Goal: Task Accomplishment & Management: Manage account settings

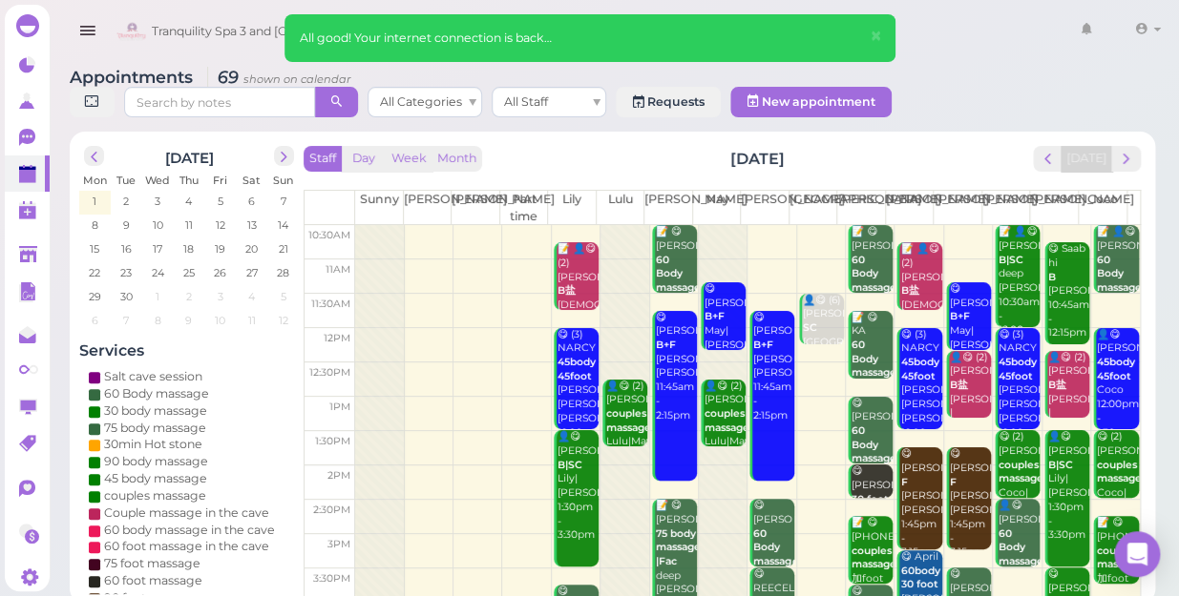
scroll to position [86, 0]
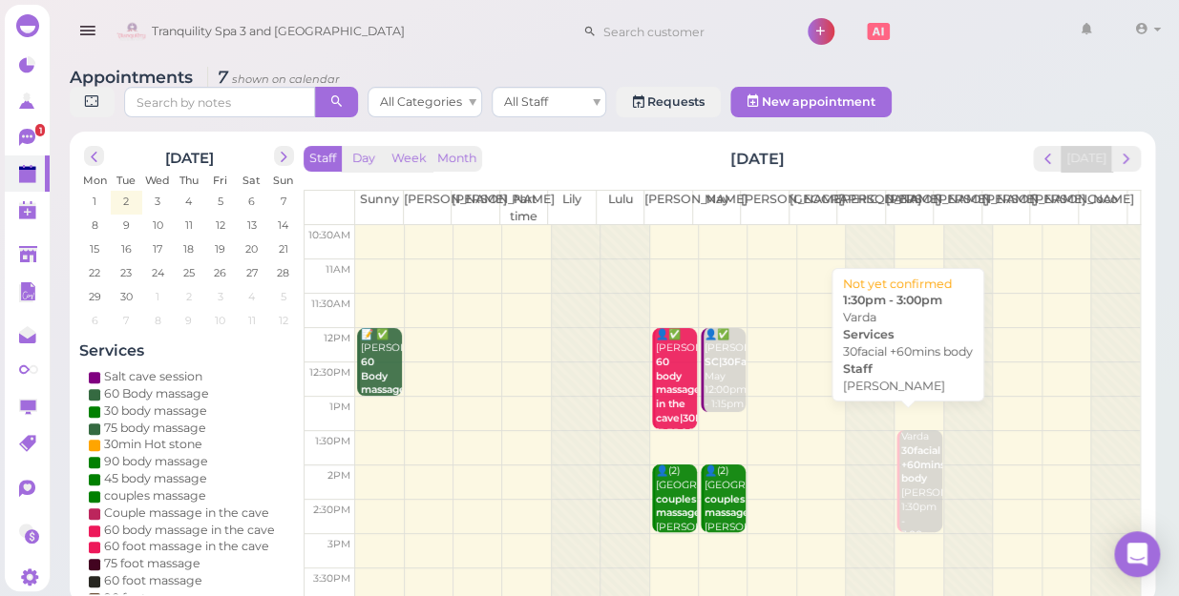
click at [913, 445] on b "30facial +60mins body" at bounding box center [922, 465] width 44 height 40
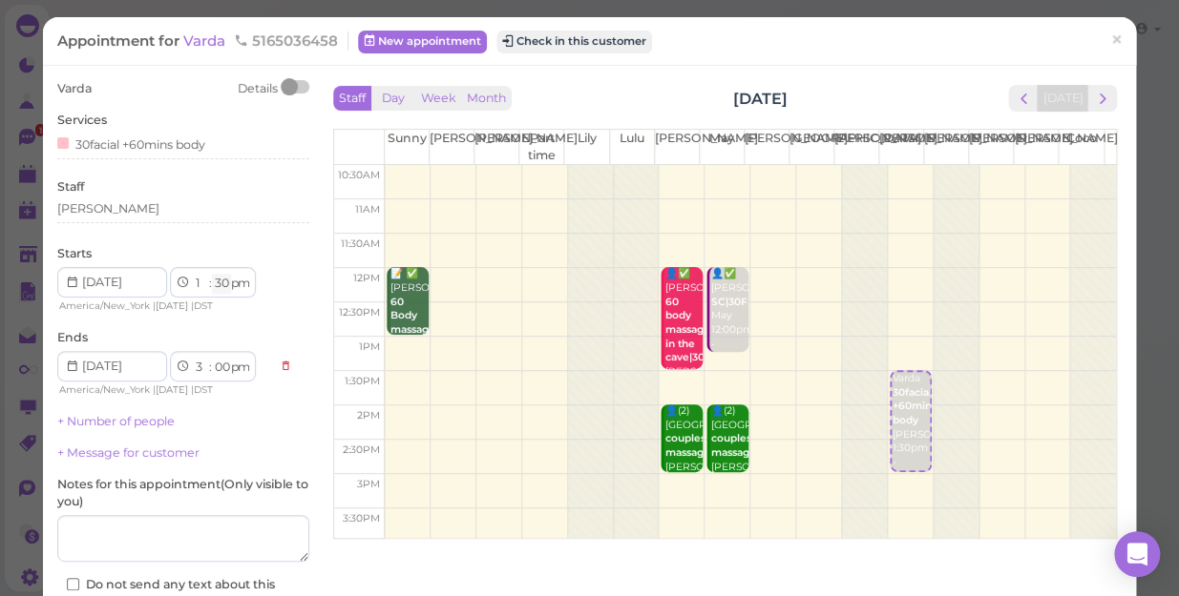
click at [217, 283] on select "00 05 10 15 20 25 30 35 40 45 50 55" at bounding box center [221, 284] width 19 height 20
select select "00"
click at [212, 274] on select "00 05 10 15 20 25 30 35 40 45 50 55" at bounding box center [221, 284] width 19 height 20
select select "2"
select select "30"
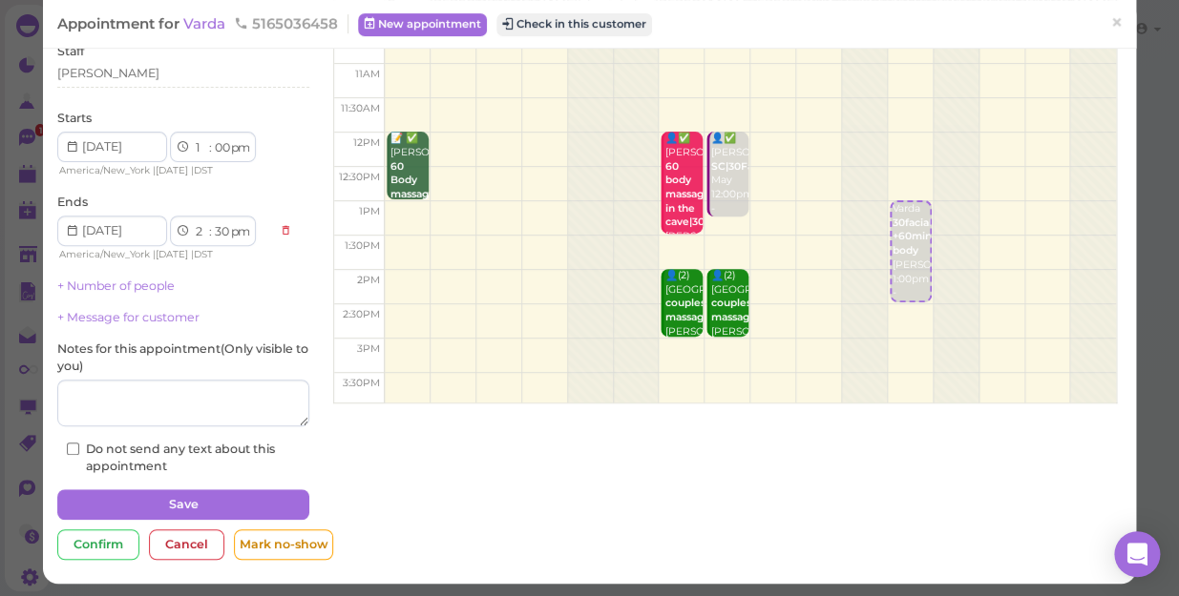
scroll to position [138, 0]
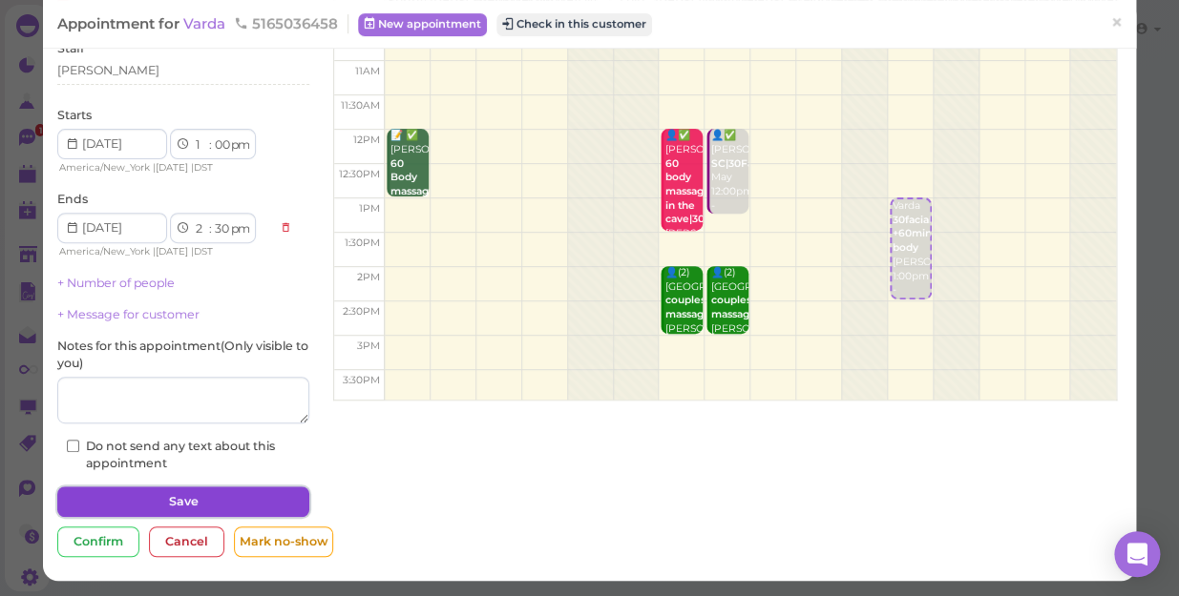
click at [274, 500] on button "Save" at bounding box center [183, 502] width 252 height 31
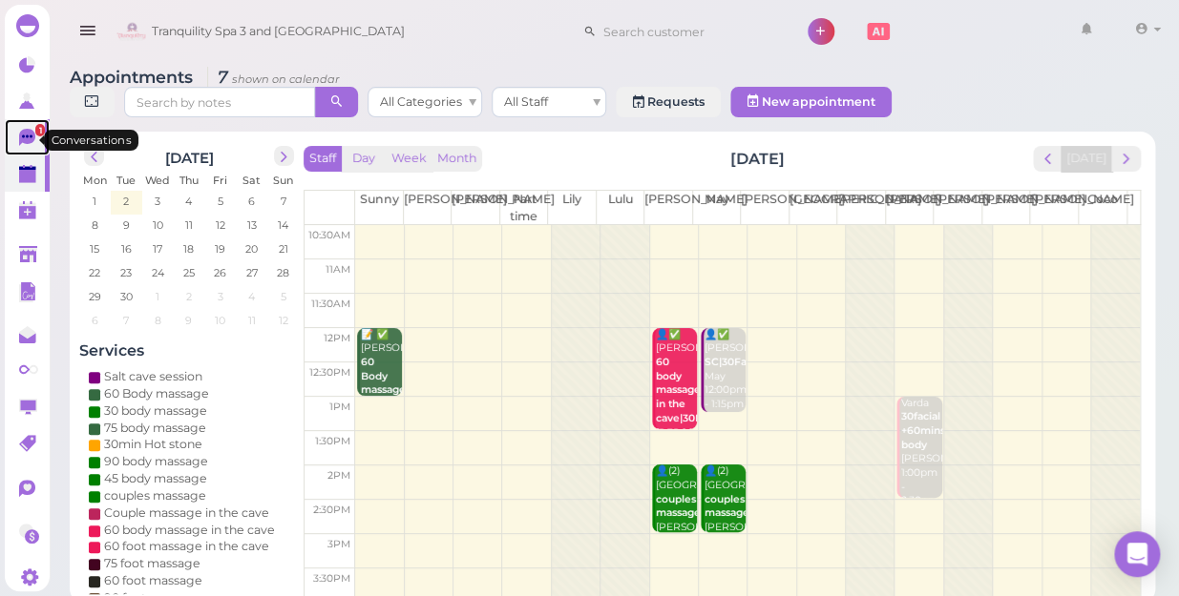
click at [28, 140] on icon at bounding box center [27, 137] width 16 height 17
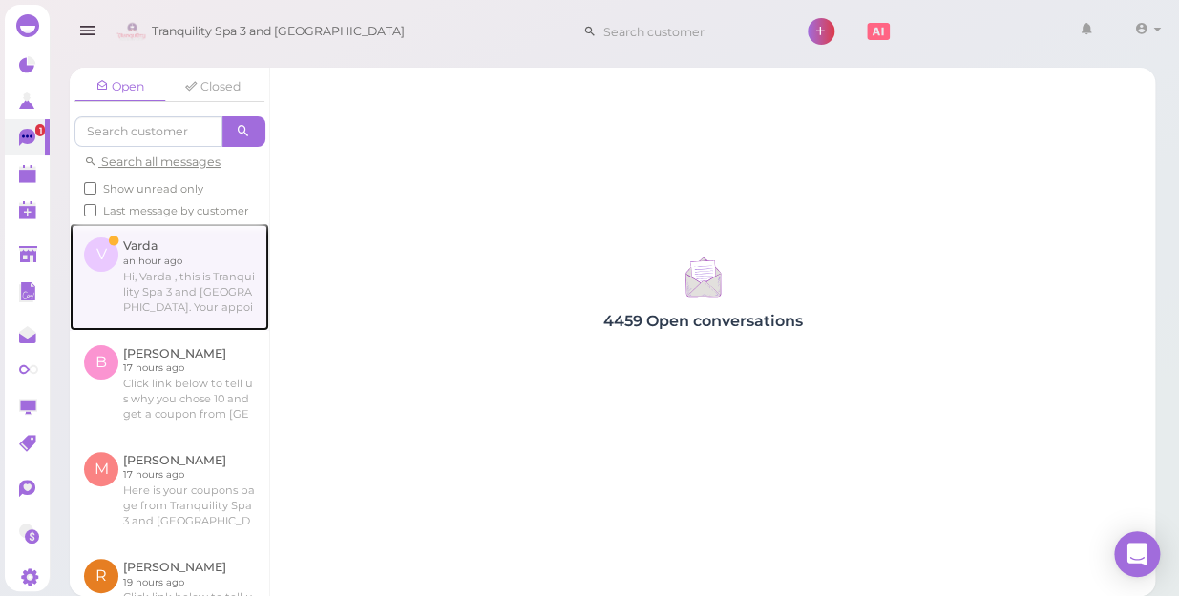
click at [201, 305] on link at bounding box center [169, 276] width 199 height 107
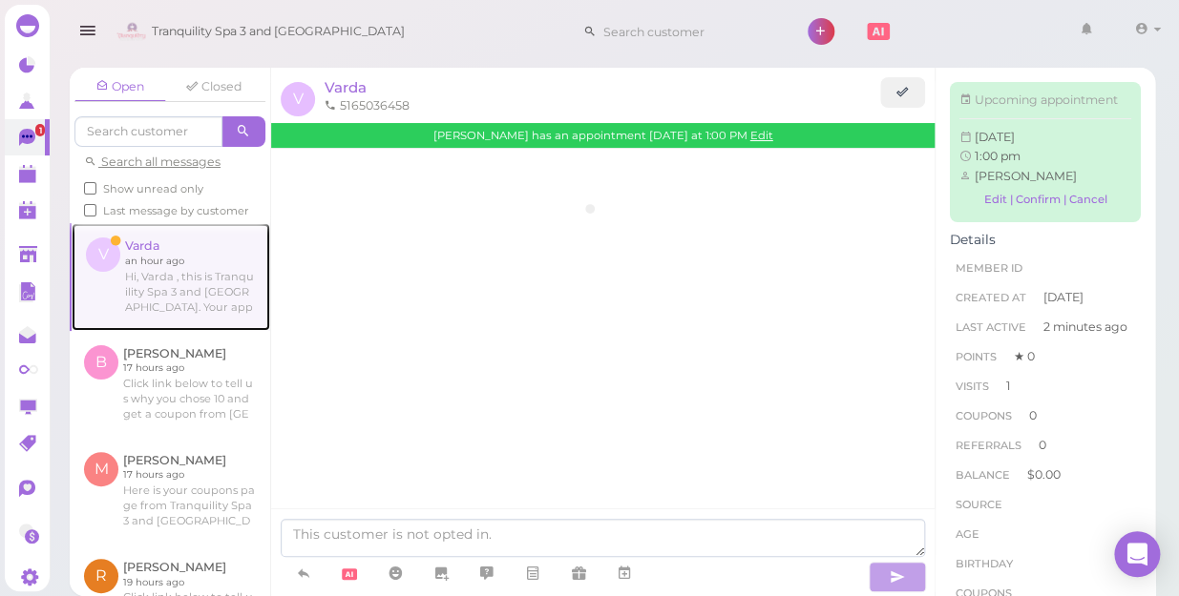
scroll to position [634, 0]
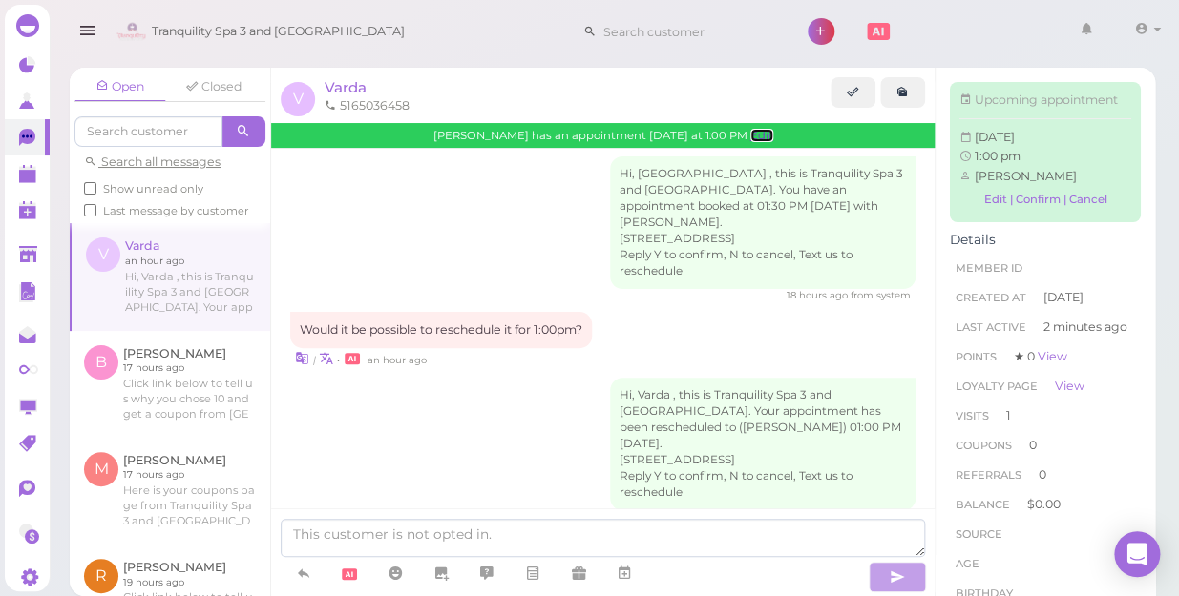
click at [750, 134] on link "Edit" at bounding box center [761, 135] width 23 height 13
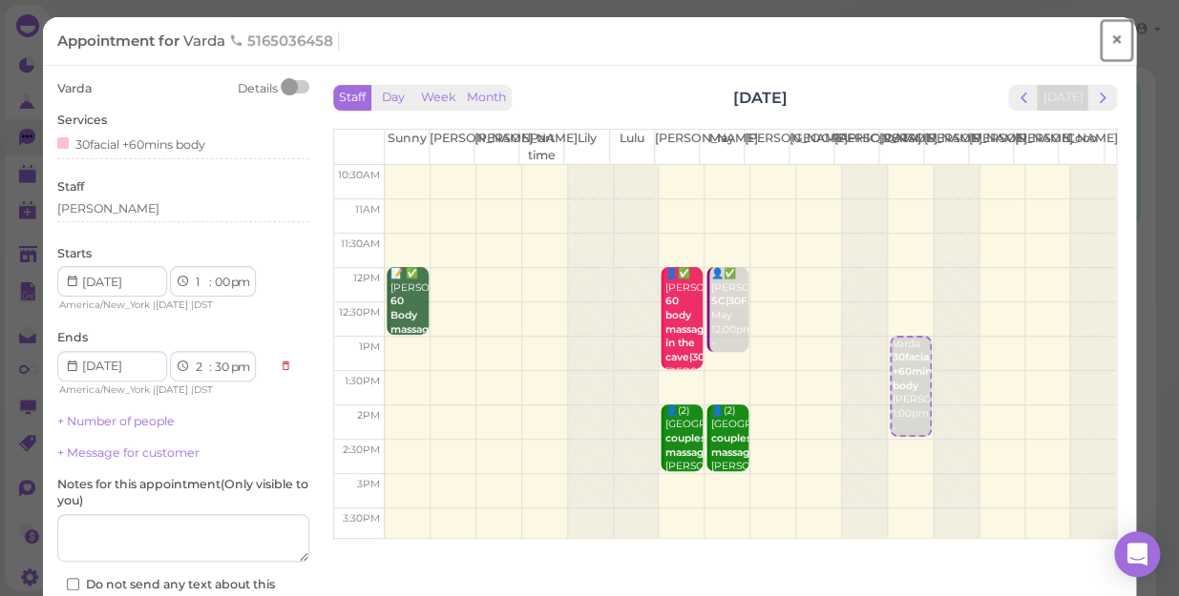
click at [1110, 39] on span "×" at bounding box center [1116, 40] width 12 height 27
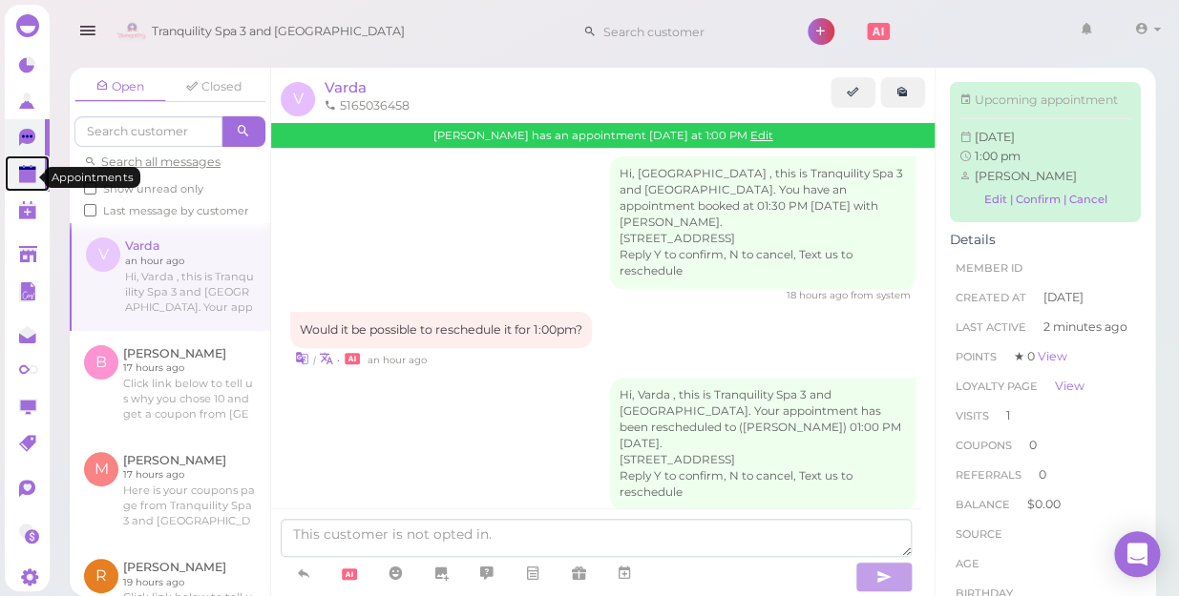
click at [28, 179] on polygon at bounding box center [27, 176] width 17 height 13
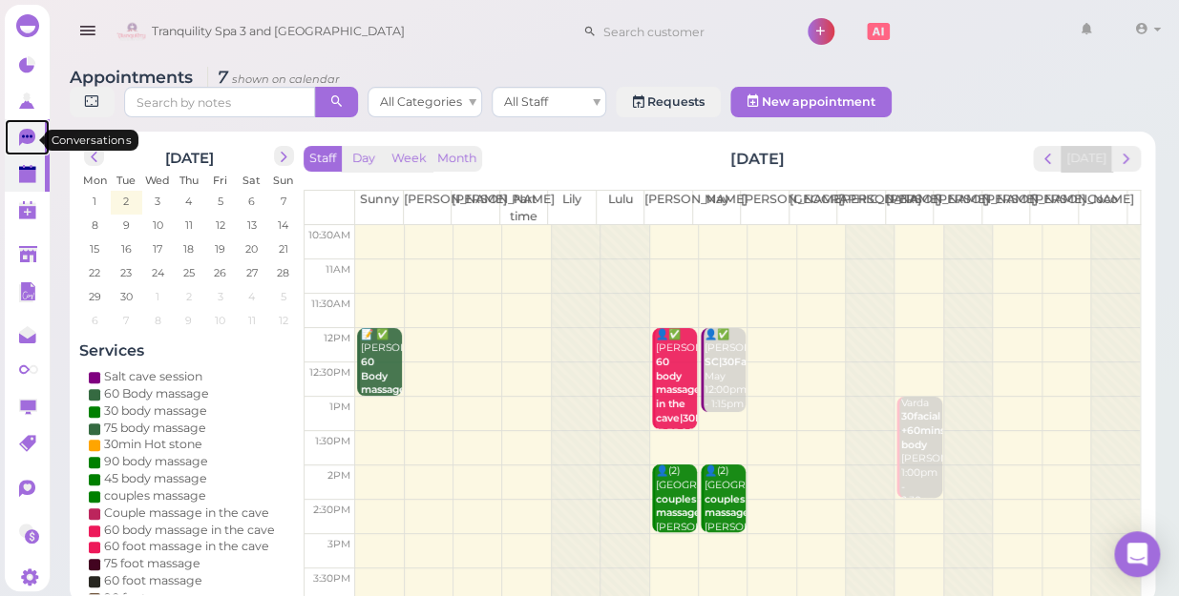
click at [27, 137] on icon at bounding box center [27, 136] width 10 height 3
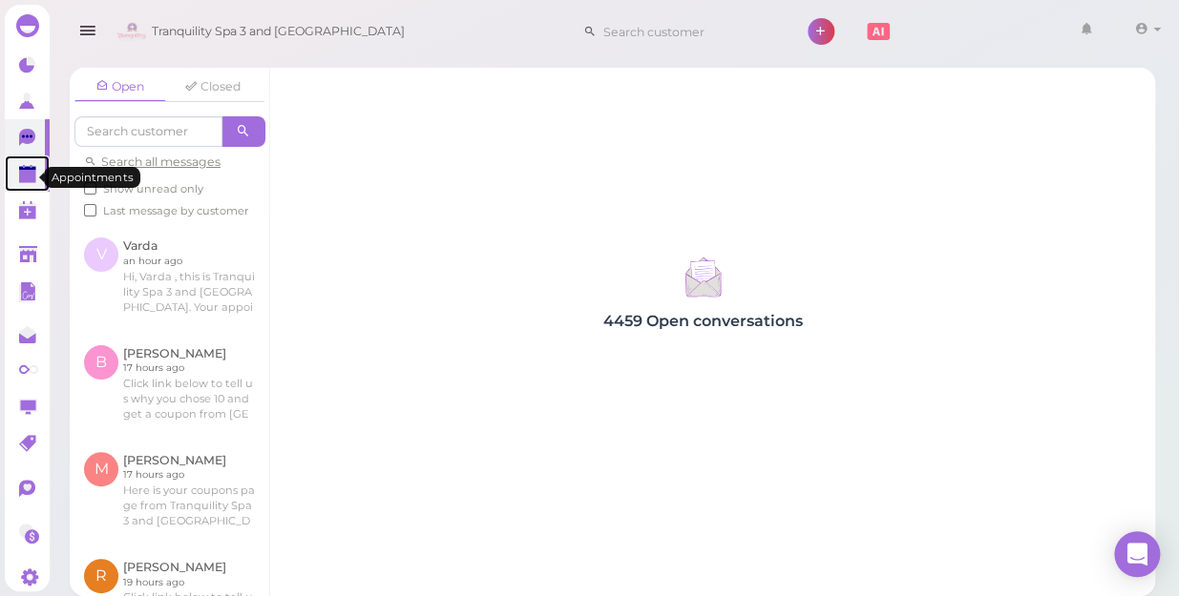
click at [20, 165] on link at bounding box center [27, 174] width 45 height 36
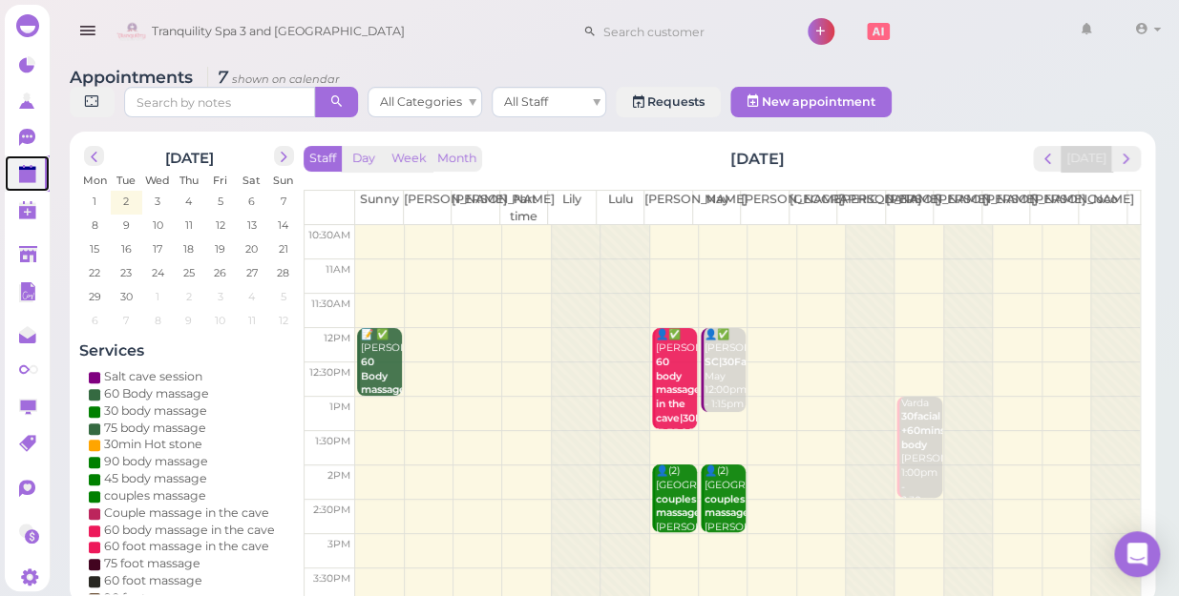
click at [998, 225] on td at bounding box center [747, 242] width 784 height 34
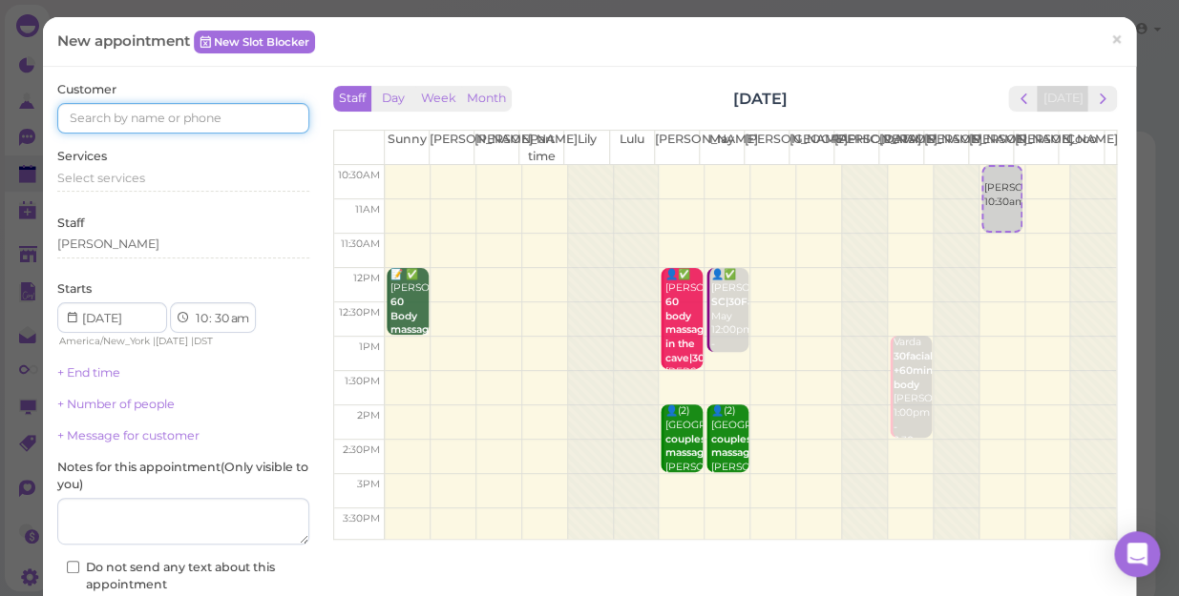
click at [248, 126] on input at bounding box center [183, 118] width 252 height 31
type input "5164348863"
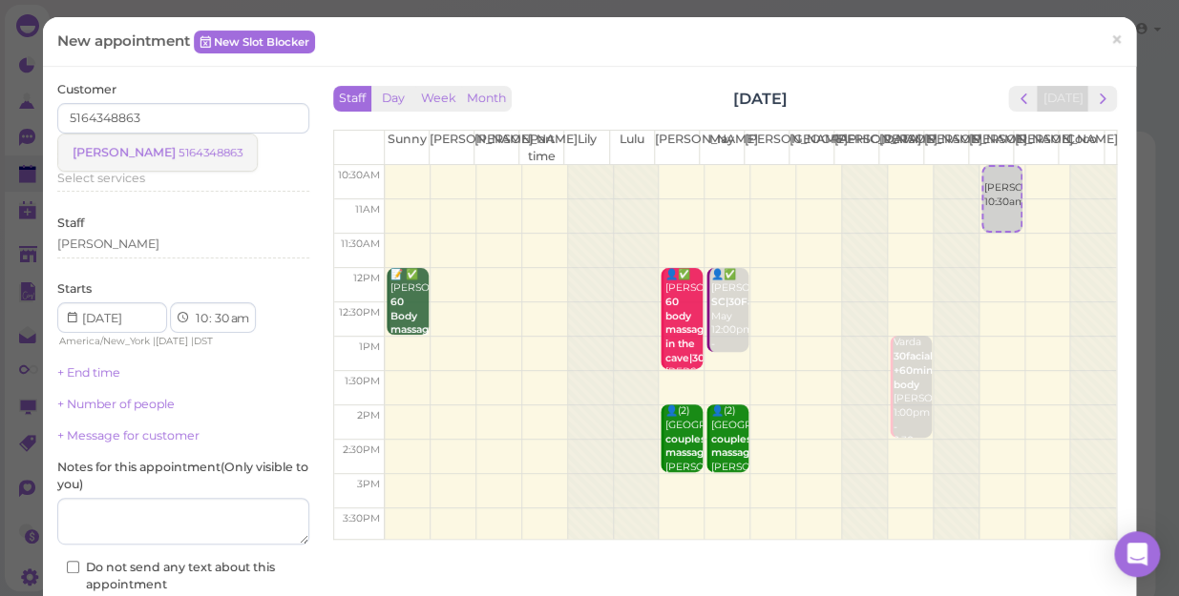
click at [178, 157] on small "5164348863" at bounding box center [210, 152] width 64 height 13
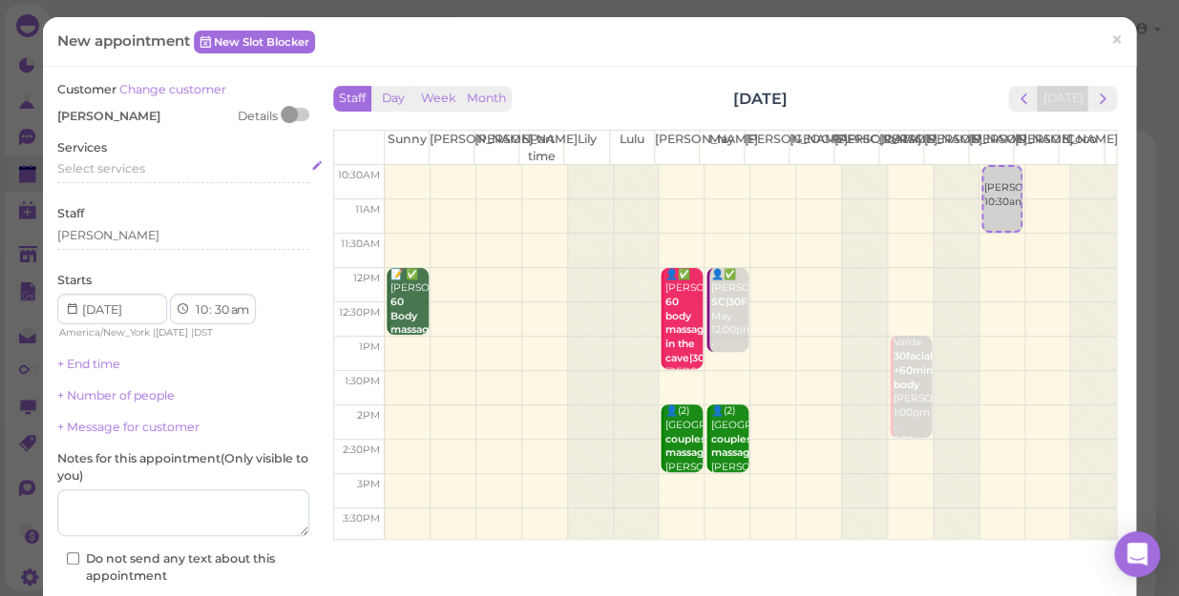
click at [145, 175] on div "Select services" at bounding box center [183, 168] width 252 height 17
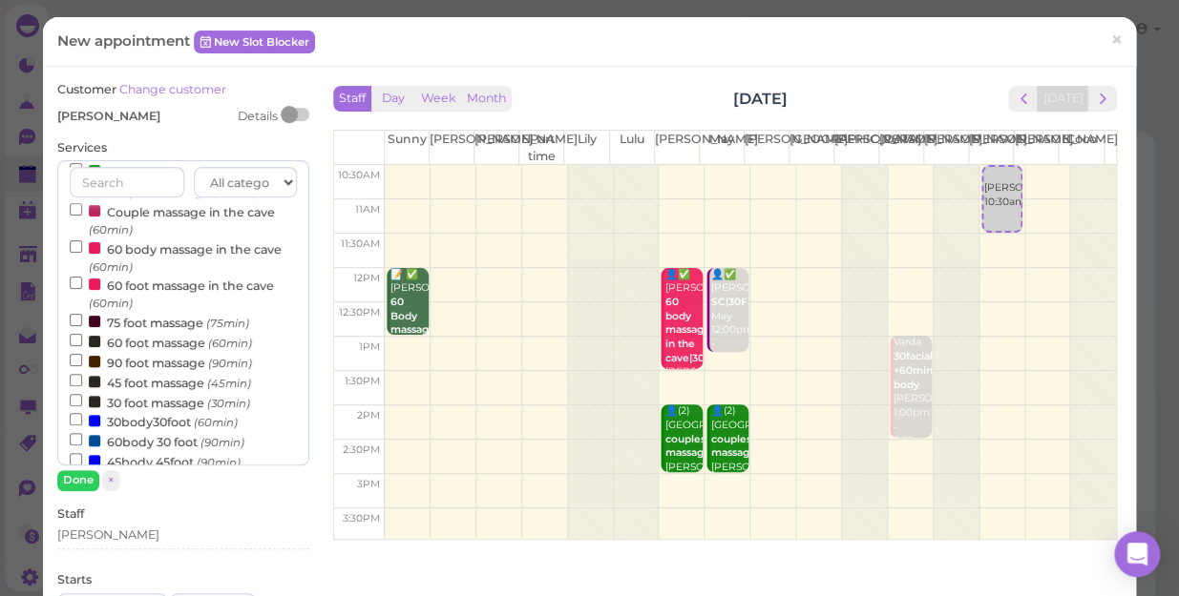
scroll to position [346, 0]
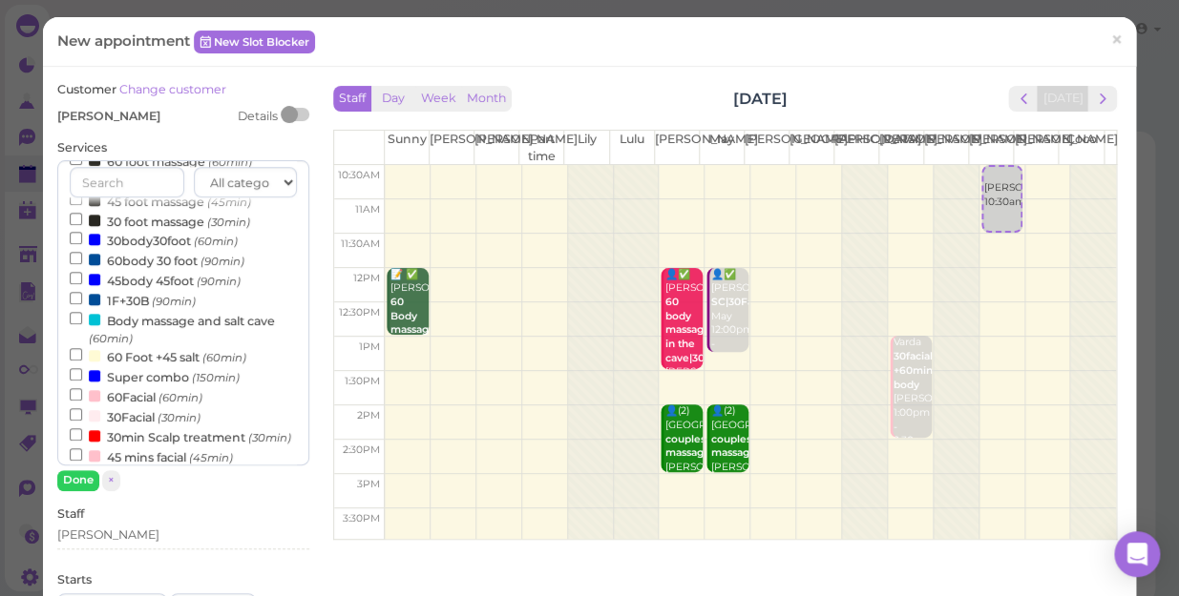
click at [137, 277] on label "45body 45foot (90min)" at bounding box center [155, 280] width 171 height 20
click at [82, 277] on input "45body 45foot (90min)" at bounding box center [76, 278] width 12 height 12
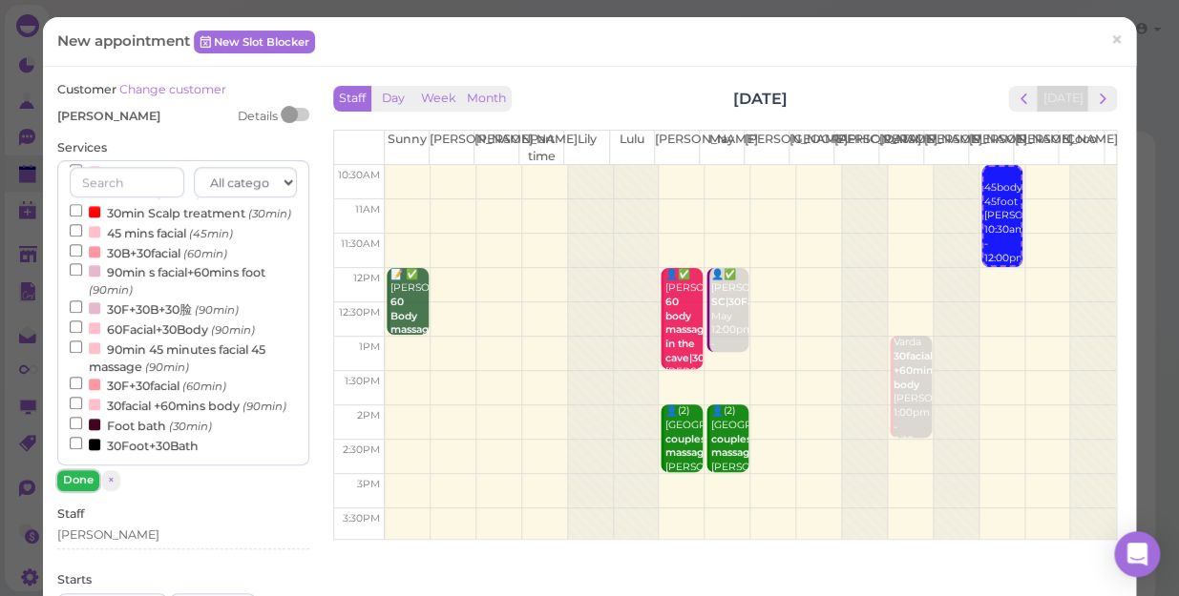
click at [76, 470] on button "Done" at bounding box center [78, 480] width 42 height 20
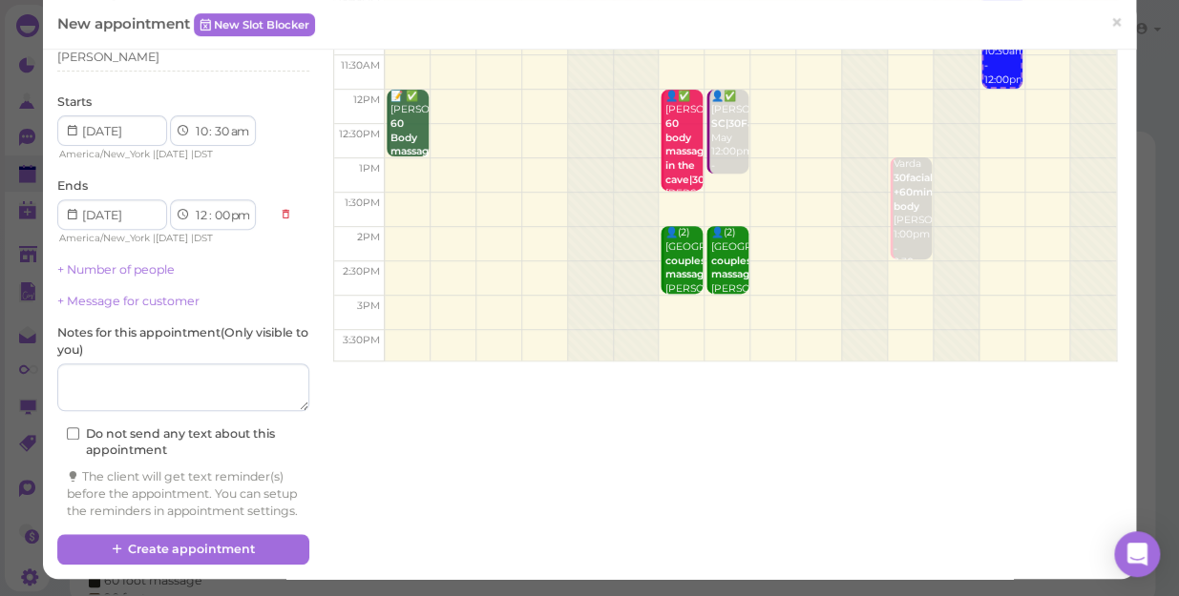
scroll to position [194, 0]
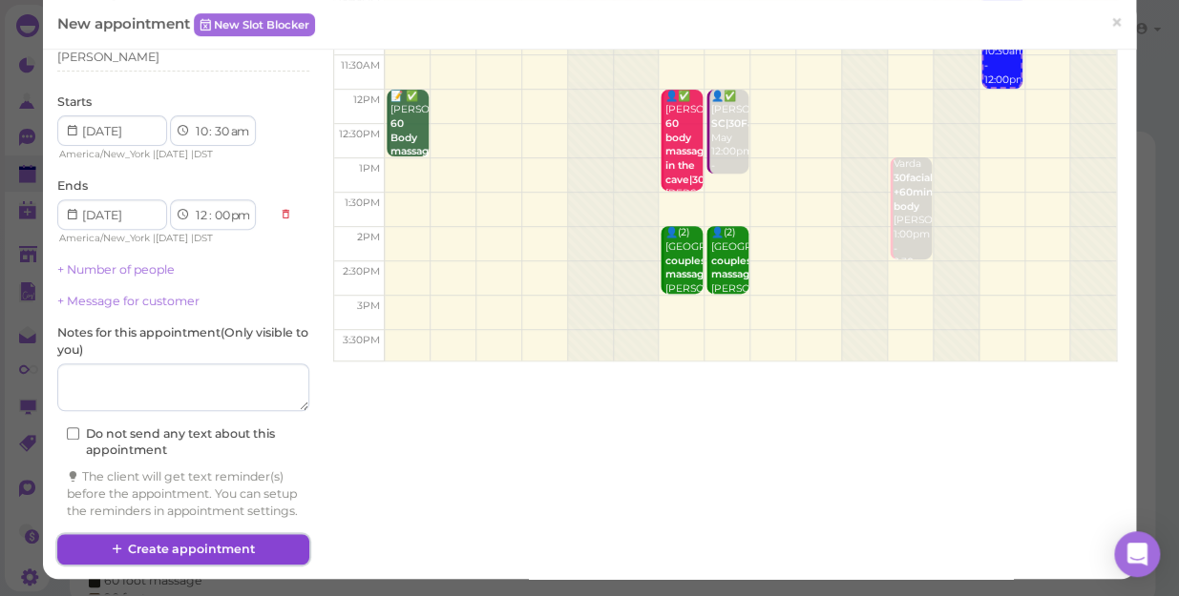
click at [236, 549] on button "Create appointment" at bounding box center [183, 549] width 252 height 31
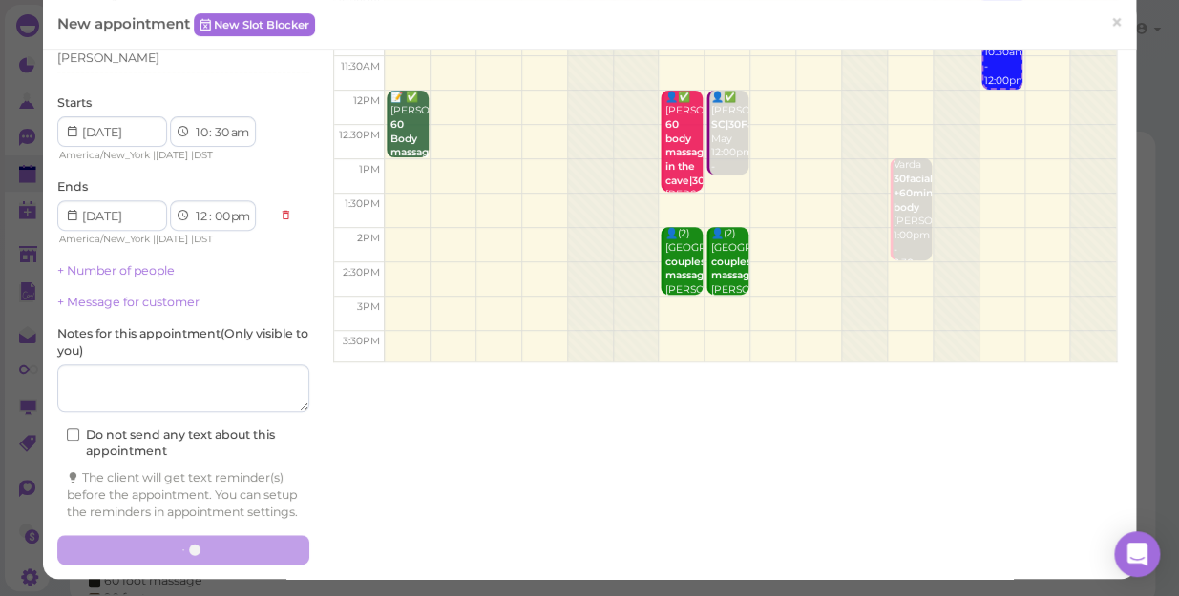
scroll to position [0, 0]
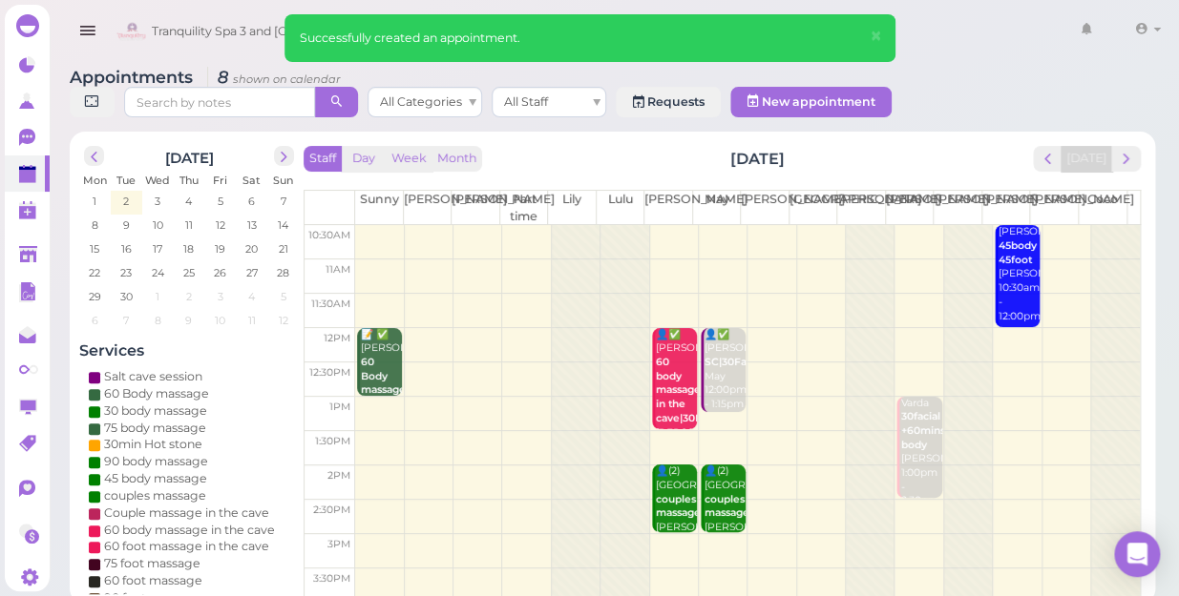
click at [1060, 225] on td at bounding box center [747, 242] width 784 height 34
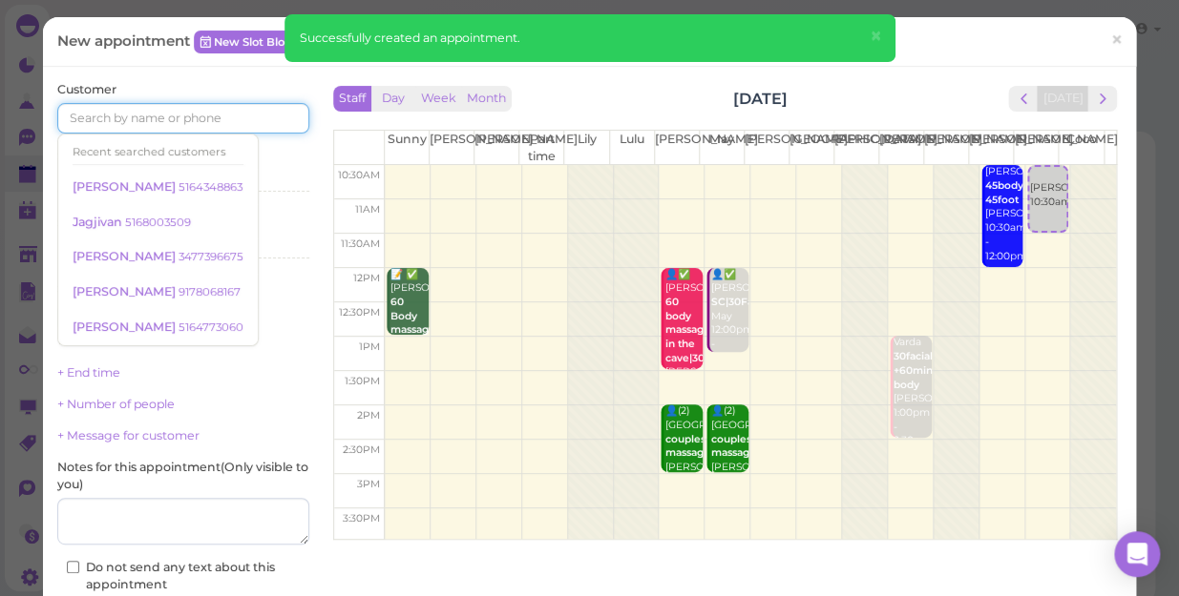
click at [262, 125] on input at bounding box center [183, 118] width 252 height 31
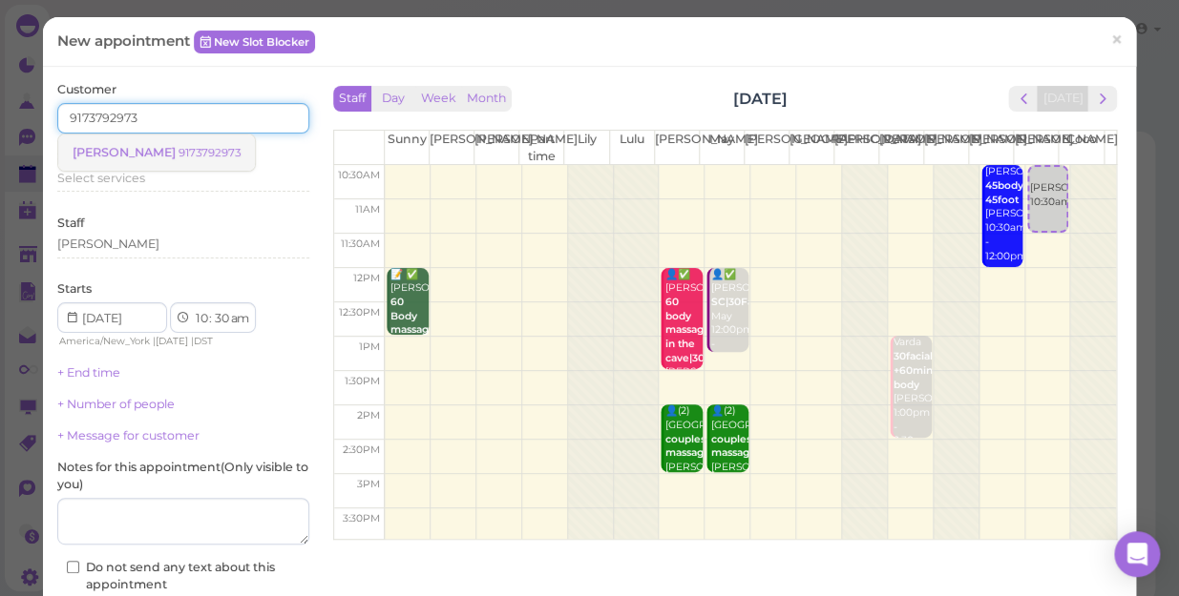
type input "9173792973"
click at [136, 161] on link "[PERSON_NAME] 9173792973" at bounding box center [156, 153] width 197 height 36
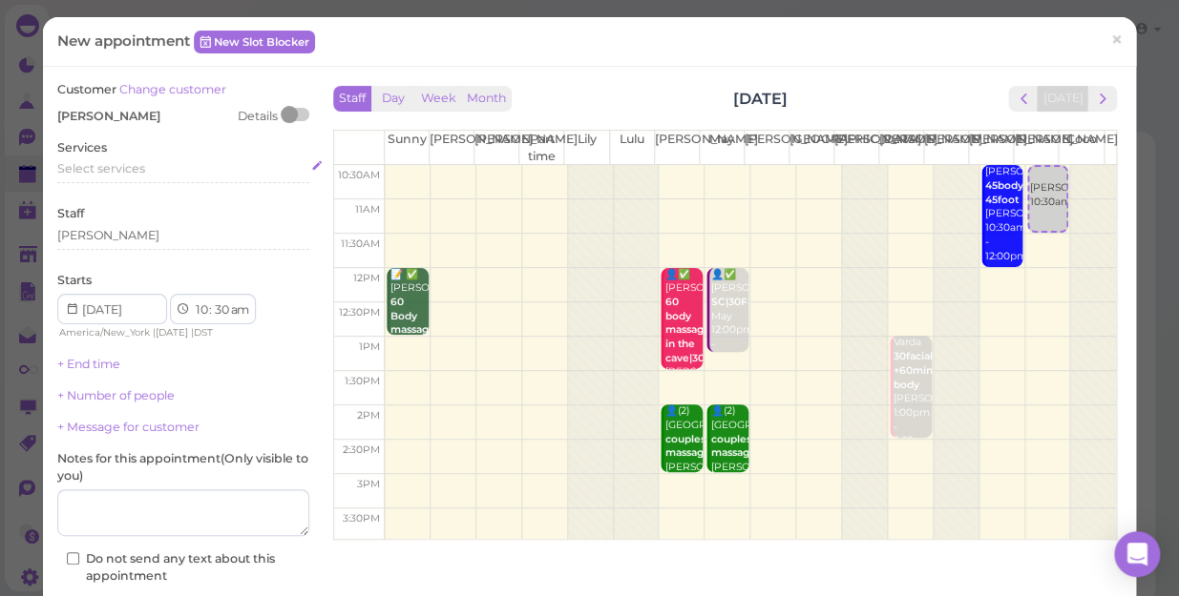
click at [138, 164] on span "Select services" at bounding box center [101, 168] width 88 height 14
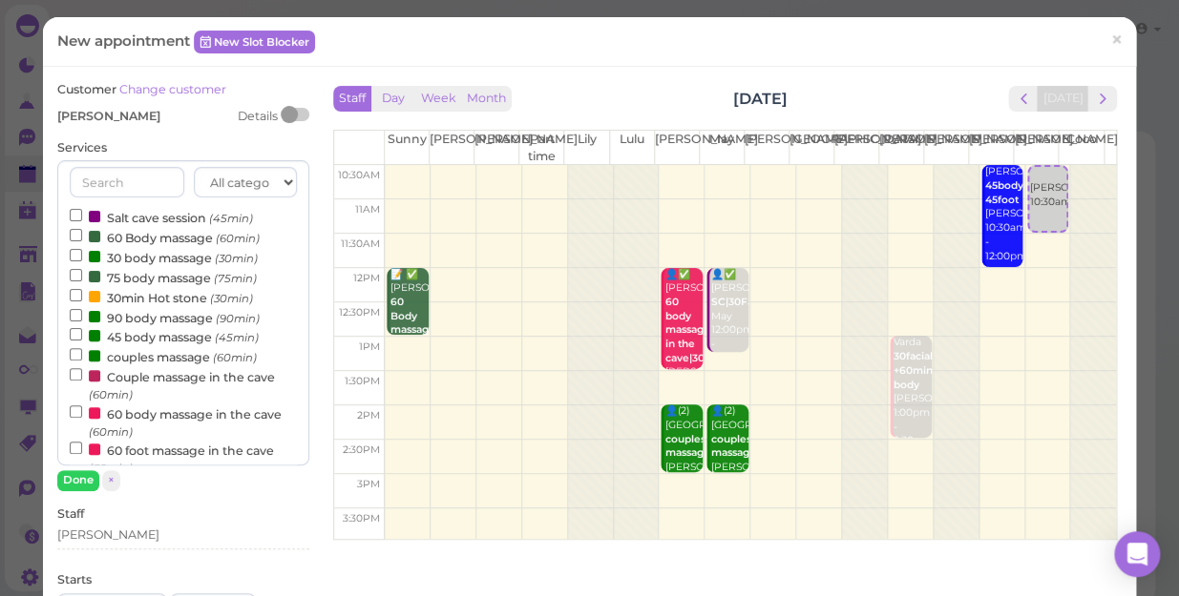
click at [150, 321] on label "90 body massage (90min)" at bounding box center [165, 317] width 190 height 20
click at [82, 321] on input "90 body massage (90min)" at bounding box center [76, 315] width 12 height 12
click at [74, 486] on button "Done" at bounding box center [78, 480] width 42 height 20
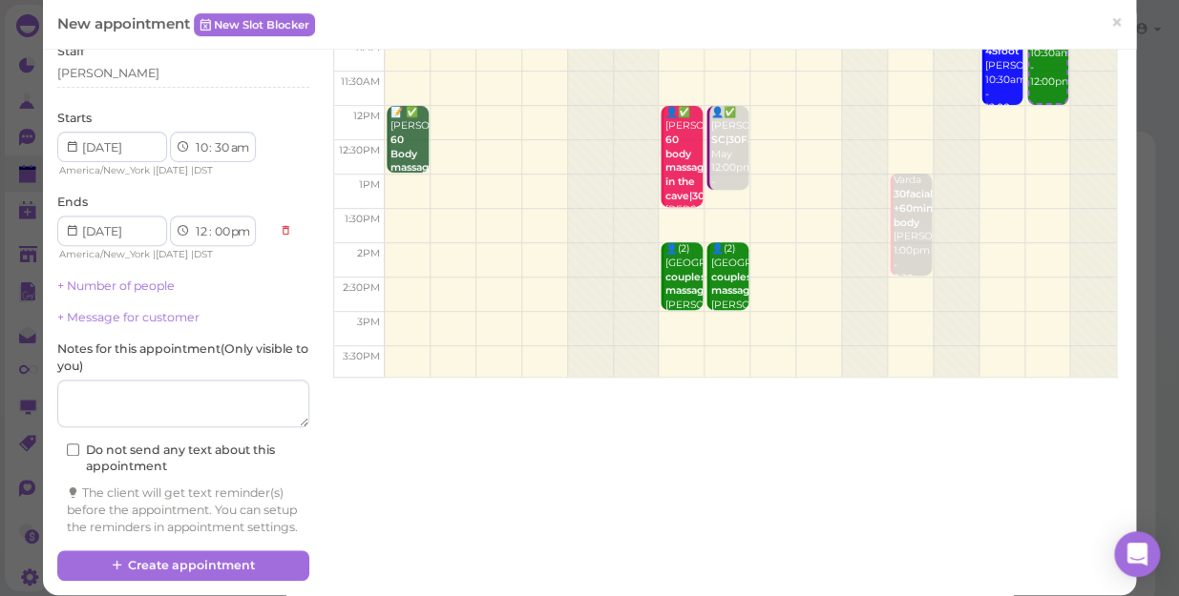
scroll to position [173, 0]
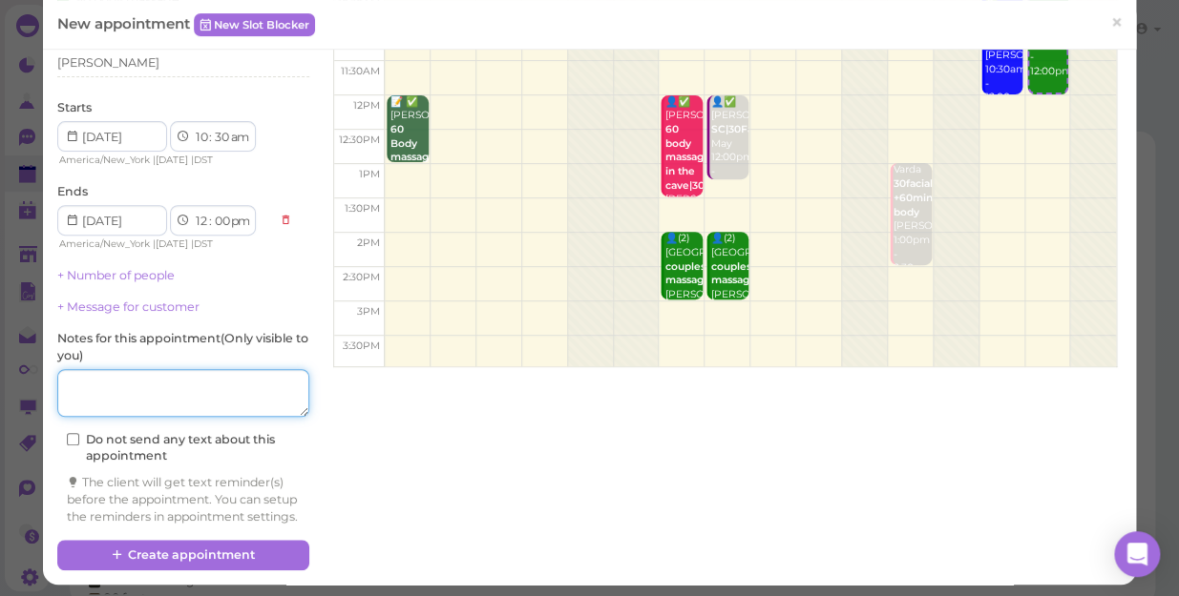
click at [161, 401] on textarea at bounding box center [183, 393] width 252 height 48
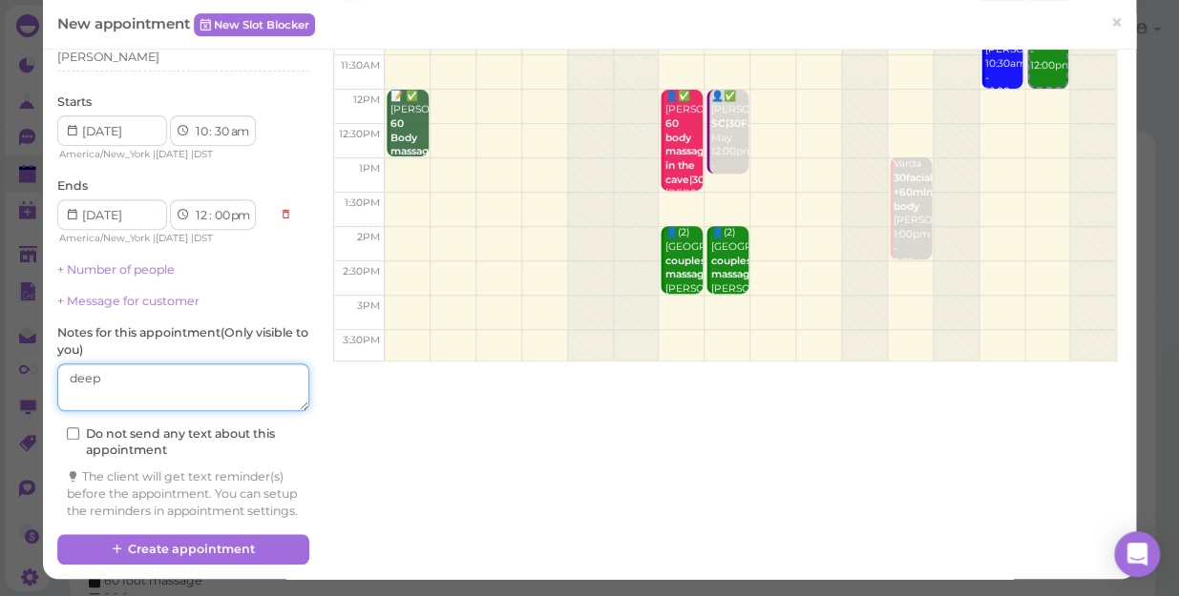
scroll to position [194, 0]
type textarea "deep"
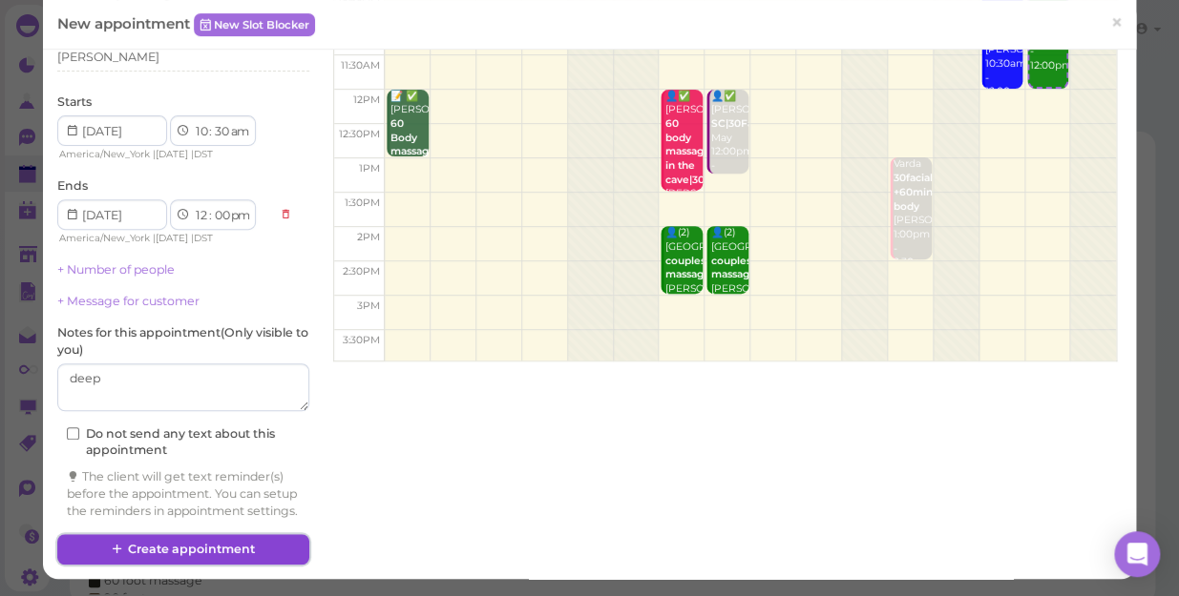
click at [246, 553] on button "Create appointment" at bounding box center [183, 549] width 252 height 31
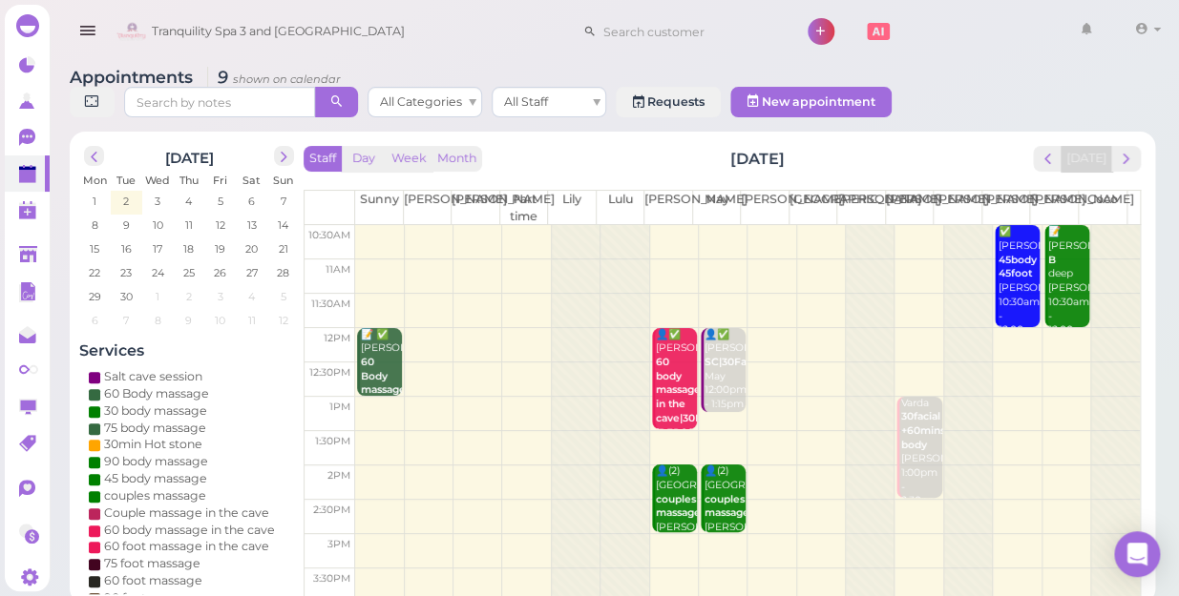
click at [908, 294] on td at bounding box center [747, 311] width 784 height 34
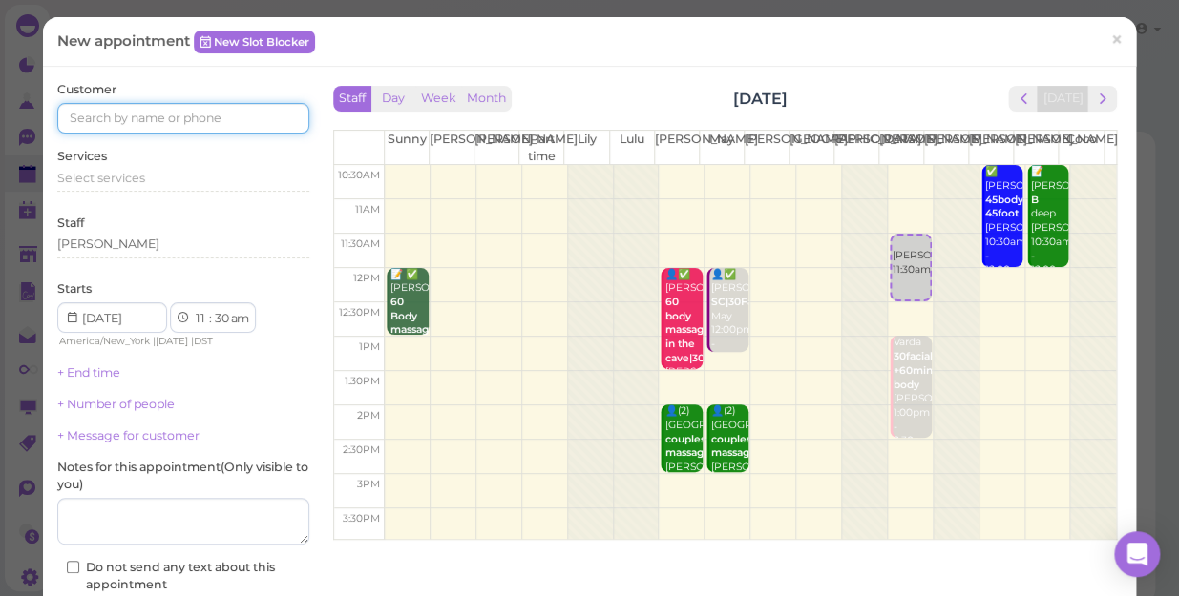
click at [191, 115] on input at bounding box center [183, 118] width 252 height 31
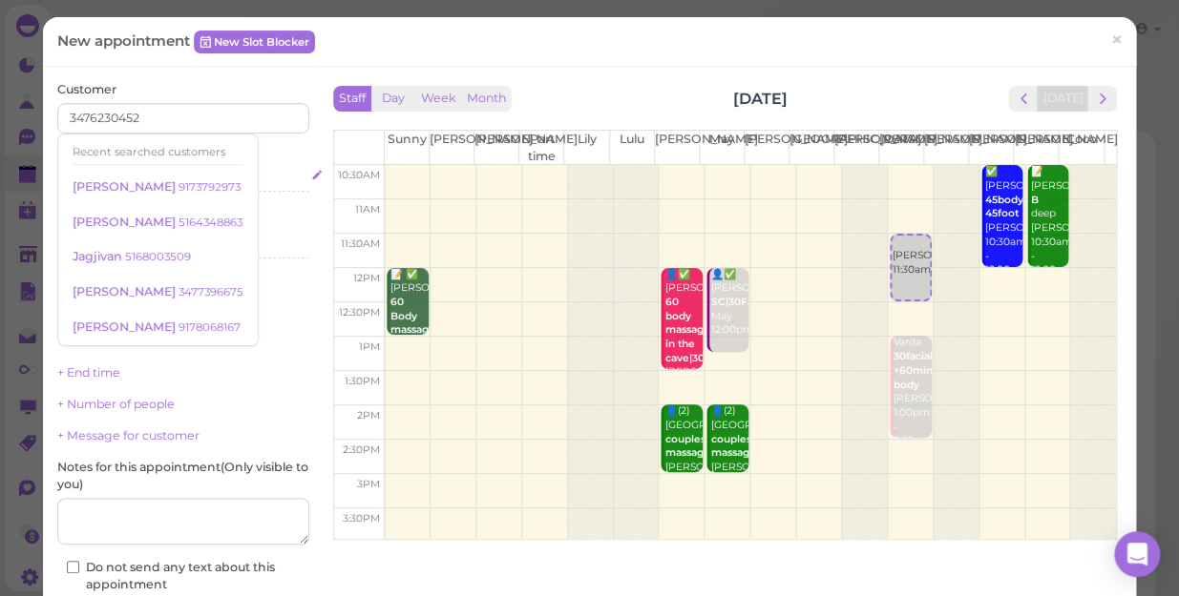
click at [267, 177] on div "Select services" at bounding box center [183, 178] width 252 height 17
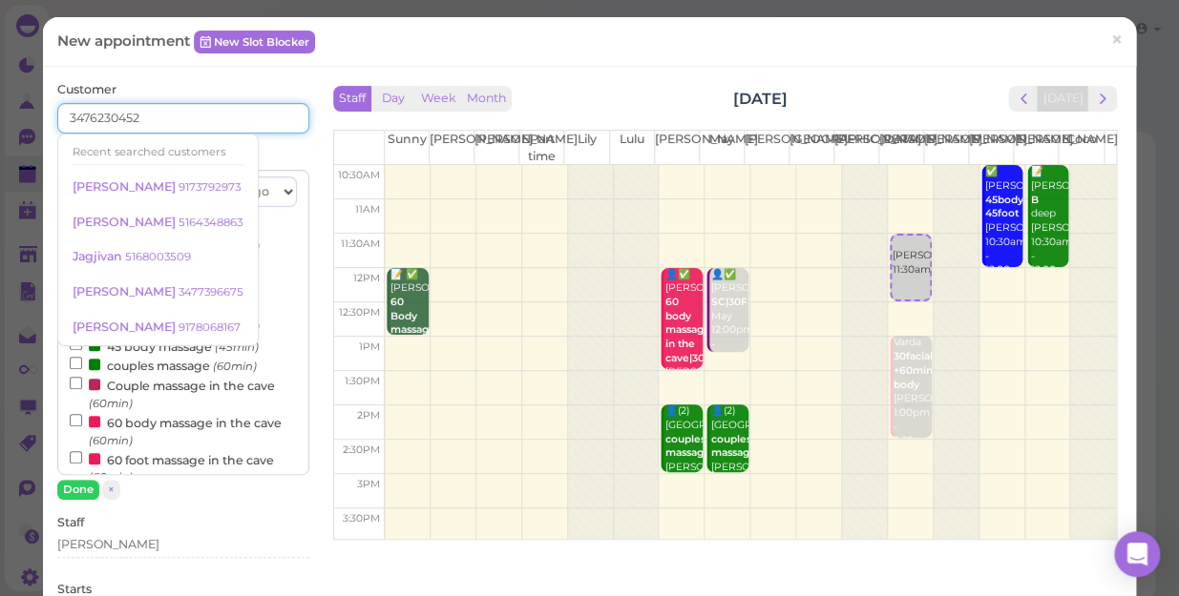
click at [167, 117] on input "3476230452" at bounding box center [183, 118] width 252 height 31
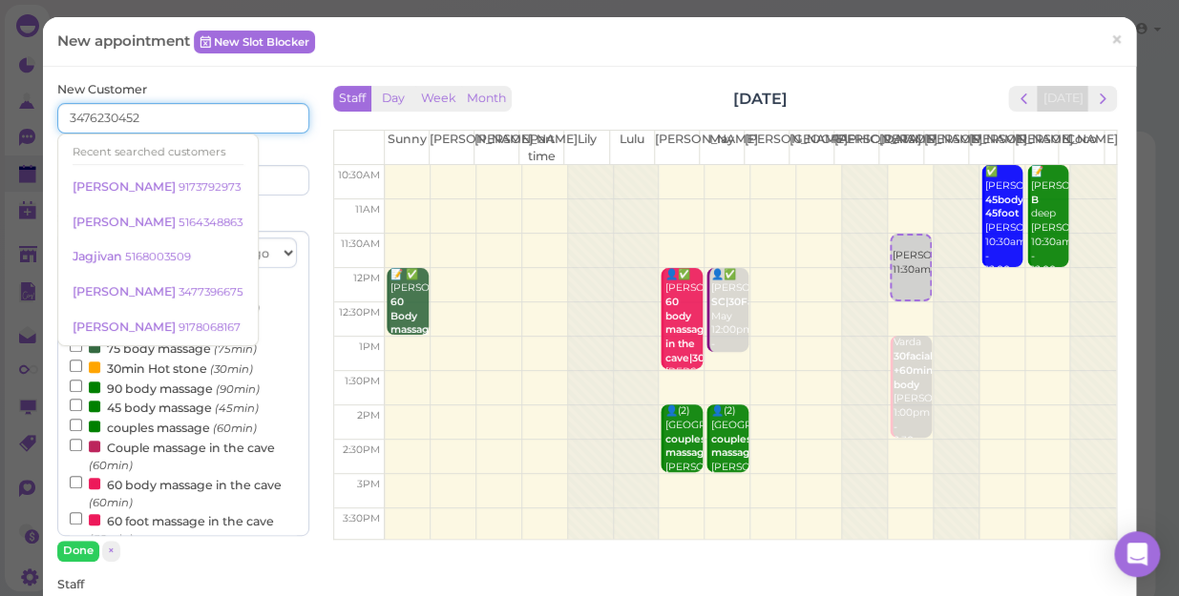
type input "3476230452"
click at [280, 153] on div "Last name" at bounding box center [248, 169] width 121 height 52
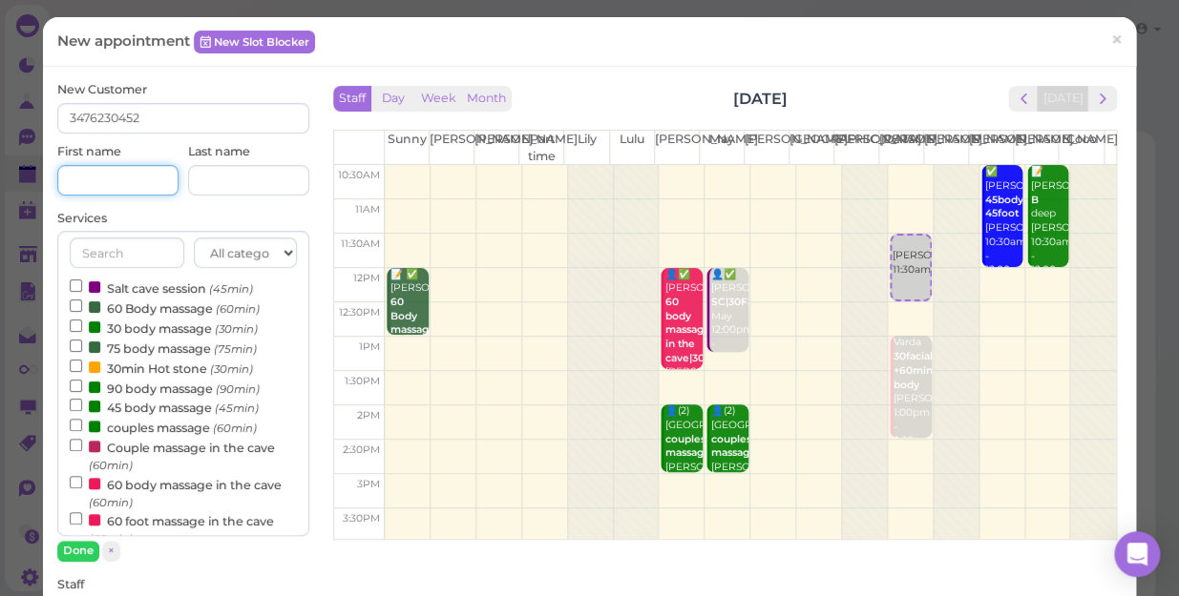
click at [129, 177] on input at bounding box center [117, 180] width 121 height 31
type input "[PERSON_NAME]"
click at [74, 445] on input "Couple massage in the cave (60min)" at bounding box center [76, 445] width 12 height 12
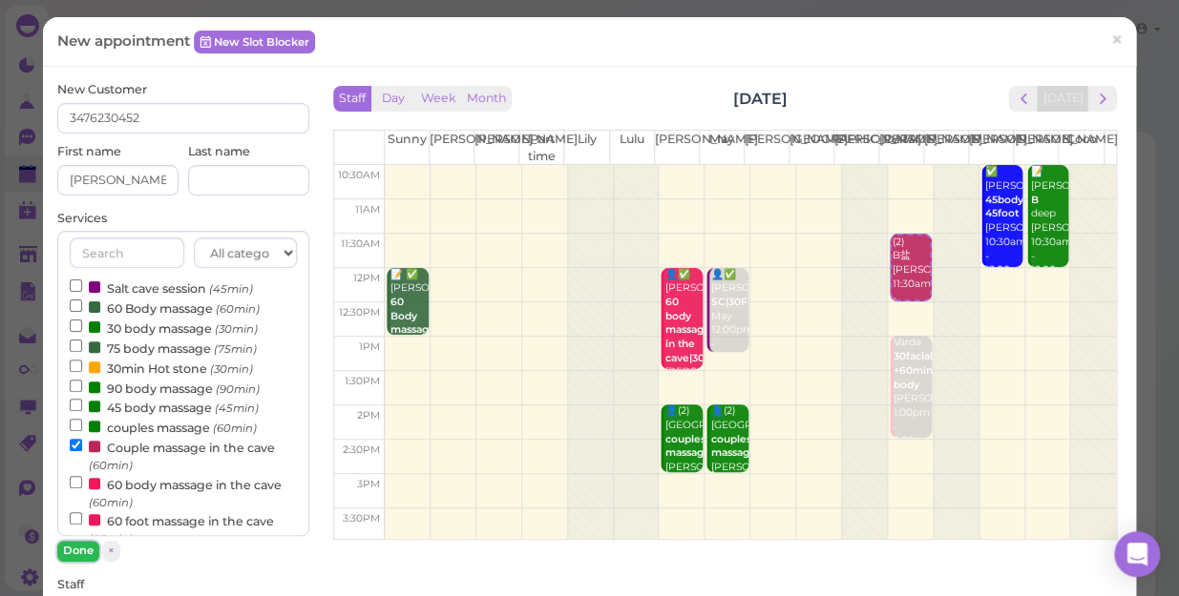
click at [84, 541] on button "Done" at bounding box center [78, 551] width 42 height 20
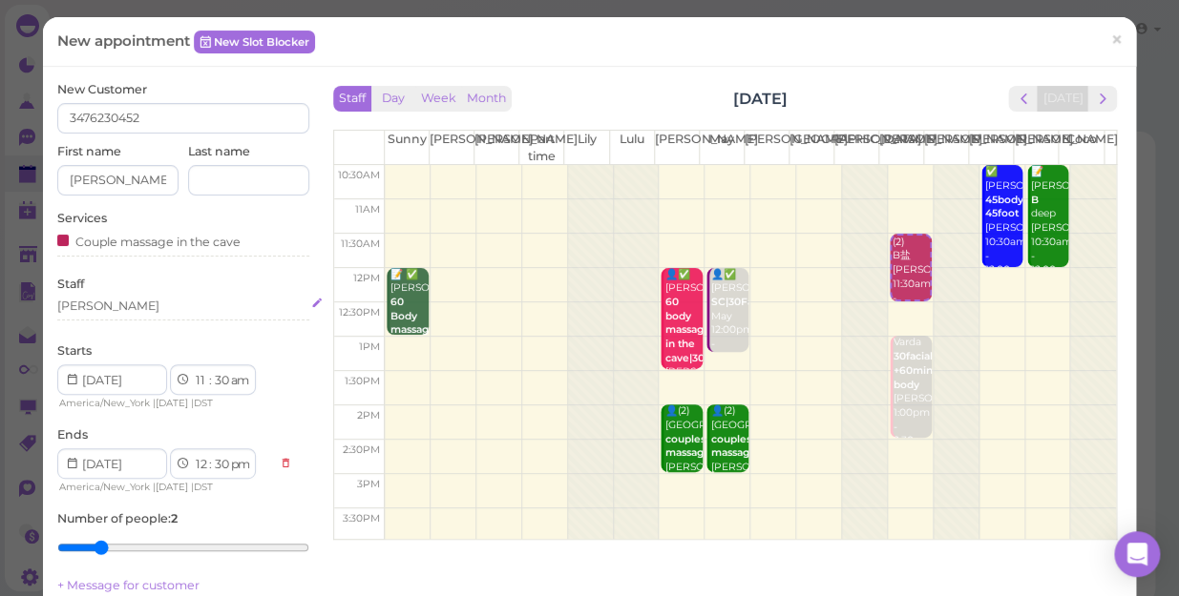
click at [99, 300] on div "[PERSON_NAME]" at bounding box center [183, 306] width 252 height 17
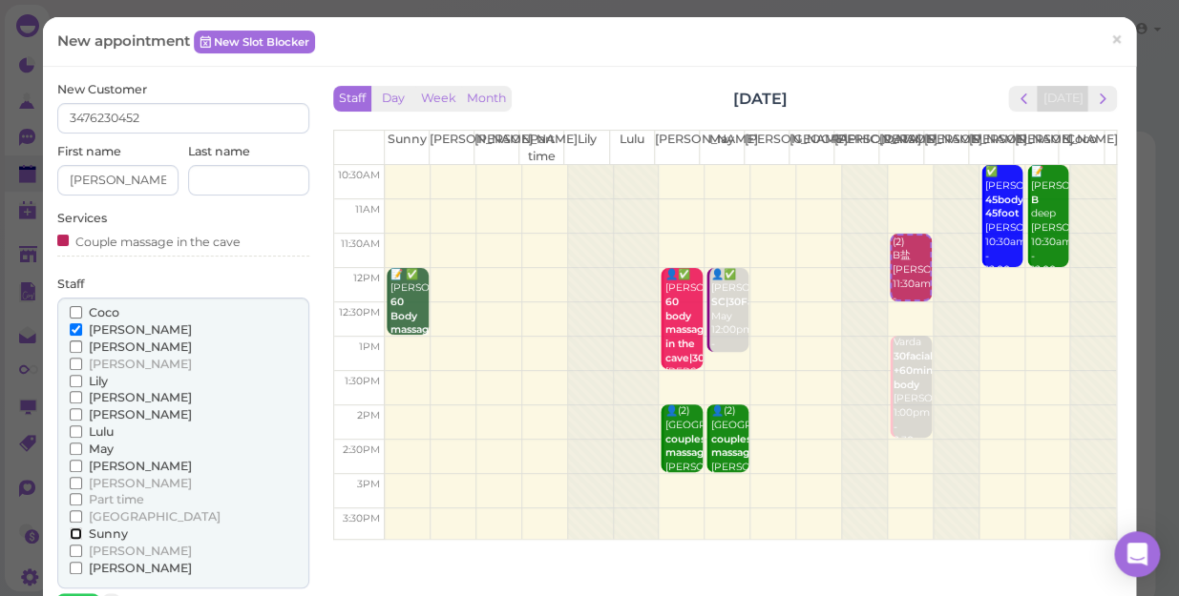
click at [73, 528] on input "Sunny" at bounding box center [76, 534] width 12 height 12
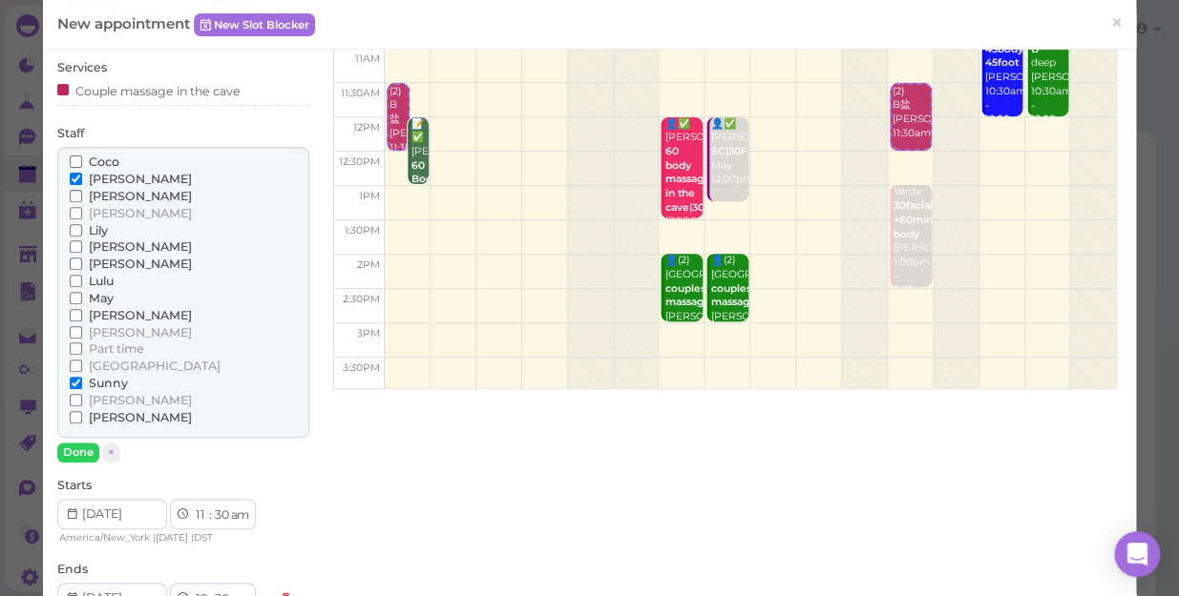
scroll to position [173, 0]
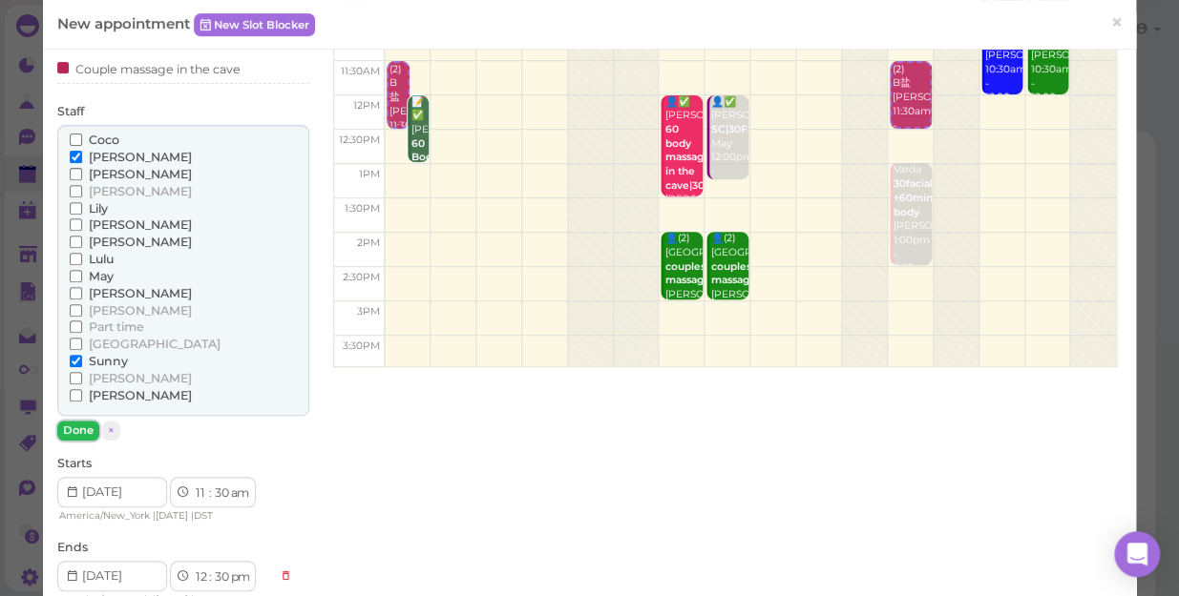
click at [73, 438] on button "Done" at bounding box center [78, 431] width 42 height 20
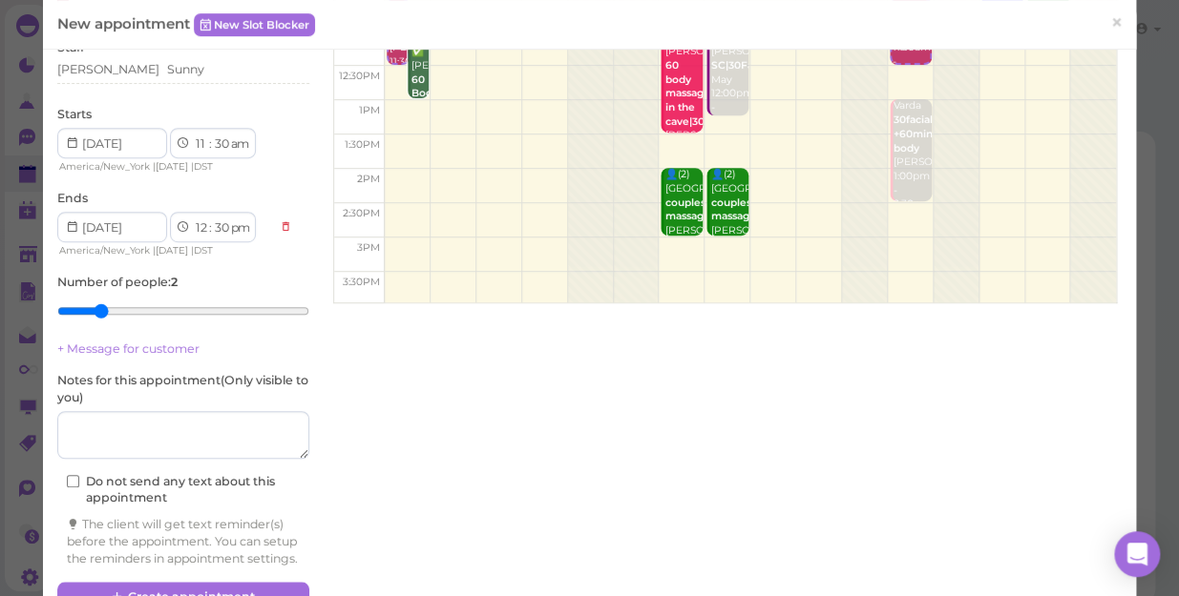
scroll to position [300, 0]
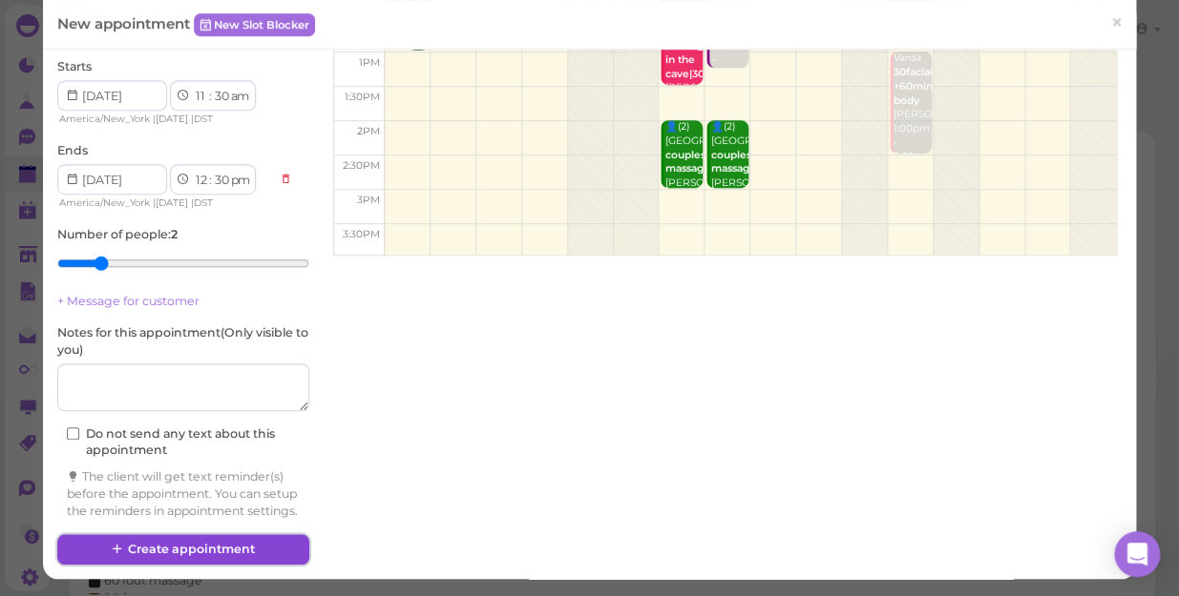
click at [276, 541] on button "Create appointment" at bounding box center [183, 549] width 252 height 31
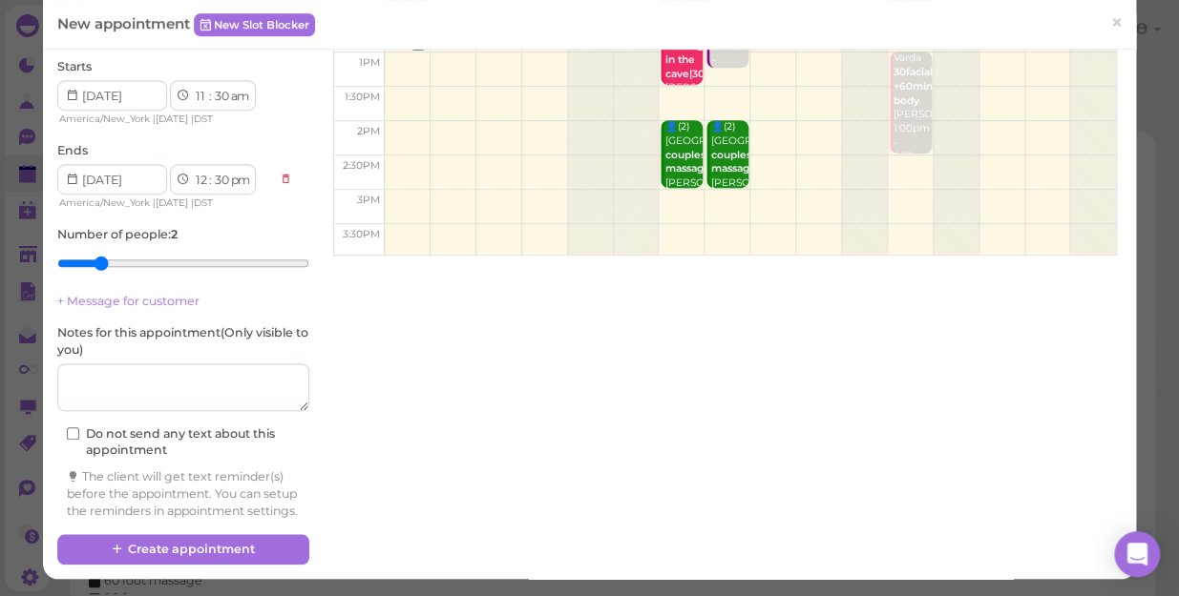
scroll to position [299, 0]
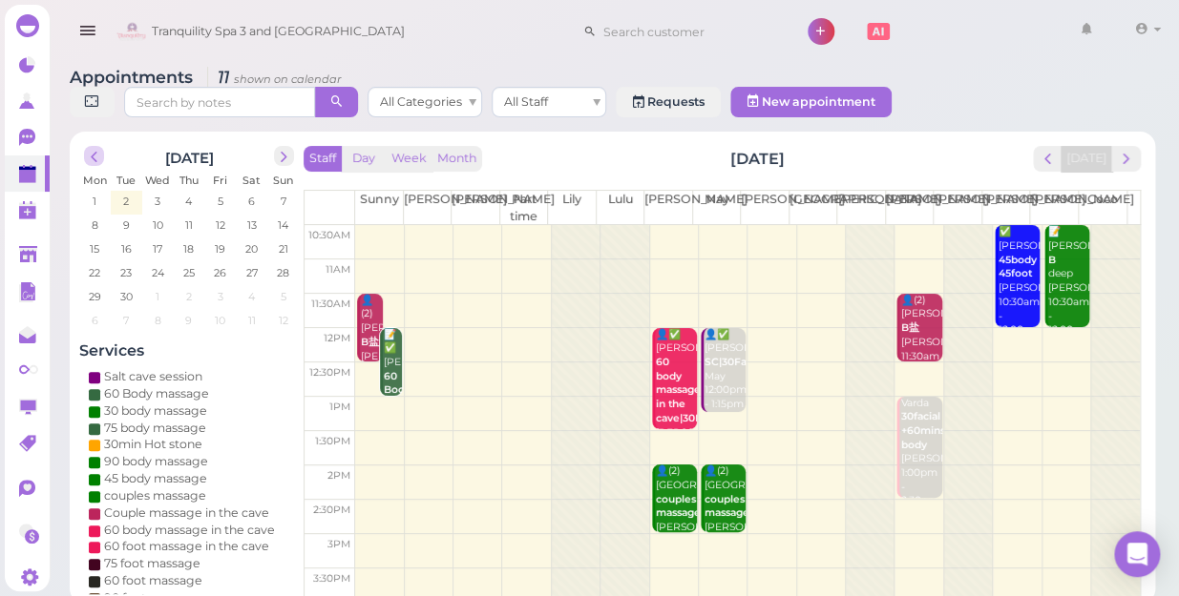
click at [94, 148] on span "prev" at bounding box center [94, 157] width 18 height 18
click at [90, 148] on span "prev" at bounding box center [94, 157] width 18 height 18
click at [254, 193] on span "5" at bounding box center [252, 201] width 10 height 17
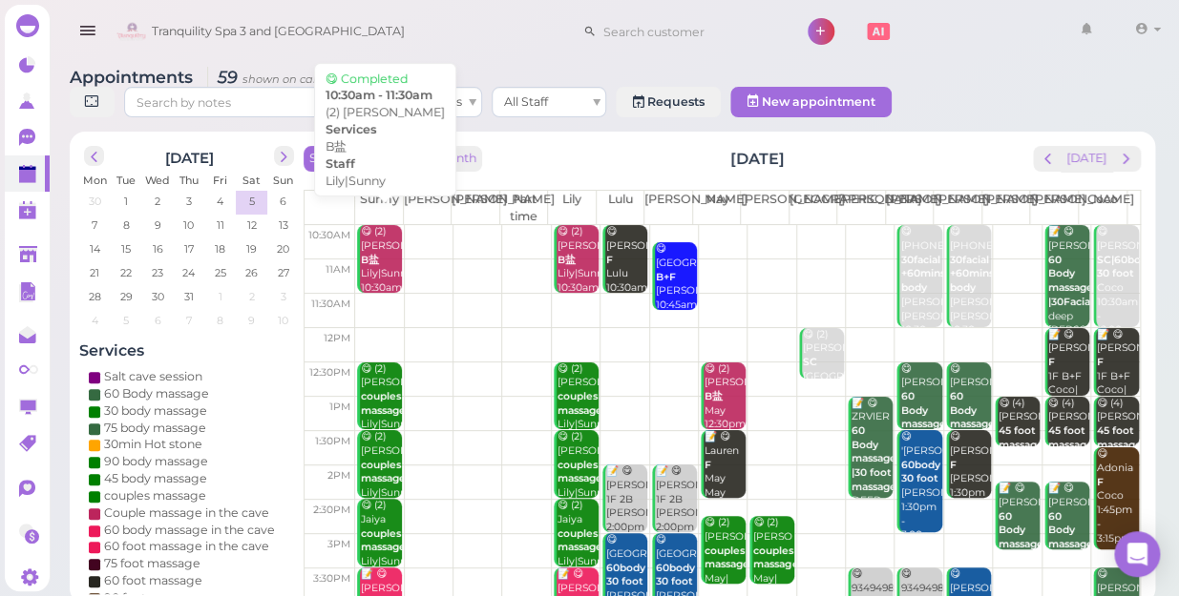
click at [389, 241] on div "😋 (2) [PERSON_NAME]盐 Lily|Sunny 10:30am - 11:30am" at bounding box center [381, 274] width 42 height 98
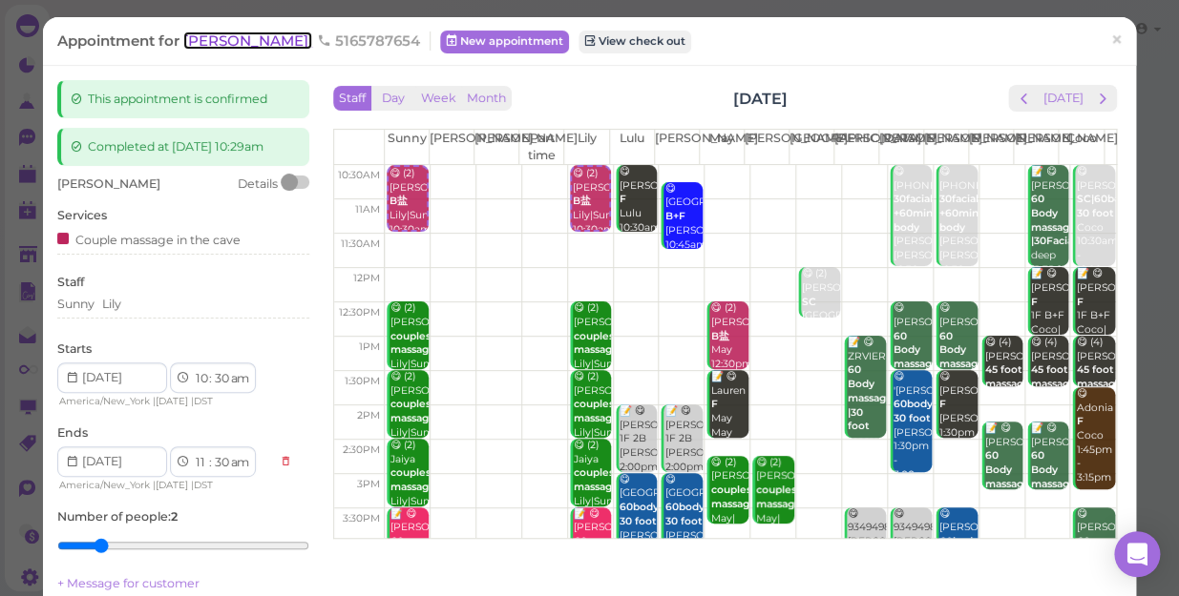
click at [208, 42] on span "[PERSON_NAME]" at bounding box center [247, 40] width 129 height 18
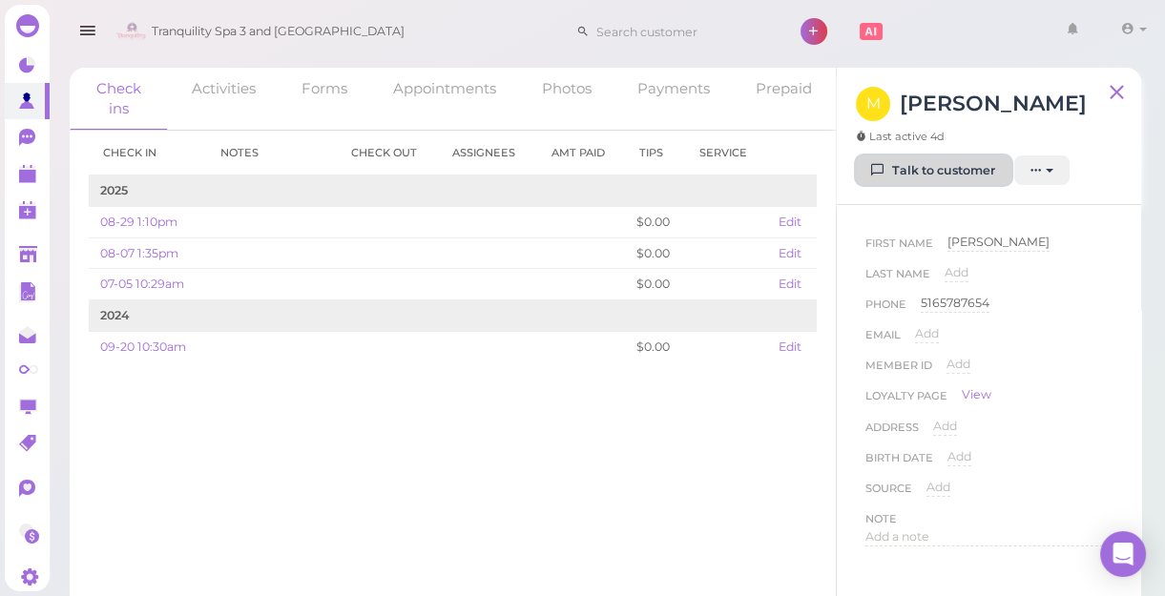
click at [952, 168] on link "Talk to customer" at bounding box center [934, 171] width 156 height 31
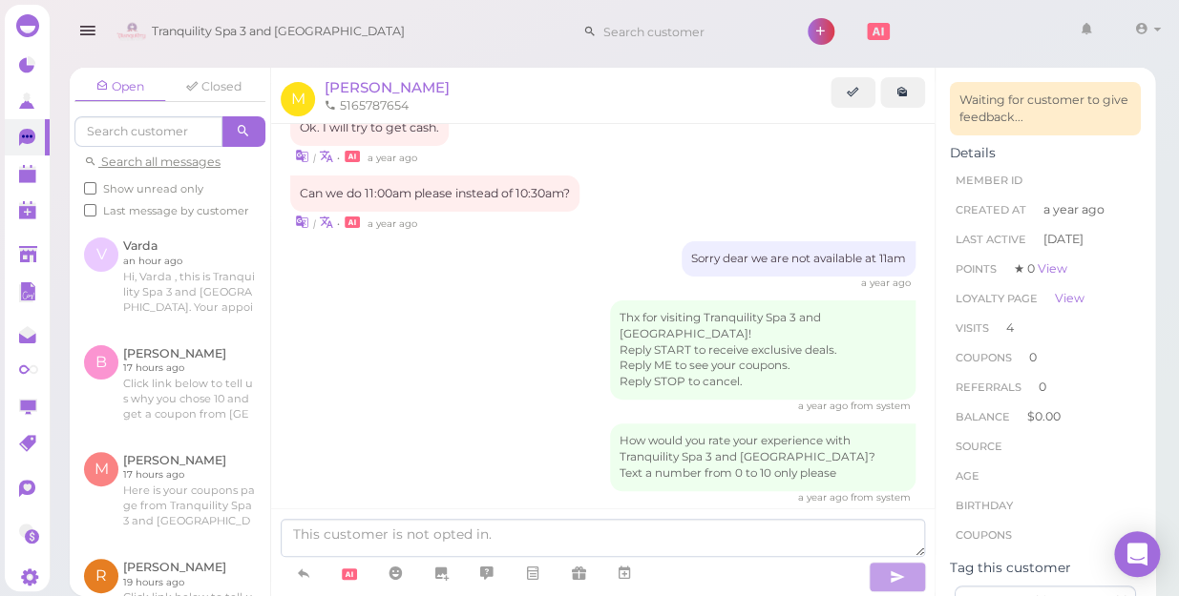
scroll to position [136, 0]
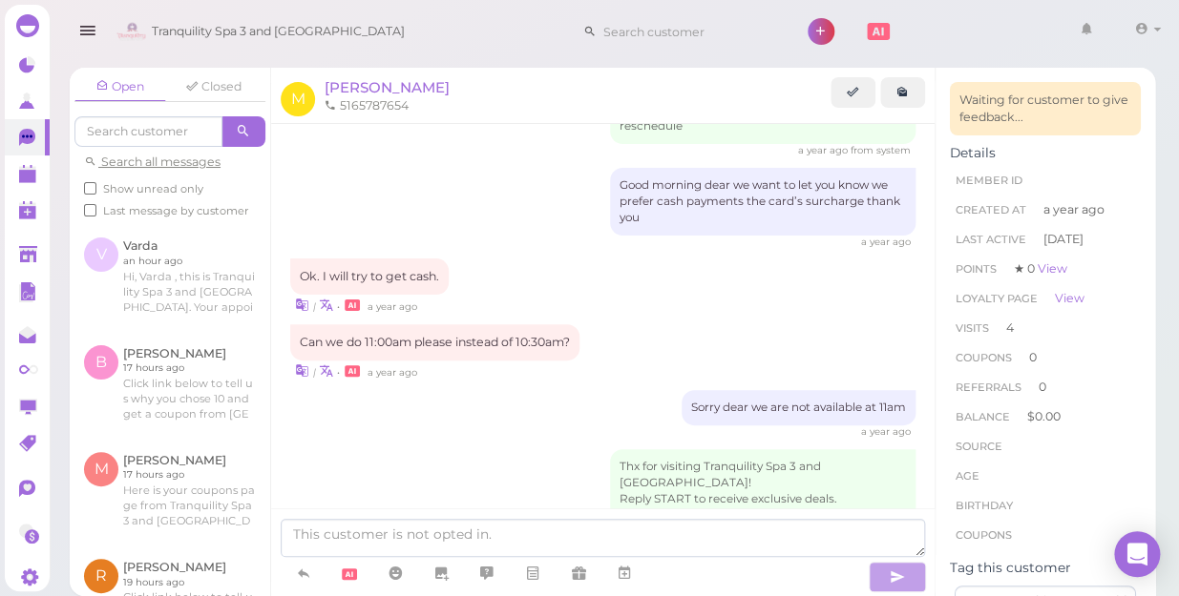
click at [610, 168] on div "Good morning dear we want to let you know we prefer cash payments the card’s su…" at bounding box center [762, 202] width 305 height 68
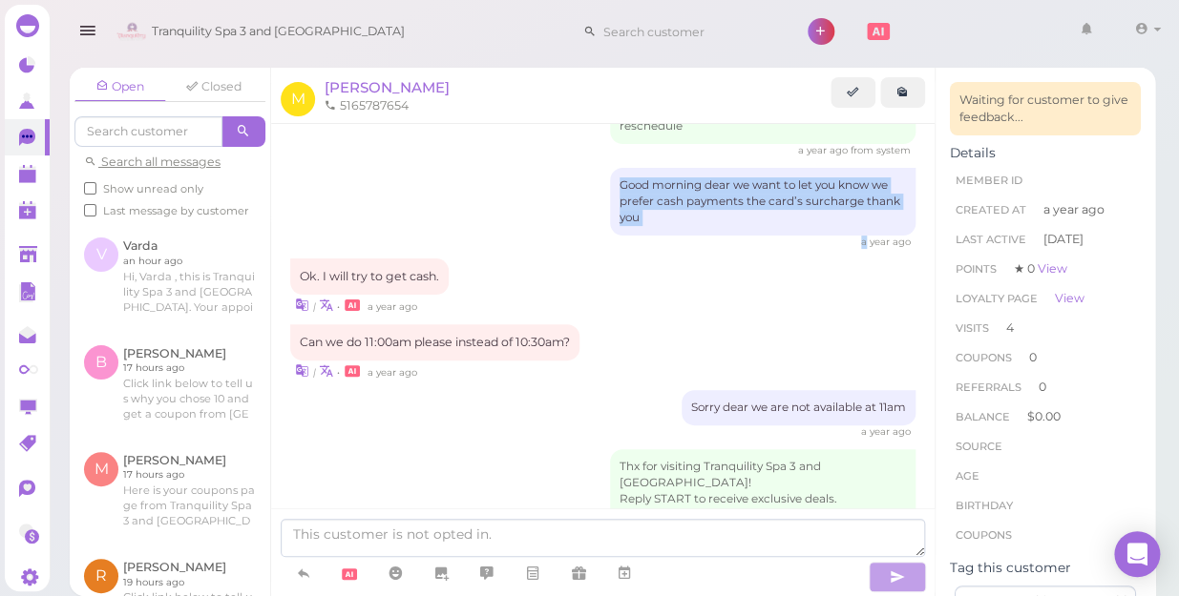
drag, startPoint x: 601, startPoint y: 165, endPoint x: 704, endPoint y: 219, distance: 116.1
click at [704, 219] on div "Good morning dear we want to let you know we prefer cash payments the card’s su…" at bounding box center [602, 208] width 625 height 81
drag, startPoint x: 704, startPoint y: 219, endPoint x: 683, endPoint y: 189, distance: 36.3
copy div "Good morning dear we want to let you know we prefer cash payments the card’s su…"
click at [28, 183] on polygon at bounding box center [27, 176] width 17 height 13
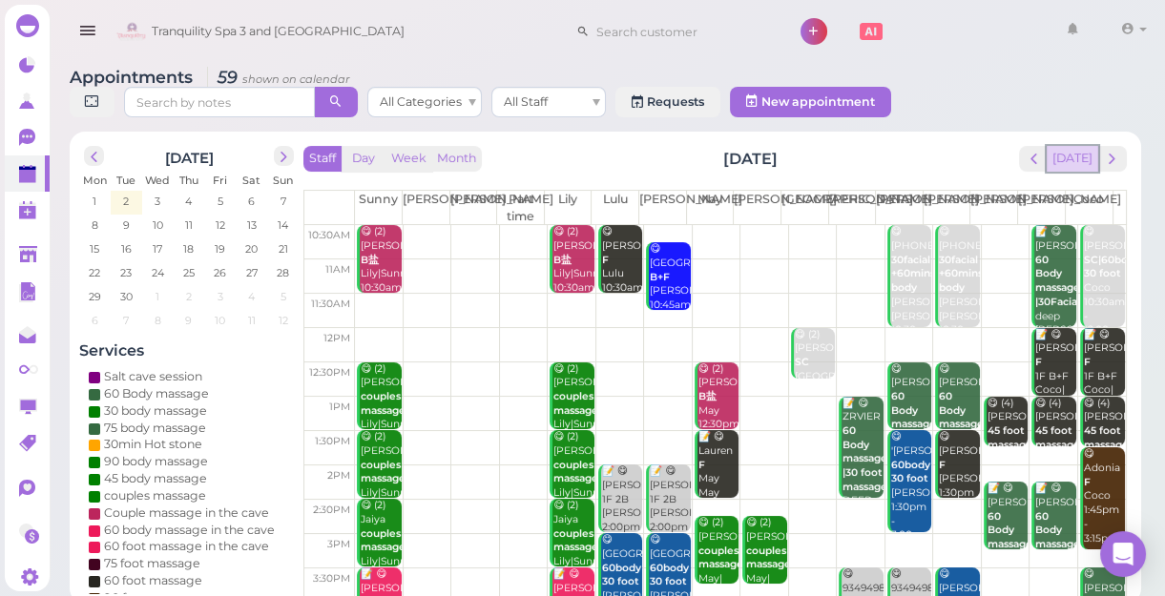
click at [1065, 158] on button "[DATE]" at bounding box center [1073, 159] width 52 height 26
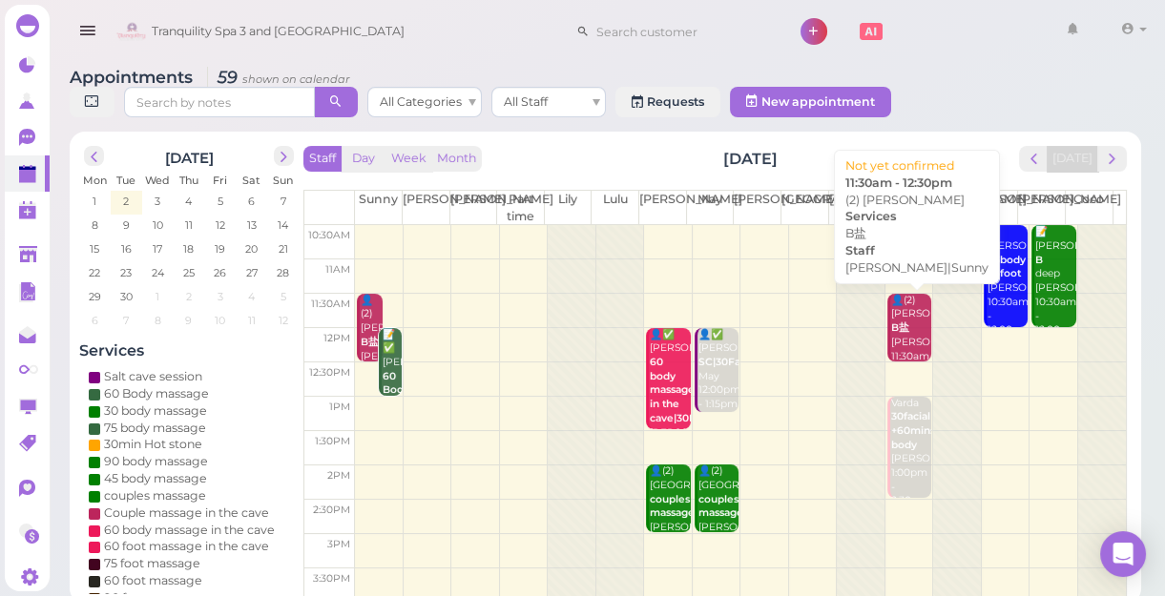
click at [903, 330] on div "👤(2) [PERSON_NAME] B盐 [PERSON_NAME]|Sunny 11:30am - 12:30pm" at bounding box center [910, 343] width 41 height 98
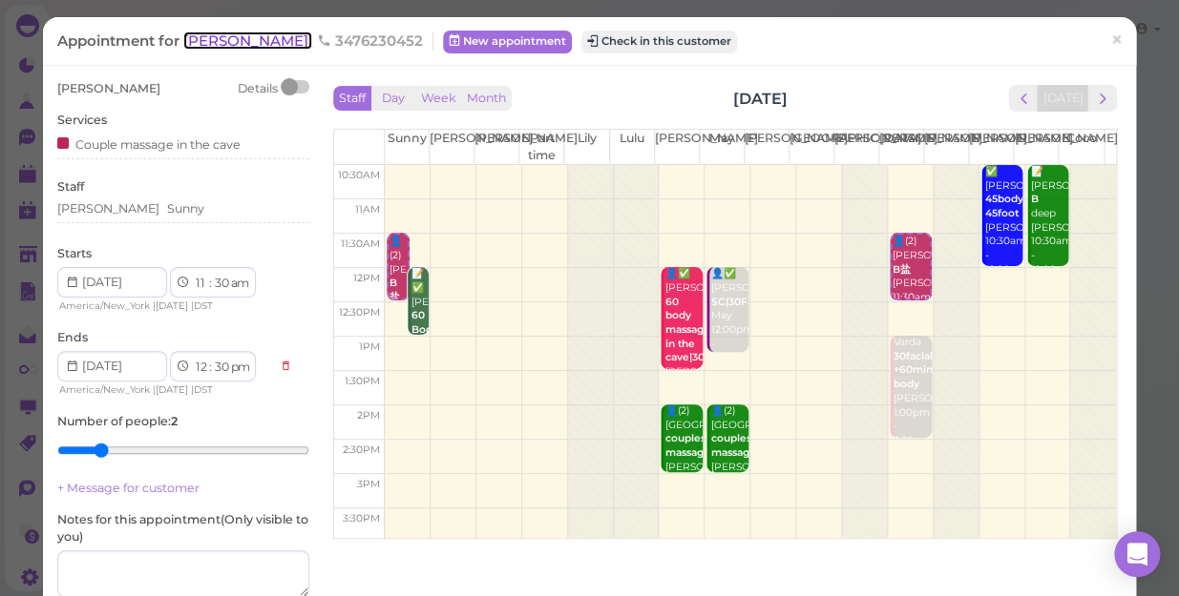
click at [243, 44] on span "[PERSON_NAME]" at bounding box center [247, 40] width 129 height 18
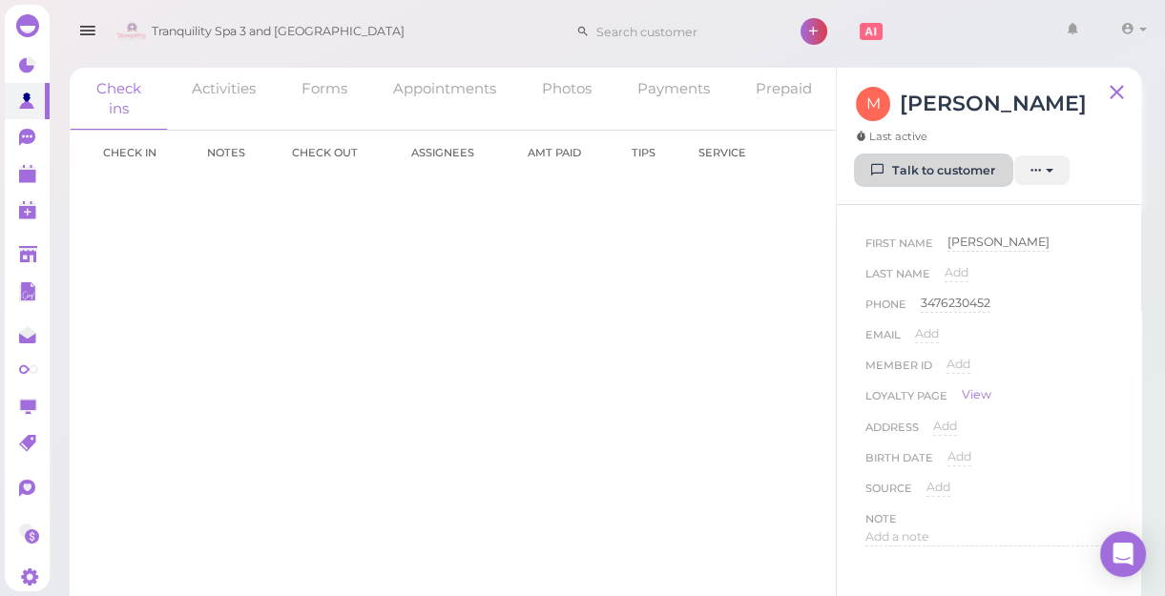
click at [969, 173] on link "Talk to customer" at bounding box center [934, 171] width 156 height 31
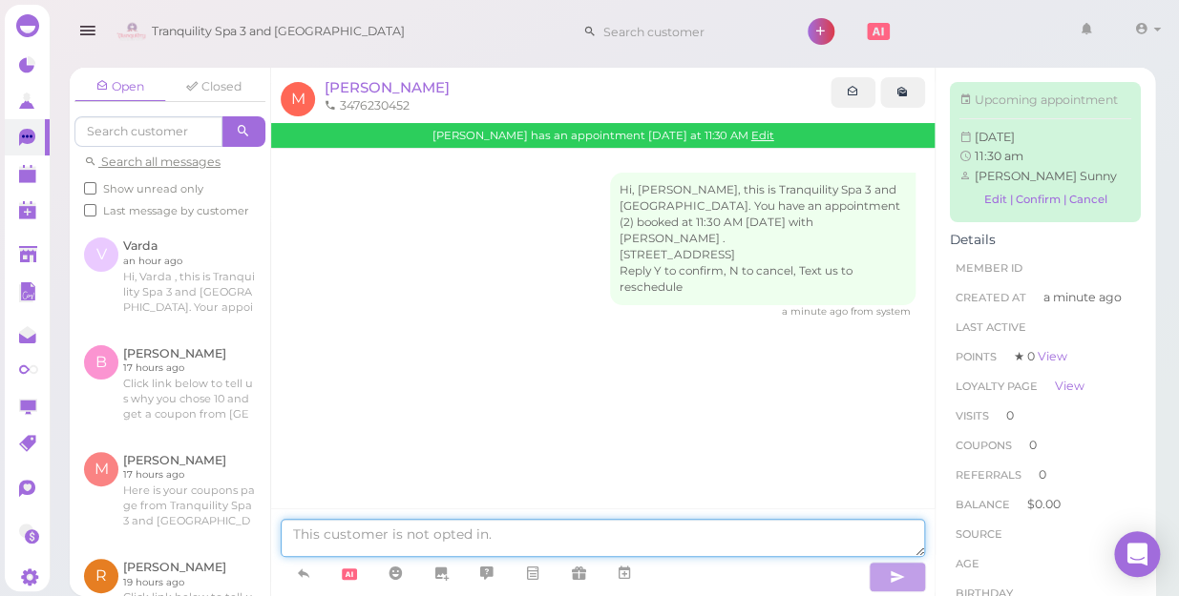
click at [760, 527] on textarea at bounding box center [603, 538] width 644 height 38
paste textarea "Good morning dear we want to let you know we prefer cash payments the card’s su…"
type textarea "Good morning dear we want to let you know we prefer cash payments the card’s su…"
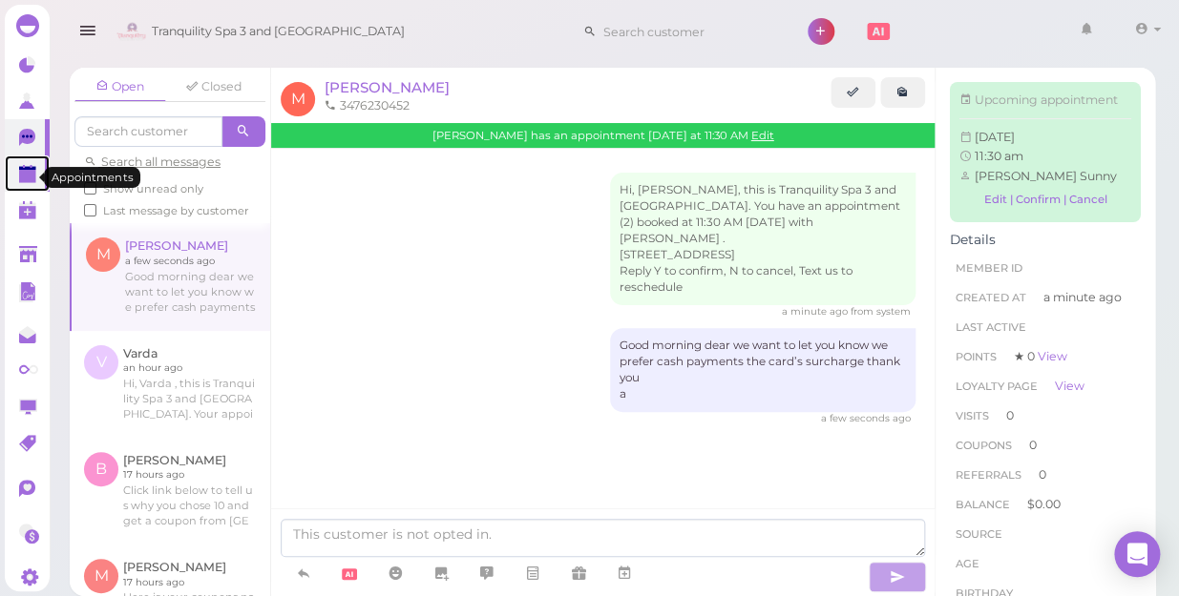
click at [24, 176] on polygon at bounding box center [27, 176] width 17 height 13
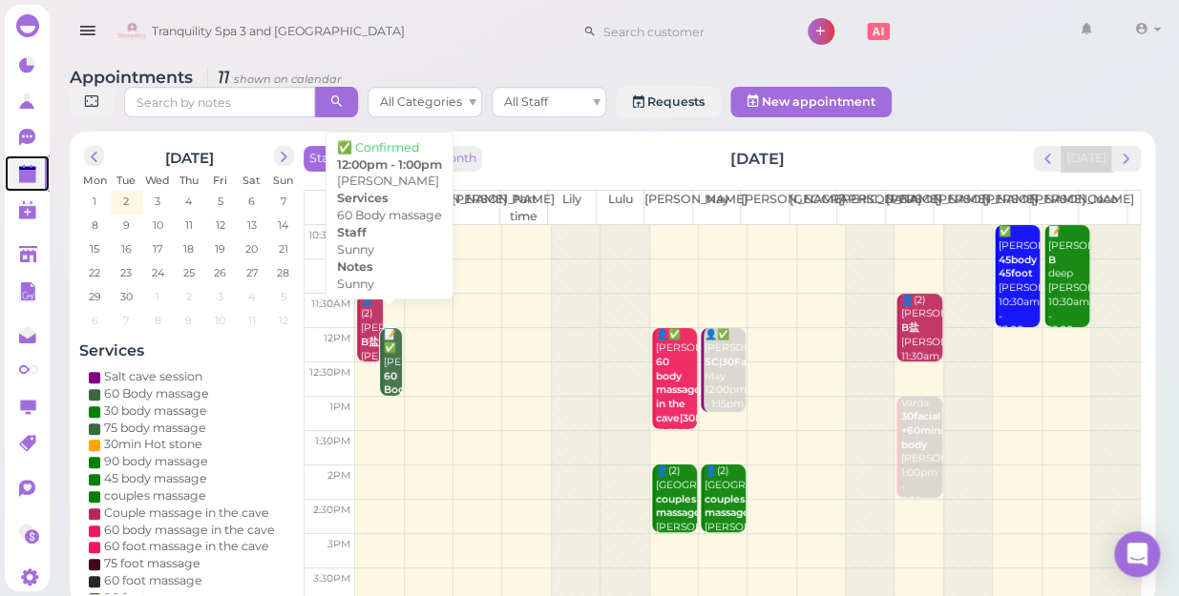
click at [394, 344] on div "📝 ✅ [PERSON_NAME] 60 Body massage Sunny Sunny 12:00pm - 1:00pm" at bounding box center [393, 405] width 20 height 155
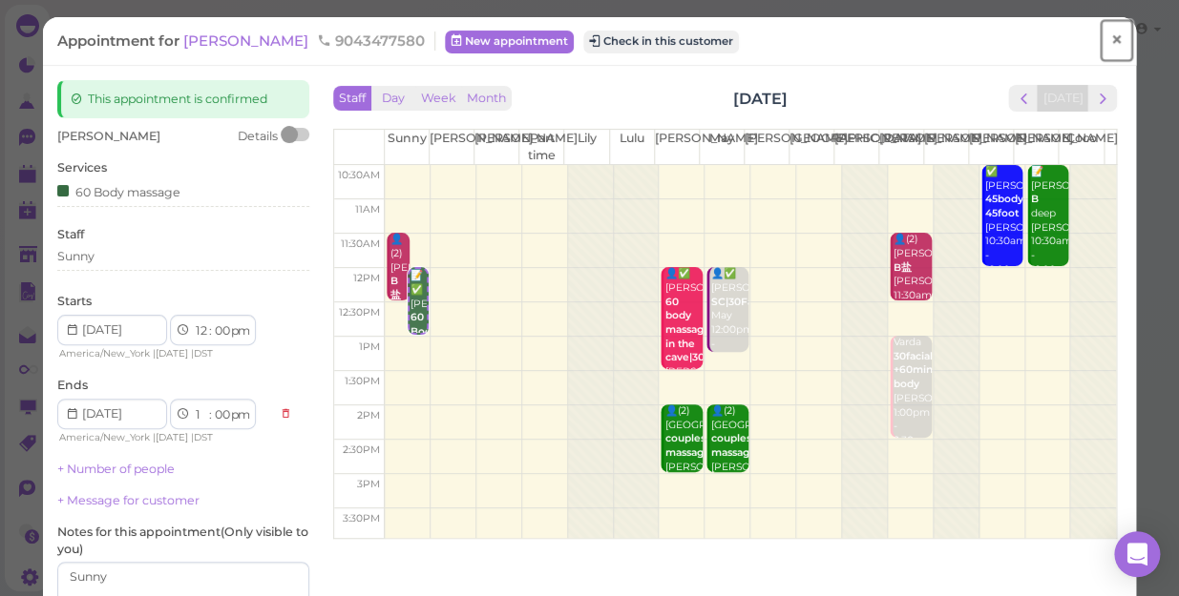
click at [1110, 33] on span "×" at bounding box center [1116, 40] width 12 height 27
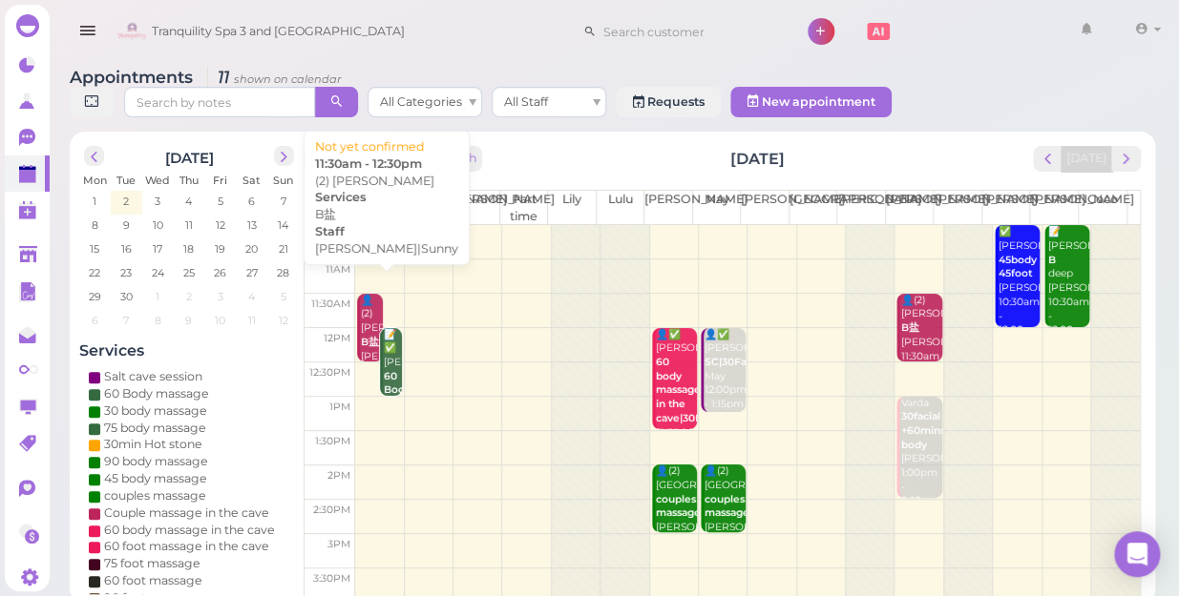
click at [375, 294] on div "👤(2) [PERSON_NAME] B盐 [PERSON_NAME]|Sunny 11:30am - 12:30pm" at bounding box center [371, 350] width 23 height 113
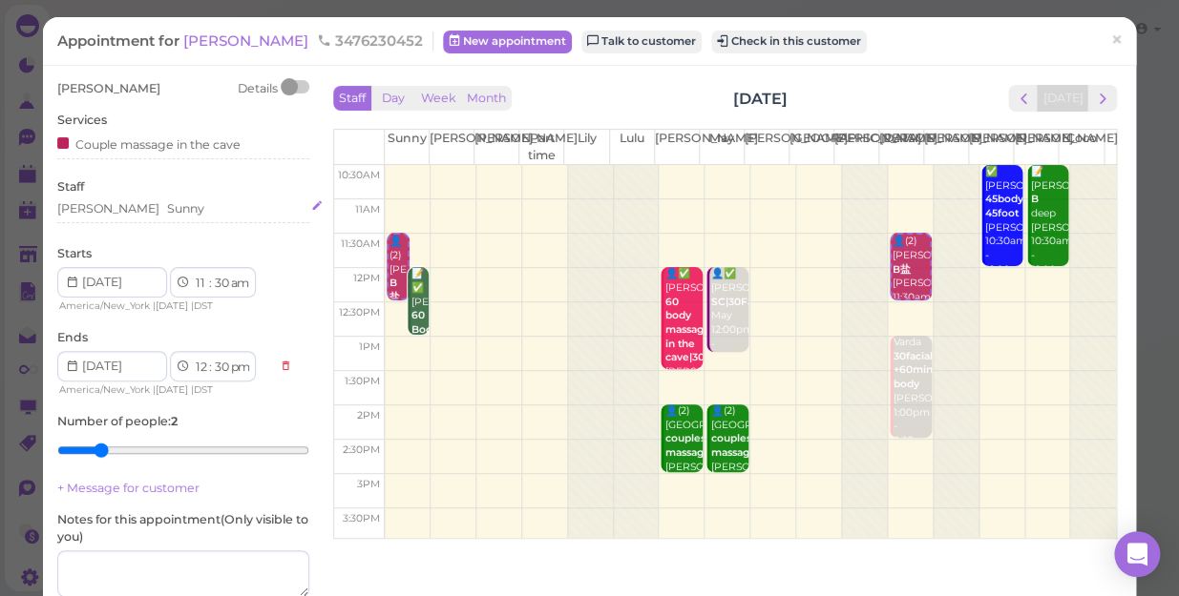
click at [139, 210] on div "[PERSON_NAME] Sunny" at bounding box center [183, 208] width 252 height 17
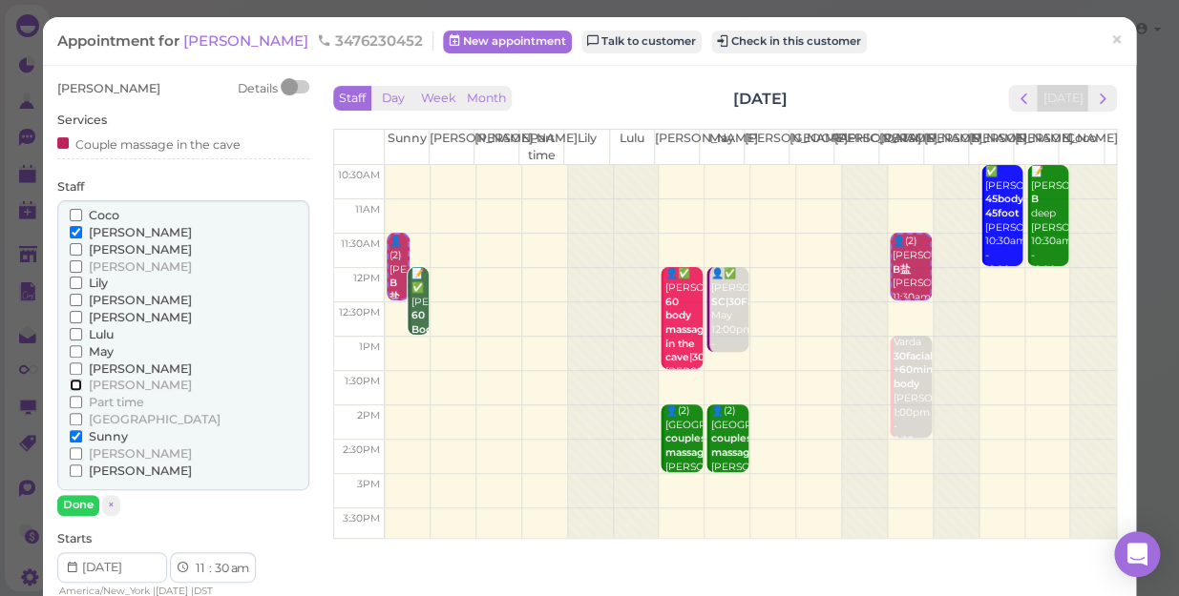
click at [73, 385] on input "[PERSON_NAME]" at bounding box center [76, 385] width 12 height 12
click at [71, 436] on input "Sunny" at bounding box center [76, 436] width 12 height 12
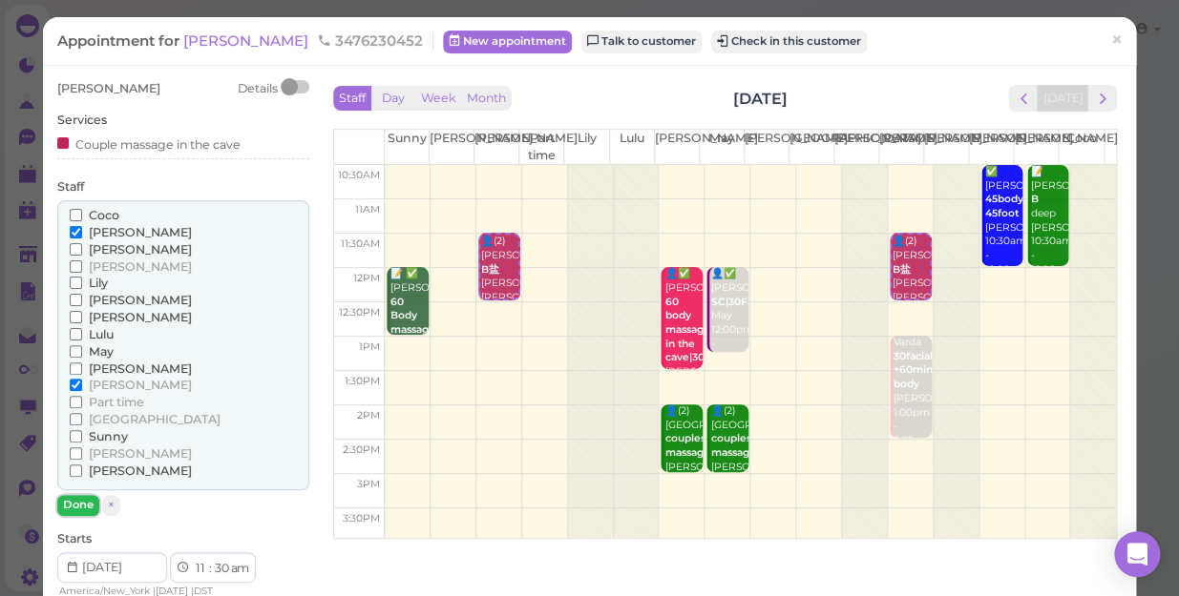
click at [75, 503] on button "Done" at bounding box center [78, 505] width 42 height 20
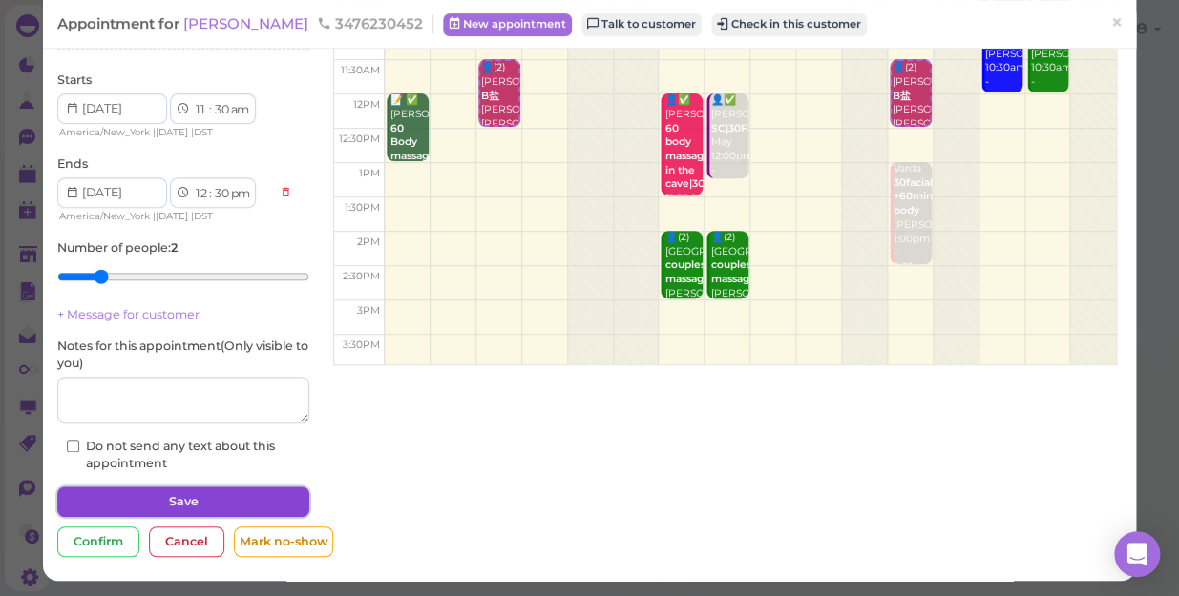
click at [172, 496] on button "Save" at bounding box center [183, 502] width 252 height 31
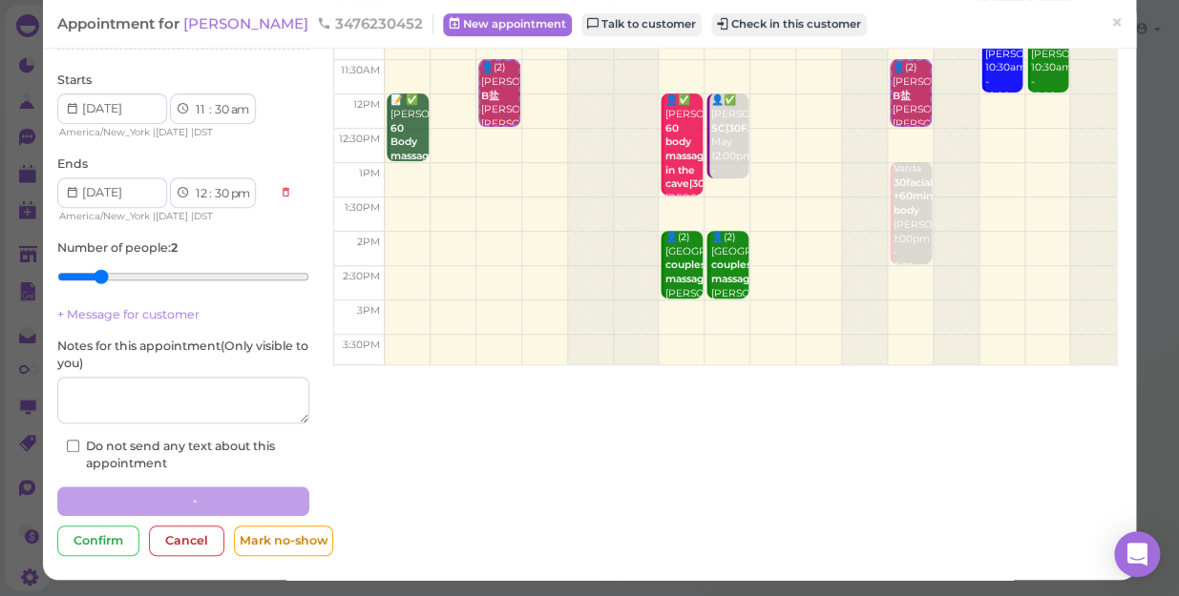
scroll to position [173, 0]
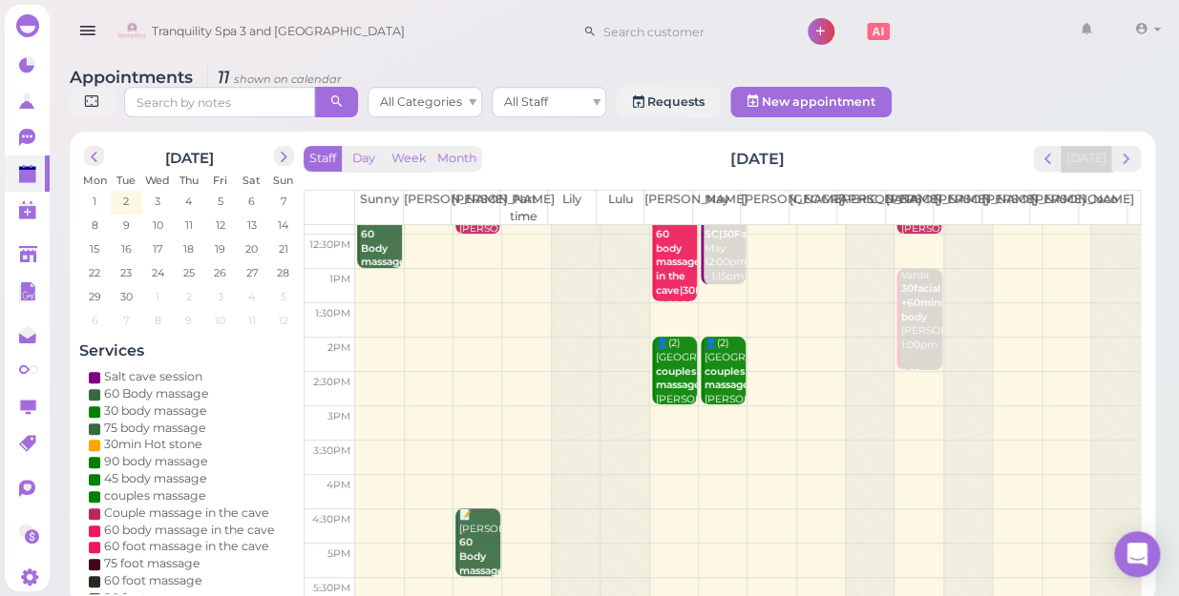
scroll to position [344, 0]
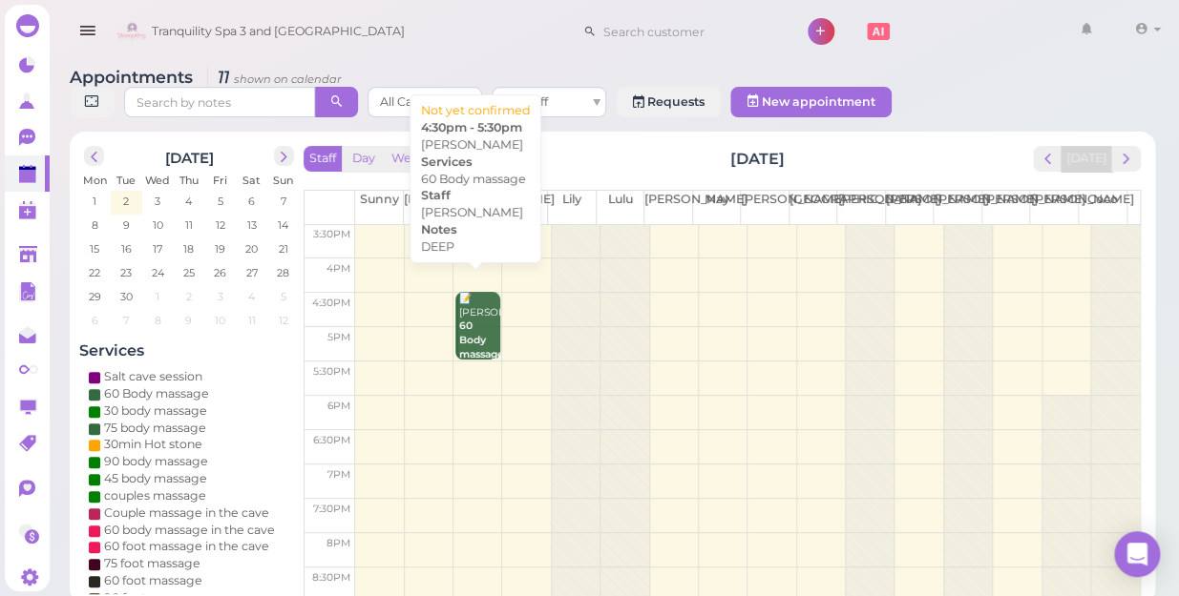
click at [470, 309] on div "📝 [PERSON_NAME] 60 Body massage DEEP [PERSON_NAME] 4:30pm - 5:30pm" at bounding box center [479, 362] width 42 height 140
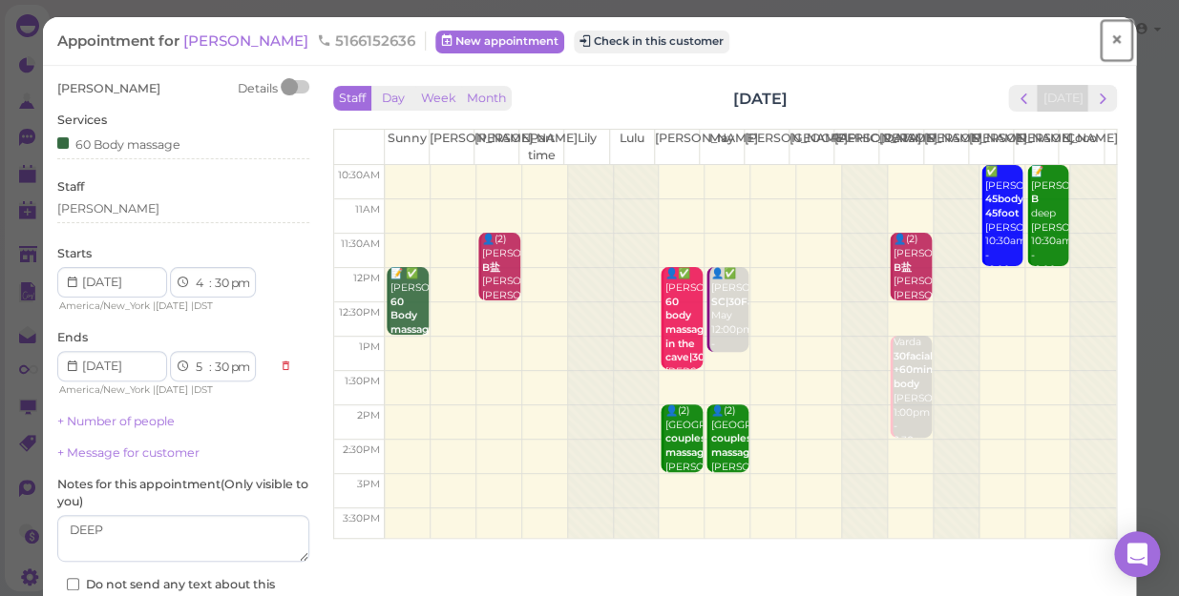
click at [1110, 44] on span "×" at bounding box center [1116, 40] width 12 height 27
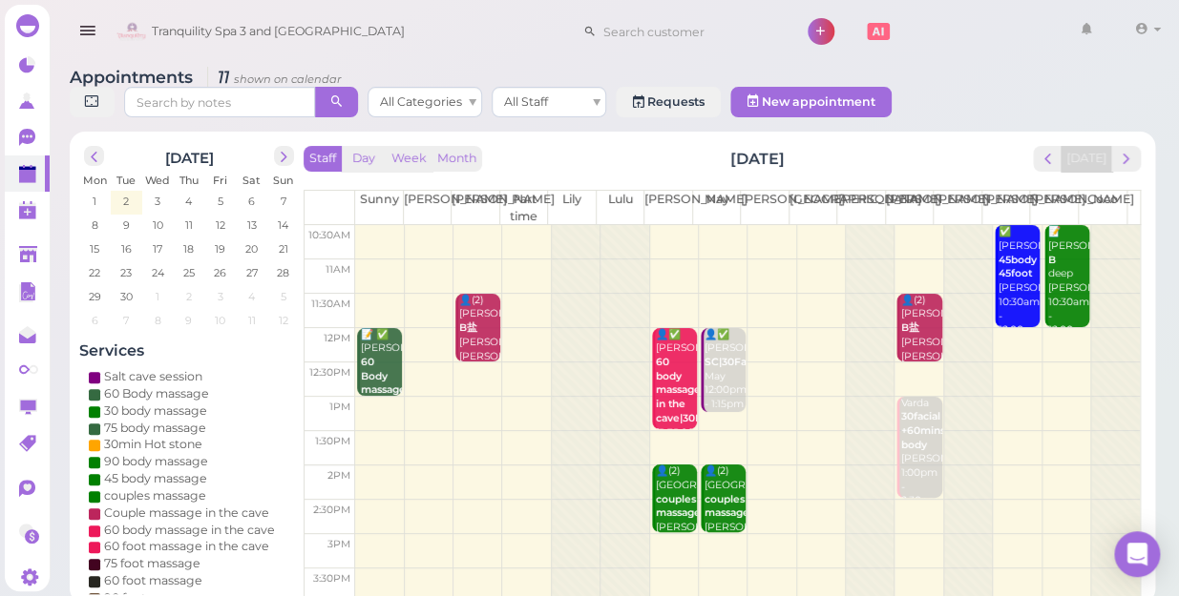
click at [525, 363] on td at bounding box center [747, 380] width 784 height 34
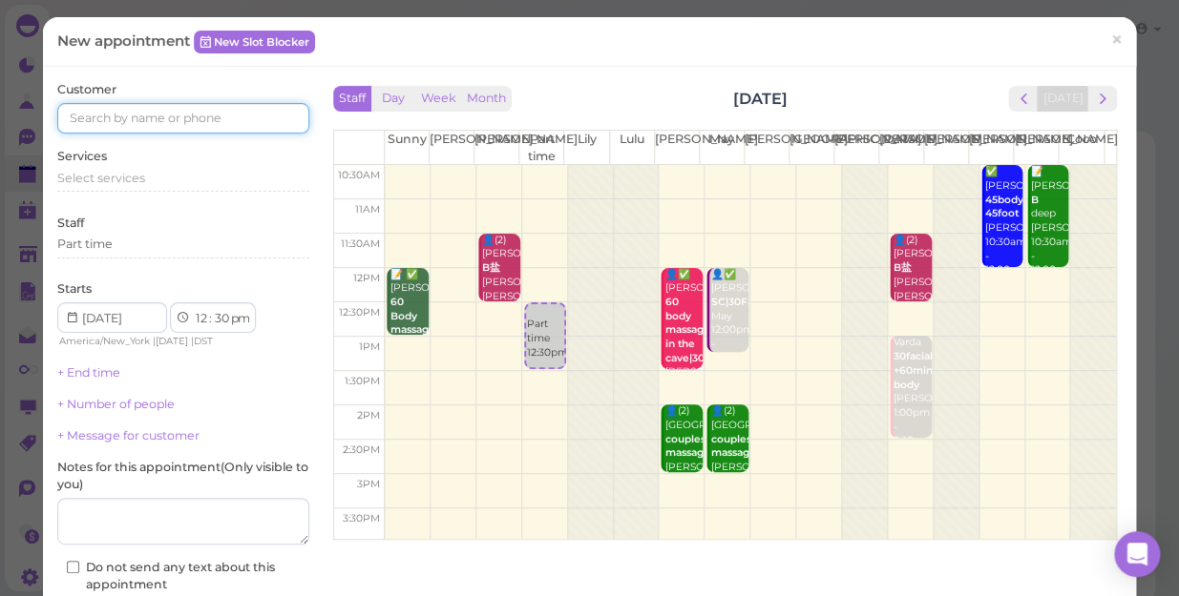
click at [264, 126] on input at bounding box center [183, 118] width 252 height 31
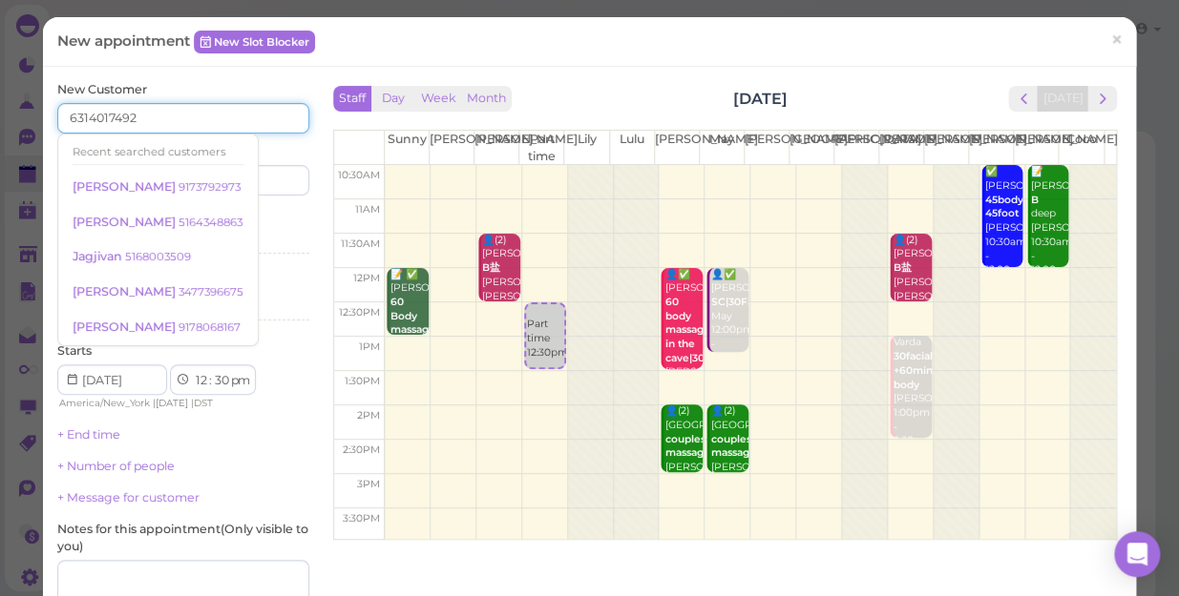
type input "6314017492"
click at [286, 228] on div "Services Select services" at bounding box center [183, 236] width 252 height 52
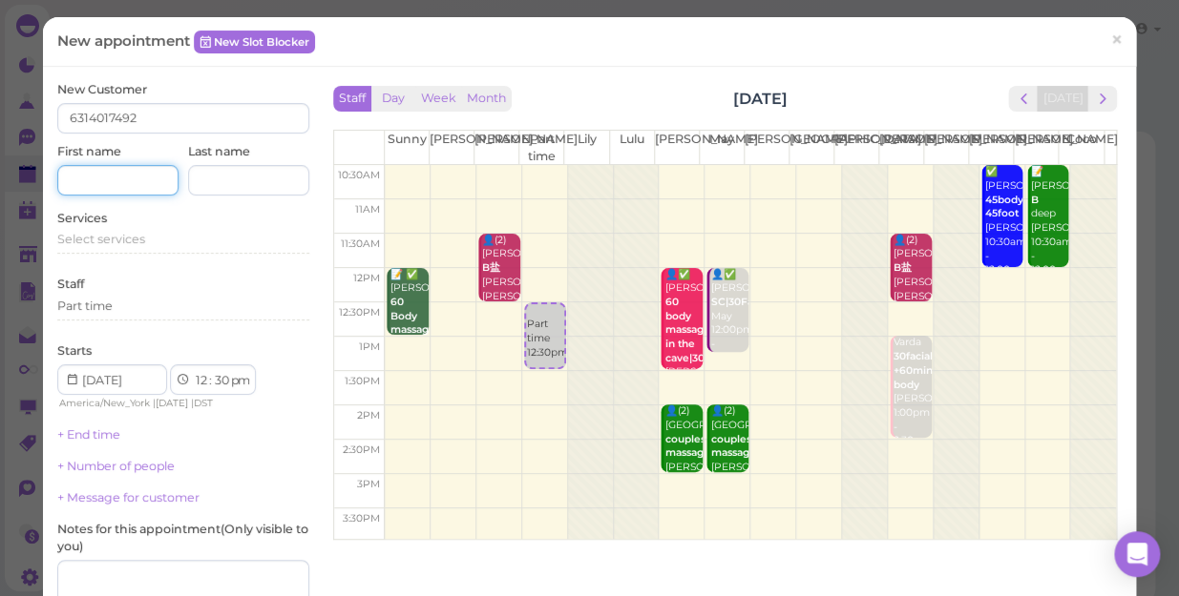
click at [139, 181] on input at bounding box center [117, 180] width 121 height 31
type input "s"
type input "[PERSON_NAME]"
click at [293, 382] on div "Starts 1 2 3 4 5 6 7 8 9 10 11 12 : 00 05 10 15 20 25 30 35 40 45 50 55 am pm A…" at bounding box center [183, 378] width 252 height 70
click at [156, 240] on div "Select services" at bounding box center [183, 239] width 252 height 17
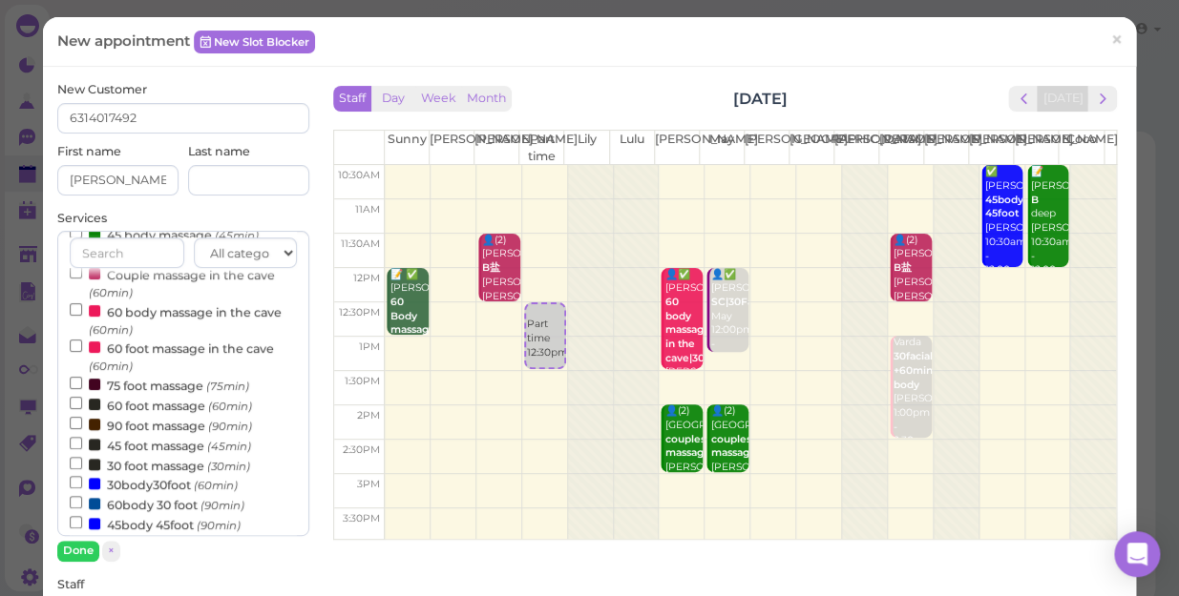
scroll to position [260, 0]
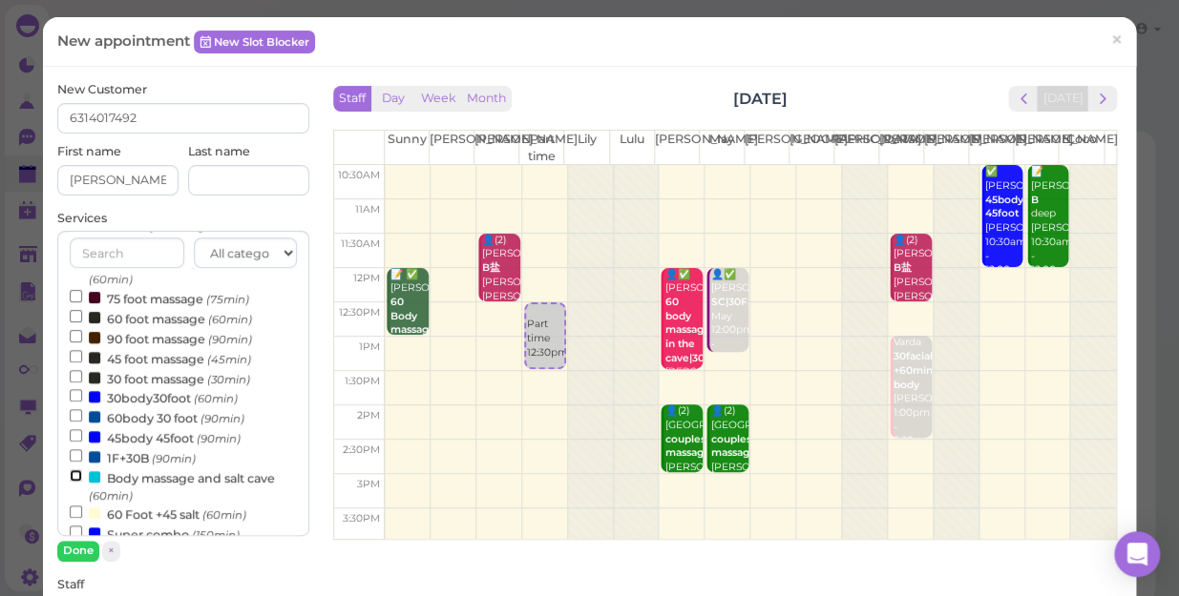
click at [71, 476] on input "Body massage and salt cave (60min)" at bounding box center [76, 475] width 12 height 12
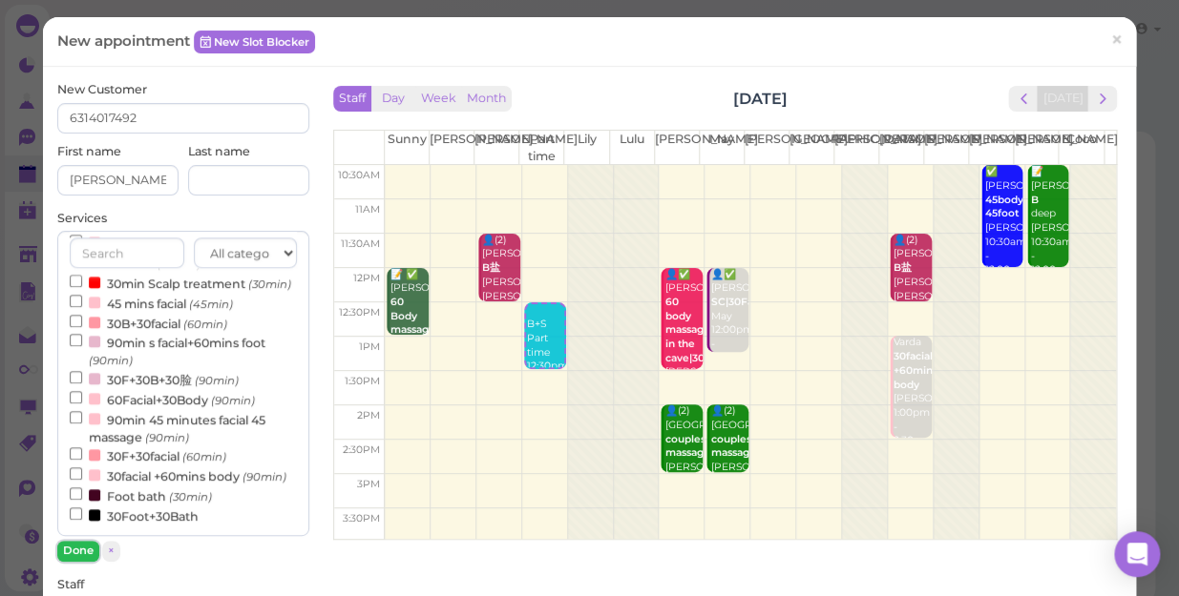
click at [75, 544] on button "Done" at bounding box center [78, 551] width 42 height 20
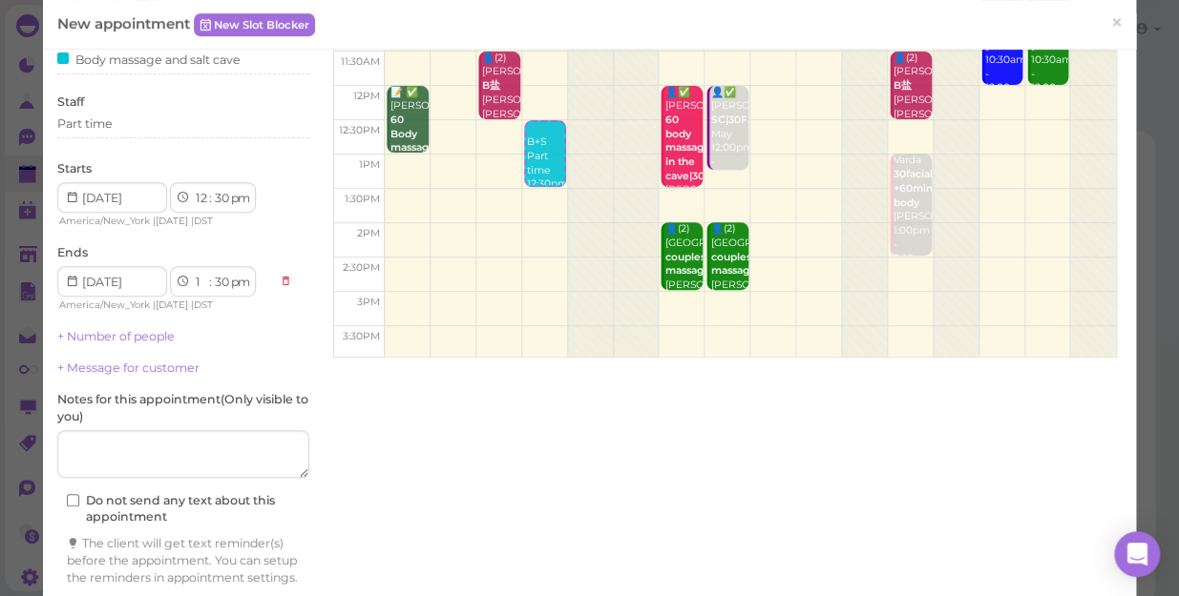
scroll to position [86, 0]
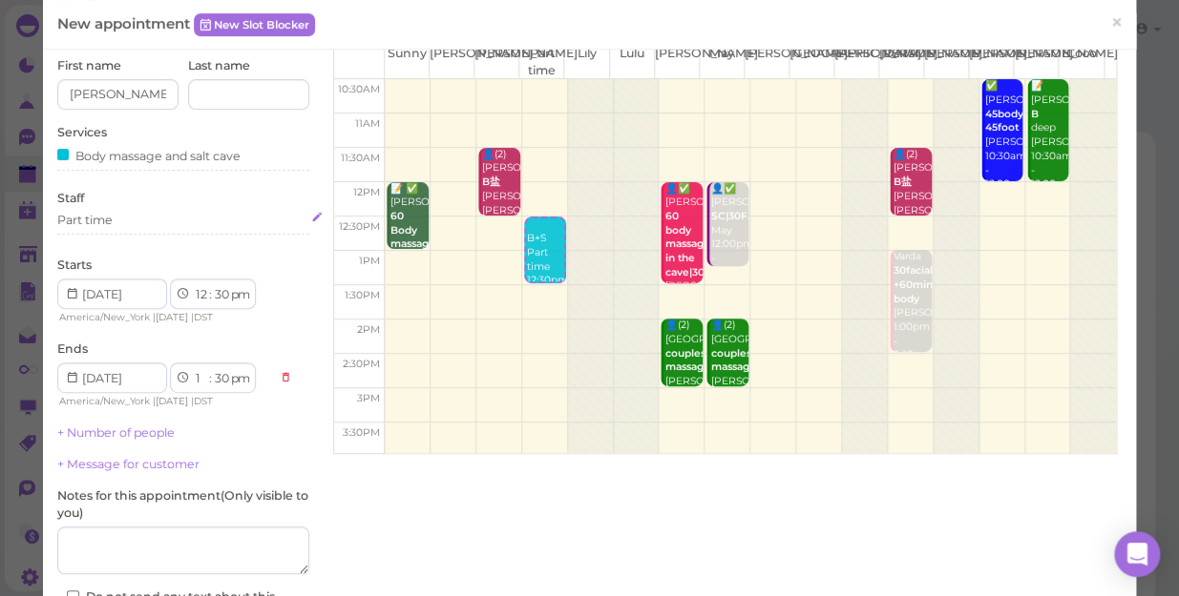
click at [115, 215] on div "Part time" at bounding box center [183, 220] width 252 height 17
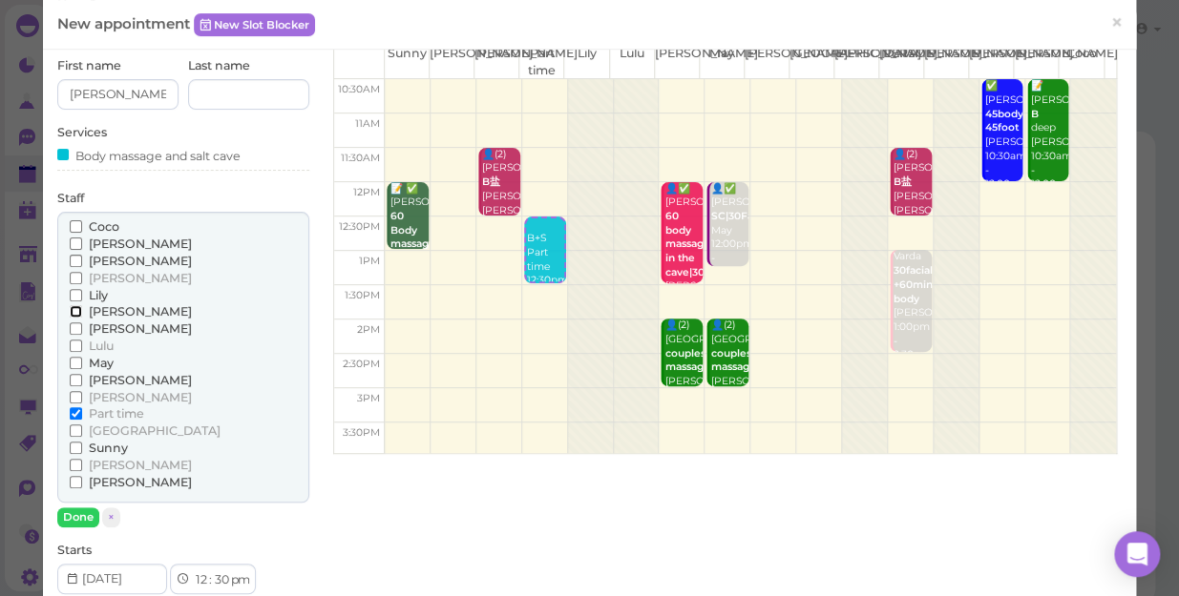
click at [72, 307] on input "[PERSON_NAME]" at bounding box center [76, 311] width 12 height 12
click at [70, 410] on input "Part time" at bounding box center [76, 413] width 12 height 12
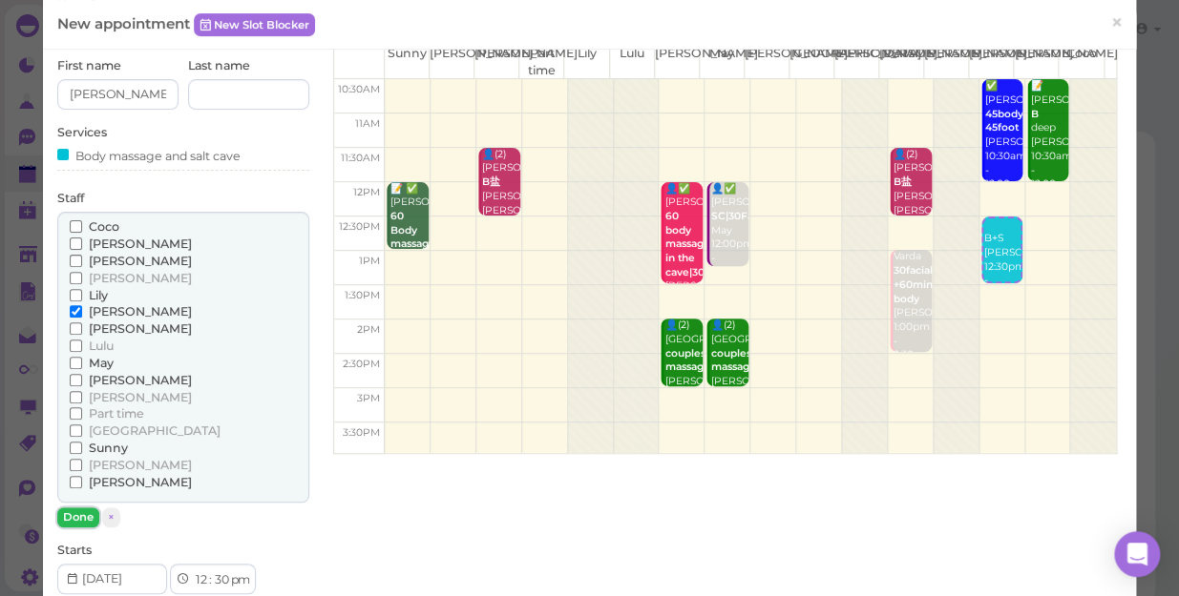
click at [83, 511] on button "Done" at bounding box center [78, 518] width 42 height 20
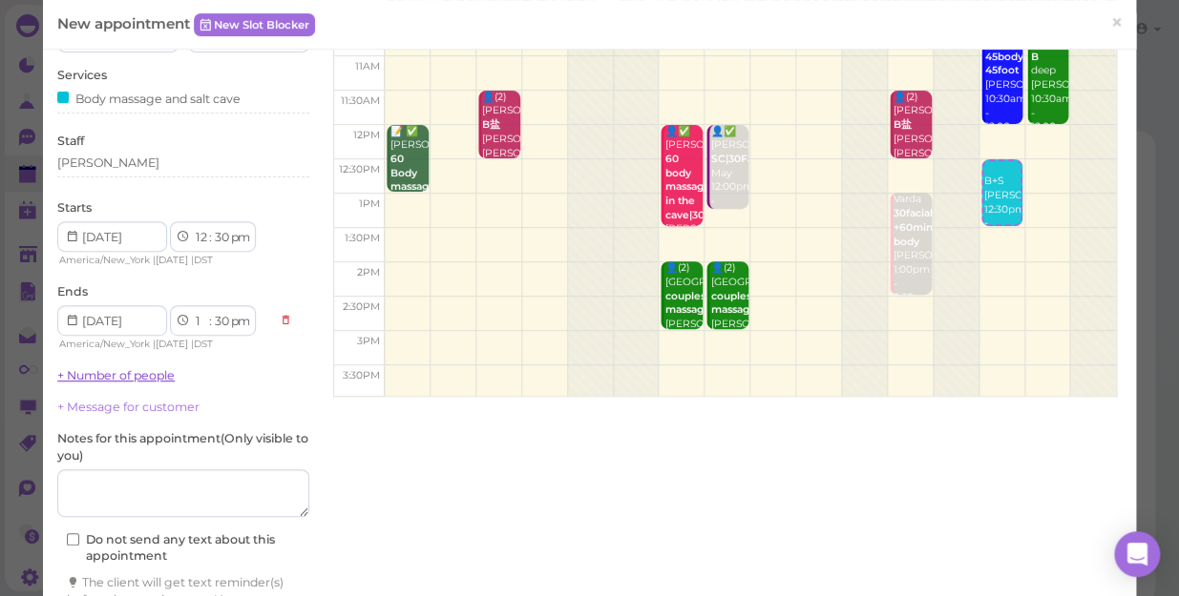
scroll to position [260, 0]
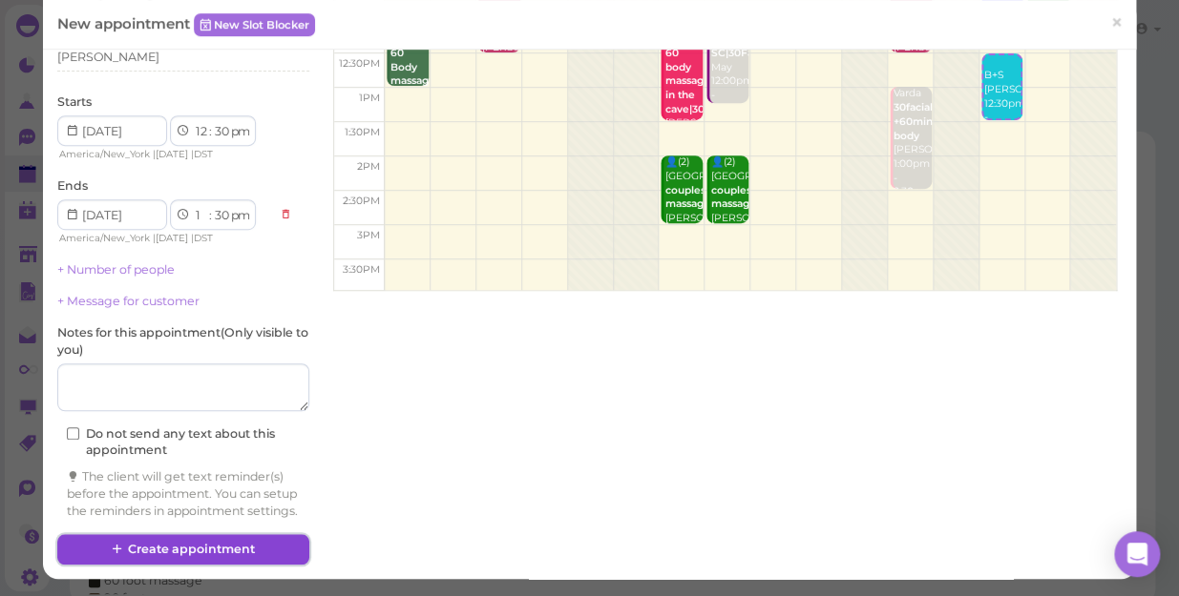
click at [179, 553] on button "Create appointment" at bounding box center [183, 549] width 252 height 31
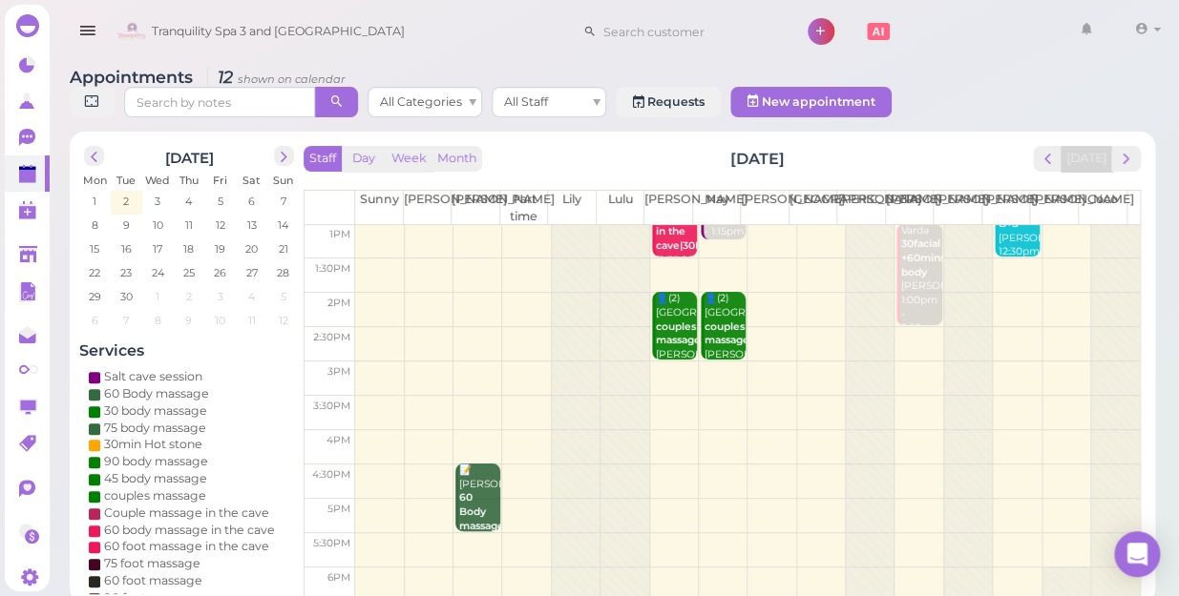
scroll to position [86, 0]
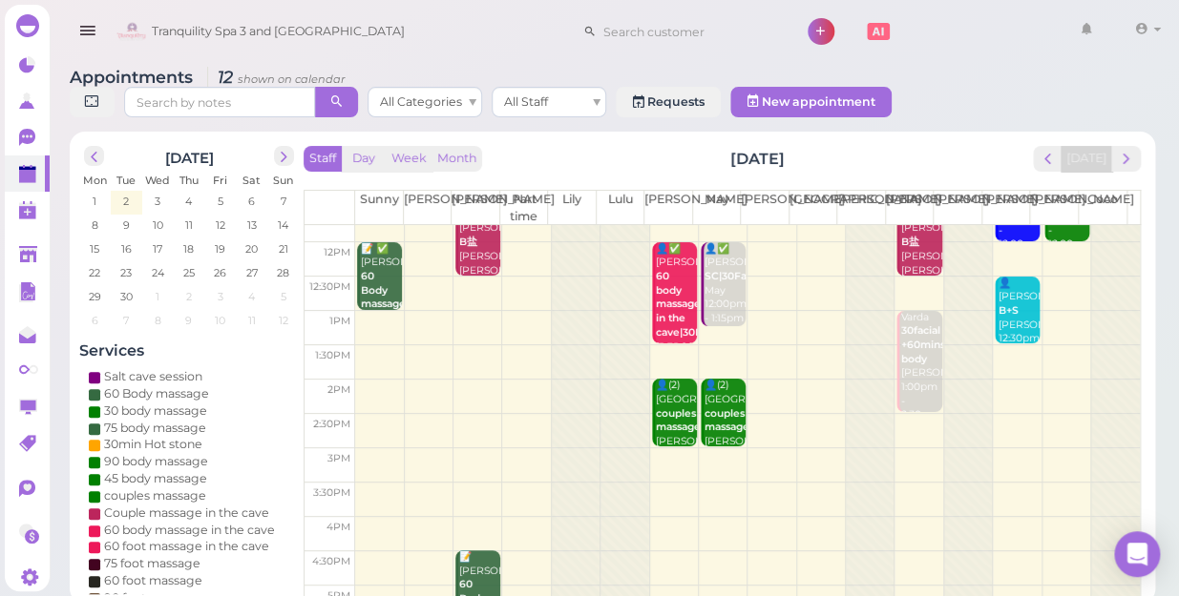
click at [1007, 380] on td at bounding box center [747, 397] width 784 height 34
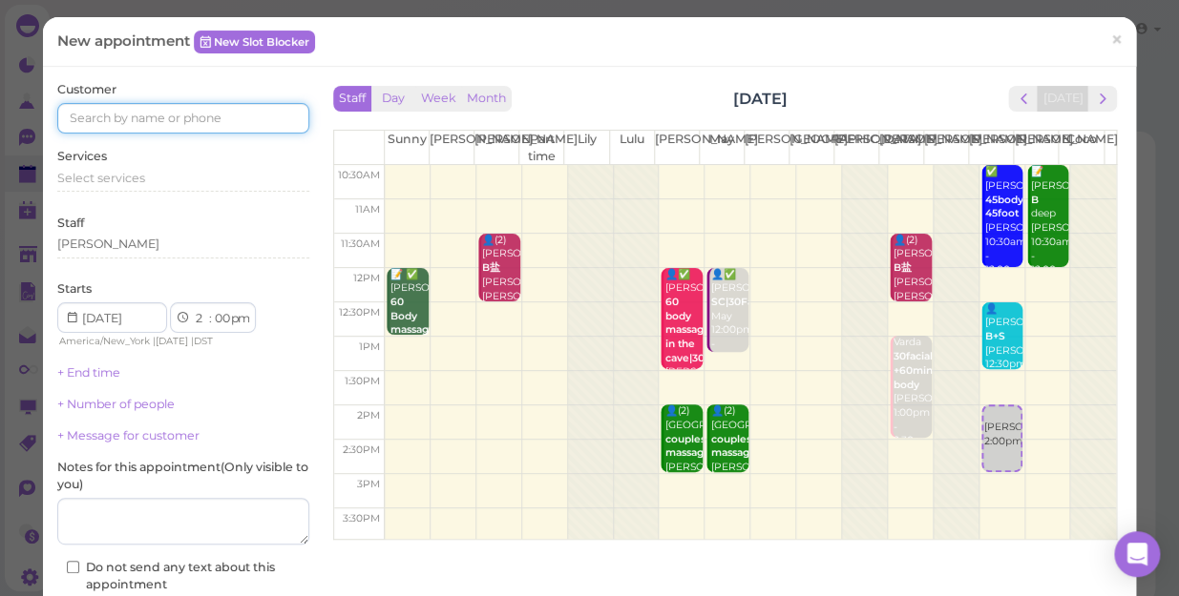
click at [222, 124] on input at bounding box center [183, 118] width 252 height 31
type input "5166553413"
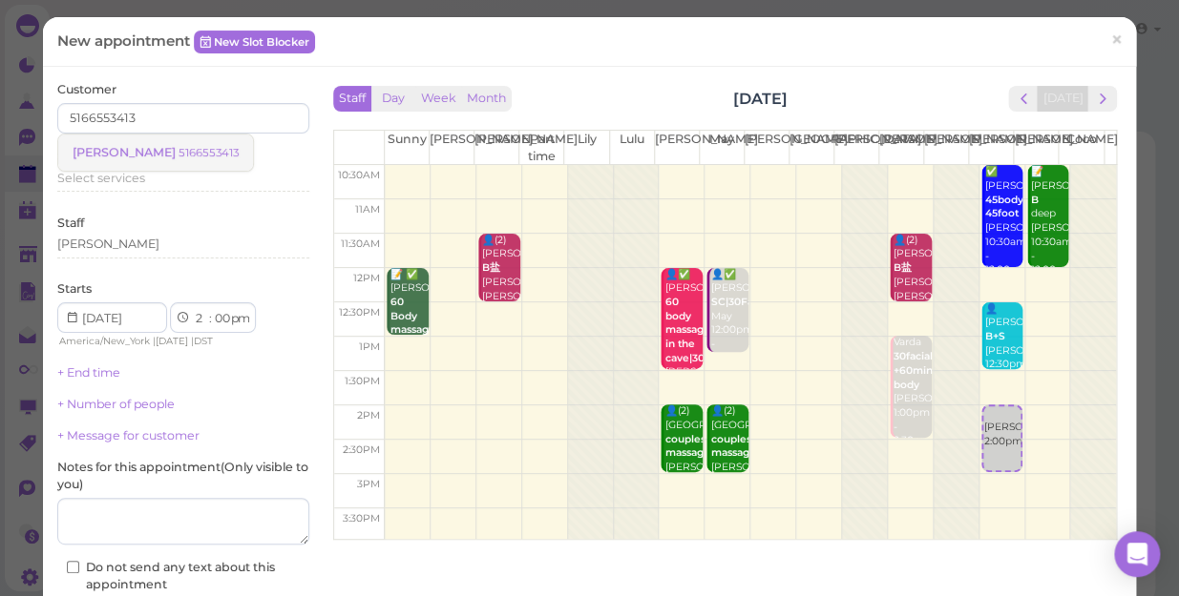
click at [180, 150] on small "5166553413" at bounding box center [208, 152] width 60 height 13
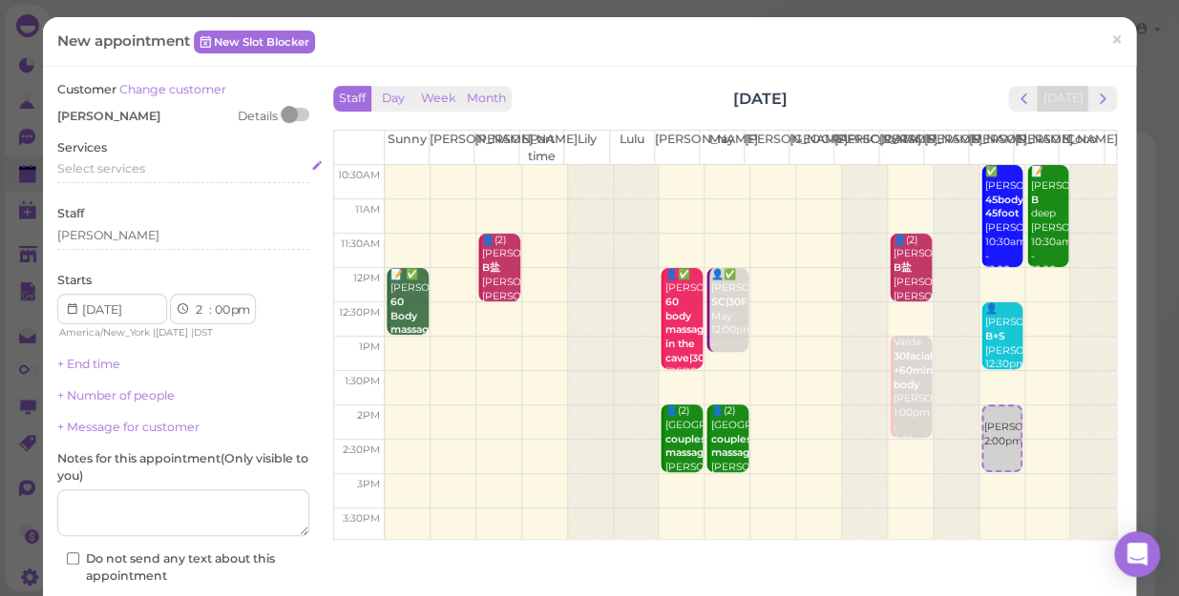
click at [148, 165] on div "Select services" at bounding box center [183, 168] width 252 height 17
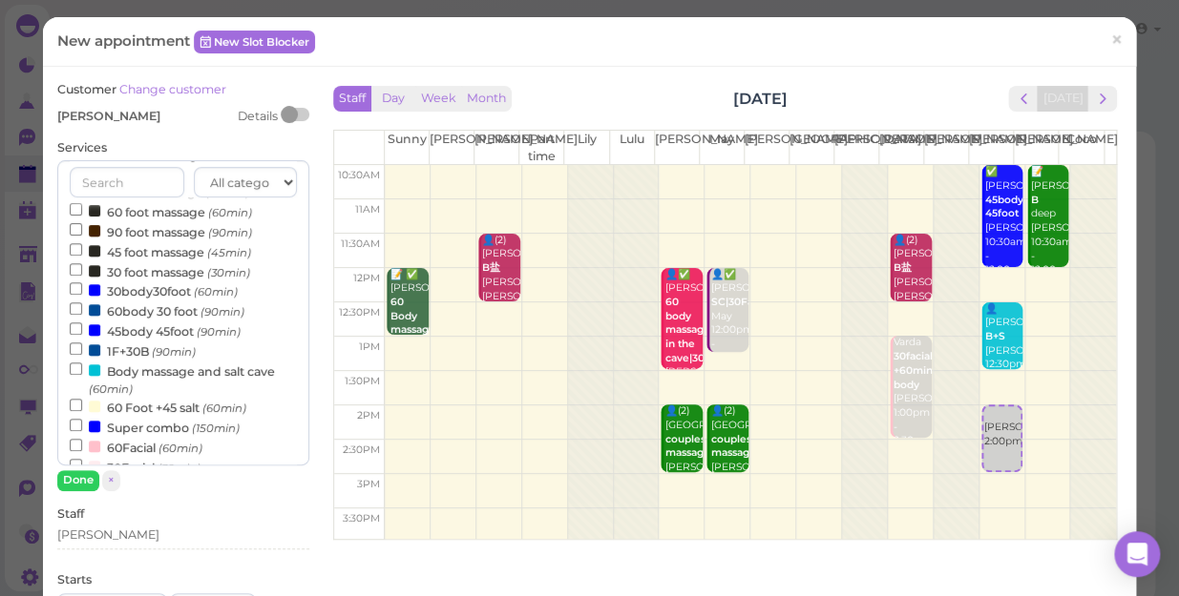
scroll to position [346, 0]
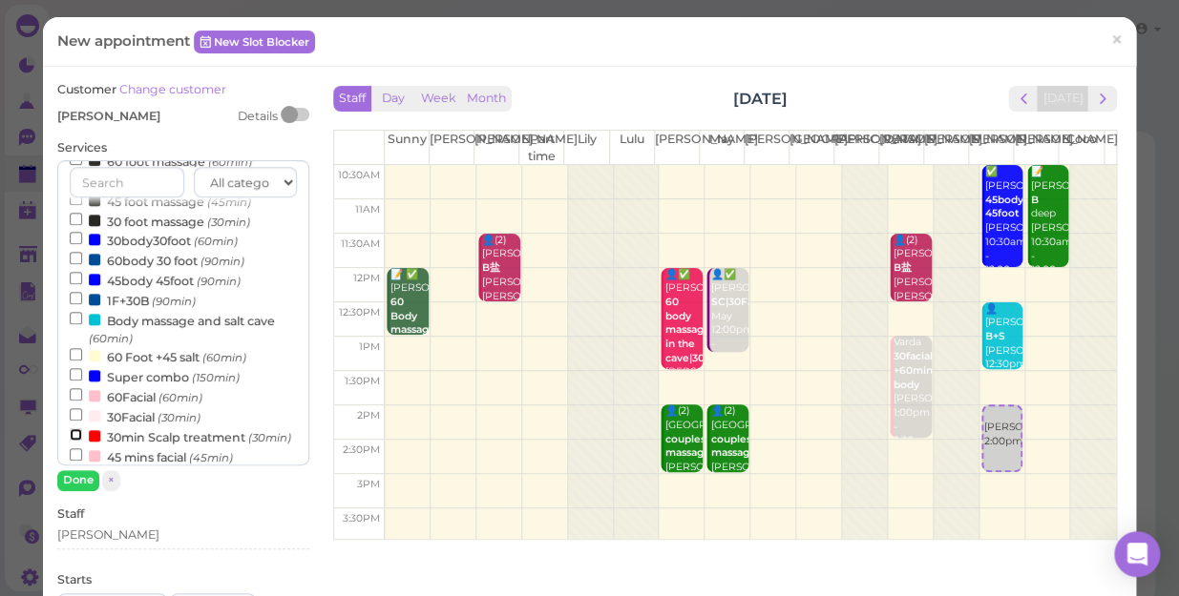
click at [72, 439] on input "30min Scalp treatment (30min)" at bounding box center [76, 434] width 12 height 12
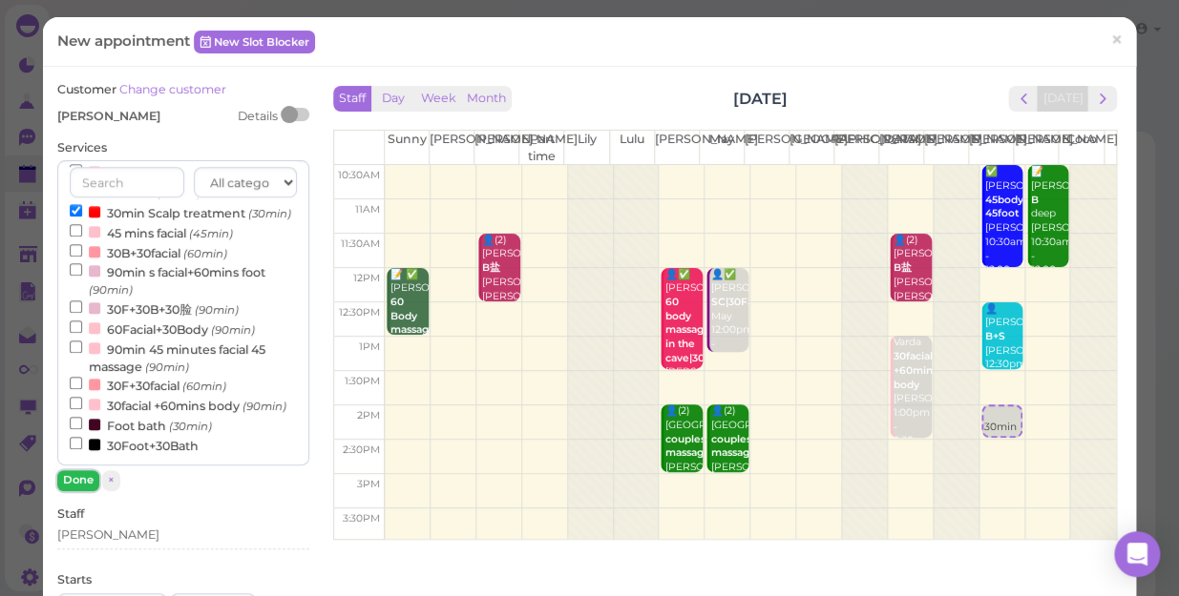
click at [76, 480] on button "Done" at bounding box center [78, 480] width 42 height 20
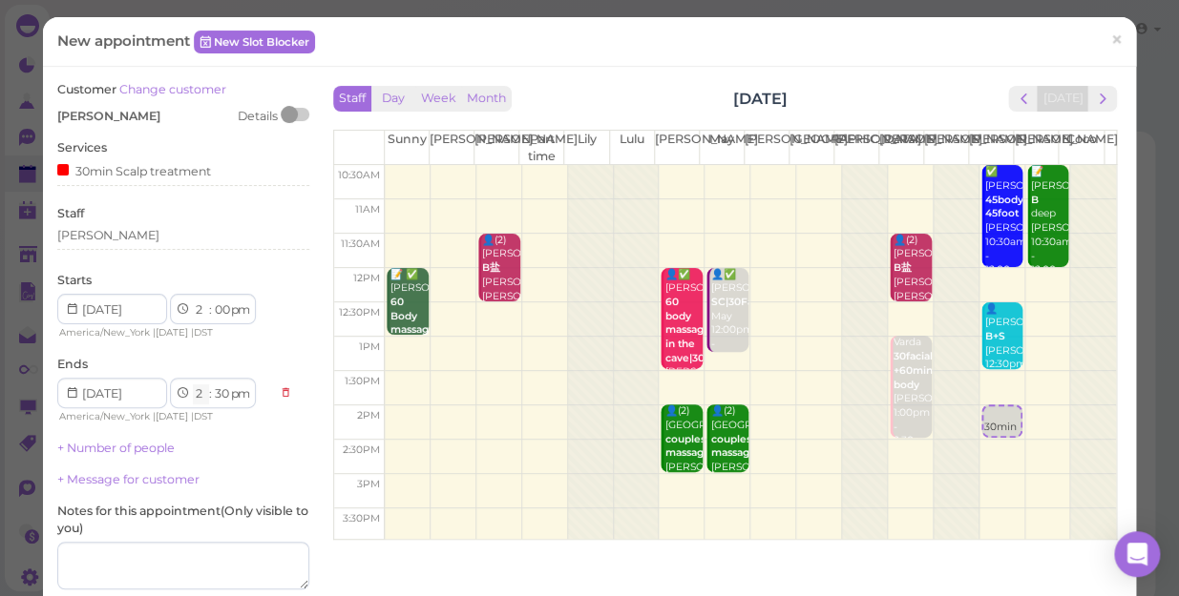
click at [202, 390] on select "1 2 3 4 5 6 7 8 9 10 11 12" at bounding box center [201, 395] width 16 height 20
select select "3"
click at [193, 385] on select "1 2 3 4 5 6 7 8 9 10 11 12" at bounding box center [201, 395] width 16 height 20
click at [220, 391] on select "00 05 10 15 20 25 30 35 40 45 50 55" at bounding box center [221, 395] width 19 height 20
select select "00"
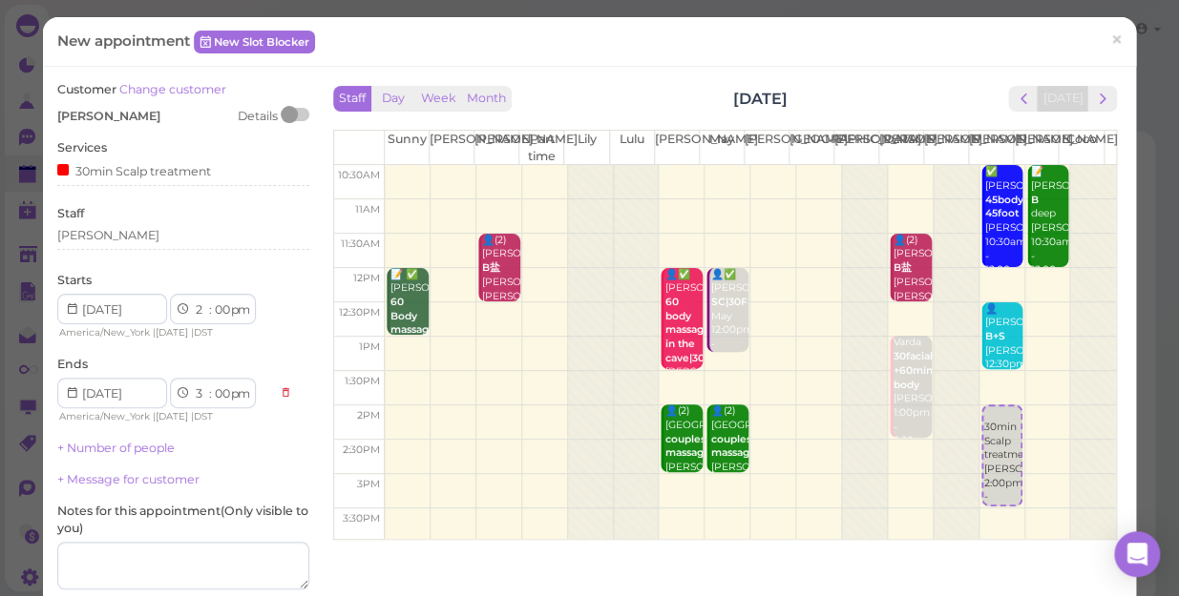
click at [212, 385] on select "00 05 10 15 20 25 30 35 40 45 50 55" at bounding box center [221, 395] width 19 height 20
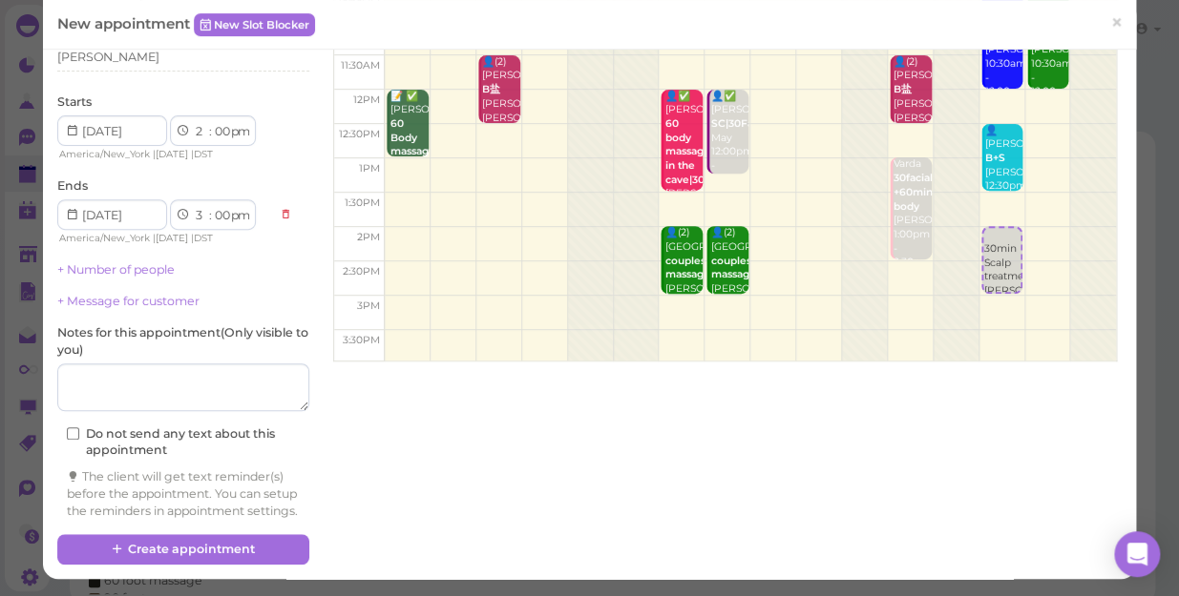
scroll to position [194, 0]
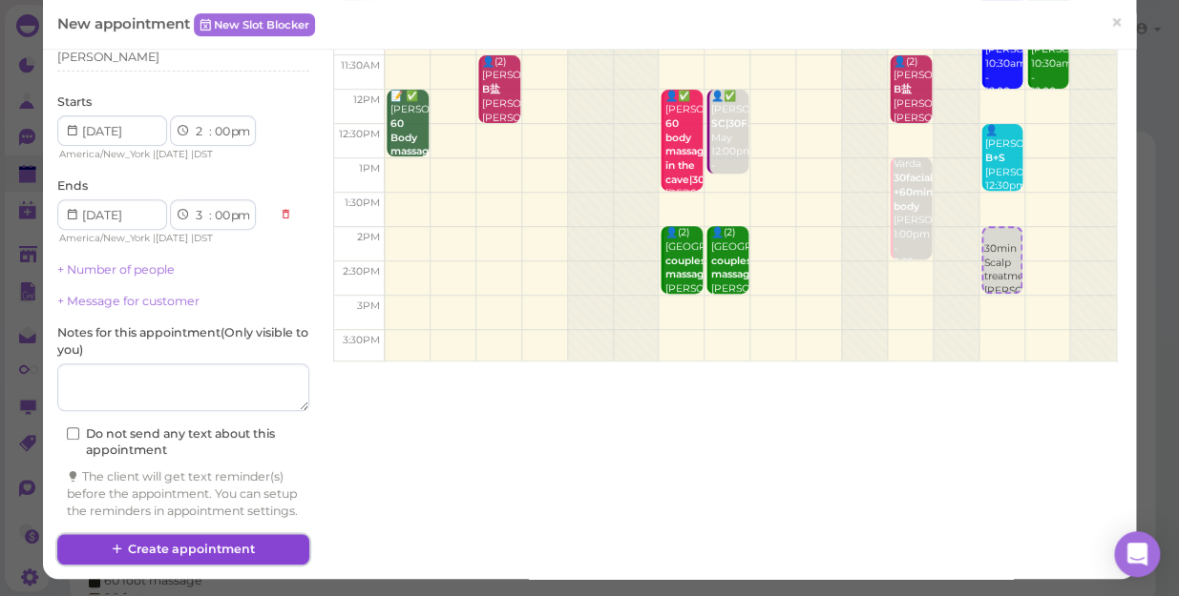
click at [253, 536] on button "Create appointment" at bounding box center [183, 549] width 252 height 31
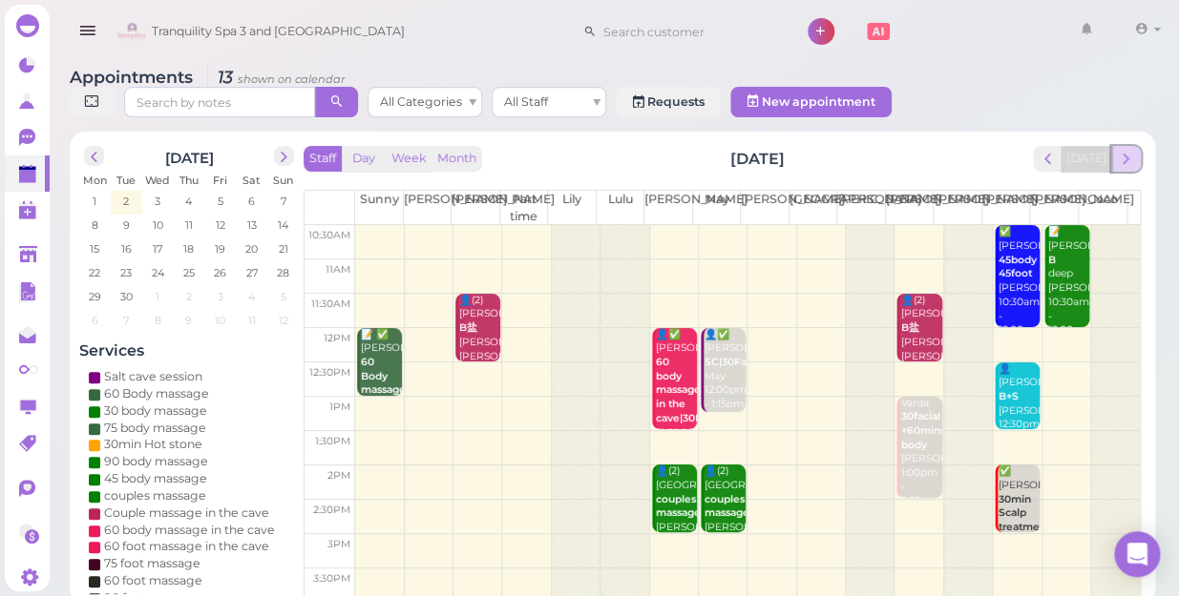
click at [1130, 150] on span "next" at bounding box center [1125, 159] width 18 height 18
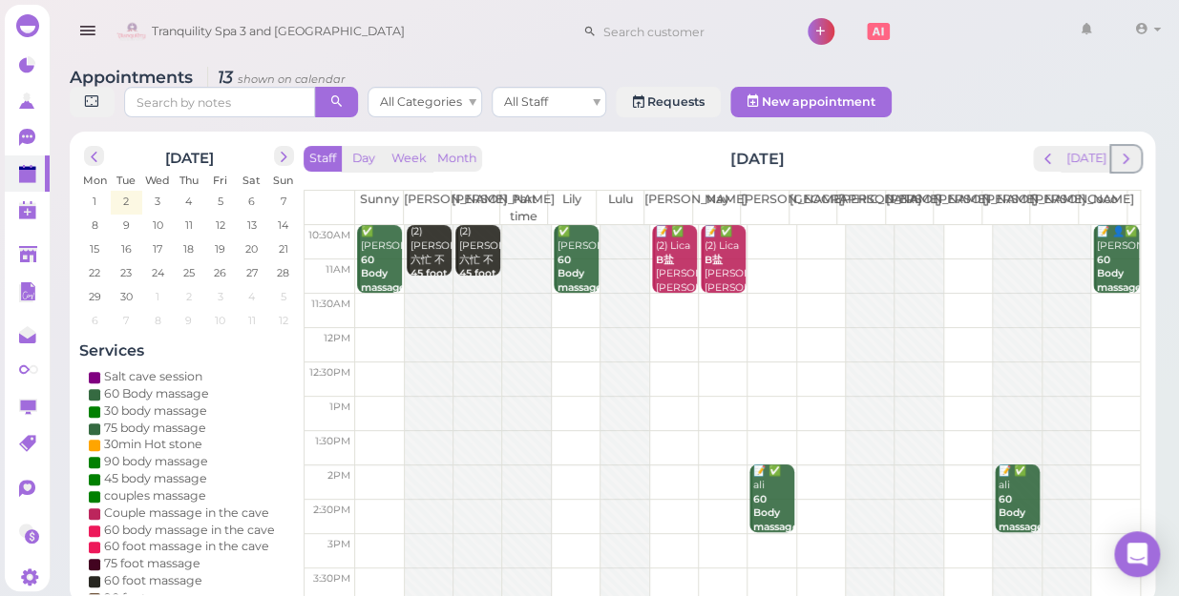
click at [1130, 150] on span "next" at bounding box center [1125, 159] width 18 height 18
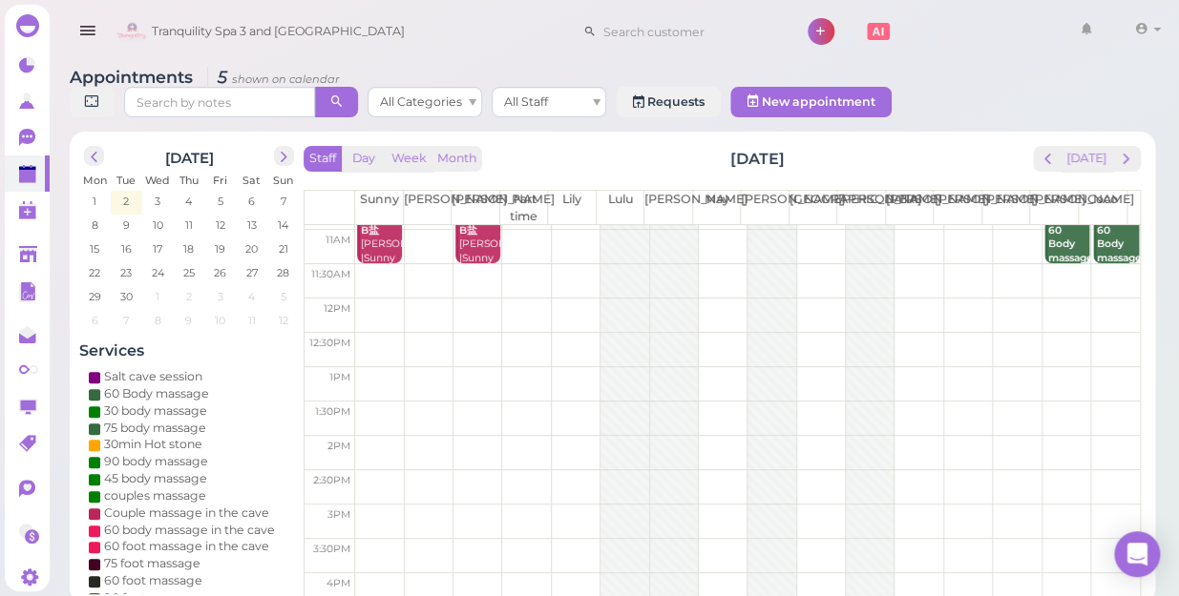
scroll to position [0, 0]
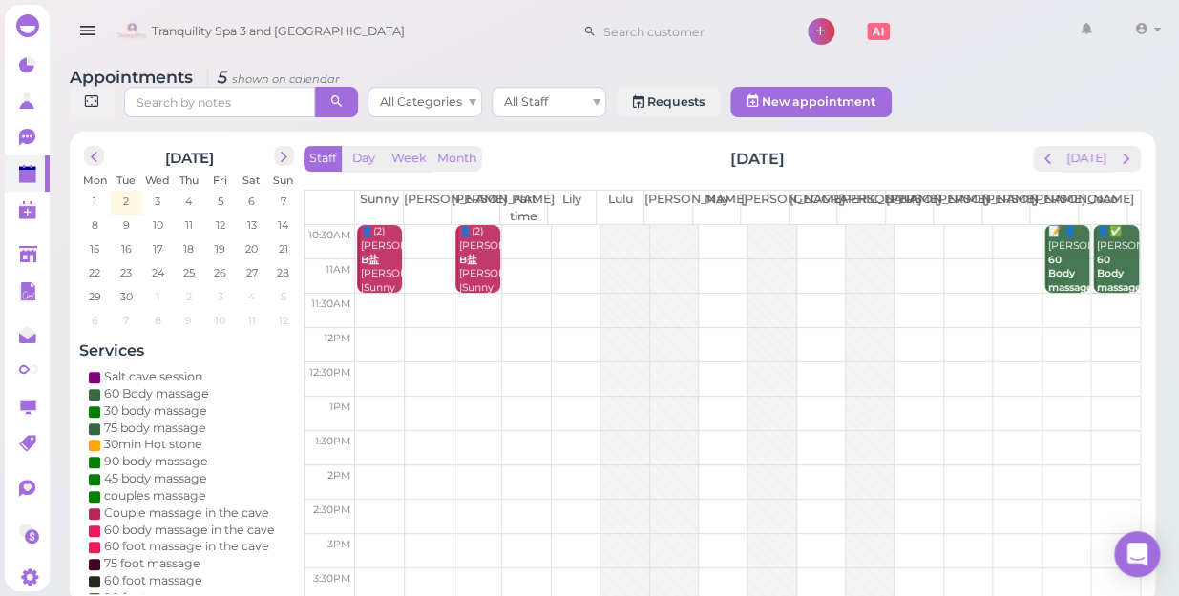
click at [573, 431] on td at bounding box center [747, 448] width 784 height 34
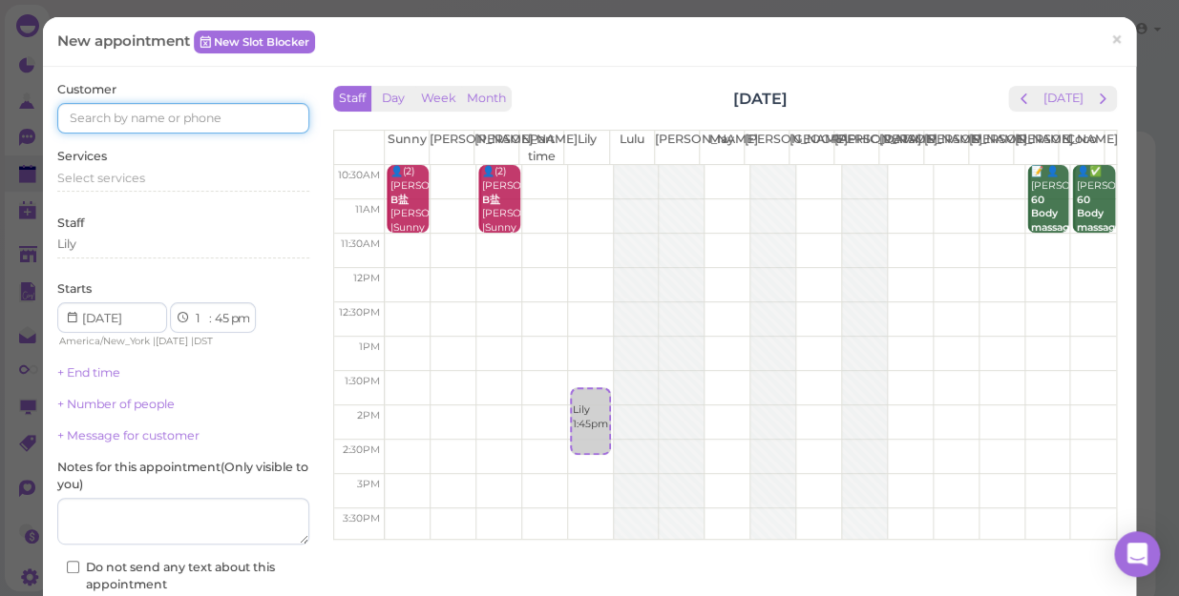
click at [247, 118] on input at bounding box center [183, 118] width 252 height 31
type input "5164123224"
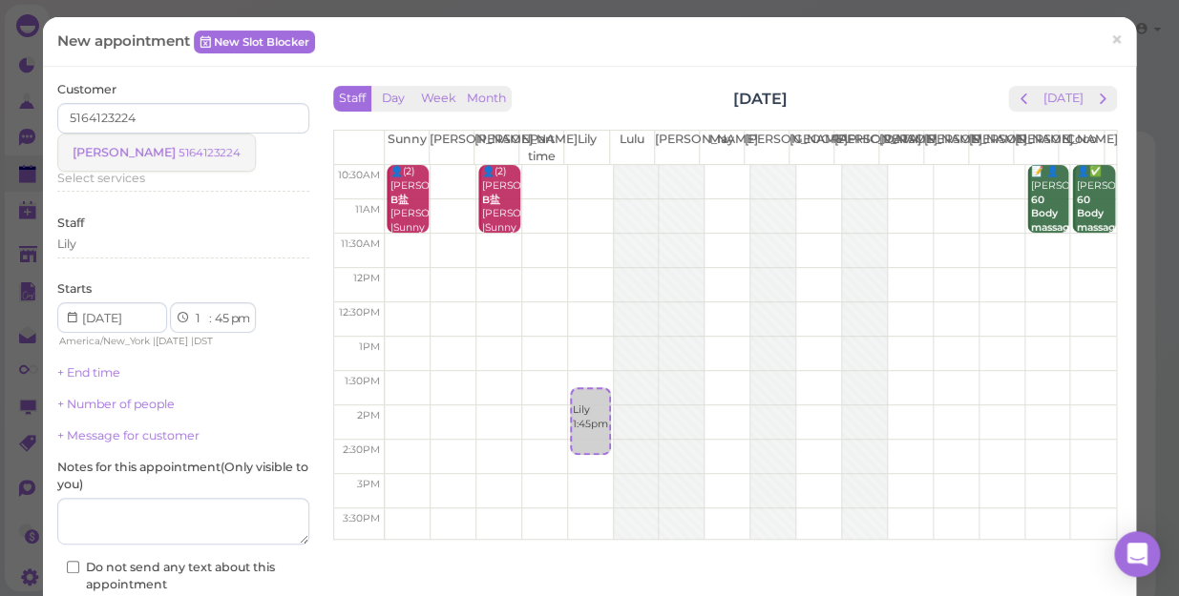
click at [178, 156] on small "5164123224" at bounding box center [209, 152] width 62 height 13
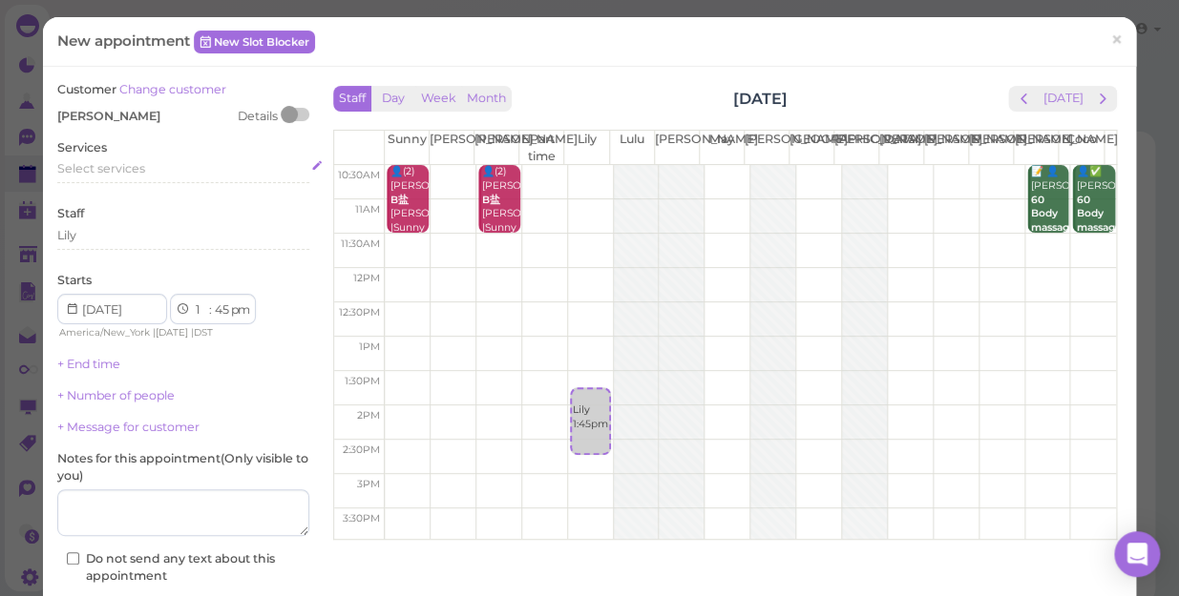
click at [156, 170] on div "Select services" at bounding box center [183, 168] width 252 height 17
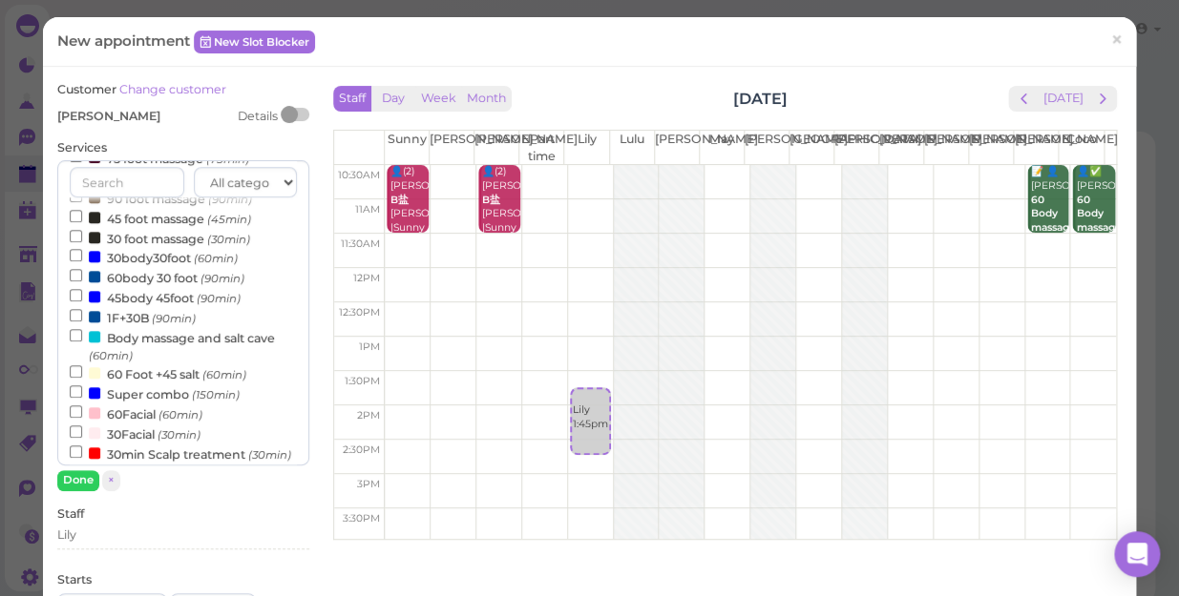
scroll to position [346, 0]
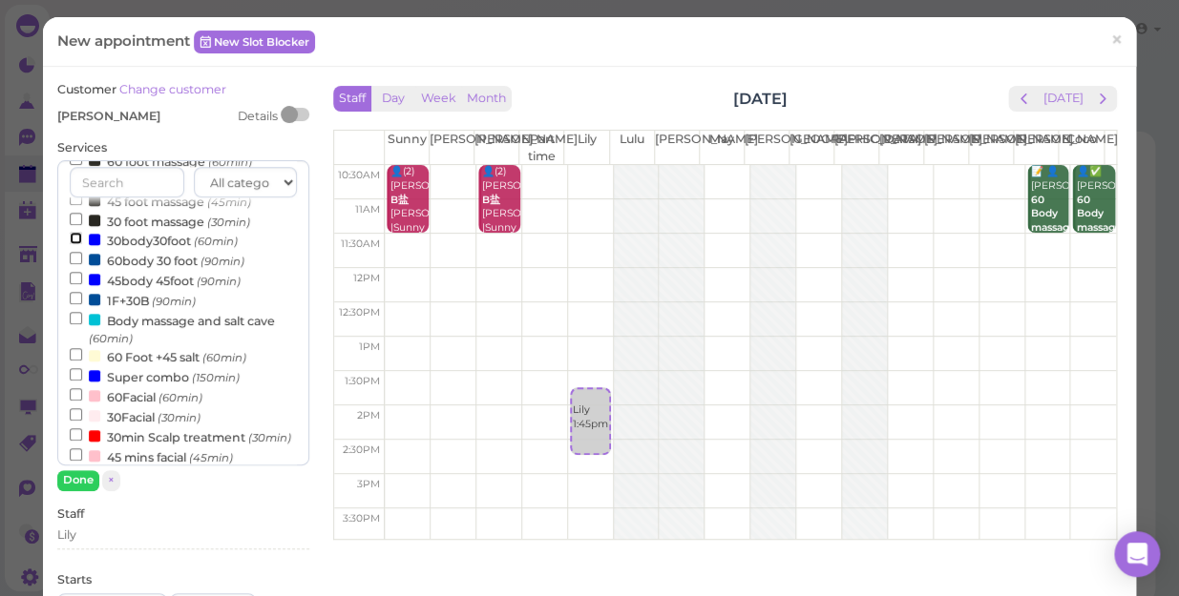
click at [73, 238] on input "30body30foot (60min)" at bounding box center [76, 238] width 12 height 12
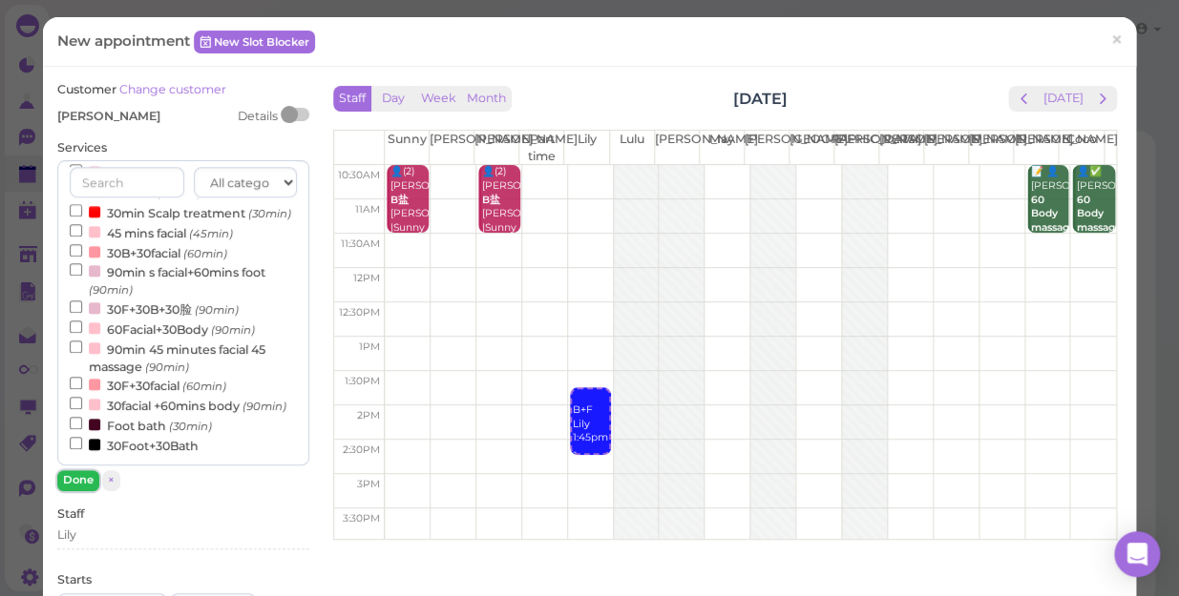
click at [77, 479] on button "Done" at bounding box center [78, 480] width 42 height 20
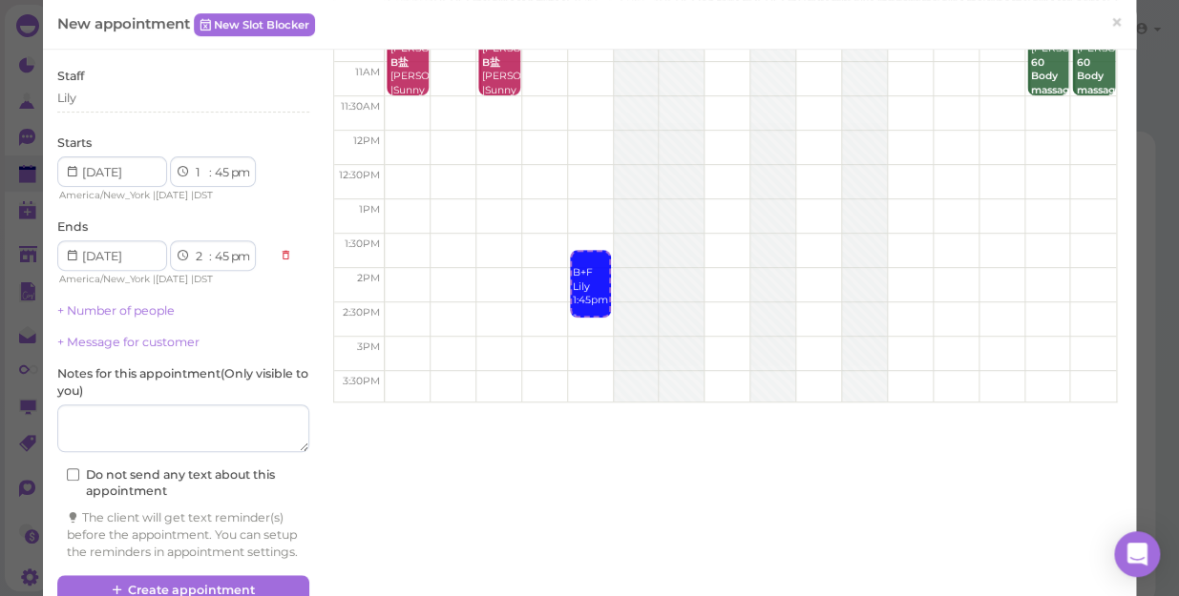
scroll to position [194, 0]
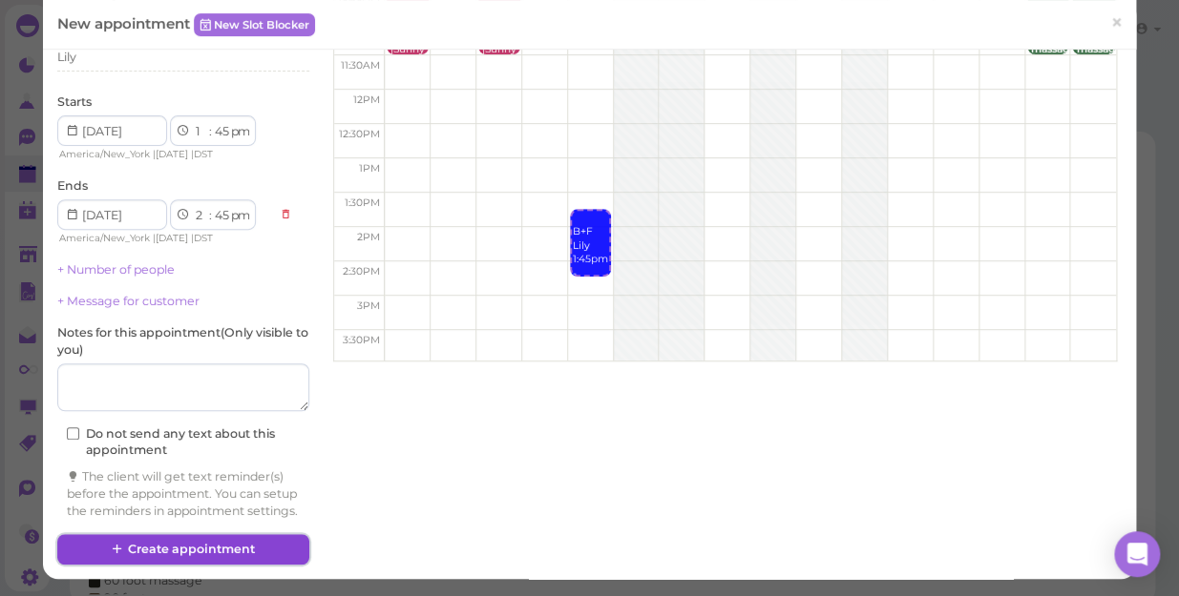
click at [252, 543] on button "Create appointment" at bounding box center [183, 549] width 252 height 31
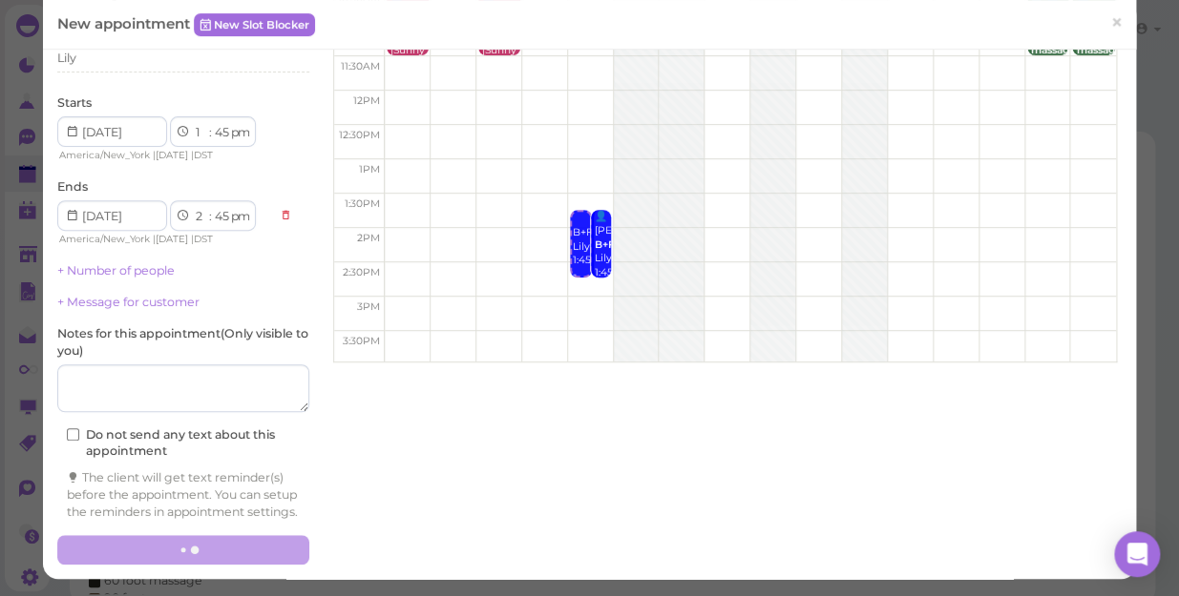
scroll to position [193, 0]
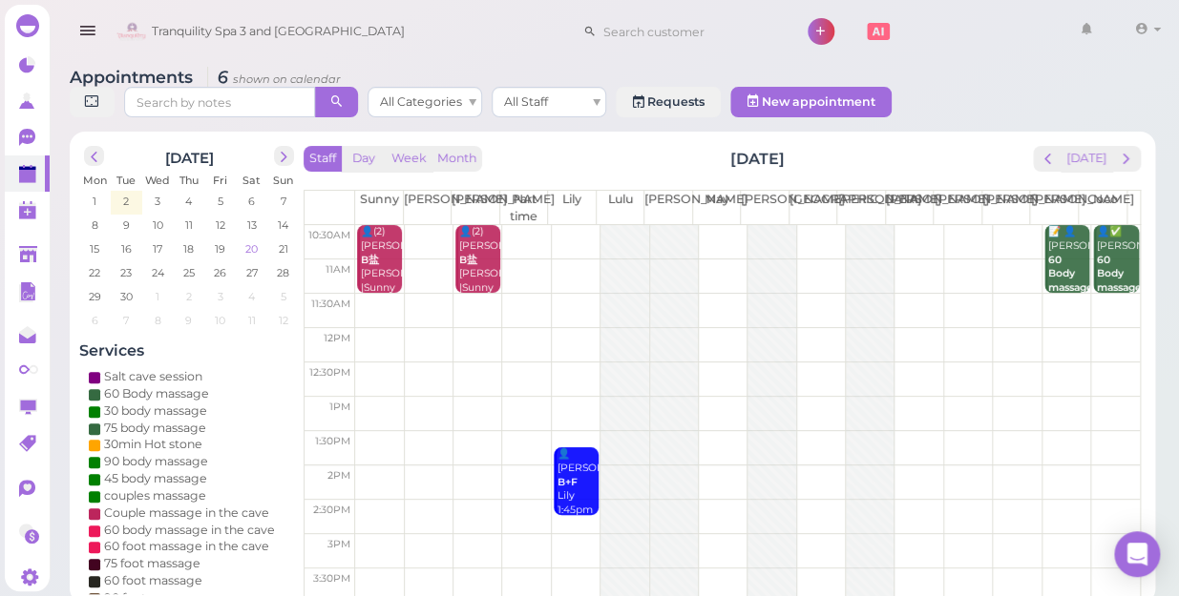
click at [250, 240] on span "20" at bounding box center [251, 248] width 16 height 17
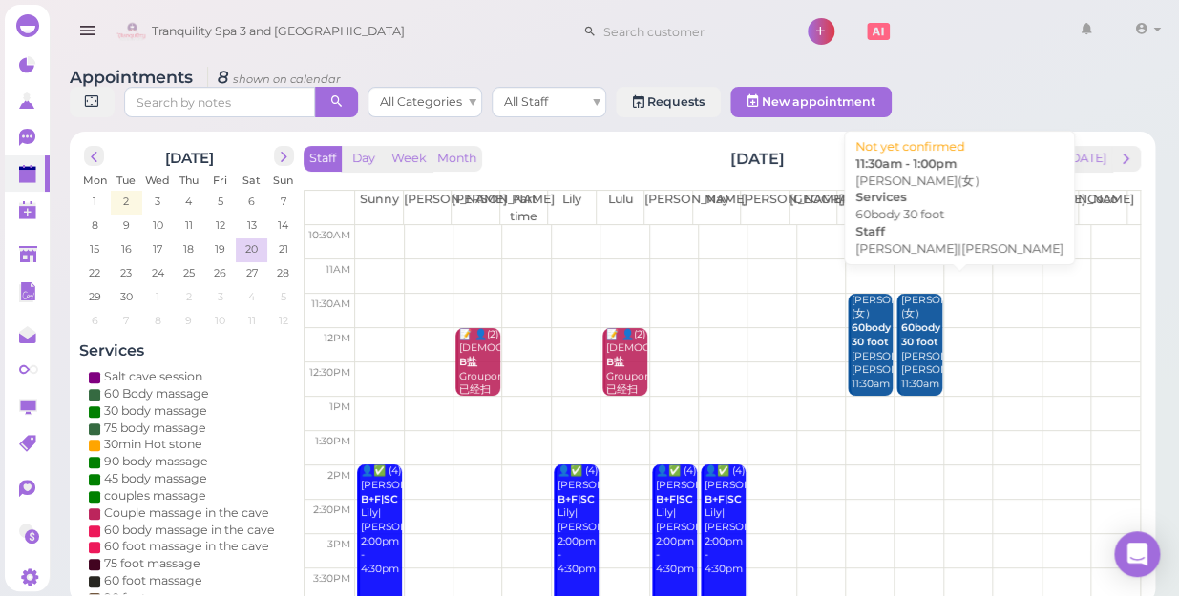
click at [906, 328] on div "[PERSON_NAME](女） 60body 30 foot [PERSON_NAME]|[PERSON_NAME] 11:30am - 1:00pm" at bounding box center [920, 357] width 42 height 126
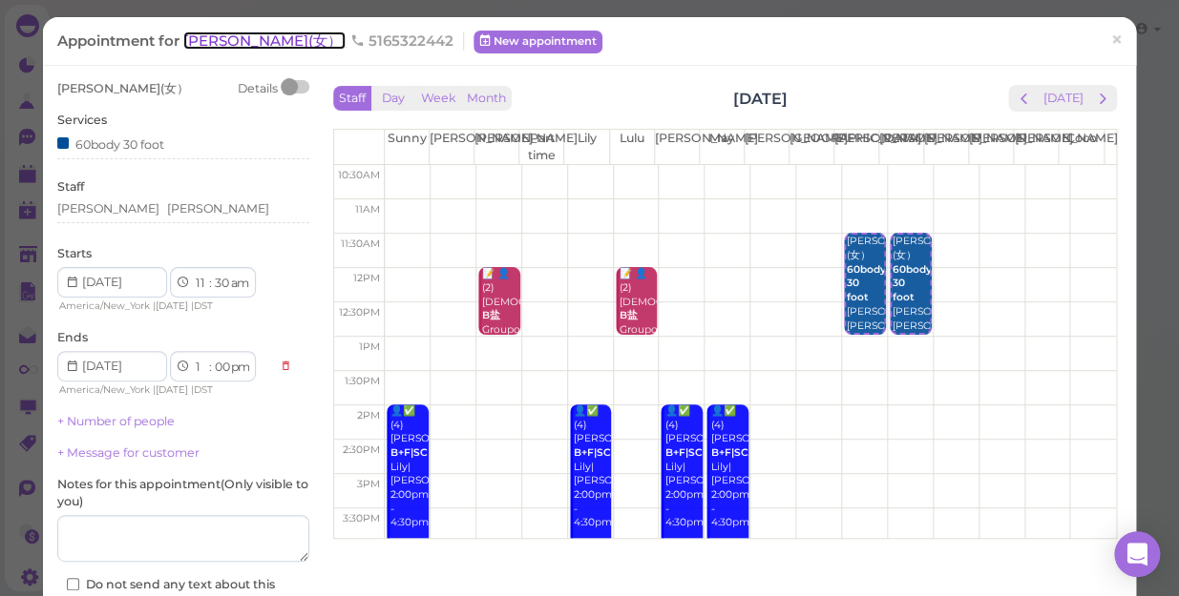
click at [195, 40] on span "[PERSON_NAME](女）" at bounding box center [264, 40] width 162 height 18
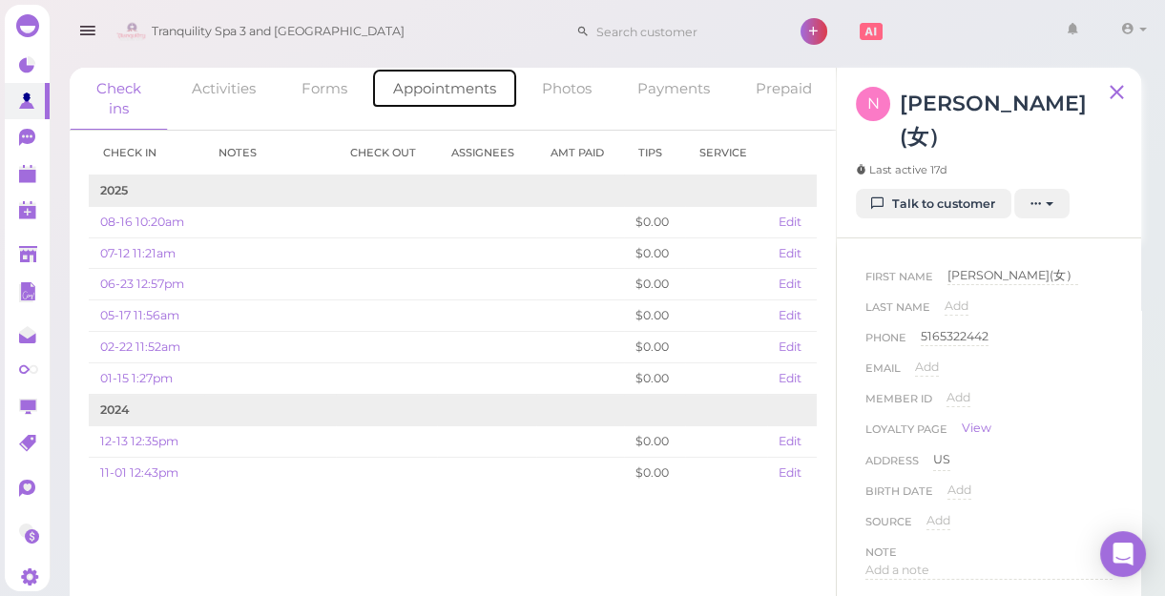
click at [428, 89] on link "Appointments" at bounding box center [444, 88] width 147 height 41
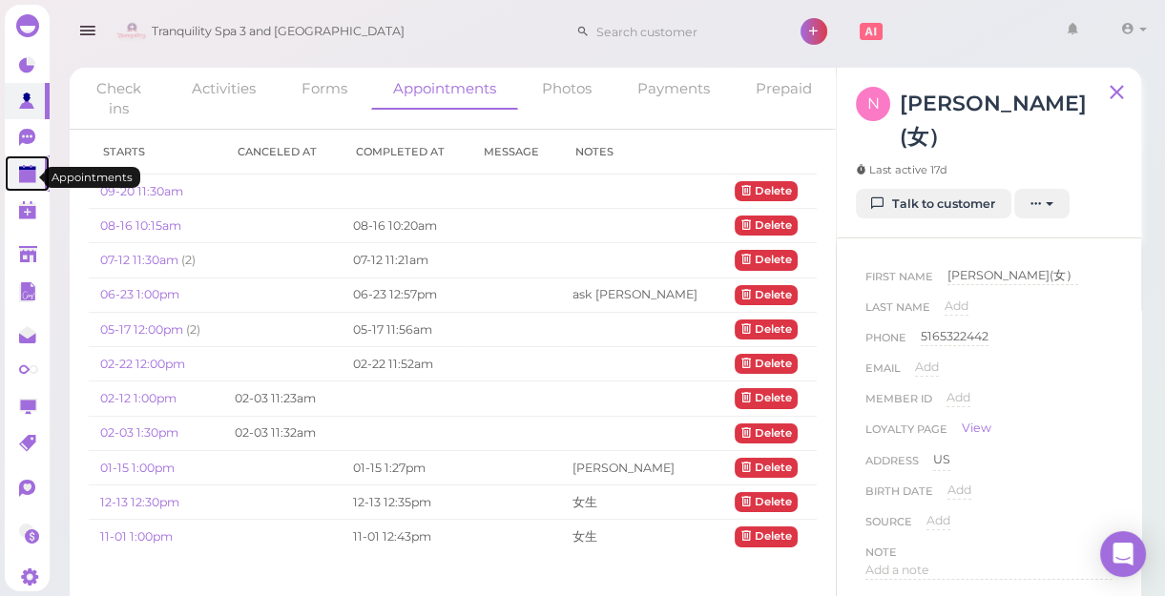
click at [16, 167] on link at bounding box center [27, 174] width 45 height 36
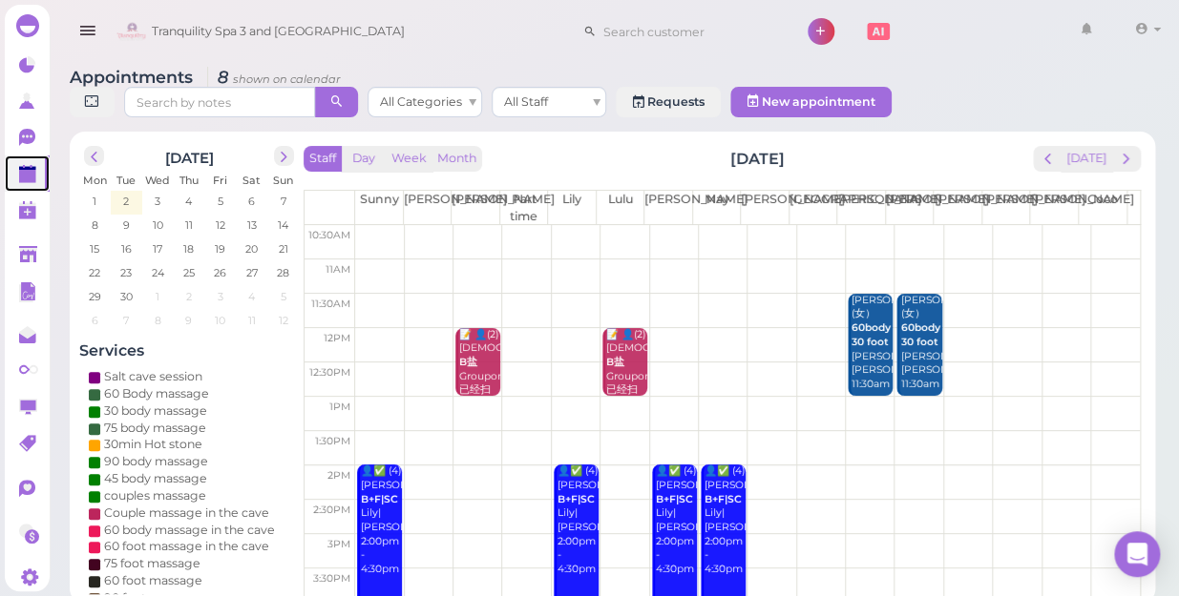
click at [1113, 260] on td at bounding box center [747, 277] width 784 height 34
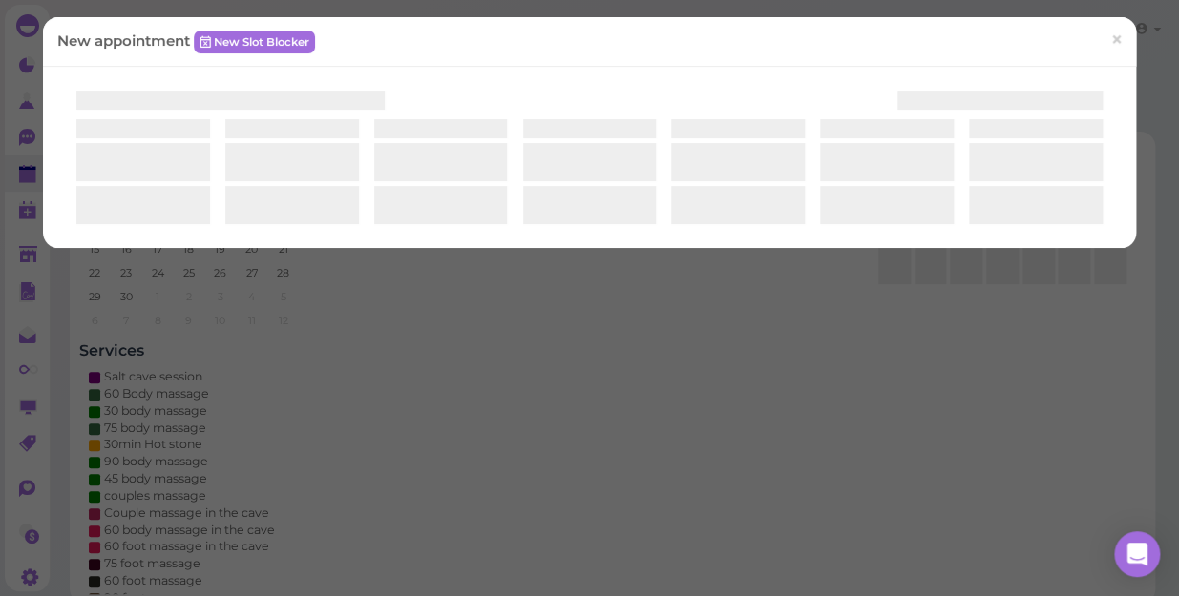
click at [1113, 258] on div "New appointment New Slot Blocker ×" at bounding box center [589, 298] width 1179 height 596
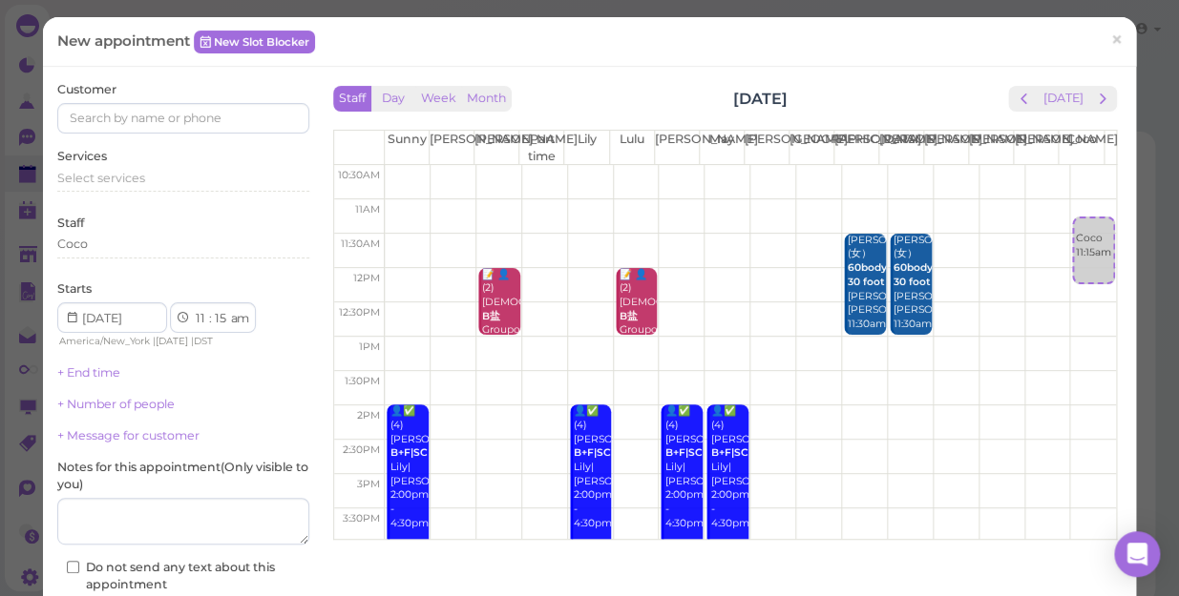
click at [865, 36] on div "New appointment New Slot Blocker ×" at bounding box center [589, 41] width 1064 height 20
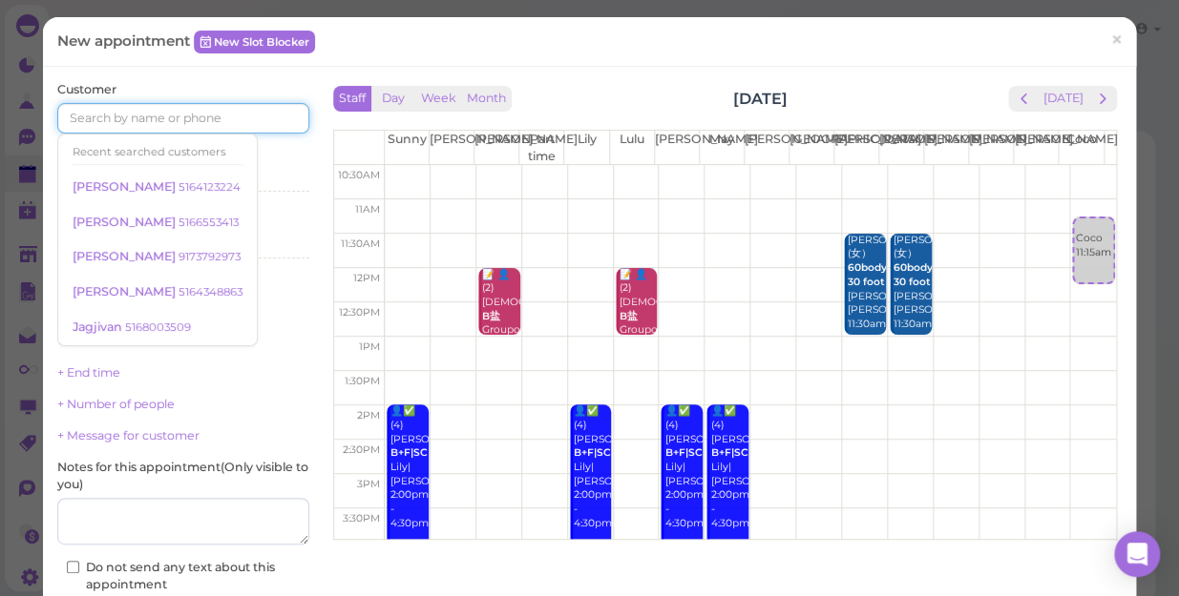
click at [234, 115] on input at bounding box center [183, 118] width 252 height 31
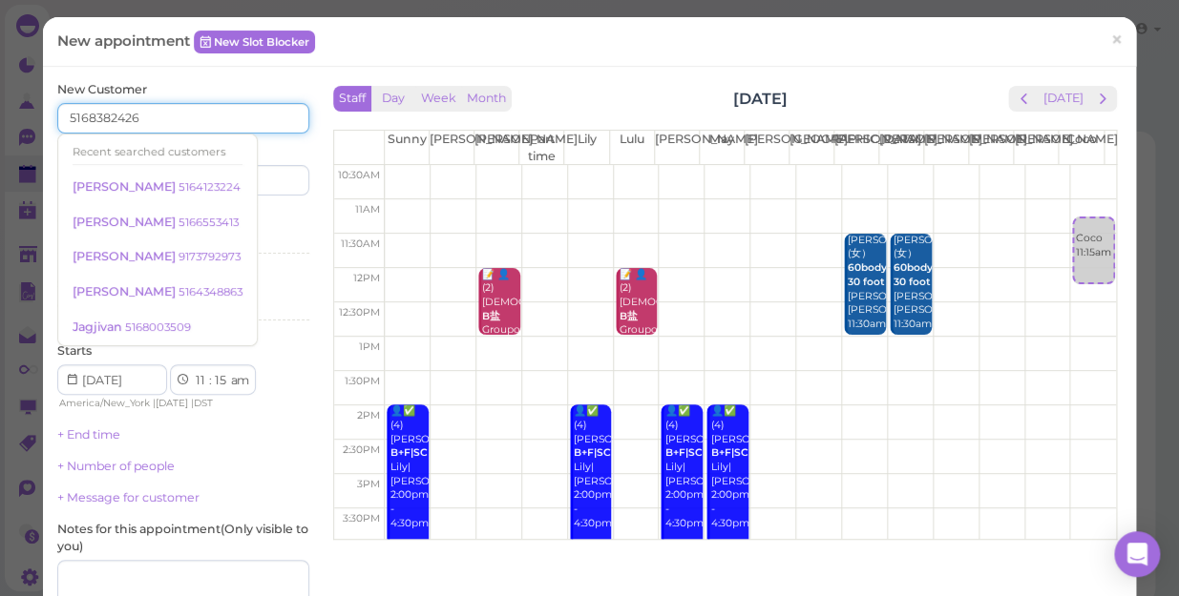
type input "5168382426"
click at [263, 223] on div "Services Select services" at bounding box center [183, 236] width 252 height 52
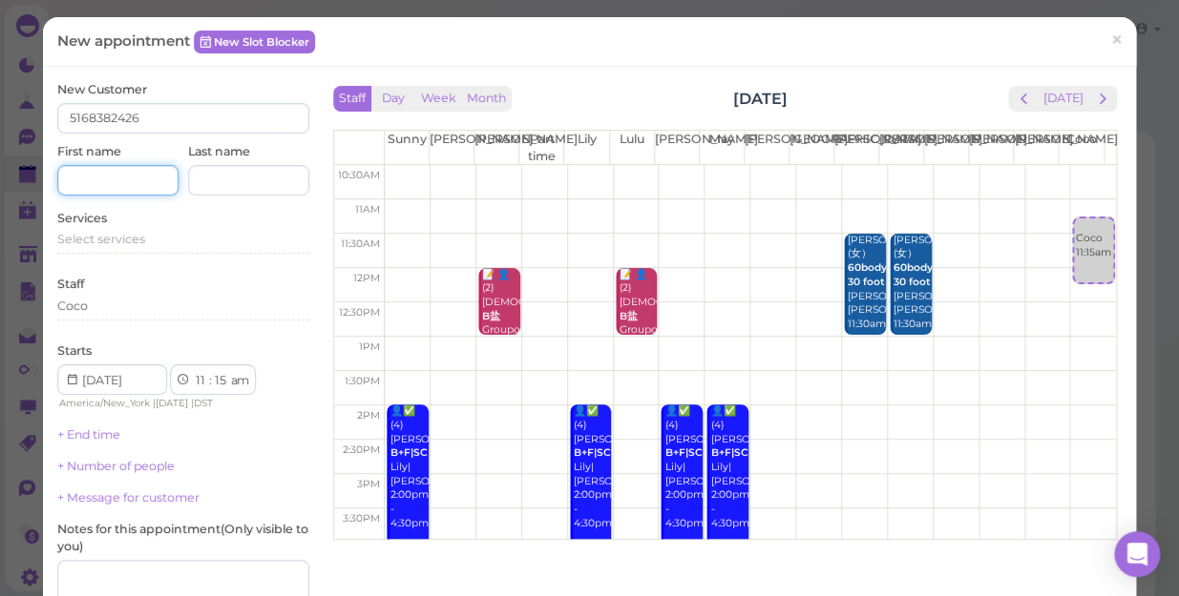
click at [143, 179] on input at bounding box center [117, 180] width 121 height 31
type input "[PERSON_NAME]"
click at [277, 372] on div "Starts 1 2 3 4 5 6 7 8 9 10 11 12 : 00 05 10 15 20 25 30 35 40 45 50 55 am pm A…" at bounding box center [183, 378] width 252 height 70
click at [136, 241] on span "Select services" at bounding box center [101, 239] width 88 height 14
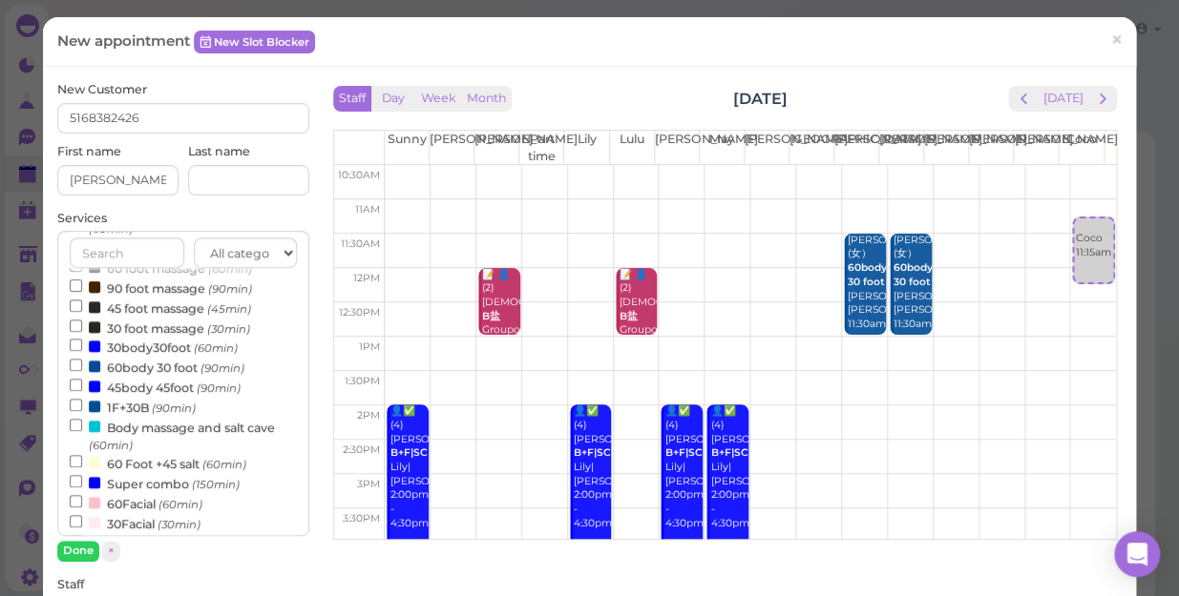
scroll to position [346, 0]
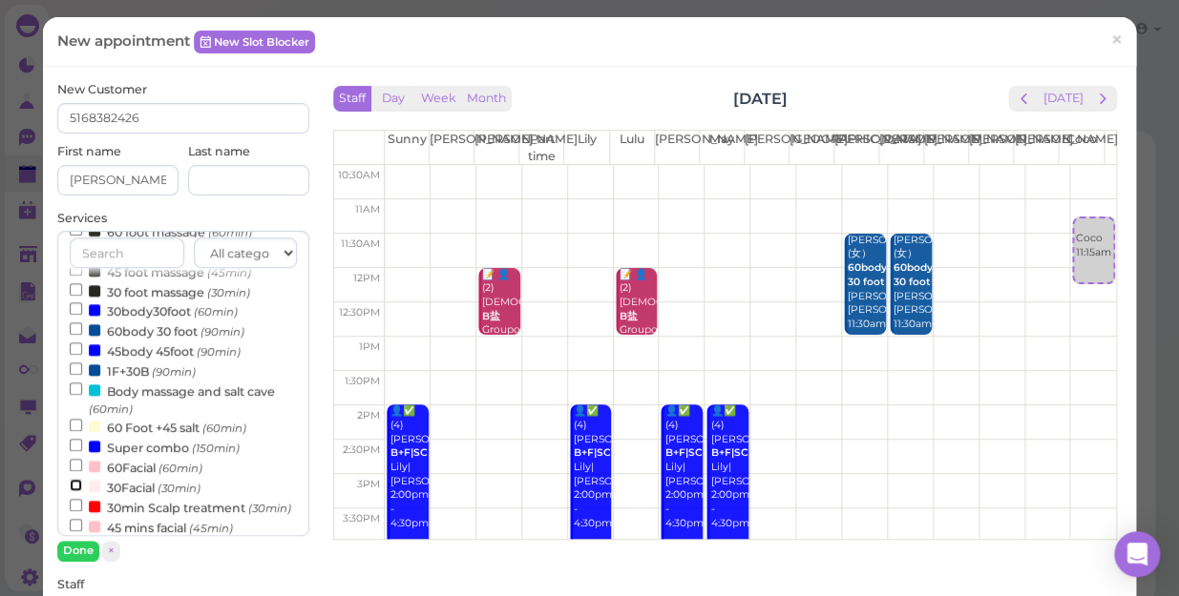
click at [74, 489] on input "30Facial (30min)" at bounding box center [76, 485] width 12 height 12
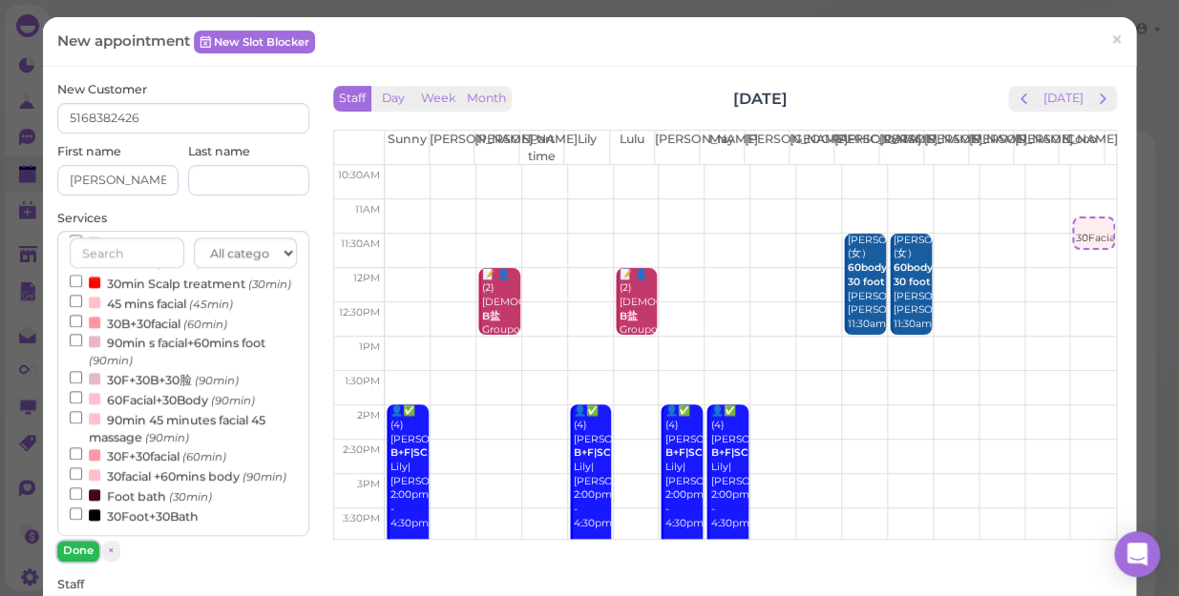
click at [82, 549] on button "Done" at bounding box center [78, 551] width 42 height 20
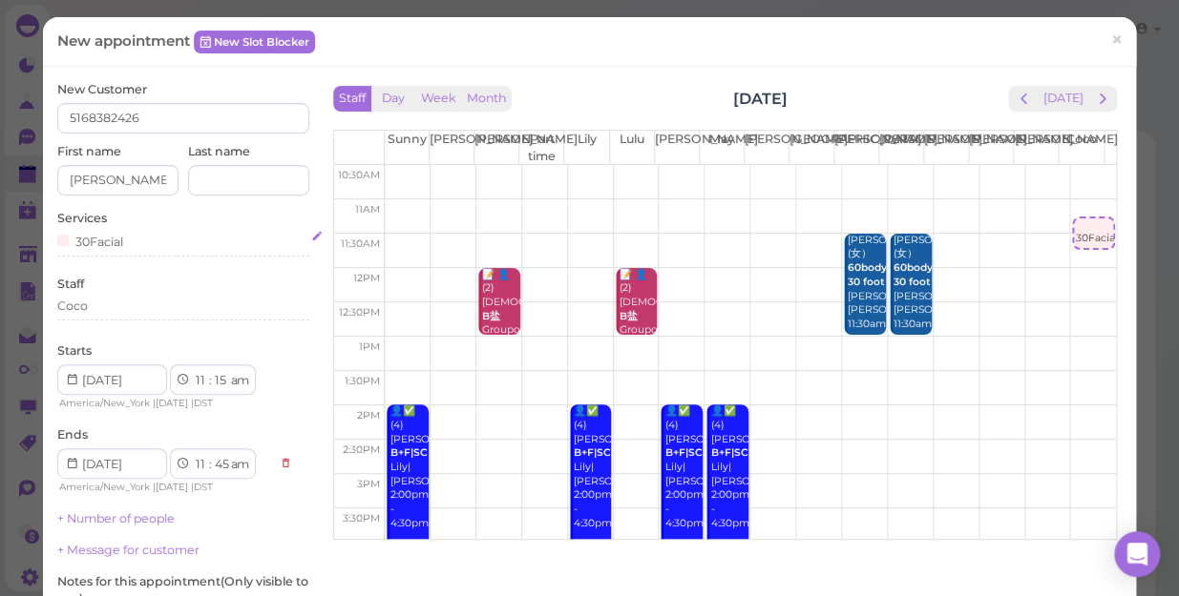
click at [126, 244] on div "30Facial" at bounding box center [183, 241] width 252 height 20
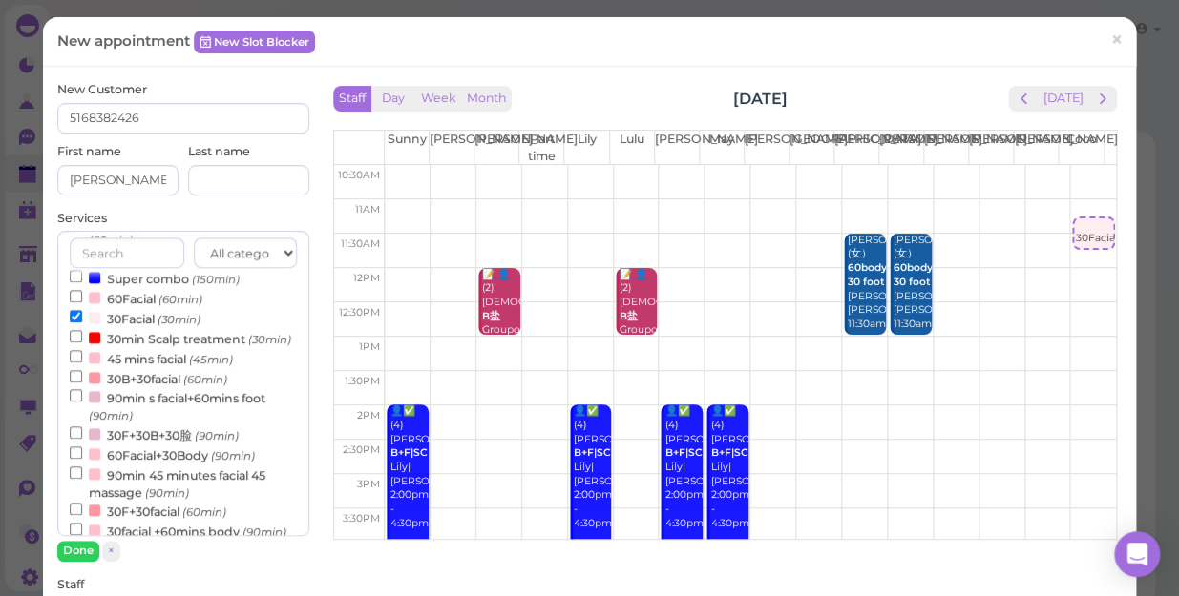
scroll to position [346, 0]
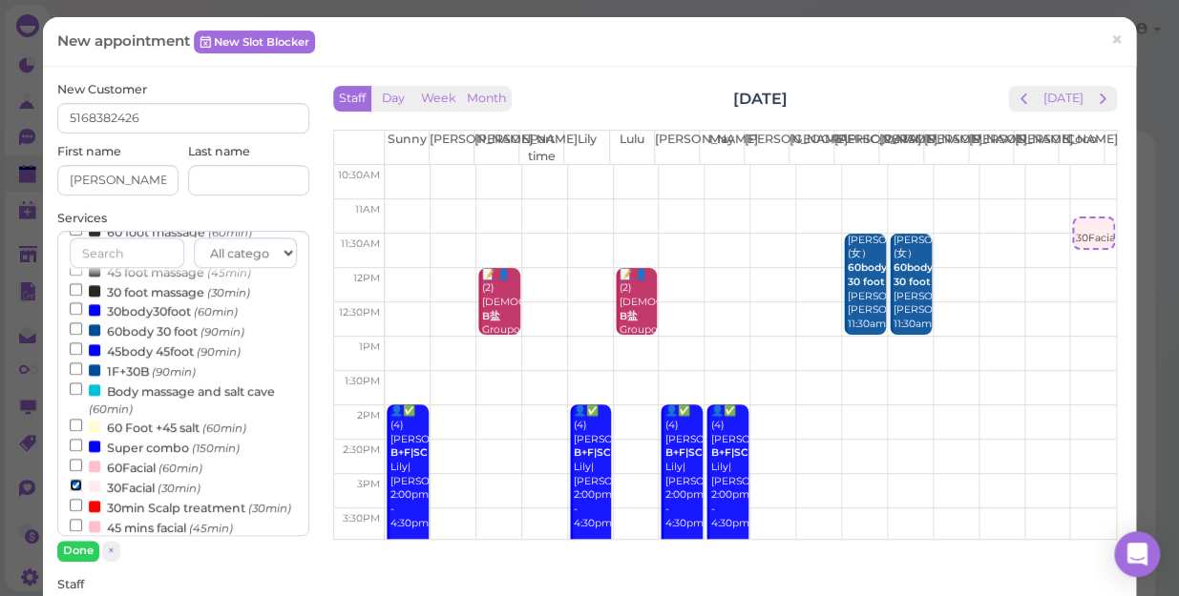
click at [71, 489] on input "30Facial (30min)" at bounding box center [76, 485] width 12 height 12
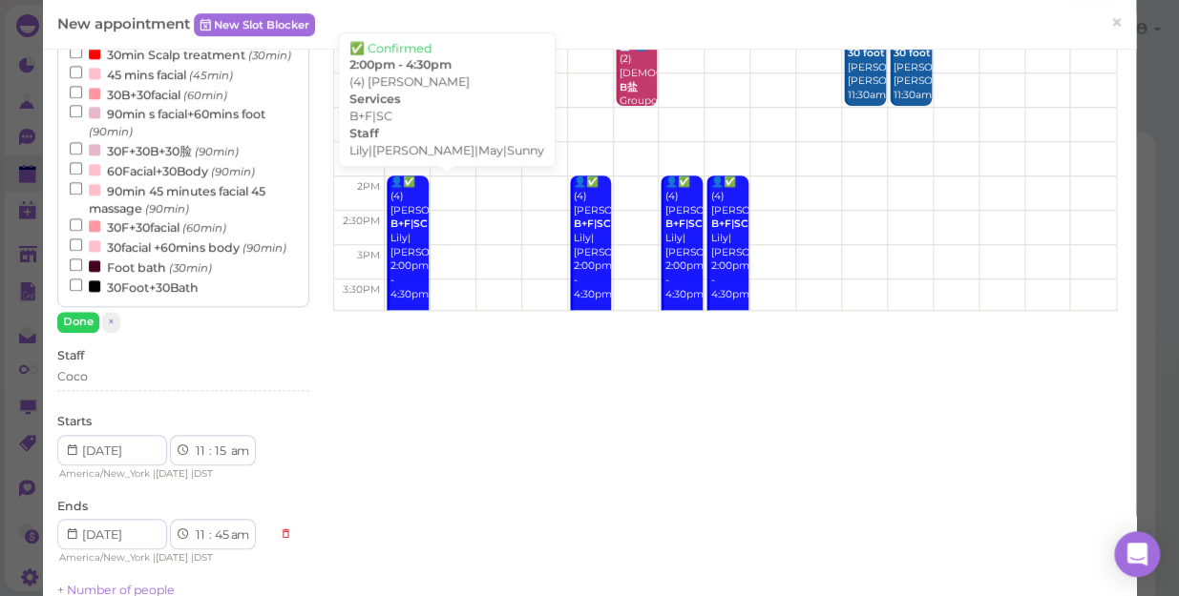
scroll to position [173, 0]
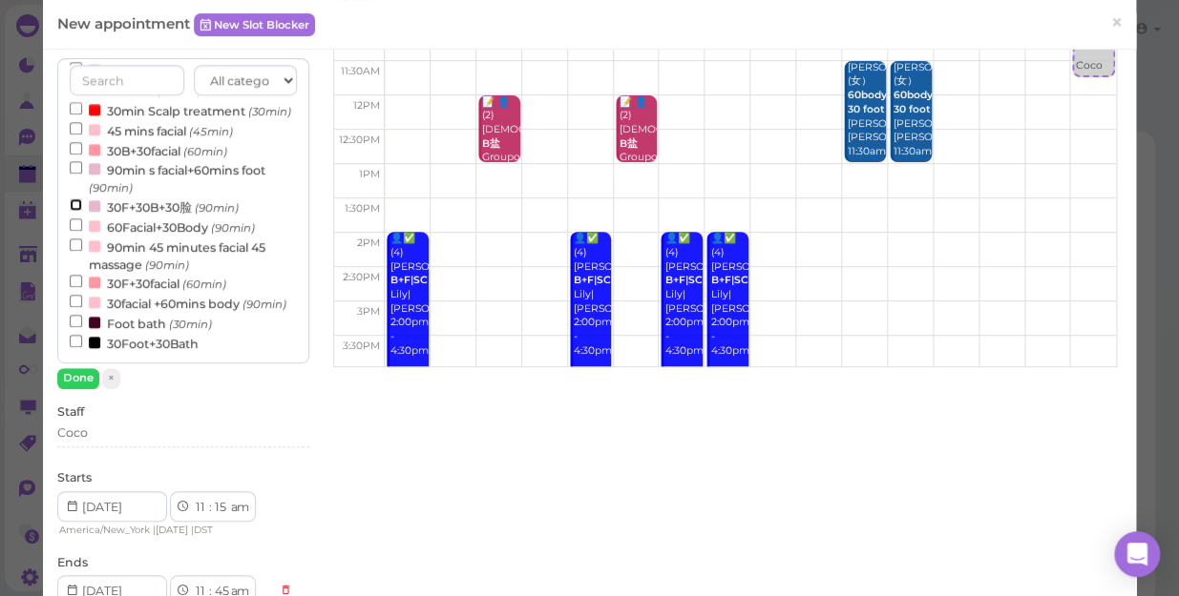
click at [74, 198] on input "30F+30B+30脸 (90min)" at bounding box center [76, 204] width 12 height 12
select select "12"
select select "pm"
click at [60, 373] on button "Done" at bounding box center [78, 378] width 42 height 20
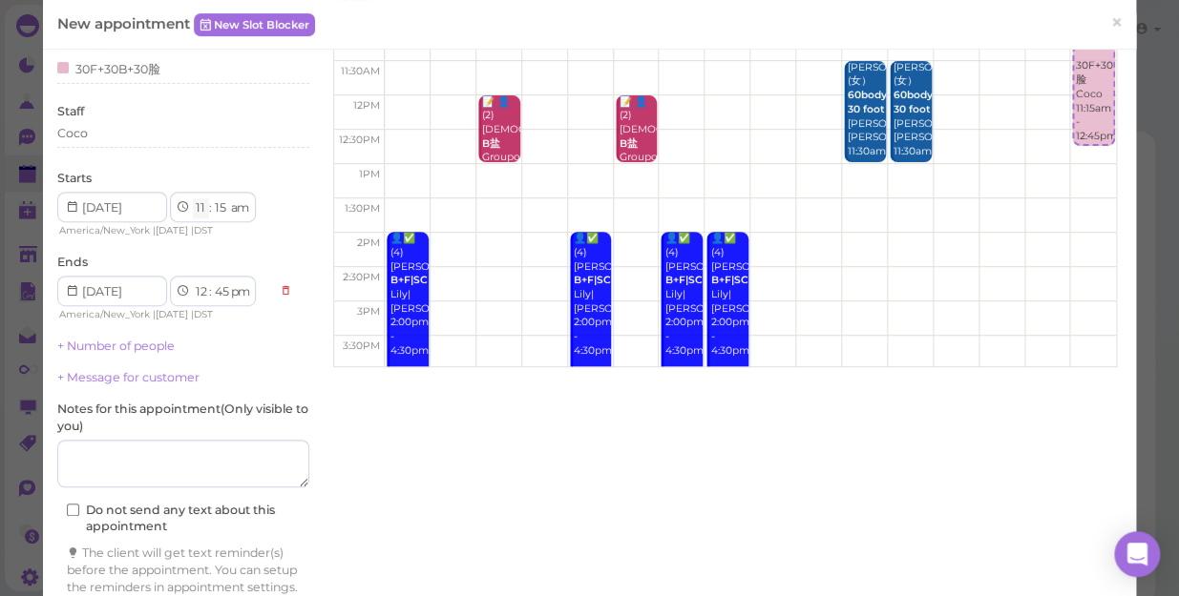
click at [196, 215] on select "1 2 3 4 5 6 7 8 9 10 11 12" at bounding box center [201, 208] width 16 height 20
select select "10"
click at [193, 198] on select "1 2 3 4 5 6 7 8 9 10 11 12" at bounding box center [201, 208] width 16 height 20
select select "11"
select select "am"
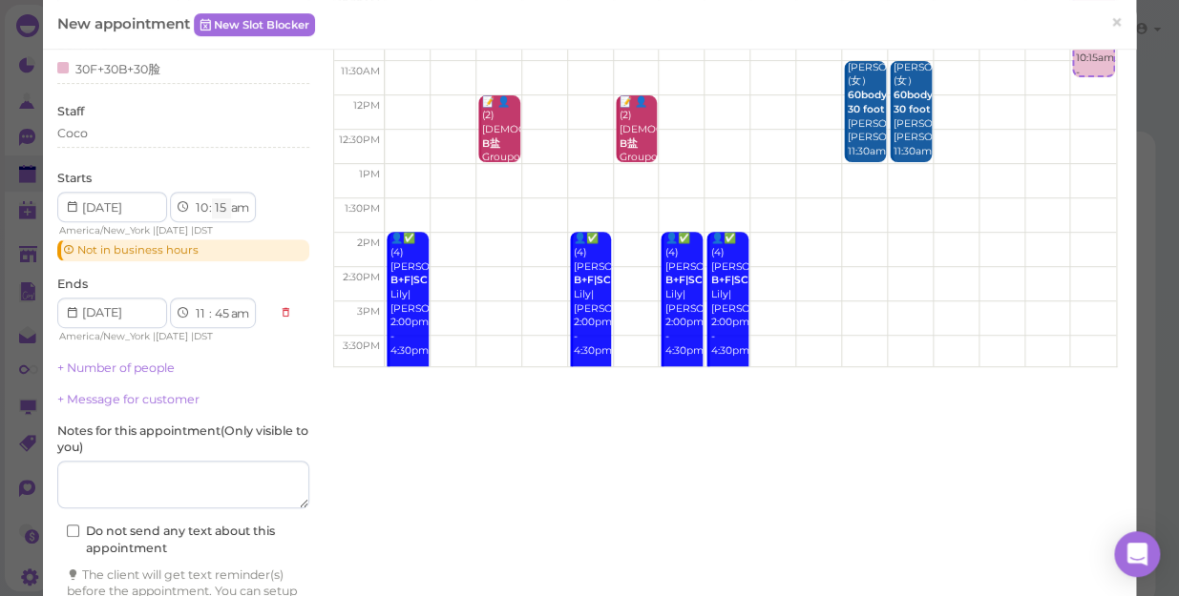
click at [219, 206] on select "00 05 10 15 20 25 30 35 40 45 50 55" at bounding box center [221, 208] width 19 height 20
select select "30"
click at [212, 198] on select "00 05 10 15 20 25 30 35 40 45 50 55" at bounding box center [221, 208] width 19 height 20
select select "12"
select select "00"
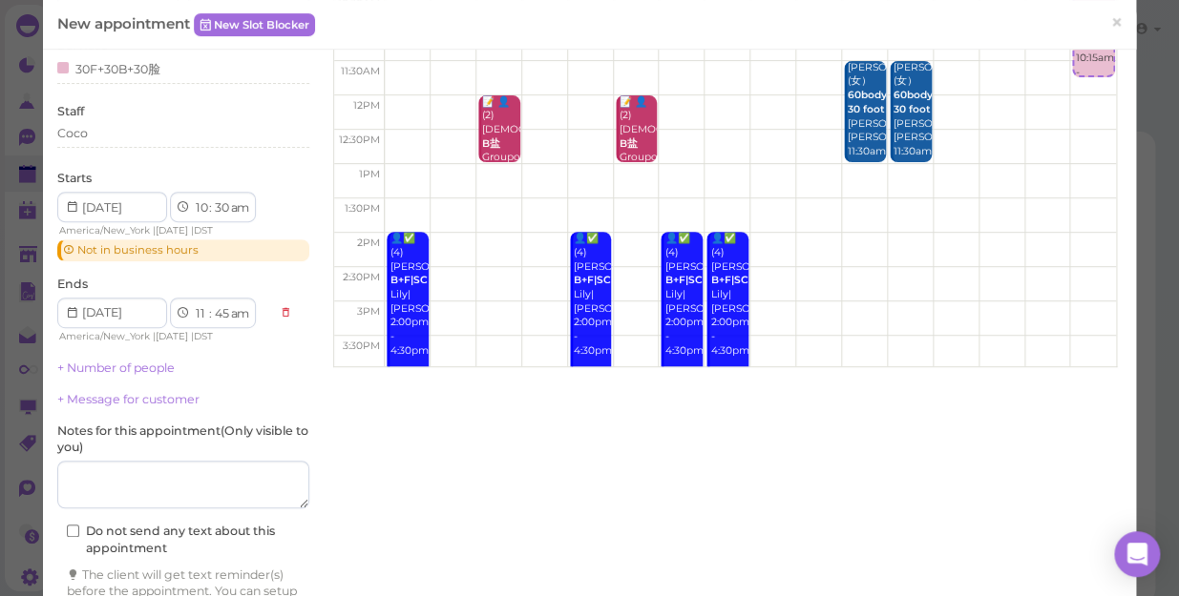
select select "pm"
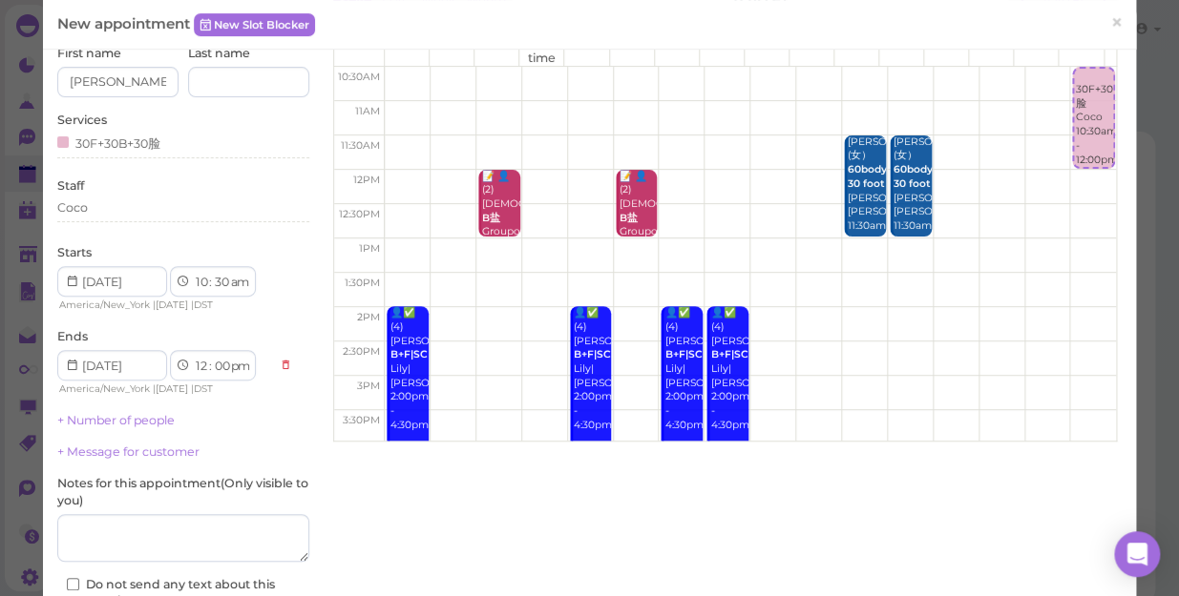
scroll to position [0, 0]
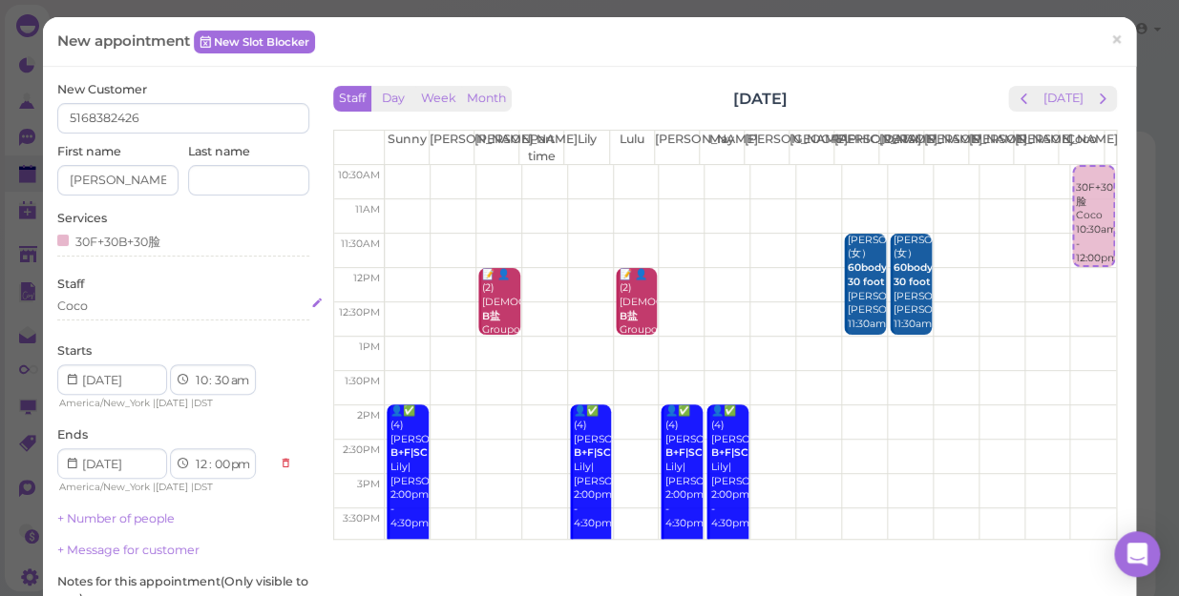
click at [100, 307] on div "Coco" at bounding box center [183, 306] width 252 height 17
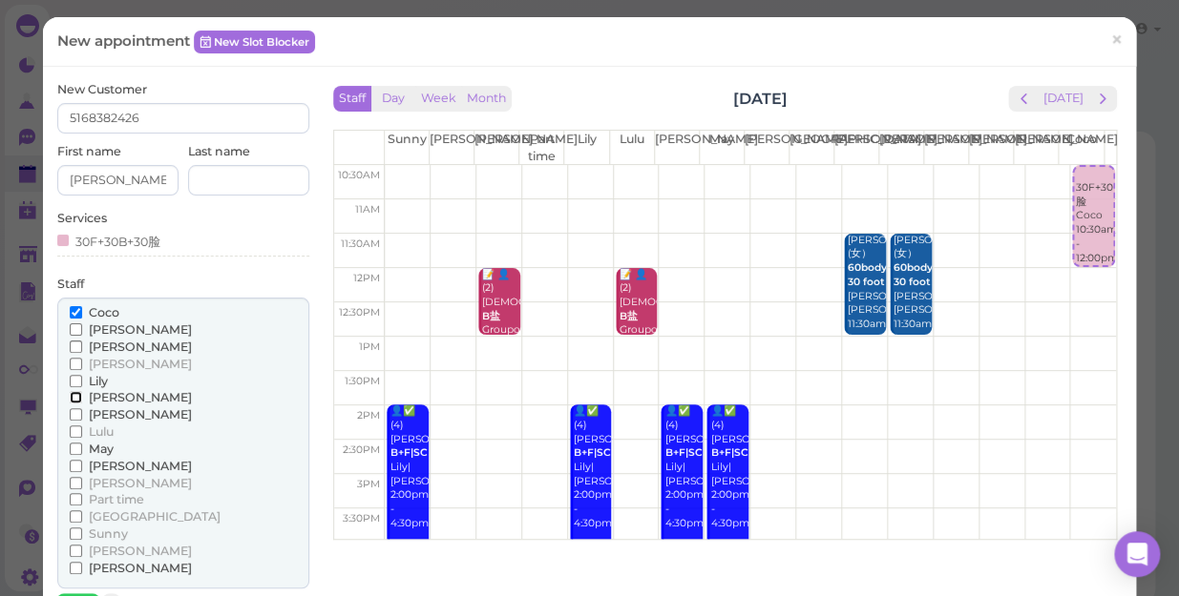
click at [76, 395] on input "[PERSON_NAME]" at bounding box center [76, 397] width 12 height 12
click at [75, 311] on input "Coco" at bounding box center [76, 312] width 12 height 12
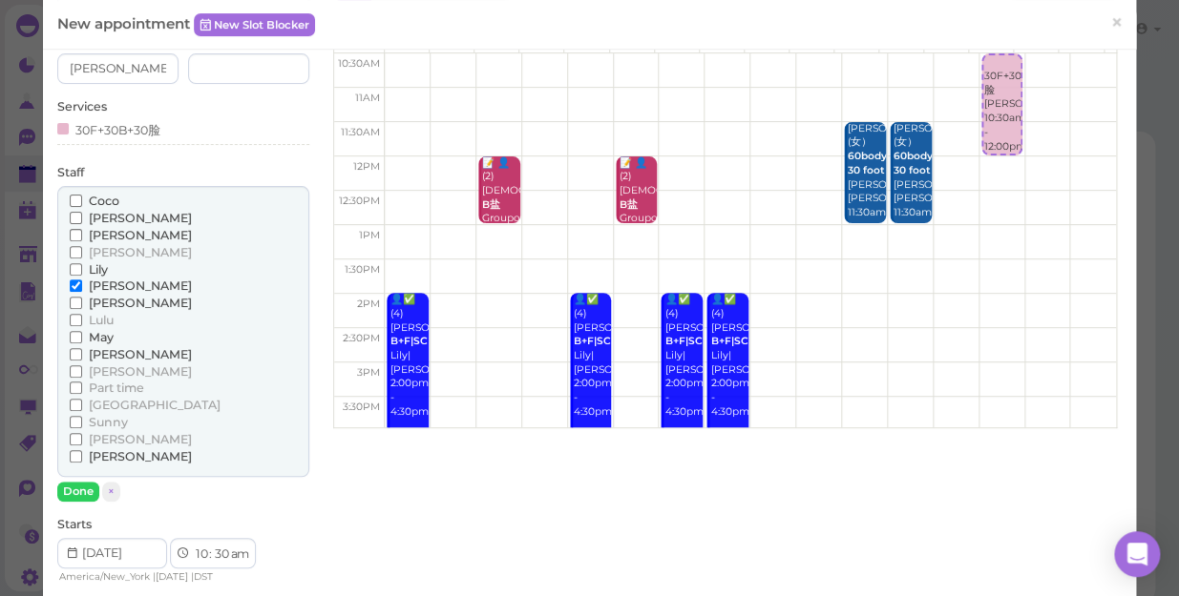
scroll to position [260, 0]
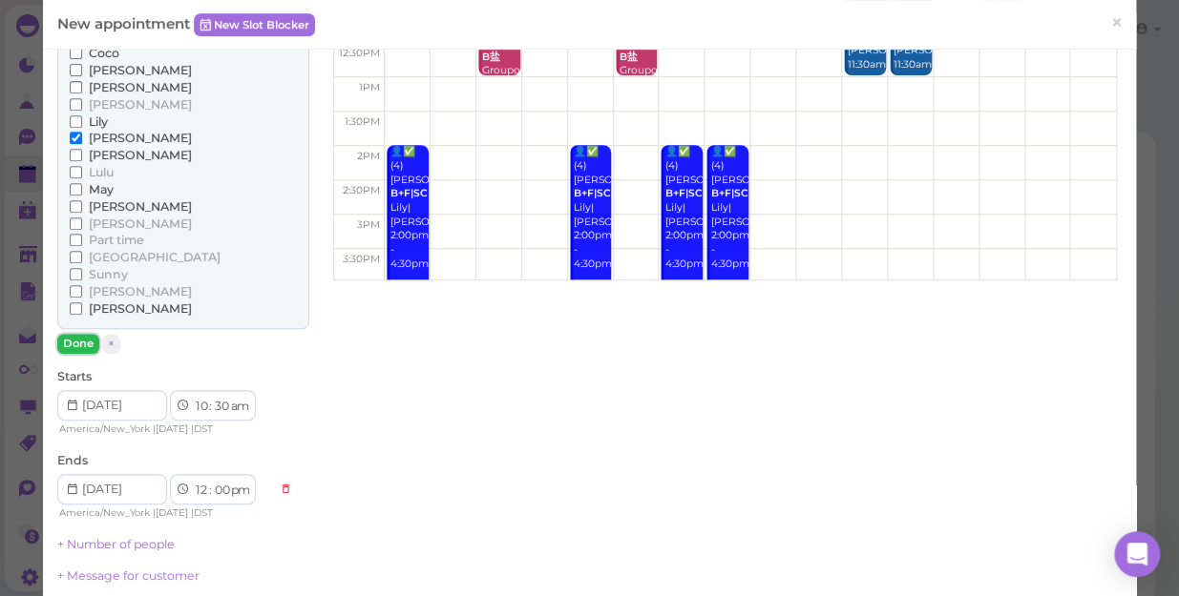
click at [79, 341] on button "Done" at bounding box center [78, 344] width 42 height 20
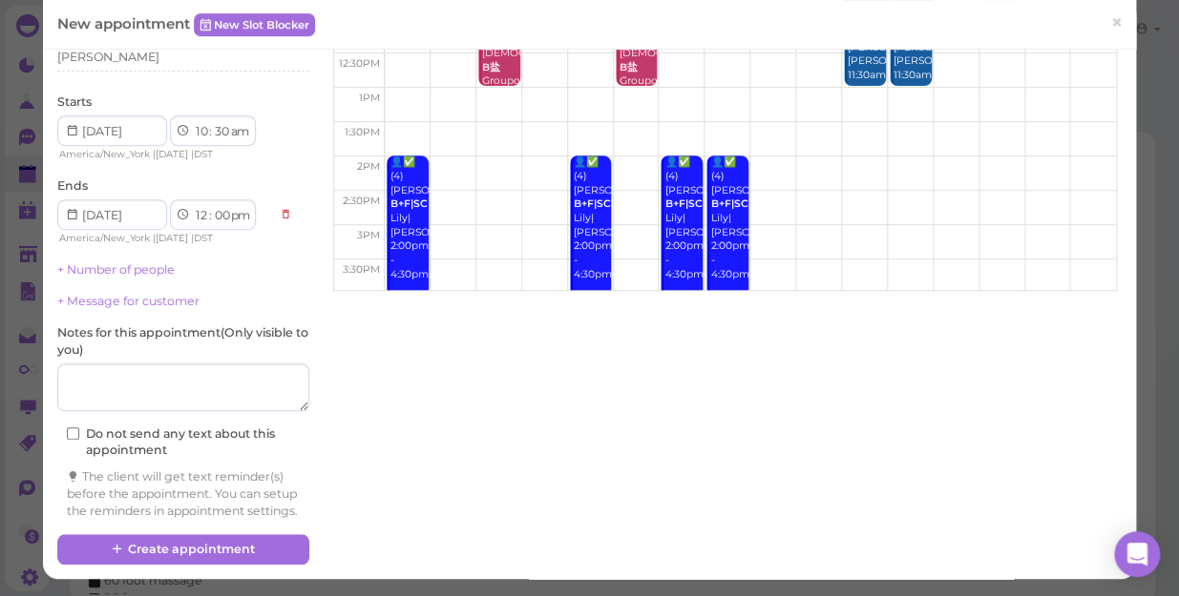
scroll to position [264, 0]
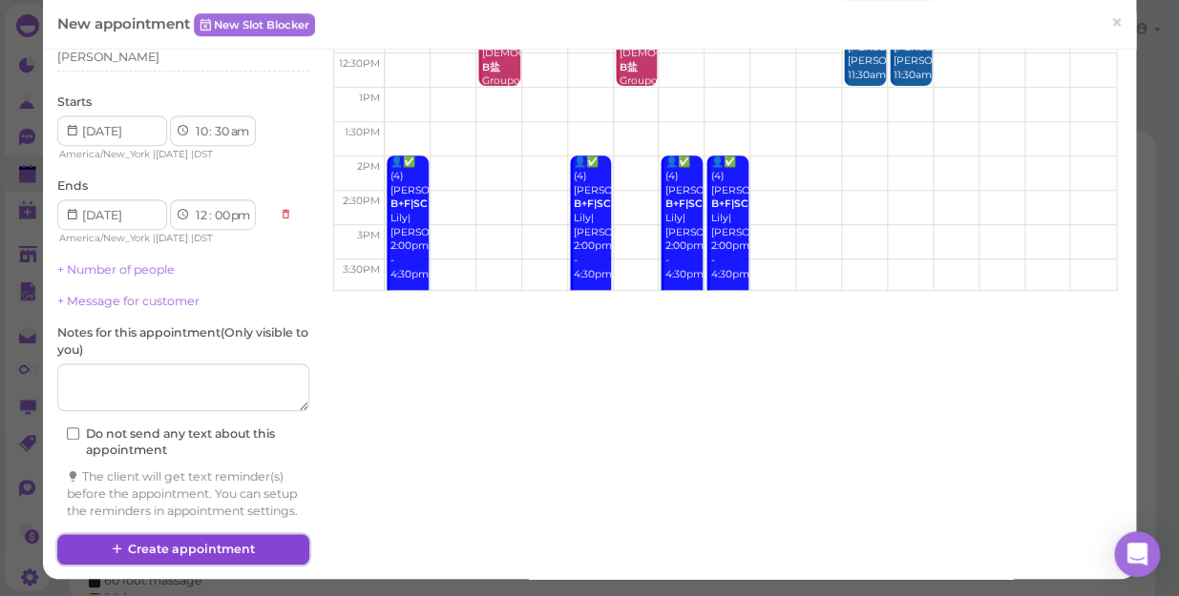
click at [251, 544] on button "Create appointment" at bounding box center [183, 549] width 252 height 31
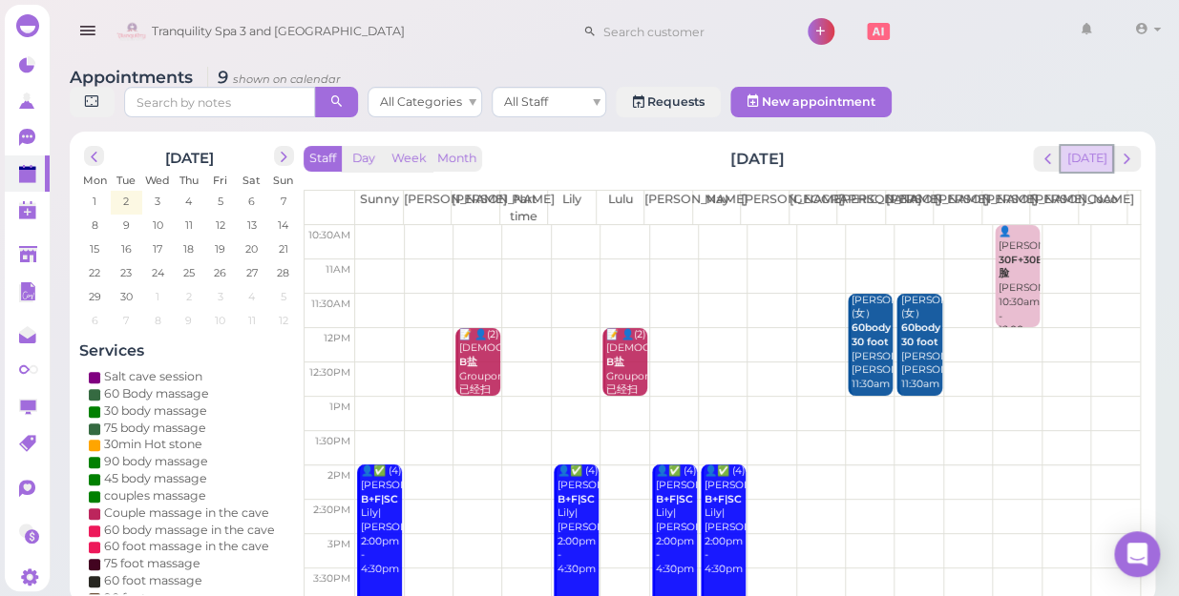
click at [1093, 146] on button "[DATE]" at bounding box center [1086, 159] width 52 height 26
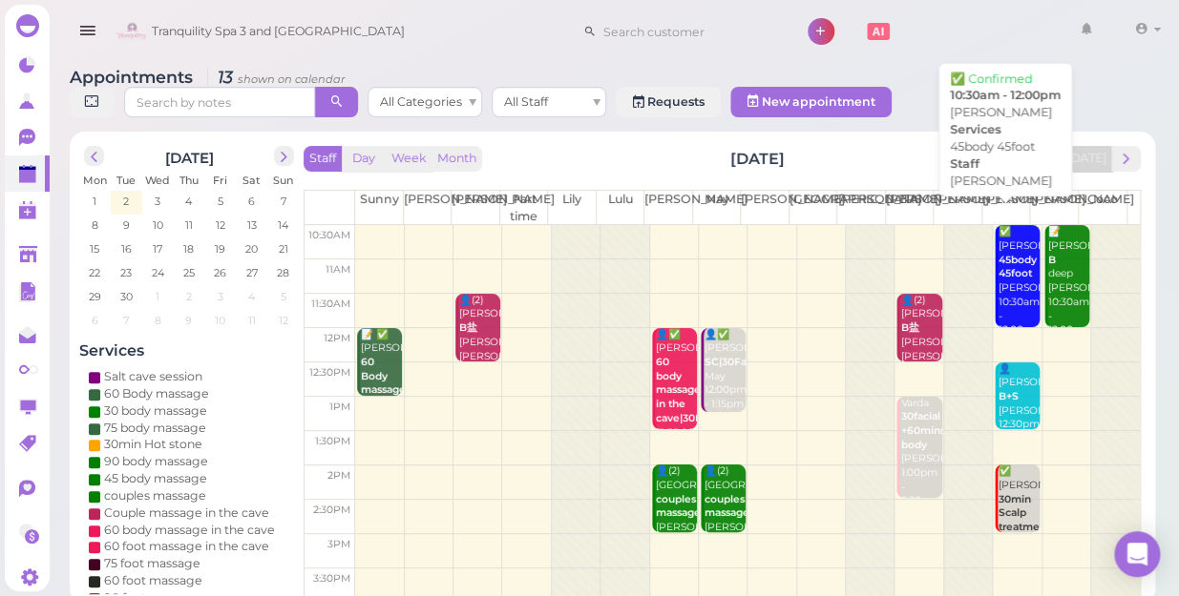
click at [1004, 274] on div "✅ [PERSON_NAME] 45body 45foot [PERSON_NAME] 10:30am - 12:00pm" at bounding box center [1018, 281] width 42 height 113
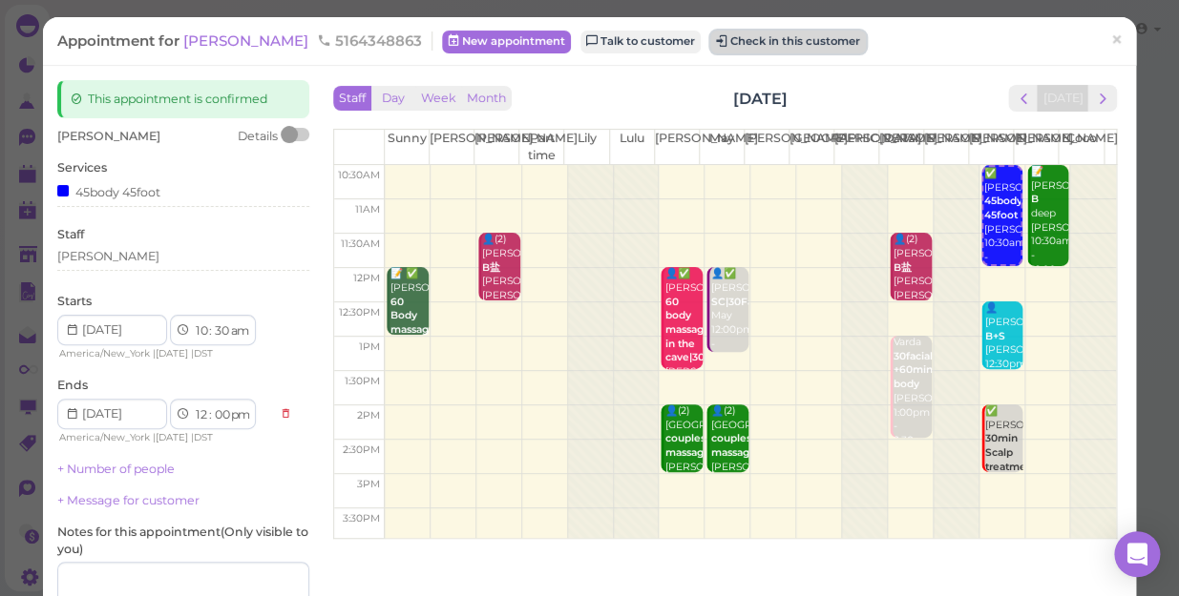
click at [755, 38] on button "Check in this customer" at bounding box center [788, 42] width 156 height 23
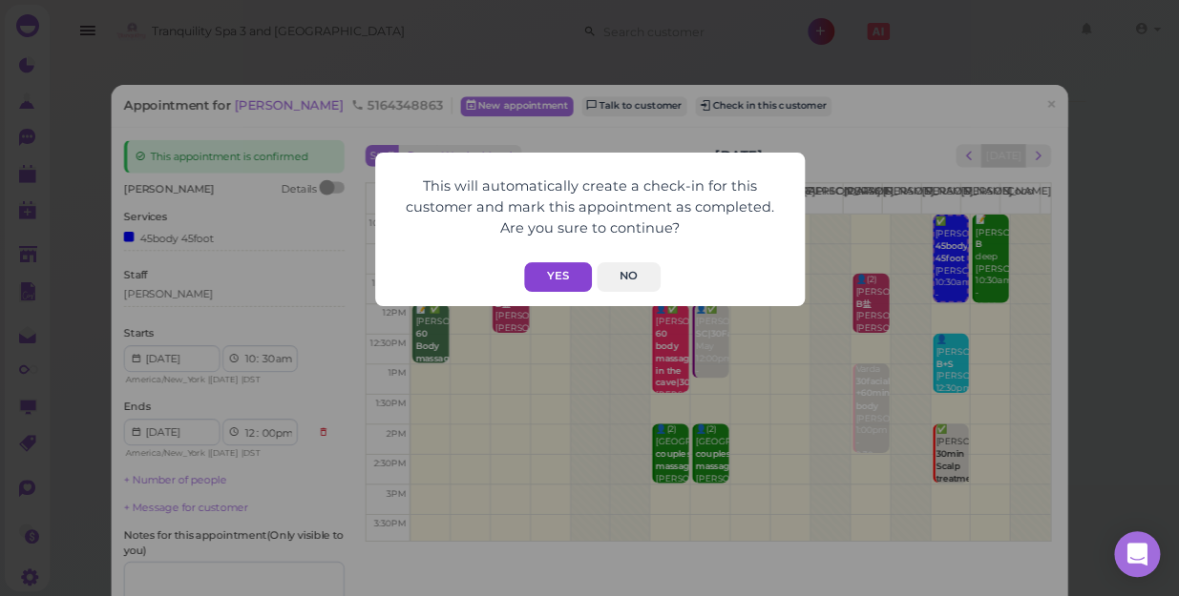
click at [553, 273] on button "Yes" at bounding box center [558, 277] width 68 height 30
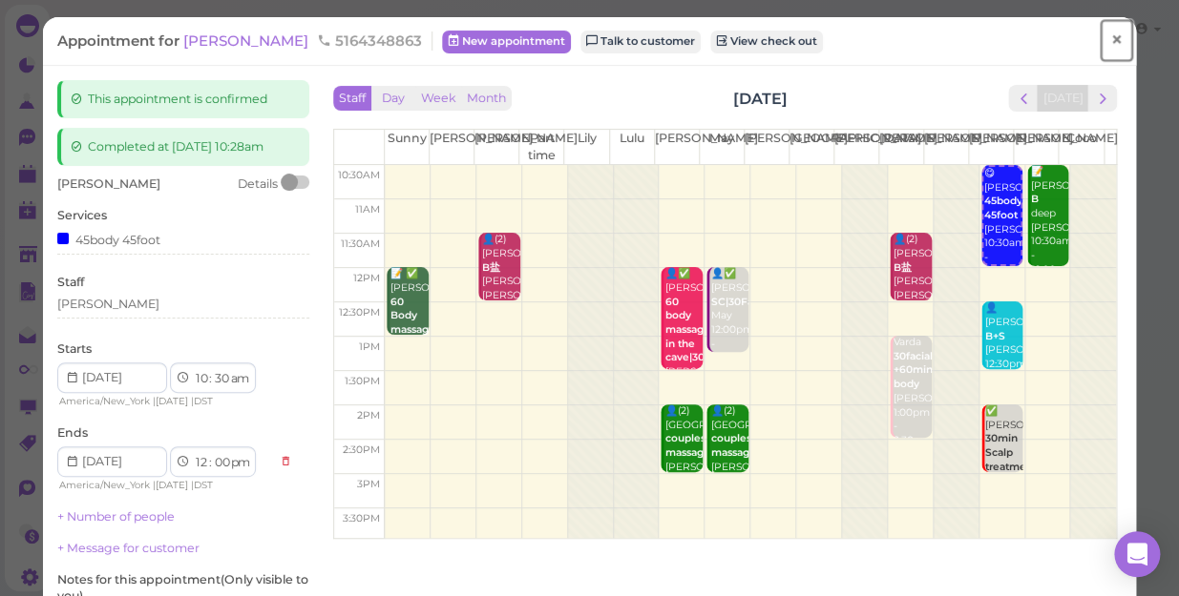
click at [1110, 37] on span "×" at bounding box center [1116, 40] width 12 height 27
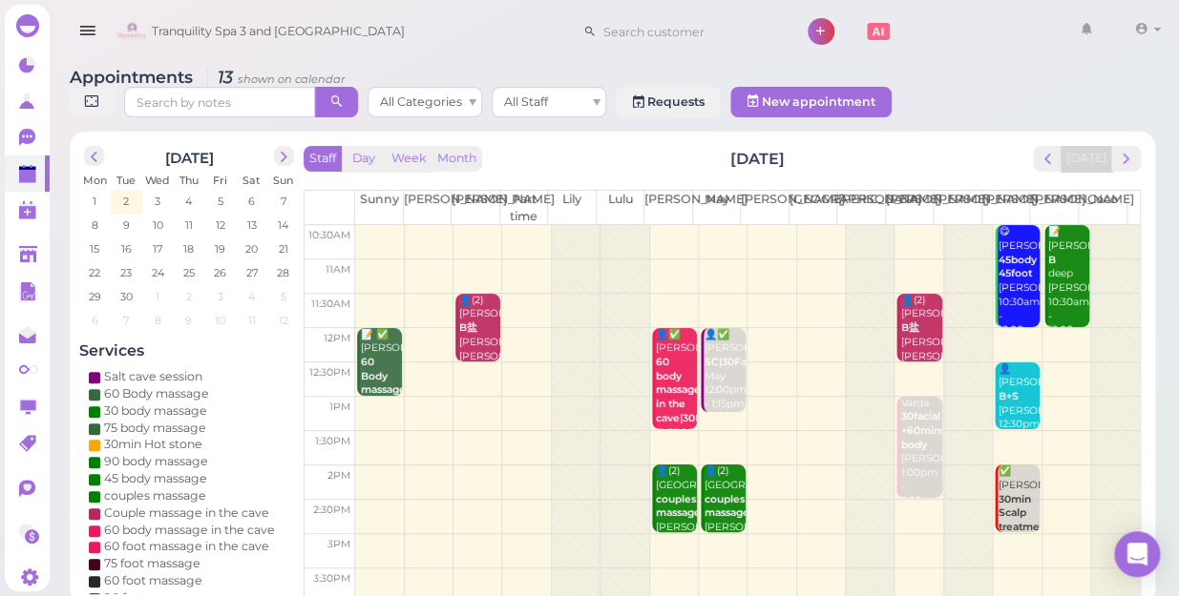
drag, startPoint x: 786, startPoint y: 219, endPoint x: 782, endPoint y: 238, distance: 19.7
click at [785, 225] on td at bounding box center [747, 242] width 784 height 34
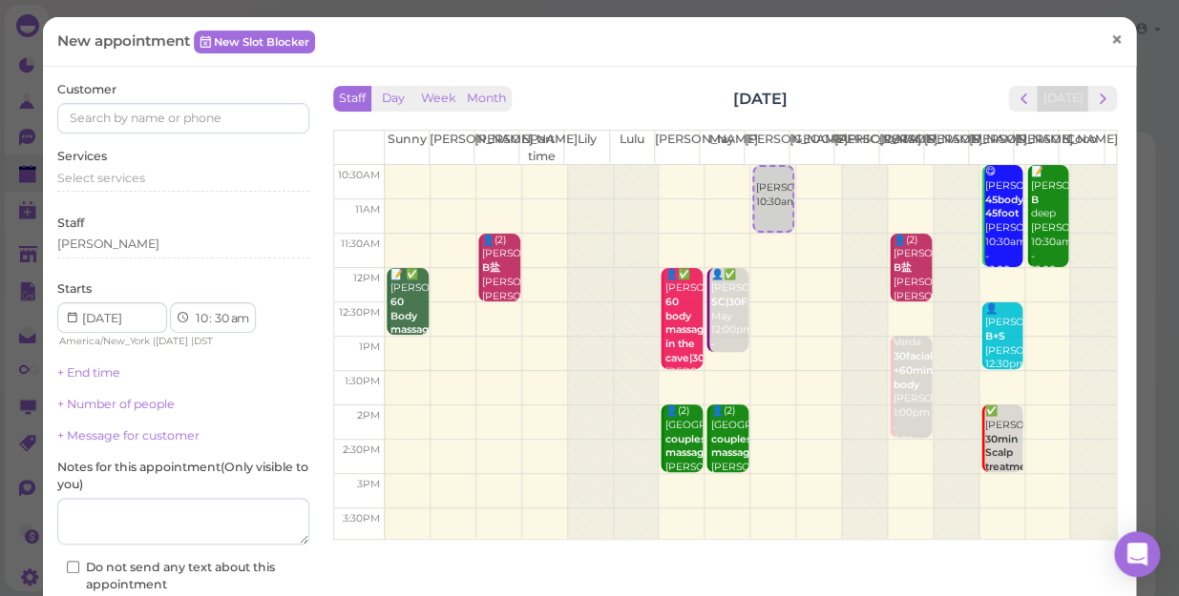
click at [1110, 42] on span "×" at bounding box center [1116, 40] width 12 height 27
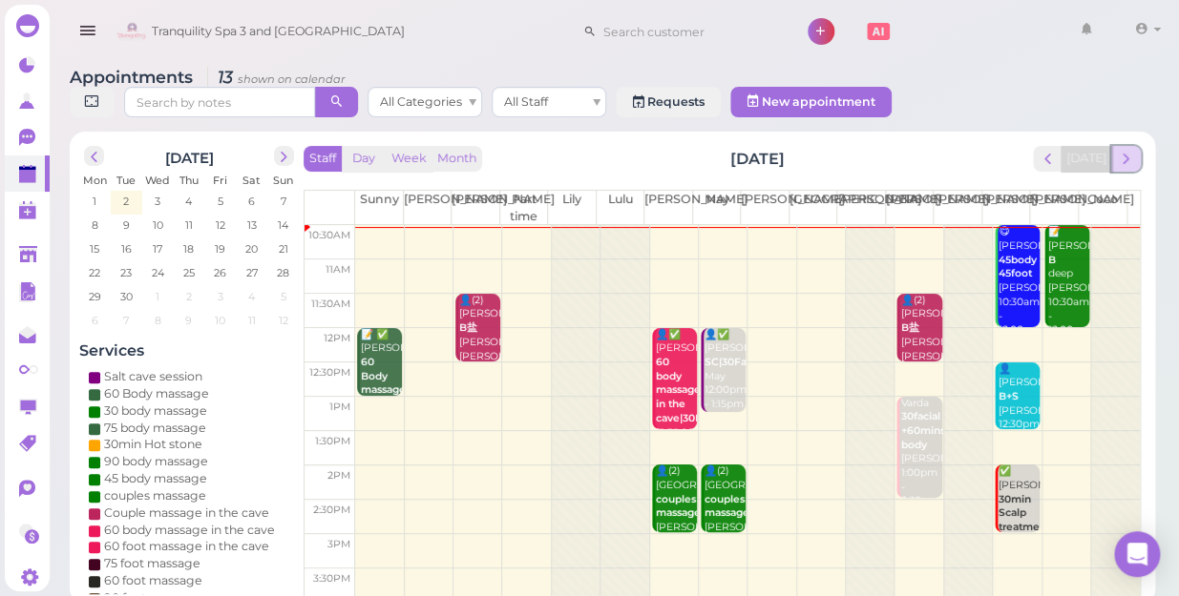
click at [1131, 150] on span "next" at bounding box center [1125, 159] width 18 height 18
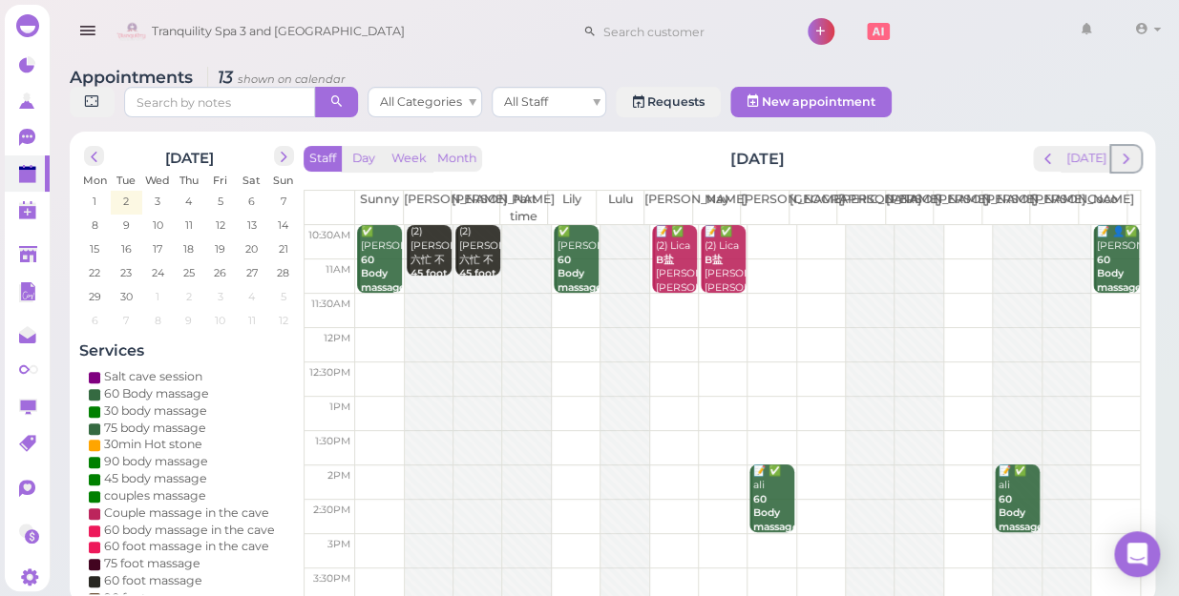
click at [1131, 150] on span "next" at bounding box center [1125, 159] width 18 height 18
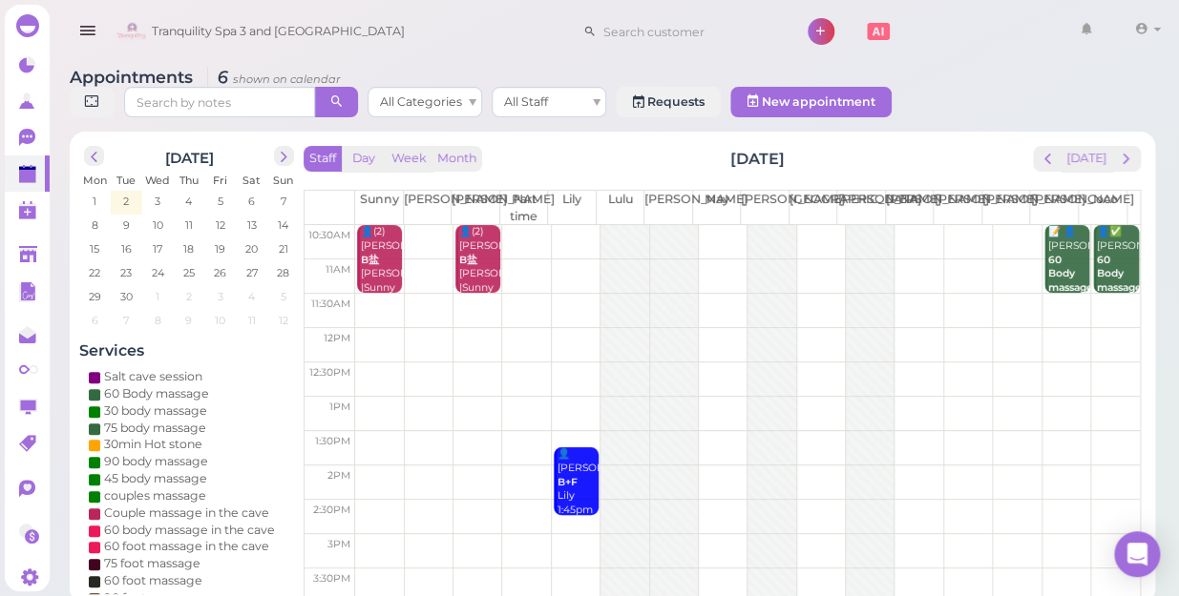
click at [1100, 294] on td at bounding box center [747, 311] width 784 height 34
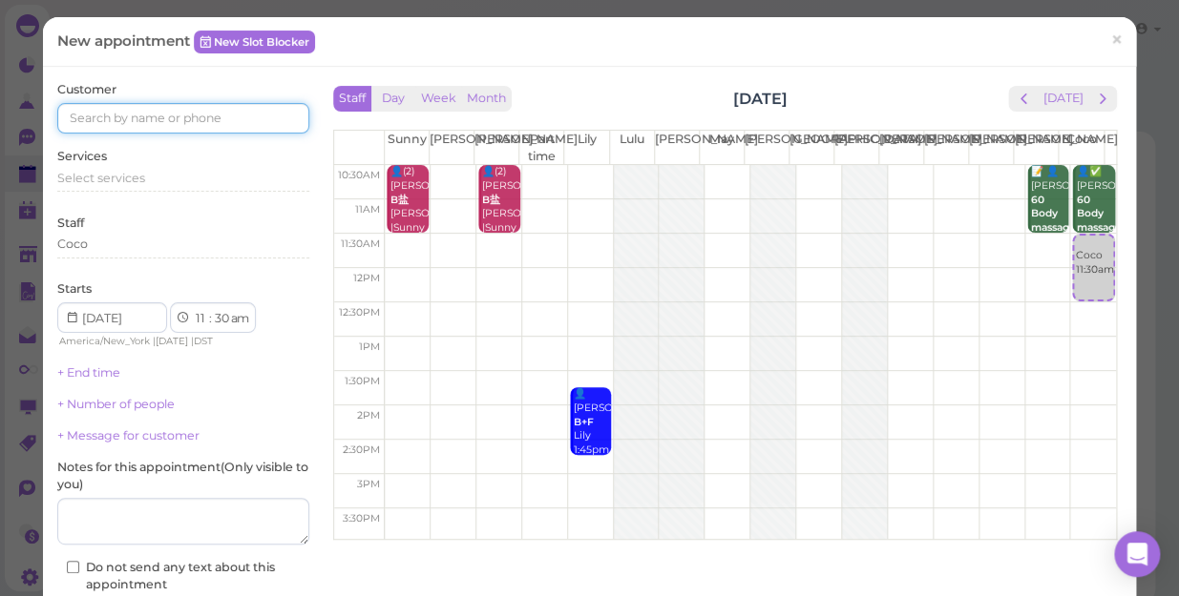
click at [197, 109] on input at bounding box center [183, 118] width 252 height 31
type input "9172256484"
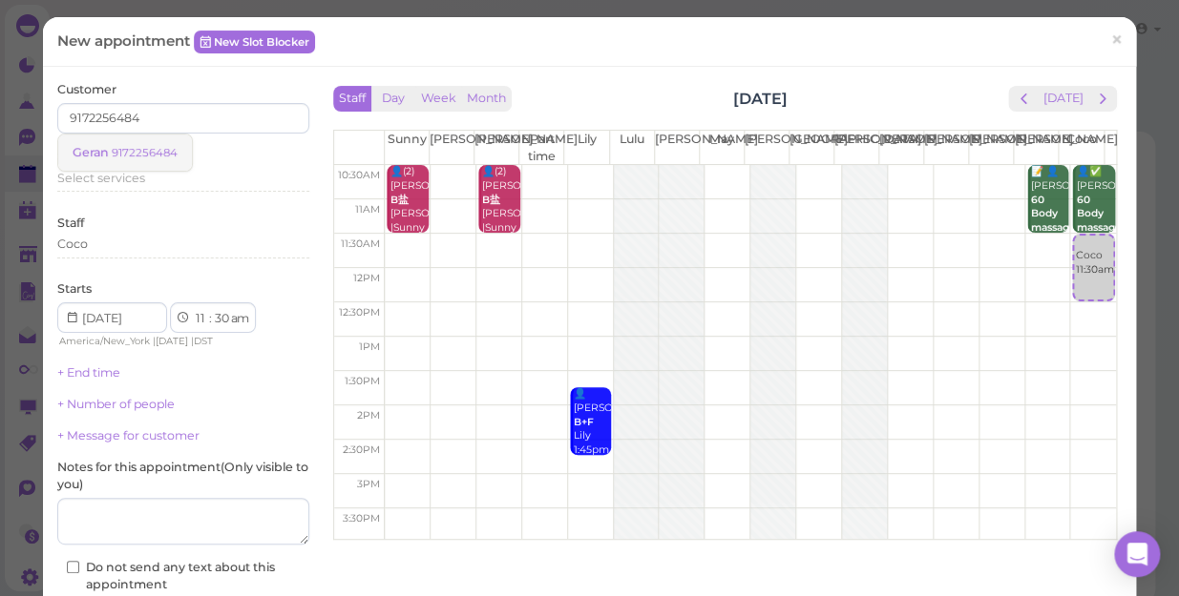
click at [124, 153] on small "9172256484" at bounding box center [145, 152] width 66 height 13
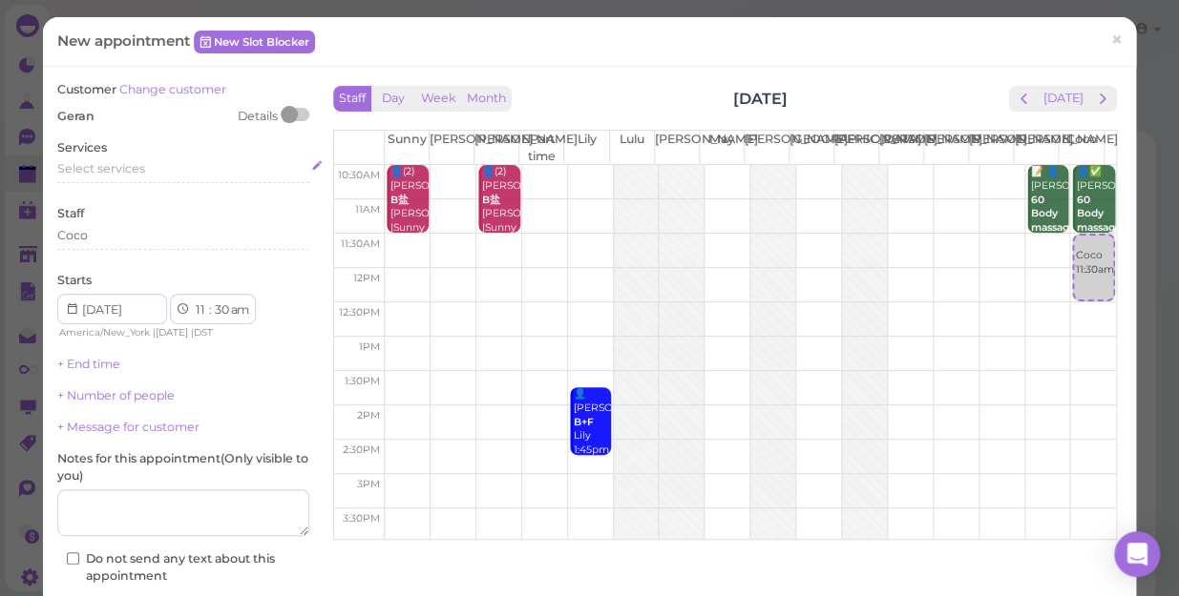
click at [140, 171] on span "Select services" at bounding box center [101, 168] width 88 height 14
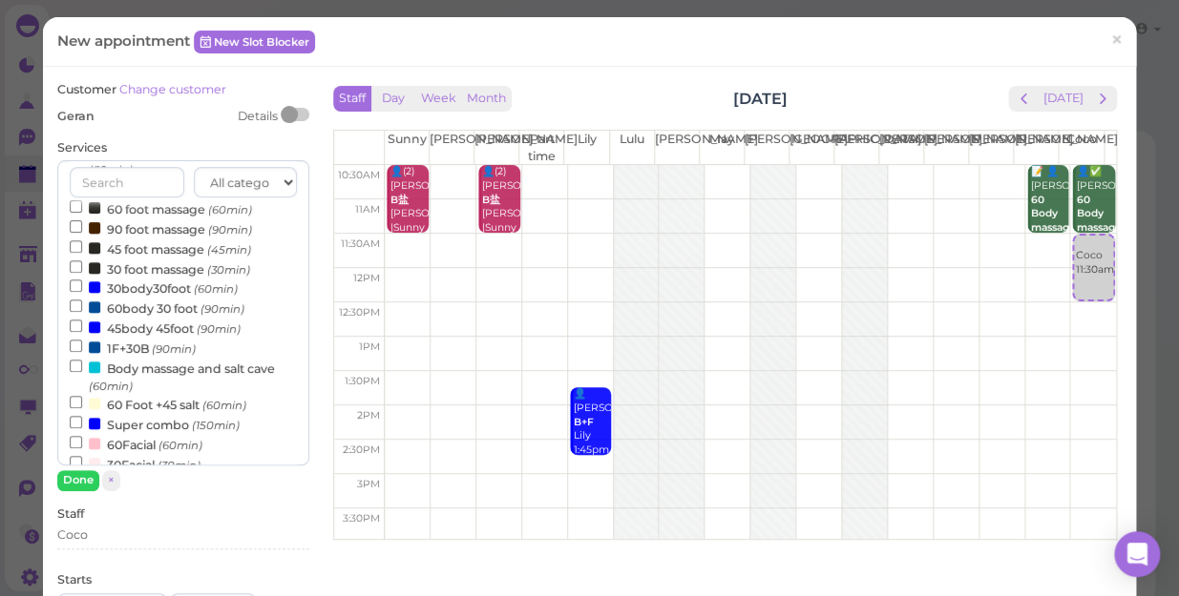
scroll to position [260, 0]
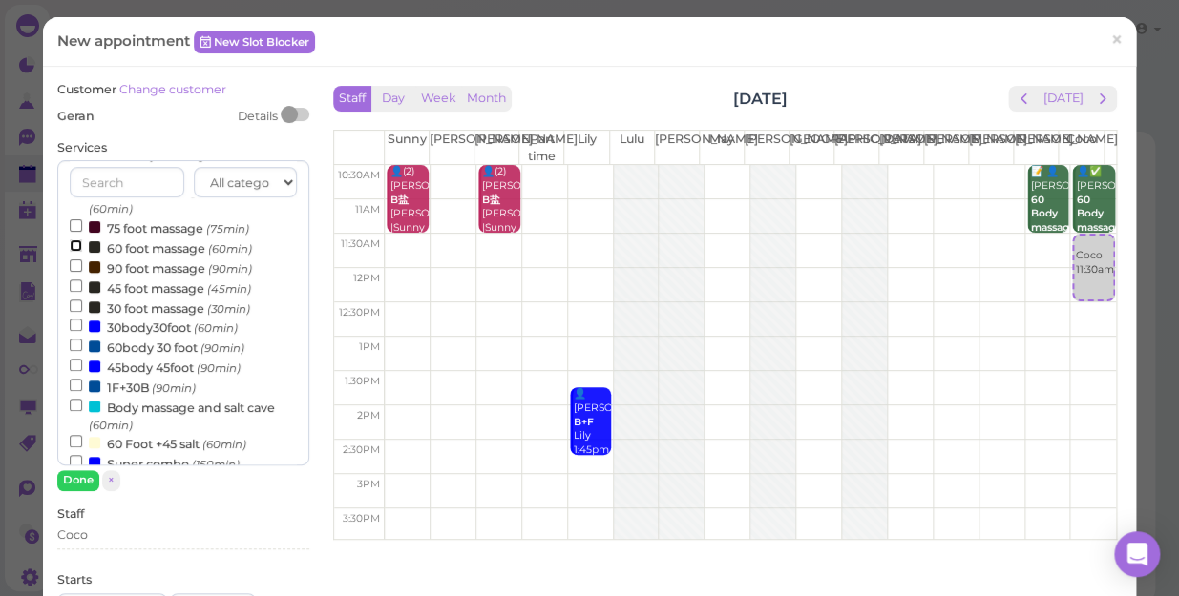
click at [77, 248] on input "60 foot massage (60min)" at bounding box center [76, 246] width 12 height 12
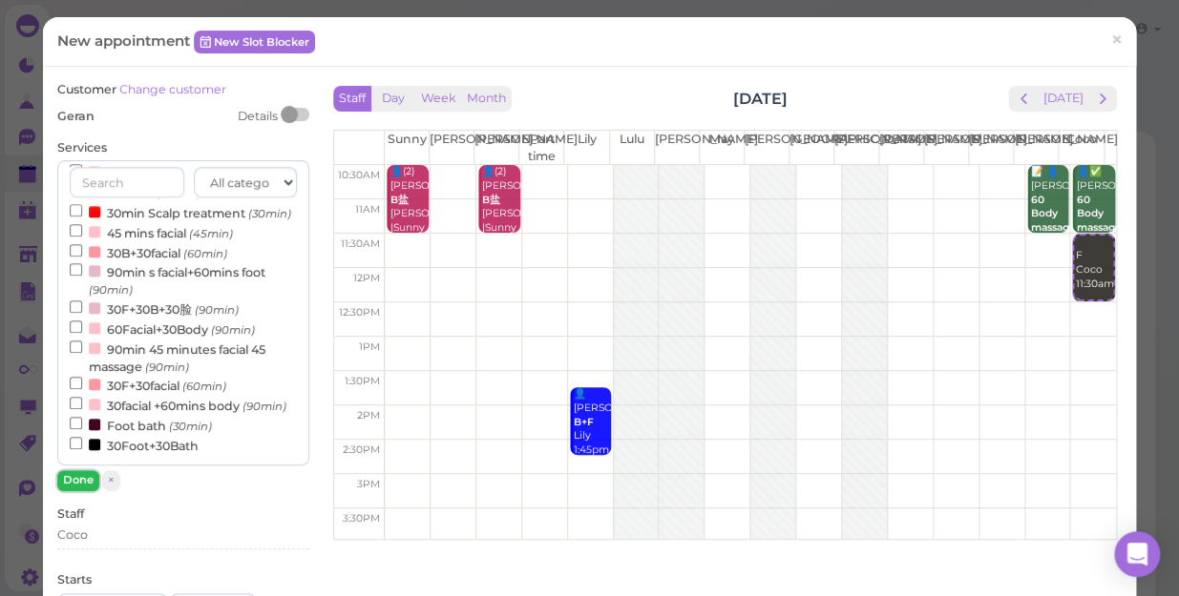
click at [82, 474] on button "Done" at bounding box center [78, 480] width 42 height 20
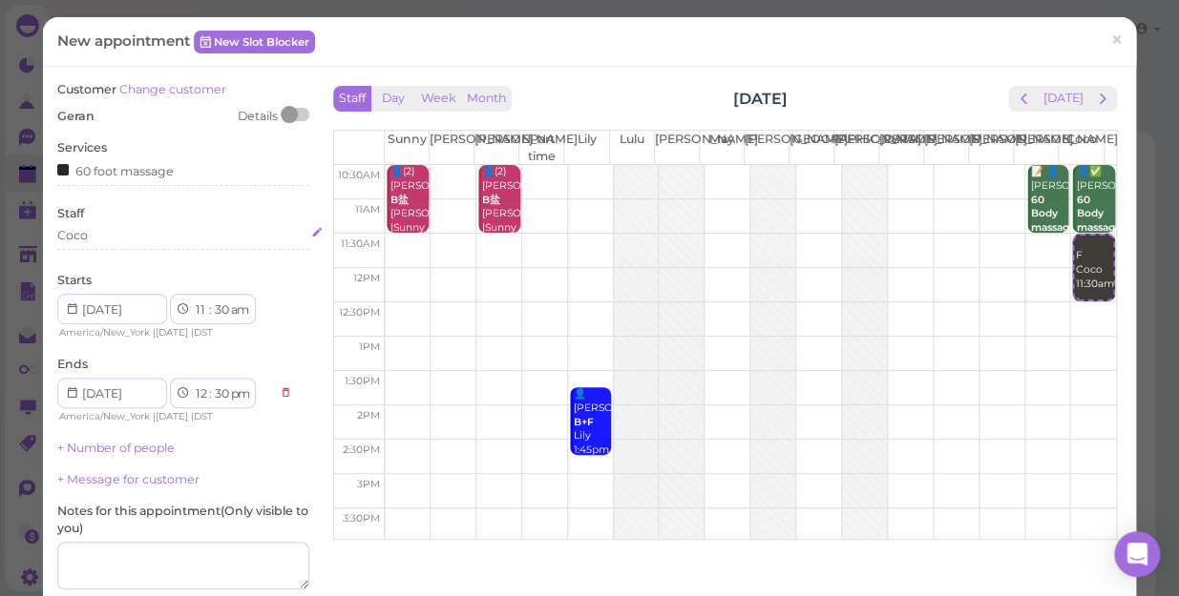
click at [111, 237] on div "Coco" at bounding box center [183, 235] width 252 height 17
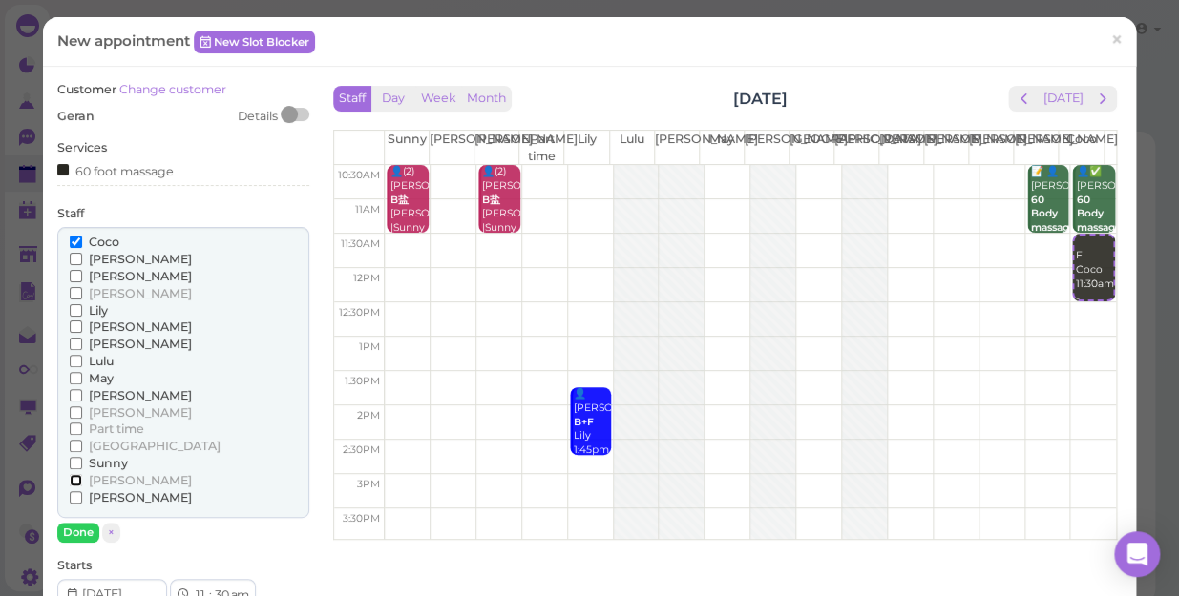
click at [74, 476] on input "[PERSON_NAME]" at bounding box center [76, 480] width 12 height 12
click at [77, 528] on button "Done" at bounding box center [78, 533] width 42 height 20
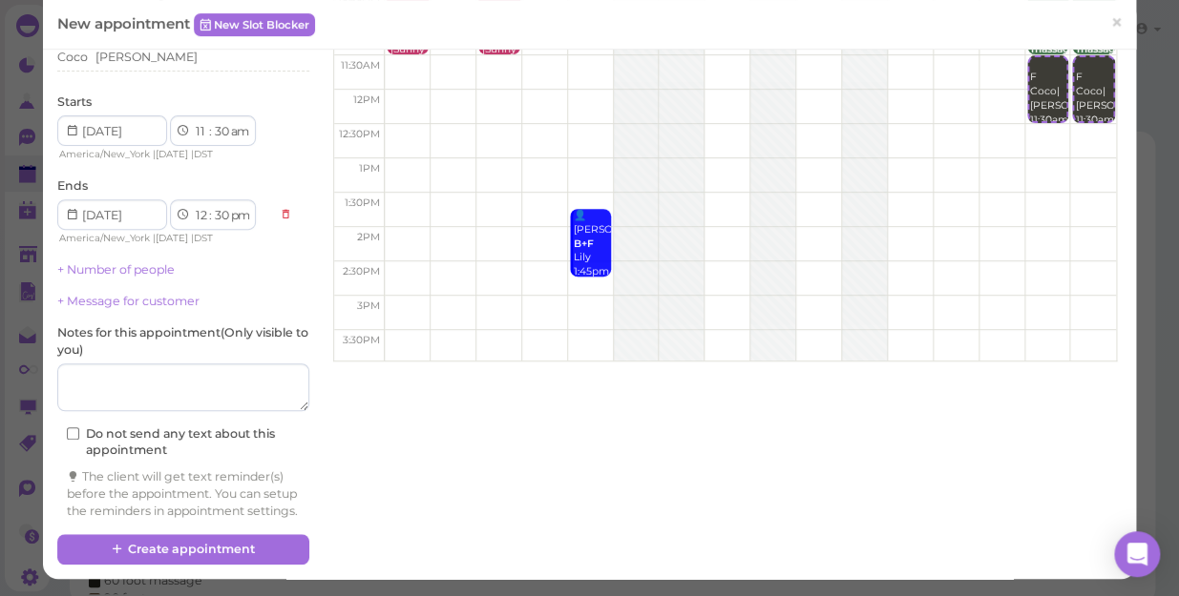
scroll to position [194, 0]
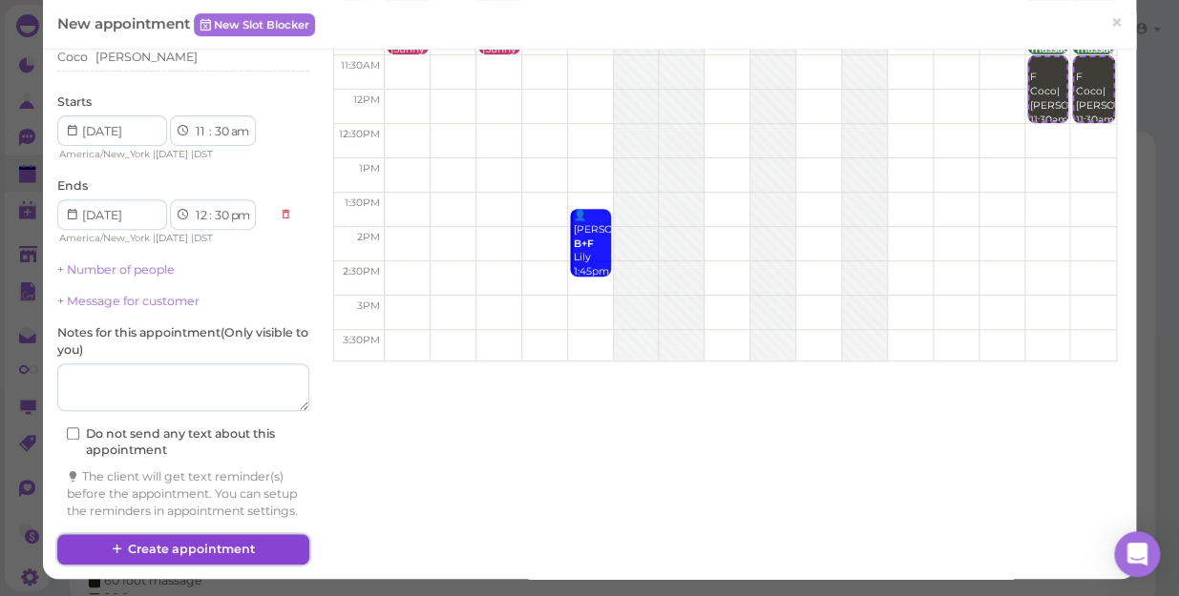
click at [219, 543] on button "Create appointment" at bounding box center [183, 549] width 252 height 31
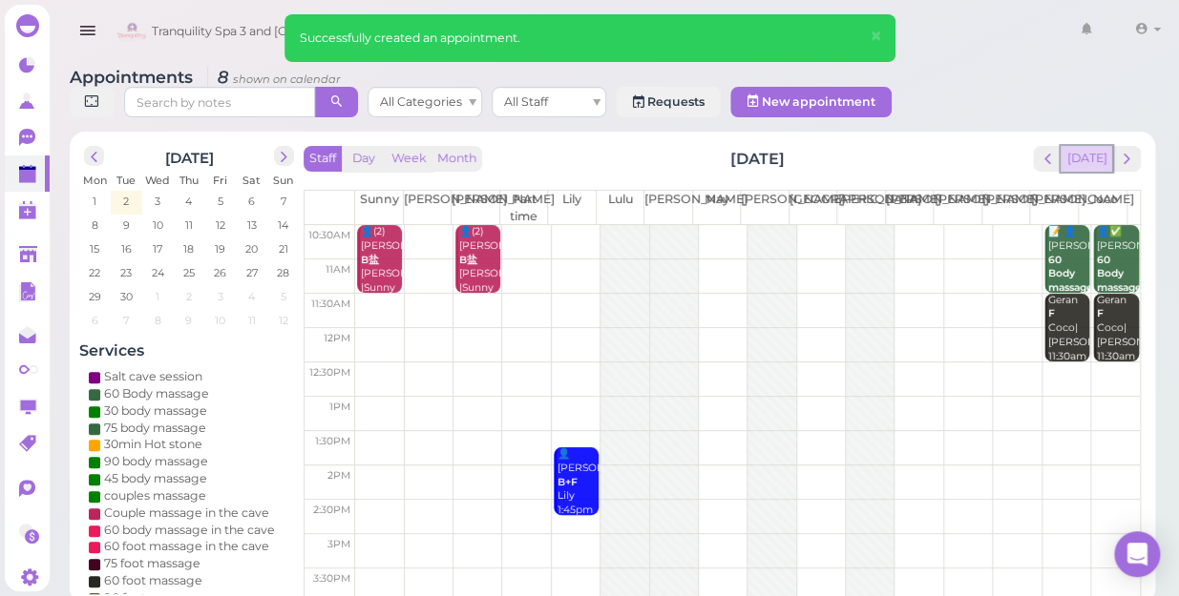
click at [1082, 146] on button "[DATE]" at bounding box center [1086, 159] width 52 height 26
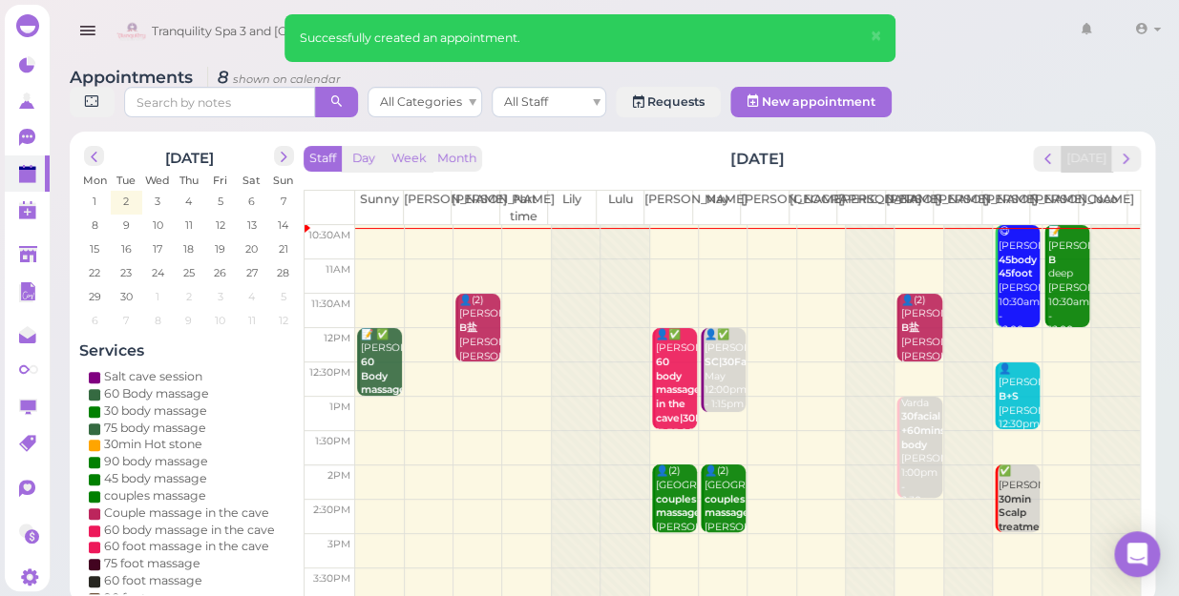
click at [1059, 271] on div "📝 [PERSON_NAME] deep [PERSON_NAME] 10:30am - 12:00pm" at bounding box center [1068, 281] width 42 height 113
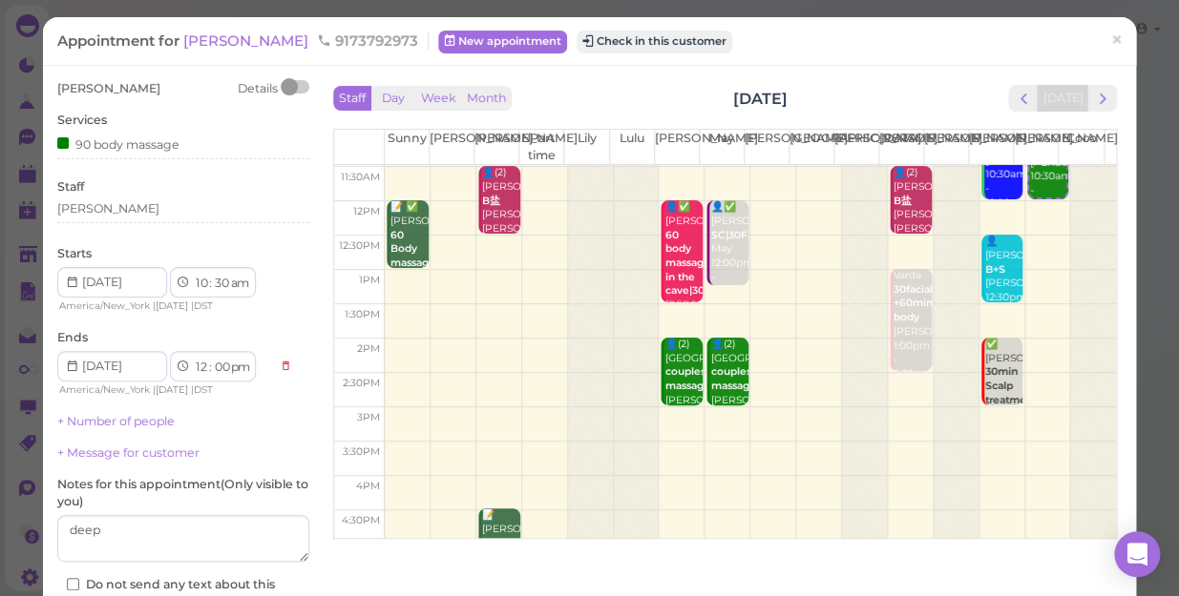
scroll to position [86, 0]
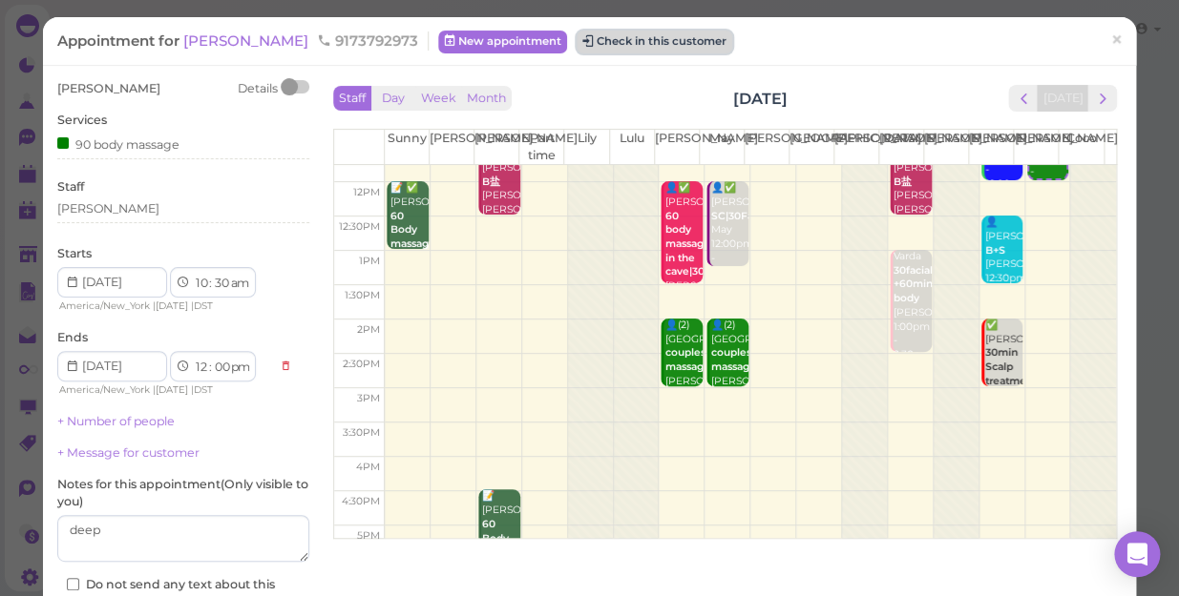
click at [615, 49] on button "Check in this customer" at bounding box center [654, 42] width 156 height 23
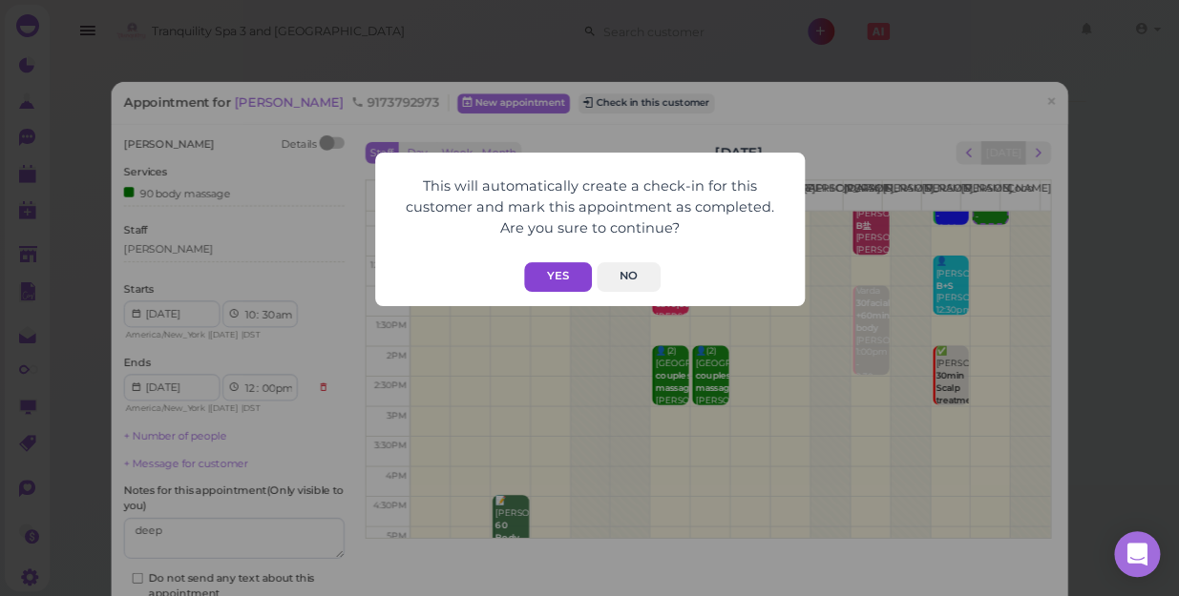
click at [538, 286] on button "Yes" at bounding box center [558, 277] width 68 height 30
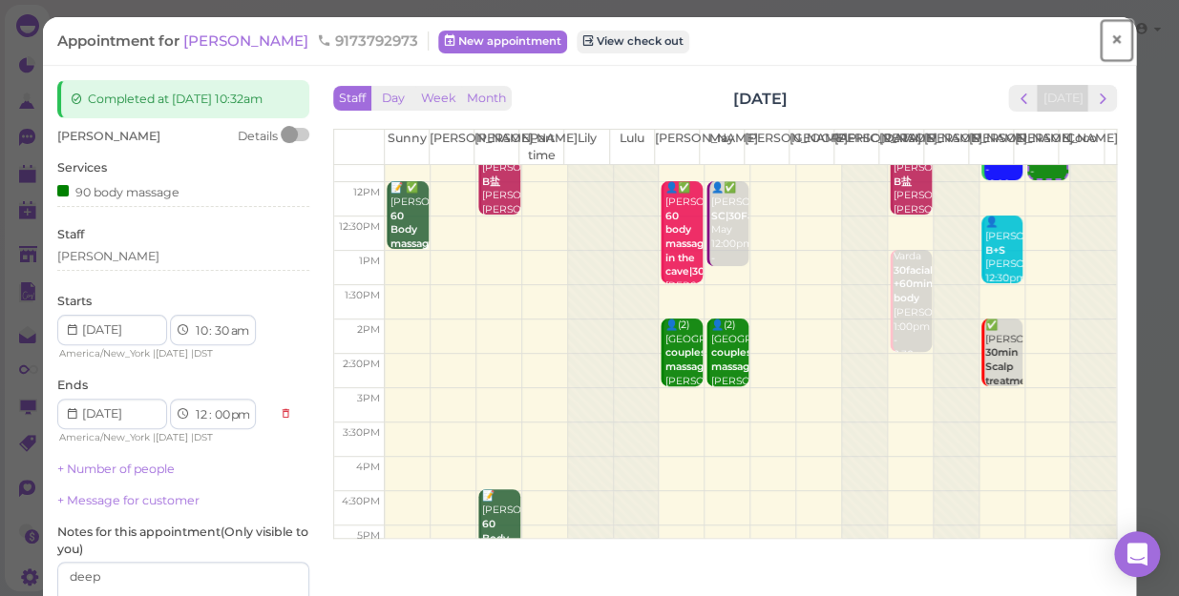
click at [1110, 35] on span "×" at bounding box center [1116, 40] width 12 height 27
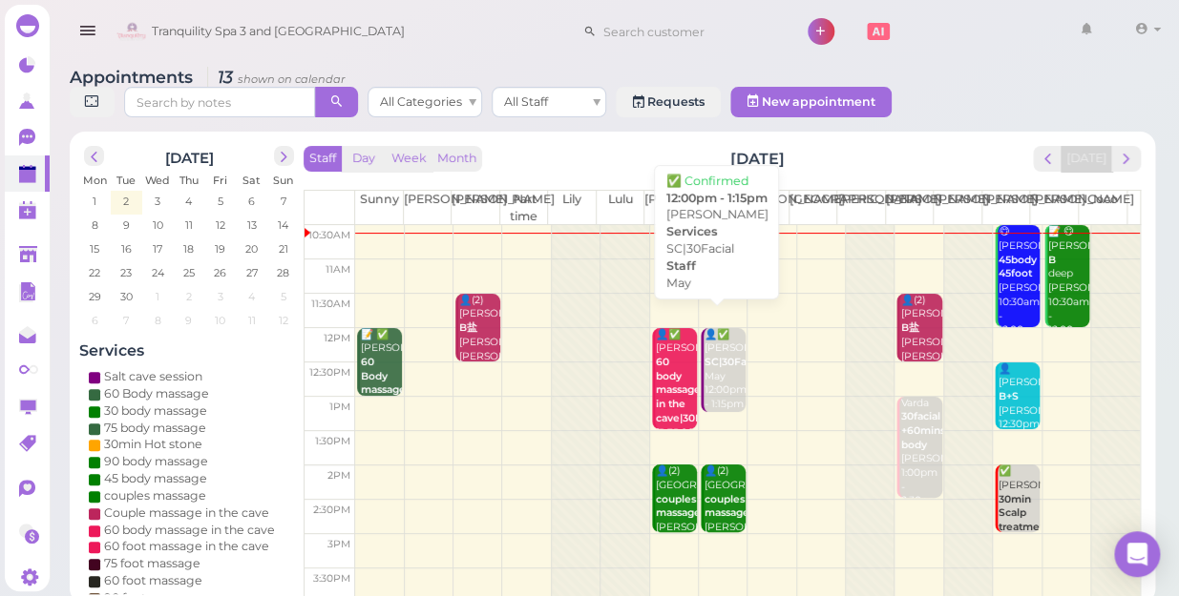
click at [716, 358] on div "👤✅ [PERSON_NAME] SC|30Facial May 12:00pm - 1:15pm" at bounding box center [724, 370] width 42 height 84
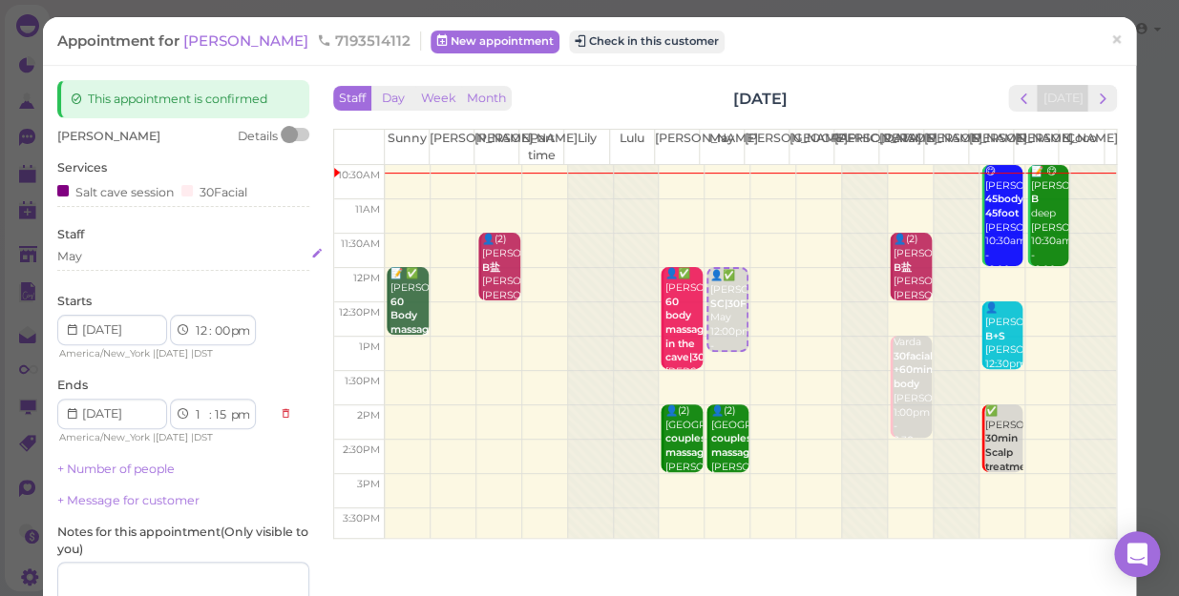
click at [87, 261] on div "May" at bounding box center [183, 256] width 252 height 17
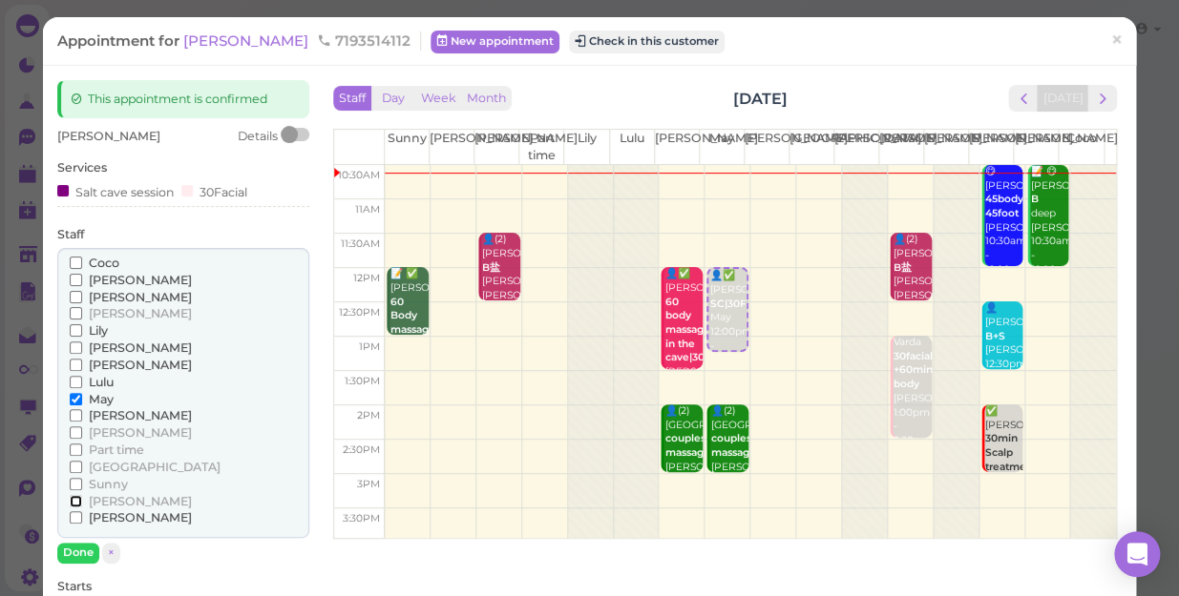
click at [75, 498] on input "[PERSON_NAME]" at bounding box center [76, 501] width 12 height 12
click at [73, 401] on input "May" at bounding box center [76, 399] width 12 height 12
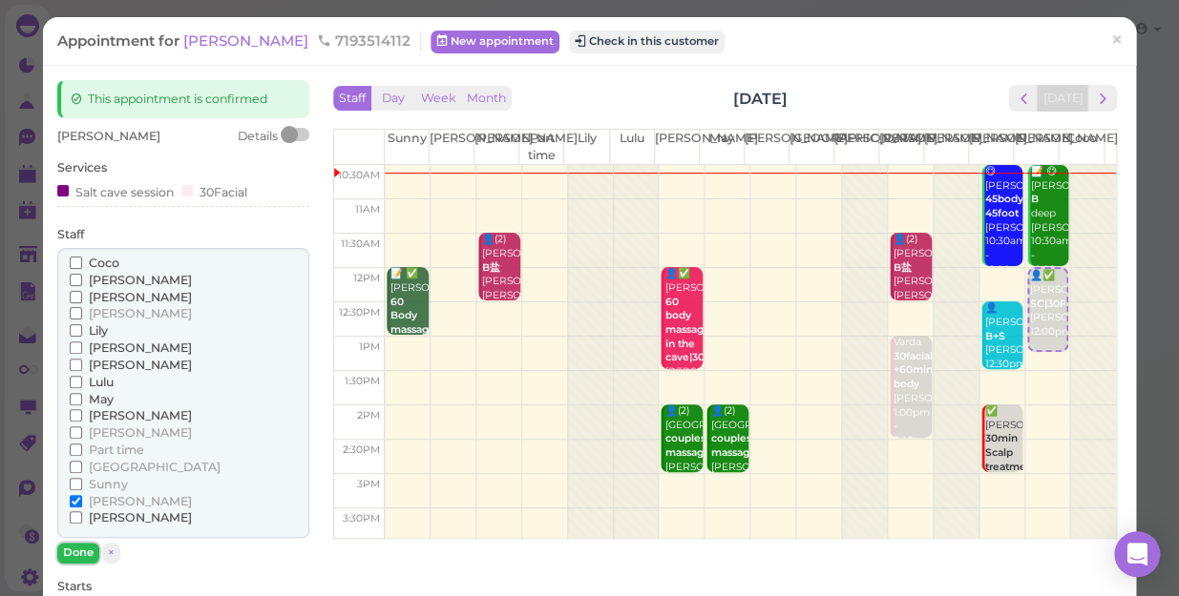
click at [86, 546] on button "Done" at bounding box center [78, 553] width 42 height 20
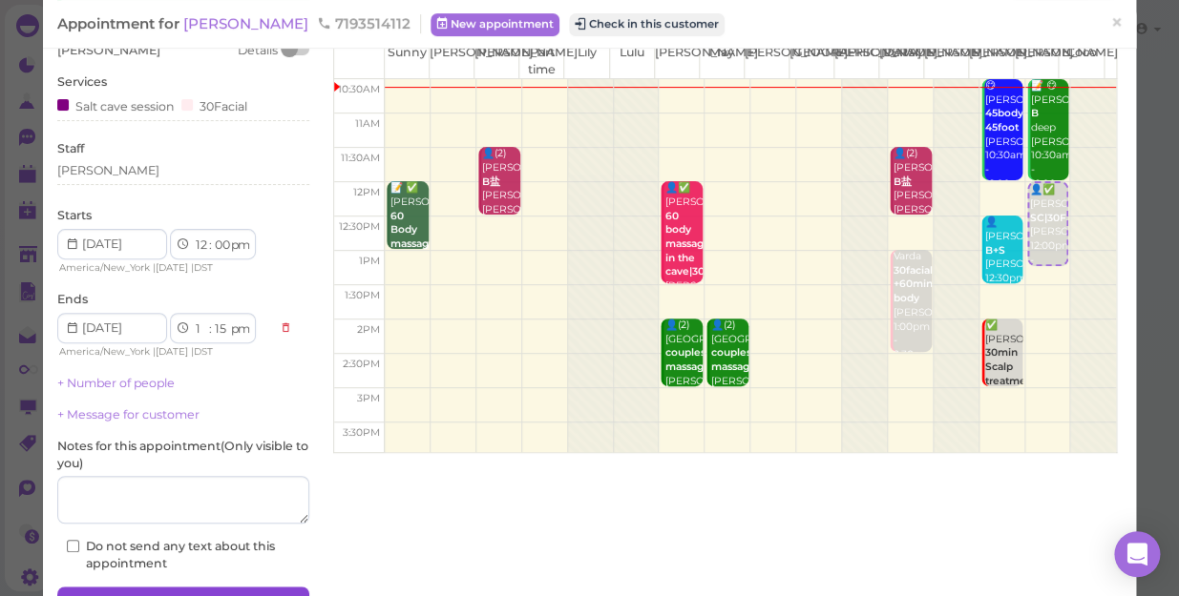
scroll to position [186, 0]
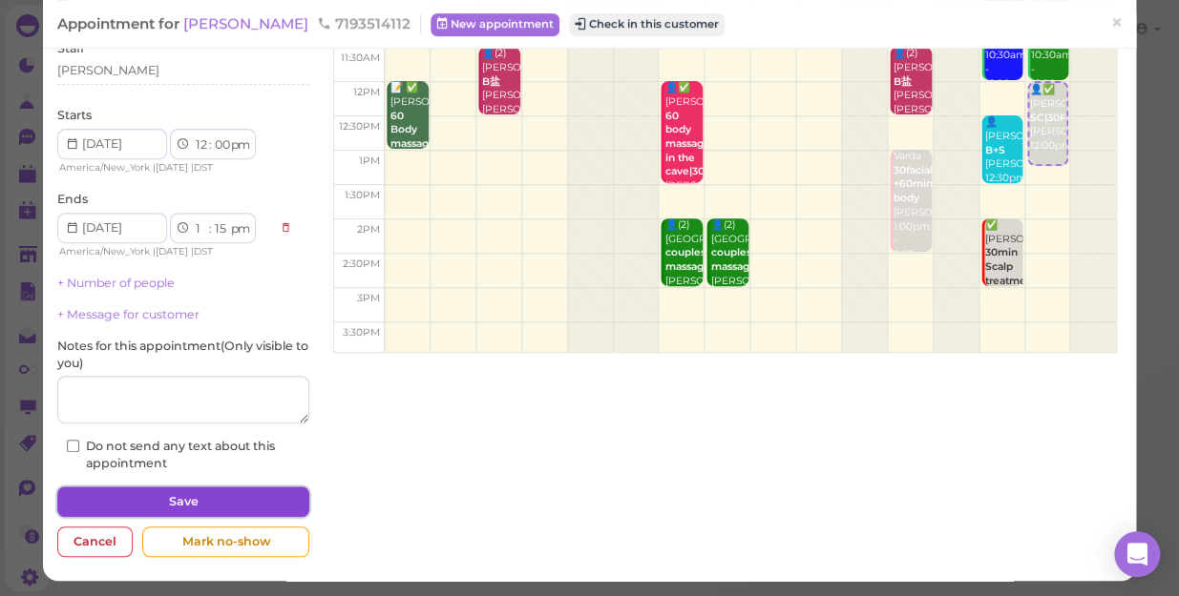
click at [211, 501] on button "Save" at bounding box center [183, 502] width 252 height 31
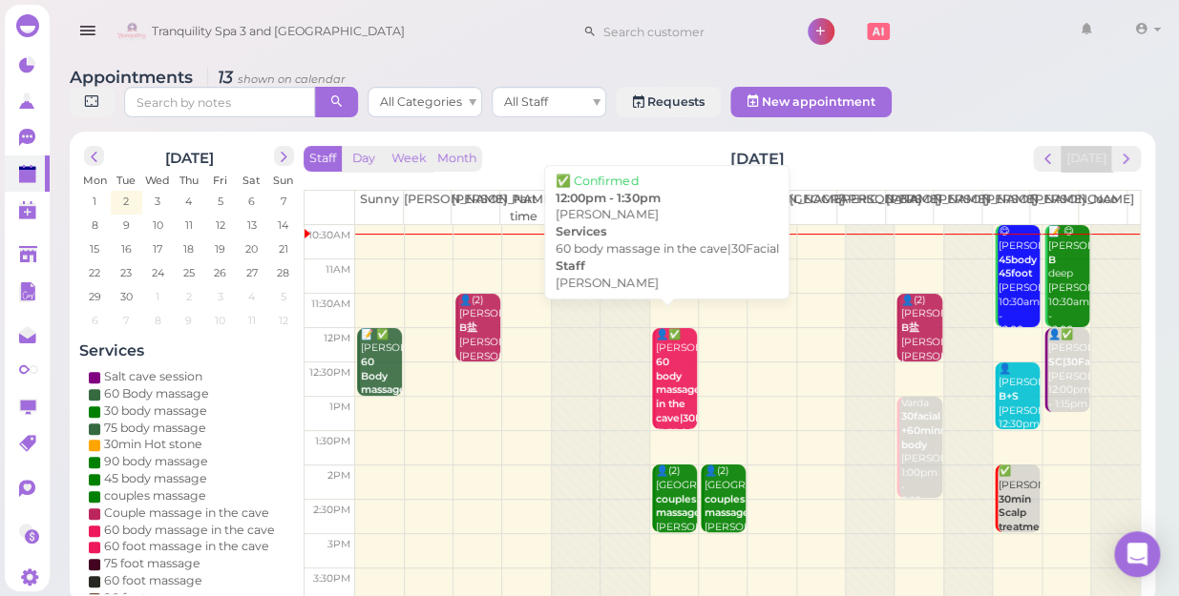
click at [658, 377] on b "60 body massage in the cave|30Facial" at bounding box center [690, 390] width 69 height 69
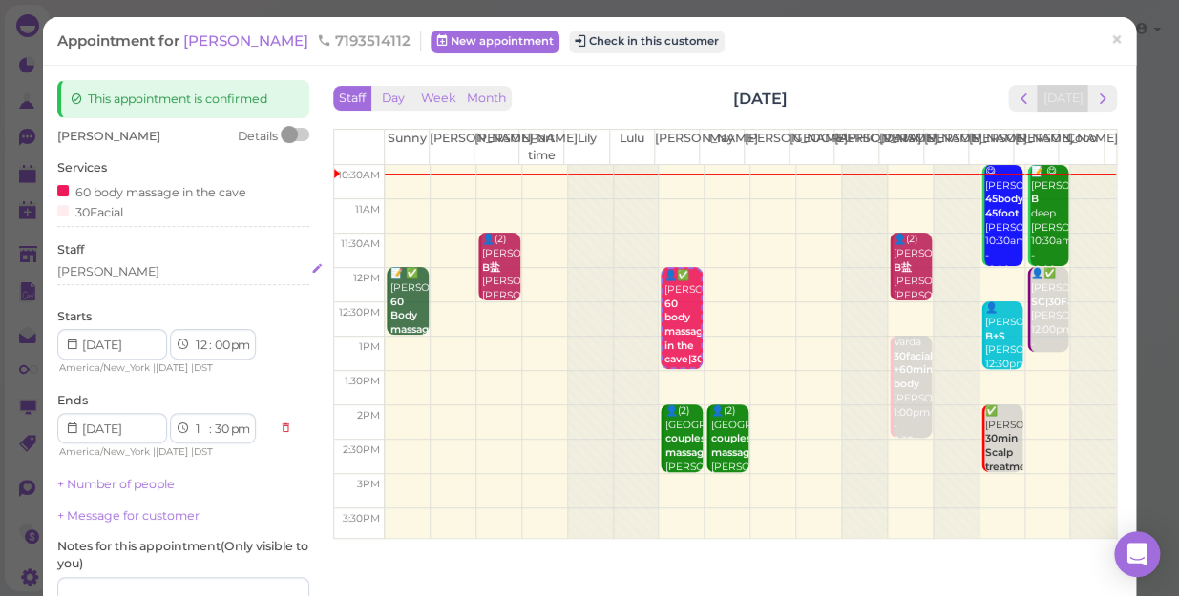
click at [87, 278] on div "[PERSON_NAME]" at bounding box center [183, 271] width 252 height 17
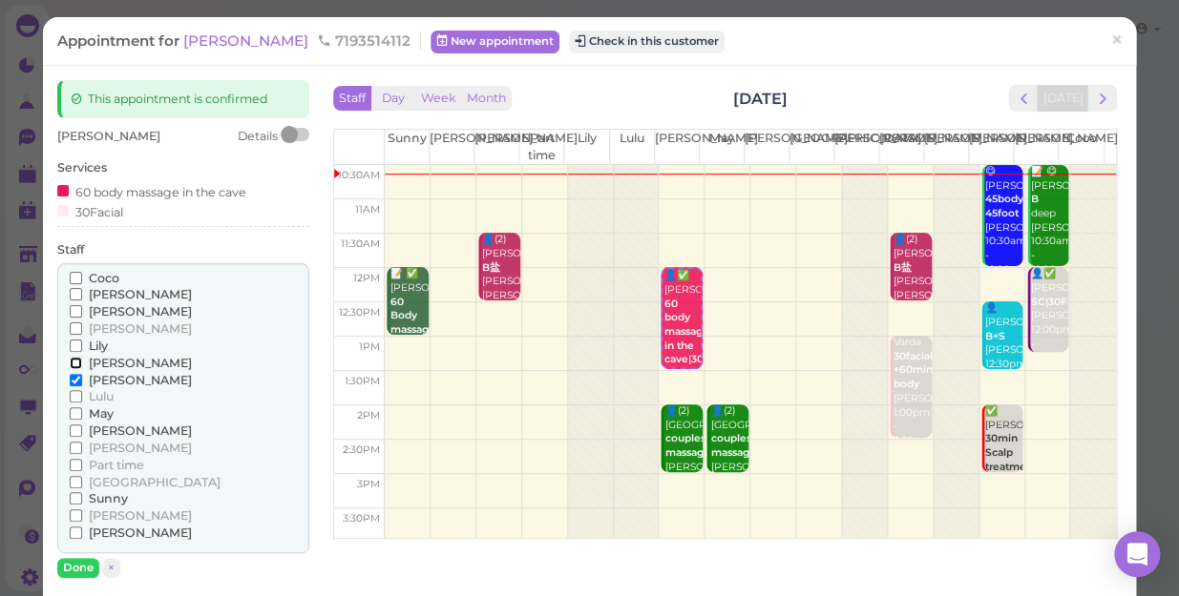
click at [73, 363] on input "[PERSON_NAME]" at bounding box center [76, 363] width 12 height 12
click at [73, 379] on input "[PERSON_NAME]" at bounding box center [76, 380] width 12 height 12
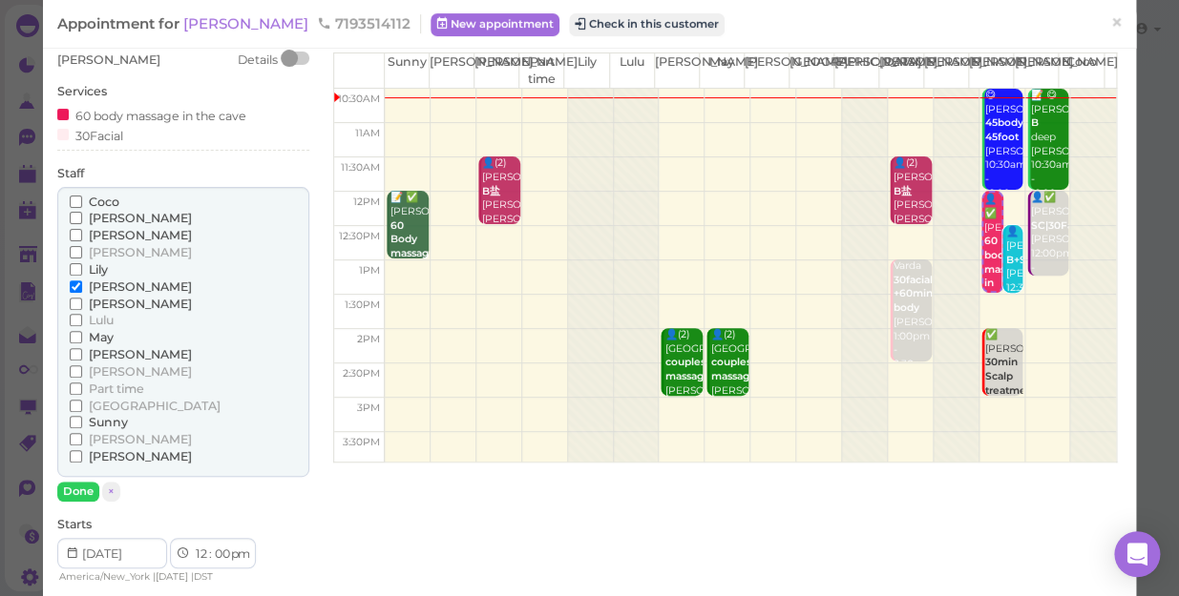
scroll to position [173, 0]
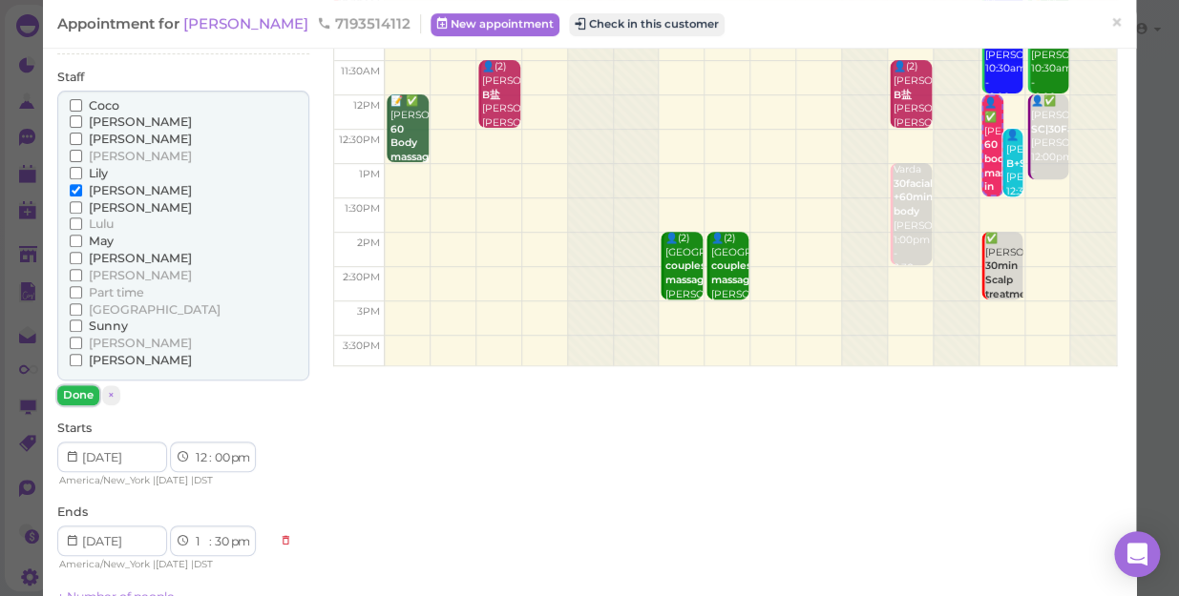
click at [79, 391] on button "Done" at bounding box center [78, 396] width 42 height 20
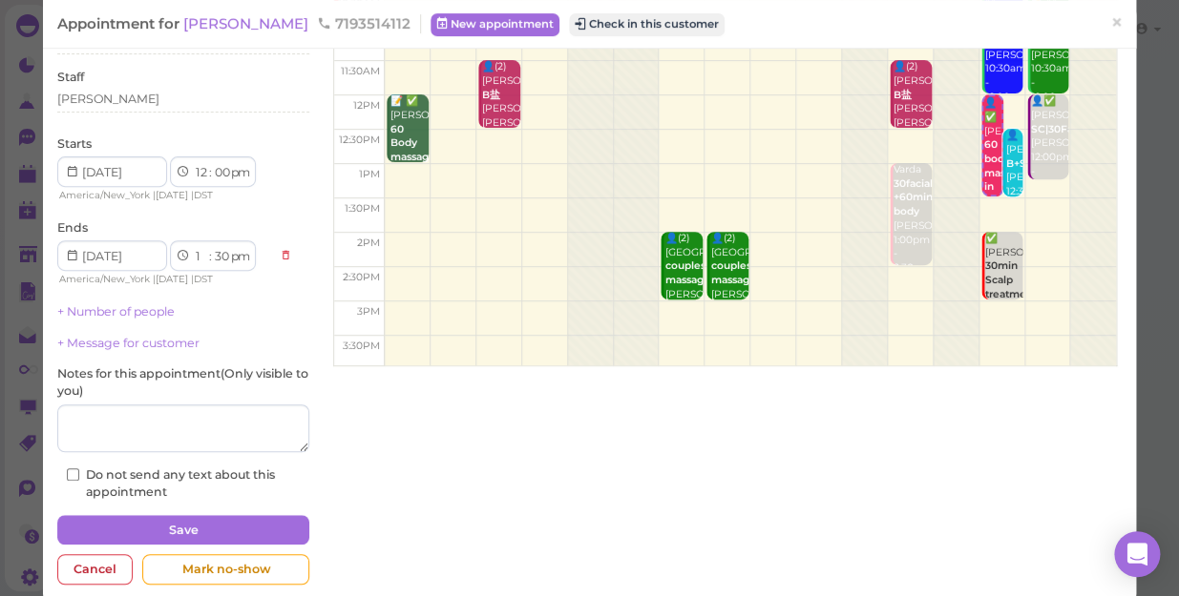
scroll to position [201, 0]
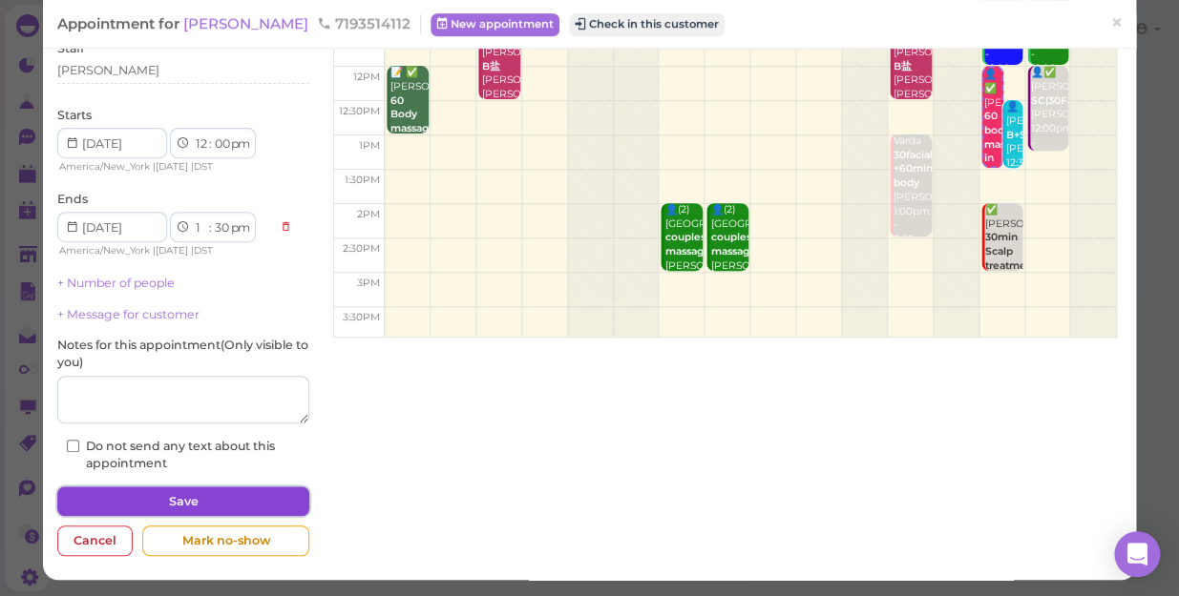
click at [193, 499] on button "Save" at bounding box center [183, 502] width 252 height 31
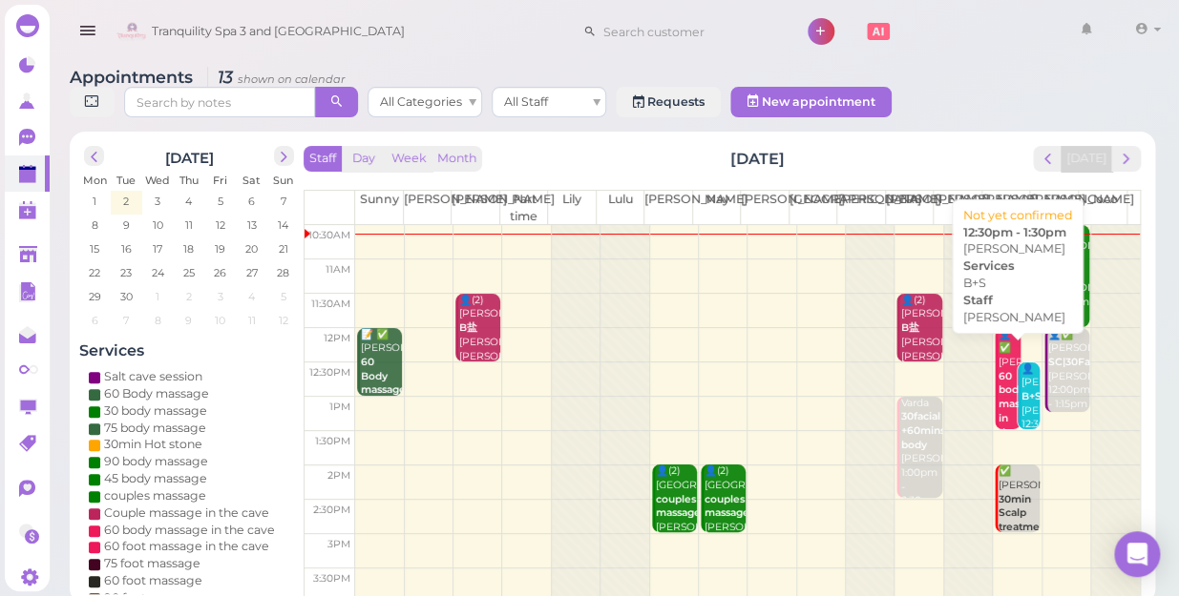
click at [1020, 391] on div "👤[PERSON_NAME]+S [PERSON_NAME] 12:30pm - 1:30pm" at bounding box center [1030, 412] width 20 height 98
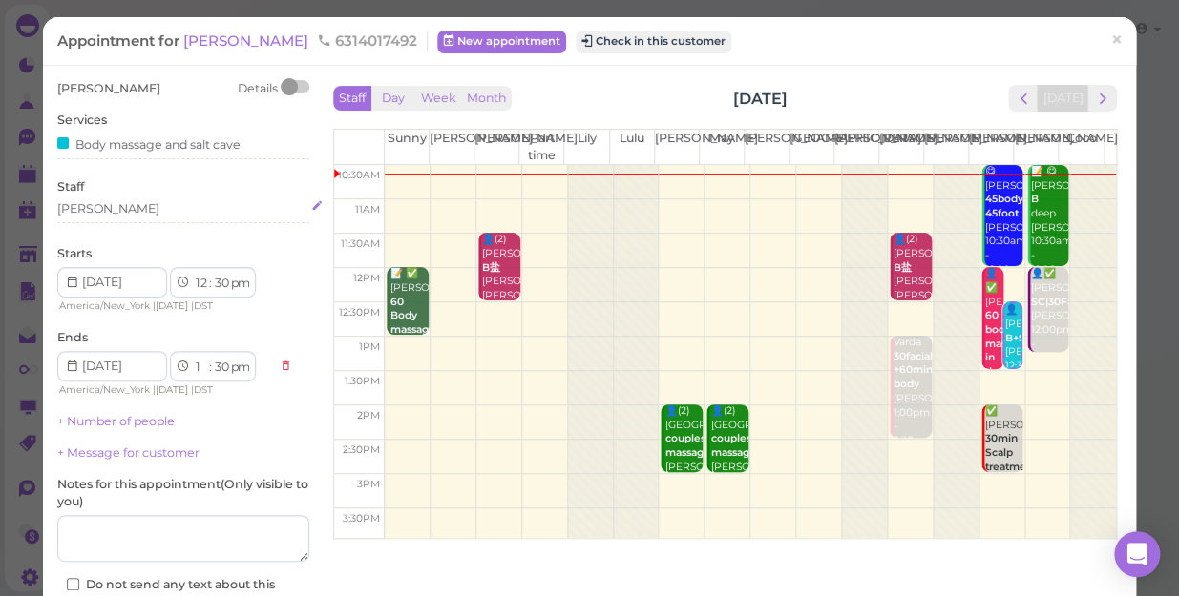
click at [104, 210] on div "[PERSON_NAME]" at bounding box center [183, 208] width 252 height 17
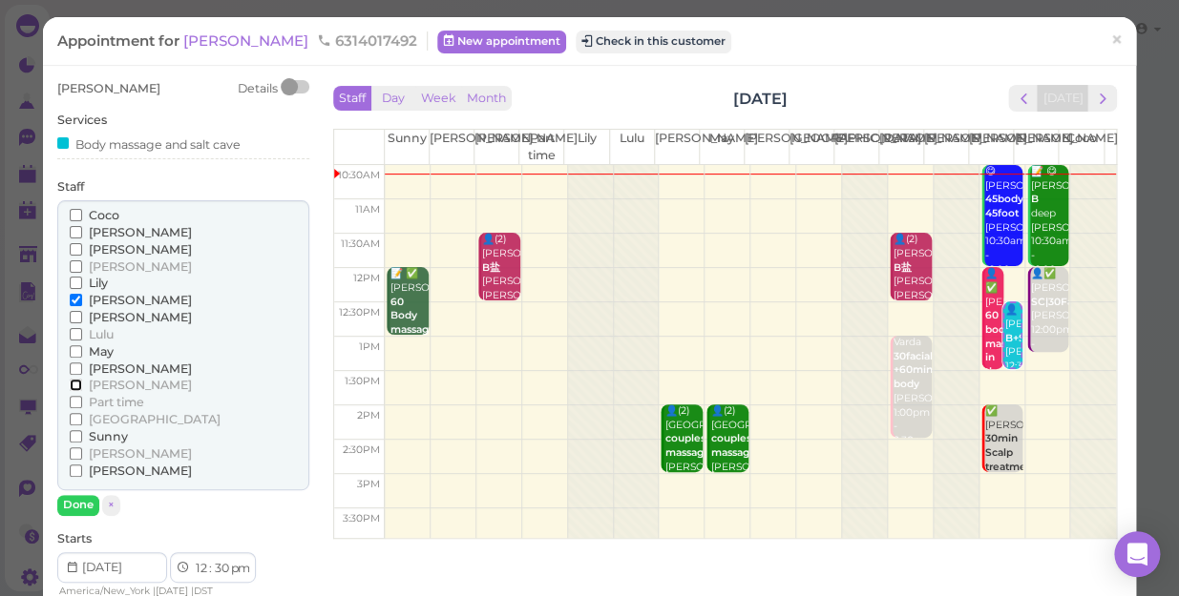
click at [71, 384] on input "[PERSON_NAME]" at bounding box center [76, 385] width 12 height 12
click at [71, 301] on input "[PERSON_NAME]" at bounding box center [76, 300] width 12 height 12
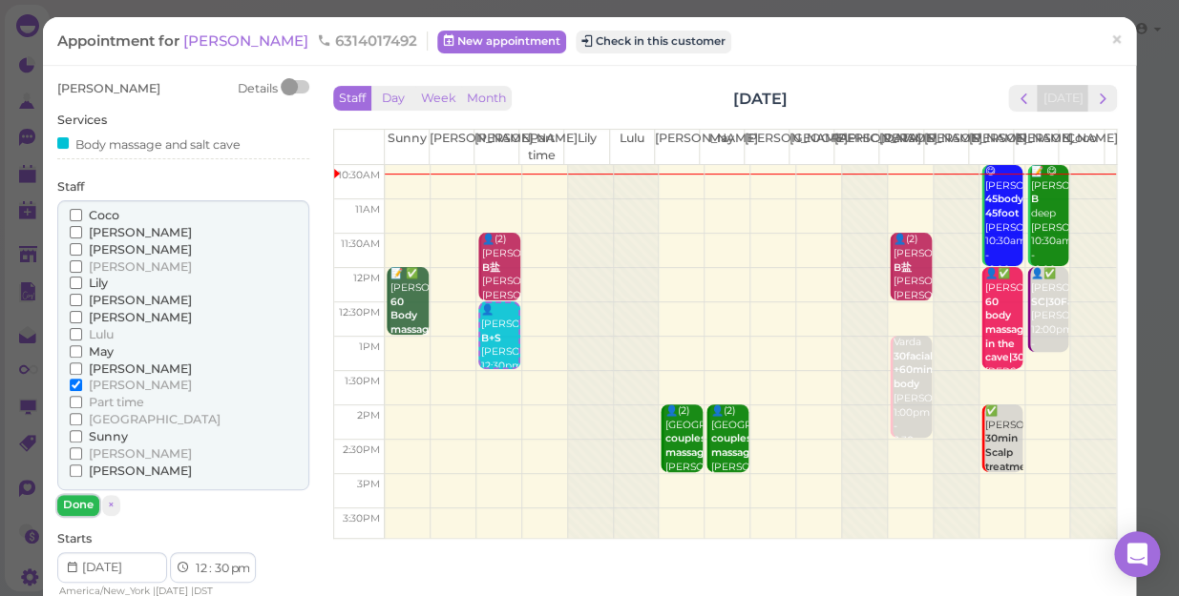
click at [80, 505] on button "Done" at bounding box center [78, 505] width 42 height 20
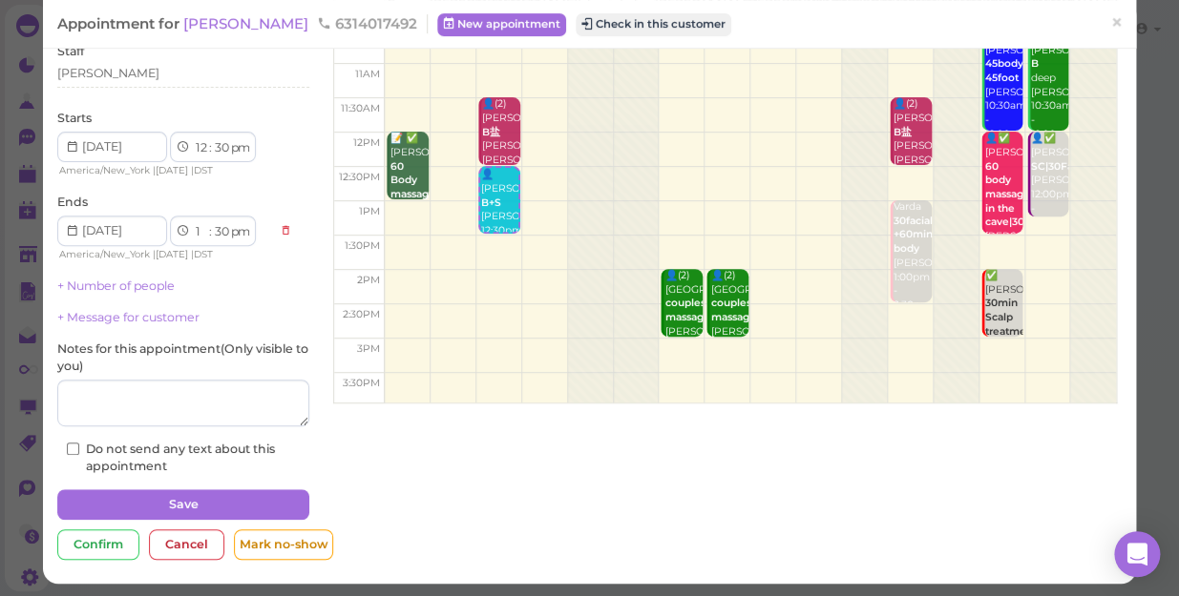
scroll to position [138, 0]
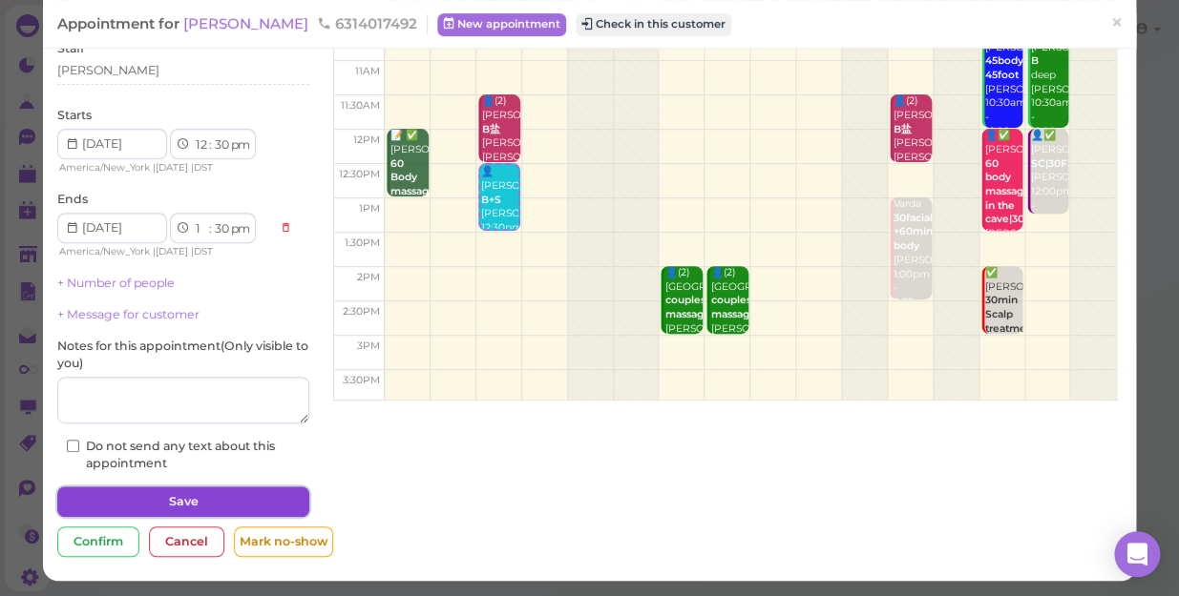
click at [178, 494] on button "Save" at bounding box center [183, 502] width 252 height 31
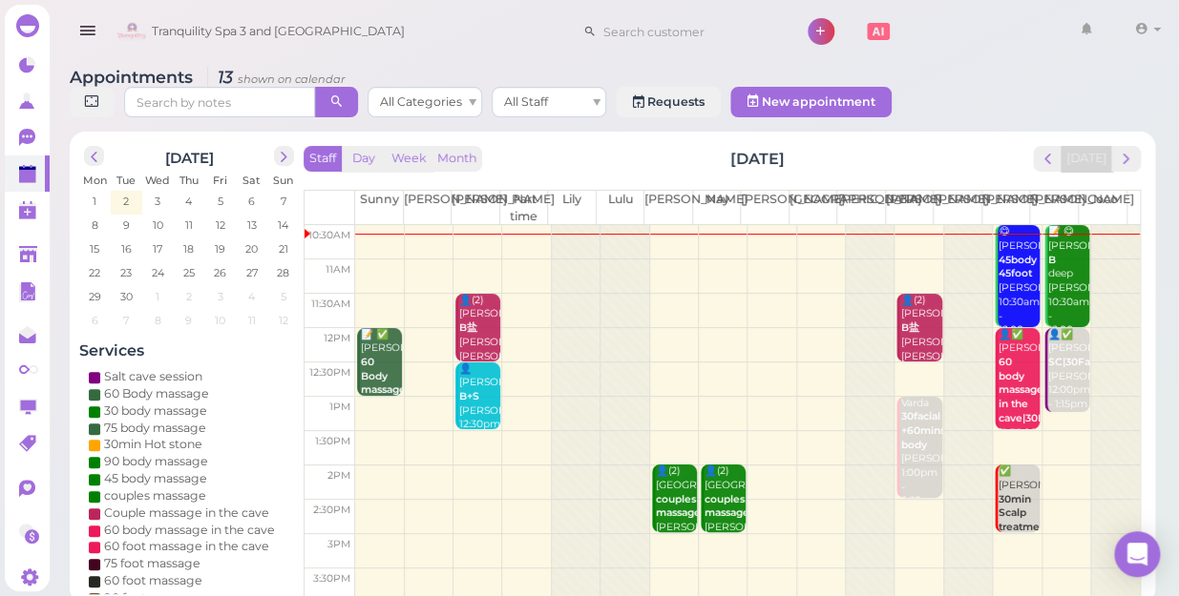
click at [667, 294] on td at bounding box center [747, 311] width 784 height 34
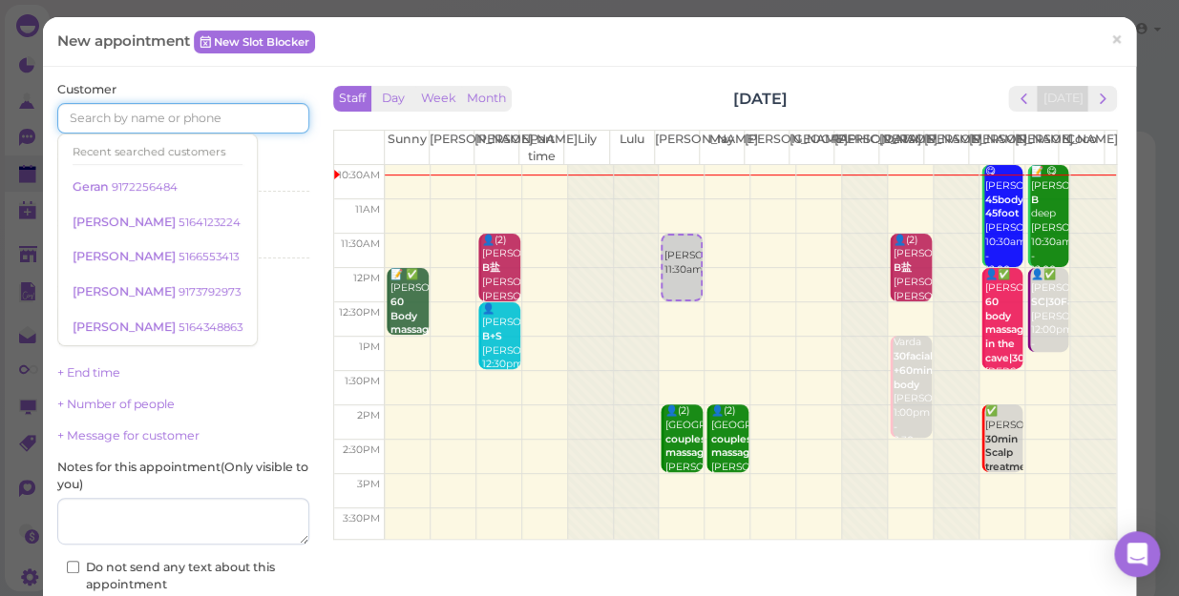
click at [153, 124] on input at bounding box center [183, 118] width 252 height 31
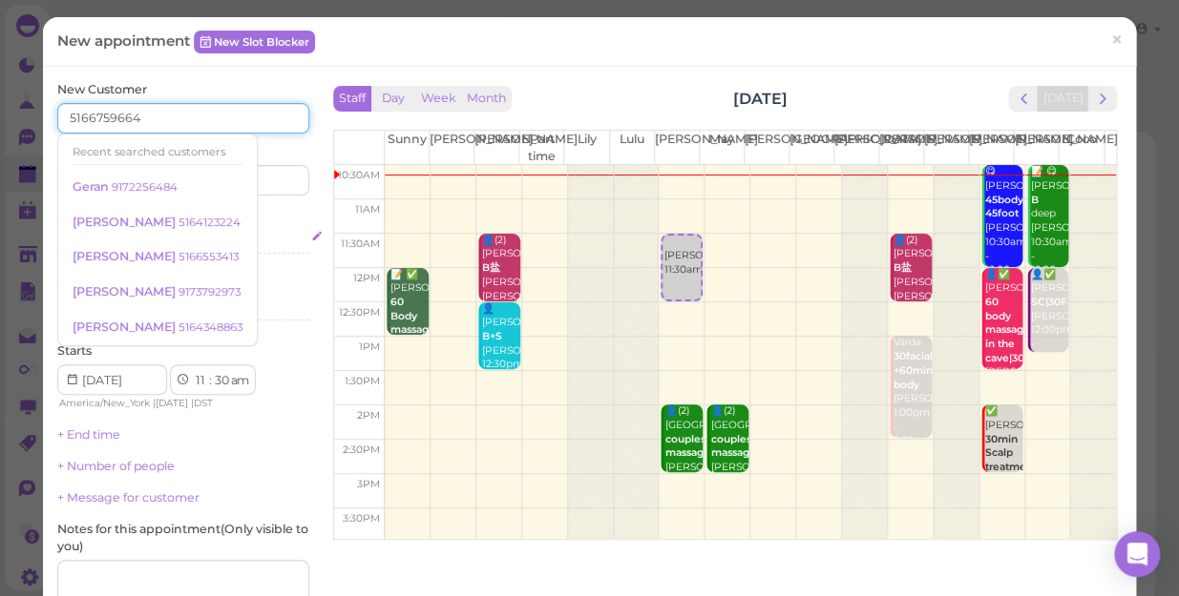
type input "5166759664"
click at [264, 244] on div "Select services" at bounding box center [183, 239] width 252 height 17
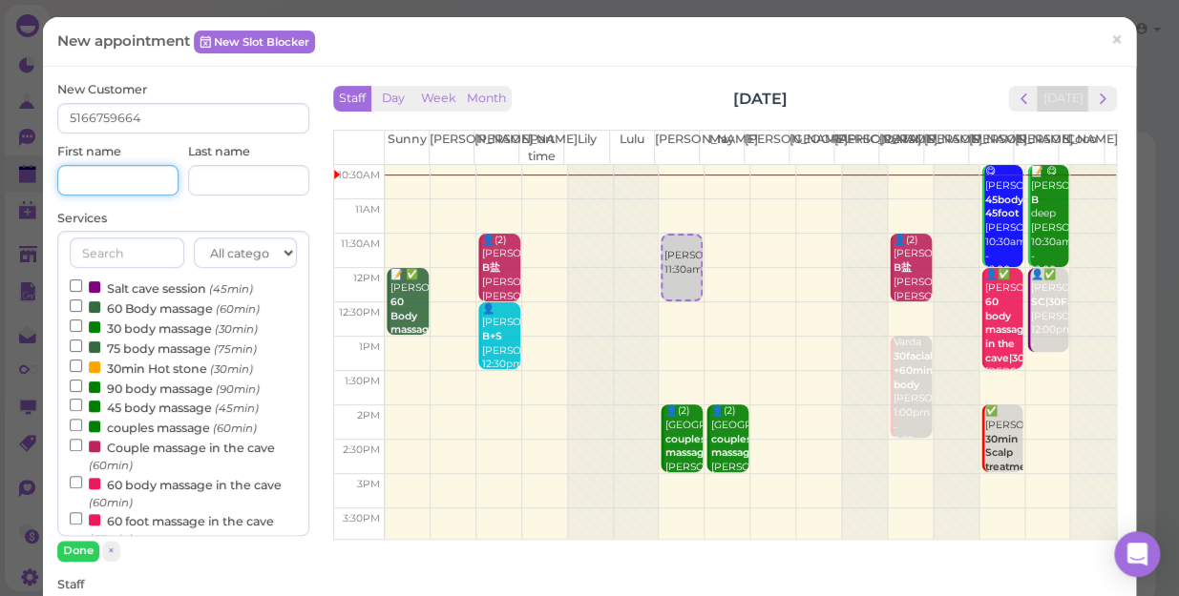
click at [111, 175] on input at bounding box center [117, 180] width 121 height 31
type input "Alide"
click at [71, 423] on input "couples massage (60min)" at bounding box center [76, 425] width 12 height 12
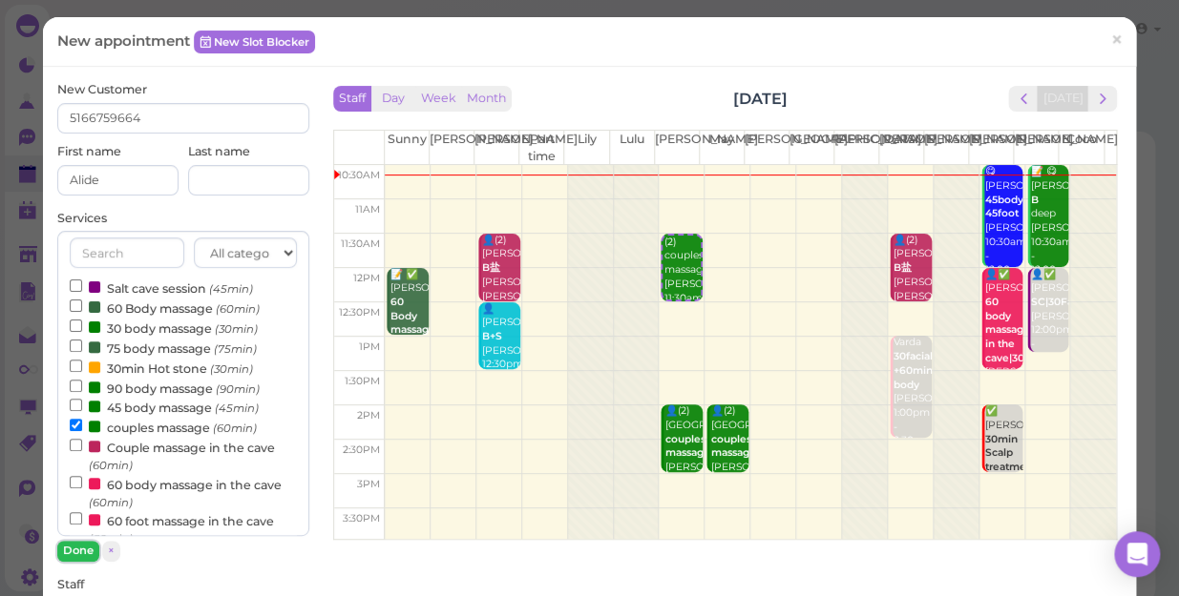
click at [77, 546] on button "Done" at bounding box center [78, 551] width 42 height 20
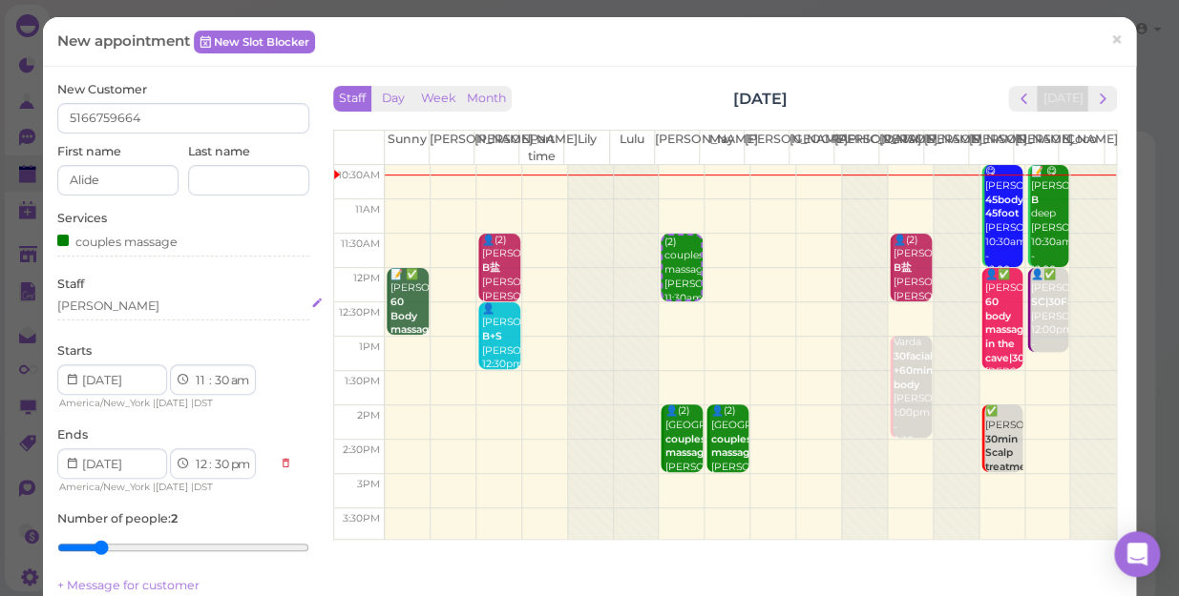
scroll to position [86, 0]
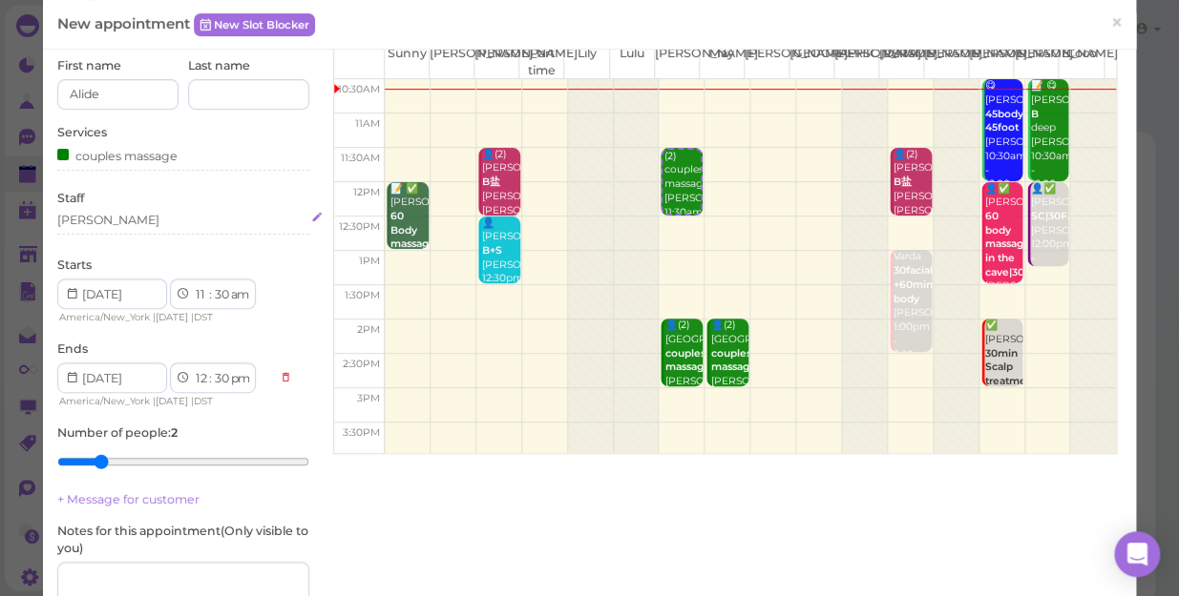
click at [90, 216] on div "[PERSON_NAME]" at bounding box center [183, 220] width 252 height 17
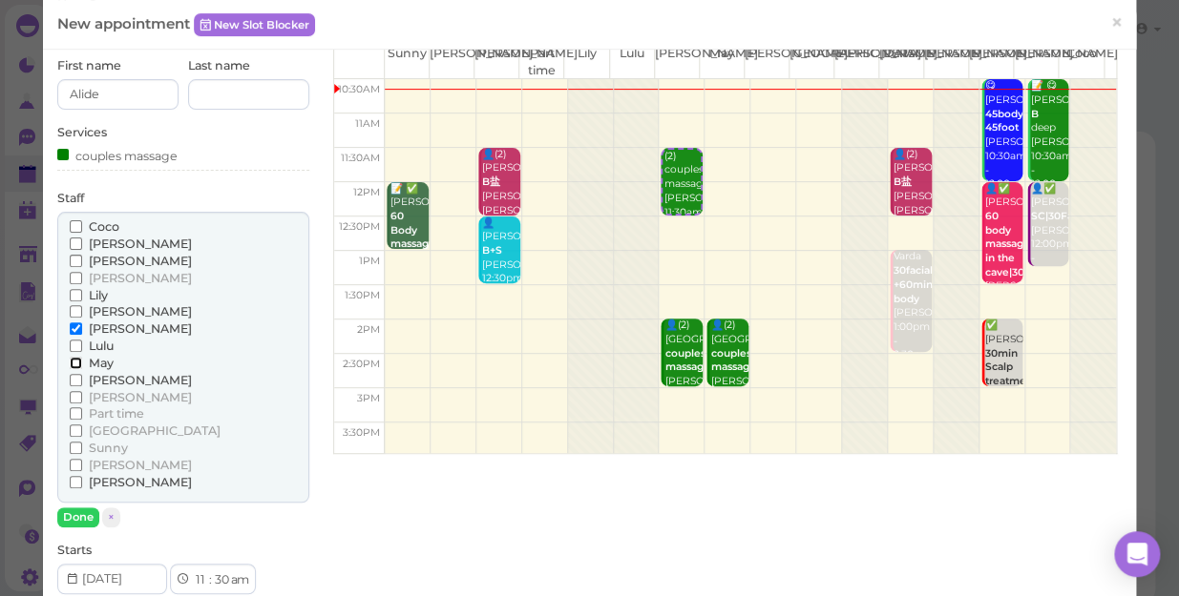
click at [70, 360] on input "May" at bounding box center [76, 363] width 12 height 12
click at [80, 517] on button "Done" at bounding box center [78, 518] width 42 height 20
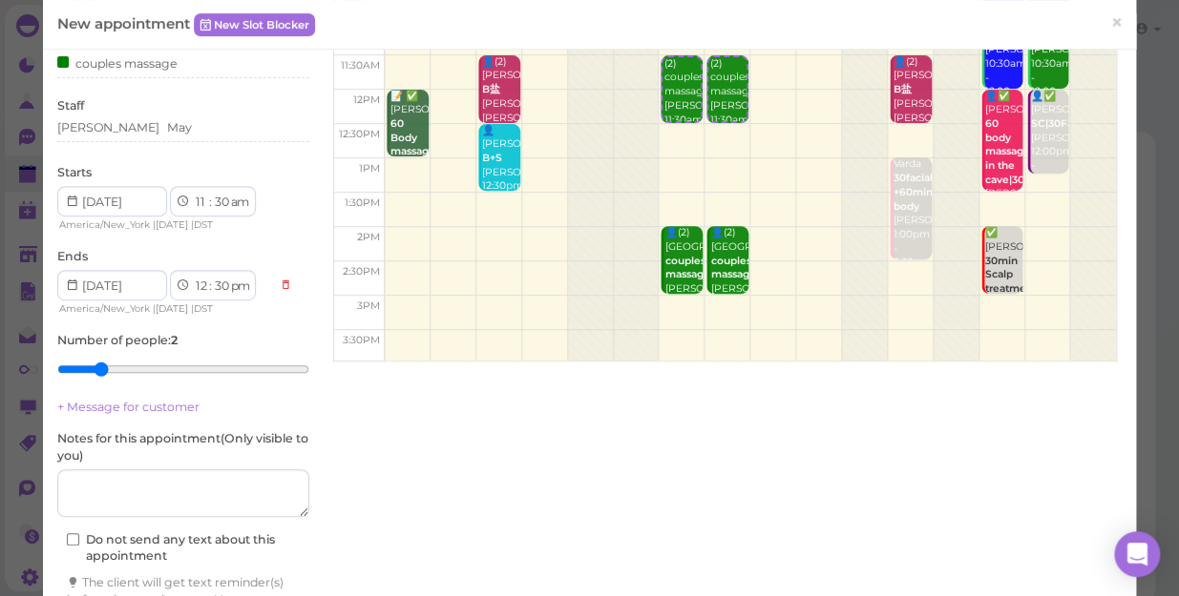
scroll to position [300, 0]
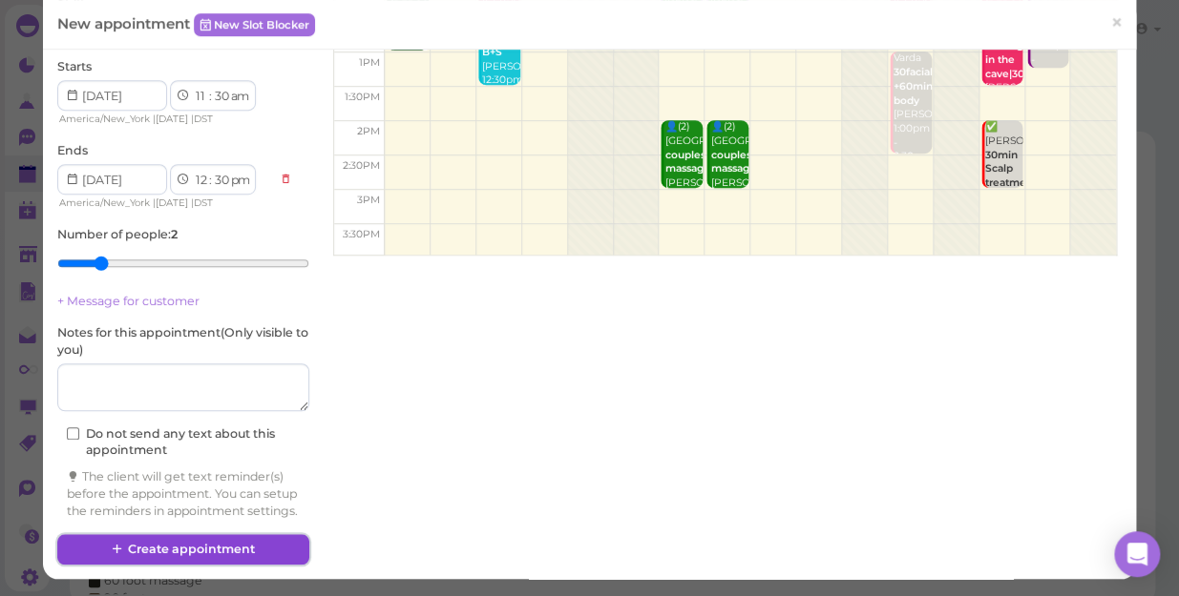
click at [227, 548] on button "Create appointment" at bounding box center [183, 549] width 252 height 31
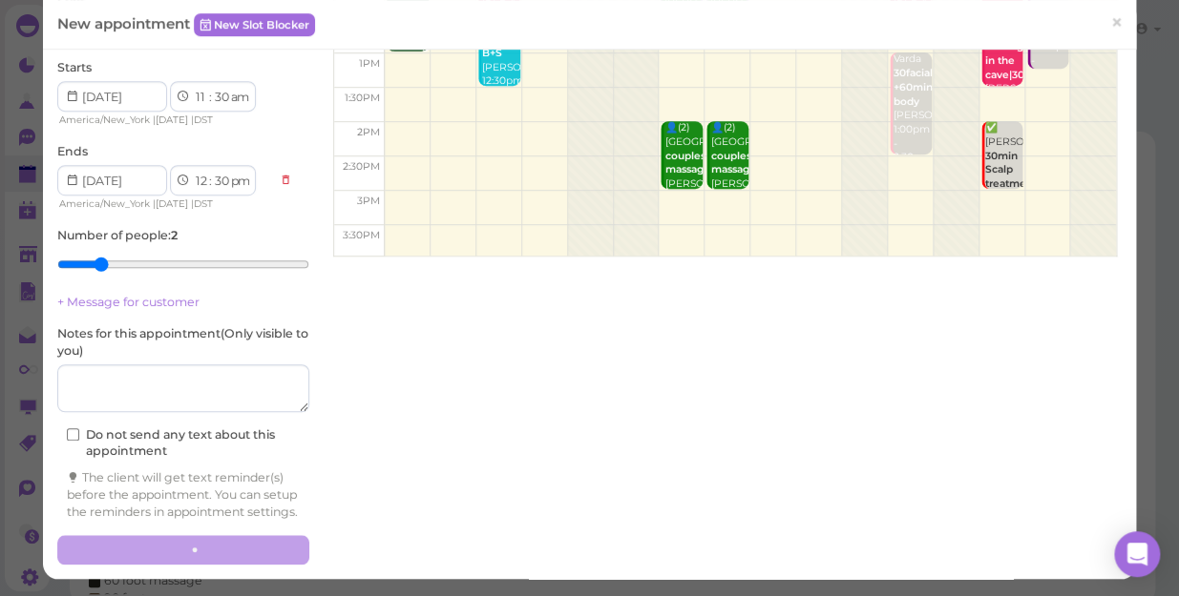
scroll to position [299, 0]
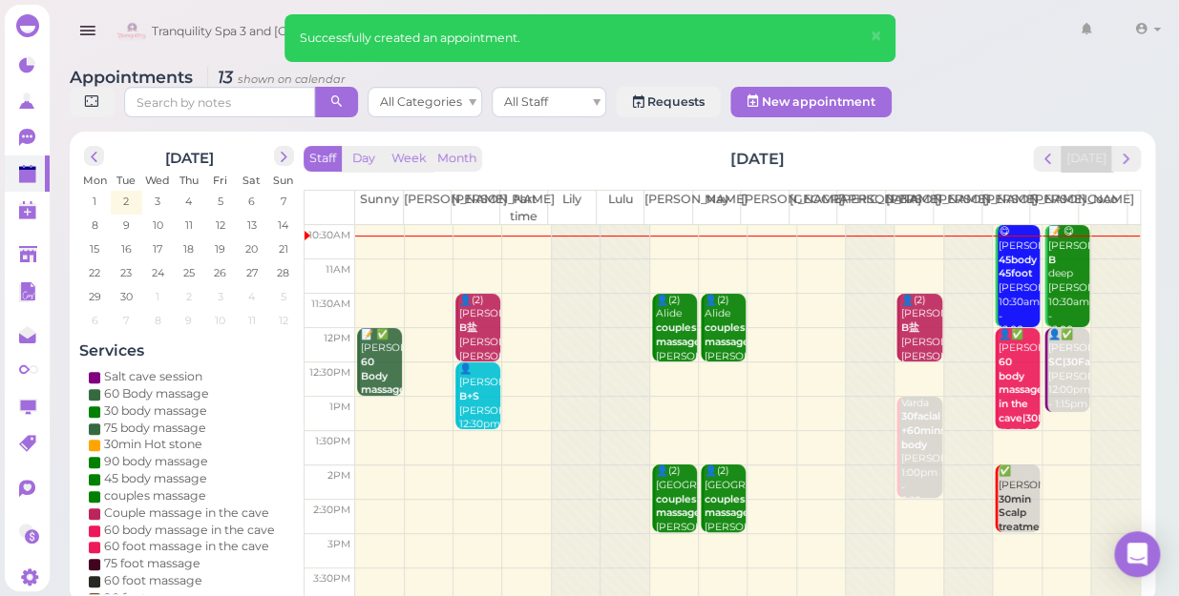
click at [725, 317] on div "👤(2) Alide couples massage [PERSON_NAME]|May 11:30am - 12:30pm" at bounding box center [724, 350] width 42 height 113
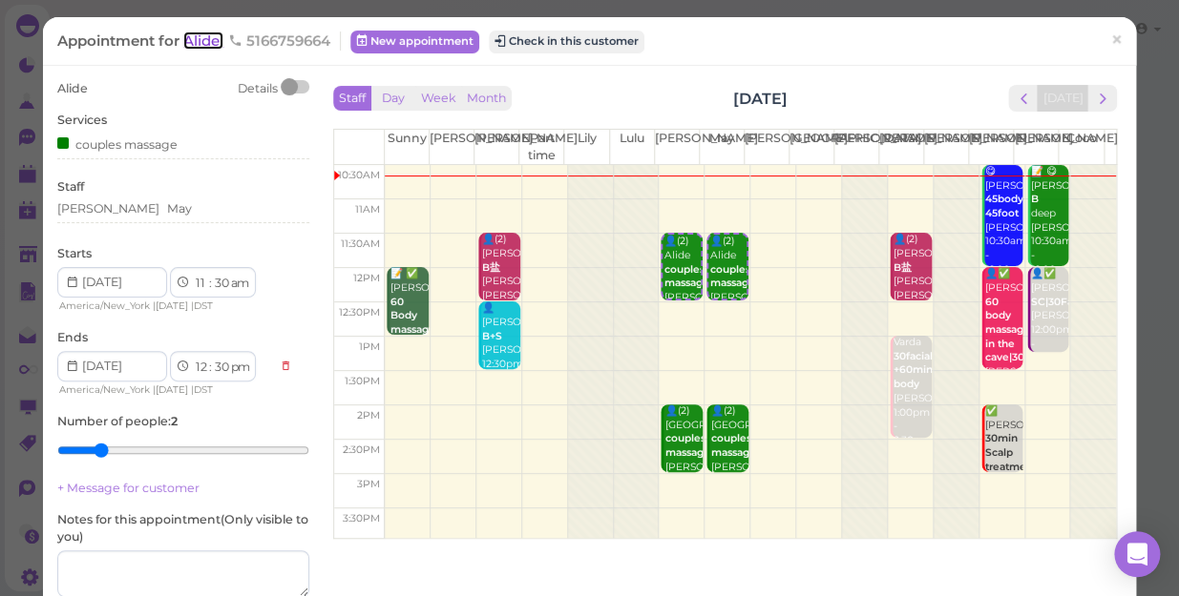
click at [205, 49] on span "Alide" at bounding box center [203, 40] width 40 height 18
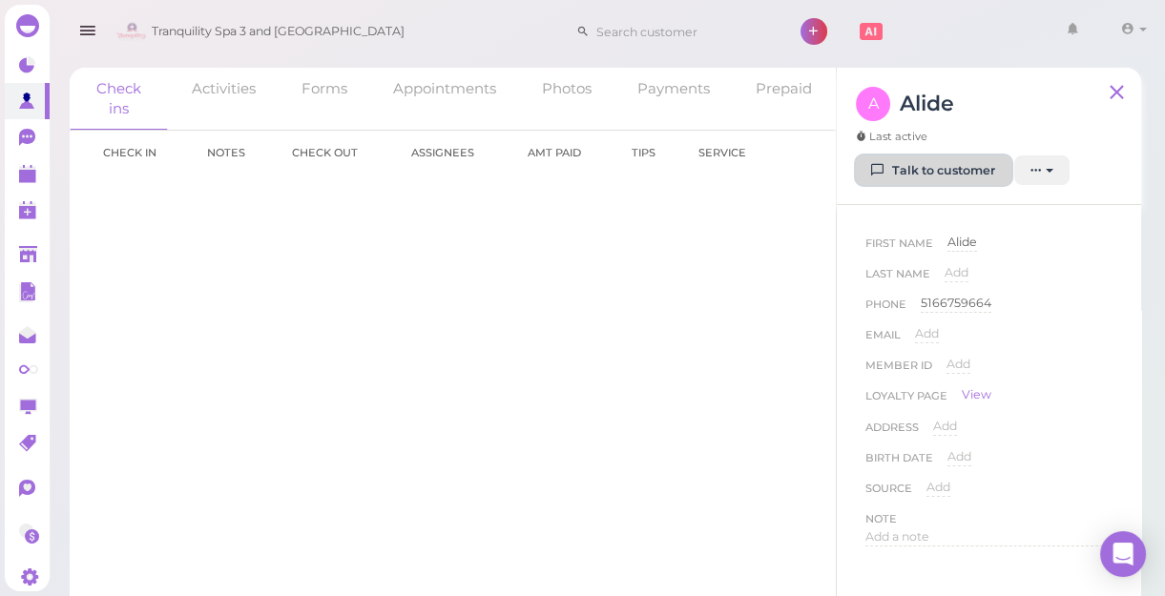
click at [974, 167] on link "Talk to customer" at bounding box center [934, 171] width 156 height 31
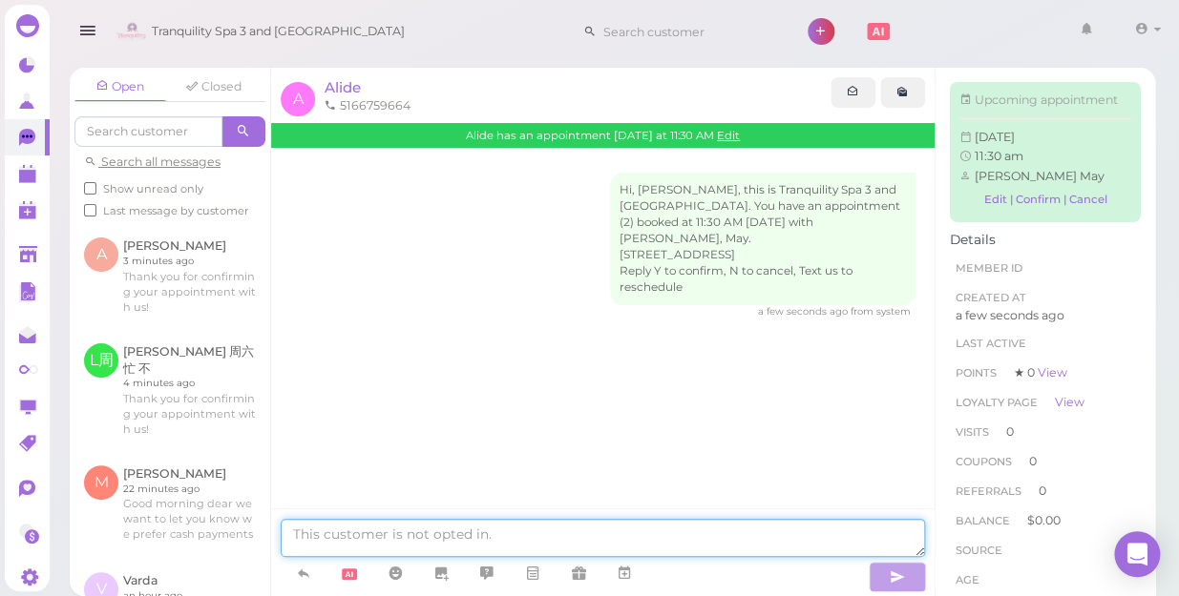
click at [725, 544] on textarea at bounding box center [603, 538] width 644 height 38
paste textarea "Good morning dear we want to let you know we prefer cash payments the card’s su…"
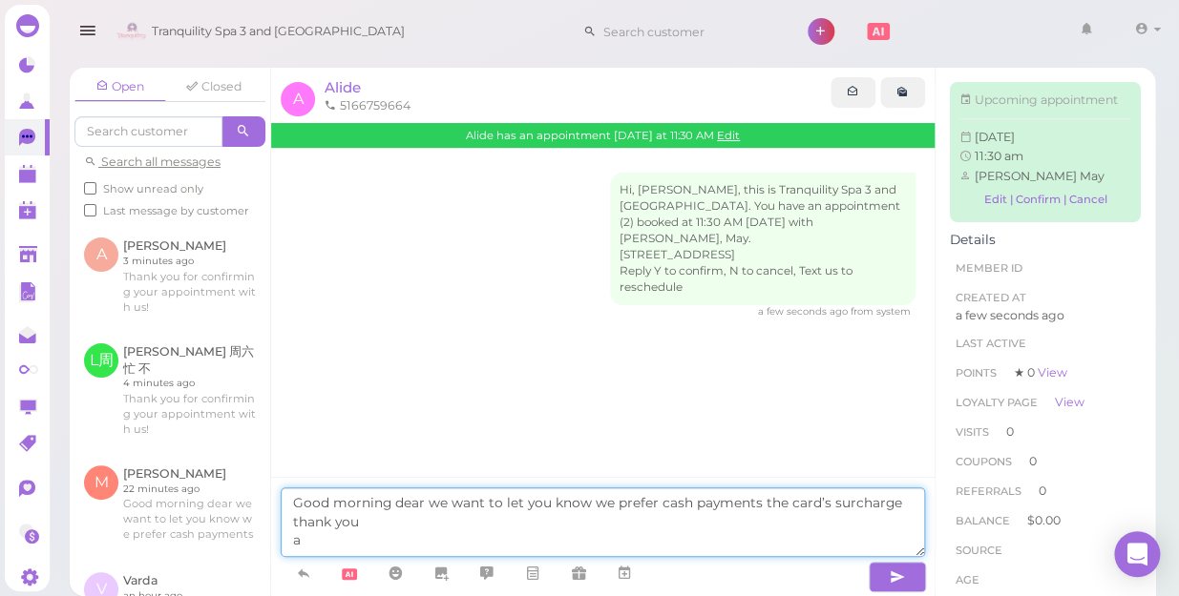
type textarea "Good morning dear we want to let you know we prefer cash payments the card’s su…"
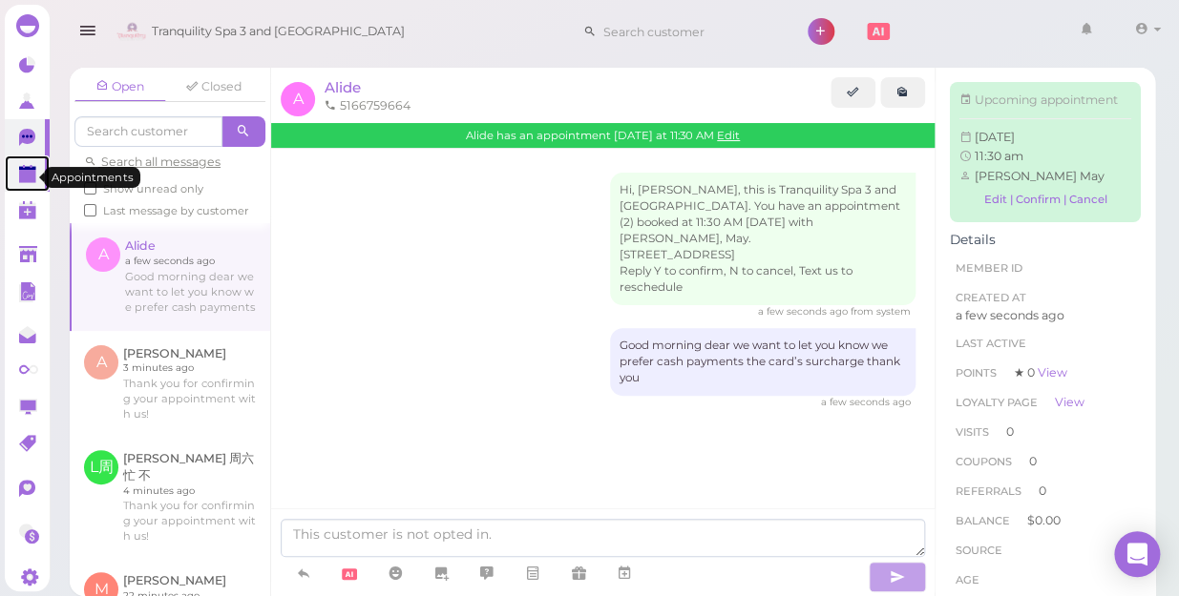
click at [28, 176] on polygon at bounding box center [27, 176] width 17 height 13
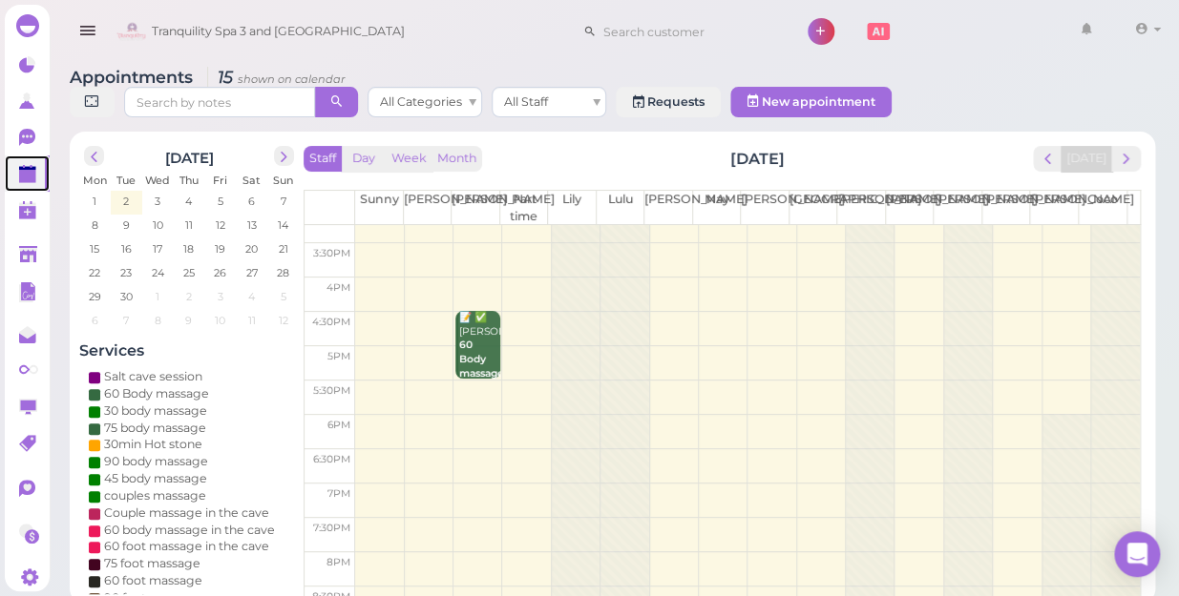
scroll to position [344, 0]
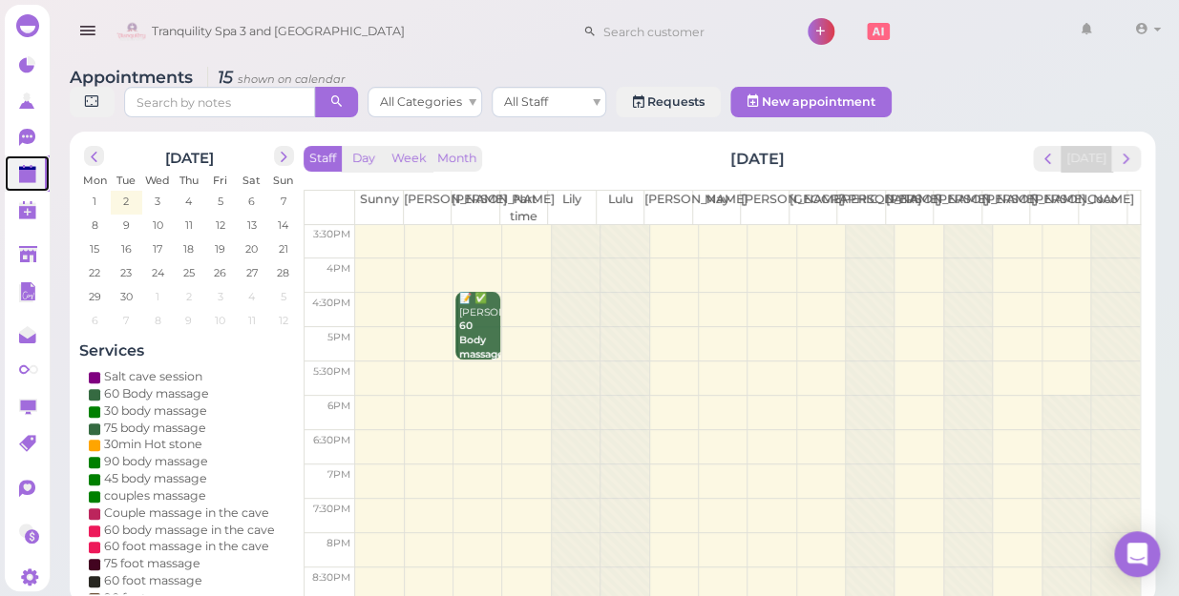
click at [662, 465] on td at bounding box center [747, 482] width 784 height 34
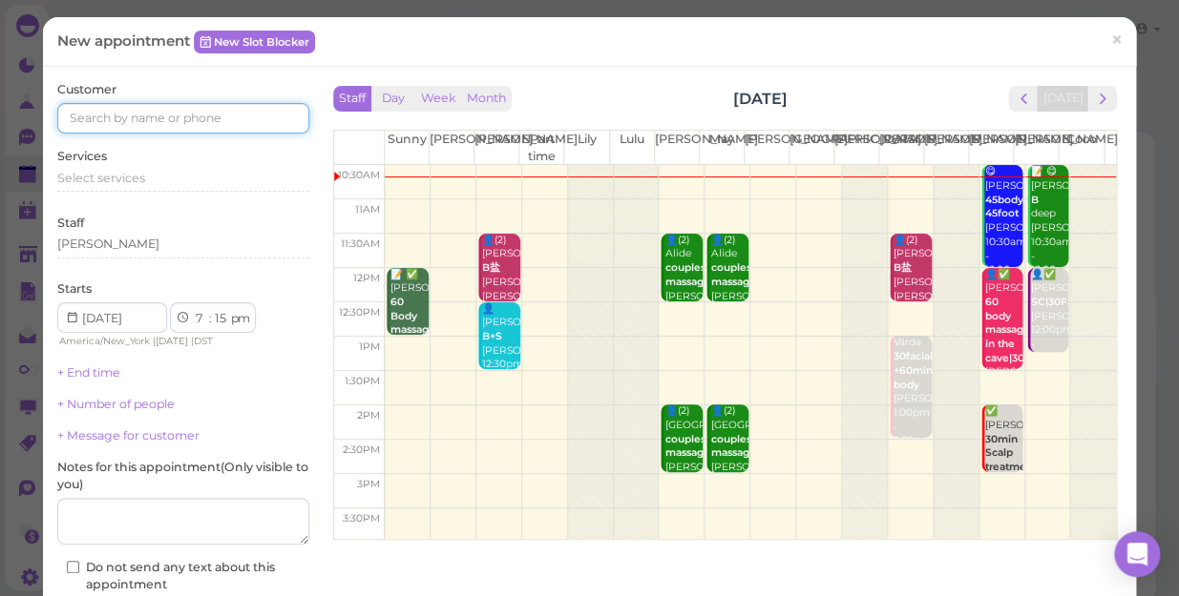
click at [237, 122] on input at bounding box center [183, 118] width 252 height 31
type input "5164513503"
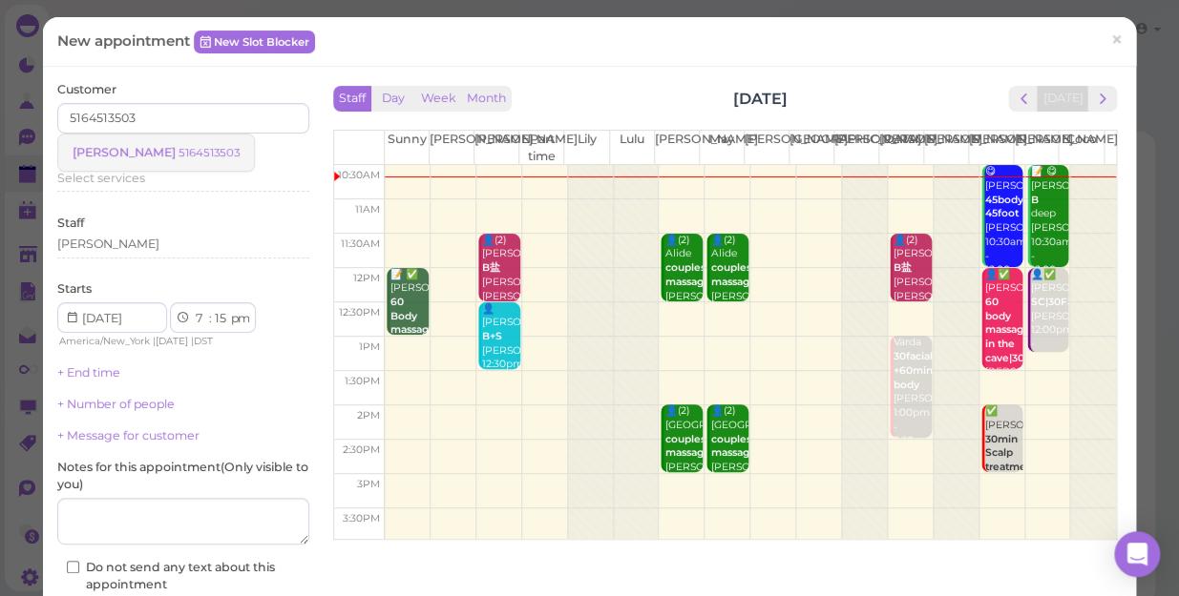
click at [178, 153] on small "5164513503" at bounding box center [208, 152] width 61 height 13
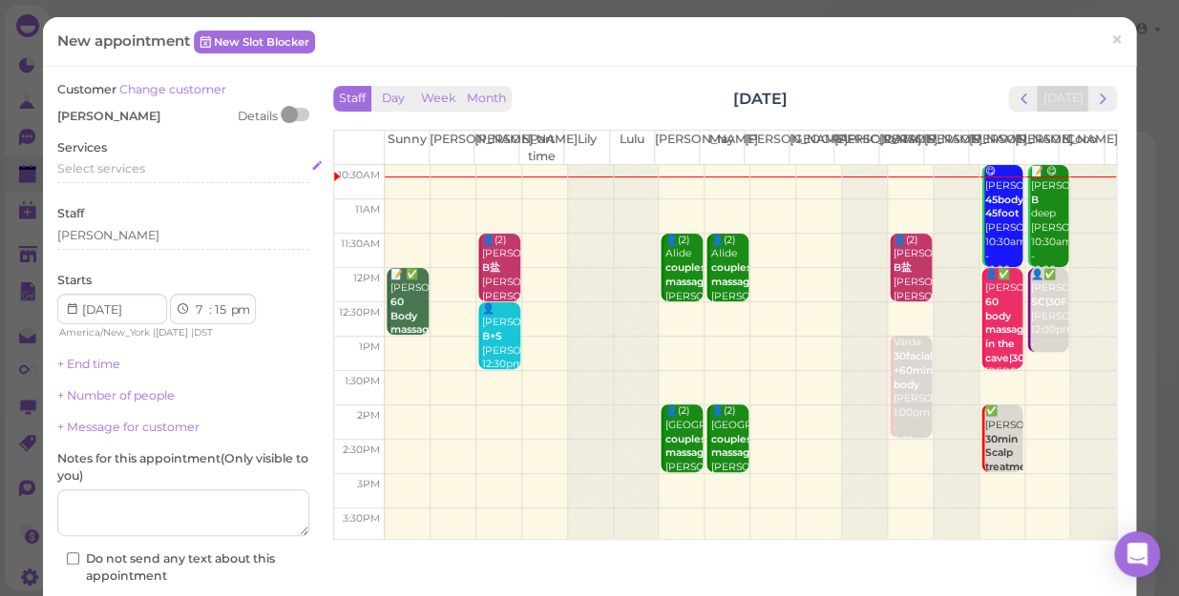
click at [154, 168] on div "Select services" at bounding box center [183, 168] width 252 height 17
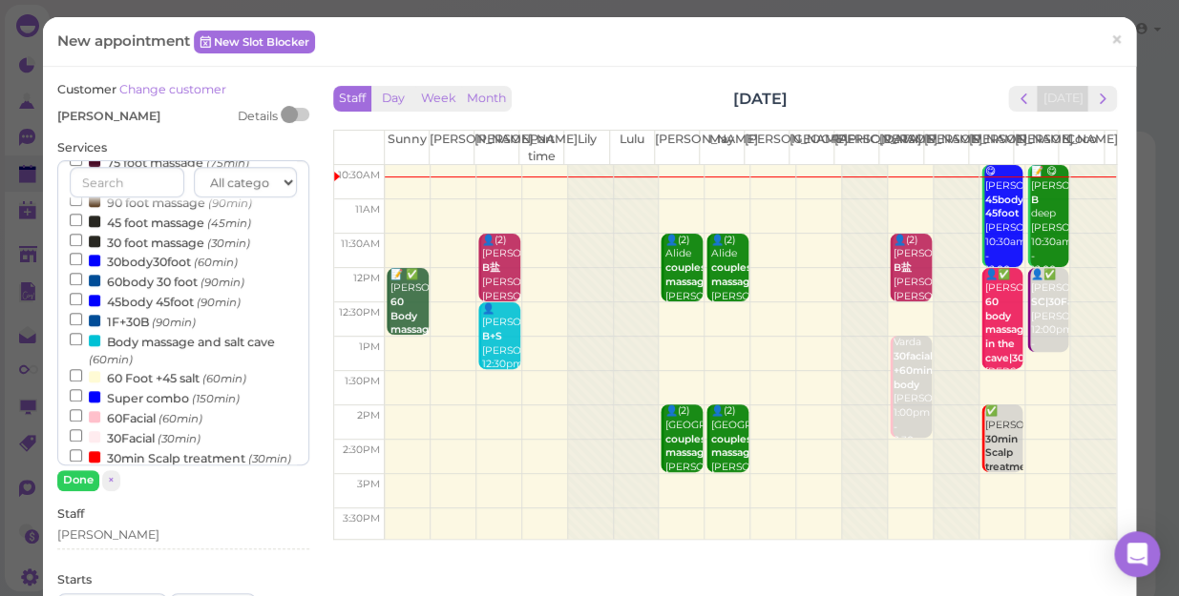
scroll to position [520, 0]
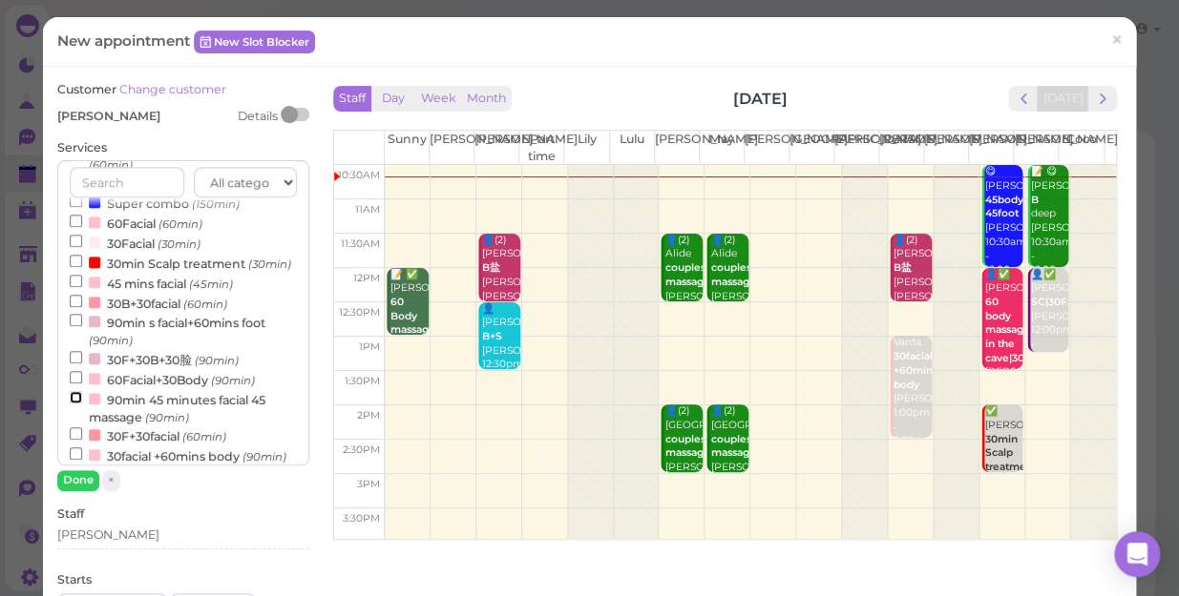
click at [73, 404] on input "90min 45 minutes facial 45 massage (90min)" at bounding box center [76, 397] width 12 height 12
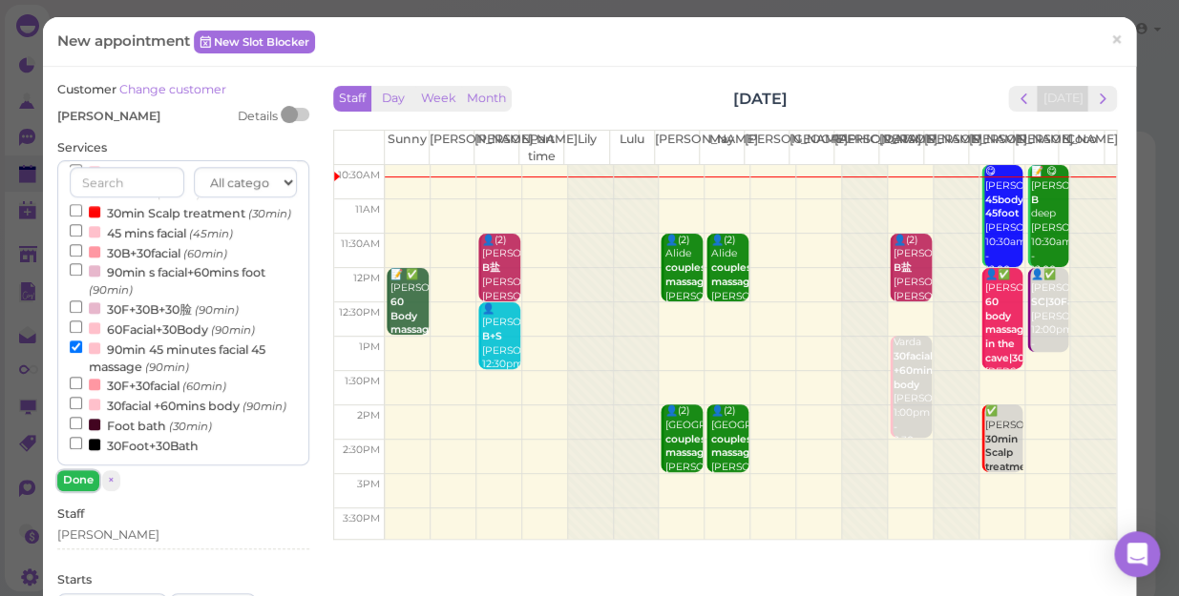
click at [86, 478] on button "Done" at bounding box center [78, 480] width 42 height 20
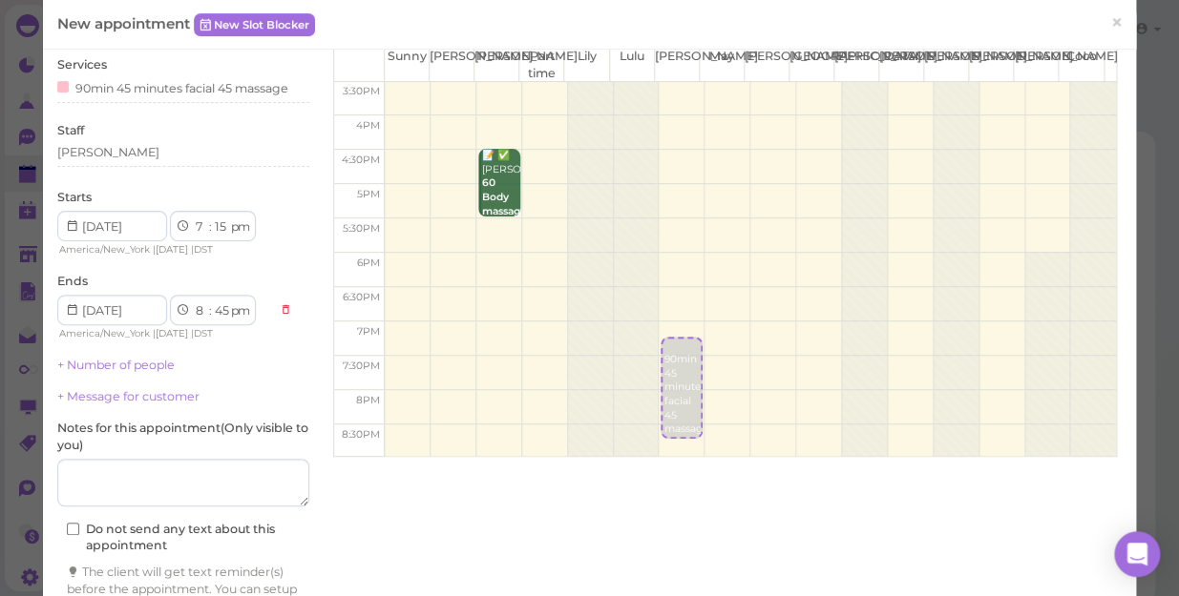
scroll to position [194, 0]
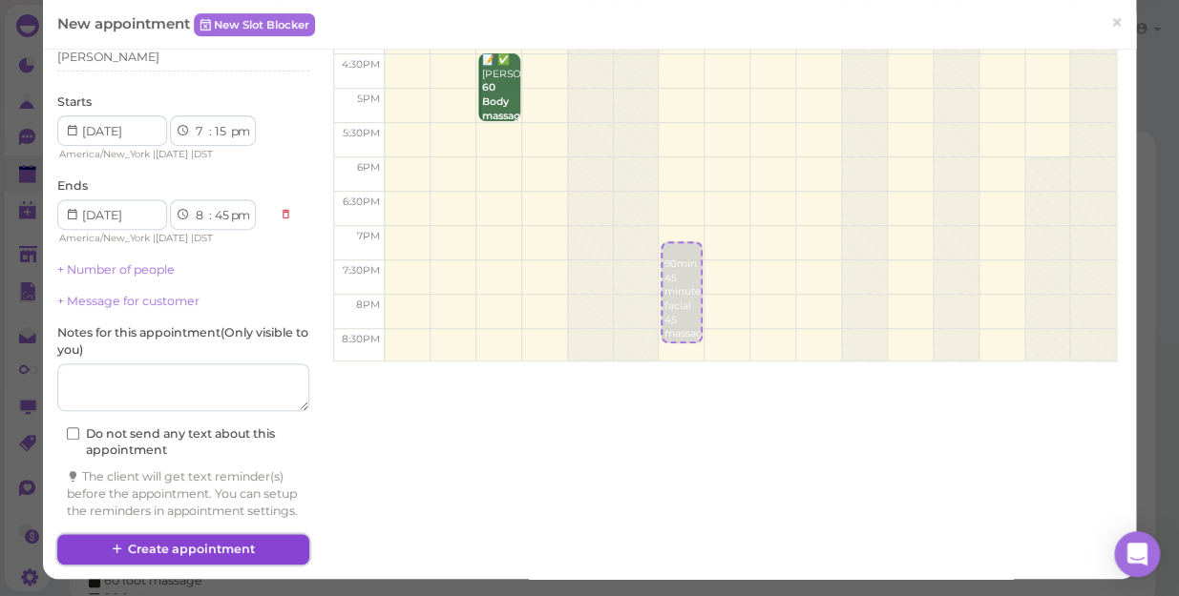
click at [210, 544] on button "Create appointment" at bounding box center [183, 549] width 252 height 31
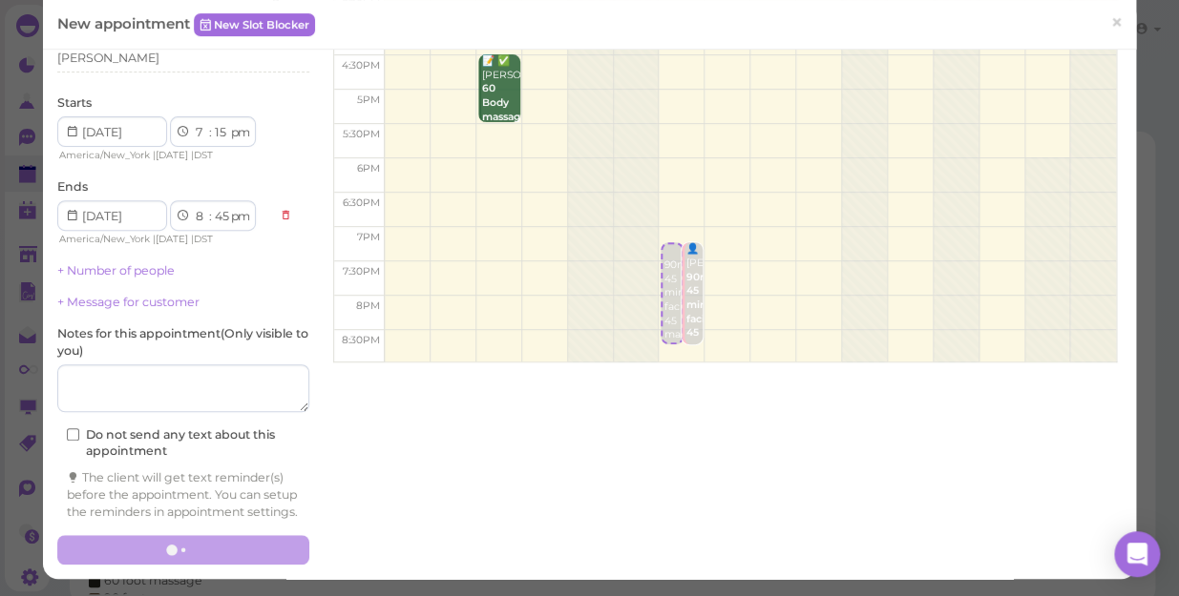
scroll to position [0, 0]
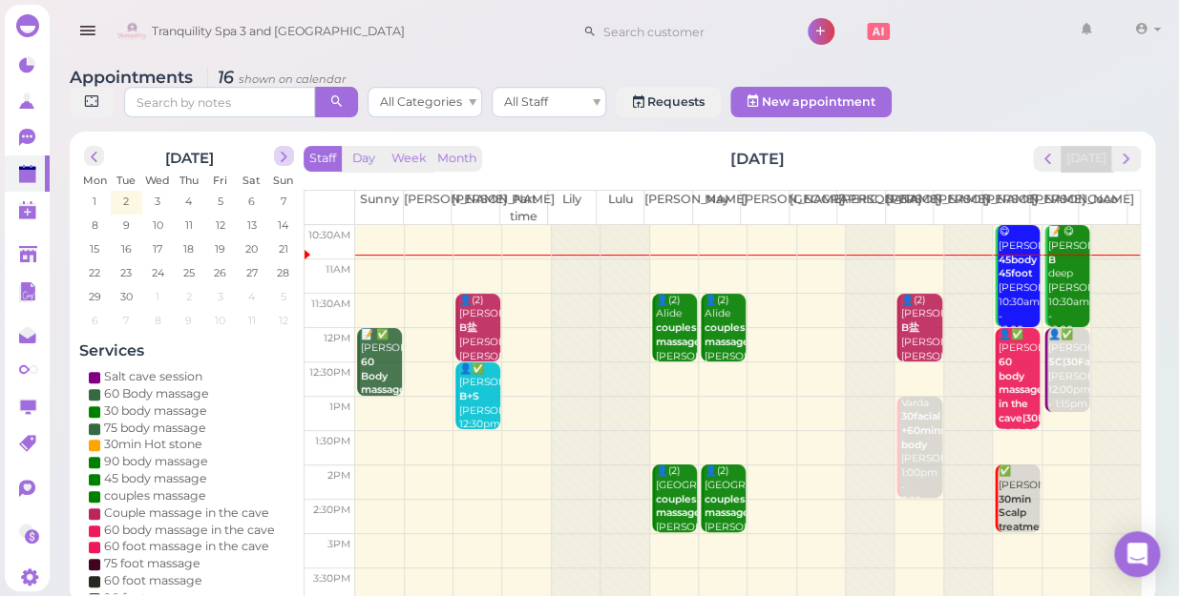
click at [281, 148] on span "next" at bounding box center [284, 157] width 18 height 18
click at [221, 240] on span "17" at bounding box center [220, 248] width 13 height 17
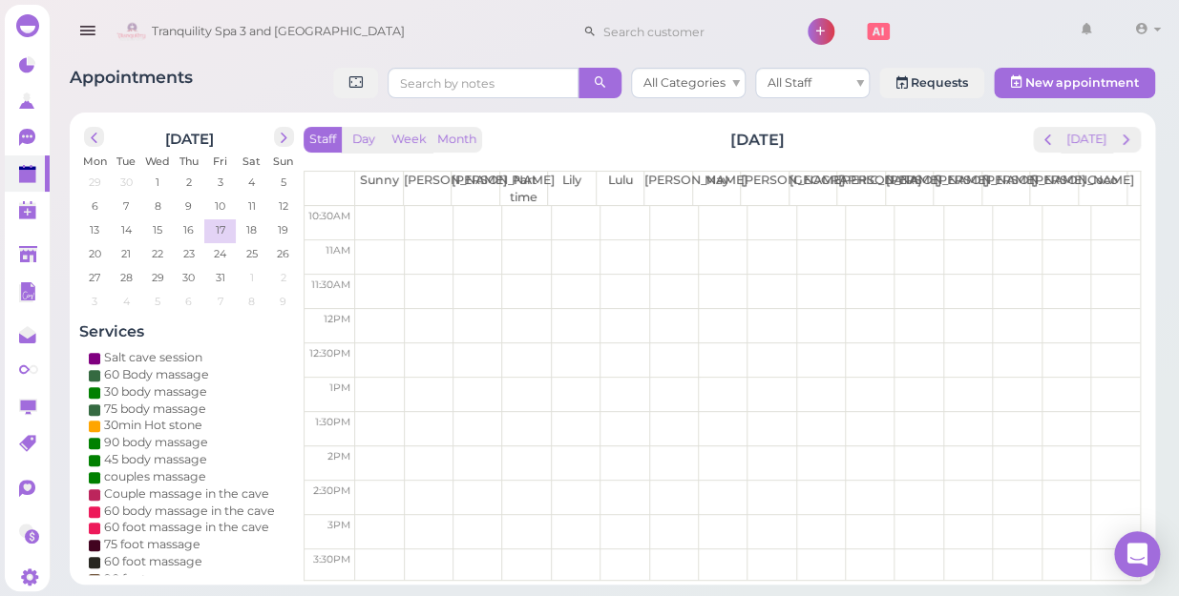
click at [375, 320] on td at bounding box center [747, 326] width 784 height 34
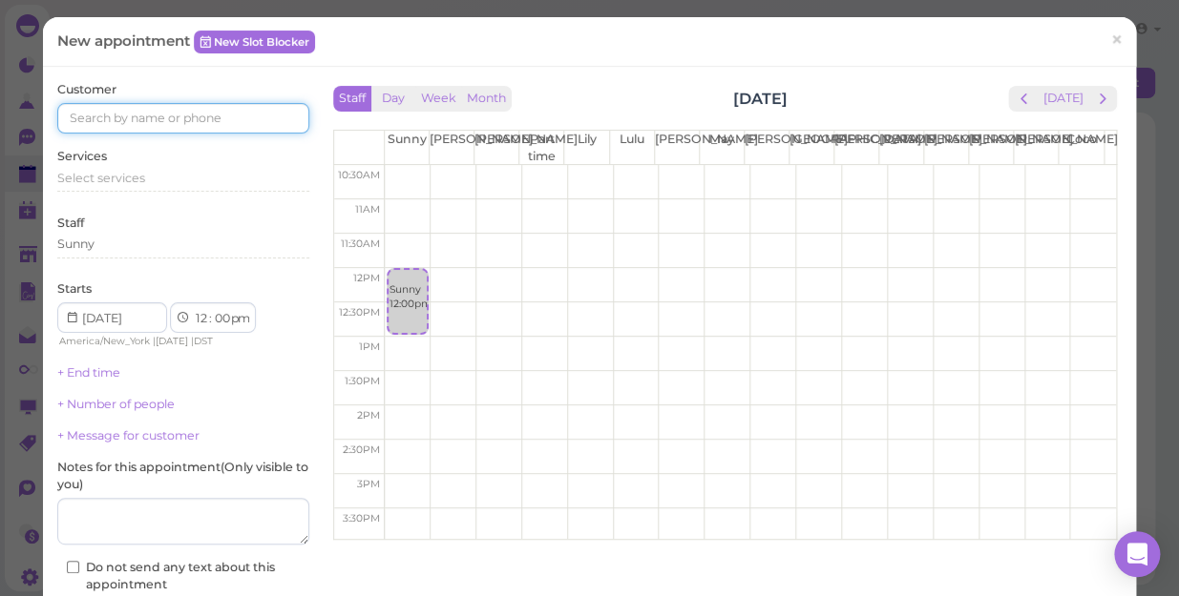
click at [171, 115] on input at bounding box center [183, 118] width 252 height 31
type input "6313723892"
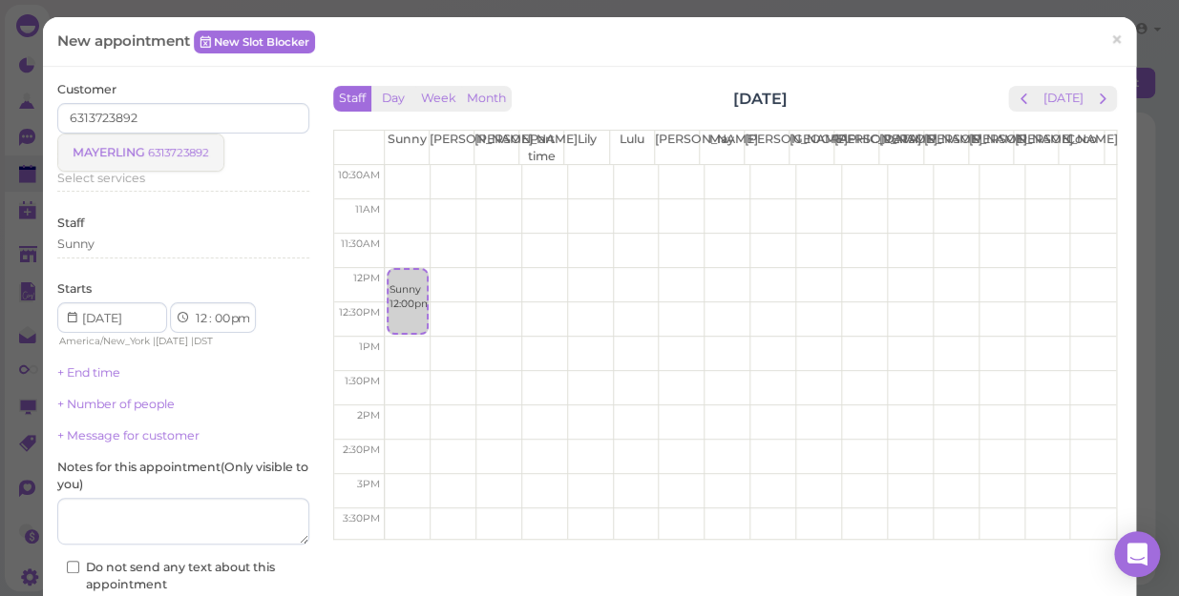
click at [162, 153] on small "6313723892" at bounding box center [178, 152] width 61 height 13
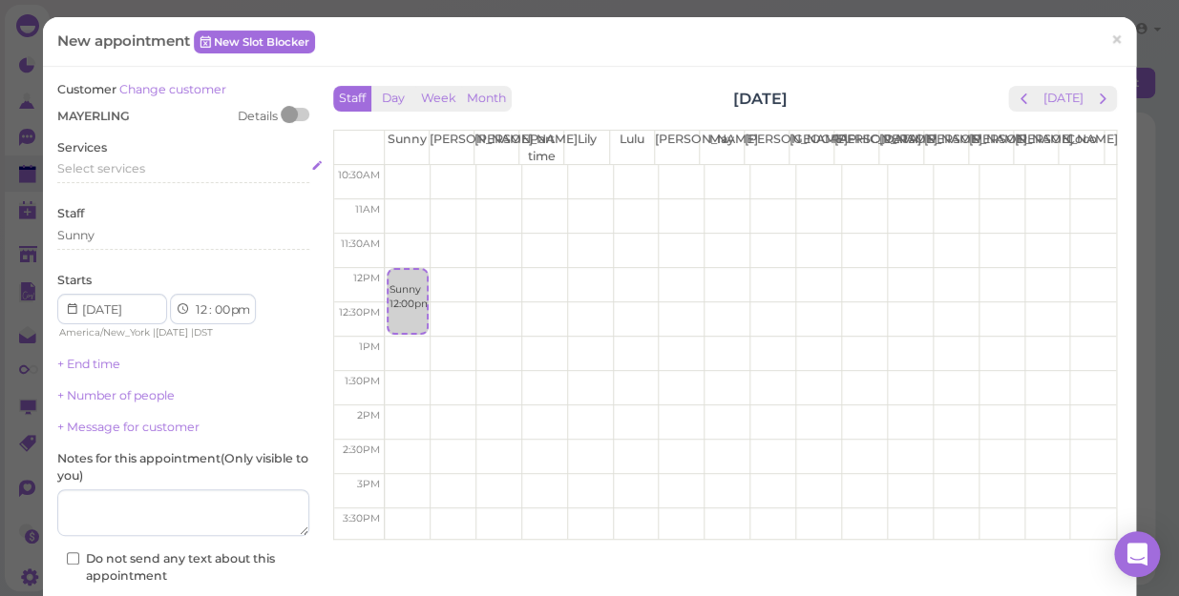
click at [151, 164] on div "Select services" at bounding box center [183, 168] width 252 height 17
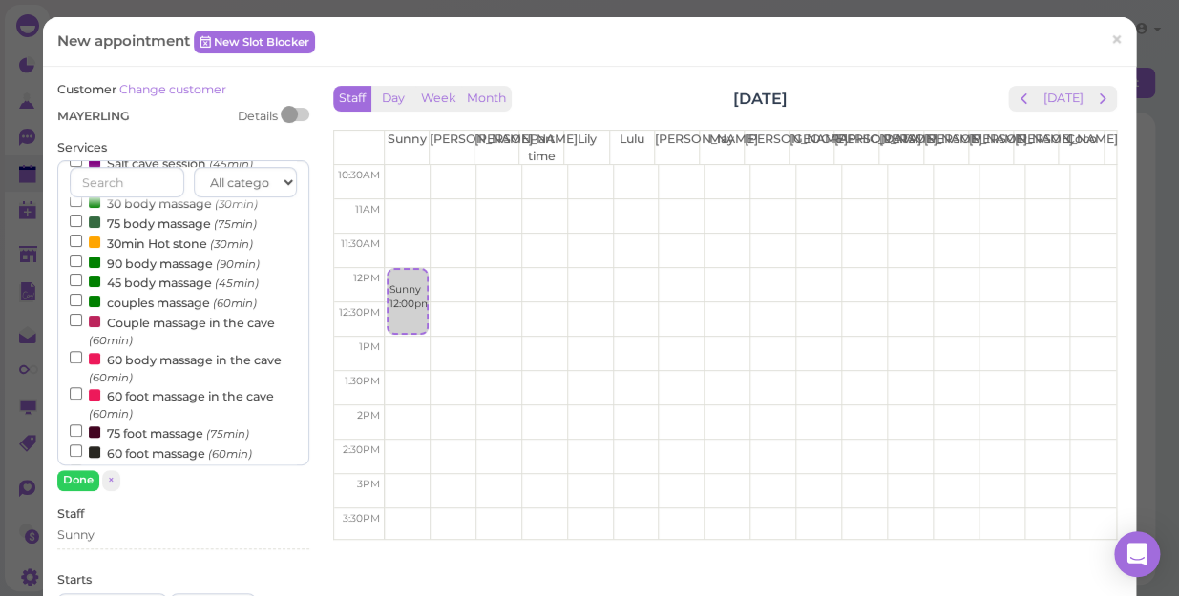
scroll to position [260, 0]
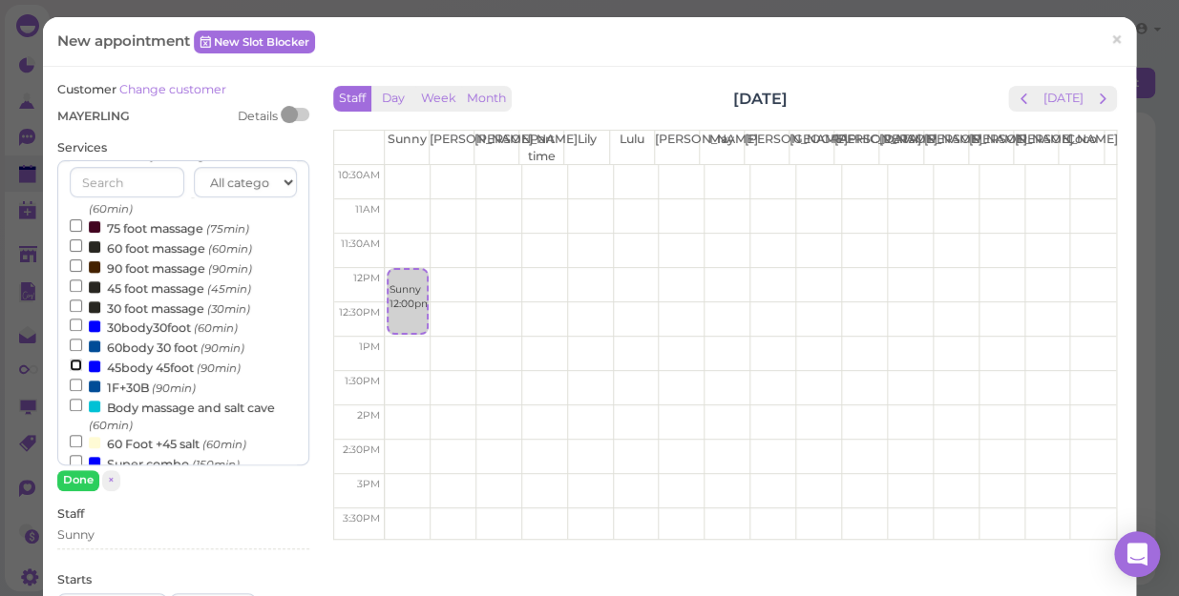
click at [70, 366] on input "45body 45foot (90min)" at bounding box center [76, 365] width 12 height 12
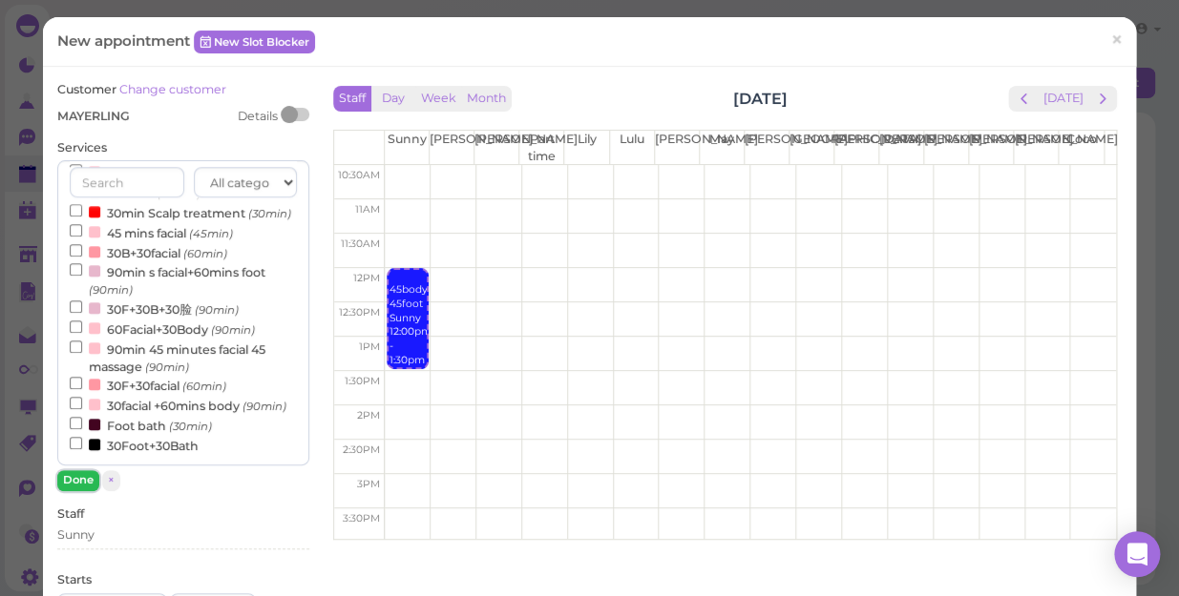
click at [76, 476] on button "Done" at bounding box center [78, 480] width 42 height 20
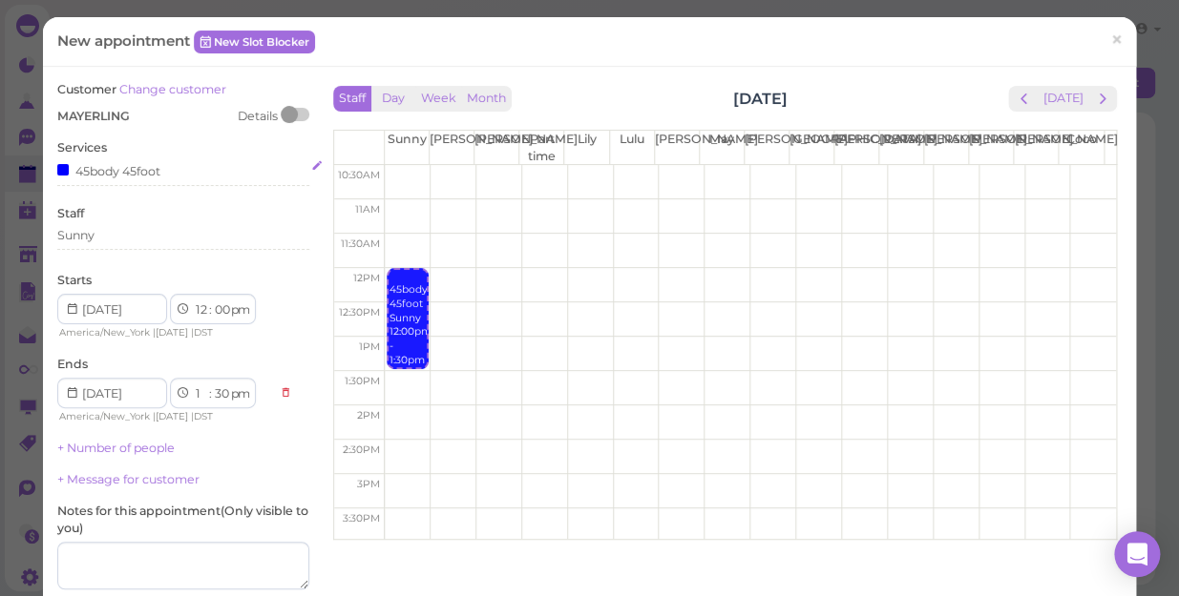
click at [176, 168] on div "45body 45foot" at bounding box center [183, 170] width 252 height 20
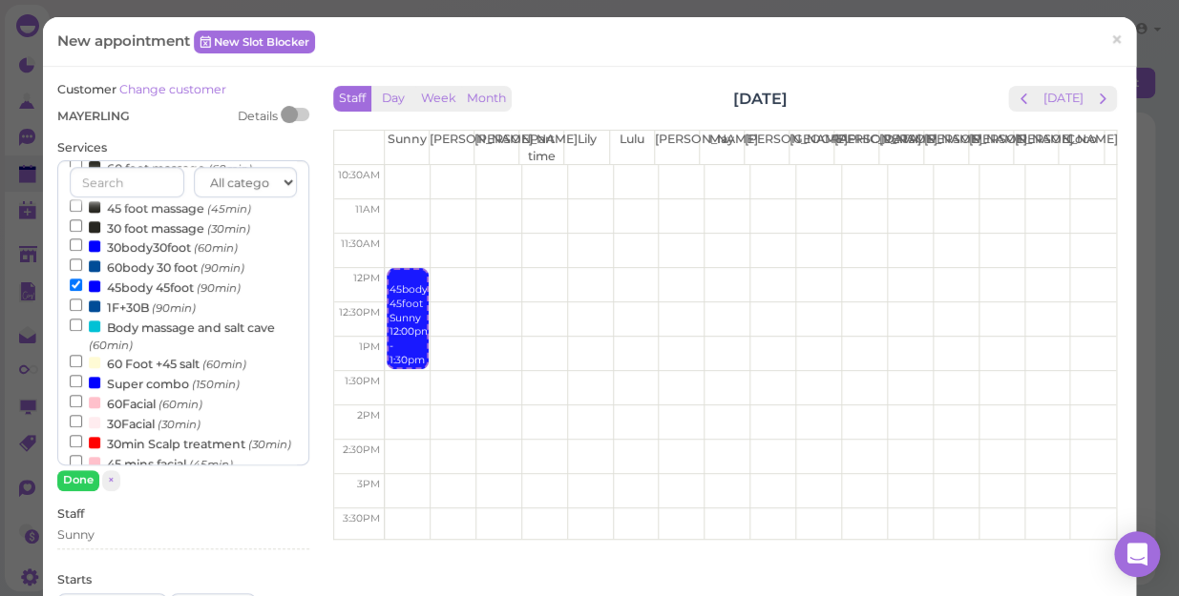
scroll to position [433, 0]
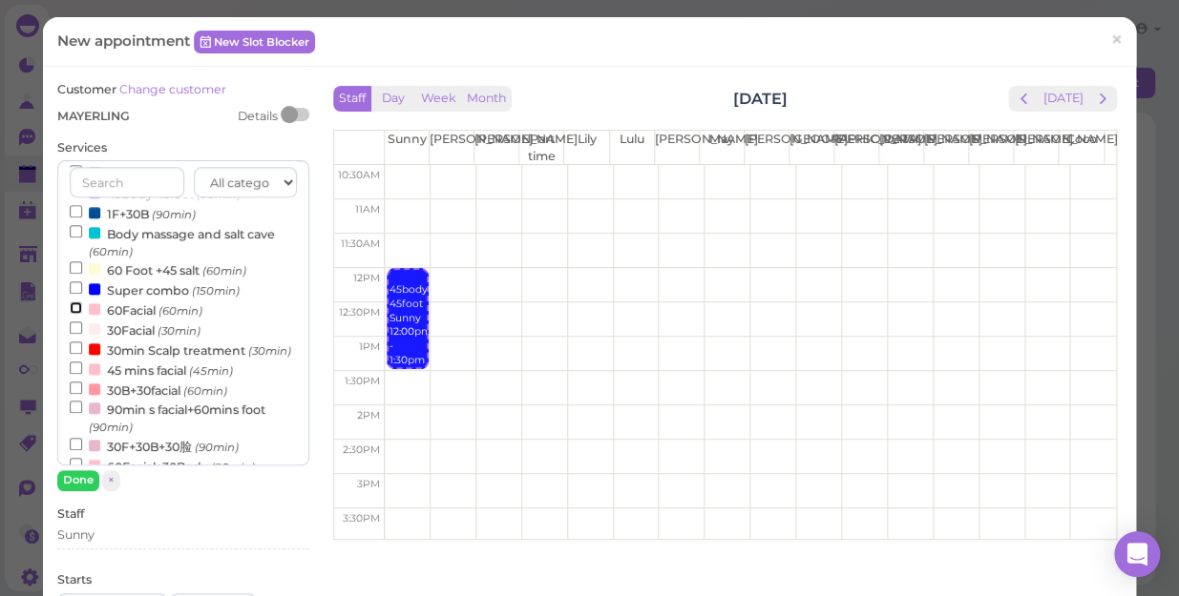
click at [73, 308] on input "60Facial (60min)" at bounding box center [76, 308] width 12 height 12
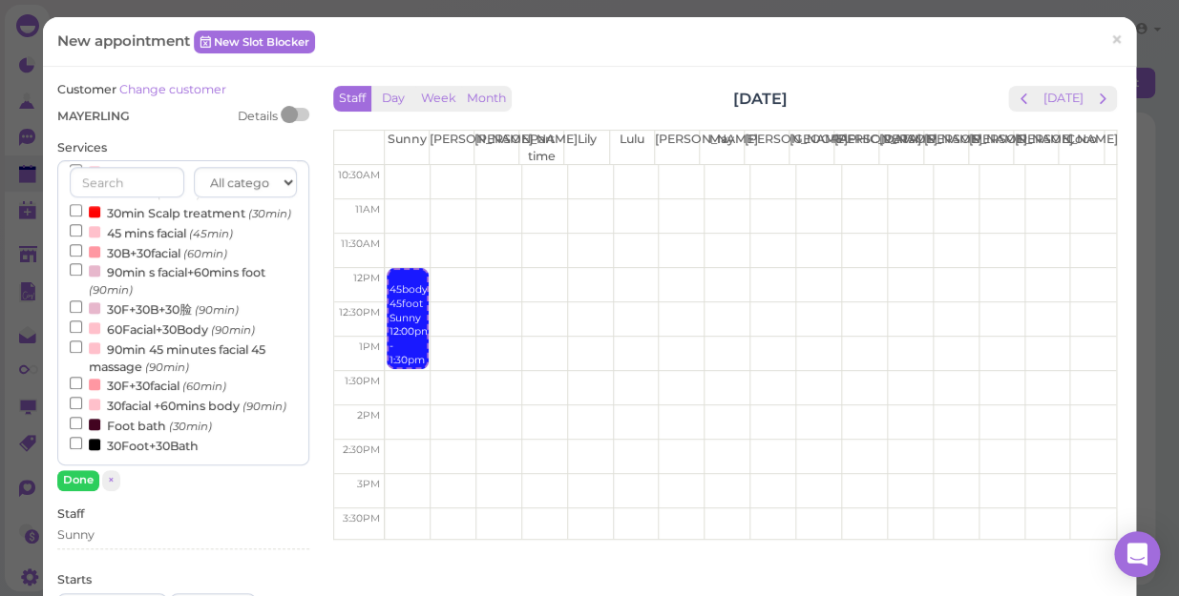
select select "2"
click at [82, 480] on button "Done" at bounding box center [78, 480] width 42 height 20
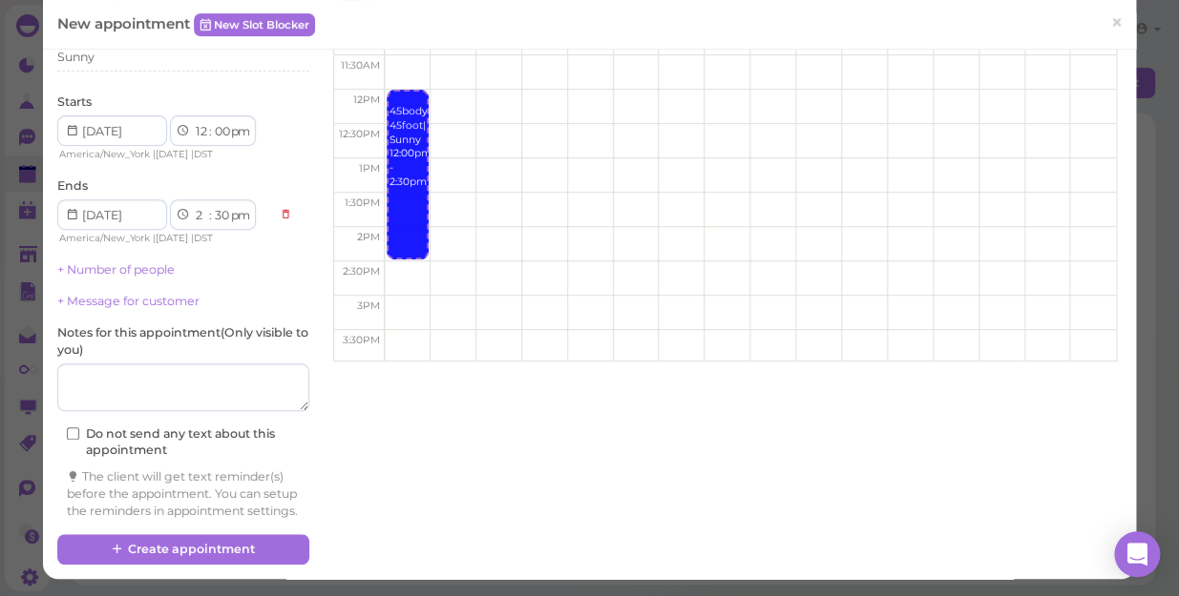
scroll to position [194, 0]
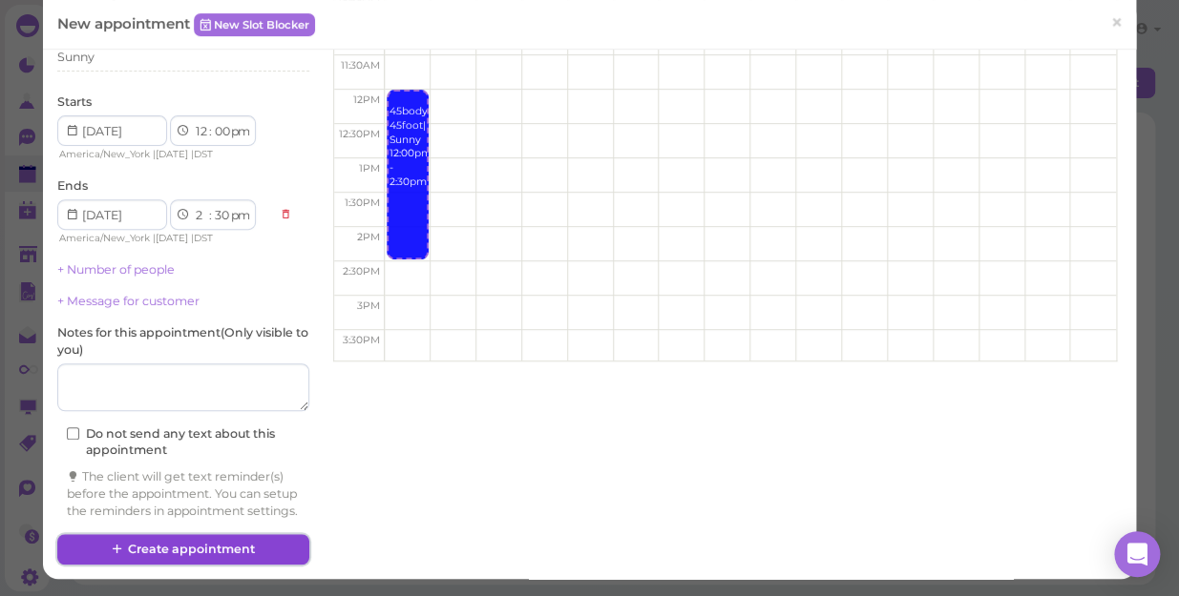
click at [225, 537] on button "Create appointment" at bounding box center [183, 549] width 252 height 31
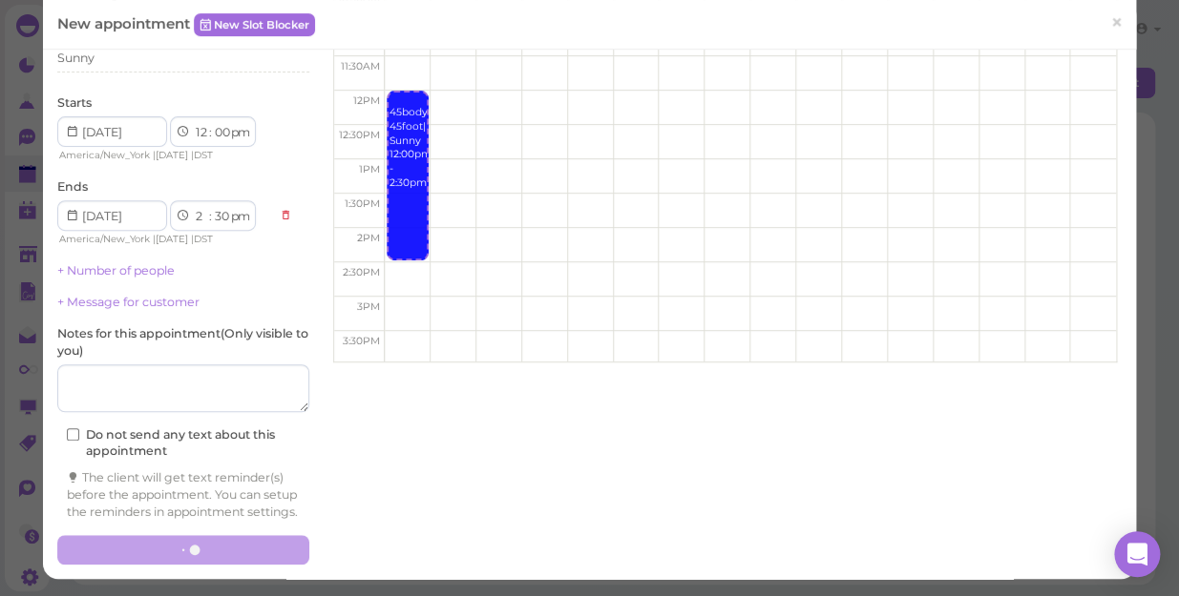
scroll to position [193, 0]
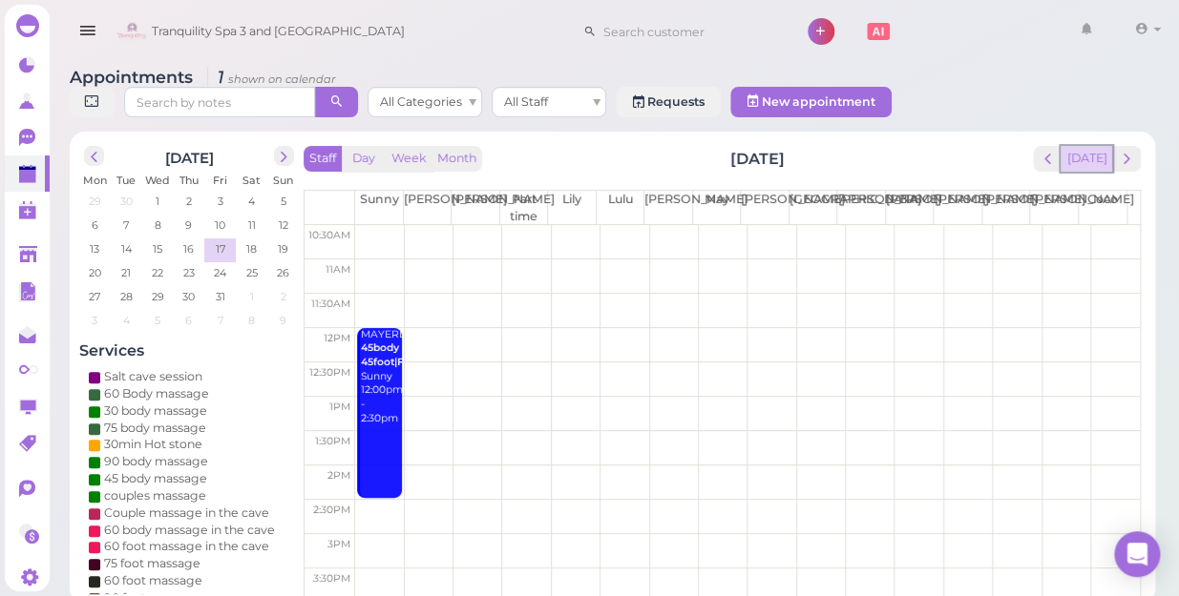
click at [1104, 146] on button "[DATE]" at bounding box center [1086, 159] width 52 height 26
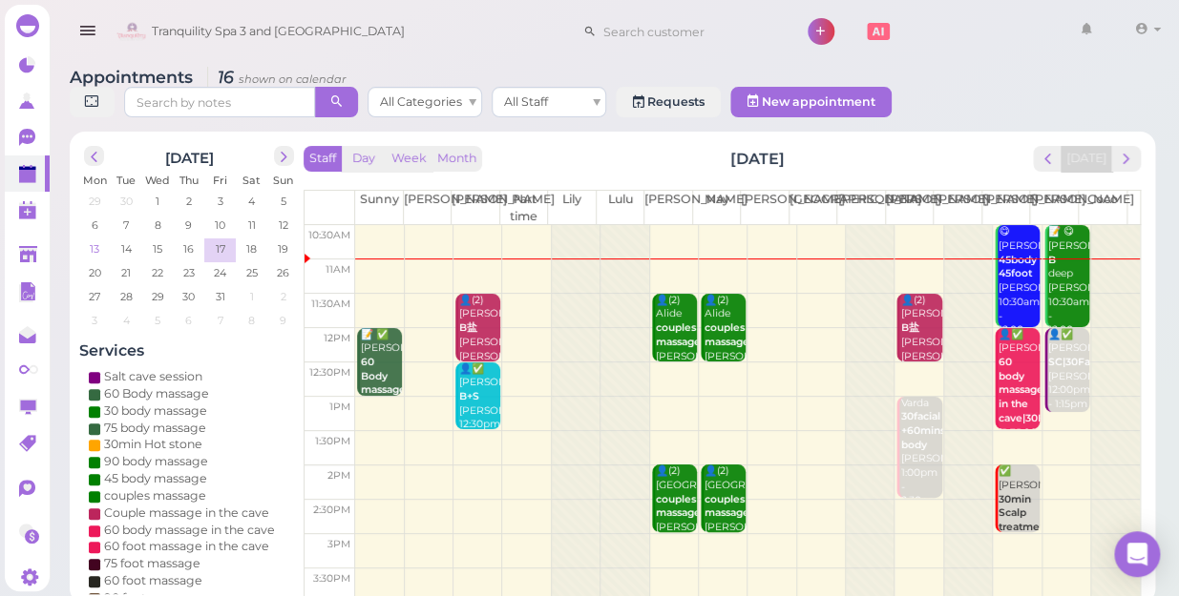
click at [99, 240] on span "13" at bounding box center [94, 248] width 13 height 17
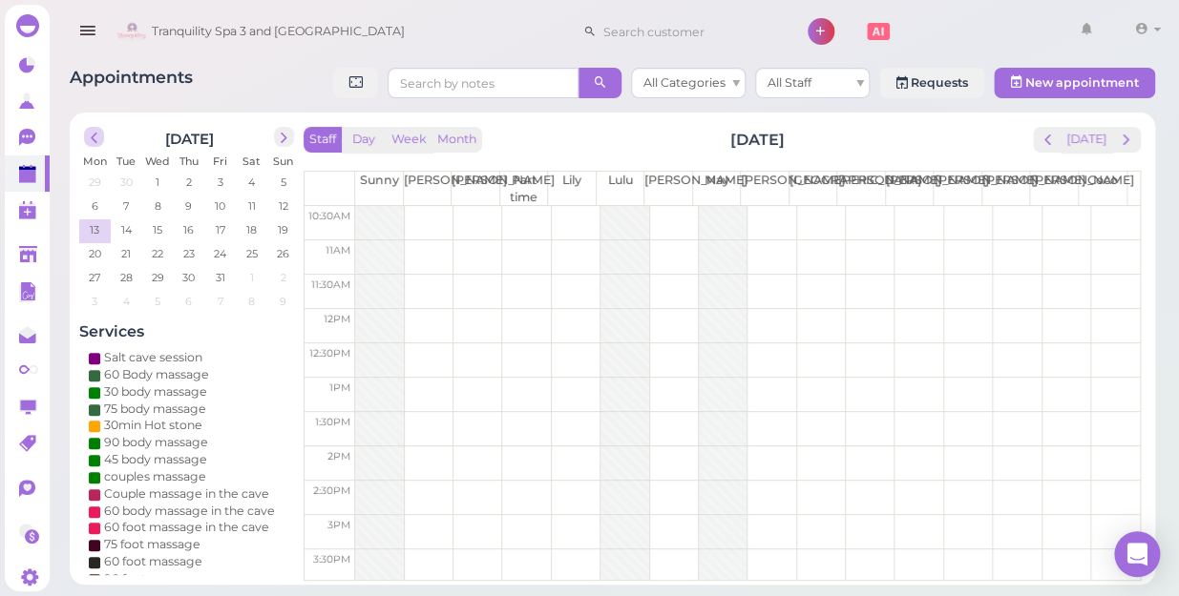
click at [95, 140] on span "prev" at bounding box center [94, 138] width 18 height 18
click at [257, 201] on span "13" at bounding box center [251, 206] width 13 height 17
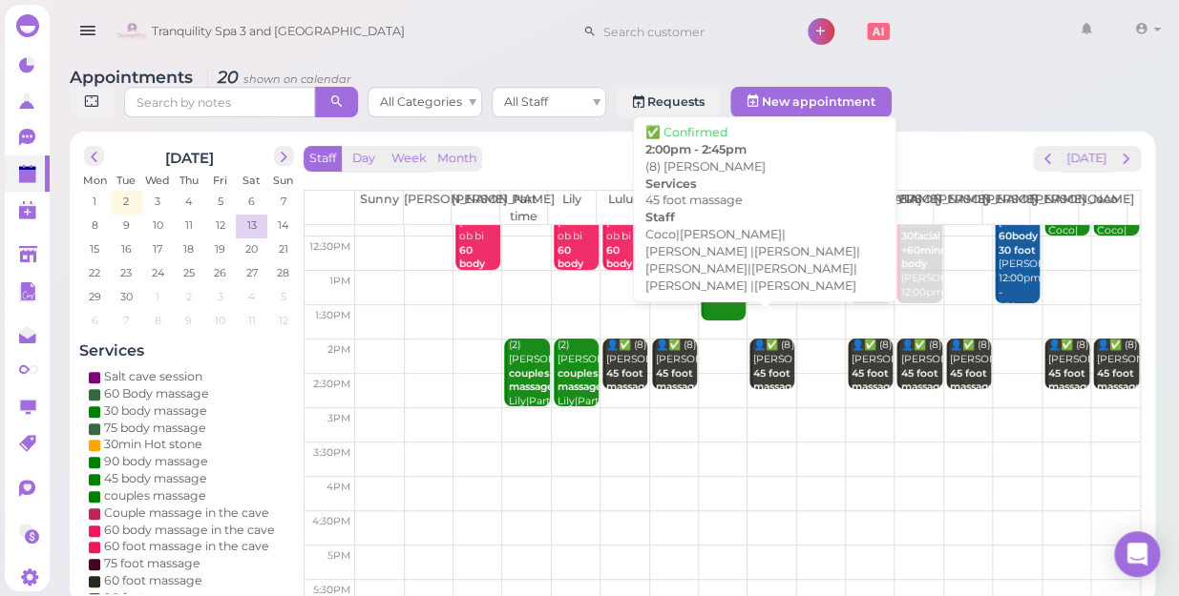
scroll to position [0, 0]
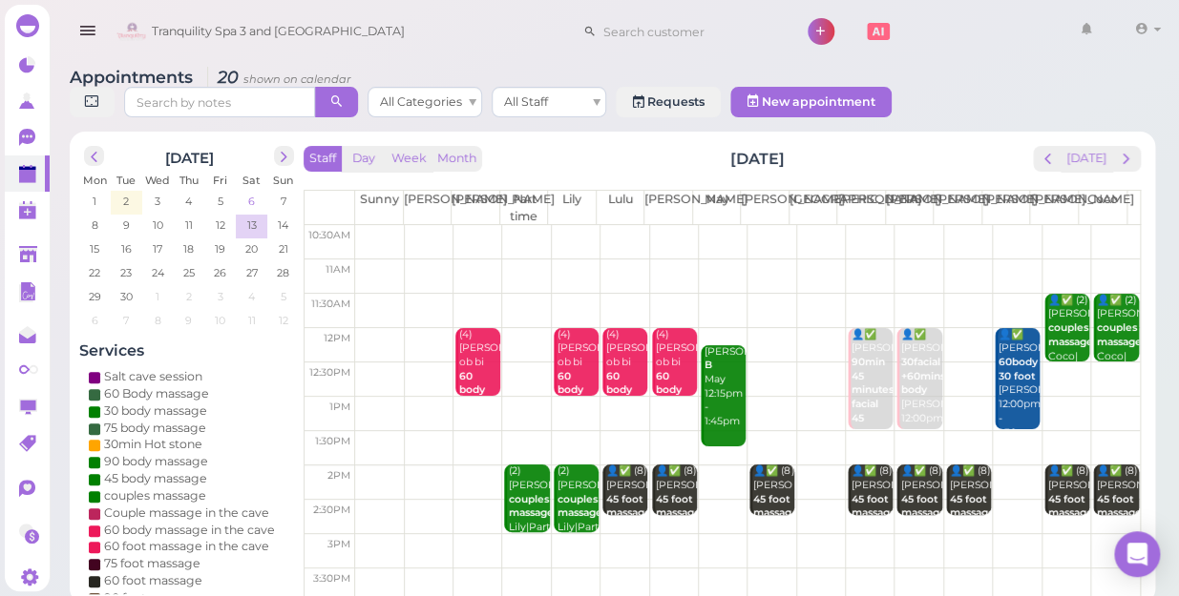
click at [252, 193] on span "6" at bounding box center [251, 201] width 10 height 17
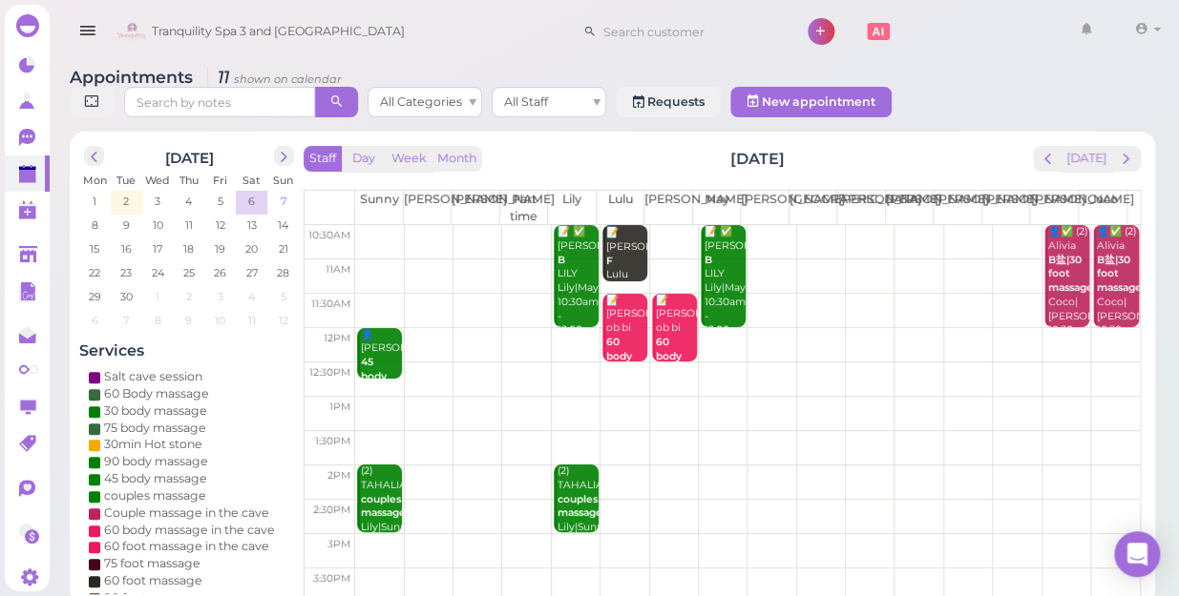
click at [286, 193] on span "7" at bounding box center [284, 201] width 10 height 17
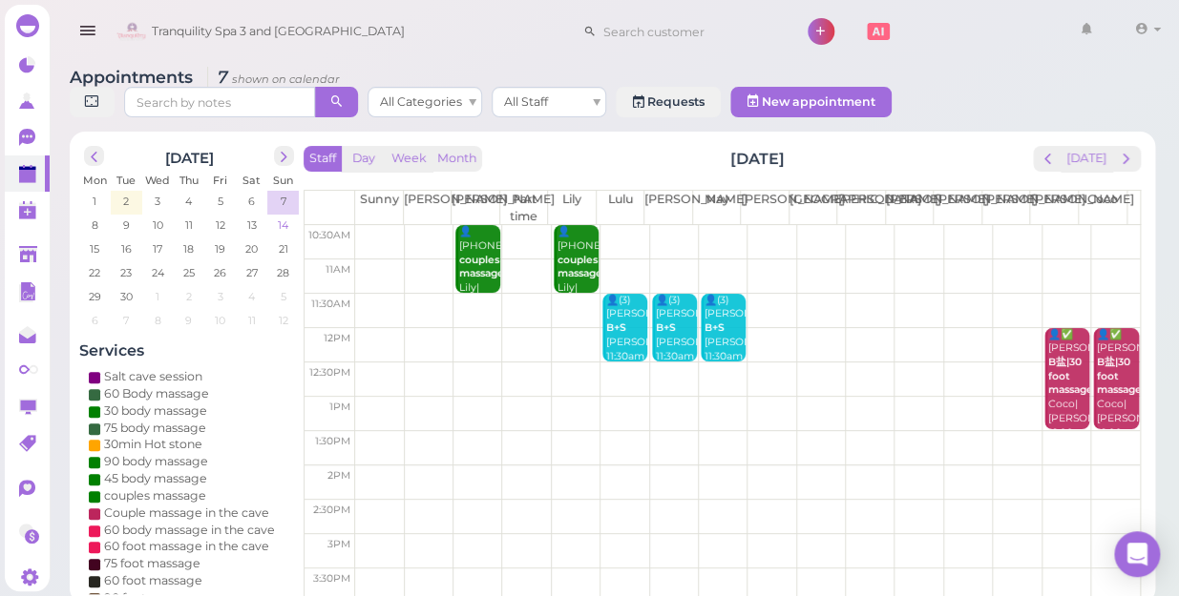
click at [286, 217] on span "14" at bounding box center [283, 225] width 14 height 17
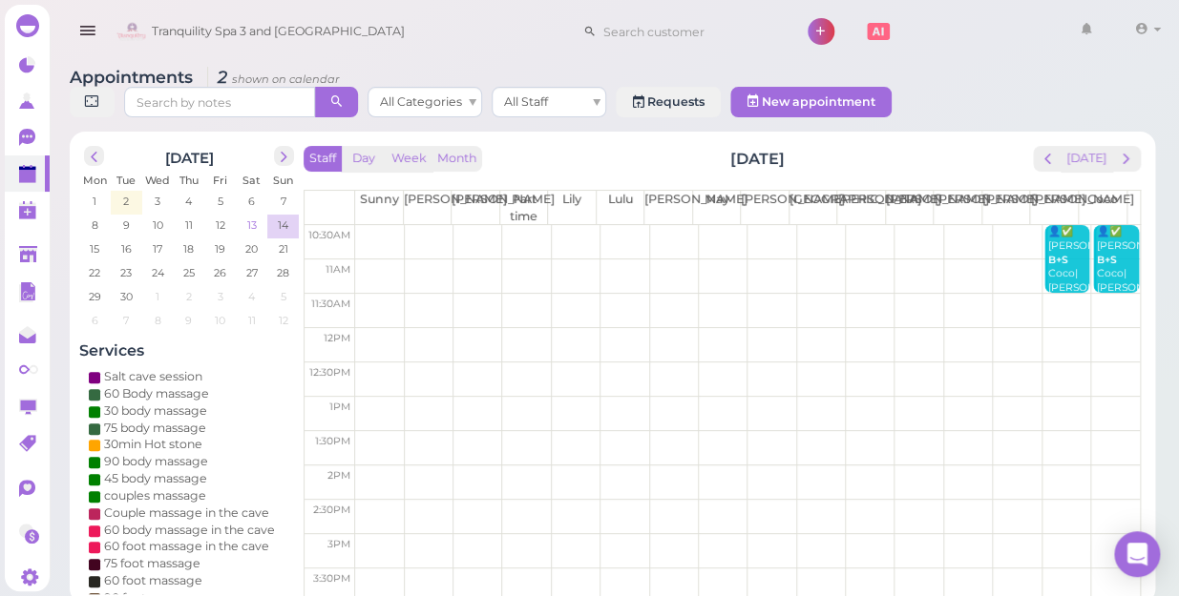
click at [249, 217] on span "13" at bounding box center [251, 225] width 13 height 17
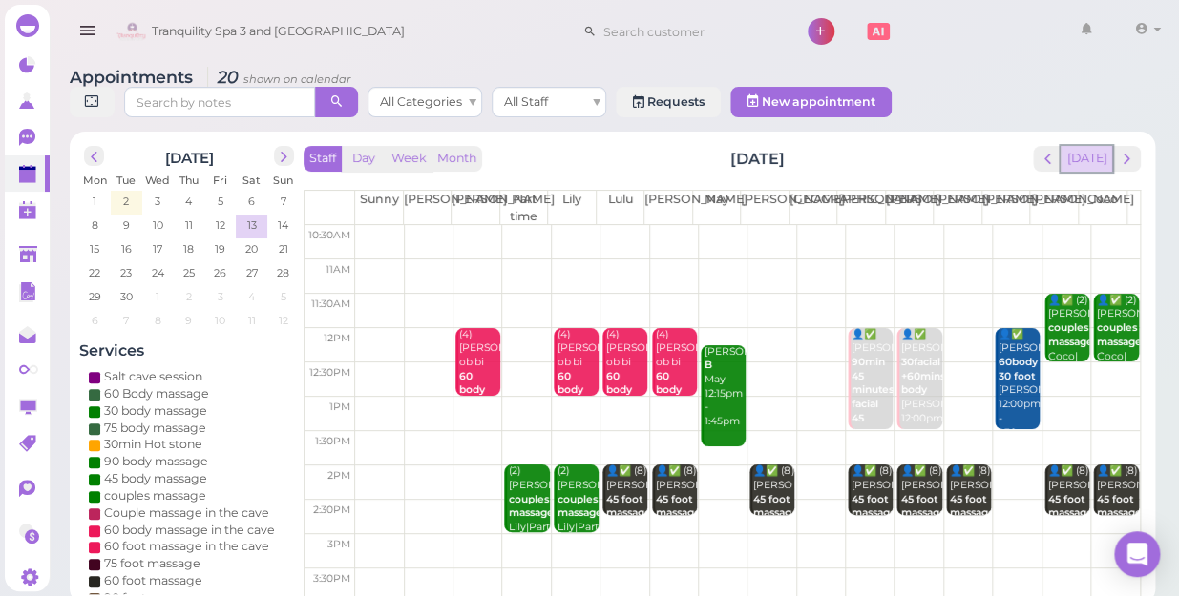
click at [1086, 146] on button "[DATE]" at bounding box center [1086, 159] width 52 height 26
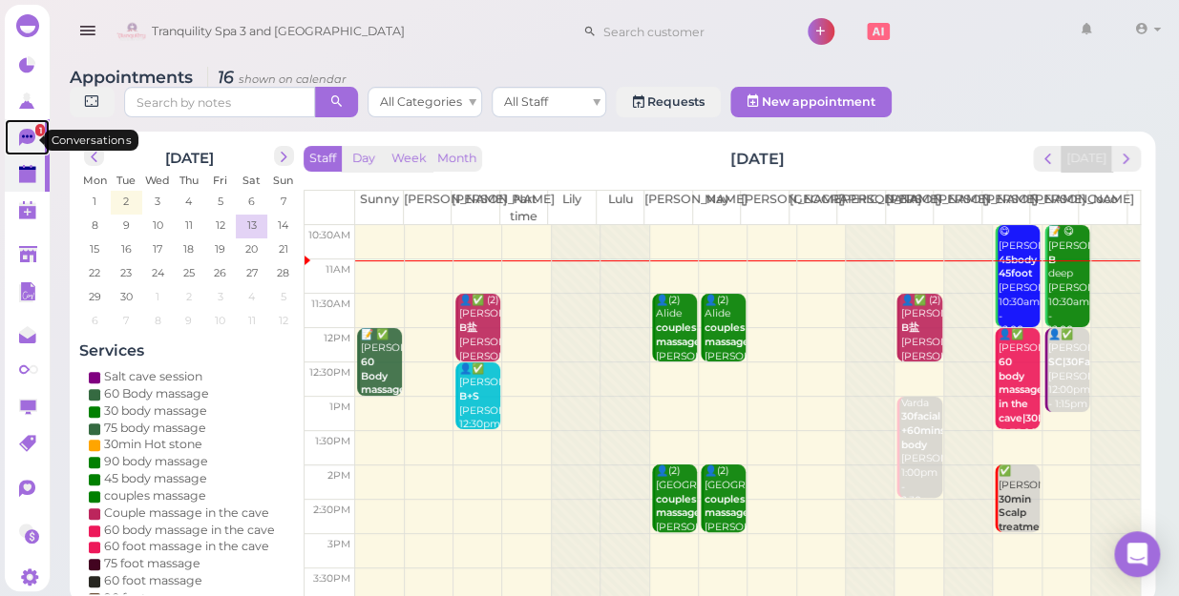
click at [35, 136] on span "1" at bounding box center [40, 130] width 10 height 12
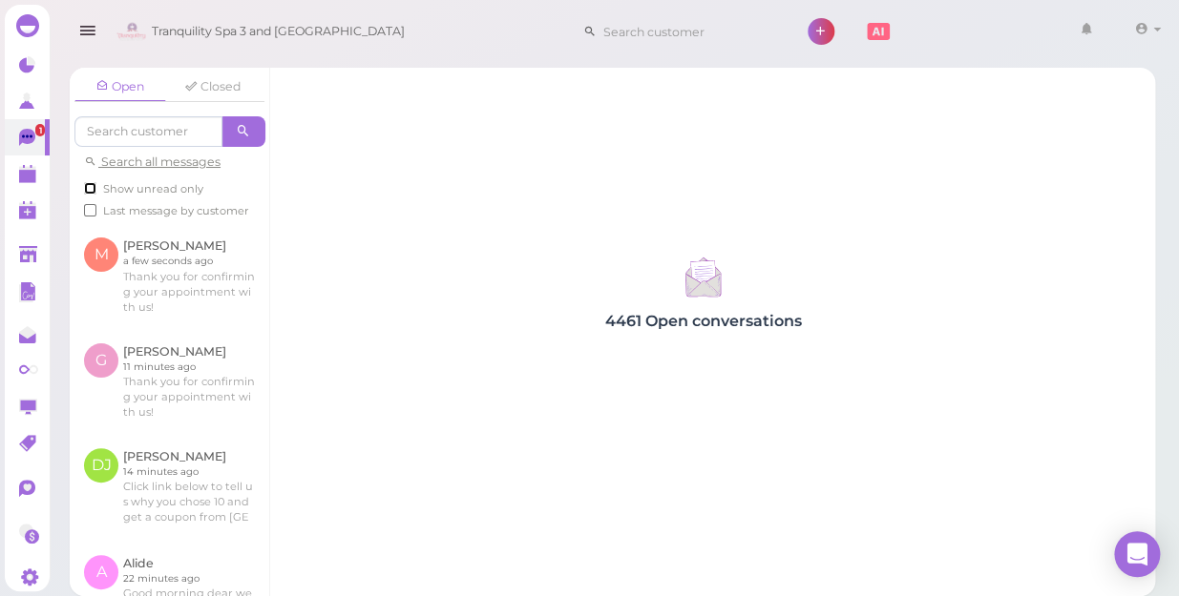
click at [90, 183] on input "Show unread only" at bounding box center [90, 188] width 12 height 12
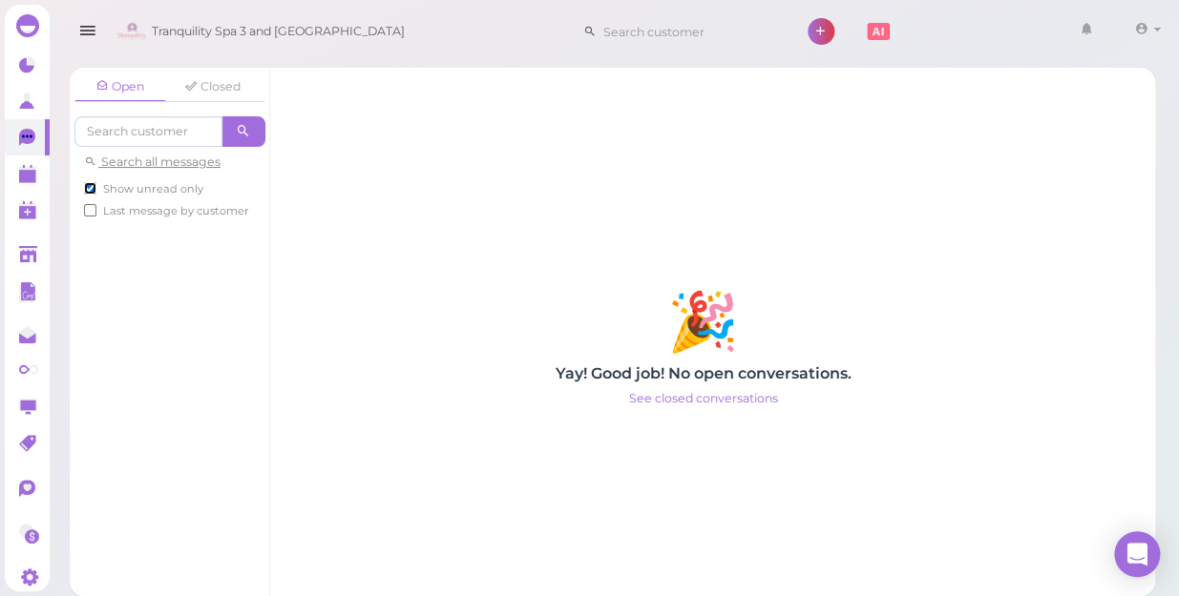
click at [90, 183] on input "Show unread only" at bounding box center [90, 188] width 12 height 12
checkbox input "false"
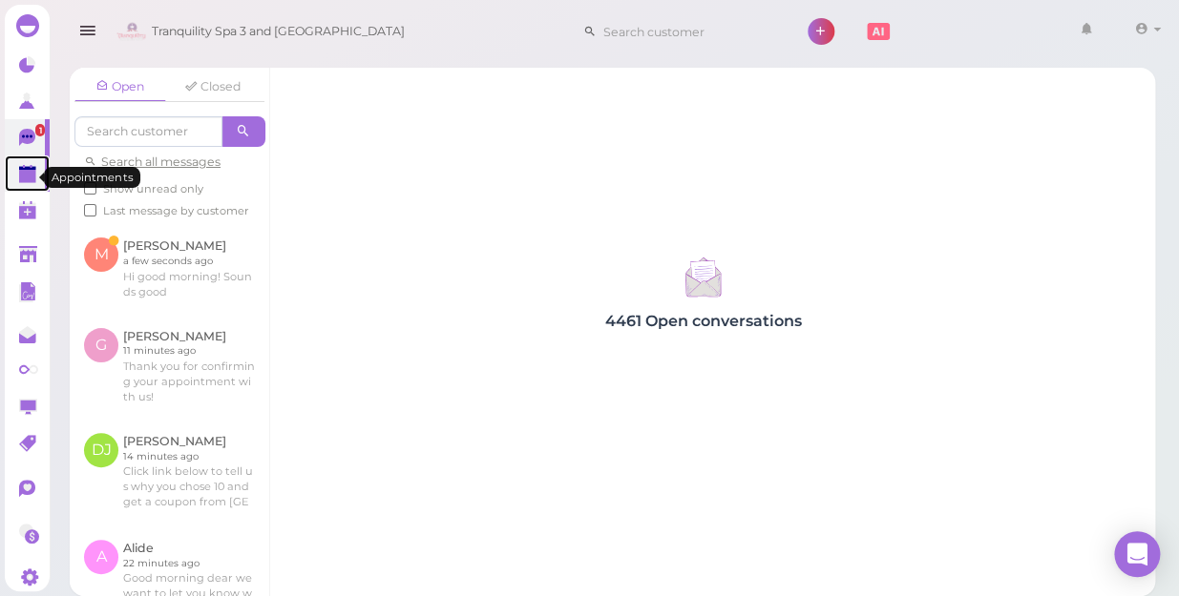
click at [22, 181] on polygon at bounding box center [27, 176] width 17 height 13
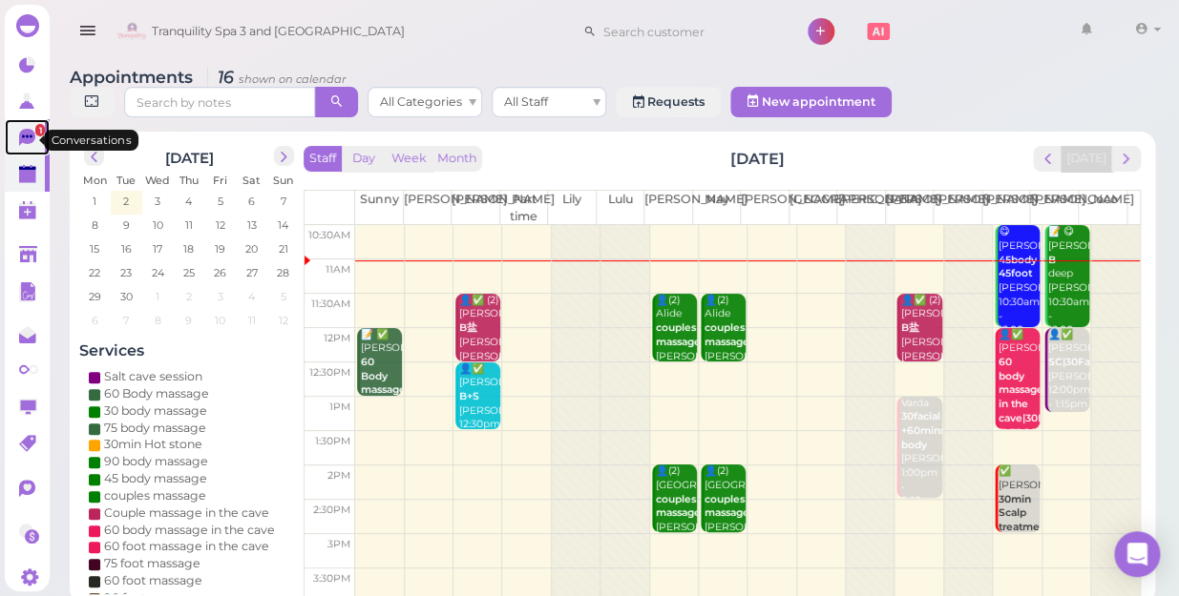
click at [35, 134] on span "1" at bounding box center [40, 130] width 10 height 12
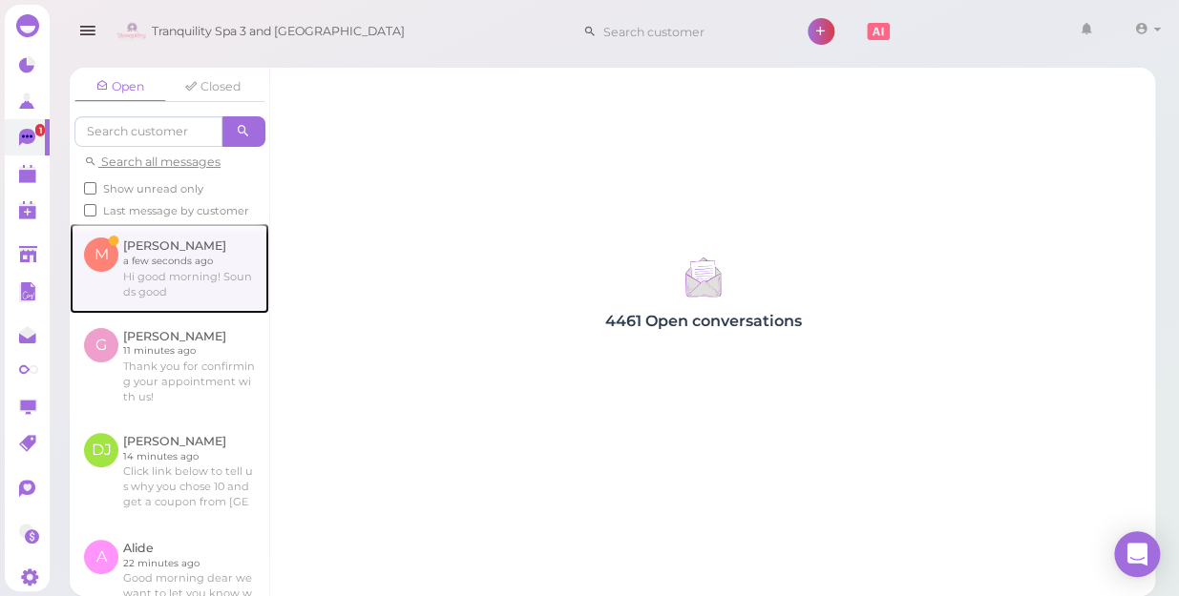
click at [150, 289] on link at bounding box center [169, 268] width 199 height 90
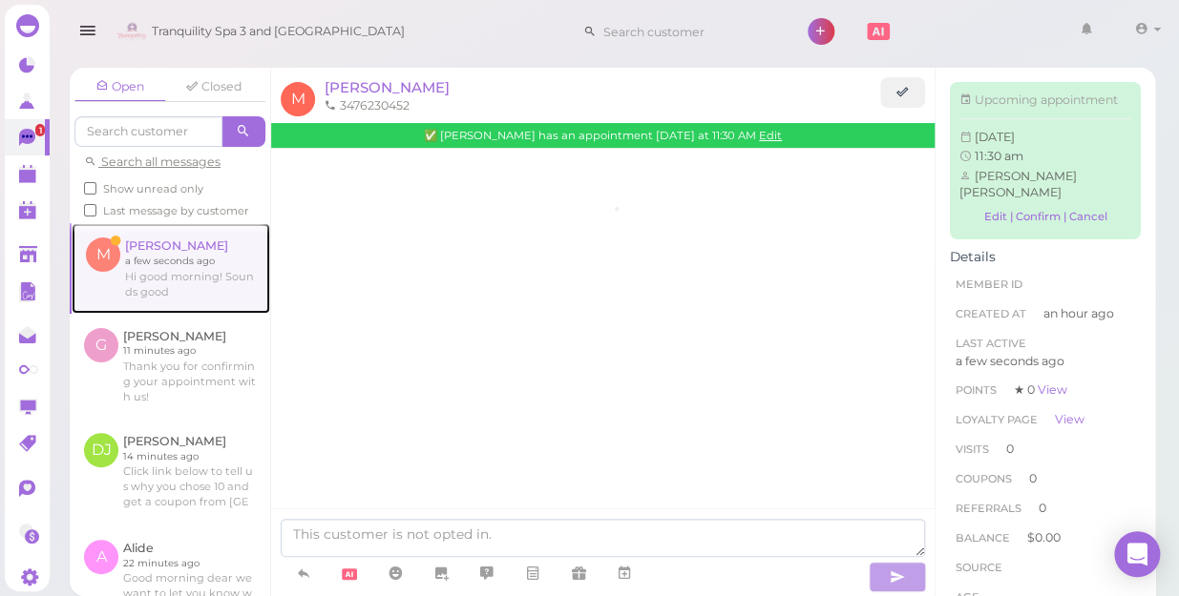
scroll to position [208, 0]
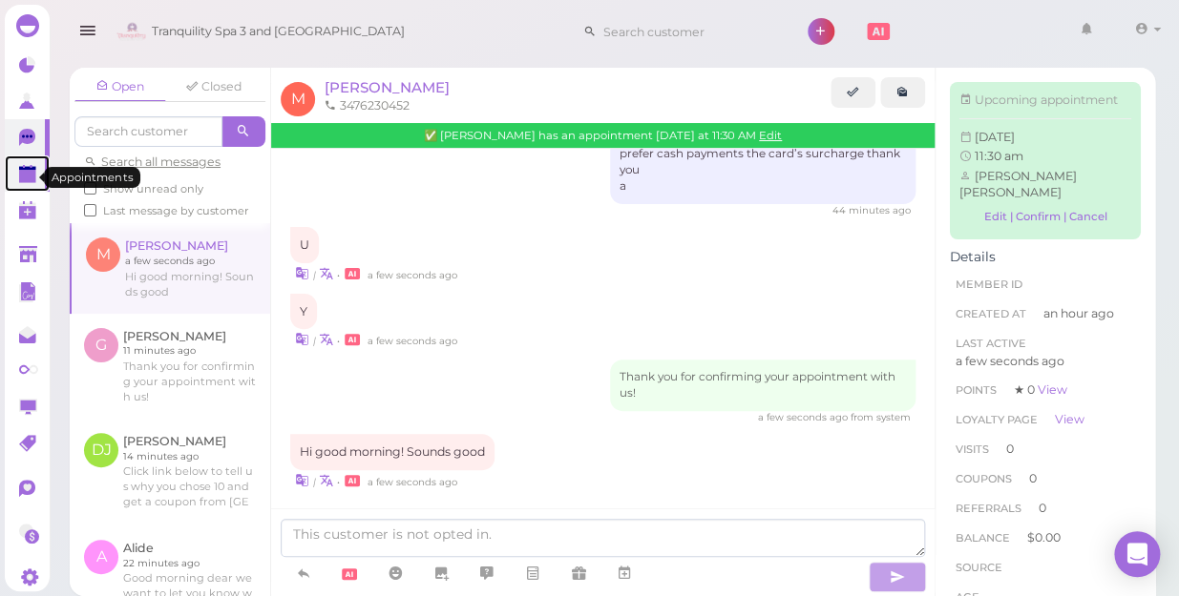
click at [19, 174] on icon at bounding box center [29, 175] width 20 height 20
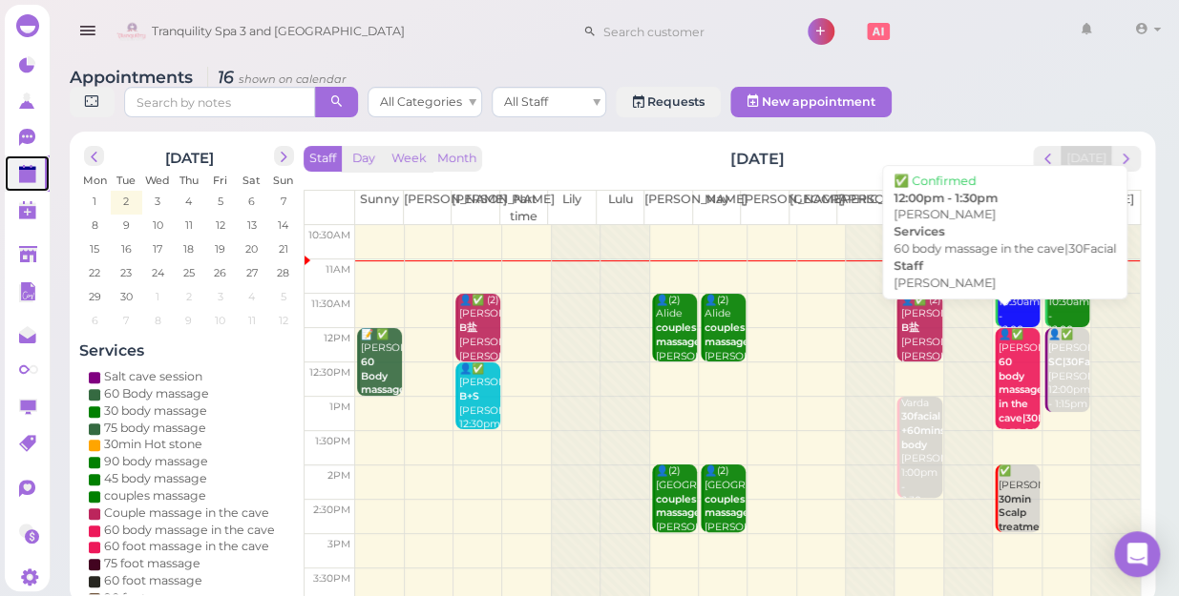
click at [1013, 398] on b "60 body massage in the cave|30Facial" at bounding box center [1032, 390] width 69 height 69
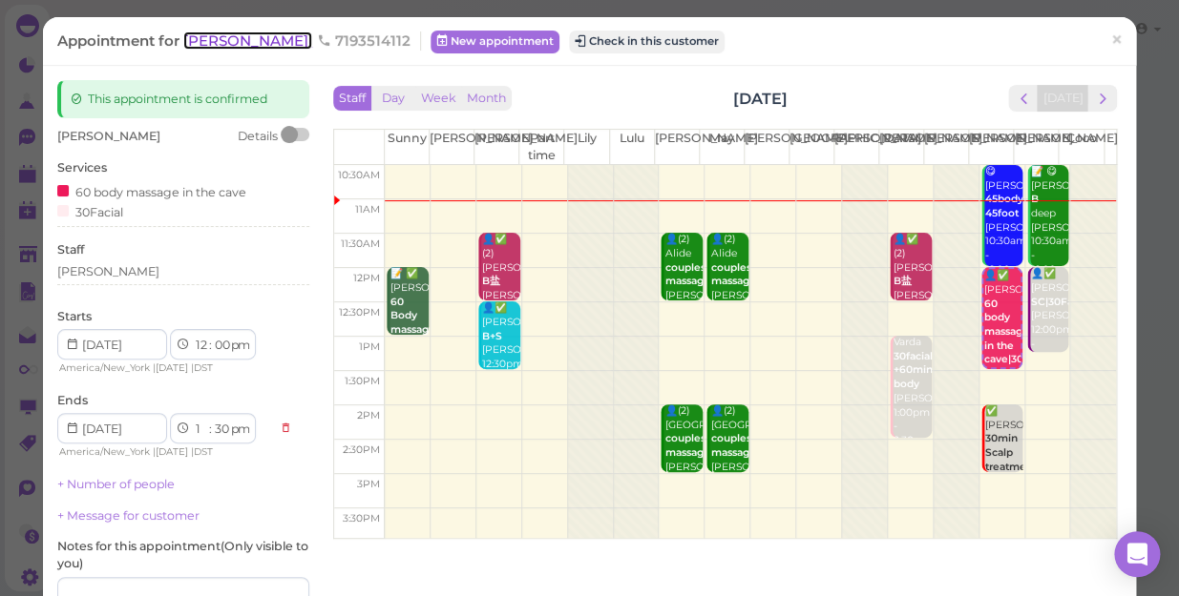
click at [206, 38] on span "[PERSON_NAME]" at bounding box center [247, 40] width 129 height 18
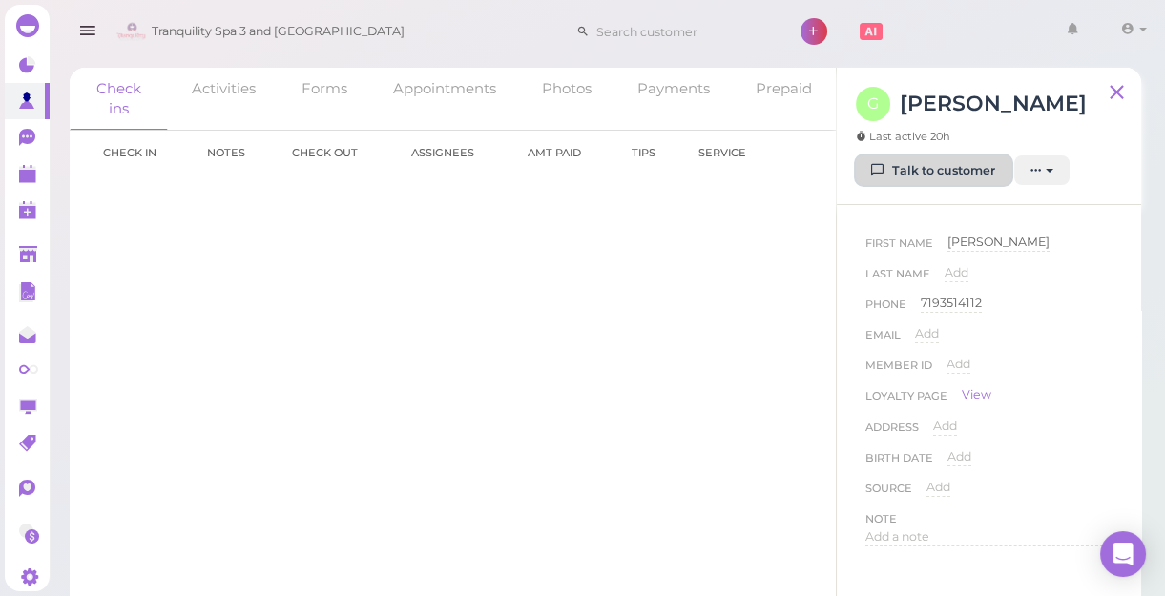
click at [909, 171] on link "Talk to customer" at bounding box center [934, 171] width 156 height 31
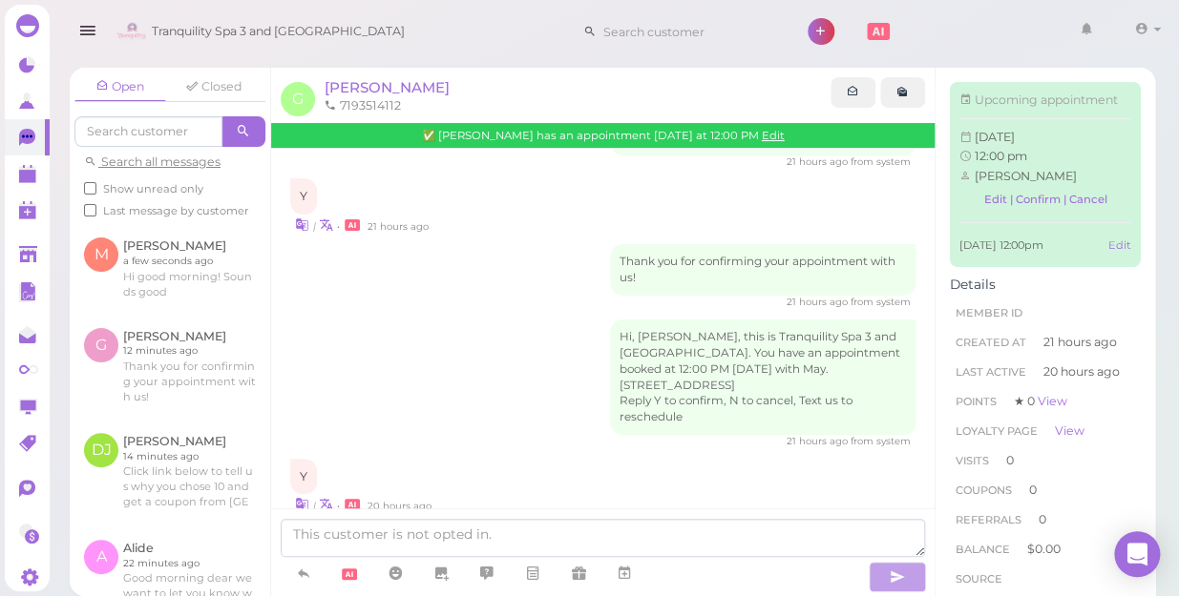
scroll to position [247, 0]
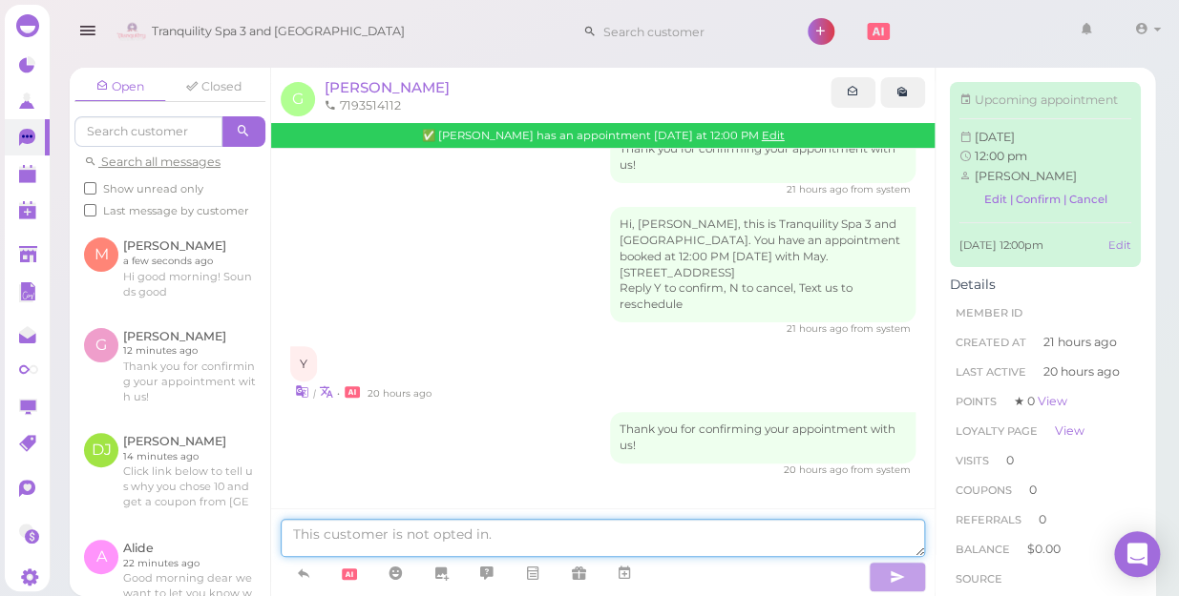
click at [590, 533] on textarea at bounding box center [603, 538] width 644 height 38
paste textarea "Good morning dear we want to let you know we prefer cash payments the card’s su…"
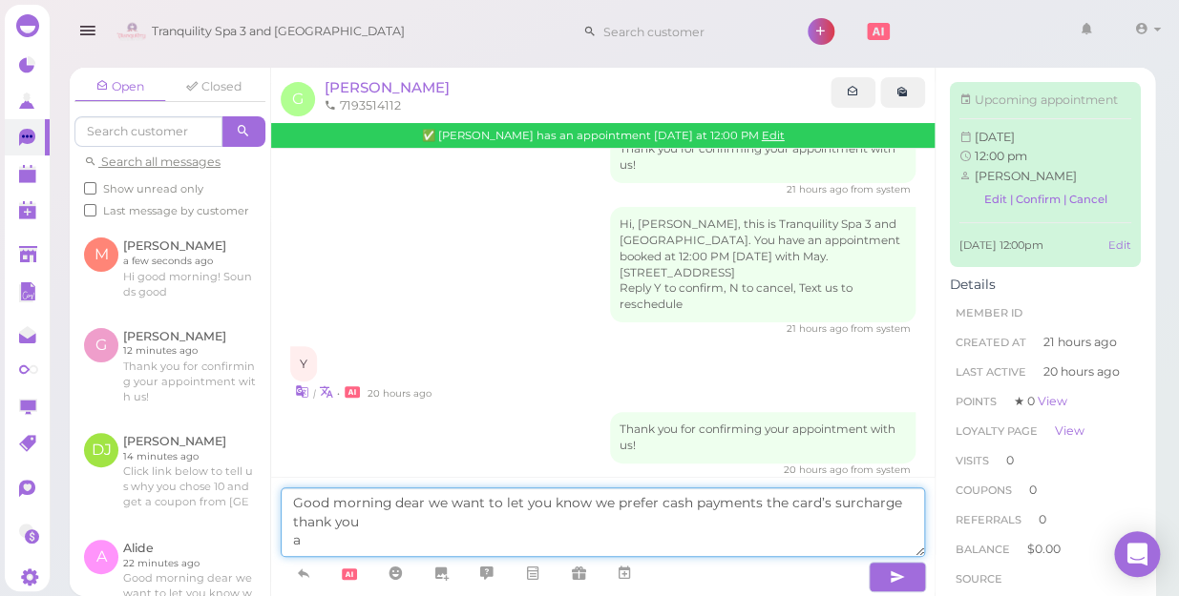
type textarea "Good morning dear we want to let you know we prefer cash payments the card’s su…"
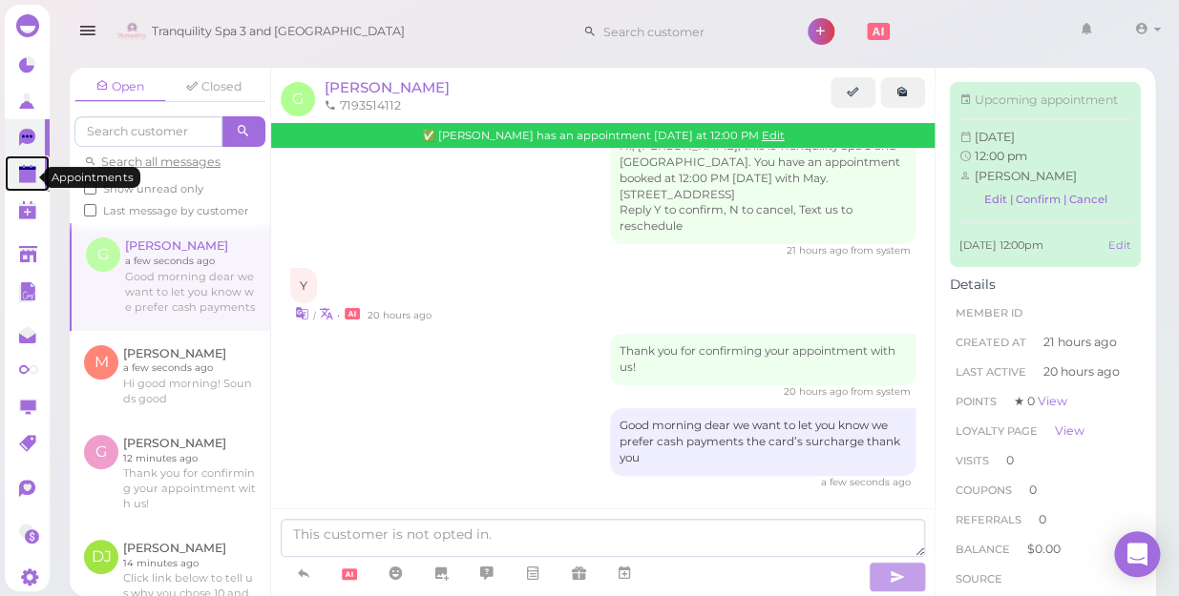
click at [16, 179] on link at bounding box center [27, 174] width 45 height 36
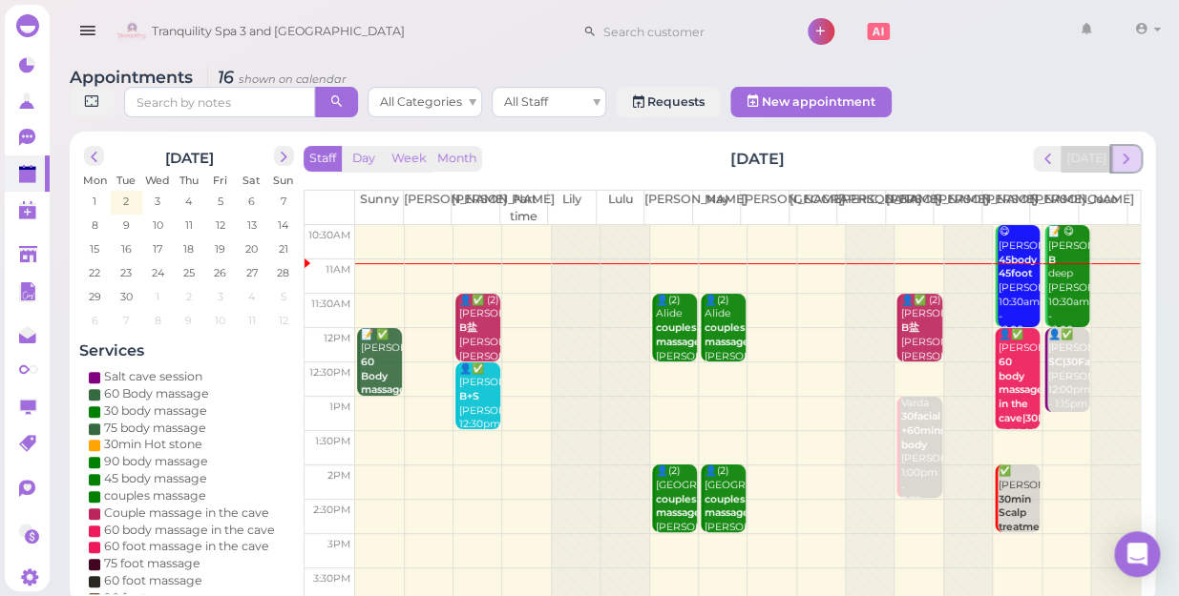
click at [1135, 146] on button "next" at bounding box center [1126, 159] width 30 height 26
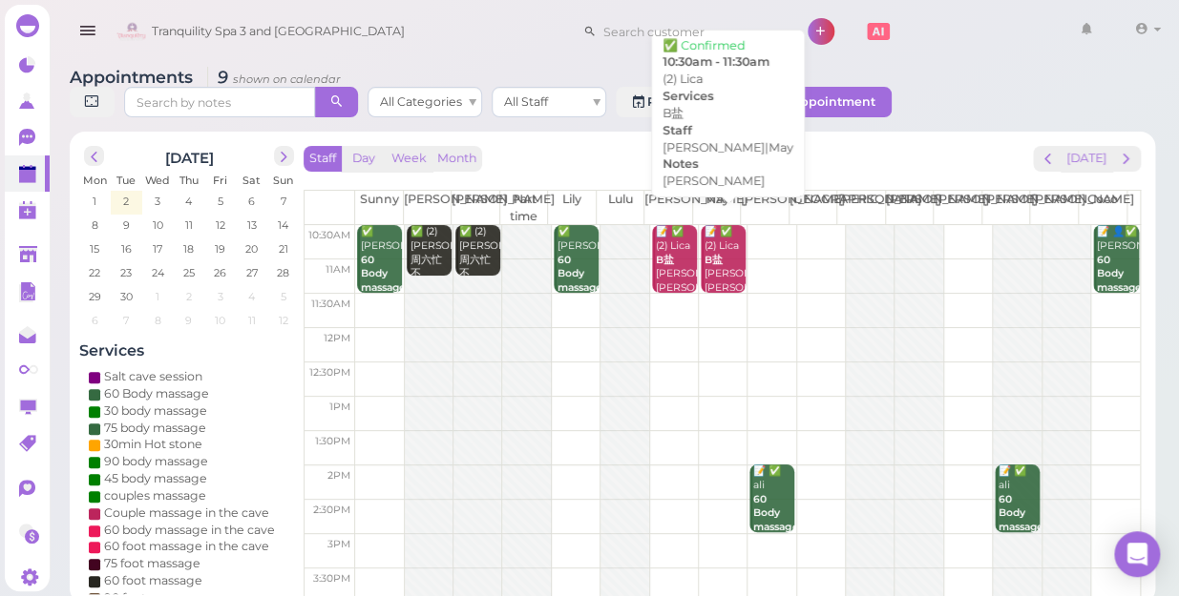
click at [716, 249] on div "📝 ✅ (2) Lica B盐 [PERSON_NAME] [PERSON_NAME]|May 10:30am - 11:30am" at bounding box center [724, 281] width 42 height 113
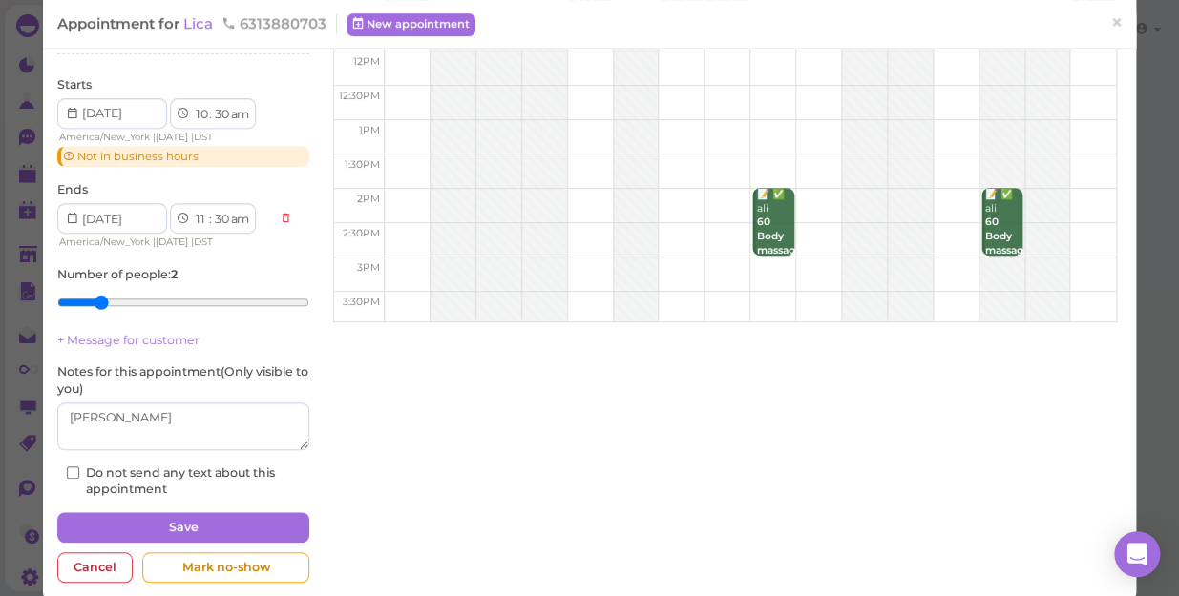
scroll to position [242, 0]
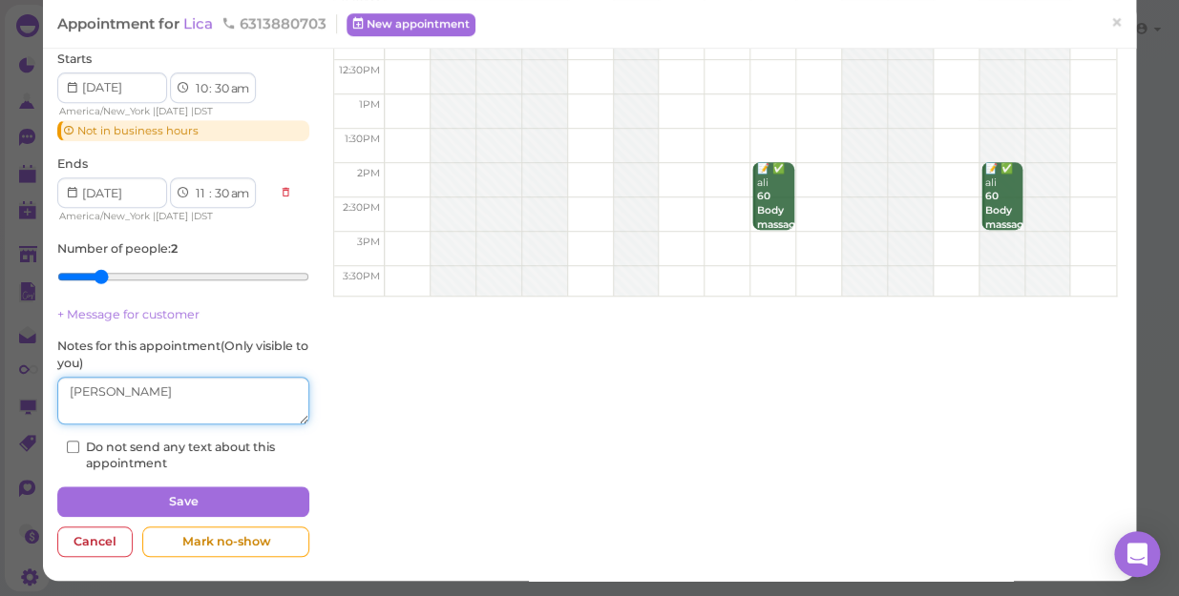
click at [156, 401] on textarea at bounding box center [183, 401] width 252 height 48
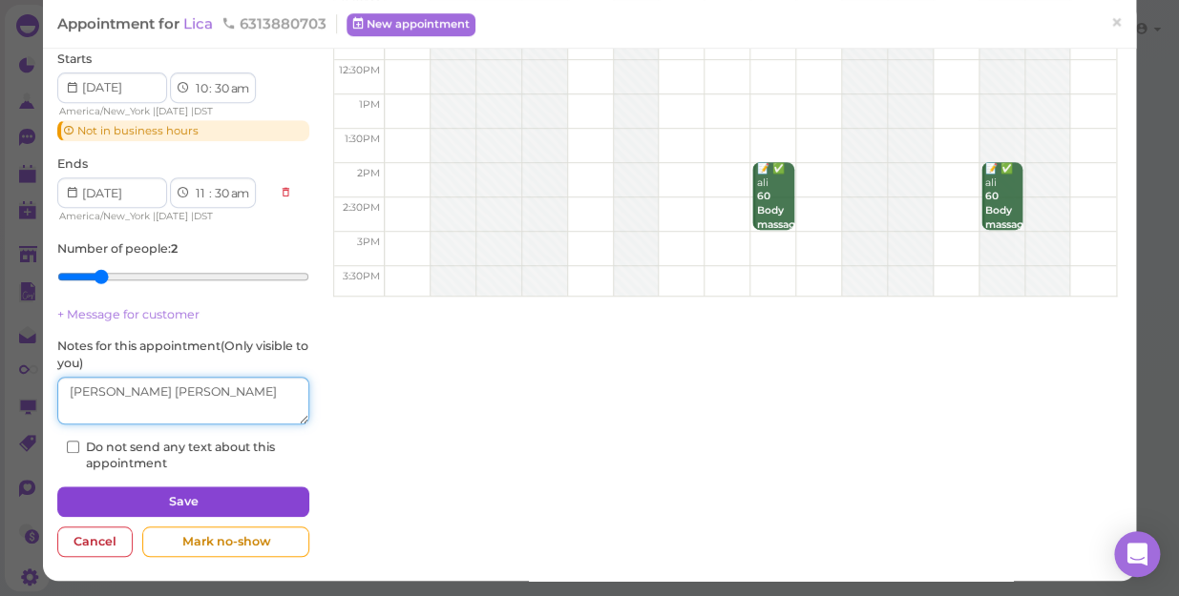
type textarea "[PERSON_NAME] [PERSON_NAME]"
click at [184, 497] on button "Save" at bounding box center [183, 502] width 252 height 31
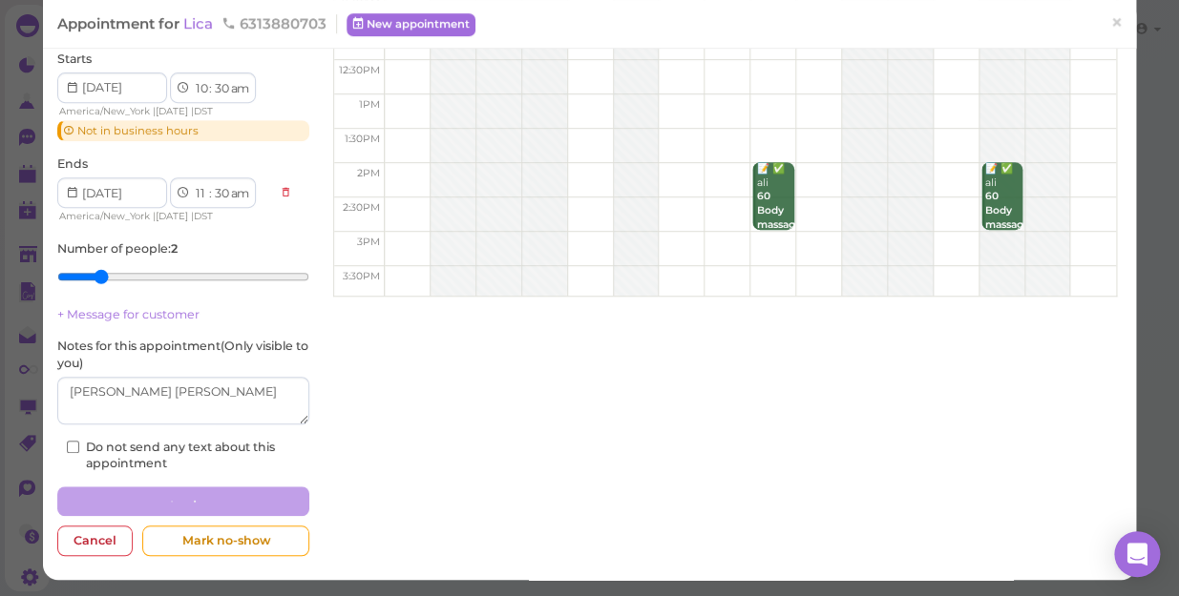
scroll to position [241, 0]
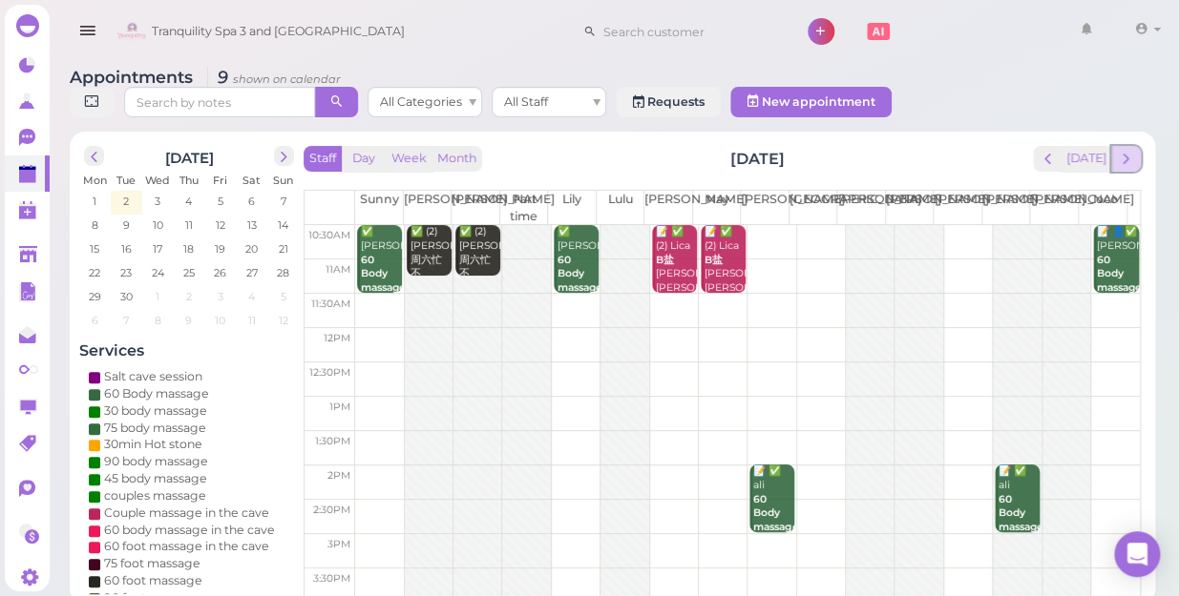
click at [1123, 150] on span "next" at bounding box center [1125, 159] width 18 height 18
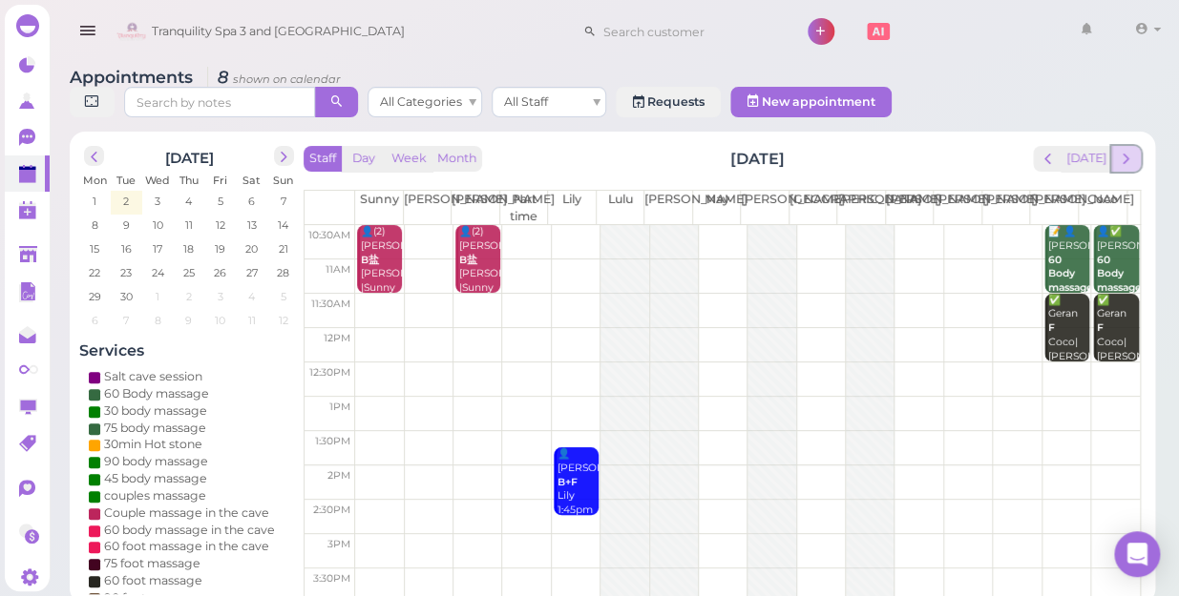
click at [1123, 149] on button "next" at bounding box center [1126, 159] width 30 height 26
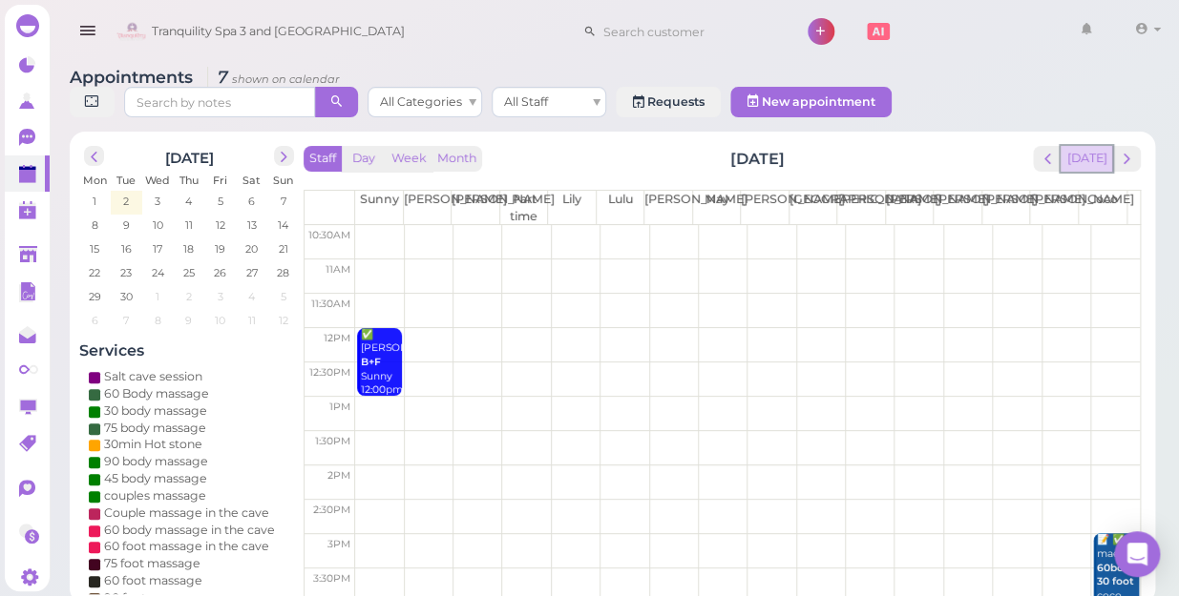
click at [1088, 146] on button "[DATE]" at bounding box center [1086, 159] width 52 height 26
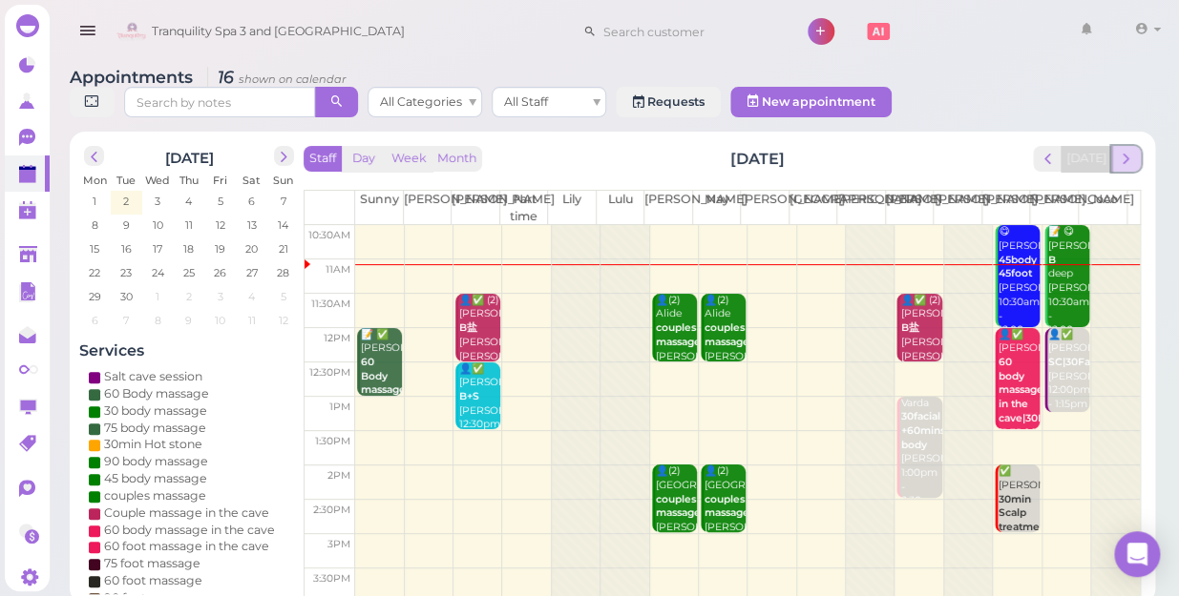
click at [1130, 150] on span "next" at bounding box center [1125, 159] width 18 height 18
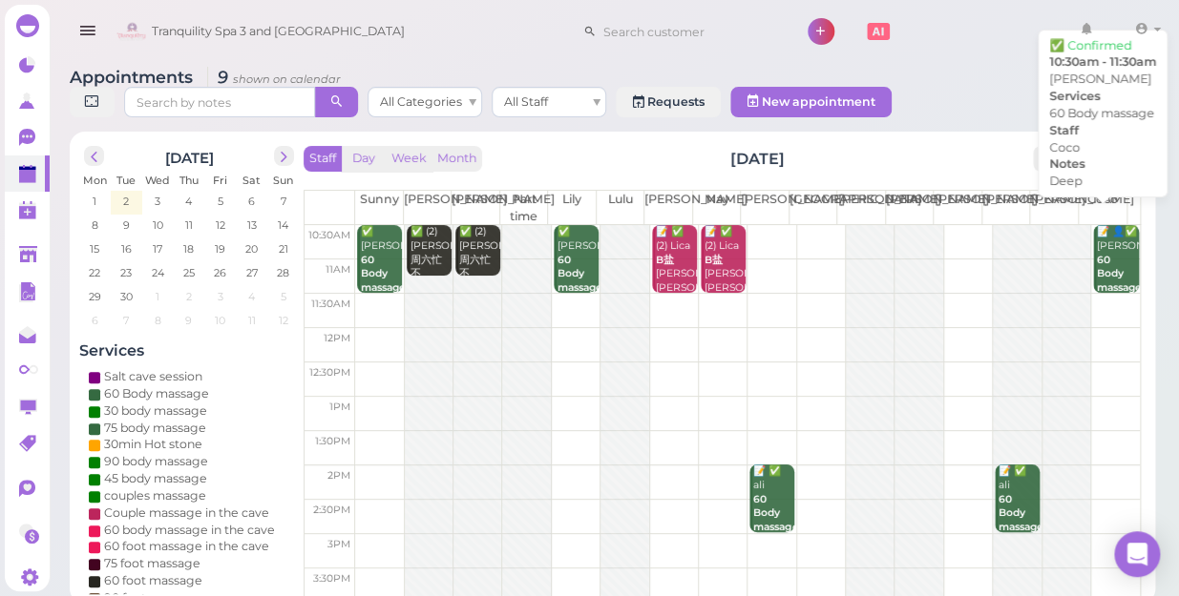
click at [1098, 247] on div "📝 👤✅ [PERSON_NAME] 60 Body massage Deep Coco 10:30am - 11:30am" at bounding box center [1116, 295] width 43 height 140
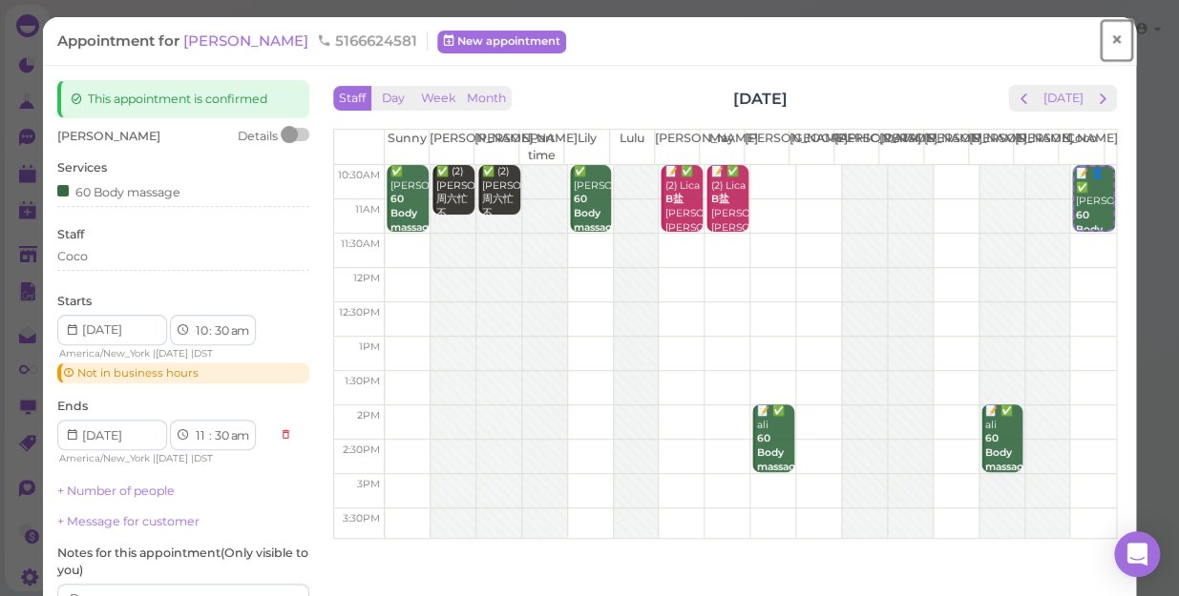
click at [1110, 42] on span "×" at bounding box center [1116, 40] width 12 height 27
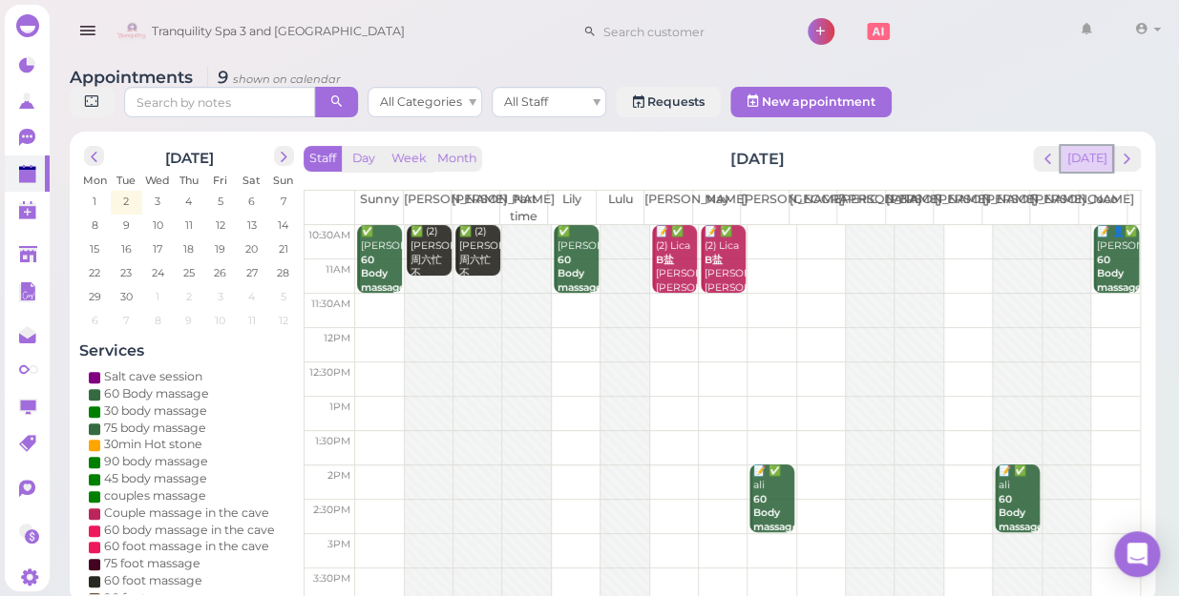
click at [1098, 146] on button "[DATE]" at bounding box center [1086, 159] width 52 height 26
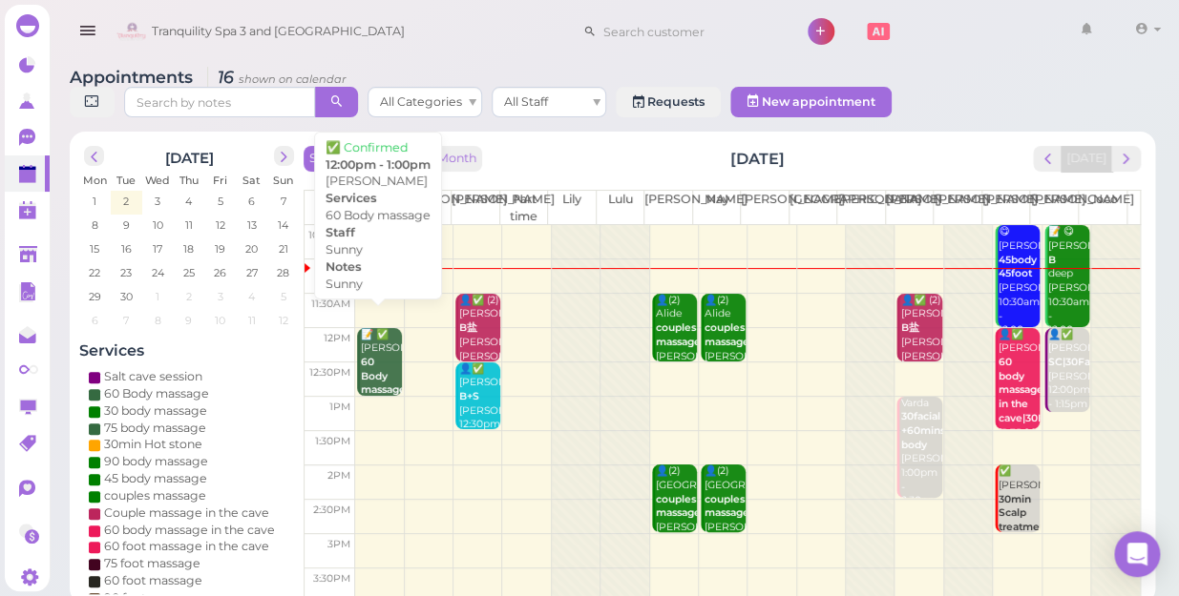
click at [365, 356] on b "60 Body massage" at bounding box center [383, 376] width 45 height 40
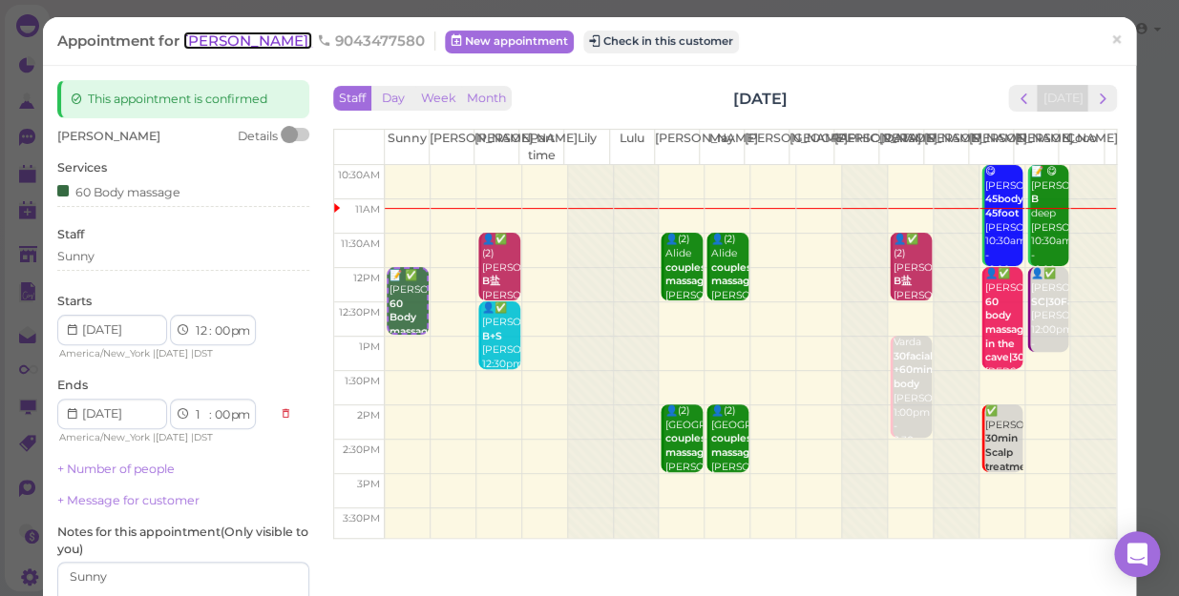
click at [200, 39] on span "[PERSON_NAME]" at bounding box center [247, 40] width 129 height 18
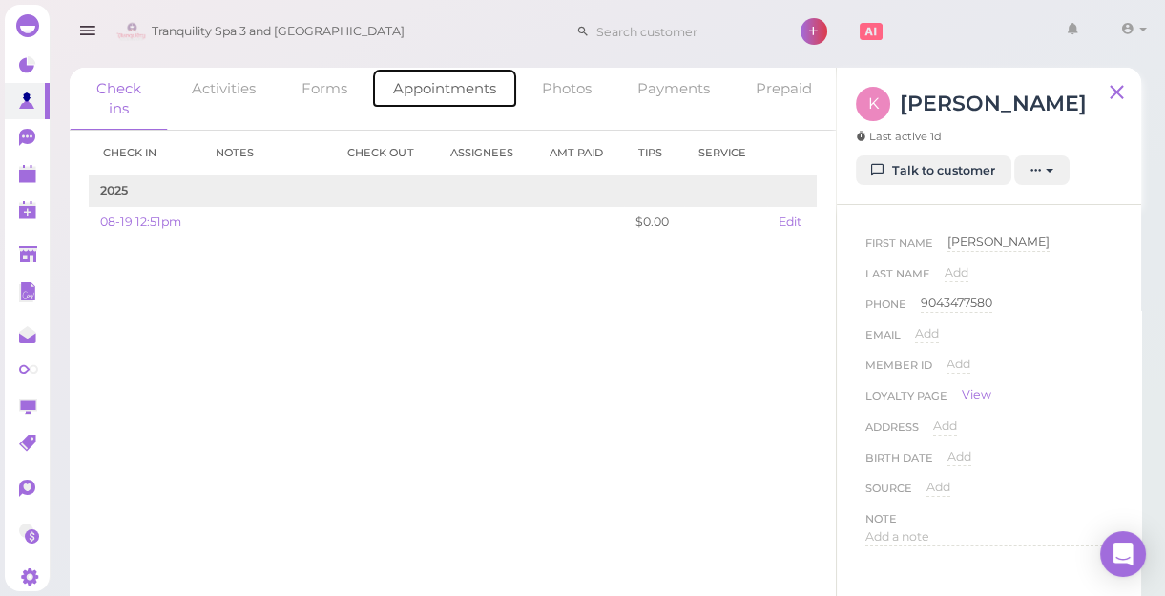
click at [436, 95] on link "Appointments" at bounding box center [444, 88] width 147 height 41
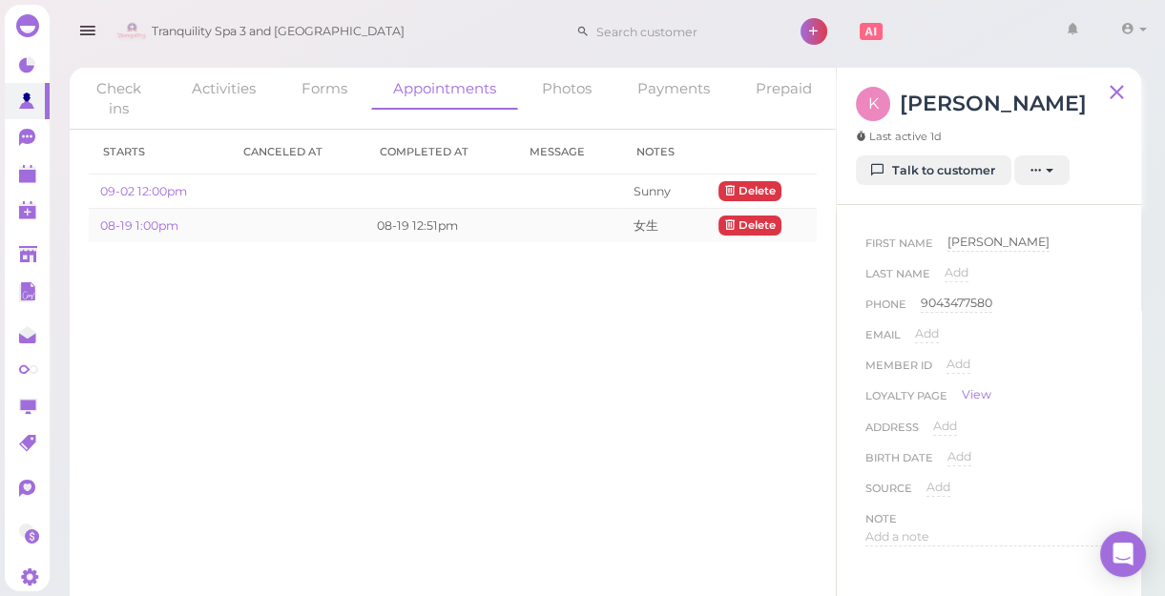
click at [147, 231] on td "08-19 1:00pm" at bounding box center [158, 226] width 139 height 34
click at [153, 223] on link "08-19 1:00pm" at bounding box center [139, 226] width 78 height 14
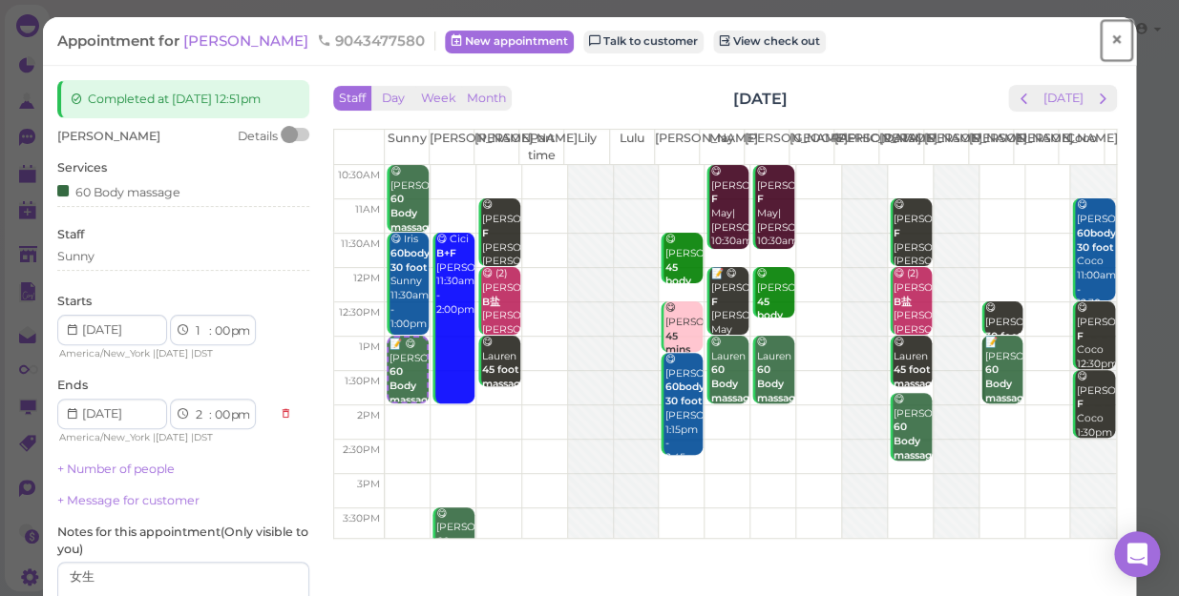
click at [1110, 45] on span "×" at bounding box center [1116, 40] width 12 height 27
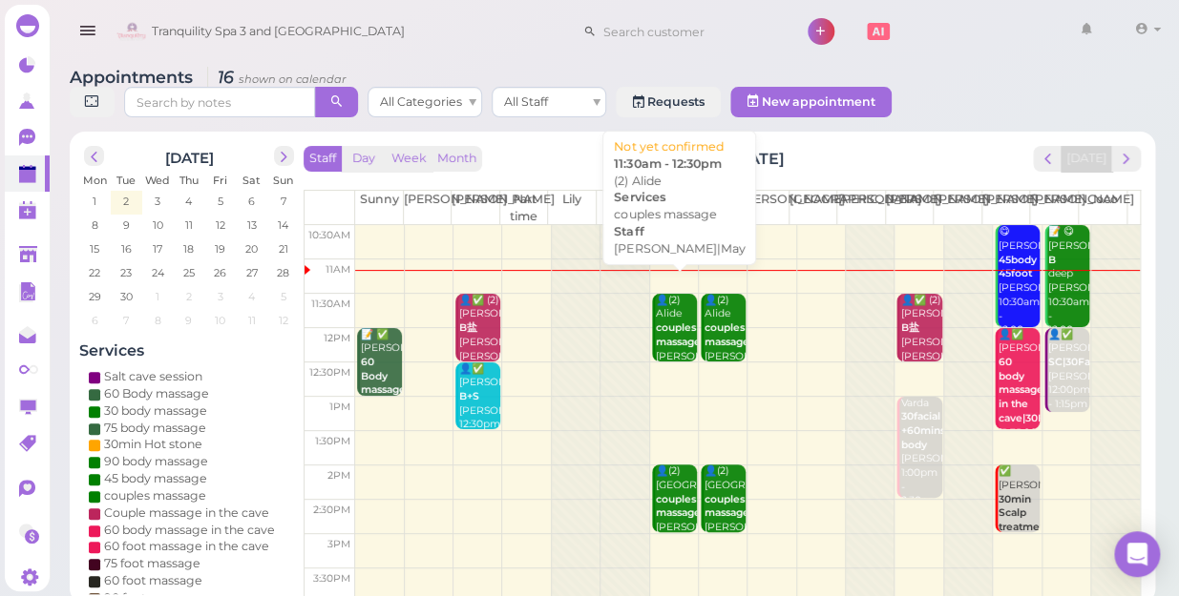
click at [669, 322] on b "couples massage" at bounding box center [678, 335] width 45 height 27
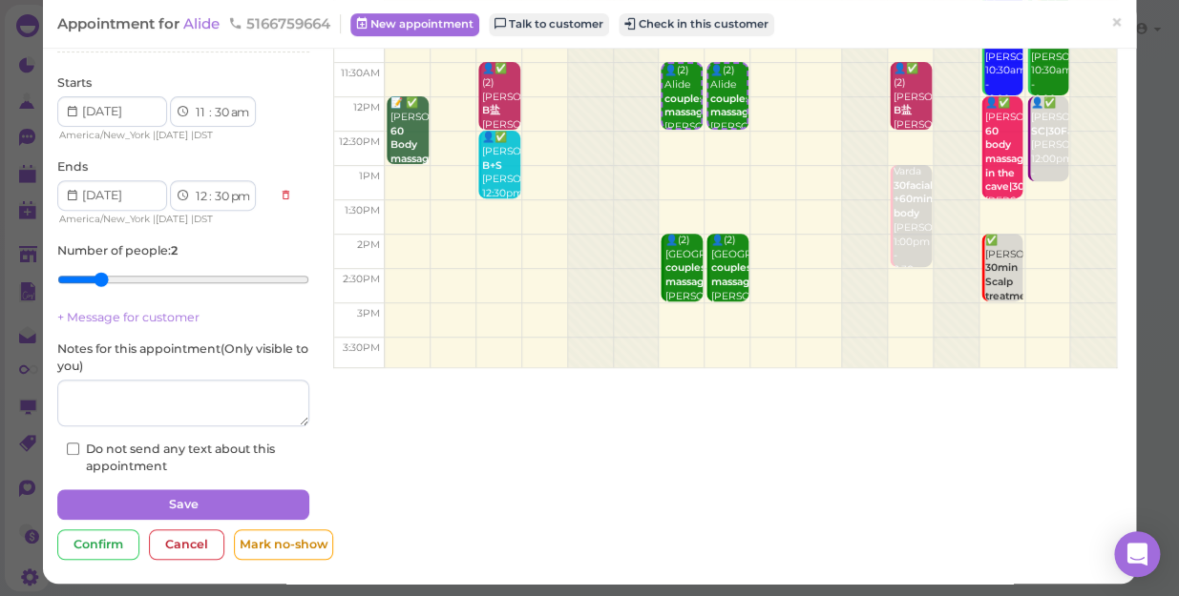
scroll to position [174, 0]
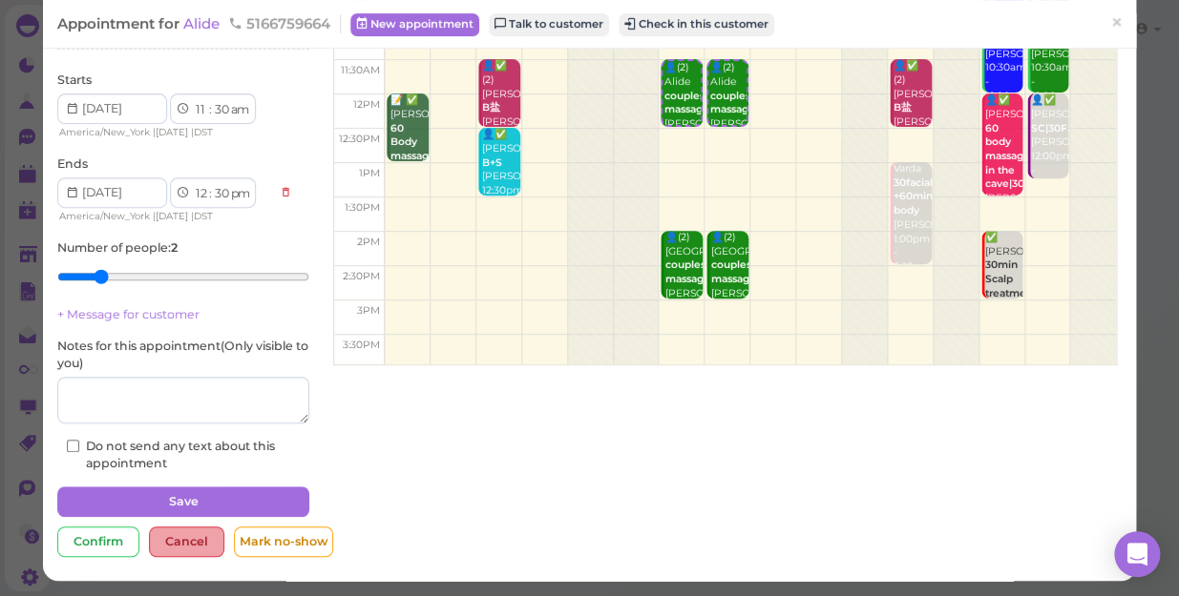
click at [196, 536] on div "Cancel" at bounding box center [186, 542] width 75 height 31
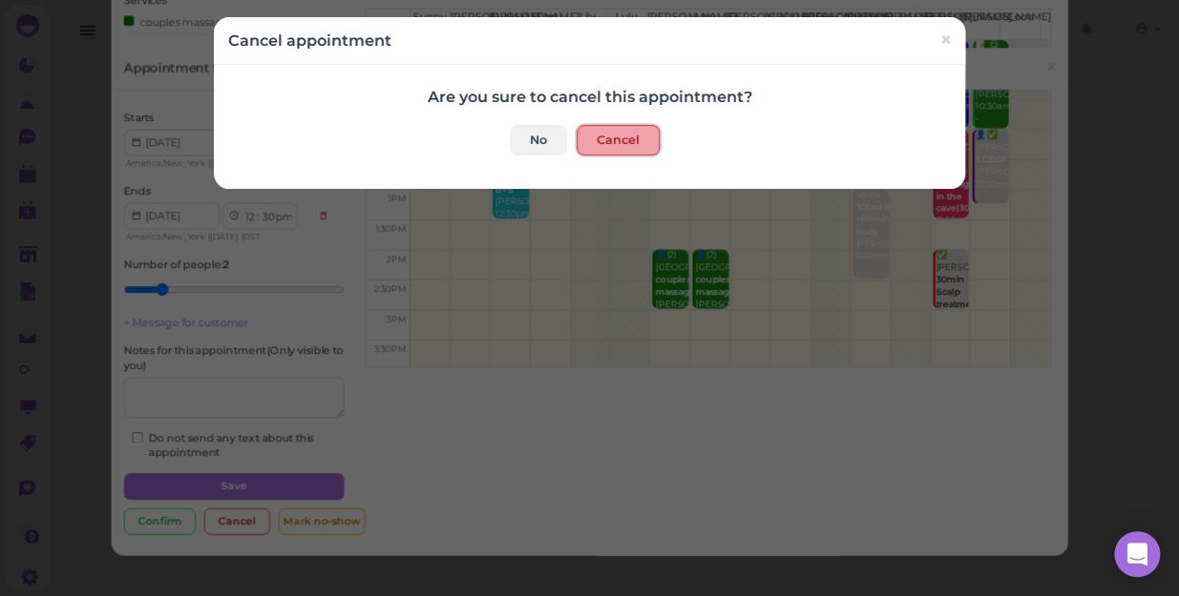
click at [614, 136] on button "Cancel" at bounding box center [617, 140] width 83 height 31
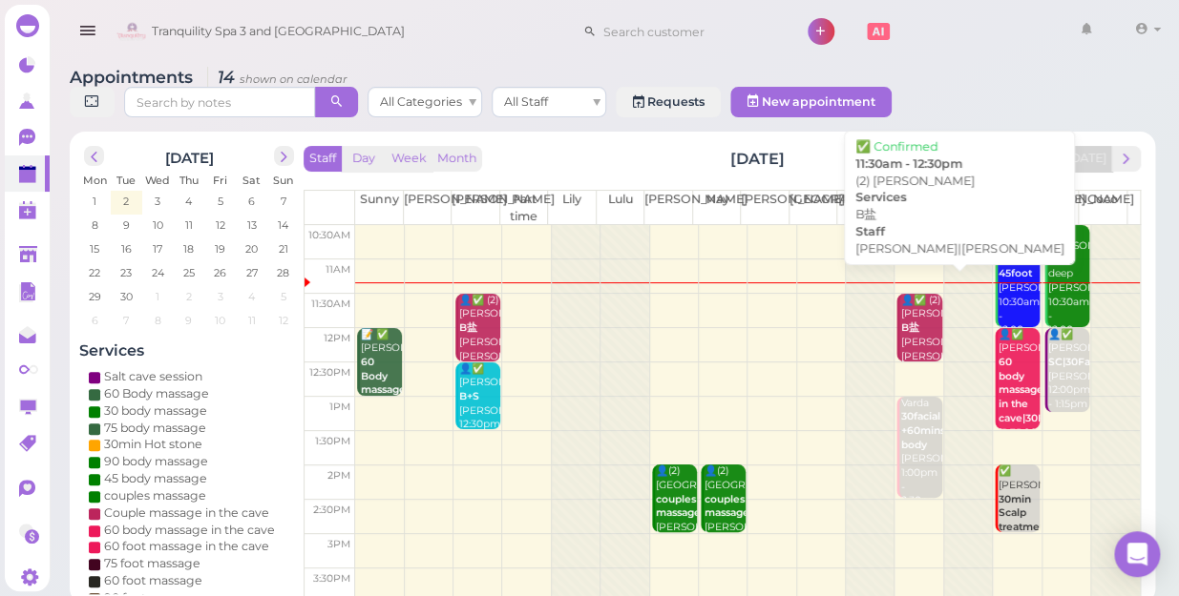
click at [906, 326] on b "B盐" at bounding box center [909, 328] width 18 height 12
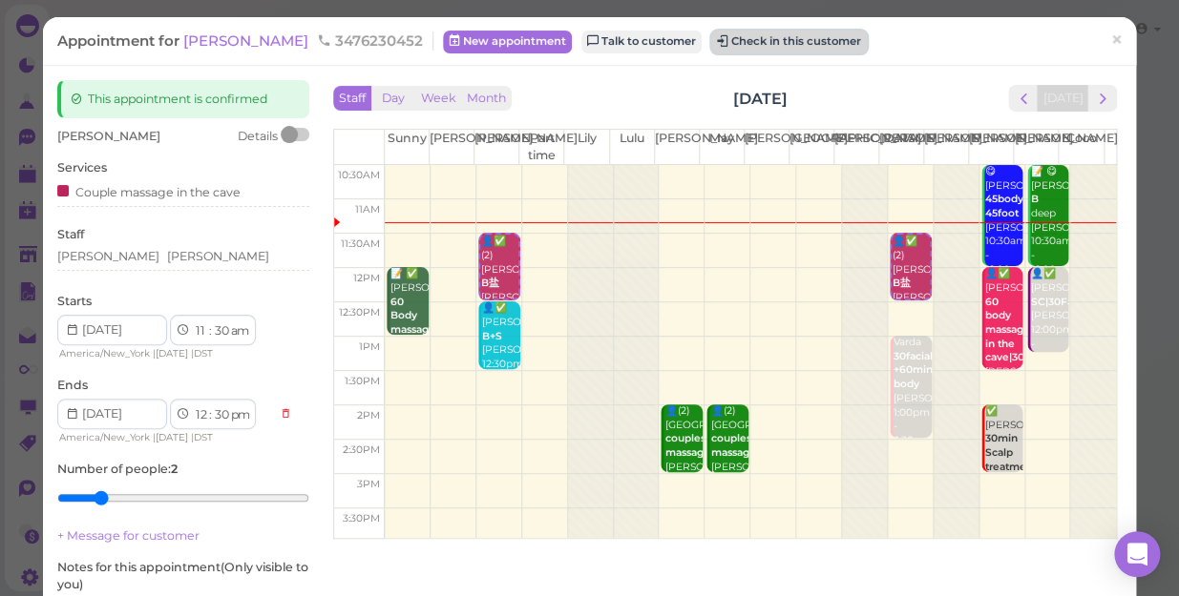
click at [754, 47] on button "Check in this customer" at bounding box center [789, 42] width 156 height 23
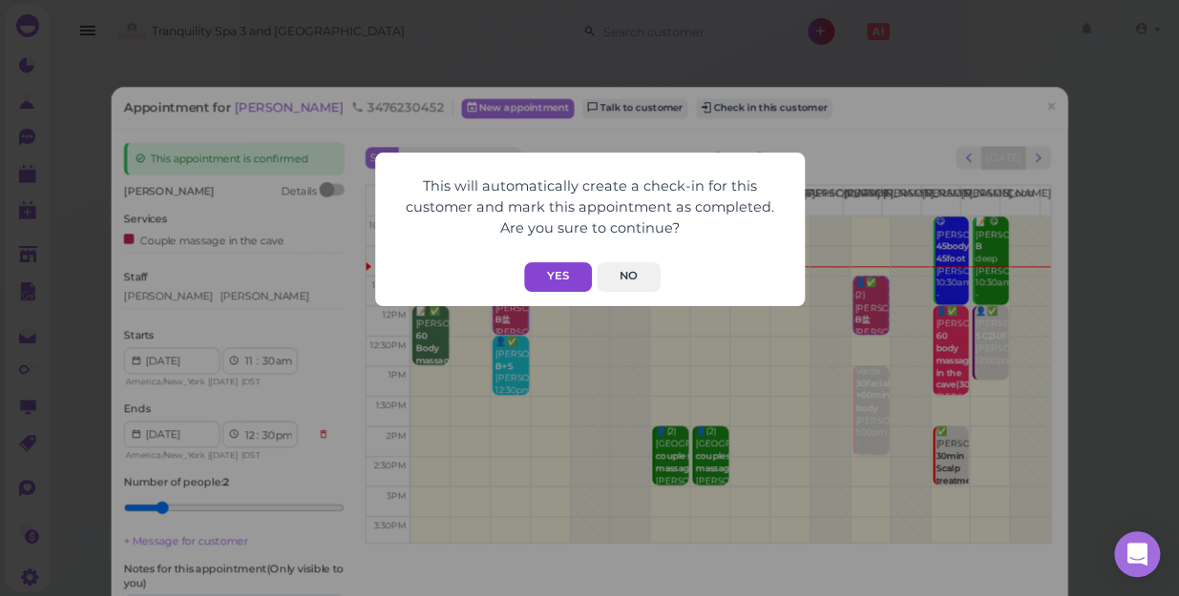
click at [553, 273] on button "Yes" at bounding box center [558, 277] width 68 height 30
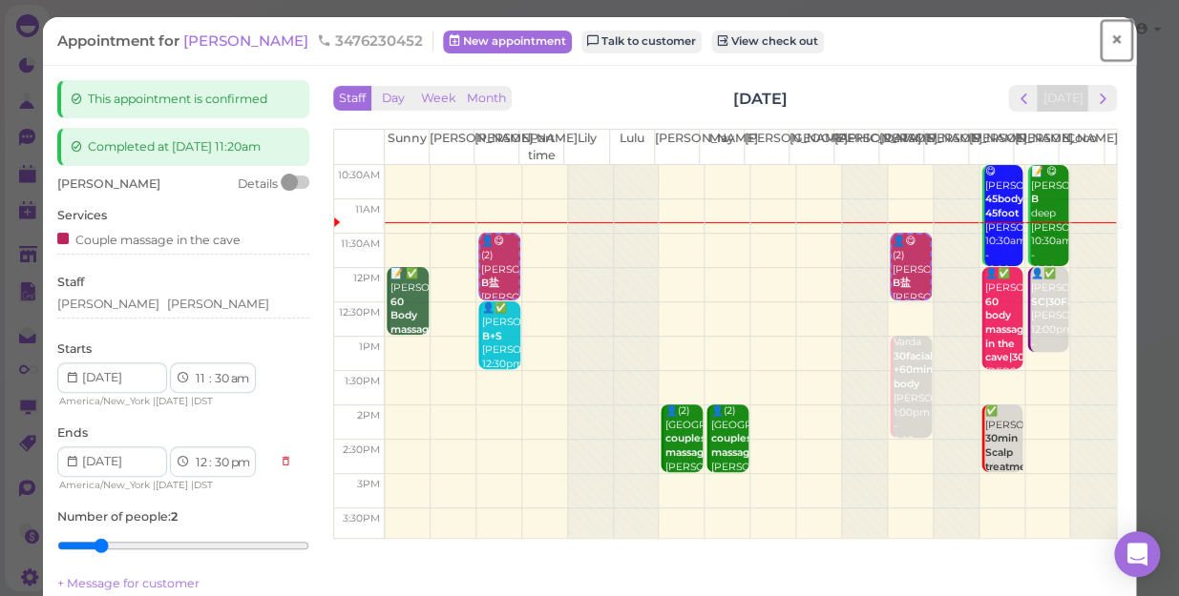
click at [1110, 38] on span "×" at bounding box center [1116, 40] width 12 height 27
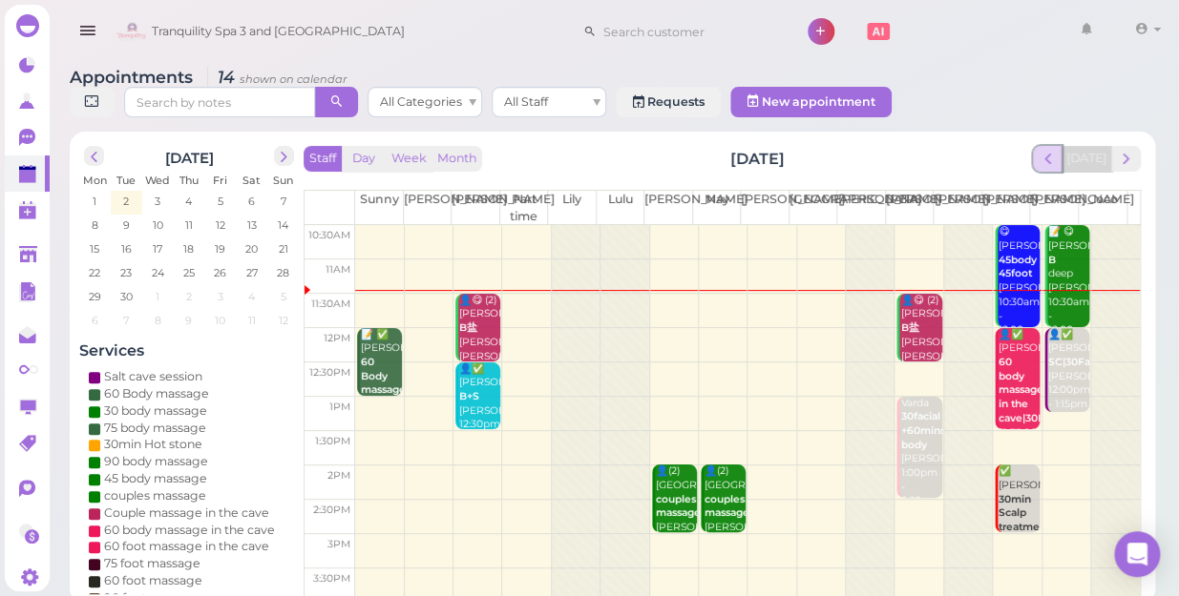
click at [1048, 150] on span "prev" at bounding box center [1047, 159] width 18 height 18
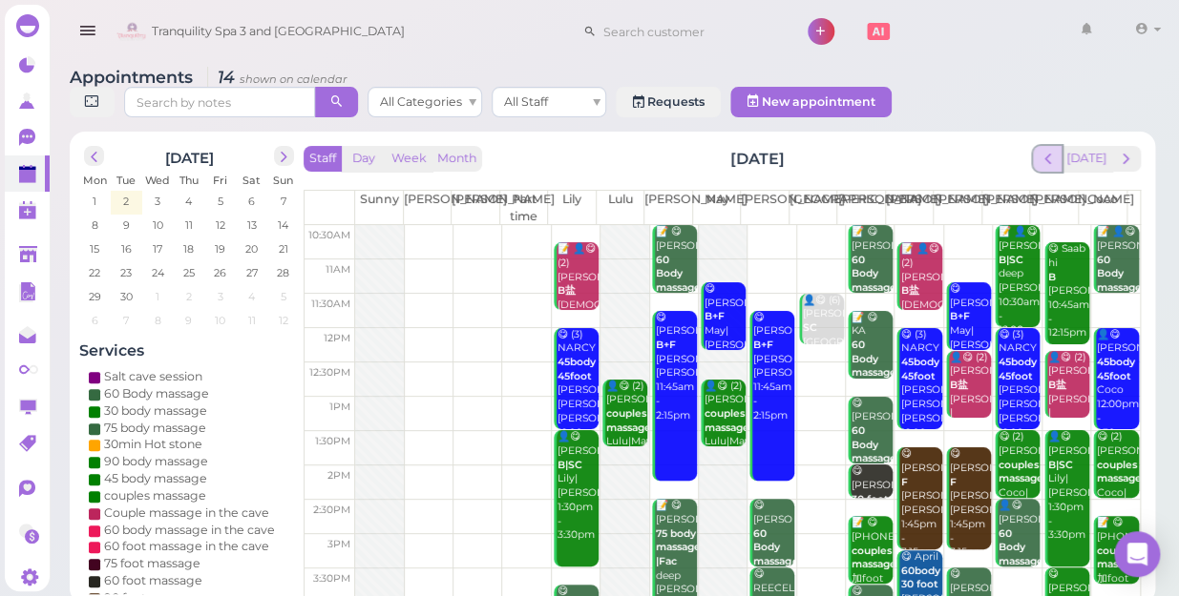
click at [1048, 150] on span "prev" at bounding box center [1047, 159] width 18 height 18
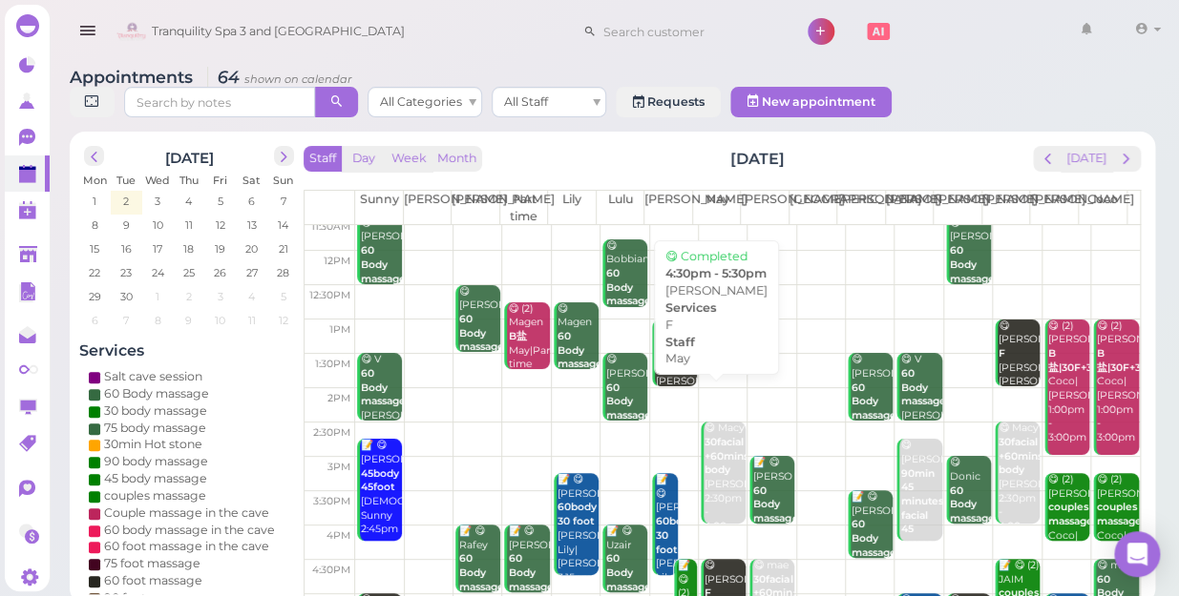
scroll to position [344, 0]
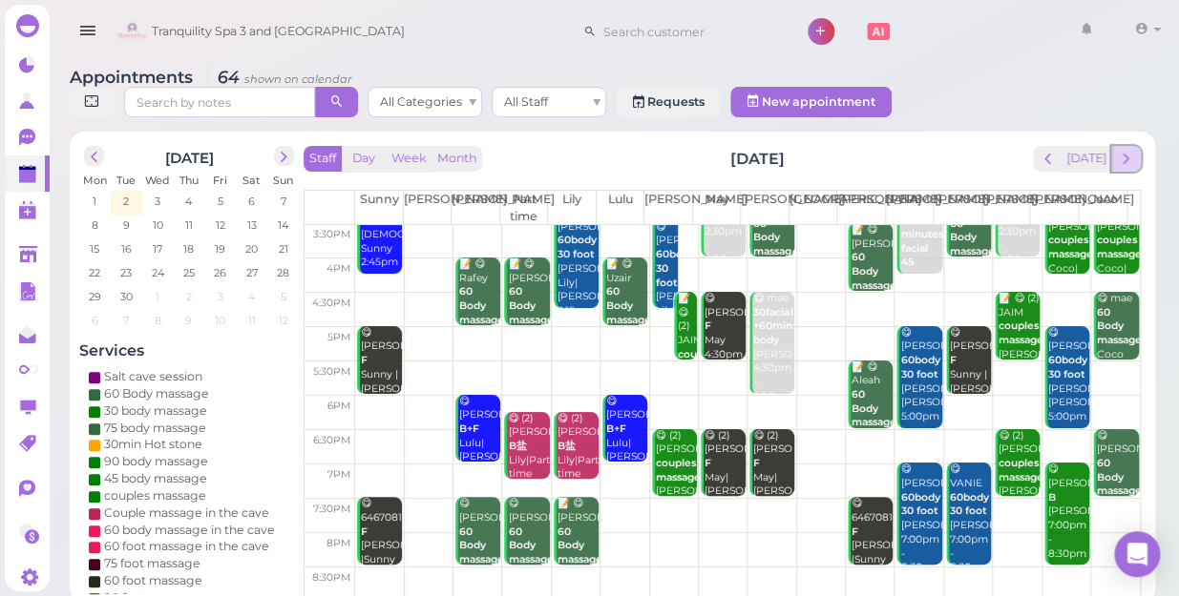
click at [1129, 150] on span "next" at bounding box center [1125, 159] width 18 height 18
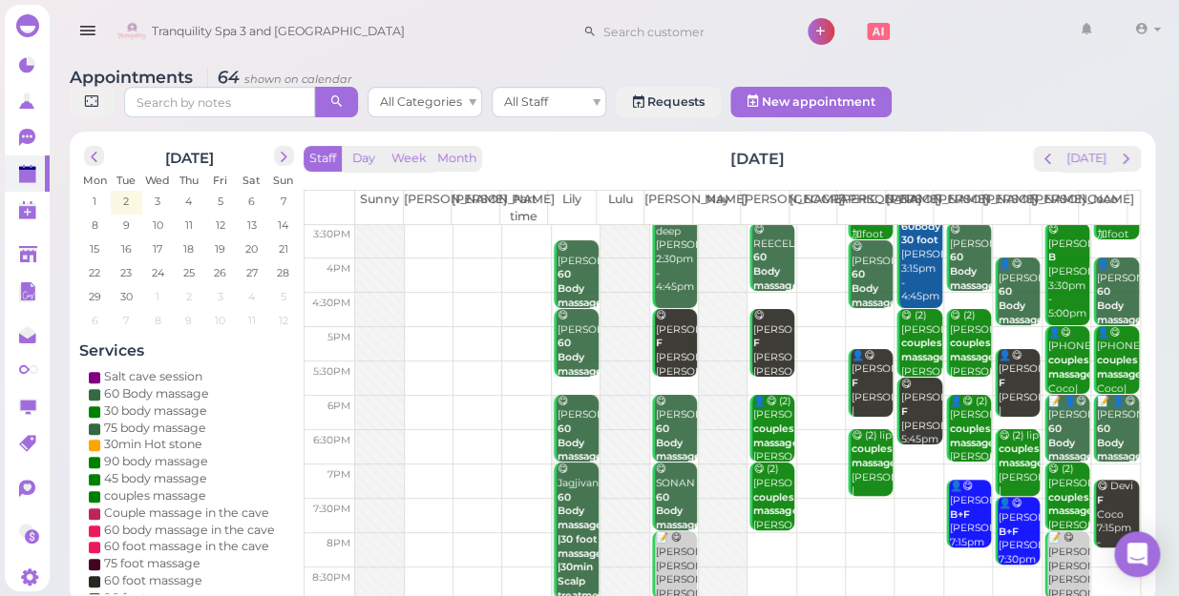
scroll to position [0, 0]
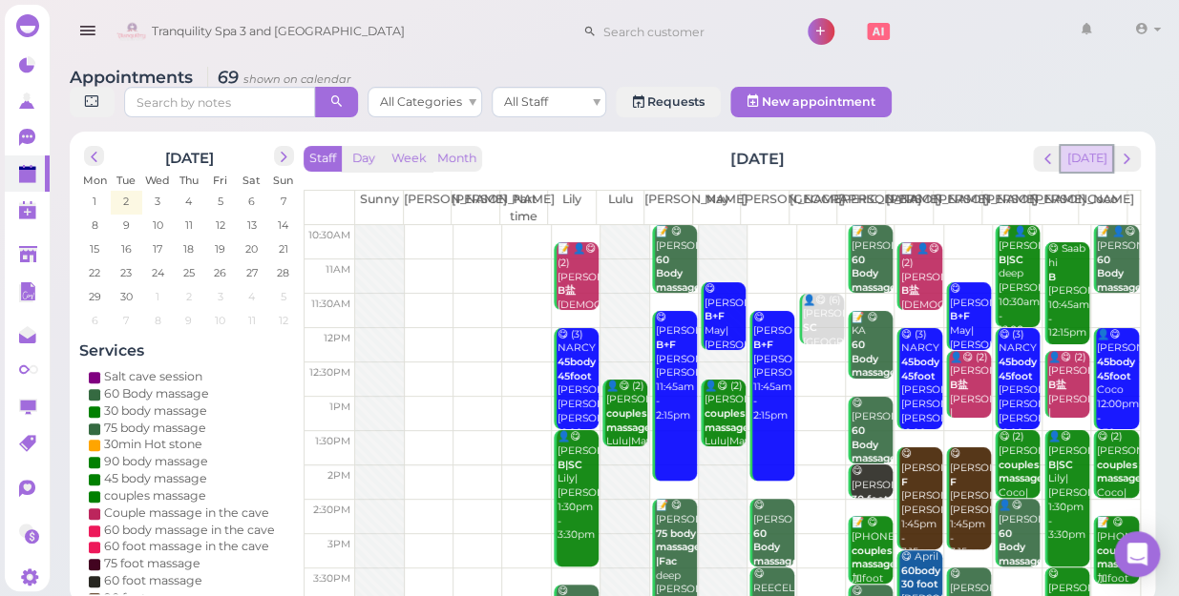
click at [1095, 146] on button "[DATE]" at bounding box center [1086, 159] width 52 height 26
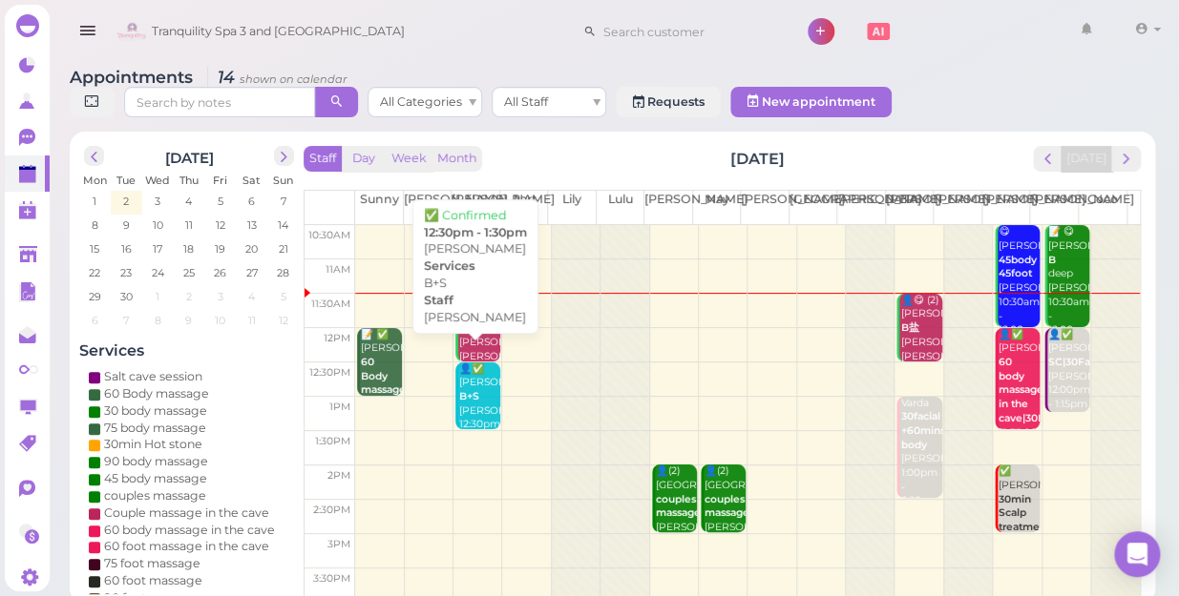
click at [475, 390] on b "B+S" at bounding box center [469, 396] width 20 height 12
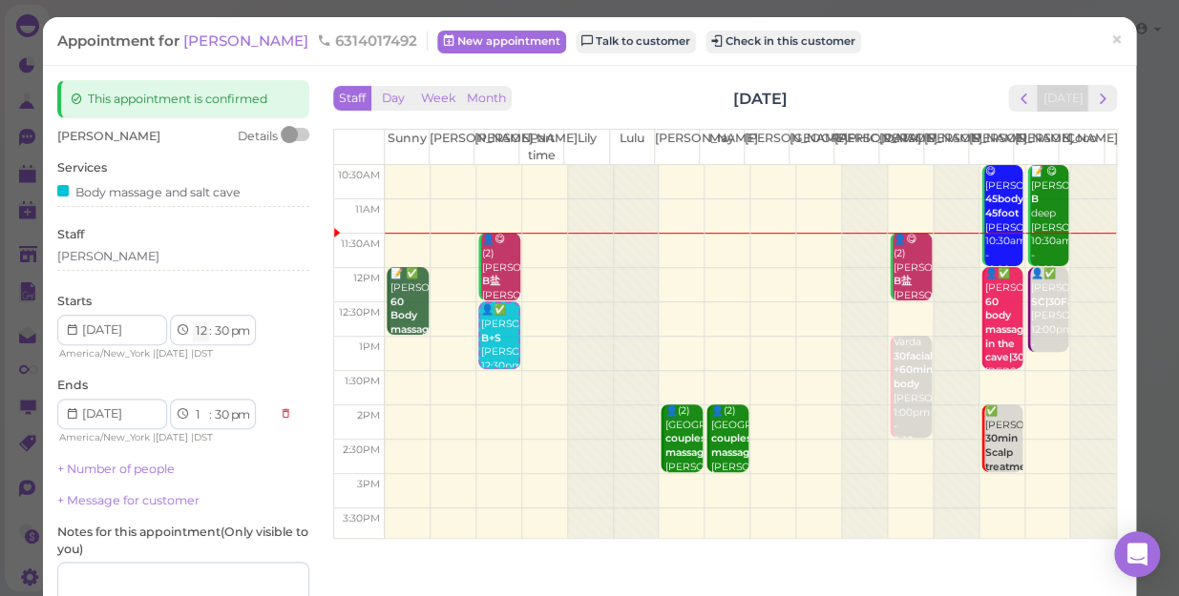
click at [205, 332] on select "1 2 3 4 5 6 7 8 9 10 11 12" at bounding box center [201, 332] width 16 height 20
select select "1"
click at [193, 322] on select "1 2 3 4 5 6 7 8 9 10 11 12" at bounding box center [201, 332] width 16 height 20
select select "2"
click at [226, 334] on select "00 05 10 15 20 25 30 35 40 45 50 55" at bounding box center [221, 332] width 19 height 20
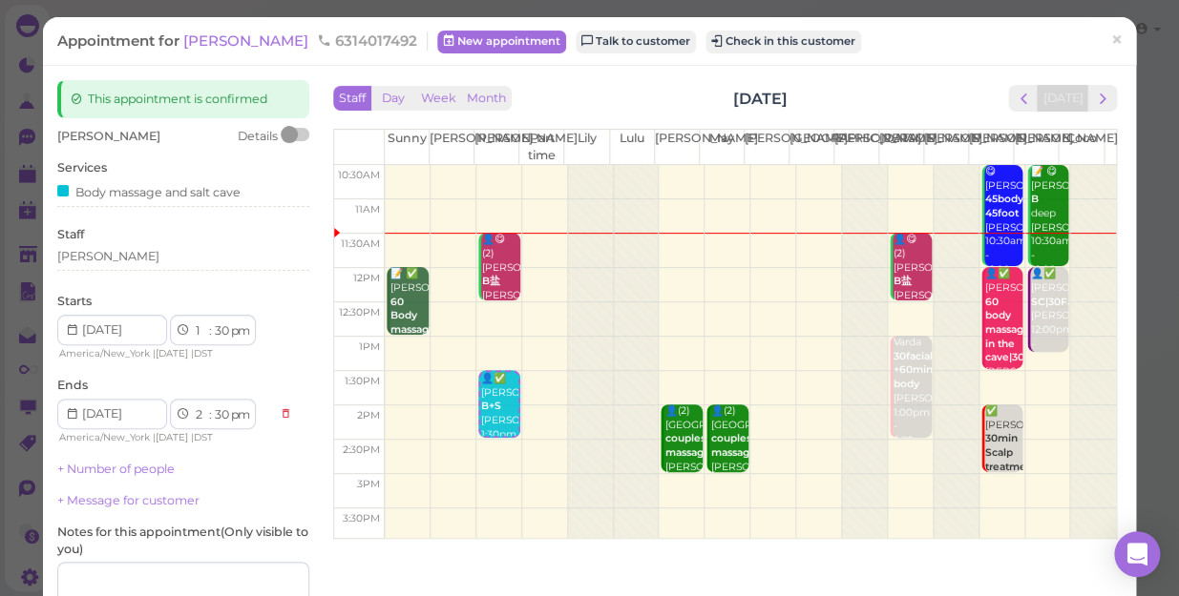
select select "00"
click at [212, 322] on select "00 05 10 15 20 25 30 35 40 45 50 55" at bounding box center [221, 332] width 19 height 20
select select "00"
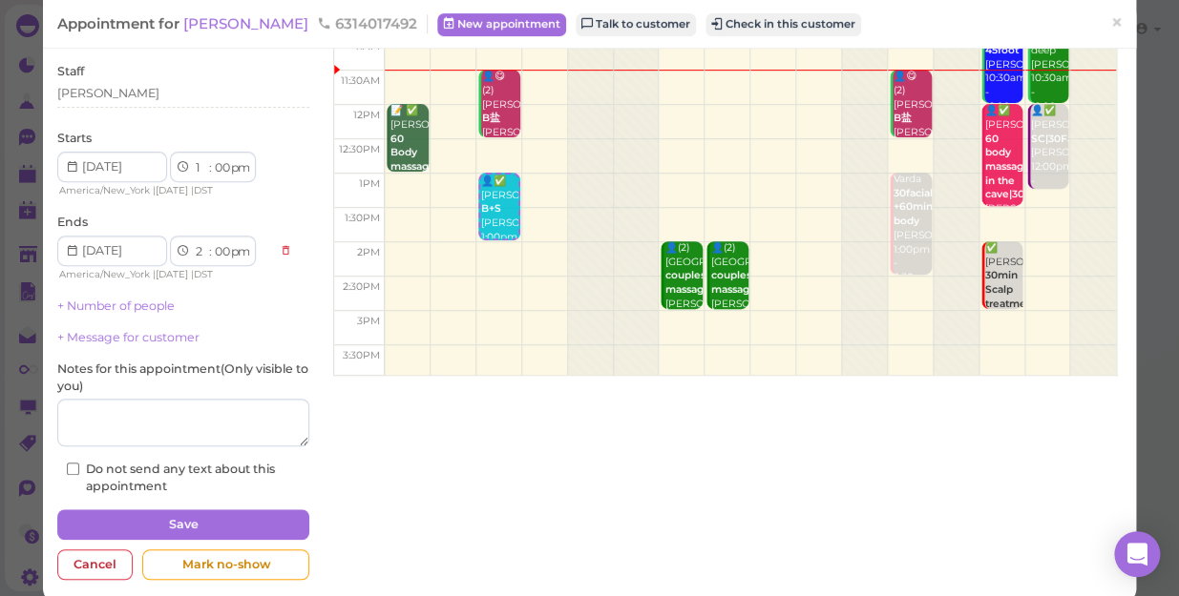
scroll to position [173, 0]
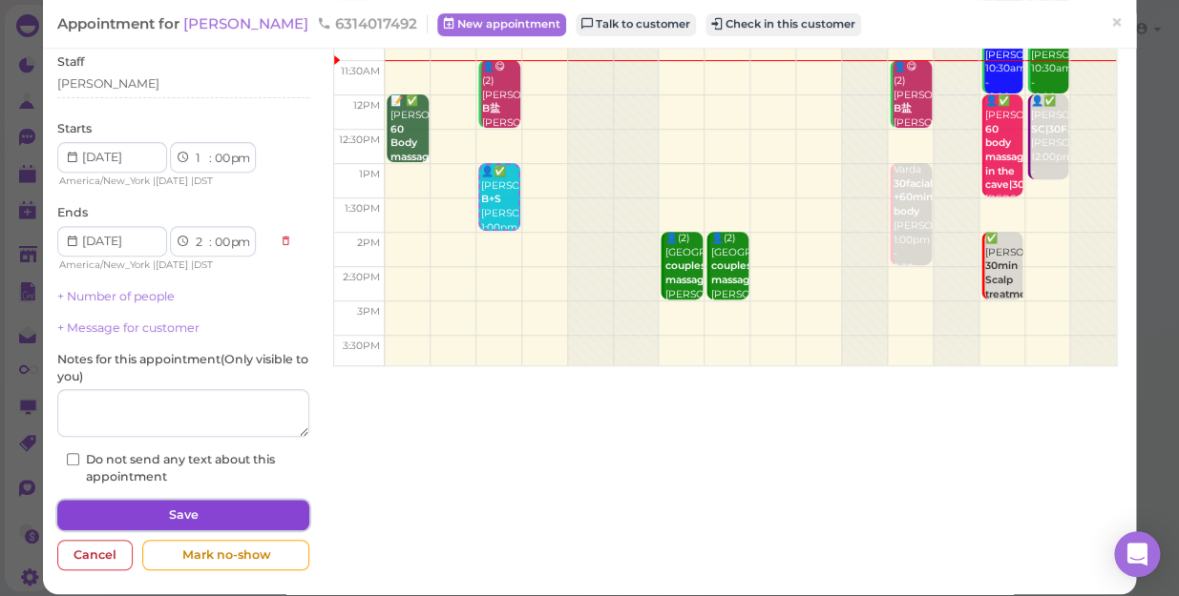
click at [264, 510] on button "Save" at bounding box center [183, 515] width 252 height 31
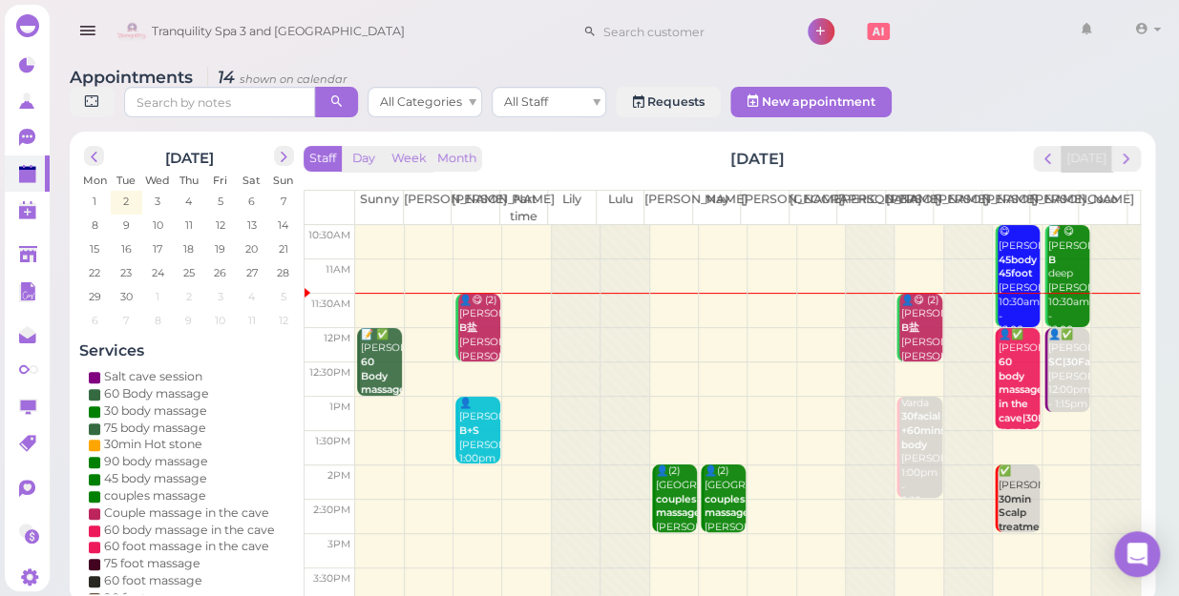
click at [710, 294] on td at bounding box center [747, 311] width 784 height 34
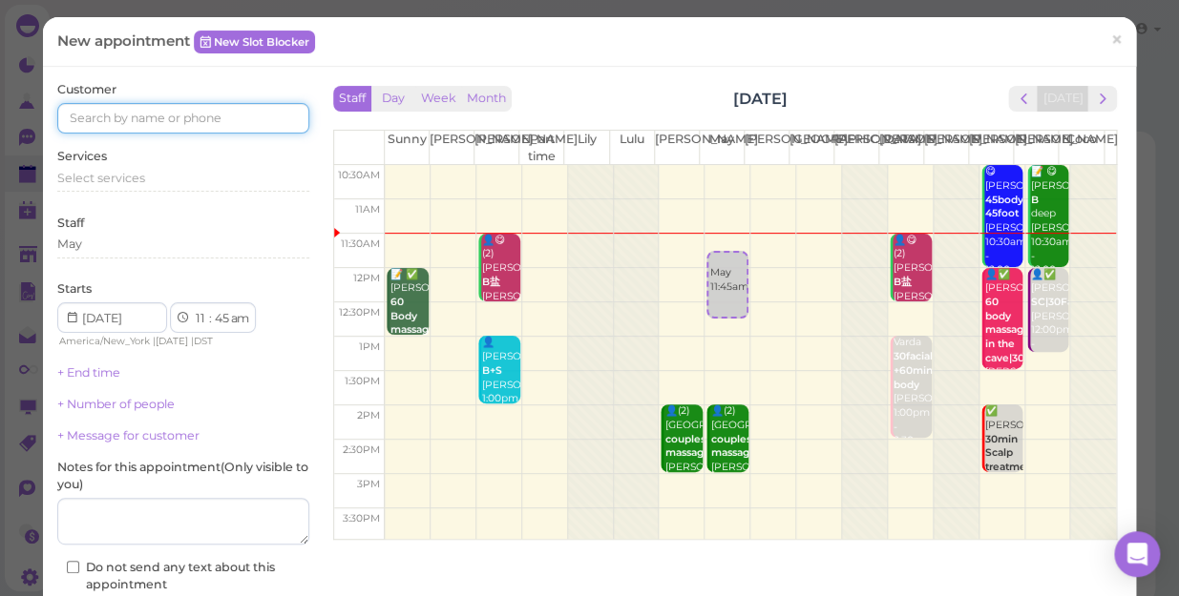
click at [250, 115] on input at bounding box center [183, 118] width 252 height 31
type input "3477249663"
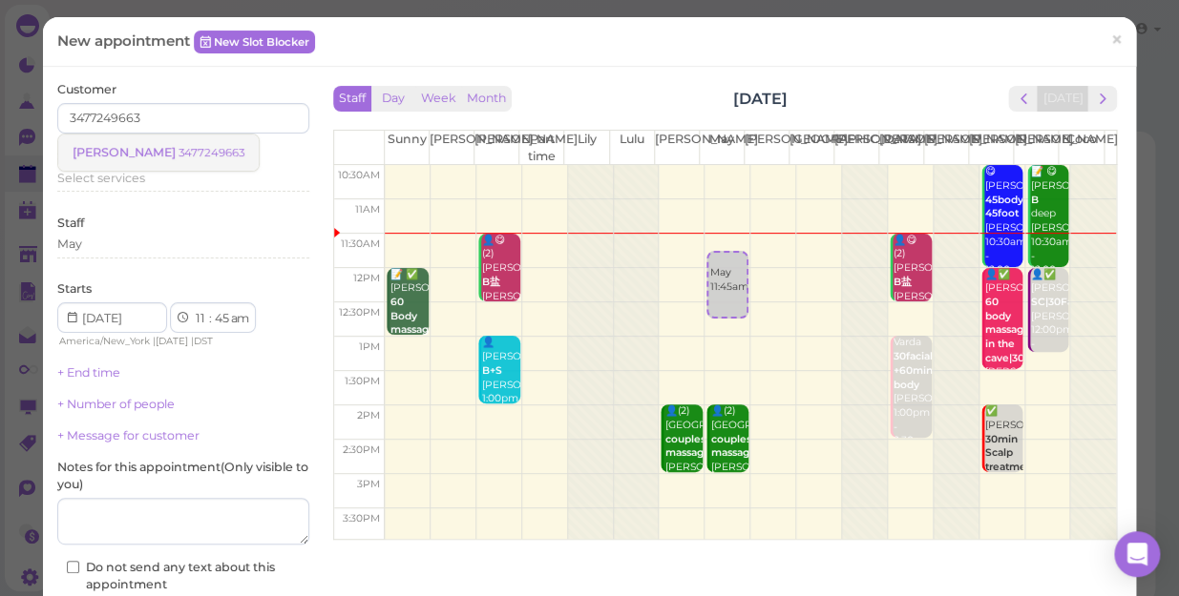
click at [178, 147] on small "3477249663" at bounding box center [211, 152] width 66 height 13
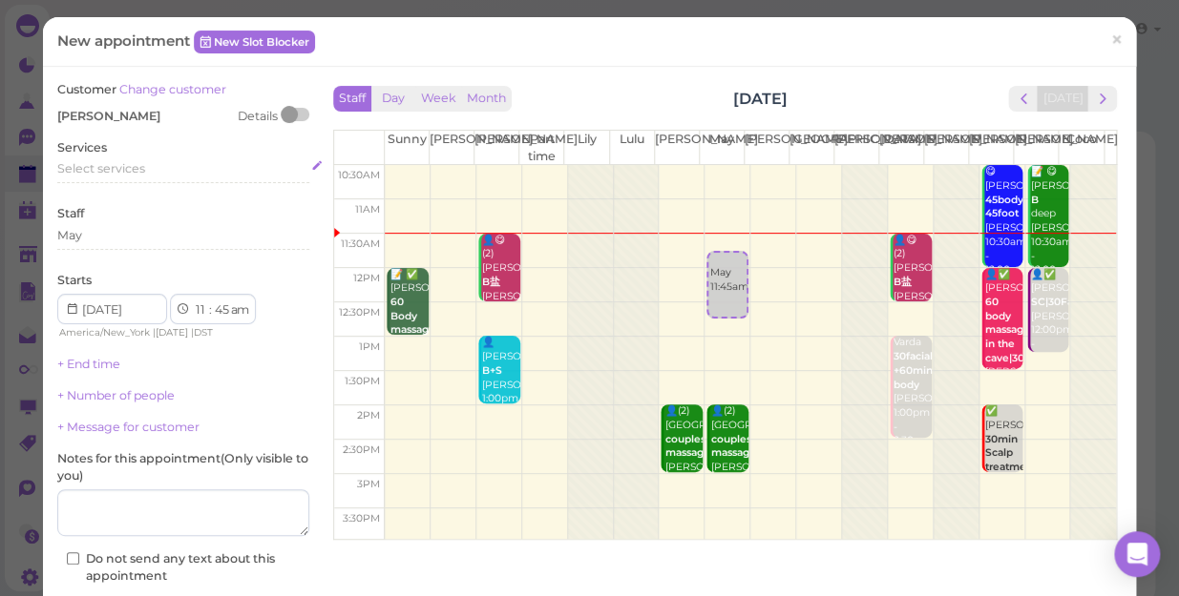
click at [149, 166] on div "Select services" at bounding box center [183, 168] width 252 height 17
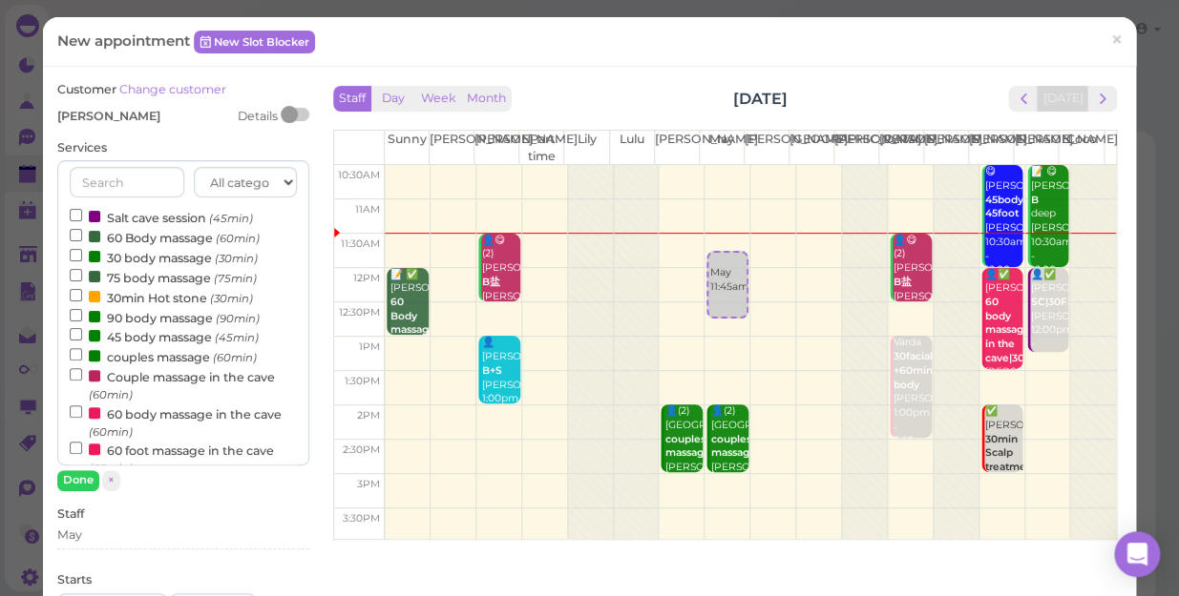
click at [146, 239] on label "60 Body massage (60min)" at bounding box center [165, 237] width 190 height 20
click at [82, 239] on input "60 Body massage (60min)" at bounding box center [76, 235] width 12 height 12
click at [73, 479] on button "Done" at bounding box center [78, 480] width 42 height 20
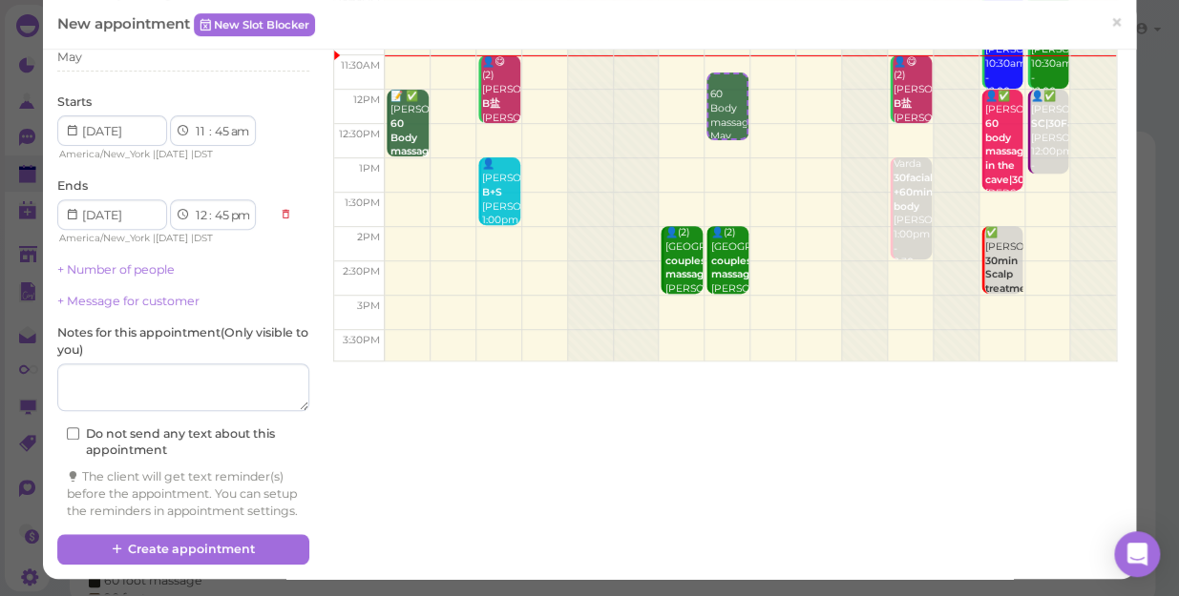
scroll to position [194, 0]
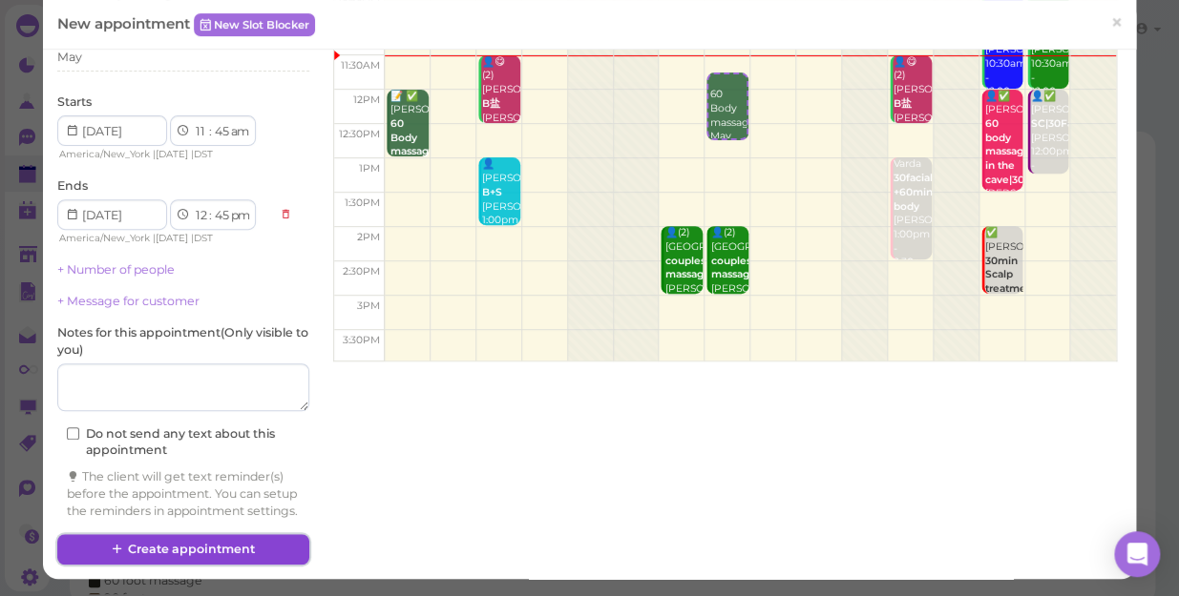
click at [209, 543] on button "Create appointment" at bounding box center [183, 549] width 252 height 31
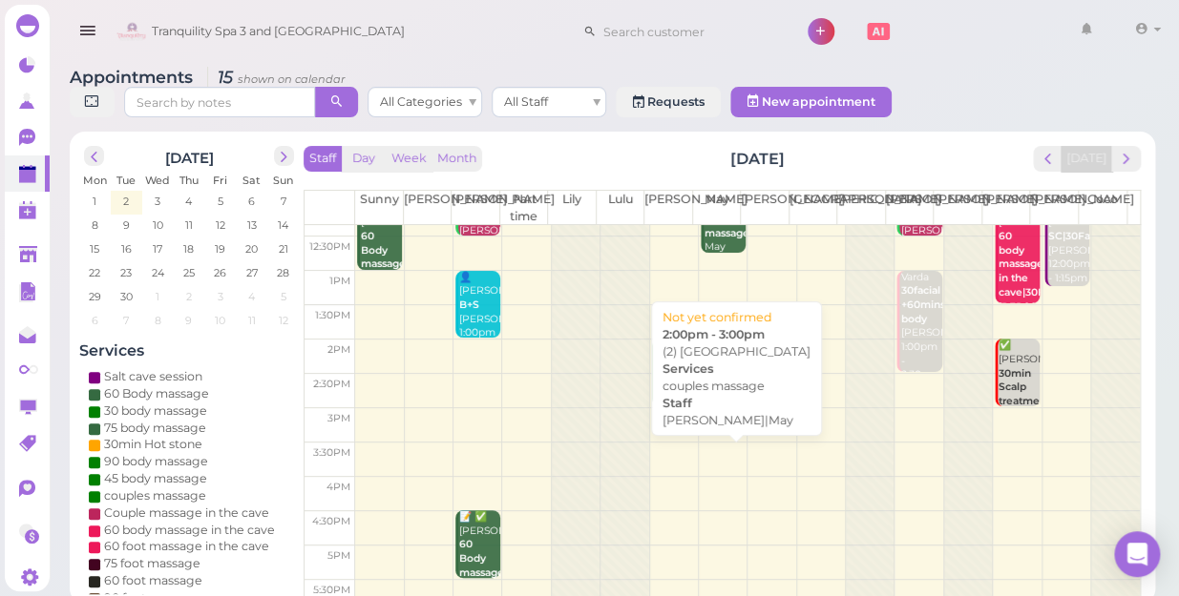
scroll to position [344, 0]
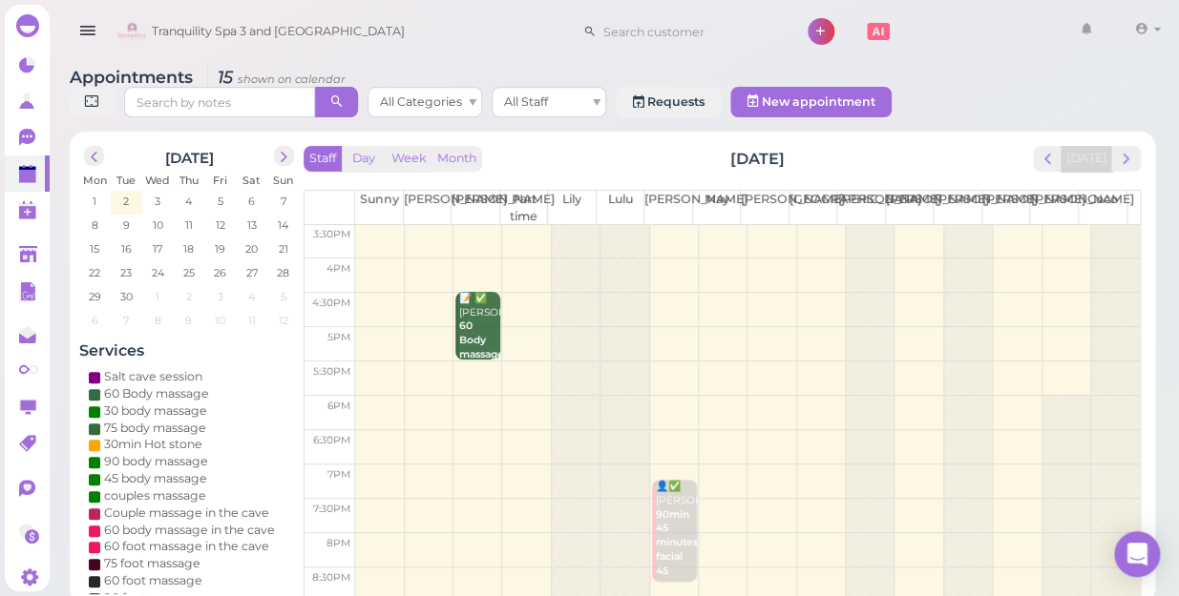
click at [474, 396] on td at bounding box center [747, 413] width 784 height 34
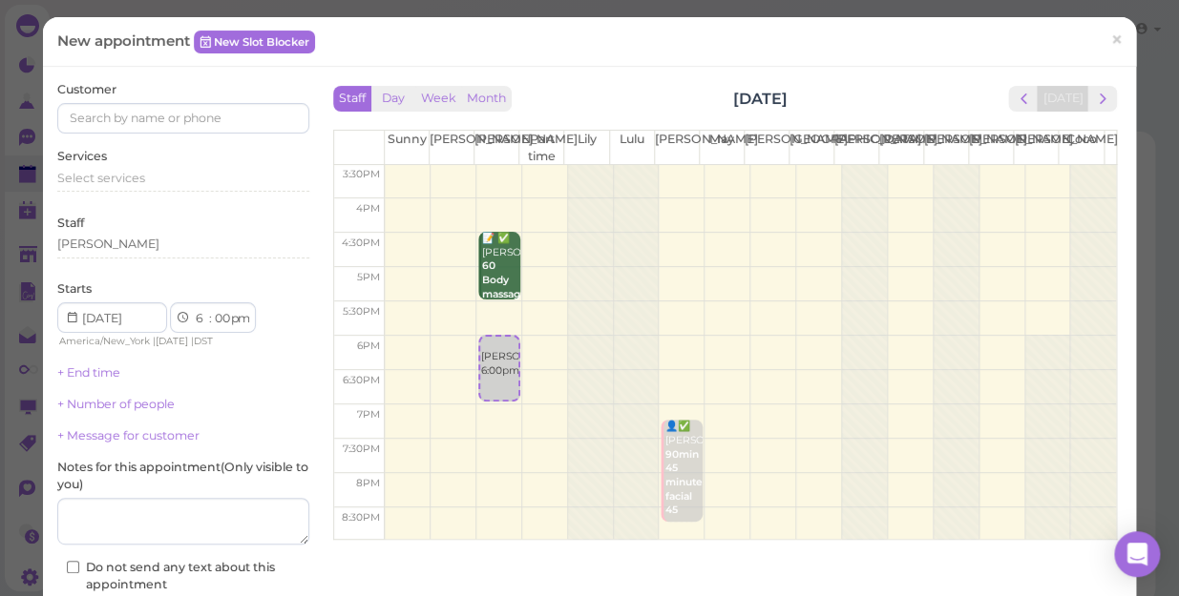
click at [974, 353] on td at bounding box center [750, 353] width 731 height 34
select select "15"
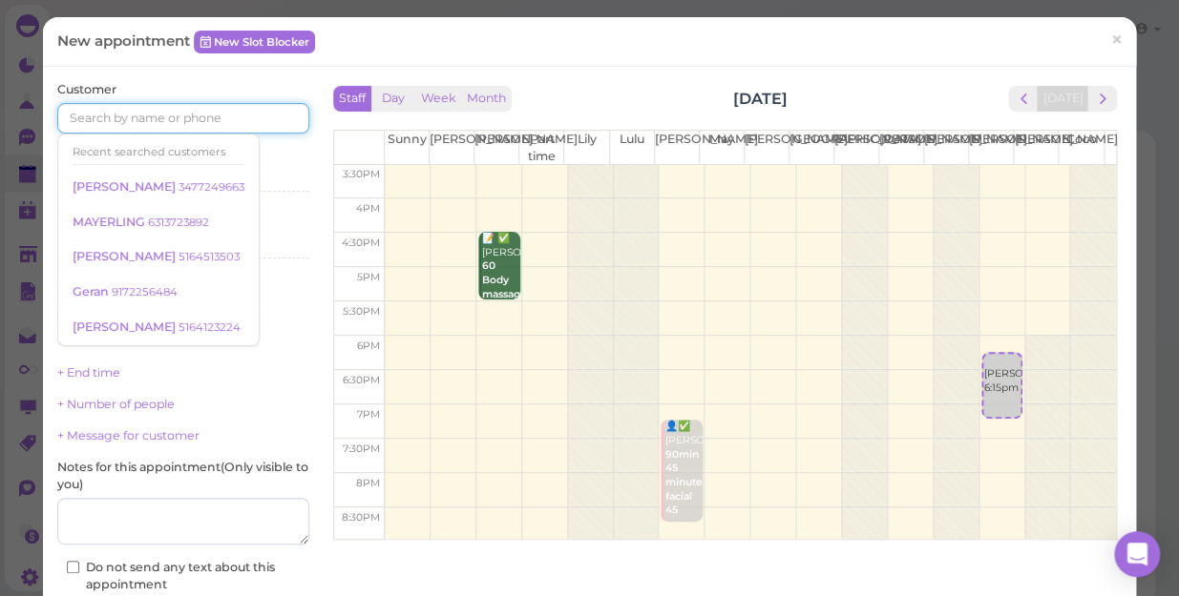
click at [251, 123] on input at bounding box center [183, 118] width 252 height 31
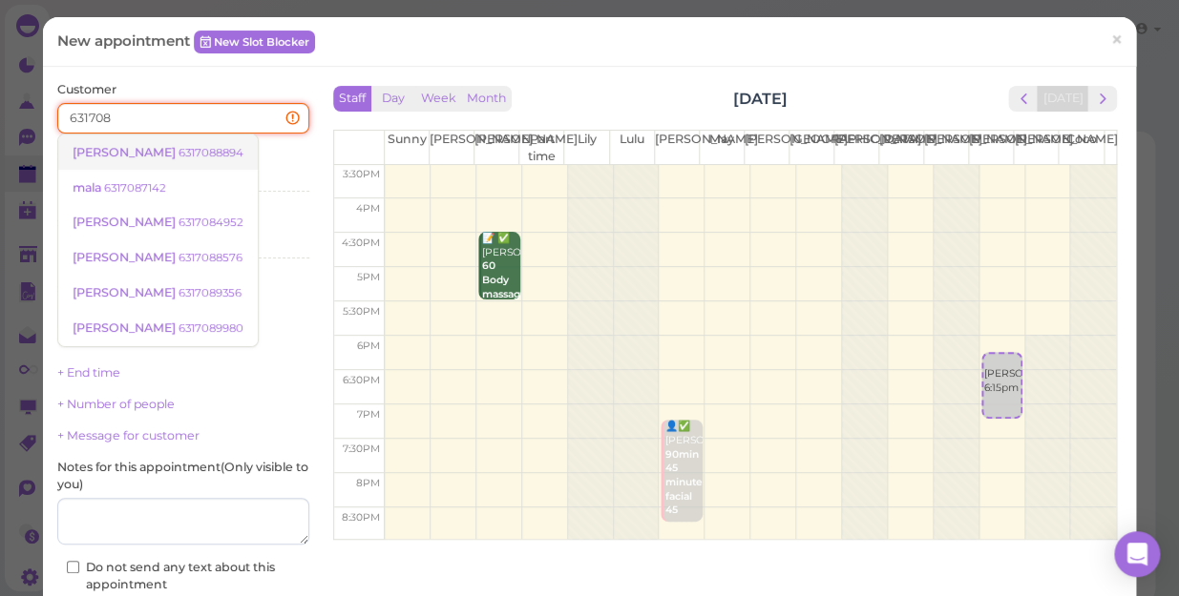
type input "631708"
click at [178, 146] on small "6317088894" at bounding box center [210, 152] width 65 height 13
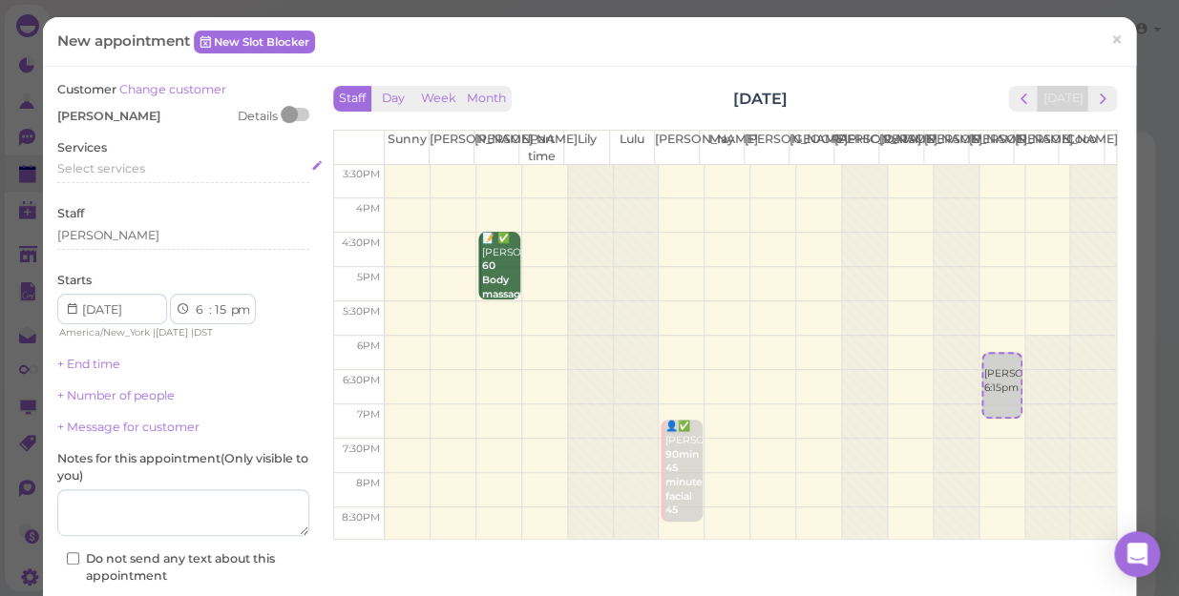
click at [156, 168] on div "Select services" at bounding box center [183, 168] width 252 height 17
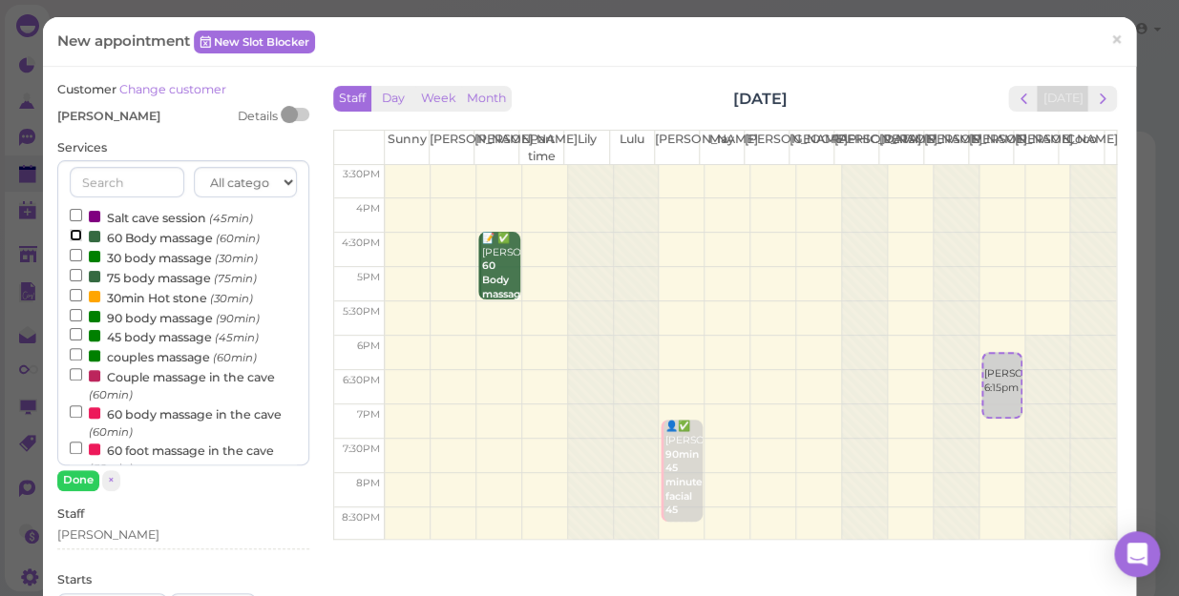
click at [74, 235] on input "60 Body massage (60min)" at bounding box center [76, 235] width 12 height 12
click at [79, 480] on button "Done" at bounding box center [78, 480] width 42 height 20
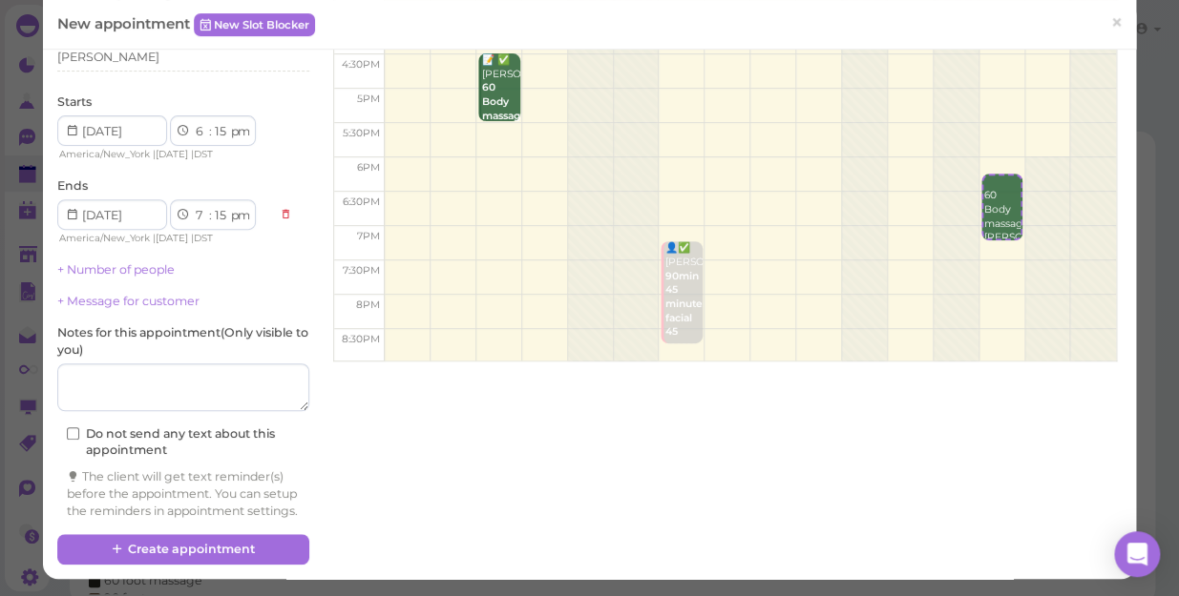
scroll to position [194, 0]
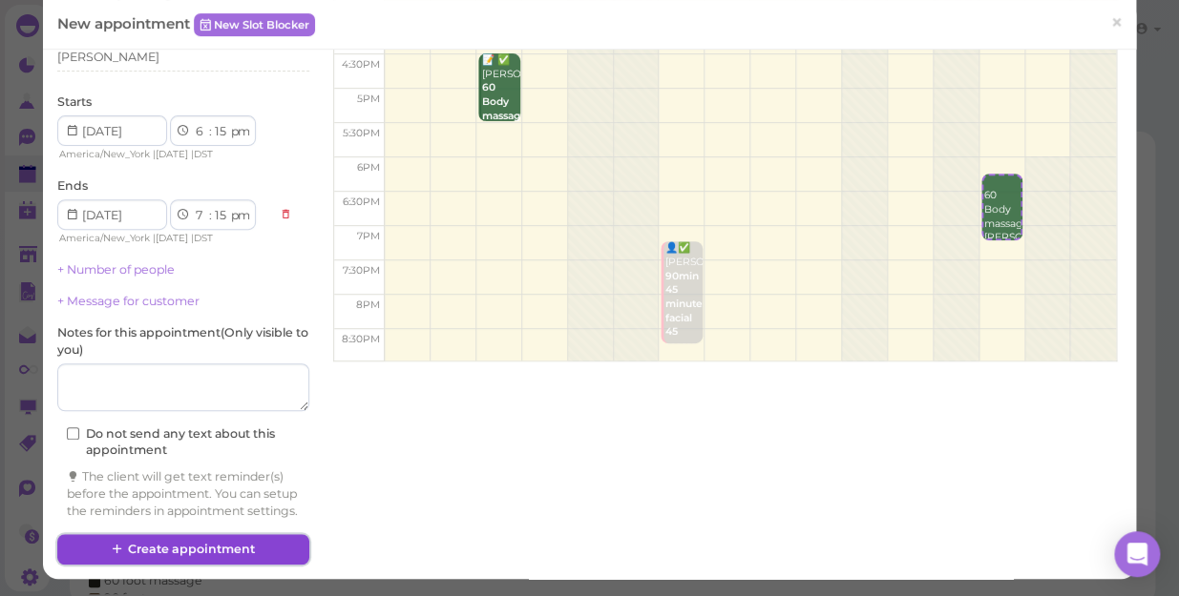
click at [188, 547] on button "Create appointment" at bounding box center [183, 549] width 252 height 31
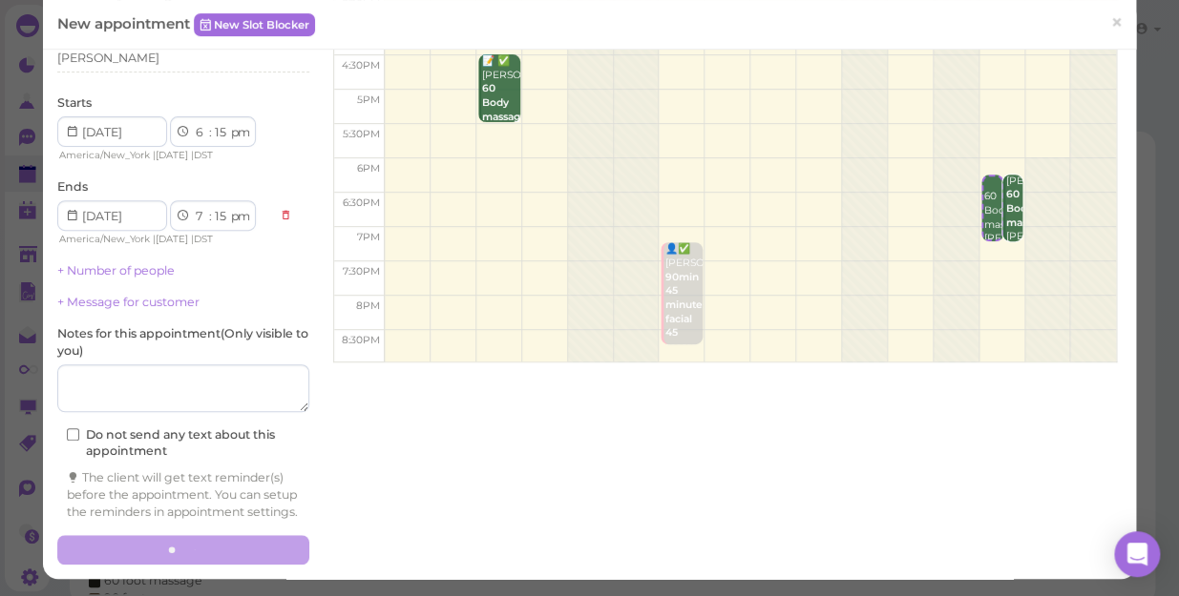
scroll to position [0, 0]
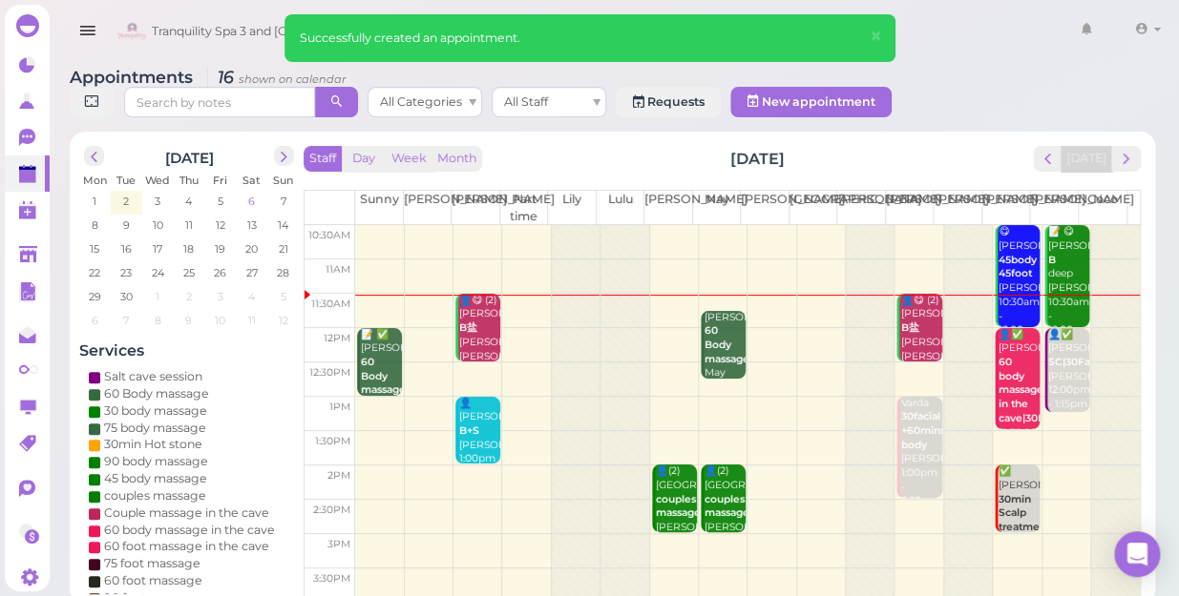
click at [250, 193] on span "6" at bounding box center [251, 201] width 10 height 17
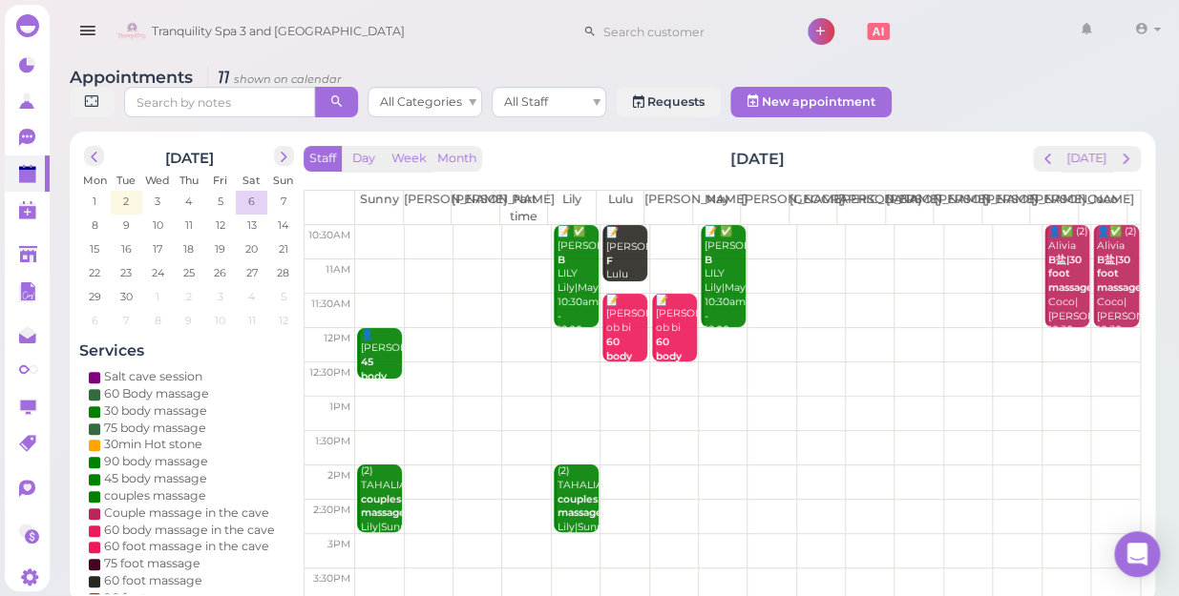
click at [1005, 294] on td at bounding box center [747, 311] width 784 height 34
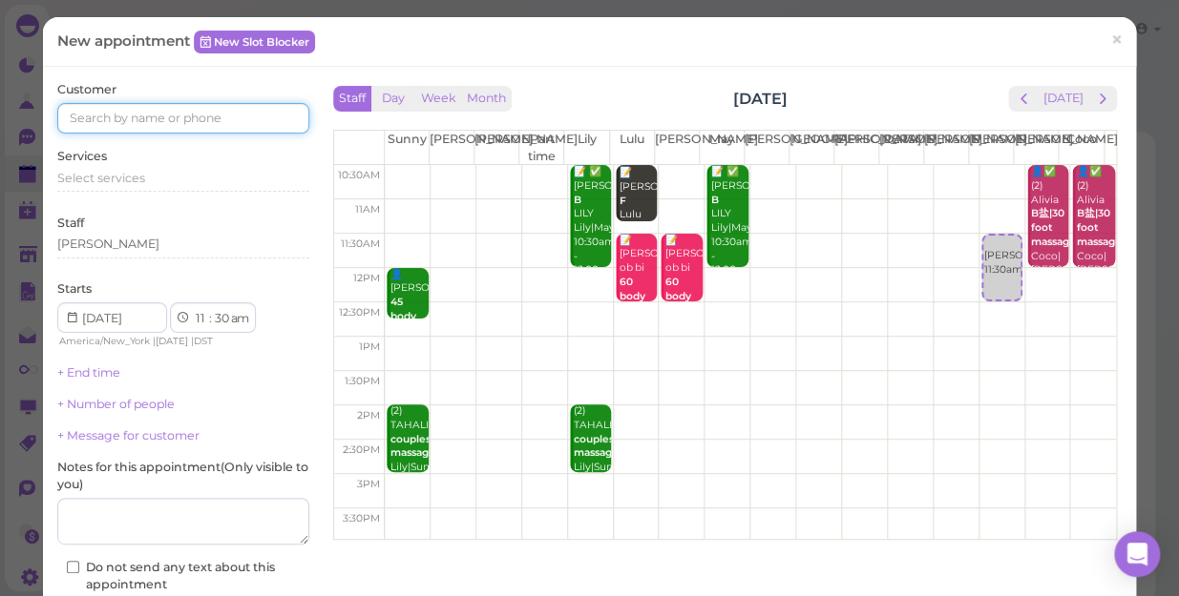
click at [289, 113] on input at bounding box center [183, 118] width 252 height 31
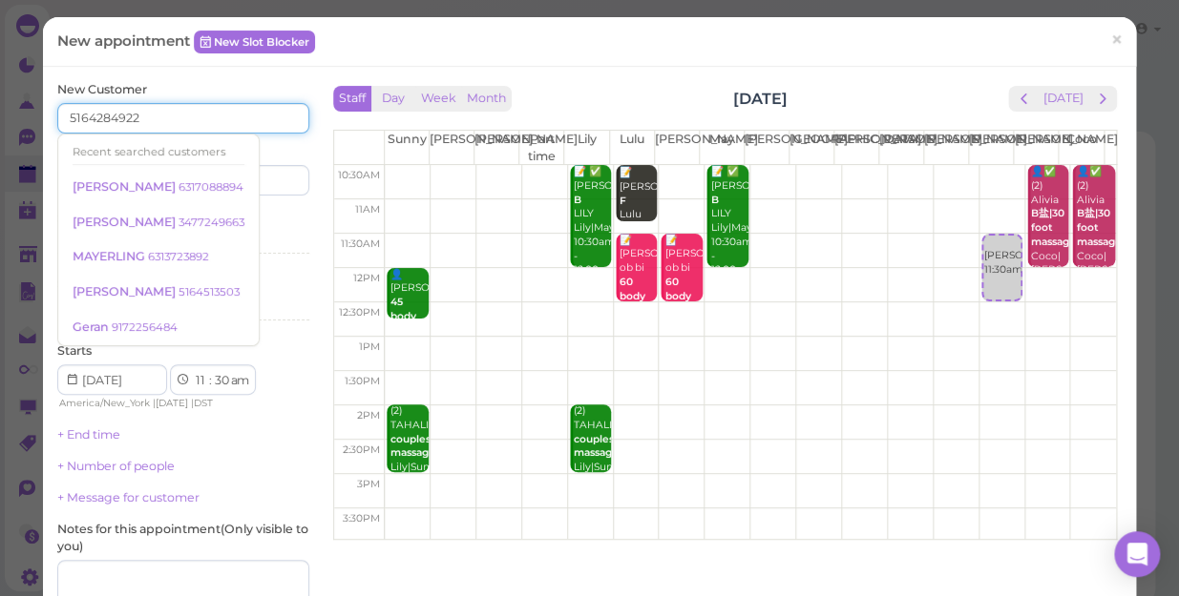
type input "5164284922"
click at [267, 212] on div "Services Select services" at bounding box center [183, 236] width 252 height 52
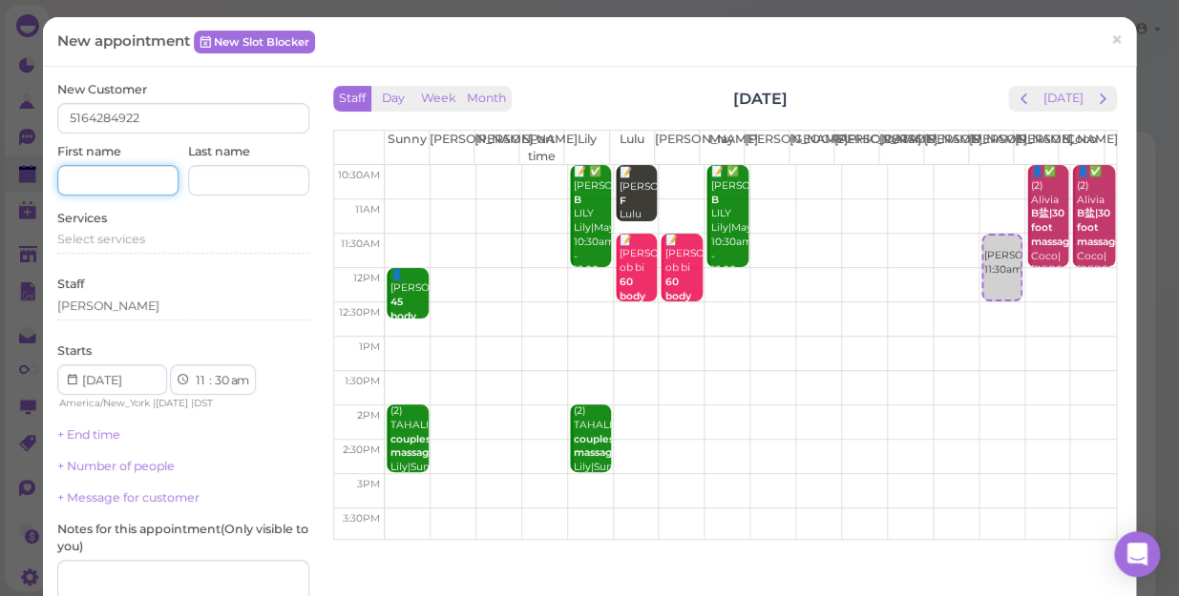
click at [115, 181] on input at bounding box center [117, 180] width 121 height 31
type input "[PERSON_NAME]"
click at [282, 353] on div "Starts 1 2 3 4 5 6 7 8 9 10 11 12 : 00 05 10 15 20 25 30 35 40 45 50 55 am pm A…" at bounding box center [183, 378] width 252 height 70
click at [151, 248] on div "Select services" at bounding box center [183, 242] width 252 height 23
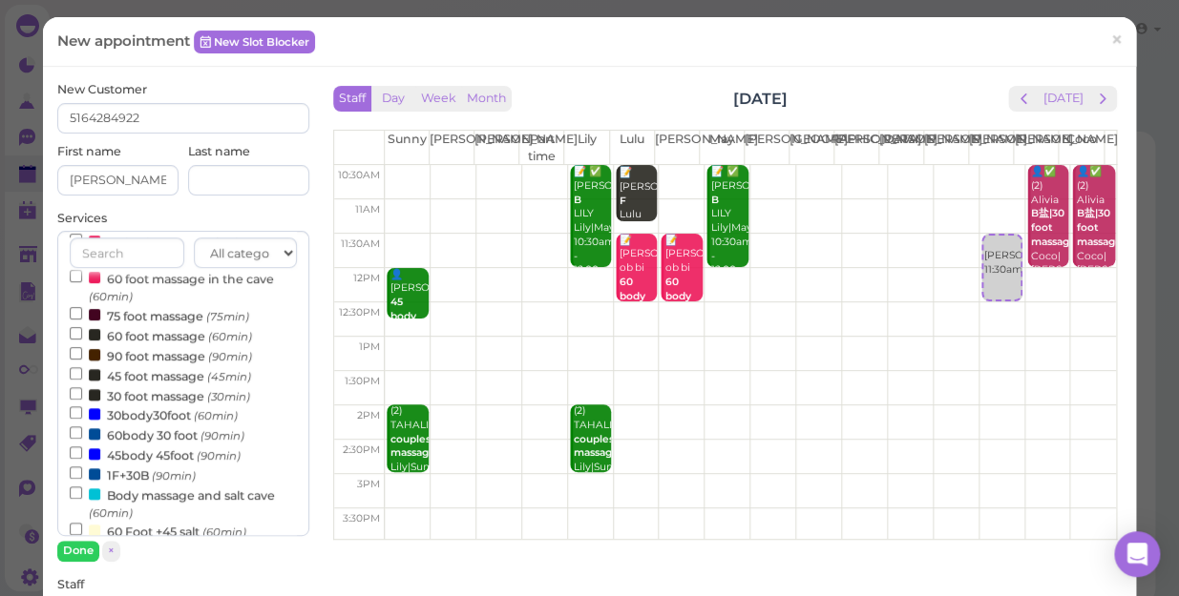
scroll to position [346, 0]
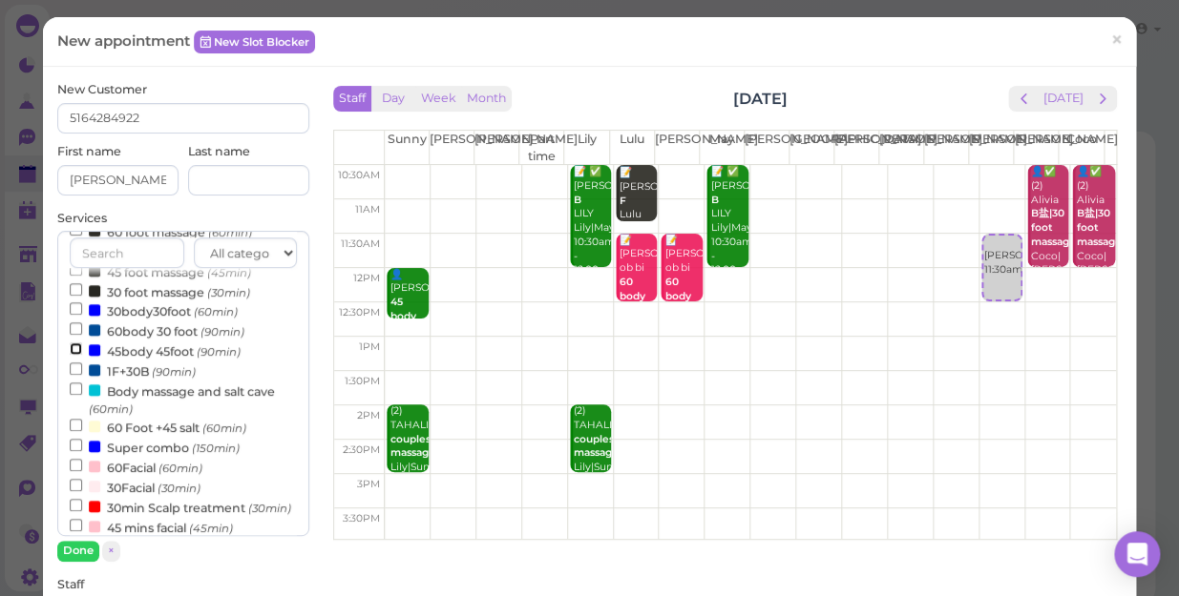
click at [71, 353] on input "45body 45foot (90min)" at bounding box center [76, 349] width 12 height 12
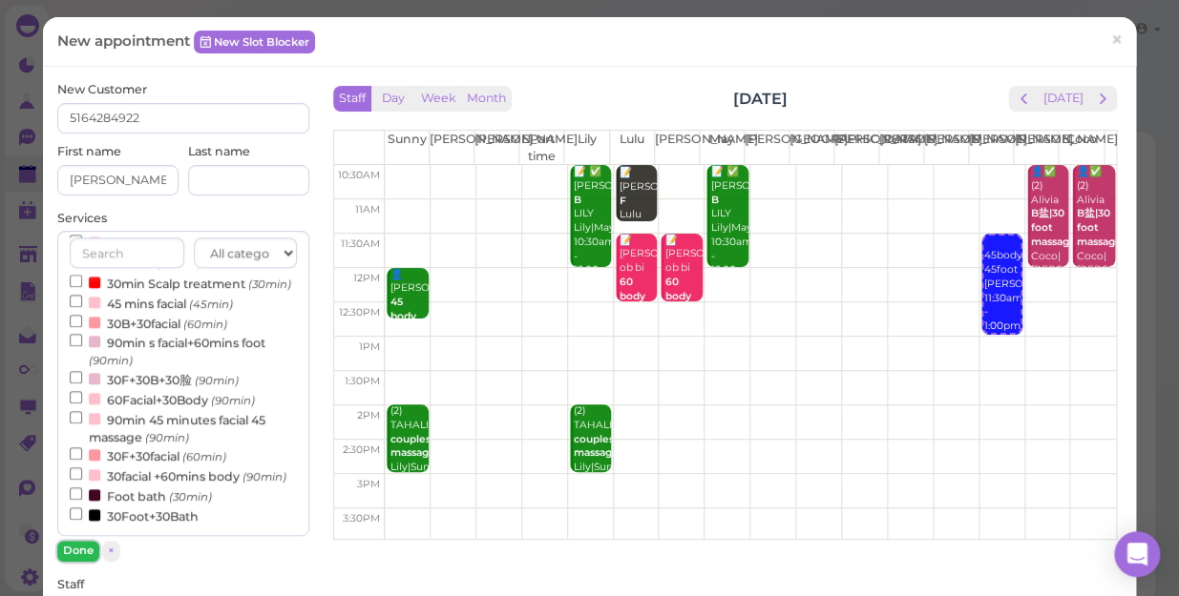
click at [82, 544] on button "Done" at bounding box center [78, 551] width 42 height 20
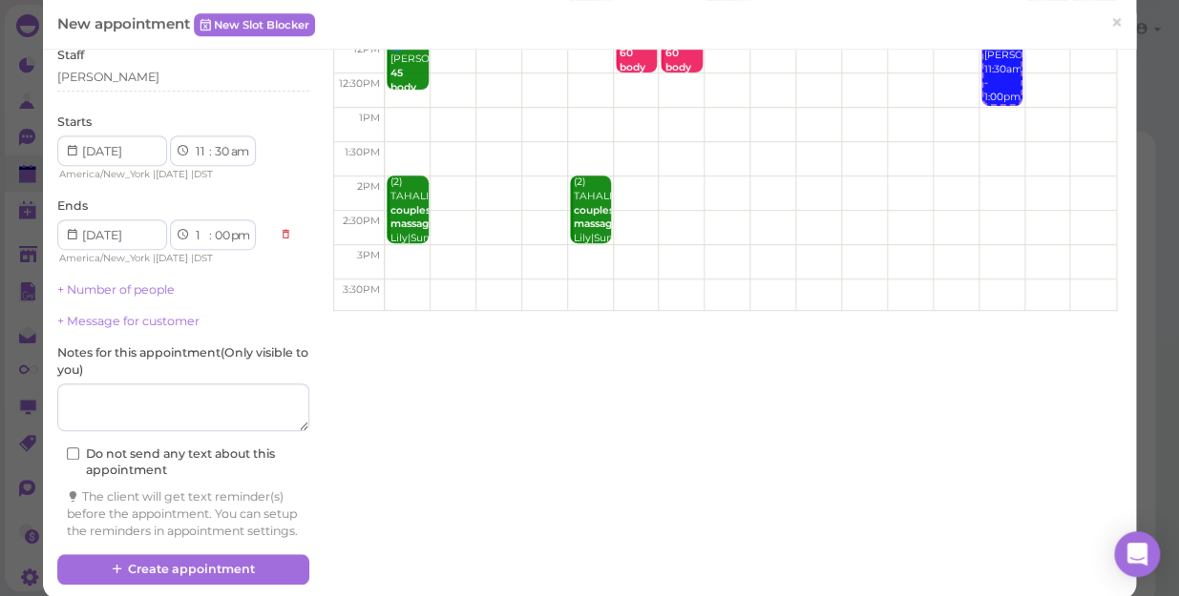
scroll to position [264, 0]
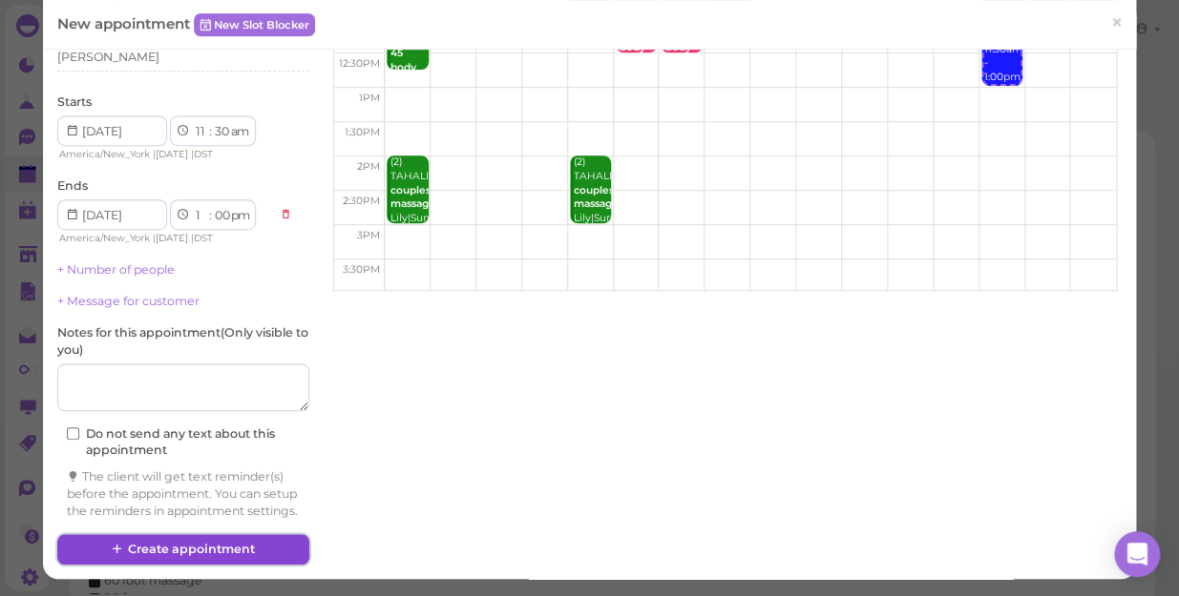
click at [213, 553] on button "Create appointment" at bounding box center [183, 549] width 252 height 31
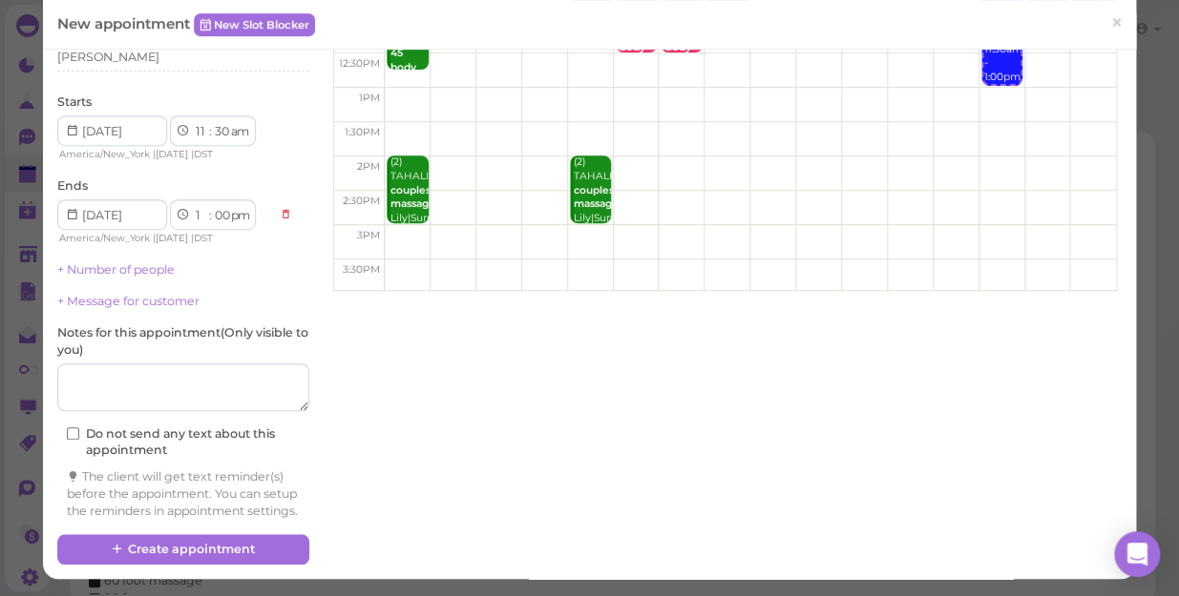
scroll to position [0, 0]
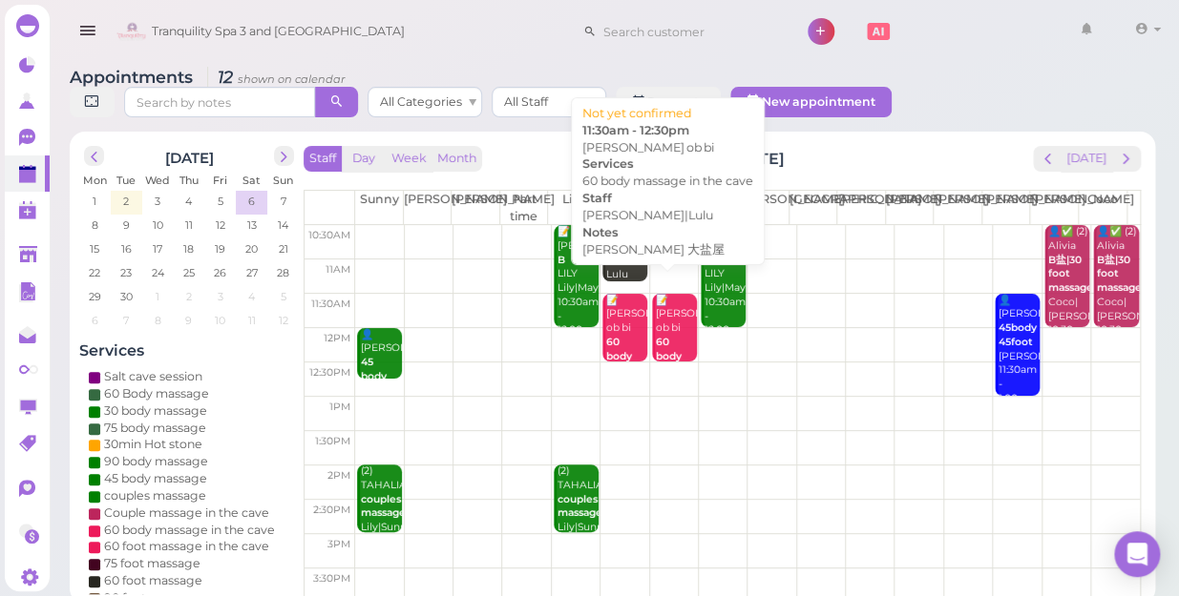
click at [657, 336] on b "60 body massage in the cave" at bounding box center [678, 370] width 45 height 69
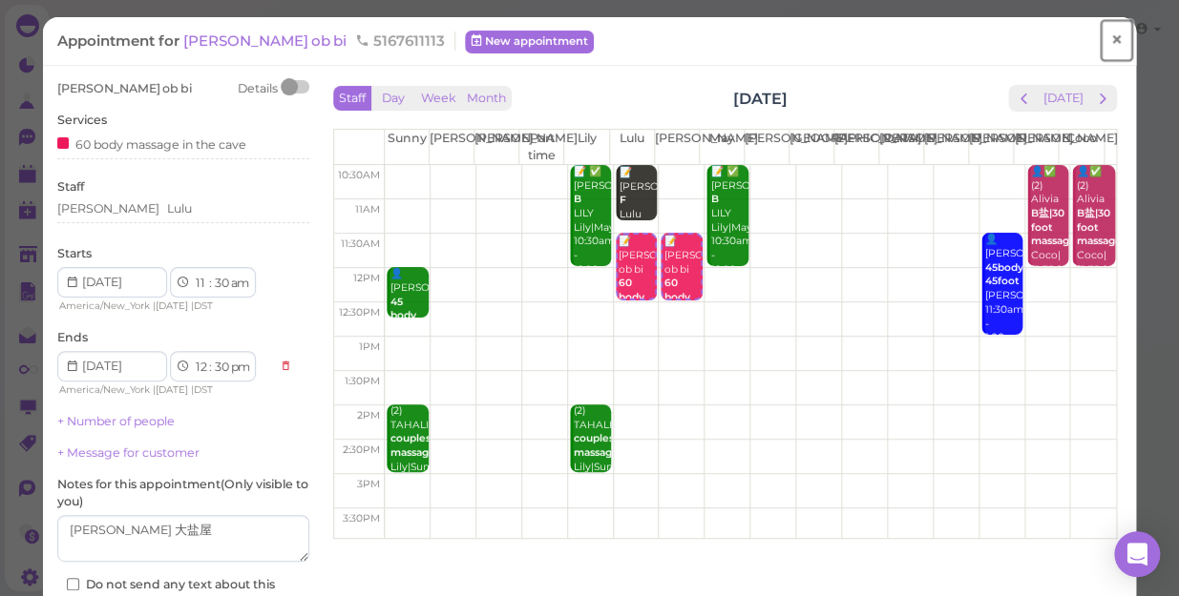
click at [1110, 38] on span "×" at bounding box center [1116, 40] width 12 height 27
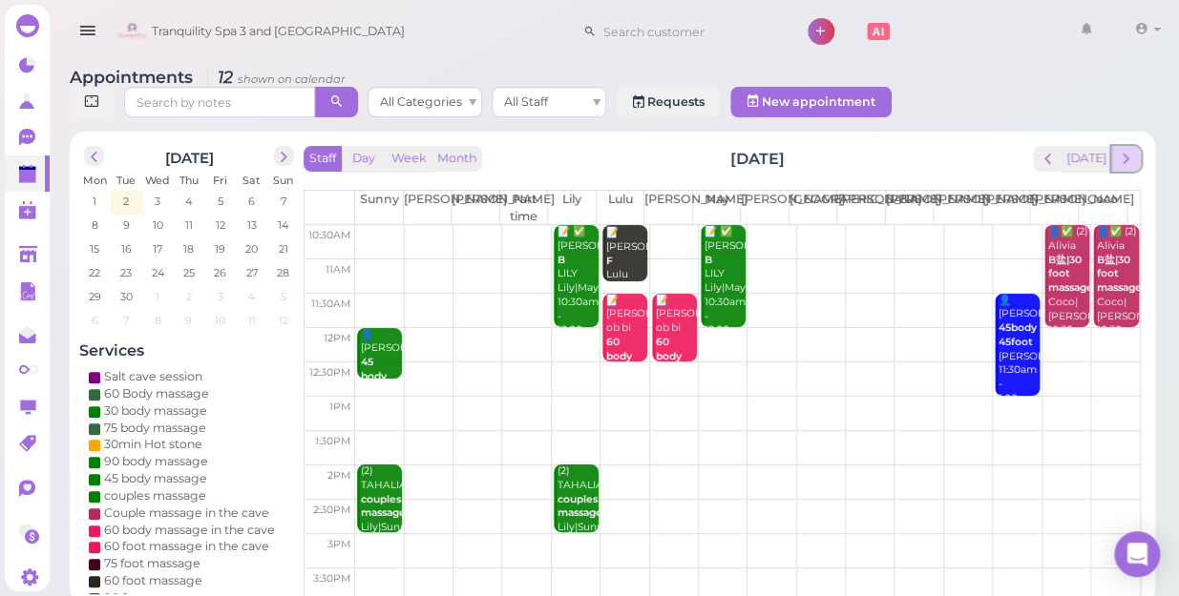
click at [1127, 150] on span "next" at bounding box center [1125, 159] width 18 height 18
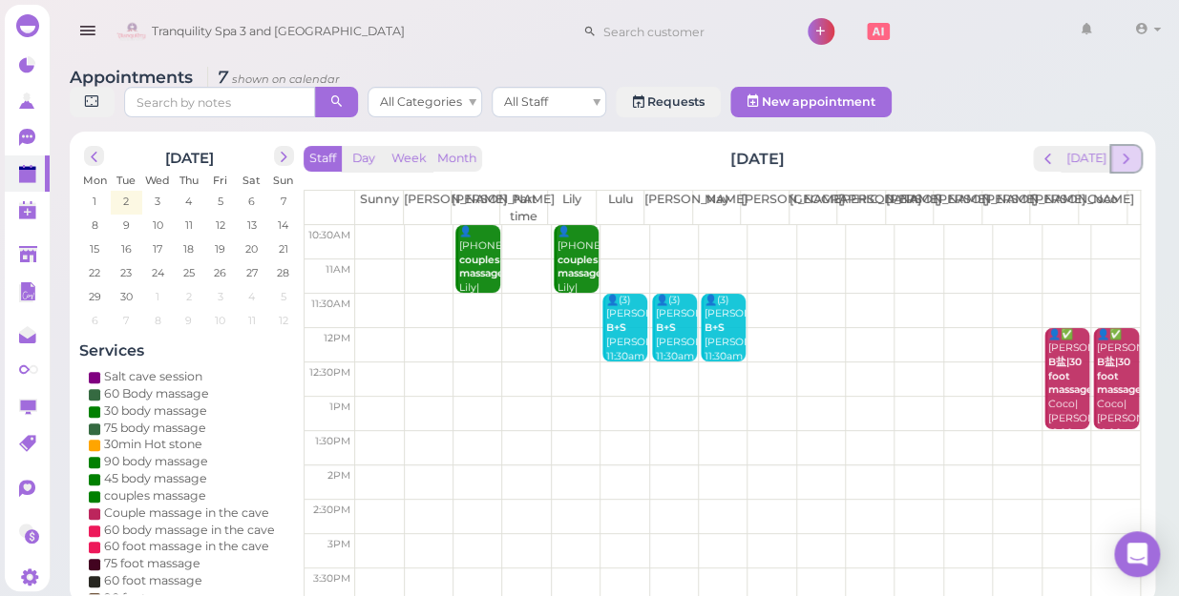
click at [1124, 150] on span "next" at bounding box center [1125, 159] width 18 height 18
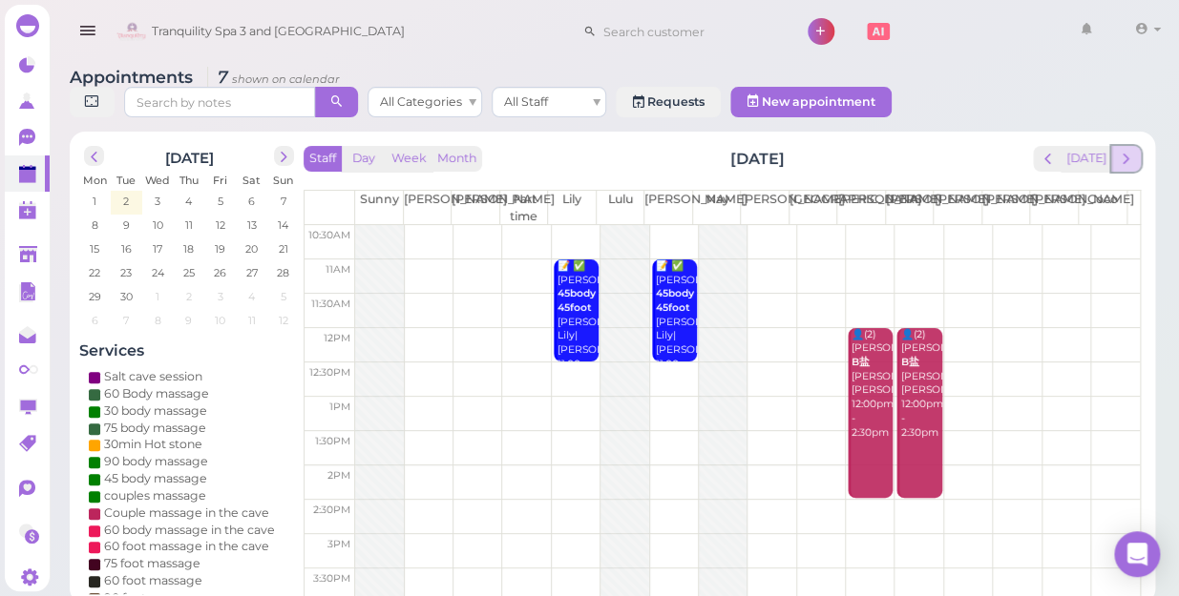
click at [1122, 150] on span "next" at bounding box center [1125, 159] width 18 height 18
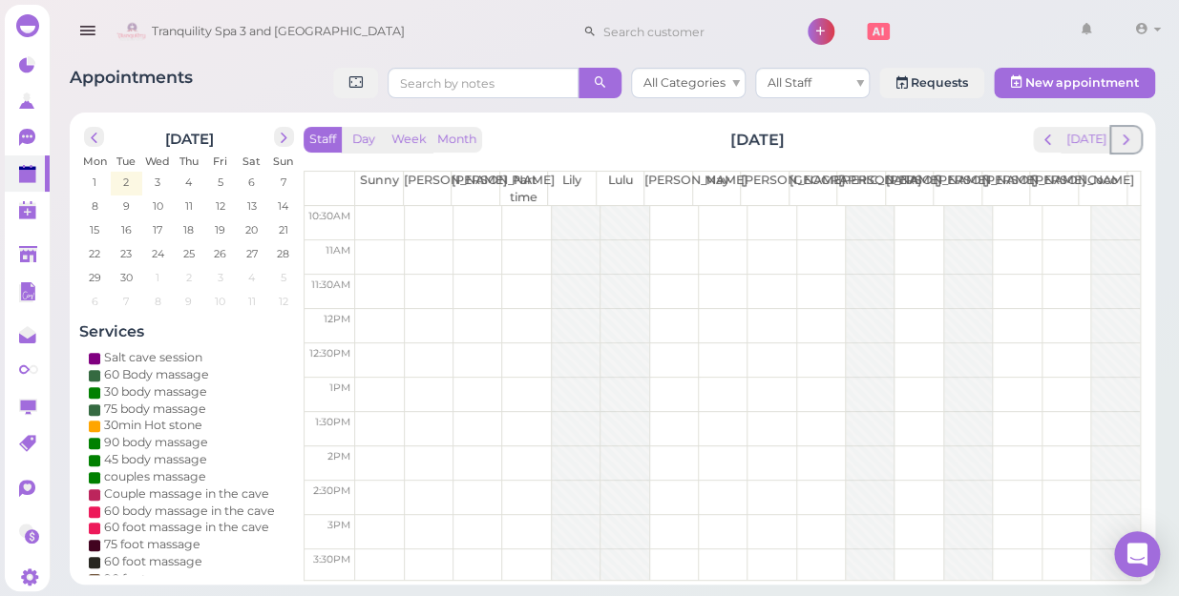
click at [1122, 140] on span "next" at bounding box center [1125, 140] width 18 height 18
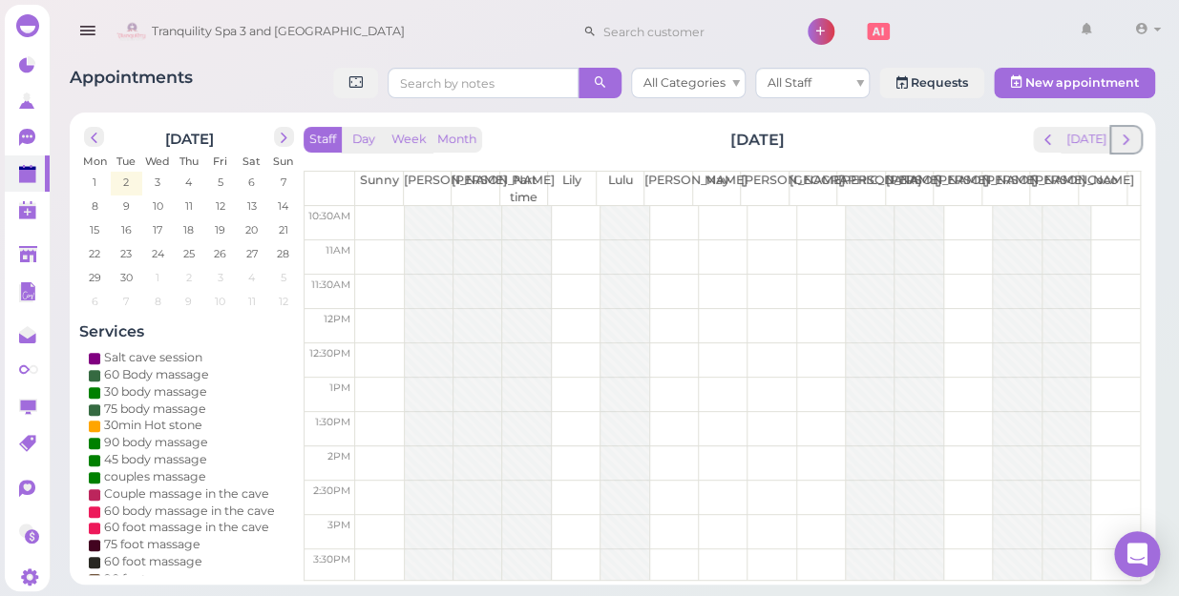
click at [1122, 140] on span "next" at bounding box center [1125, 140] width 18 height 18
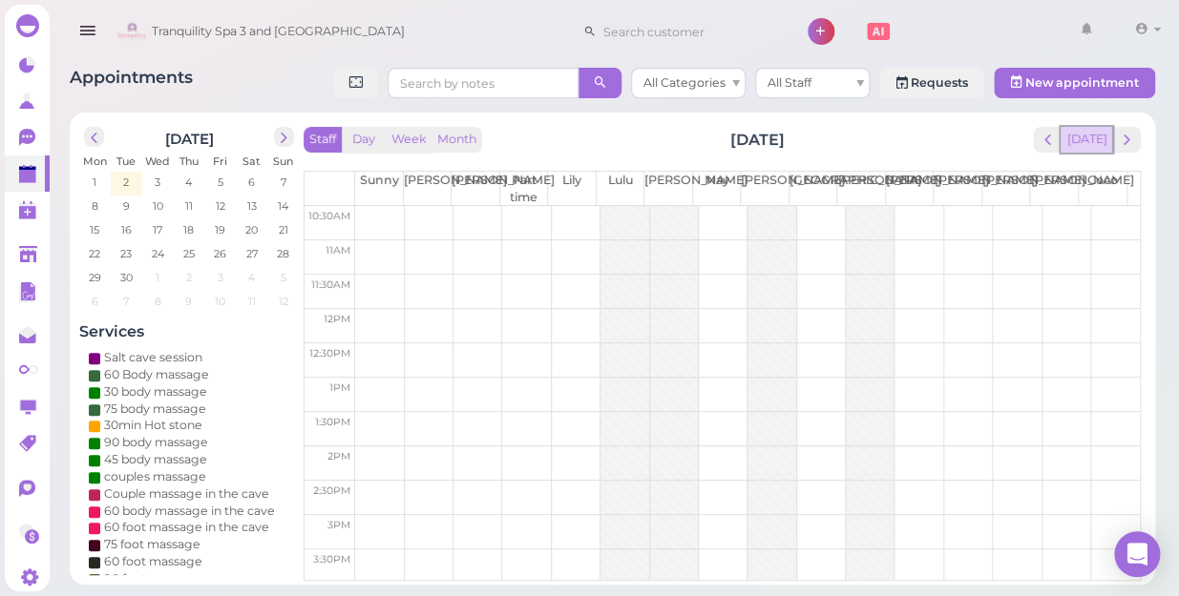
click at [1085, 145] on button "[DATE]" at bounding box center [1086, 140] width 52 height 26
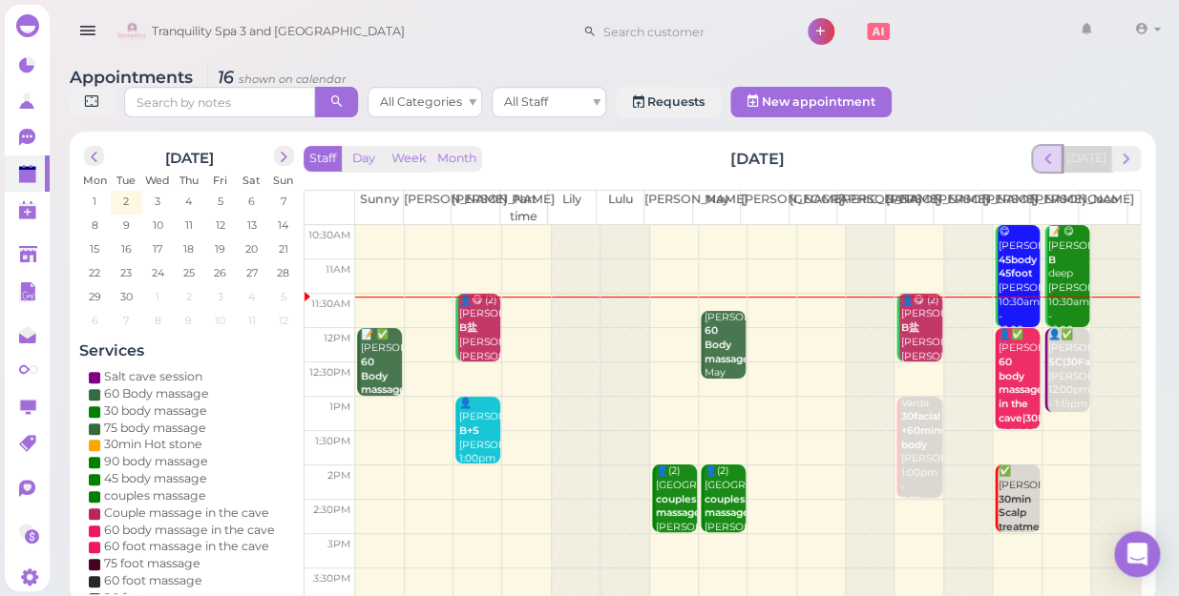
click at [1052, 150] on span "prev" at bounding box center [1047, 159] width 18 height 18
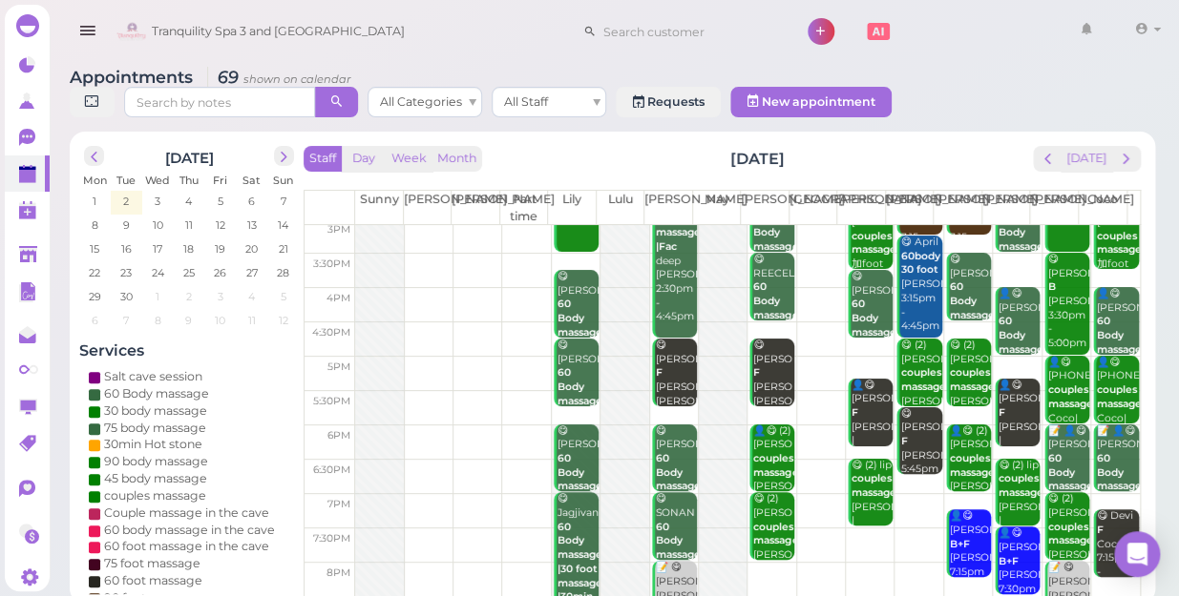
scroll to position [344, 0]
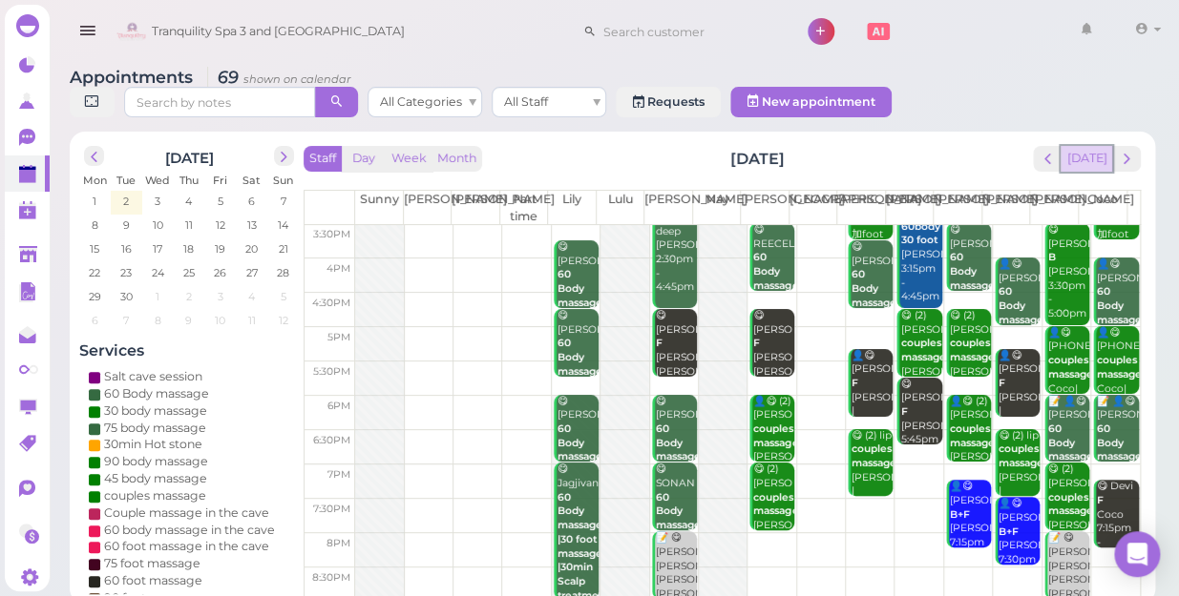
click at [1088, 146] on button "[DATE]" at bounding box center [1086, 159] width 52 height 26
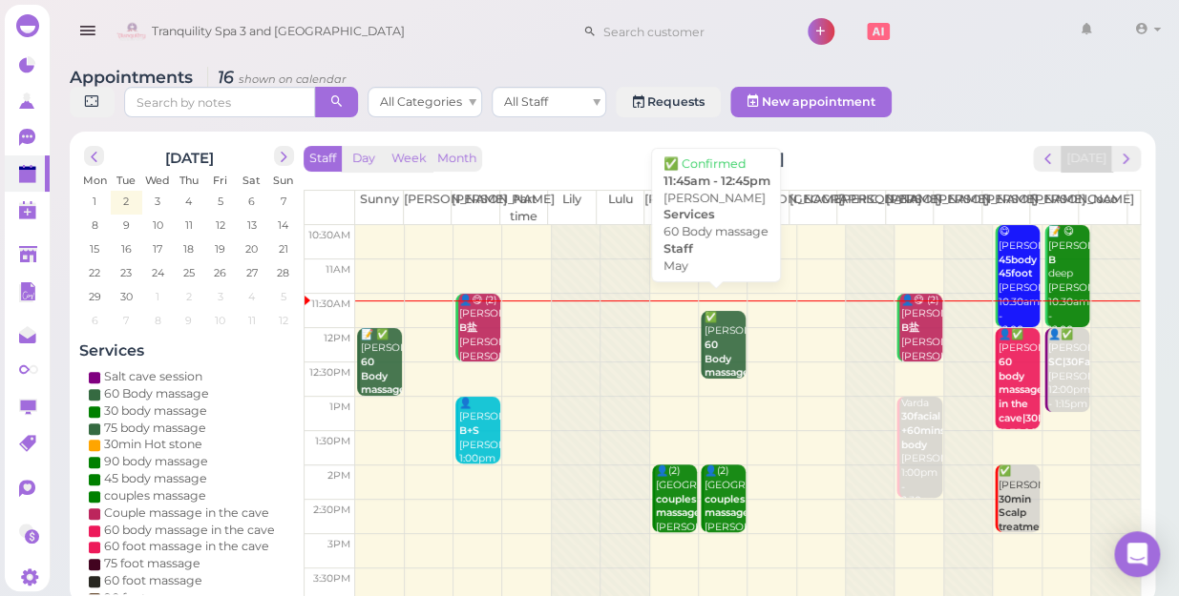
click at [723, 324] on div "✅ [PERSON_NAME] 60 Body massage May 11:45am - 12:45pm" at bounding box center [724, 374] width 42 height 126
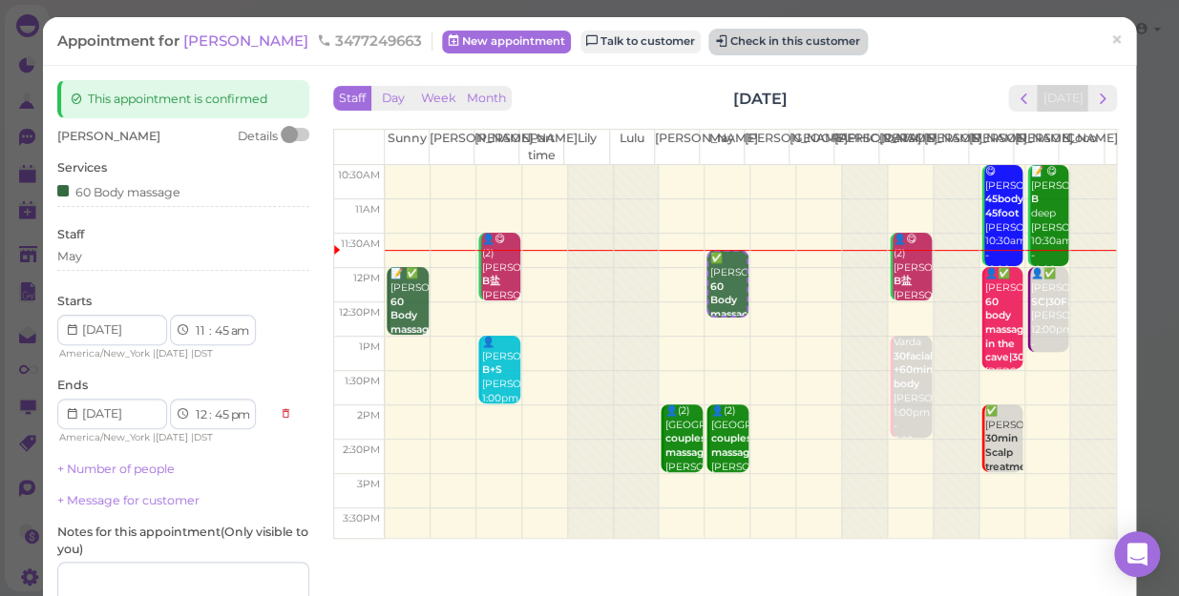
click at [712, 39] on button "Check in this customer" at bounding box center [788, 42] width 156 height 23
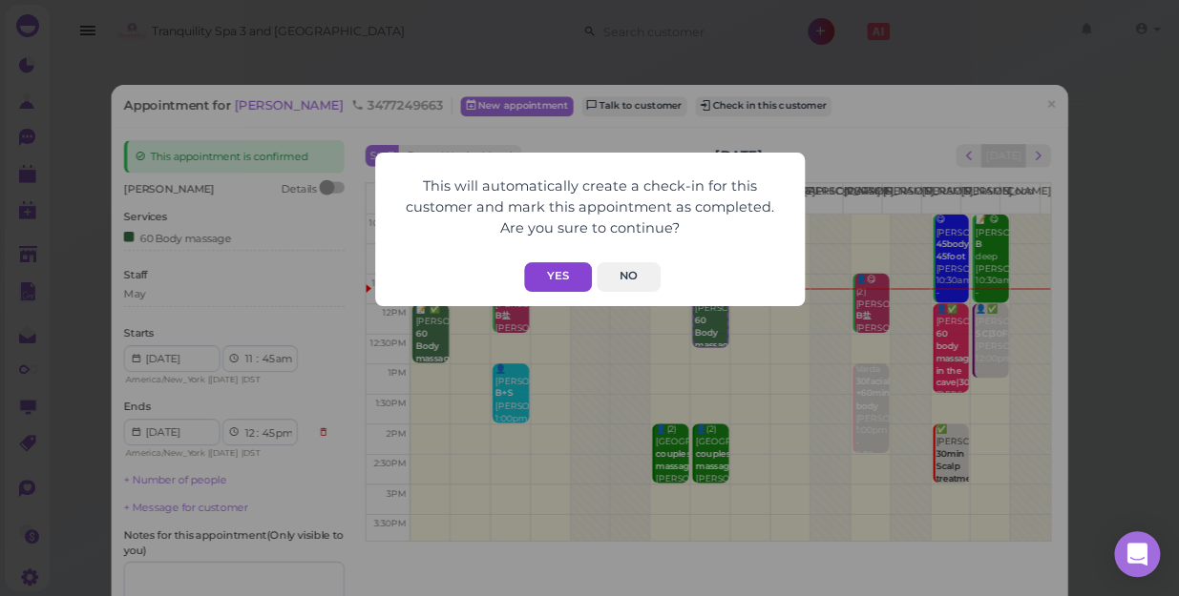
click at [563, 279] on button "Yes" at bounding box center [558, 277] width 68 height 30
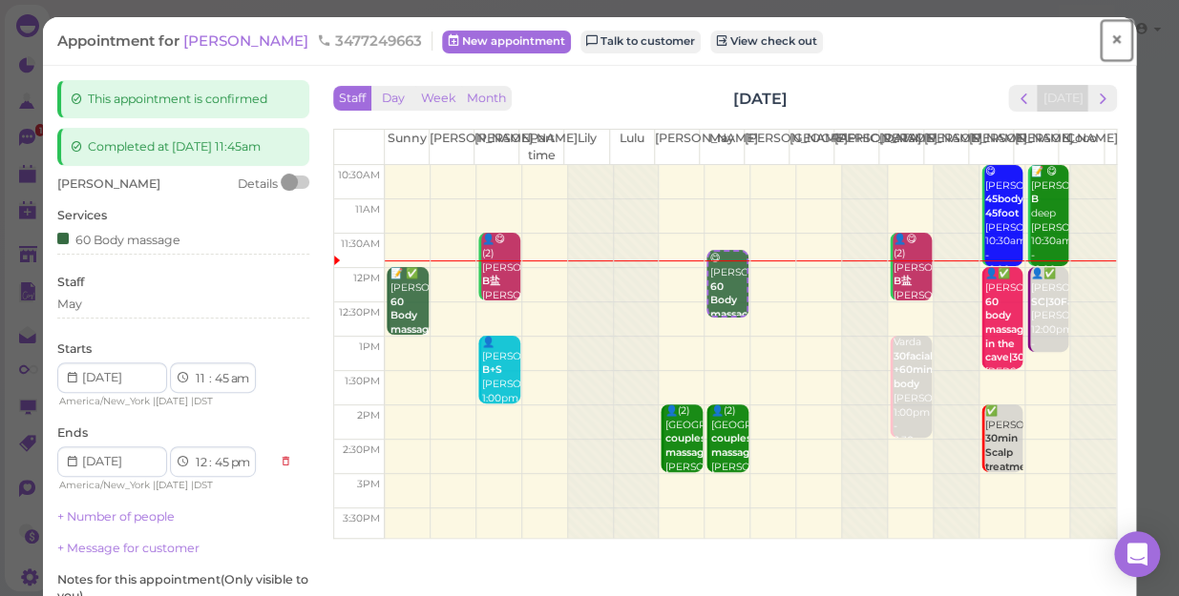
click at [1110, 38] on span "×" at bounding box center [1116, 40] width 12 height 27
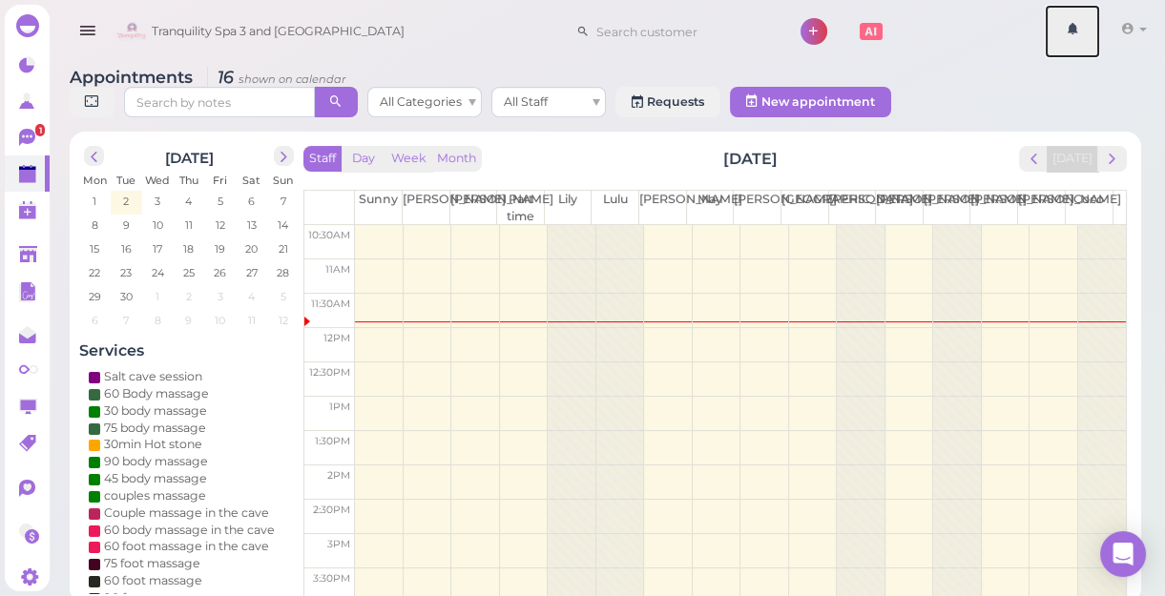
click at [1105, 38] on ul "1 Account Refer Friends [PERSON_NAME] Logout" at bounding box center [1106, 32] width 123 height 54
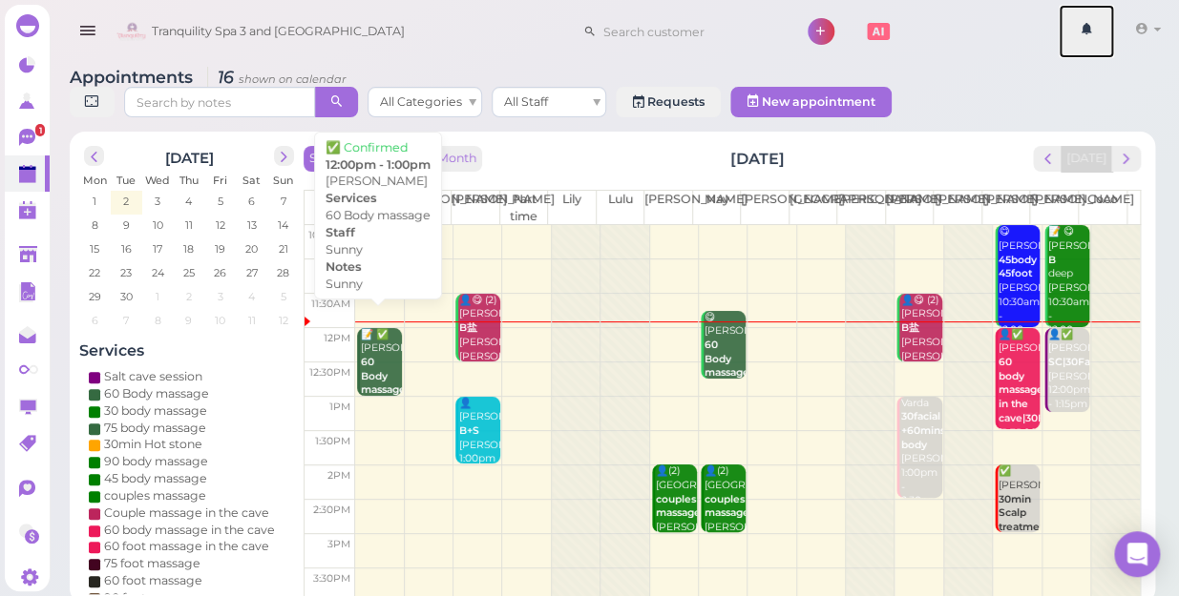
click at [382, 337] on div "📝 ✅ [PERSON_NAME] 60 Body massage Sunny Sunny 12:00pm - 1:00pm" at bounding box center [381, 398] width 42 height 140
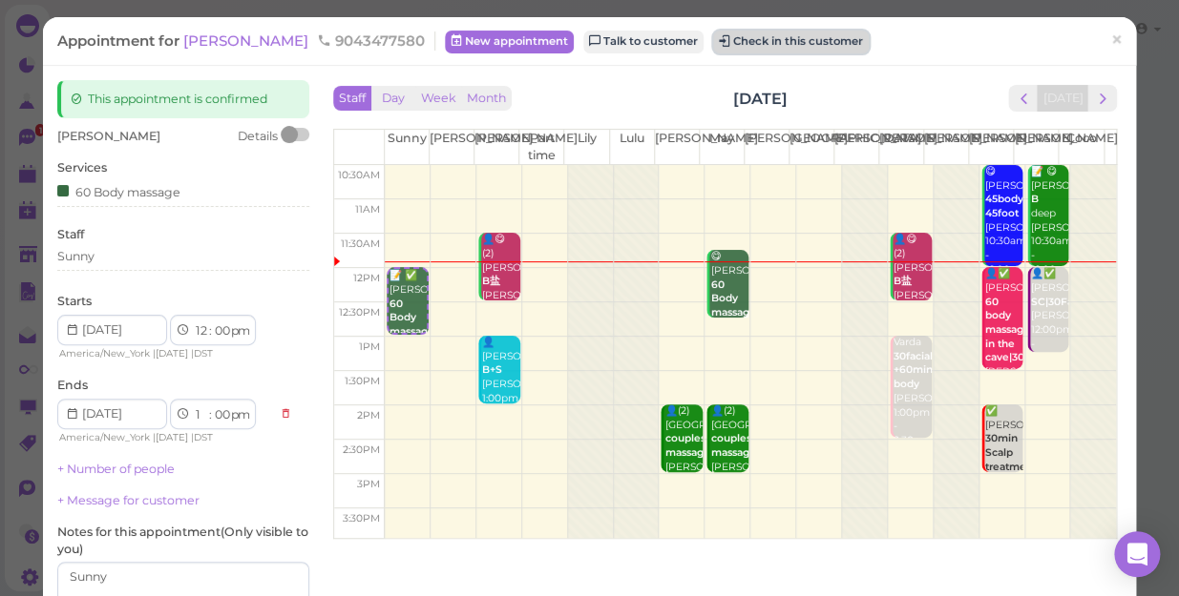
click at [713, 52] on button "Check in this customer" at bounding box center [791, 42] width 156 height 23
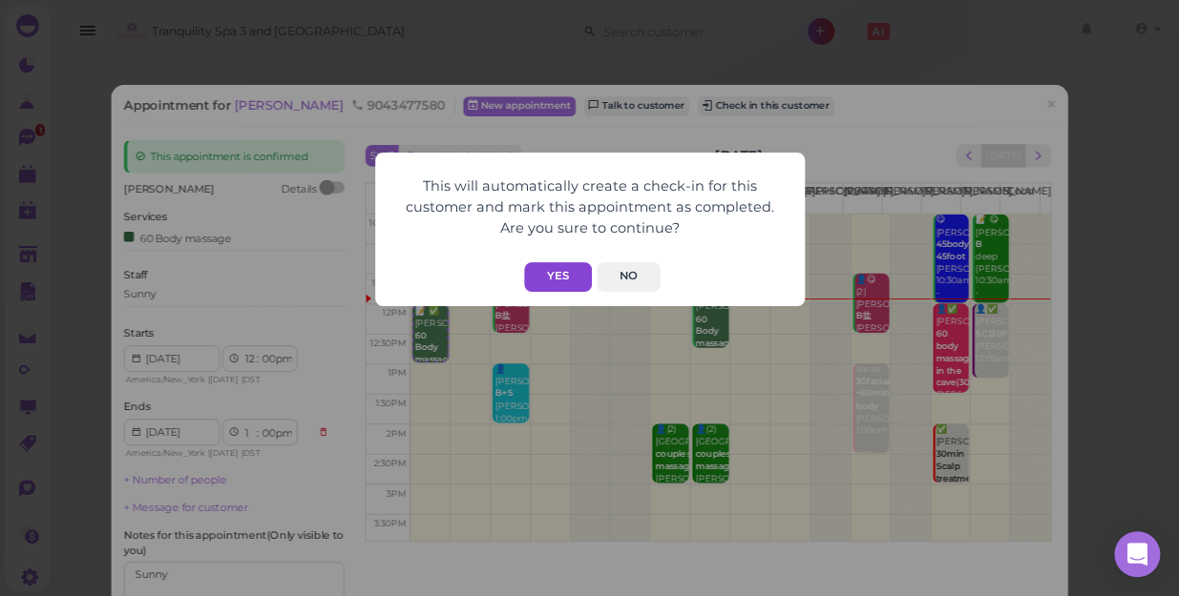
click at [548, 267] on button "Yes" at bounding box center [558, 277] width 68 height 30
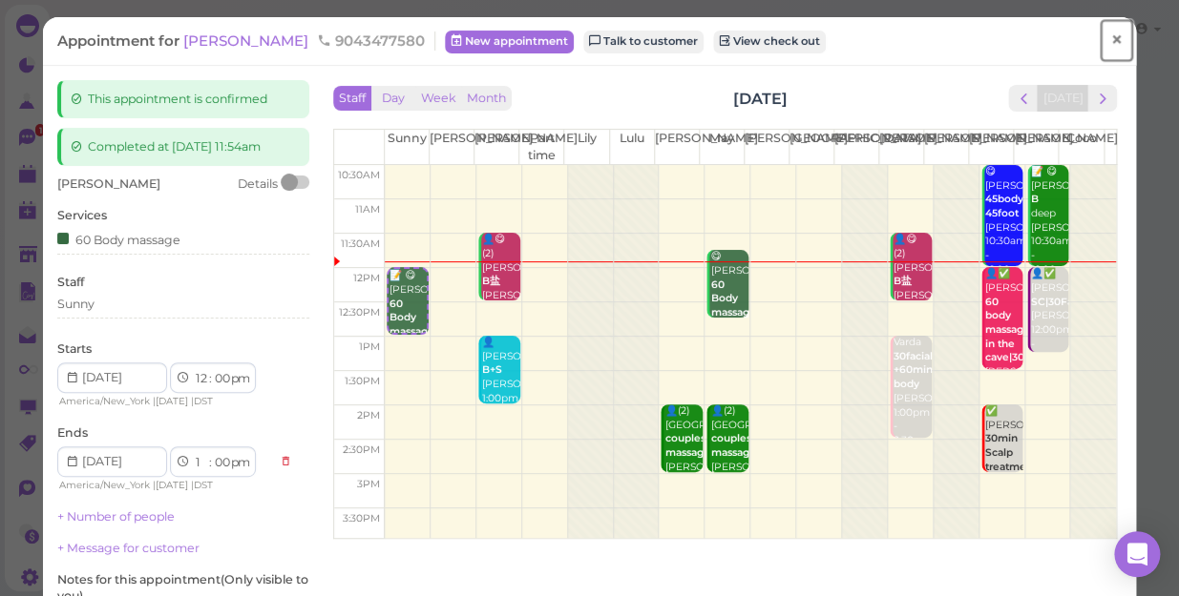
click at [1110, 43] on span "×" at bounding box center [1116, 40] width 12 height 27
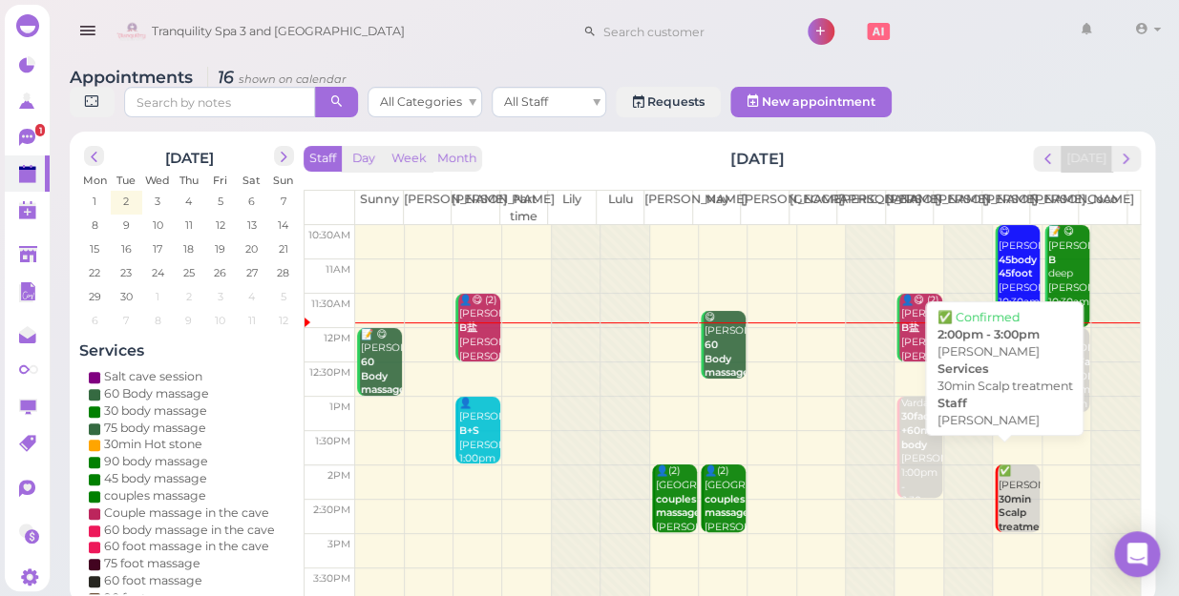
click at [1010, 493] on b "30min Scalp treatment" at bounding box center [1024, 513] width 52 height 40
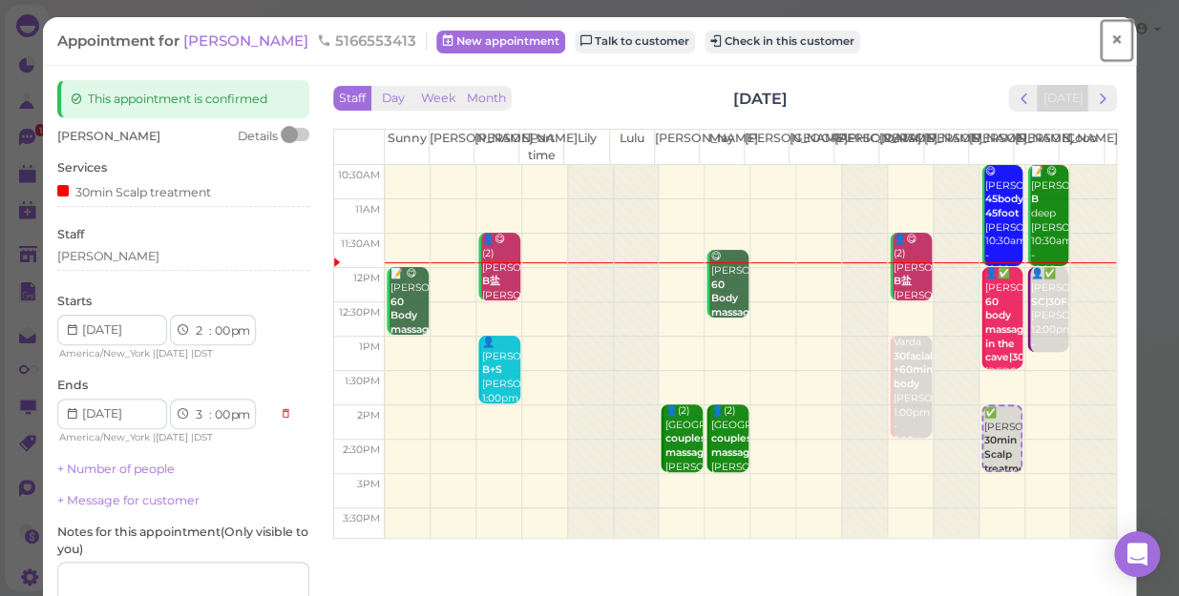
click at [1110, 39] on span "×" at bounding box center [1116, 40] width 12 height 27
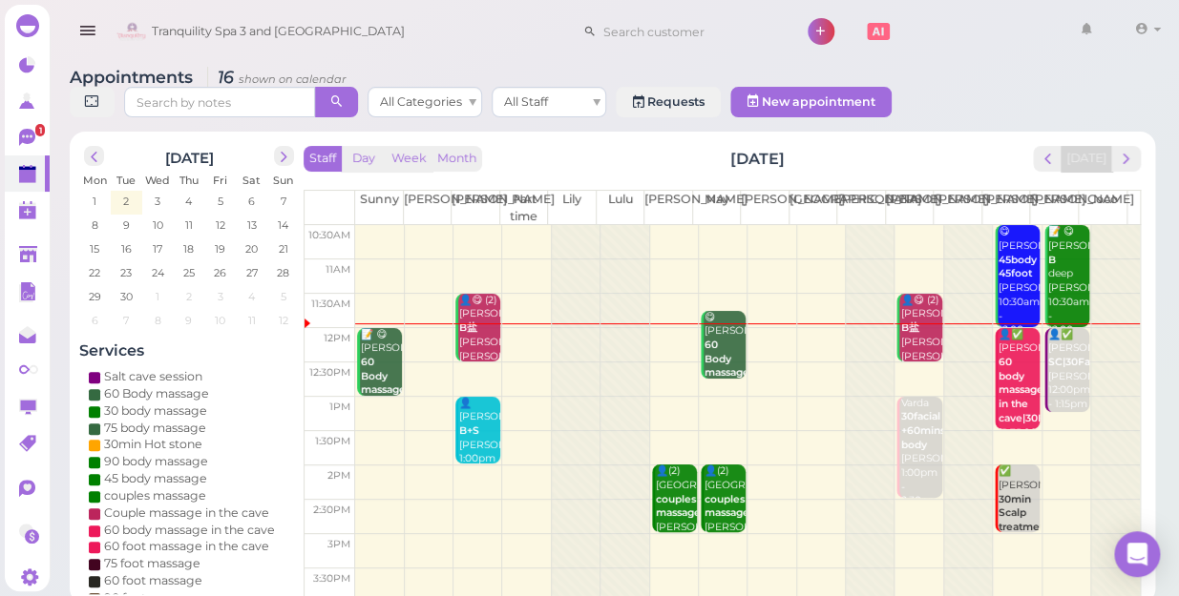
click at [1000, 347] on div "👤✅ [PERSON_NAME] 60 body massage in the cave|30Facial [PERSON_NAME] 12:00pm - 1…" at bounding box center [1018, 405] width 42 height 155
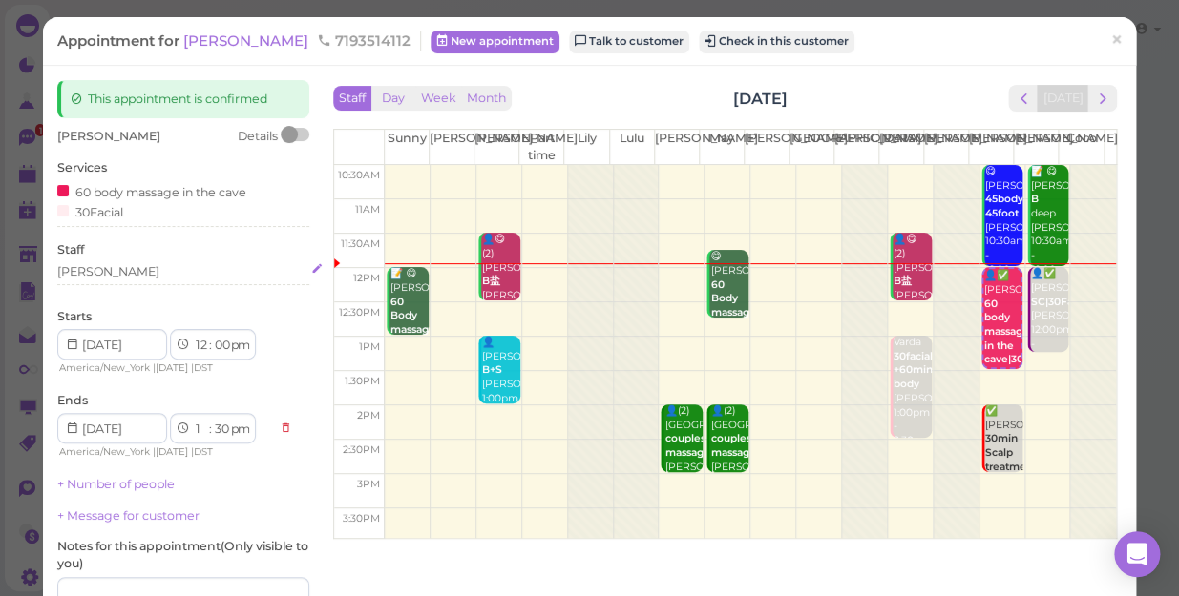
click at [106, 274] on div "[PERSON_NAME]" at bounding box center [183, 271] width 252 height 17
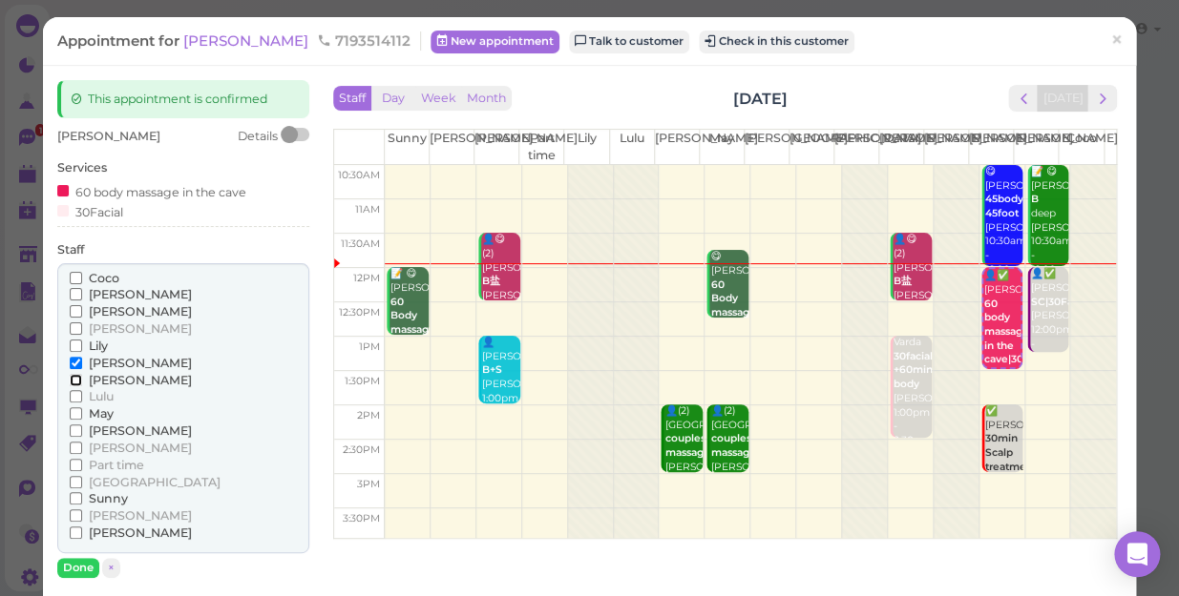
click at [73, 382] on input "[PERSON_NAME]" at bounding box center [76, 380] width 12 height 12
click at [70, 362] on input "[PERSON_NAME]" at bounding box center [76, 363] width 12 height 12
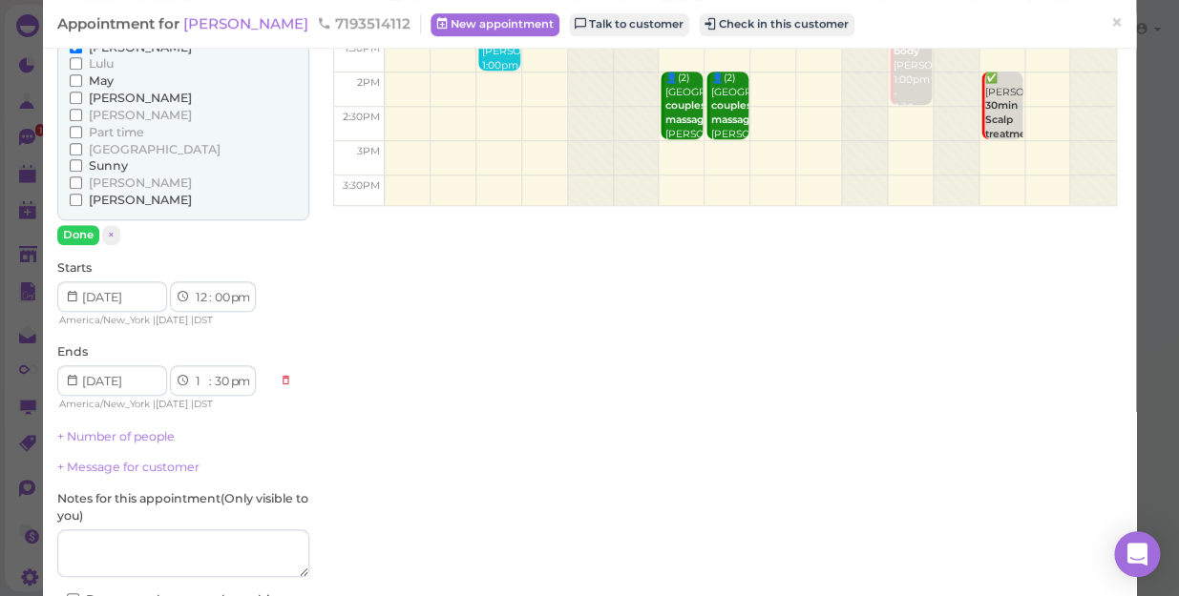
scroll to position [346, 0]
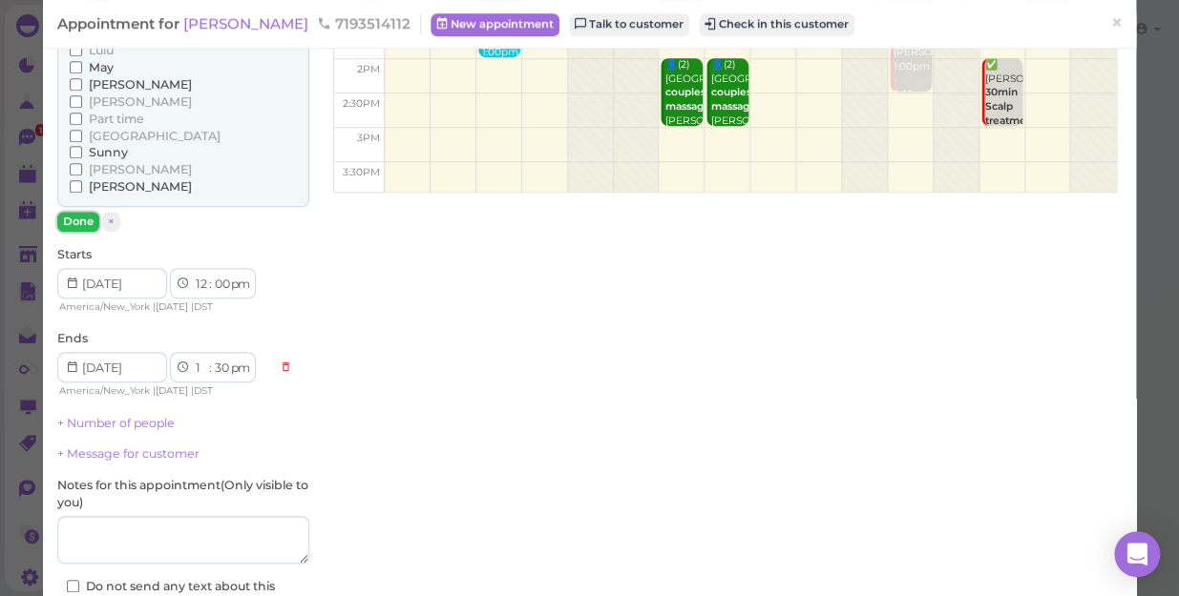
click at [80, 220] on button "Done" at bounding box center [78, 222] width 42 height 20
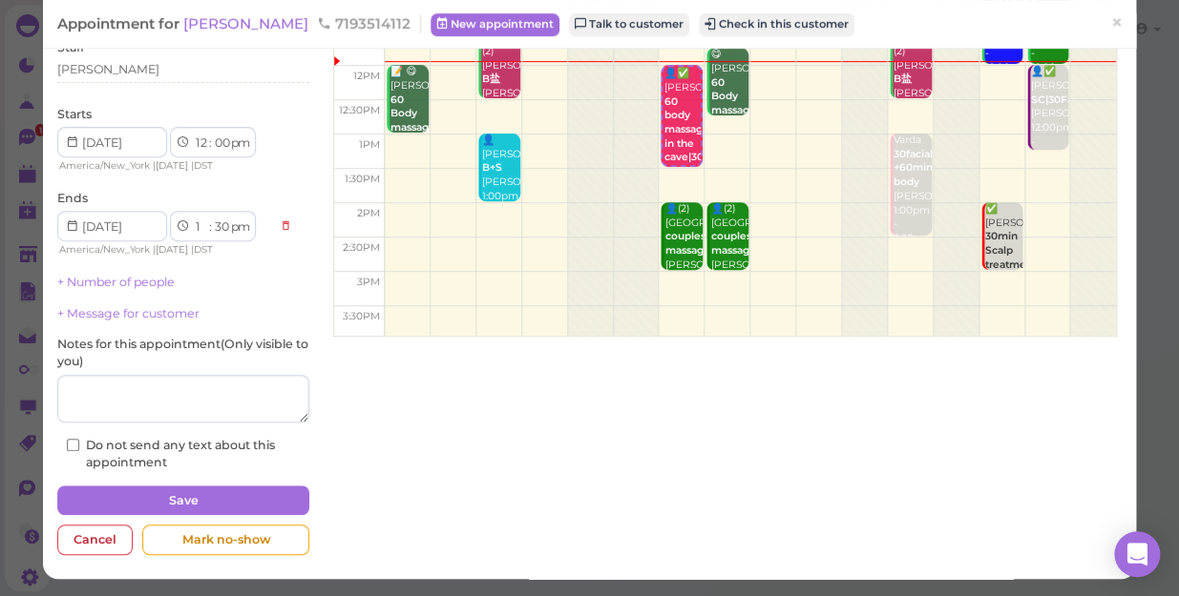
scroll to position [74, 0]
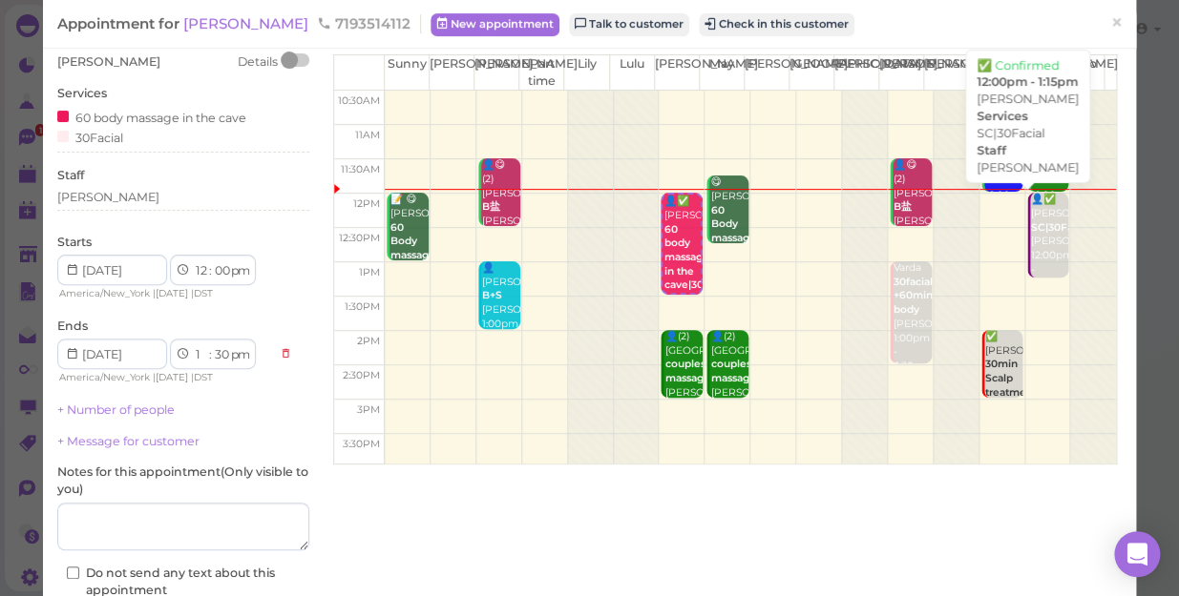
click at [1030, 252] on div "👤✅ [PERSON_NAME] SC|30Facial [PERSON_NAME] 12:00pm - 1:15pm" at bounding box center [1049, 242] width 39 height 98
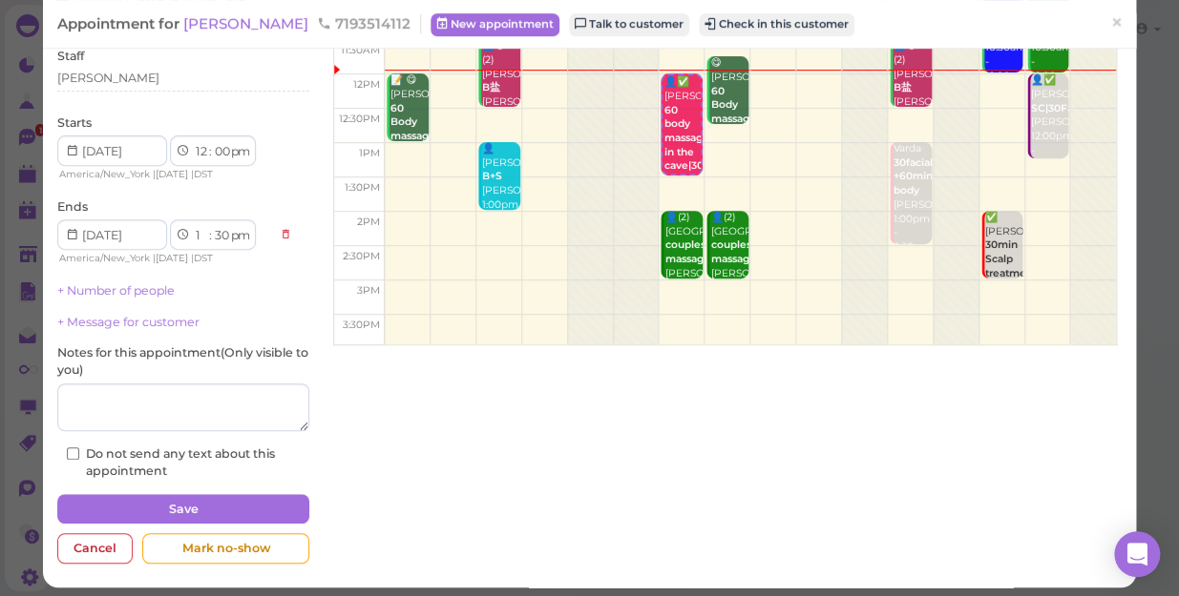
scroll to position [201, 0]
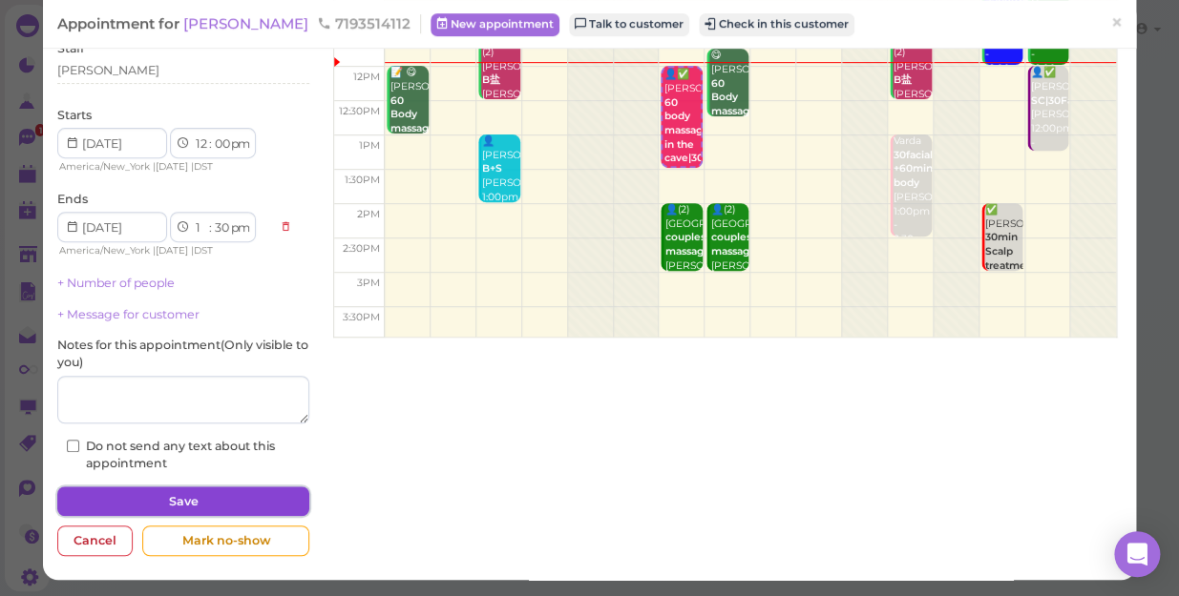
click at [209, 499] on button "Save" at bounding box center [183, 502] width 252 height 31
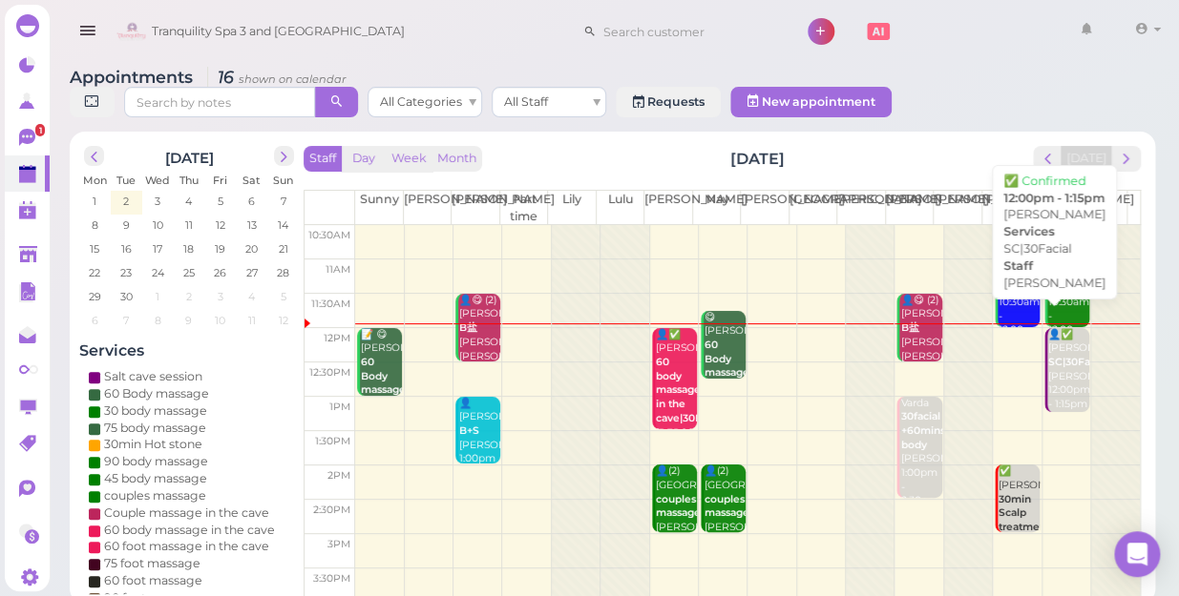
click at [1062, 362] on div "👤✅ [PERSON_NAME] SC|30Facial [PERSON_NAME] 12:00pm - 1:15pm" at bounding box center [1068, 370] width 42 height 84
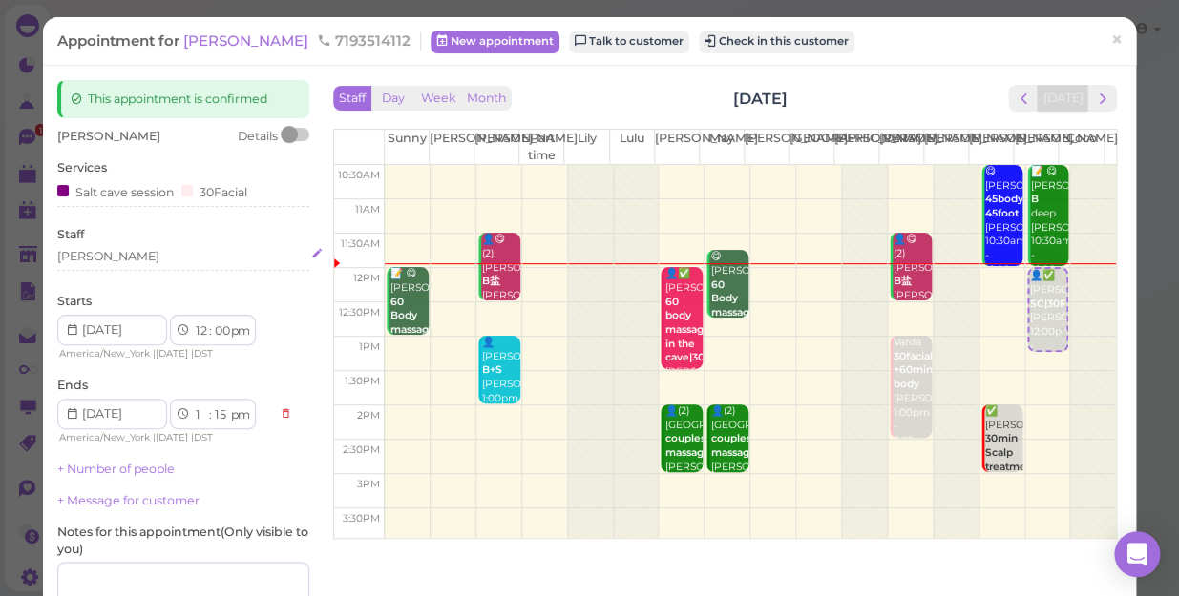
click at [95, 258] on div "[PERSON_NAME]" at bounding box center [183, 256] width 252 height 17
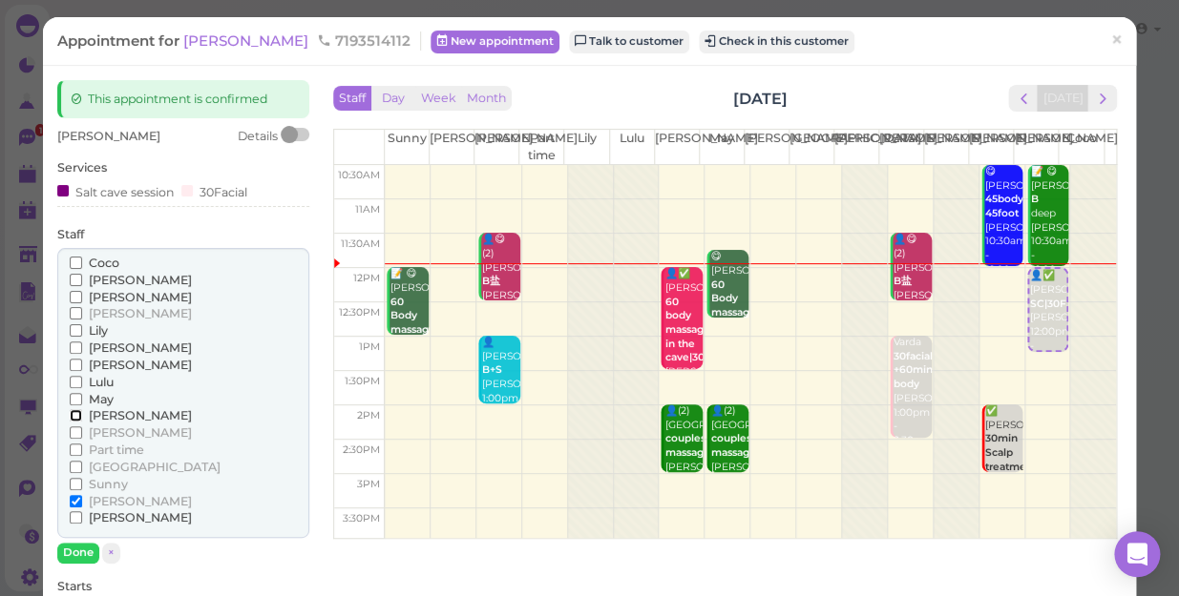
click at [70, 416] on input "[PERSON_NAME]" at bounding box center [76, 415] width 12 height 12
click at [76, 497] on input "[PERSON_NAME]" at bounding box center [76, 501] width 12 height 12
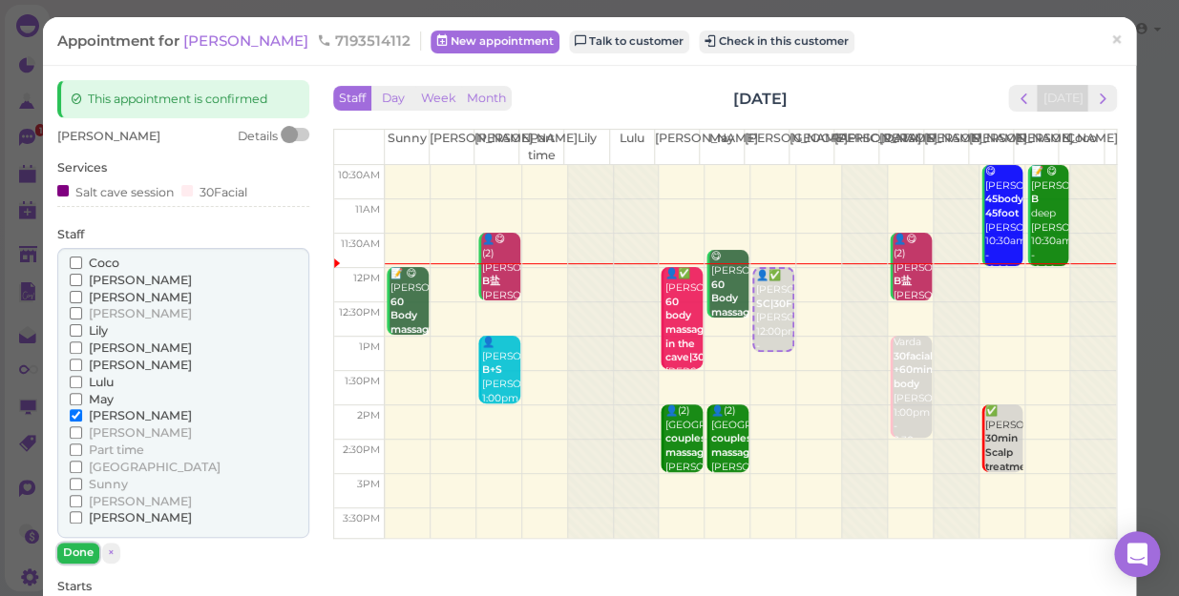
click at [82, 546] on button "Done" at bounding box center [78, 553] width 42 height 20
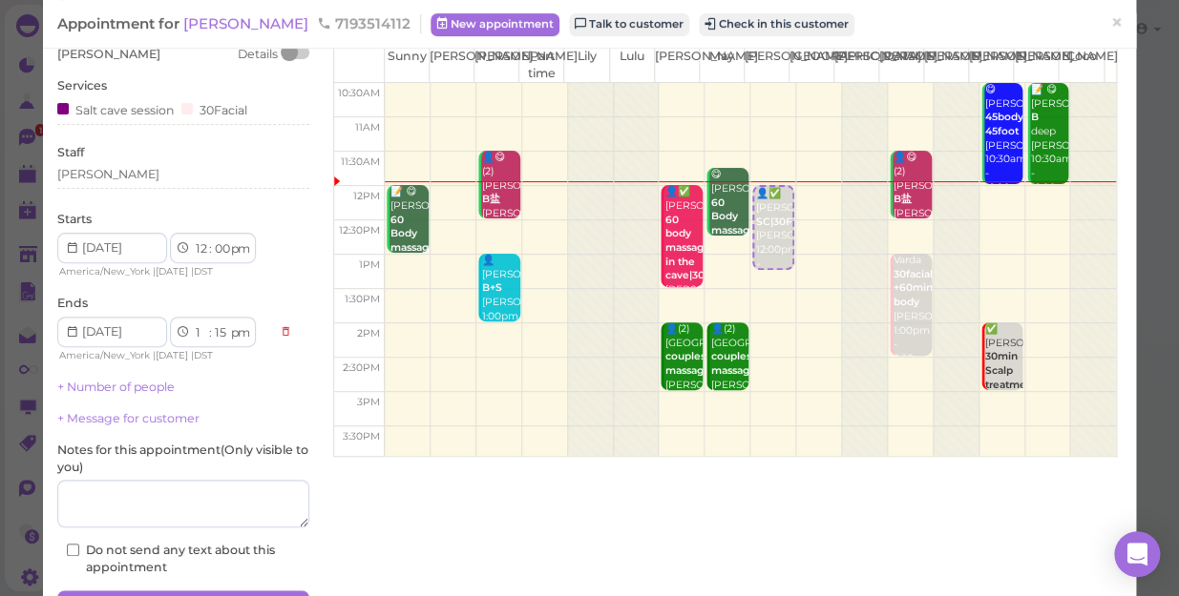
scroll to position [186, 0]
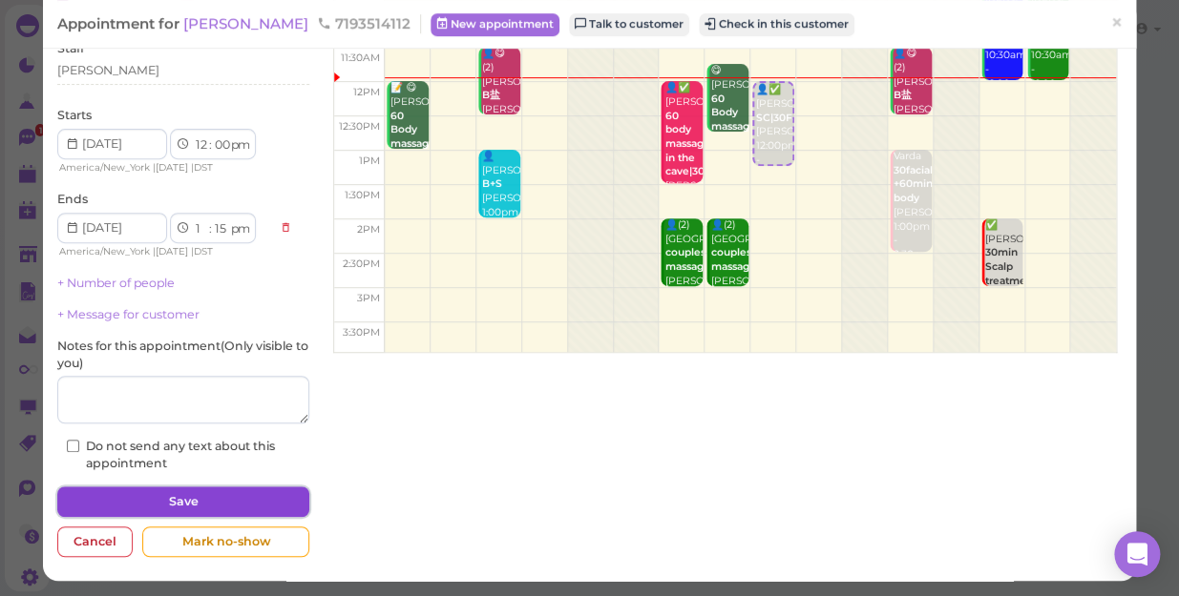
click at [228, 490] on button "Save" at bounding box center [183, 502] width 252 height 31
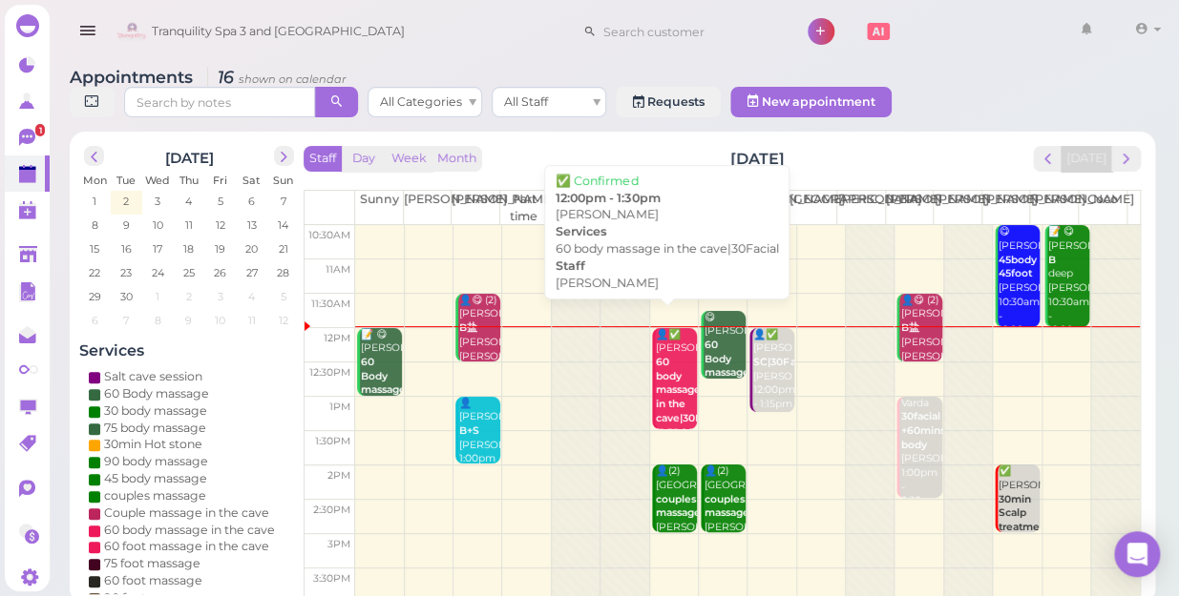
click at [667, 349] on div "👤✅ [PERSON_NAME] 60 body massage in the cave|30Facial [PERSON_NAME] 12:00pm - 1…" at bounding box center [676, 405] width 42 height 155
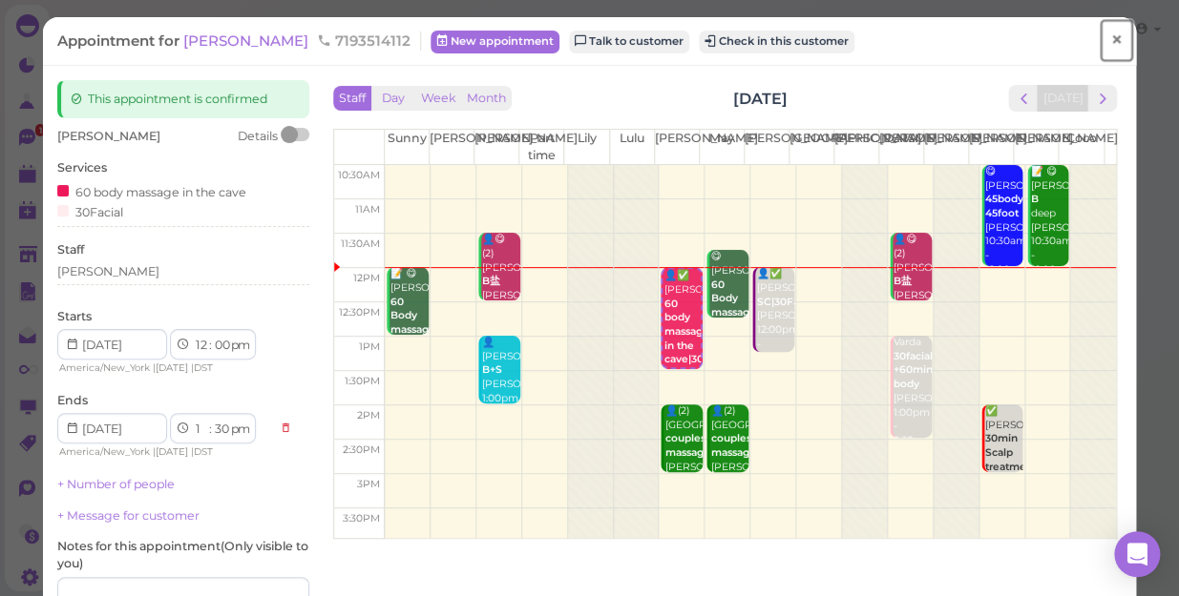
click at [1109, 36] on link "×" at bounding box center [1115, 40] width 35 height 45
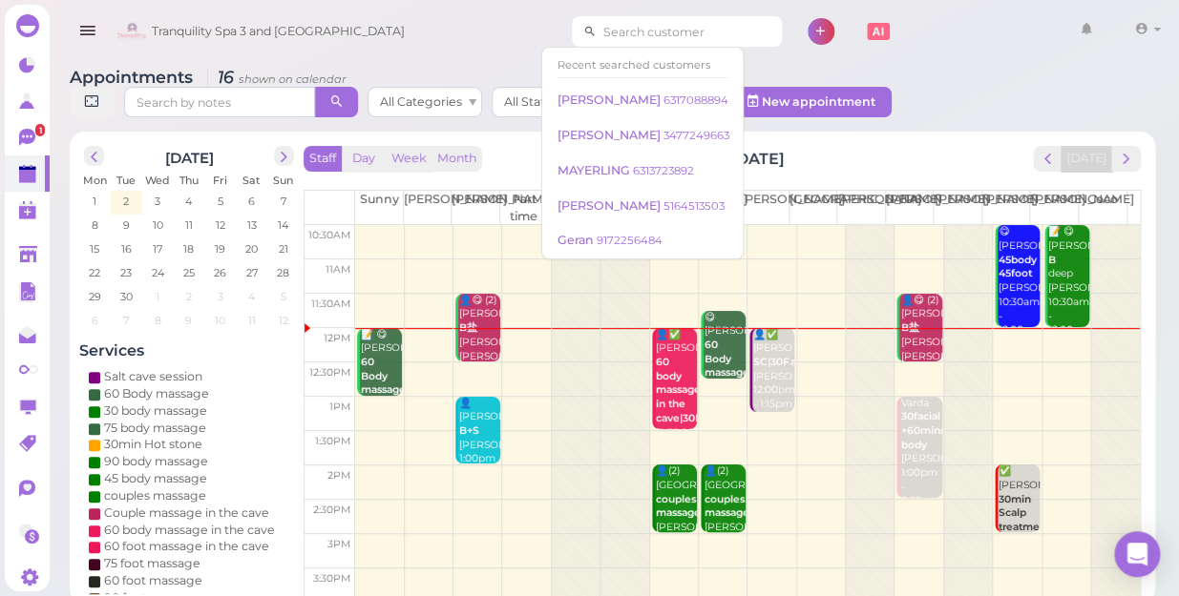
click at [680, 31] on input at bounding box center [688, 31] width 185 height 31
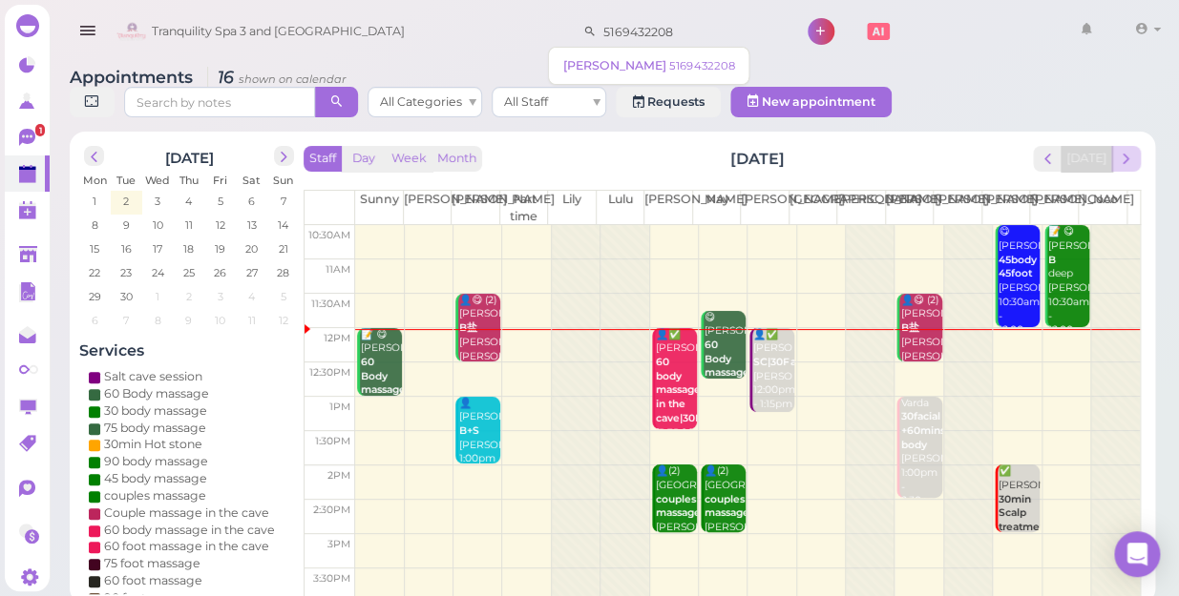
type input "5169432208"
click at [1124, 150] on span "next" at bounding box center [1125, 159] width 18 height 18
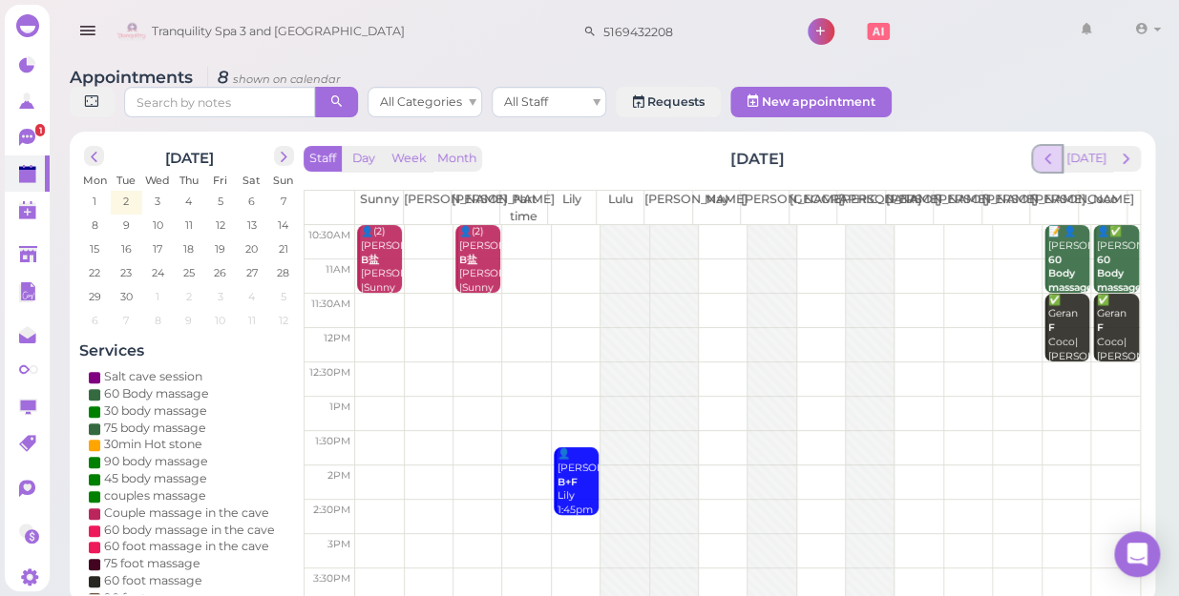
click at [1048, 150] on span "prev" at bounding box center [1047, 159] width 18 height 18
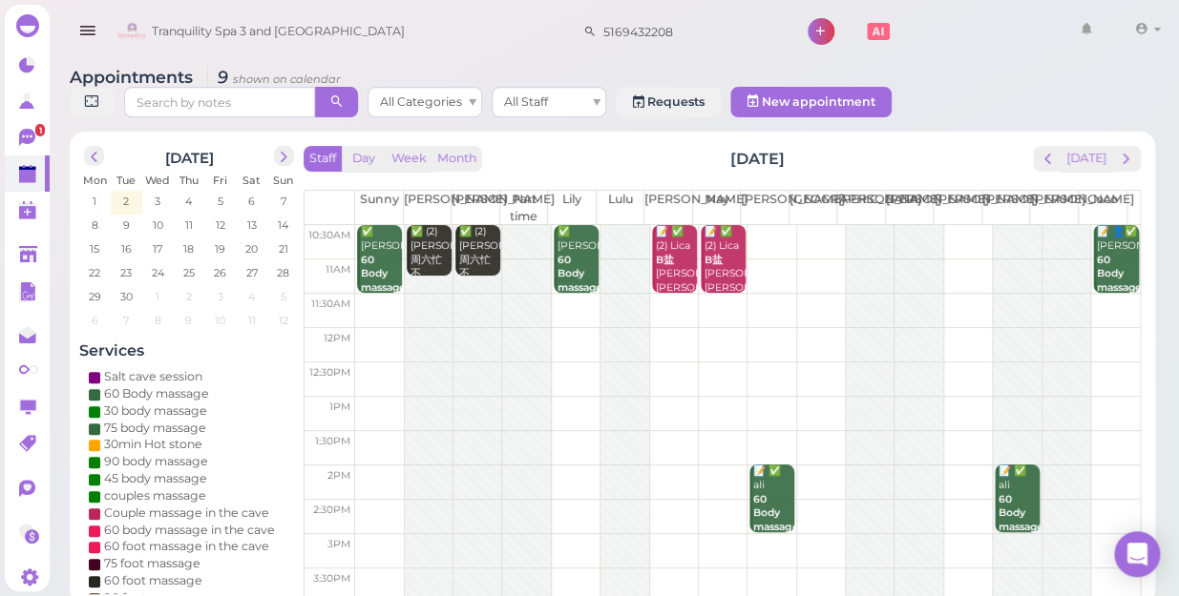
click at [727, 294] on td at bounding box center [747, 311] width 784 height 34
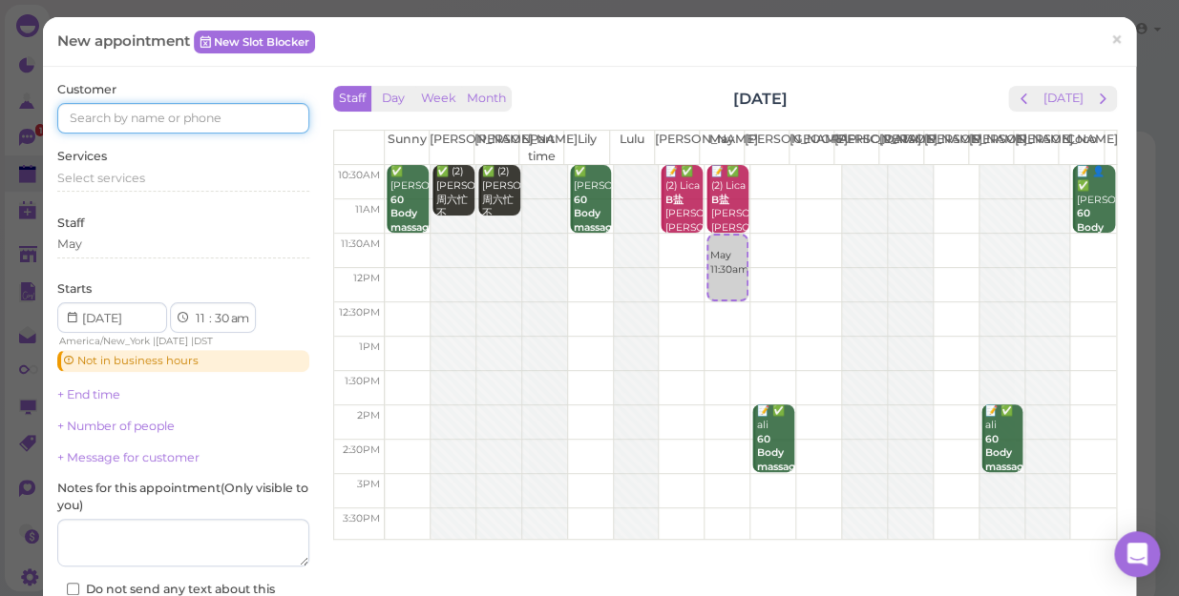
click at [184, 124] on input at bounding box center [183, 118] width 252 height 31
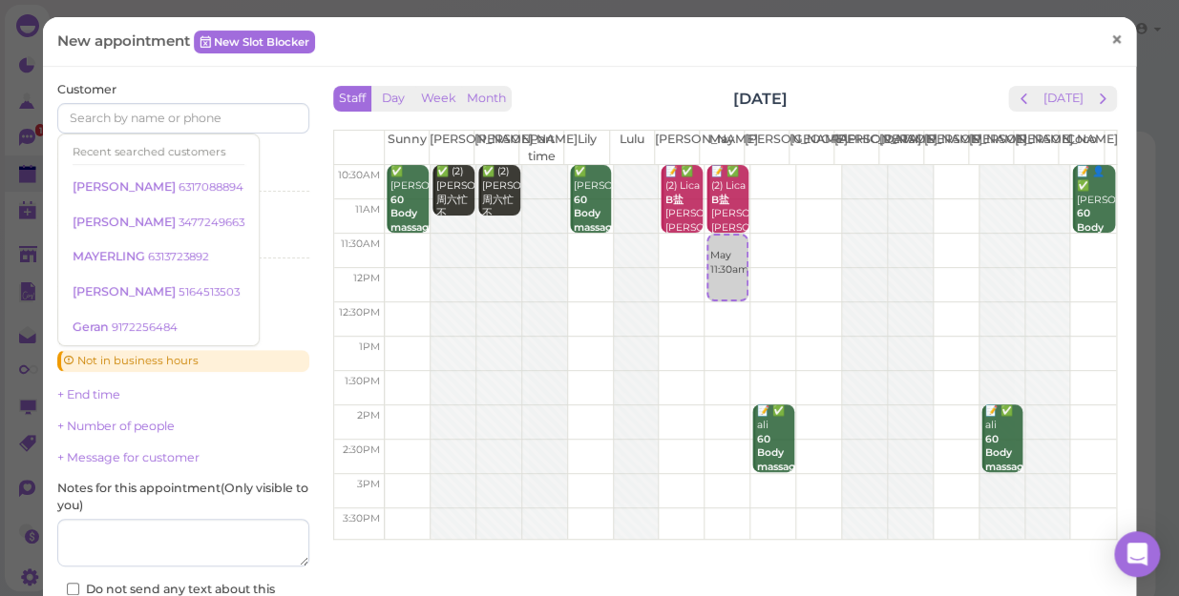
click at [1110, 40] on span "×" at bounding box center [1116, 40] width 12 height 27
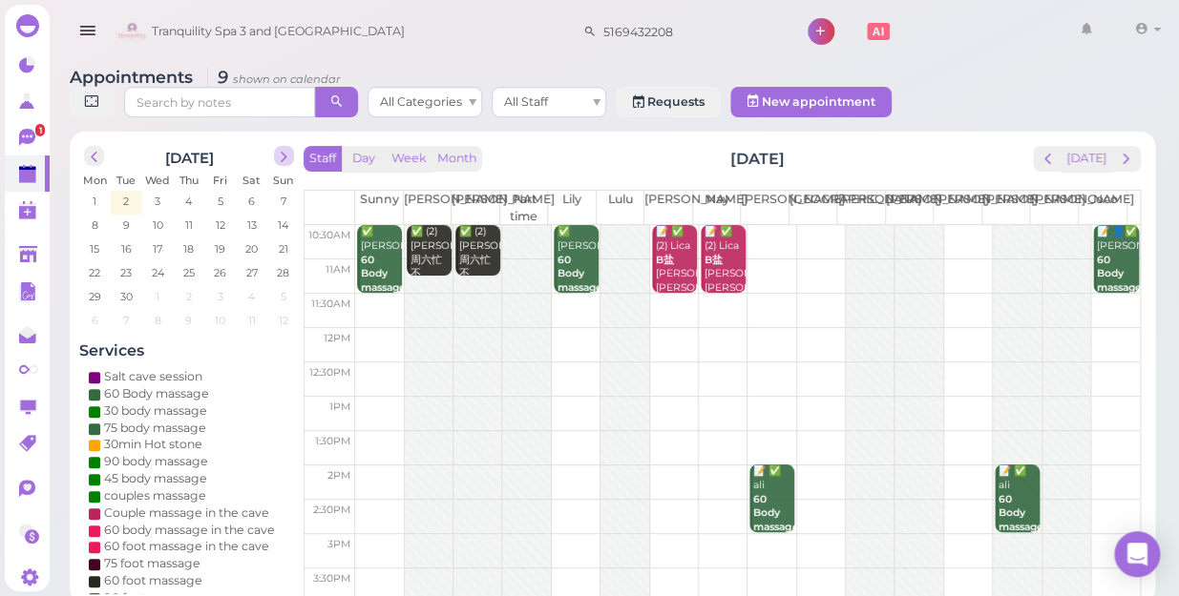
click at [281, 148] on span "next" at bounding box center [284, 157] width 18 height 18
click at [124, 288] on span "25" at bounding box center [125, 296] width 15 height 17
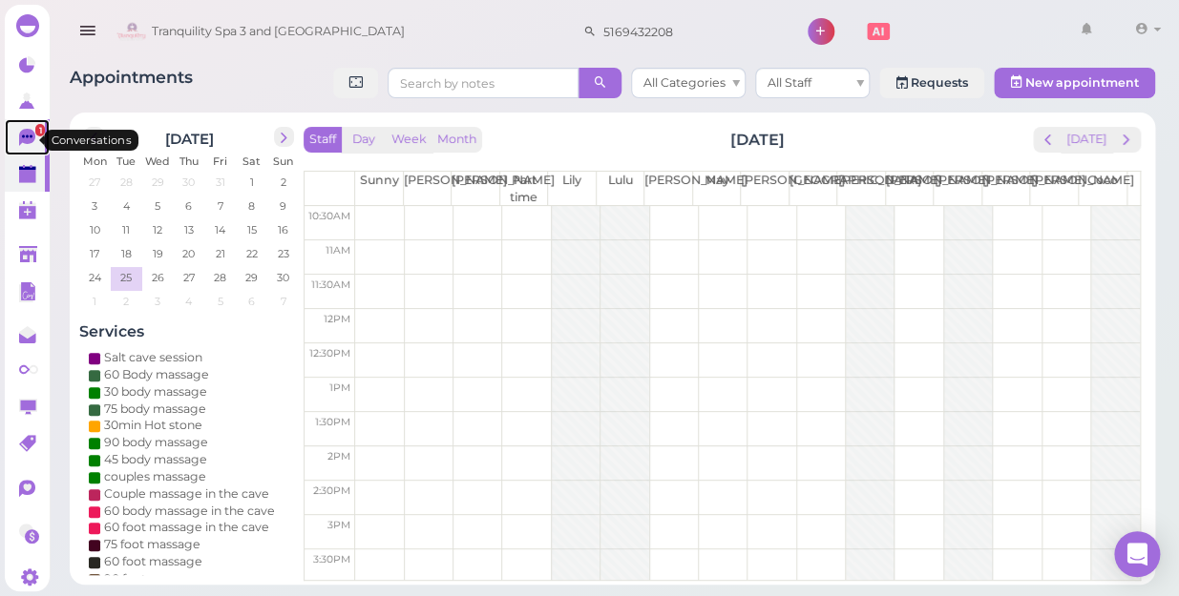
click at [16, 135] on link "1" at bounding box center [27, 137] width 45 height 36
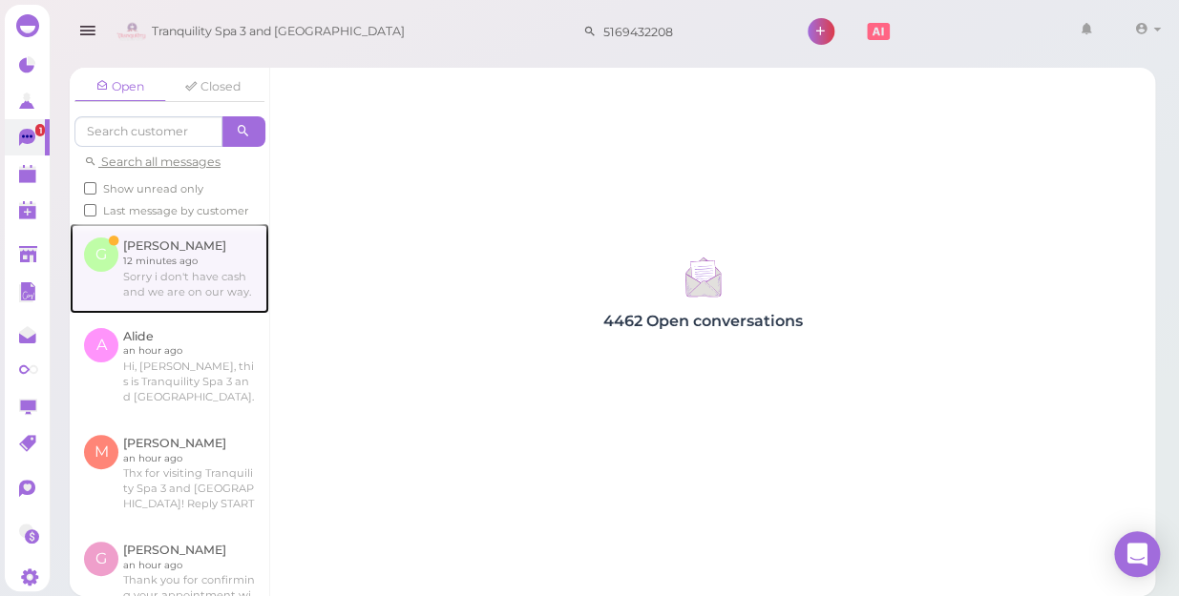
click at [191, 309] on link at bounding box center [169, 268] width 199 height 90
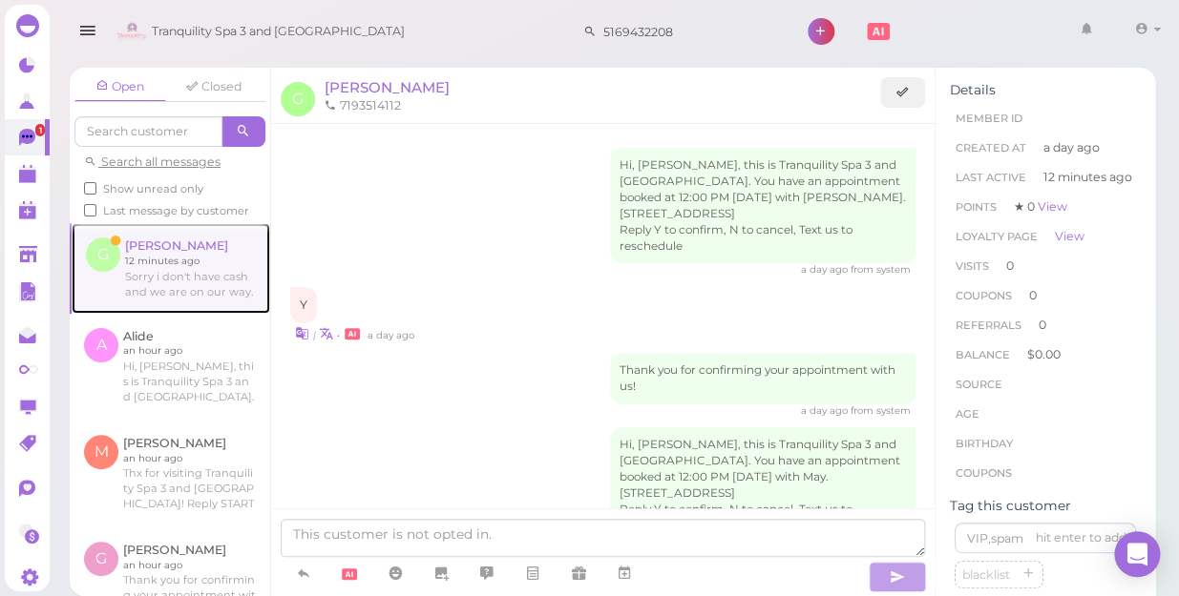
scroll to position [406, 0]
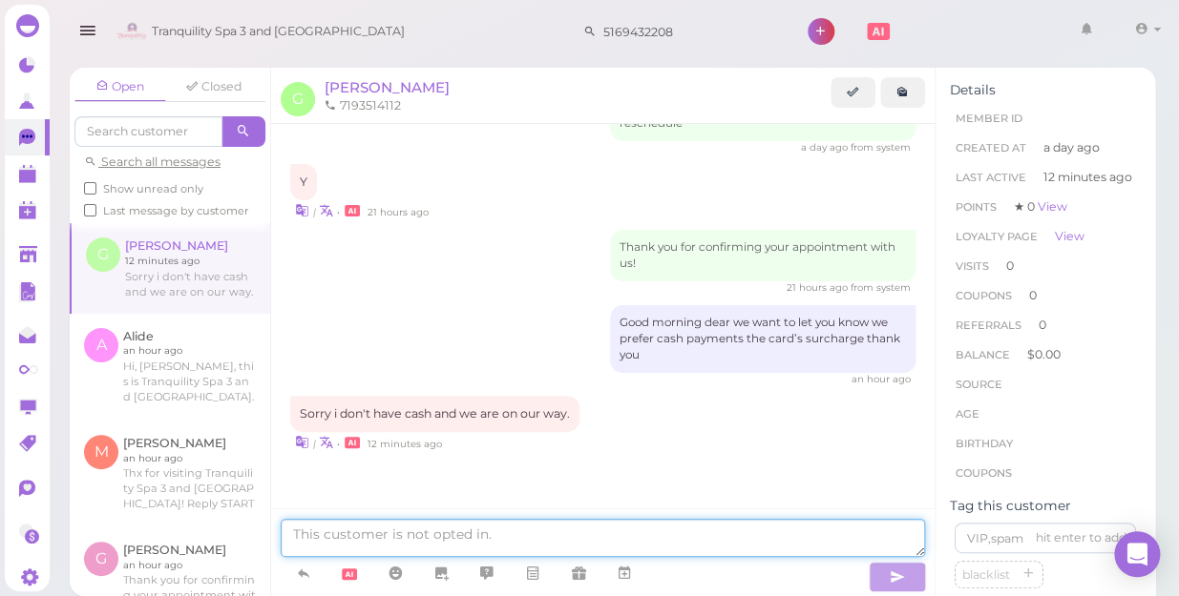
click at [510, 532] on textarea at bounding box center [603, 538] width 644 height 38
type textarea "no problem.just let you know"
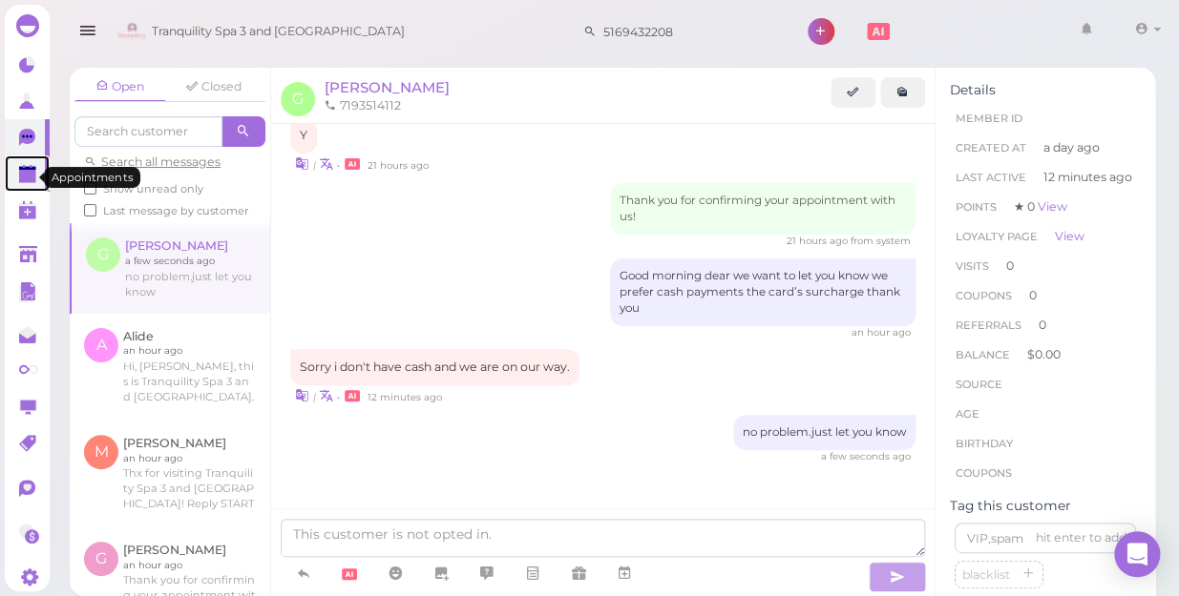
click at [30, 179] on polygon at bounding box center [27, 176] width 17 height 13
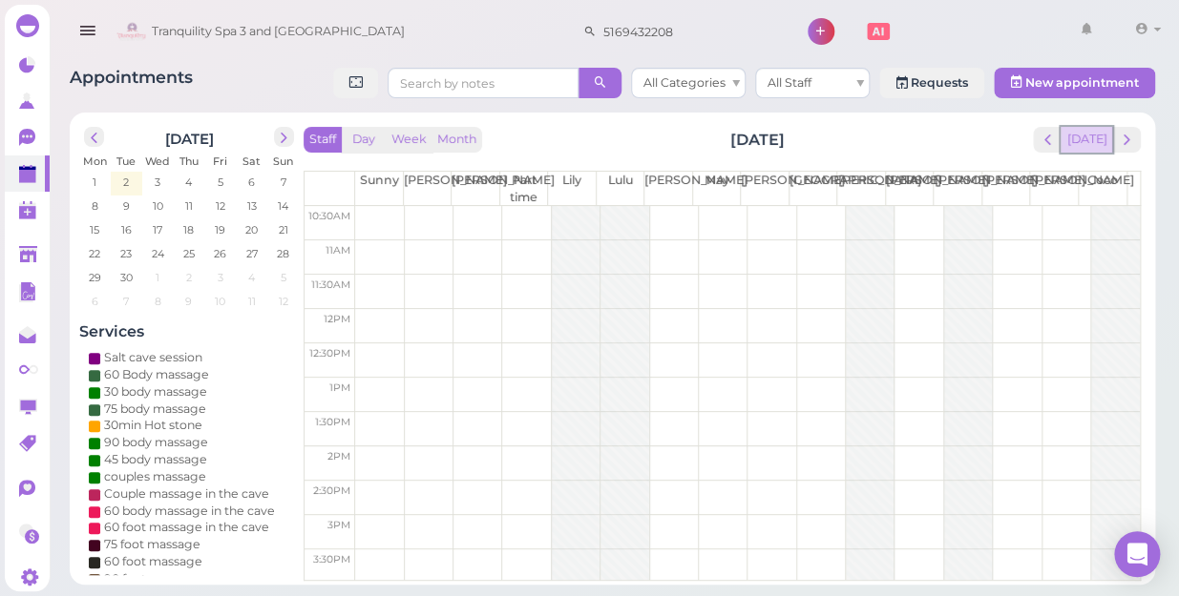
click at [1092, 141] on button "[DATE]" at bounding box center [1086, 140] width 52 height 26
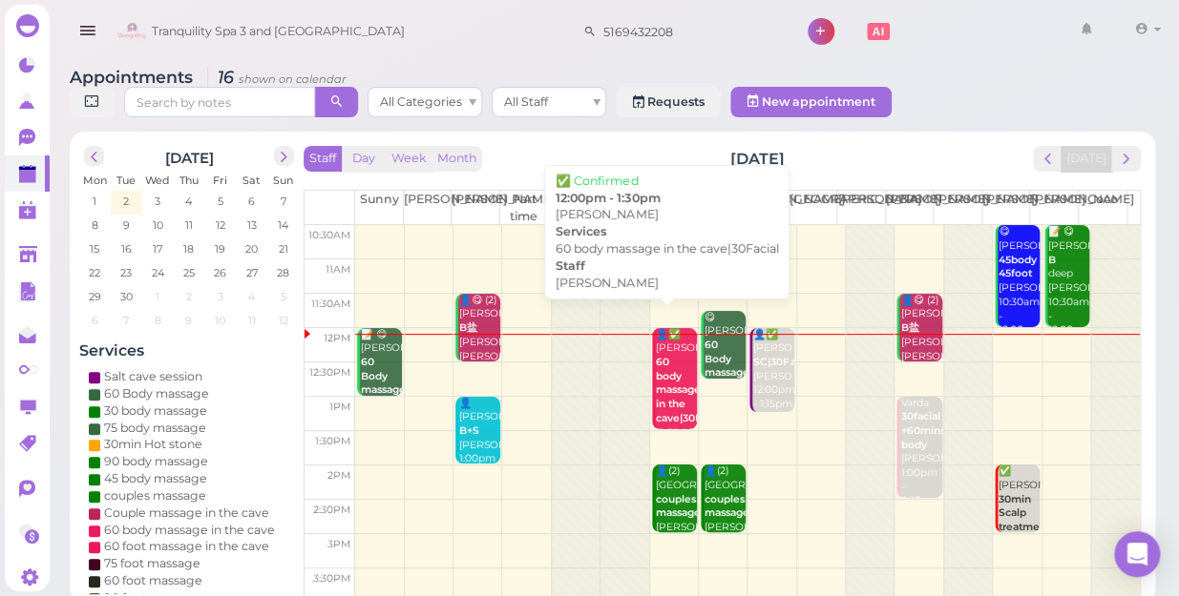
click at [675, 382] on b "60 body massage in the cave|30Facial" at bounding box center [690, 390] width 69 height 69
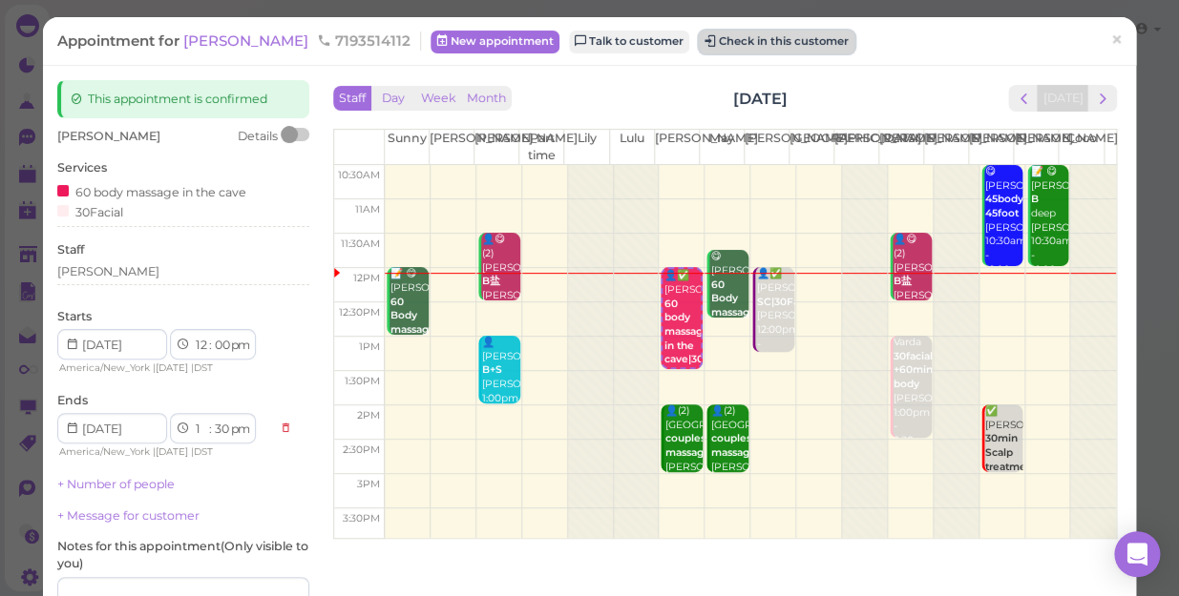
click at [699, 38] on button "Check in this customer" at bounding box center [777, 42] width 156 height 23
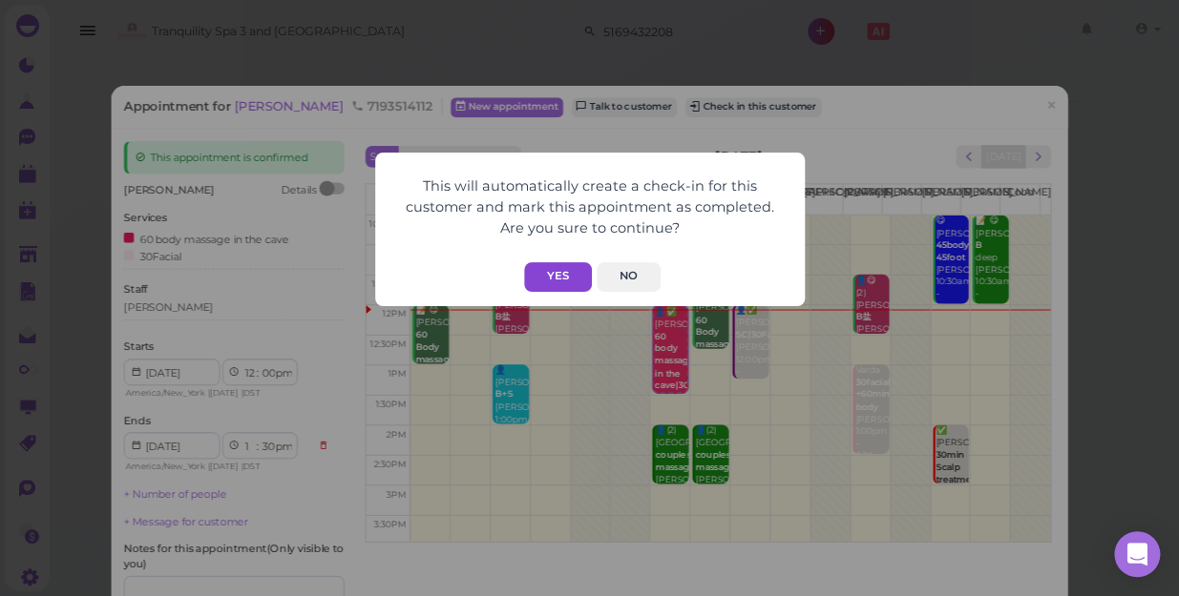
click at [565, 278] on button "Yes" at bounding box center [558, 277] width 68 height 30
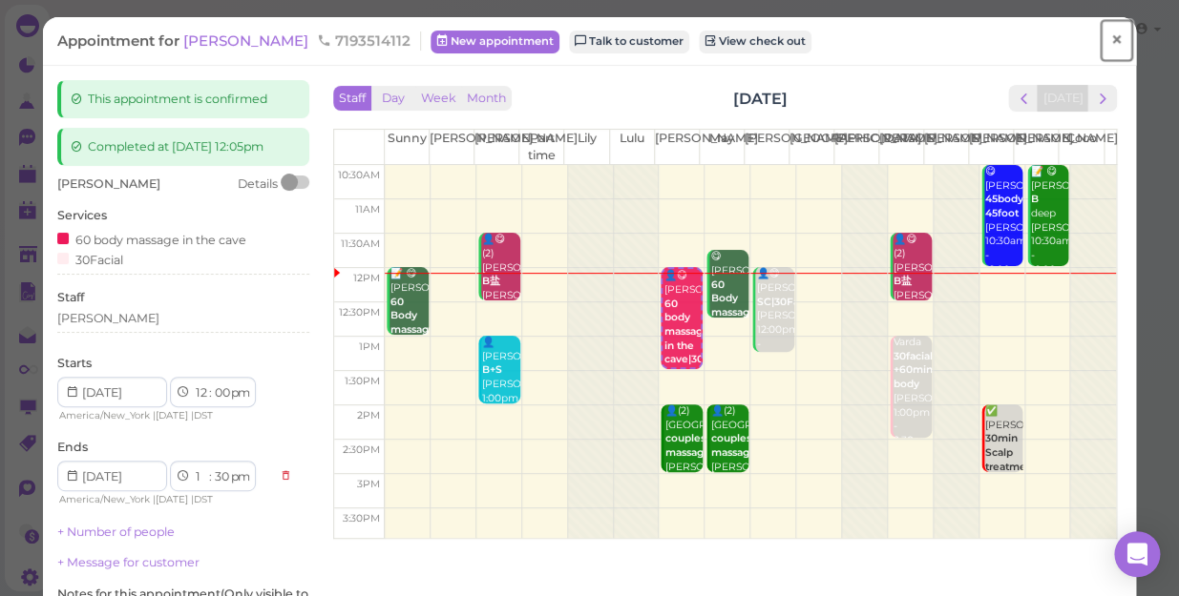
click at [1110, 44] on span "×" at bounding box center [1116, 40] width 12 height 27
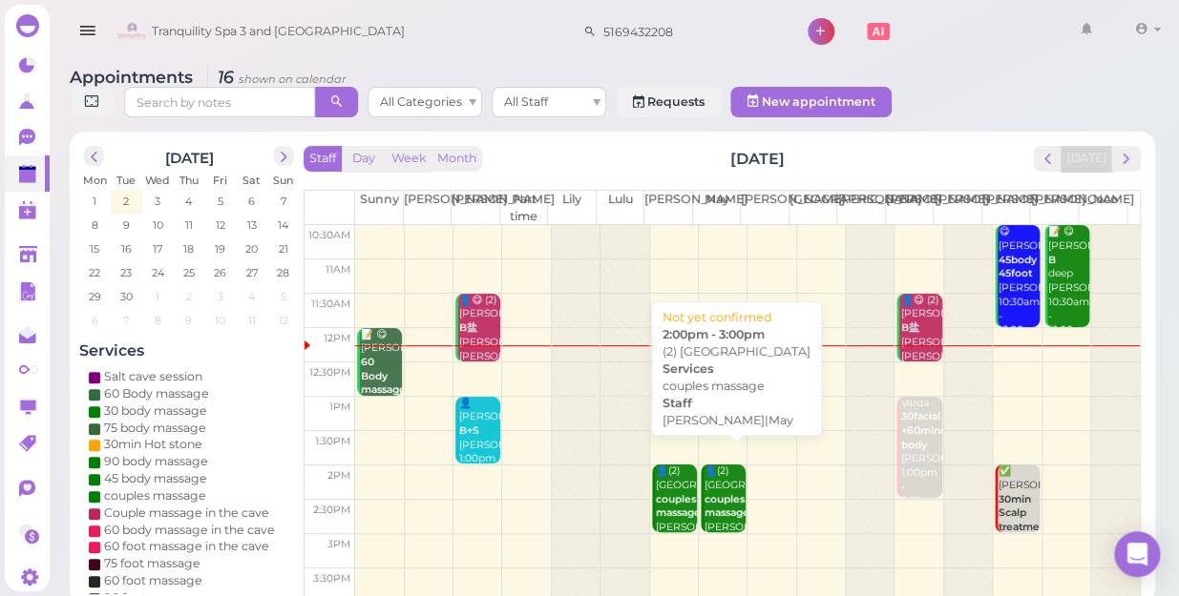
click at [720, 493] on b "couples massage" at bounding box center [726, 506] width 45 height 27
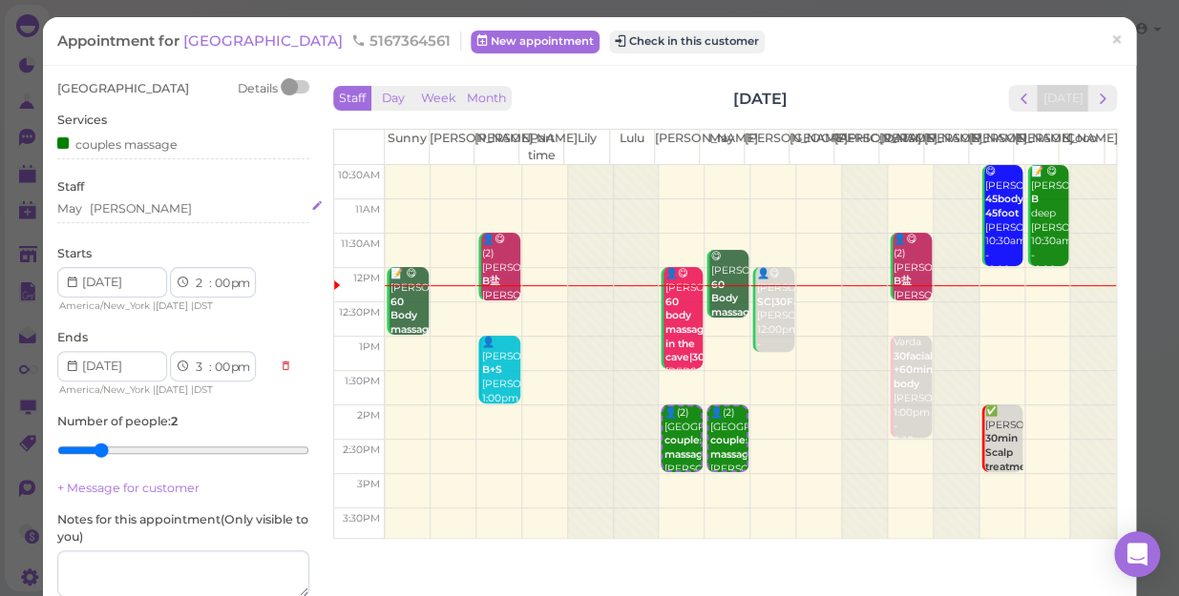
click at [122, 209] on div "May [PERSON_NAME]" at bounding box center [183, 208] width 252 height 17
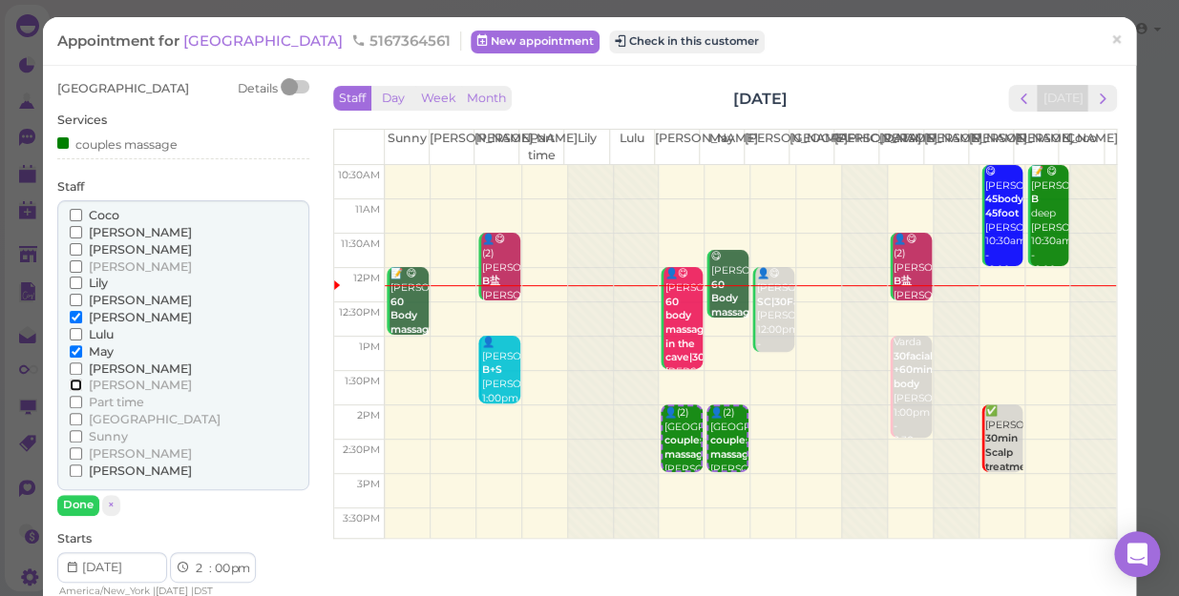
click at [77, 387] on input "[PERSON_NAME]" at bounding box center [76, 385] width 12 height 12
click at [75, 431] on input "Sunny" at bounding box center [76, 436] width 12 height 12
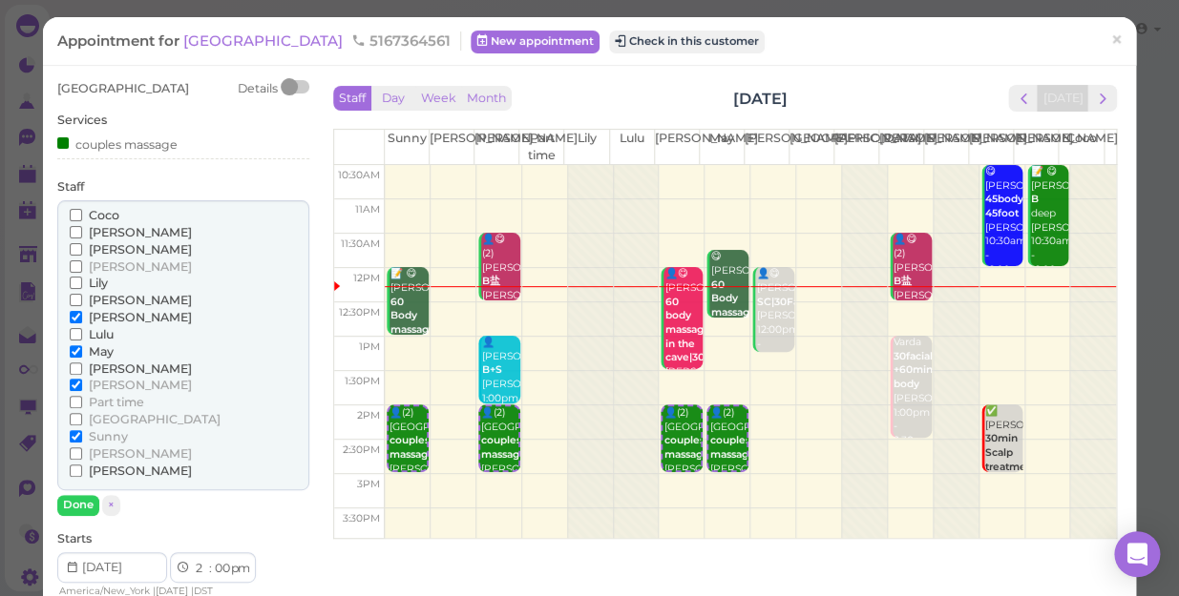
click at [71, 341] on label "Lulu" at bounding box center [92, 334] width 44 height 17
click at [71, 341] on input "Lulu" at bounding box center [76, 334] width 12 height 12
click at [71, 311] on input "[PERSON_NAME]" at bounding box center [76, 317] width 12 height 12
click at [67, 324] on div "[PERSON_NAME] [PERSON_NAME] [PERSON_NAME] [PERSON_NAME] [PERSON_NAME] Lulu" at bounding box center [183, 345] width 252 height 291
click at [75, 334] on input "Lulu" at bounding box center [76, 334] width 12 height 12
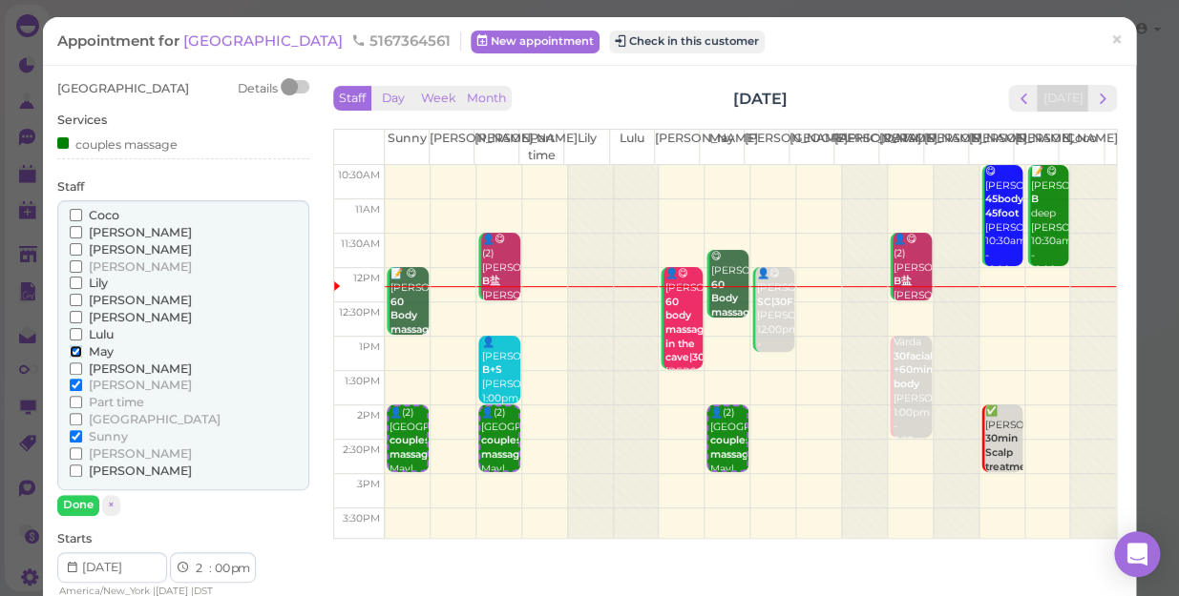
click at [73, 352] on input "May" at bounding box center [76, 351] width 12 height 12
click at [73, 505] on button "Done" at bounding box center [78, 505] width 42 height 20
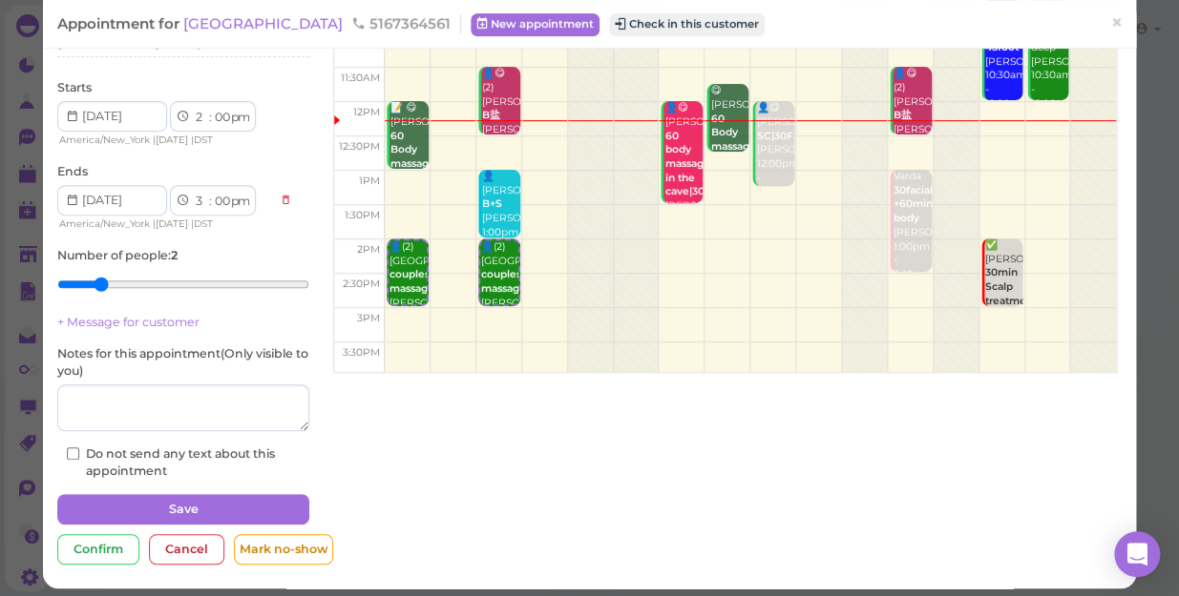
scroll to position [173, 0]
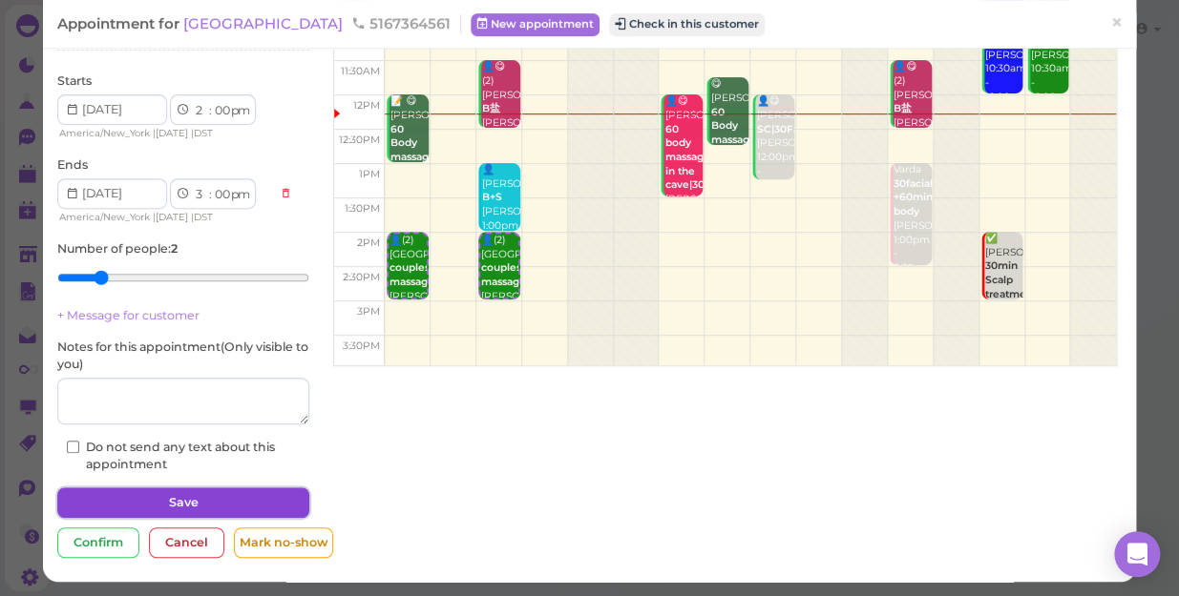
click at [182, 495] on button "Save" at bounding box center [183, 503] width 252 height 31
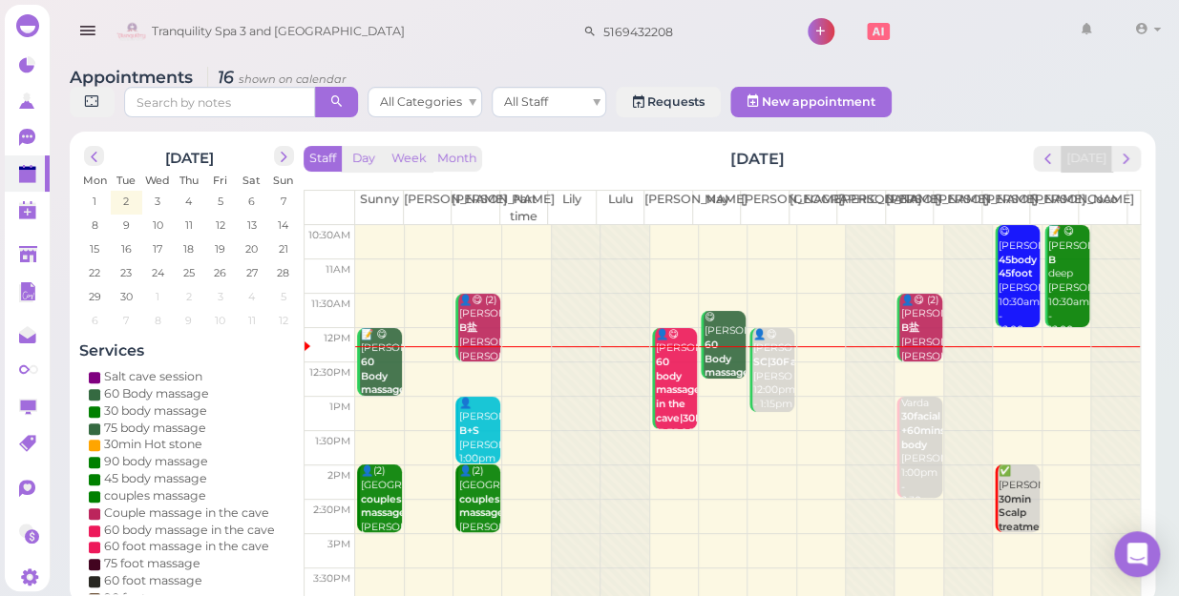
click at [710, 431] on td at bounding box center [747, 448] width 784 height 34
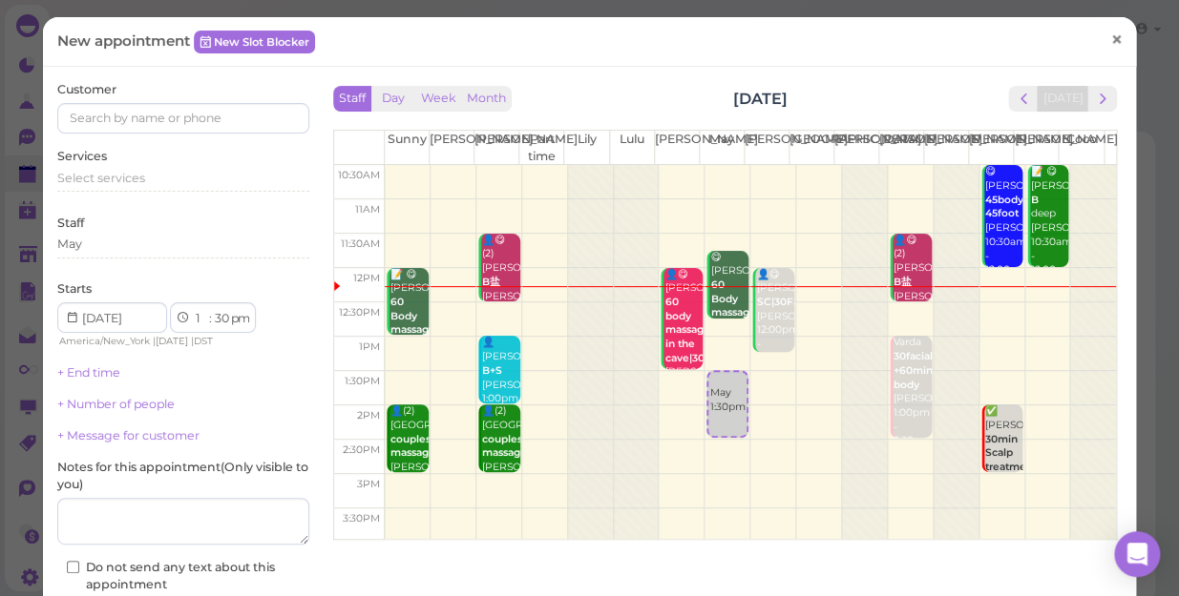
click at [1110, 42] on span "×" at bounding box center [1116, 40] width 12 height 27
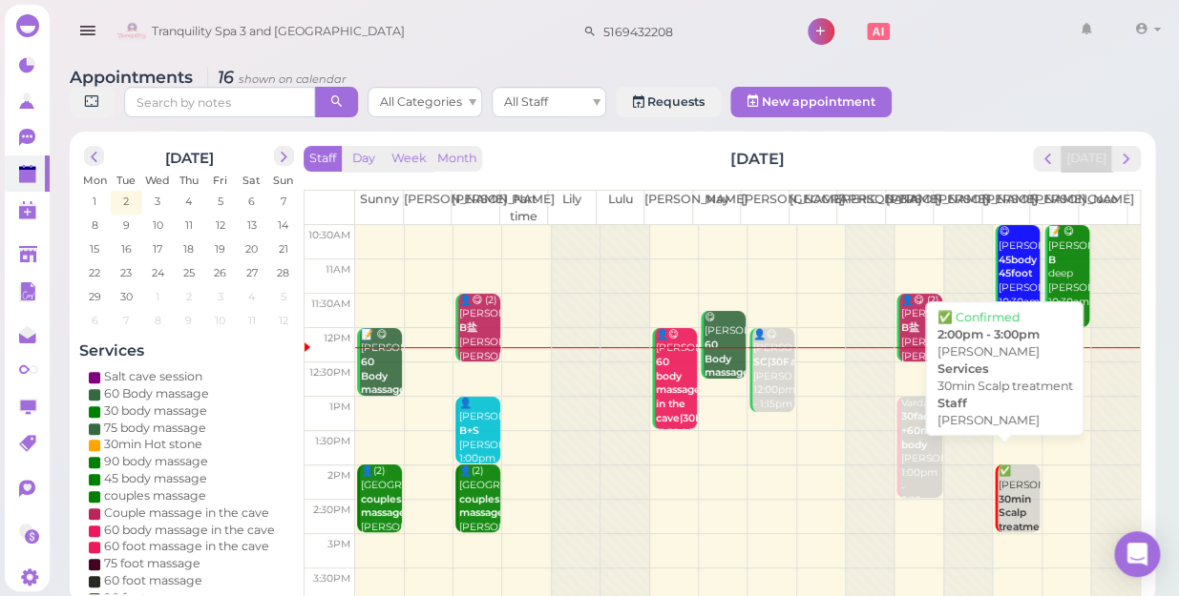
click at [1005, 465] on div "✅ [PERSON_NAME] 30min Scalp treatment [PERSON_NAME] 2:00pm - 3:00pm" at bounding box center [1018, 528] width 42 height 126
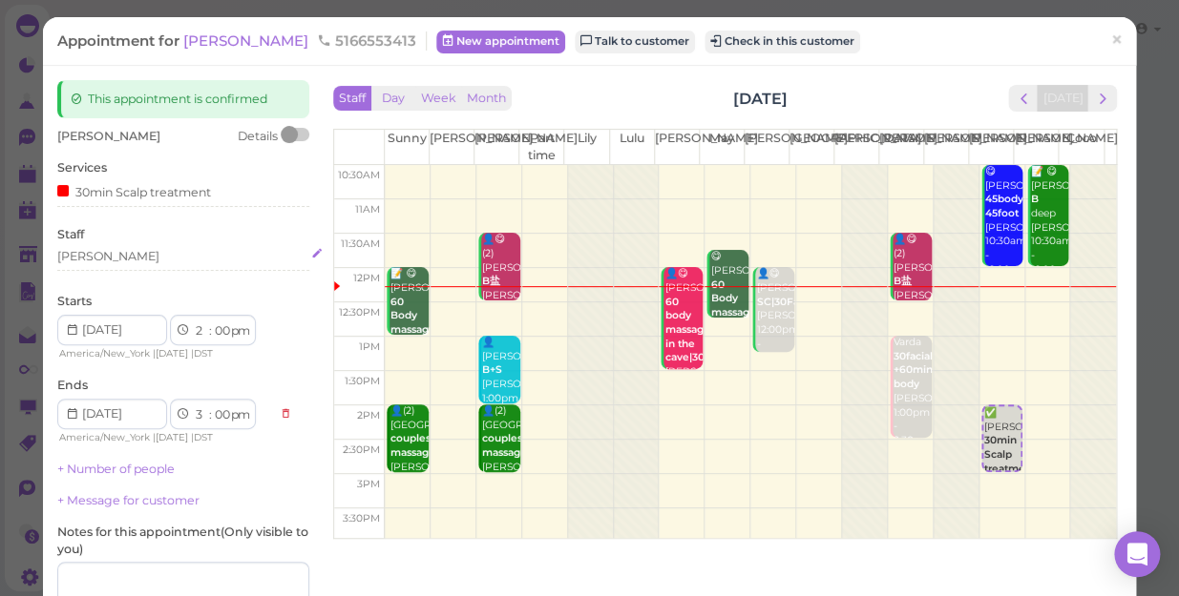
click at [115, 259] on div "[PERSON_NAME]" at bounding box center [183, 256] width 252 height 17
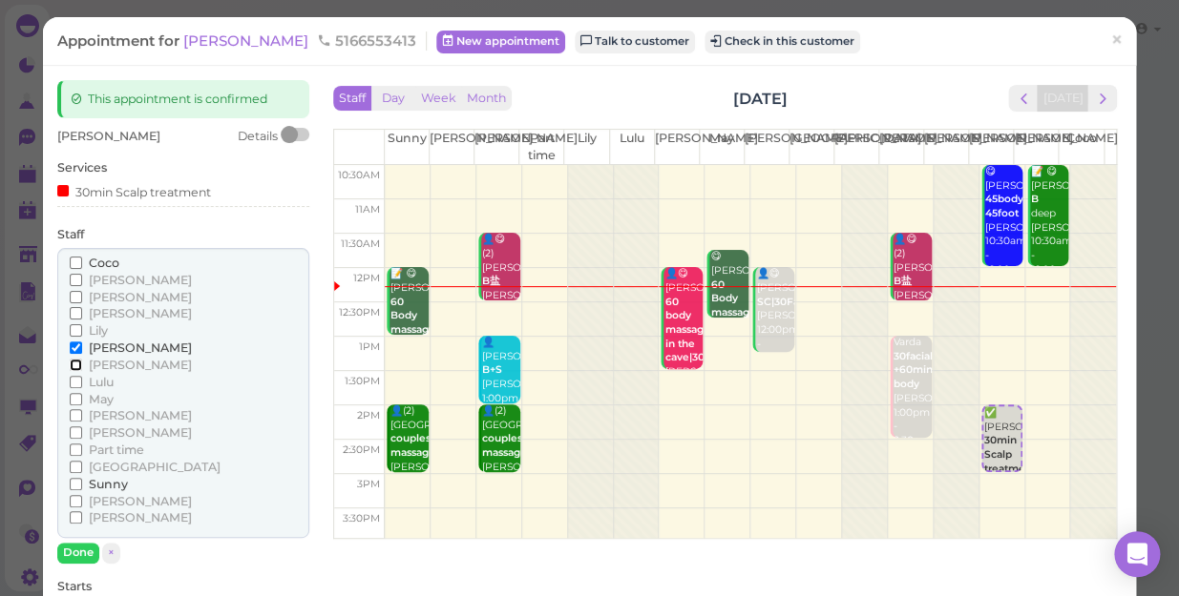
click at [71, 365] on input "[PERSON_NAME]" at bounding box center [76, 365] width 12 height 12
click at [71, 346] on input "[PERSON_NAME]" at bounding box center [76, 348] width 12 height 12
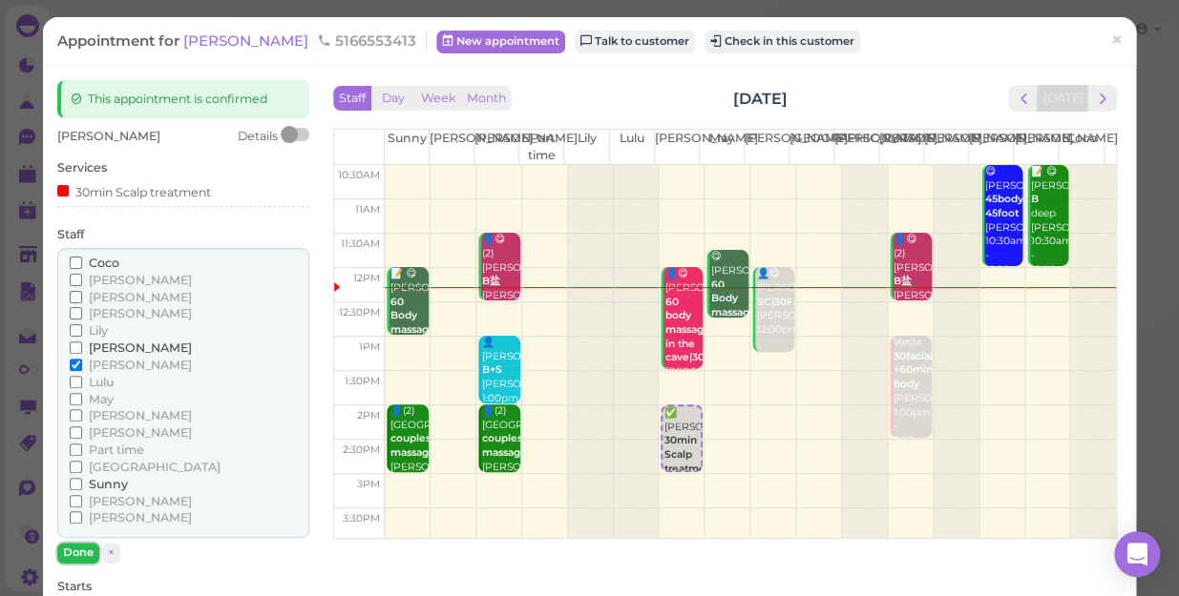
click at [77, 549] on button "Done" at bounding box center [78, 553] width 42 height 20
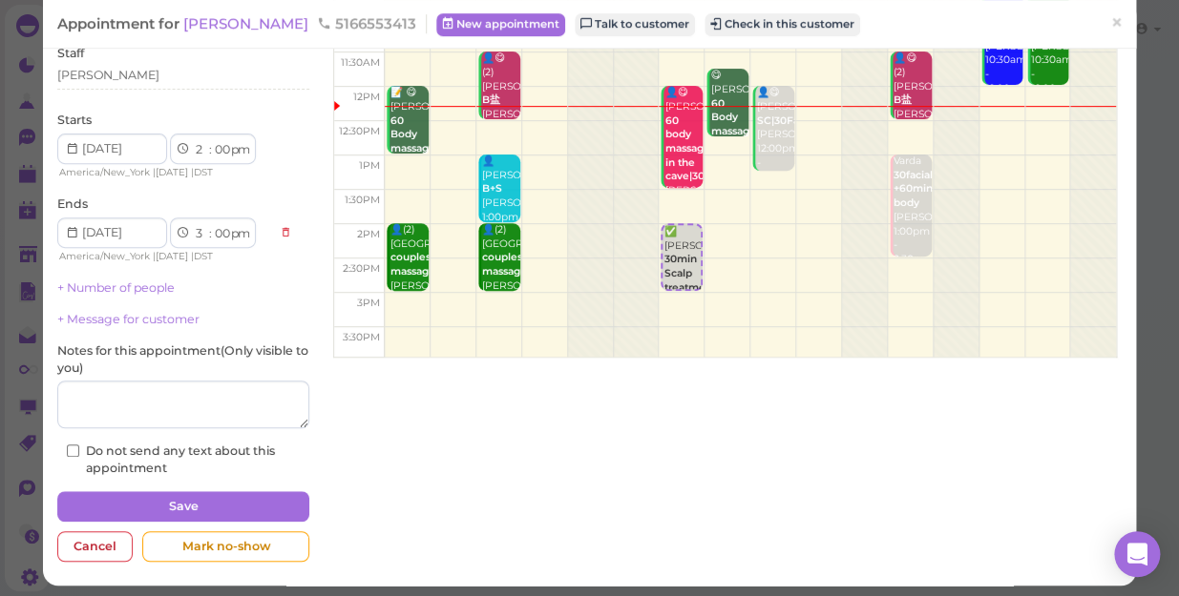
scroll to position [186, 0]
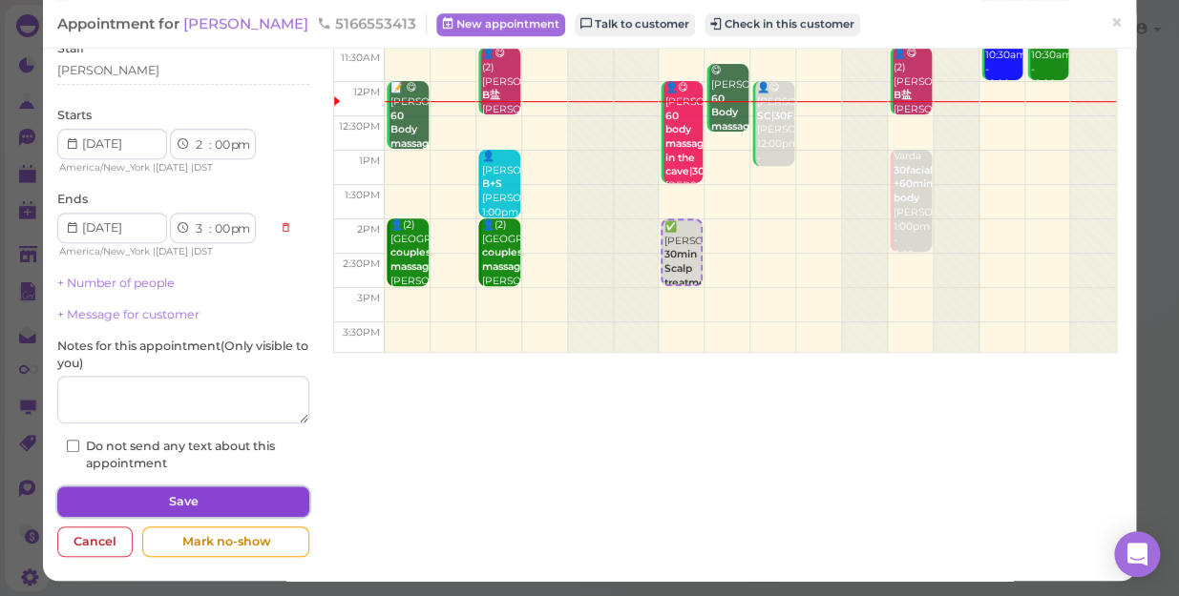
click at [169, 495] on button "Save" at bounding box center [183, 502] width 252 height 31
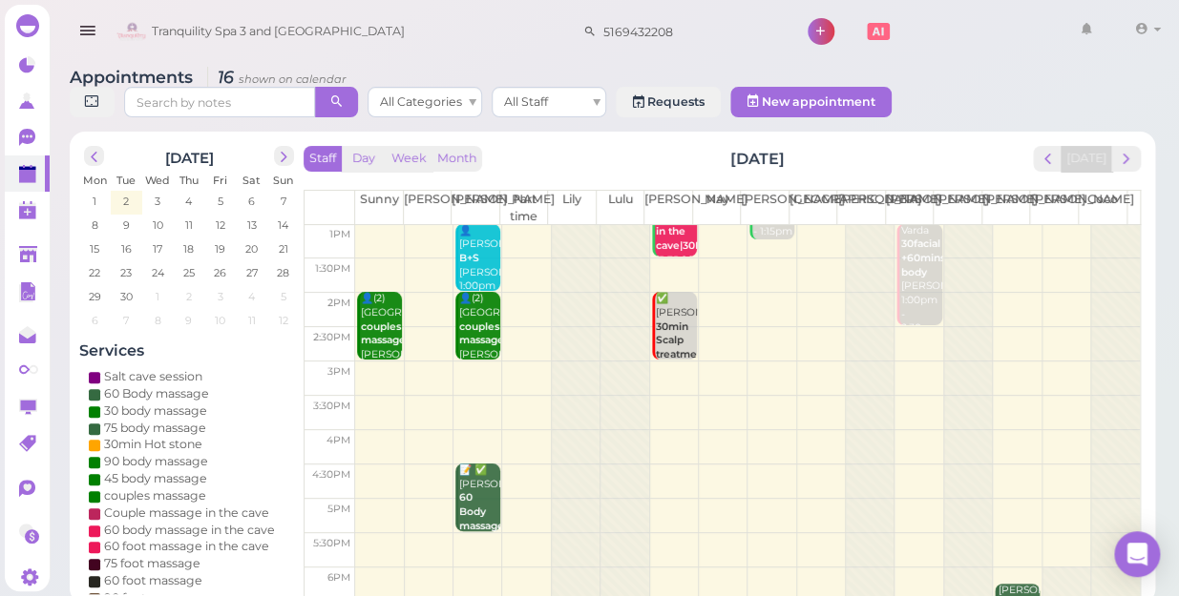
scroll to position [86, 0]
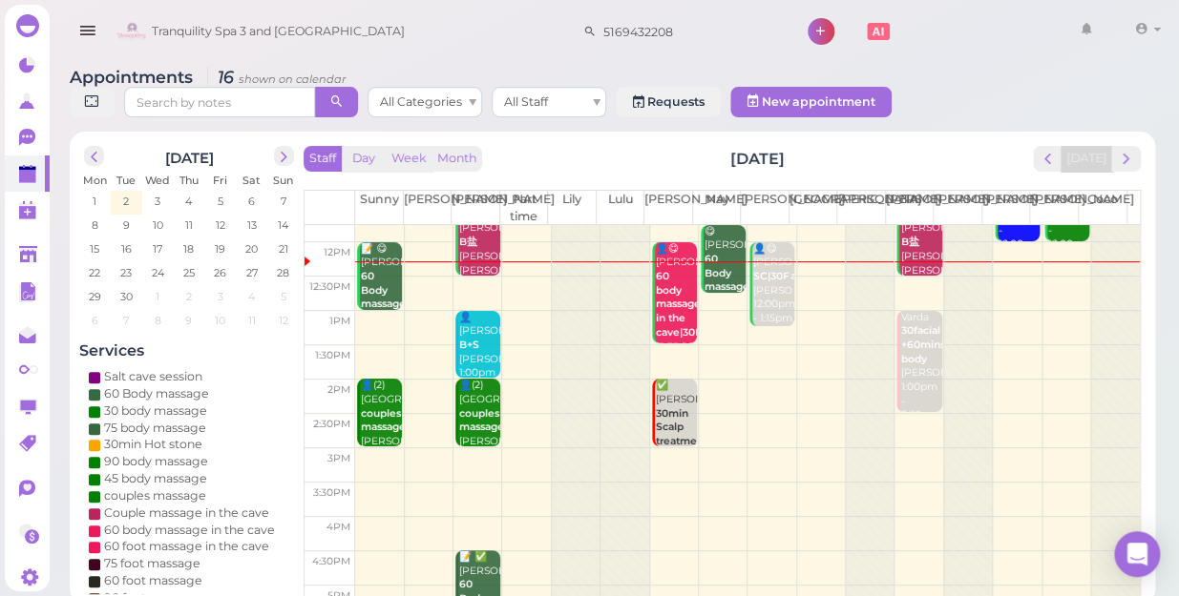
click at [1003, 345] on td at bounding box center [747, 362] width 784 height 34
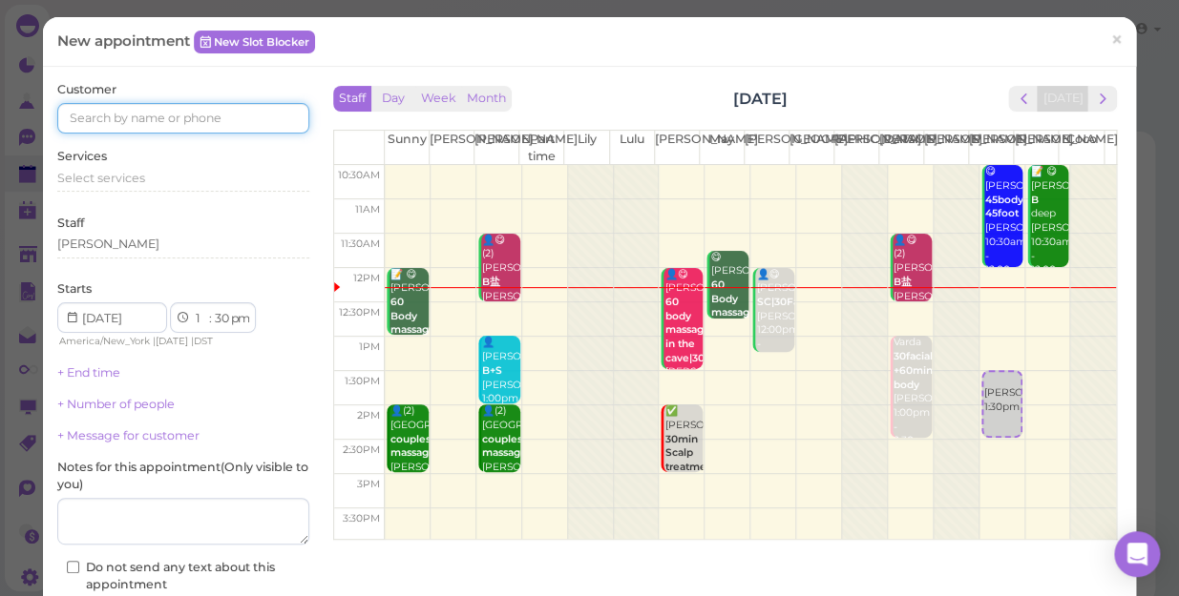
click at [277, 114] on input at bounding box center [183, 118] width 252 height 31
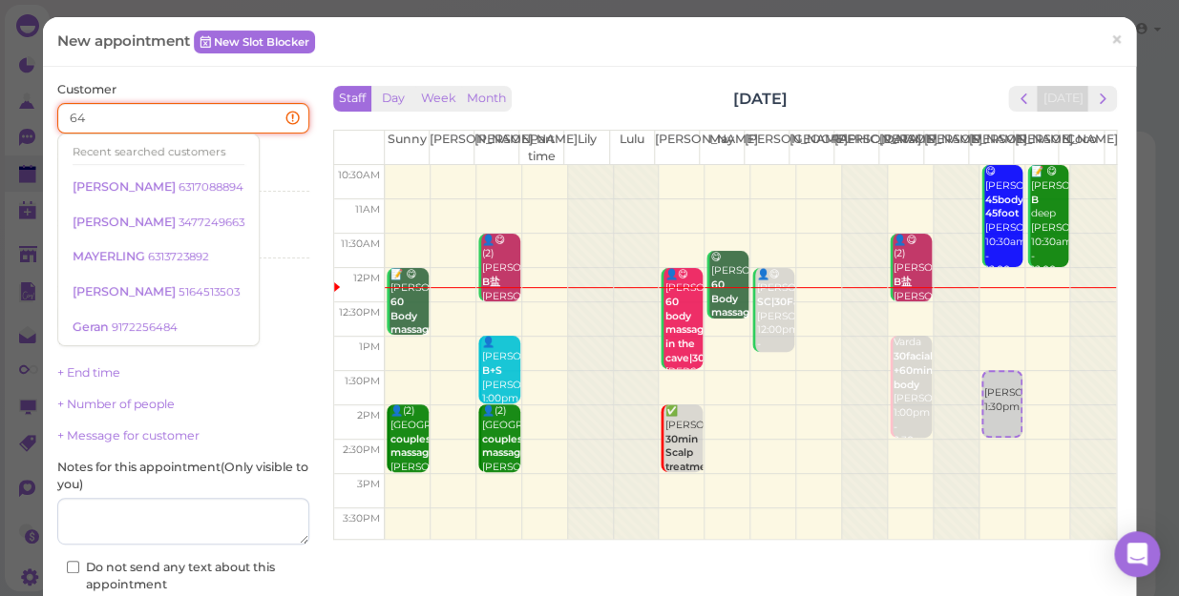
type input "6"
type input "5"
click at [248, 121] on input at bounding box center [183, 118] width 252 height 31
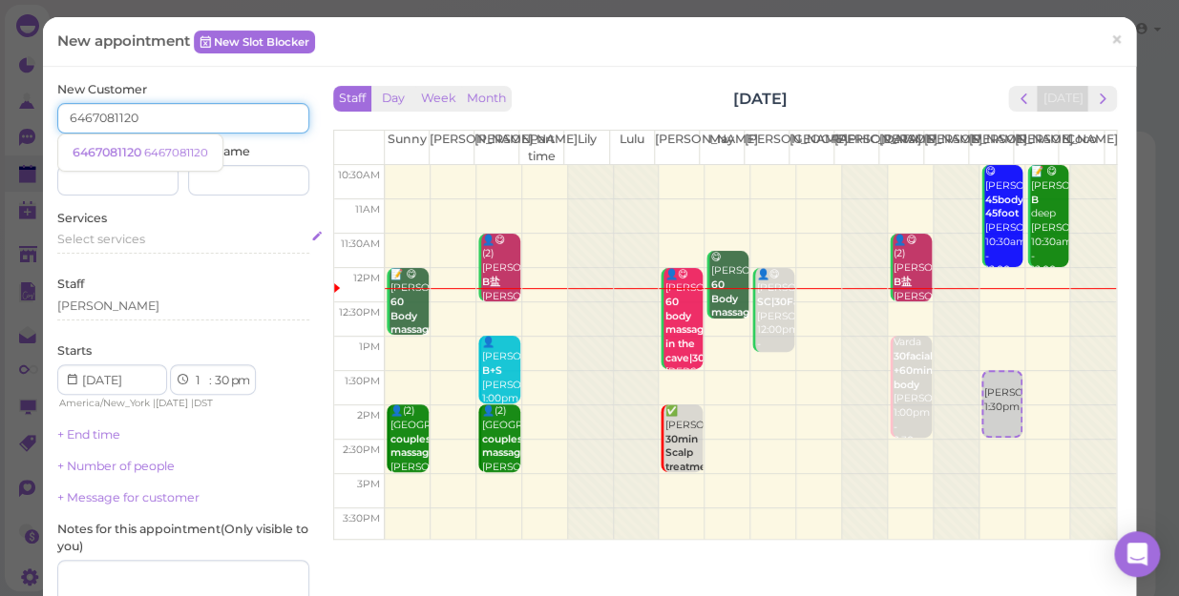
type input "6467081120"
click at [147, 248] on div "Select services" at bounding box center [183, 239] width 252 height 17
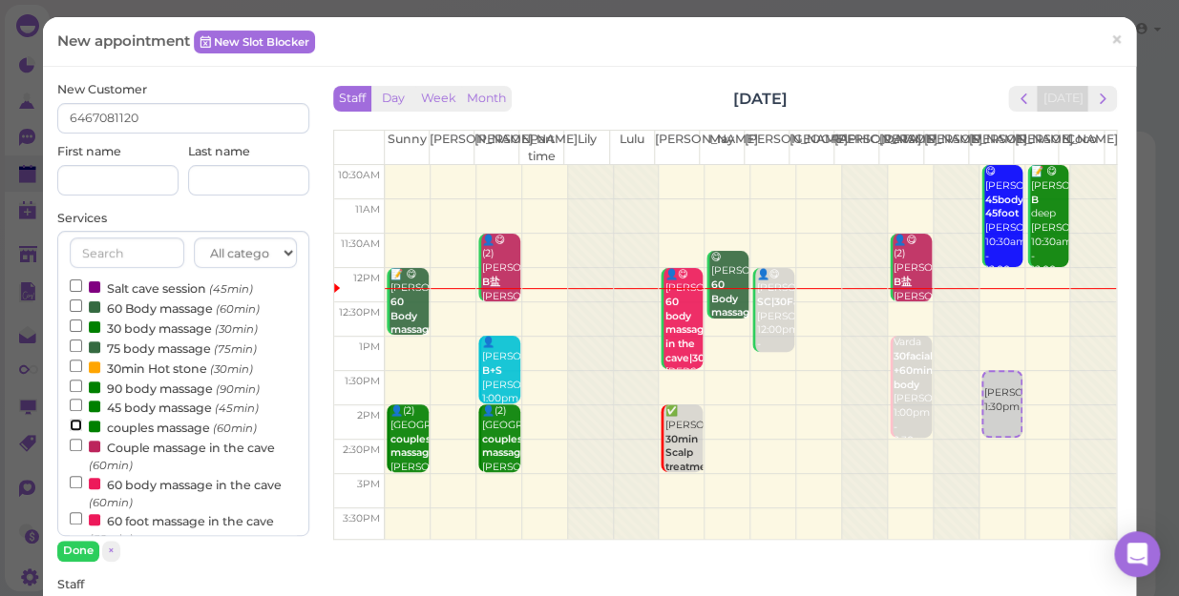
click at [74, 426] on input "couples massage (60min)" at bounding box center [76, 425] width 12 height 12
click at [77, 546] on button "Done" at bounding box center [78, 551] width 42 height 20
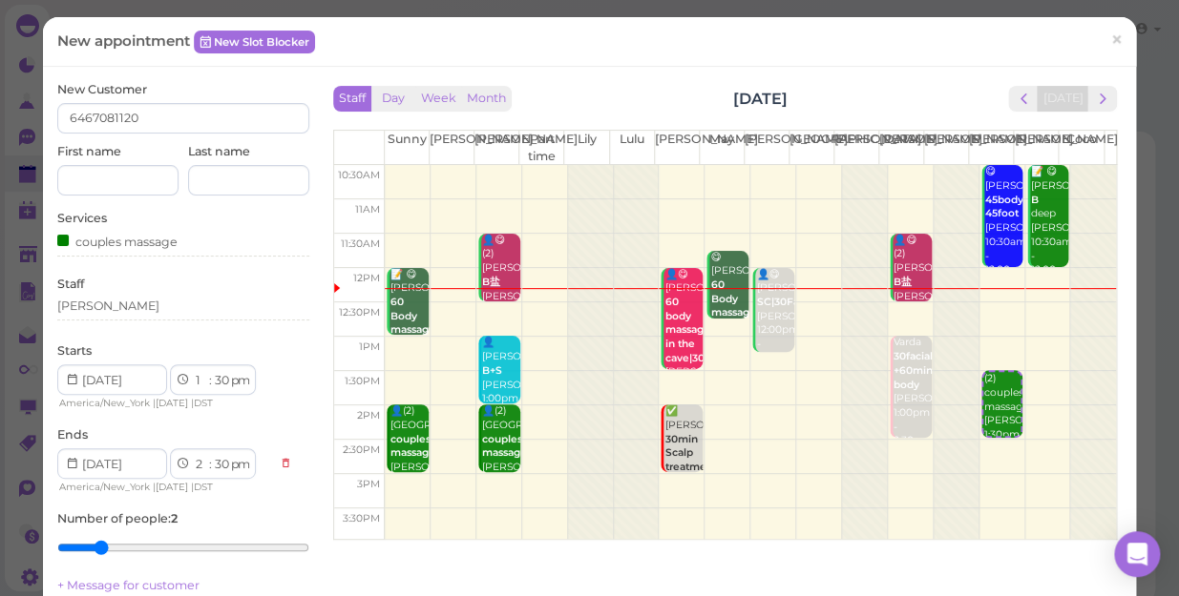
scroll to position [0, 0]
click at [108, 301] on div "[PERSON_NAME]" at bounding box center [183, 306] width 252 height 17
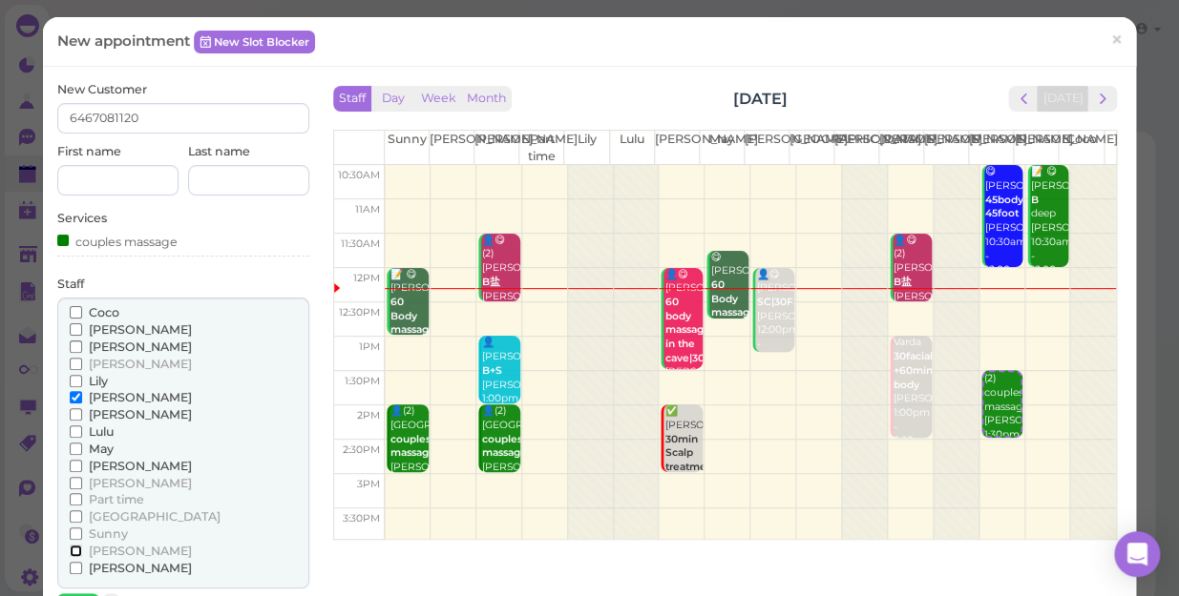
click at [75, 547] on input "[PERSON_NAME]" at bounding box center [76, 551] width 12 height 12
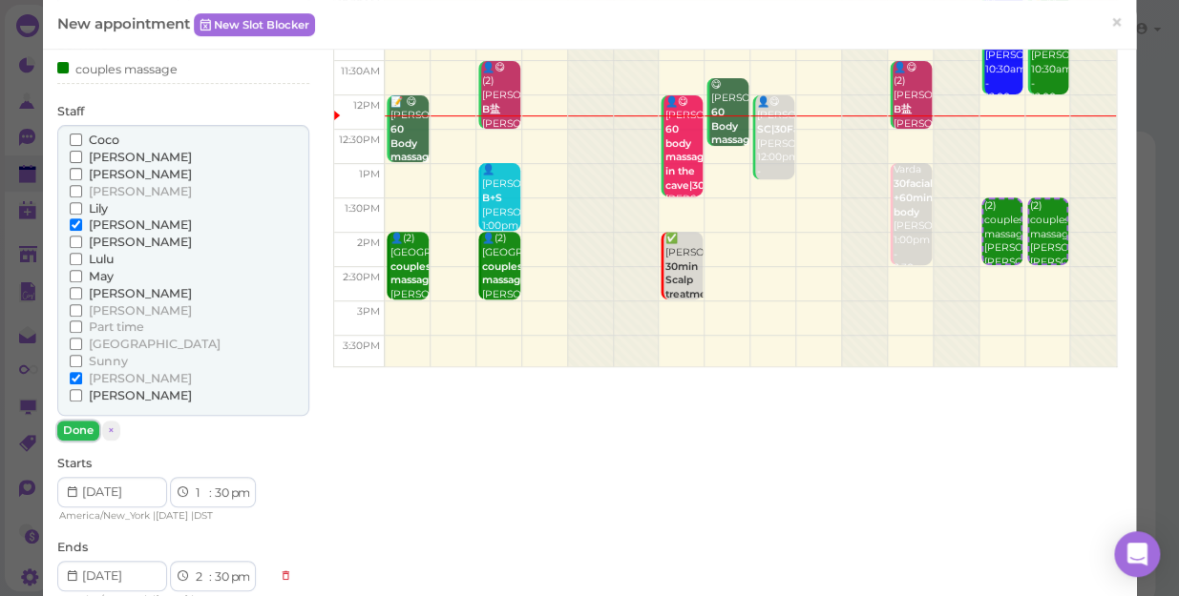
click at [76, 421] on button "Done" at bounding box center [78, 431] width 42 height 20
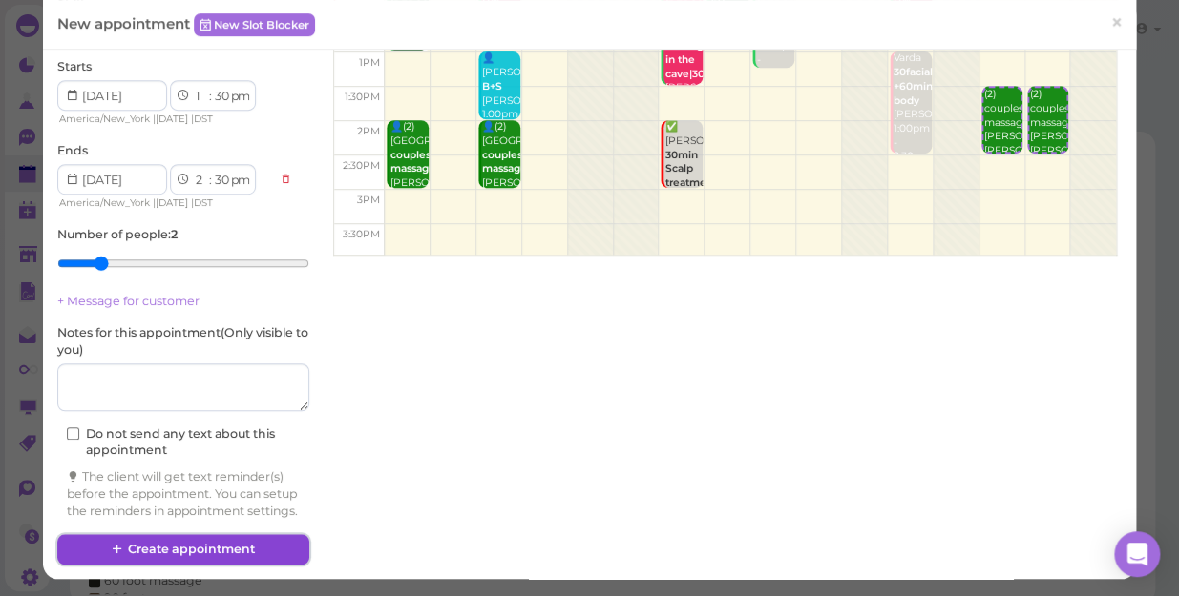
click at [212, 548] on button "Create appointment" at bounding box center [183, 549] width 252 height 31
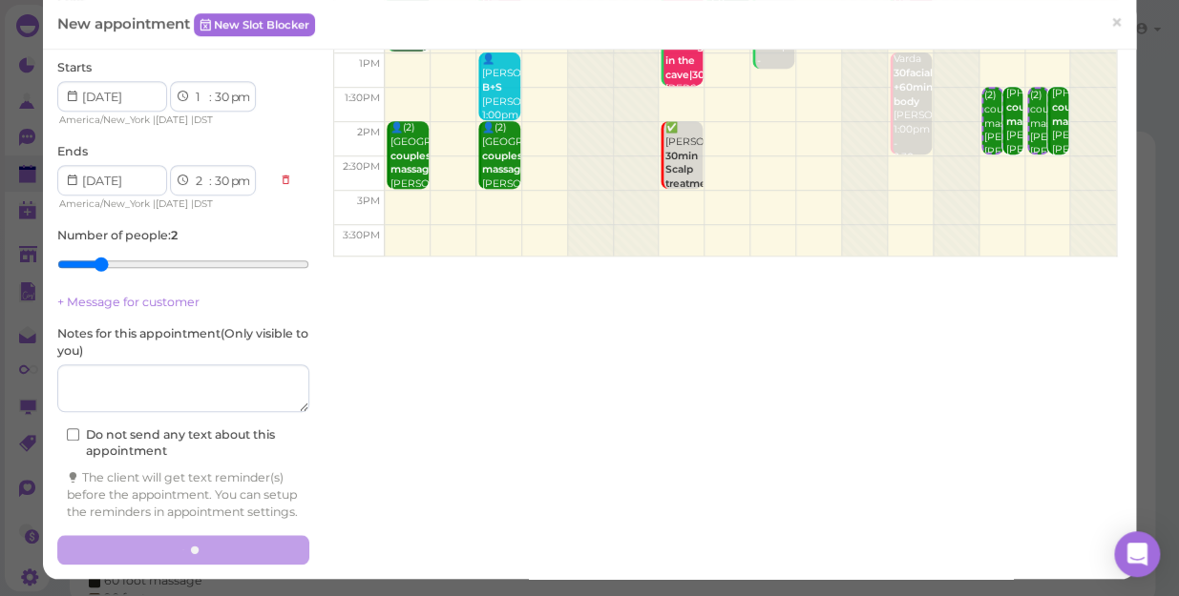
scroll to position [299, 0]
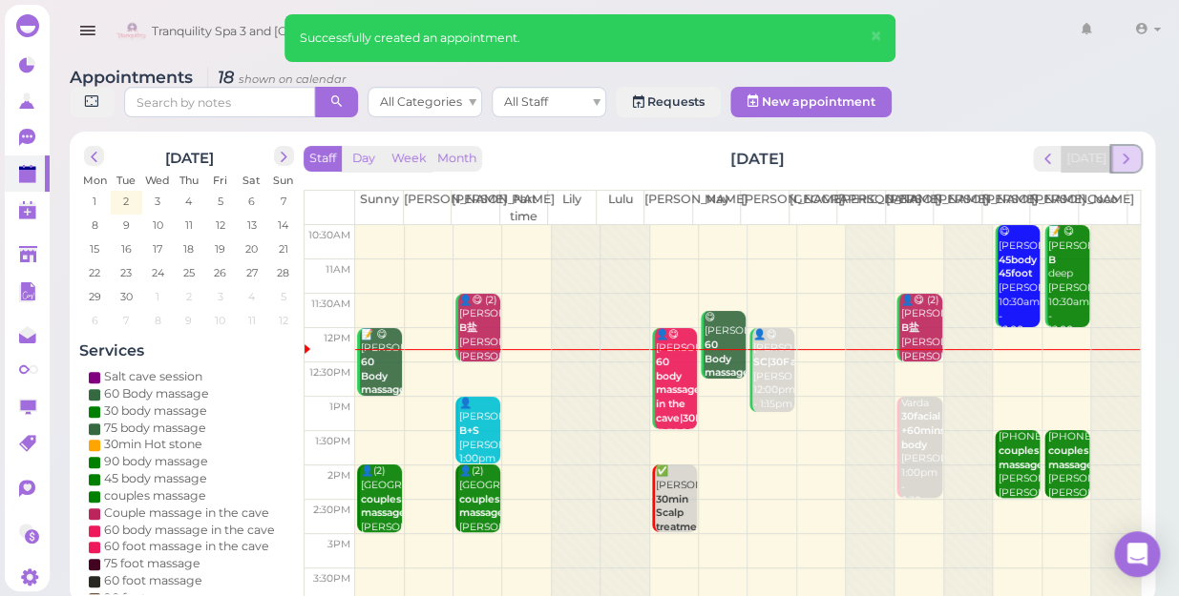
click at [1133, 150] on span "next" at bounding box center [1125, 159] width 18 height 18
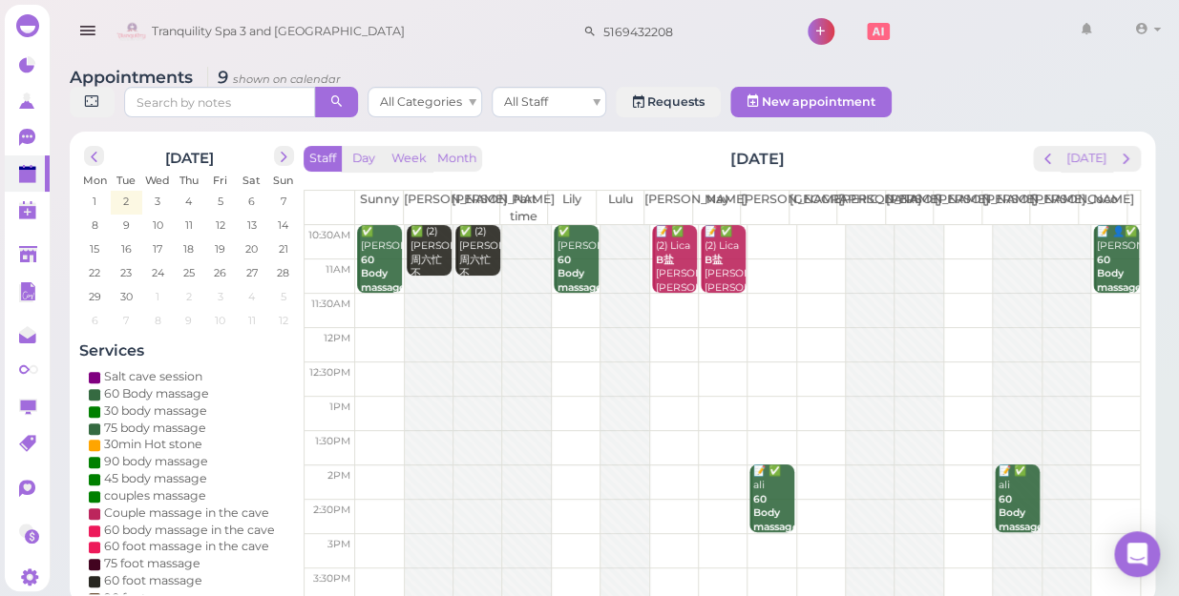
click at [720, 294] on td at bounding box center [747, 311] width 784 height 34
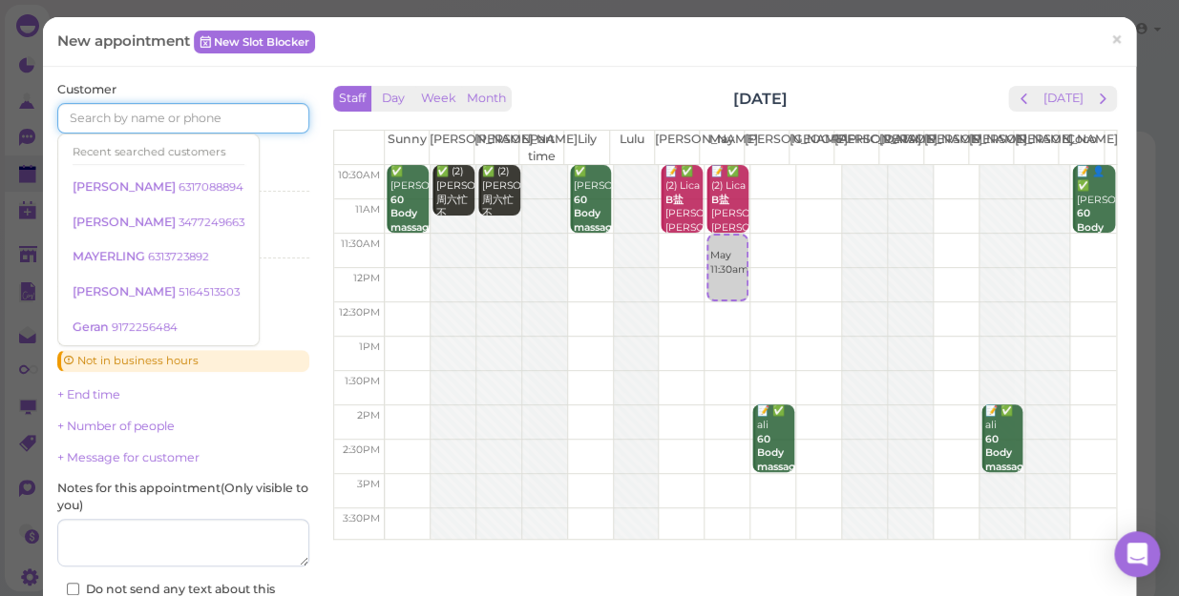
click at [209, 114] on input at bounding box center [183, 118] width 252 height 31
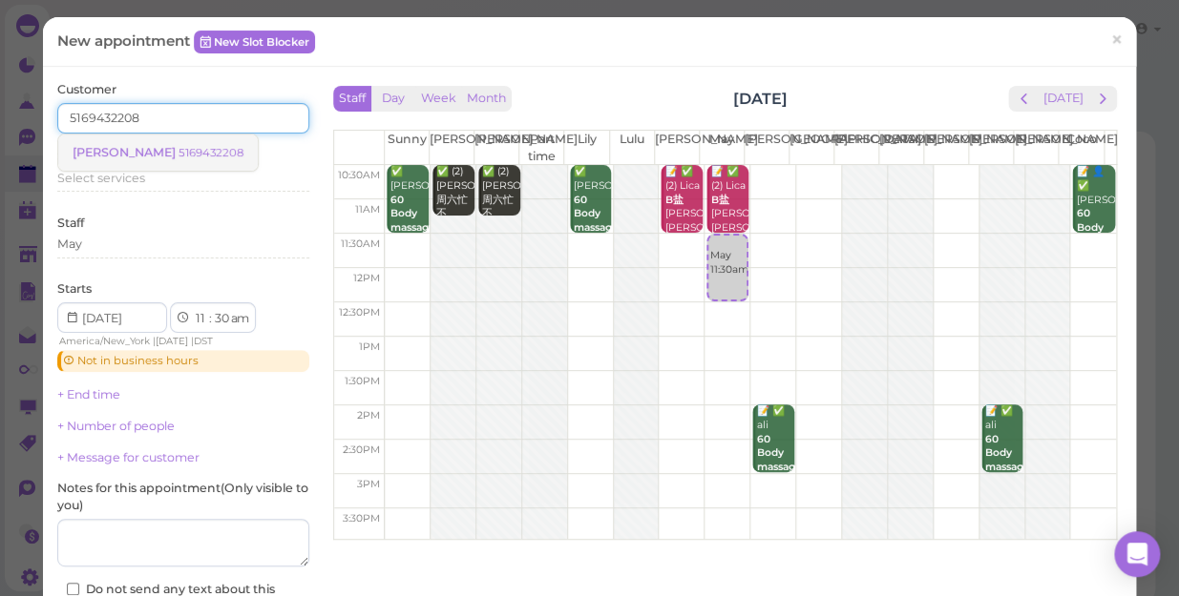
type input "5169432208"
click at [178, 156] on small "5169432208" at bounding box center [210, 152] width 65 height 13
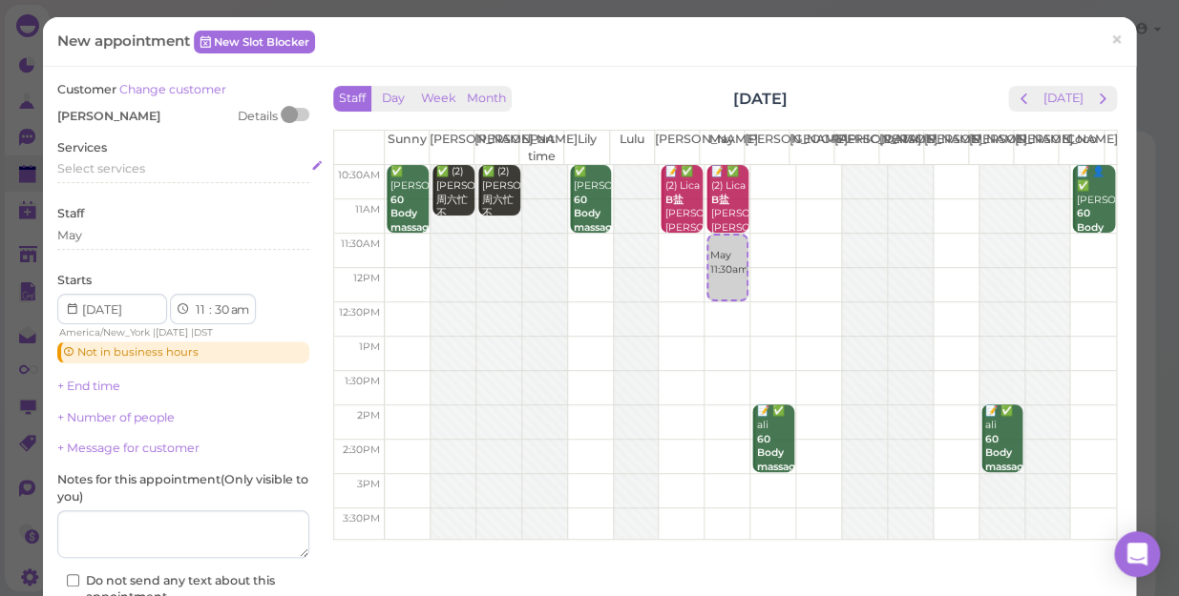
click at [150, 163] on div "Select services" at bounding box center [183, 168] width 252 height 17
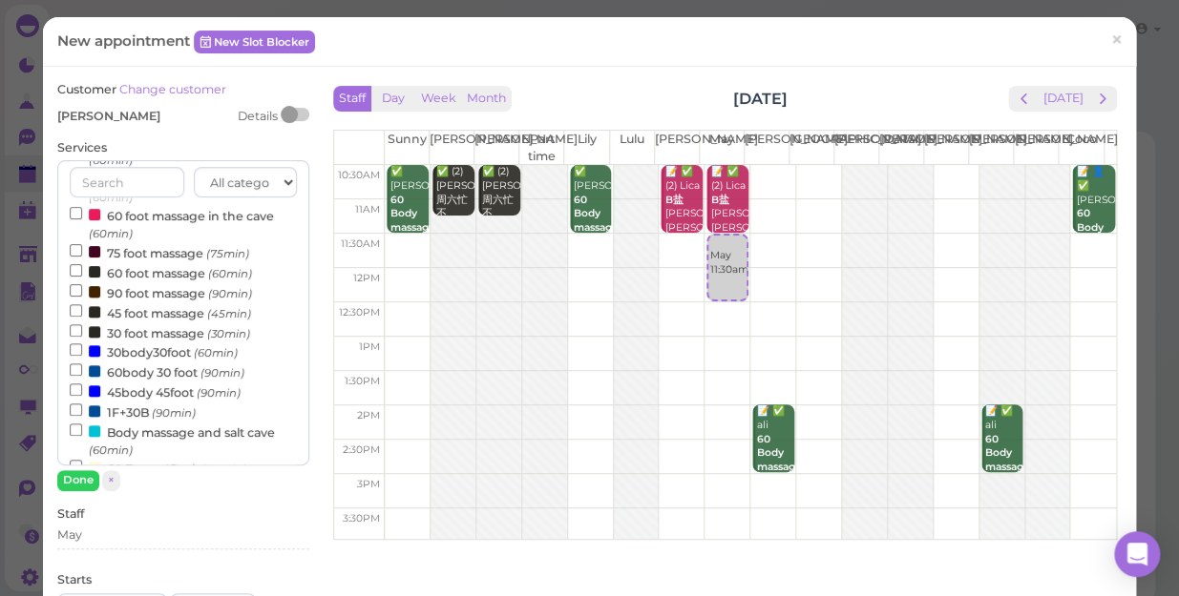
scroll to position [260, 0]
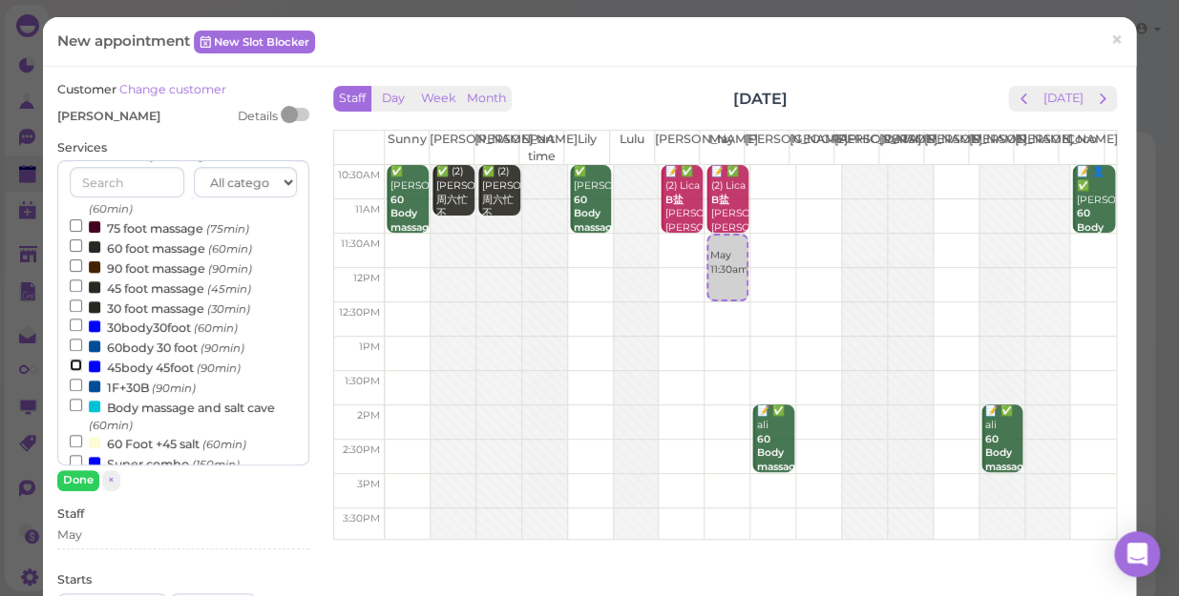
click at [73, 364] on input "45body 45foot (90min)" at bounding box center [76, 365] width 12 height 12
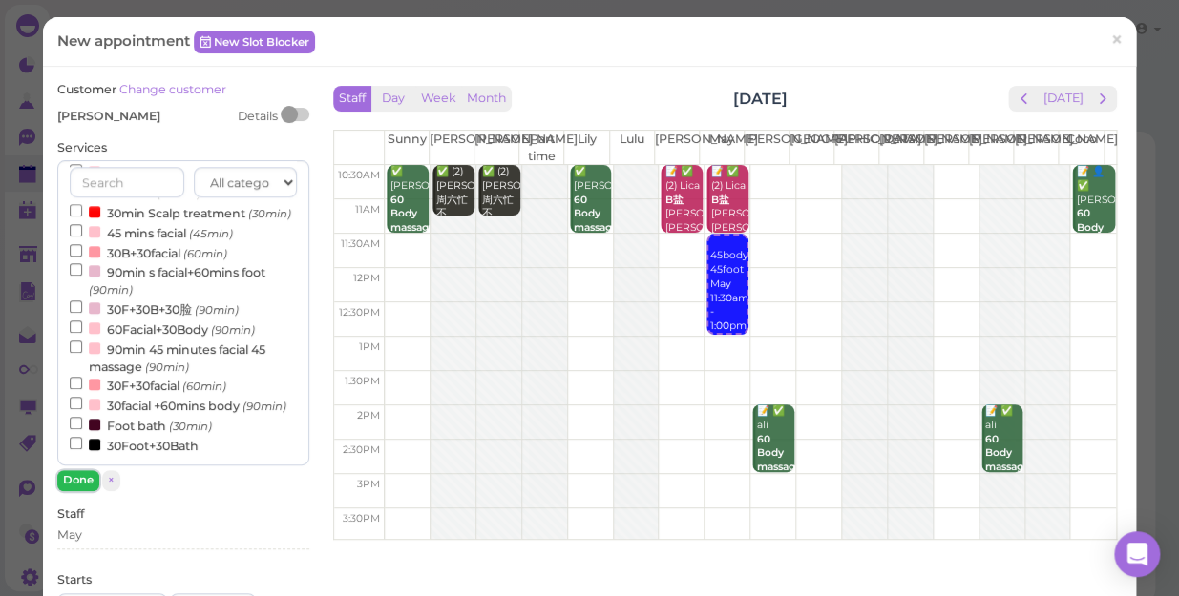
click at [73, 477] on button "Done" at bounding box center [78, 480] width 42 height 20
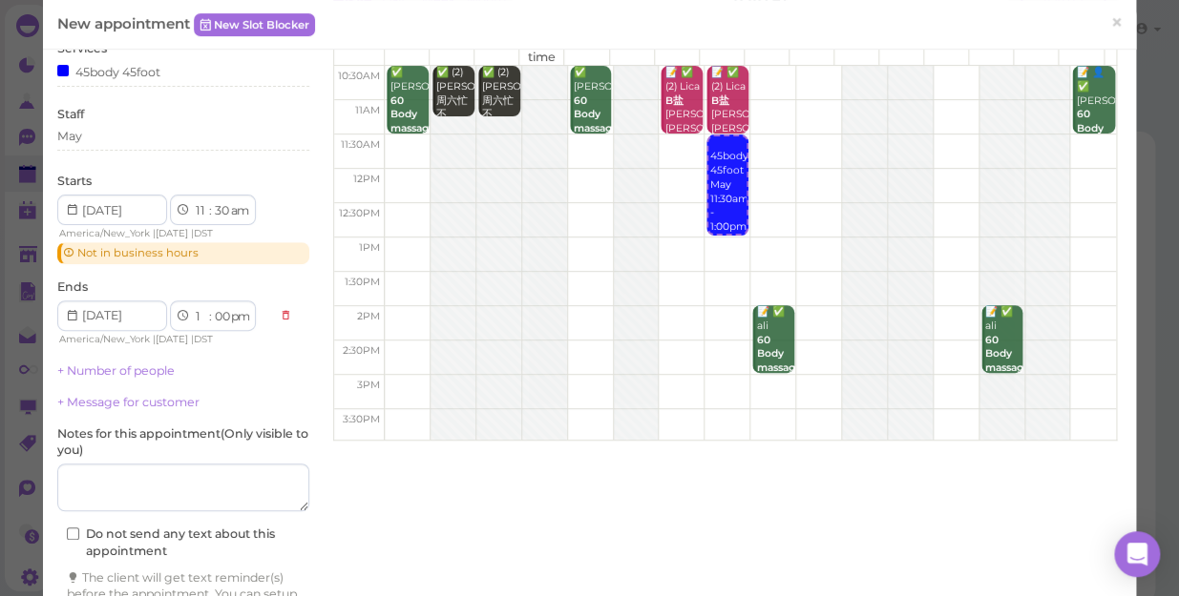
scroll to position [215, 0]
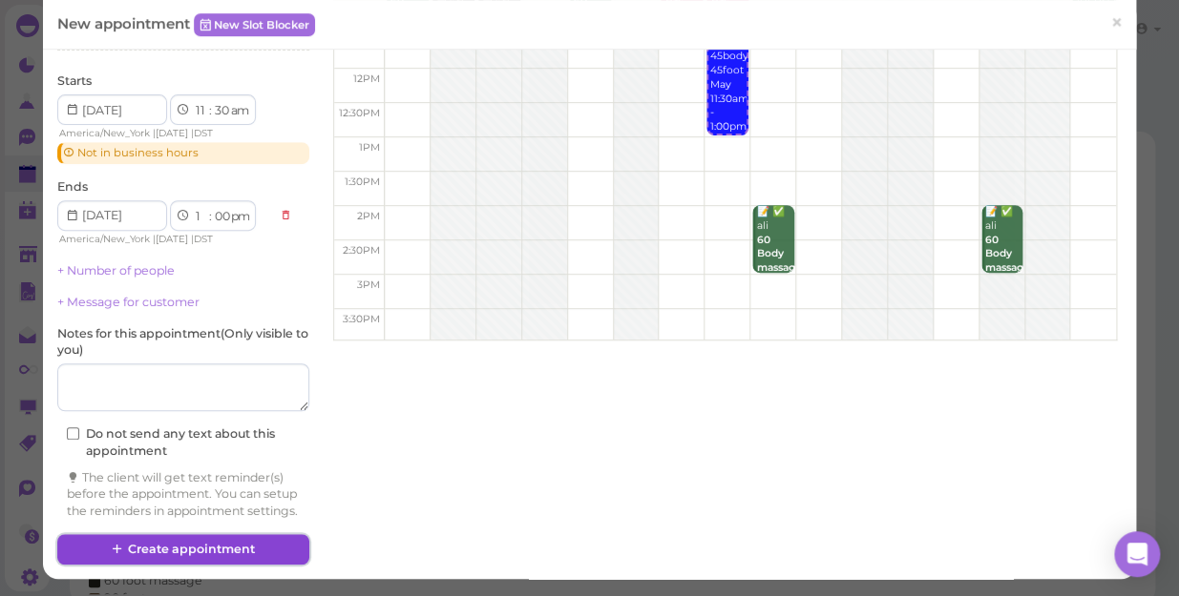
click at [228, 544] on button "Create appointment" at bounding box center [183, 549] width 252 height 31
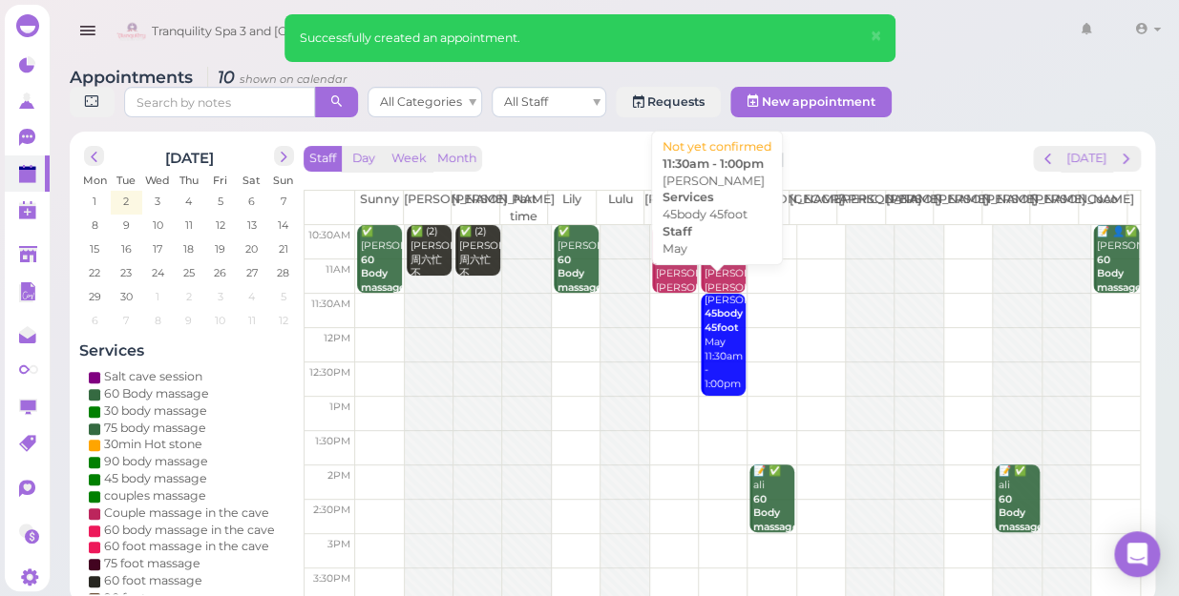
click at [716, 337] on div "[PERSON_NAME] 45body 45foot May 11:30am - 1:00pm" at bounding box center [724, 343] width 42 height 98
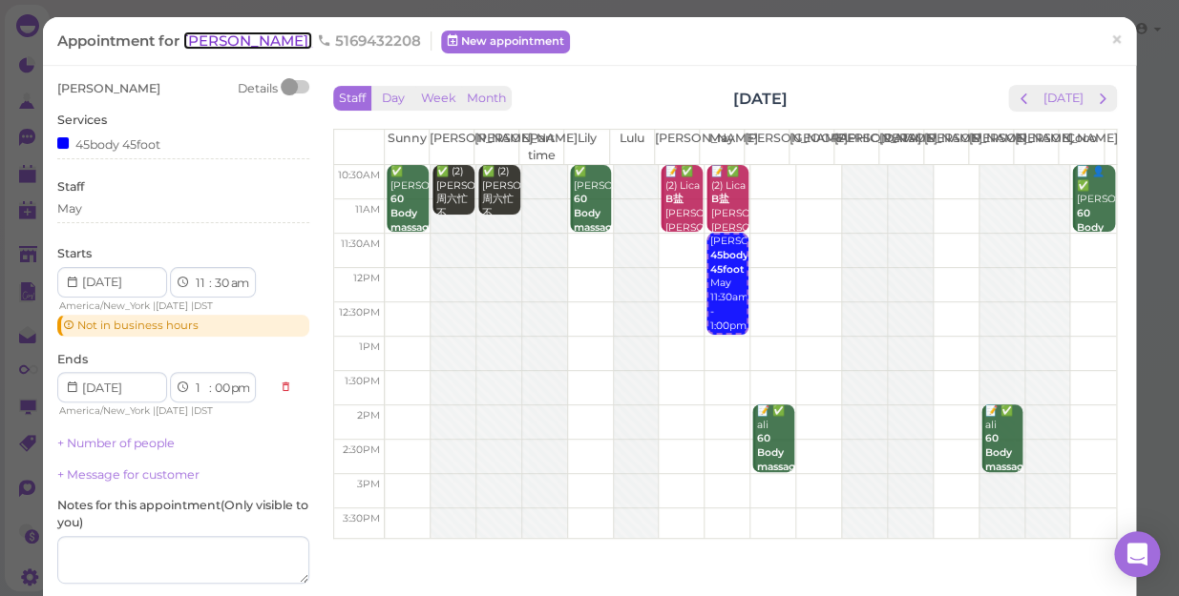
click at [225, 38] on span "[PERSON_NAME]" at bounding box center [247, 40] width 129 height 18
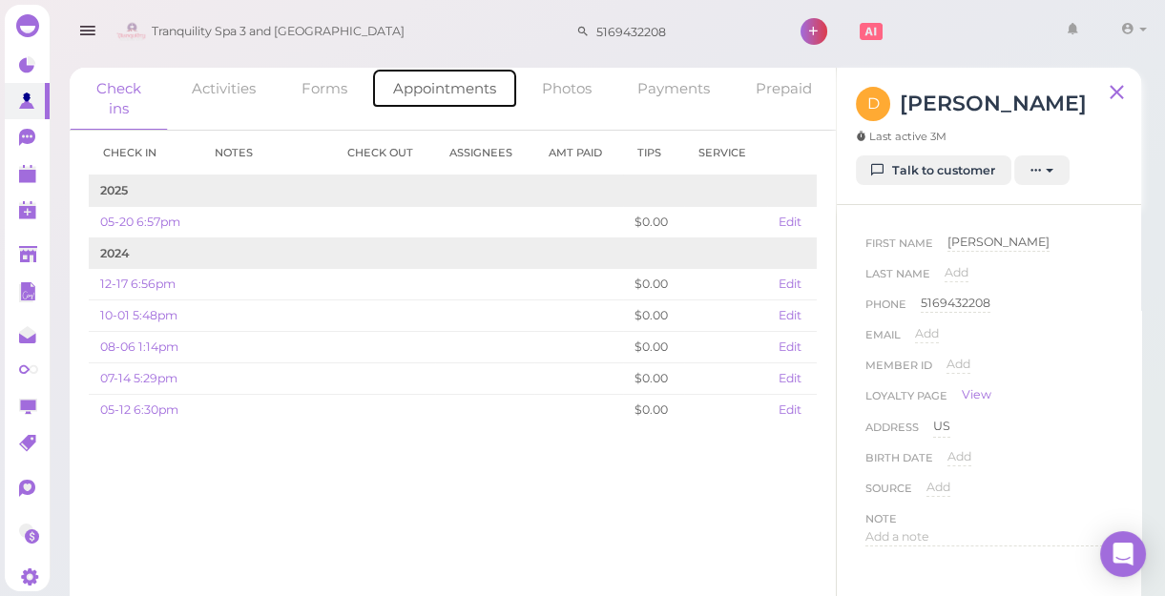
click at [411, 86] on link "Appointments" at bounding box center [444, 88] width 147 height 41
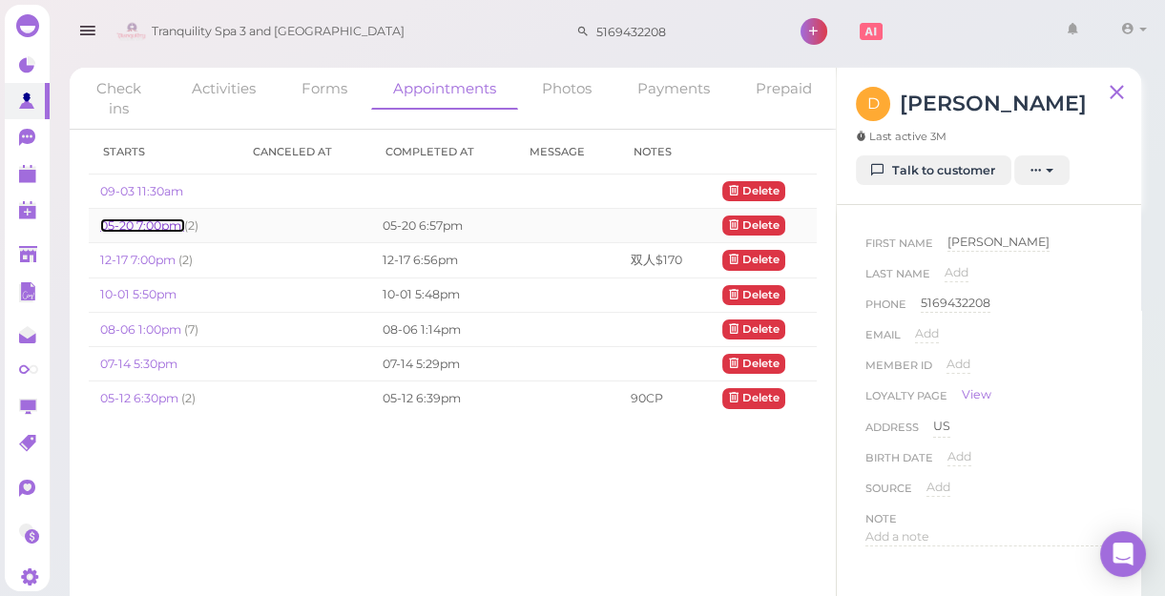
click at [153, 219] on link "05-20 7:00pm" at bounding box center [142, 226] width 84 height 14
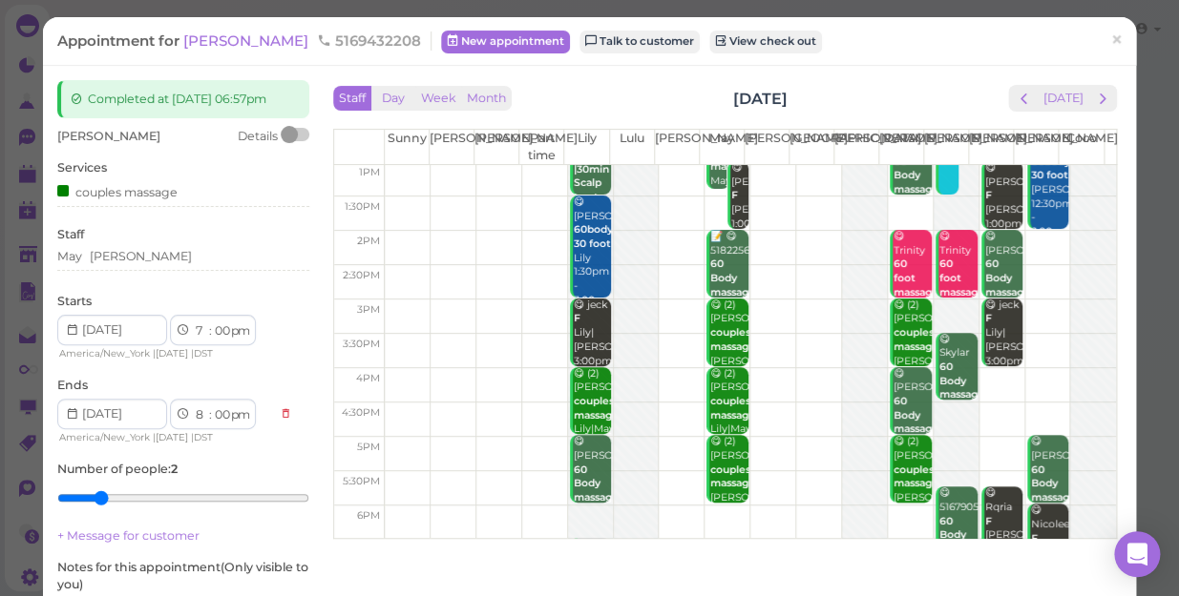
scroll to position [172, 0]
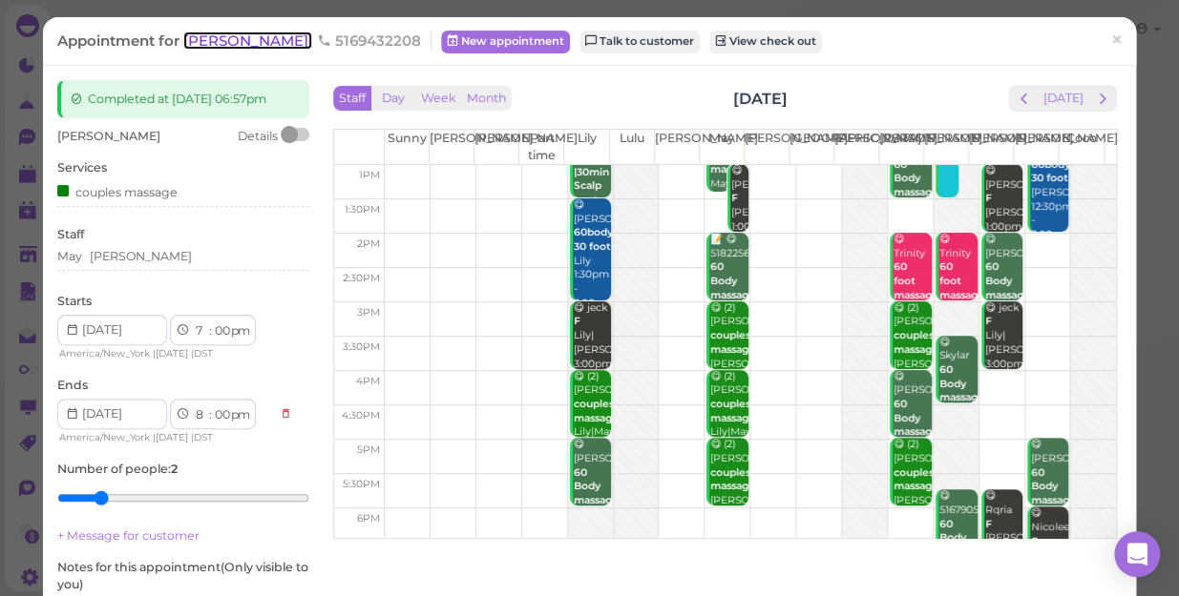
click at [224, 37] on span "[PERSON_NAME]" at bounding box center [247, 40] width 129 height 18
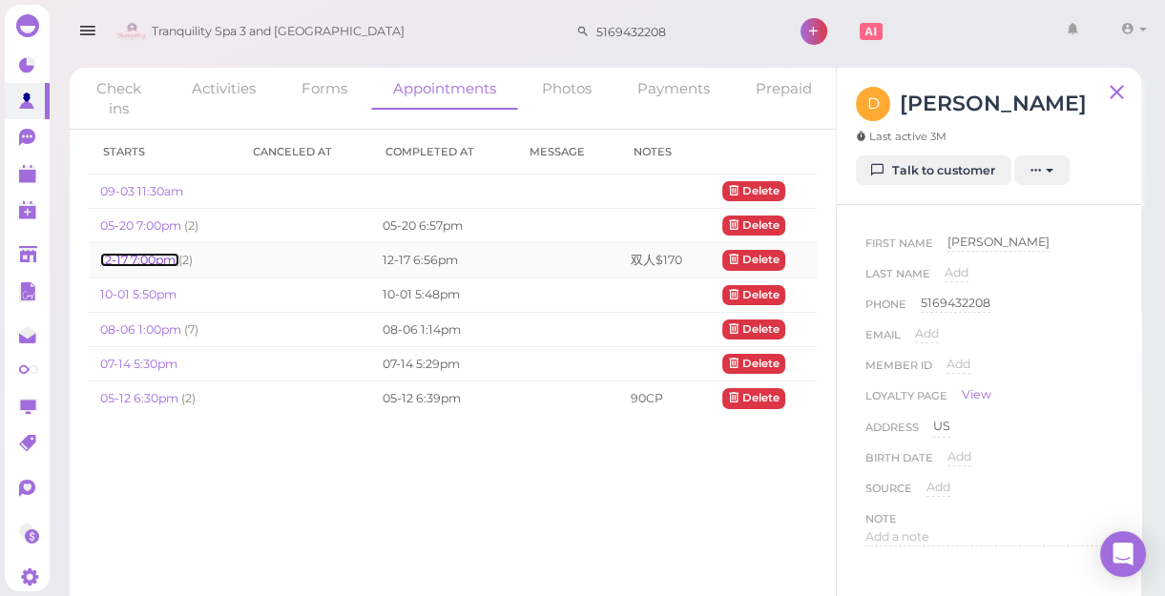
click at [160, 259] on link "12-17 7:00pm" at bounding box center [139, 260] width 78 height 14
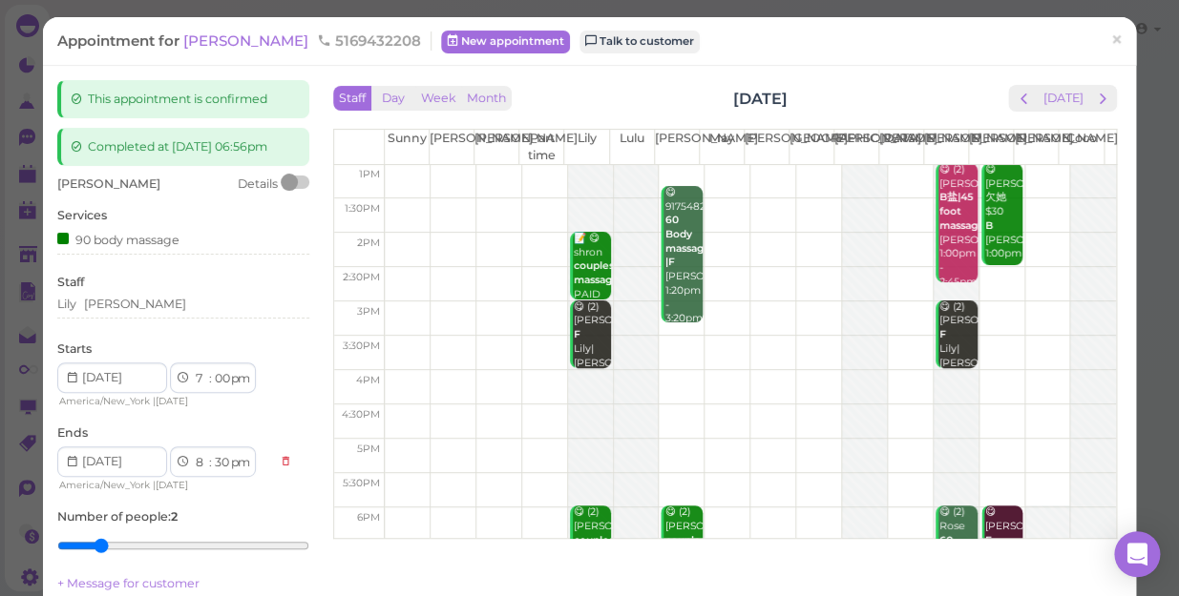
scroll to position [344, 0]
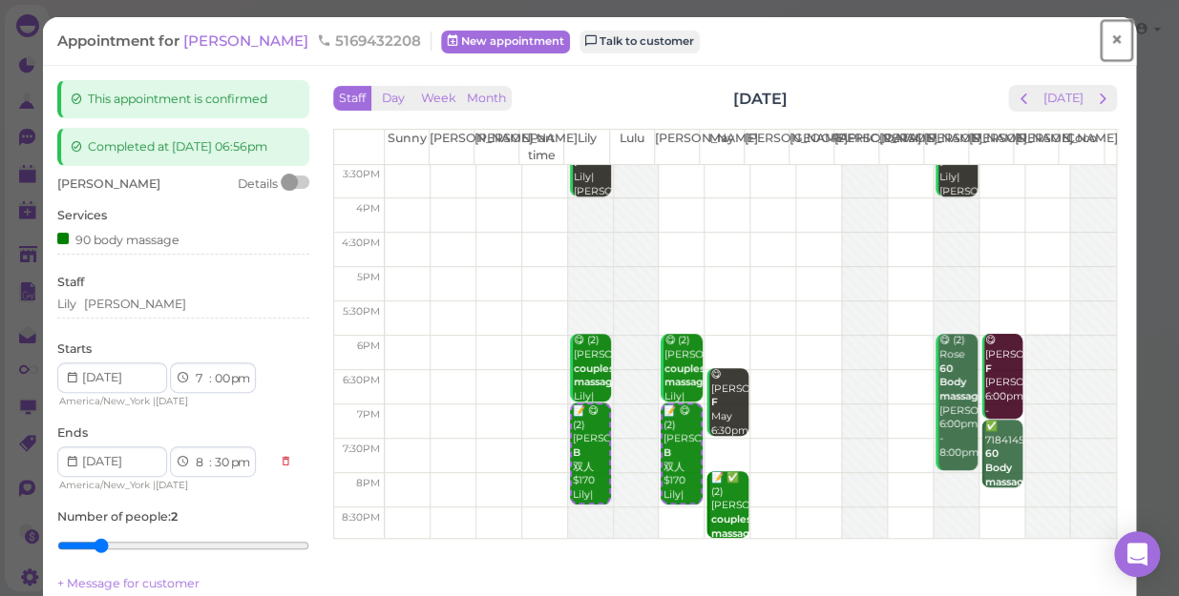
click at [1110, 40] on span "×" at bounding box center [1116, 40] width 12 height 27
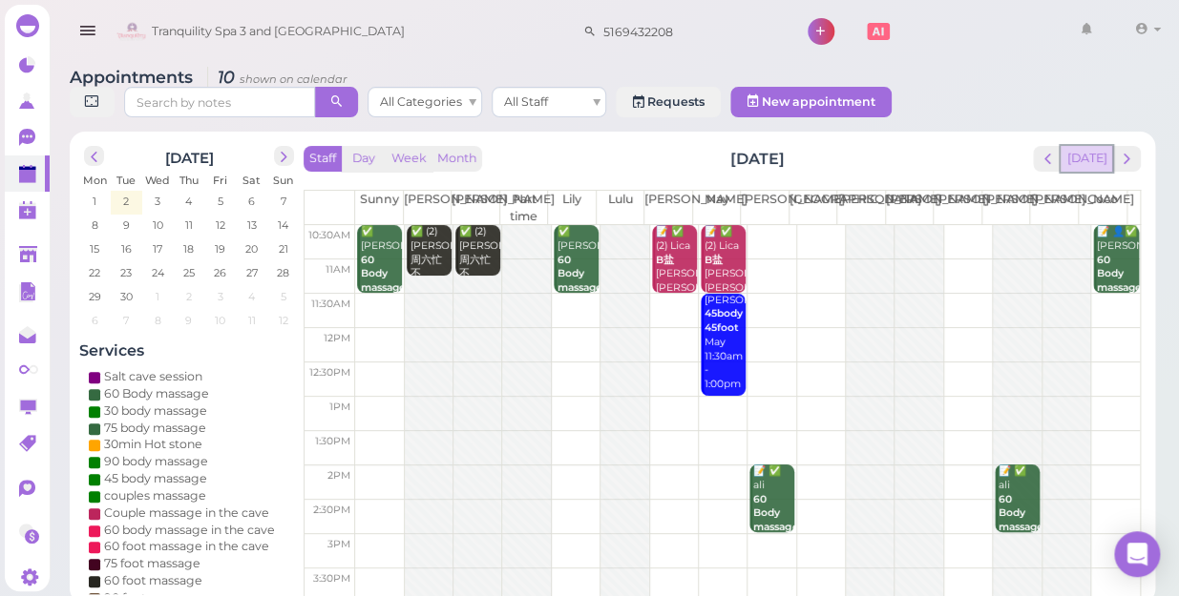
click at [1088, 146] on button "[DATE]" at bounding box center [1086, 159] width 52 height 26
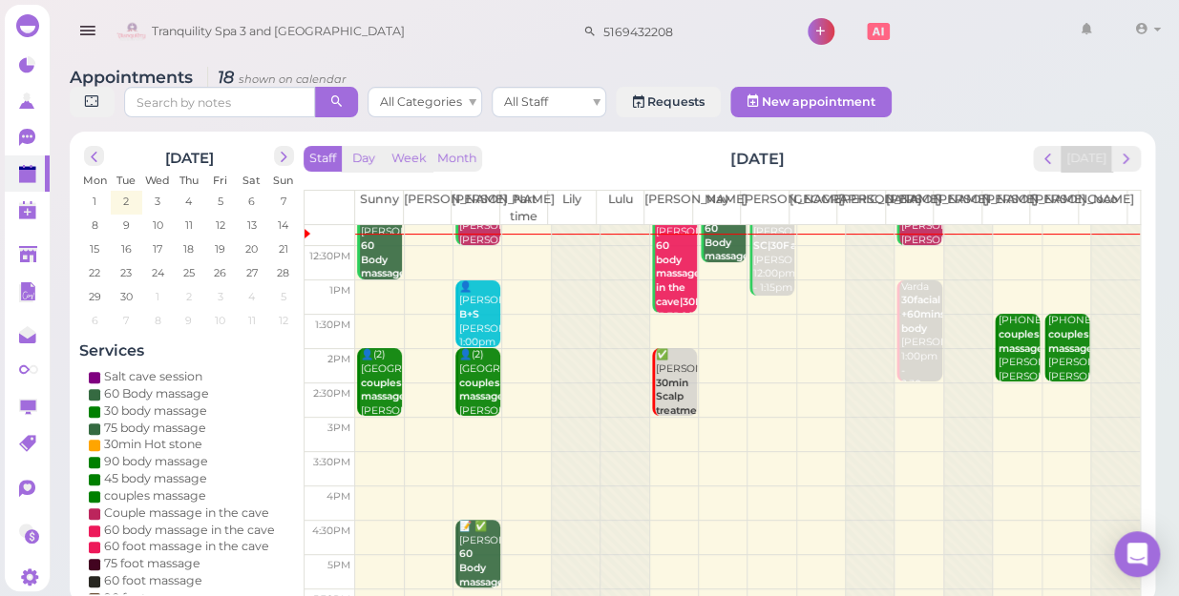
scroll to position [86, 0]
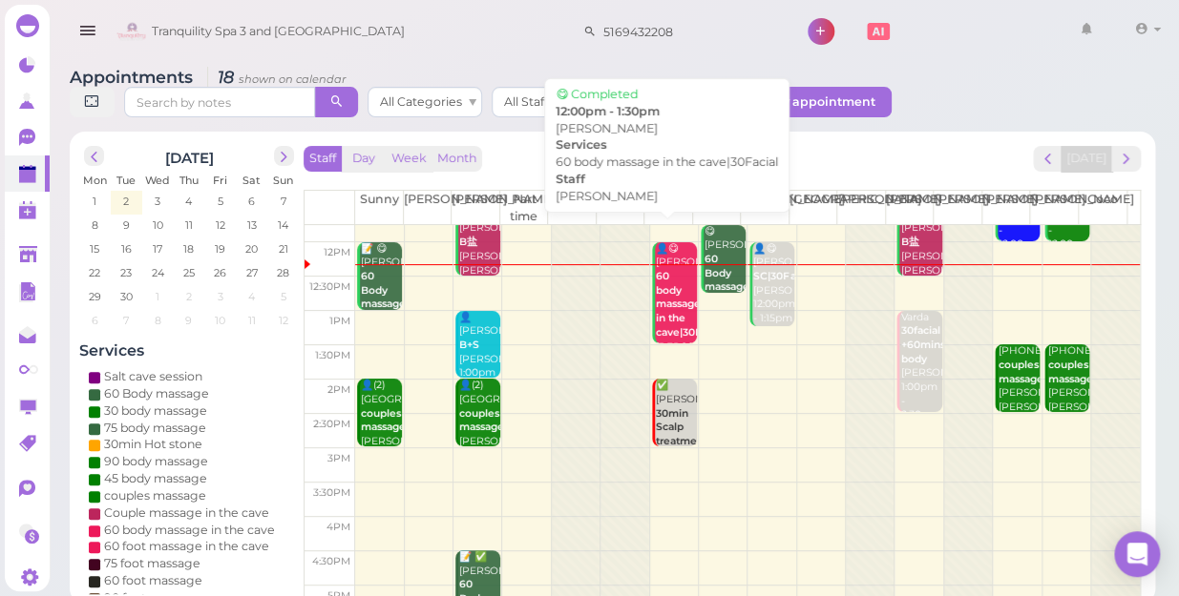
click at [677, 267] on div "👤😋 [PERSON_NAME] 60 body massage in the cave|30Facial [PERSON_NAME] 12:00pm - 1…" at bounding box center [676, 319] width 42 height 155
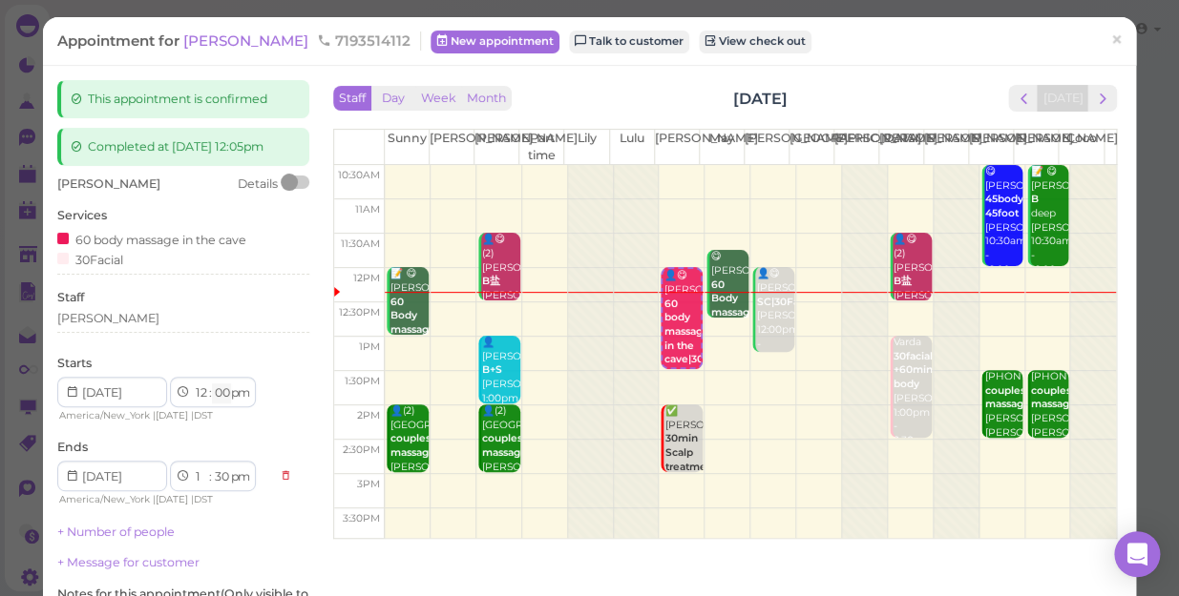
click at [220, 399] on select "00 05 10 15 20 25 30 35 40 45 50 55" at bounding box center [221, 394] width 19 height 20
select select "15"
click at [212, 384] on select "00 05 10 15 20 25 30 35 40 45 50 55" at bounding box center [221, 394] width 19 height 20
select select "45"
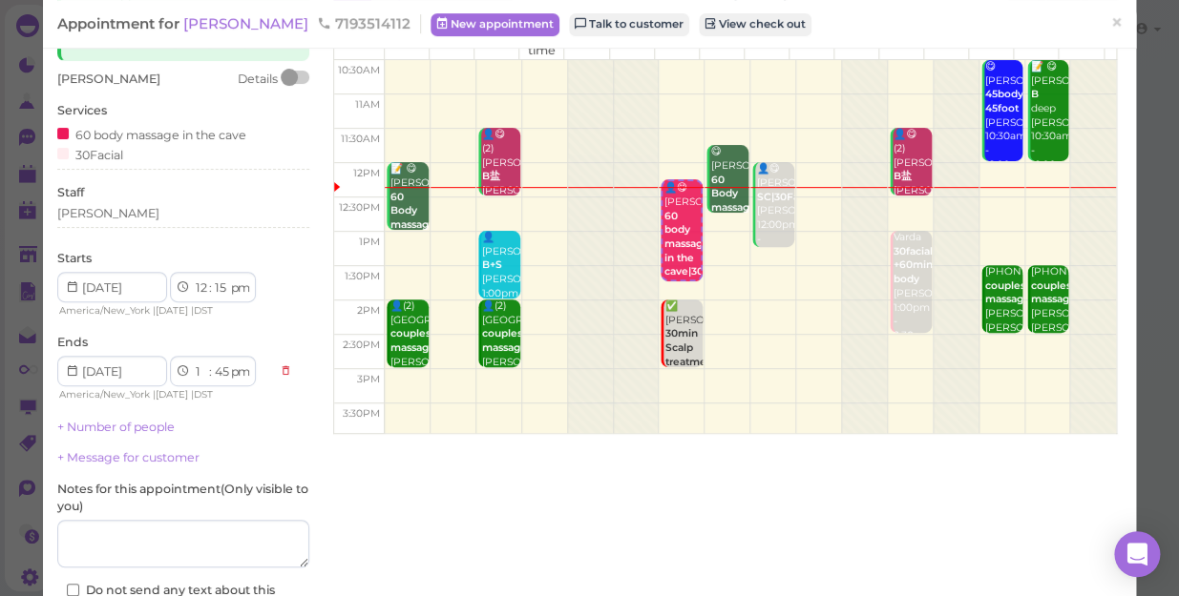
scroll to position [248, 0]
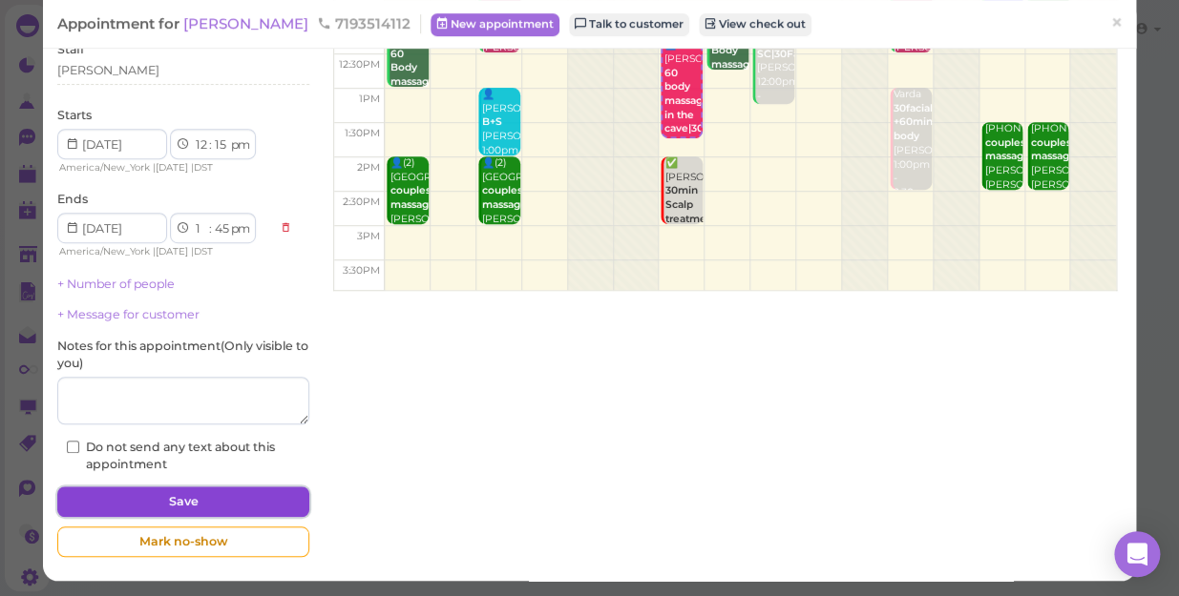
click at [217, 502] on button "Save" at bounding box center [183, 502] width 252 height 31
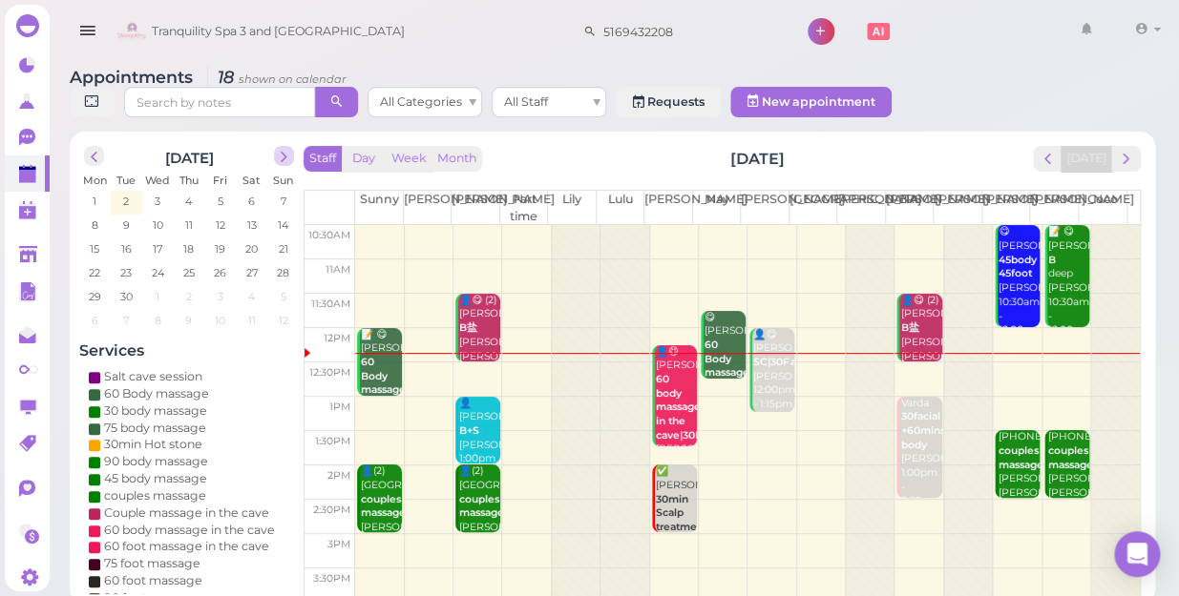
click at [289, 148] on span "next" at bounding box center [284, 157] width 18 height 18
click at [258, 264] on span "25" at bounding box center [251, 272] width 15 height 17
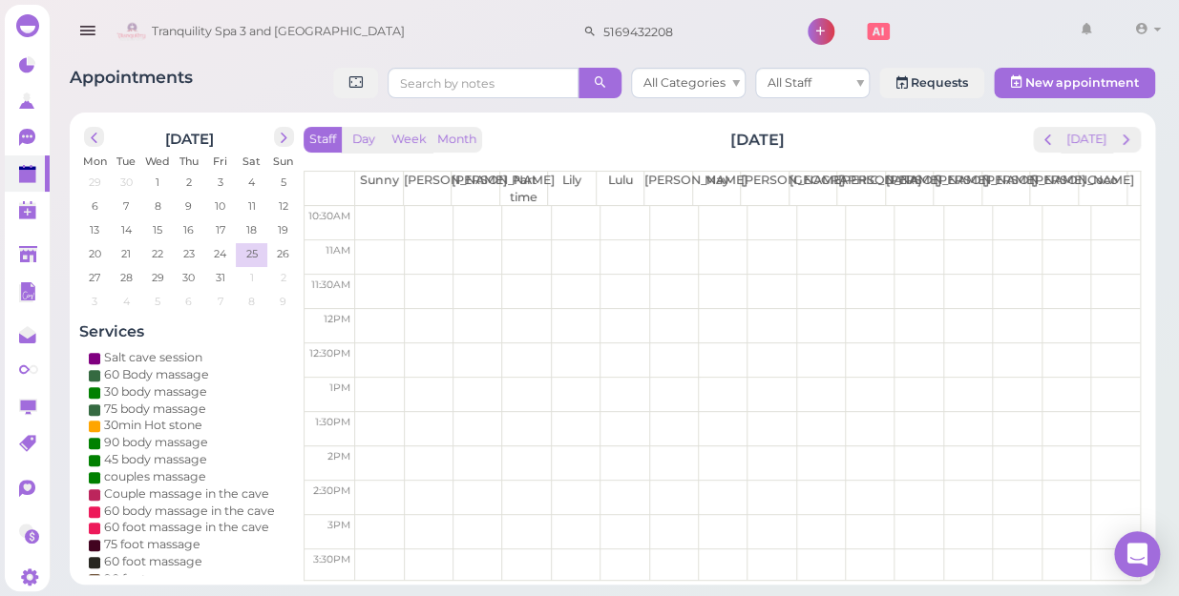
click at [1096, 248] on td at bounding box center [747, 257] width 784 height 34
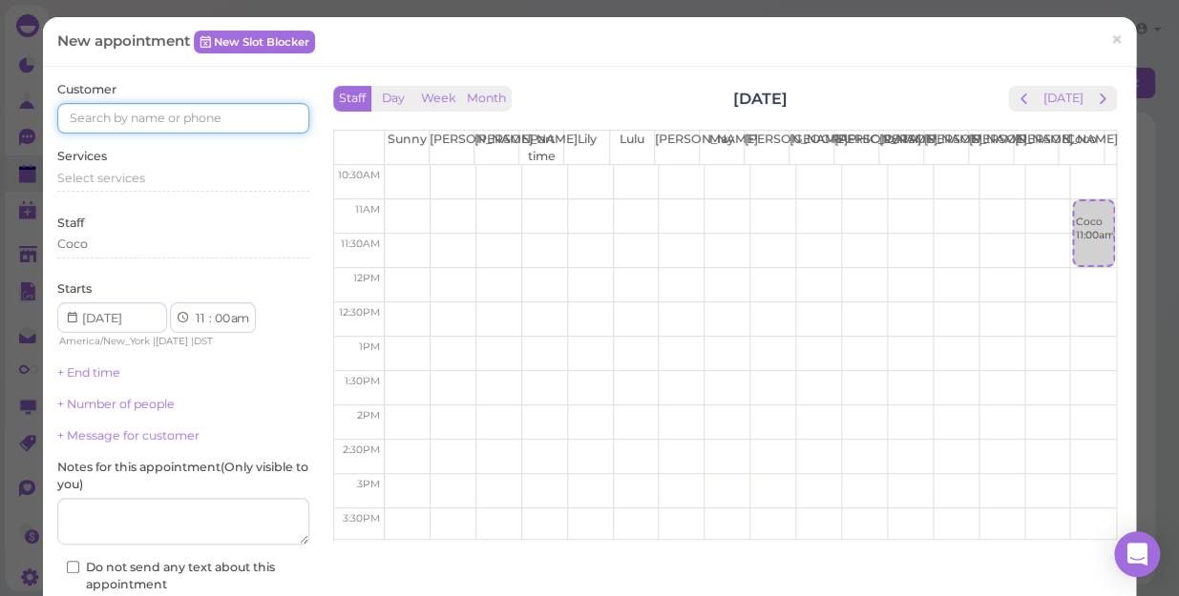
click at [249, 125] on input at bounding box center [183, 118] width 252 height 31
type input "5165322442"
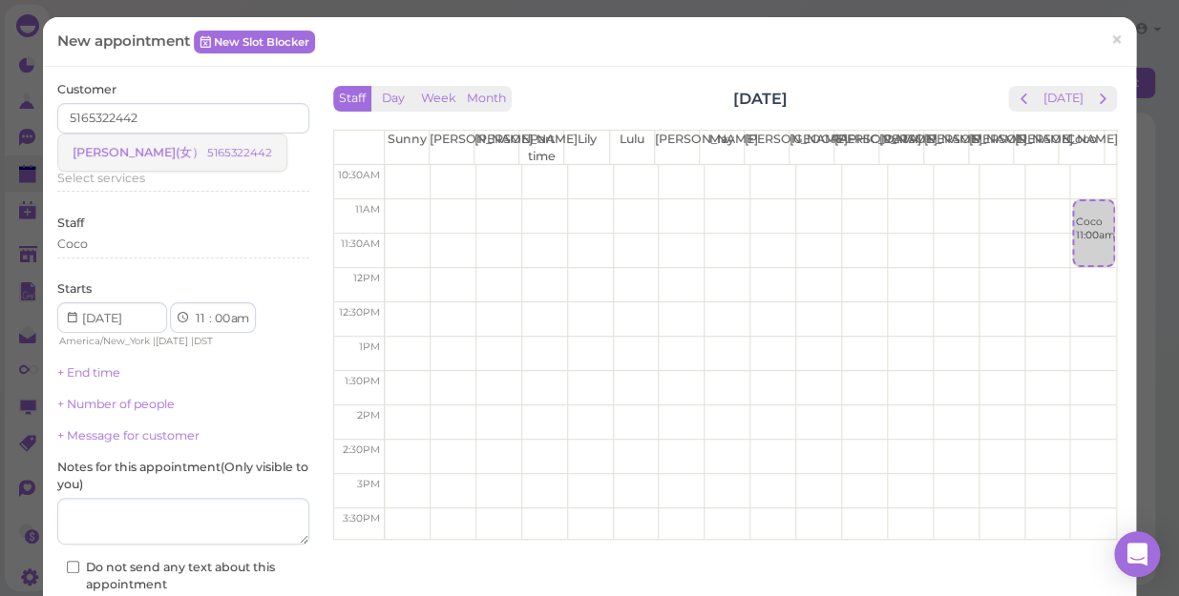
click at [207, 150] on small "5165322442" at bounding box center [239, 152] width 65 height 13
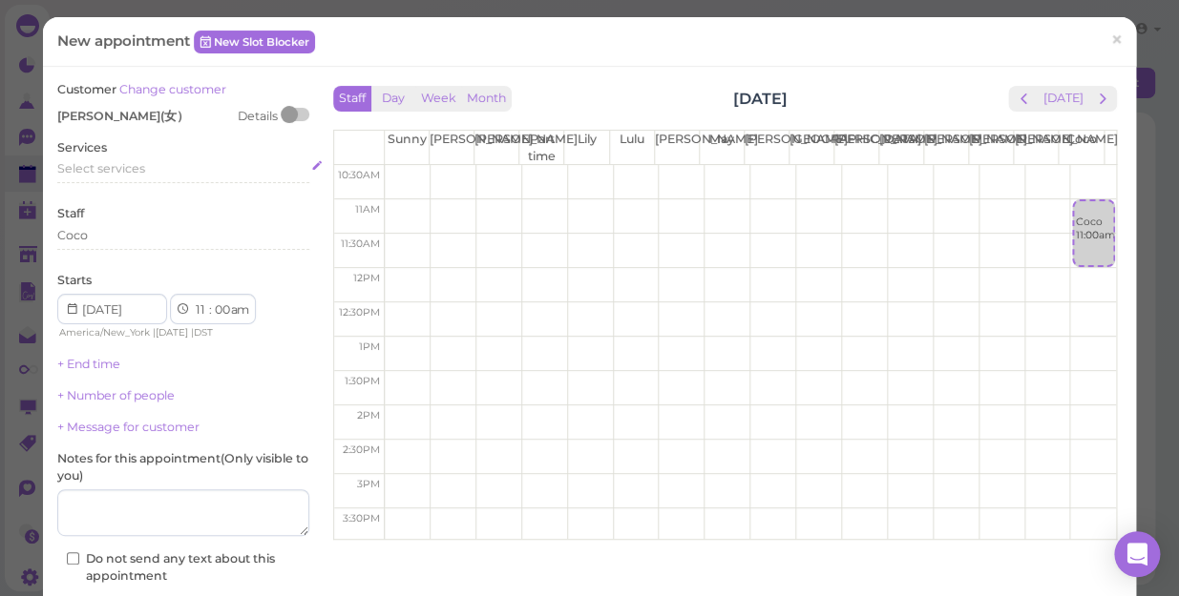
click at [133, 171] on span "Select services" at bounding box center [101, 168] width 88 height 14
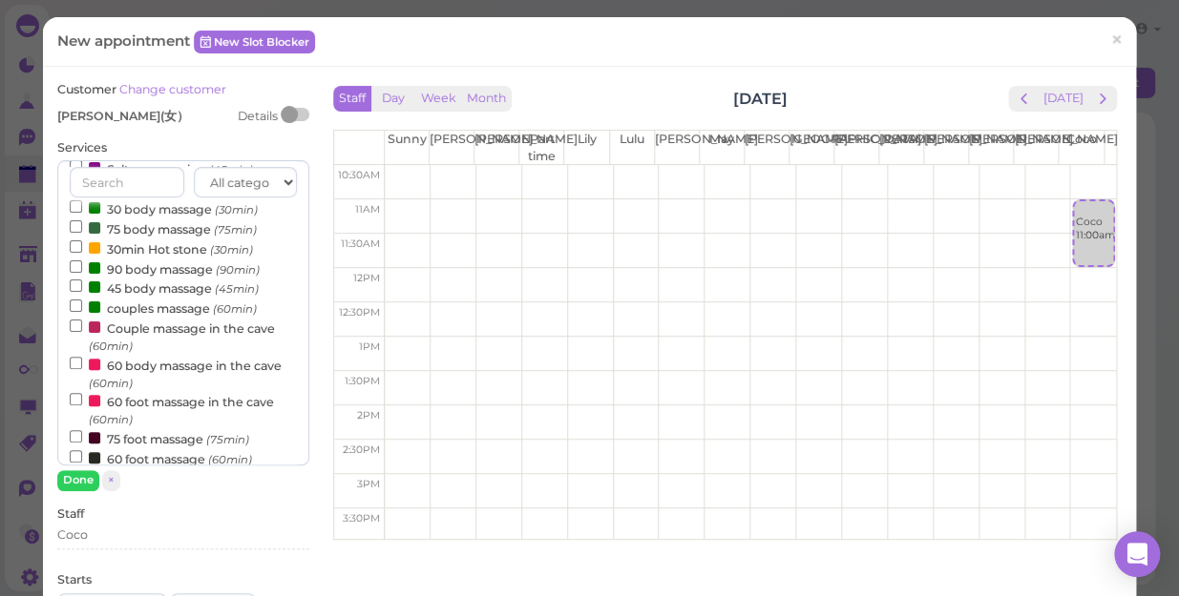
scroll to position [173, 0]
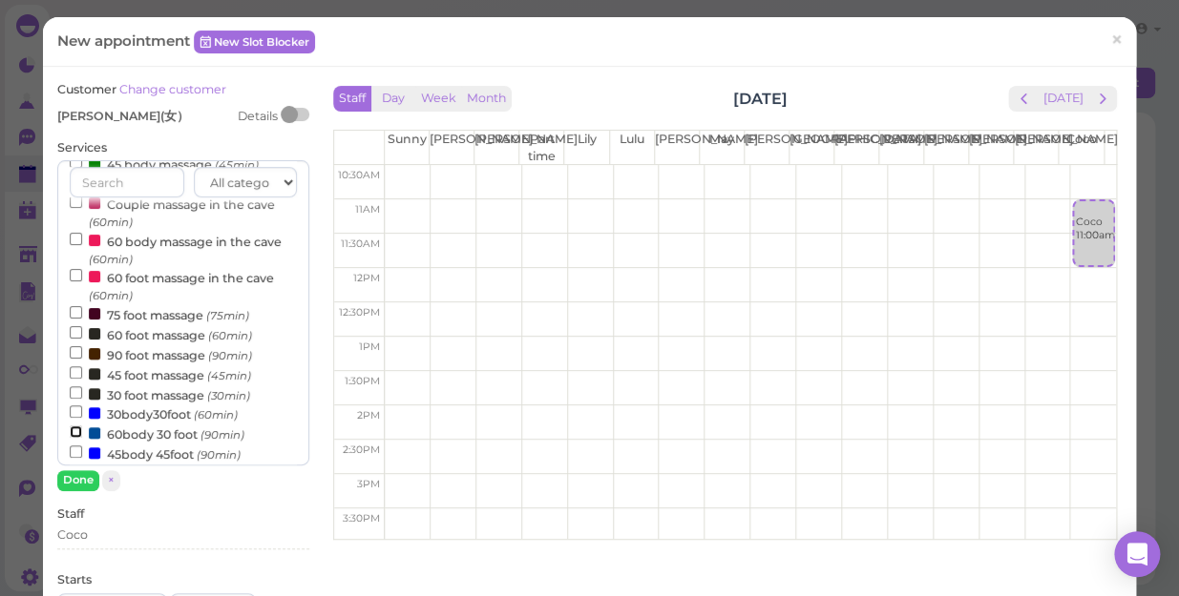
click at [73, 436] on input "60body 30 foot (90min)" at bounding box center [76, 432] width 12 height 12
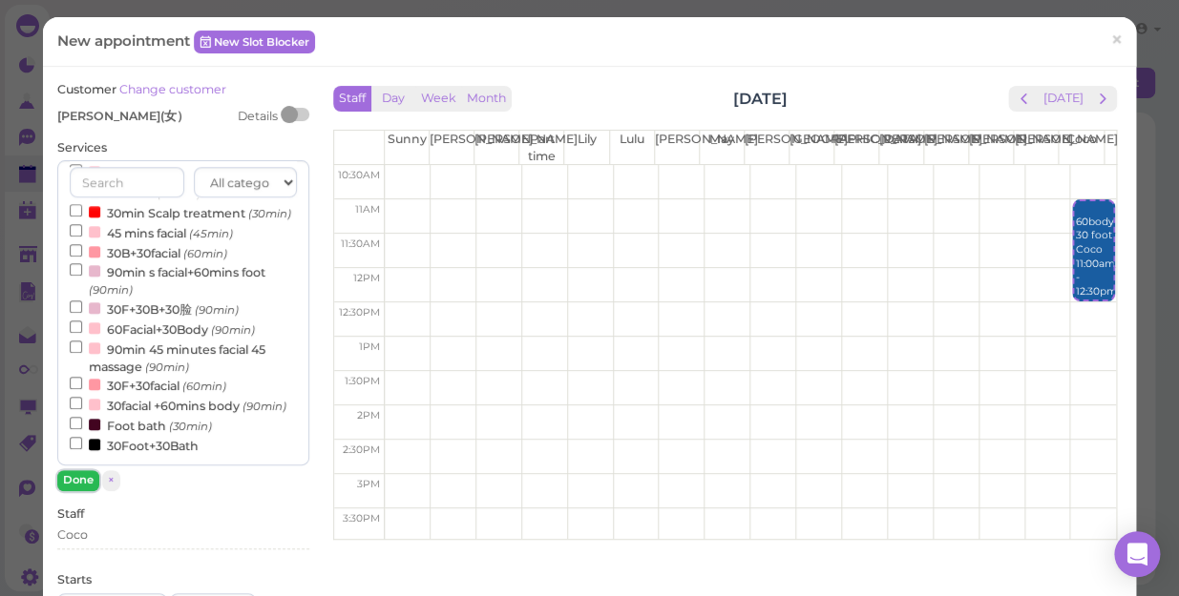
click at [74, 478] on button "Done" at bounding box center [78, 480] width 42 height 20
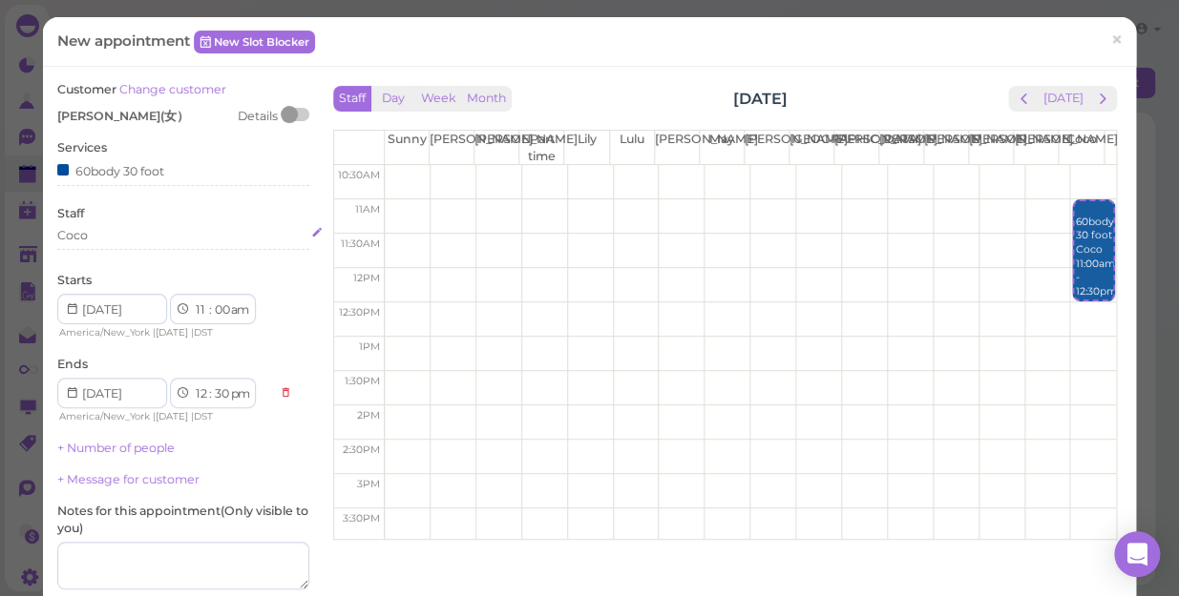
click at [89, 232] on div "Coco" at bounding box center [183, 235] width 252 height 17
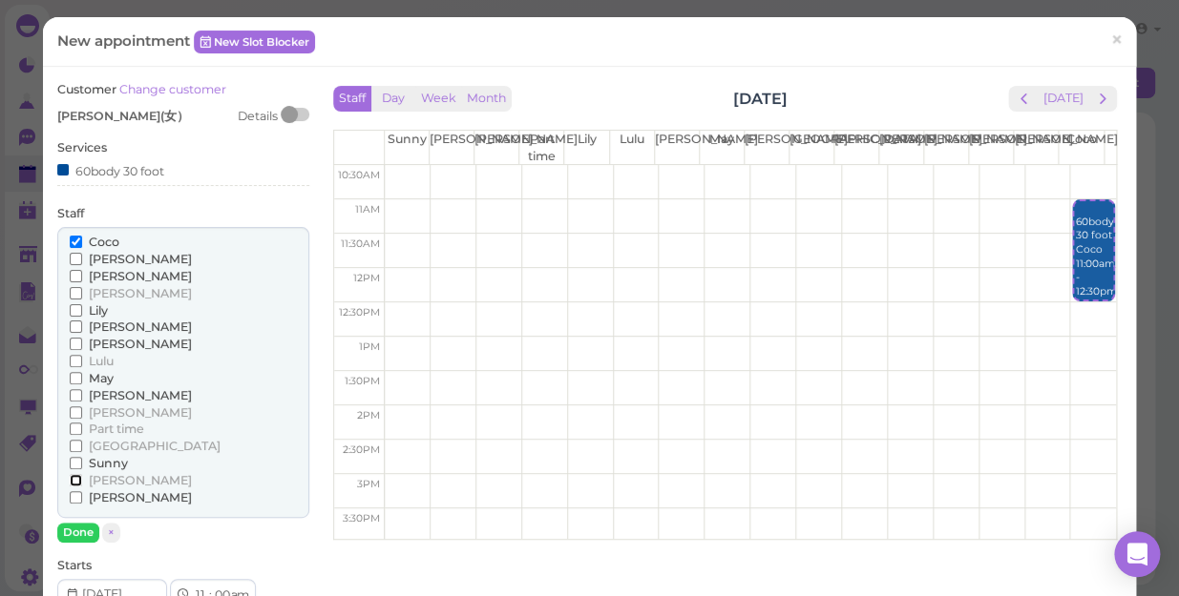
click at [71, 477] on input "[PERSON_NAME]" at bounding box center [76, 480] width 12 height 12
click at [80, 532] on button "Done" at bounding box center [78, 533] width 42 height 20
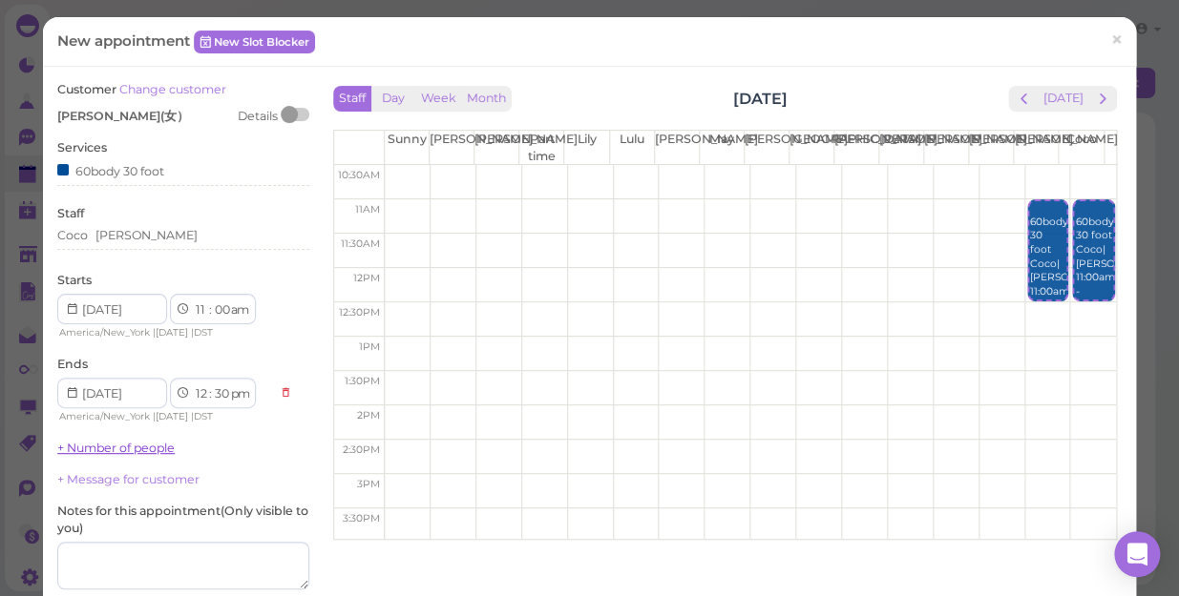
click at [147, 448] on link "+ Number of people" at bounding box center [115, 448] width 117 height 14
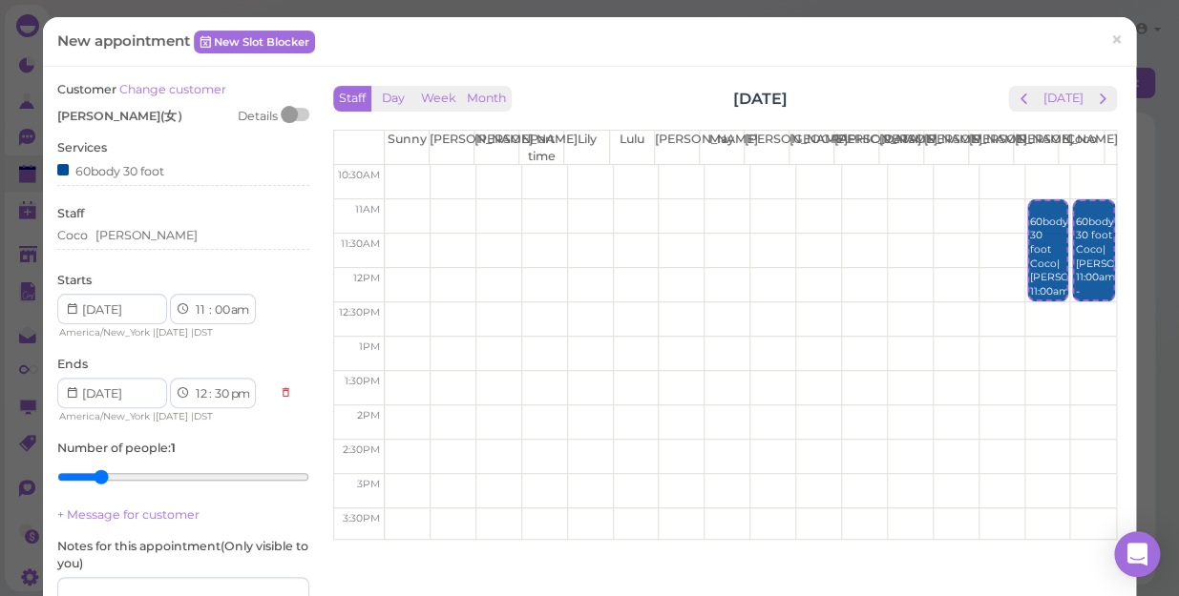
type input "2"
click at [100, 474] on input "range" at bounding box center [183, 477] width 252 height 31
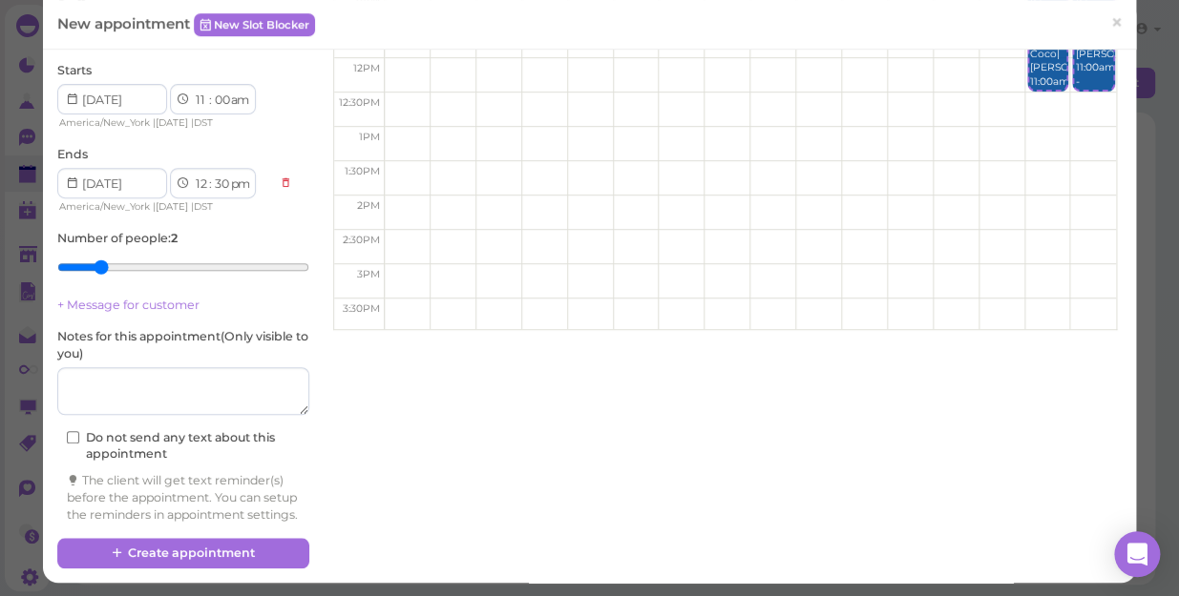
scroll to position [229, 0]
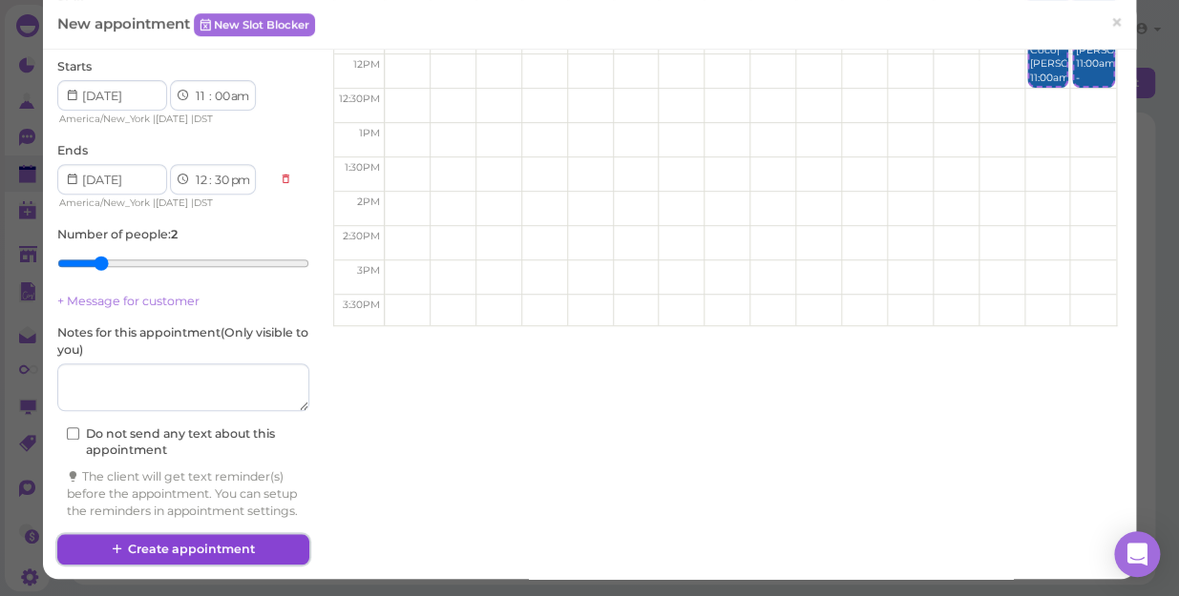
click at [207, 545] on button "Create appointment" at bounding box center [183, 549] width 252 height 31
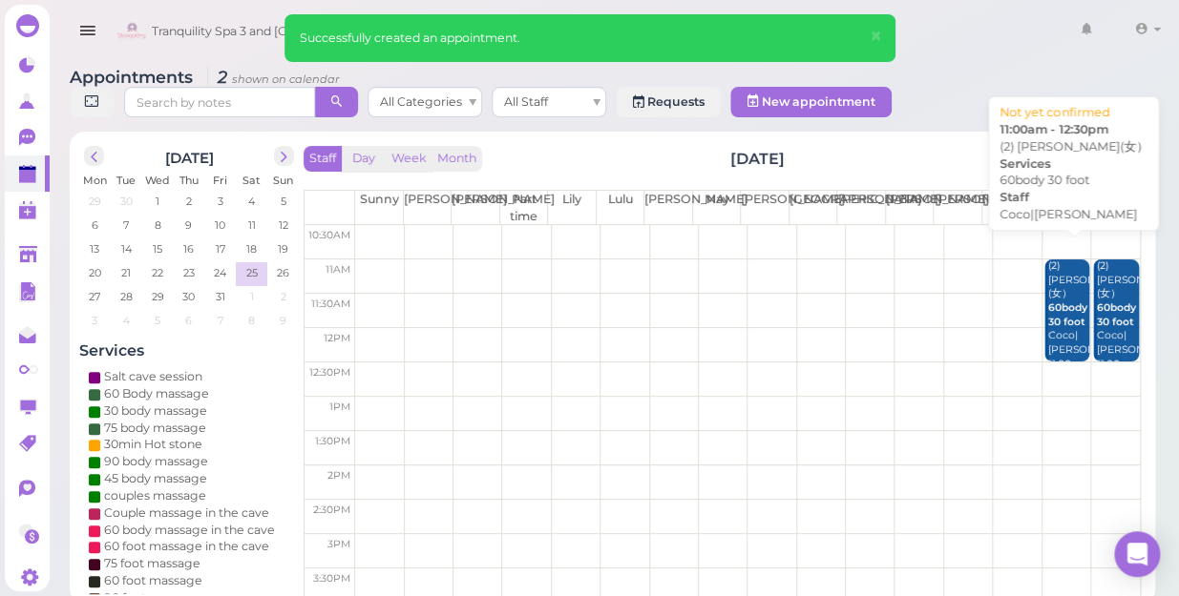
click at [1057, 309] on div "(2) [PERSON_NAME](女） 60body 30 foot Coco|[PERSON_NAME] 11:00am - 12:30pm" at bounding box center [1068, 330] width 42 height 140
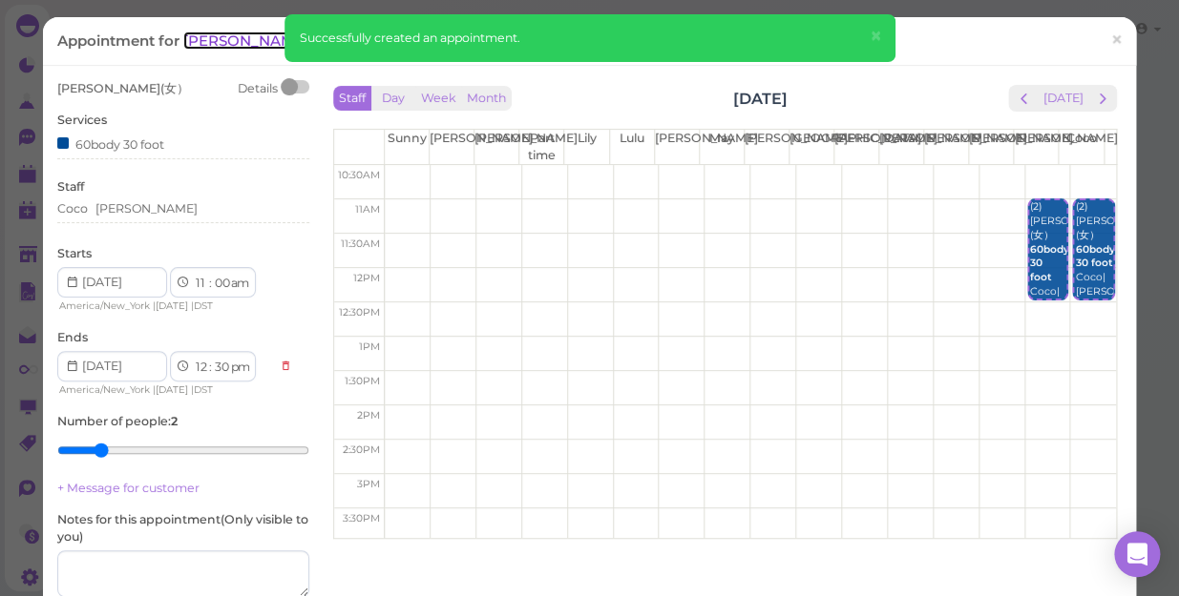
click at [210, 38] on span "[PERSON_NAME](女）" at bounding box center [264, 40] width 162 height 18
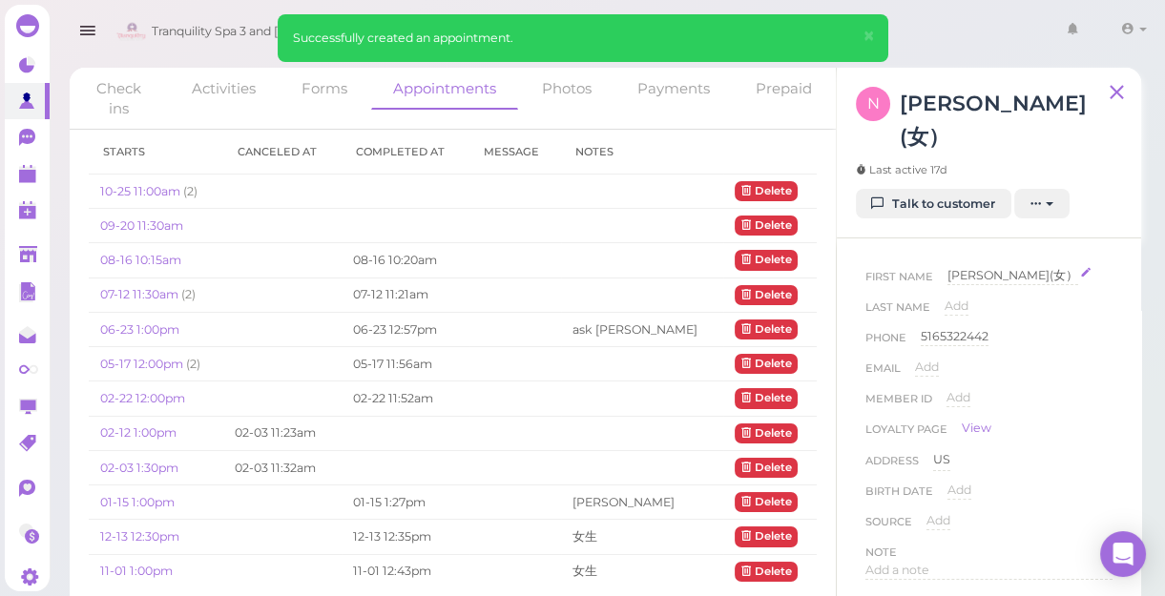
click at [972, 268] on span "[PERSON_NAME](女）" at bounding box center [1013, 275] width 131 height 14
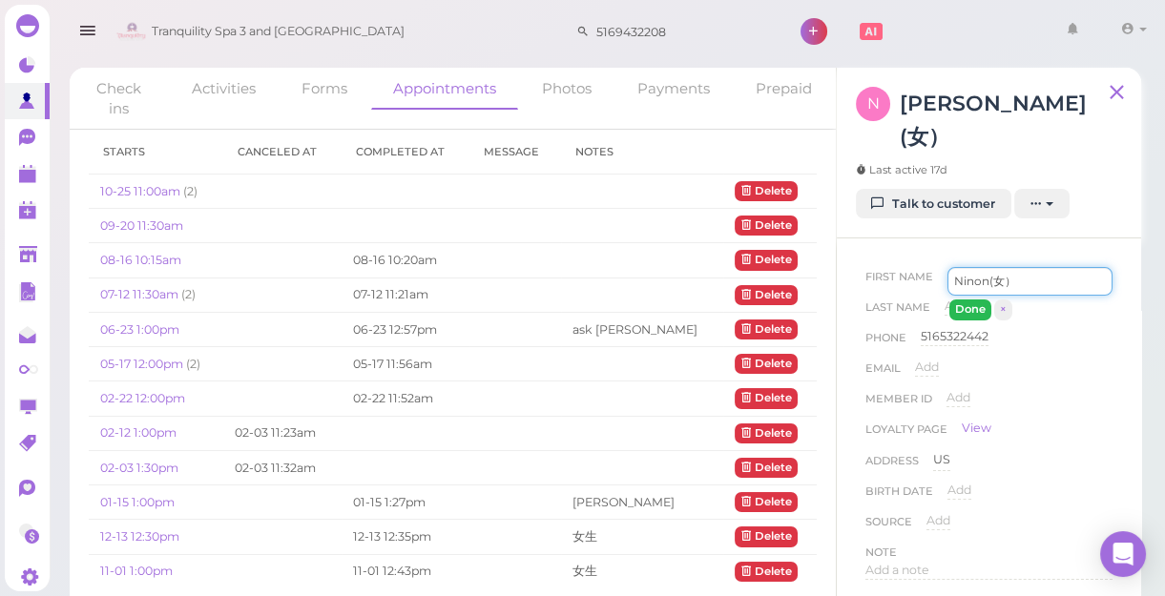
type input "Ninon(女）"
click at [963, 300] on button "Done" at bounding box center [970, 310] width 42 height 20
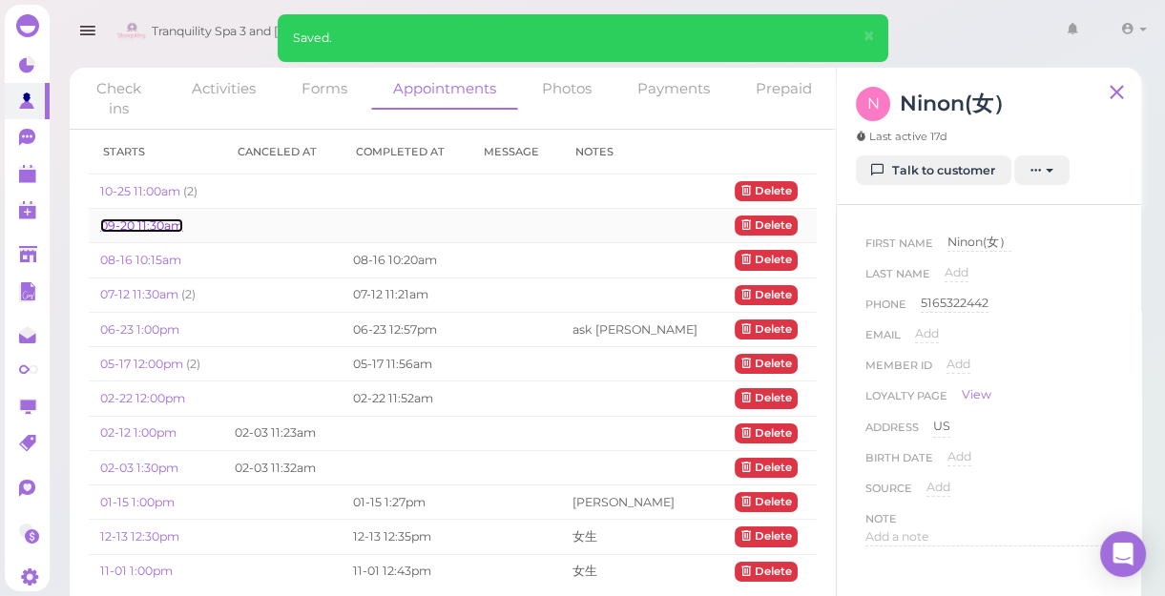
click at [136, 226] on link "09-20 11:30am" at bounding box center [141, 226] width 83 height 14
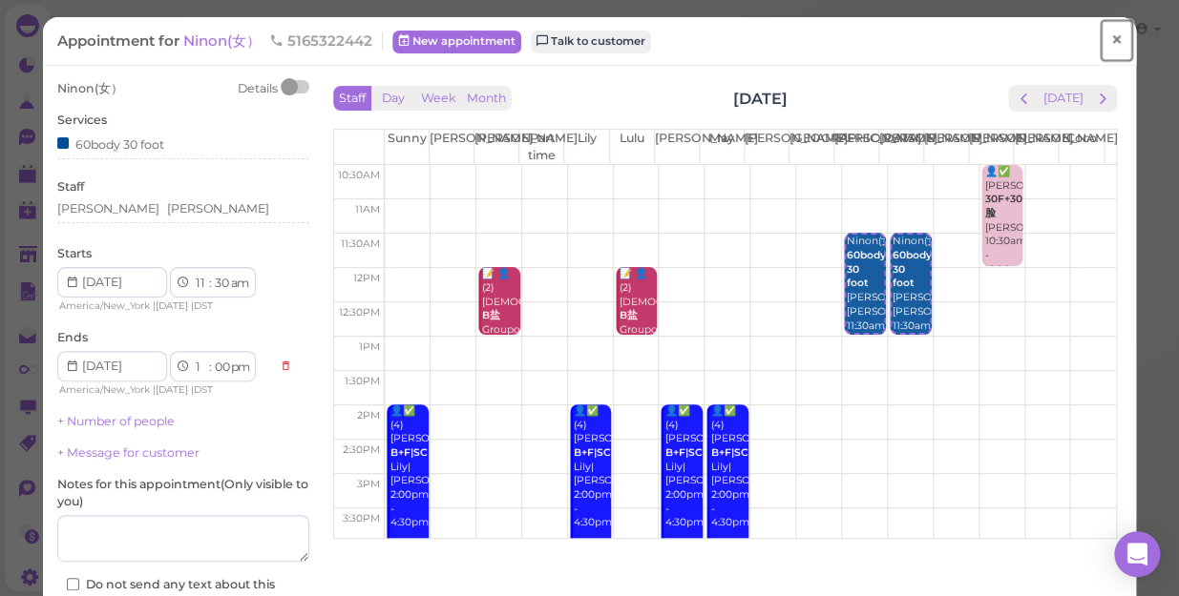
click at [1110, 34] on span "×" at bounding box center [1116, 40] width 12 height 27
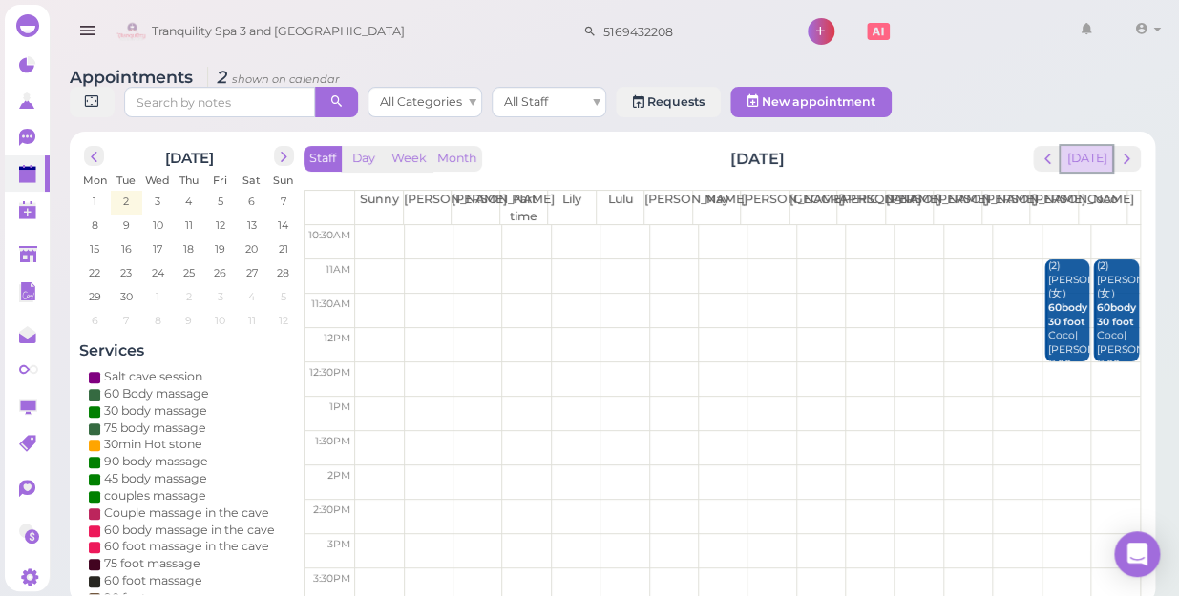
click at [1081, 146] on button "[DATE]" at bounding box center [1086, 159] width 52 height 26
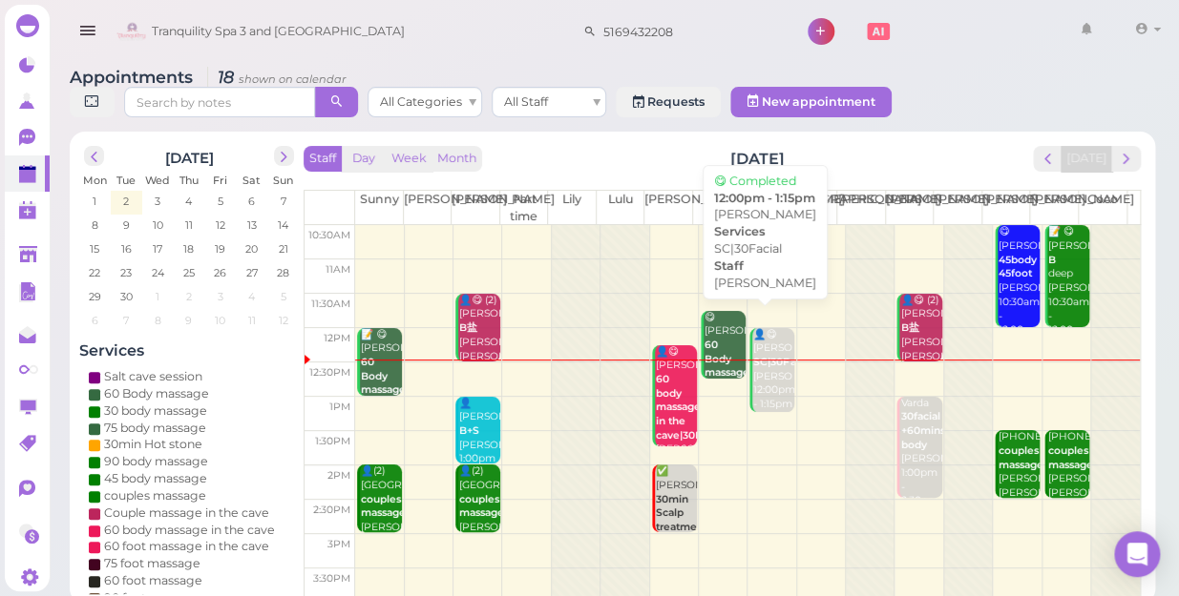
click at [754, 357] on div "👤😋 [PERSON_NAME] SC|30Facial [PERSON_NAME] 12:00pm - 1:15pm" at bounding box center [773, 370] width 42 height 84
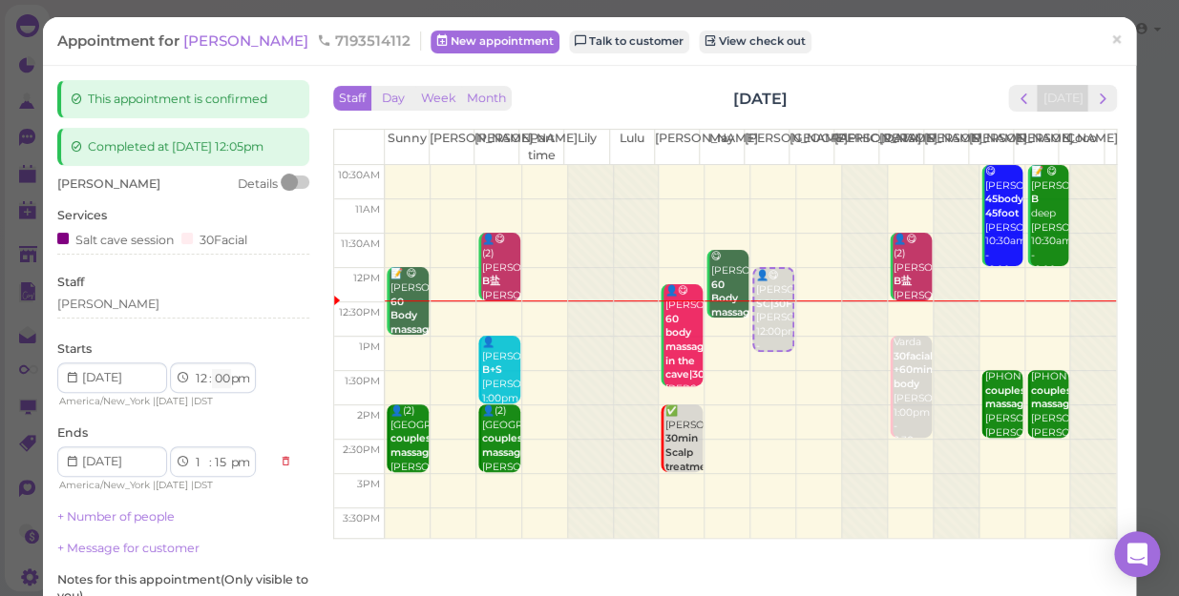
click at [219, 382] on select "00 05 10 15 20 25 30 35 40 45 50 55" at bounding box center [221, 379] width 19 height 20
select select "15"
click at [212, 369] on select "00 05 10 15 20 25 30 35 40 45 50 55" at bounding box center [221, 379] width 19 height 20
select select "30"
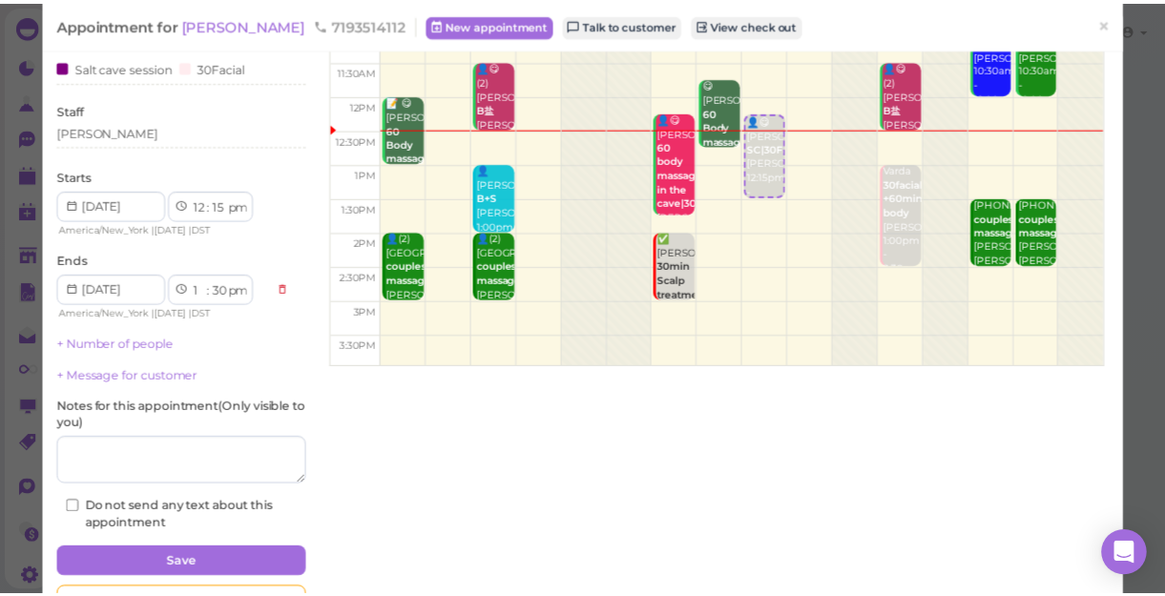
scroll to position [234, 0]
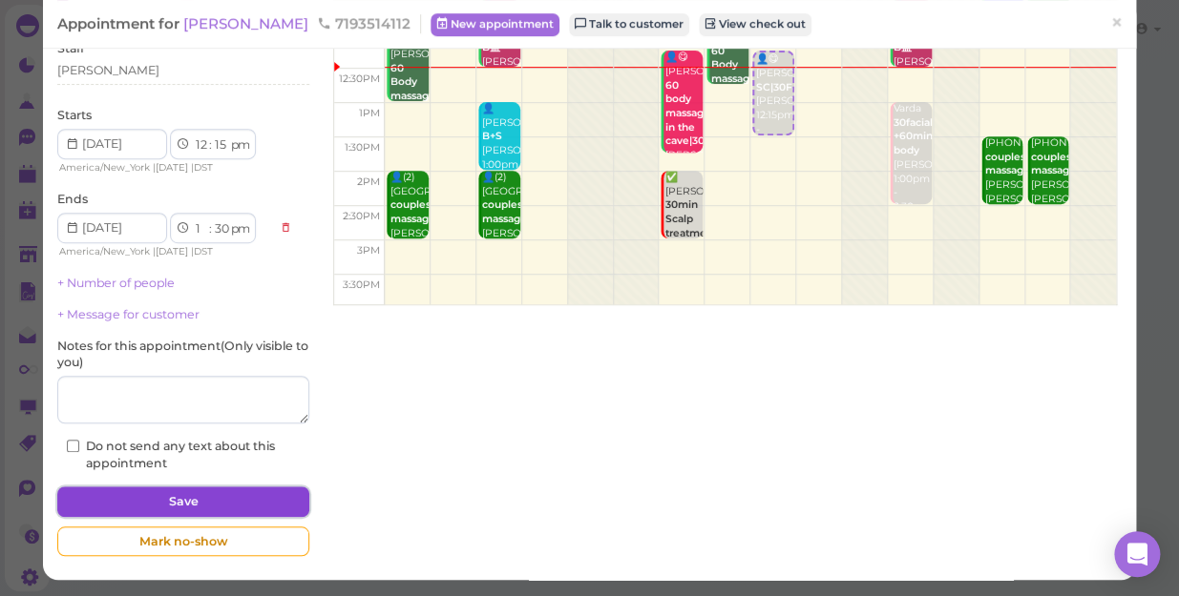
click at [242, 504] on button "Save" at bounding box center [183, 502] width 252 height 31
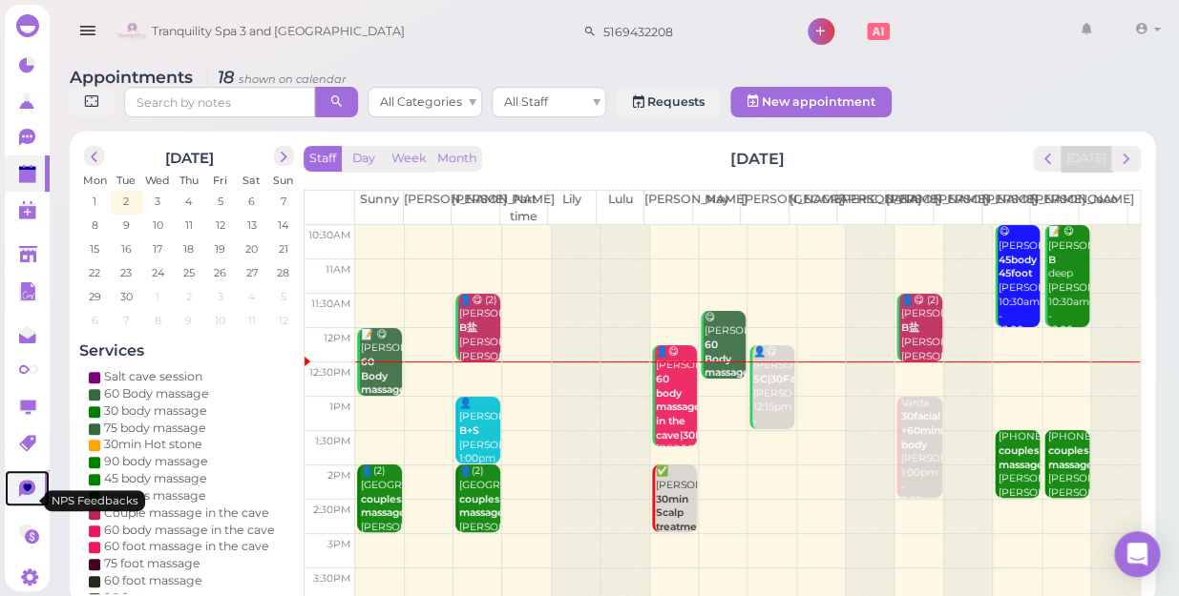
click at [31, 497] on icon at bounding box center [27, 488] width 16 height 17
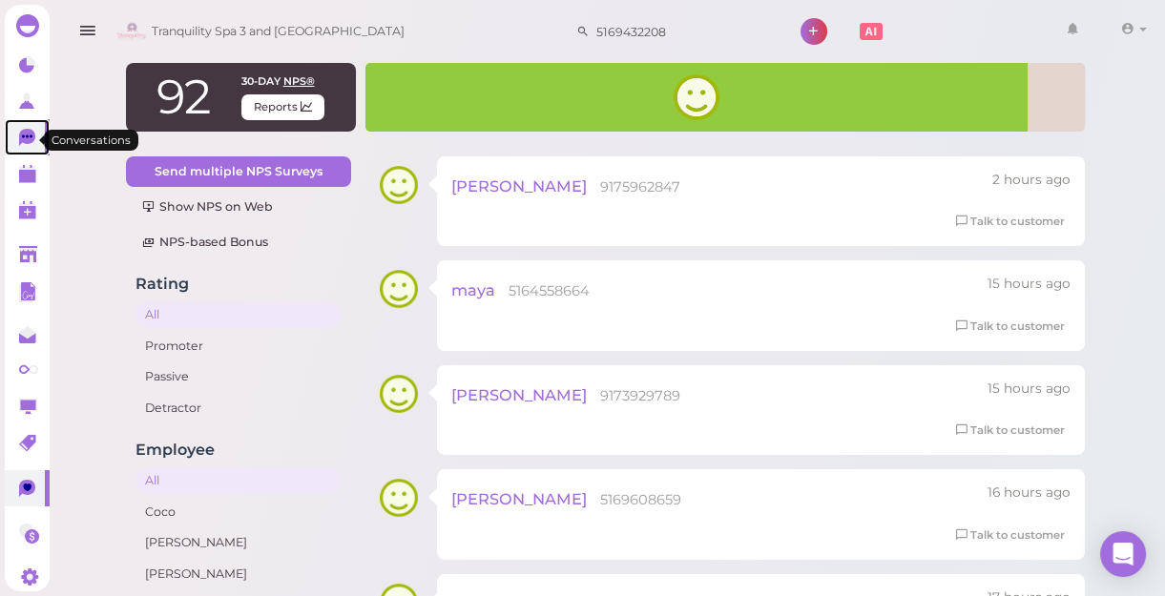
click at [23, 137] on icon at bounding box center [27, 136] width 10 height 3
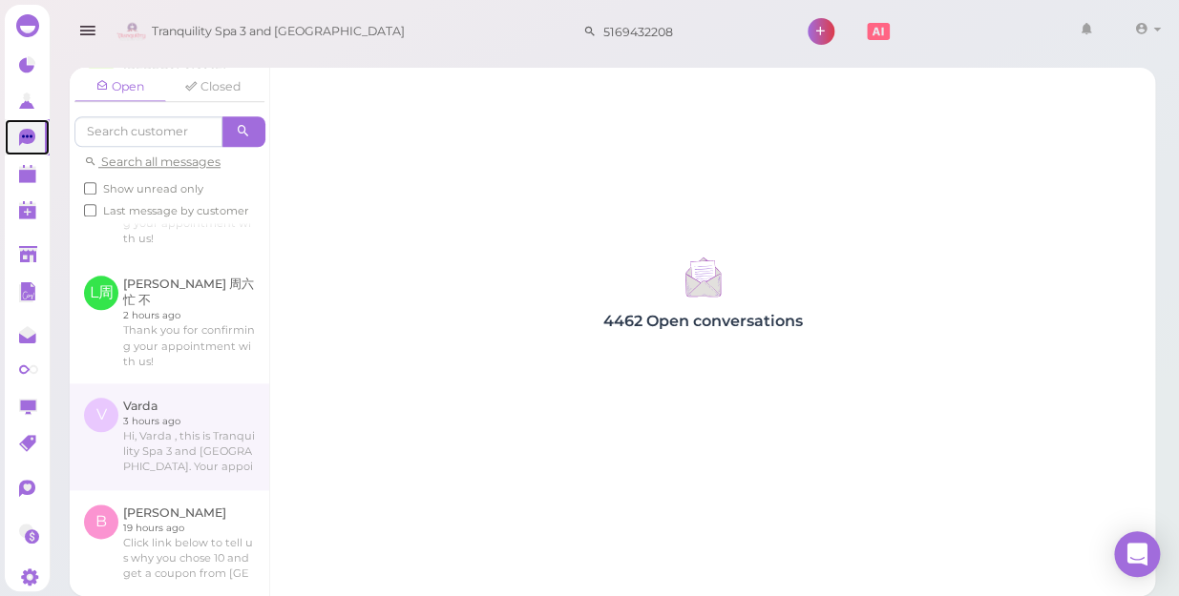
scroll to position [694, 0]
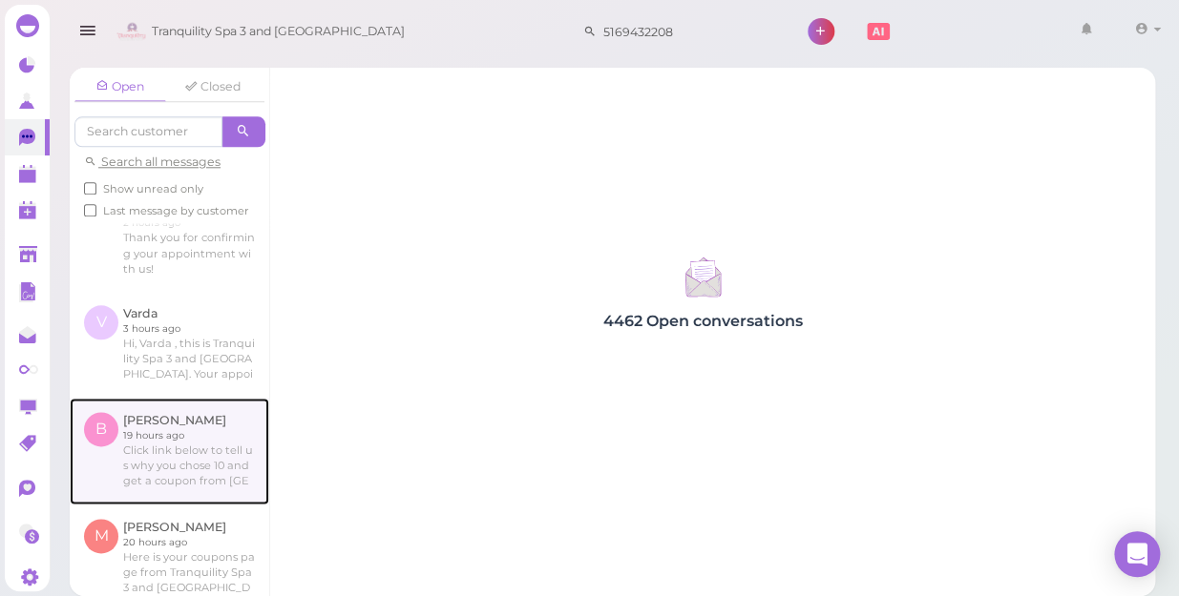
click at [186, 449] on link at bounding box center [169, 451] width 199 height 107
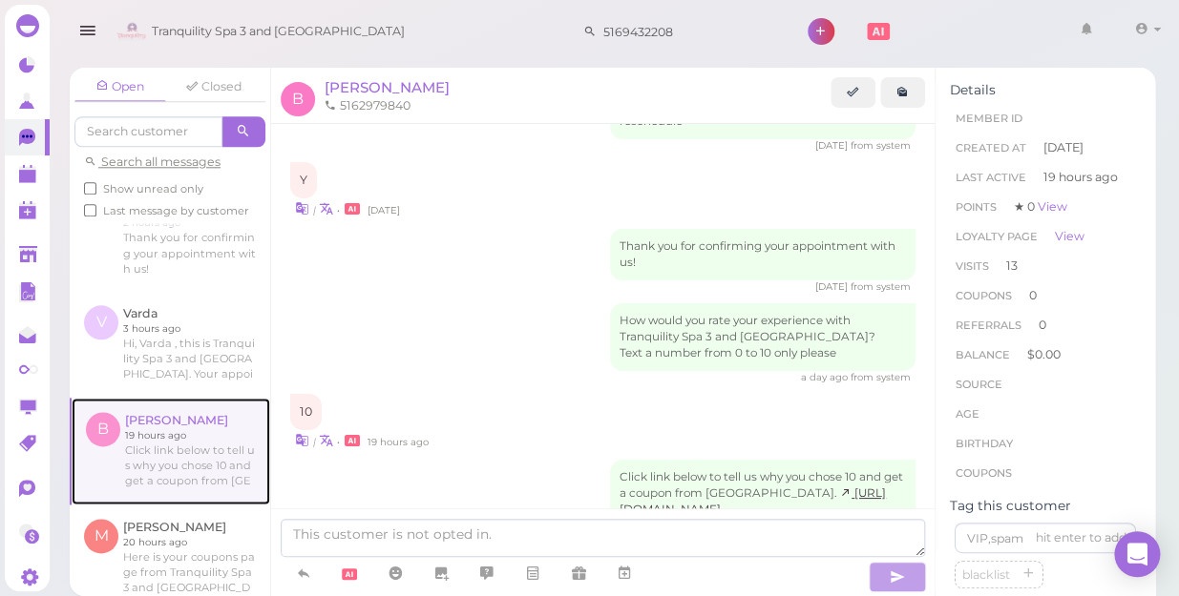
scroll to position [954, 0]
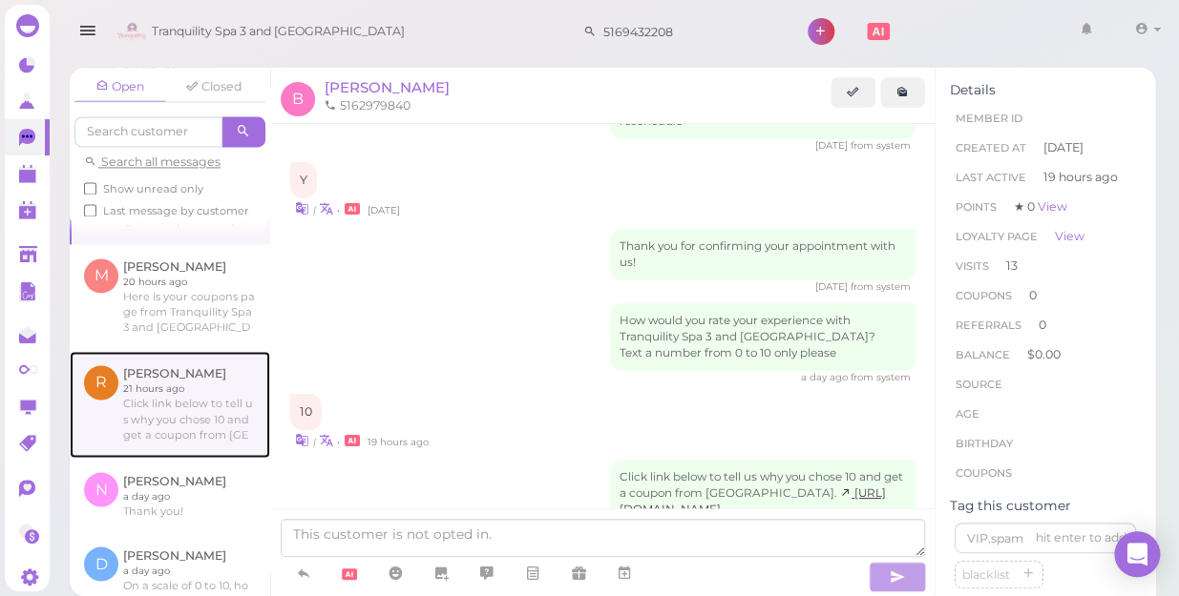
click at [169, 412] on link at bounding box center [170, 404] width 200 height 107
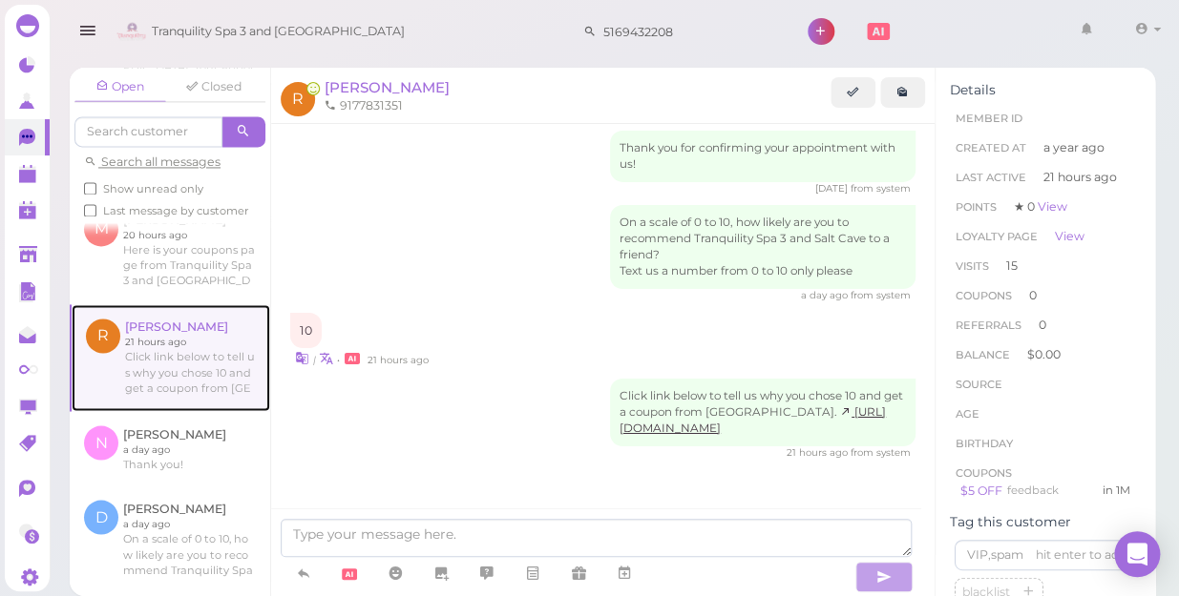
scroll to position [1040, 0]
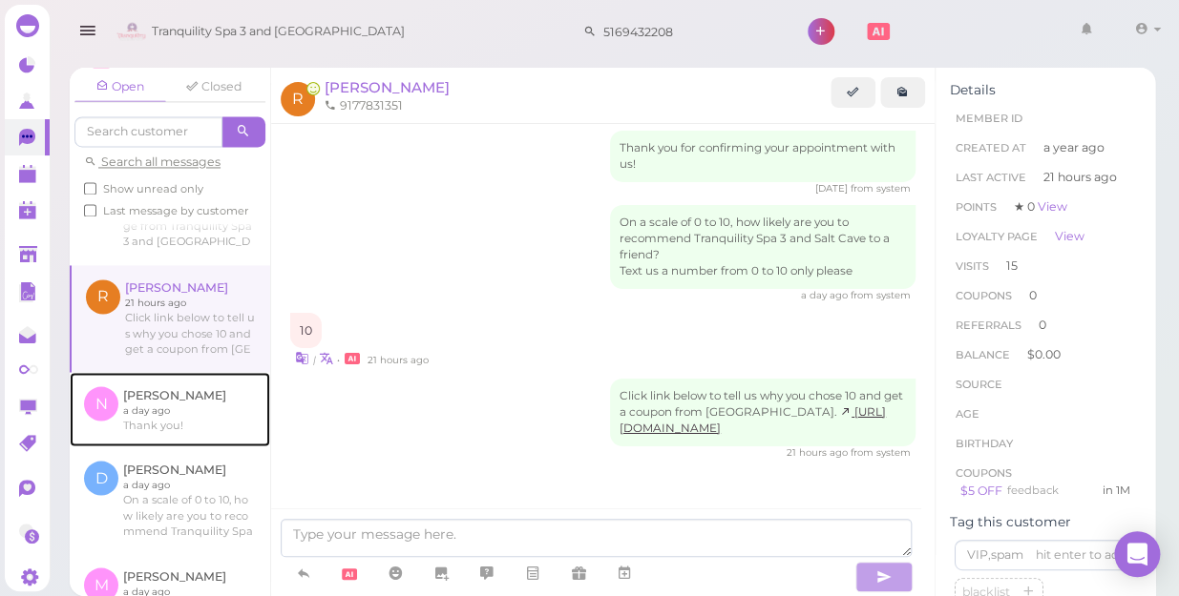
click at [169, 415] on link at bounding box center [170, 409] width 200 height 74
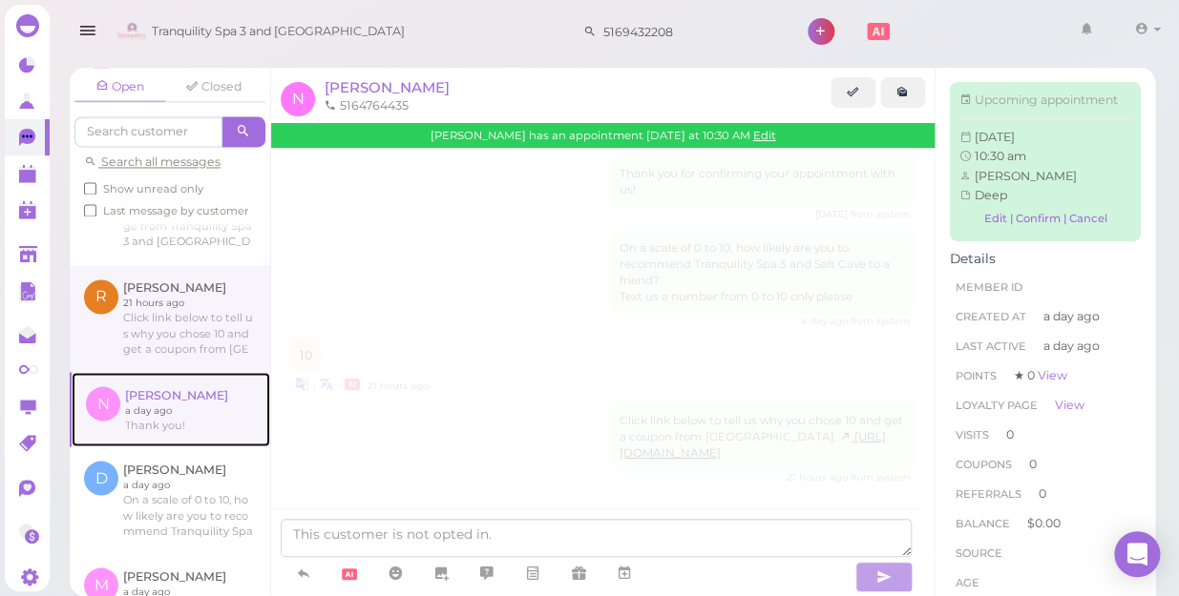
scroll to position [240, 0]
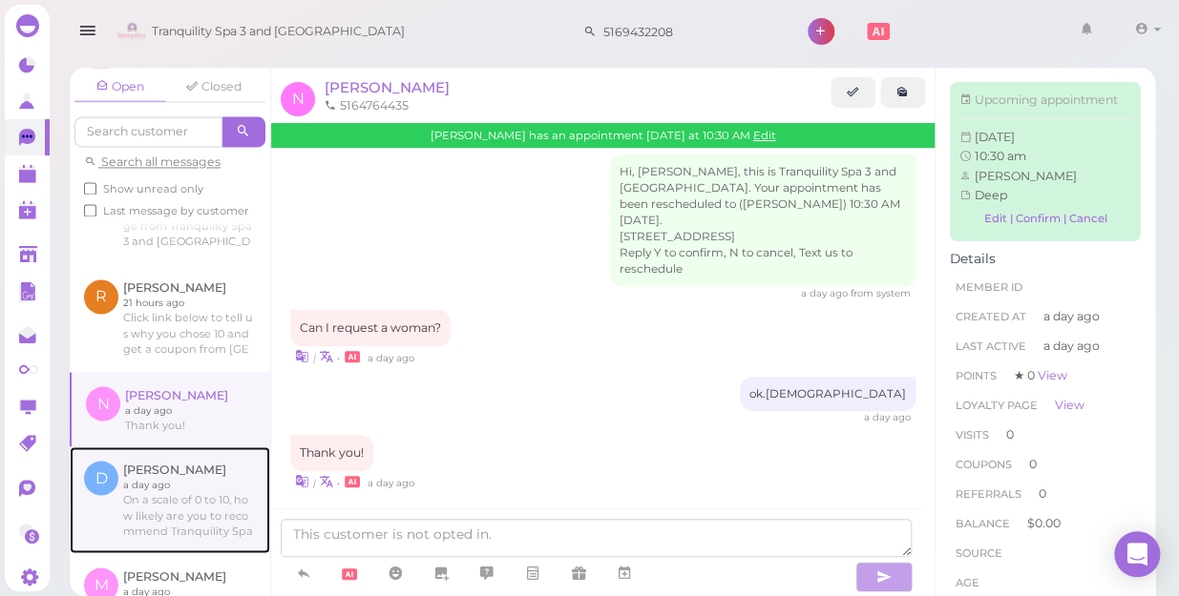
click at [150, 484] on link at bounding box center [170, 500] width 200 height 107
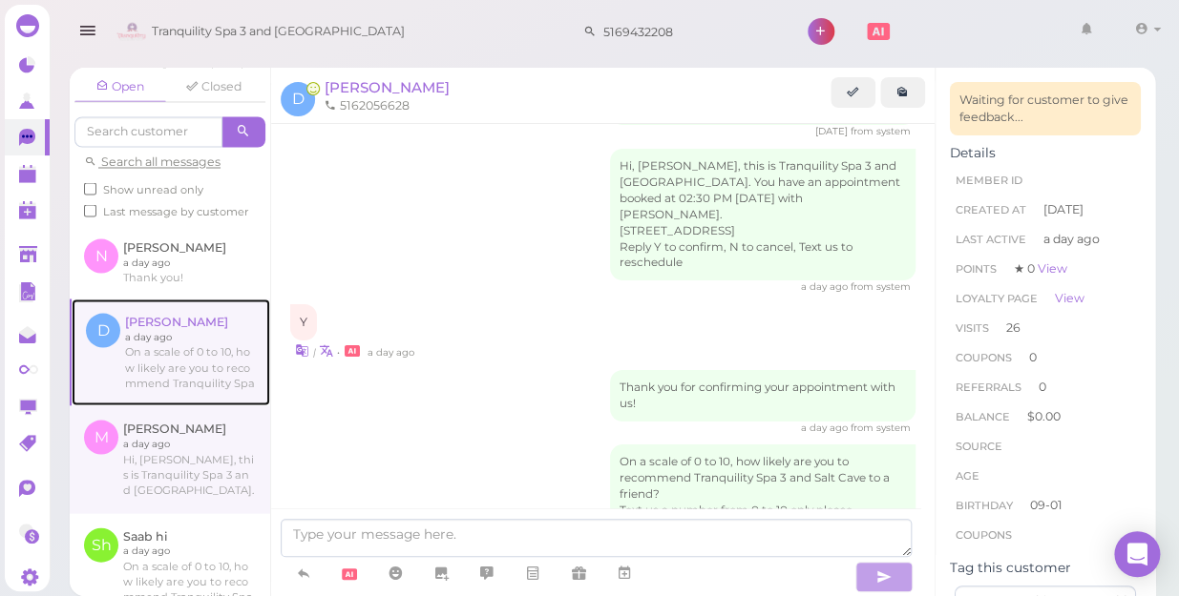
scroll to position [1214, 0]
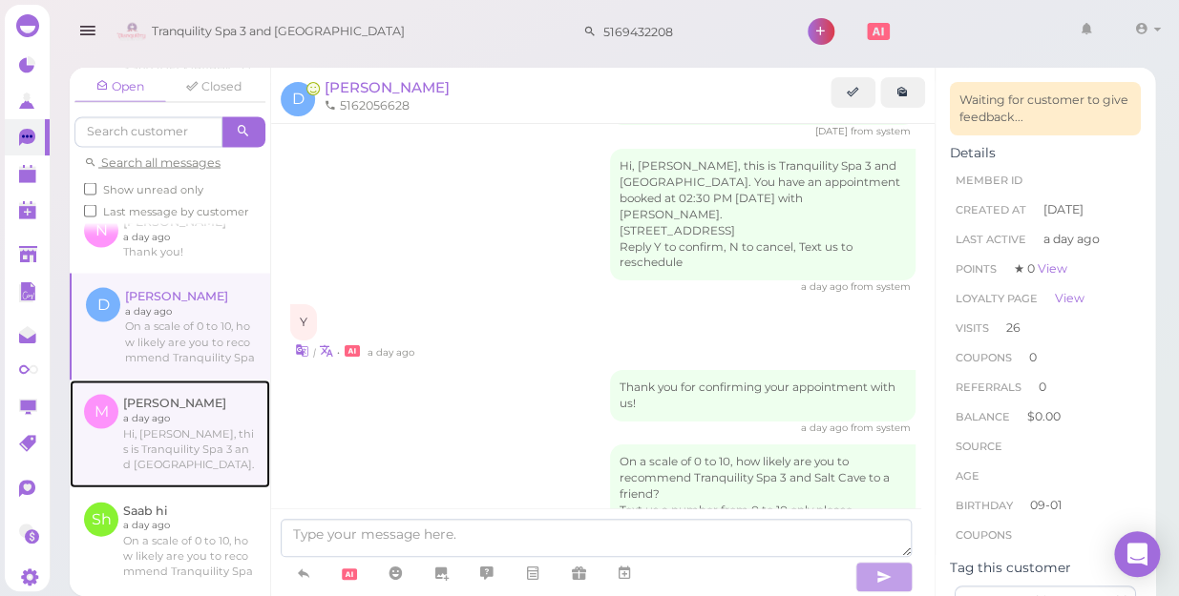
click at [158, 448] on link at bounding box center [170, 433] width 200 height 107
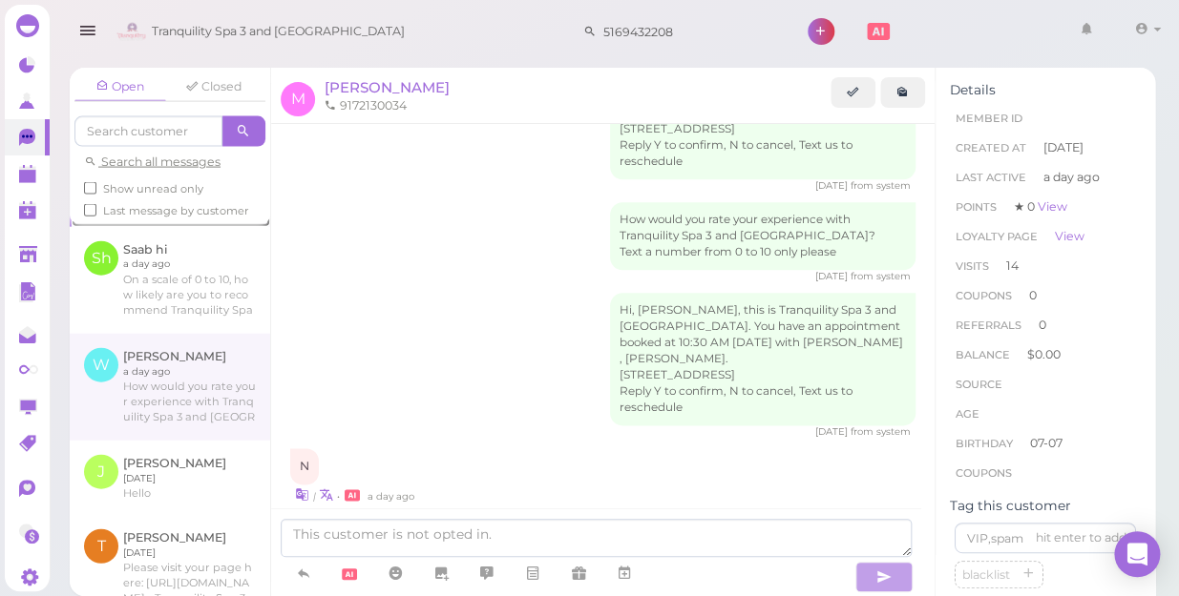
scroll to position [1387, 0]
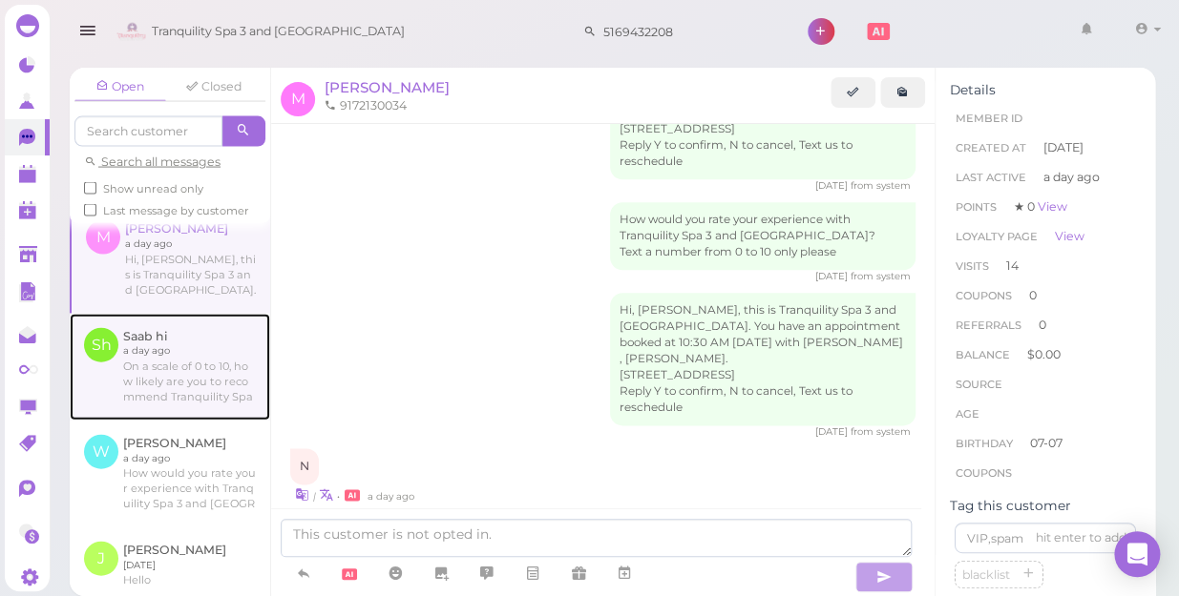
click at [185, 378] on link at bounding box center [170, 367] width 200 height 107
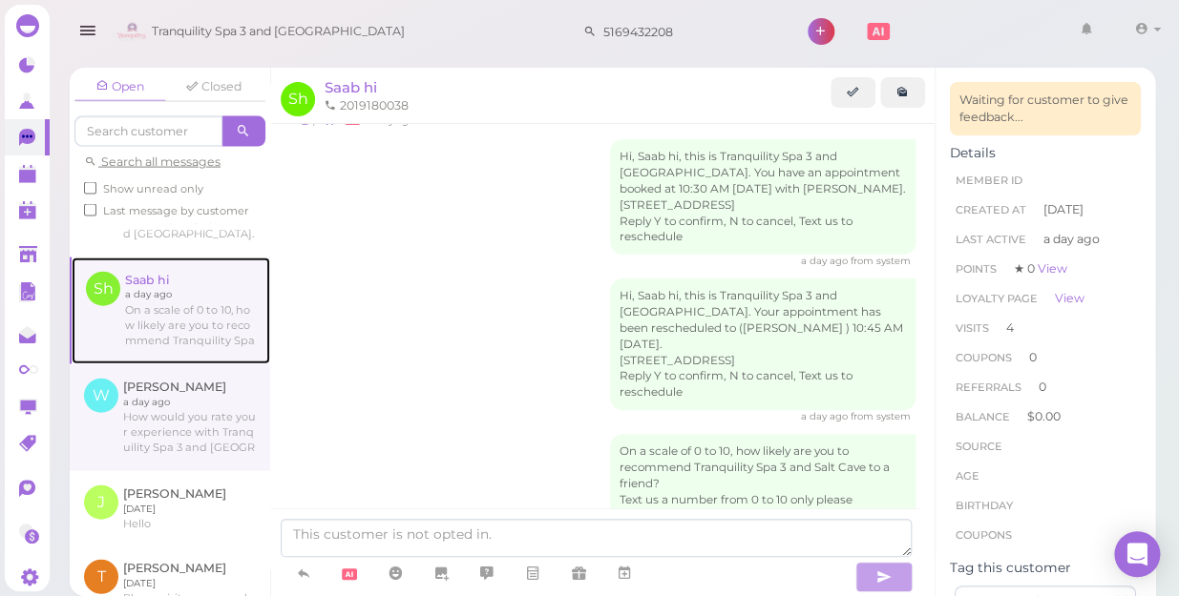
scroll to position [1474, 0]
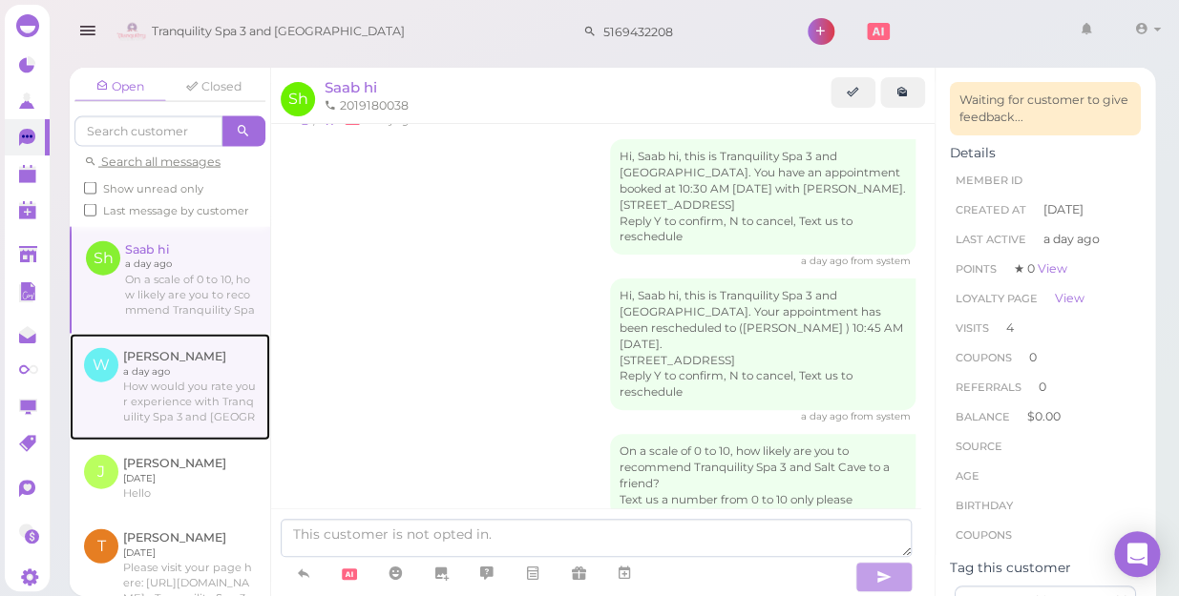
click at [183, 388] on link at bounding box center [170, 387] width 200 height 107
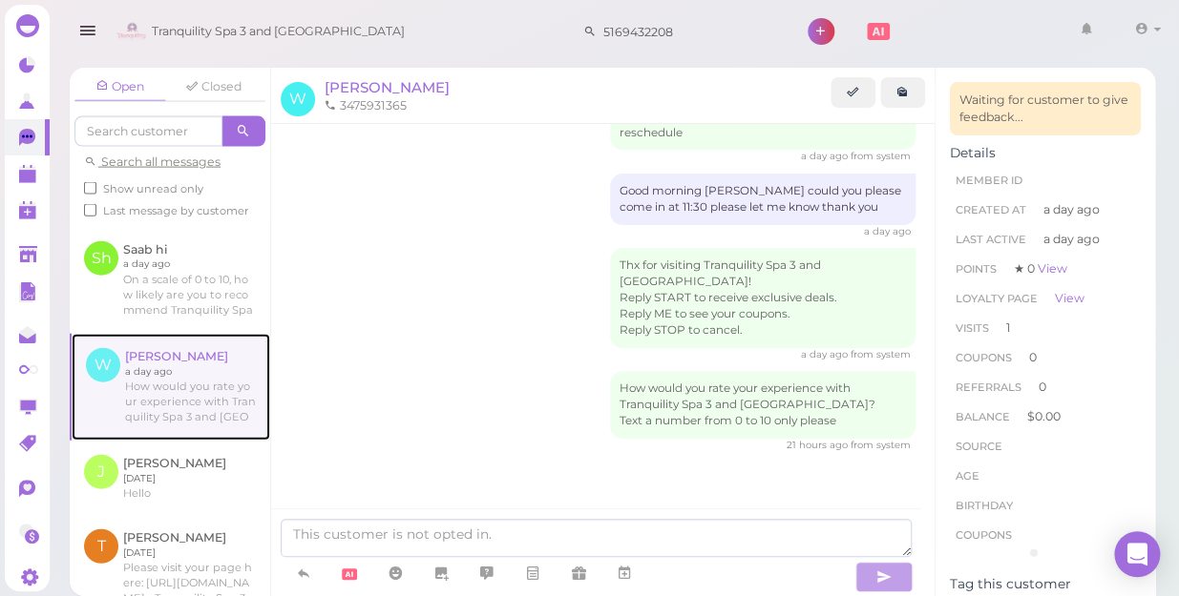
scroll to position [97, 0]
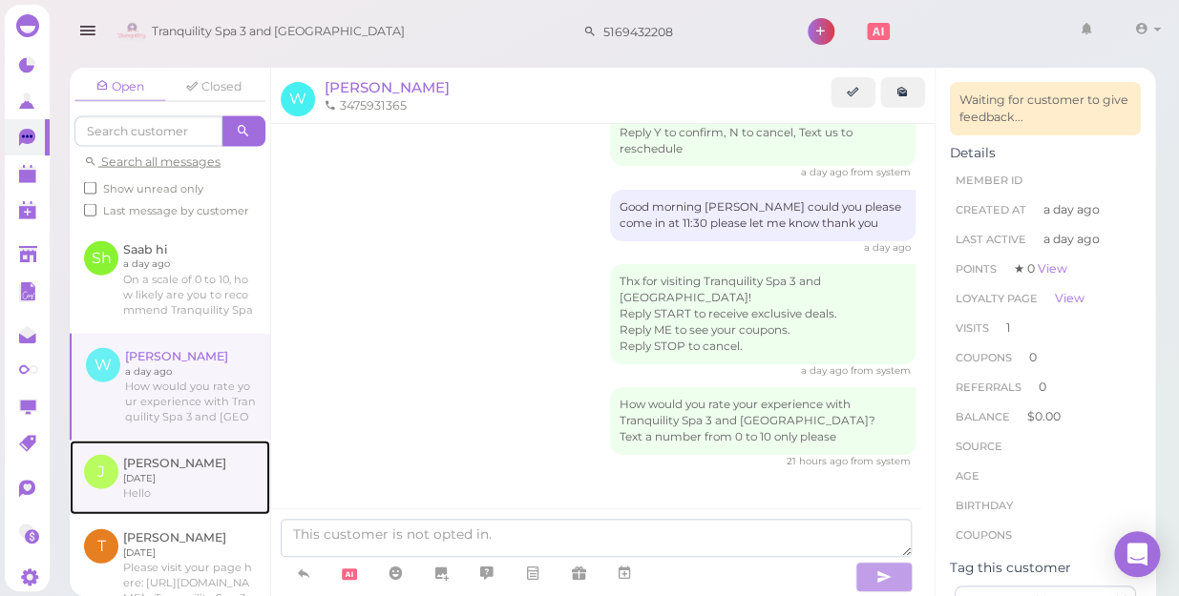
click at [158, 476] on link at bounding box center [170, 478] width 200 height 74
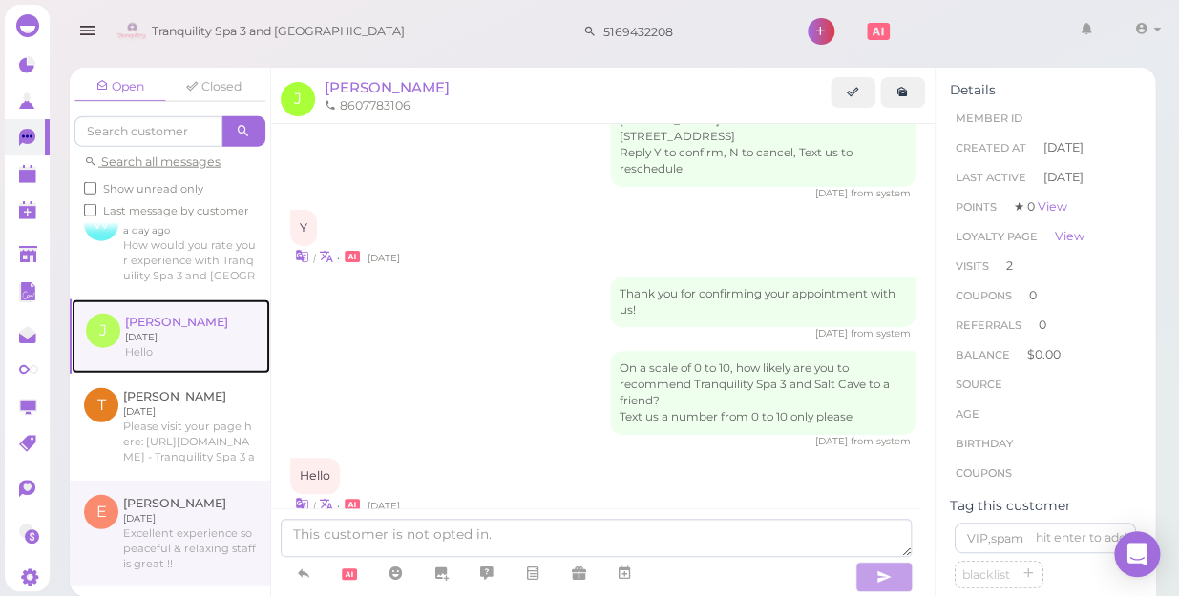
scroll to position [1648, 0]
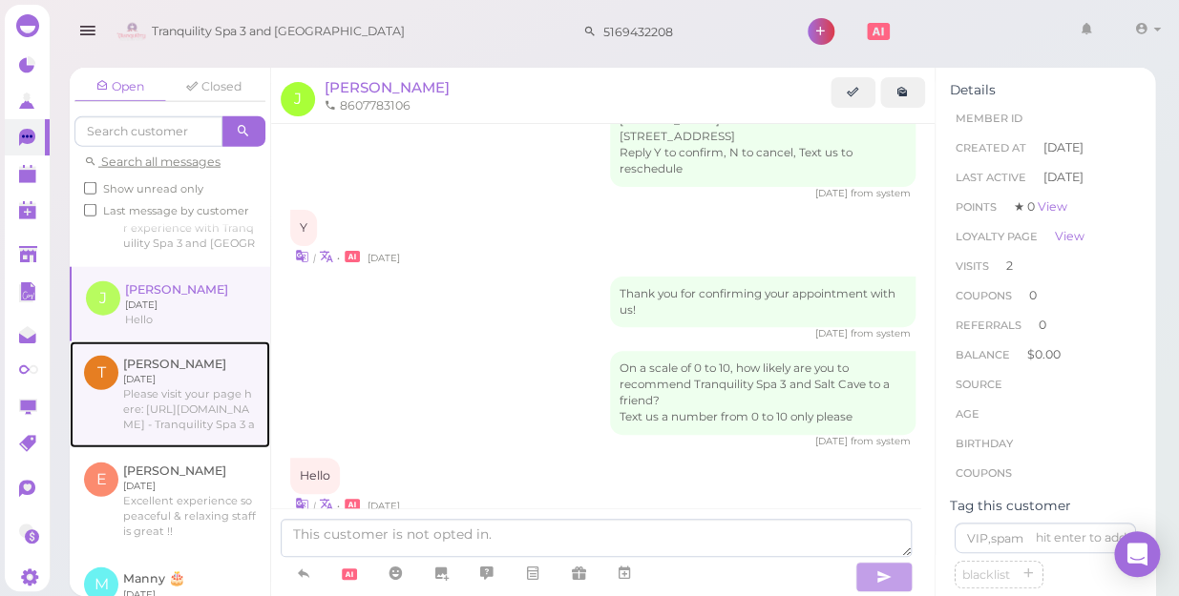
click at [164, 420] on link at bounding box center [170, 395] width 200 height 107
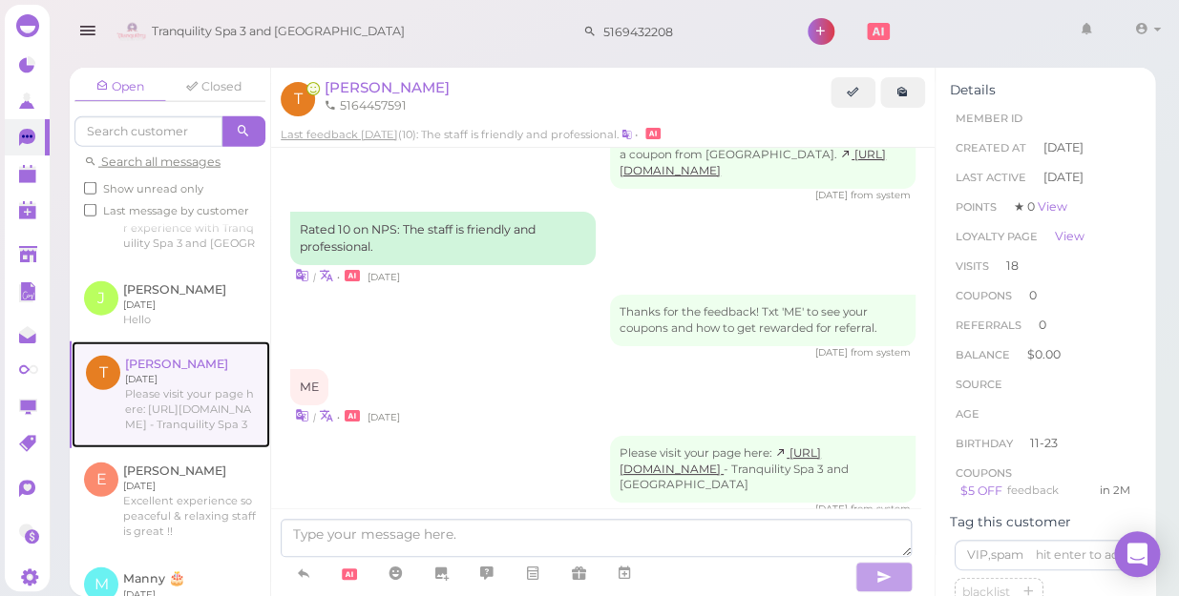
scroll to position [1735, 0]
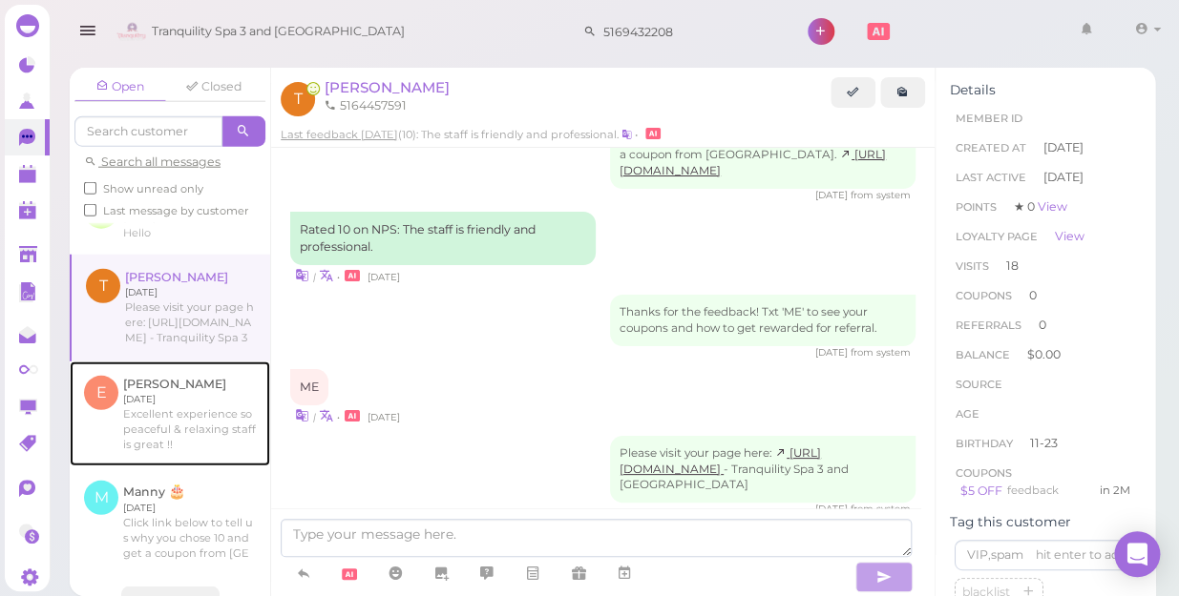
click at [164, 420] on link at bounding box center [170, 414] width 200 height 105
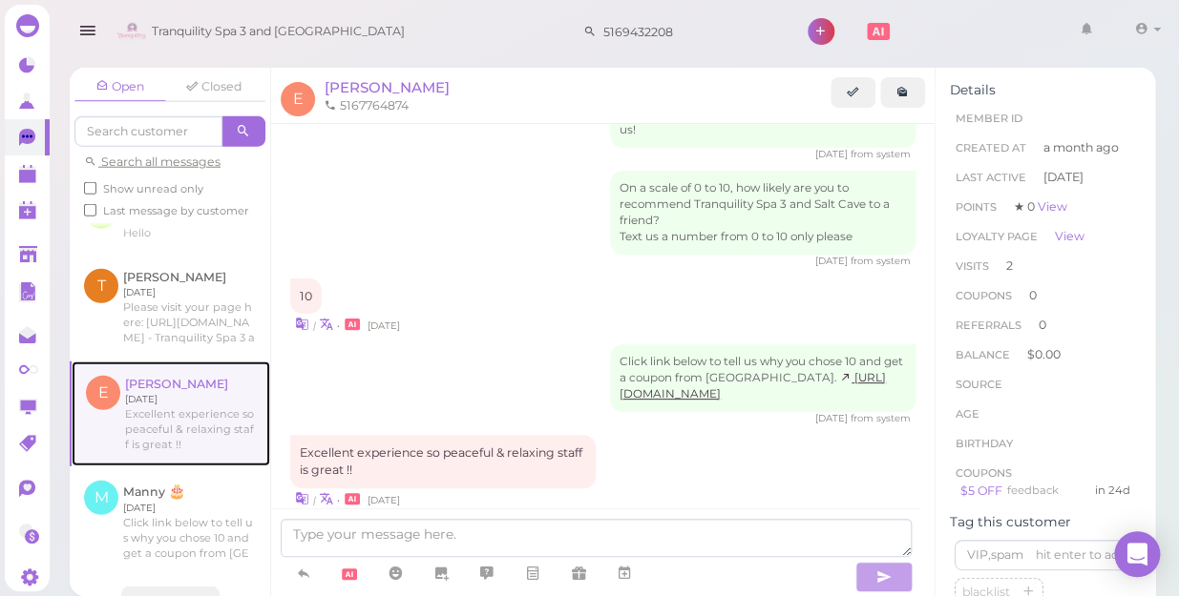
scroll to position [1777, 0]
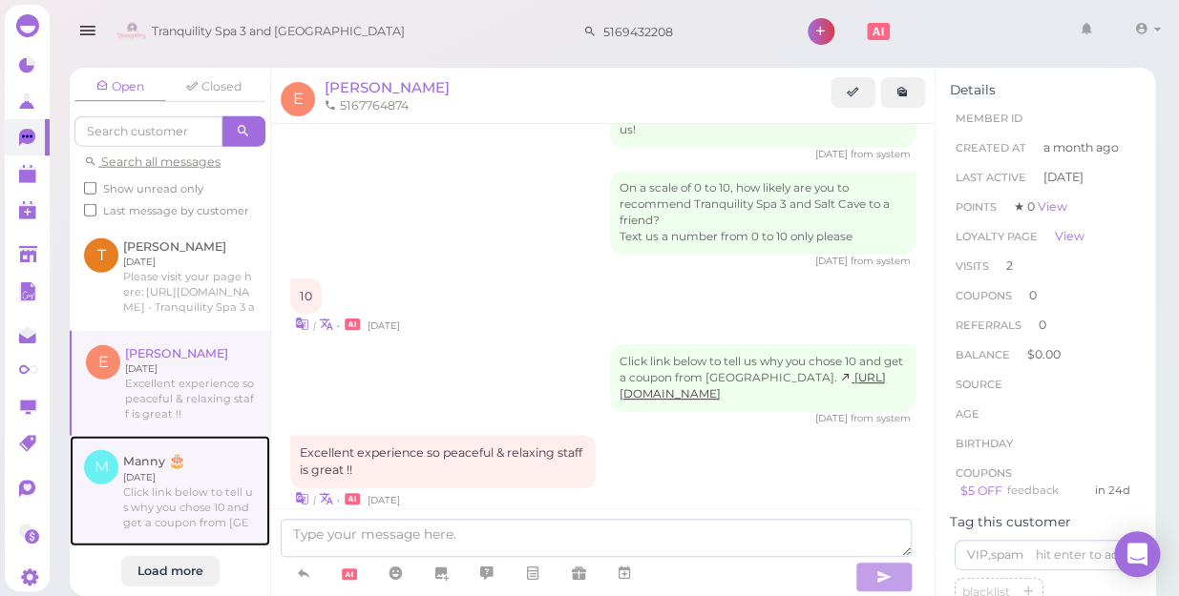
click at [153, 476] on link at bounding box center [170, 491] width 200 height 111
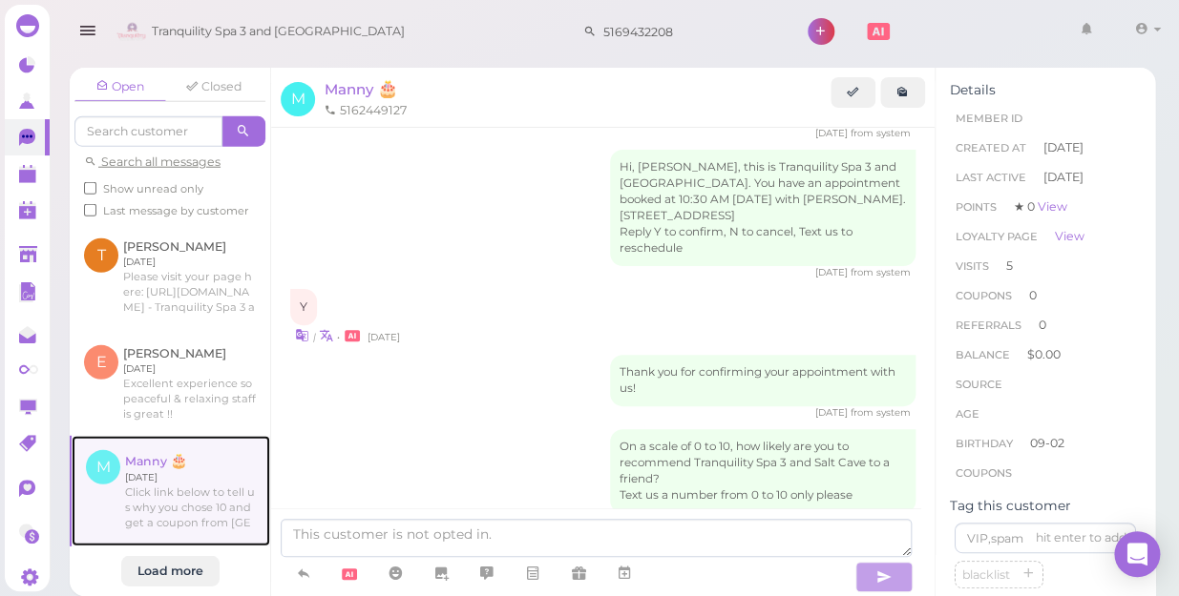
scroll to position [2174, 0]
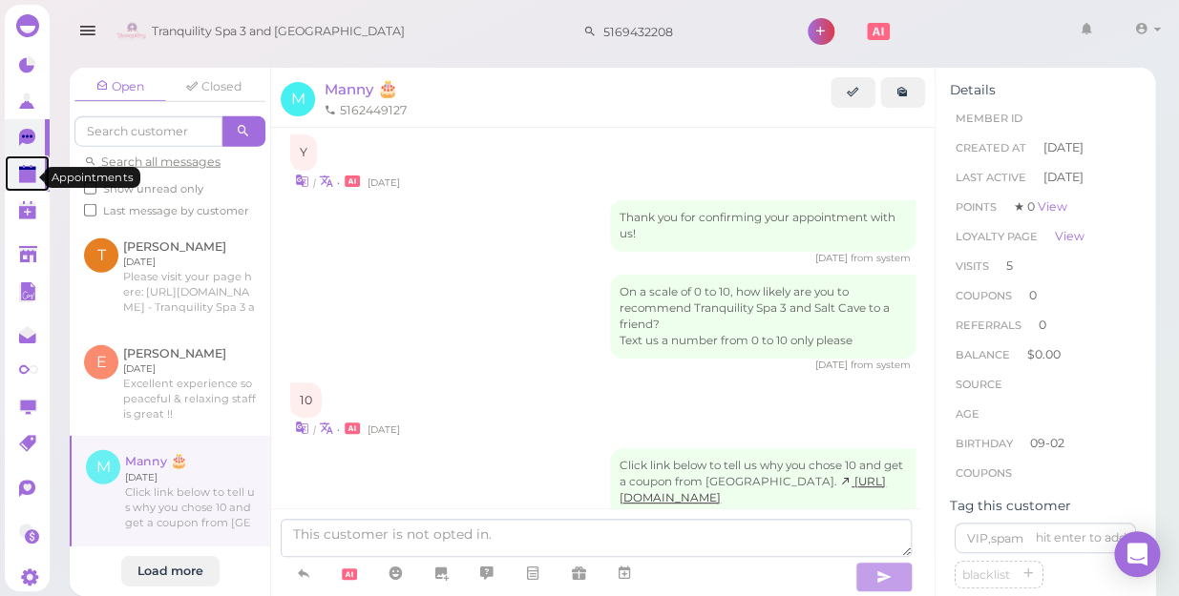
click at [29, 174] on polygon at bounding box center [27, 176] width 17 height 13
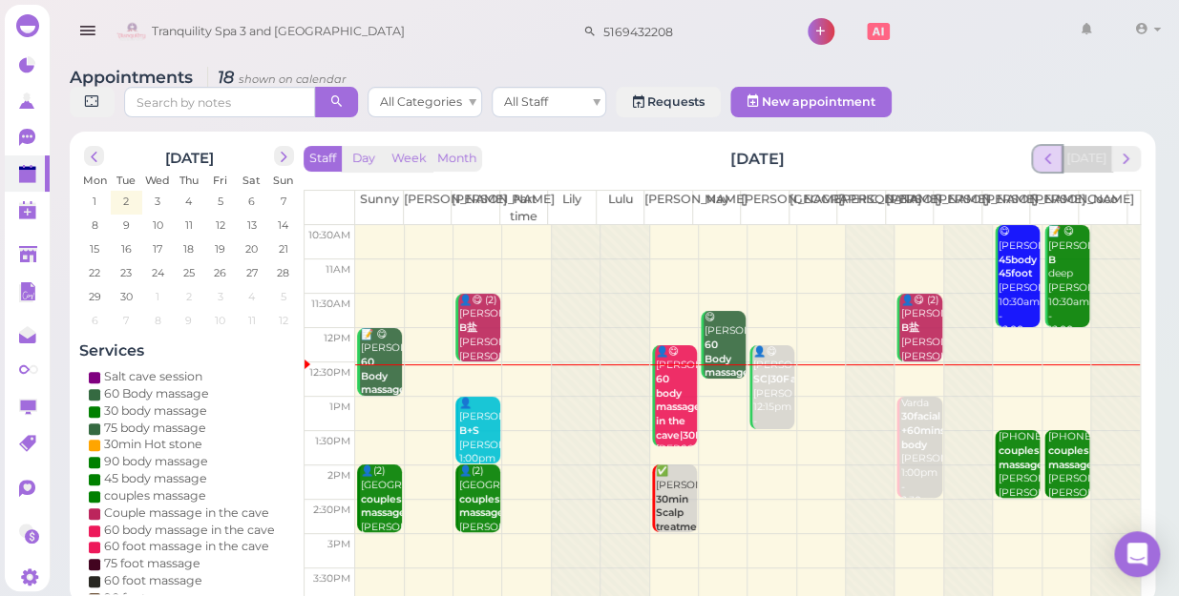
click at [1055, 150] on span "prev" at bounding box center [1047, 159] width 18 height 18
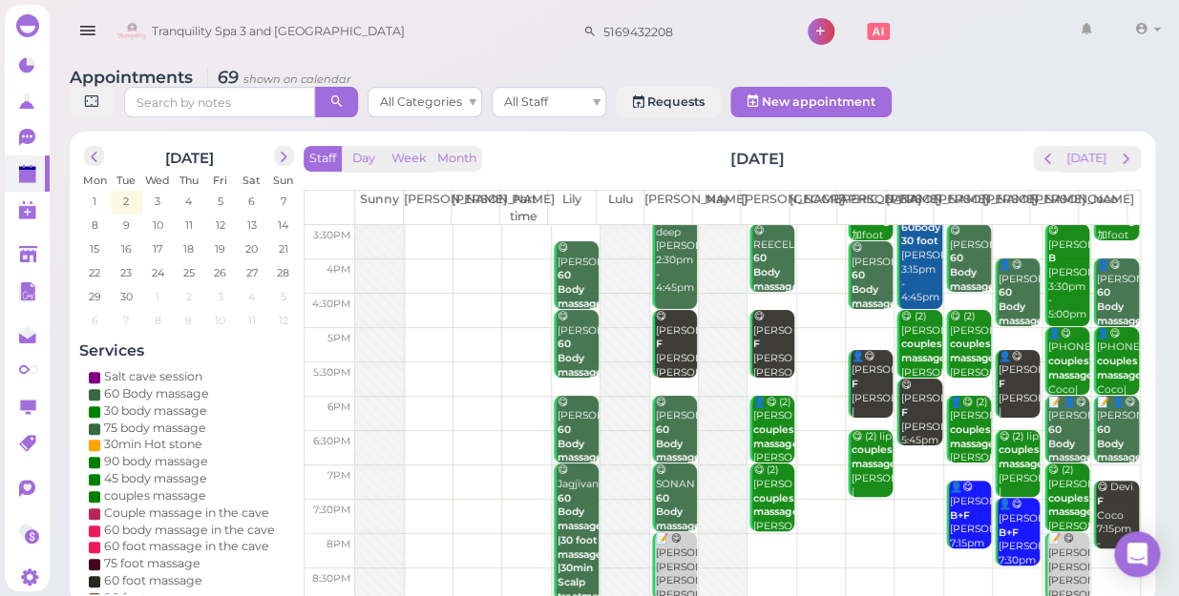
scroll to position [344, 0]
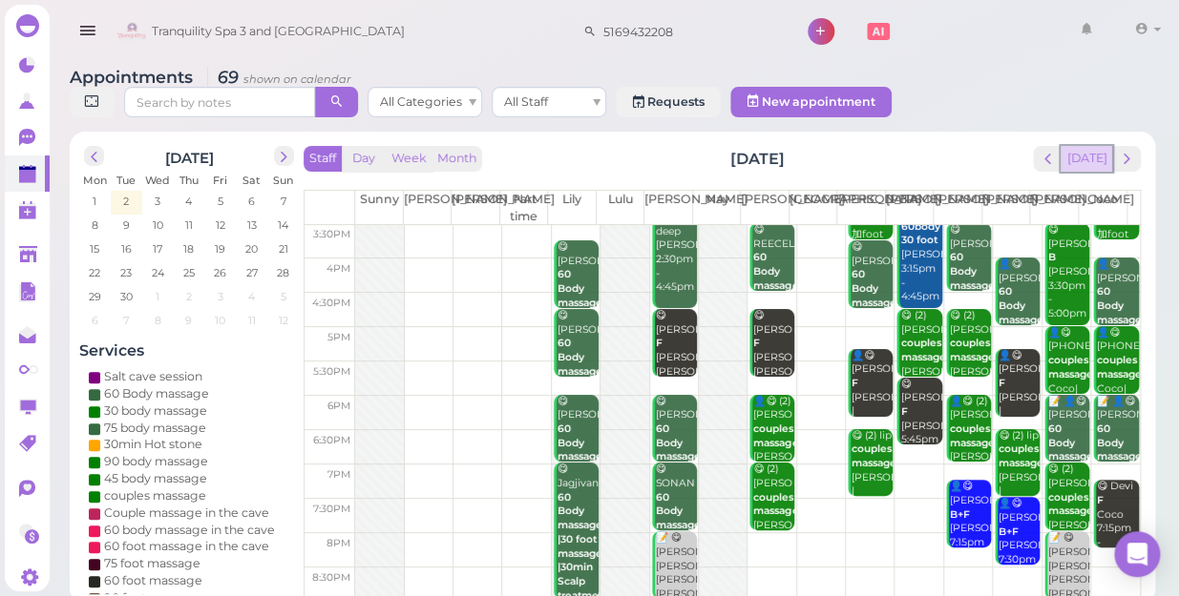
click at [1085, 146] on button "[DATE]" at bounding box center [1086, 159] width 52 height 26
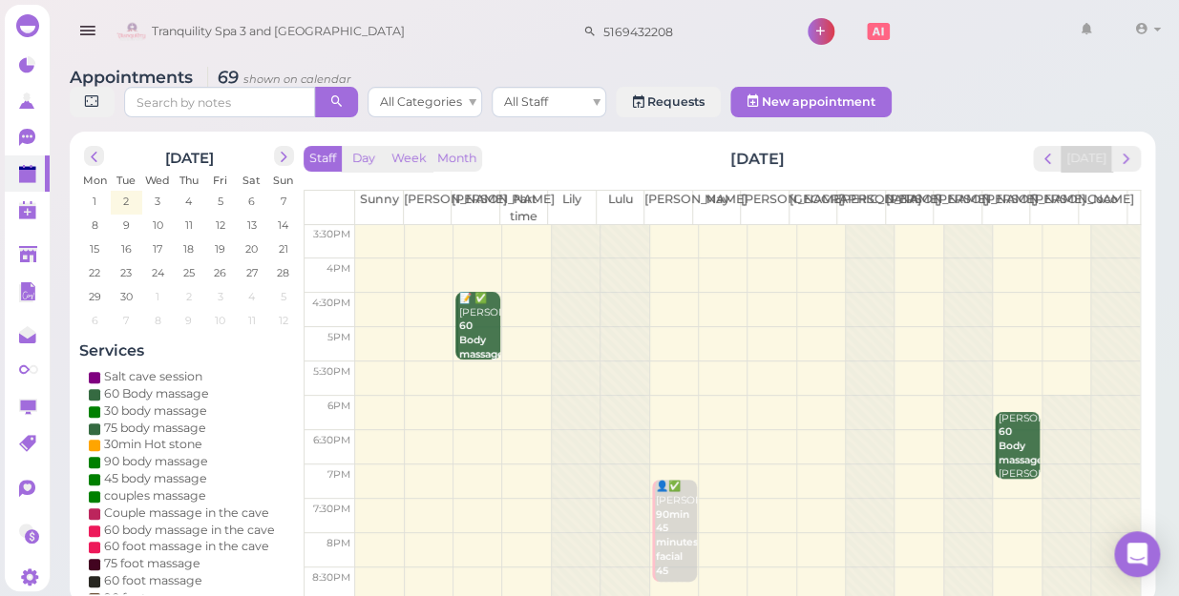
scroll to position [0, 0]
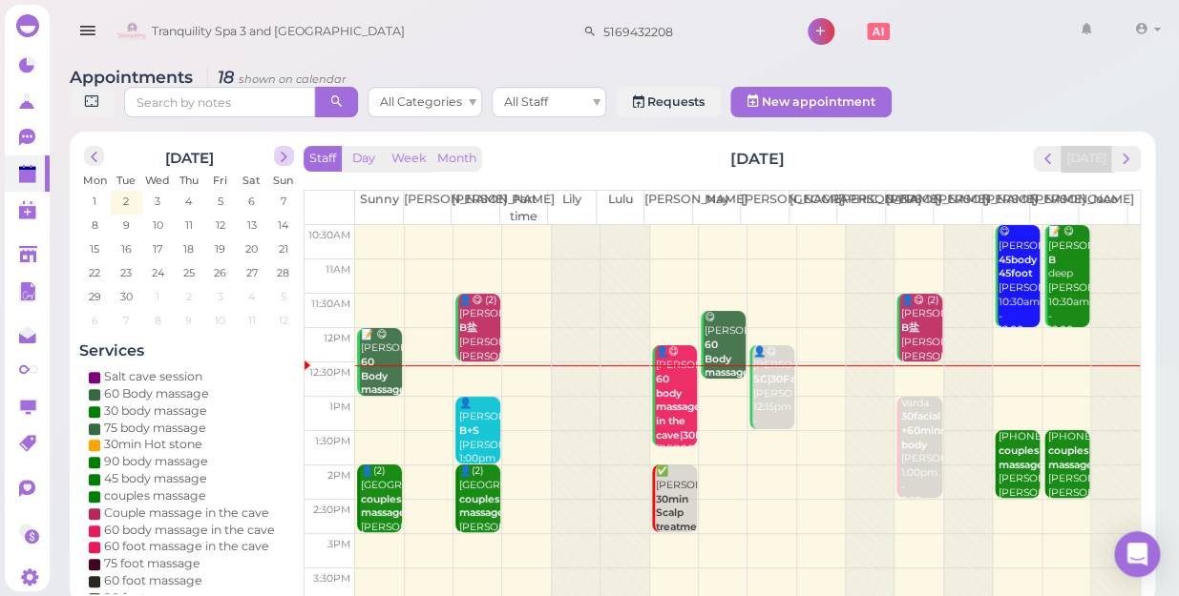
click at [281, 148] on span "next" at bounding box center [284, 157] width 18 height 18
click at [223, 240] on span "17" at bounding box center [220, 248] width 13 height 17
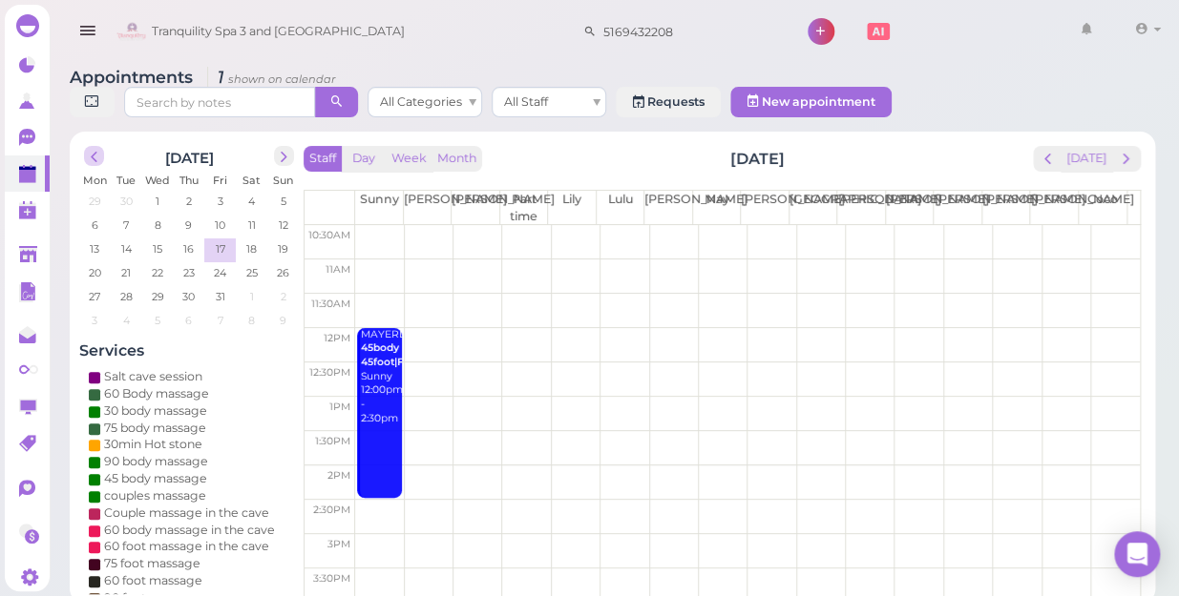
click at [95, 148] on span "prev" at bounding box center [94, 157] width 18 height 18
click at [1088, 150] on button "[DATE]" at bounding box center [1086, 159] width 52 height 26
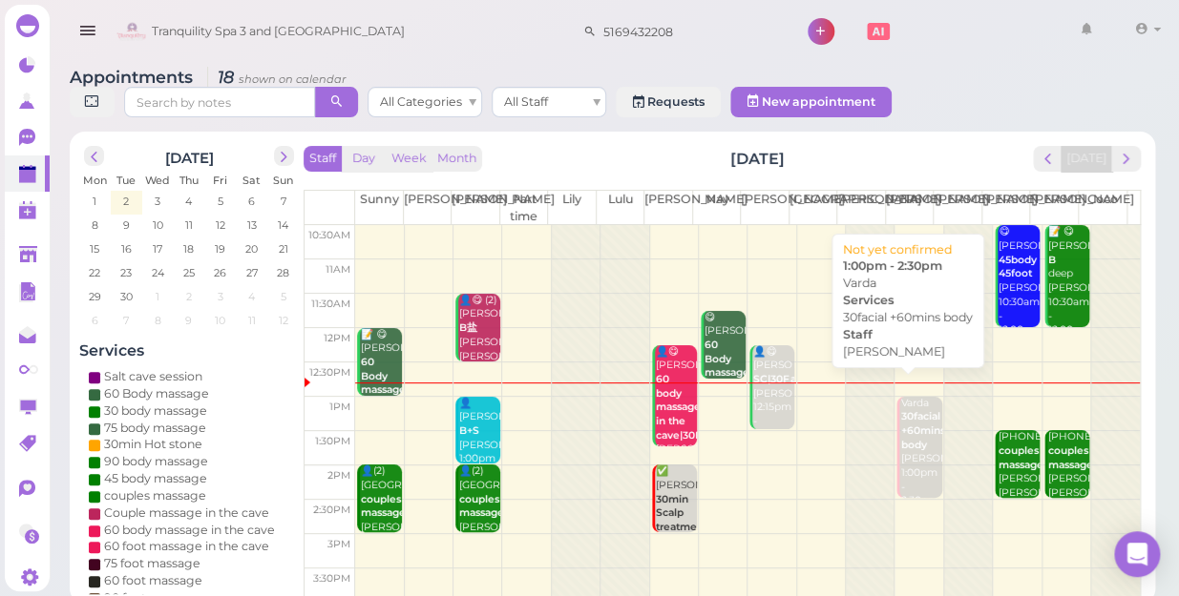
click at [906, 411] on b "30facial +60mins body" at bounding box center [922, 430] width 44 height 40
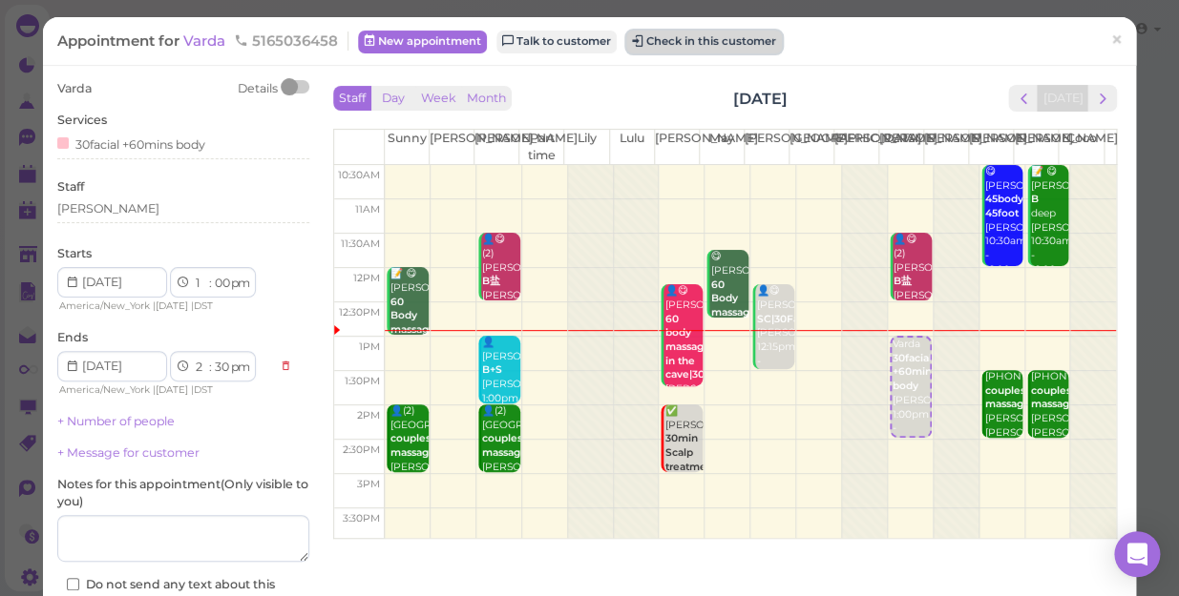
click at [724, 38] on button "Check in this customer" at bounding box center [704, 42] width 156 height 23
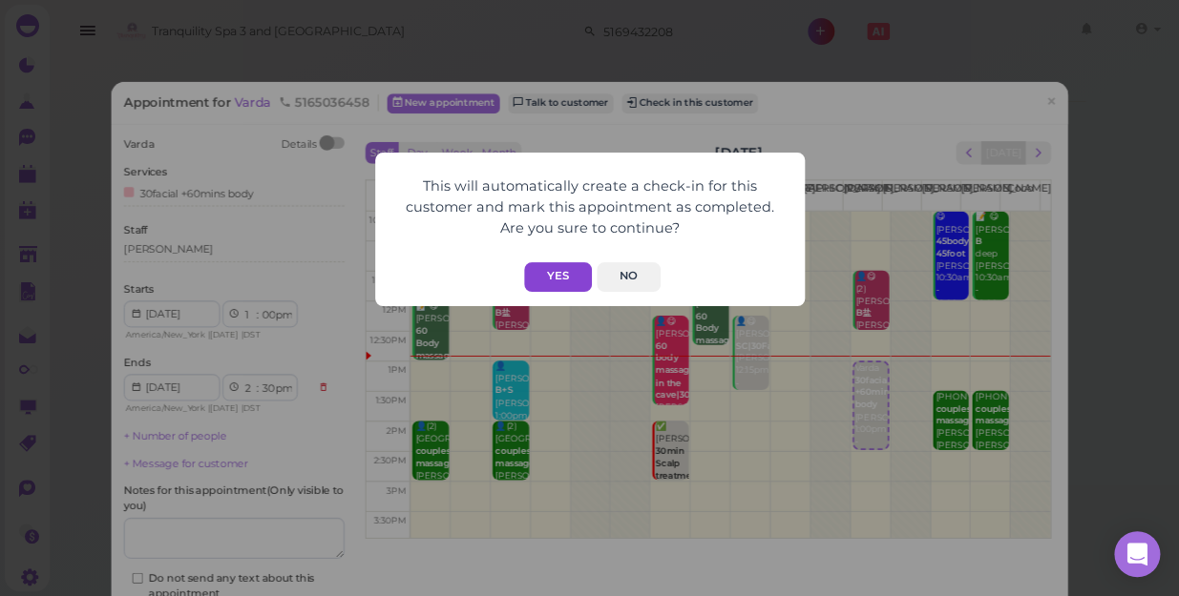
click at [549, 280] on button "Yes" at bounding box center [558, 277] width 68 height 30
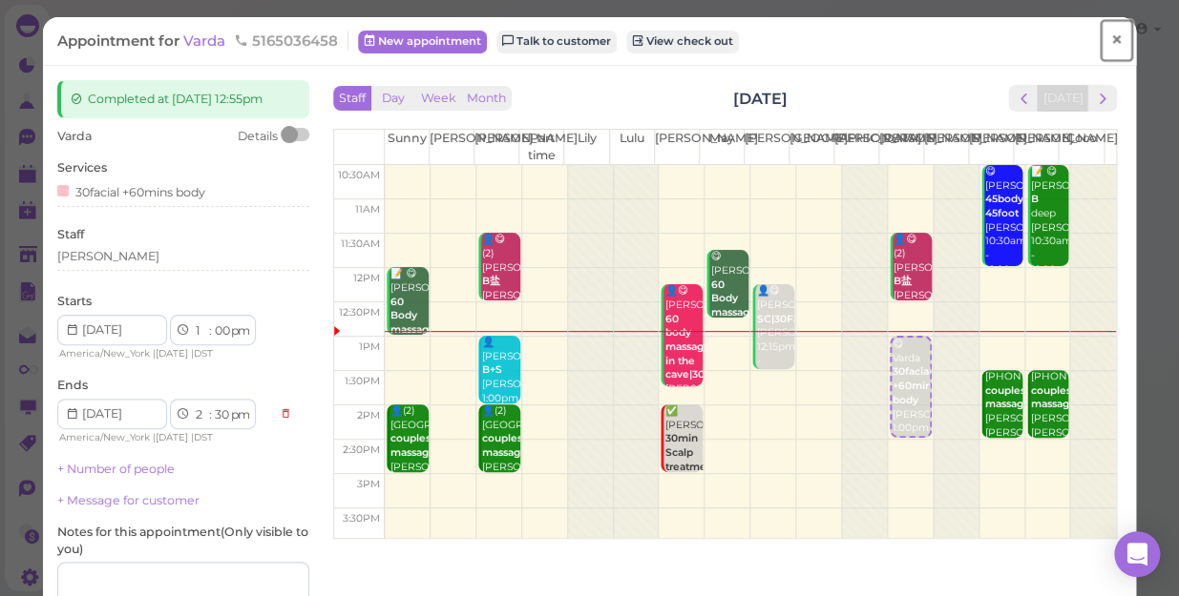
click at [1110, 35] on span "×" at bounding box center [1116, 40] width 12 height 27
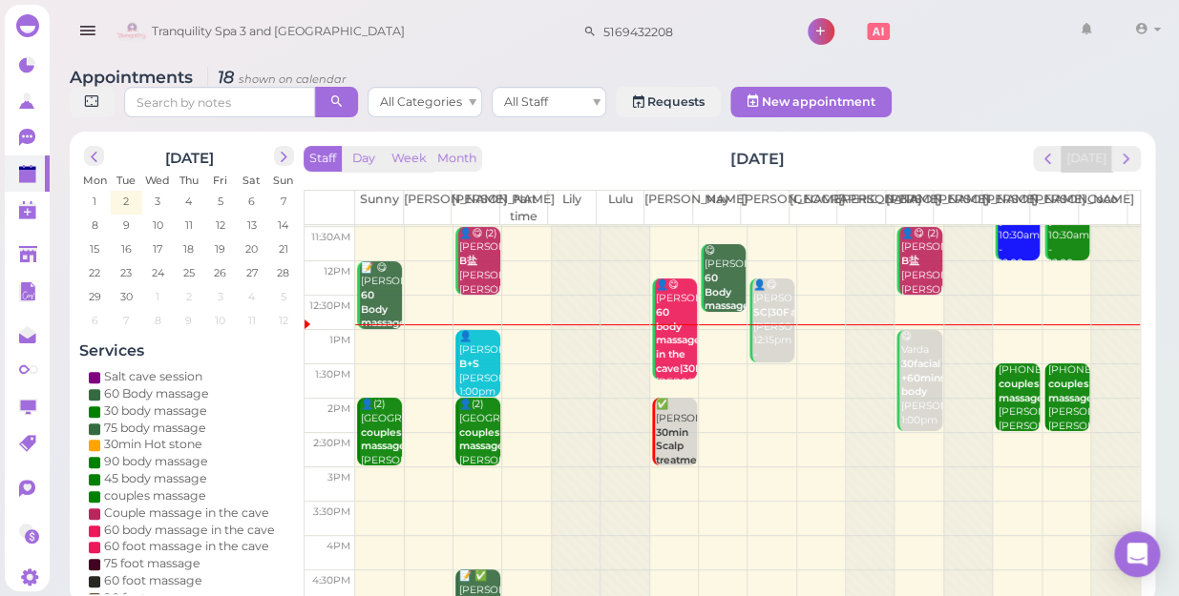
scroll to position [173, 0]
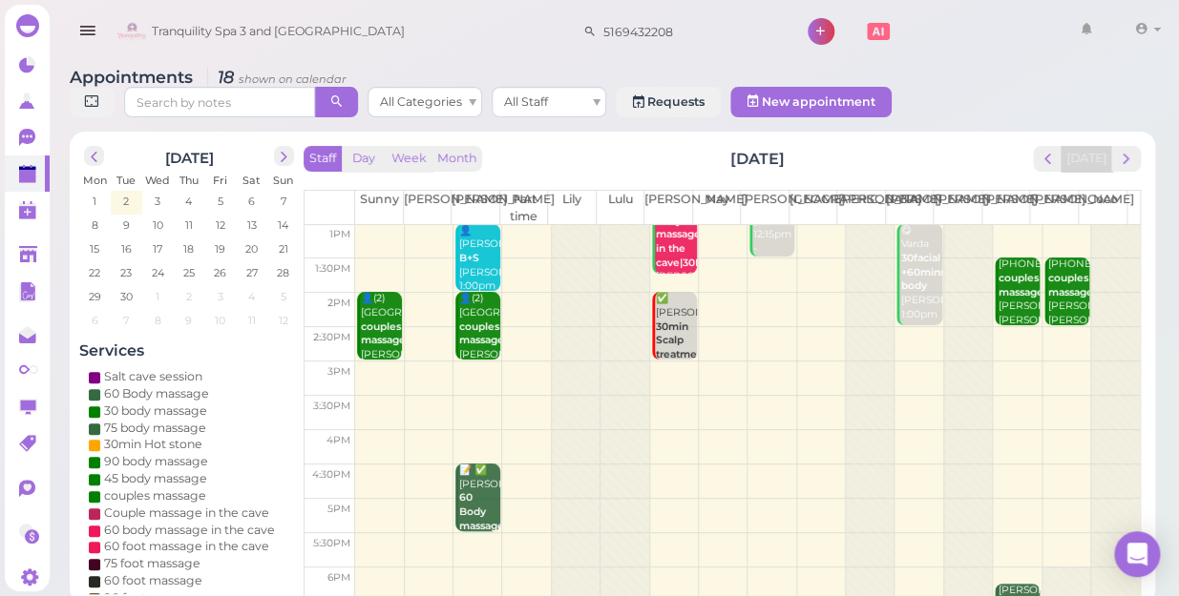
click at [386, 362] on td at bounding box center [747, 379] width 784 height 34
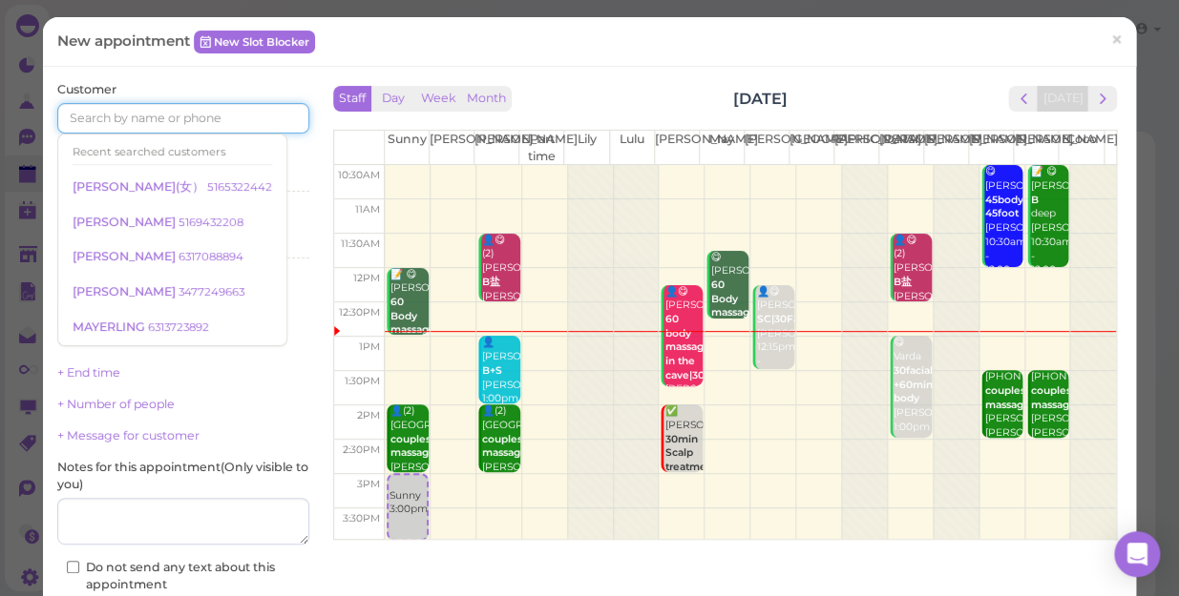
click at [225, 117] on input at bounding box center [183, 118] width 252 height 31
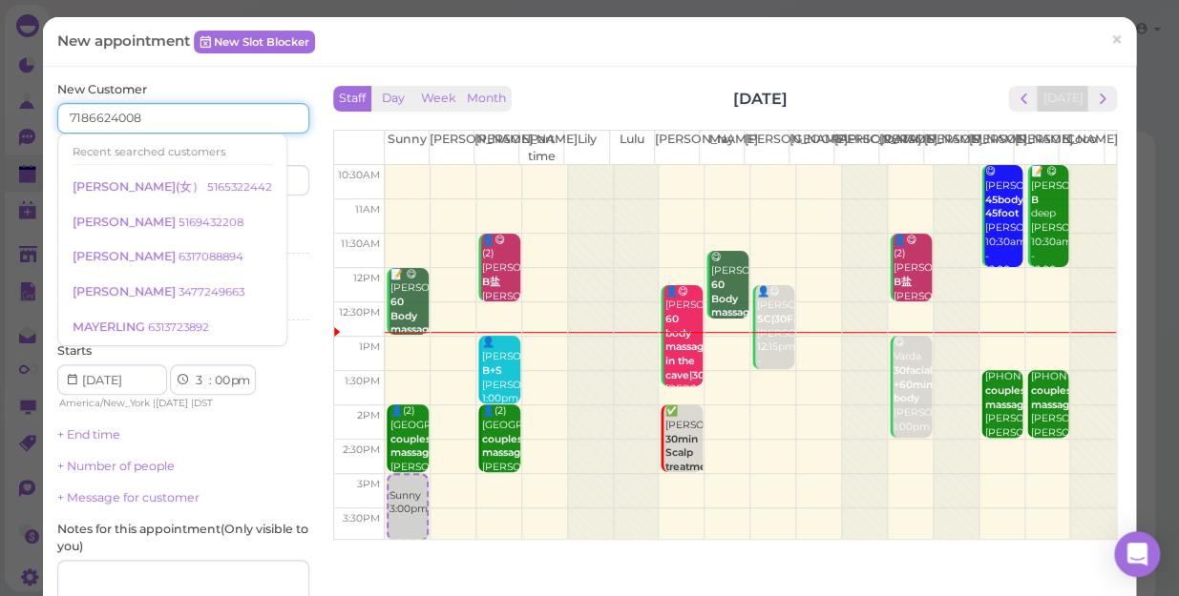
type input "7186624008"
click at [256, 227] on div "Services Select services" at bounding box center [183, 236] width 252 height 52
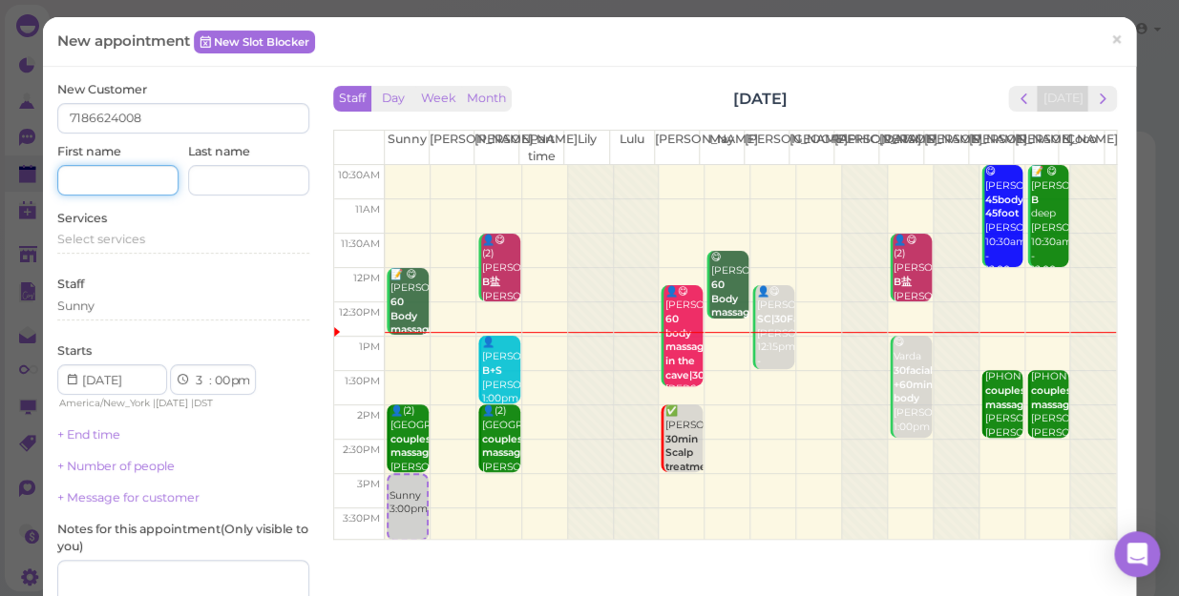
click at [127, 184] on input at bounding box center [117, 180] width 121 height 31
type input "Wessam"
click at [143, 237] on span "Select services" at bounding box center [101, 239] width 88 height 14
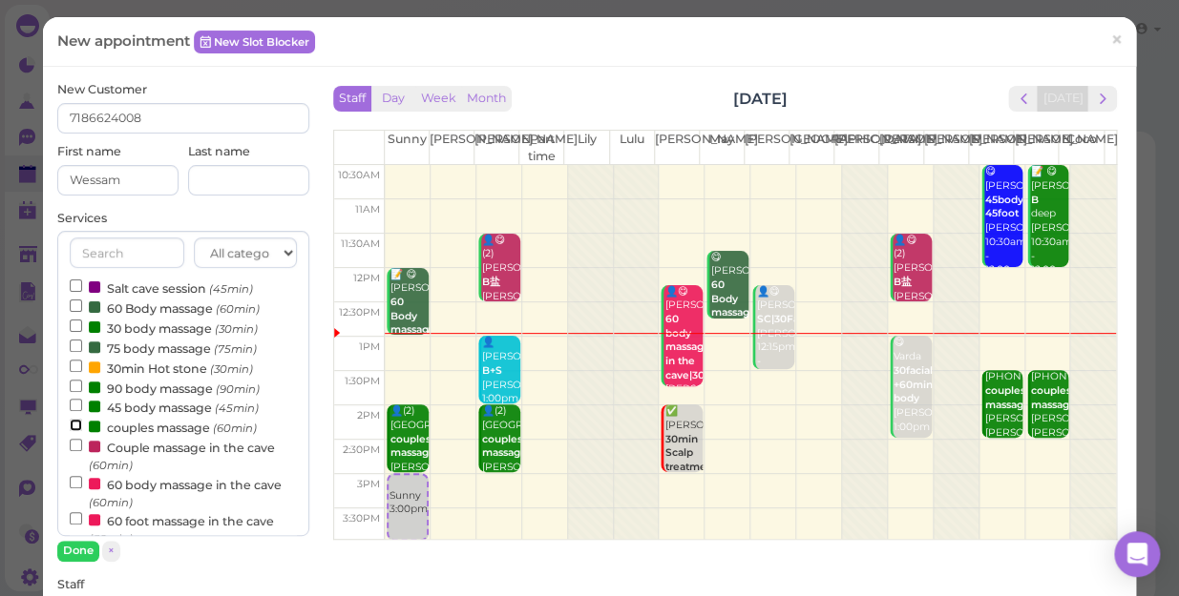
click at [73, 426] on input "couples massage (60min)" at bounding box center [76, 425] width 12 height 12
click at [84, 550] on button "Done" at bounding box center [78, 551] width 42 height 20
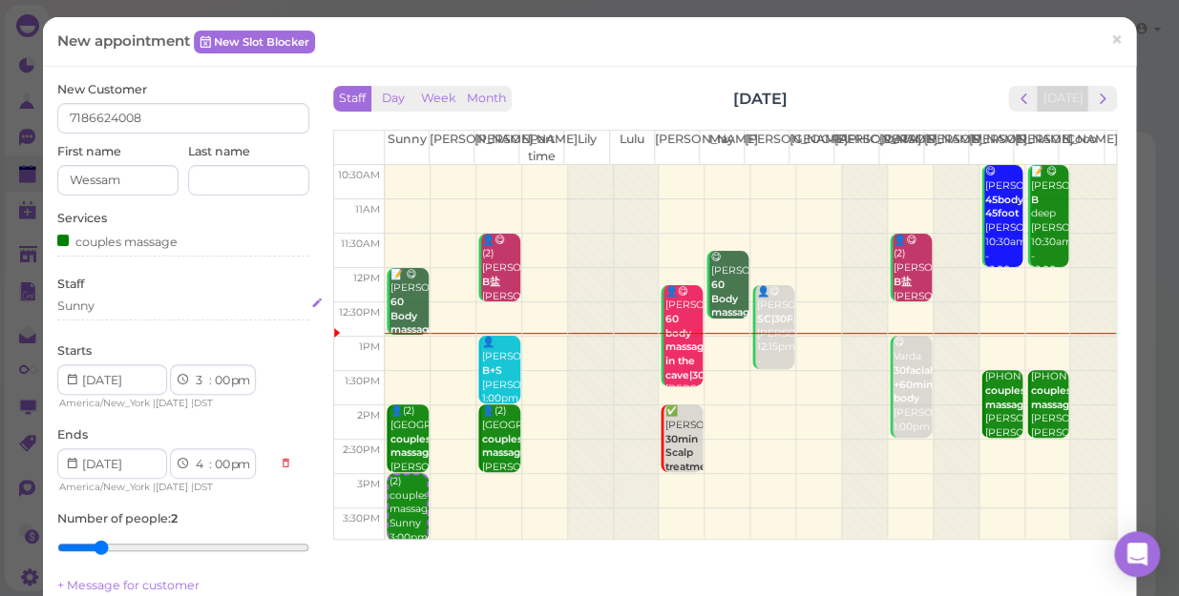
click at [105, 303] on div "Sunny" at bounding box center [183, 306] width 252 height 17
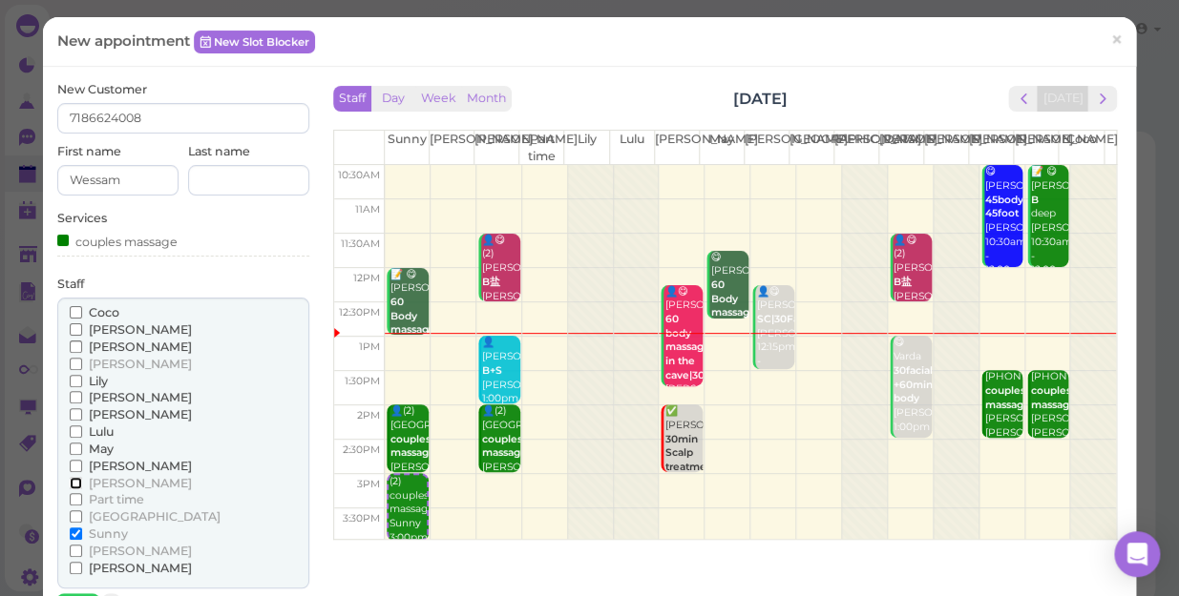
click at [73, 481] on input "[PERSON_NAME]" at bounding box center [76, 483] width 12 height 12
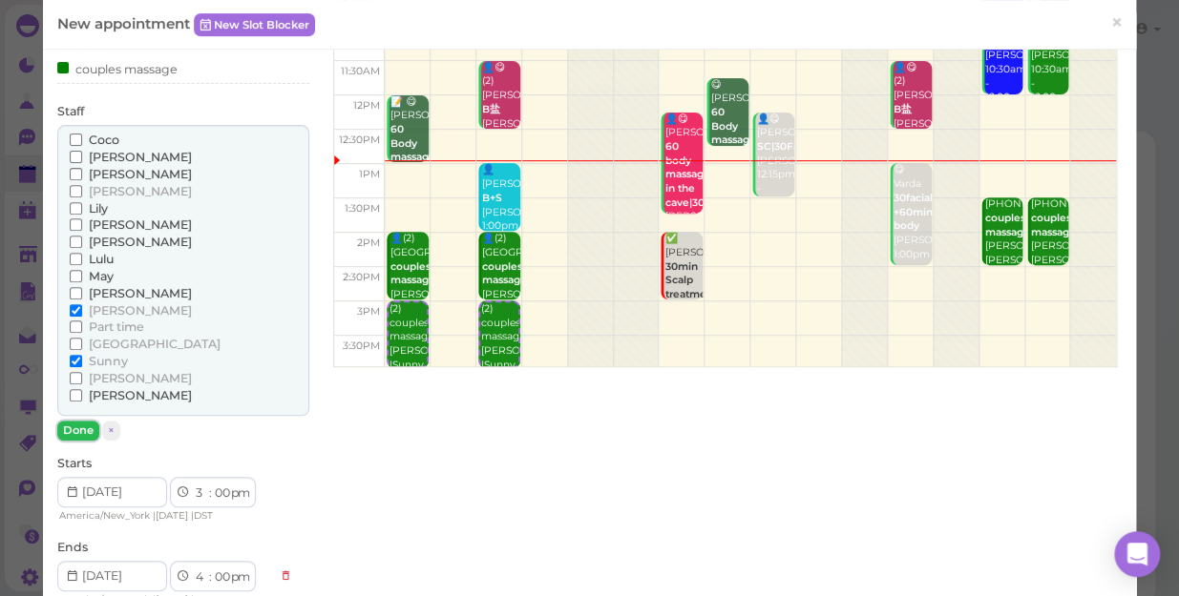
click at [74, 424] on button "Done" at bounding box center [78, 431] width 42 height 20
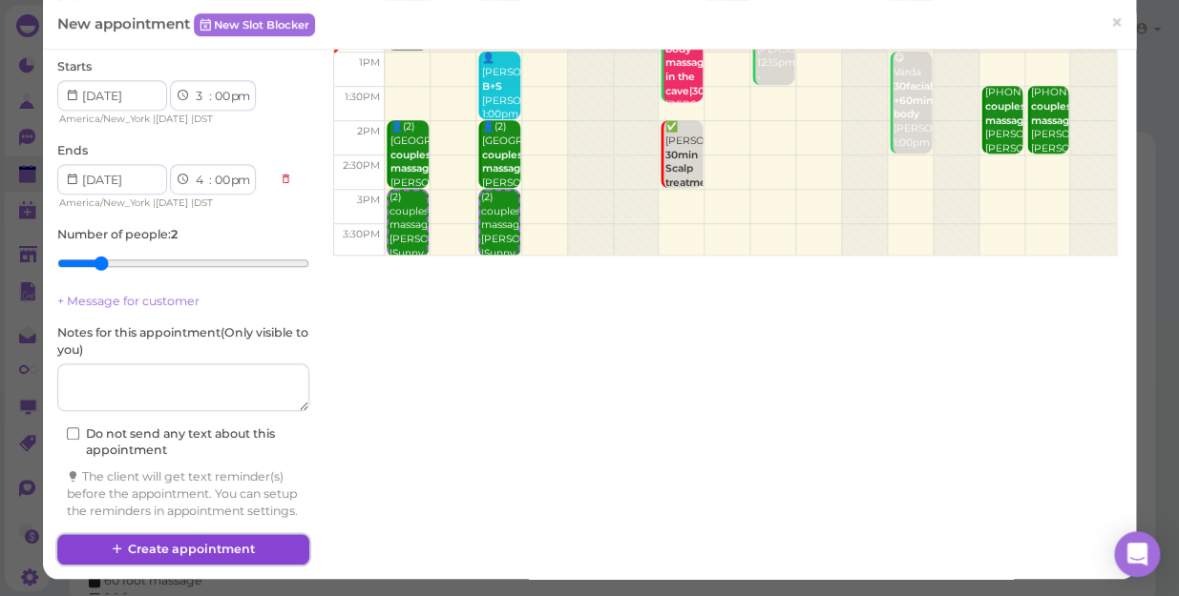
click at [270, 547] on button "Create appointment" at bounding box center [183, 549] width 252 height 31
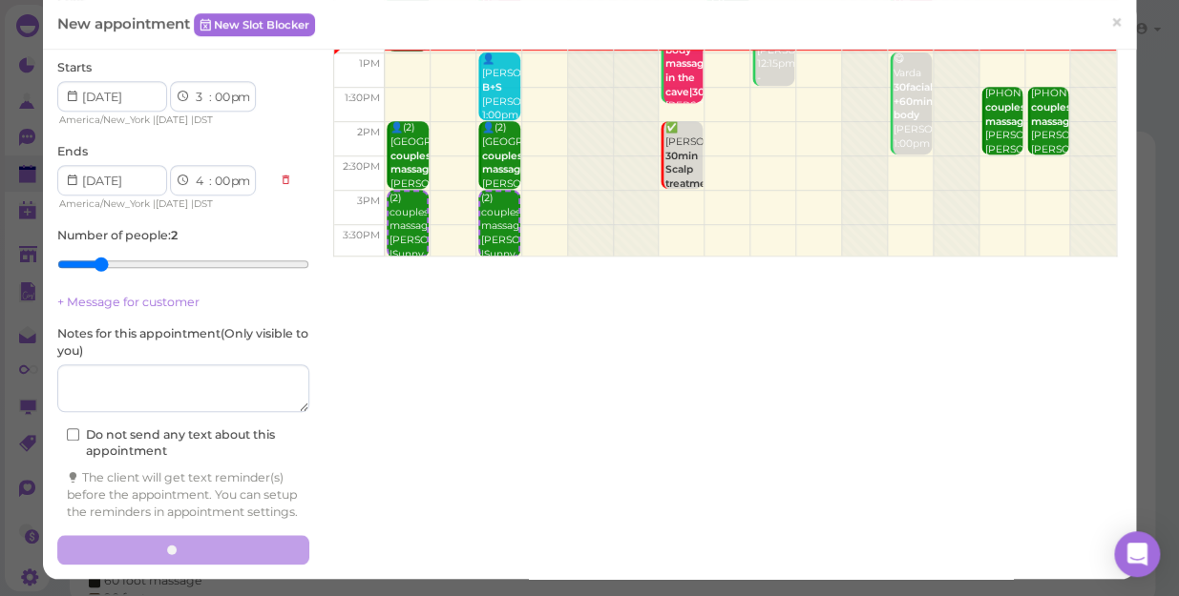
scroll to position [299, 0]
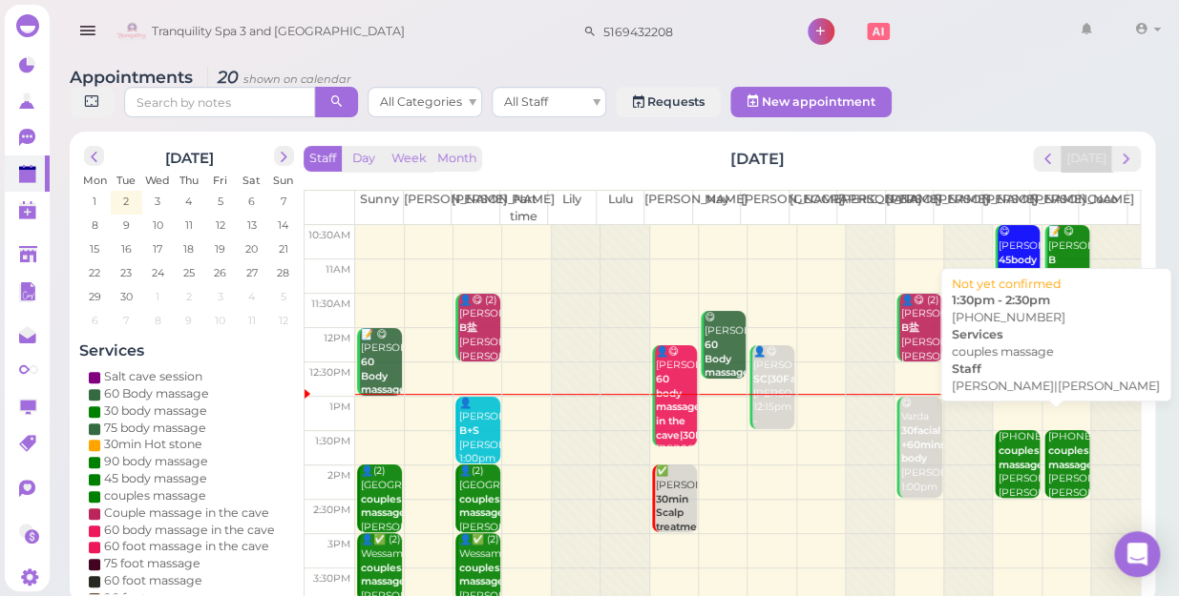
click at [1004, 455] on b "couples massage" at bounding box center [1020, 458] width 45 height 27
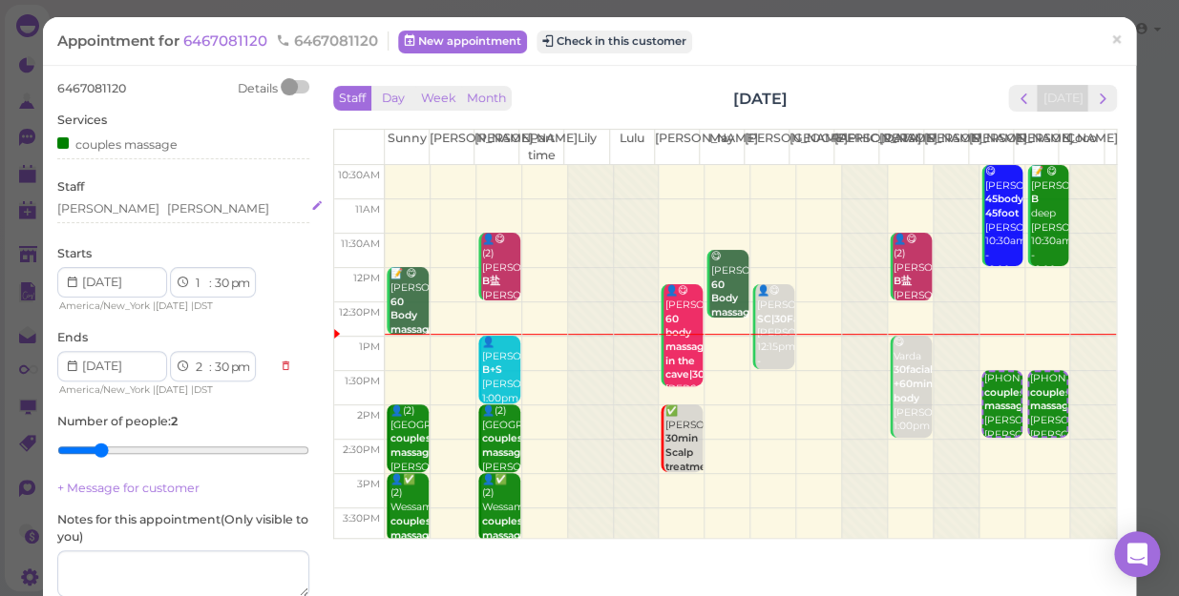
click at [134, 204] on div "[PERSON_NAME] [PERSON_NAME]" at bounding box center [183, 208] width 252 height 17
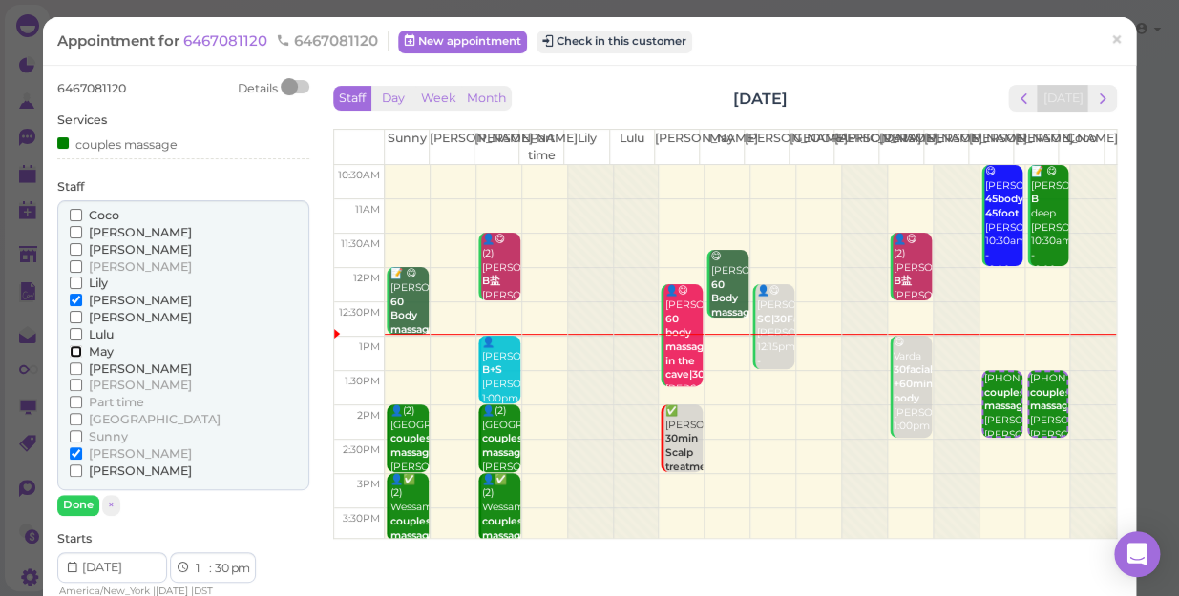
click at [75, 352] on input "May" at bounding box center [76, 351] width 12 height 12
click at [74, 369] on input "[PERSON_NAME]" at bounding box center [76, 369] width 12 height 12
click at [76, 300] on input "[PERSON_NAME]" at bounding box center [76, 300] width 12 height 12
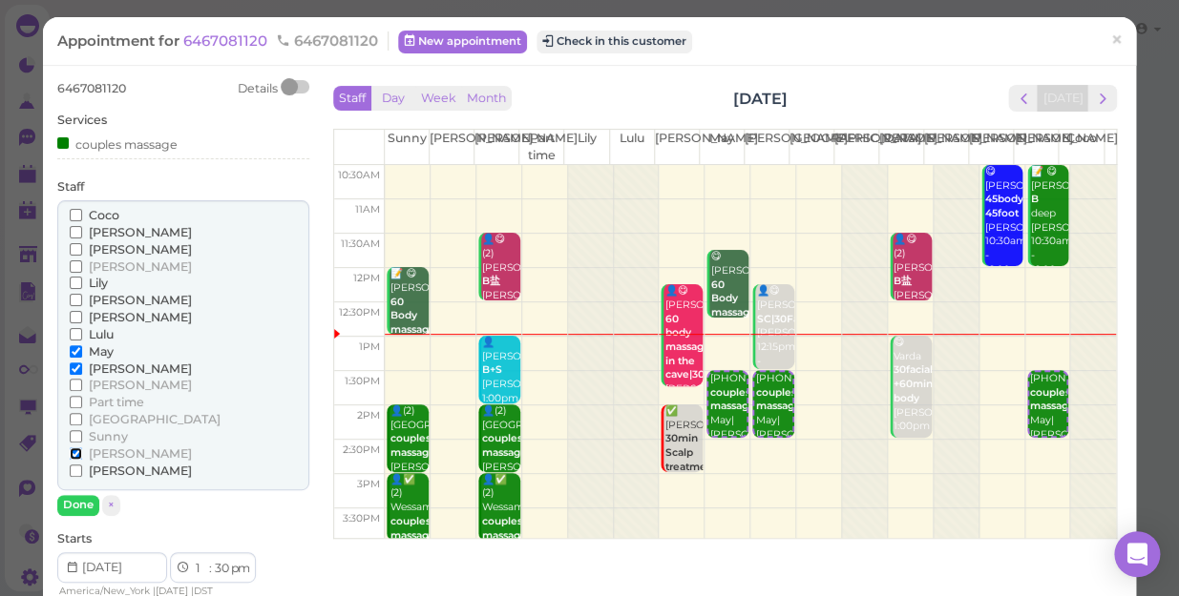
click at [77, 450] on input "[PERSON_NAME]" at bounding box center [76, 454] width 12 height 12
click at [79, 501] on button "Done" at bounding box center [78, 505] width 42 height 20
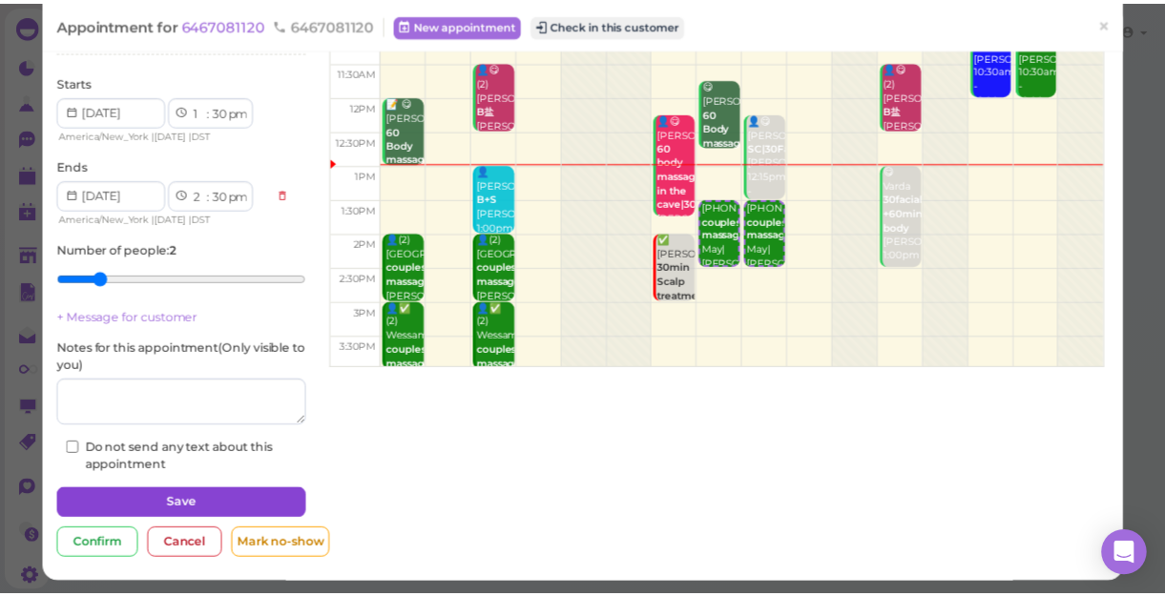
scroll to position [173, 0]
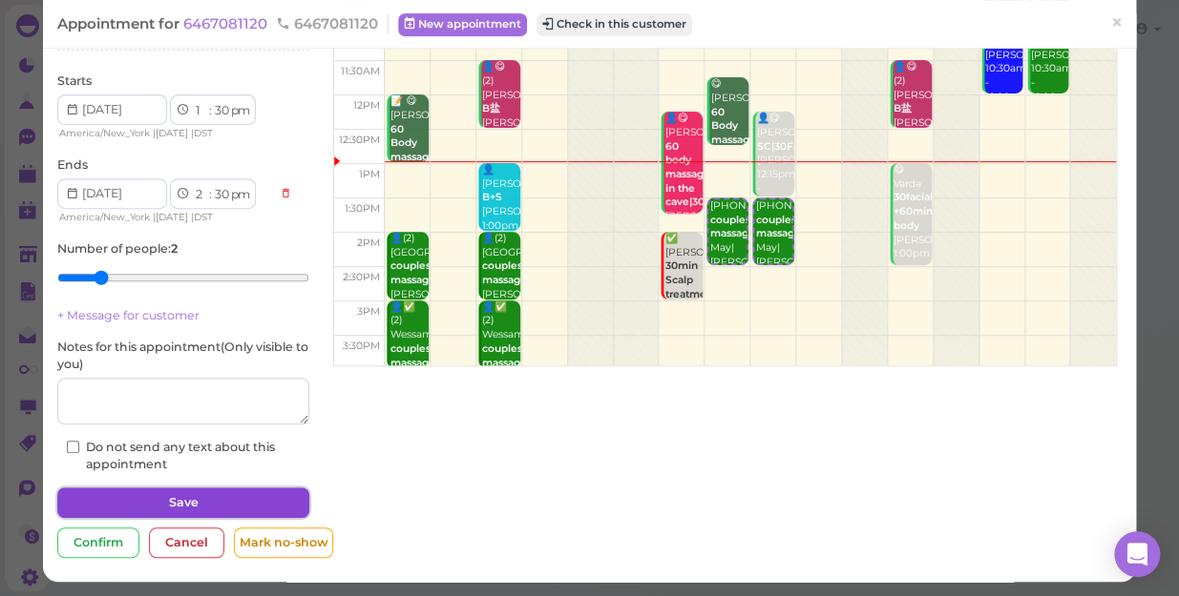
click at [164, 500] on button "Save" at bounding box center [183, 503] width 252 height 31
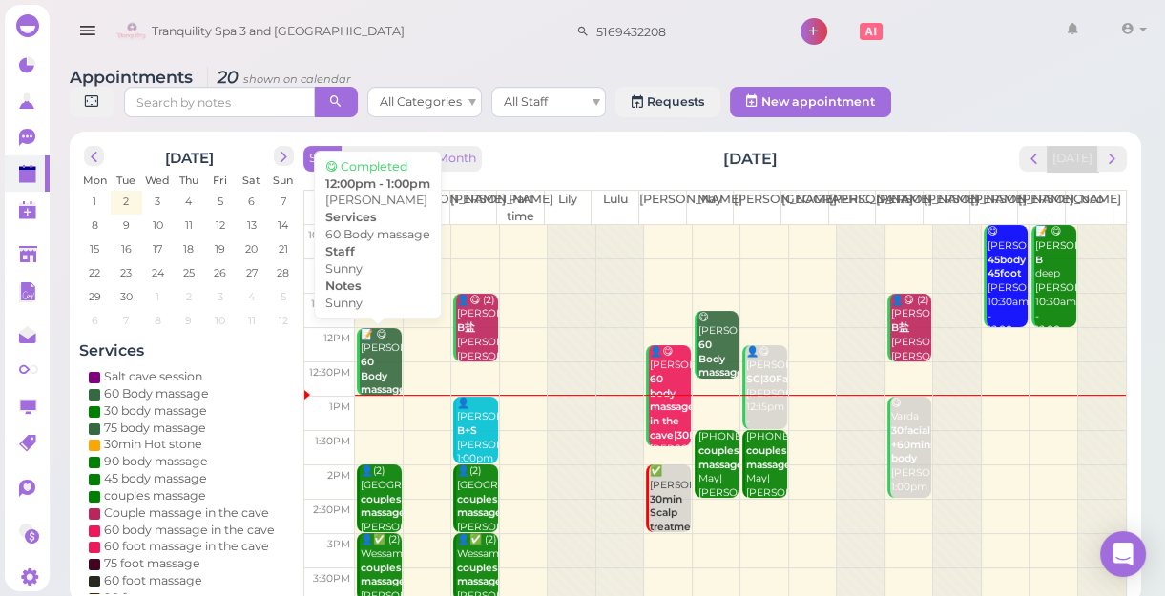
click at [372, 374] on b "60 Body massage" at bounding box center [383, 376] width 45 height 40
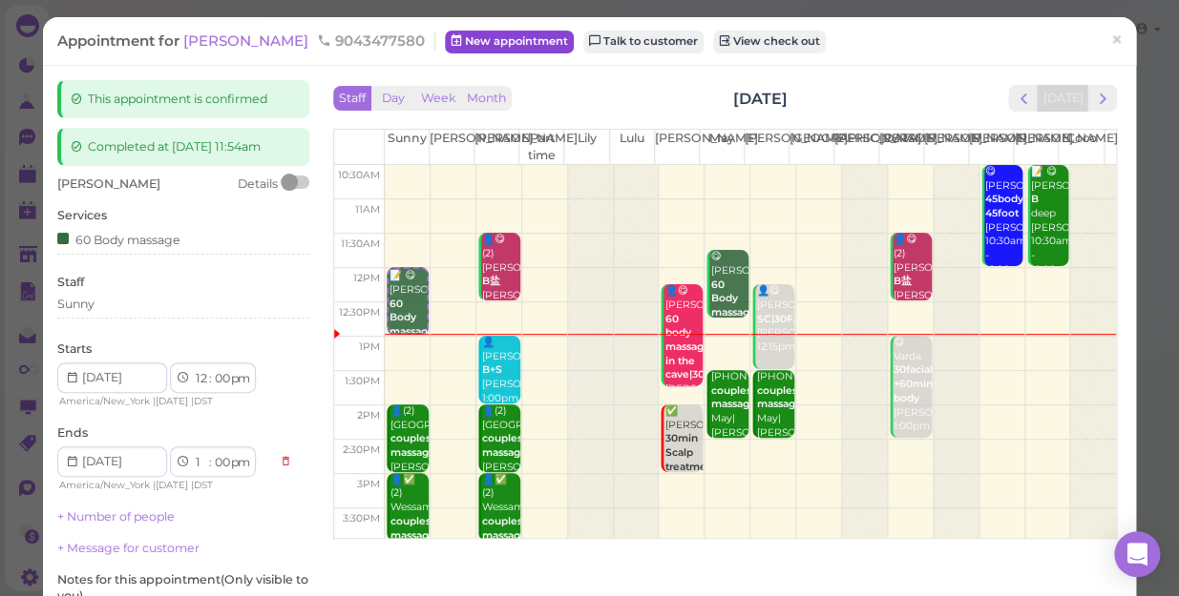
click at [445, 41] on link "New appointment" at bounding box center [509, 42] width 129 height 23
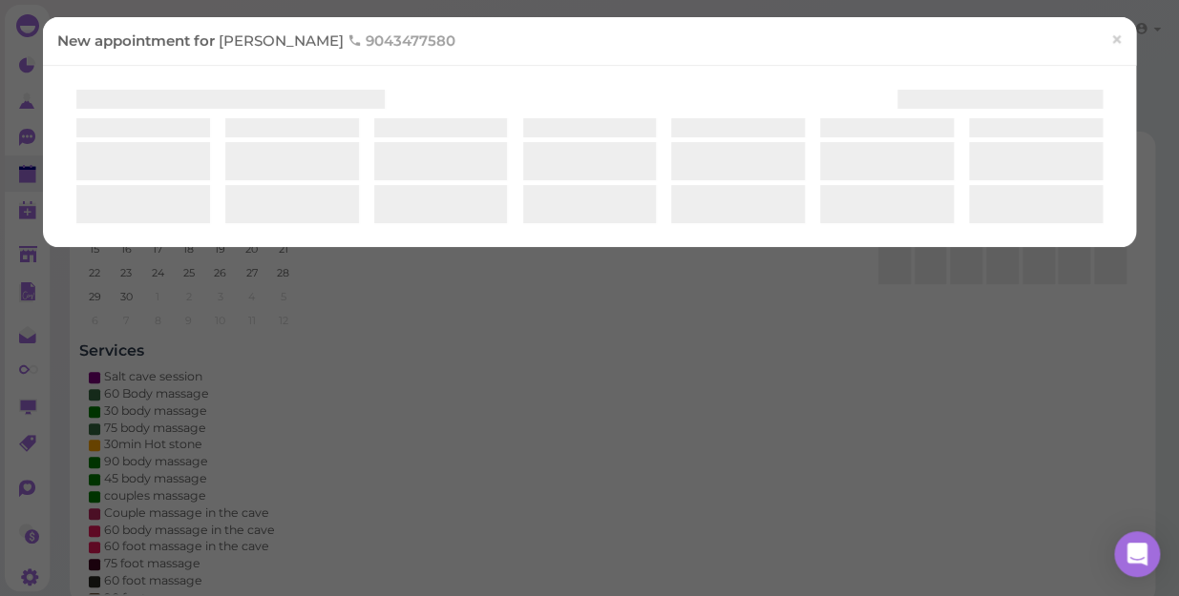
select select "1"
select select "00"
select select "am"
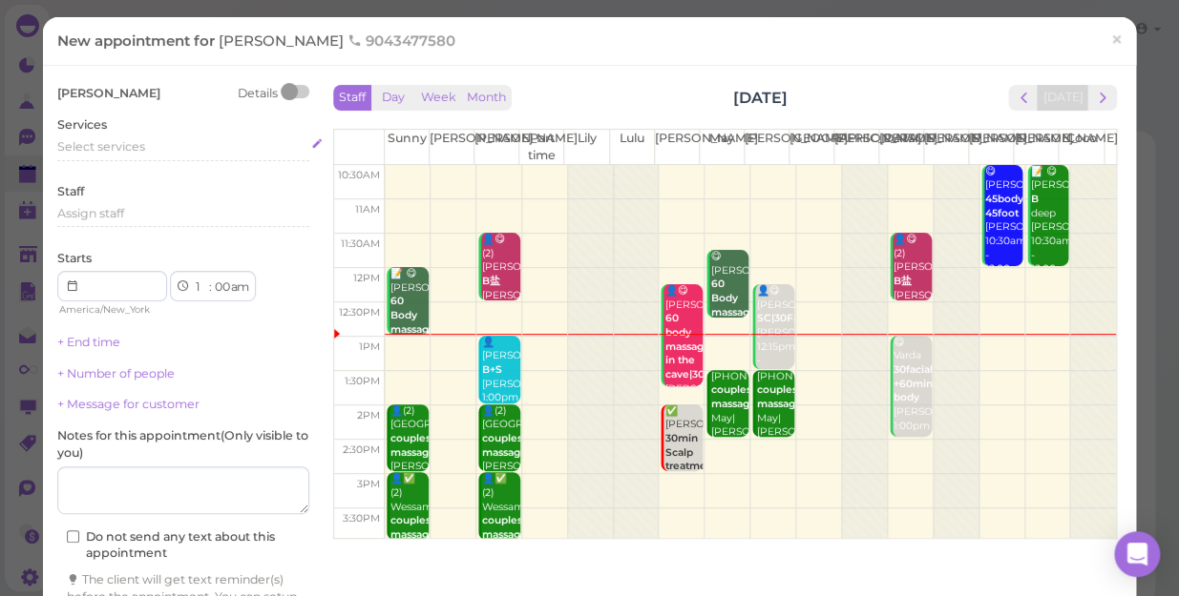
click at [162, 143] on div "Select services" at bounding box center [183, 146] width 252 height 17
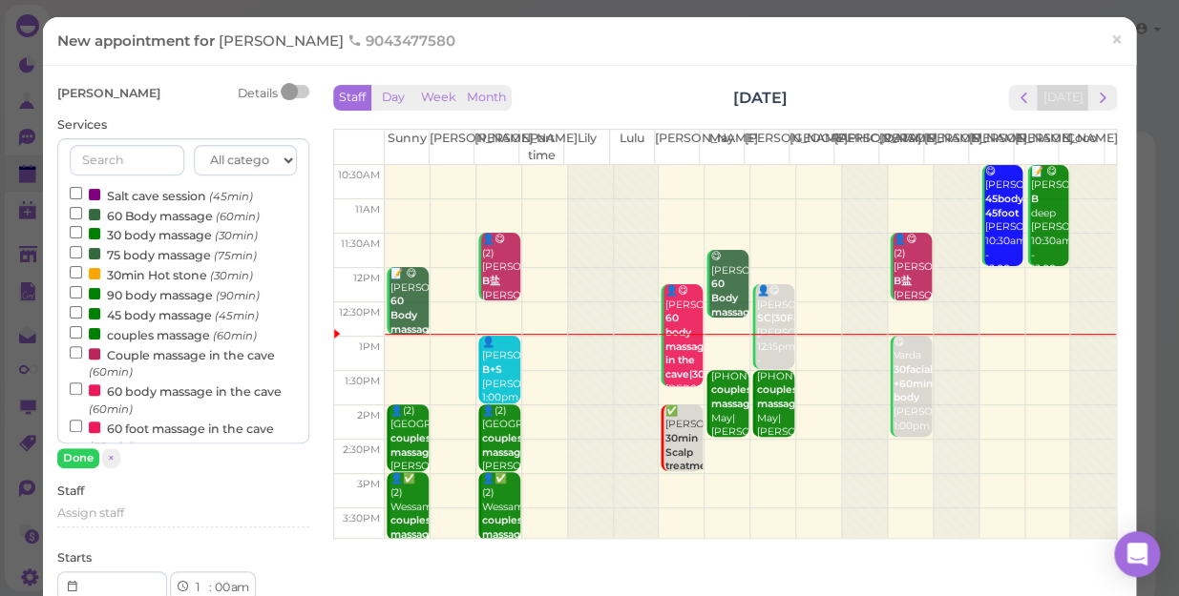
click at [148, 211] on label "60 Body massage (60min)" at bounding box center [165, 215] width 190 height 20
click at [82, 211] on input "60 Body massage (60min)" at bounding box center [76, 213] width 12 height 12
click at [76, 453] on button "Done" at bounding box center [78, 459] width 42 height 20
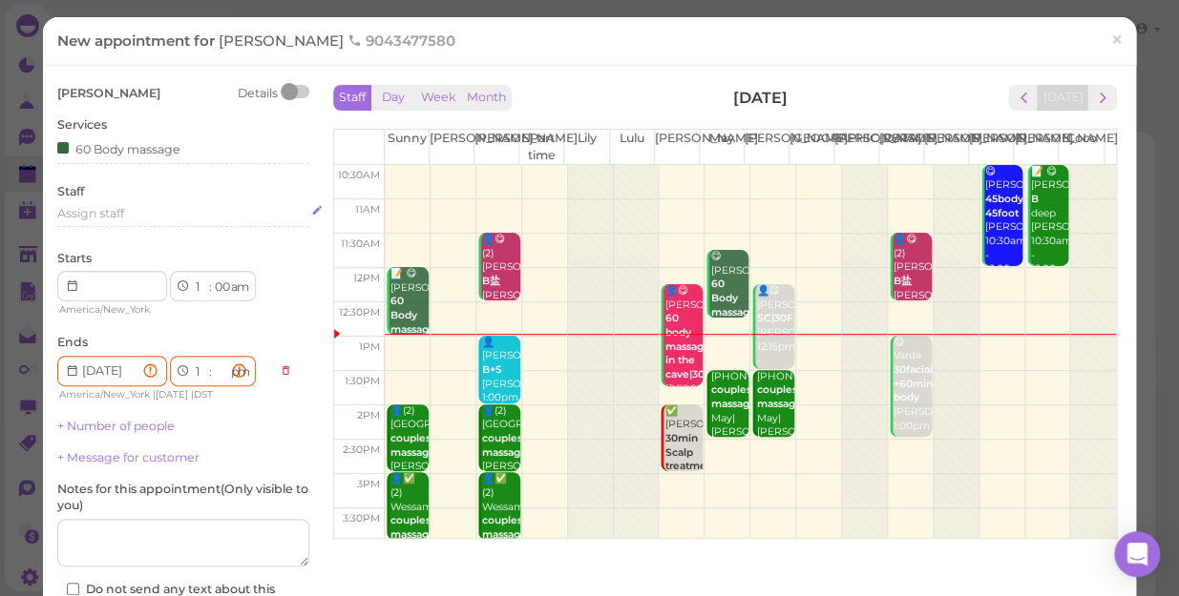
click at [136, 210] on div "Assign staff" at bounding box center [183, 213] width 252 height 17
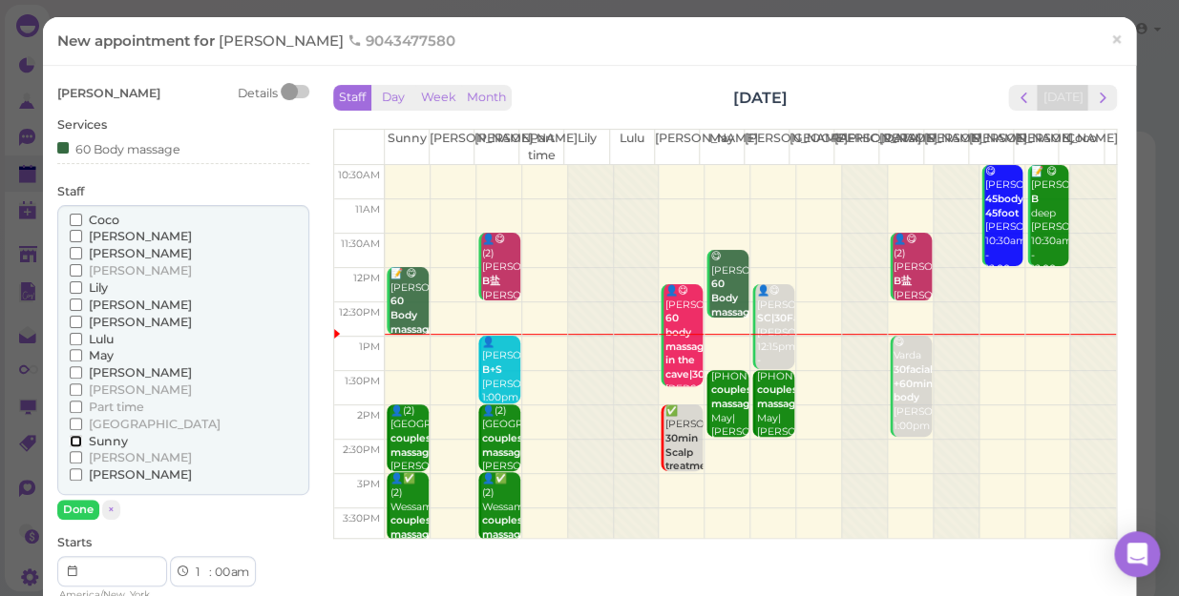
click at [72, 438] on input "Sunny" at bounding box center [76, 441] width 12 height 12
click at [77, 505] on button "Done" at bounding box center [78, 510] width 42 height 20
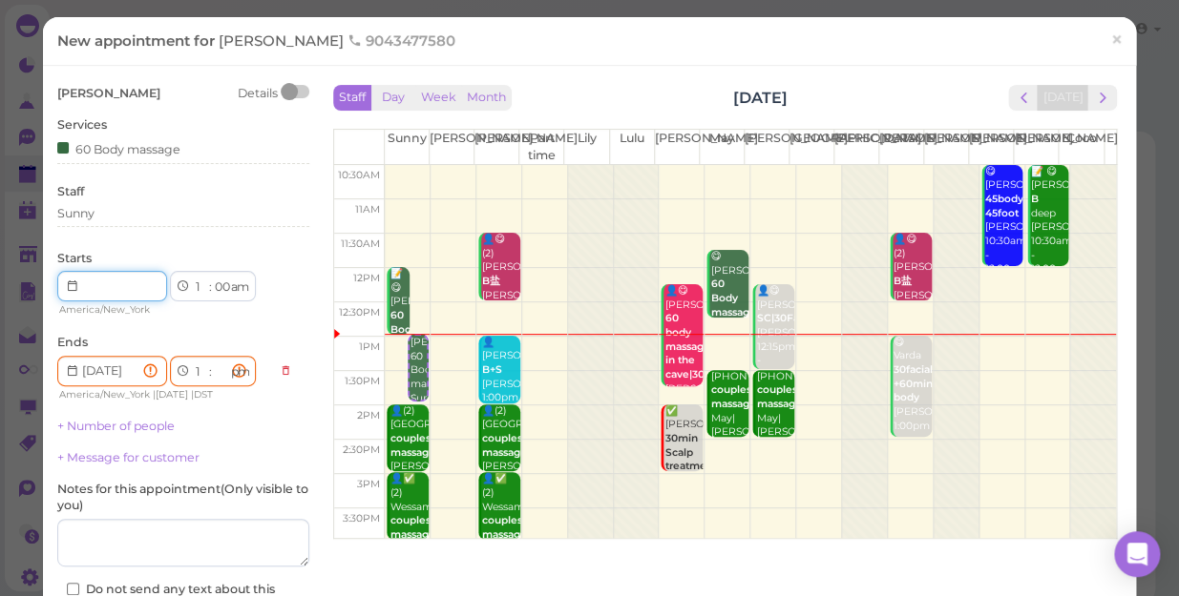
click at [124, 289] on input at bounding box center [112, 286] width 110 height 31
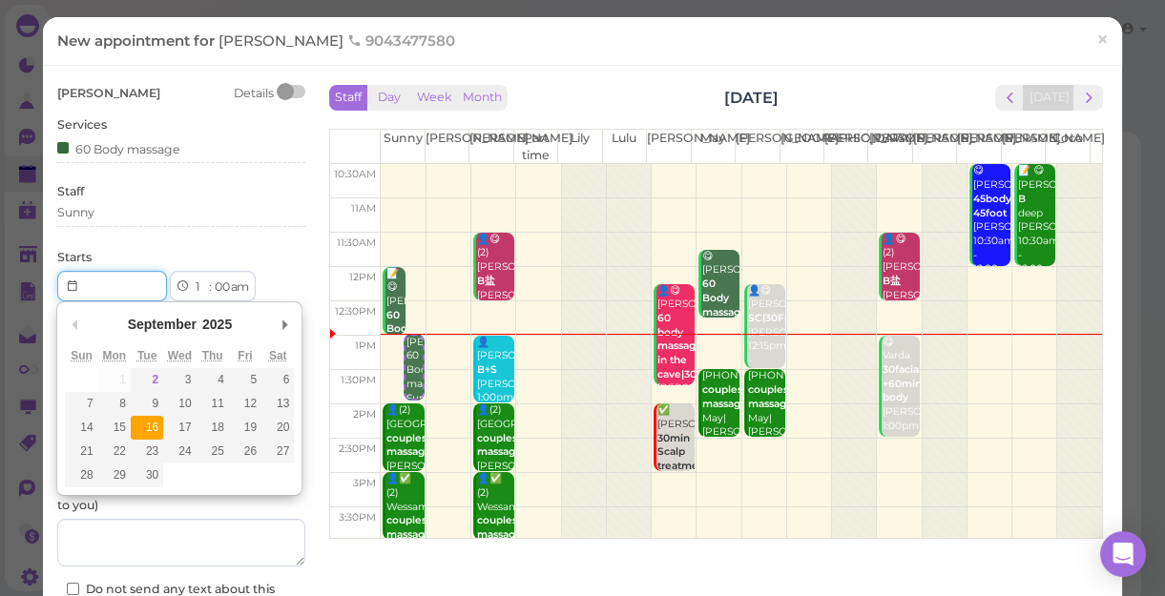
type input "[DATE]"
type input "Invalid date"
select select "00"
select select
select select "am"
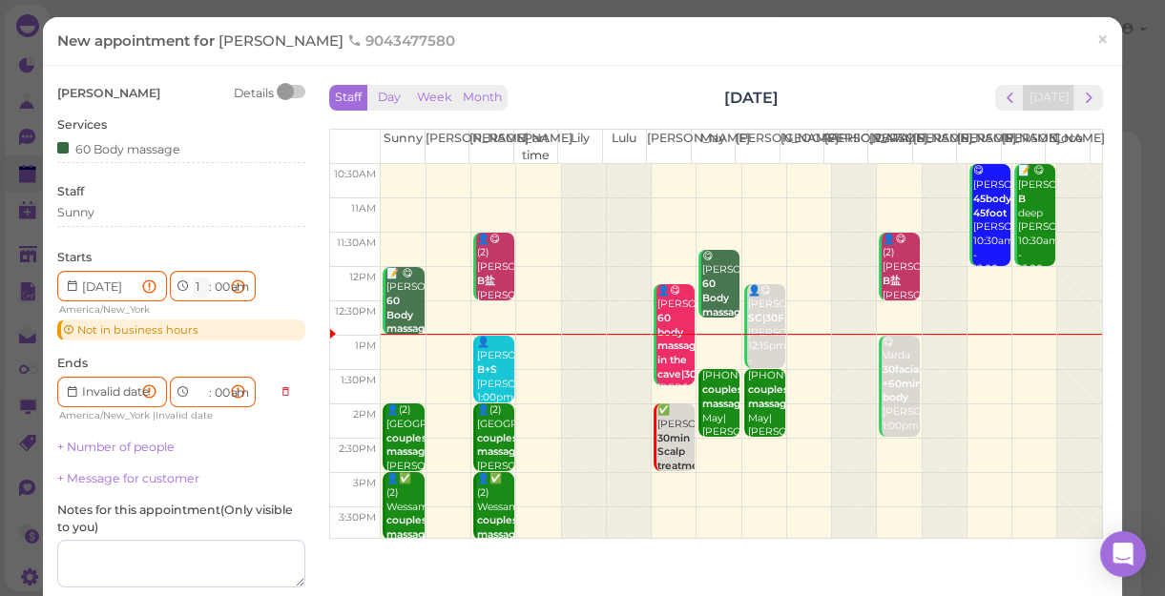
click at [193, 281] on select "1 2 3 4 5 6 7 8 9 10 11 12" at bounding box center [201, 288] width 16 height 20
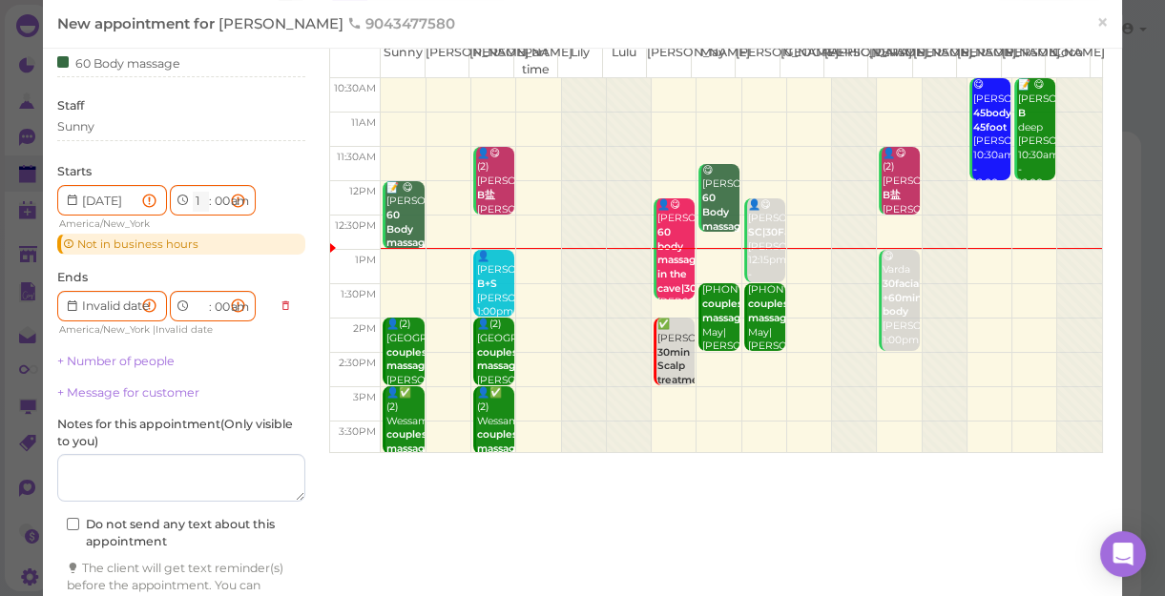
click at [201, 198] on select "1 2 3 4 5 6 7 8 9 10 11 12" at bounding box center [201, 202] width 16 height 20
select select "12"
click at [193, 192] on select "1 2 3 4 5 6 7 8 9 10 11 12" at bounding box center [201, 202] width 16 height 20
type input "[DATE]"
select select "1"
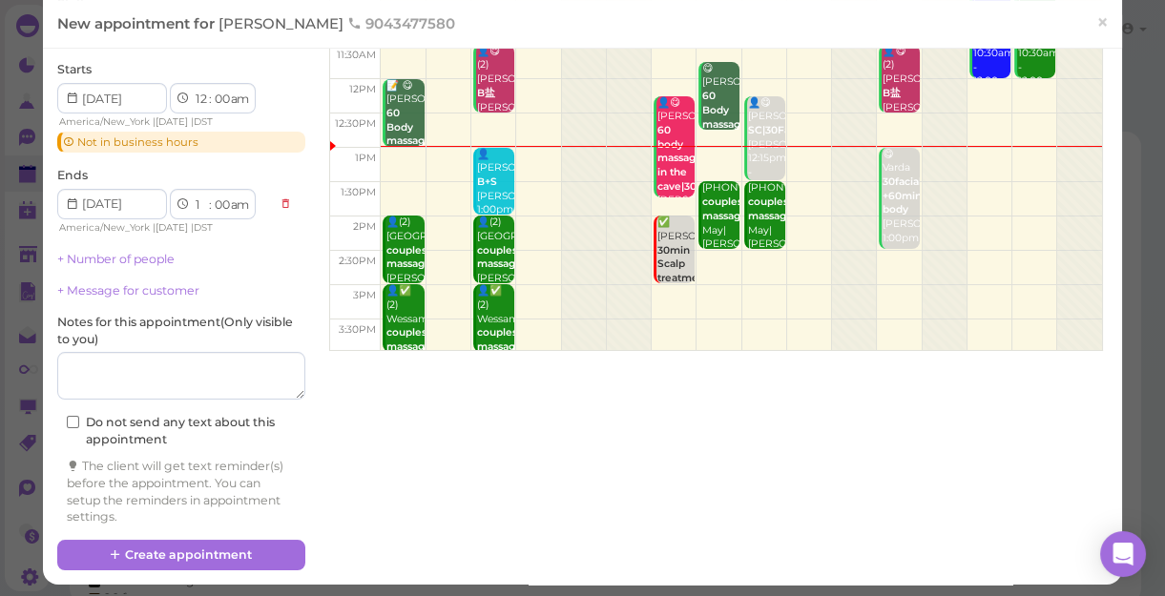
scroll to position [192, 0]
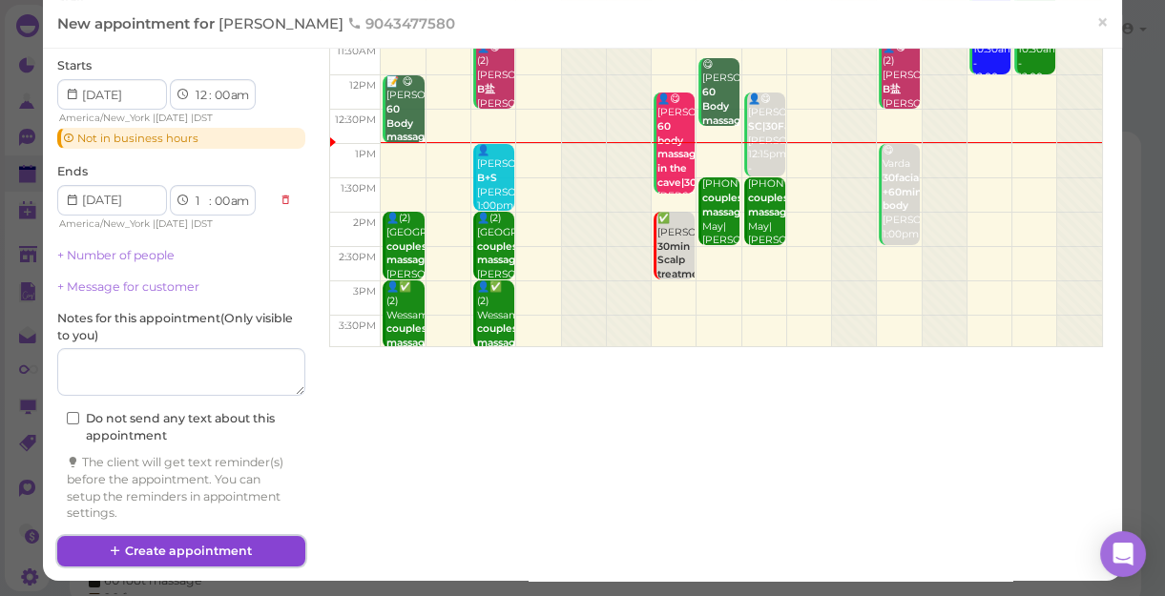
click at [243, 543] on button "Create appointment" at bounding box center [181, 551] width 248 height 31
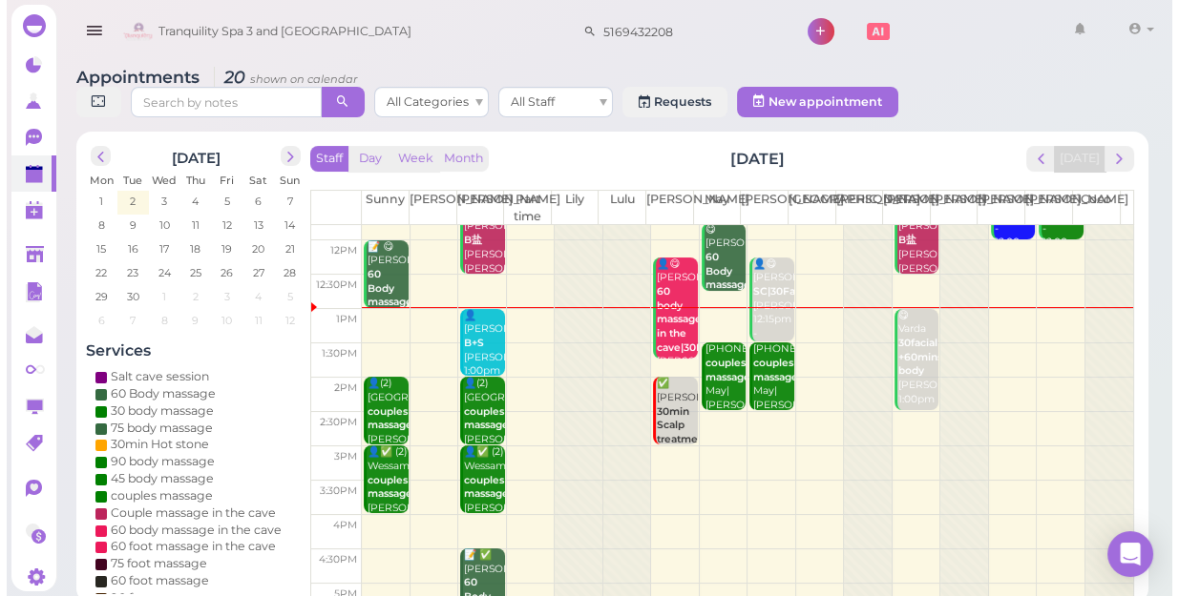
scroll to position [86, 0]
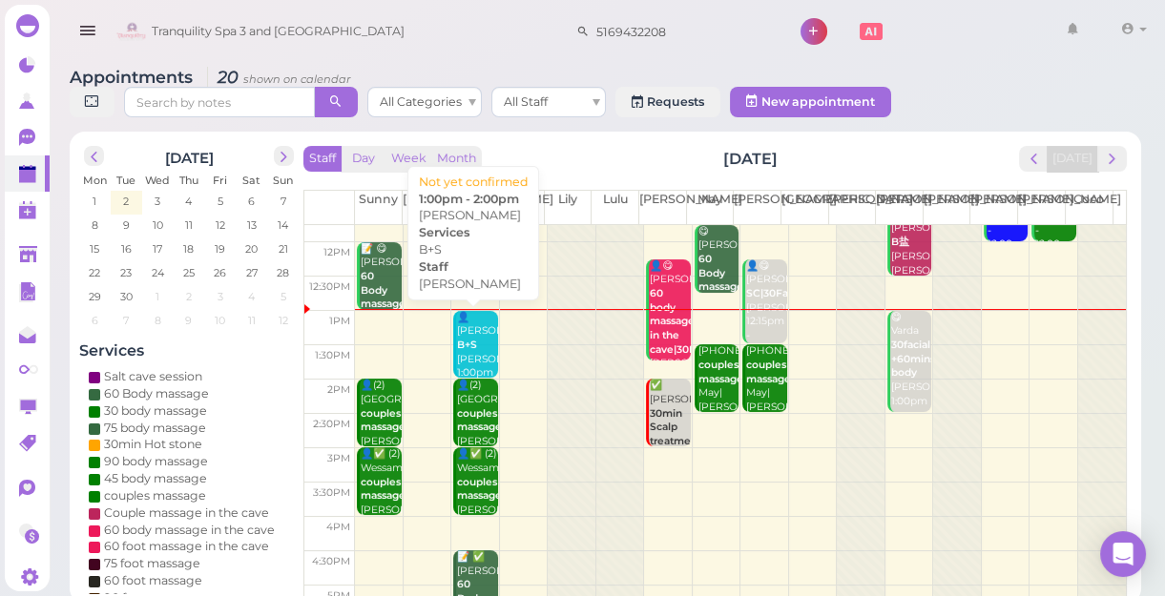
click at [473, 341] on b "B+S" at bounding box center [467, 345] width 20 height 12
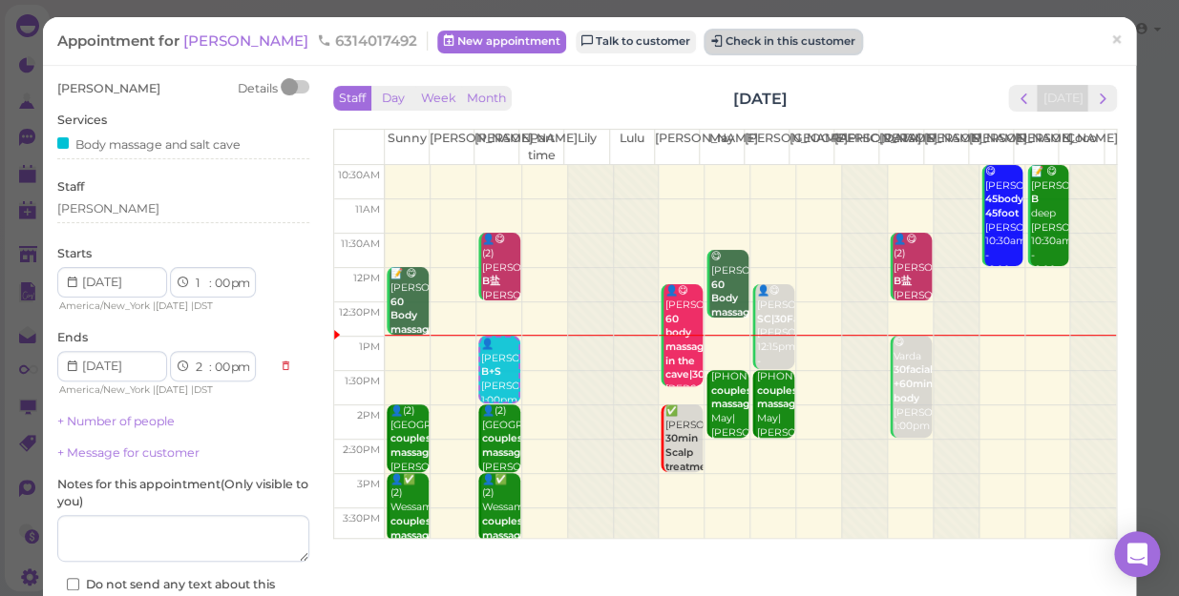
click at [705, 45] on button "Check in this customer" at bounding box center [783, 42] width 156 height 23
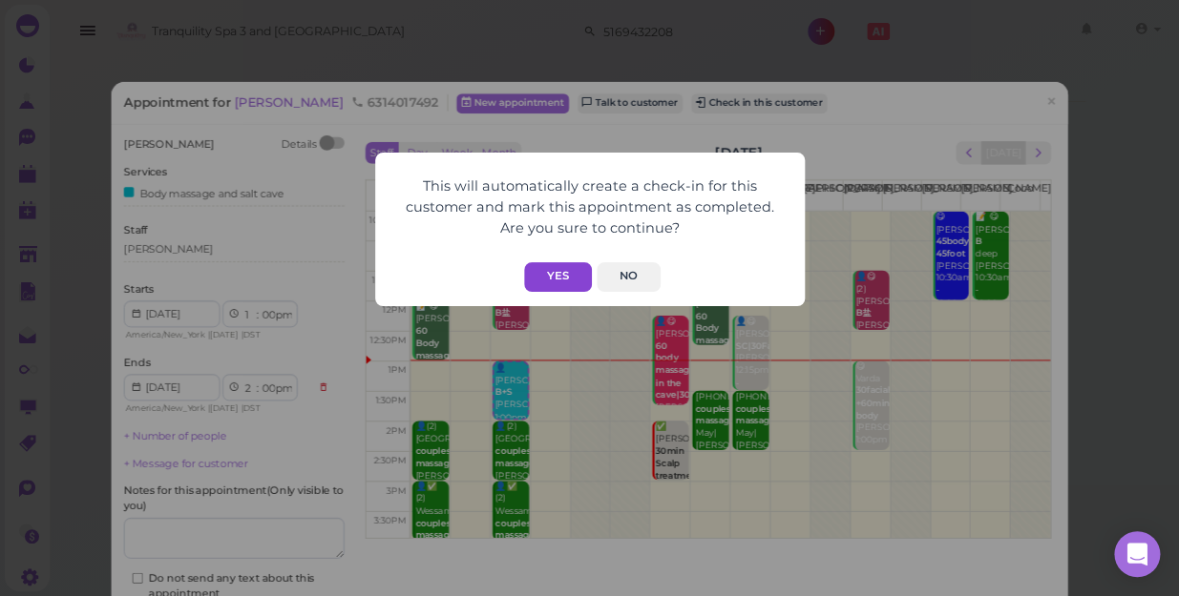
click at [555, 279] on button "Yes" at bounding box center [558, 277] width 68 height 30
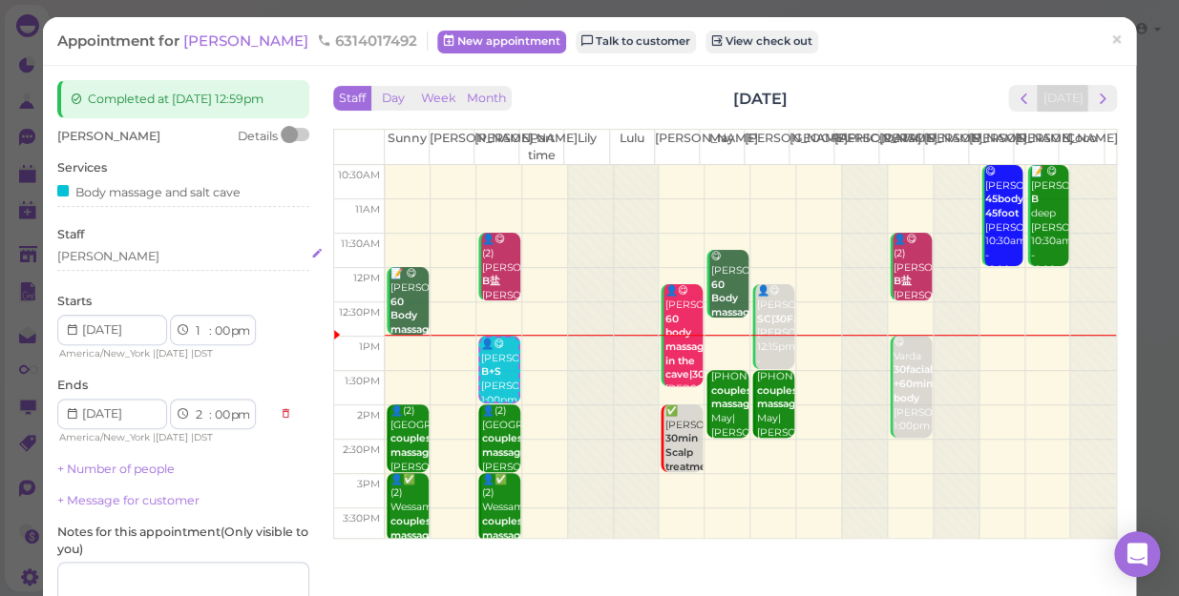
click at [94, 252] on div "[PERSON_NAME]" at bounding box center [108, 256] width 102 height 17
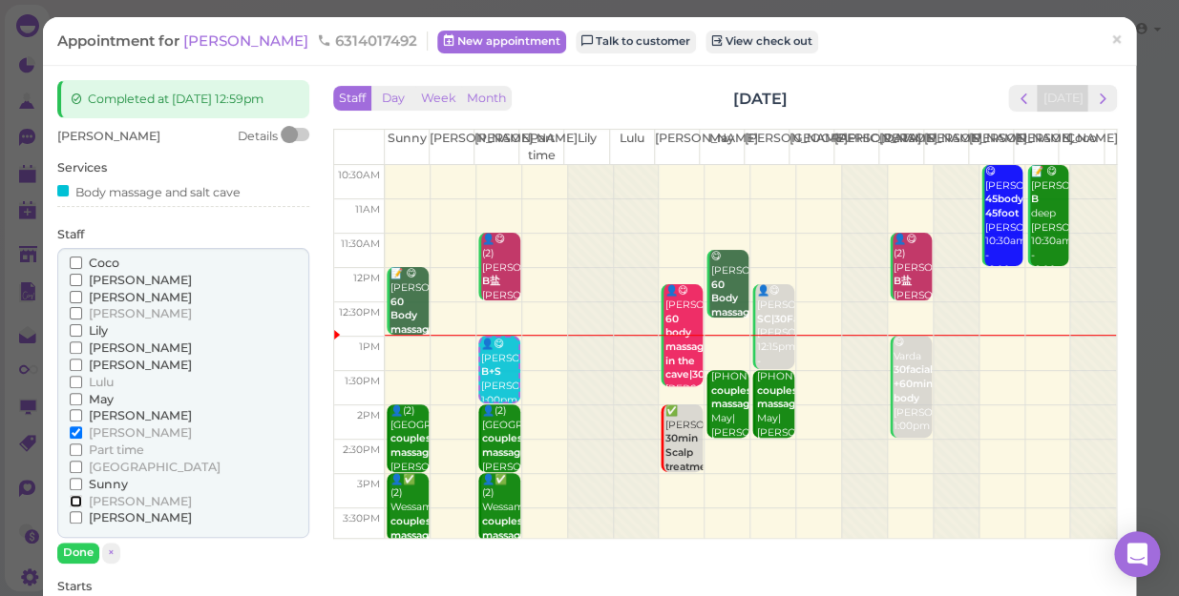
click at [76, 500] on input "[PERSON_NAME]" at bounding box center [76, 501] width 12 height 12
click at [76, 433] on input "[PERSON_NAME]" at bounding box center [76, 433] width 12 height 12
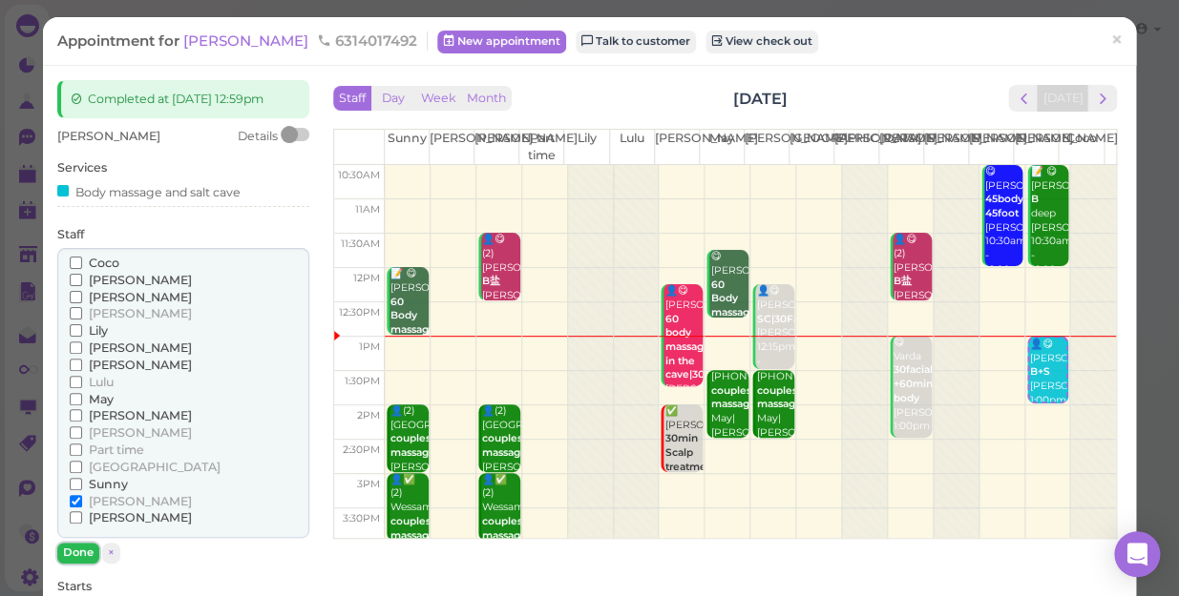
click at [84, 545] on button "Done" at bounding box center [78, 553] width 42 height 20
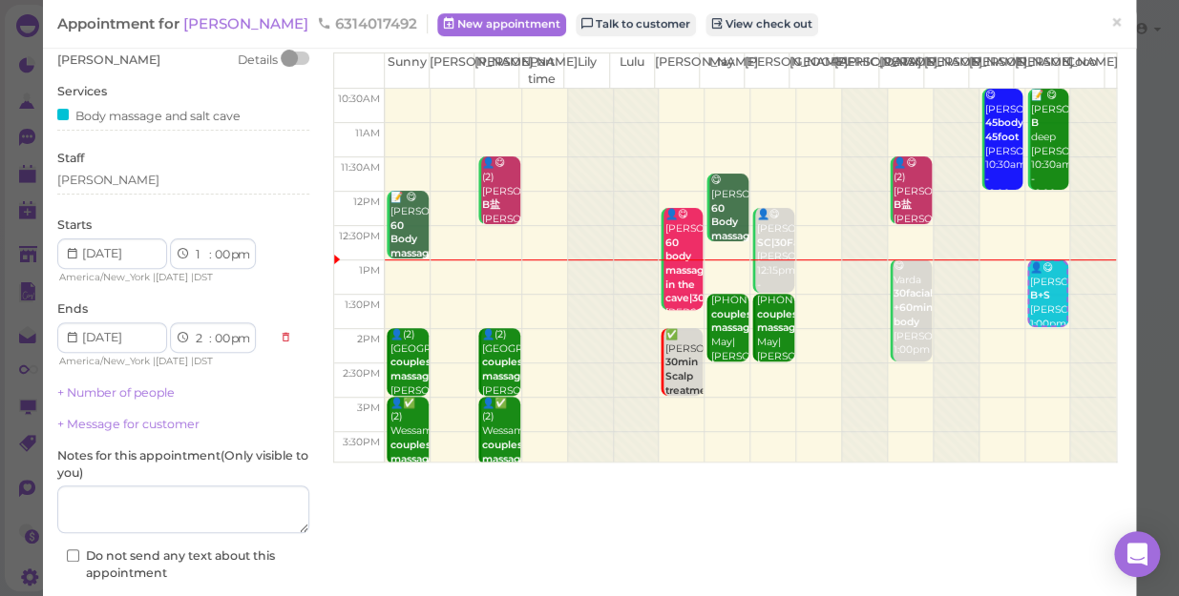
scroll to position [173, 0]
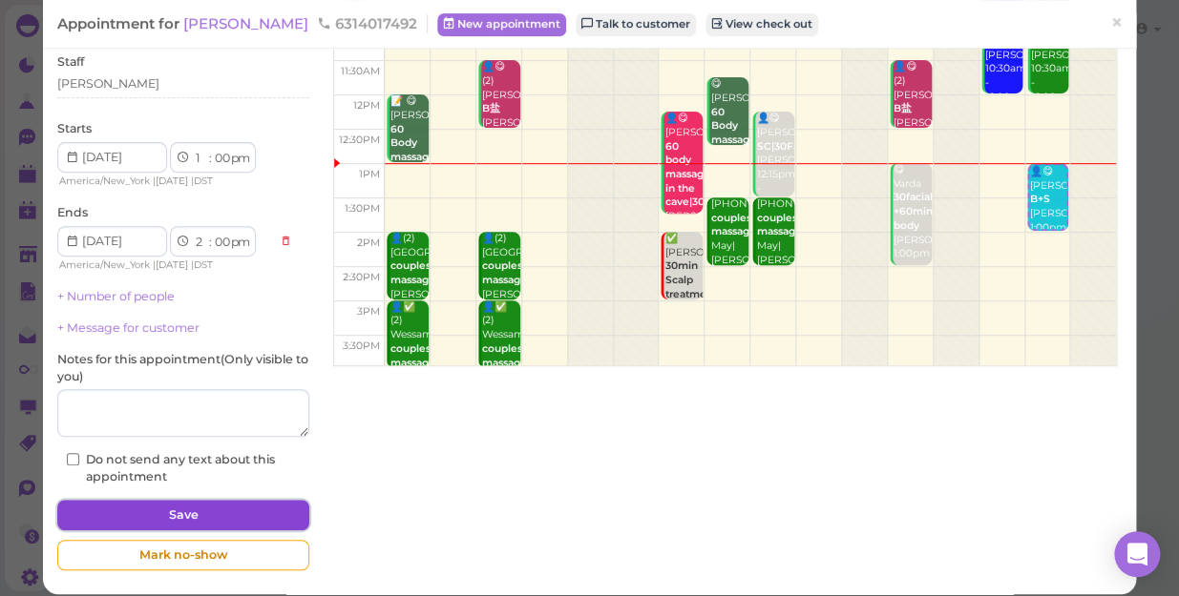
click at [182, 511] on button "Save" at bounding box center [183, 515] width 252 height 31
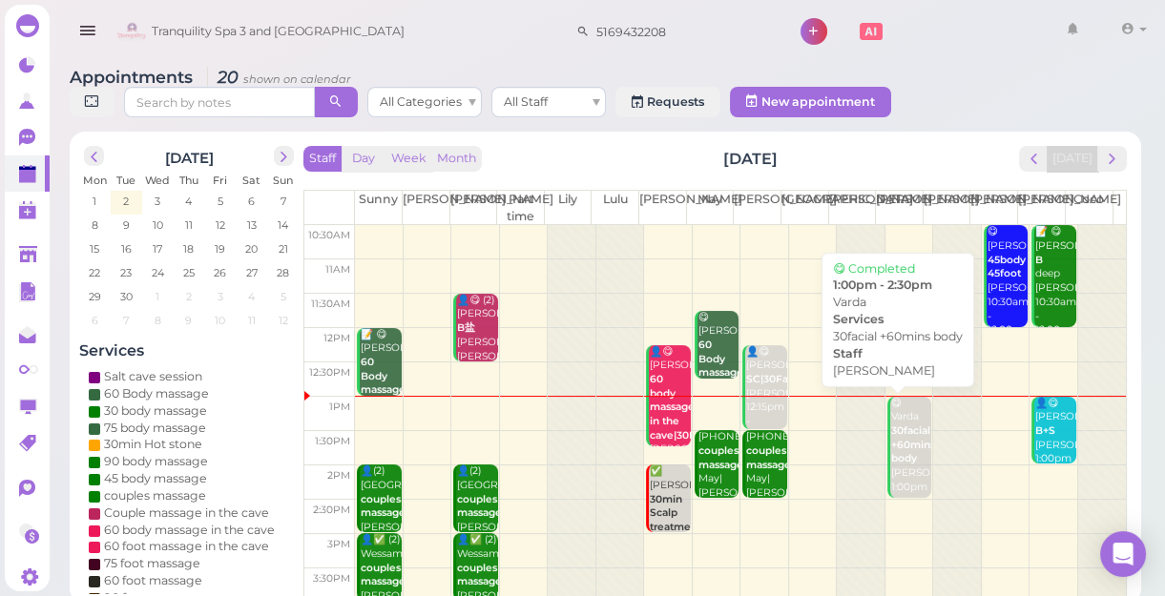
click at [896, 447] on b "30facial +60mins body" at bounding box center [913, 445] width 44 height 40
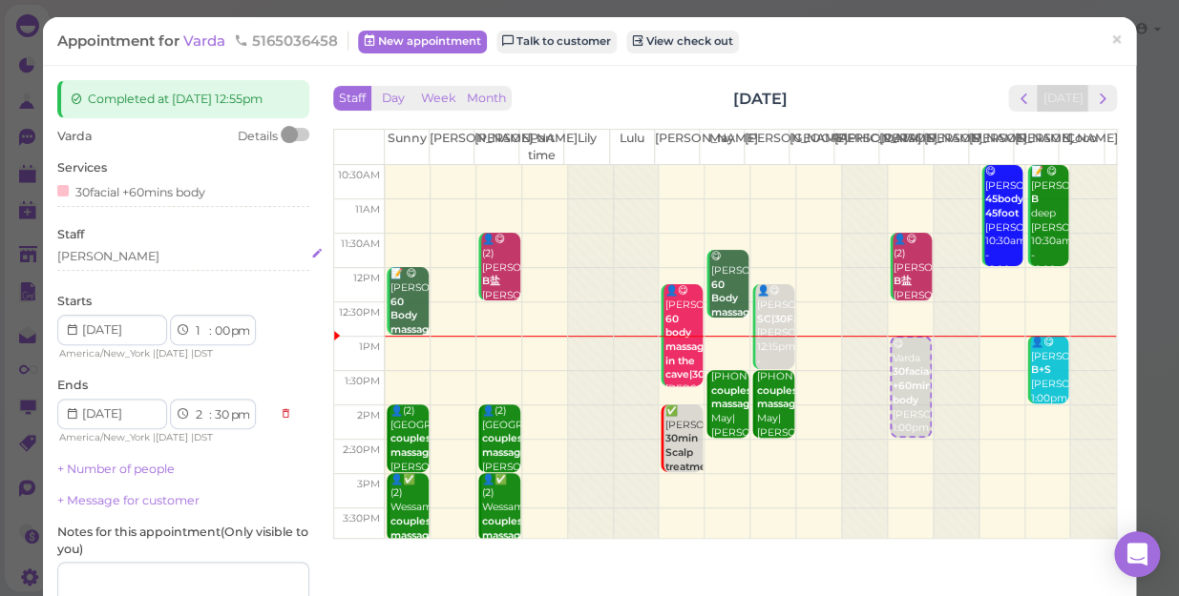
click at [122, 258] on div "[PERSON_NAME]" at bounding box center [183, 256] width 252 height 17
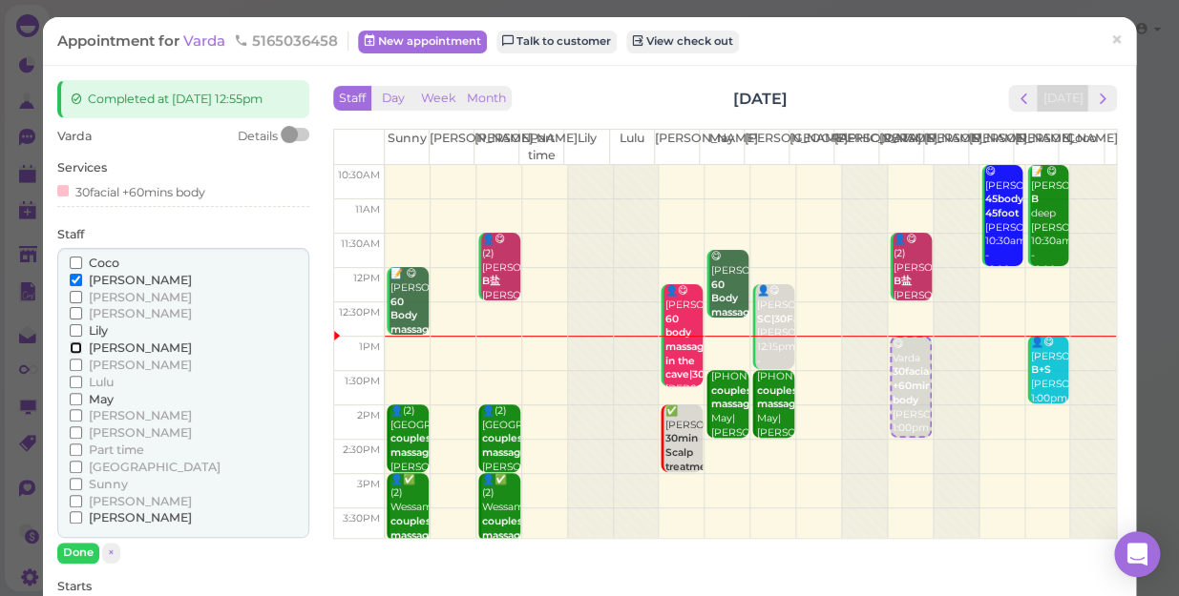
click at [72, 346] on input "[PERSON_NAME]" at bounding box center [76, 348] width 12 height 12
click at [72, 278] on input "[PERSON_NAME]" at bounding box center [76, 280] width 12 height 12
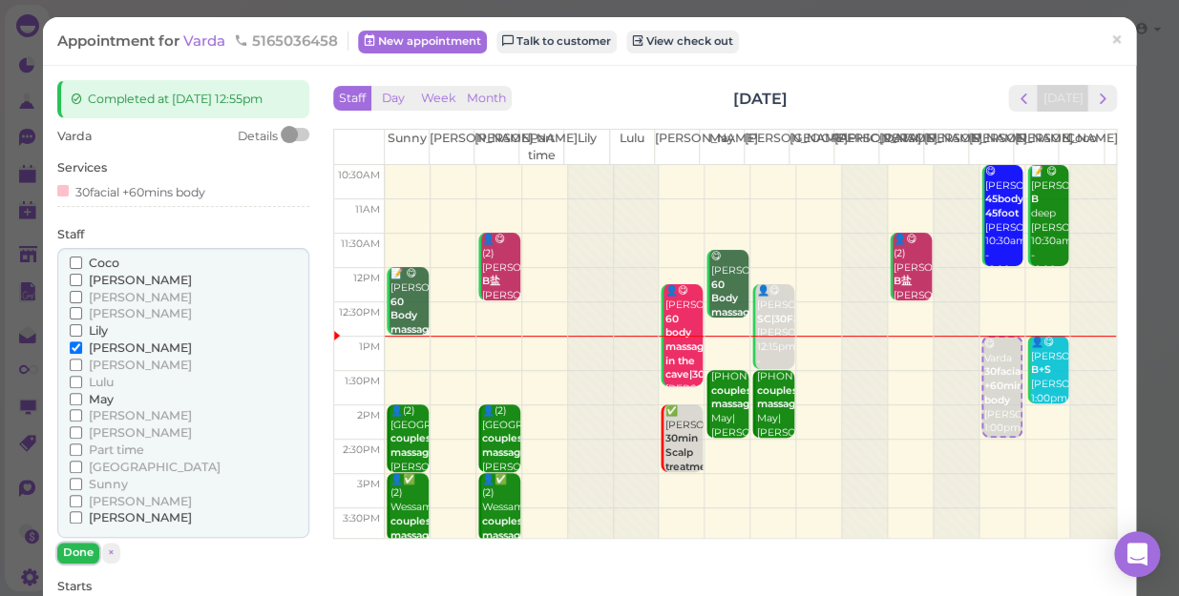
click at [73, 544] on button "Done" at bounding box center [78, 553] width 42 height 20
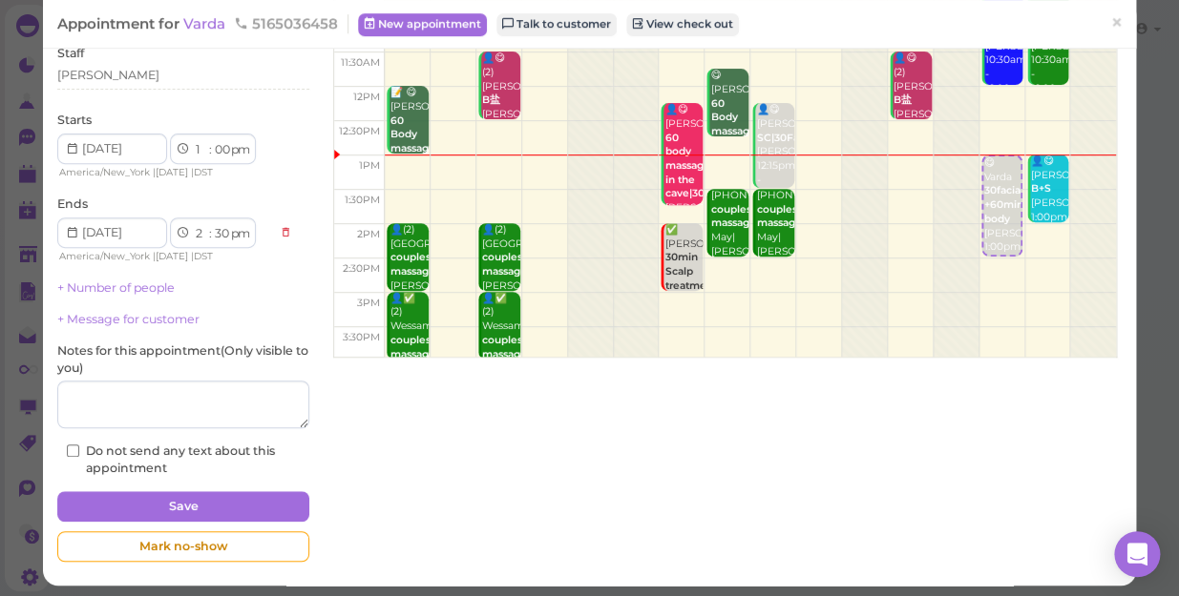
scroll to position [186, 0]
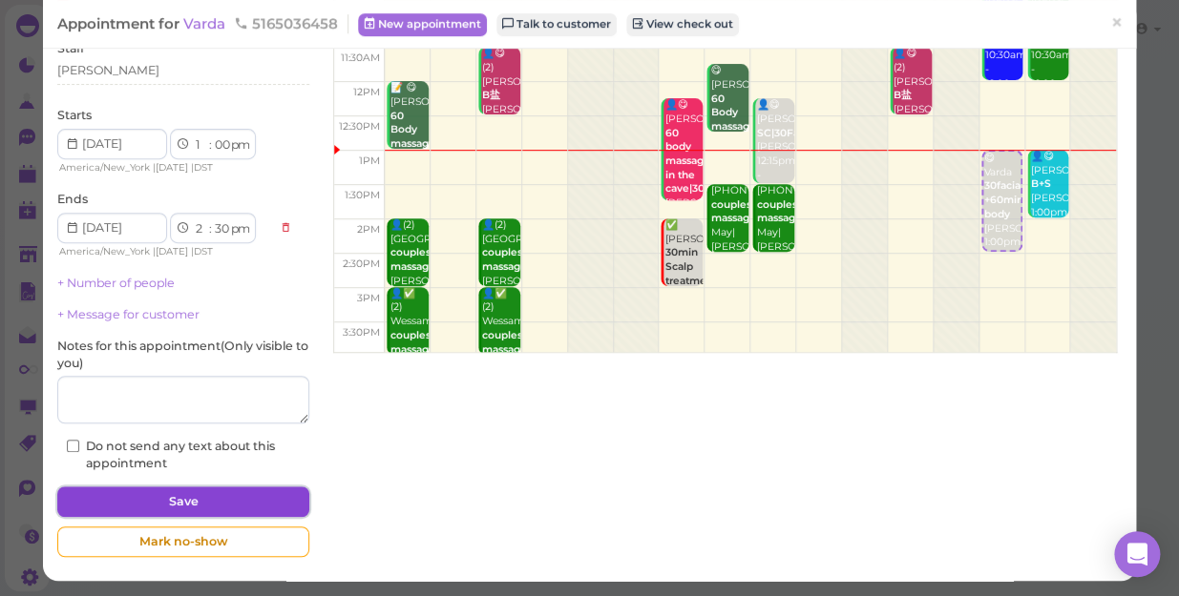
click at [192, 503] on button "Save" at bounding box center [183, 502] width 252 height 31
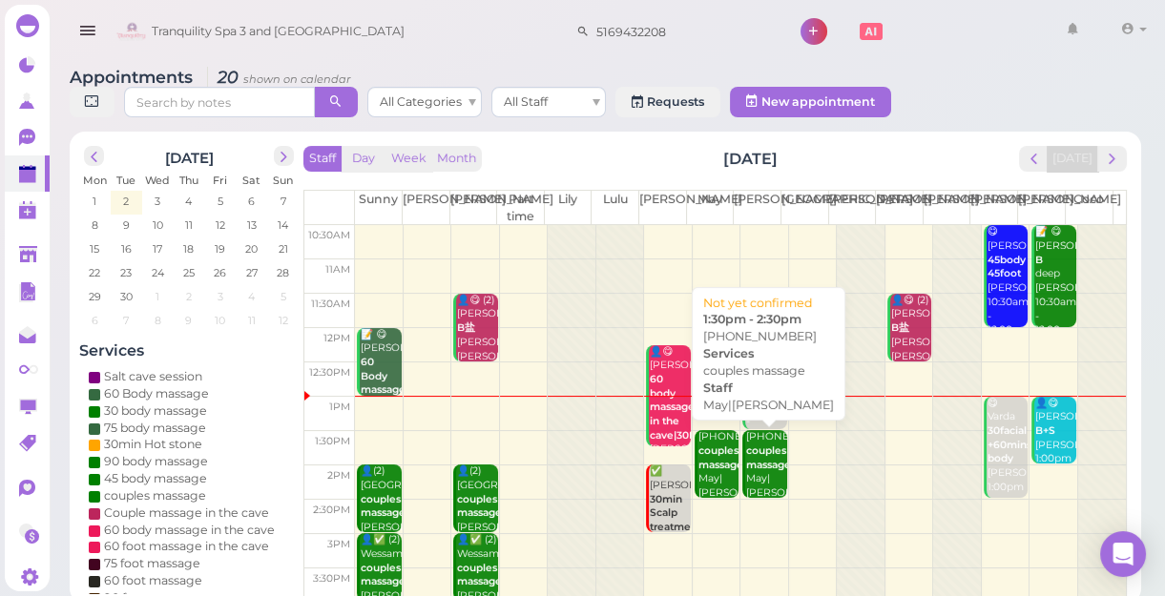
click at [755, 467] on b "couples massage" at bounding box center [768, 458] width 45 height 27
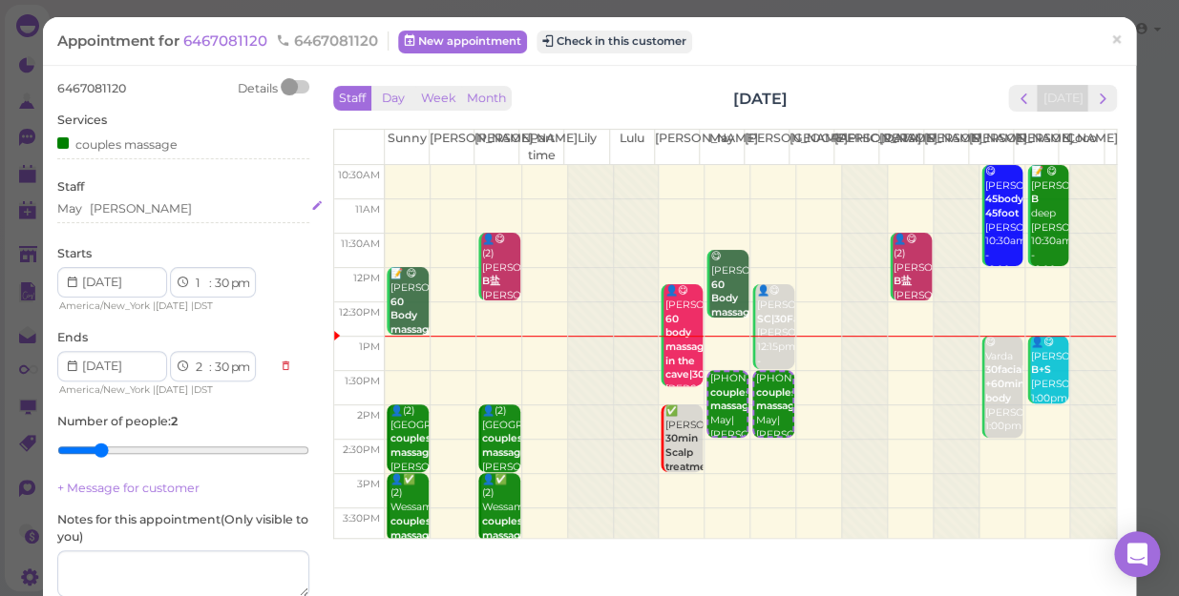
click at [123, 208] on div "May [PERSON_NAME]" at bounding box center [183, 208] width 252 height 17
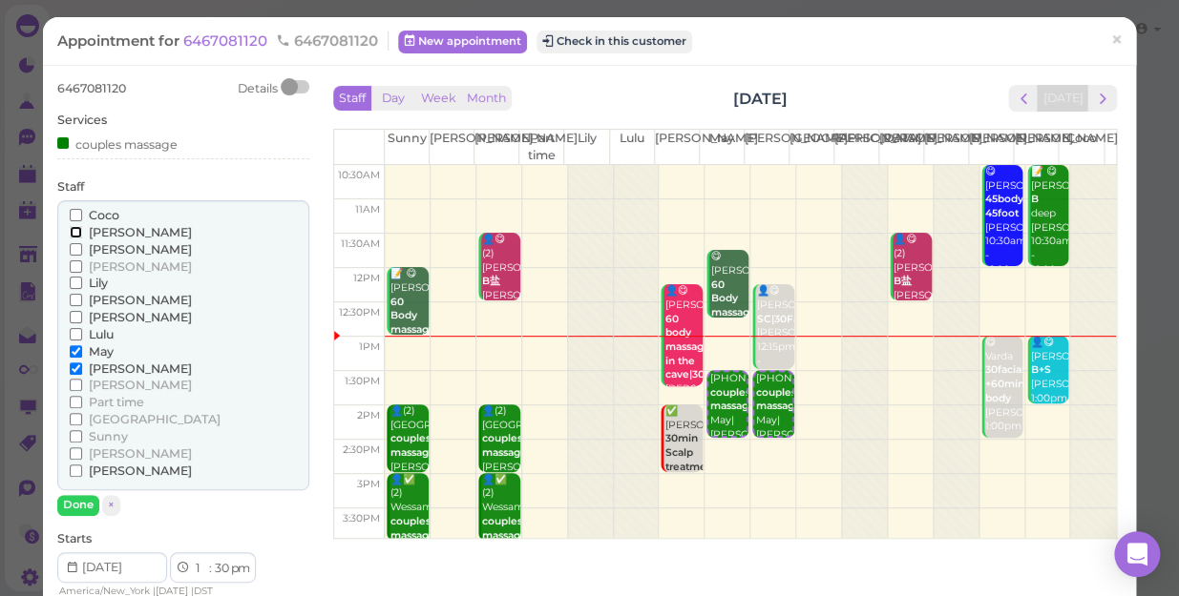
click at [72, 231] on input "[PERSON_NAME]" at bounding box center [76, 232] width 12 height 12
click at [74, 432] on input "Sunny" at bounding box center [76, 436] width 12 height 12
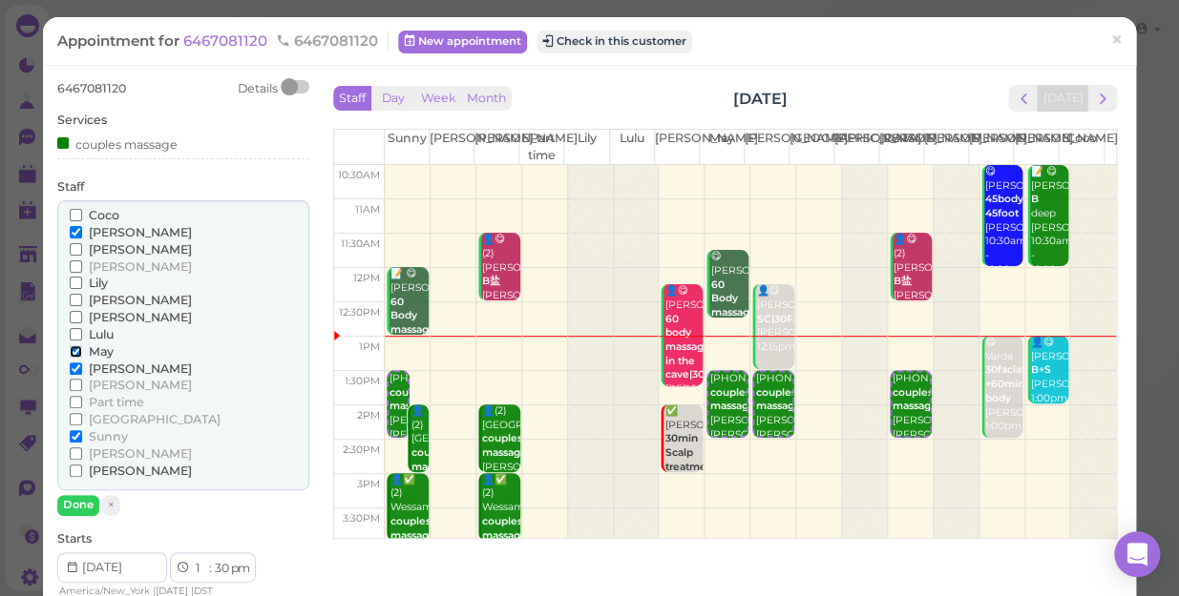
click at [73, 346] on input "May" at bounding box center [76, 351] width 12 height 12
click at [71, 372] on input "[PERSON_NAME]" at bounding box center [76, 369] width 12 height 12
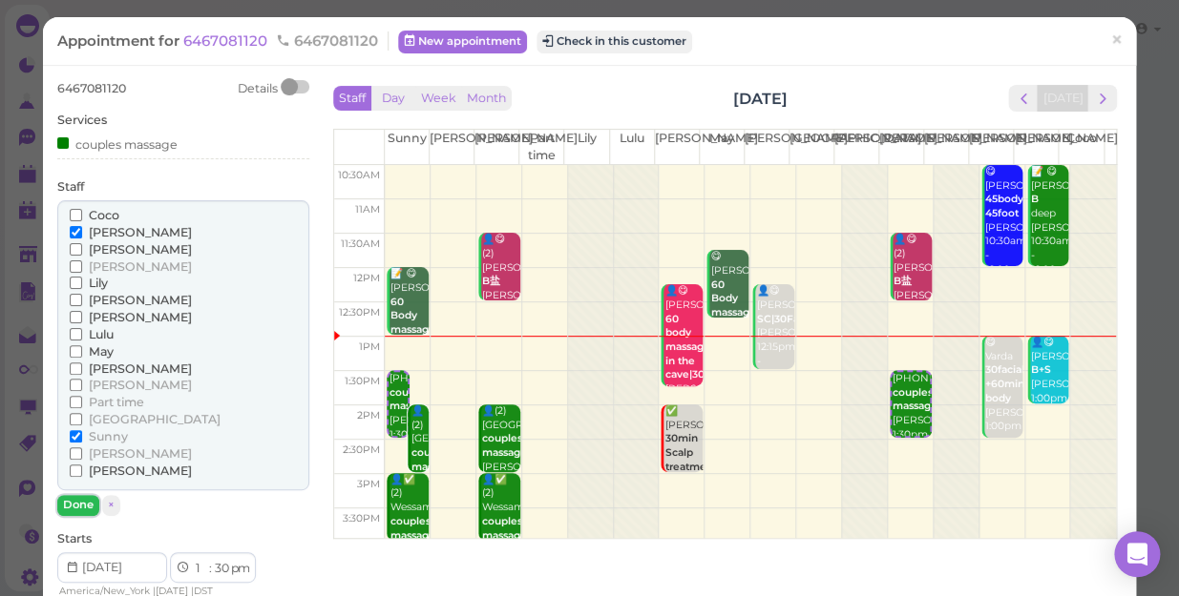
click at [85, 501] on button "Done" at bounding box center [78, 505] width 42 height 20
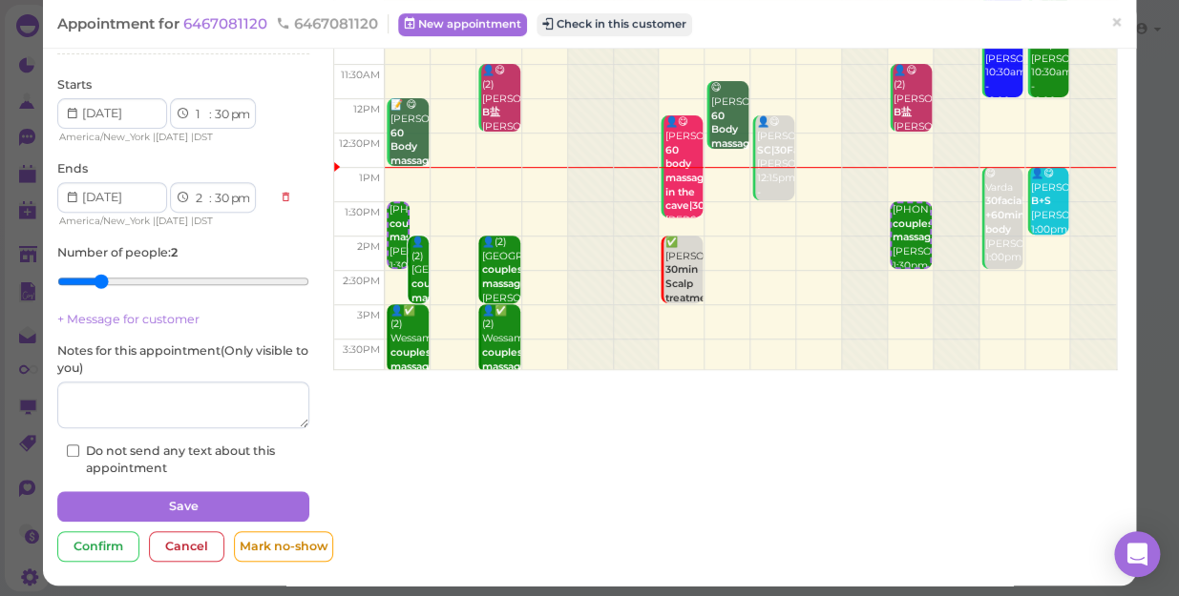
scroll to position [174, 0]
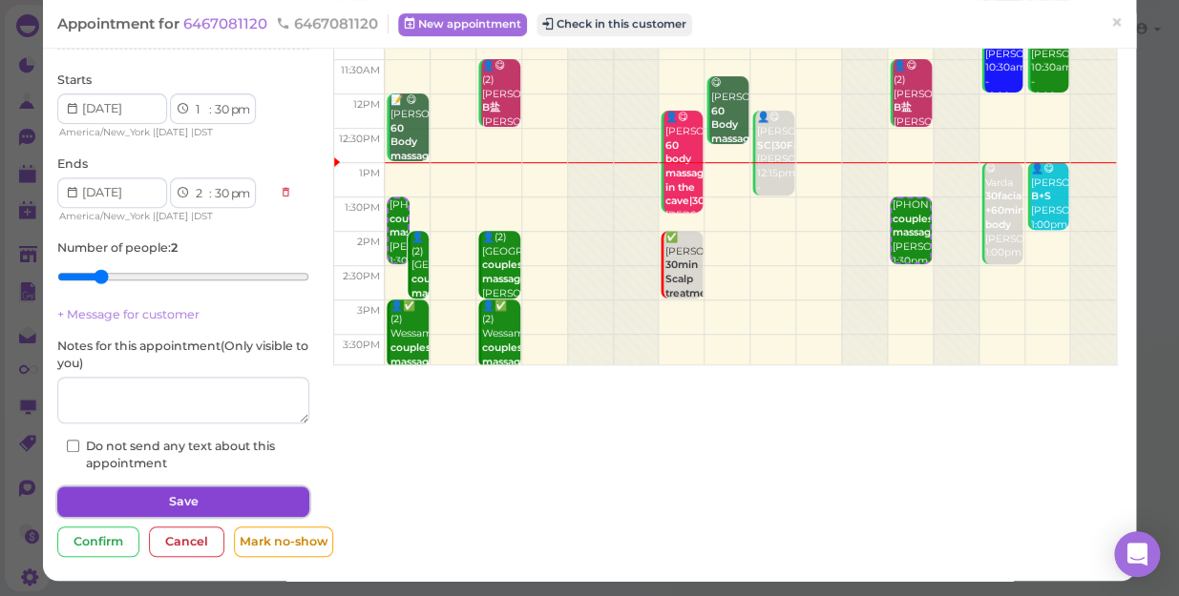
click at [258, 493] on button "Save" at bounding box center [183, 502] width 252 height 31
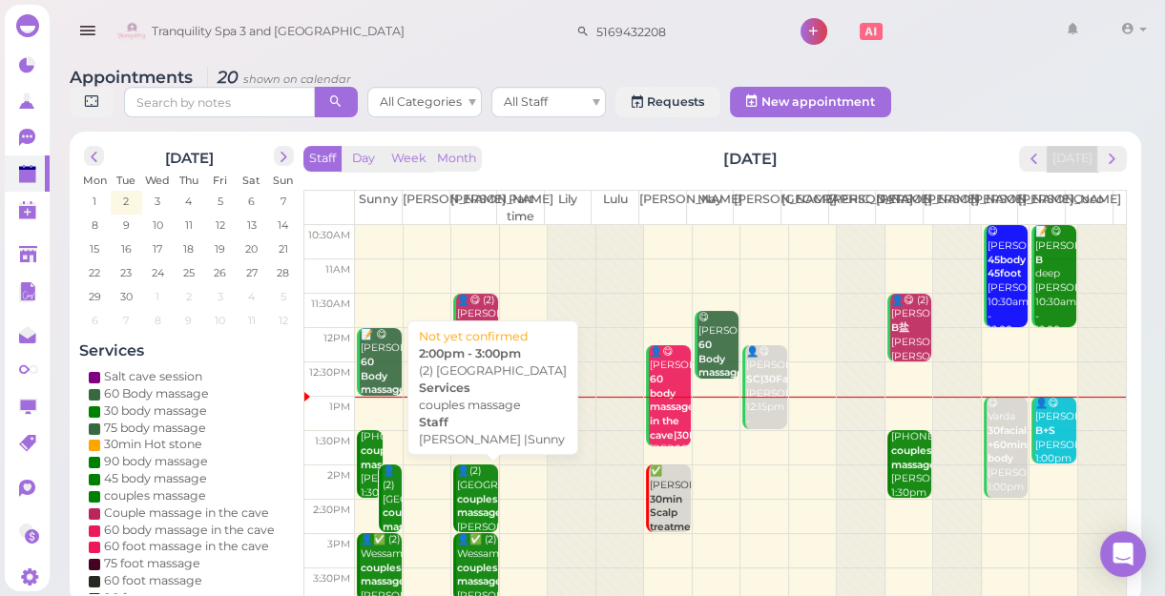
click at [485, 488] on div "👤(2) Sydney couples massage [PERSON_NAME] |Sunny 2:00pm - 3:00pm" at bounding box center [476, 528] width 41 height 126
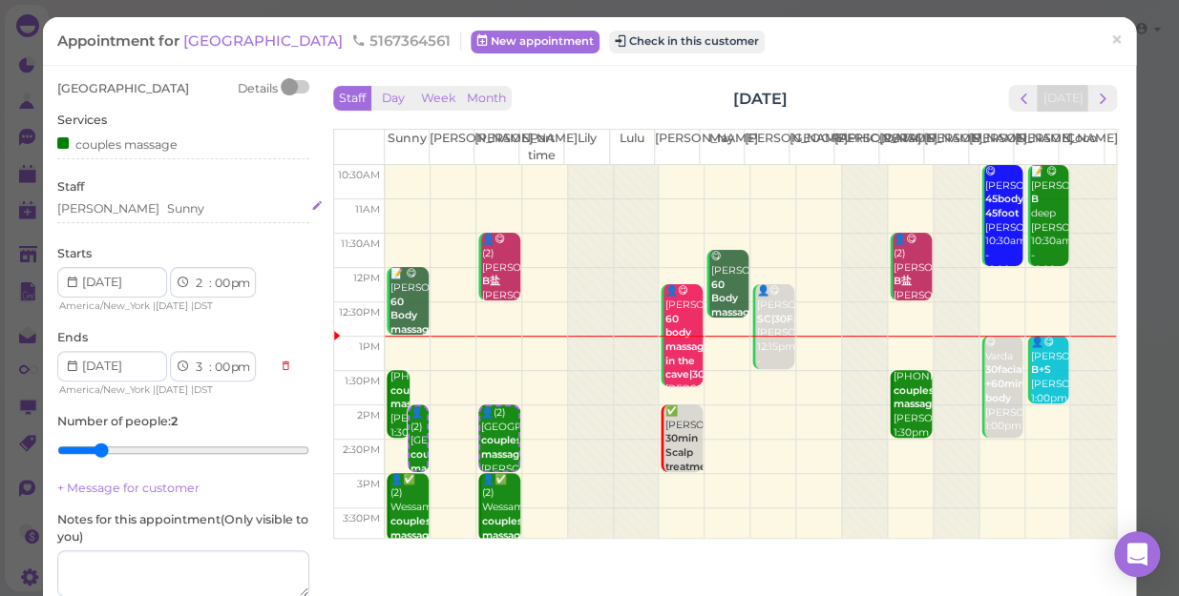
click at [151, 211] on div "[PERSON_NAME] Sunny" at bounding box center [183, 208] width 252 height 17
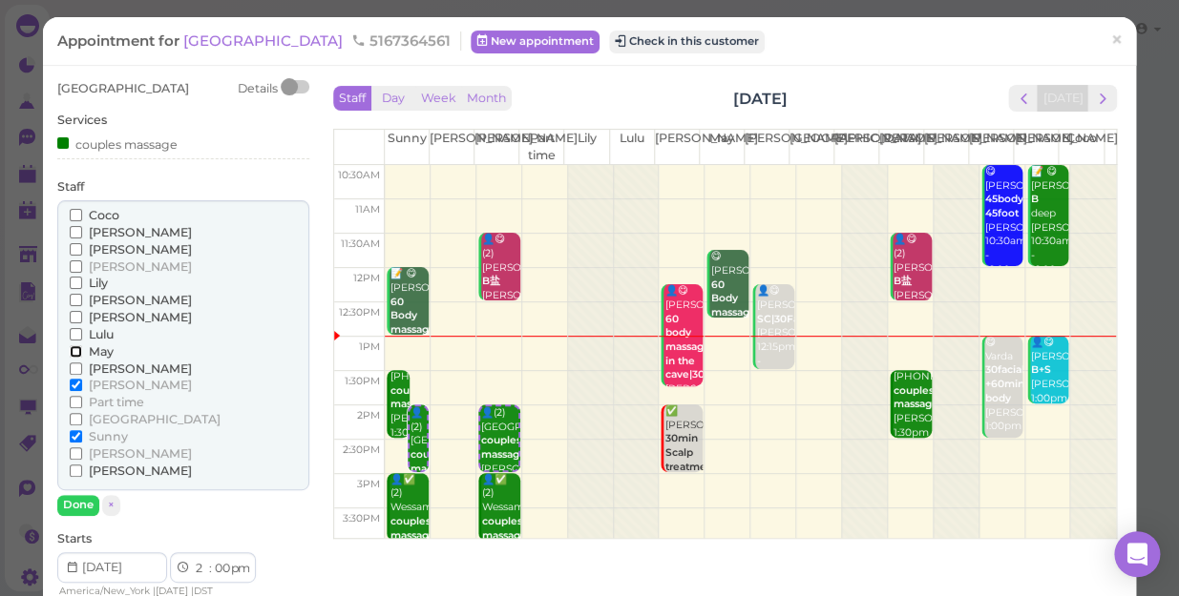
click at [74, 353] on input "May" at bounding box center [76, 351] width 12 height 12
click at [75, 430] on input "Sunny" at bounding box center [76, 436] width 12 height 12
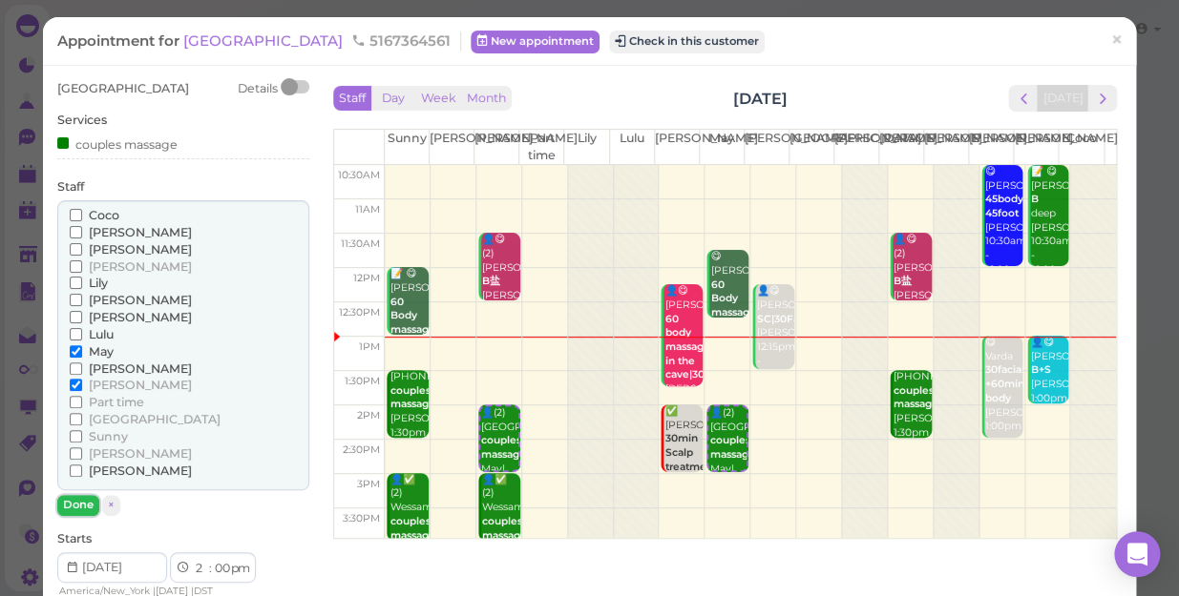
click at [77, 497] on button "Done" at bounding box center [78, 505] width 42 height 20
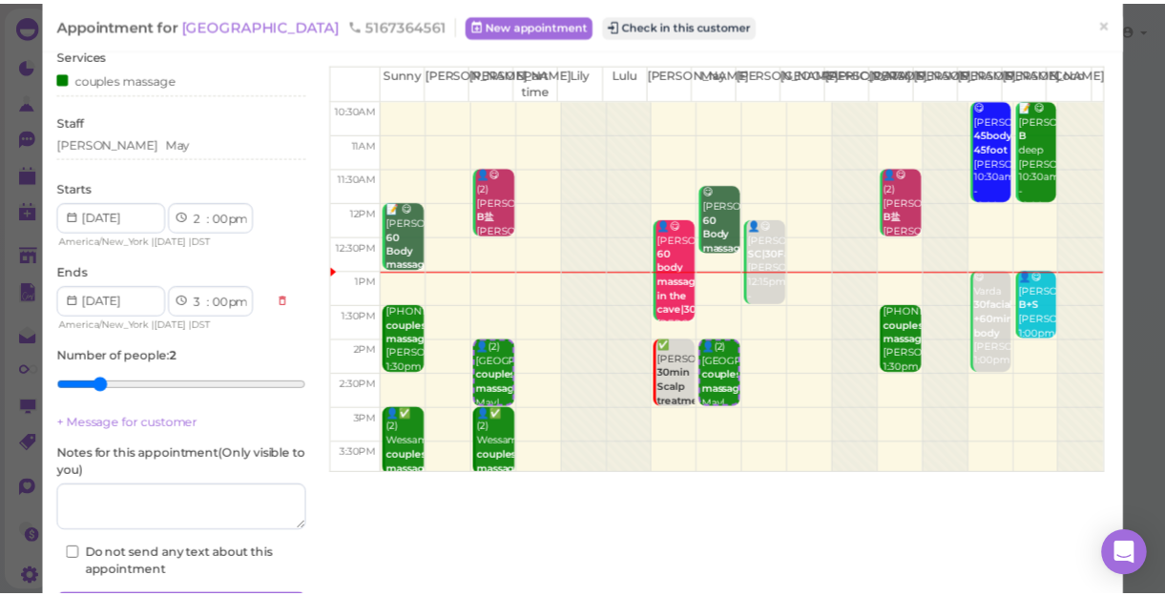
scroll to position [173, 0]
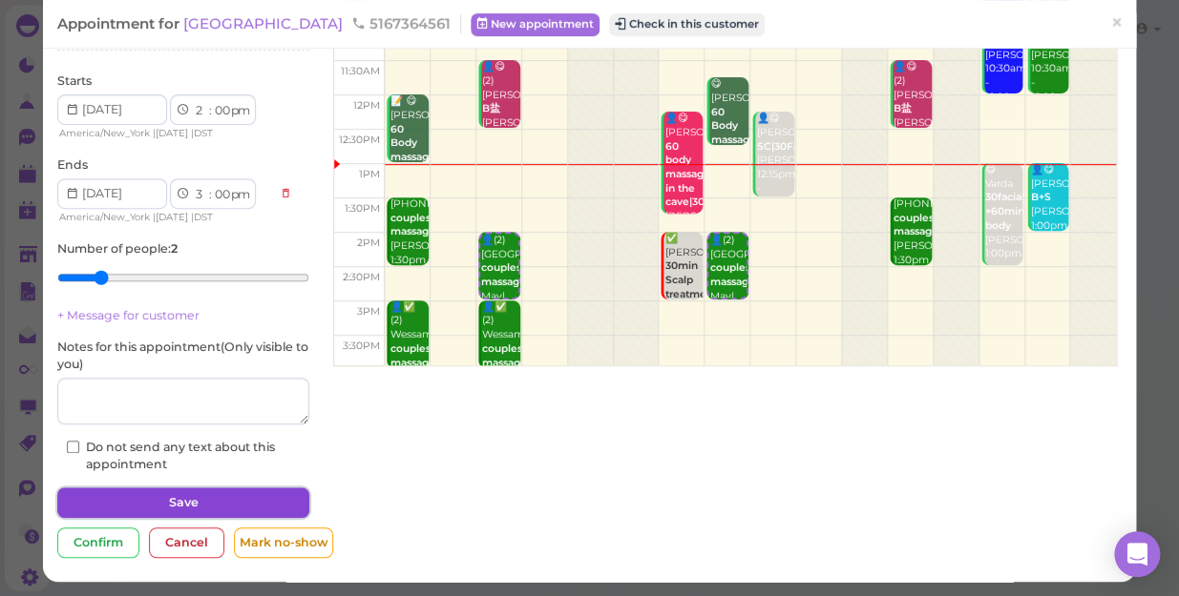
click at [174, 499] on button "Save" at bounding box center [183, 503] width 252 height 31
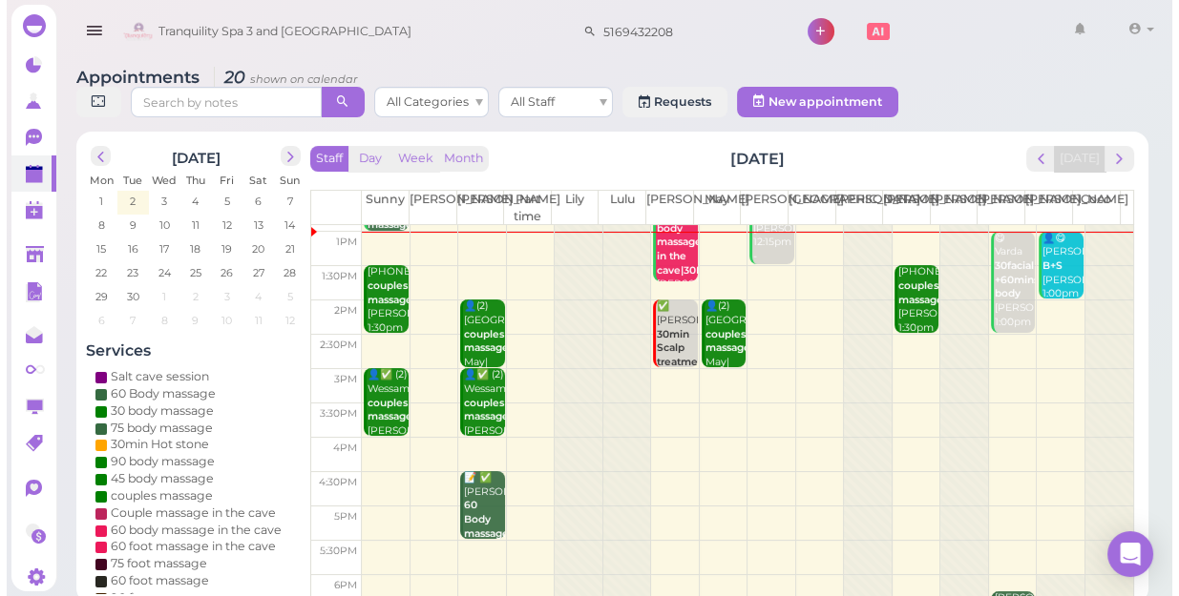
scroll to position [173, 0]
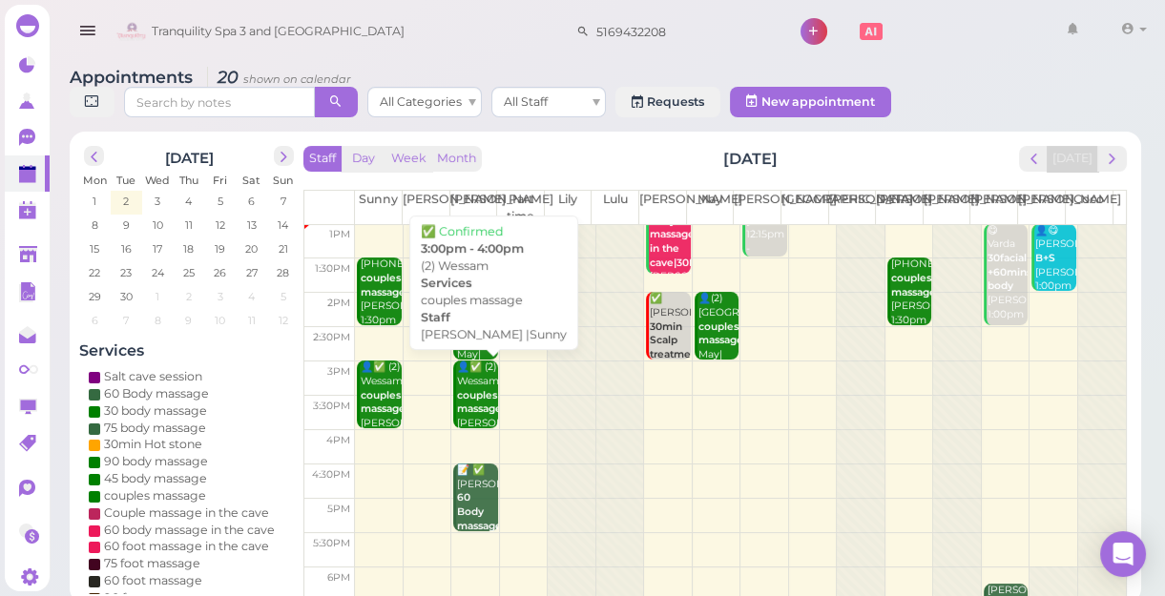
click at [475, 414] on b "couples massage" at bounding box center [479, 402] width 45 height 27
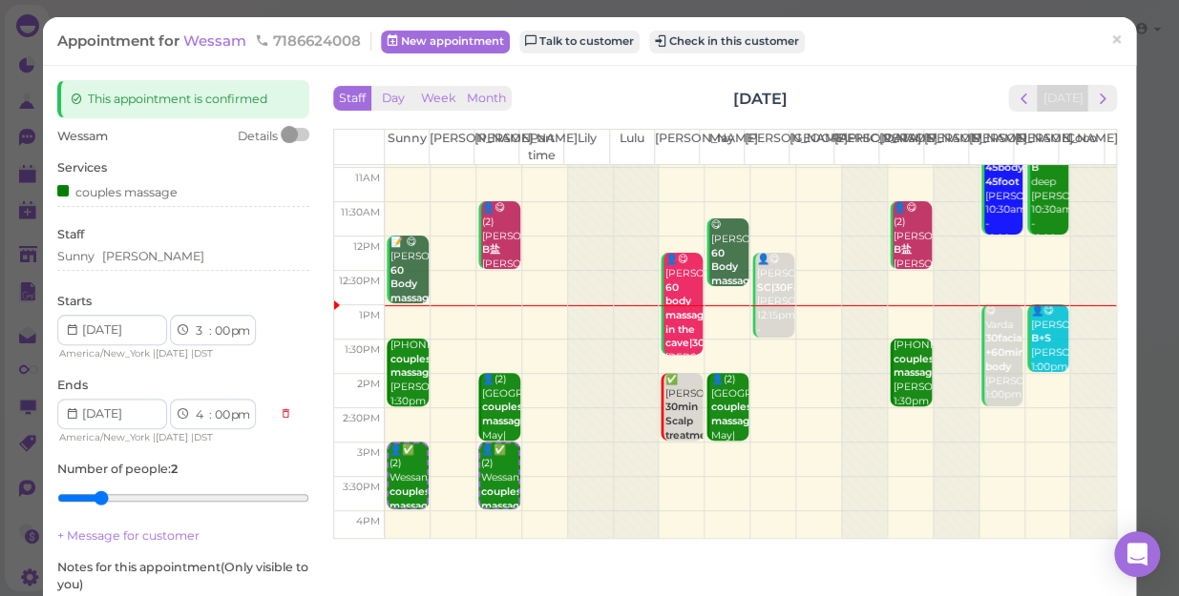
scroll to position [86, 0]
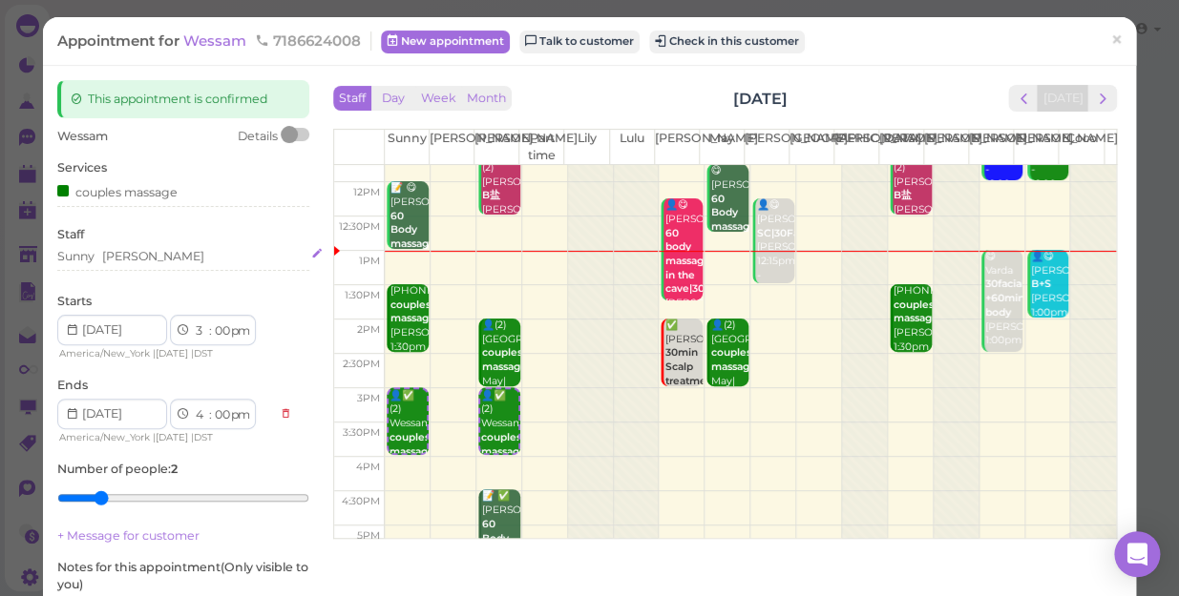
click at [148, 254] on div "Sunny [PERSON_NAME]" at bounding box center [183, 256] width 252 height 17
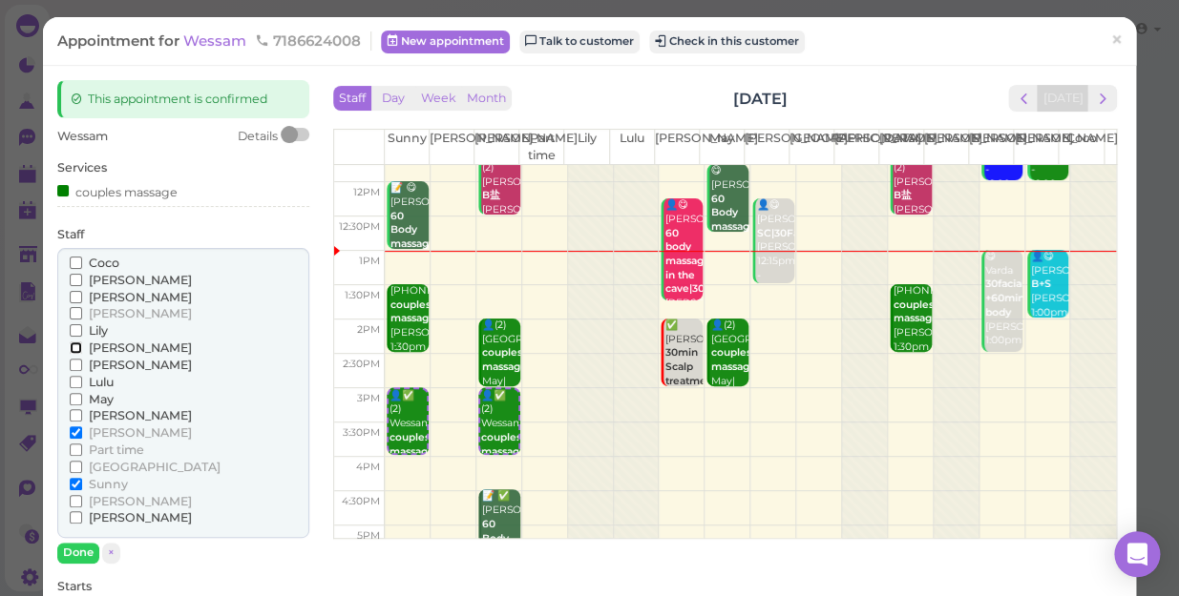
click at [72, 349] on input "[PERSON_NAME]" at bounding box center [76, 348] width 12 height 12
click at [78, 433] on input "[PERSON_NAME]" at bounding box center [76, 433] width 12 height 12
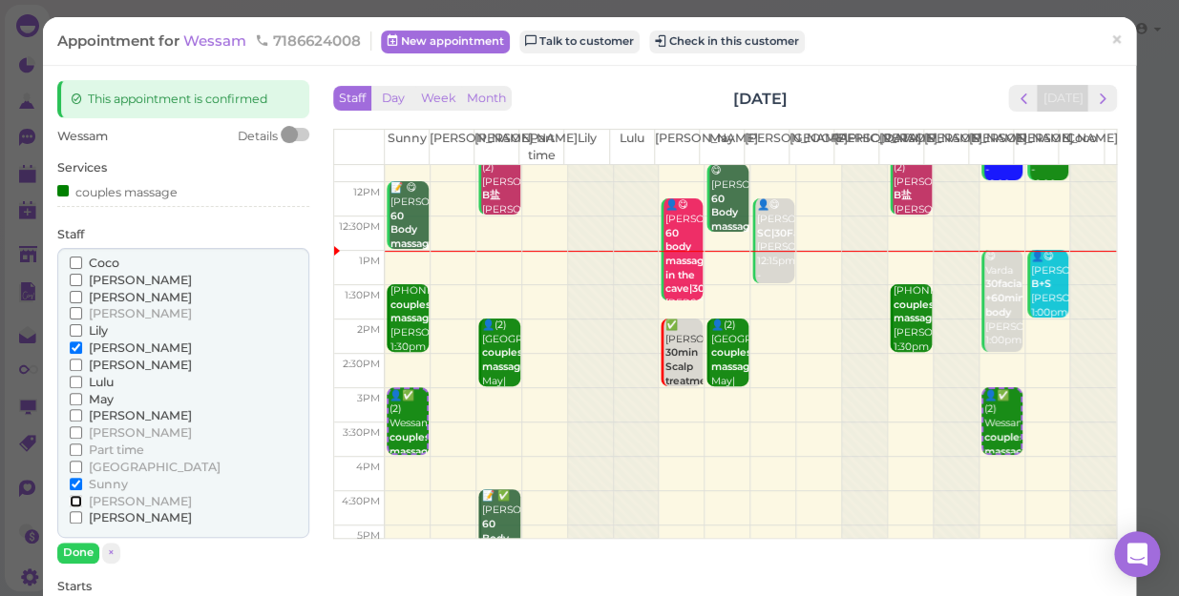
click at [74, 500] on input "[PERSON_NAME]" at bounding box center [76, 501] width 12 height 12
click at [72, 484] on input "Sunny" at bounding box center [76, 484] width 12 height 12
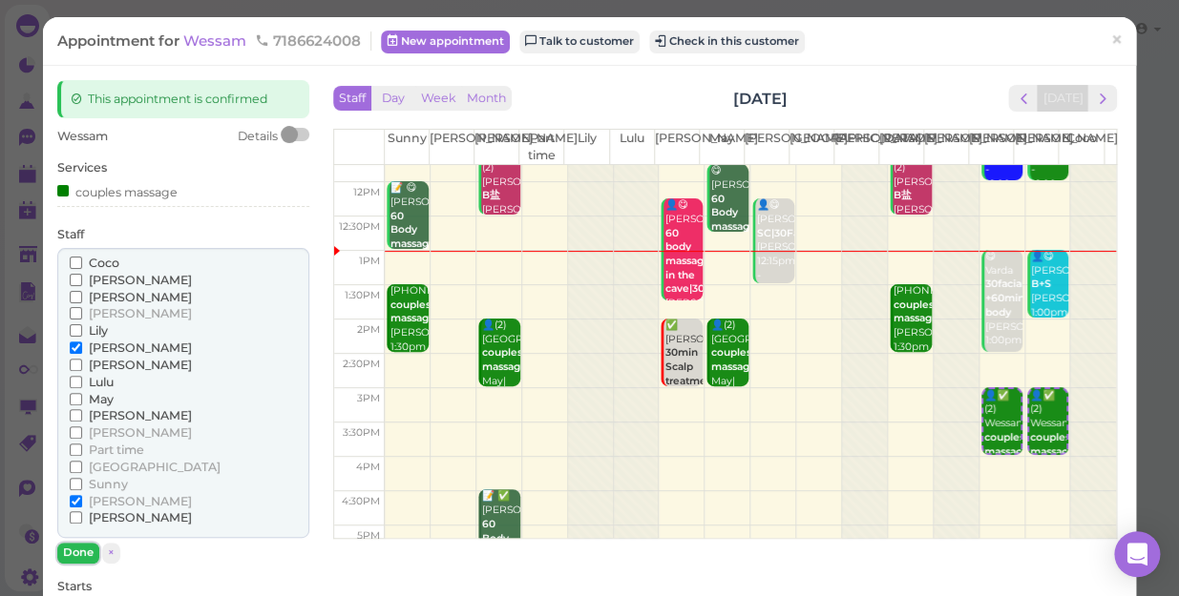
click at [81, 548] on button "Done" at bounding box center [78, 553] width 42 height 20
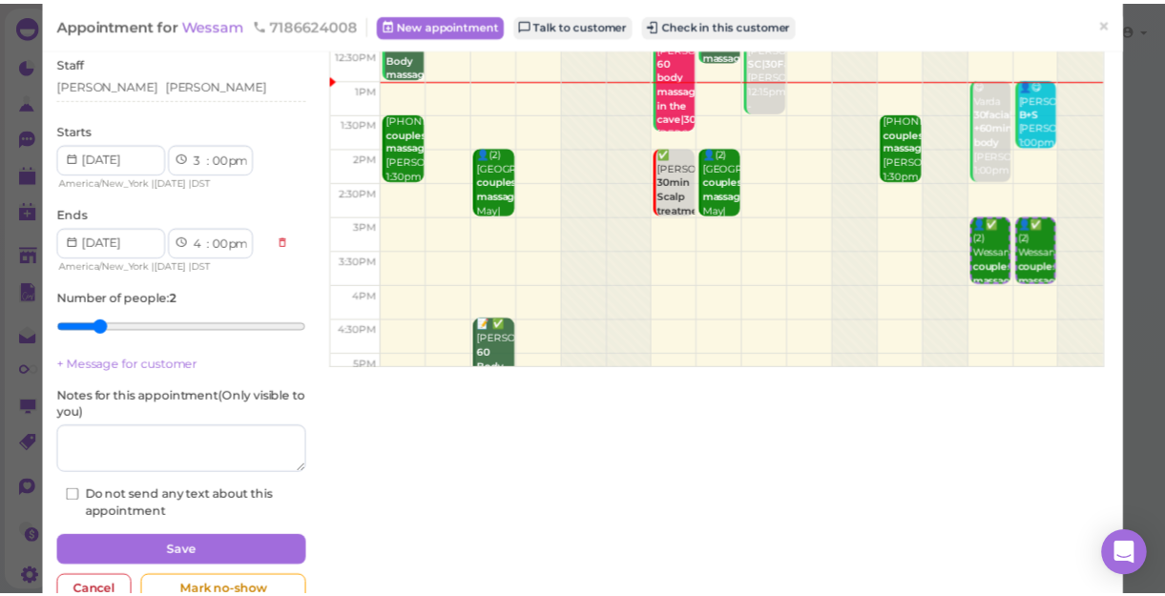
scroll to position [173, 0]
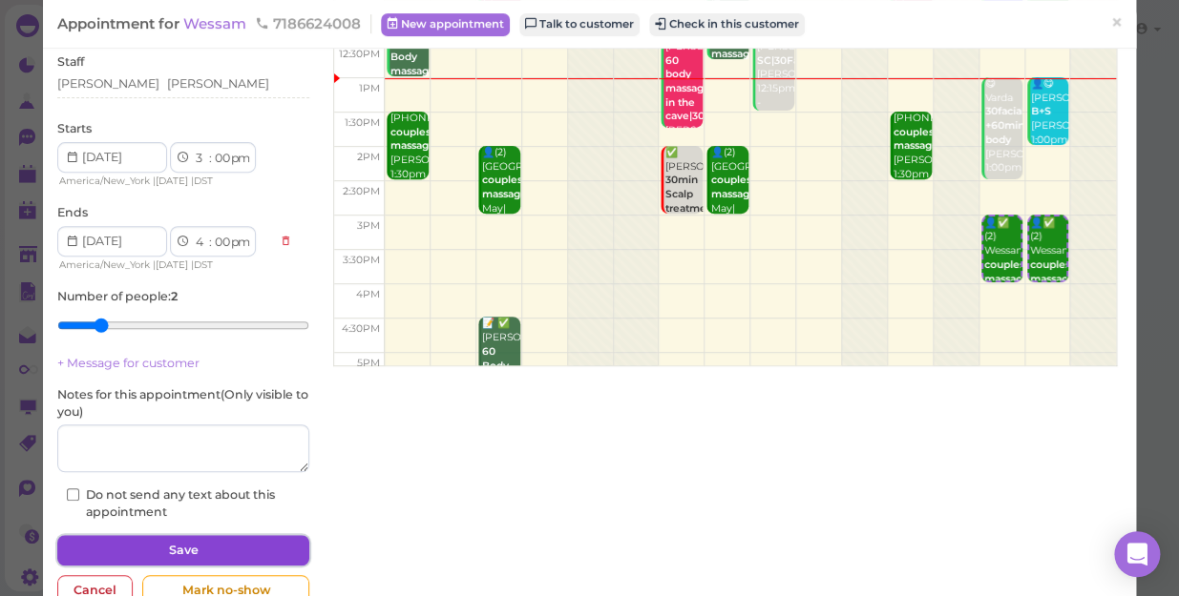
click at [157, 546] on button "Save" at bounding box center [183, 550] width 252 height 31
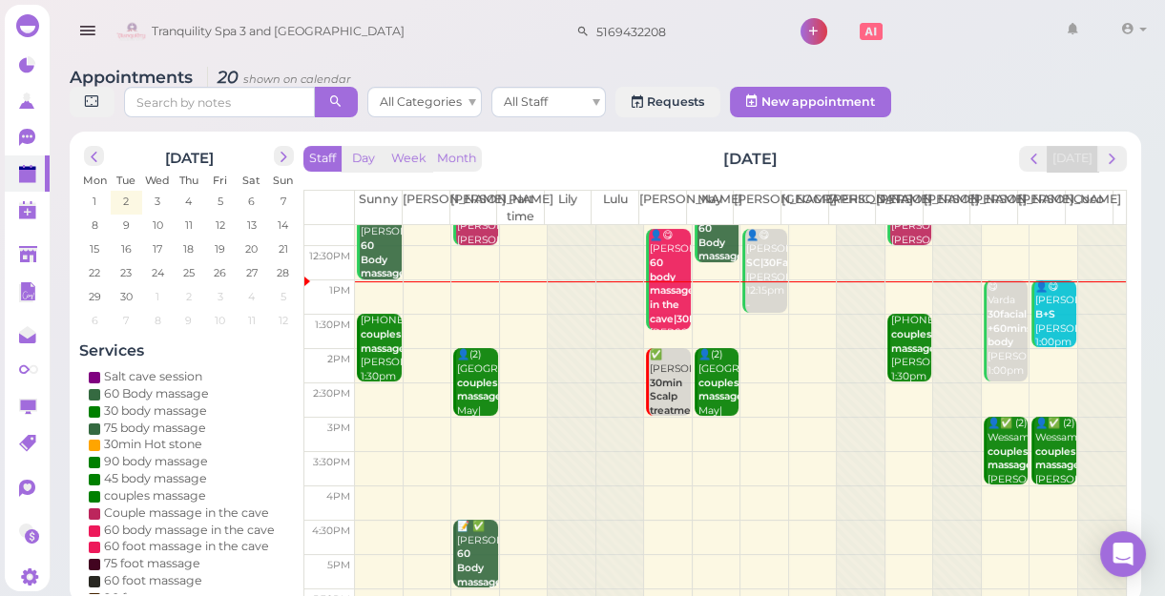
scroll to position [86, 0]
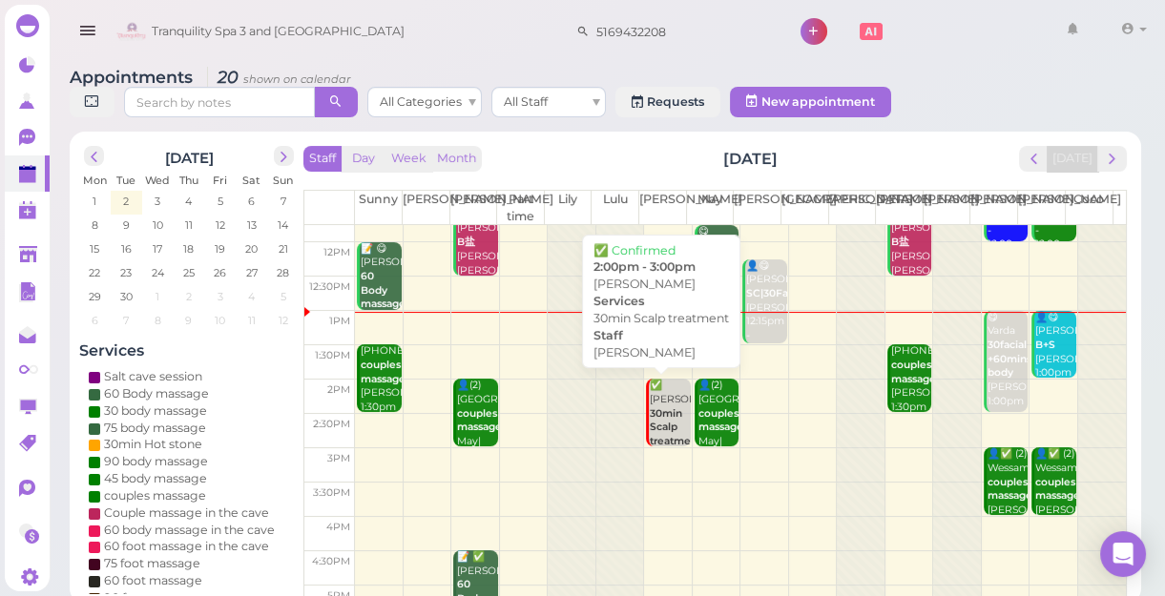
click at [658, 428] on b "30min Scalp treatment" at bounding box center [676, 427] width 52 height 40
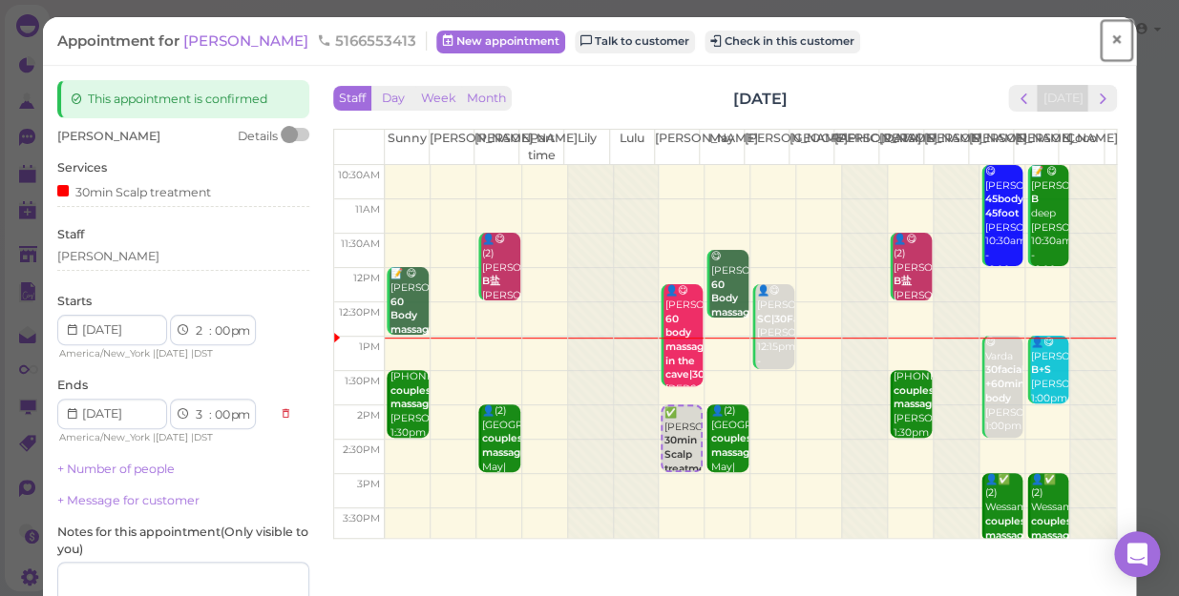
click at [1110, 45] on span "×" at bounding box center [1116, 40] width 12 height 27
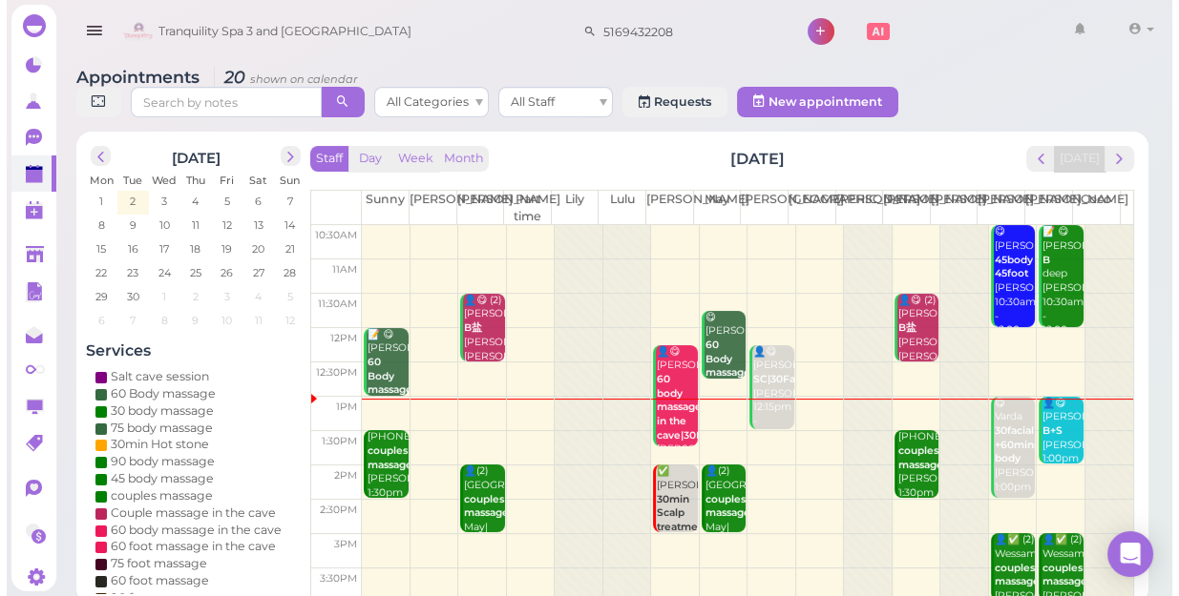
scroll to position [86, 0]
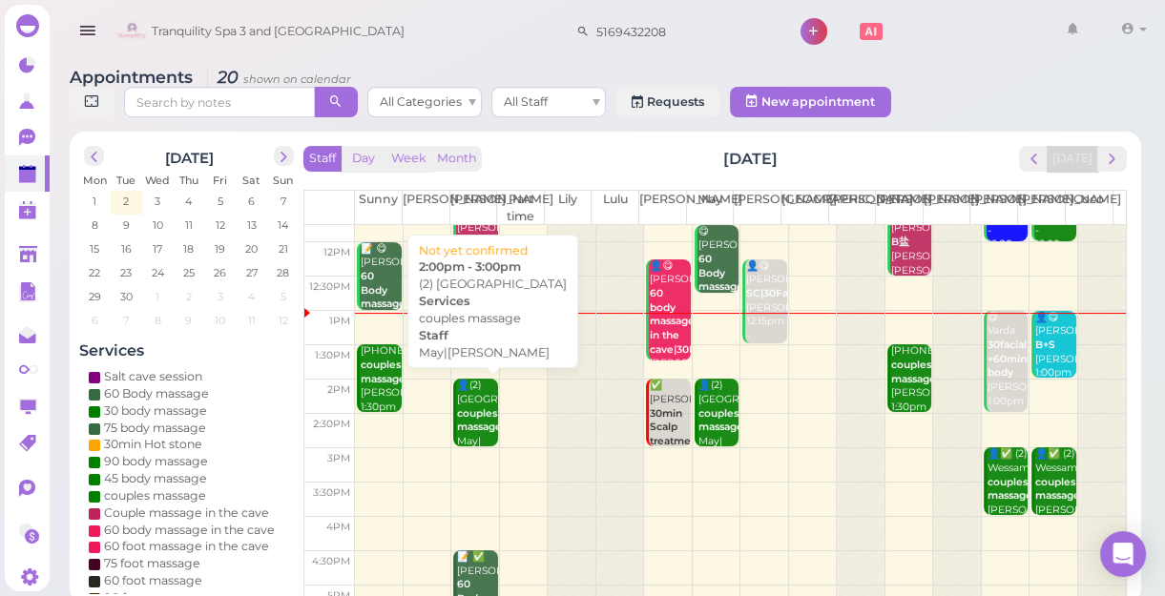
click at [458, 419] on b "couples massage" at bounding box center [479, 420] width 45 height 27
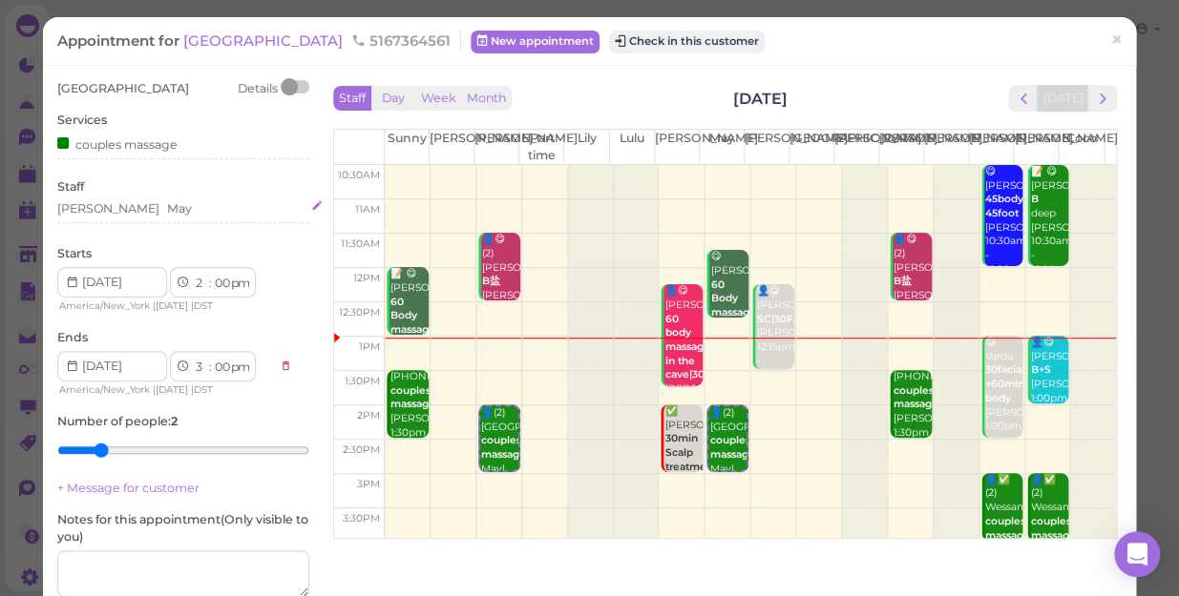
click at [145, 209] on div "[PERSON_NAME]" at bounding box center [183, 208] width 252 height 17
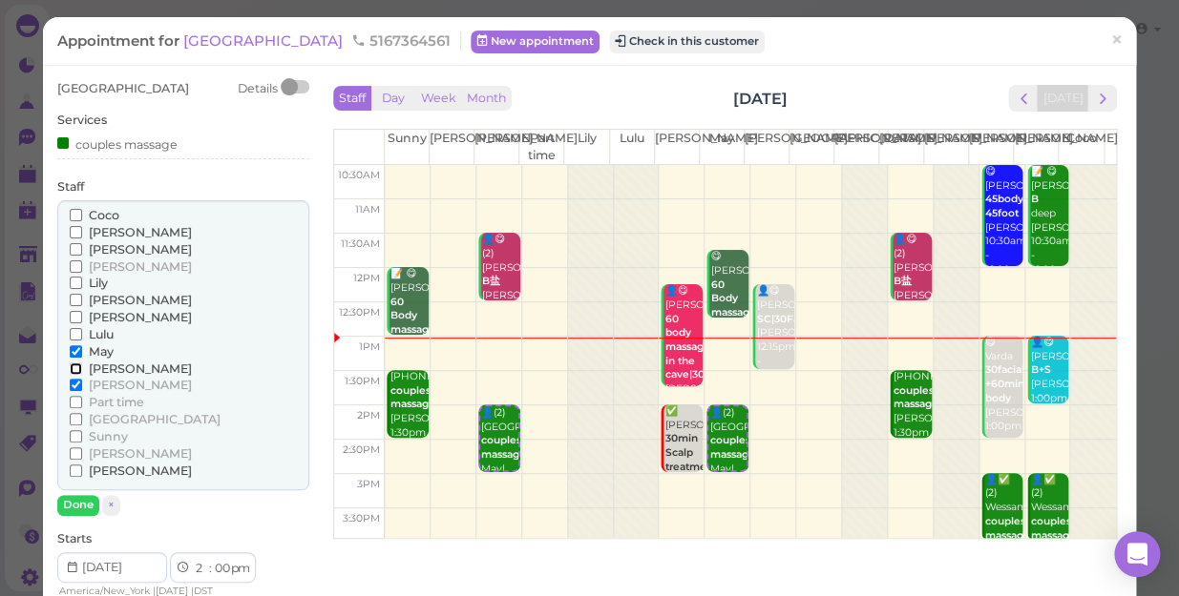
click at [71, 363] on input "[PERSON_NAME]" at bounding box center [76, 369] width 12 height 12
click at [74, 379] on input "[PERSON_NAME]" at bounding box center [76, 385] width 12 height 12
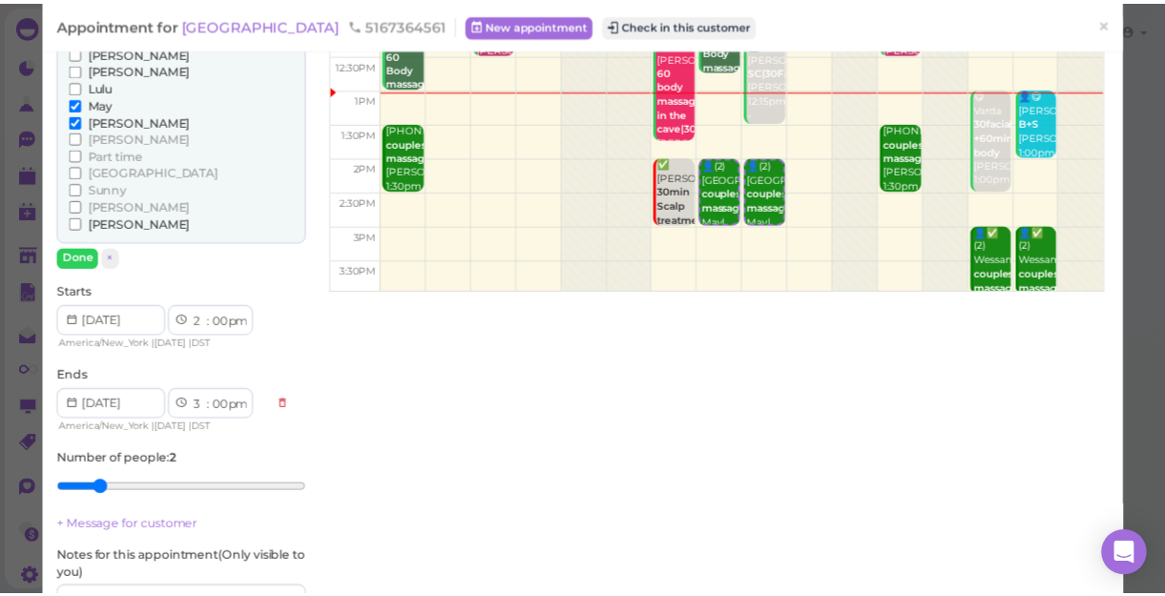
scroll to position [433, 0]
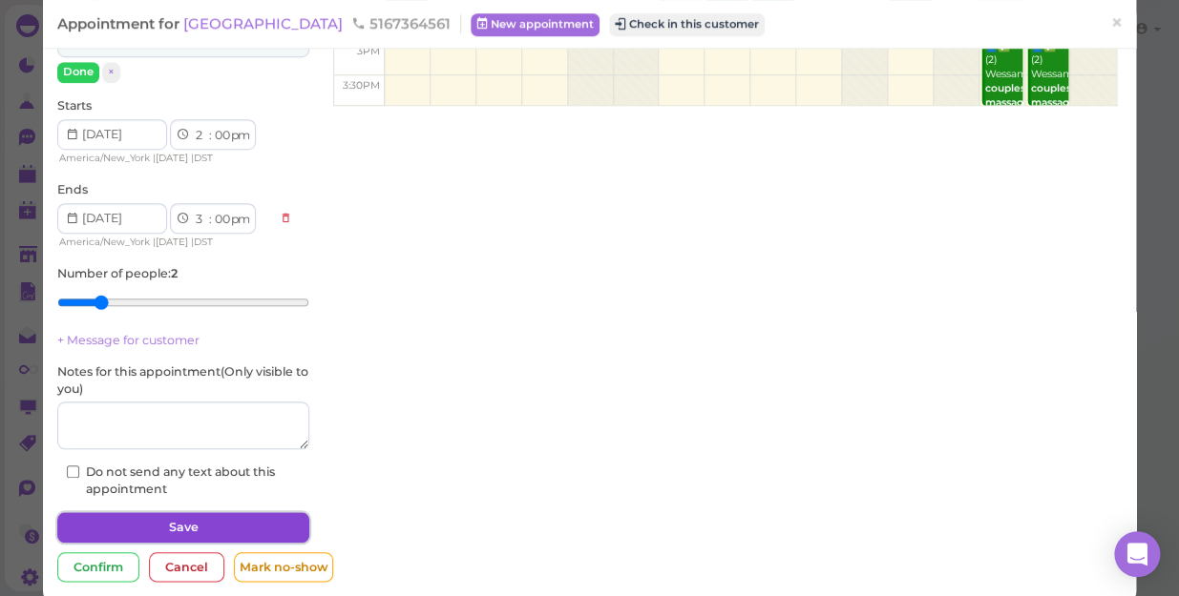
click at [179, 525] on button "Save" at bounding box center [183, 527] width 252 height 31
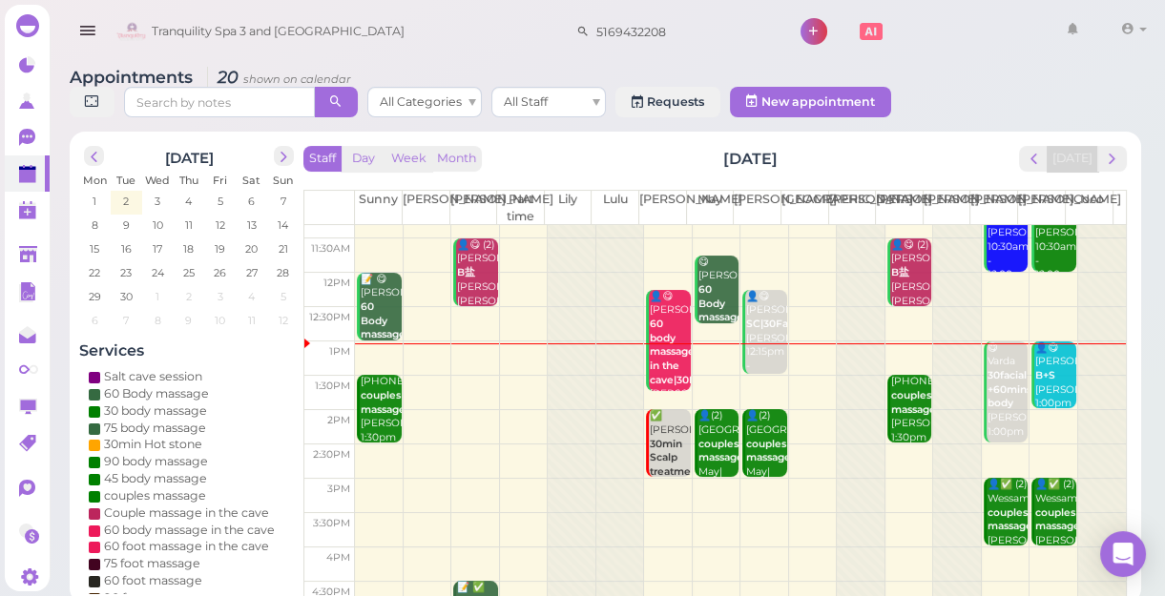
scroll to position [86, 0]
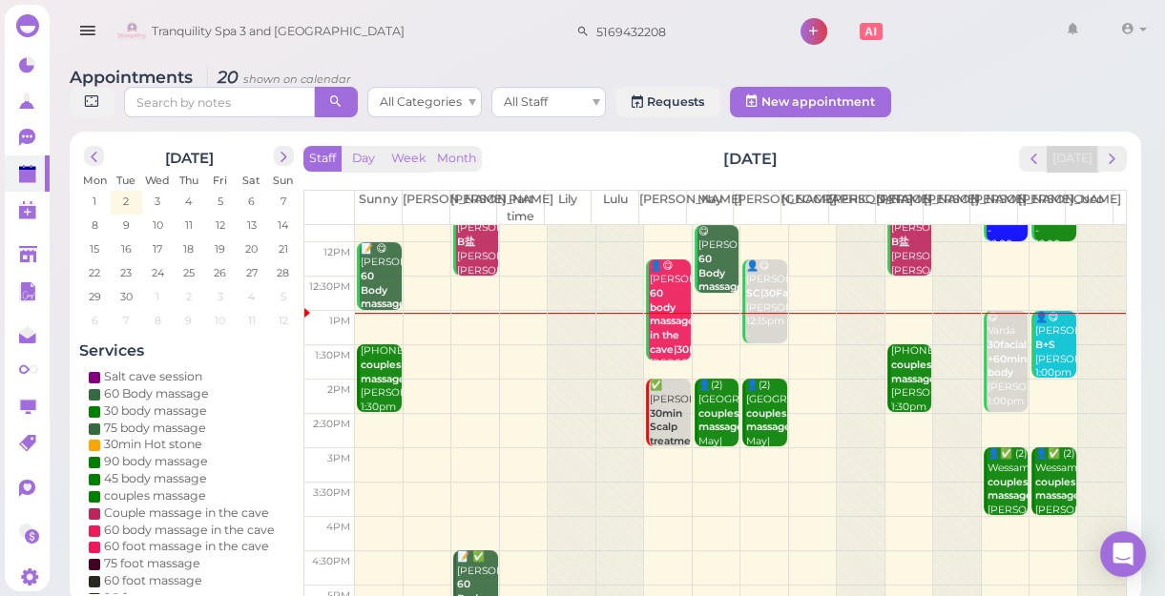
click at [464, 364] on td at bounding box center [740, 362] width 771 height 34
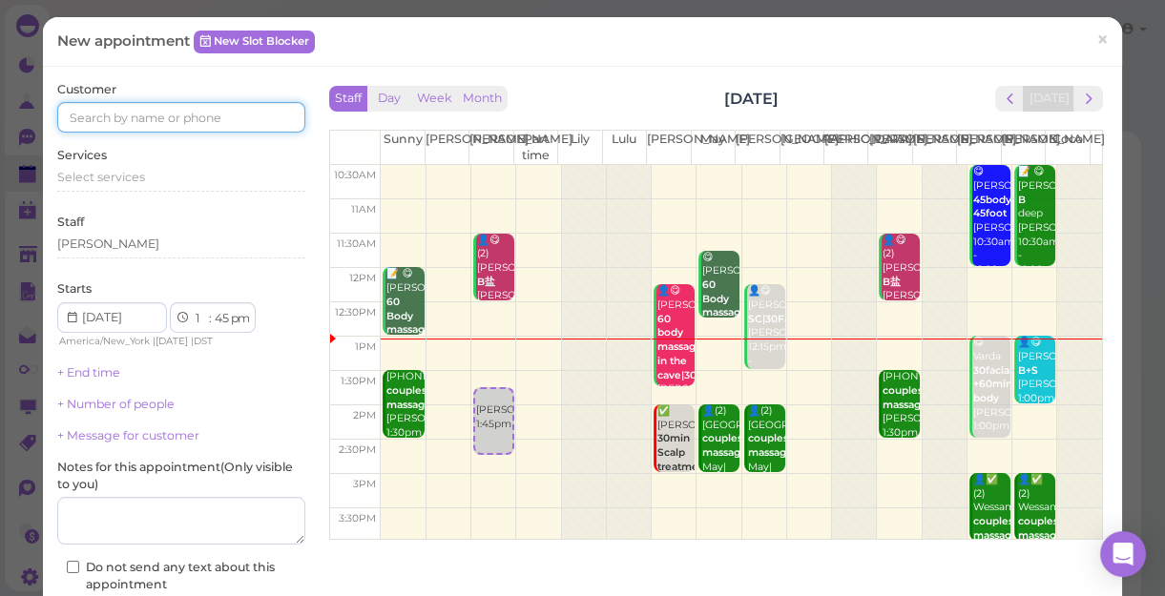
click at [178, 124] on input at bounding box center [181, 117] width 248 height 31
type input "5167798468"
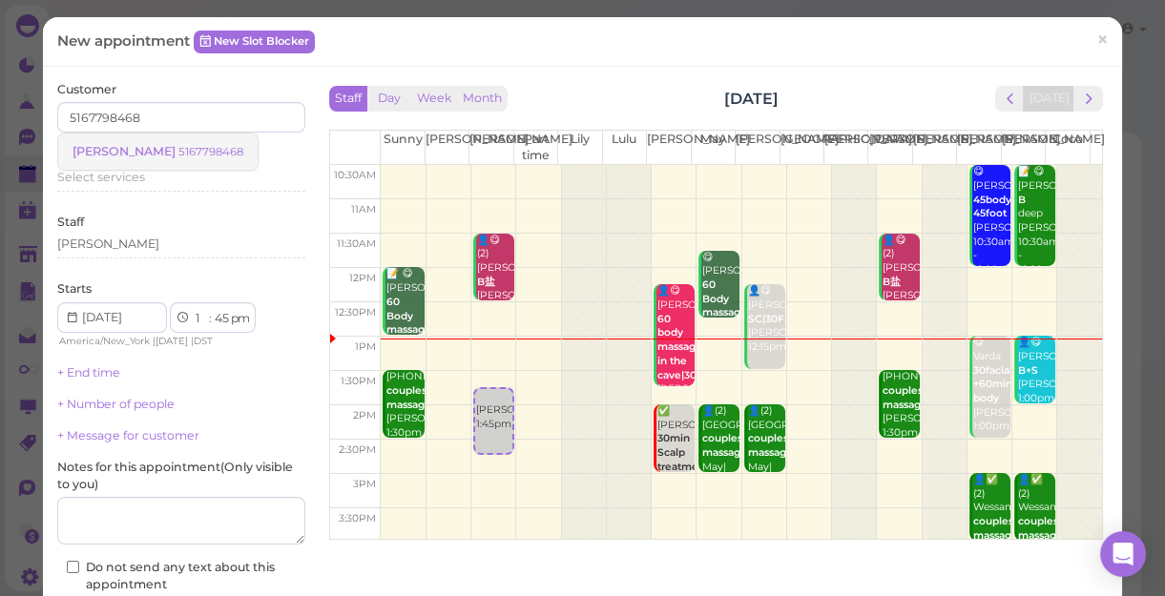
click at [178, 150] on small "5167798468" at bounding box center [210, 151] width 65 height 13
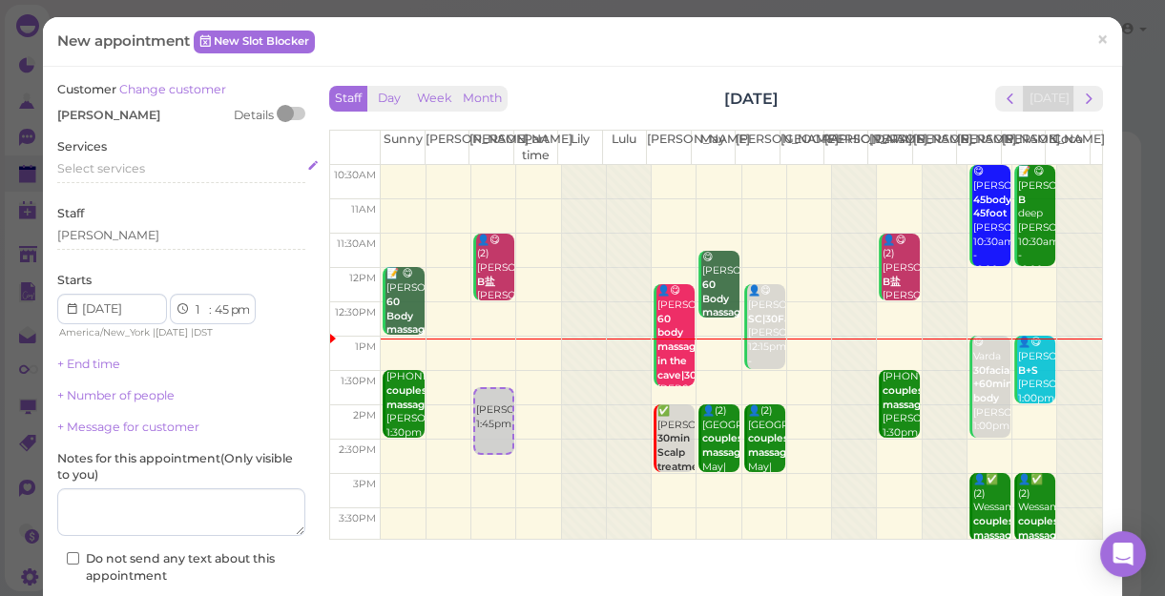
click at [153, 166] on div "Select services" at bounding box center [181, 168] width 248 height 17
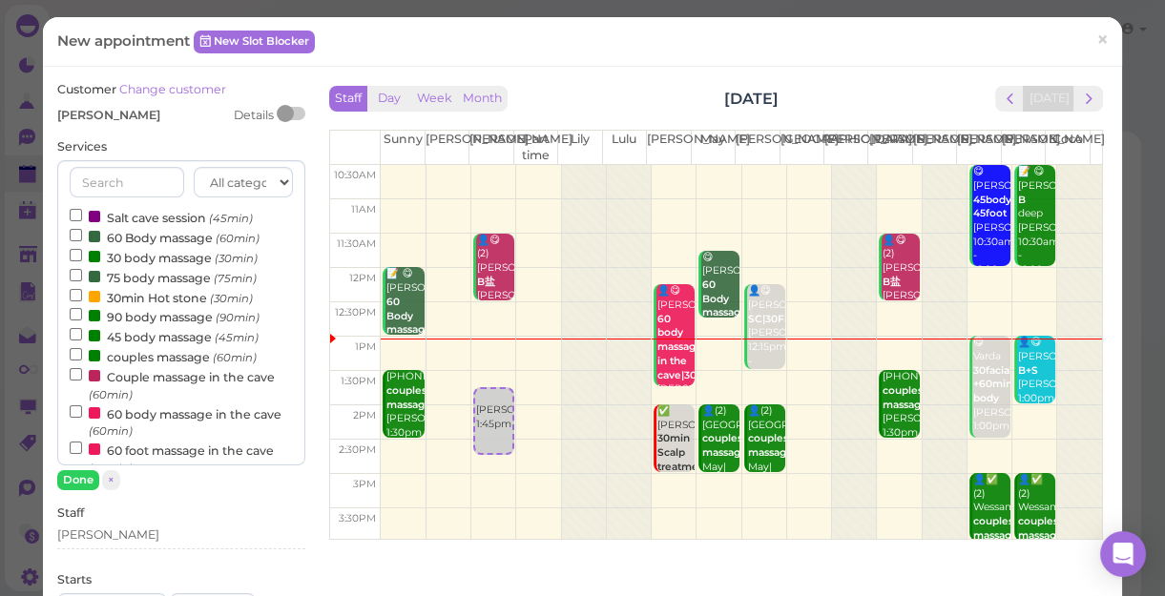
click at [155, 277] on label "75 body massage (75min)" at bounding box center [163, 277] width 187 height 20
click at [82, 277] on input "75 body massage (75min)" at bounding box center [76, 275] width 12 height 12
click at [78, 477] on button "Done" at bounding box center [78, 480] width 42 height 20
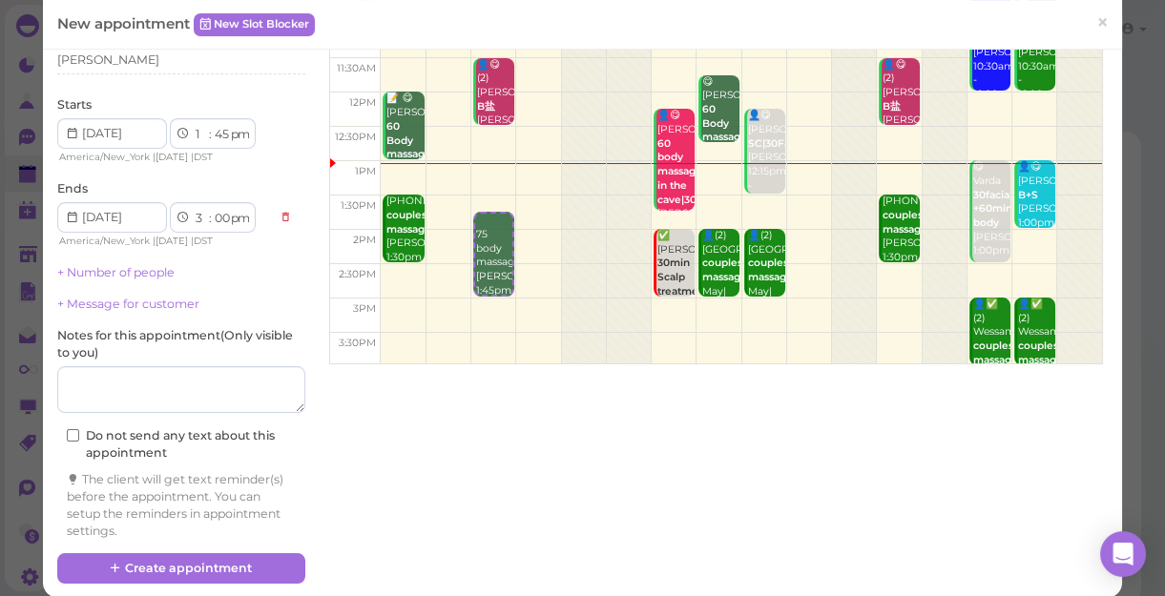
scroll to position [194, 0]
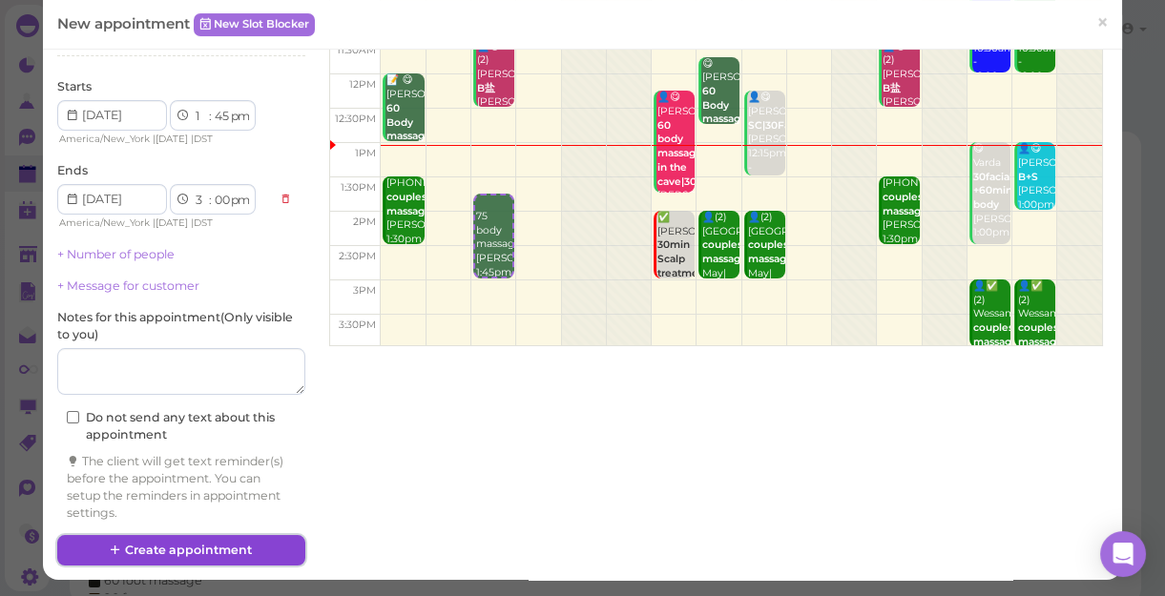
click at [181, 551] on button "Create appointment" at bounding box center [181, 550] width 248 height 31
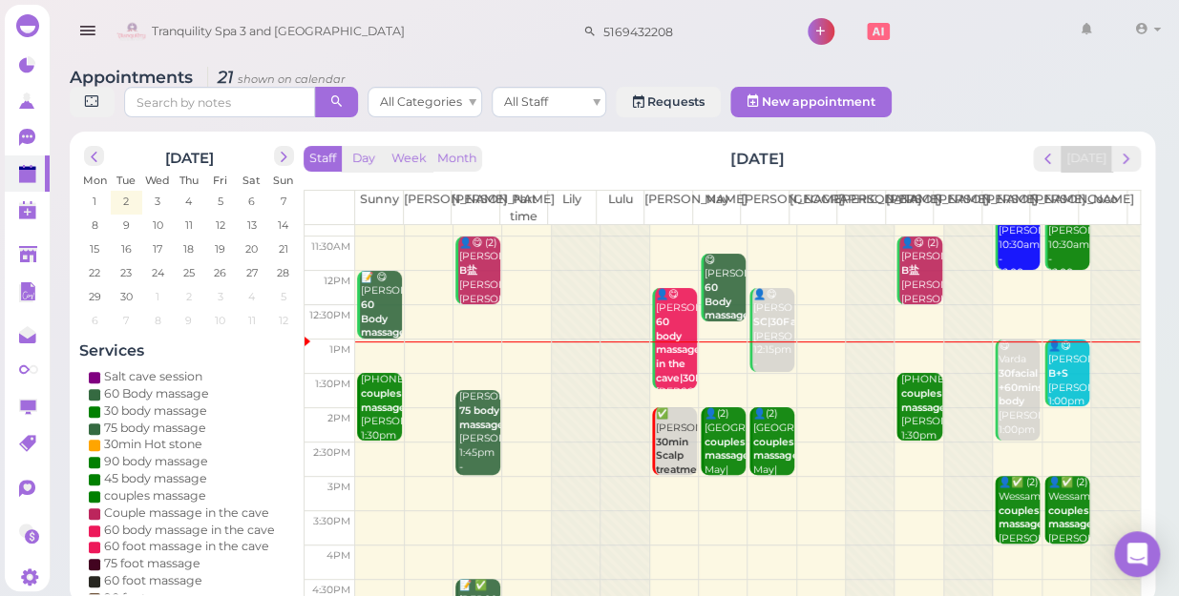
scroll to position [86, 0]
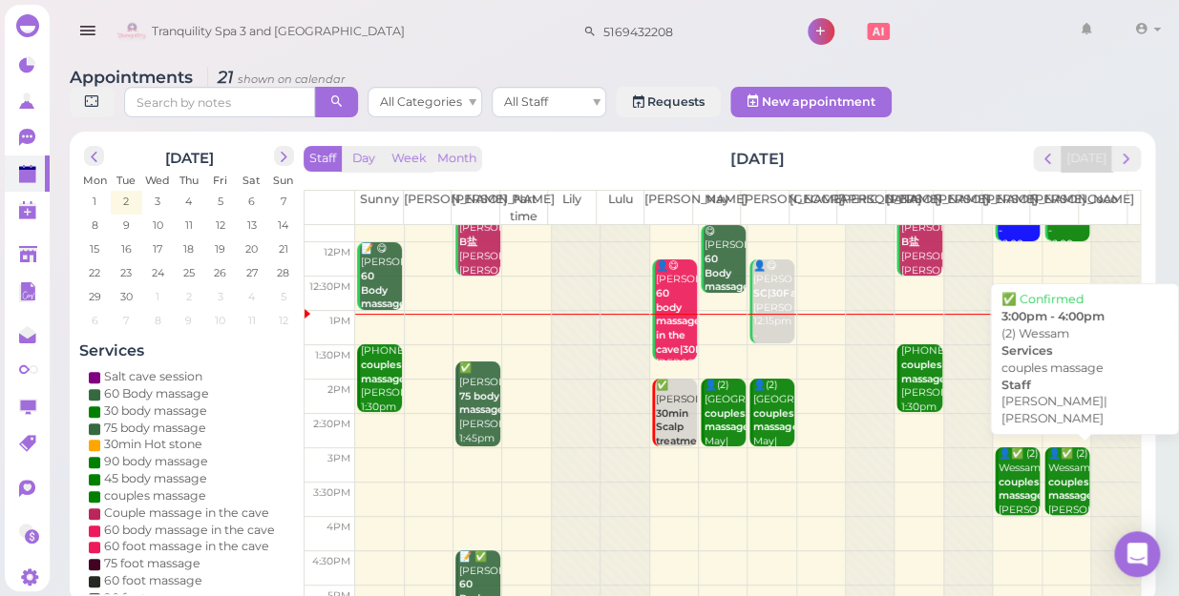
click at [1050, 476] on b "couples massage" at bounding box center [1070, 489] width 45 height 27
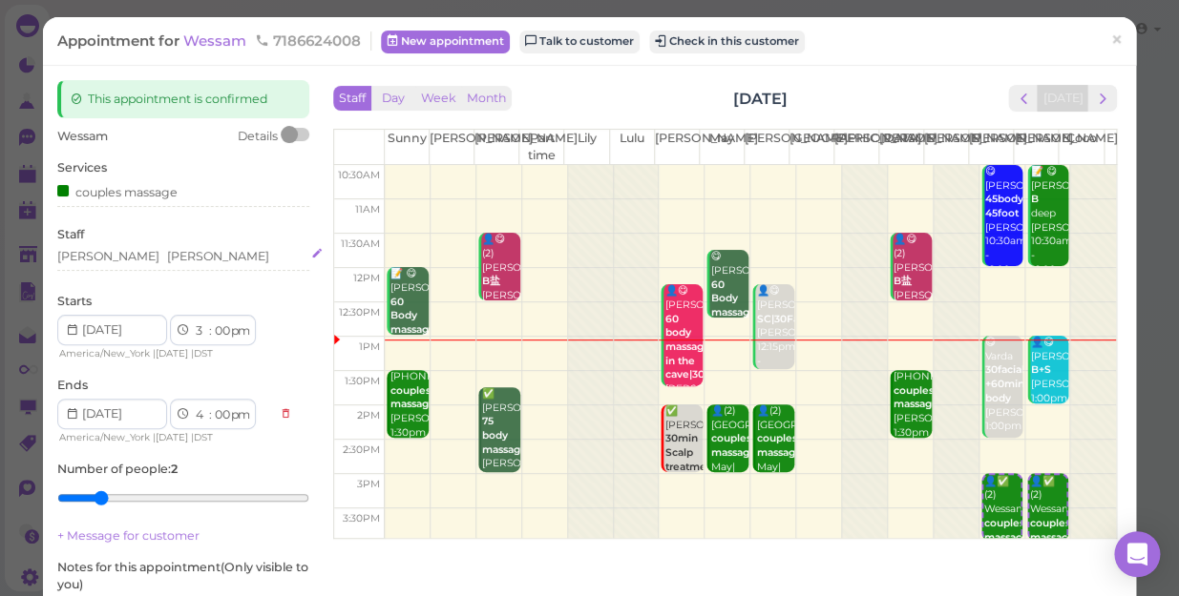
click at [134, 255] on div "[PERSON_NAME] [PERSON_NAME]" at bounding box center [183, 256] width 252 height 17
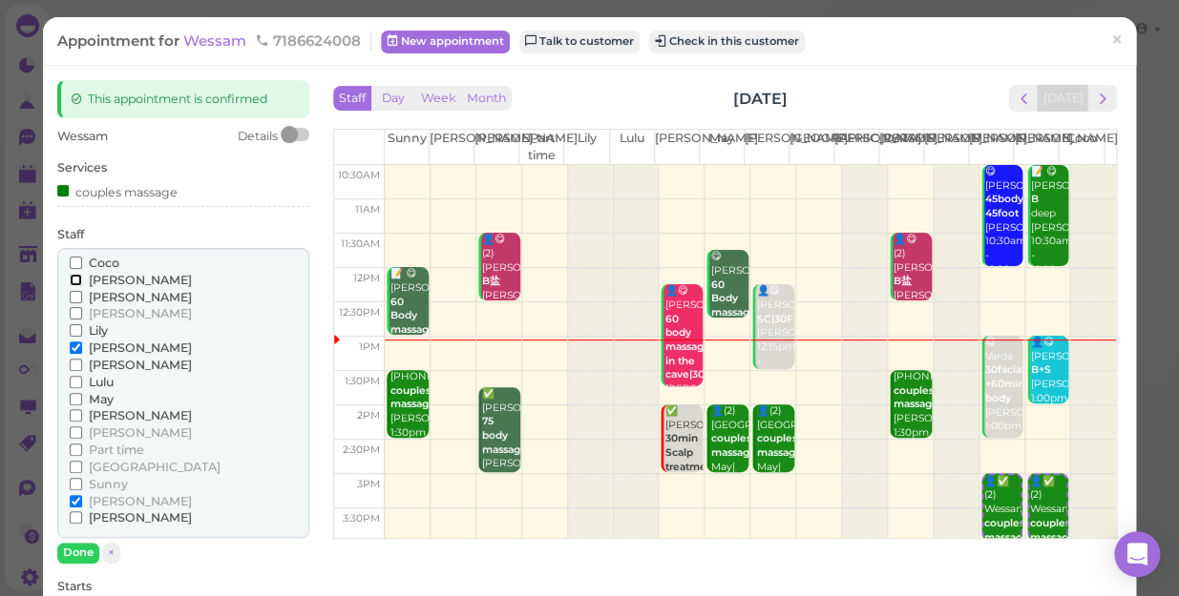
click at [73, 282] on input "[PERSON_NAME]" at bounding box center [76, 280] width 12 height 12
click at [74, 499] on input "[PERSON_NAME]" at bounding box center [76, 501] width 12 height 12
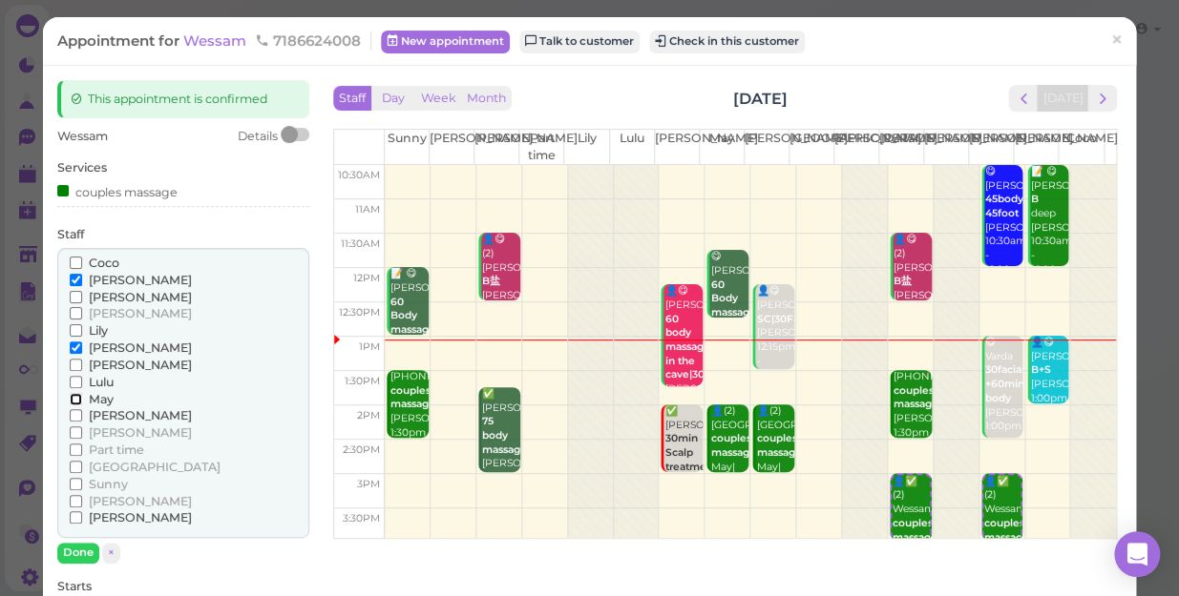
click at [73, 399] on input "May" at bounding box center [76, 399] width 12 height 12
click at [72, 420] on input "[PERSON_NAME]" at bounding box center [76, 415] width 12 height 12
click at [72, 336] on input "Lily" at bounding box center [76, 330] width 12 height 12
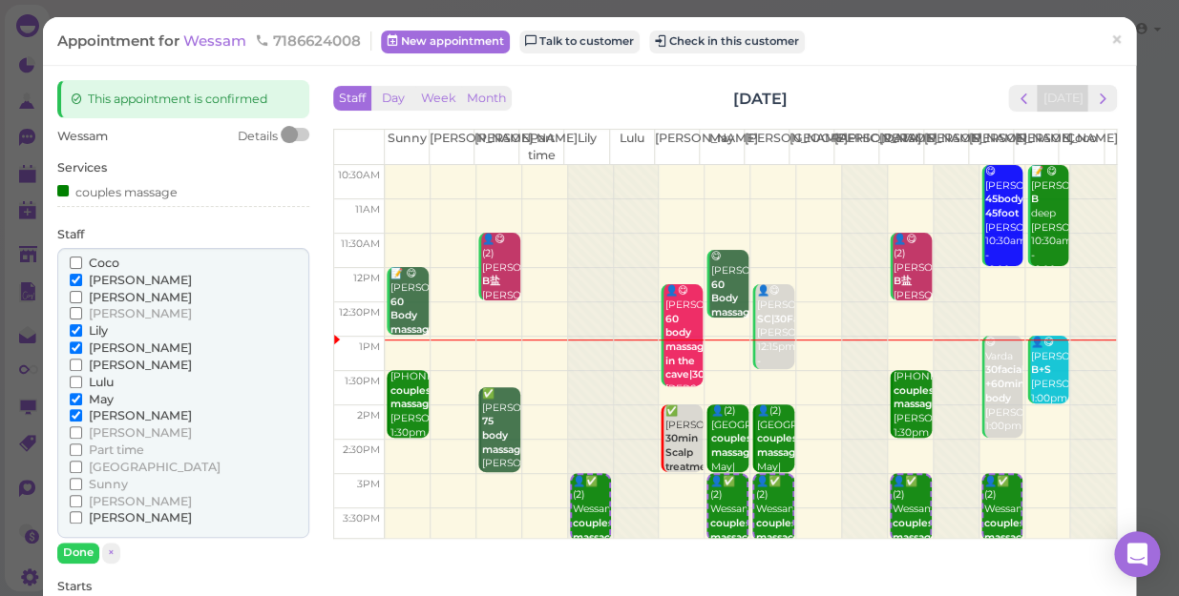
click at [73, 270] on label "Coco" at bounding box center [95, 263] width 50 height 17
click at [73, 269] on input "Coco" at bounding box center [76, 263] width 12 height 12
click at [76, 320] on label "[PERSON_NAME]" at bounding box center [131, 313] width 122 height 17
click at [76, 320] on input "[PERSON_NAME]" at bounding box center [76, 313] width 12 height 12
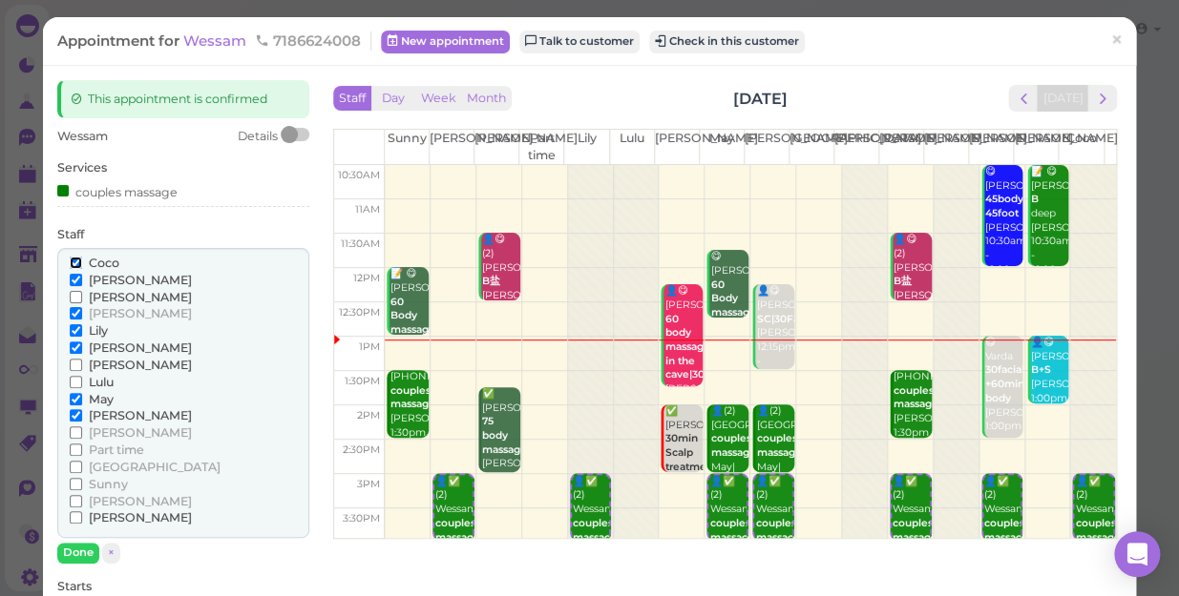
click at [73, 258] on input "Coco" at bounding box center [76, 263] width 12 height 12
click at [73, 274] on input "[PERSON_NAME]" at bounding box center [76, 280] width 12 height 12
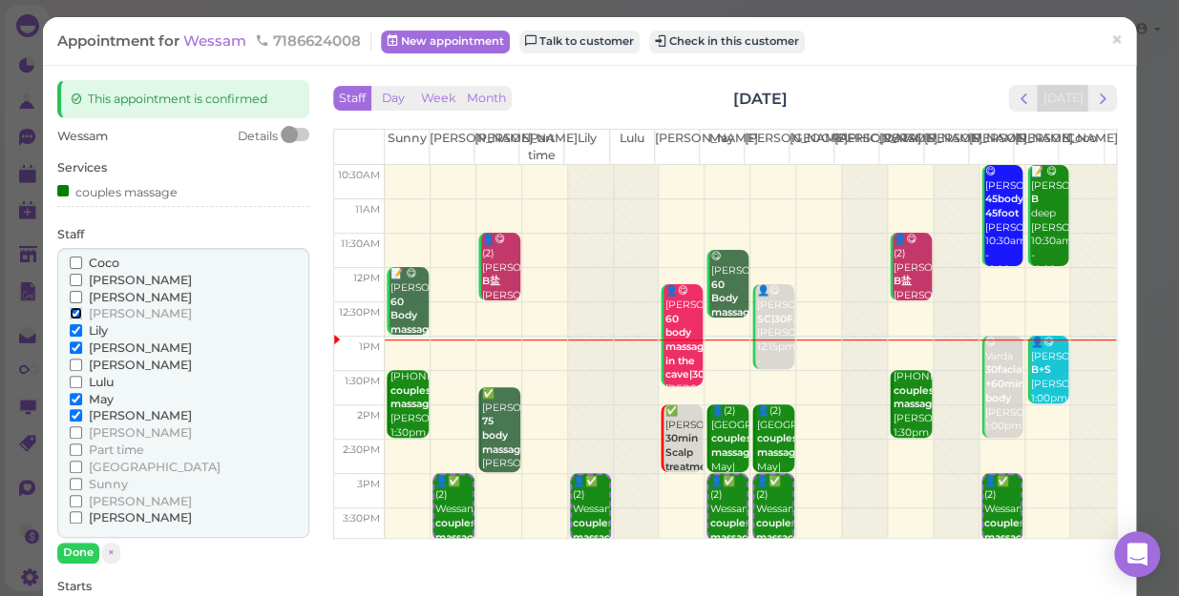
click at [72, 314] on input "[PERSON_NAME]" at bounding box center [76, 313] width 12 height 12
click at [73, 330] on input "Lily" at bounding box center [76, 330] width 12 height 12
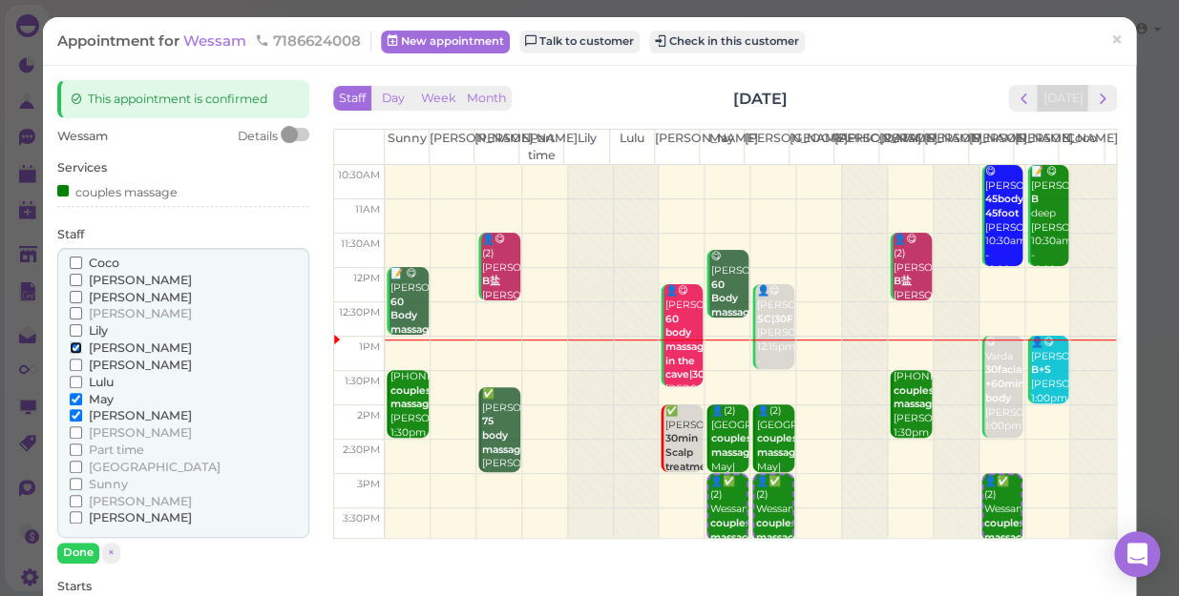
click at [73, 346] on input "[PERSON_NAME]" at bounding box center [76, 348] width 12 height 12
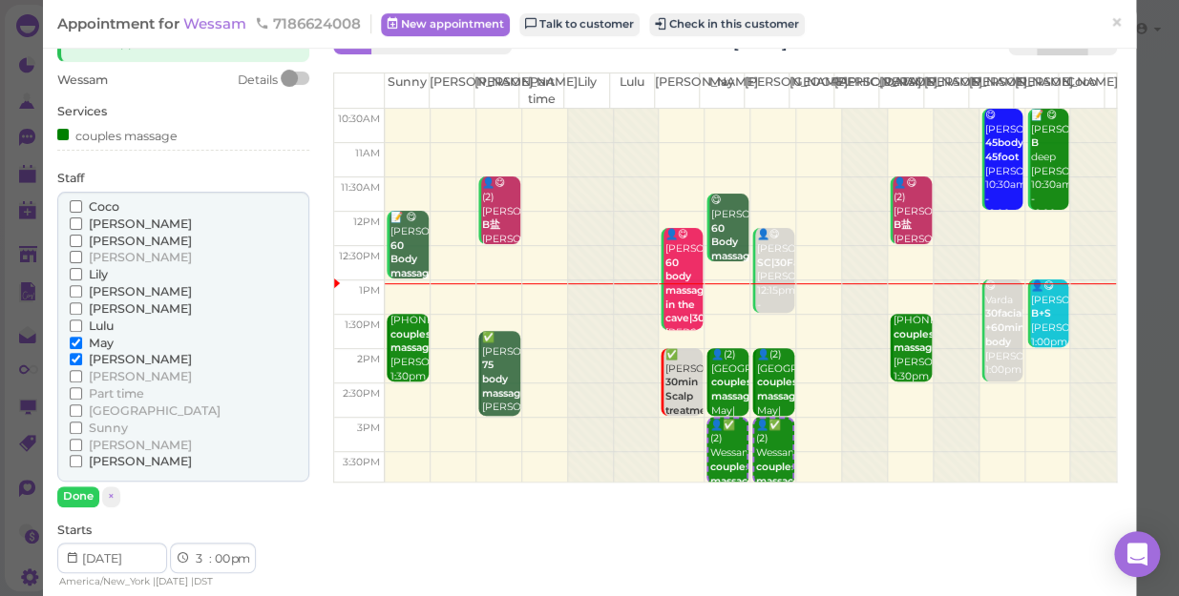
scroll to position [86, 0]
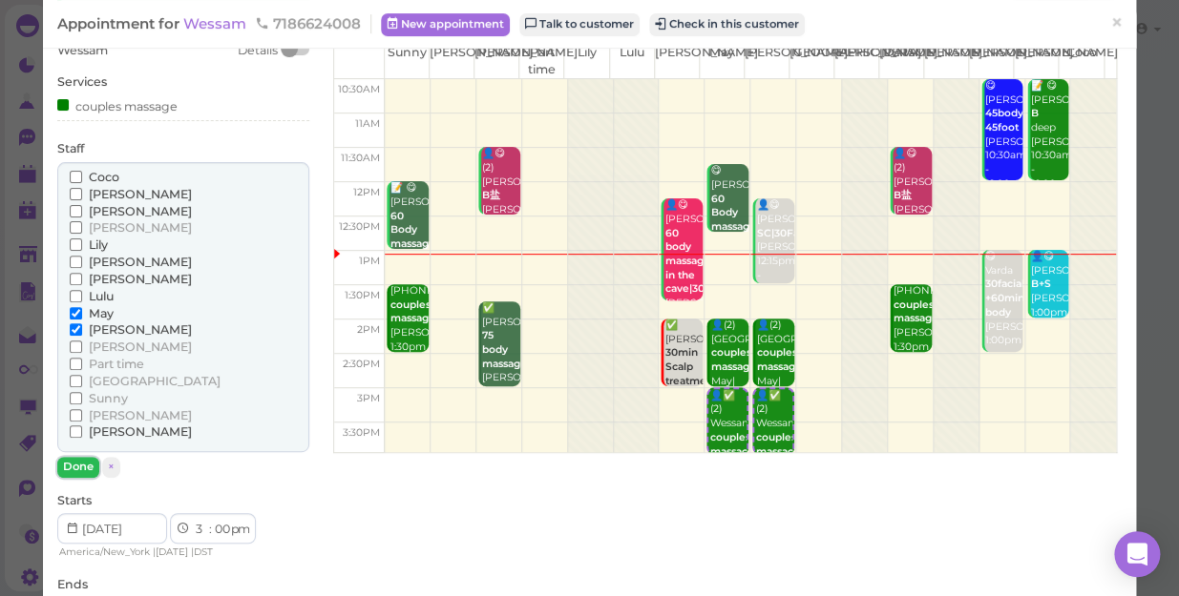
click at [86, 467] on button "Done" at bounding box center [78, 467] width 42 height 20
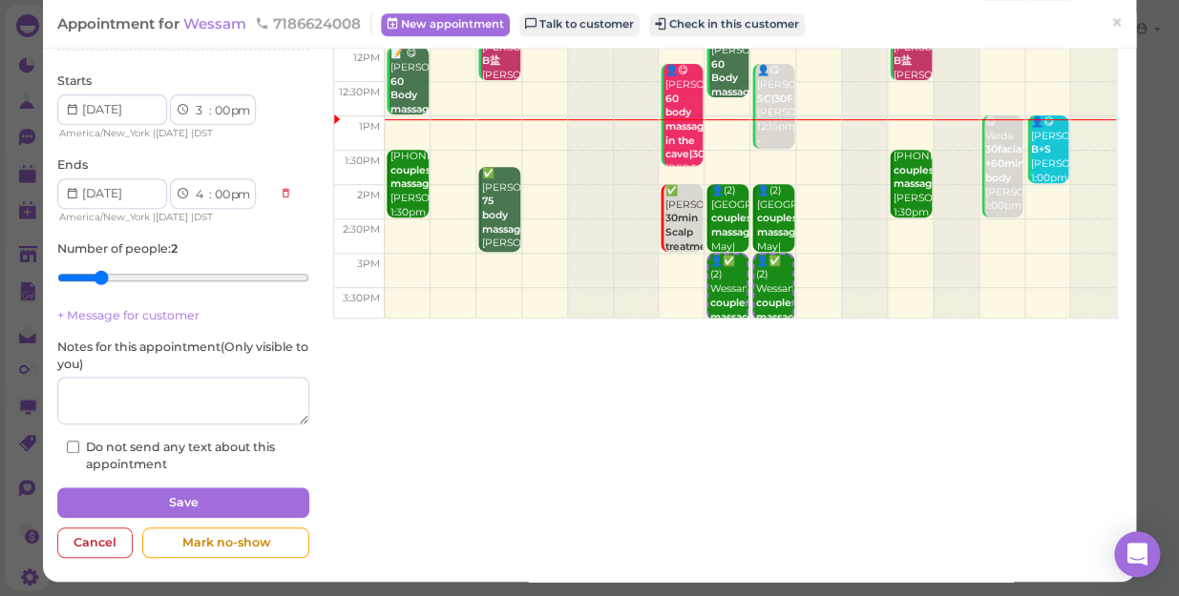
scroll to position [221, 0]
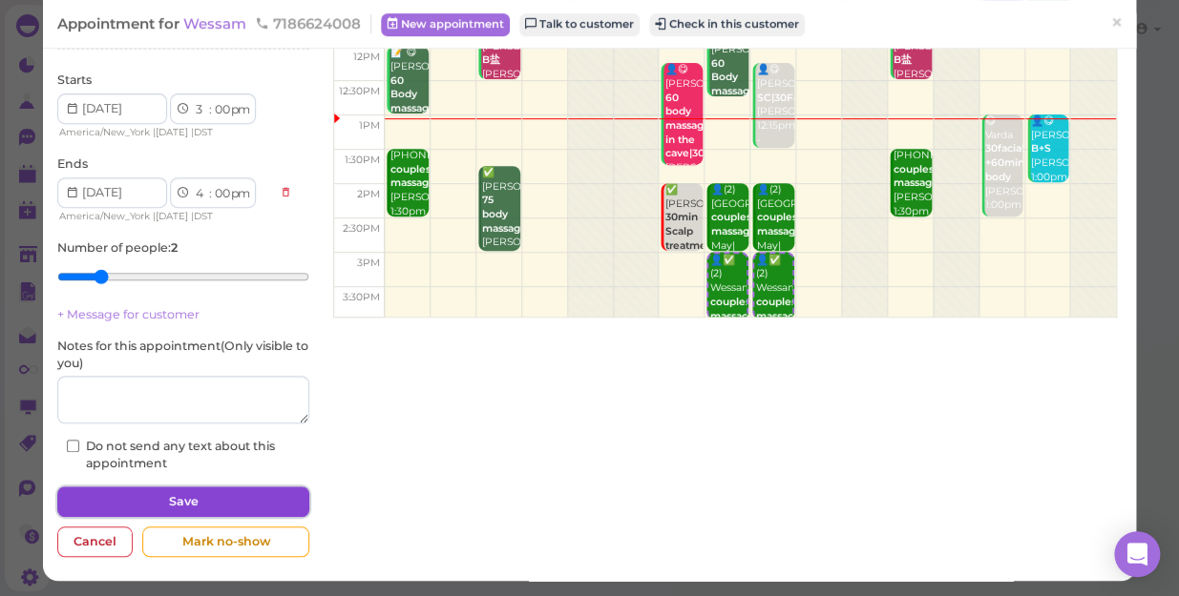
click at [219, 498] on button "Save" at bounding box center [183, 502] width 252 height 31
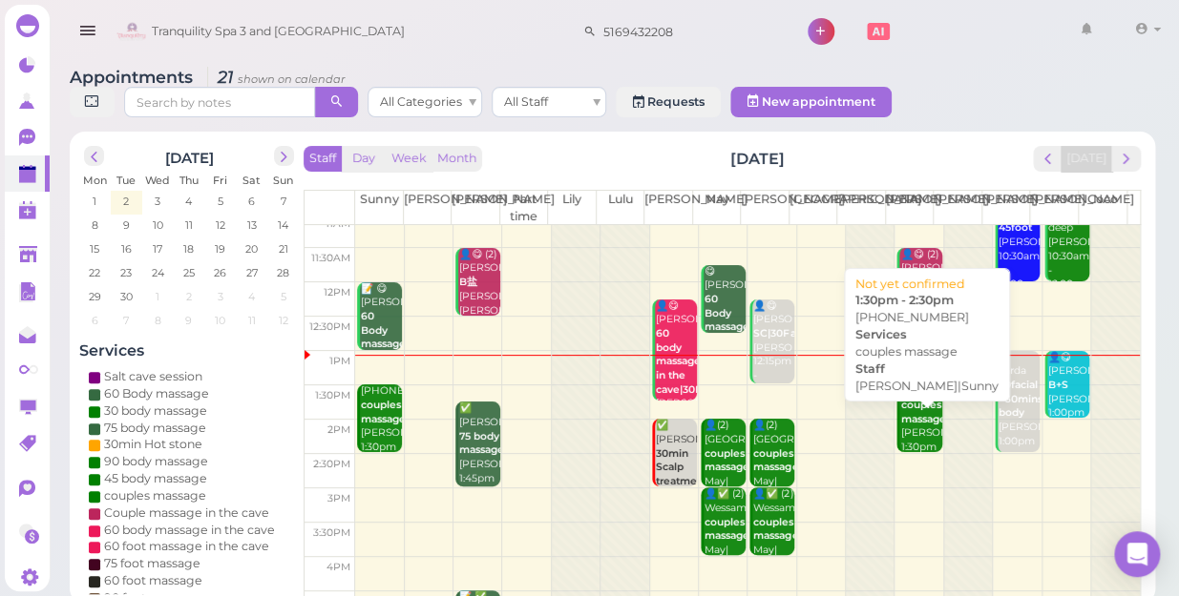
scroll to position [86, 0]
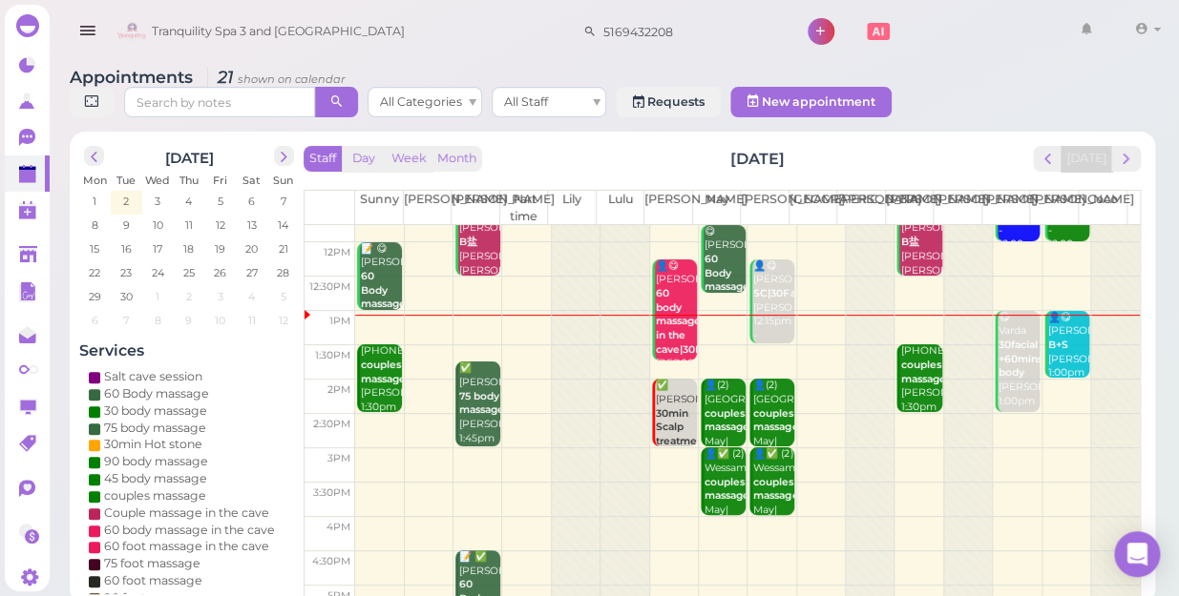
click at [1046, 380] on td at bounding box center [747, 397] width 784 height 34
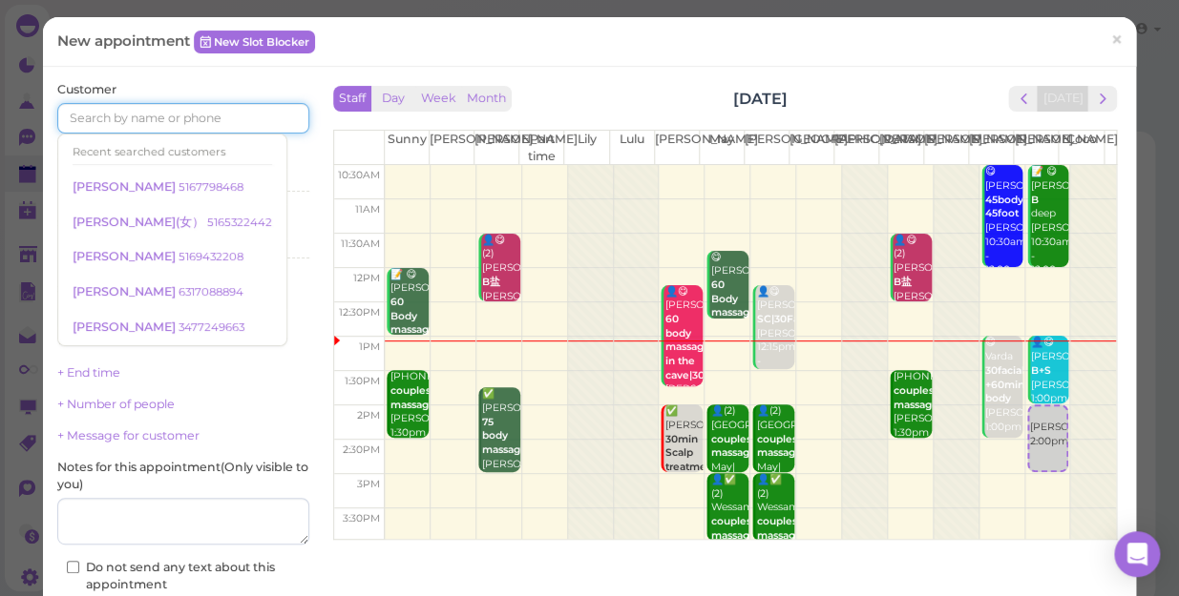
click at [264, 123] on input at bounding box center [183, 118] width 252 height 31
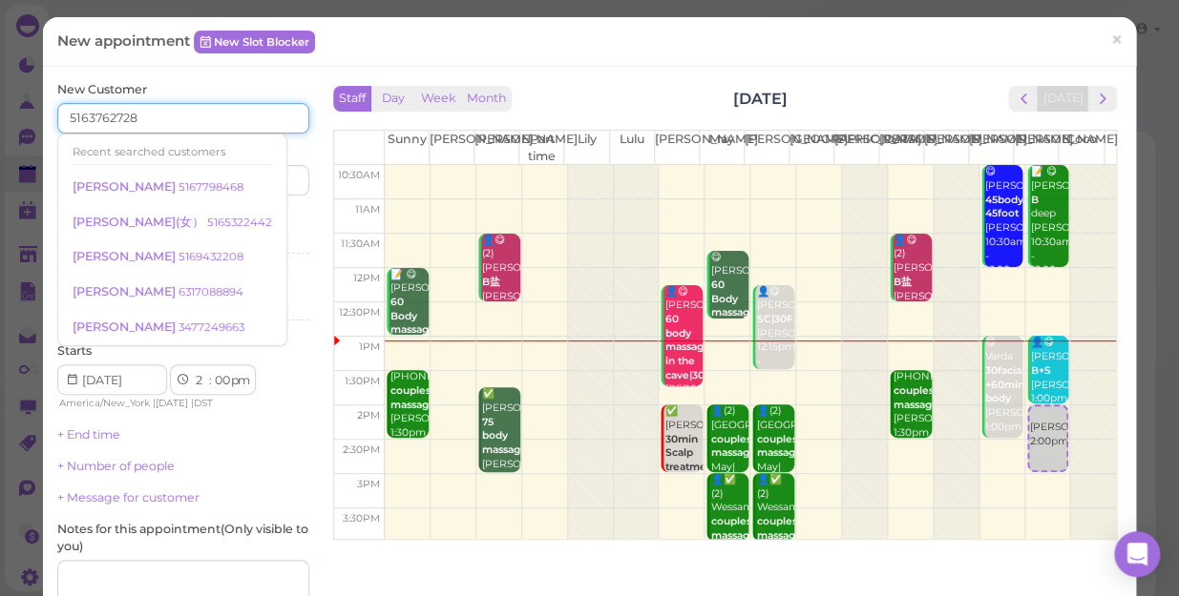
type input "5163762728"
click at [268, 229] on div "Services Select services" at bounding box center [183, 236] width 252 height 52
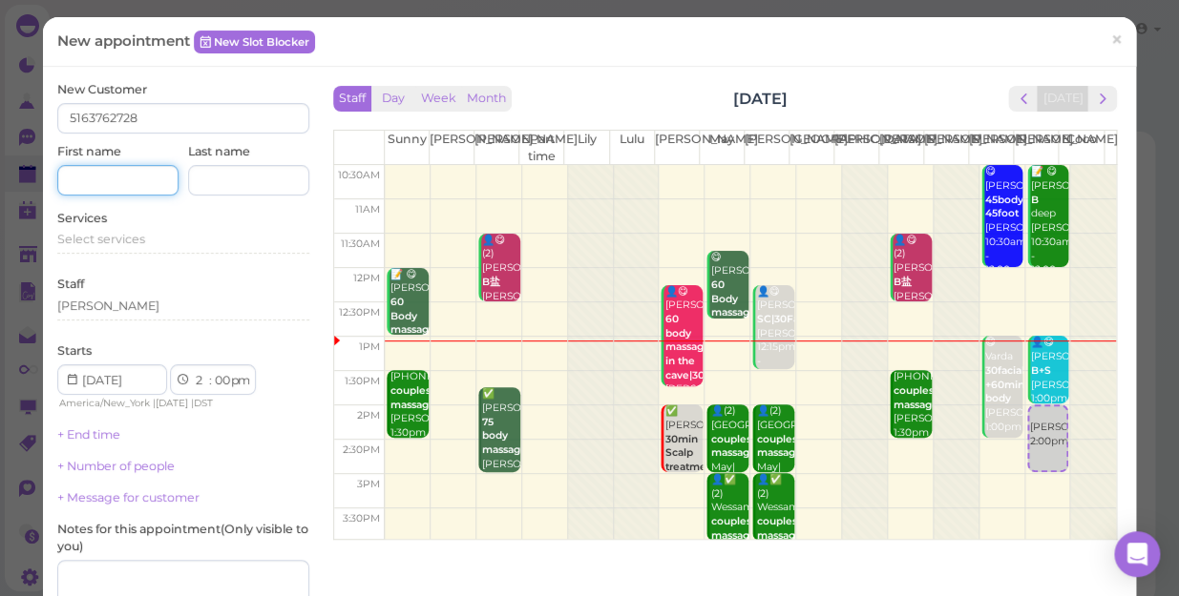
click at [120, 178] on input at bounding box center [117, 180] width 121 height 31
type input "[PERSON_NAME]"
click at [70, 240] on span "Select services" at bounding box center [101, 239] width 88 height 14
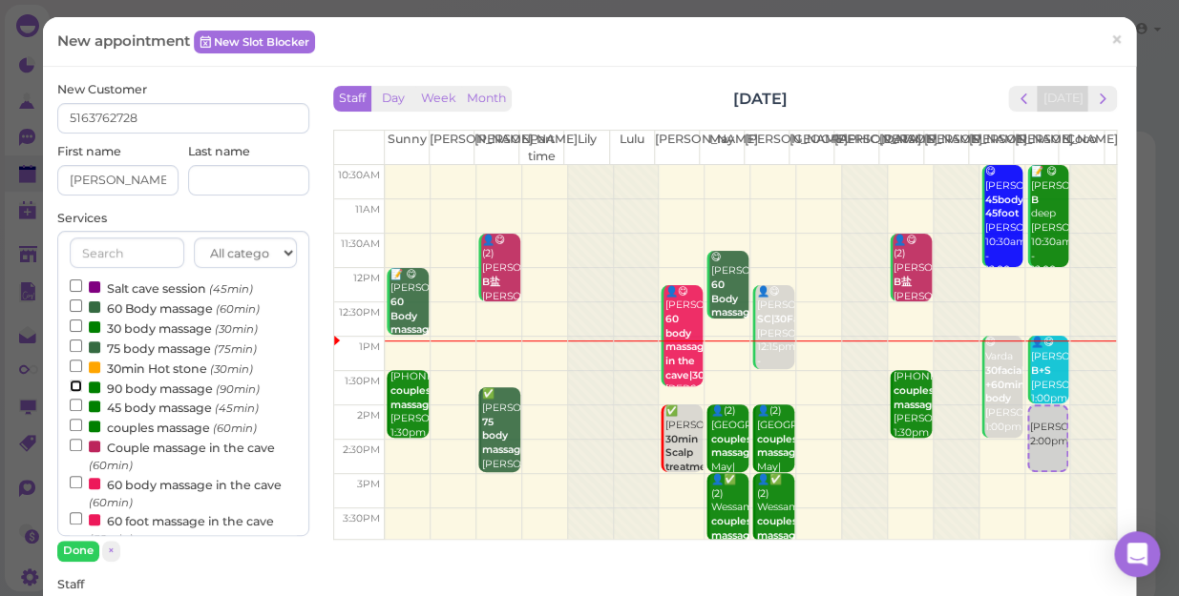
click at [70, 386] on input "90 body massage (90min)" at bounding box center [76, 386] width 12 height 12
click at [93, 548] on button "Done" at bounding box center [78, 551] width 42 height 20
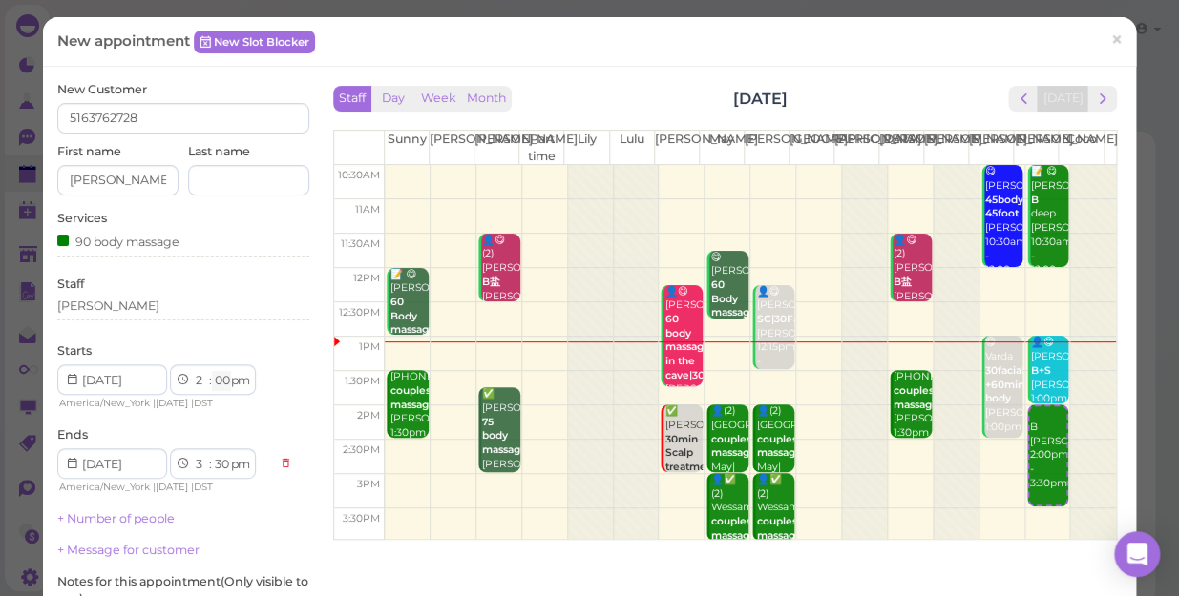
click at [220, 379] on select "00 05 10 15 20 25 30 35 40 45 50 55" at bounding box center [221, 381] width 19 height 20
select select "15"
click at [212, 371] on select "00 05 10 15 20 25 30 35 40 45 50 55" at bounding box center [221, 381] width 19 height 20
select select "45"
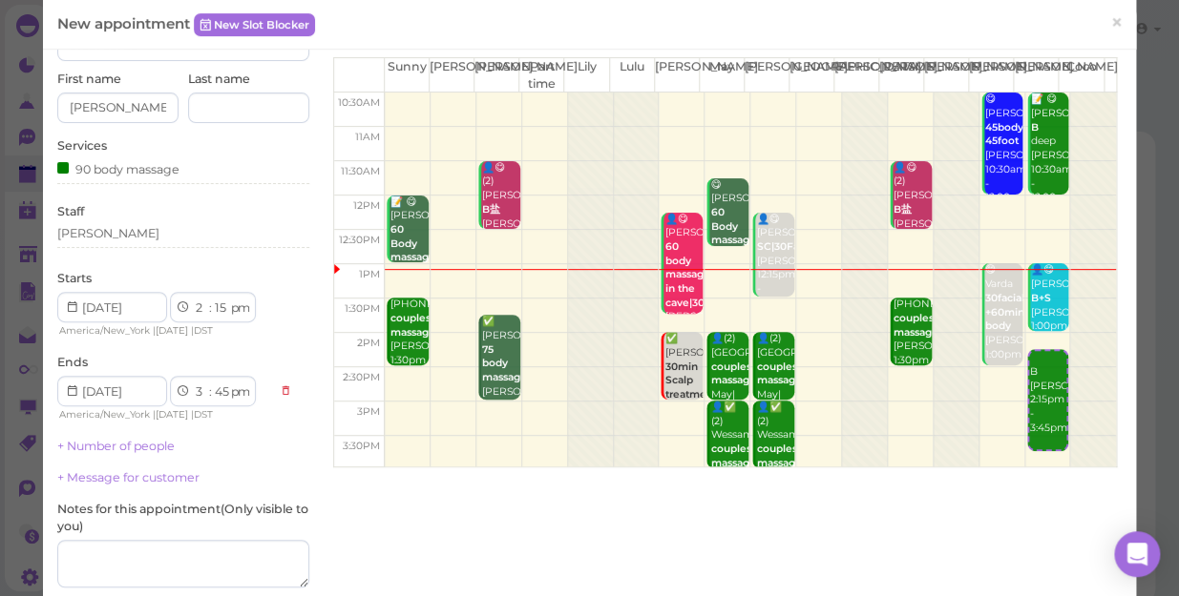
scroll to position [173, 0]
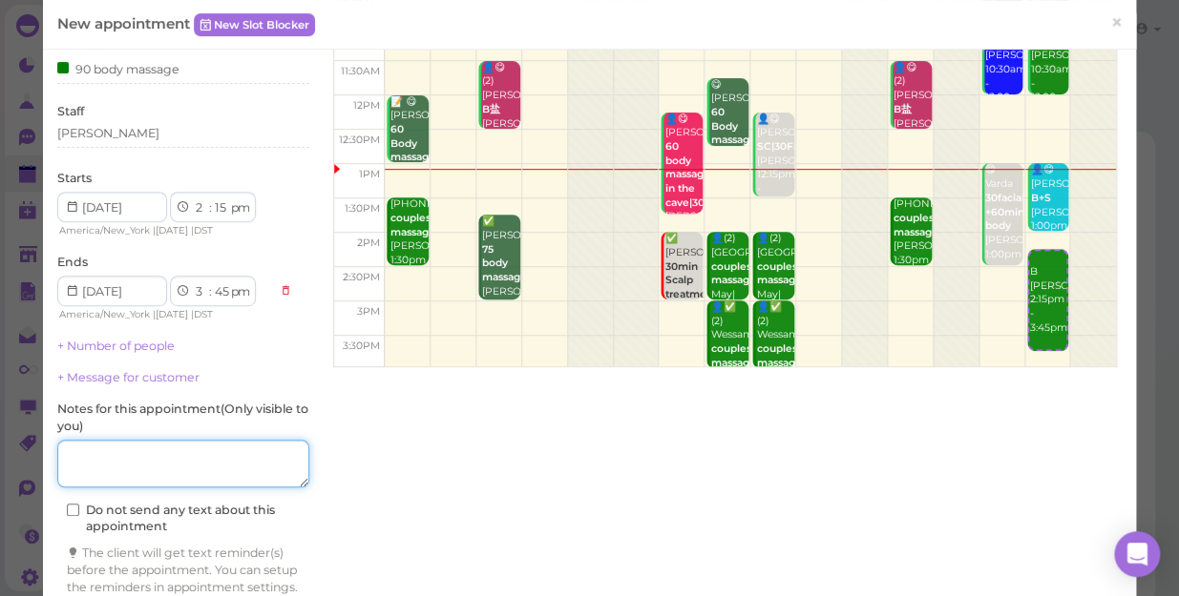
click at [150, 451] on textarea at bounding box center [183, 464] width 252 height 48
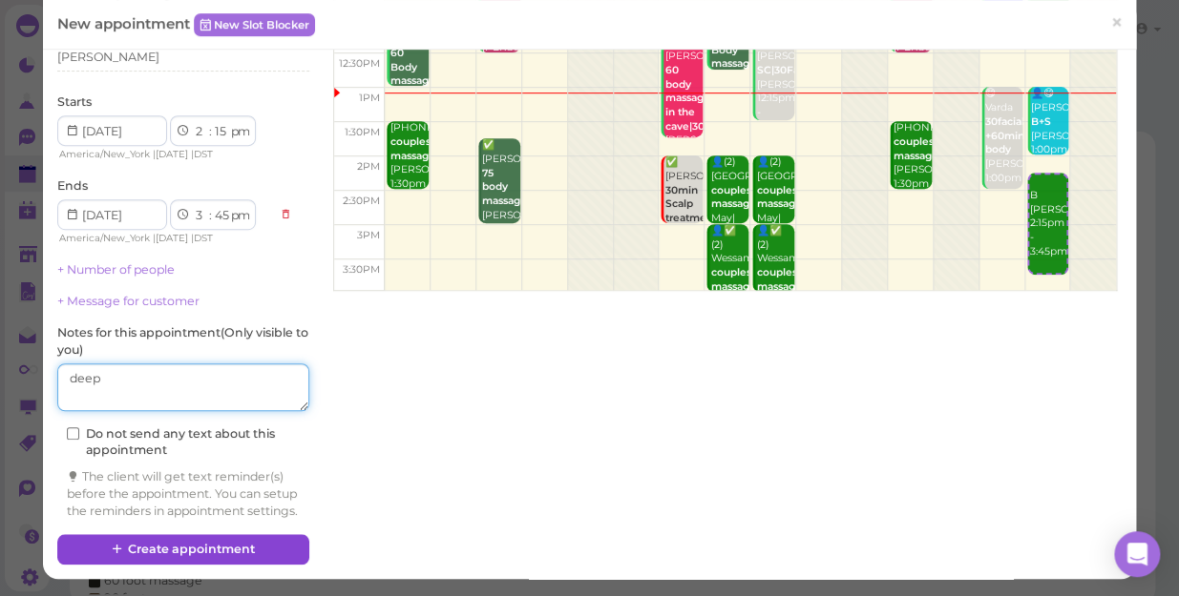
type textarea "deep"
click at [215, 550] on button "Create appointment" at bounding box center [183, 549] width 252 height 31
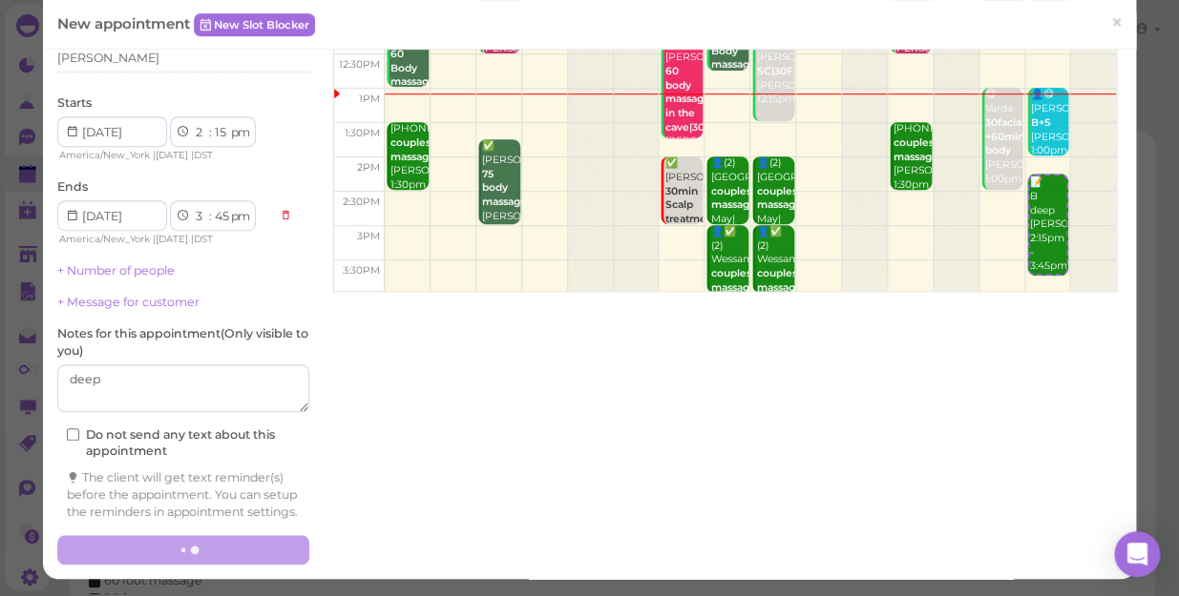
scroll to position [263, 0]
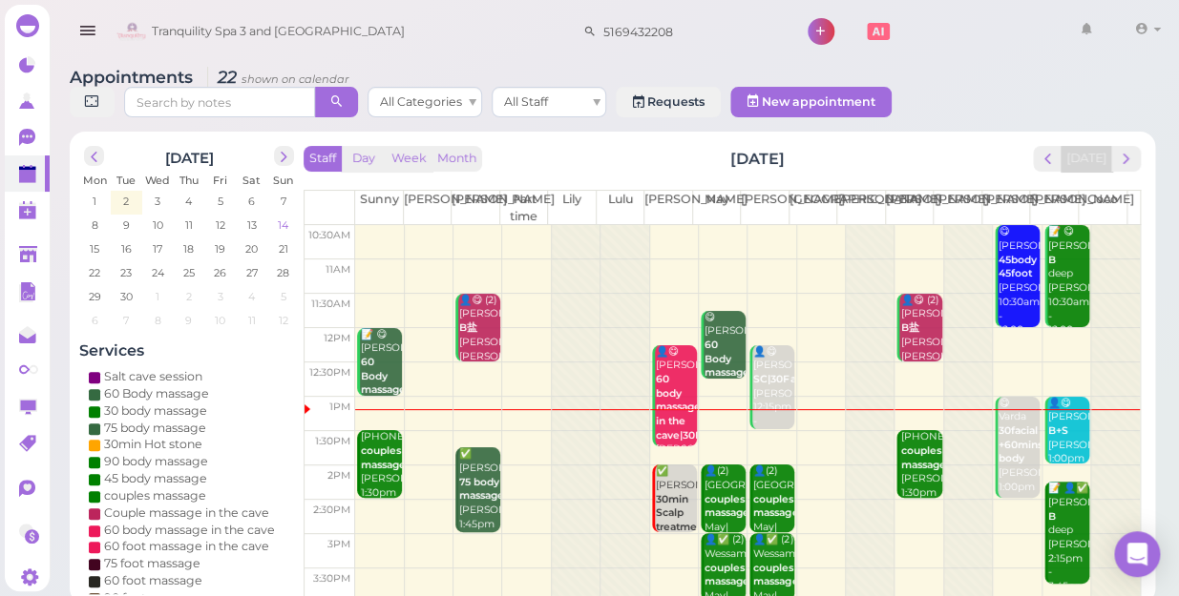
click at [277, 217] on span "14" at bounding box center [283, 225] width 14 height 17
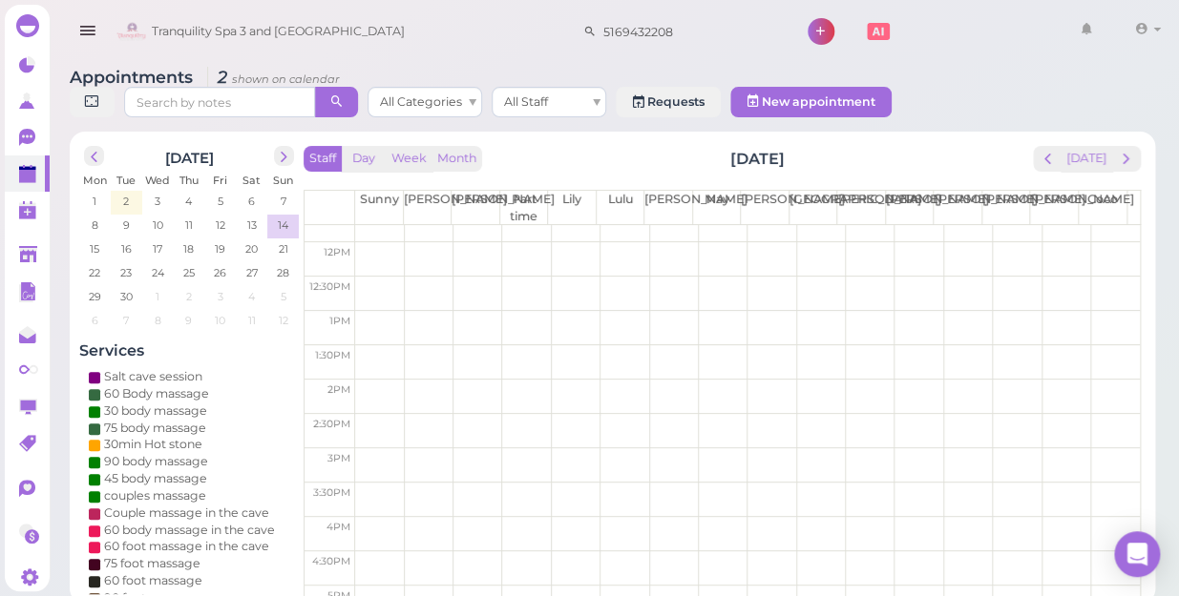
scroll to position [0, 0]
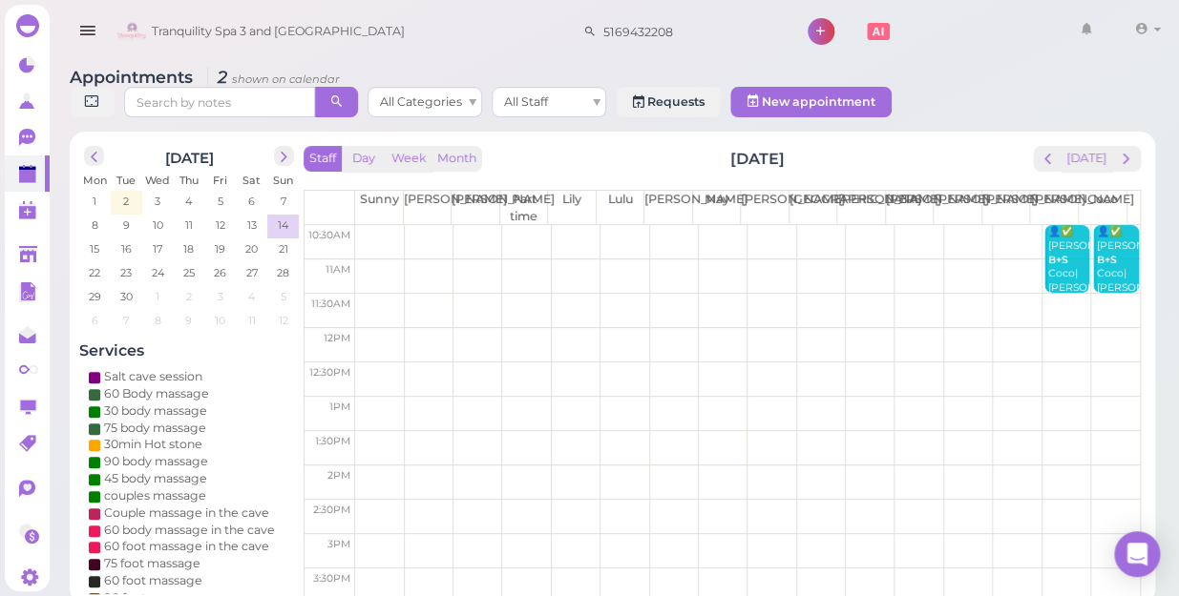
click at [1099, 294] on td at bounding box center [747, 311] width 784 height 34
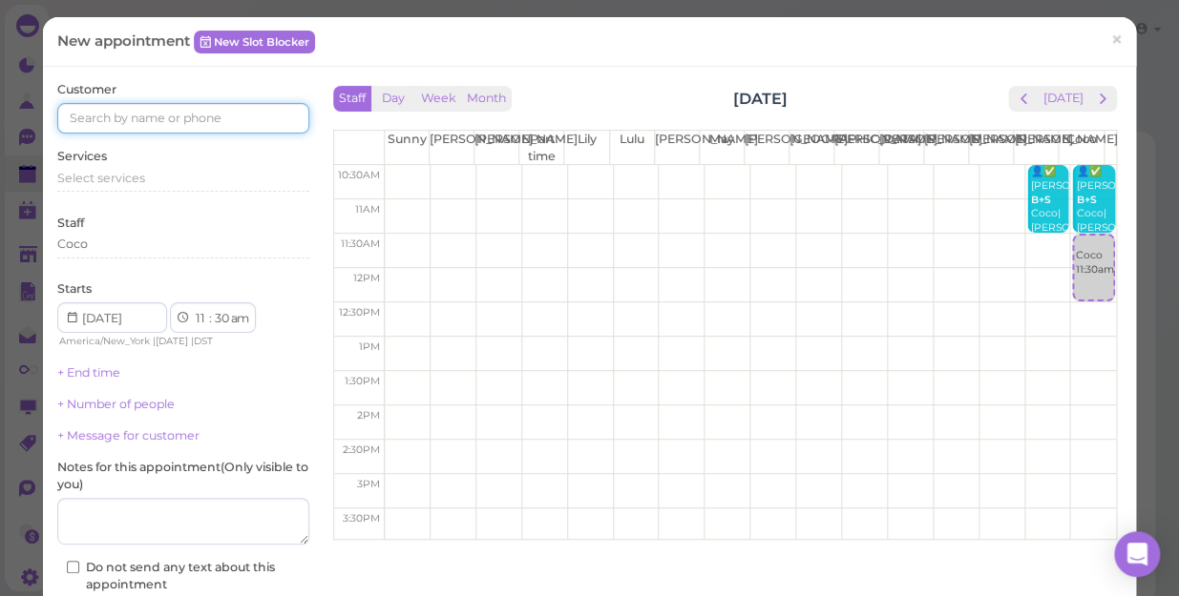
click at [251, 122] on input at bounding box center [183, 118] width 252 height 31
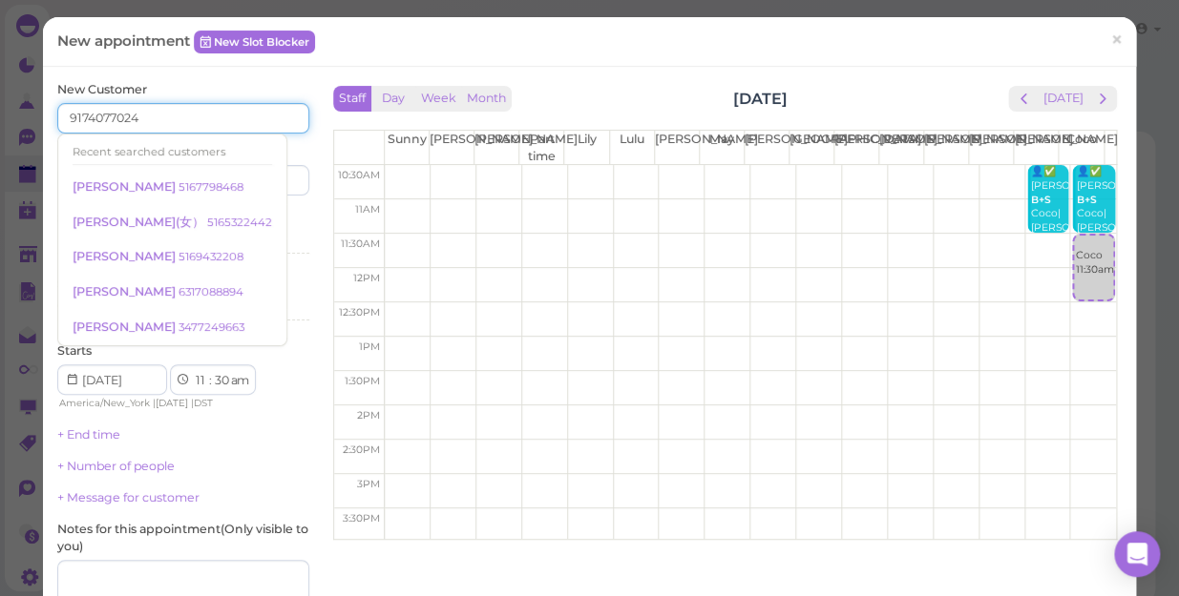
type input "9174077024"
click at [270, 216] on div "Services Select services" at bounding box center [183, 236] width 252 height 52
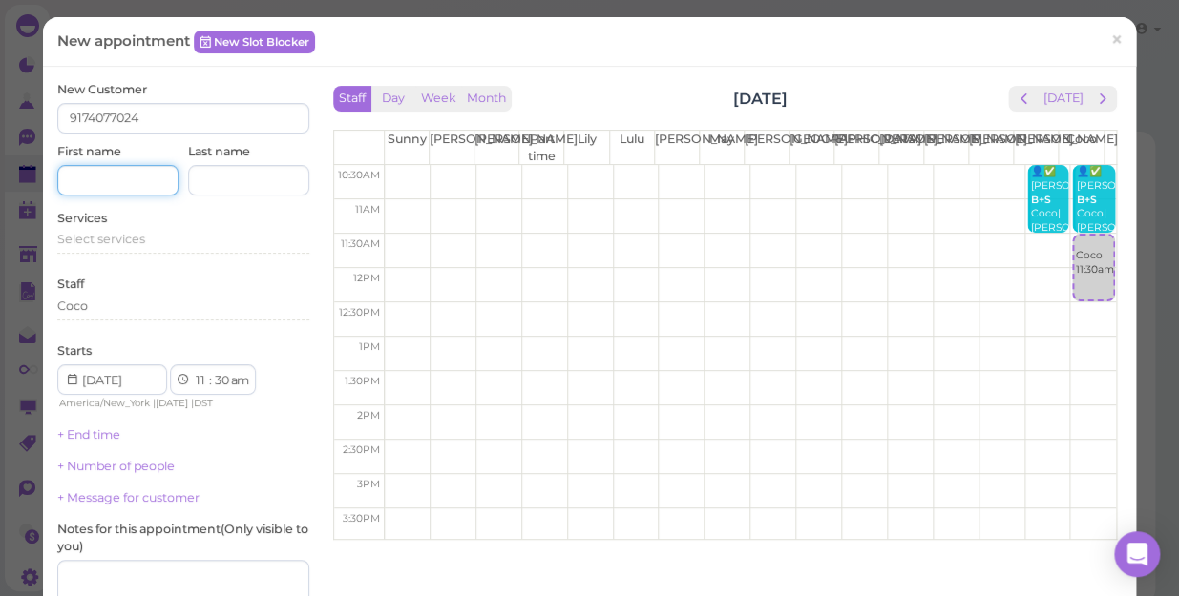
click at [151, 181] on input at bounding box center [117, 180] width 121 height 31
type input "Eva"
click at [270, 356] on div "Starts 1 2 3 4 5 6 7 8 9 10 11 12 : 00 05 10 15 20 25 30 35 40 45 50 55 am pm A…" at bounding box center [183, 378] width 252 height 70
click at [153, 242] on div "Select services" at bounding box center [183, 239] width 252 height 17
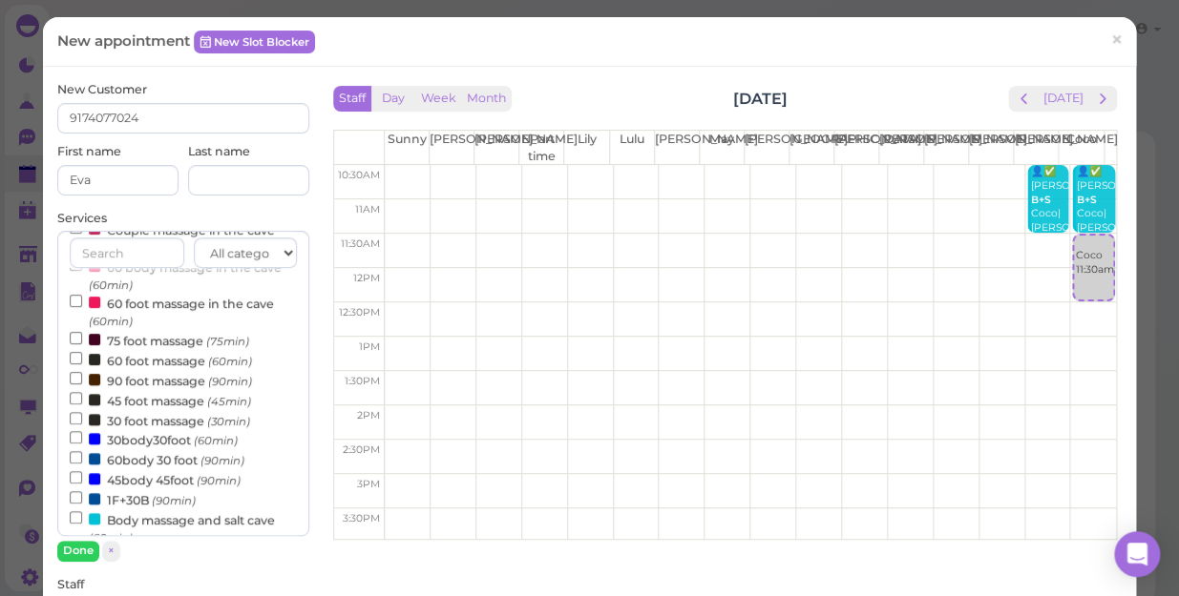
scroll to position [260, 0]
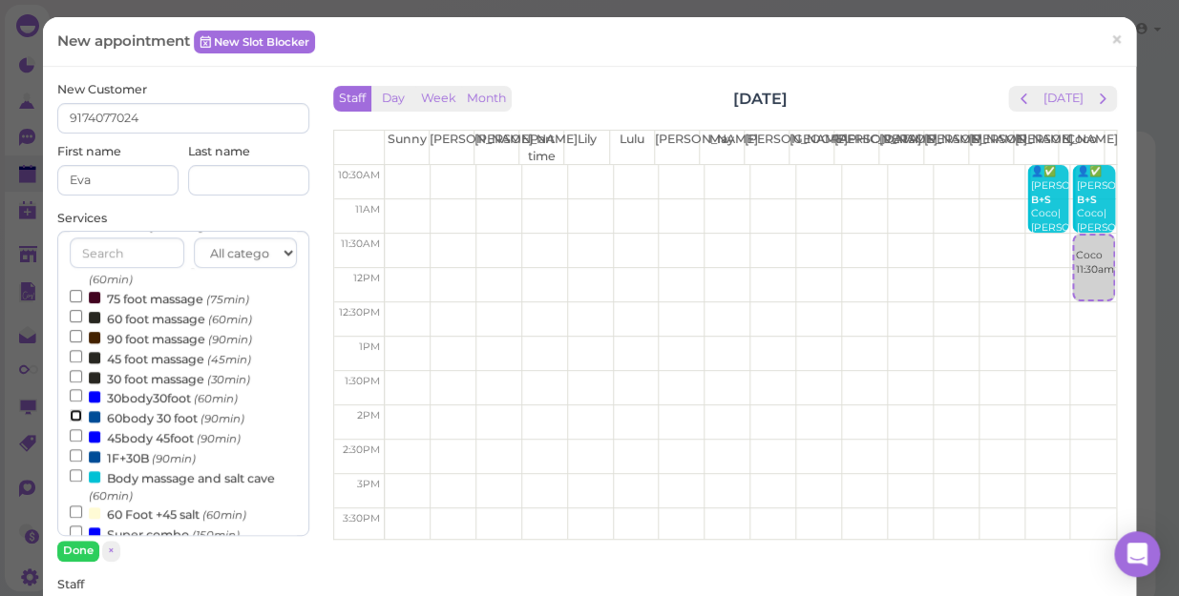
click at [71, 418] on input "60body 30 foot (90min)" at bounding box center [76, 415] width 12 height 12
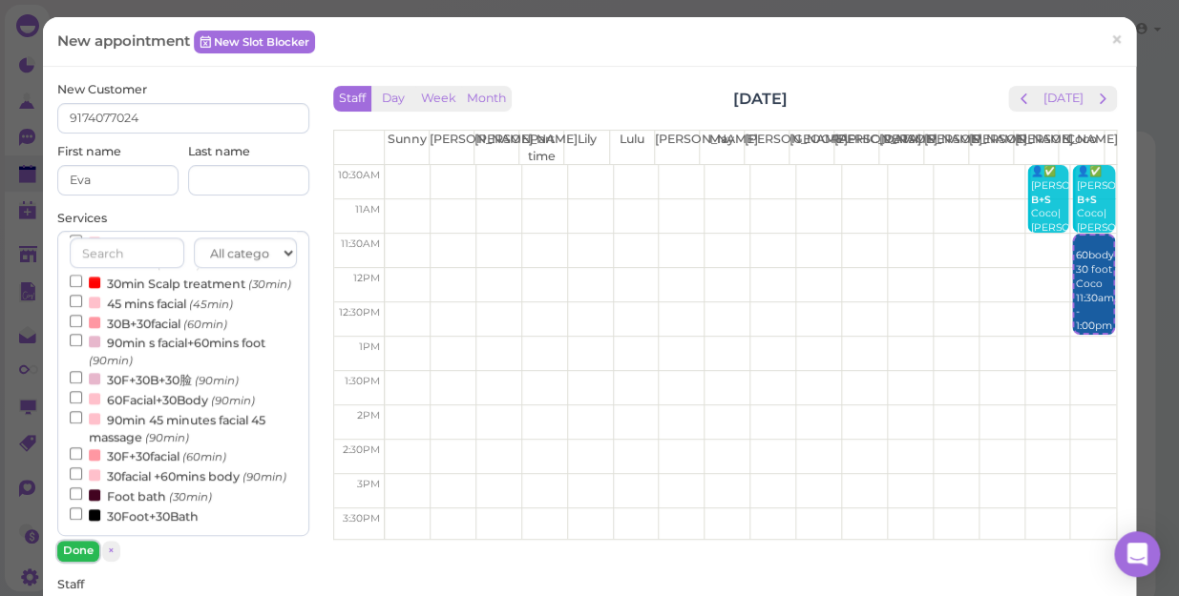
click at [81, 547] on button "Done" at bounding box center [78, 551] width 42 height 20
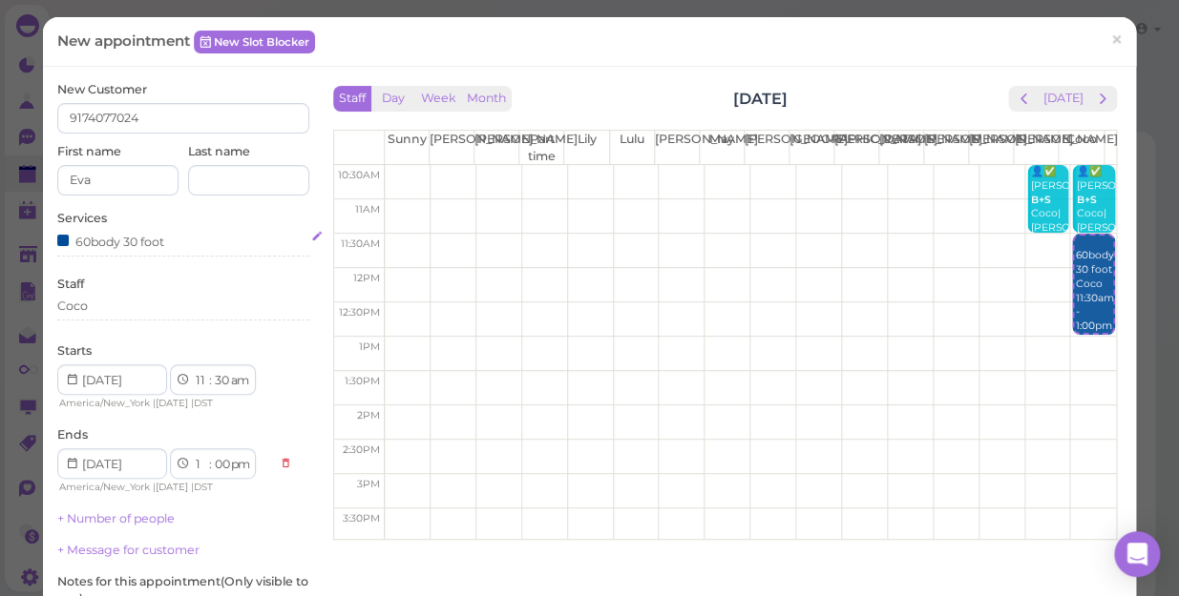
click at [172, 243] on div "60body 30 foot" at bounding box center [183, 241] width 252 height 20
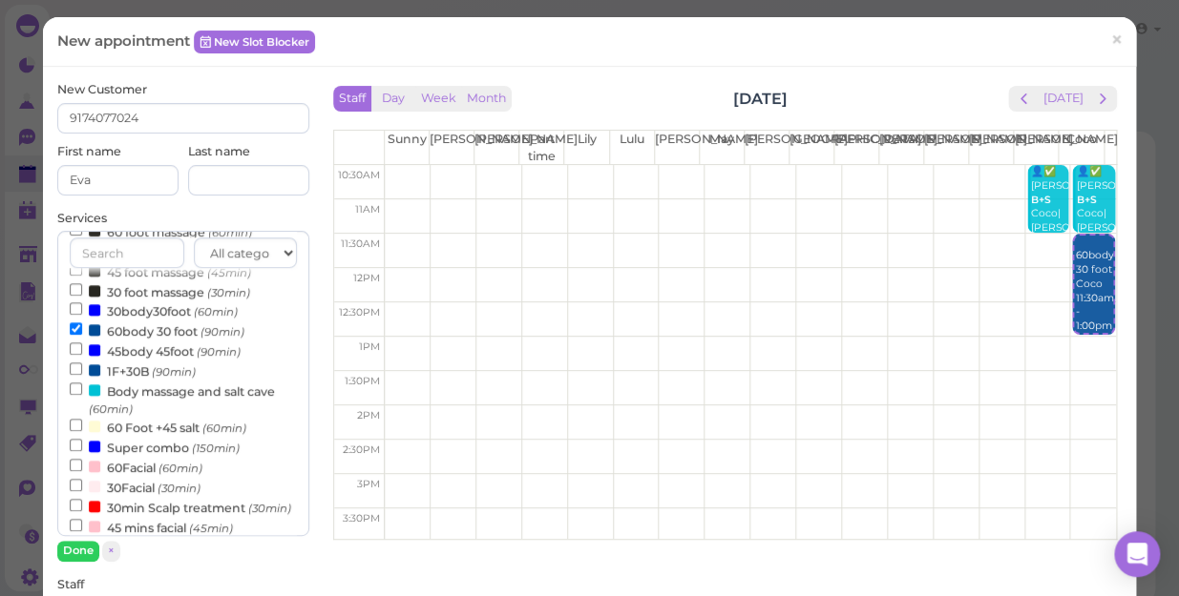
scroll to position [433, 0]
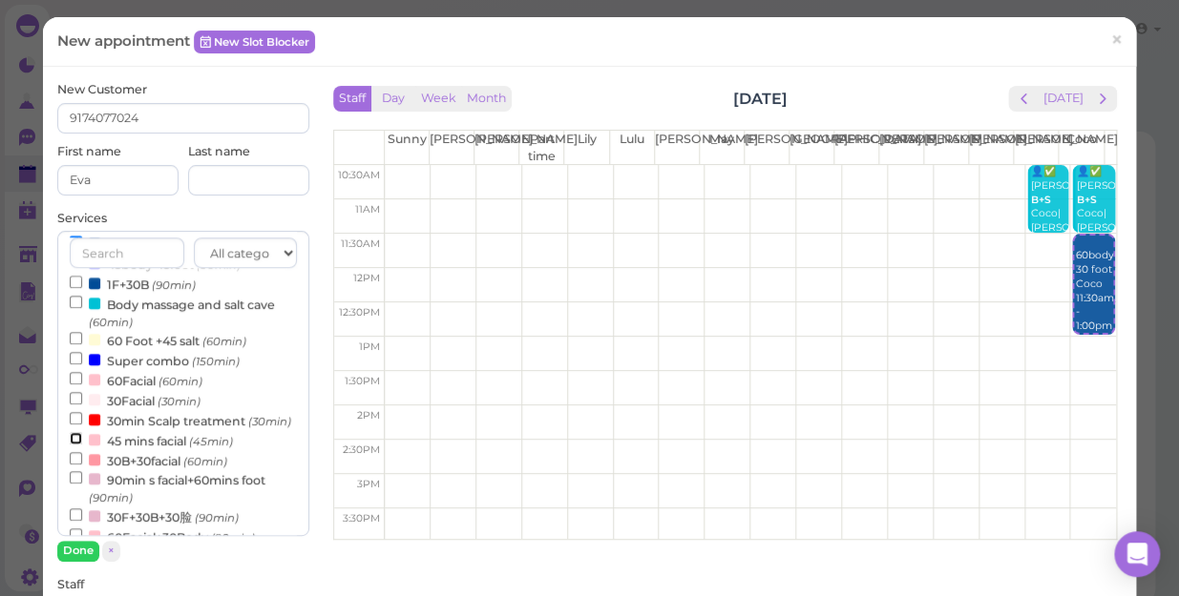
click at [71, 445] on input "45 mins facial (45min)" at bounding box center [76, 438] width 12 height 12
select select "45"
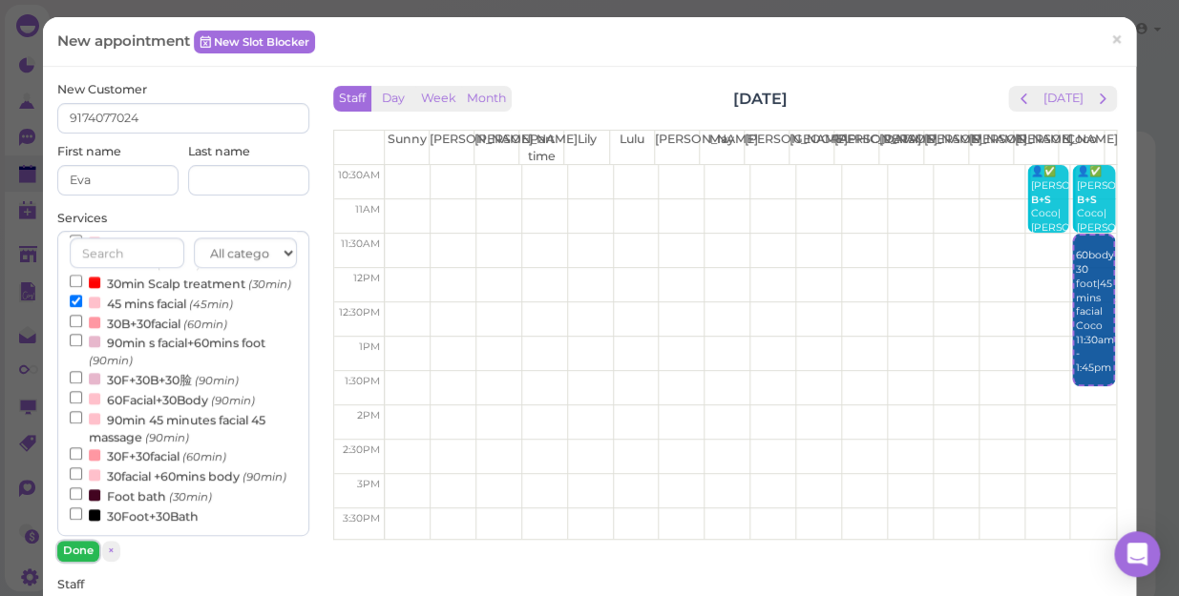
click at [75, 547] on button "Done" at bounding box center [78, 551] width 42 height 20
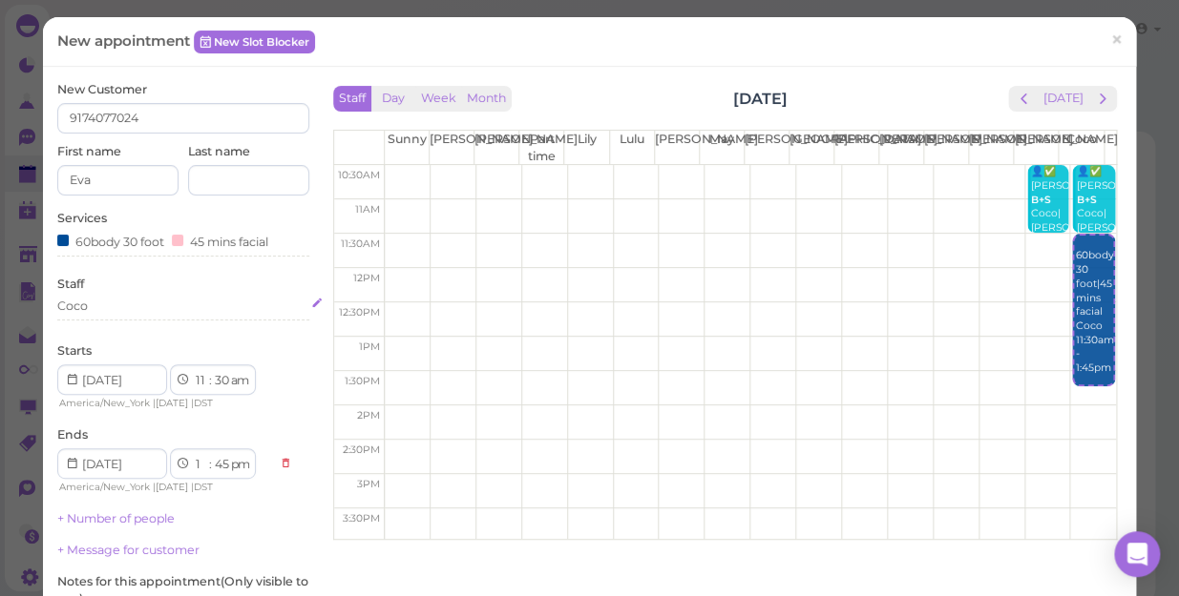
click at [99, 311] on div "Coco" at bounding box center [183, 306] width 252 height 17
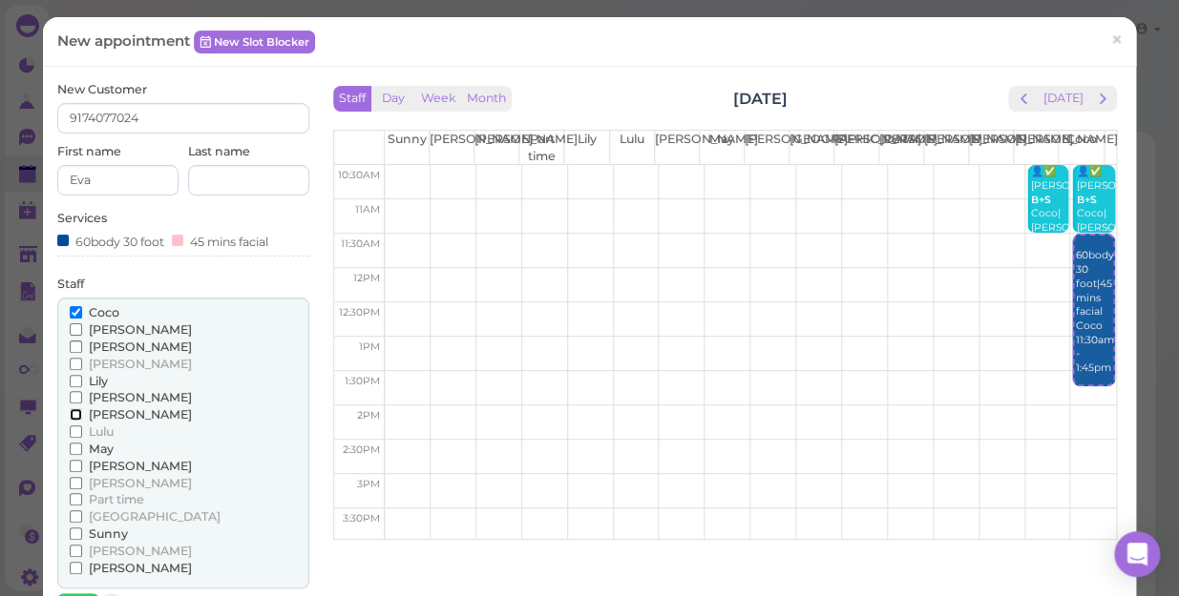
click at [73, 411] on input "[PERSON_NAME]" at bounding box center [76, 414] width 12 height 12
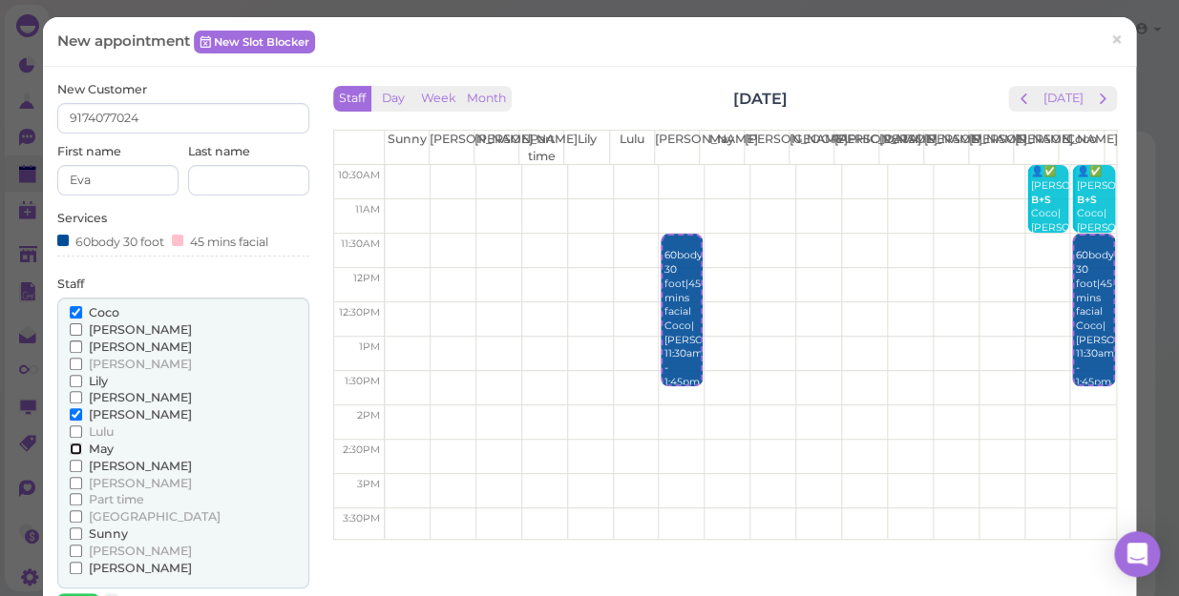
click at [74, 448] on input "May" at bounding box center [76, 449] width 12 height 12
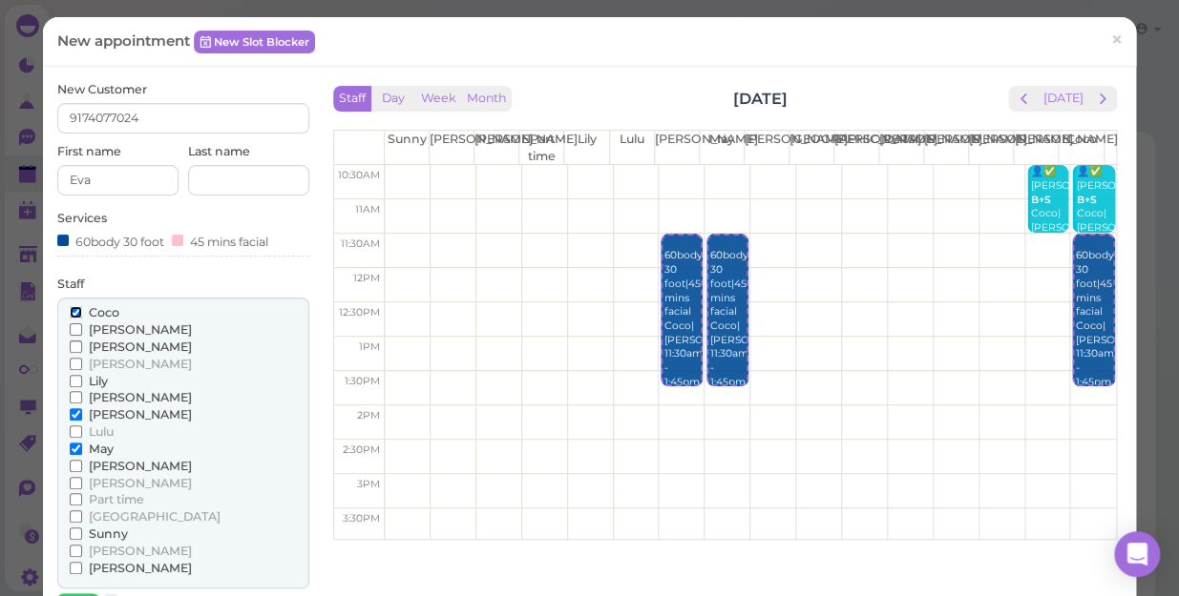
click at [74, 310] on input "Coco" at bounding box center [76, 312] width 12 height 12
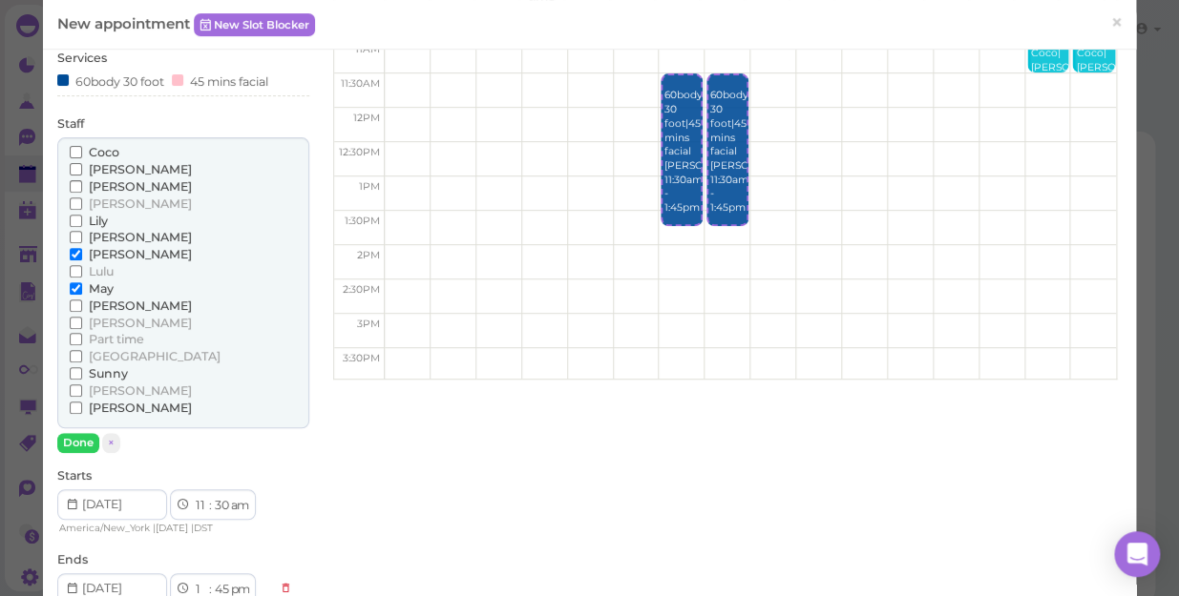
scroll to position [173, 0]
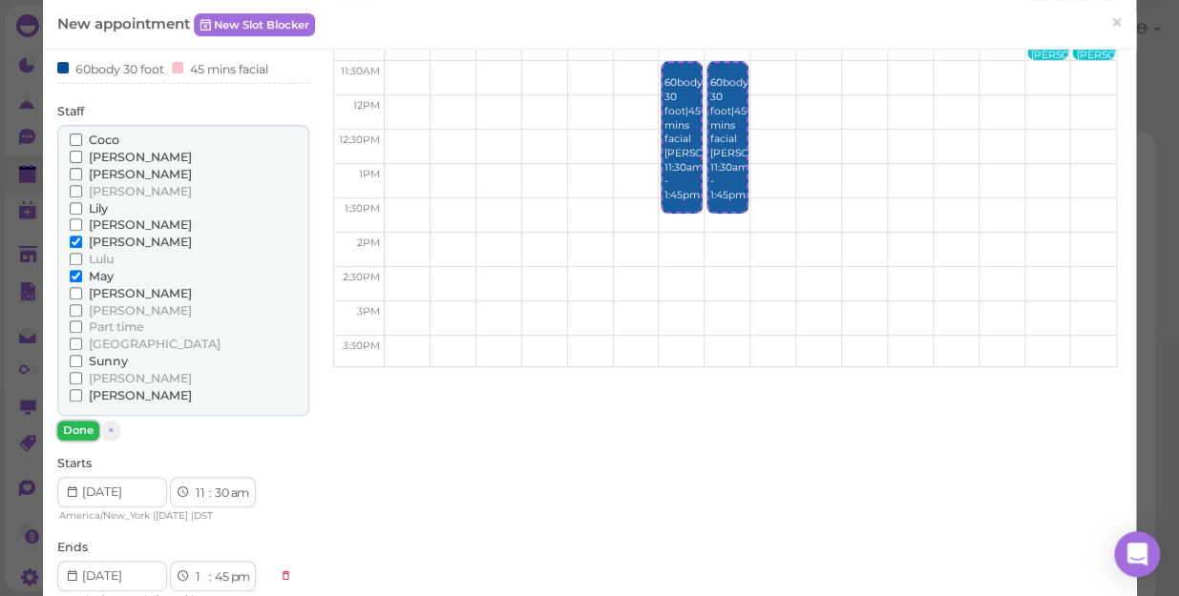
click at [67, 424] on button "Done" at bounding box center [78, 431] width 42 height 20
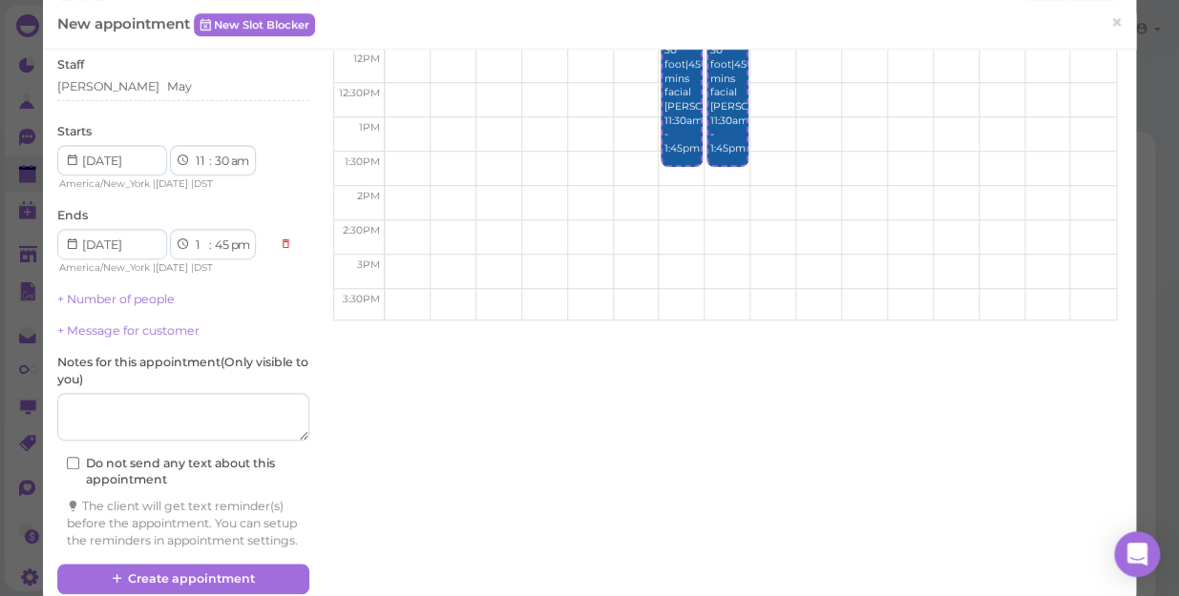
scroll to position [264, 0]
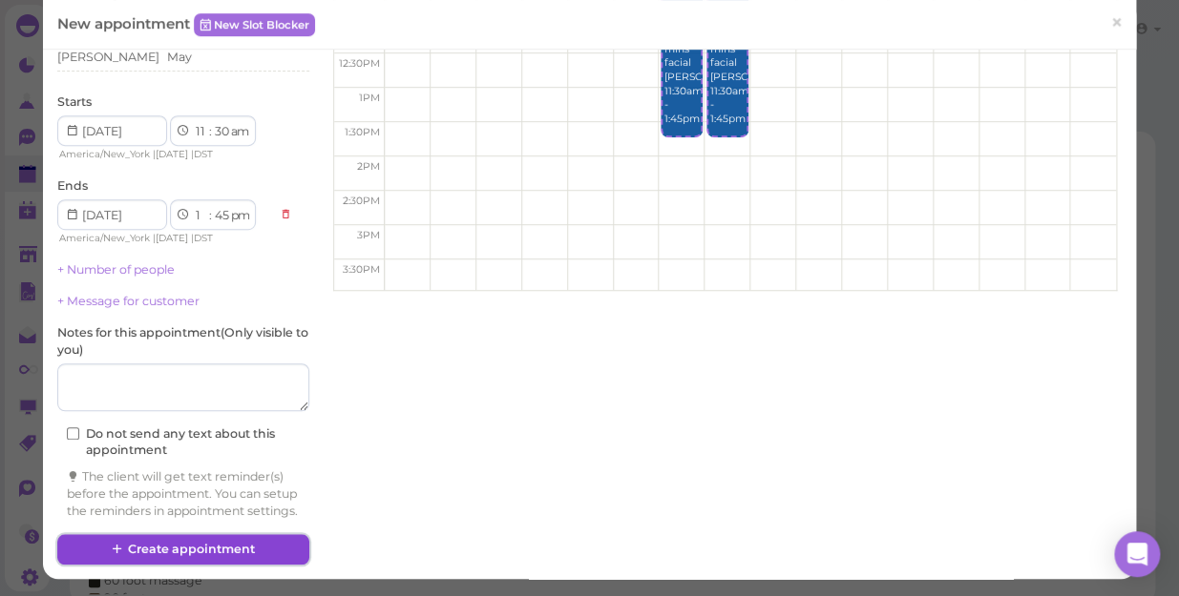
click at [191, 543] on button "Create appointment" at bounding box center [183, 549] width 252 height 31
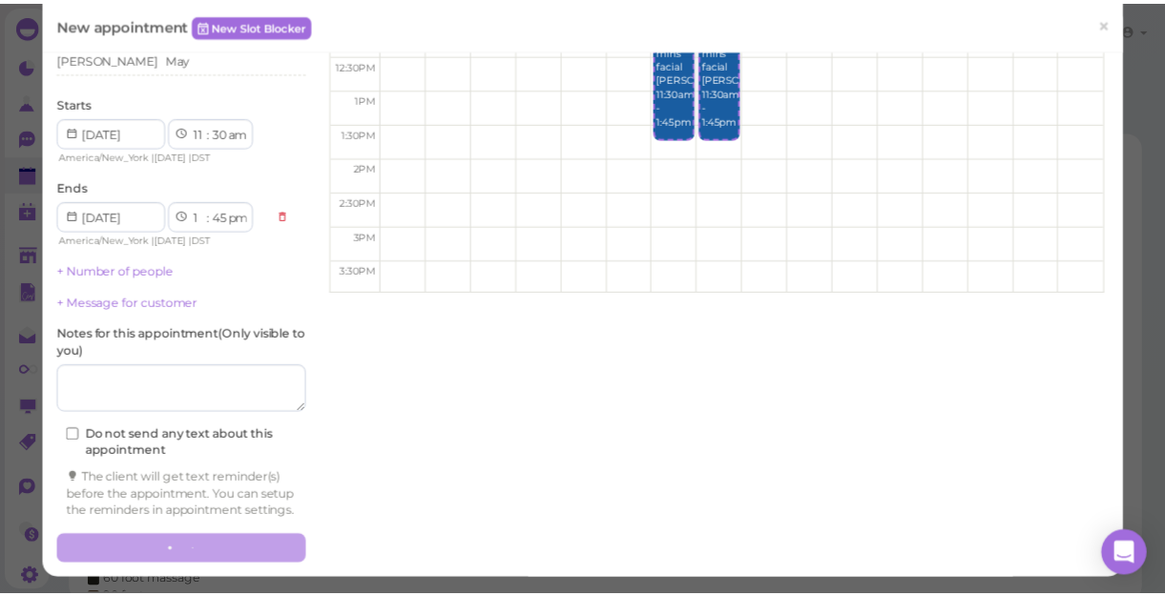
scroll to position [263, 0]
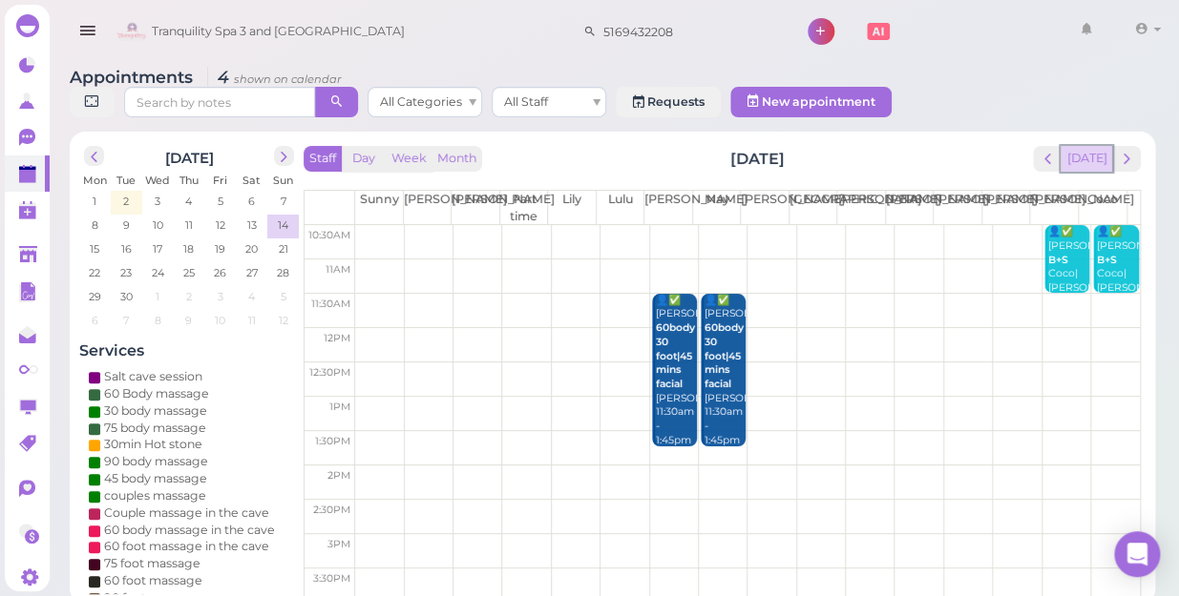
click at [1079, 146] on button "[DATE]" at bounding box center [1086, 159] width 52 height 26
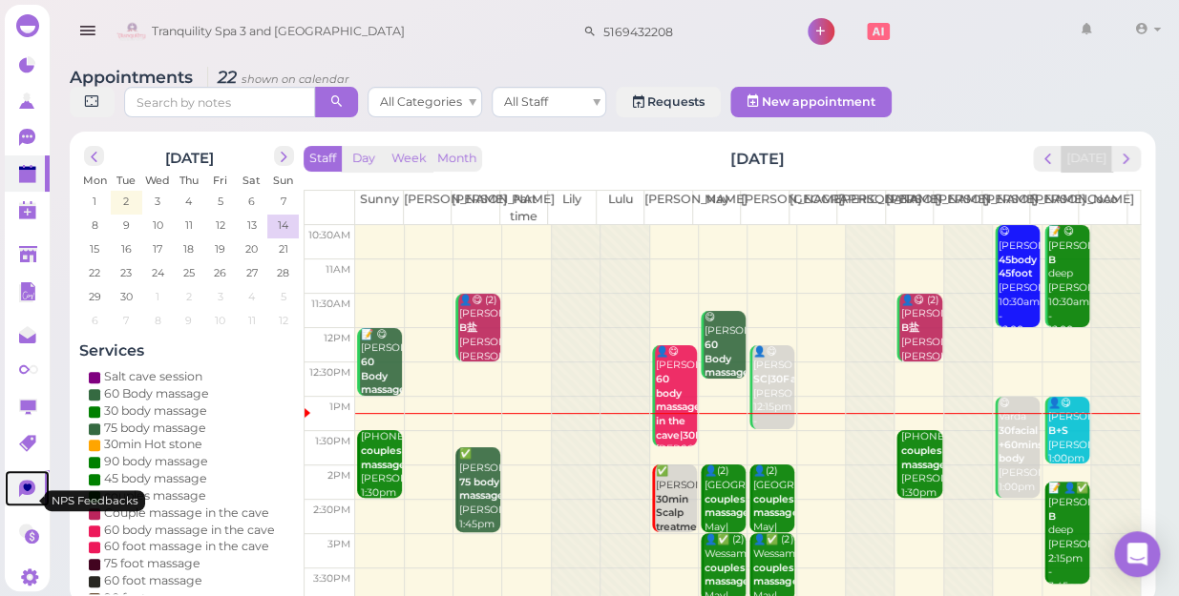
click at [30, 497] on icon at bounding box center [27, 488] width 16 height 17
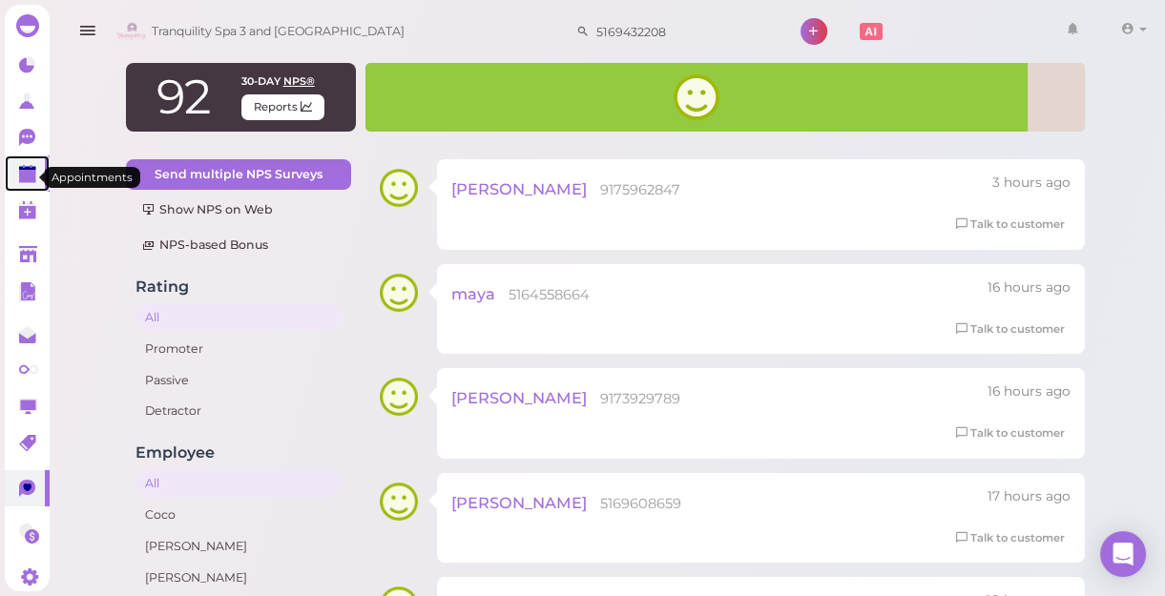
click at [27, 183] on polygon at bounding box center [27, 176] width 17 height 13
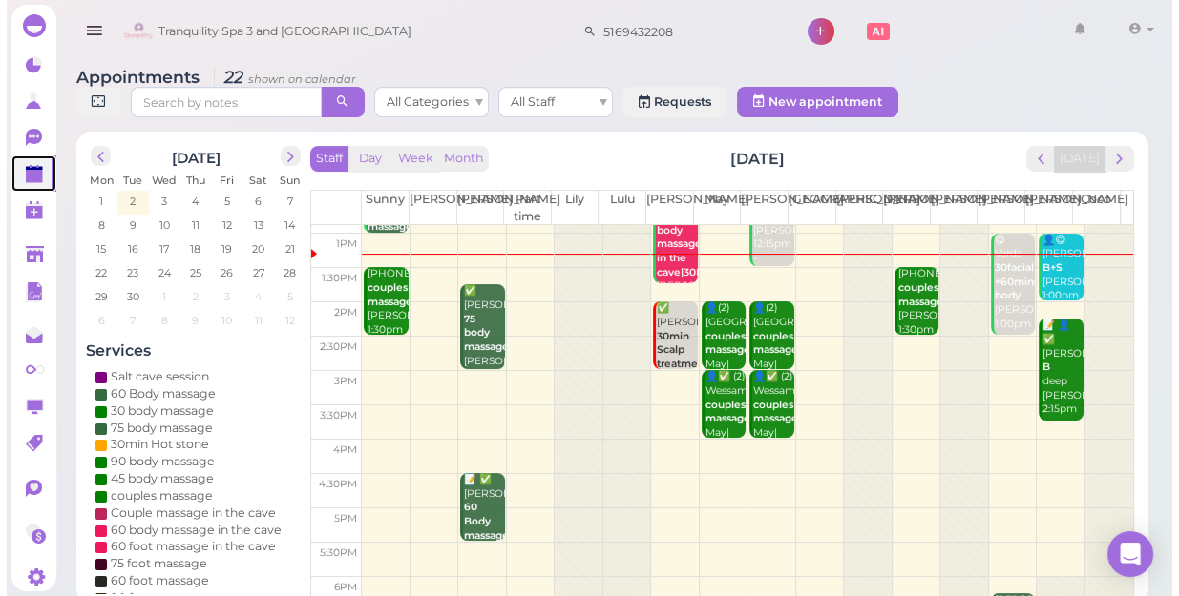
scroll to position [173, 0]
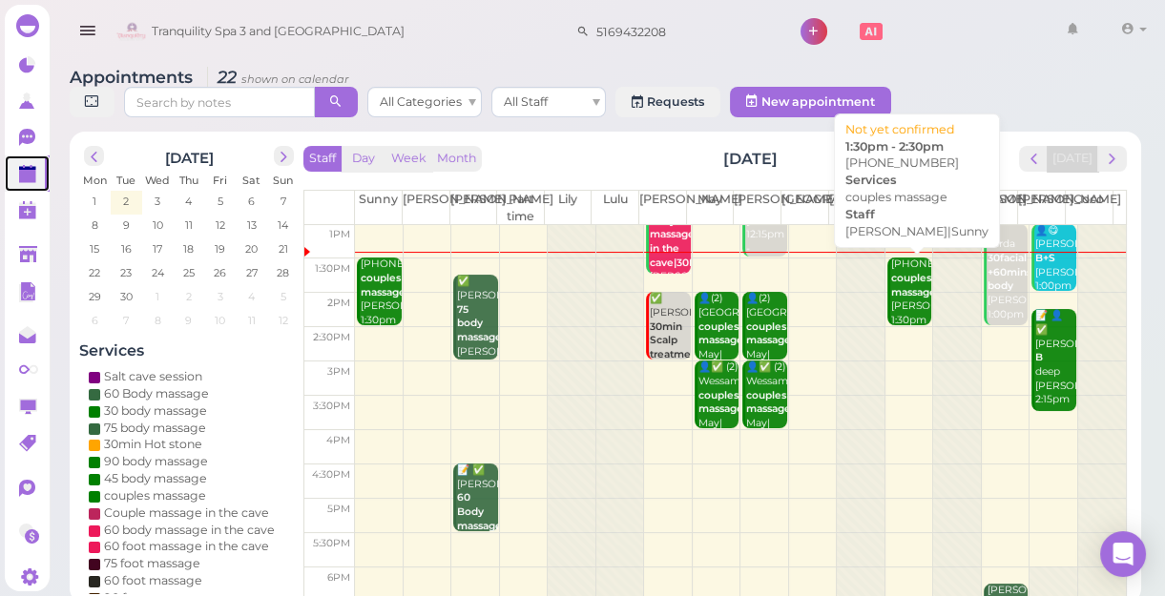
click at [896, 299] on b "couples massage" at bounding box center [913, 285] width 45 height 27
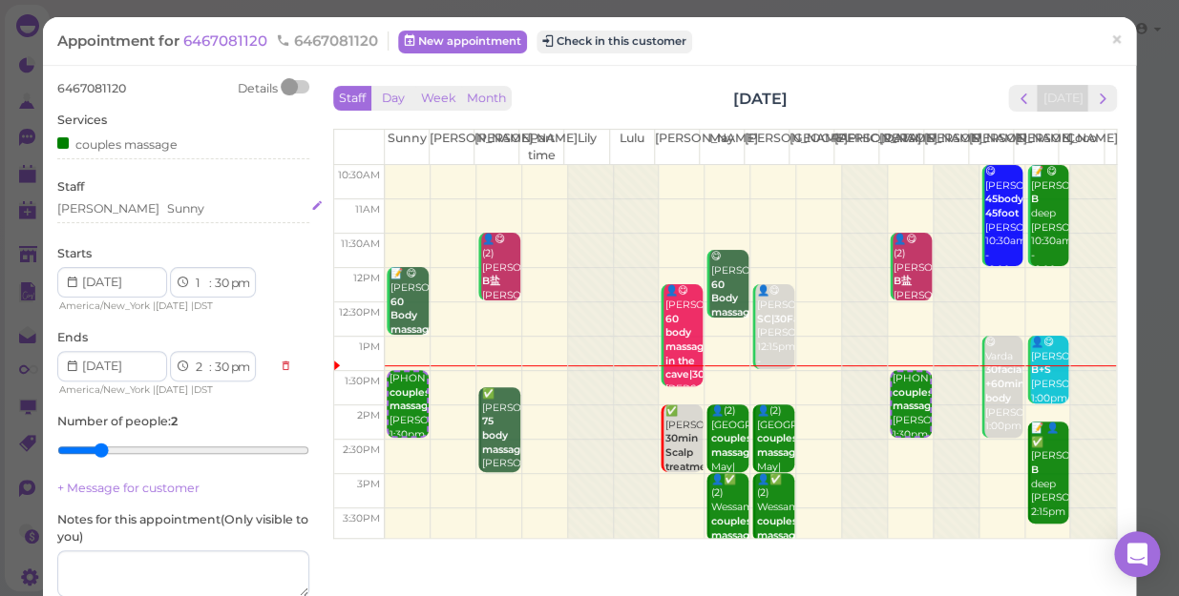
click at [142, 209] on div "[PERSON_NAME] Sunny" at bounding box center [183, 208] width 252 height 17
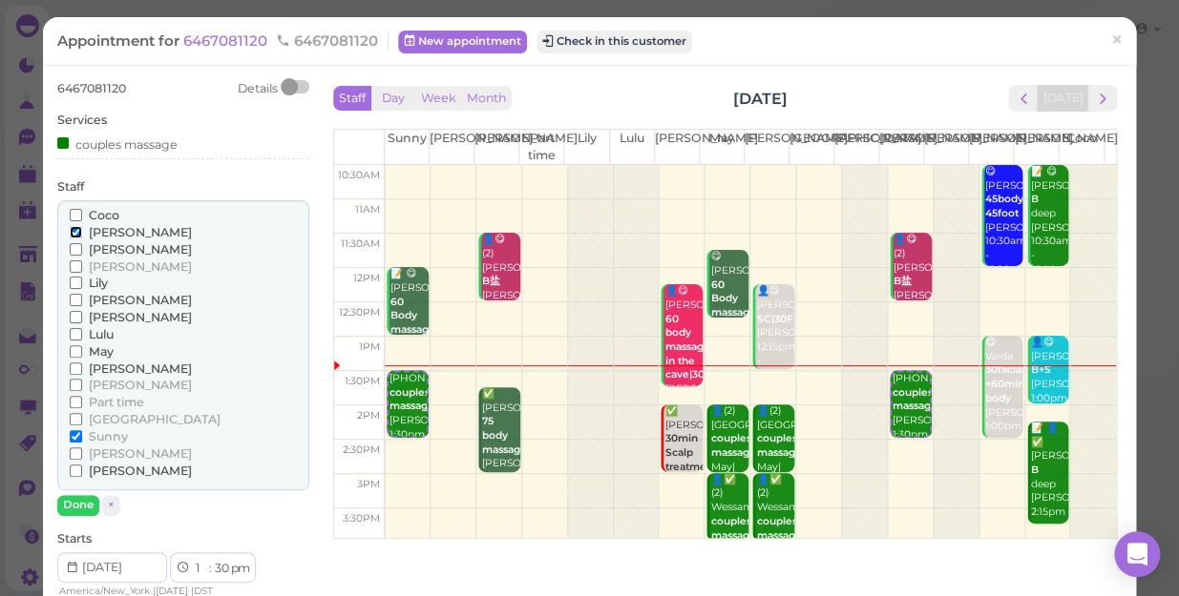
click at [77, 226] on input "[PERSON_NAME]" at bounding box center [76, 232] width 12 height 12
click at [72, 432] on input "Sunny" at bounding box center [76, 436] width 12 height 12
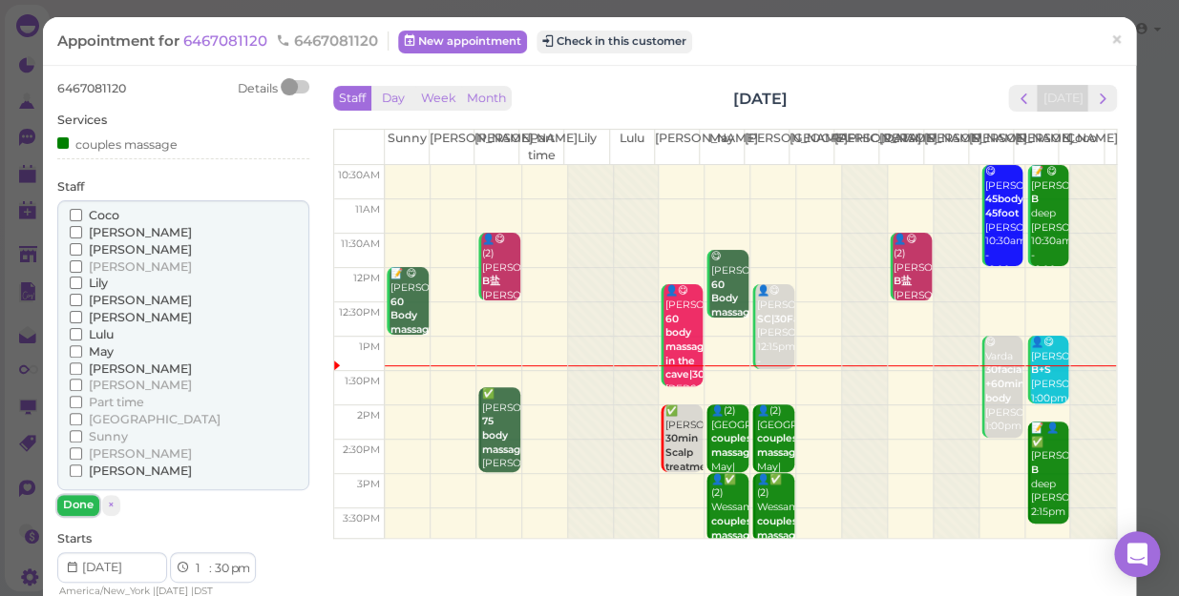
click at [76, 503] on button "Done" at bounding box center [78, 505] width 42 height 20
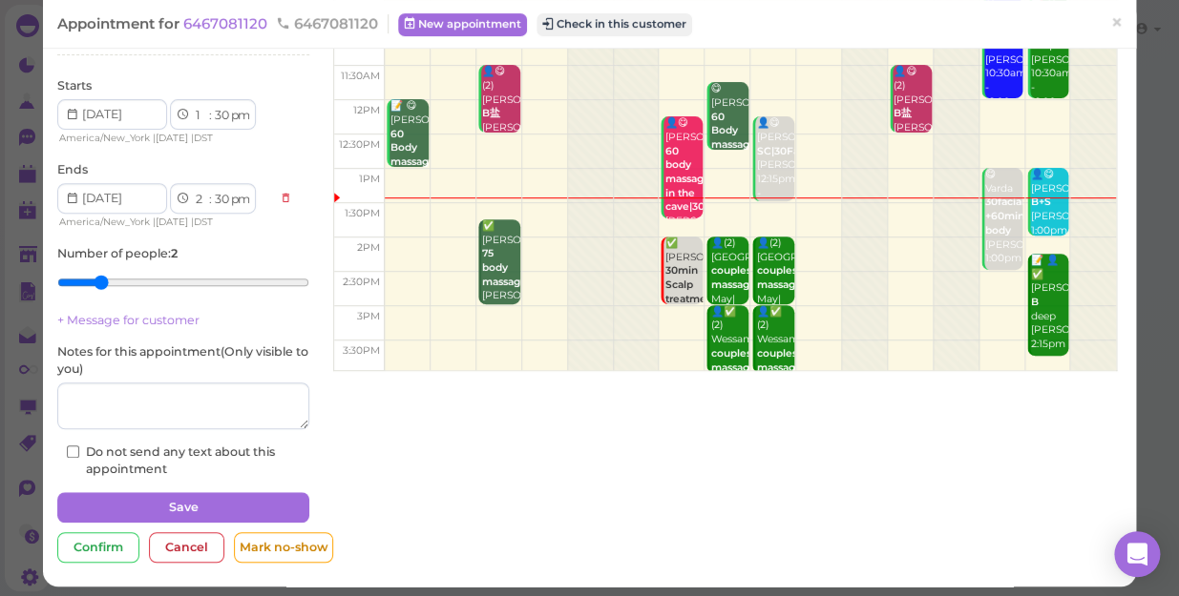
scroll to position [174, 0]
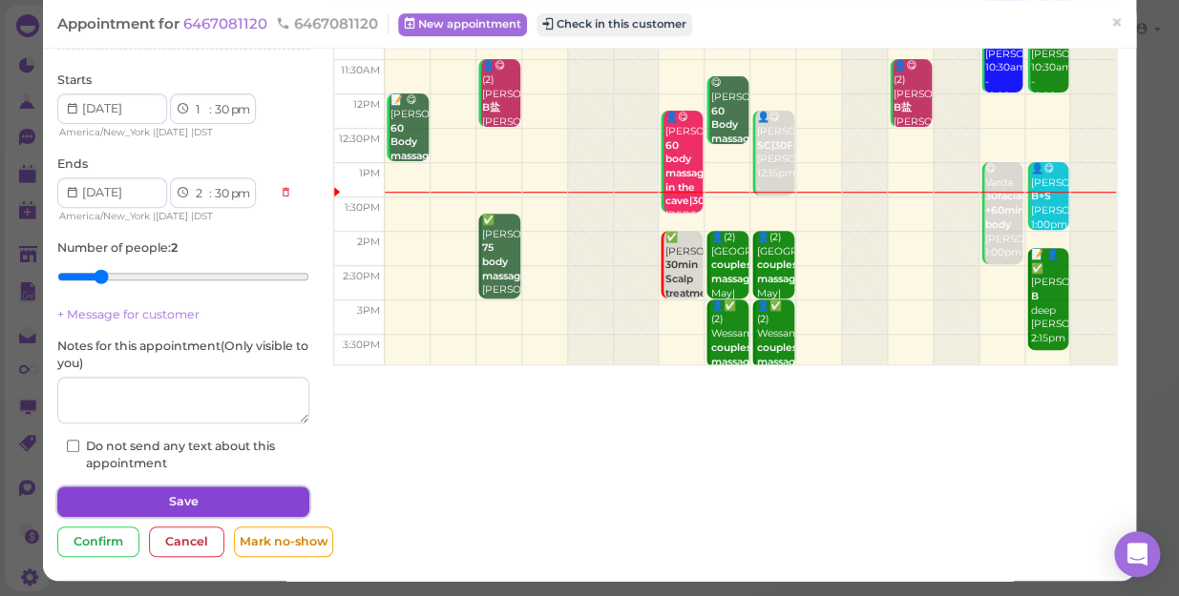
click at [173, 493] on button "Save" at bounding box center [183, 502] width 252 height 31
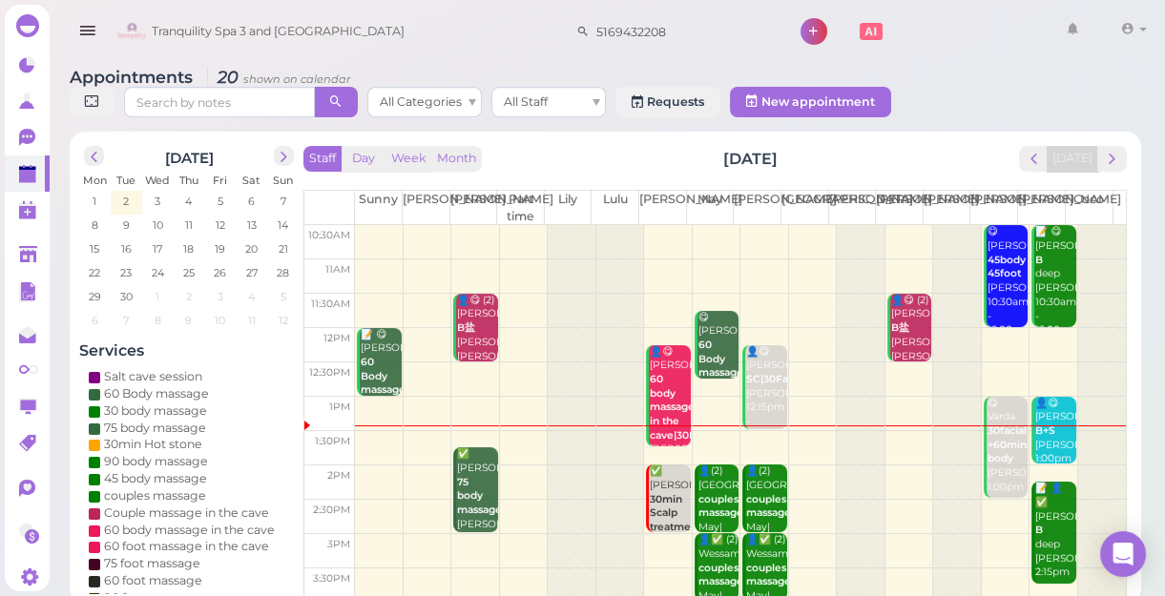
click at [372, 448] on td at bounding box center [740, 448] width 771 height 34
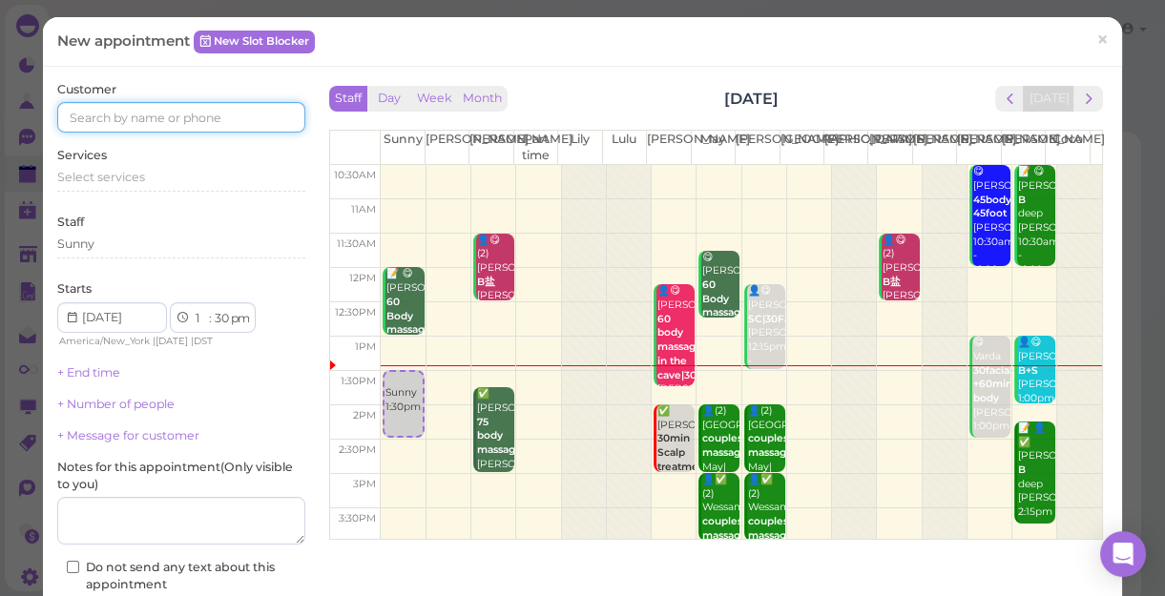
click at [233, 118] on input at bounding box center [181, 117] width 248 height 31
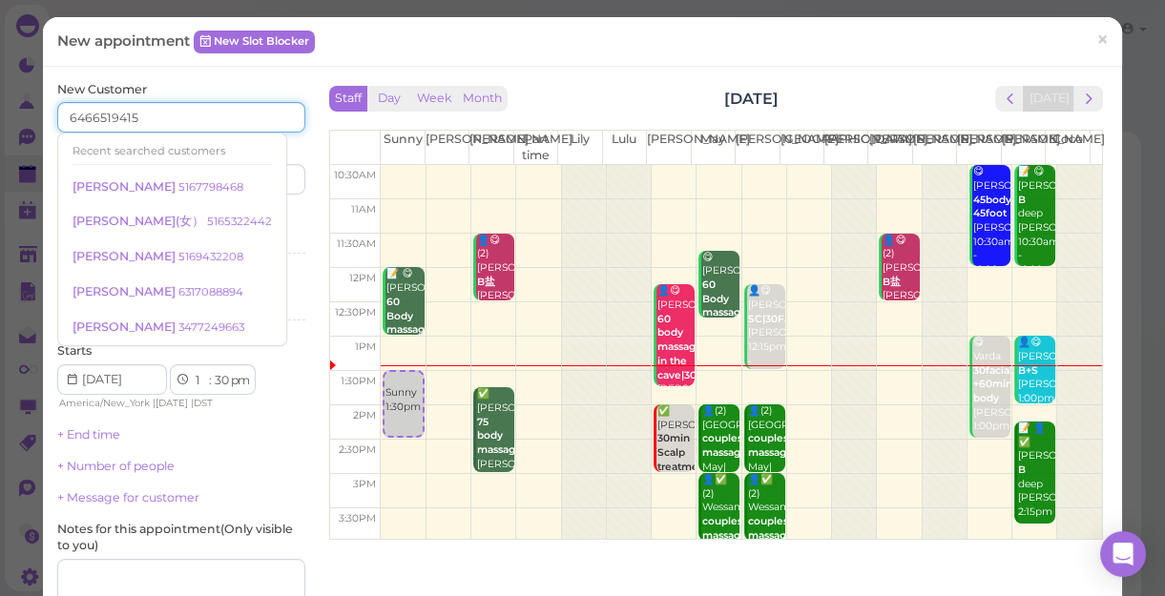
type input "6466519415"
click at [257, 215] on div "Services Select services" at bounding box center [181, 235] width 248 height 52
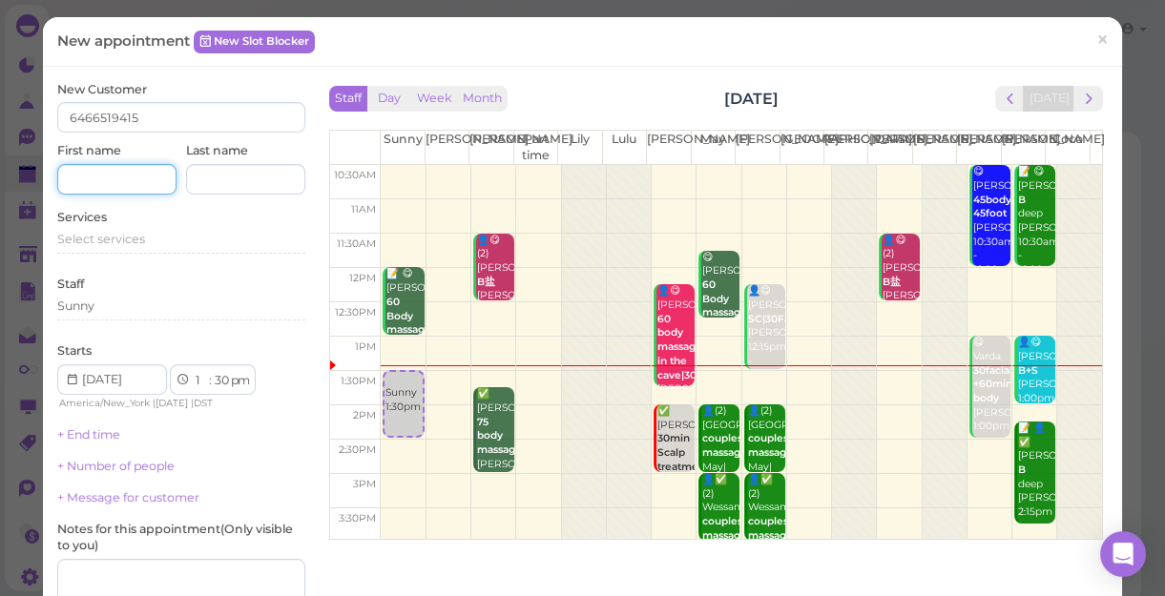
click at [143, 178] on input at bounding box center [116, 179] width 119 height 31
type input "[PERSON_NAME]"
click at [143, 243] on span "Select services" at bounding box center [101, 239] width 88 height 14
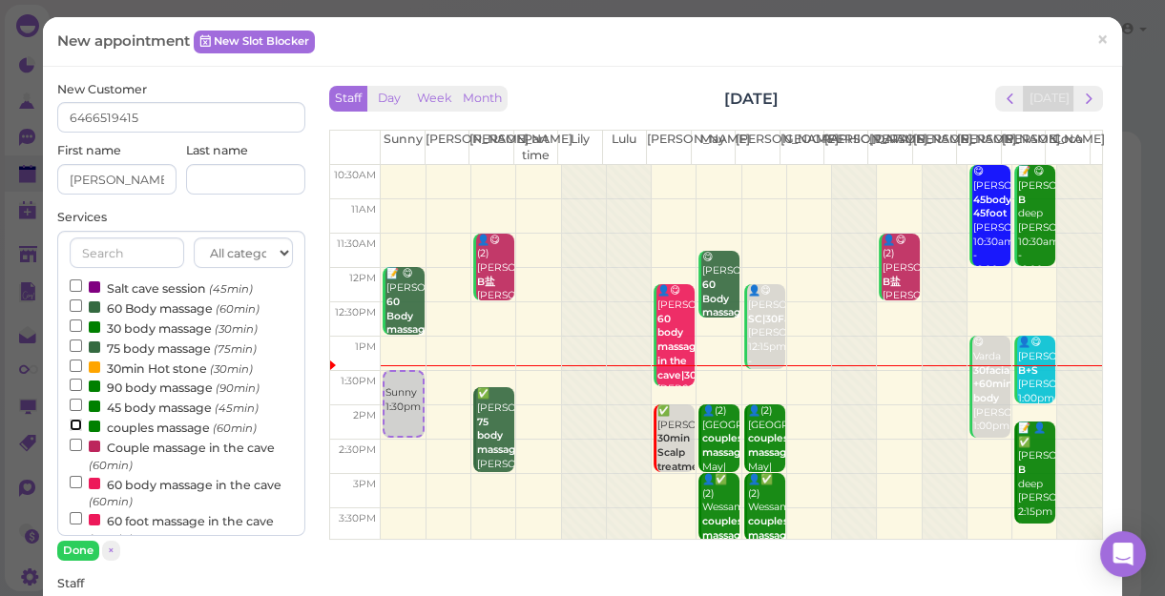
click at [77, 425] on input "couples massage (60min)" at bounding box center [76, 425] width 12 height 12
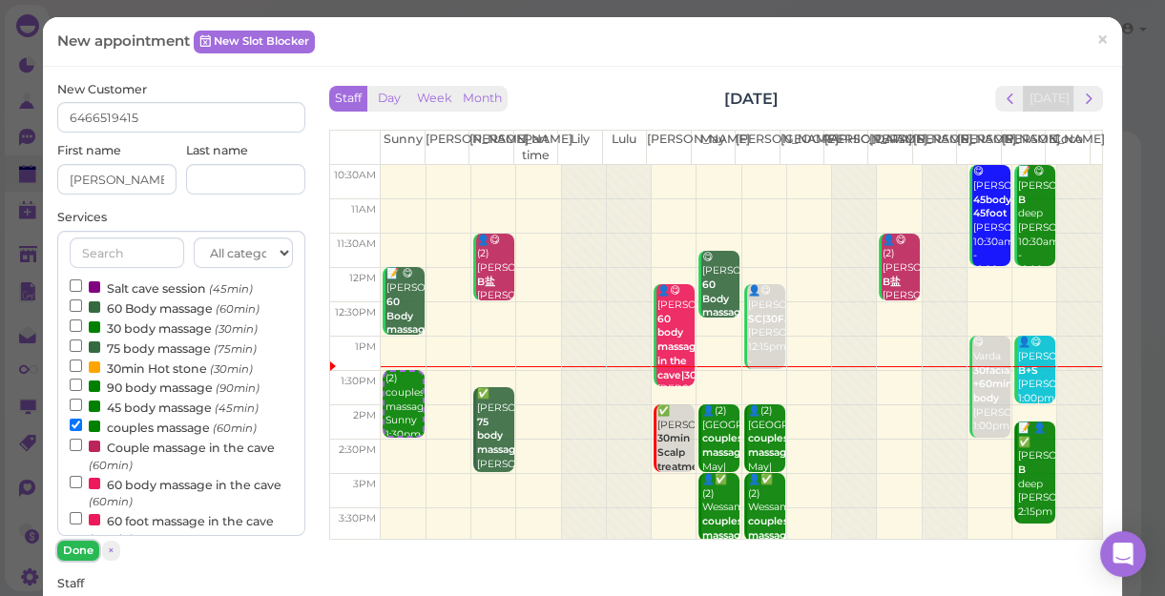
click at [76, 546] on button "Done" at bounding box center [78, 551] width 42 height 20
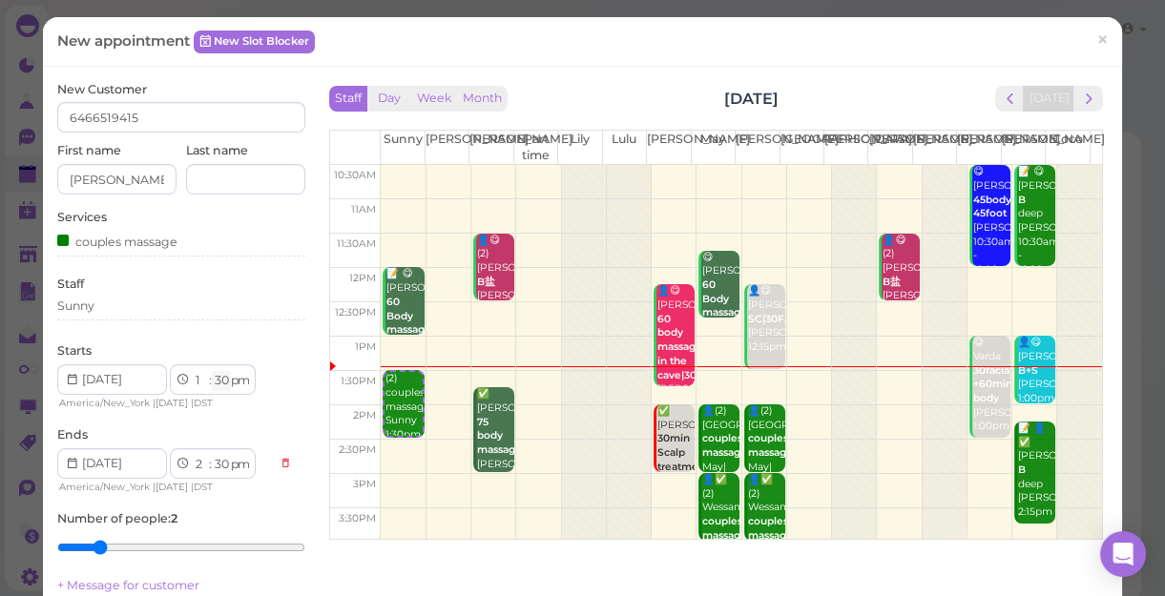
click at [219, 386] on select "00 05 10 15 20 25 30 35 40 45 50 55" at bounding box center [221, 381] width 19 height 20
select select "45"
click at [212, 371] on select "00 05 10 15 20 25 30 35 40 45 50 55" at bounding box center [221, 381] width 19 height 20
select select "45"
click at [105, 308] on div "Sunny" at bounding box center [181, 306] width 248 height 17
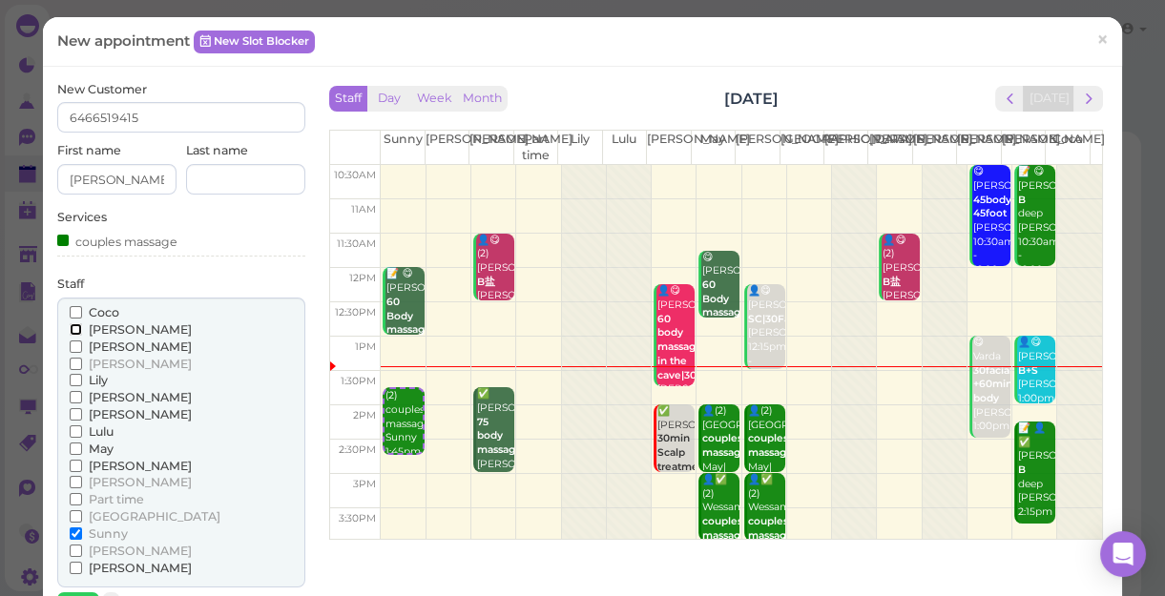
click at [73, 329] on input "[PERSON_NAME]" at bounding box center [76, 329] width 12 height 12
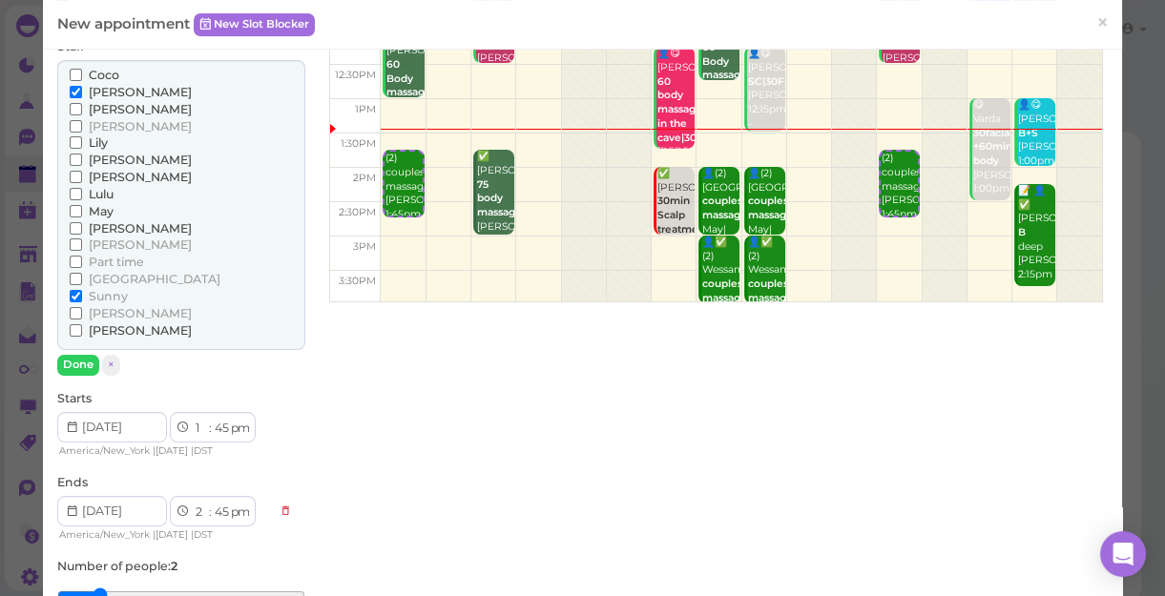
scroll to position [260, 0]
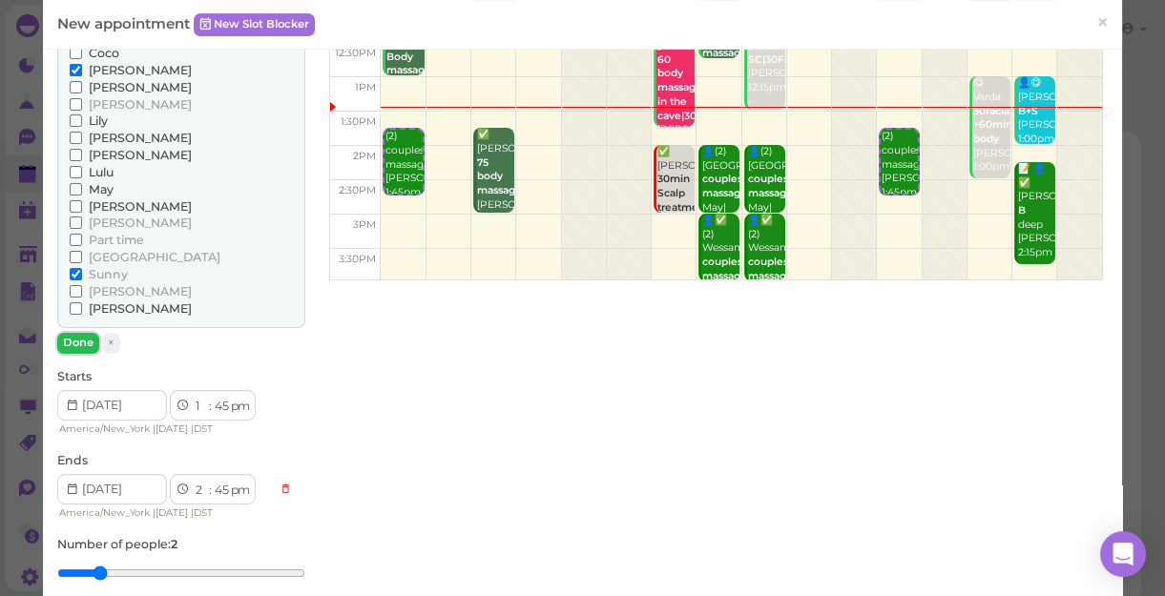
click at [63, 334] on button "Done" at bounding box center [78, 343] width 42 height 20
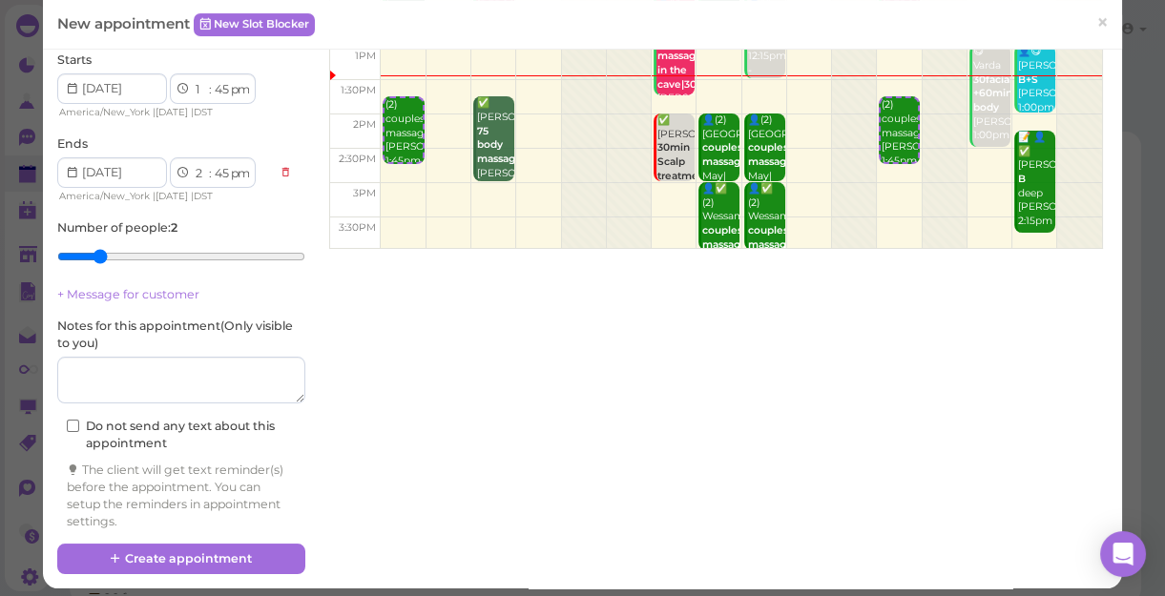
scroll to position [300, 0]
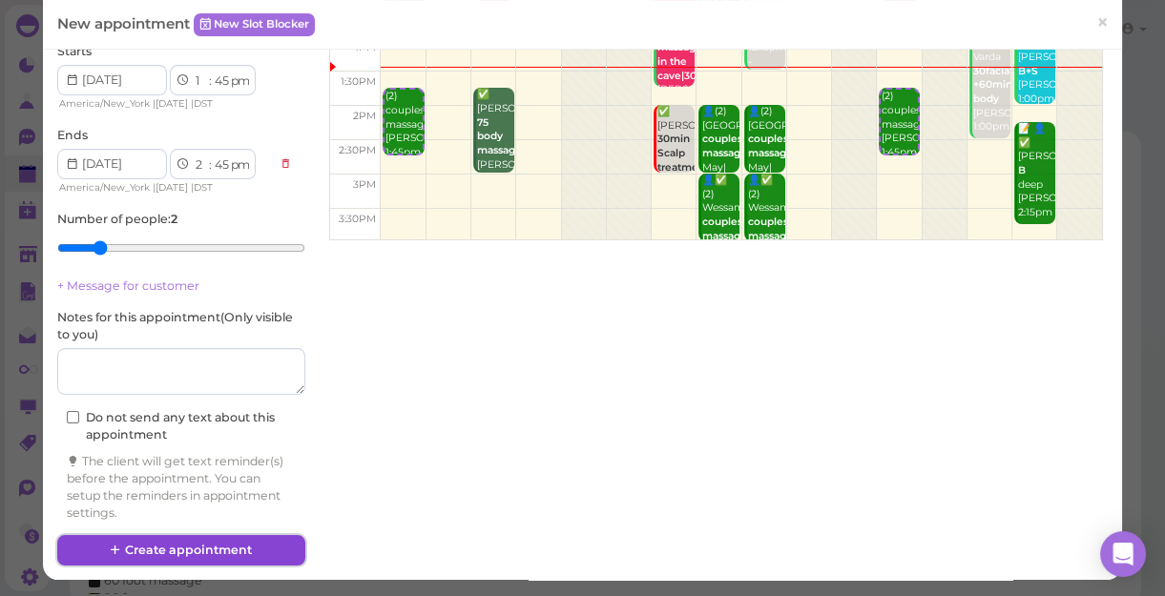
click at [258, 542] on button "Create appointment" at bounding box center [181, 550] width 248 height 31
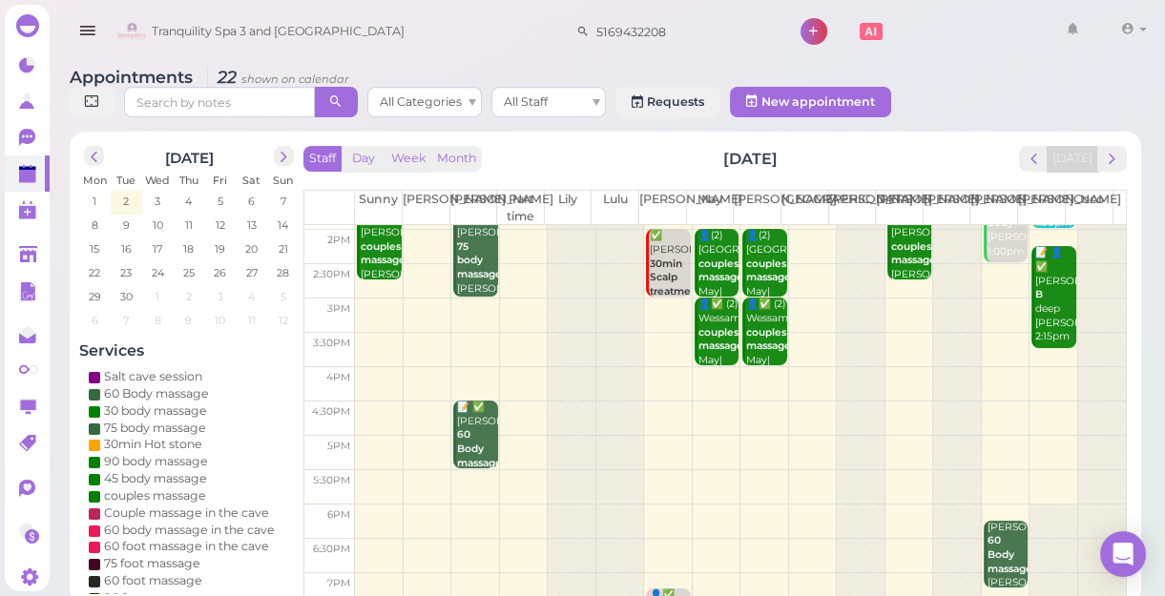
scroll to position [260, 0]
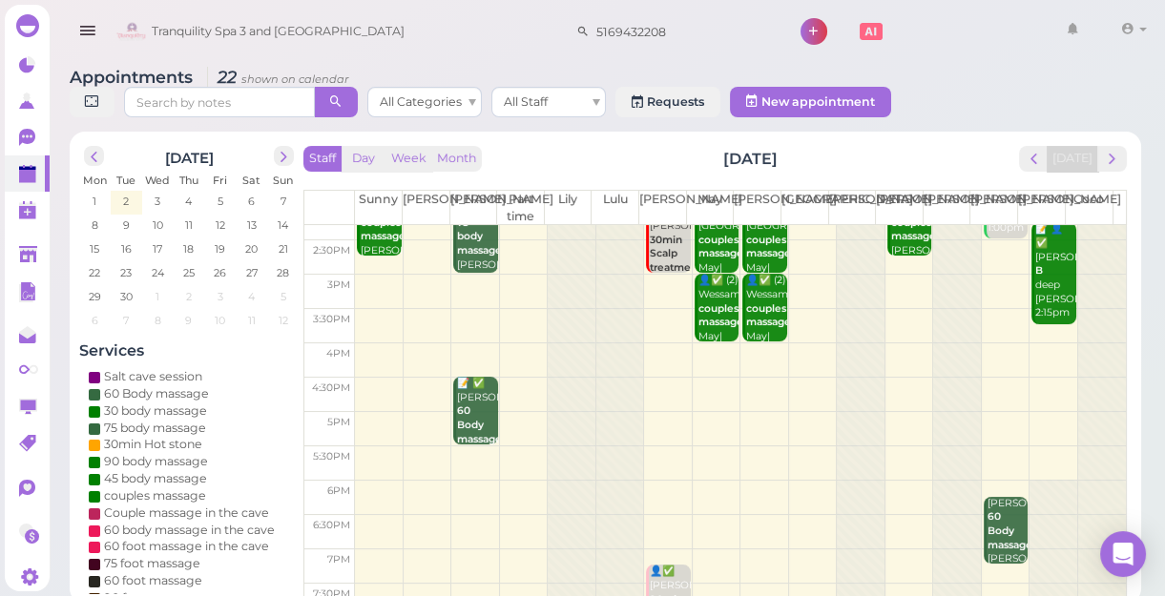
click at [374, 415] on td at bounding box center [740, 429] width 771 height 34
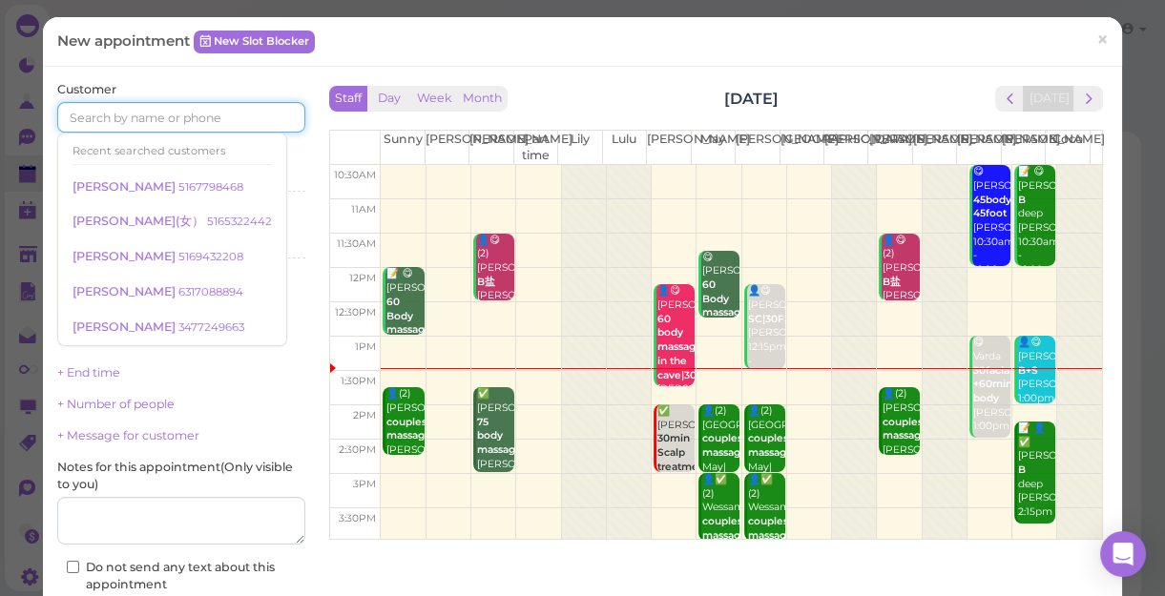
click at [222, 109] on input at bounding box center [181, 117] width 248 height 31
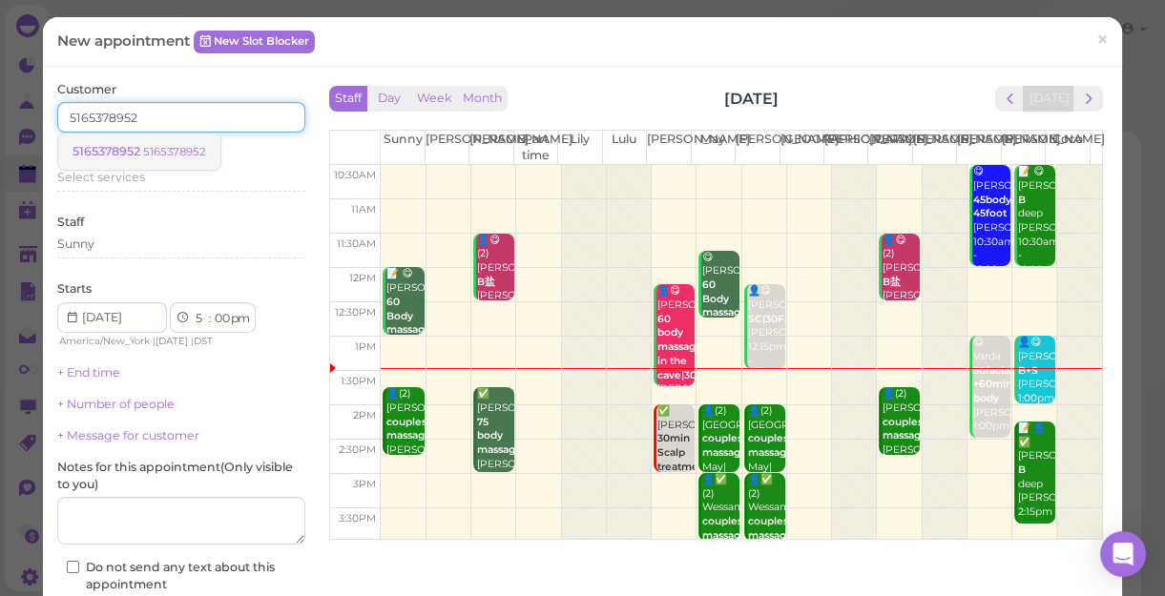
type input "5165378952"
click at [191, 145] on small "5165378952" at bounding box center [174, 151] width 63 height 13
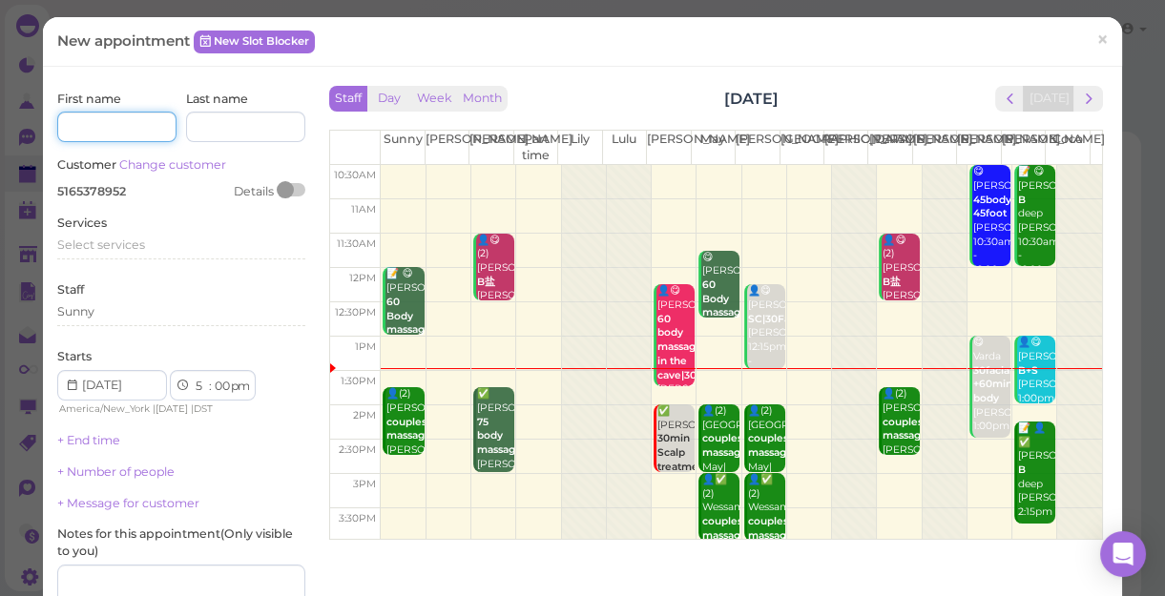
click at [127, 132] on input at bounding box center [116, 127] width 119 height 31
type input "m"
type input "[PERSON_NAME]"
click at [145, 252] on div "Select services" at bounding box center [181, 245] width 248 height 17
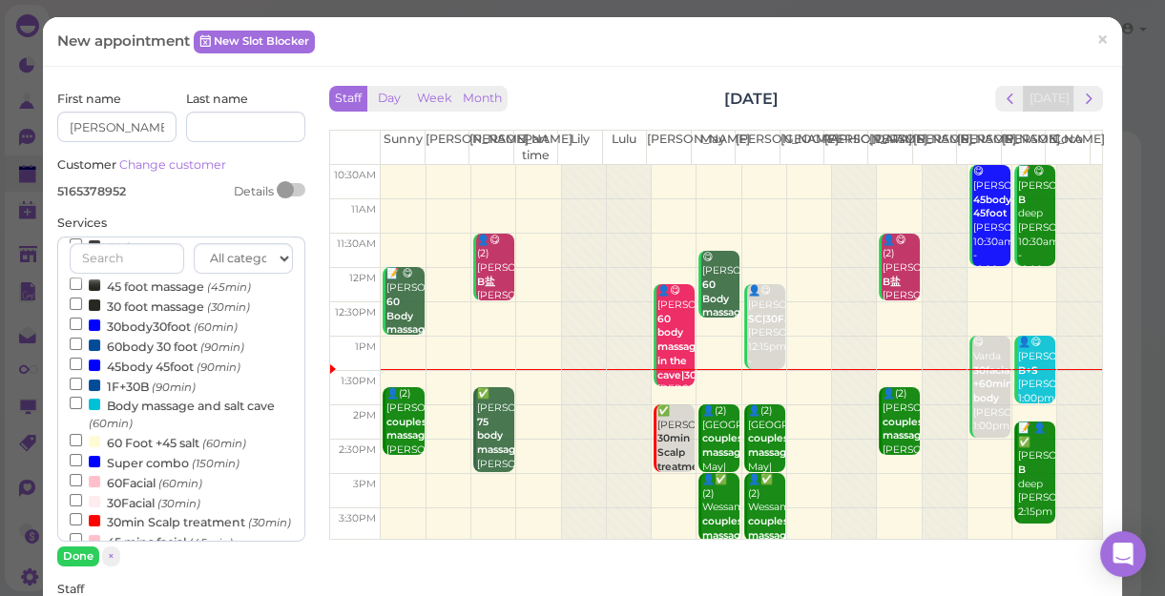
scroll to position [346, 0]
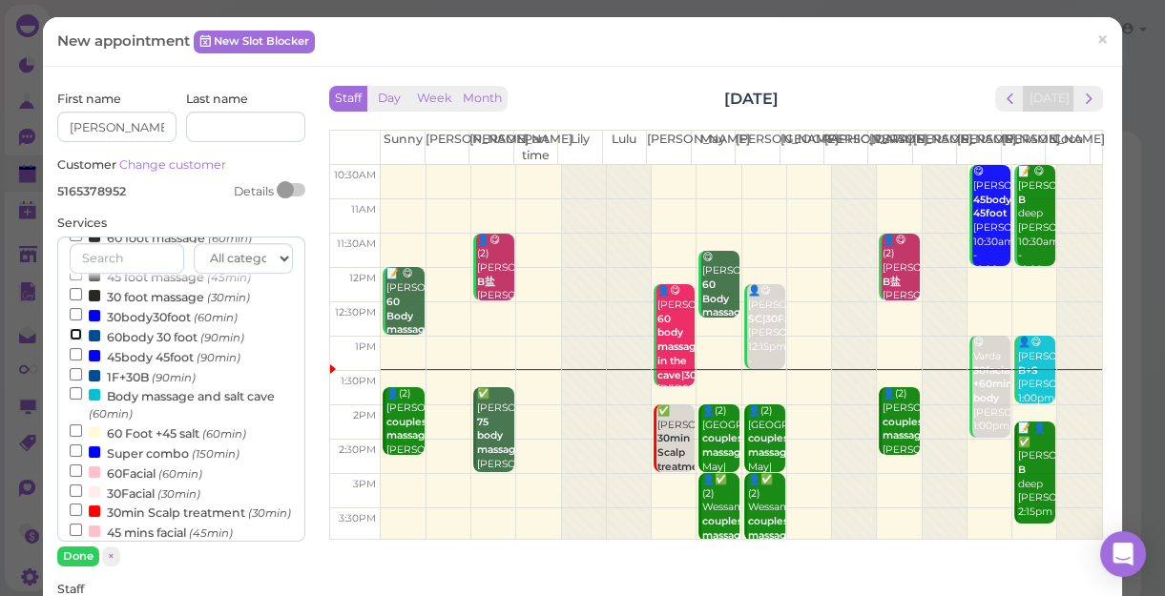
click at [73, 333] on input "60body 30 foot (90min)" at bounding box center [76, 334] width 12 height 12
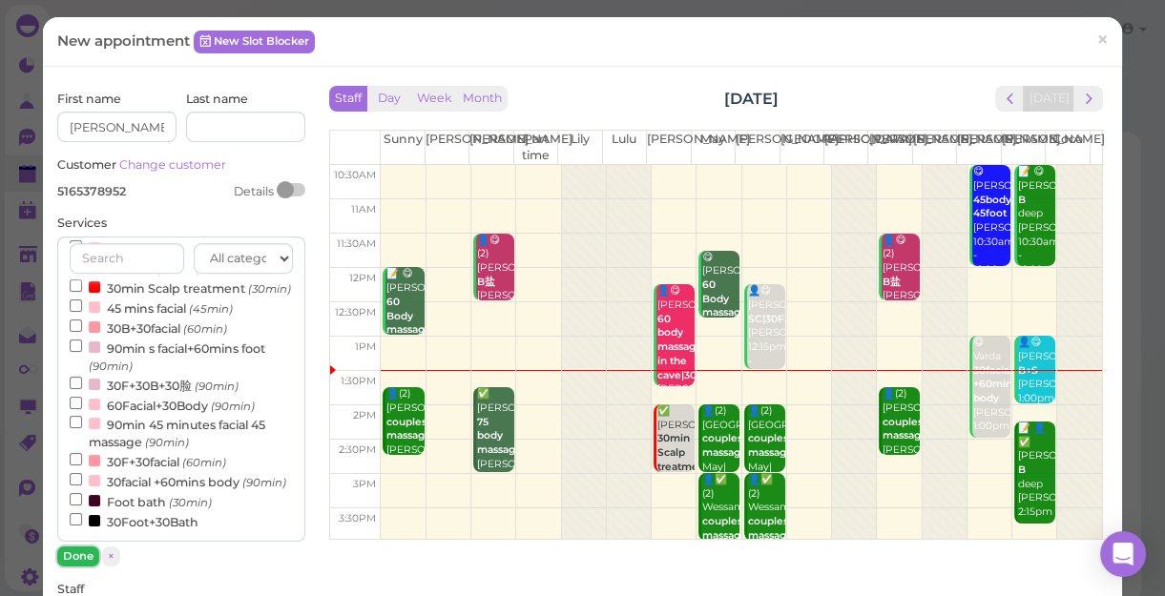
click at [87, 553] on button "Done" at bounding box center [78, 557] width 42 height 20
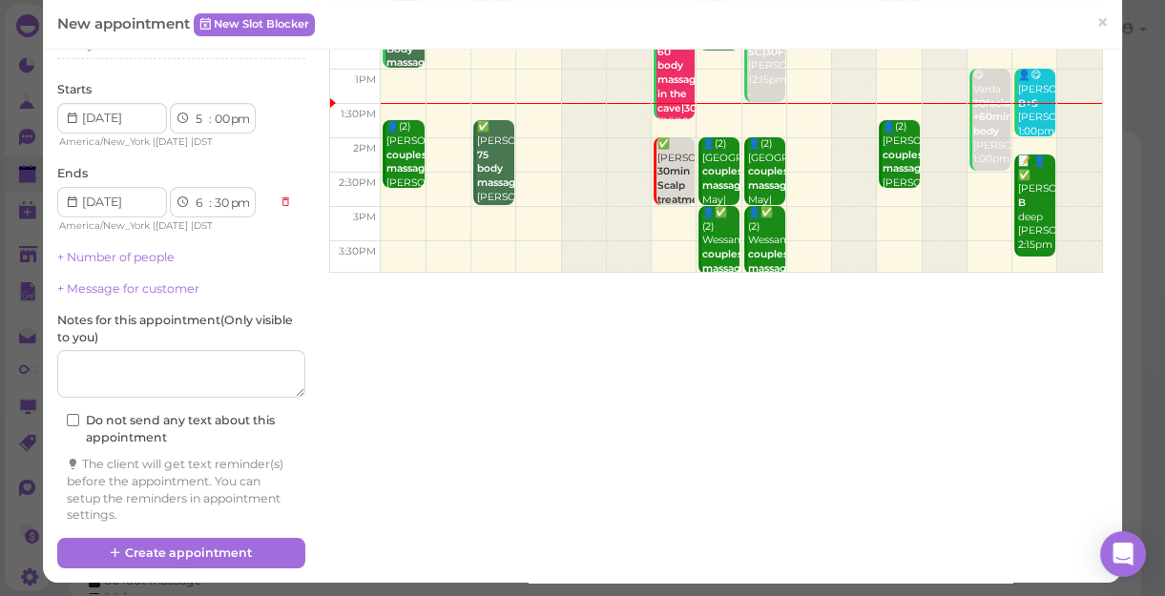
scroll to position [269, 0]
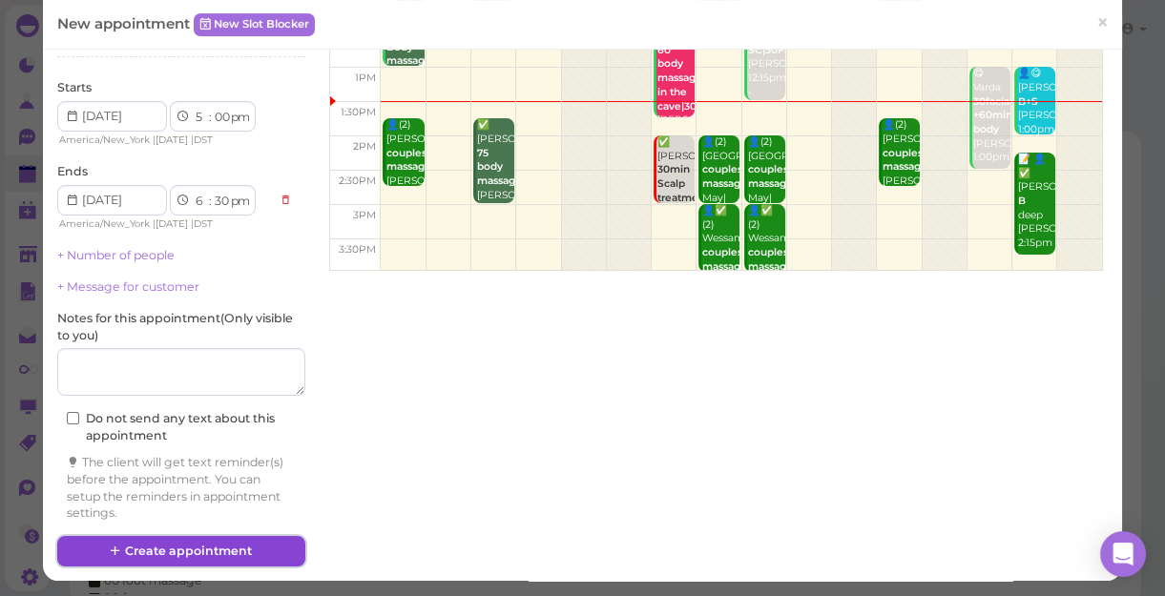
click at [238, 546] on button "Create appointment" at bounding box center [181, 551] width 248 height 31
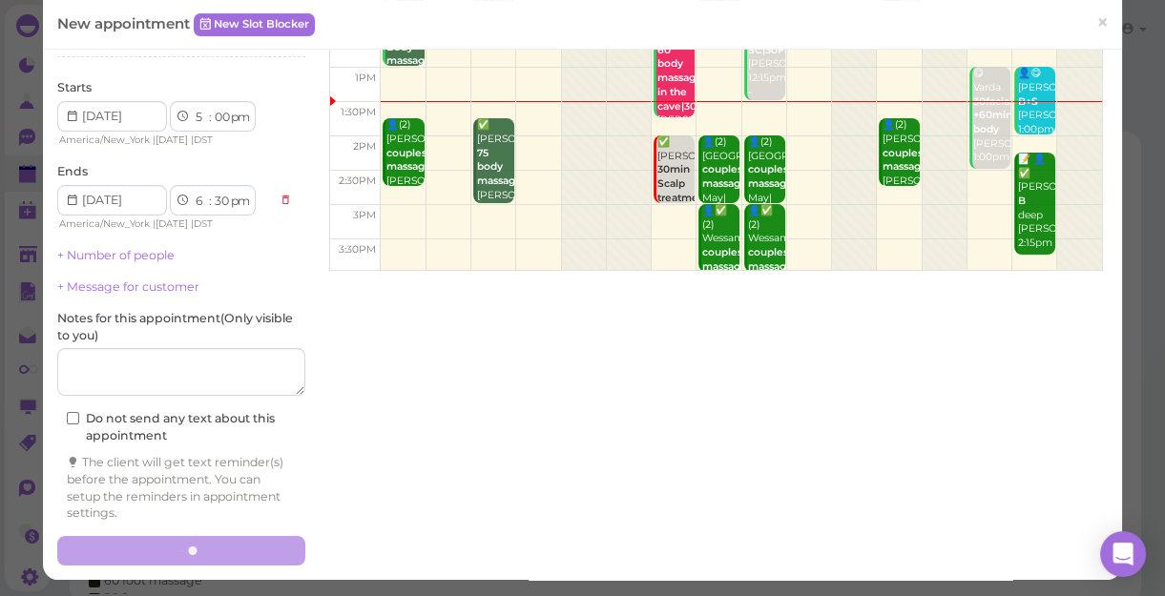
scroll to position [0, 0]
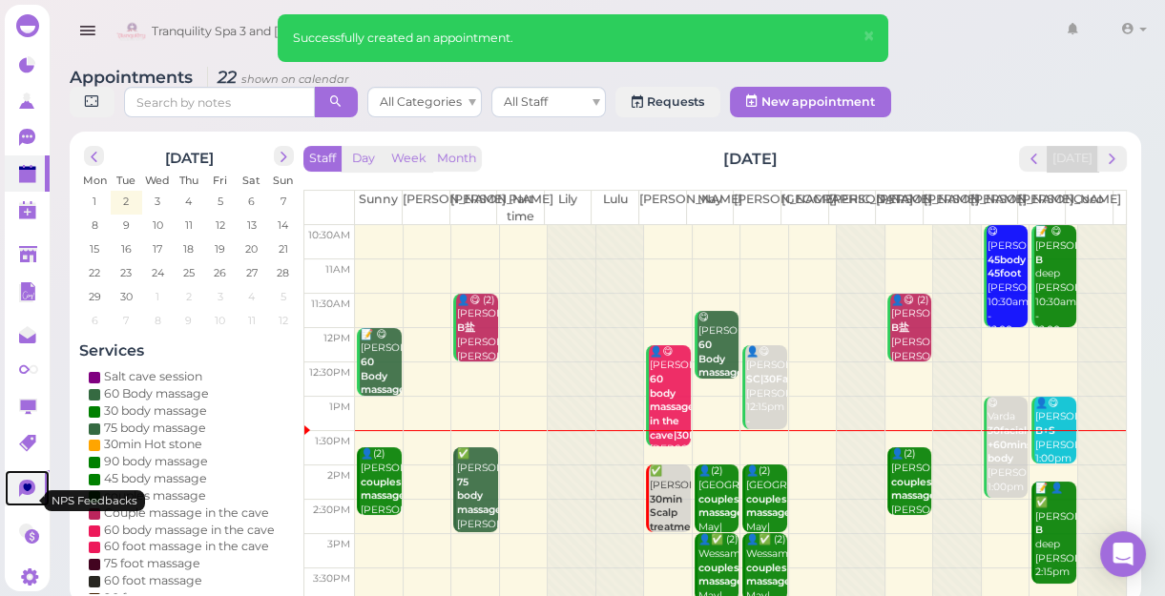
click at [30, 497] on icon at bounding box center [27, 488] width 16 height 17
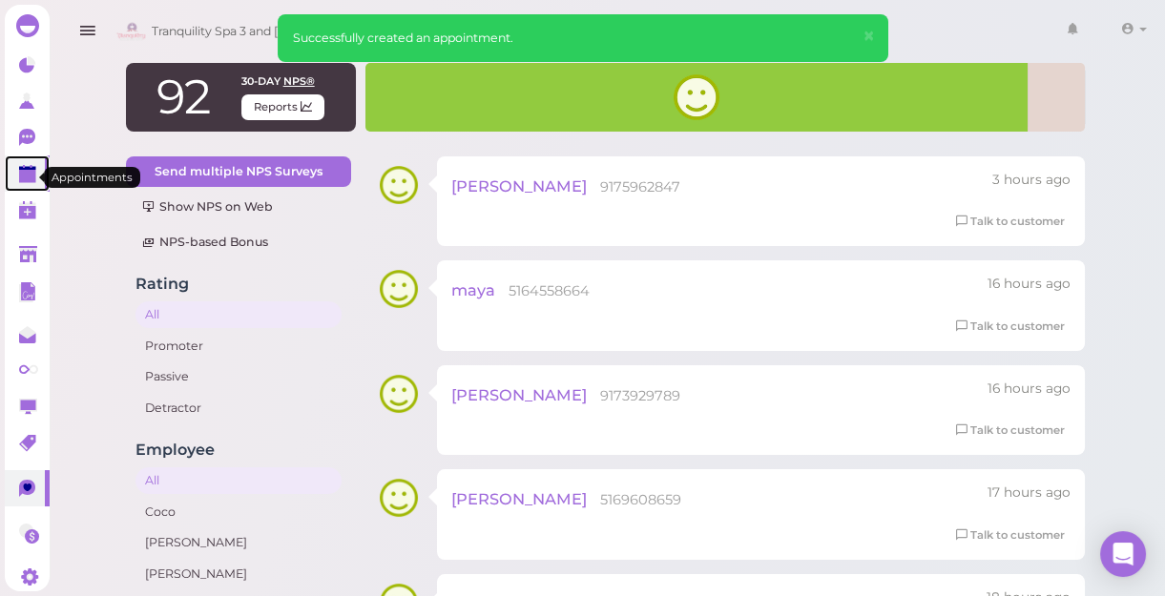
click at [19, 168] on icon at bounding box center [29, 175] width 20 height 20
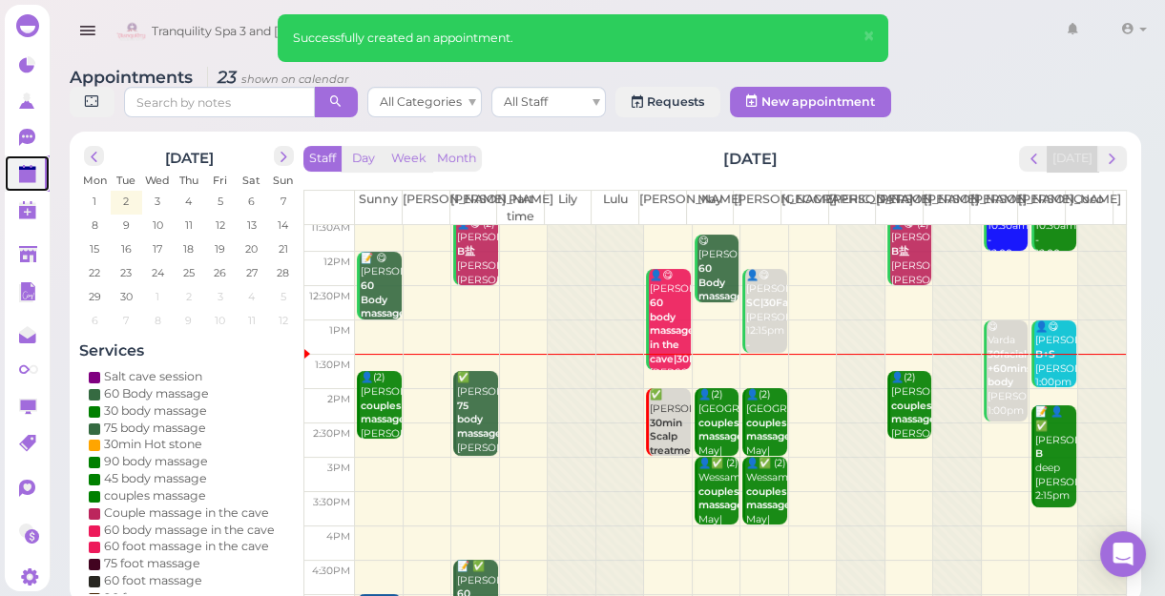
scroll to position [173, 0]
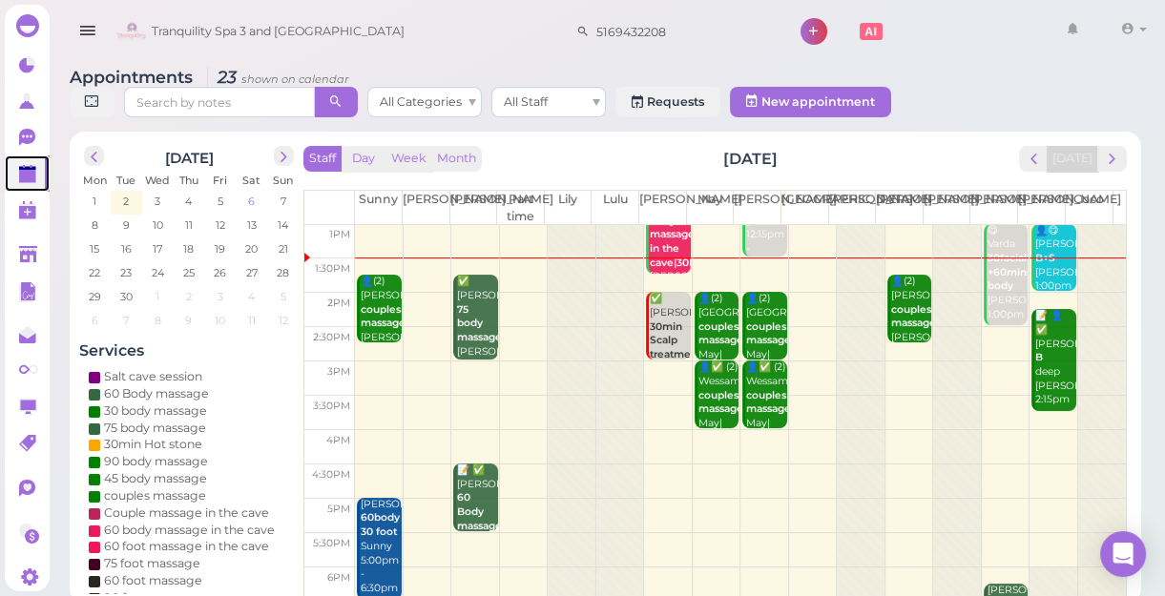
click at [255, 201] on span "6" at bounding box center [251, 201] width 10 height 17
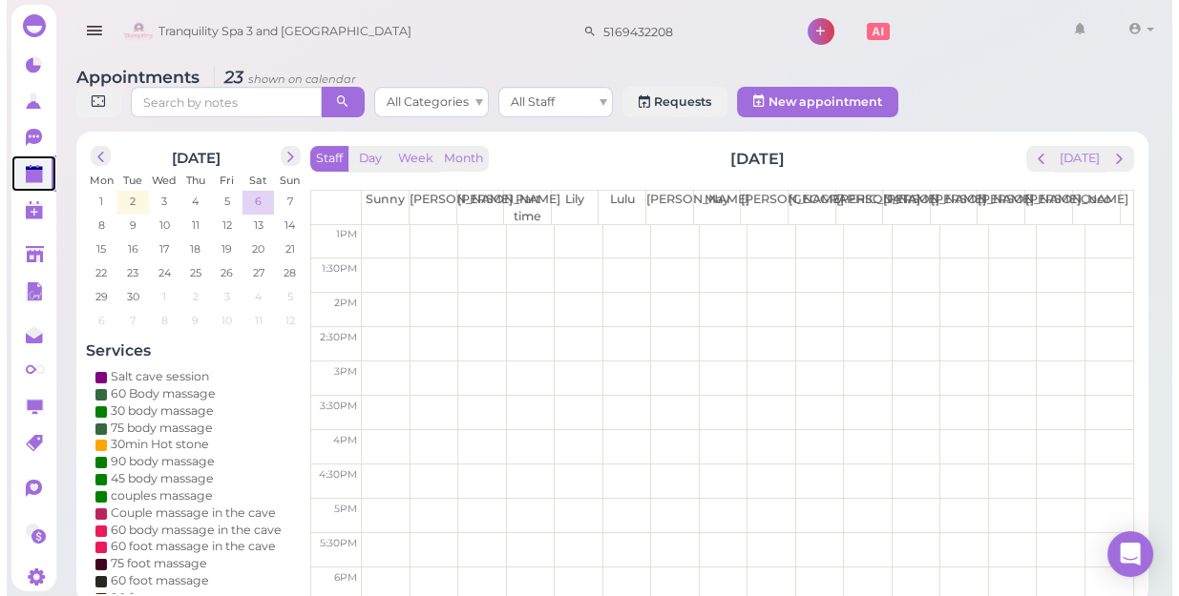
scroll to position [0, 0]
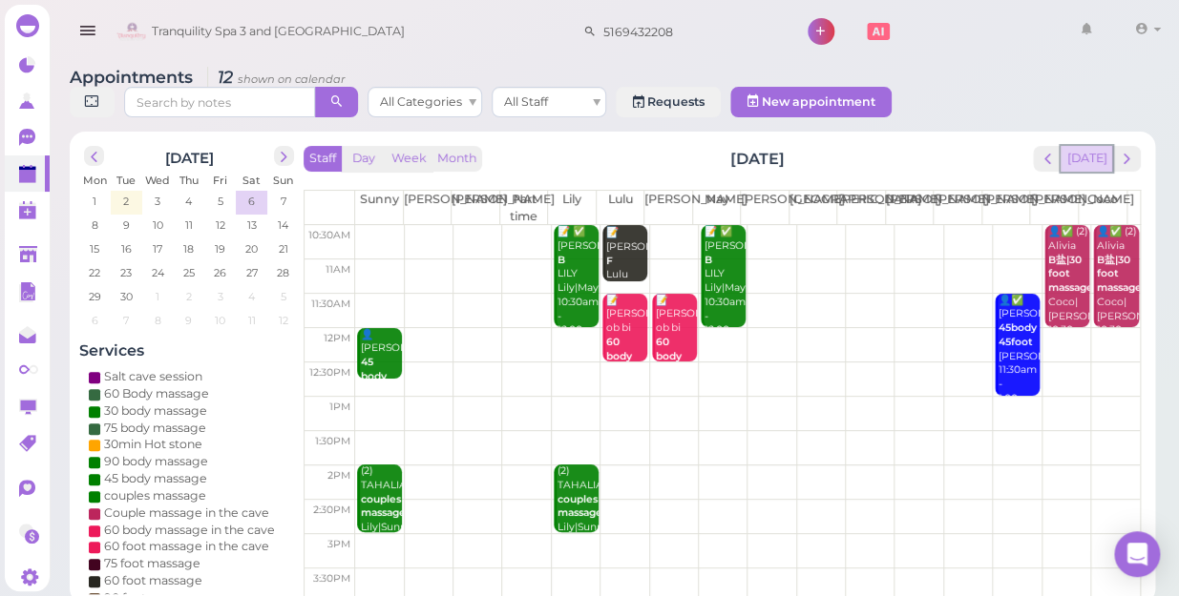
click at [1091, 146] on button "[DATE]" at bounding box center [1086, 159] width 52 height 26
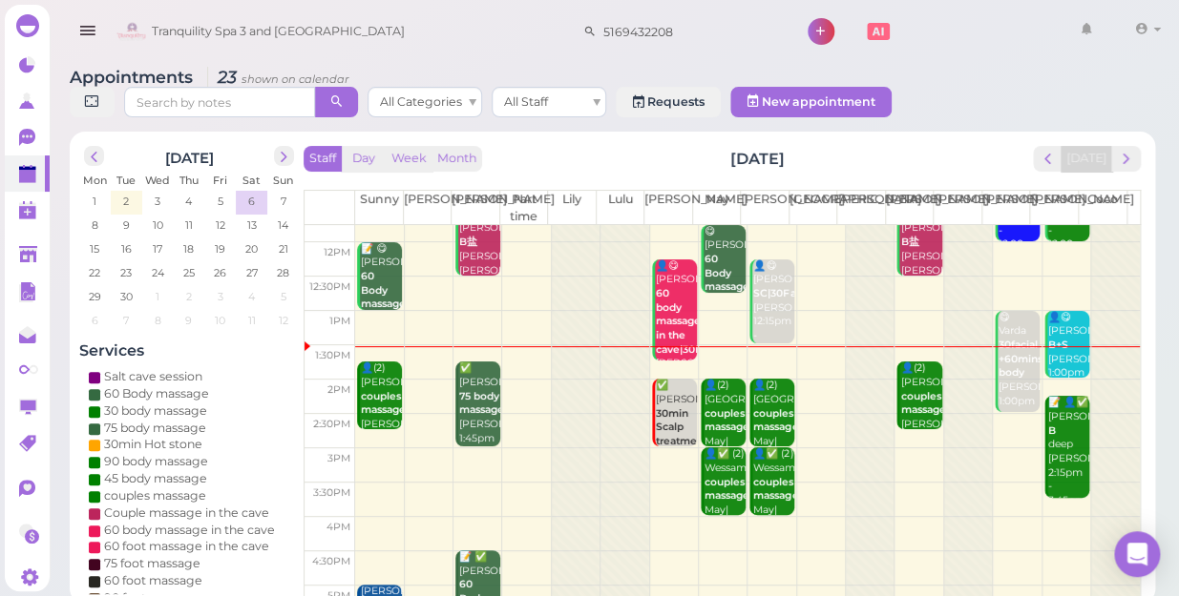
scroll to position [173, 0]
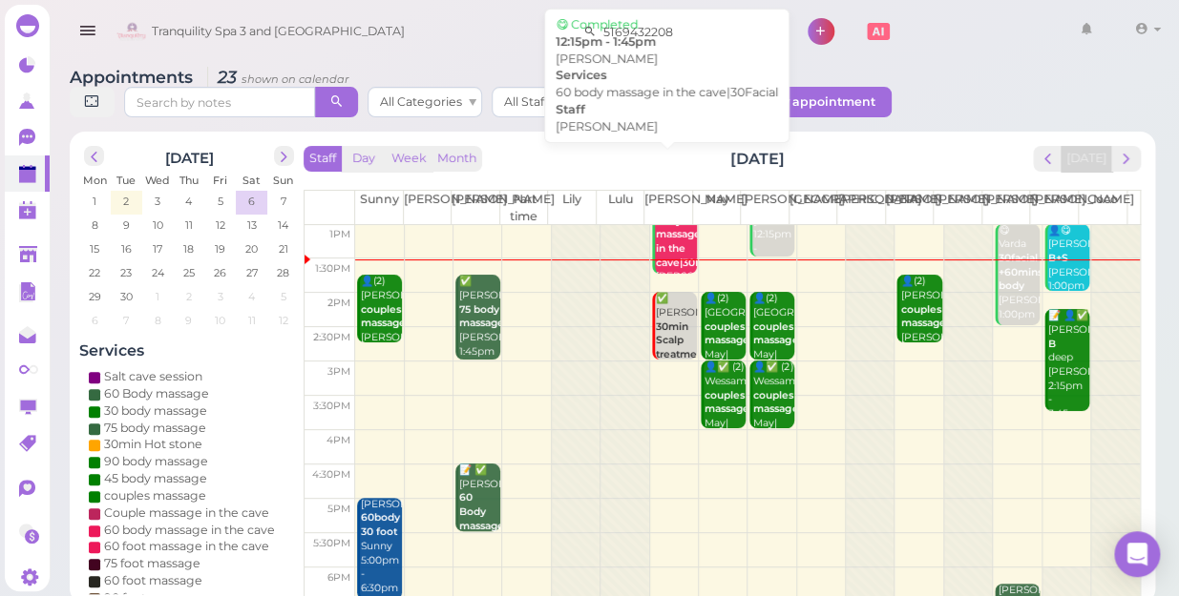
click at [665, 231] on b "60 body massage in the cave|30Facial" at bounding box center [690, 234] width 69 height 69
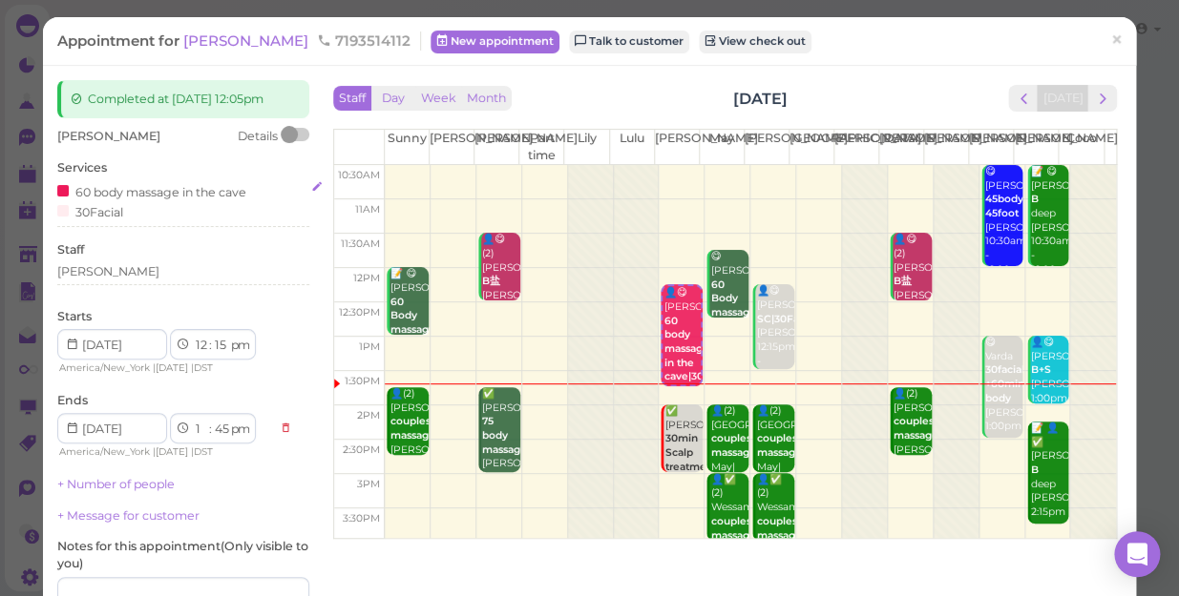
click at [134, 211] on div "60 body massage in the cave 30Facial" at bounding box center [183, 201] width 252 height 40
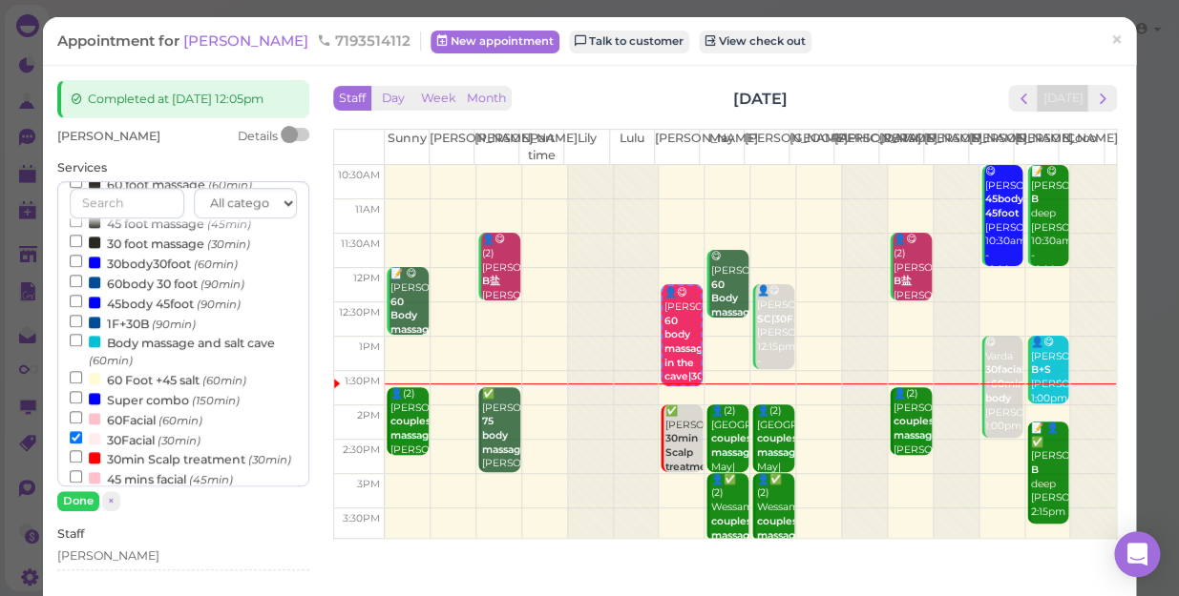
scroll to position [346, 0]
click at [73, 442] on input "30Facial (30min)" at bounding box center [76, 435] width 12 height 12
select select "15"
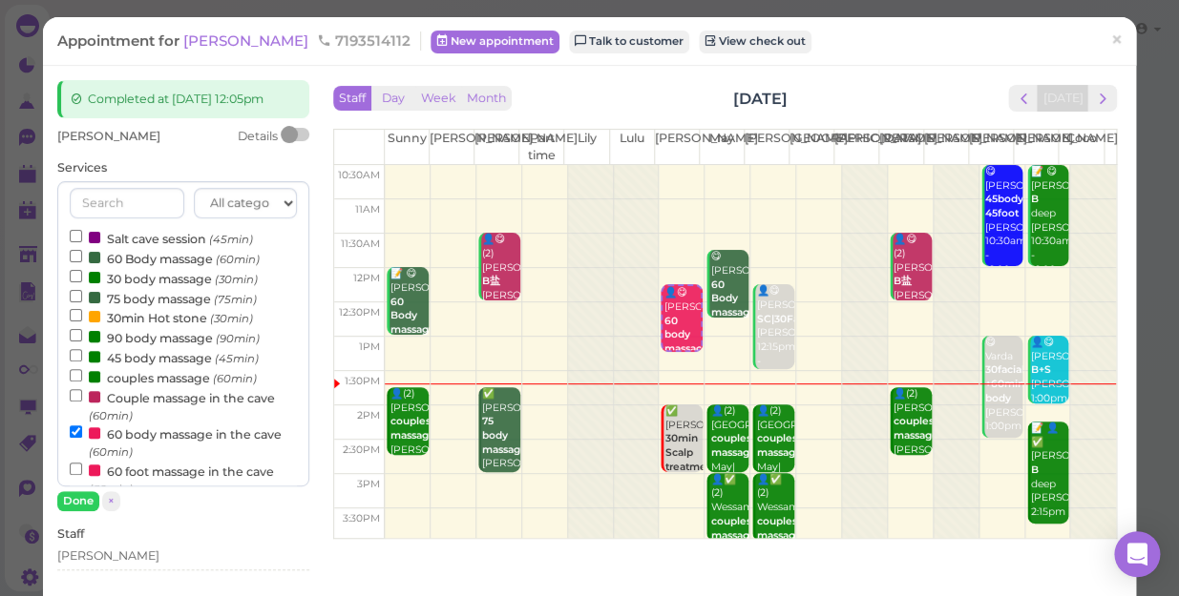
scroll to position [614, 0]
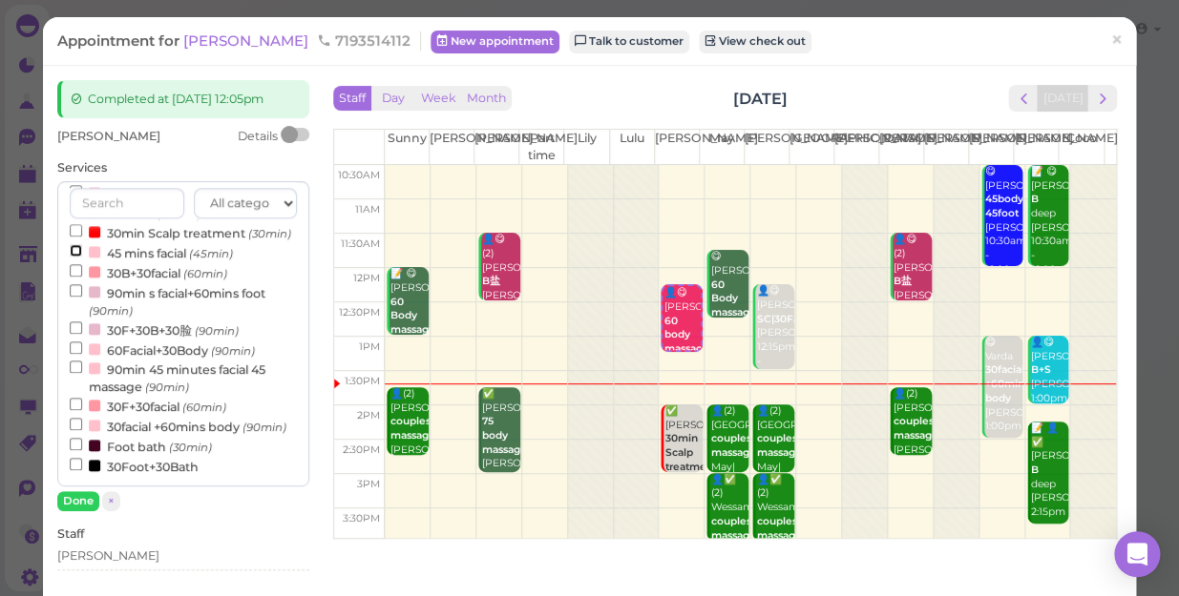
click at [74, 244] on input "45 mins facial (45min)" at bounding box center [76, 250] width 12 height 12
select select "2"
select select "00"
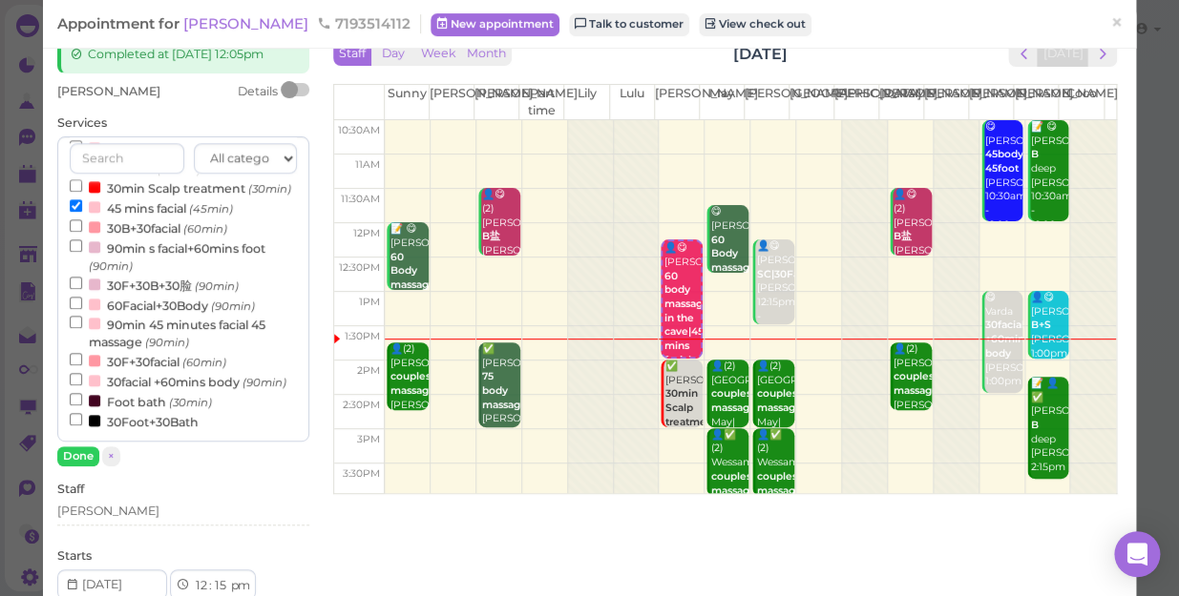
scroll to position [86, 0]
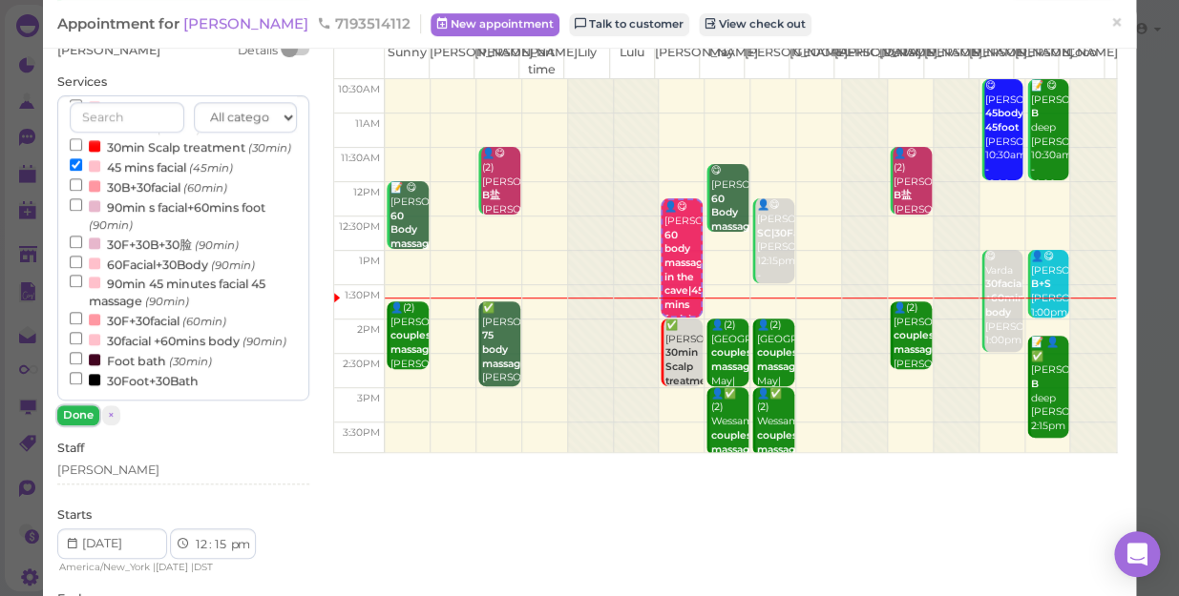
click at [76, 413] on button "Done" at bounding box center [78, 416] width 42 height 20
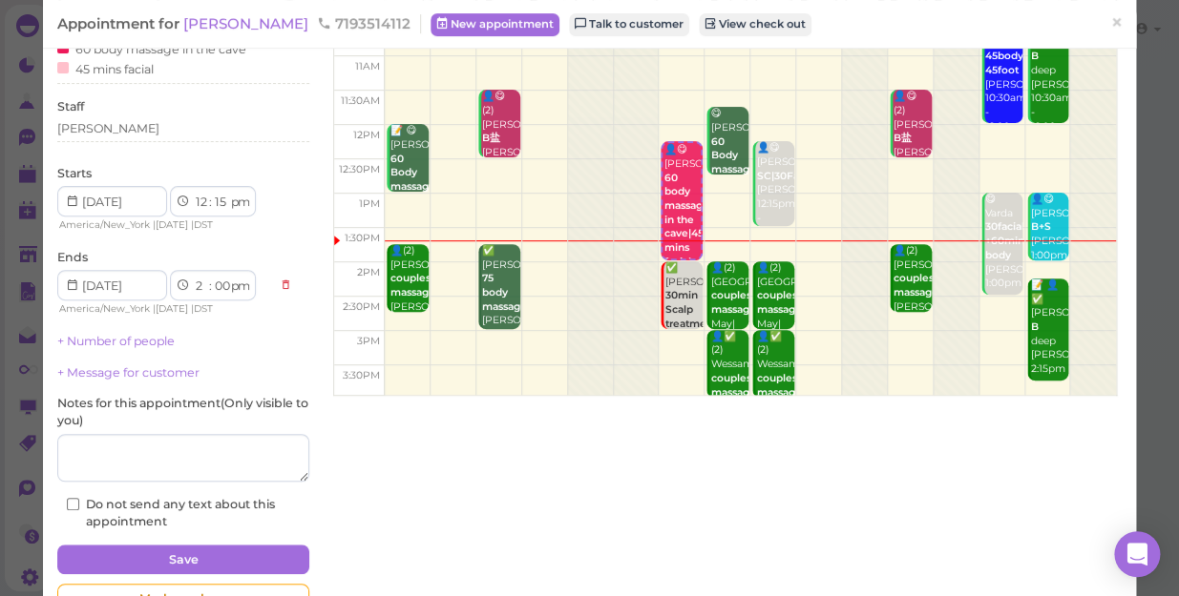
scroll to position [201, 0]
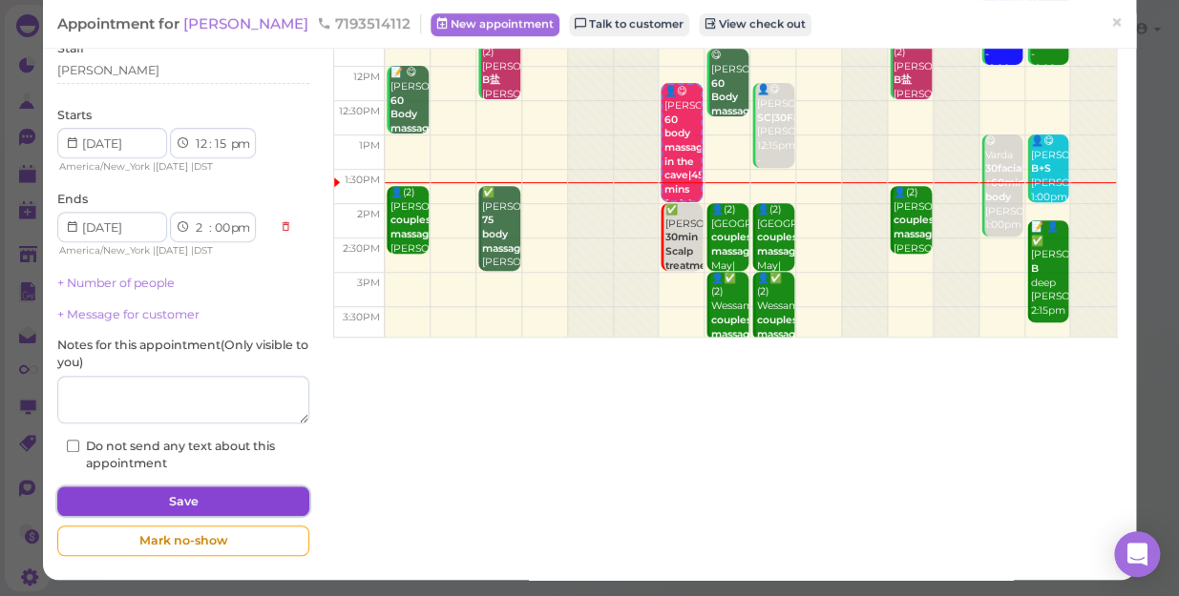
click at [269, 496] on button "Save" at bounding box center [183, 502] width 252 height 31
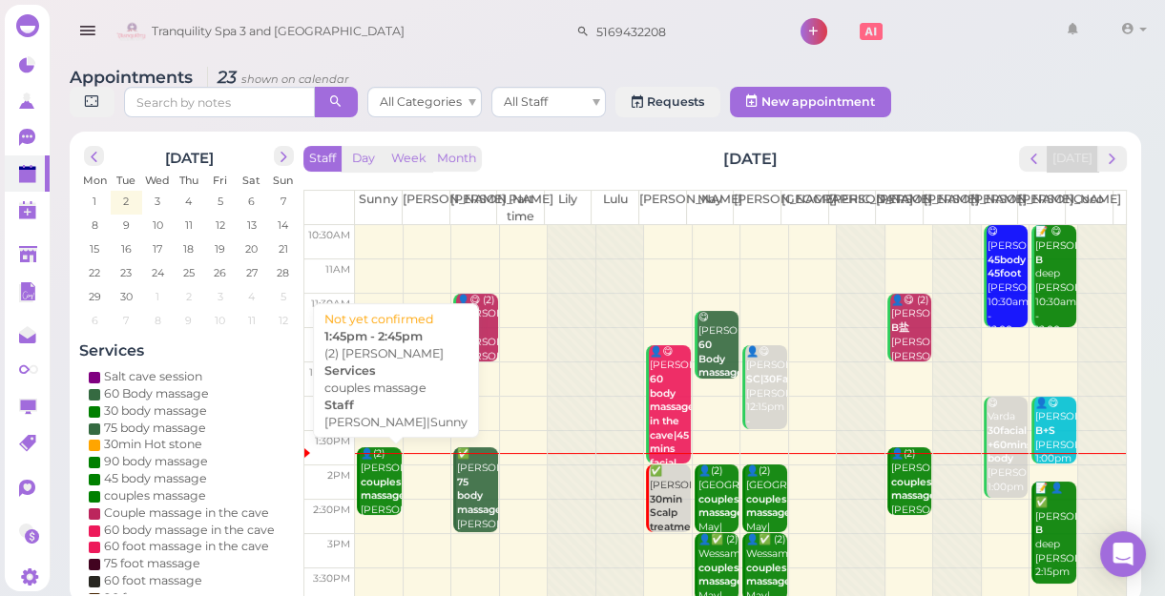
click at [382, 485] on b "couples massage" at bounding box center [383, 489] width 45 height 27
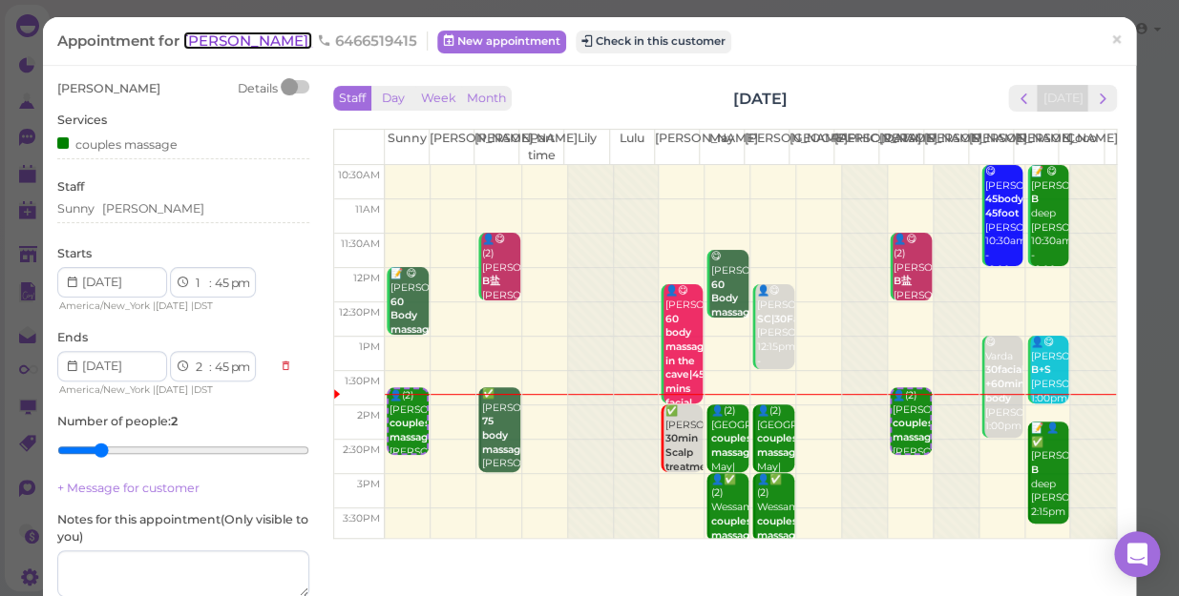
click at [212, 44] on span "[PERSON_NAME]" at bounding box center [247, 40] width 129 height 18
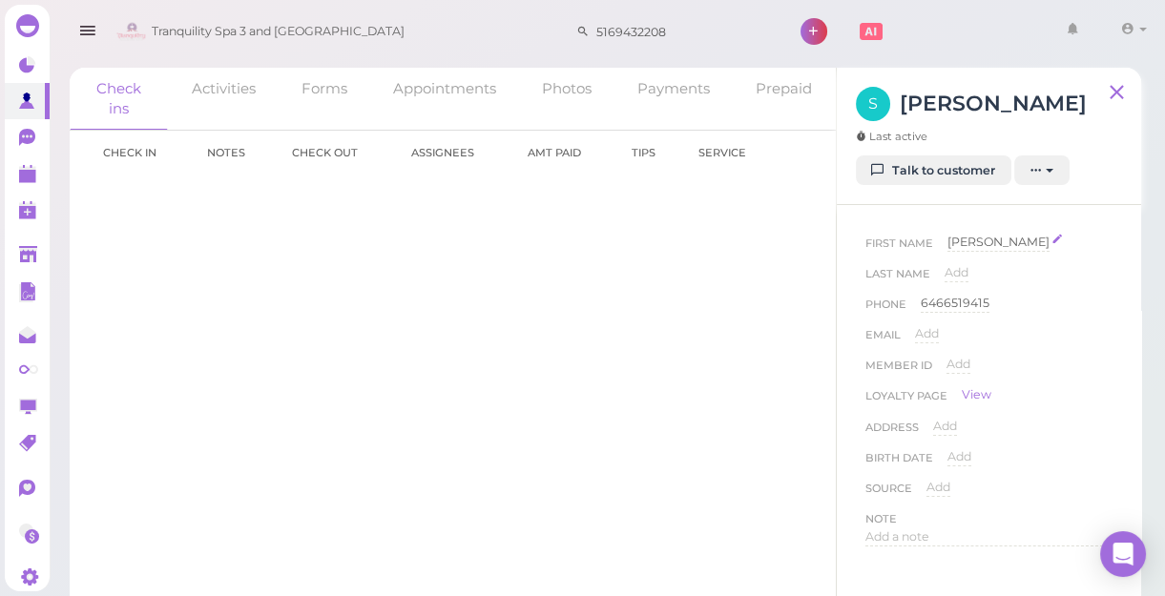
click at [972, 239] on span "[PERSON_NAME]" at bounding box center [999, 242] width 102 height 14
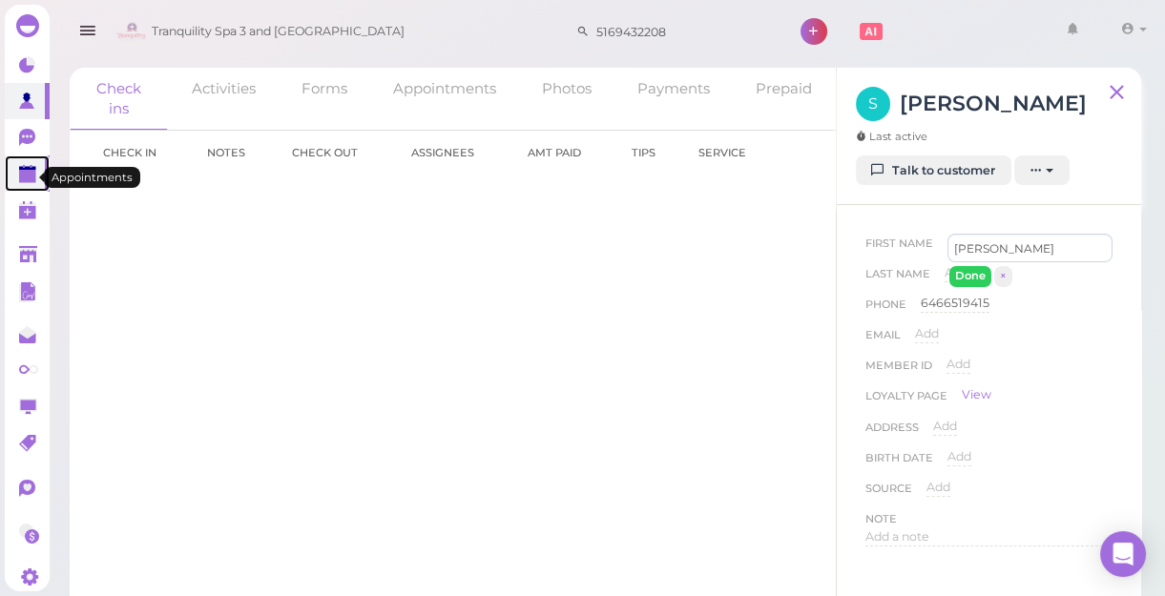
click at [19, 175] on polygon at bounding box center [27, 176] width 17 height 13
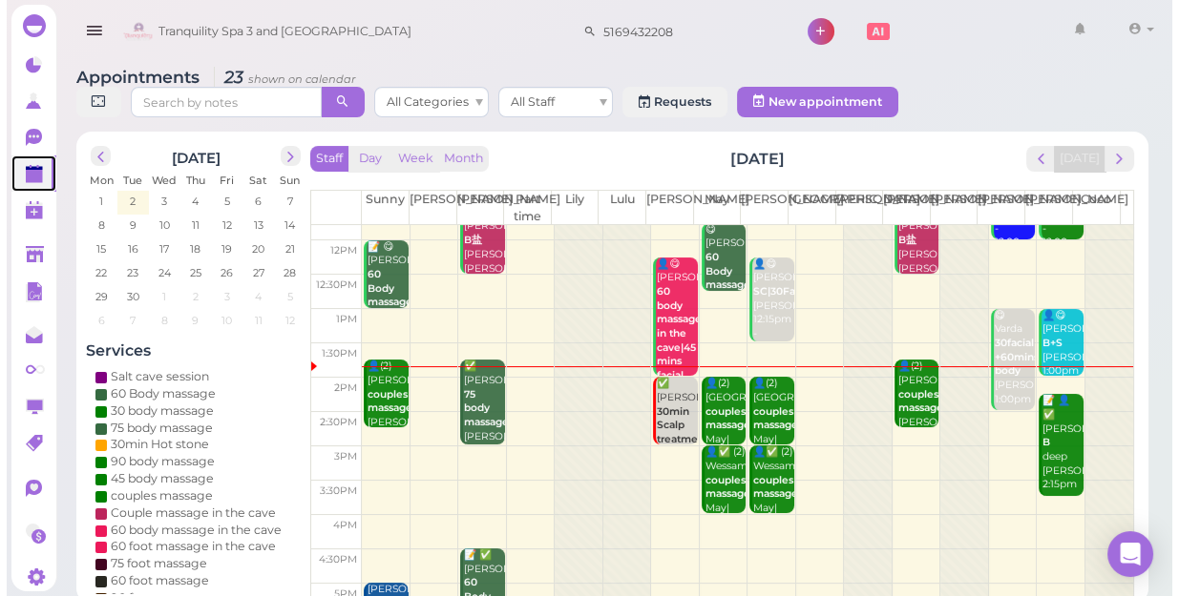
scroll to position [173, 0]
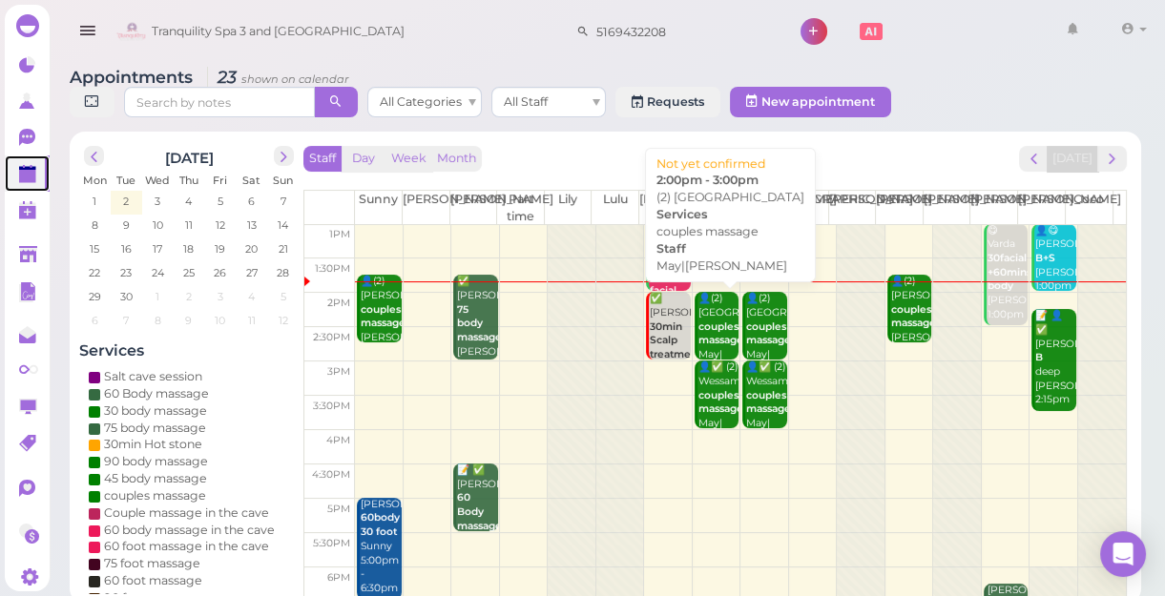
click at [715, 328] on b "couples massage" at bounding box center [721, 334] width 45 height 27
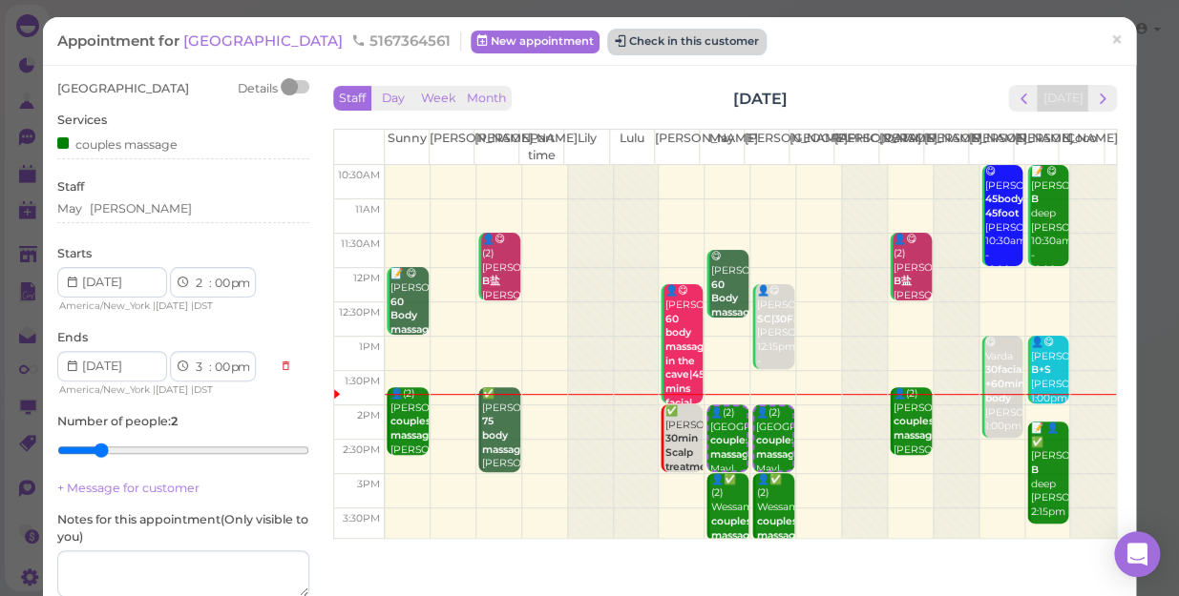
click at [609, 48] on button "Check in this customer" at bounding box center [687, 42] width 156 height 23
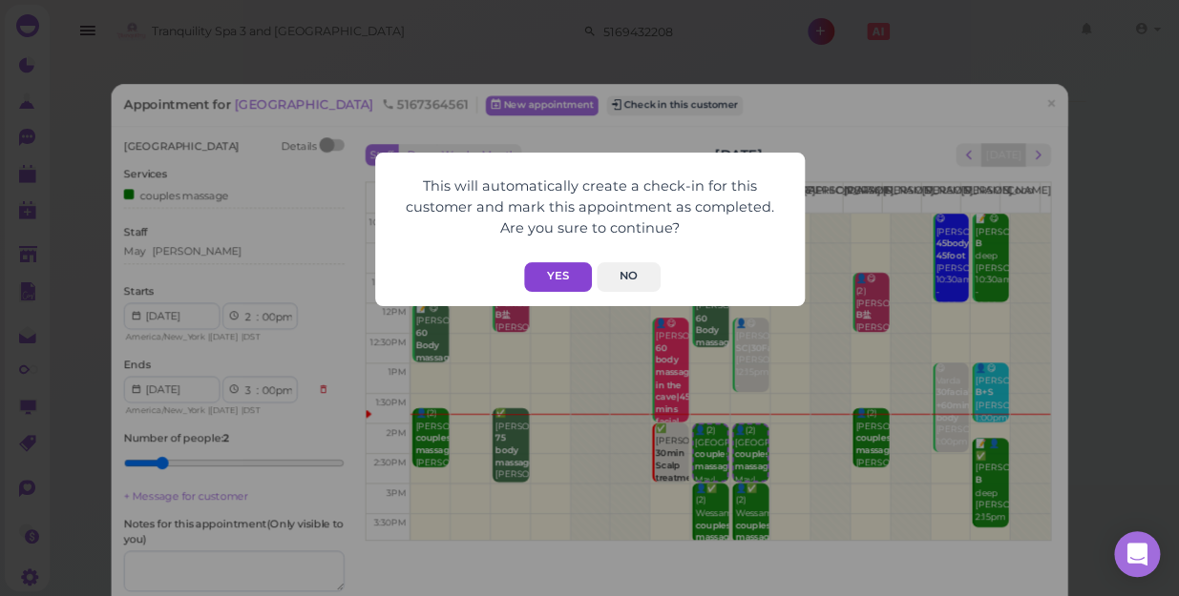
click at [565, 283] on button "Yes" at bounding box center [558, 277] width 68 height 30
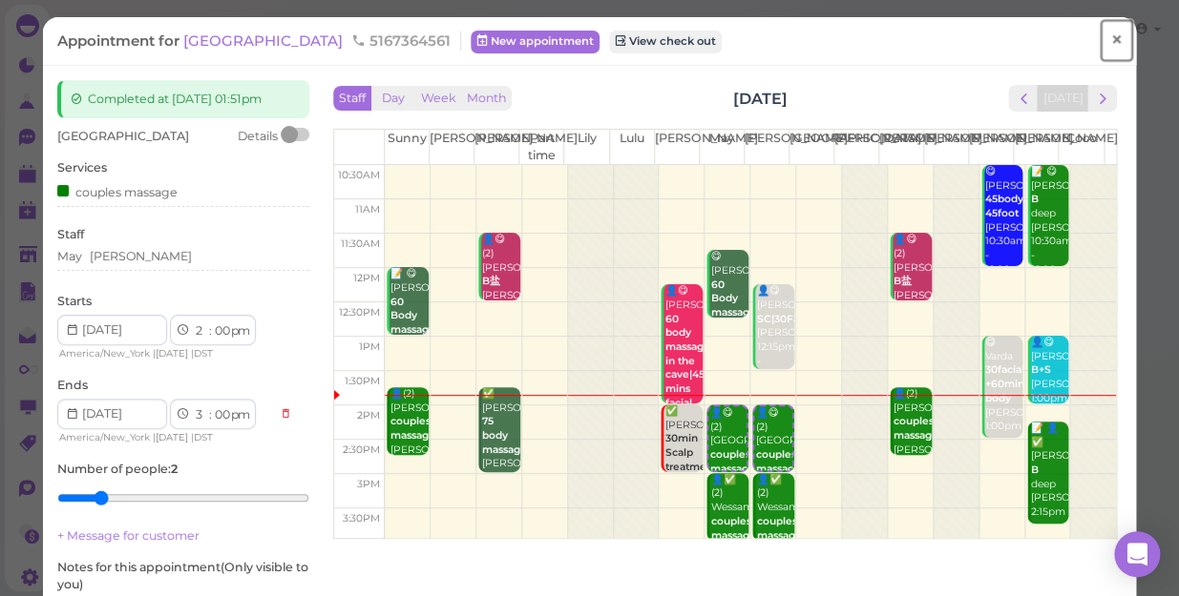
click at [1110, 38] on span "×" at bounding box center [1116, 40] width 12 height 27
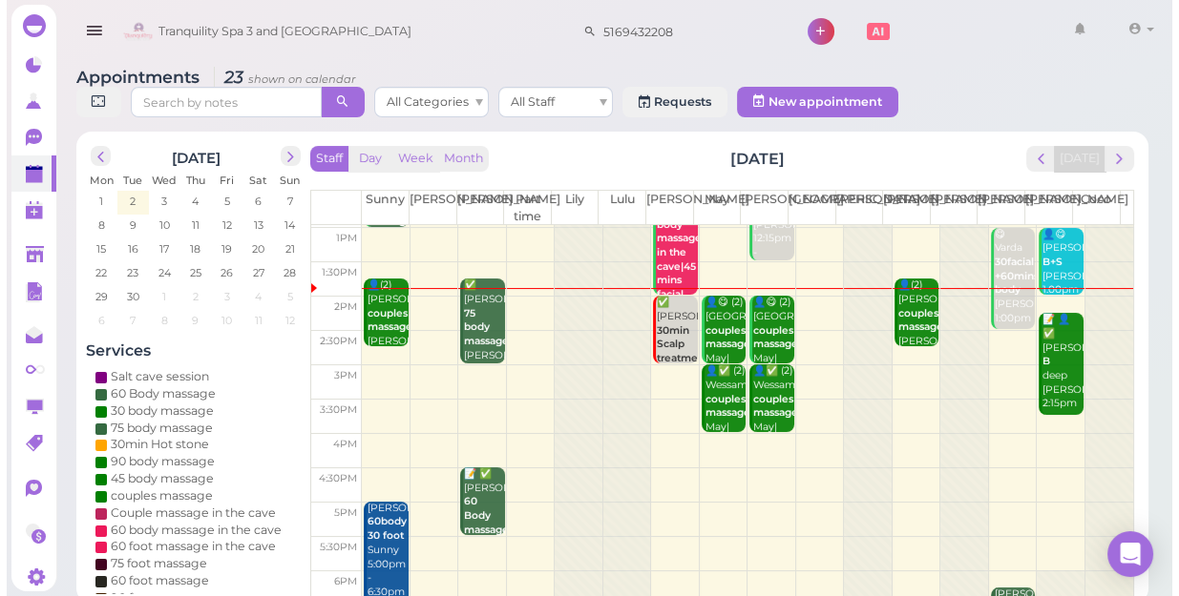
scroll to position [173, 0]
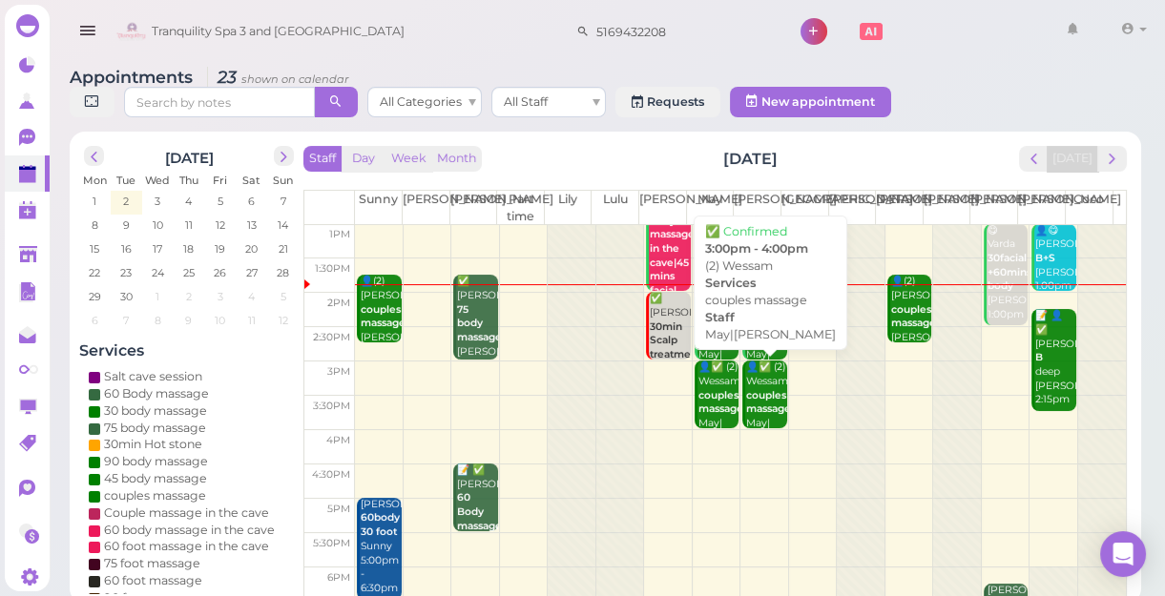
click at [760, 409] on b "couples massage" at bounding box center [768, 402] width 45 height 27
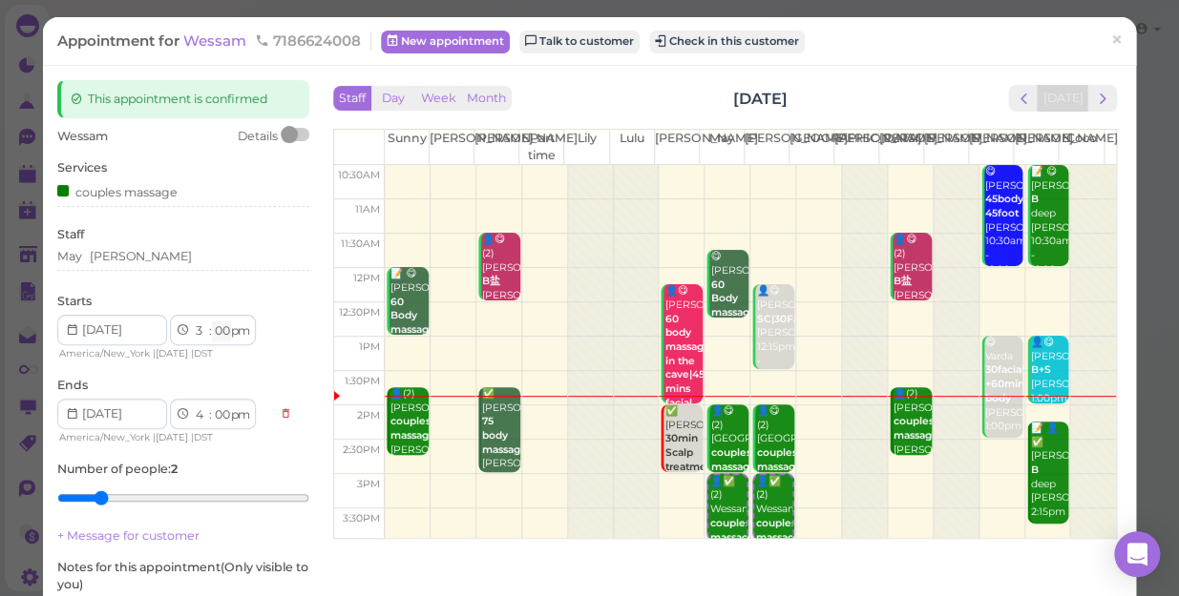
click at [222, 335] on select "00 05 10 15 20 25 30 35 40 45 50 55" at bounding box center [221, 332] width 19 height 20
select select "30"
click at [212, 322] on select "00 05 10 15 20 25 30 35 40 45 50 55" at bounding box center [221, 332] width 19 height 20
select select "30"
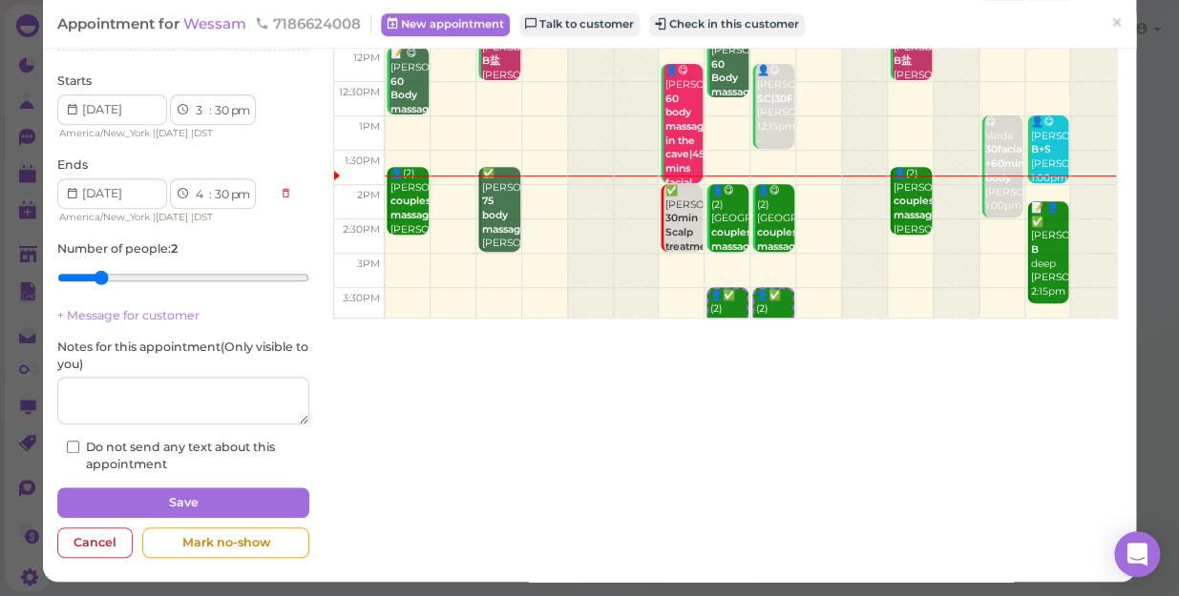
scroll to position [221, 0]
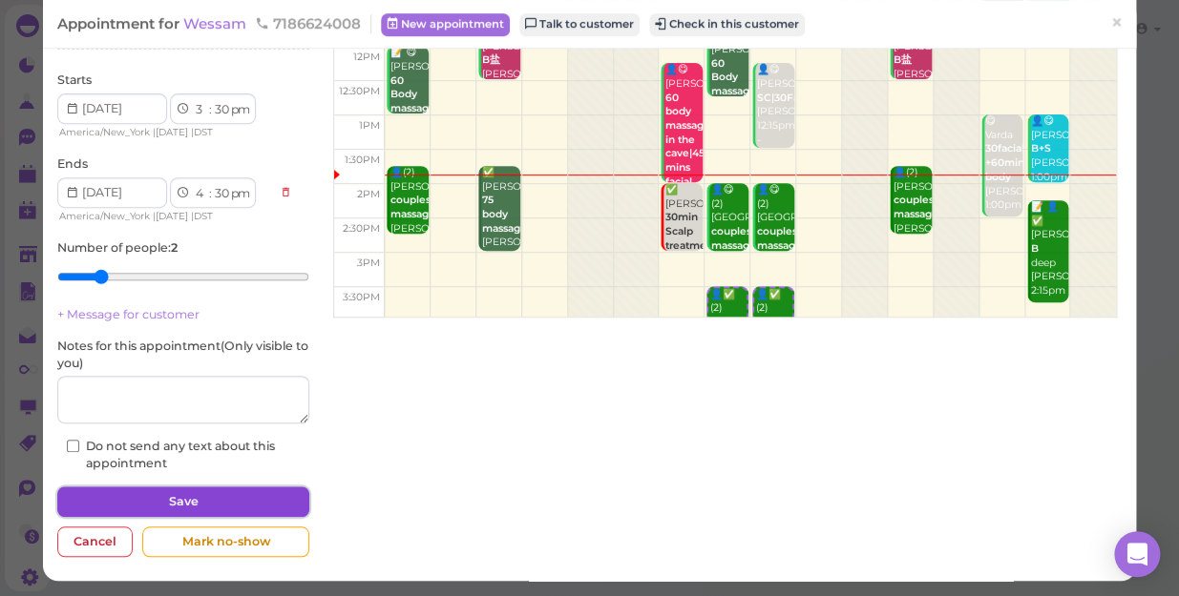
click at [248, 495] on button "Save" at bounding box center [183, 502] width 252 height 31
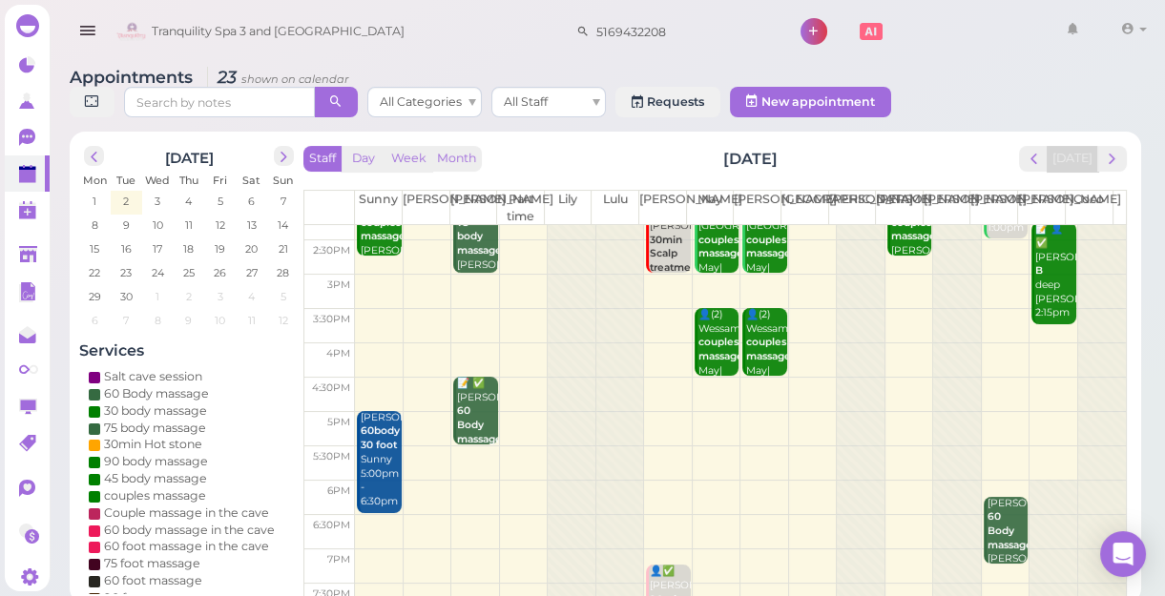
scroll to position [173, 0]
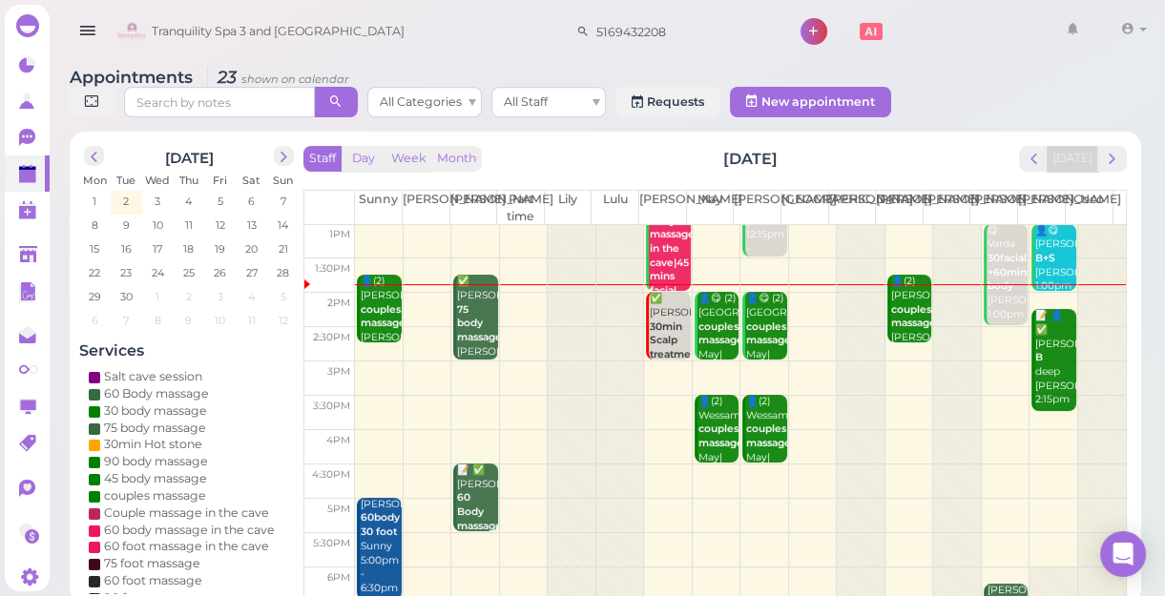
click at [467, 301] on div "✅ Kelly 75 body massage Nancy 1:45pm - 3:00pm" at bounding box center [476, 338] width 41 height 126
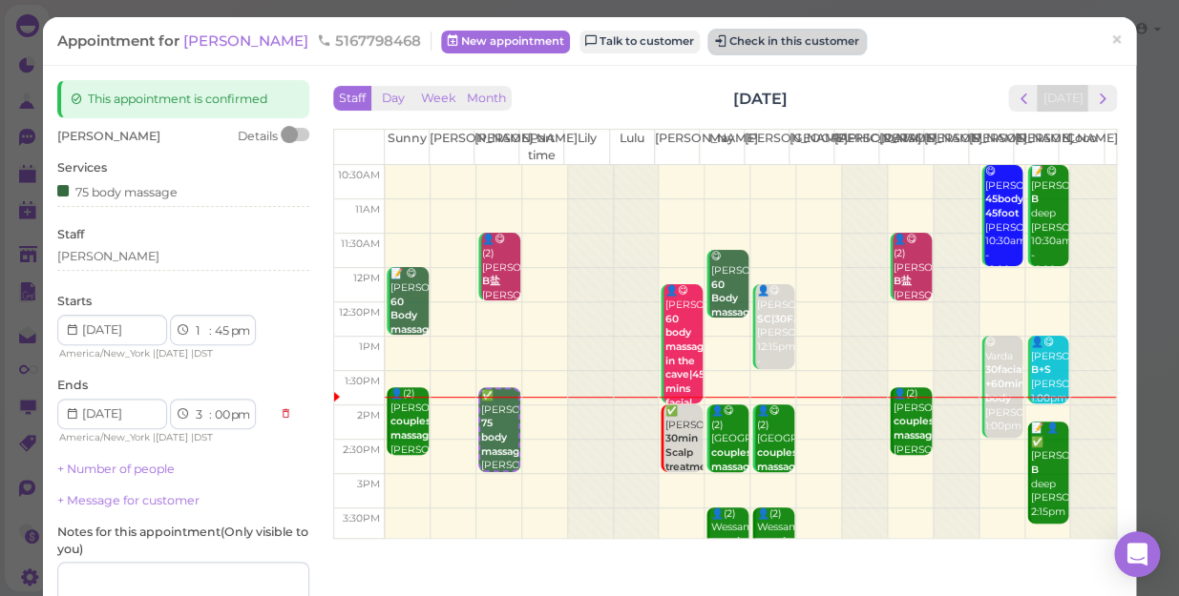
click at [709, 45] on button "Check in this customer" at bounding box center [787, 42] width 156 height 23
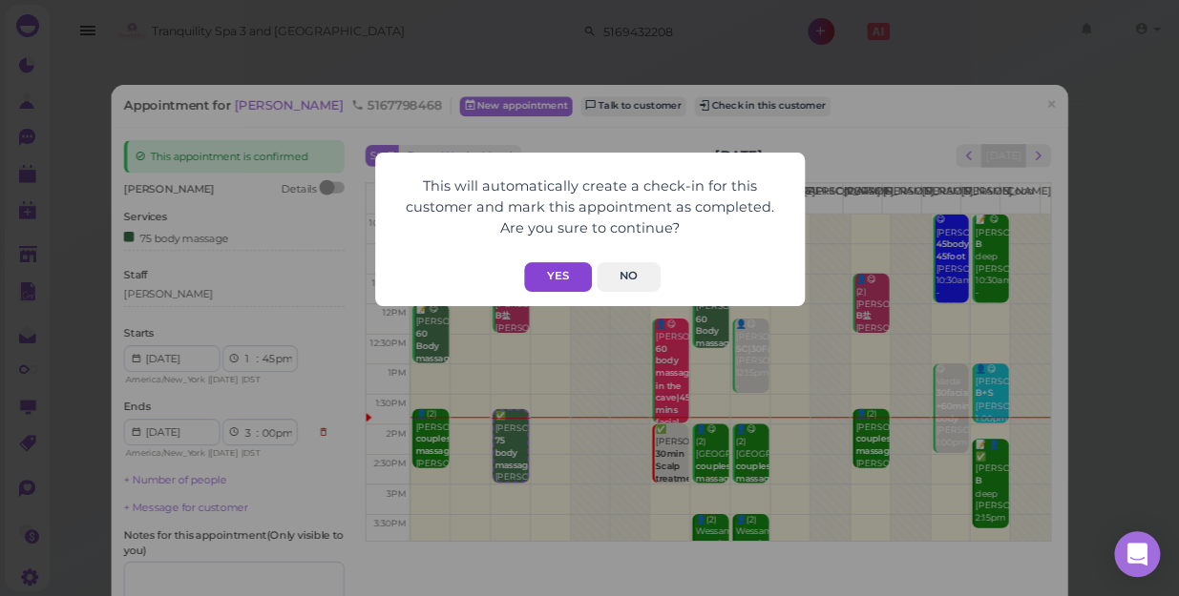
click at [548, 274] on button "Yes" at bounding box center [558, 277] width 68 height 30
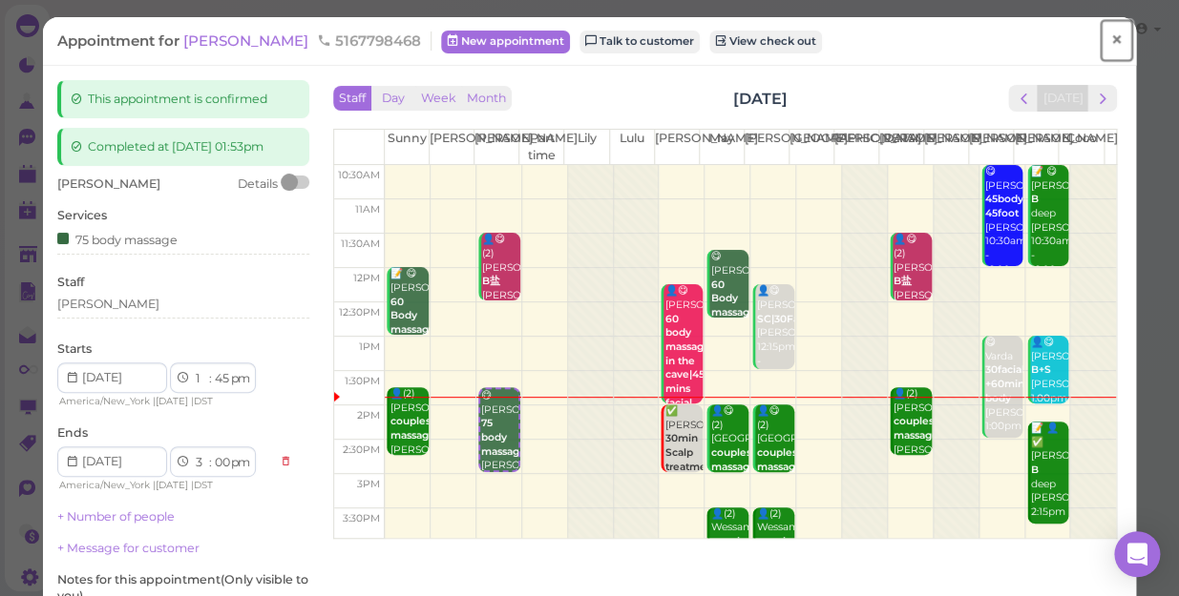
click at [1110, 43] on span "×" at bounding box center [1116, 40] width 12 height 27
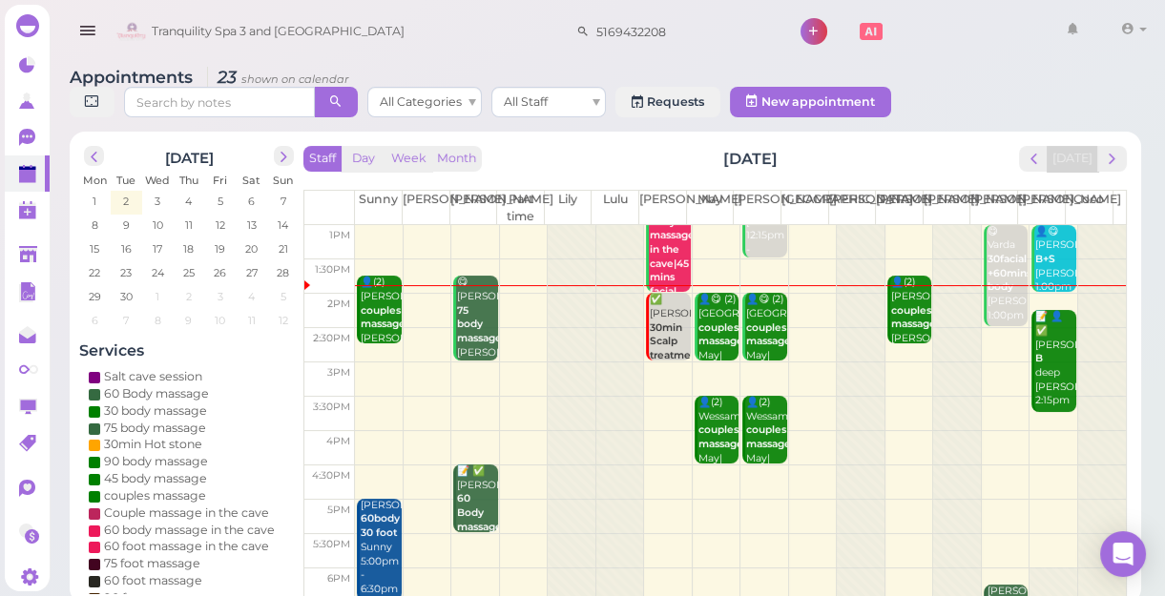
scroll to position [173, 0]
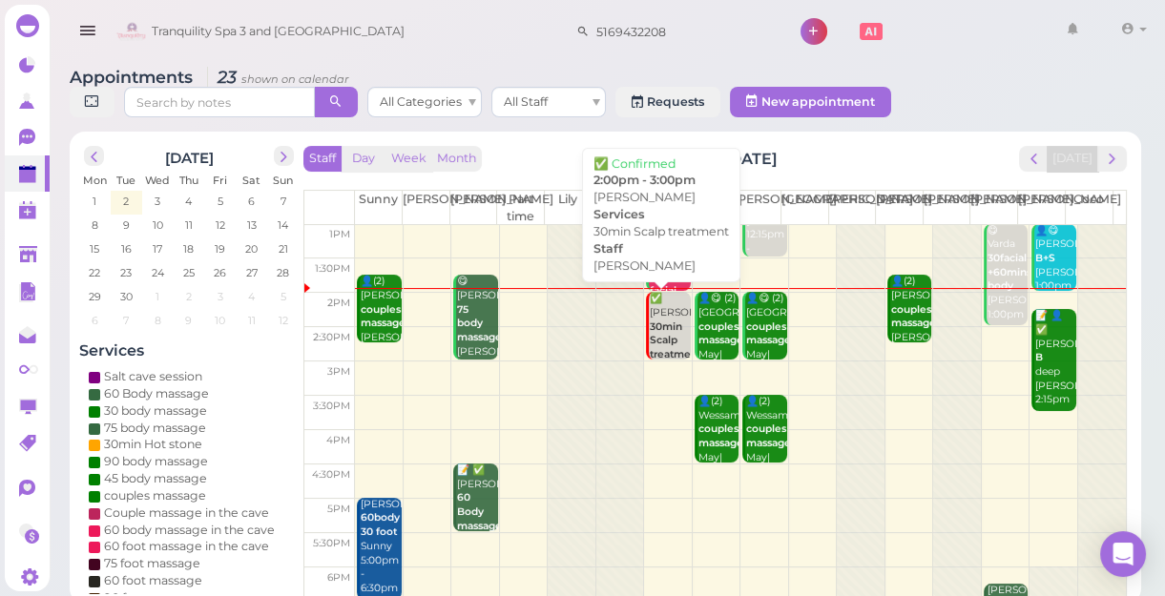
click at [664, 344] on b "30min Scalp treatment" at bounding box center [676, 341] width 52 height 40
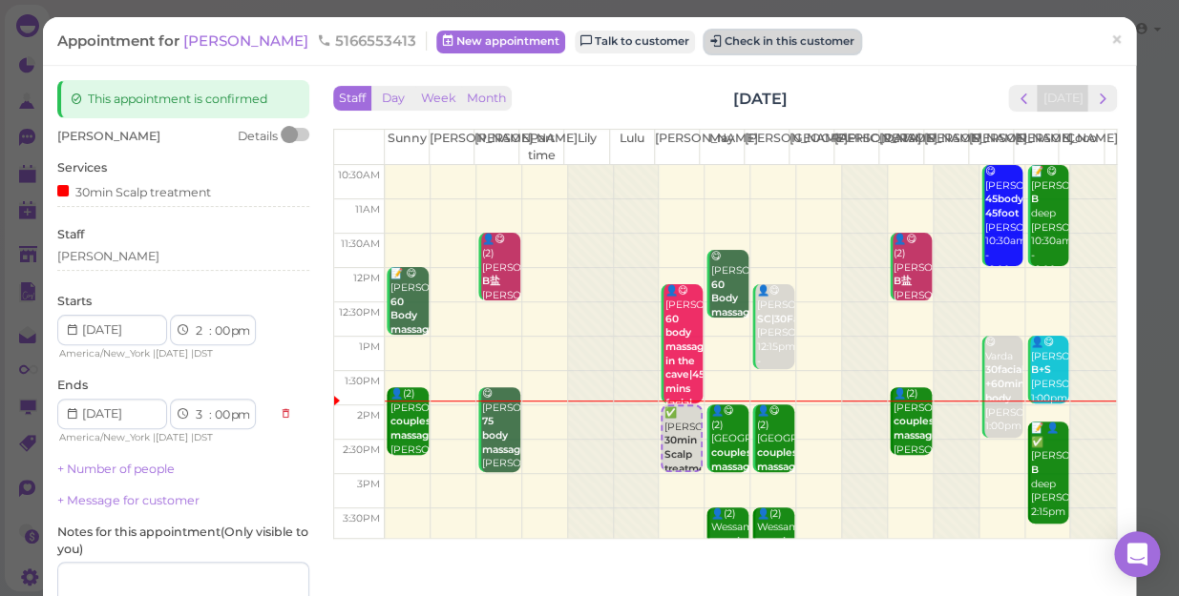
click at [728, 44] on button "Check in this customer" at bounding box center [782, 42] width 156 height 23
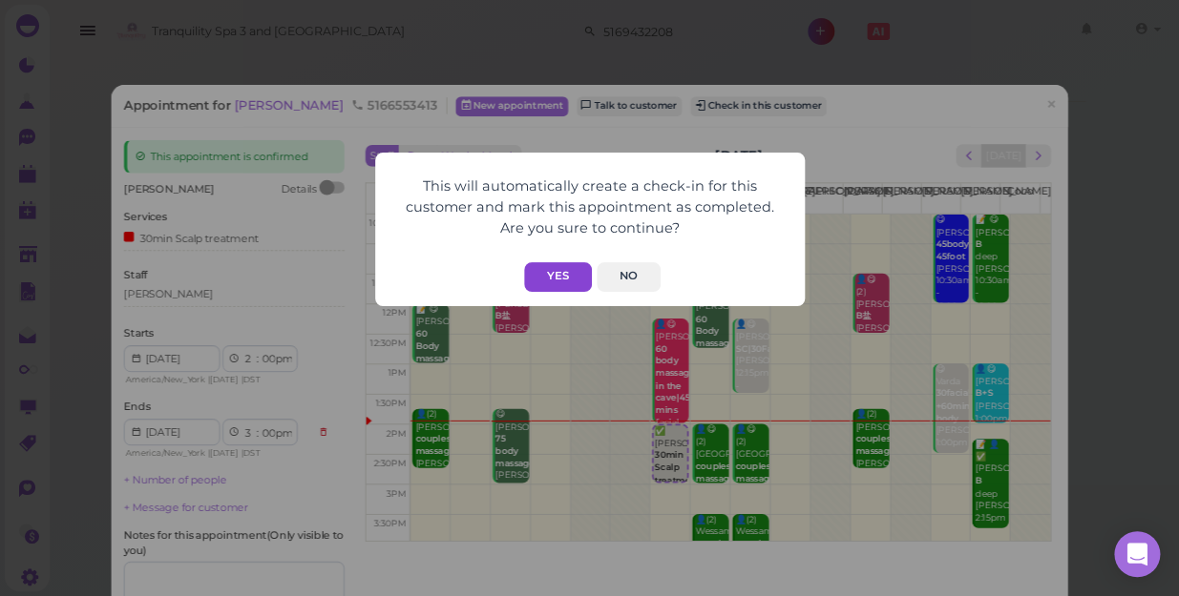
click at [554, 280] on button "Yes" at bounding box center [558, 277] width 68 height 30
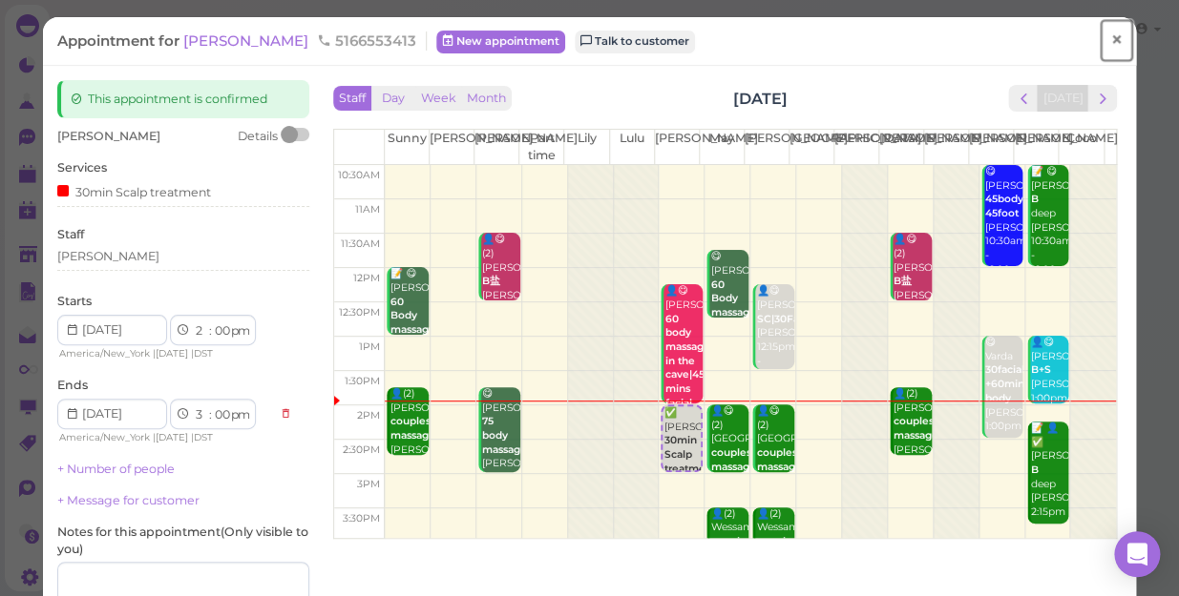
click at [1110, 40] on span "×" at bounding box center [1116, 40] width 12 height 27
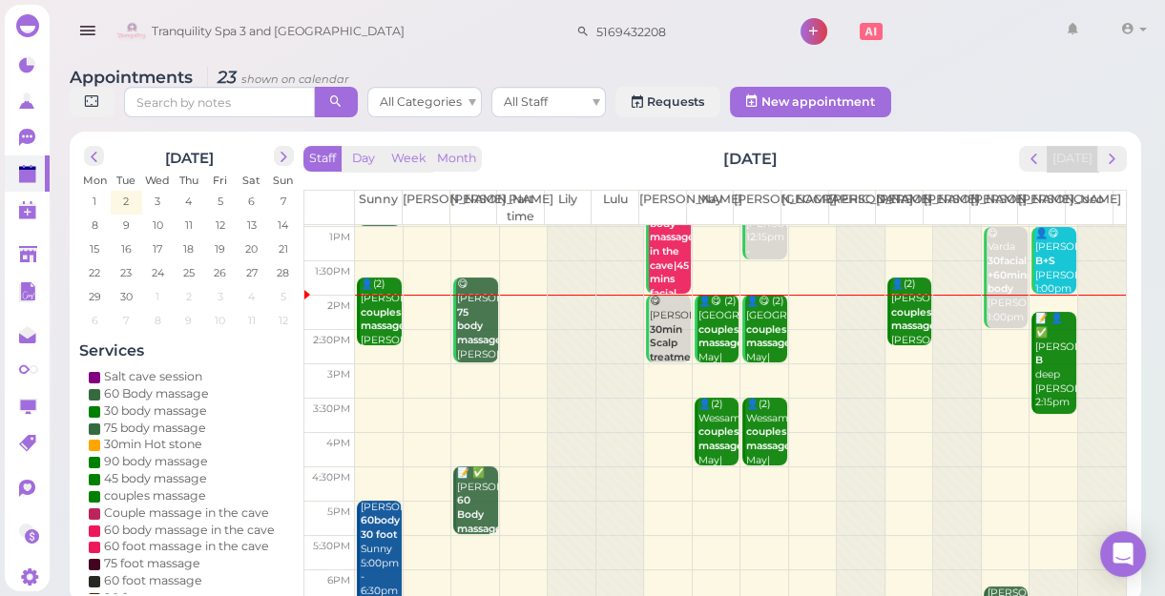
scroll to position [173, 0]
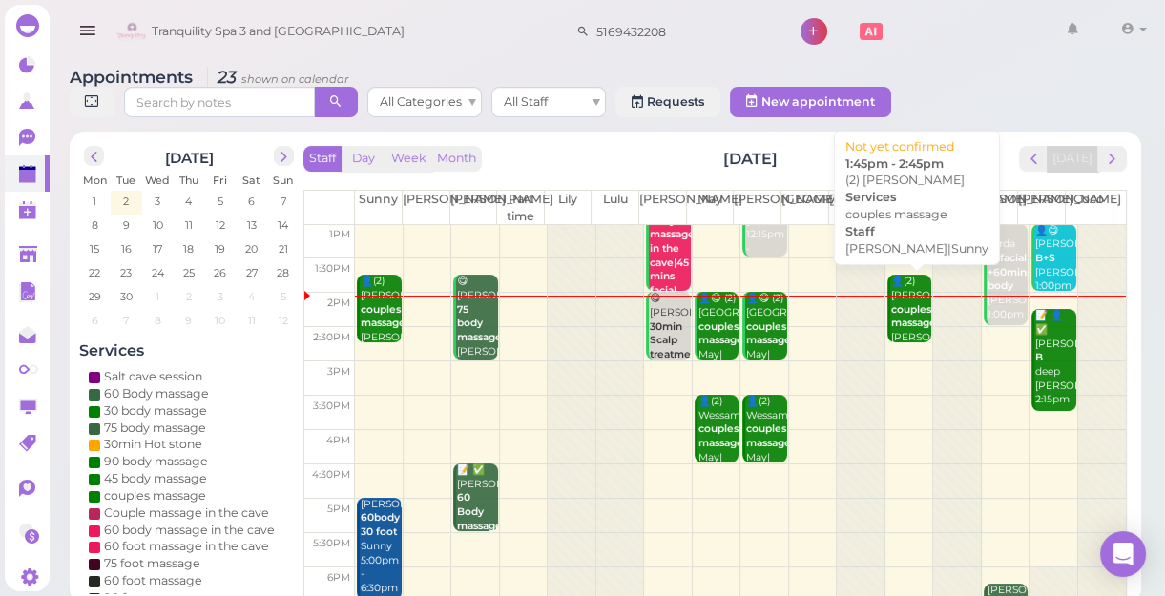
click at [903, 313] on b "couples massage" at bounding box center [913, 316] width 45 height 27
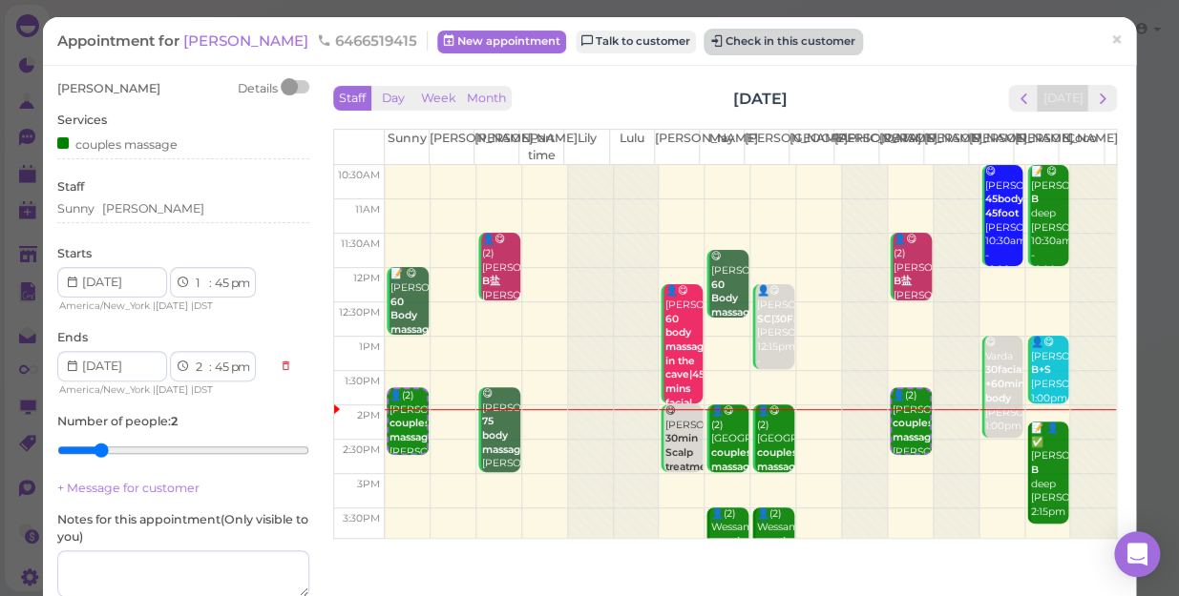
click at [711, 31] on button "Check in this customer" at bounding box center [783, 42] width 156 height 23
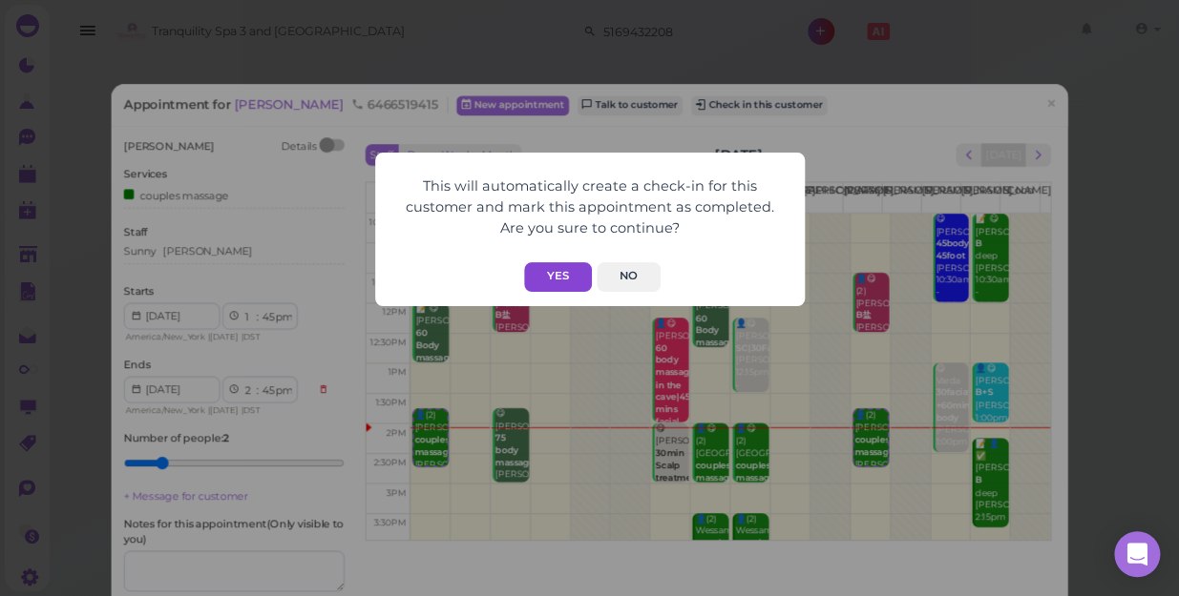
click at [559, 268] on button "Yes" at bounding box center [558, 277] width 68 height 30
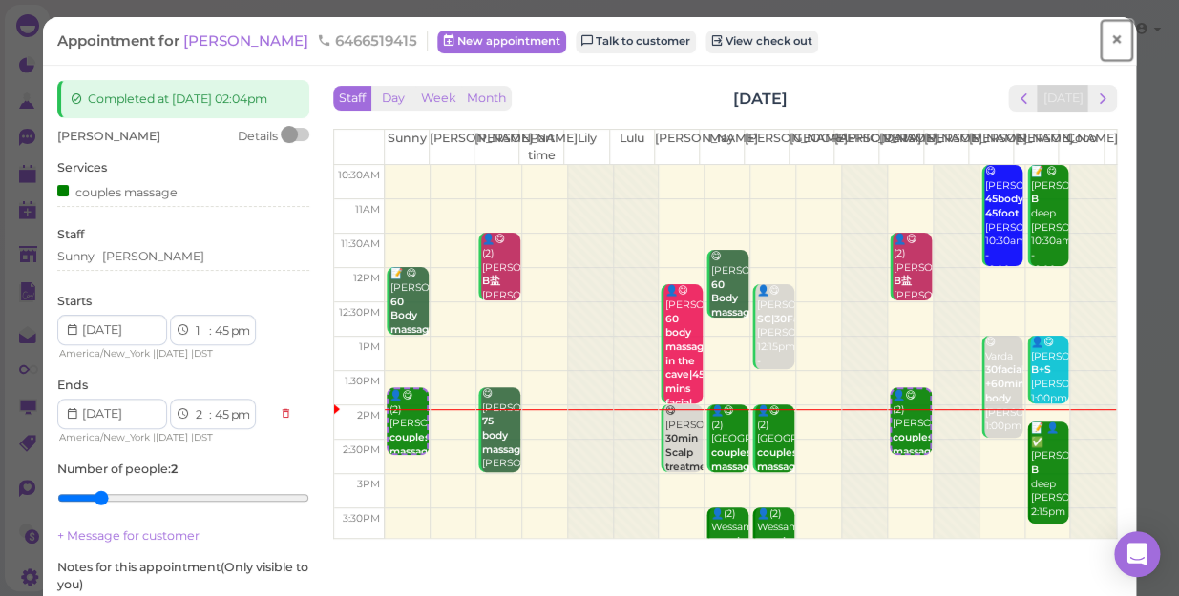
click at [1110, 43] on span "×" at bounding box center [1116, 40] width 12 height 27
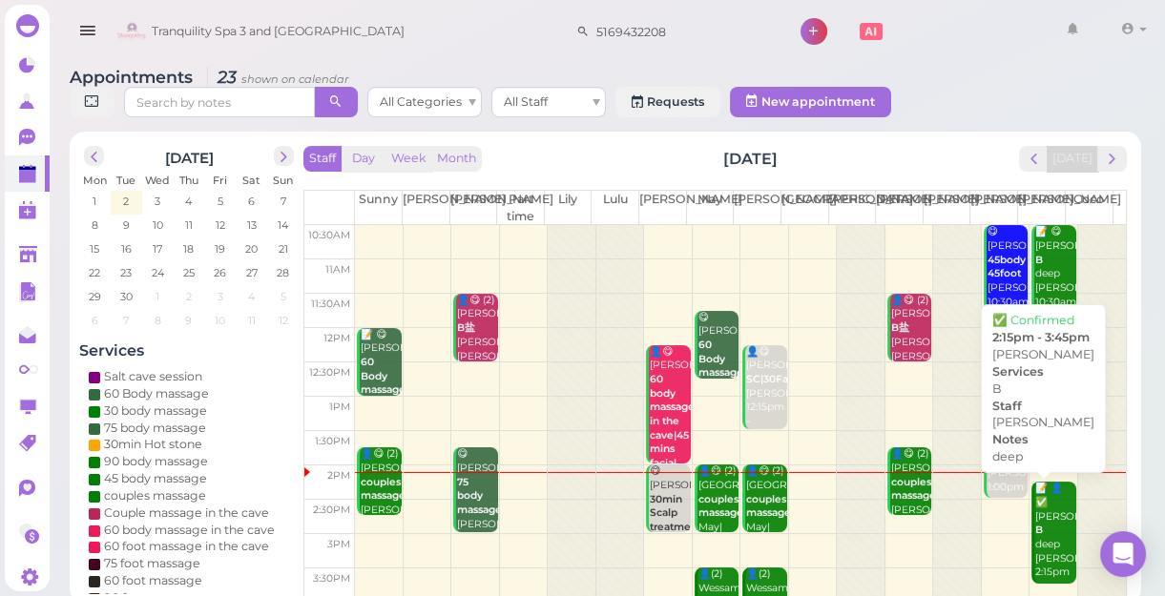
click at [1035, 532] on div "📝 👤✅ Alicia B deep Tina 2:15pm - 3:45pm" at bounding box center [1054, 545] width 41 height 126
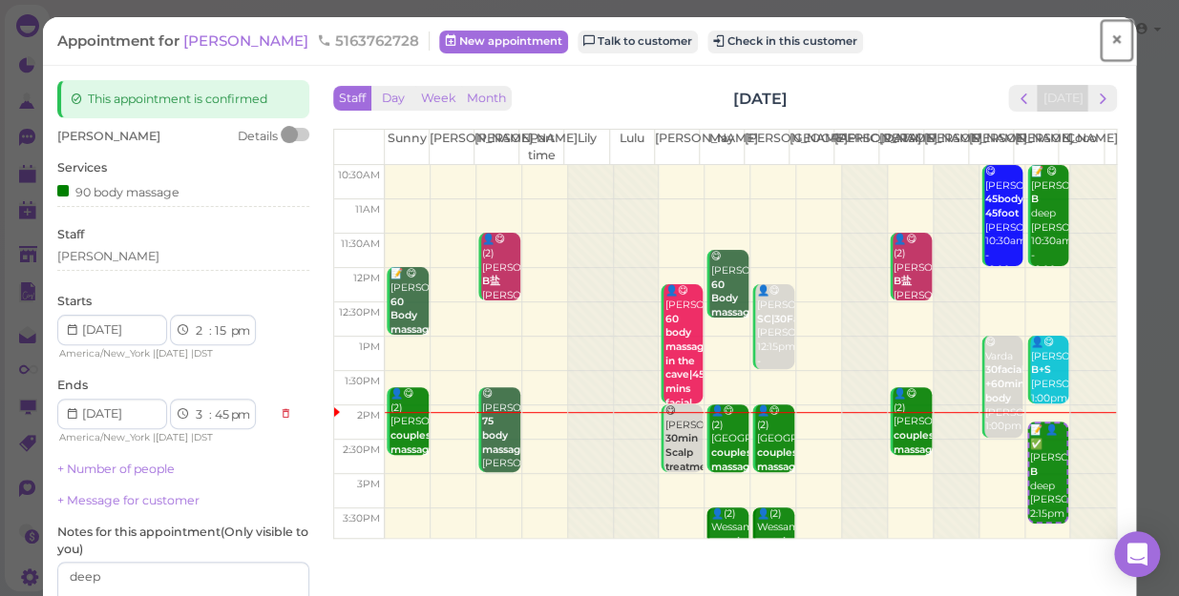
click at [1110, 39] on span "×" at bounding box center [1116, 40] width 12 height 27
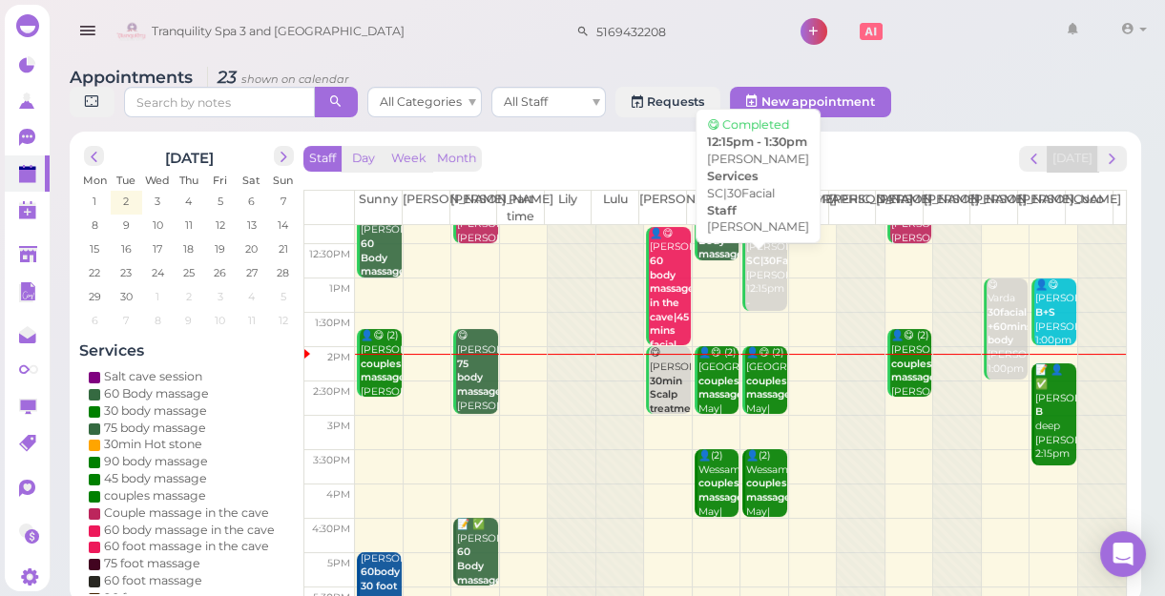
scroll to position [173, 0]
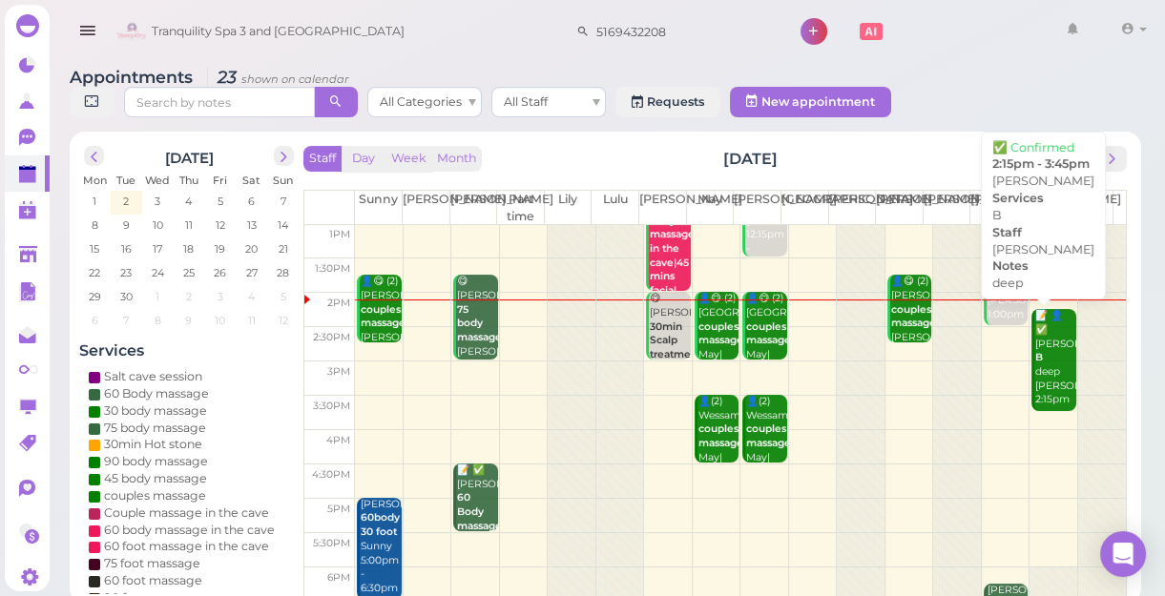
click at [1046, 353] on div "📝 👤✅ Alicia B deep Tina 2:15pm - 3:45pm" at bounding box center [1054, 372] width 41 height 126
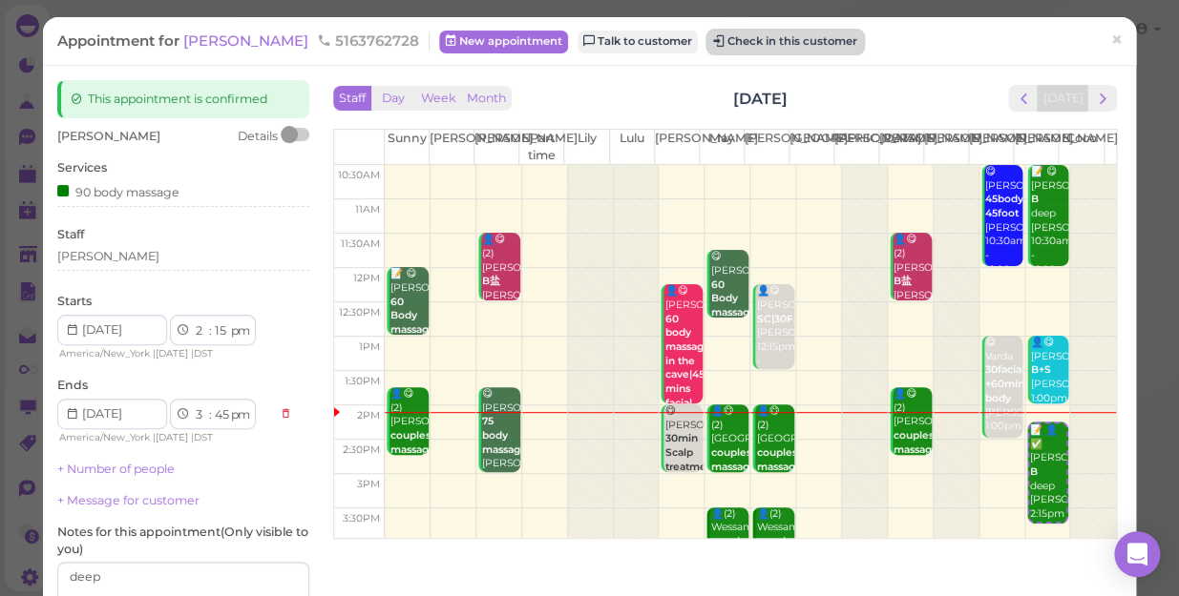
click at [707, 41] on button "Check in this customer" at bounding box center [785, 42] width 156 height 23
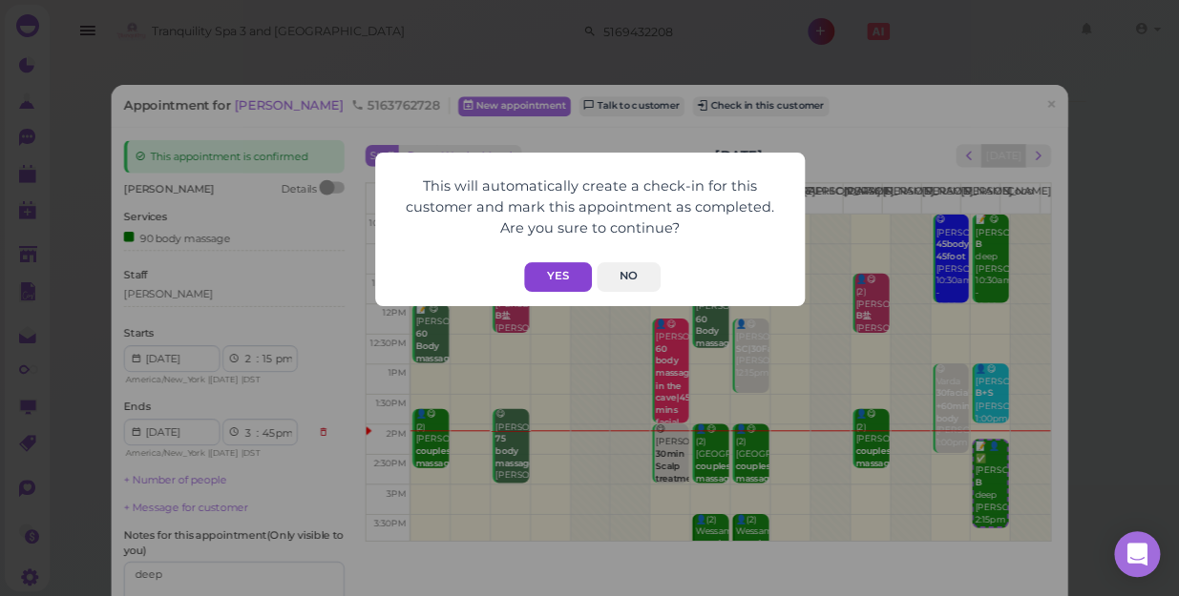
click at [559, 275] on button "Yes" at bounding box center [558, 277] width 68 height 30
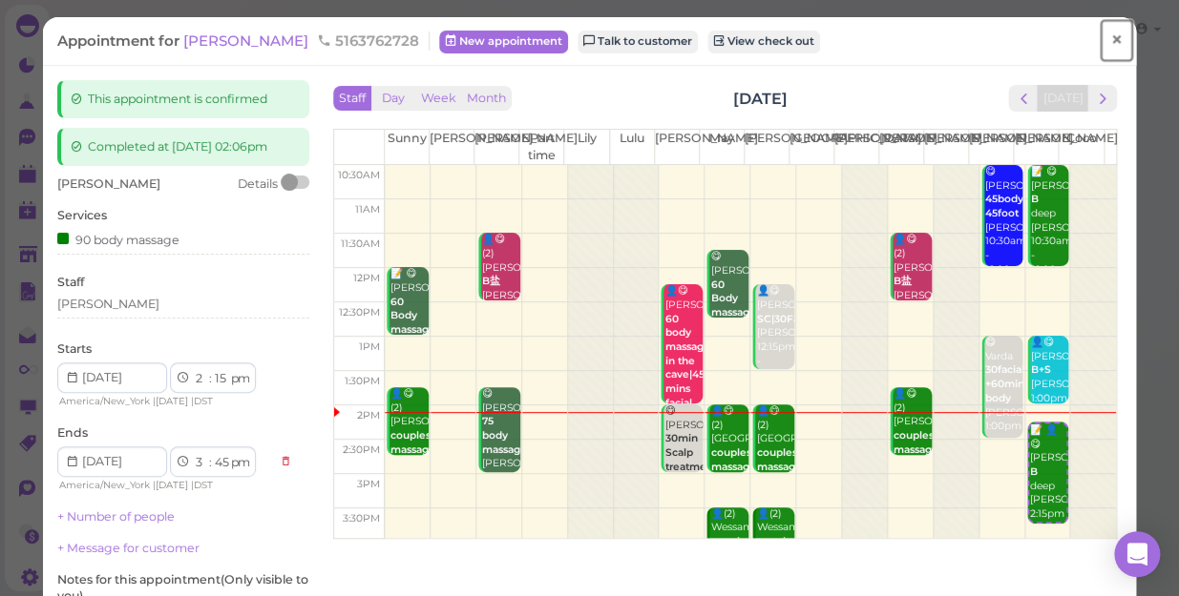
click at [1110, 40] on span "×" at bounding box center [1116, 40] width 12 height 27
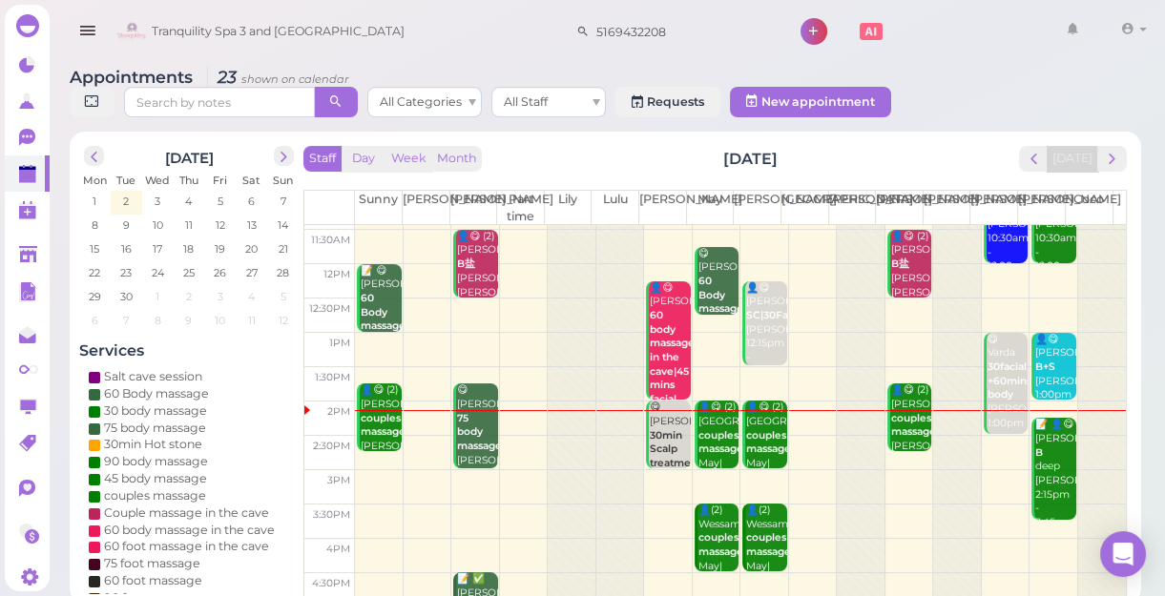
scroll to position [173, 0]
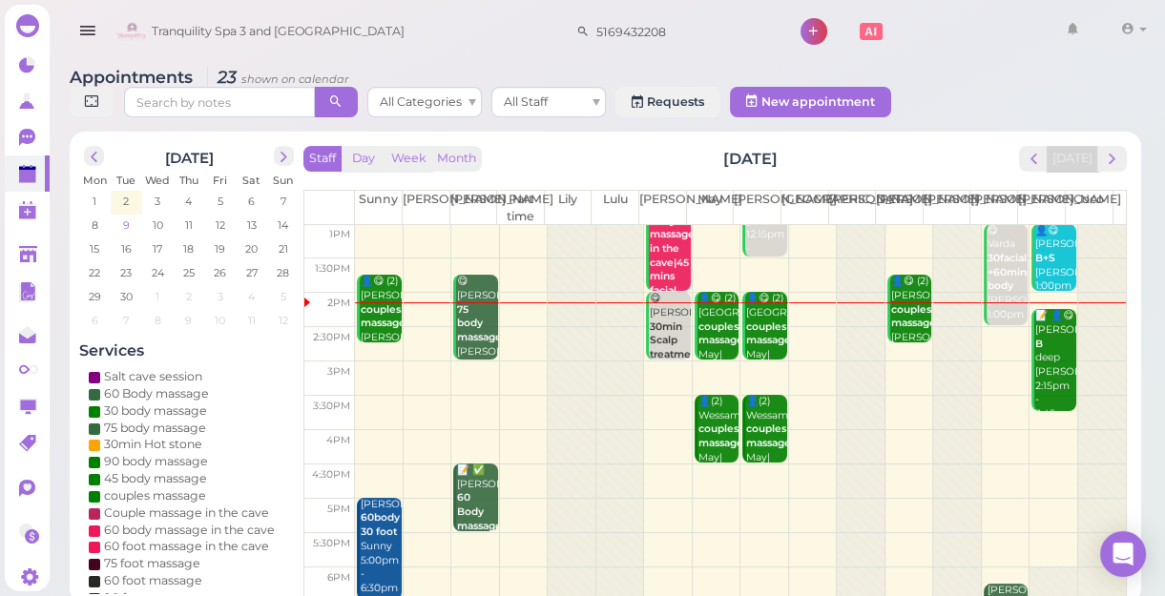
click at [124, 223] on span "9" at bounding box center [126, 225] width 10 height 17
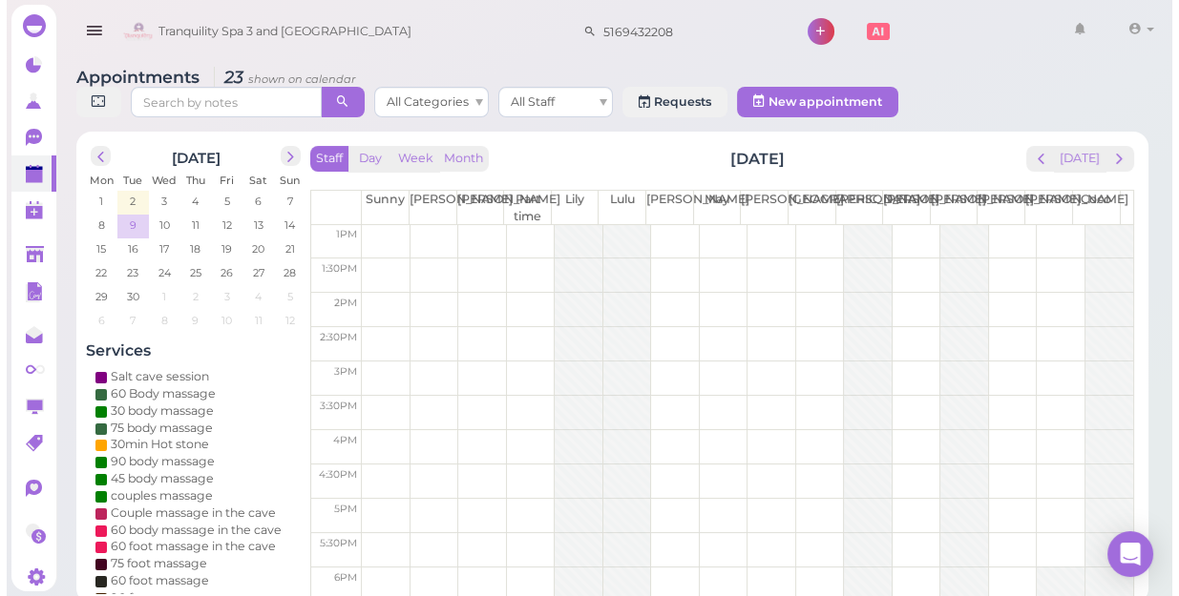
scroll to position [0, 0]
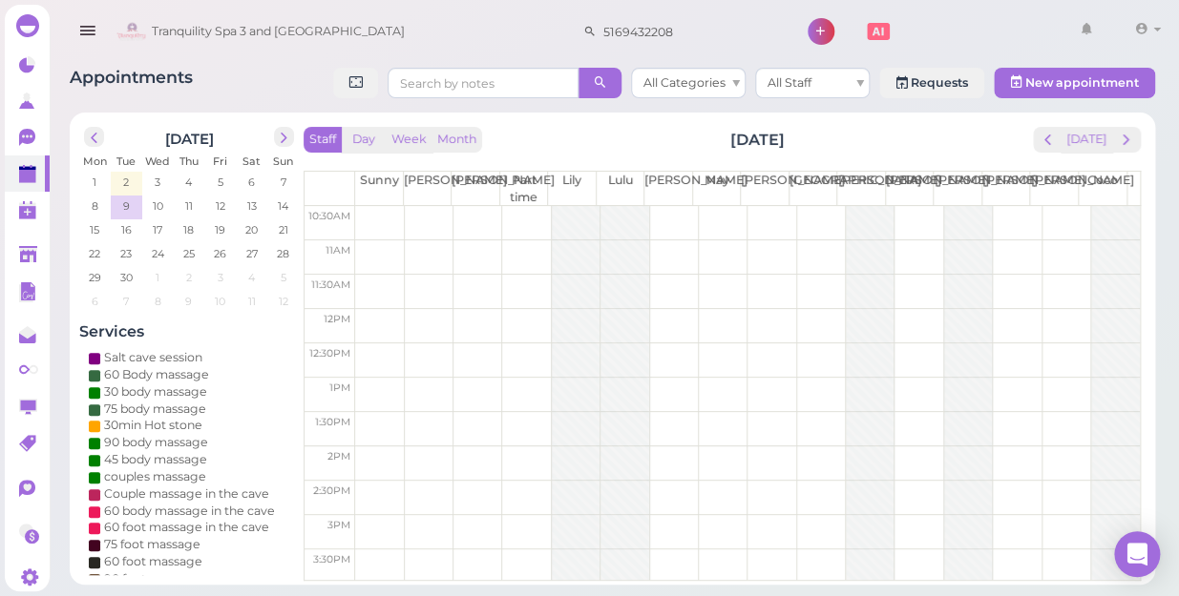
click at [660, 248] on td at bounding box center [747, 257] width 784 height 34
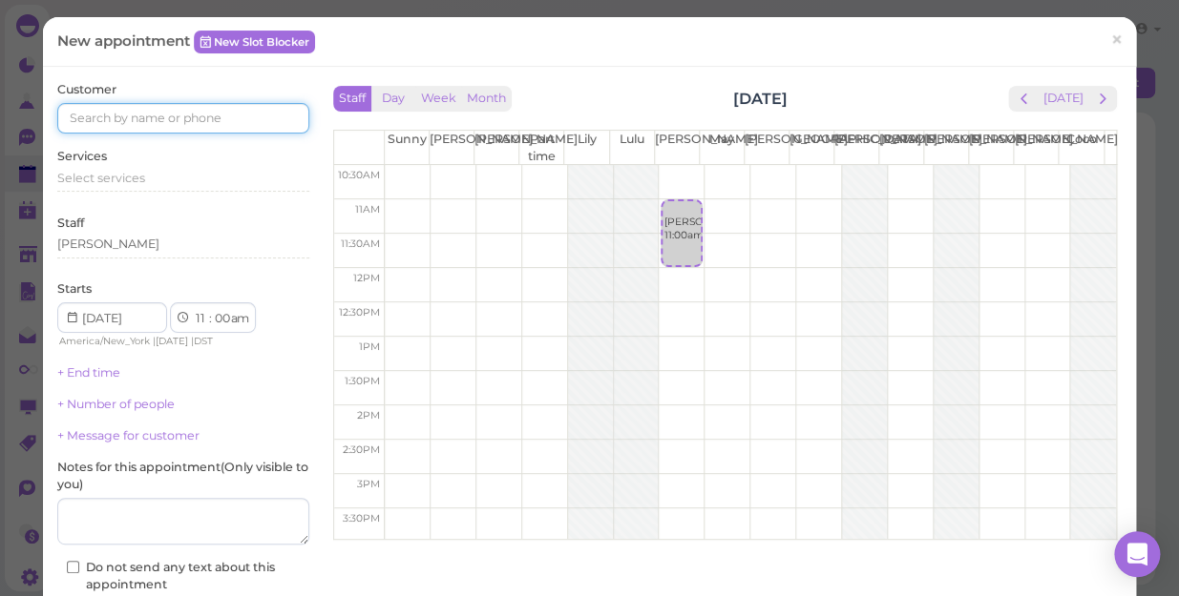
click at [250, 115] on input at bounding box center [183, 118] width 252 height 31
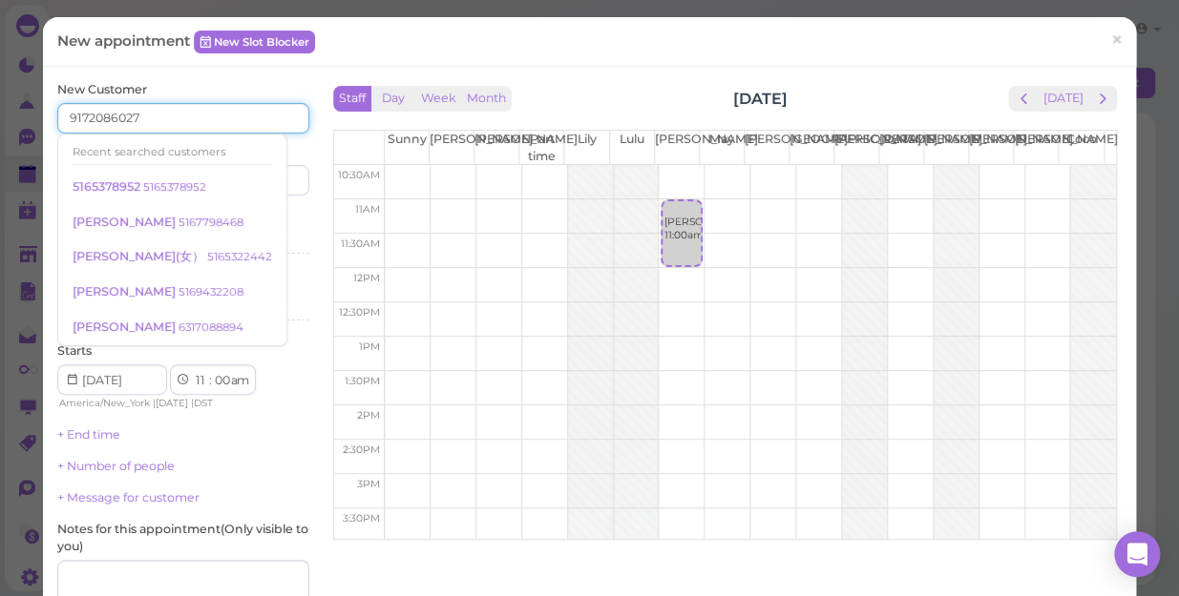
type input "9172086027"
click at [262, 229] on div "Services Select services" at bounding box center [183, 236] width 252 height 52
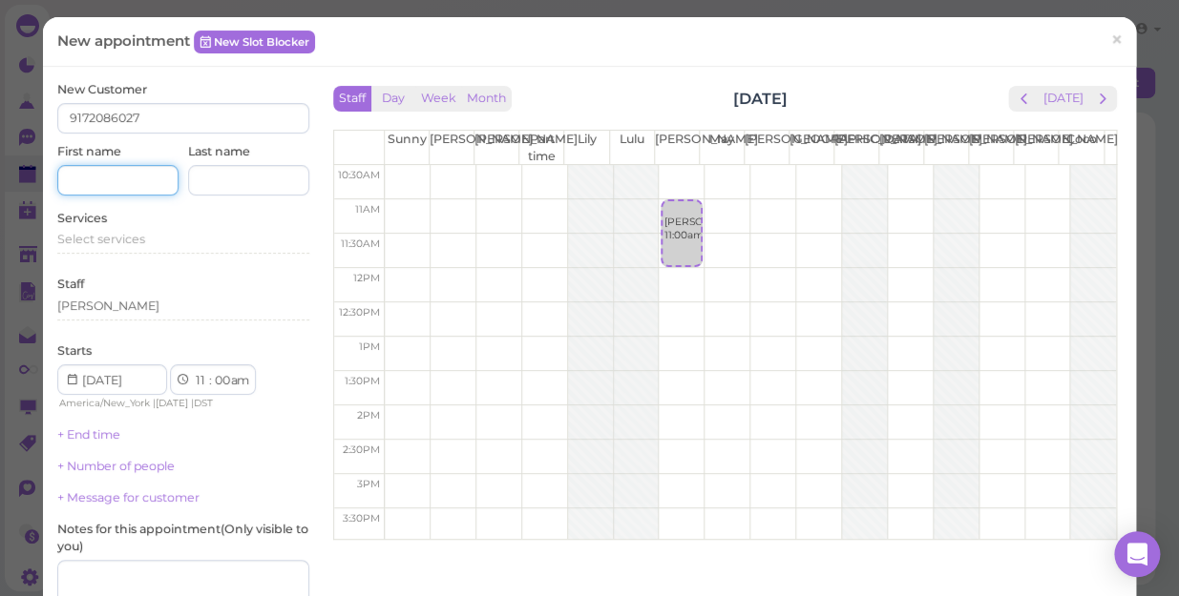
click at [125, 178] on input at bounding box center [117, 180] width 121 height 31
type input "[PERSON_NAME]"
click at [144, 232] on div "Select services" at bounding box center [183, 239] width 252 height 17
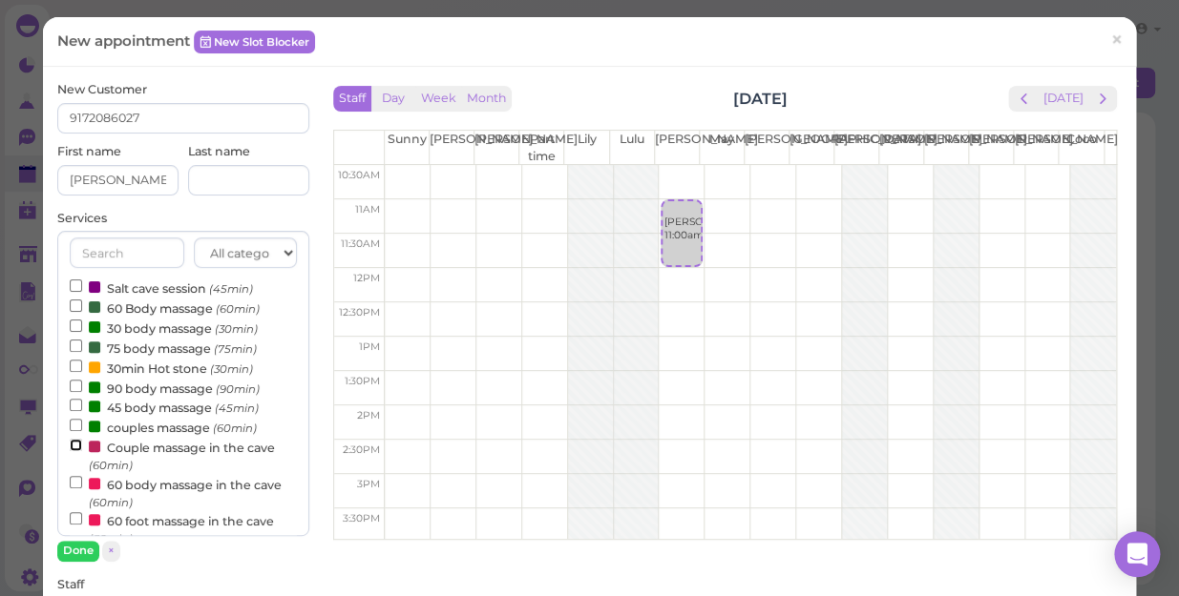
click at [72, 443] on input "Couple massage in the cave (60min)" at bounding box center [76, 445] width 12 height 12
click at [78, 548] on button "Done" at bounding box center [78, 551] width 42 height 20
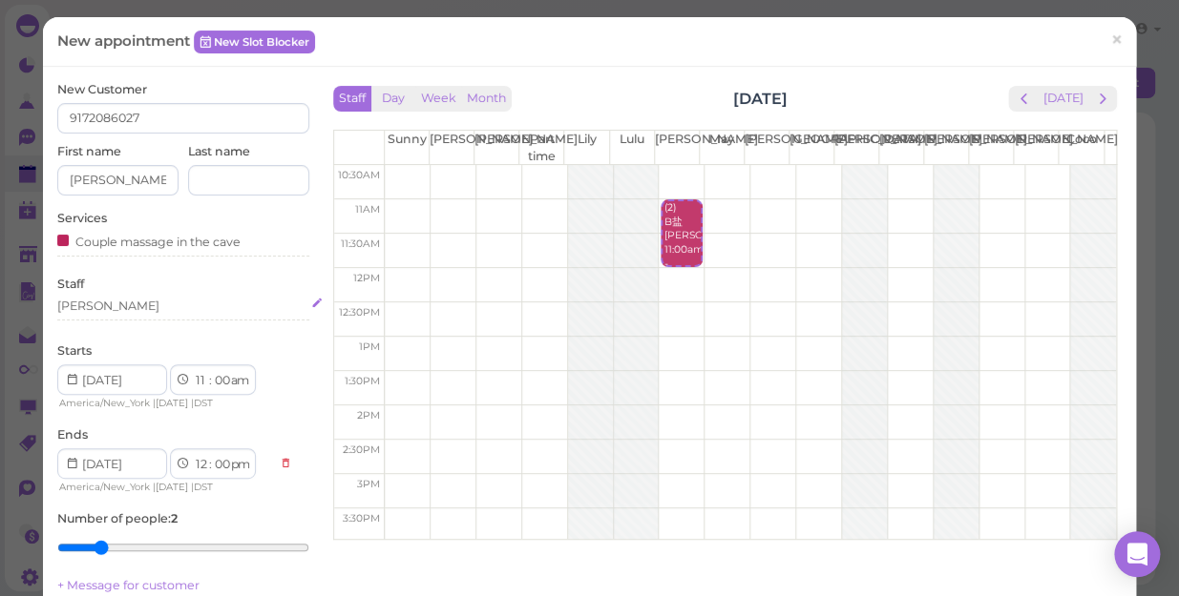
click at [104, 300] on div "[PERSON_NAME]" at bounding box center [183, 306] width 252 height 17
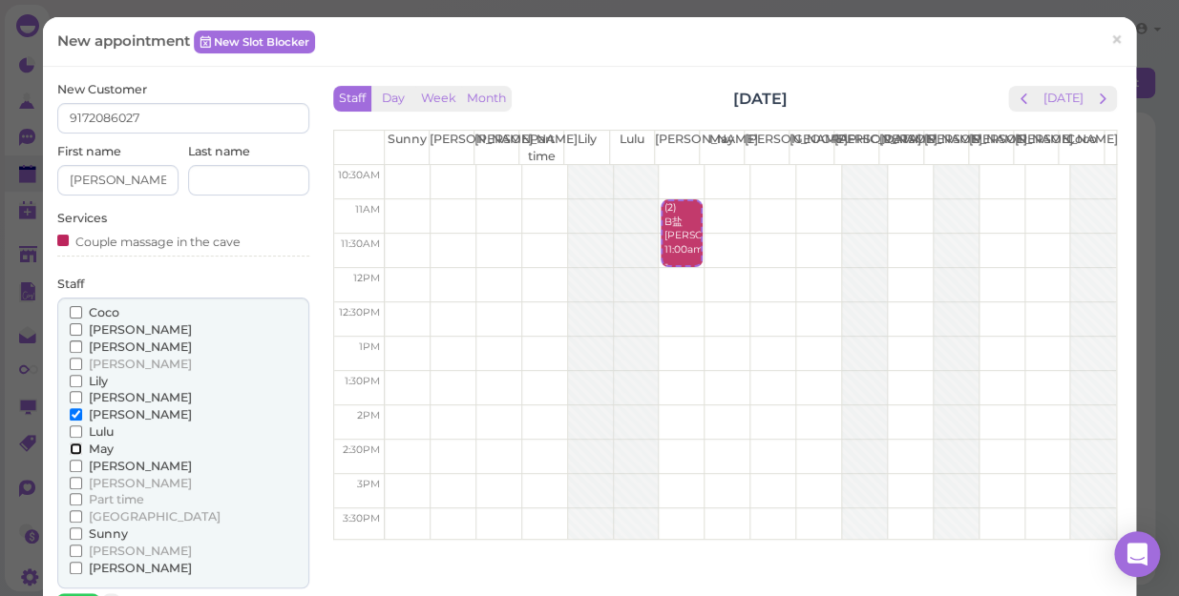
click at [70, 448] on input "May" at bounding box center [76, 449] width 12 height 12
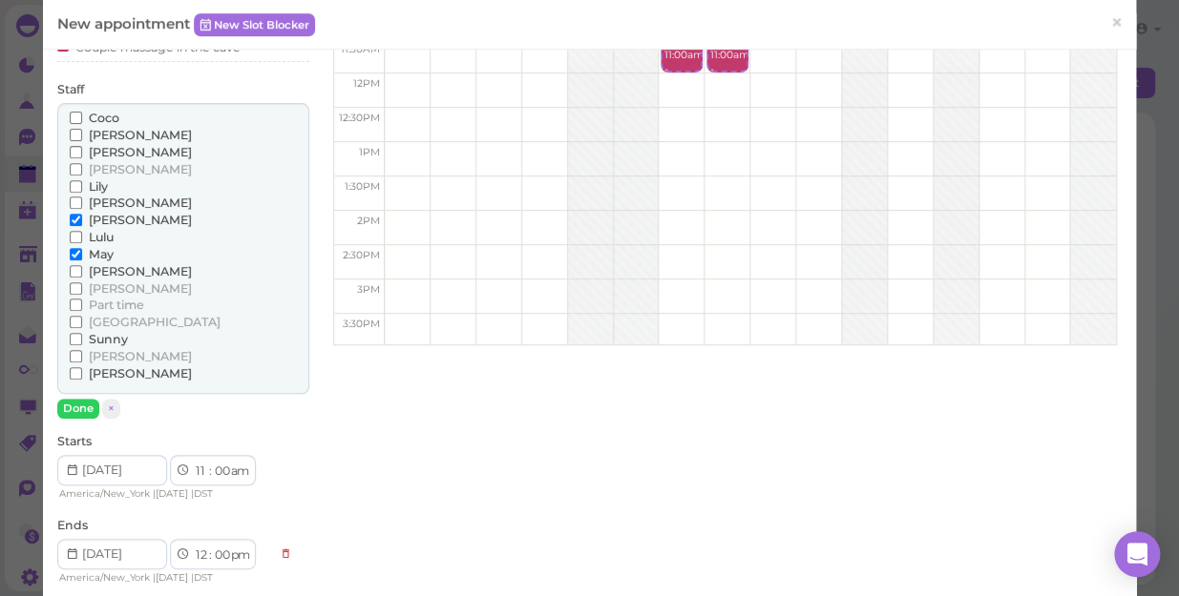
scroll to position [260, 0]
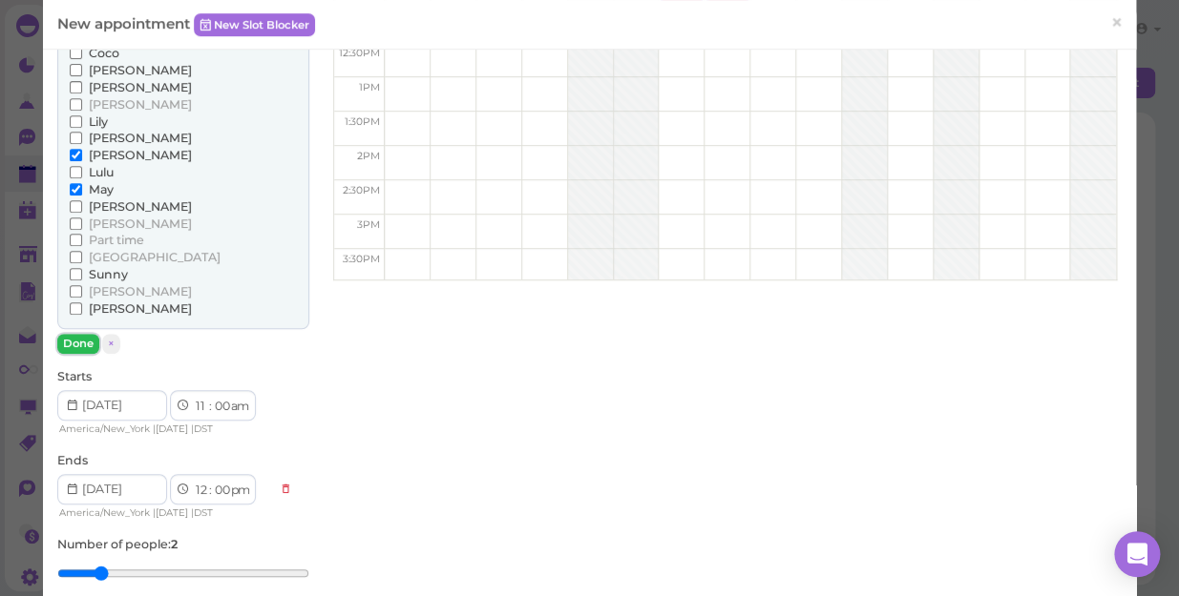
click at [70, 338] on button "Done" at bounding box center [78, 344] width 42 height 20
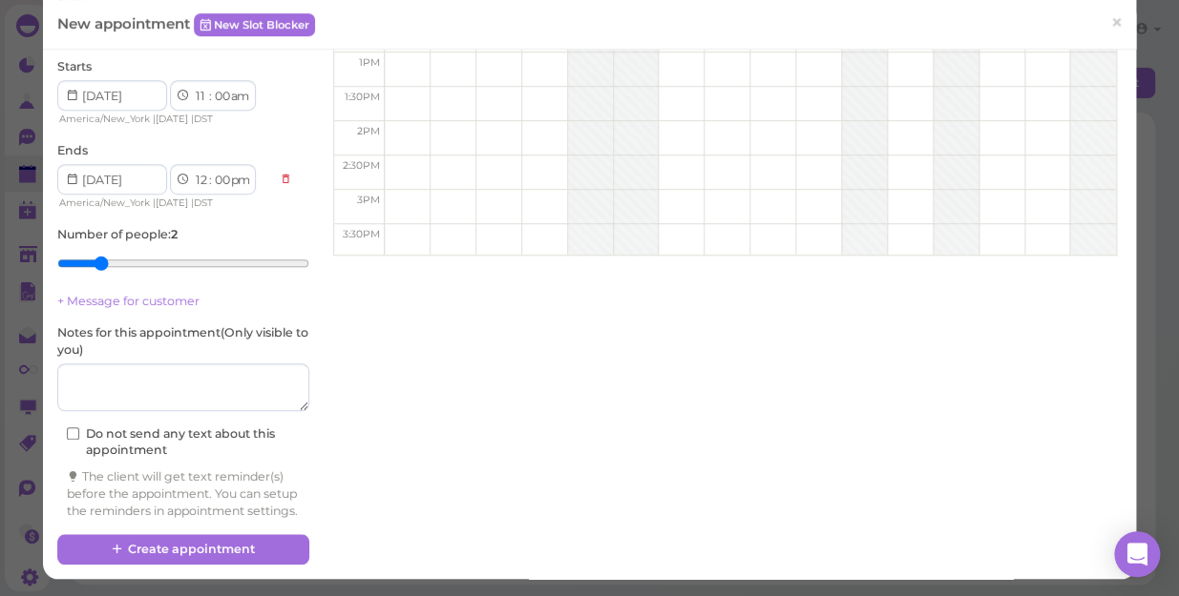
scroll to position [300, 0]
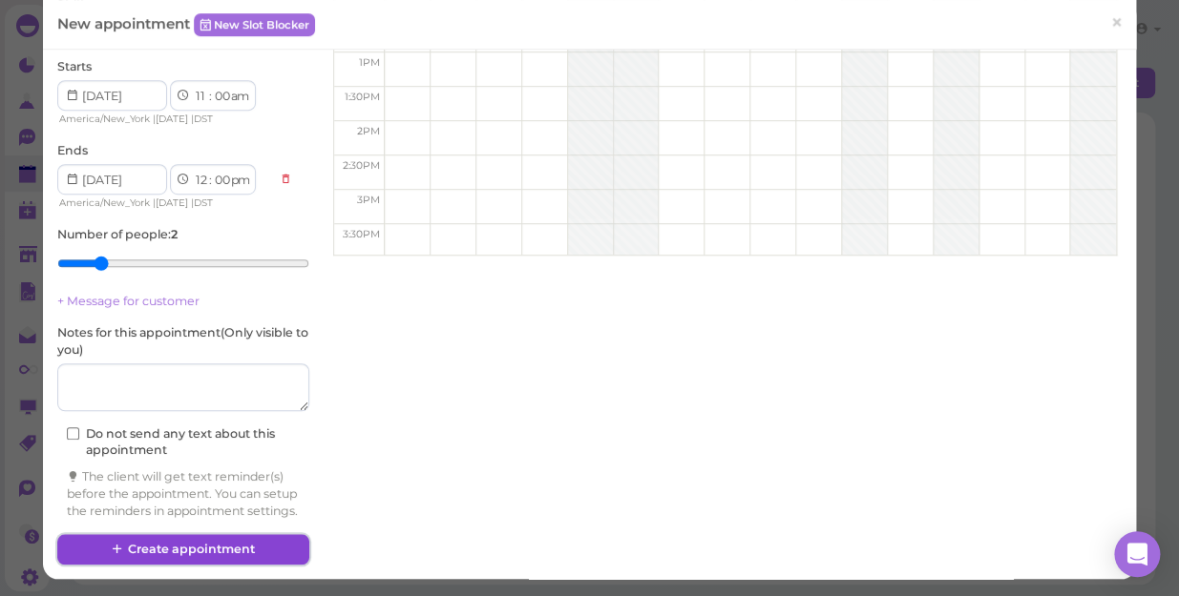
click at [267, 543] on button "Create appointment" at bounding box center [183, 549] width 252 height 31
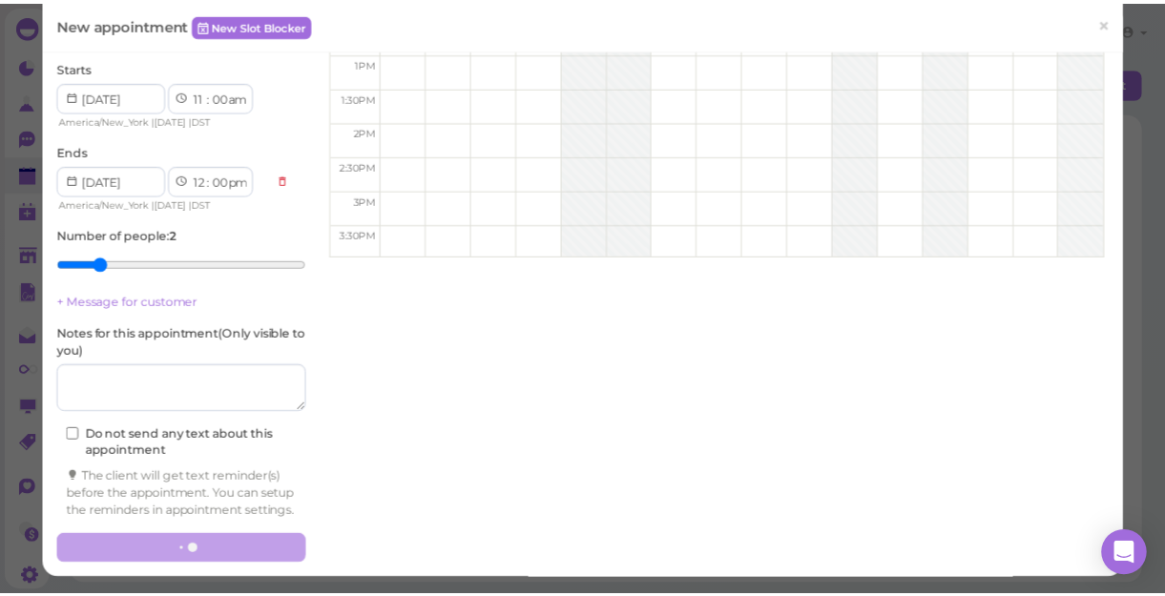
scroll to position [299, 0]
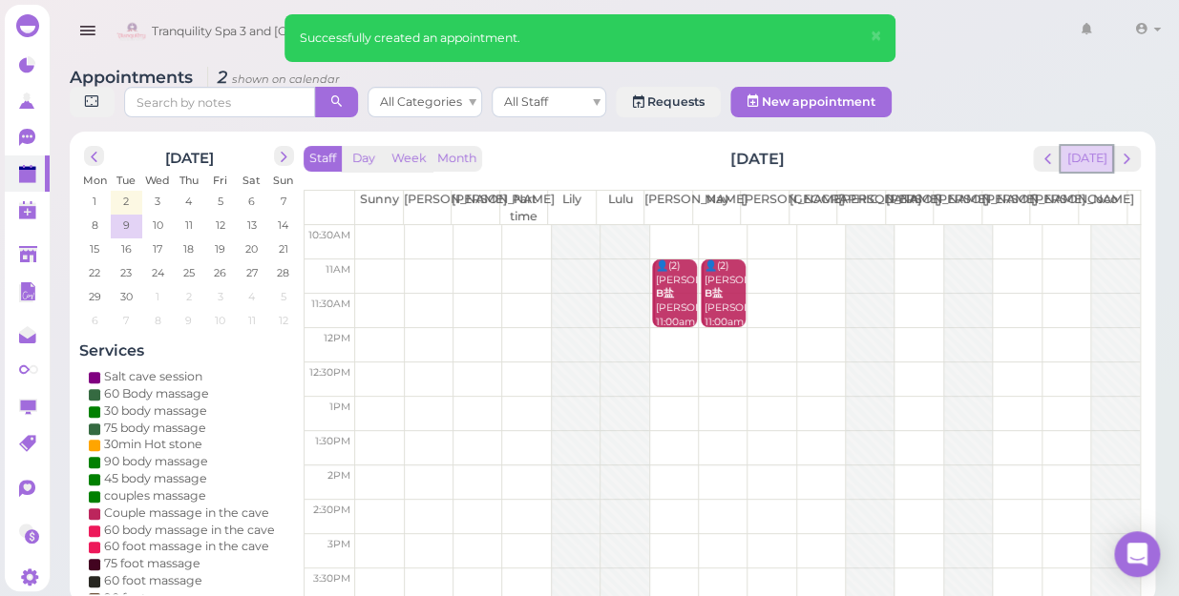
click at [1097, 146] on button "[DATE]" at bounding box center [1086, 159] width 52 height 26
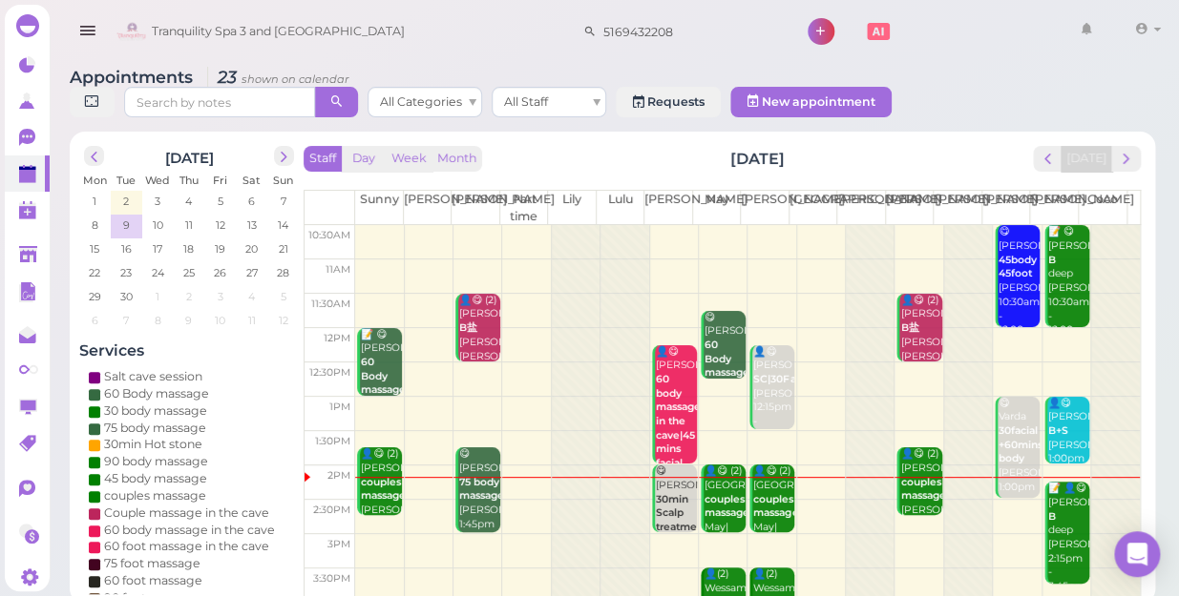
click at [380, 469] on div "👤😋 (2) Sarah couples massage Helen|Sunny 1:45pm - 2:45pm" at bounding box center [381, 504] width 42 height 113
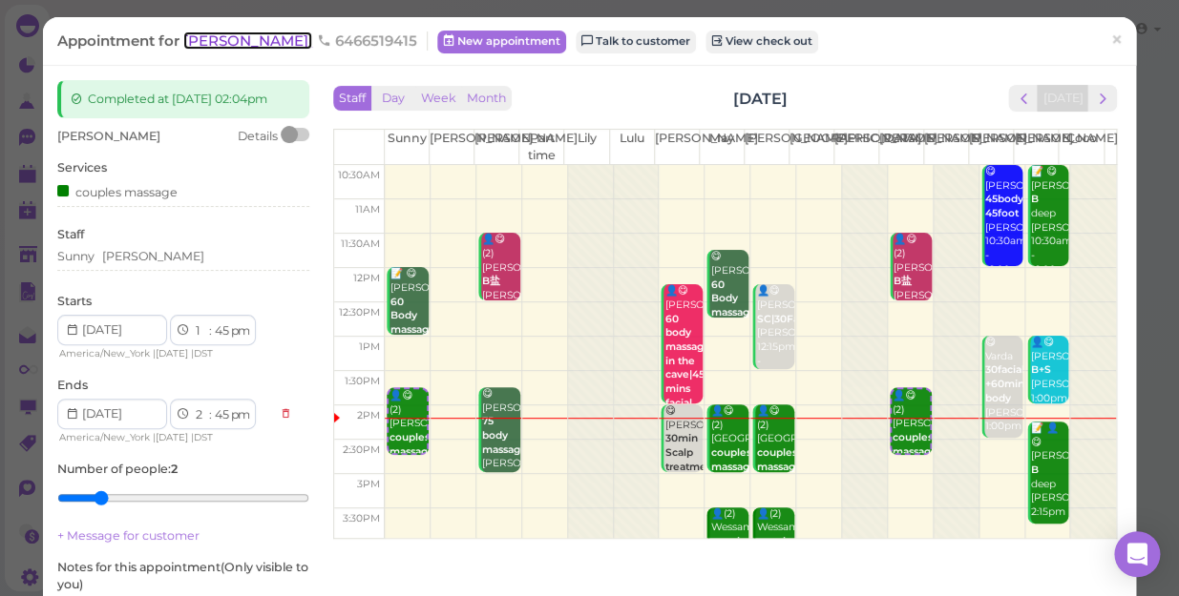
click at [215, 41] on span "[PERSON_NAME]" at bounding box center [247, 40] width 129 height 18
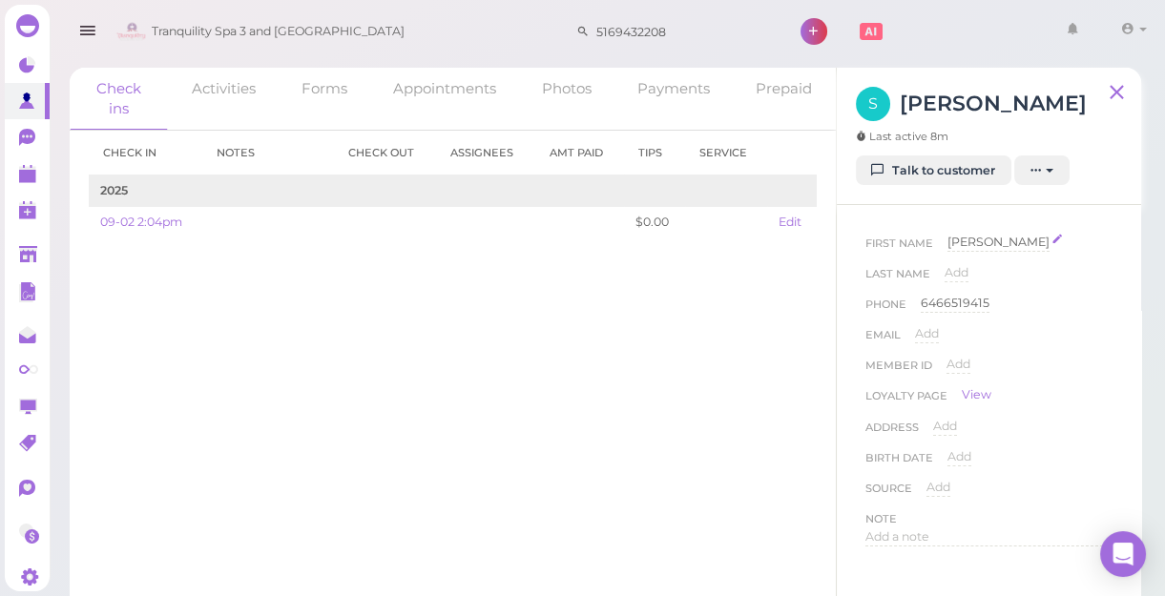
click at [967, 242] on span "[PERSON_NAME]" at bounding box center [999, 242] width 102 height 14
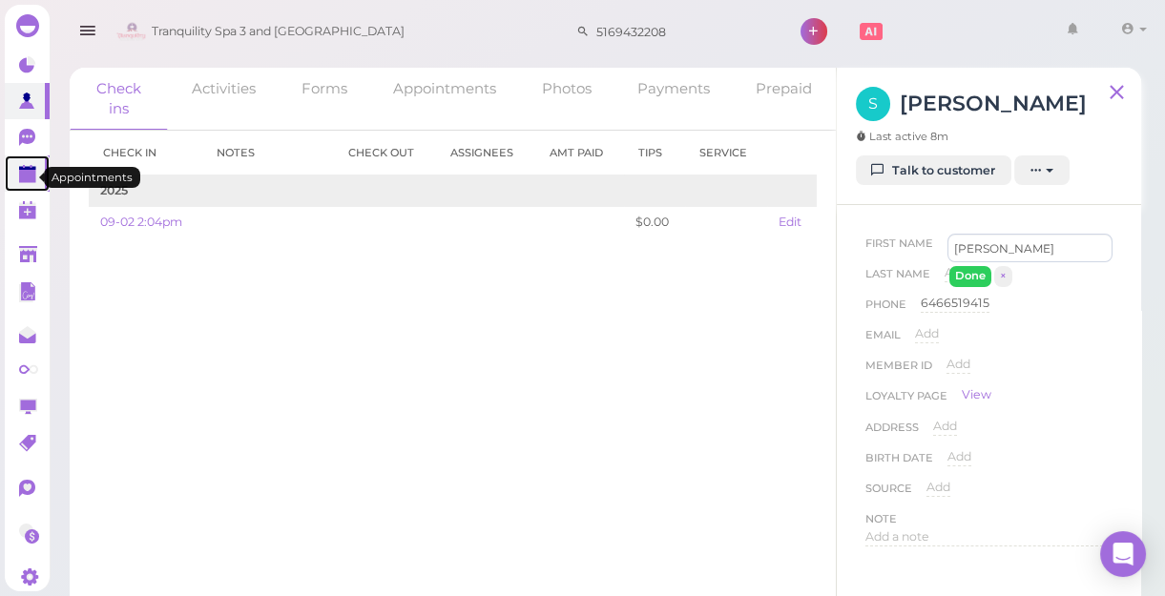
click at [33, 181] on polygon at bounding box center [27, 176] width 17 height 13
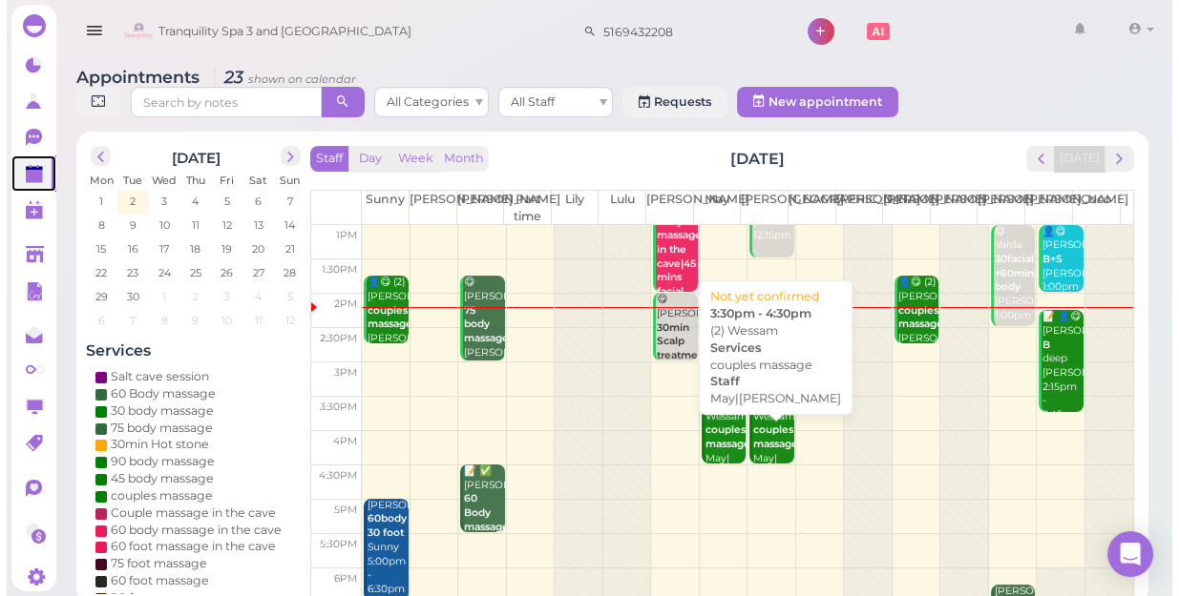
scroll to position [173, 0]
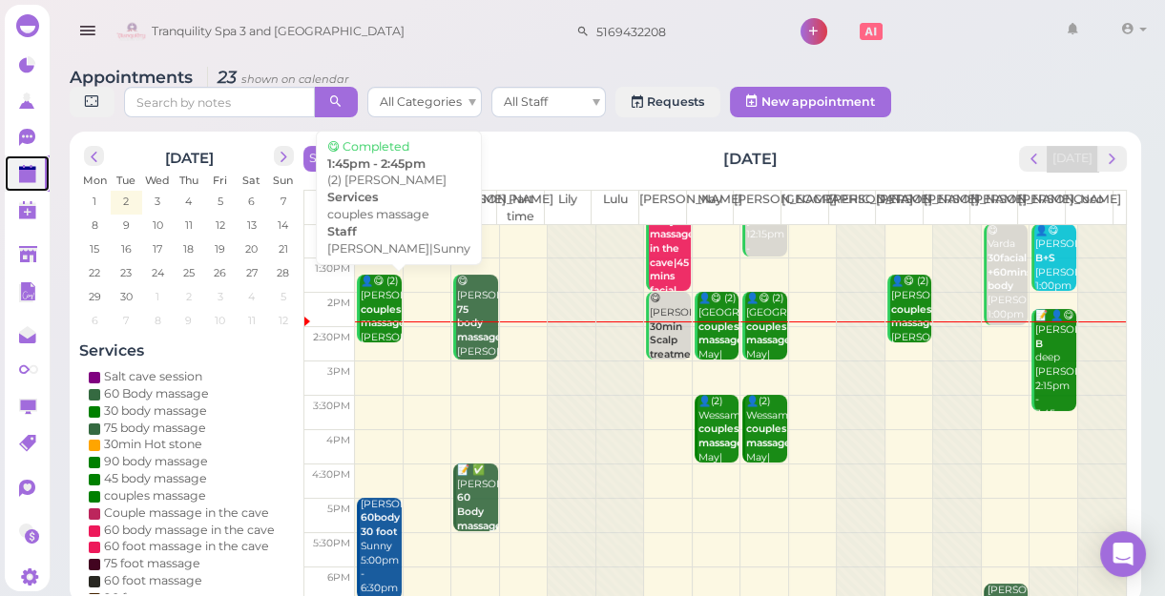
click at [372, 330] on b "couples massage" at bounding box center [383, 316] width 45 height 27
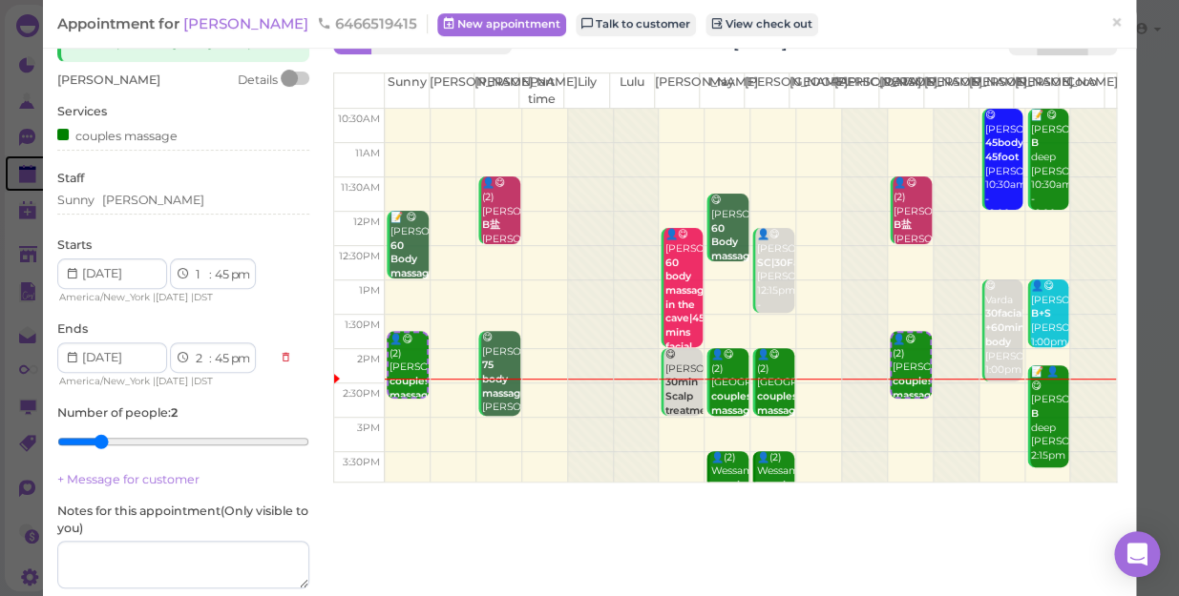
scroll to position [86, 0]
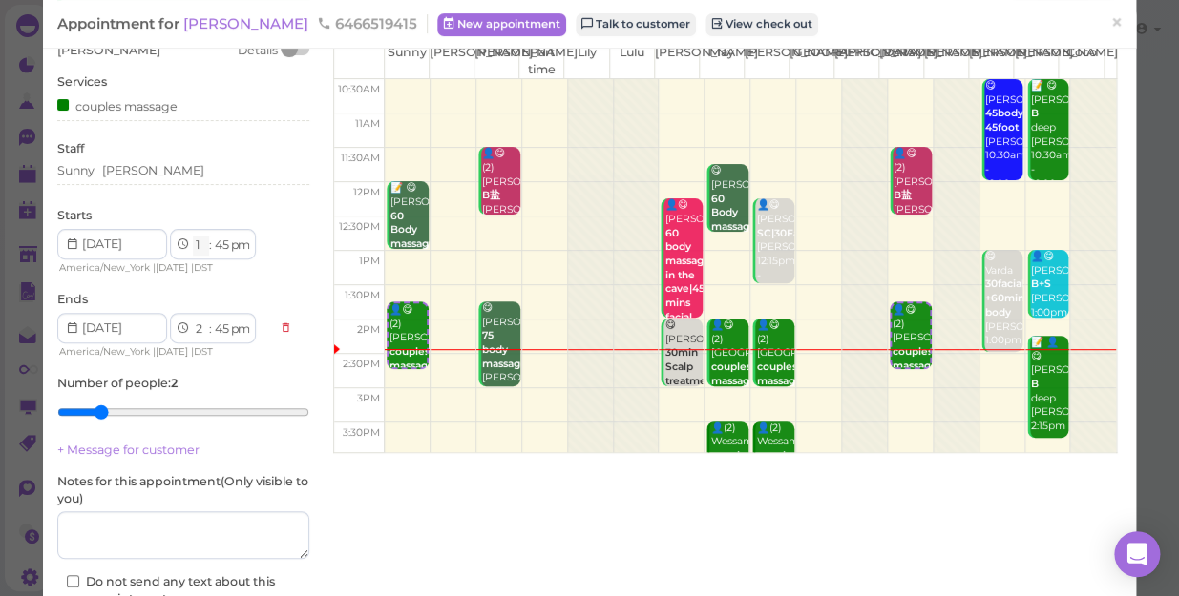
click at [197, 256] on select "1 2 3 4 5 6 7 8 9 10 11 12" at bounding box center [201, 246] width 16 height 20
click at [191, 259] on div "1 2 3 4 5 6 7 8 9 10 11 12 : 00 05 10 15 20 25 30 35 40 45 50 55 am pm" at bounding box center [213, 244] width 86 height 31
click at [198, 256] on select "1 2 3 4 5 6 7 8 9 10 11 12" at bounding box center [201, 246] width 16 height 20
select select "2"
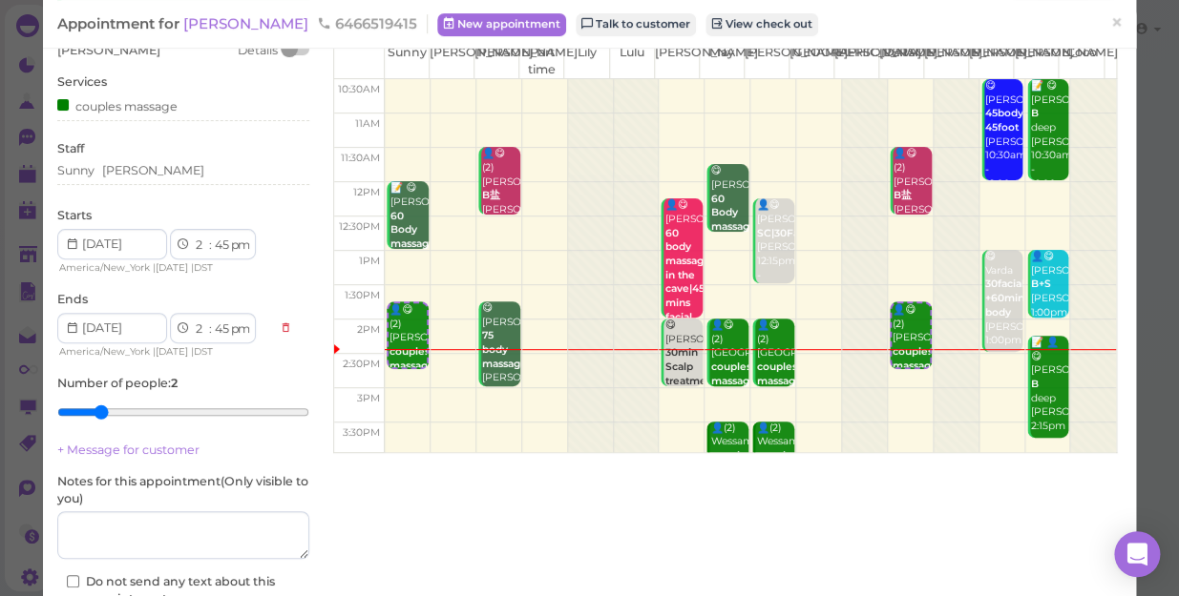
click at [193, 251] on select "1 2 3 4 5 6 7 8 9 10 11 12" at bounding box center [201, 246] width 16 height 20
select select "3"
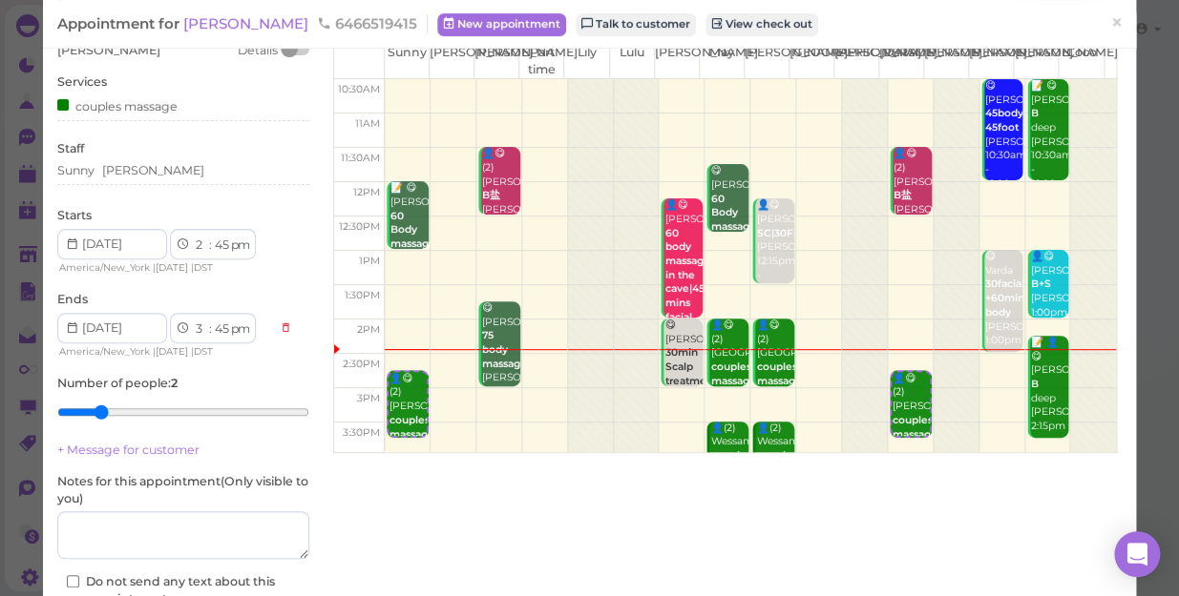
scroll to position [239, 0]
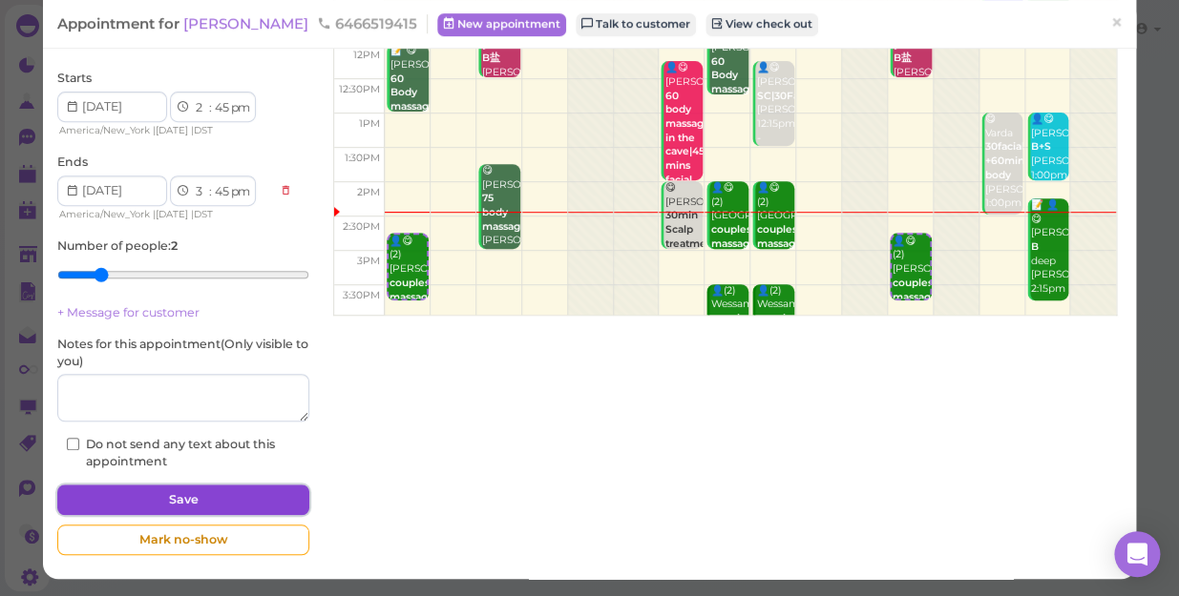
click at [219, 496] on button "Save" at bounding box center [183, 500] width 252 height 31
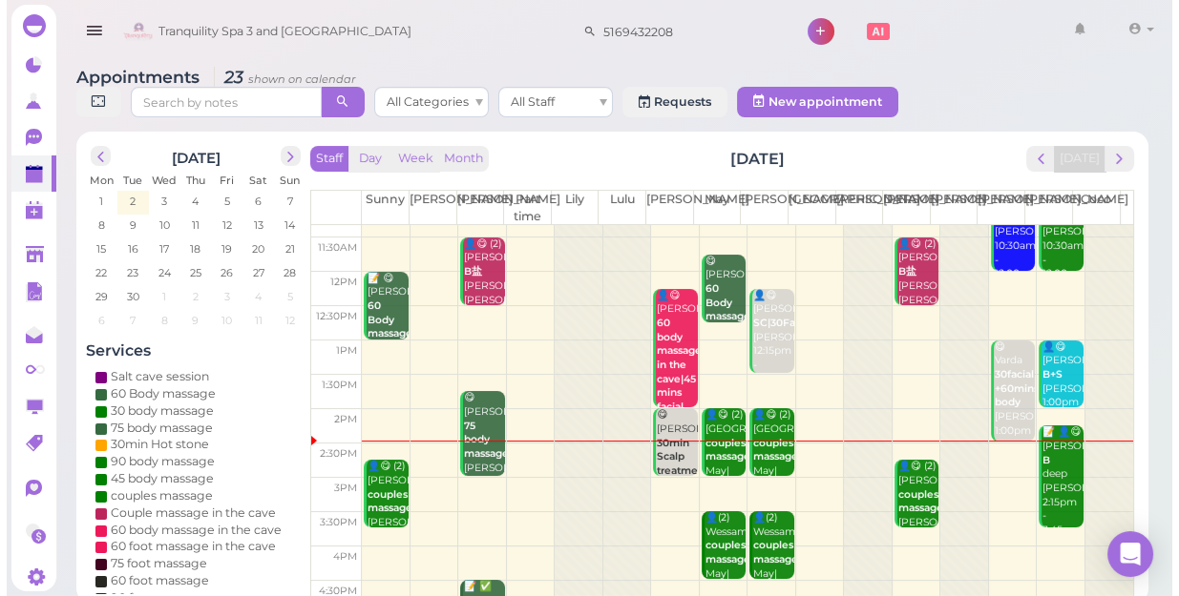
scroll to position [86, 0]
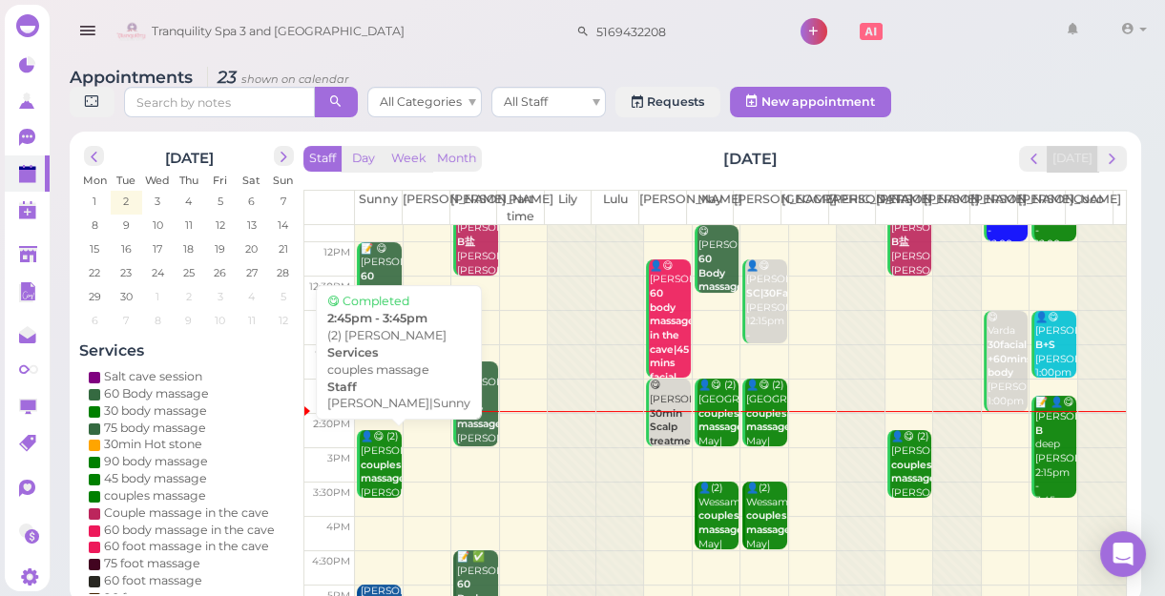
click at [383, 468] on div "👤😋 (2) Sarah couples massage Helen|Sunny 2:45pm - 3:45pm" at bounding box center [380, 486] width 41 height 113
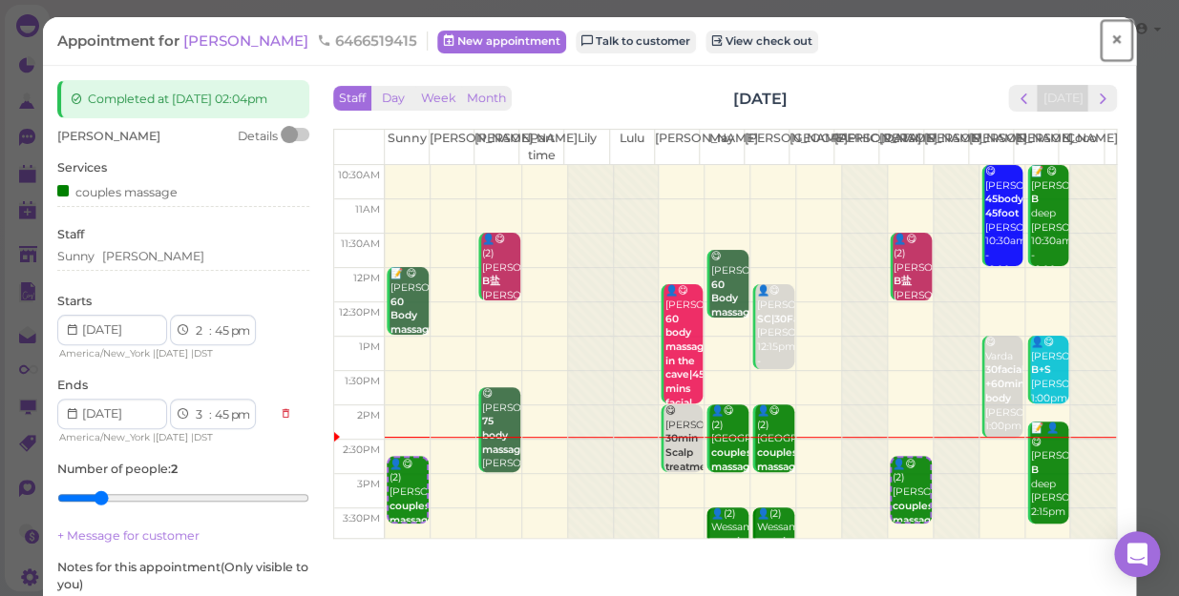
click at [1110, 41] on span "×" at bounding box center [1116, 40] width 12 height 27
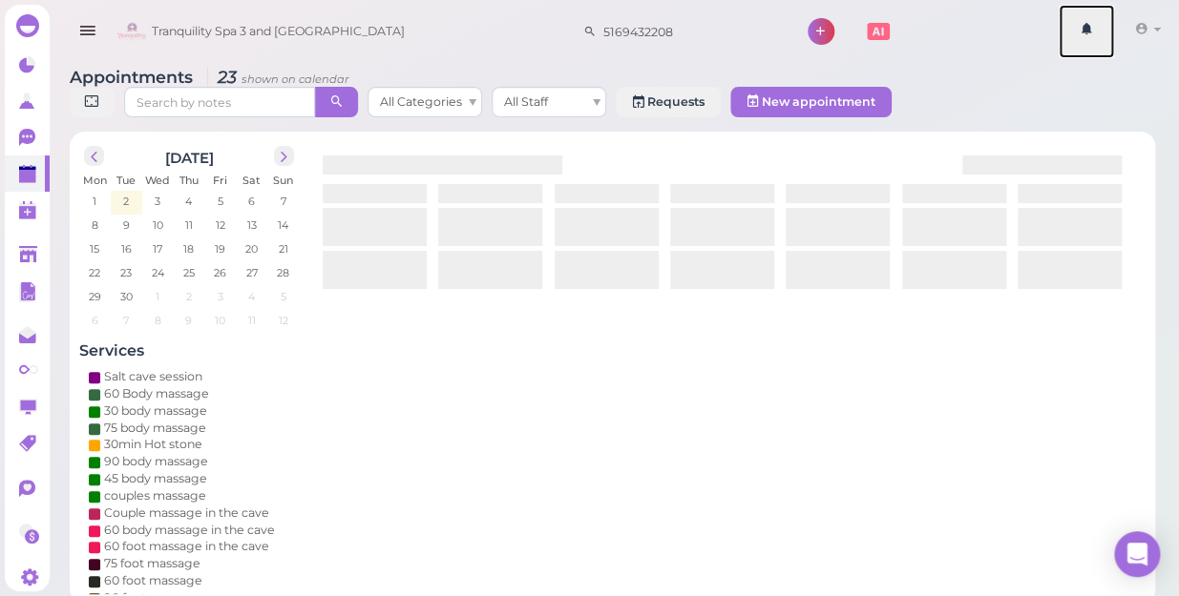
click at [1098, 41] on link at bounding box center [1085, 31] width 55 height 53
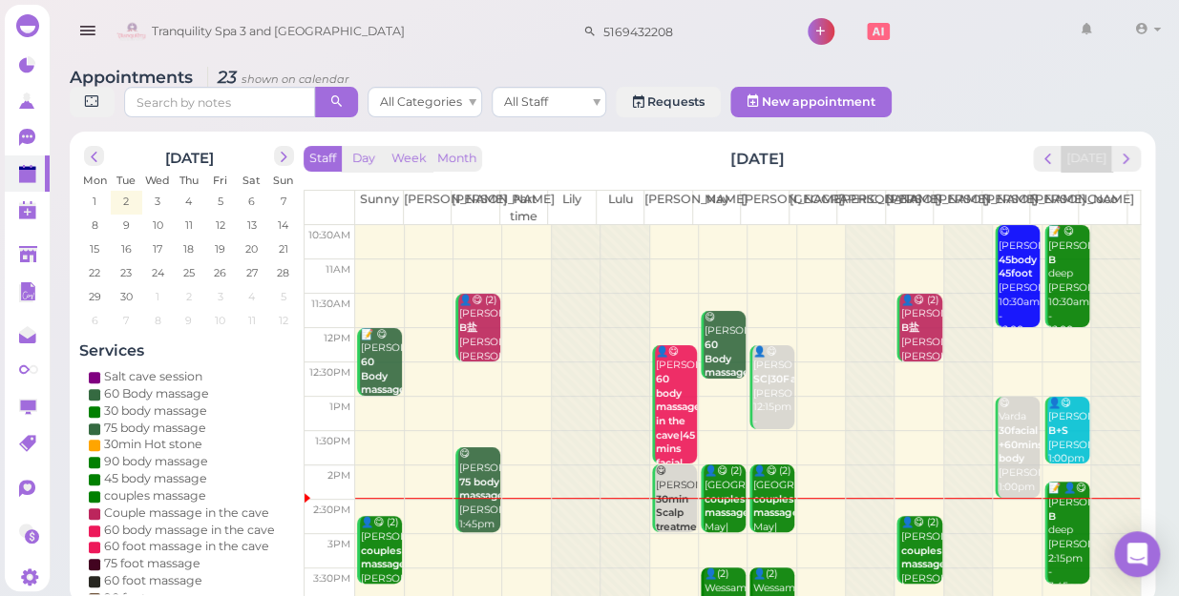
scroll to position [86, 0]
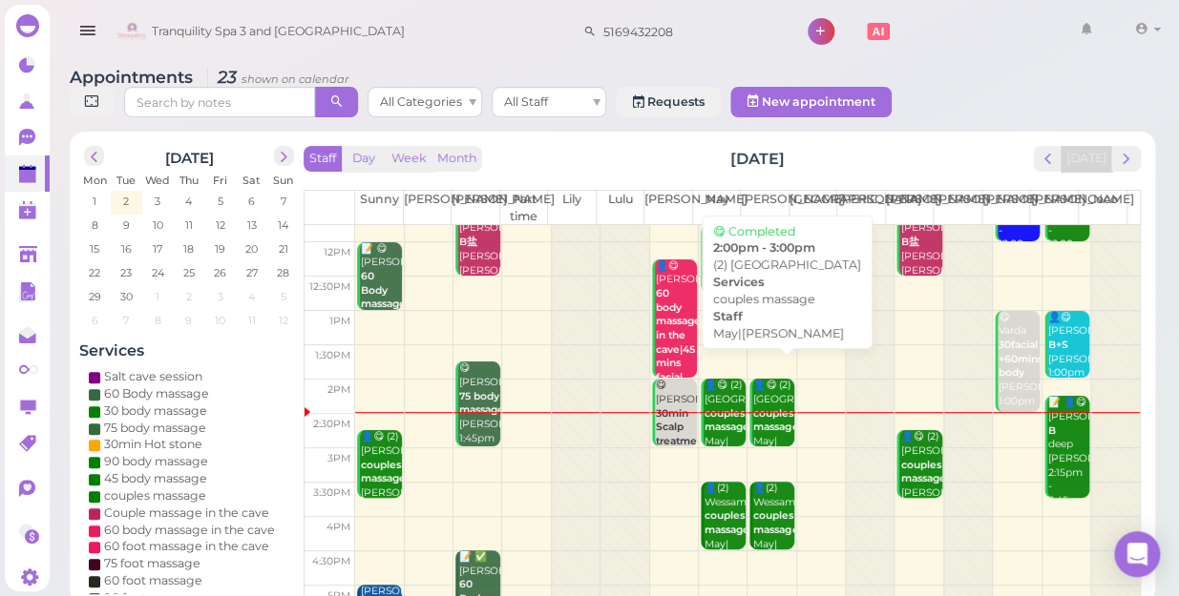
click at [772, 407] on b "couples massage" at bounding box center [775, 420] width 45 height 27
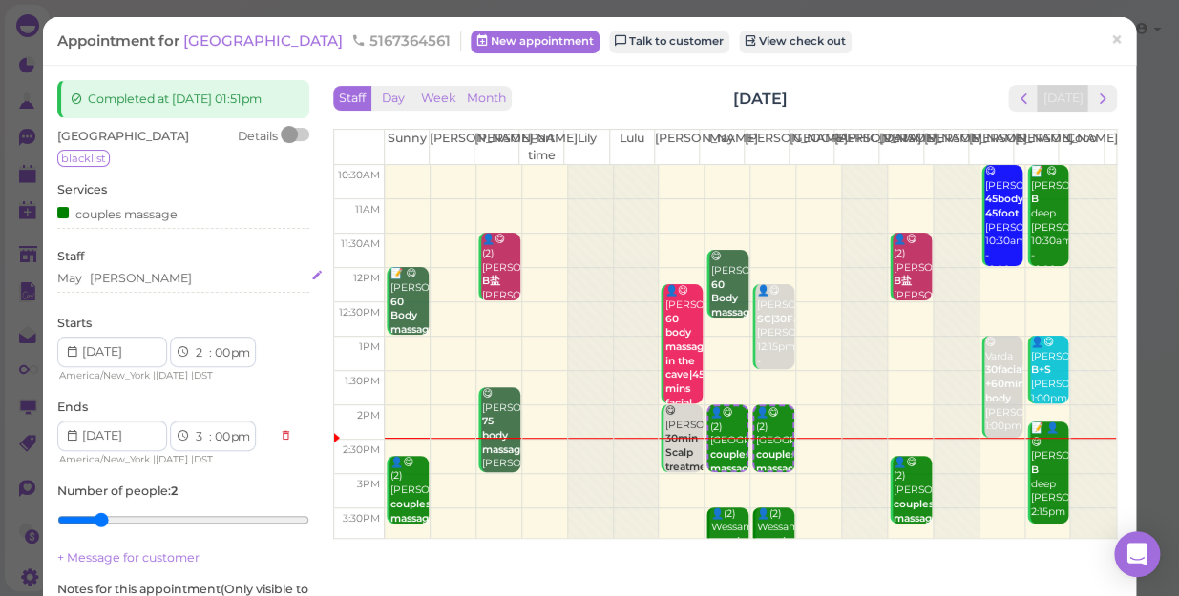
click at [131, 279] on div "May [PERSON_NAME]" at bounding box center [183, 278] width 252 height 17
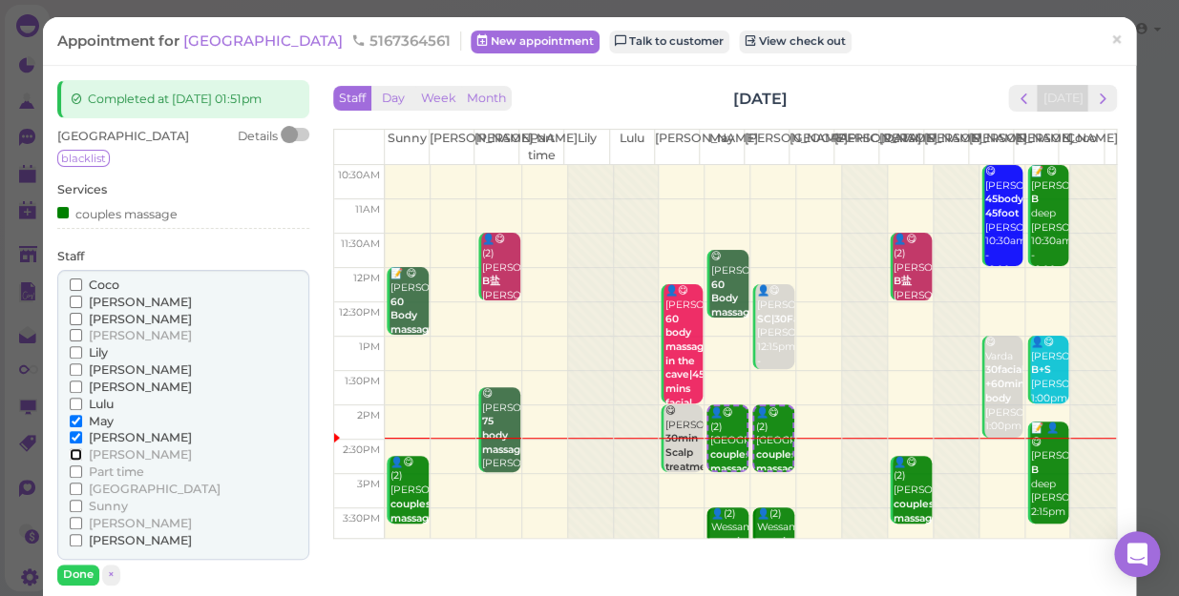
click at [75, 455] on input "[PERSON_NAME]" at bounding box center [76, 455] width 12 height 12
click at [72, 440] on input "[PERSON_NAME]" at bounding box center [76, 437] width 12 height 12
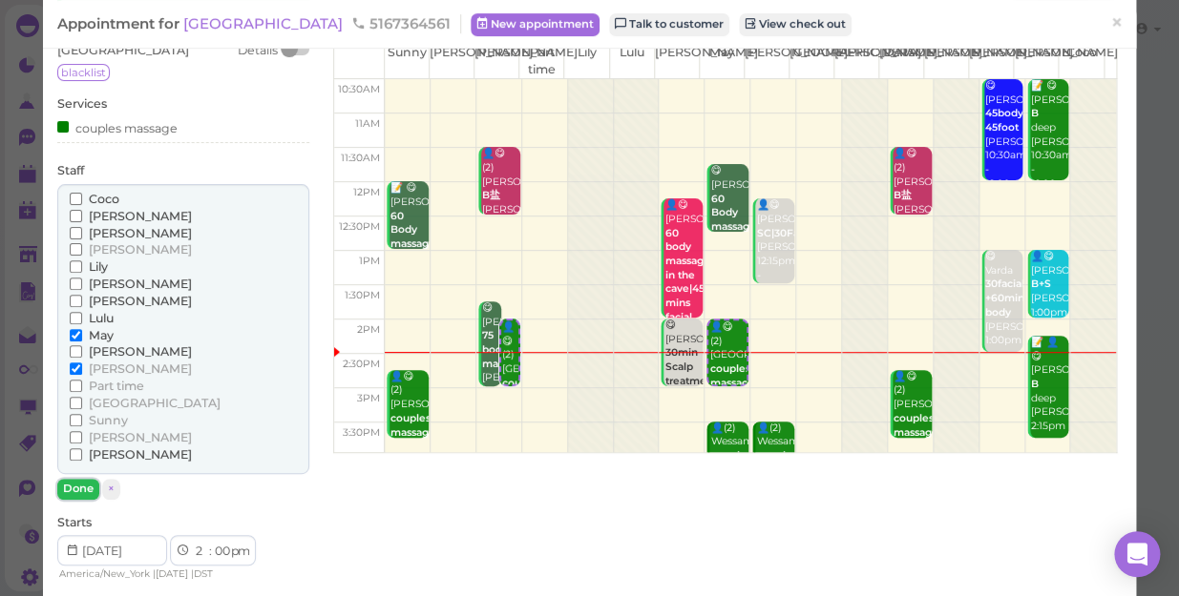
click at [81, 490] on button "Done" at bounding box center [78, 489] width 42 height 20
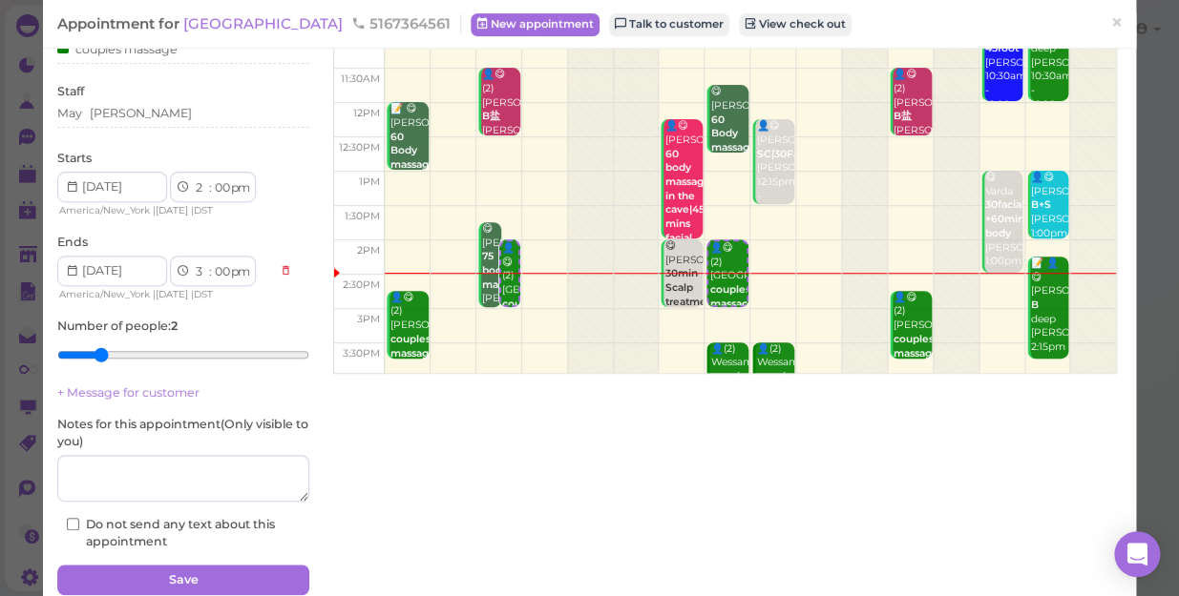
scroll to position [243, 0]
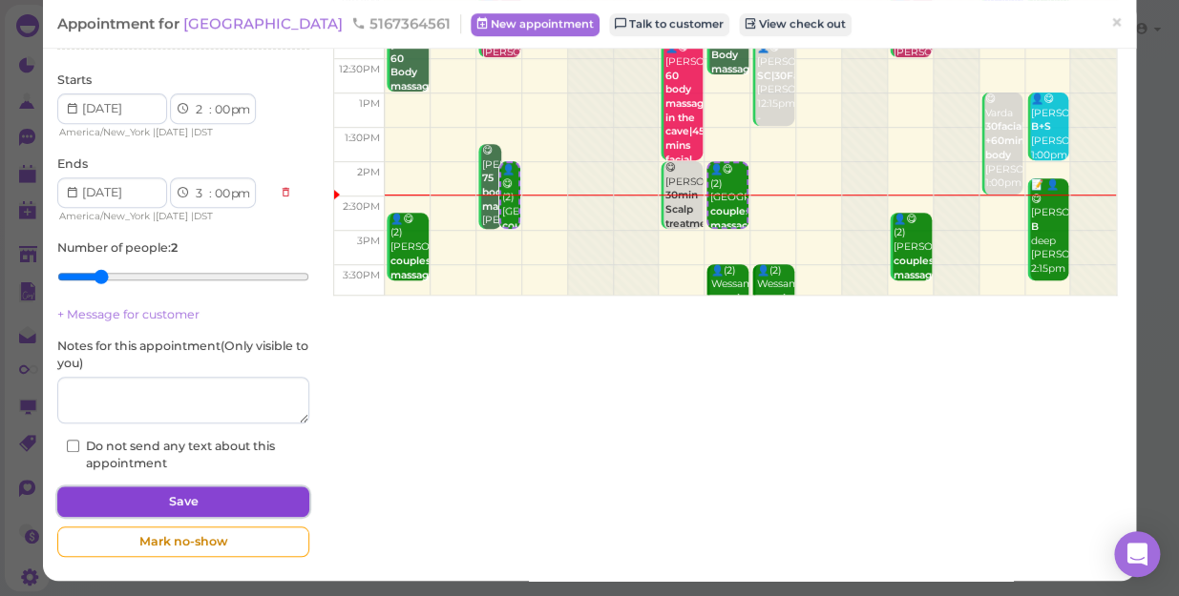
click at [153, 489] on button "Save" at bounding box center [183, 502] width 252 height 31
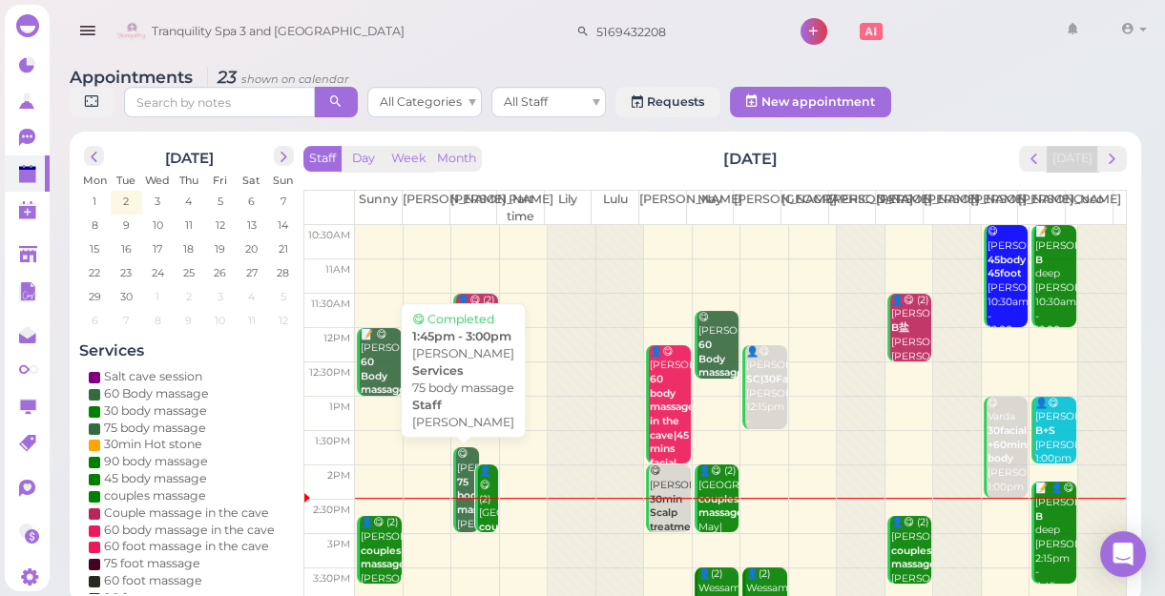
click at [459, 462] on div "😋 Kelly 75 body massage Nancy 1:45pm - 3:00pm" at bounding box center [467, 511] width 22 height 126
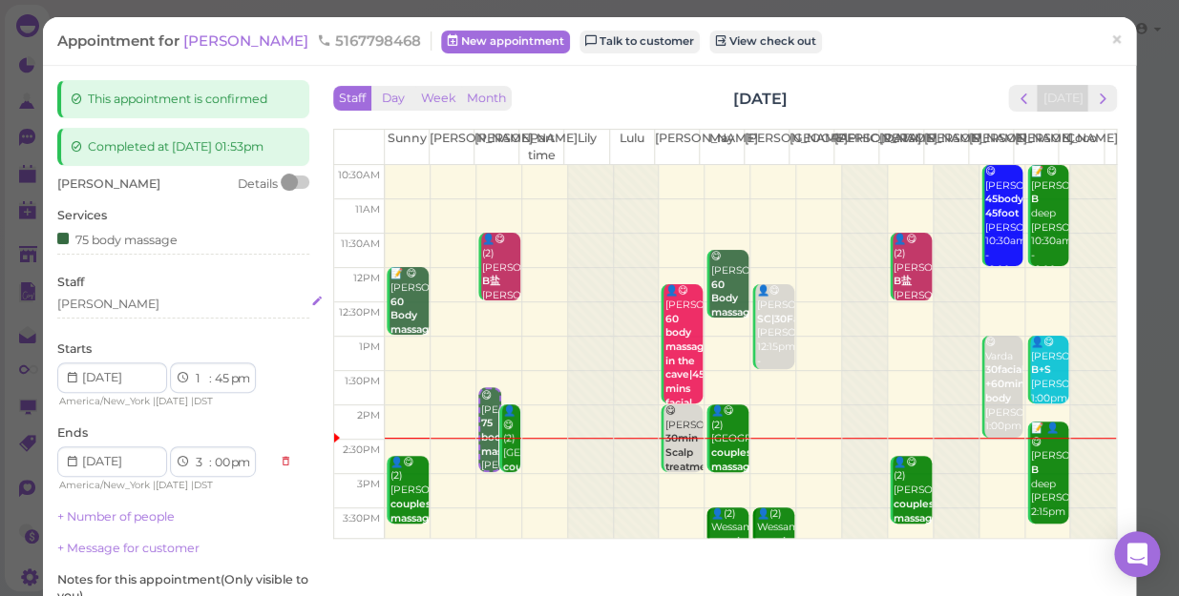
click at [114, 309] on div "[PERSON_NAME]" at bounding box center [183, 304] width 252 height 17
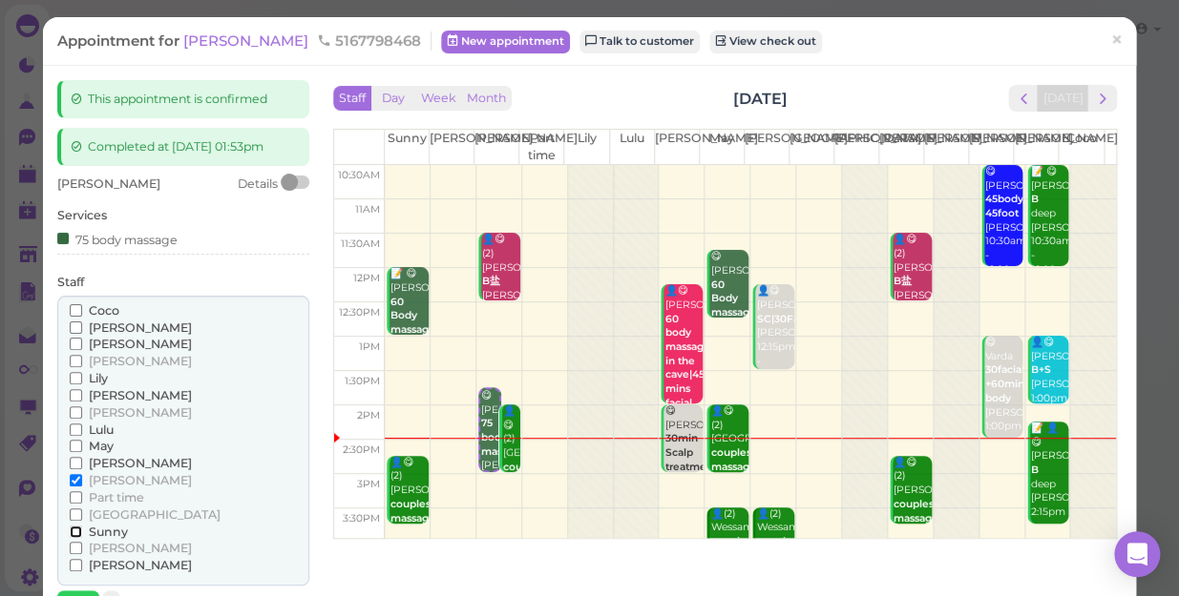
click at [72, 528] on input "Sunny" at bounding box center [76, 532] width 12 height 12
click at [70, 484] on input "[PERSON_NAME]" at bounding box center [76, 480] width 12 height 12
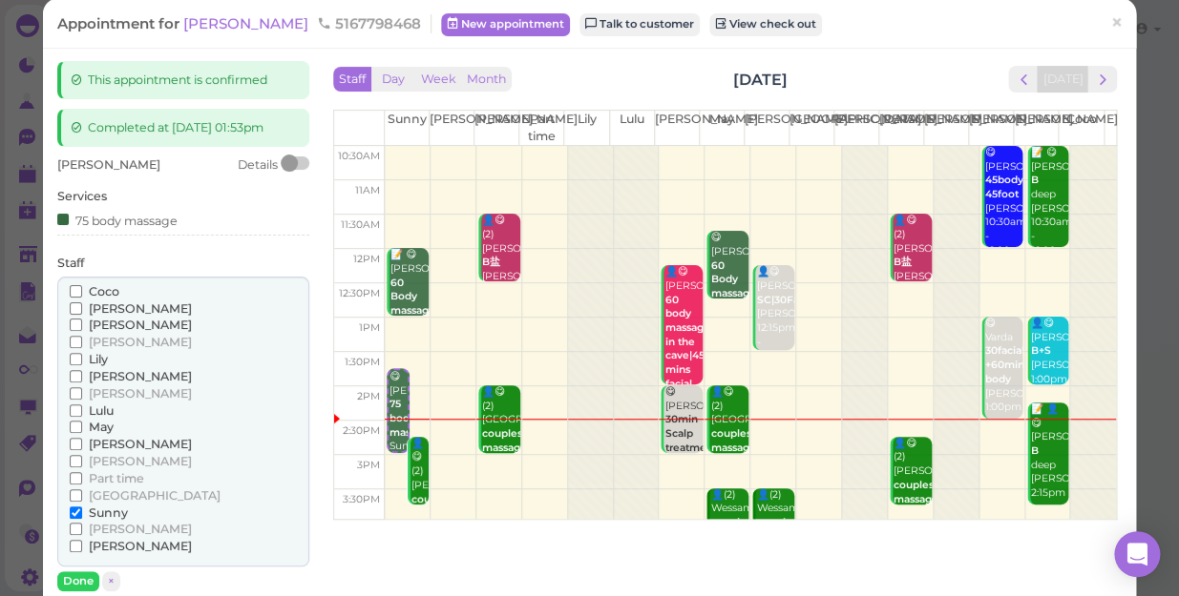
scroll to position [86, 0]
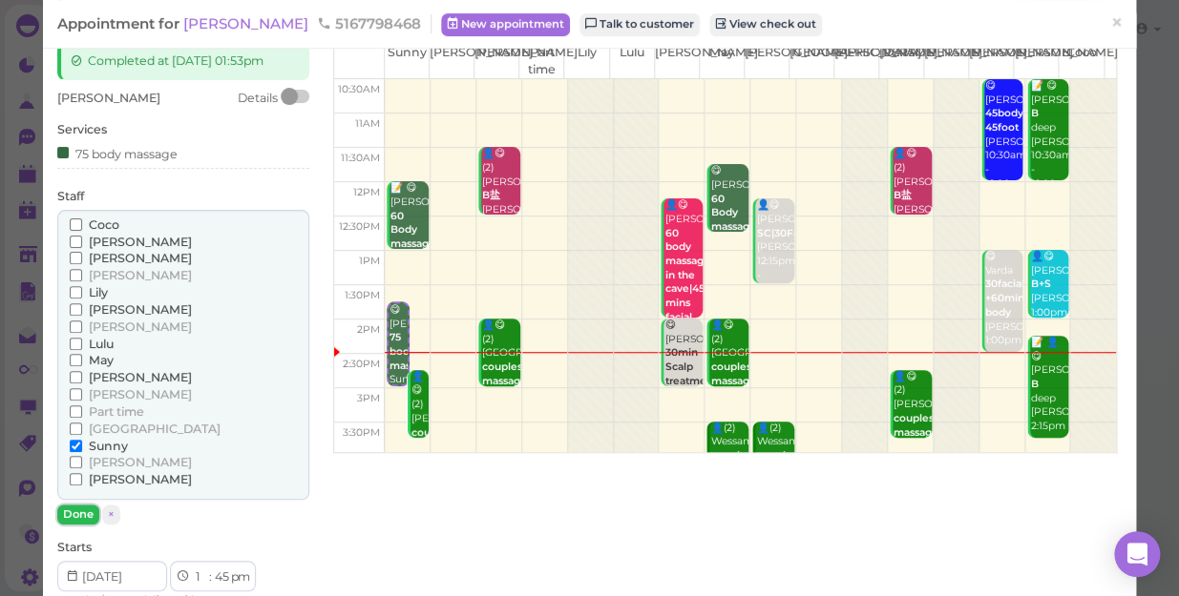
click at [85, 513] on button "Done" at bounding box center [78, 515] width 42 height 20
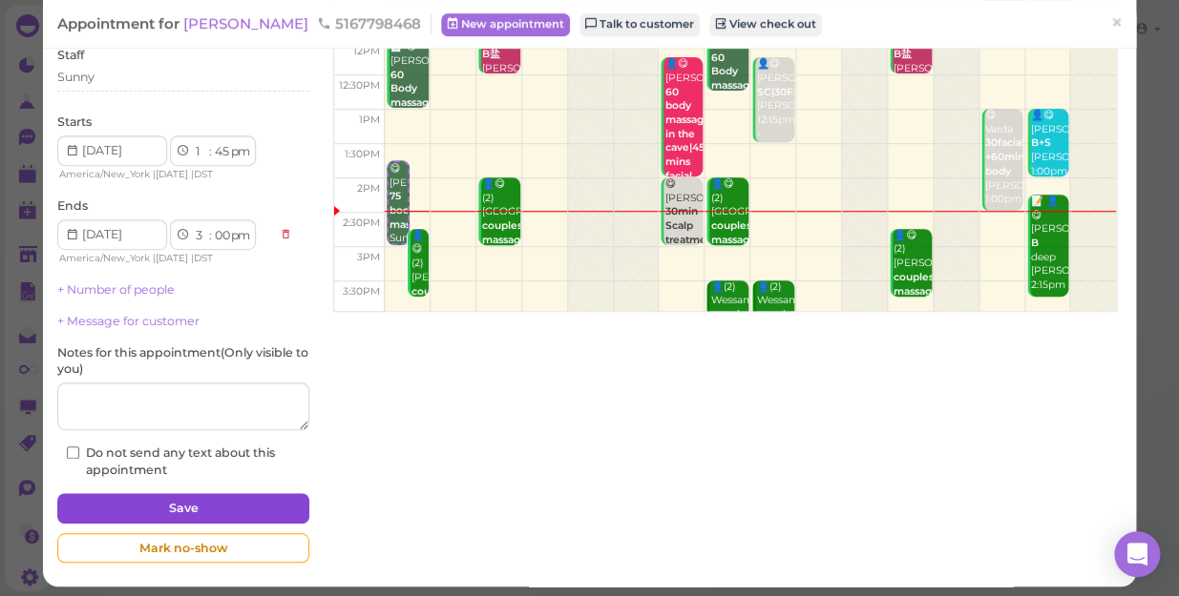
scroll to position [234, 0]
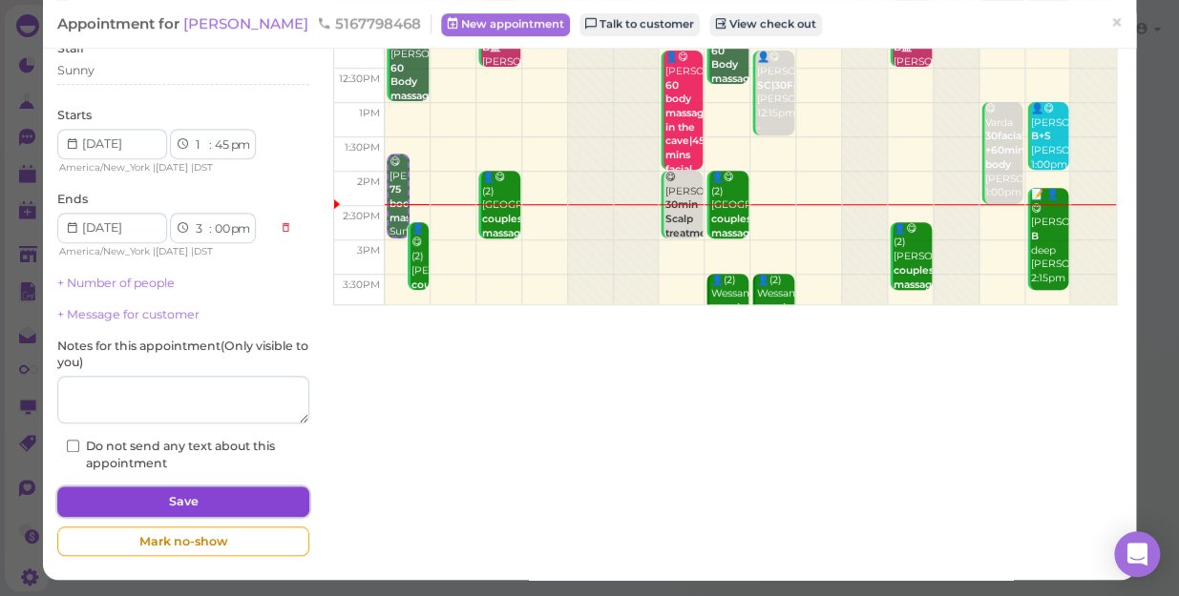
click at [131, 492] on button "Save" at bounding box center [183, 502] width 252 height 31
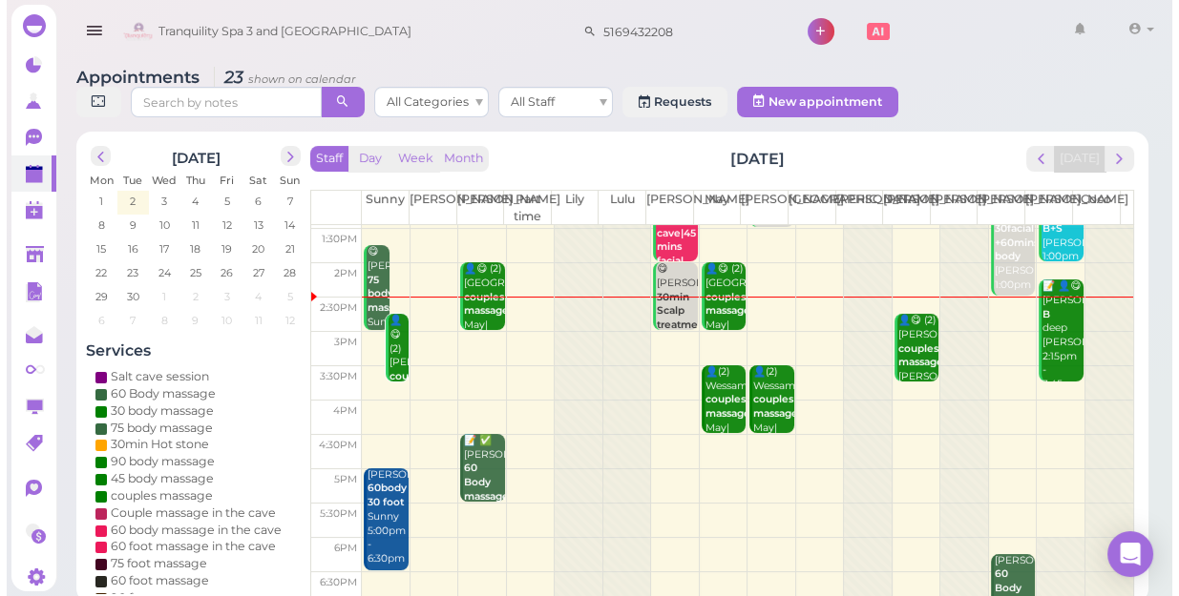
scroll to position [173, 0]
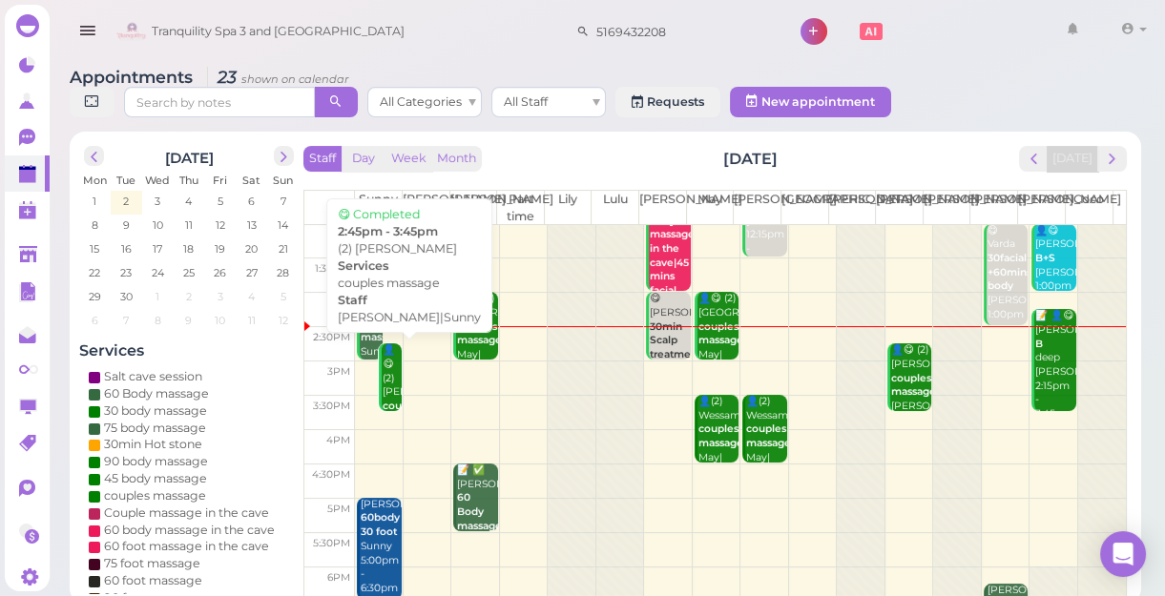
click at [393, 388] on div "👤😋 (2) Sarah couples massage Helen|Sunny 2:45pm - 3:45pm" at bounding box center [391, 414] width 19 height 140
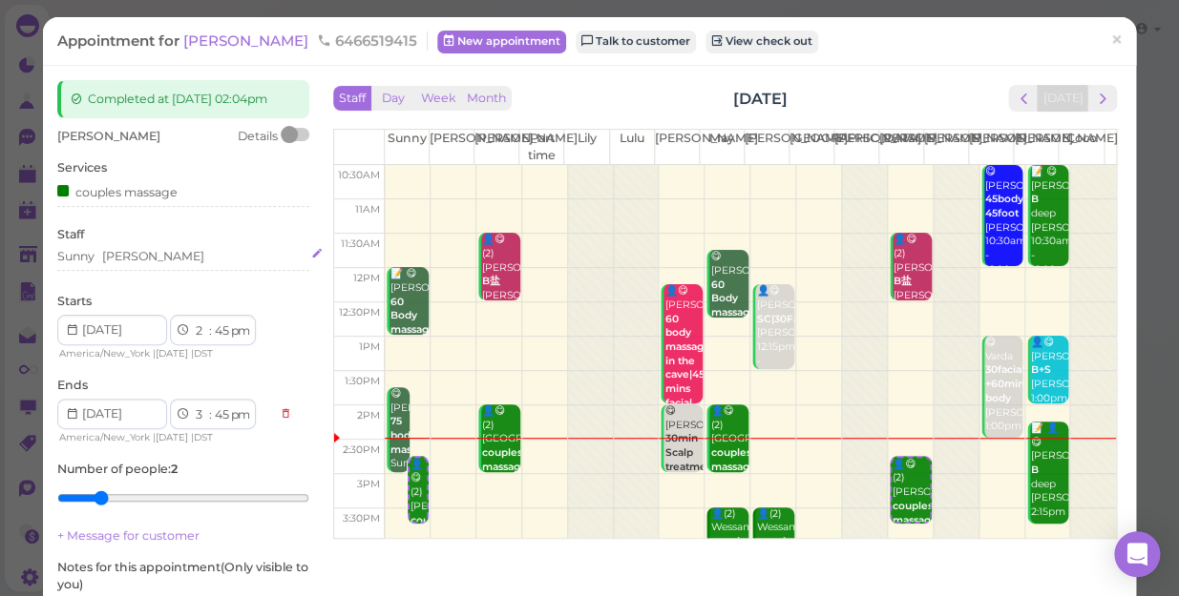
click at [143, 265] on div "Sunny Helen" at bounding box center [183, 256] width 252 height 17
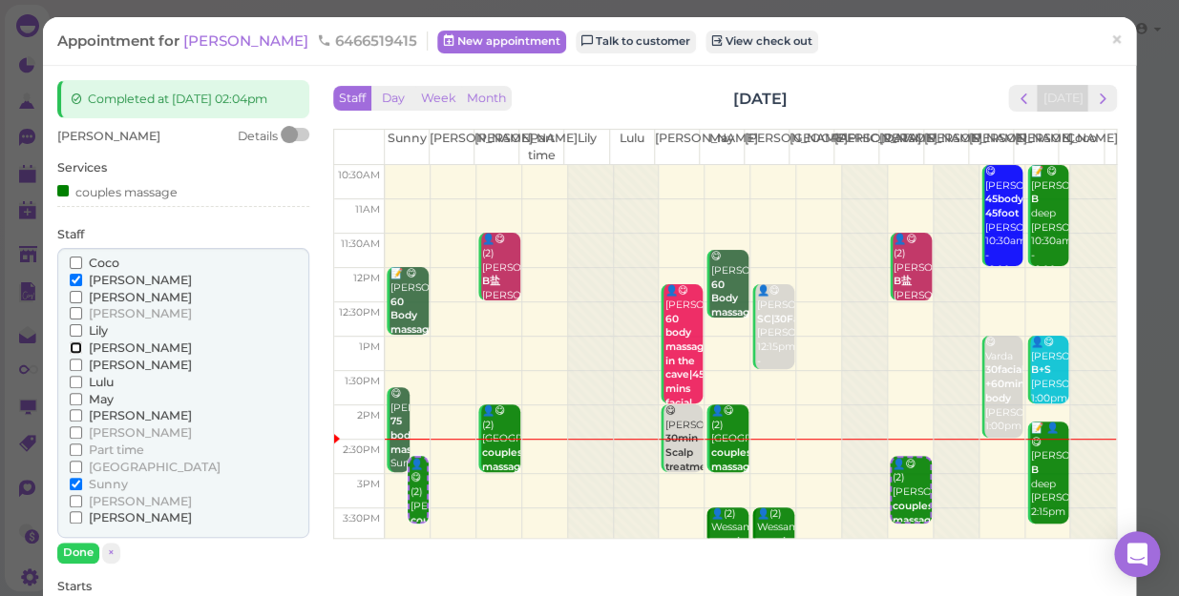
click at [77, 354] on input "[PERSON_NAME]" at bounding box center [76, 348] width 12 height 12
click at [77, 490] on input "Sunny" at bounding box center [76, 484] width 12 height 12
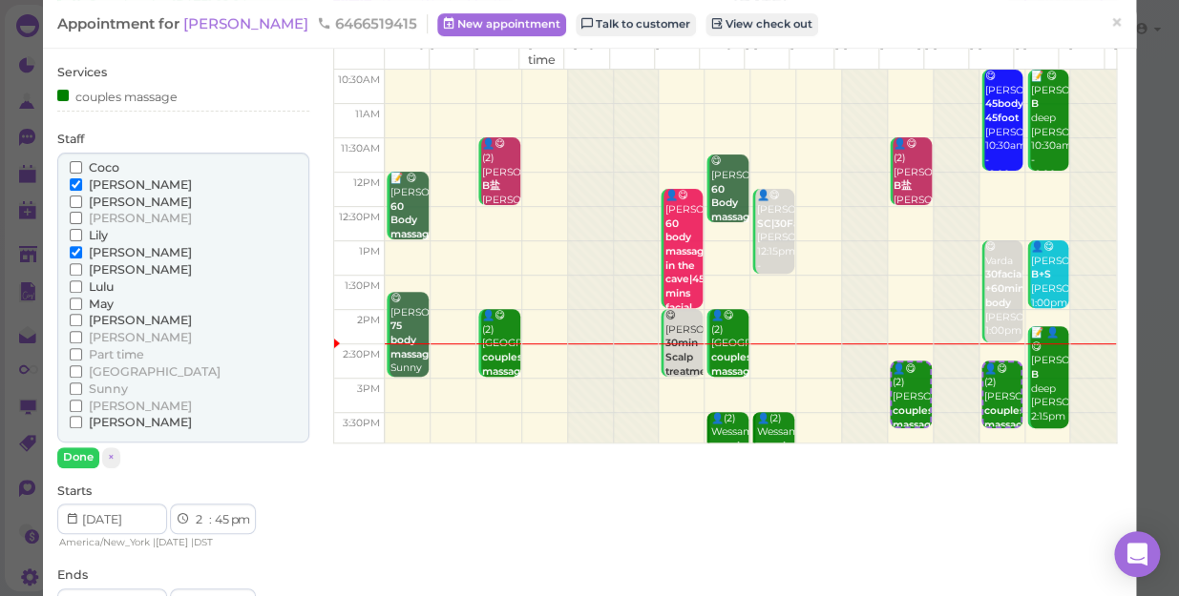
scroll to position [173, 0]
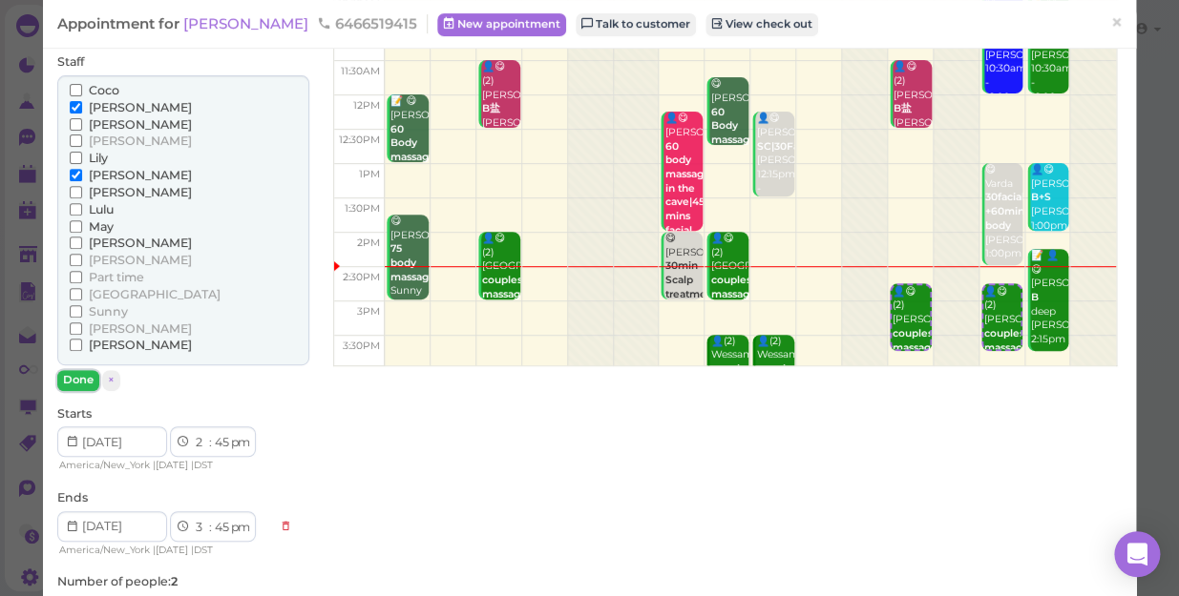
click at [73, 390] on button "Done" at bounding box center [78, 380] width 42 height 20
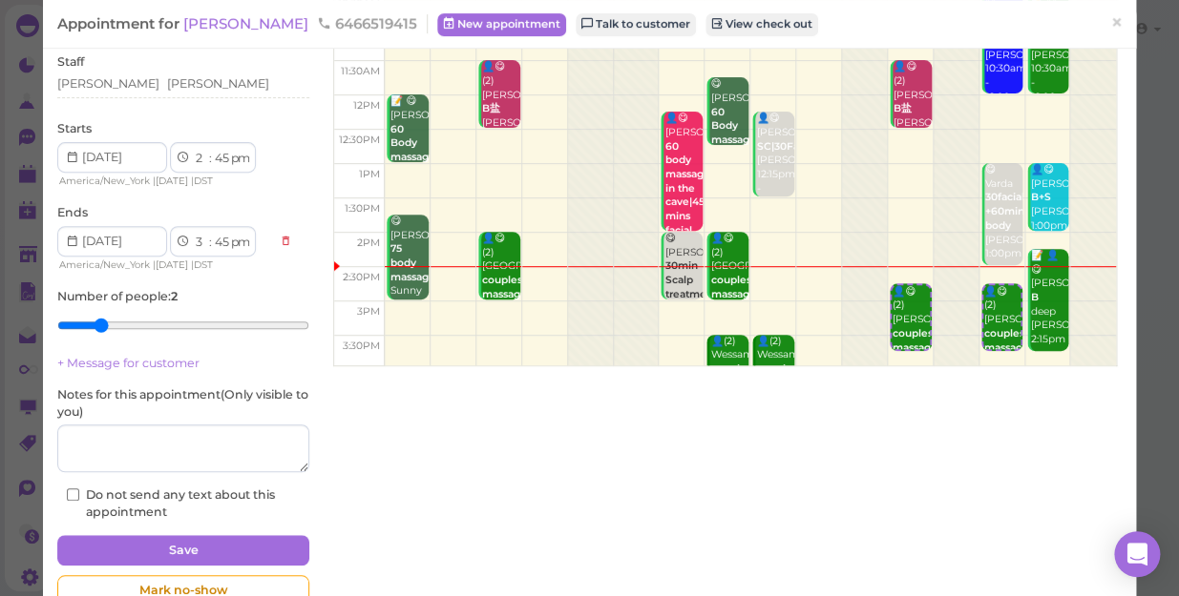
scroll to position [239, 0]
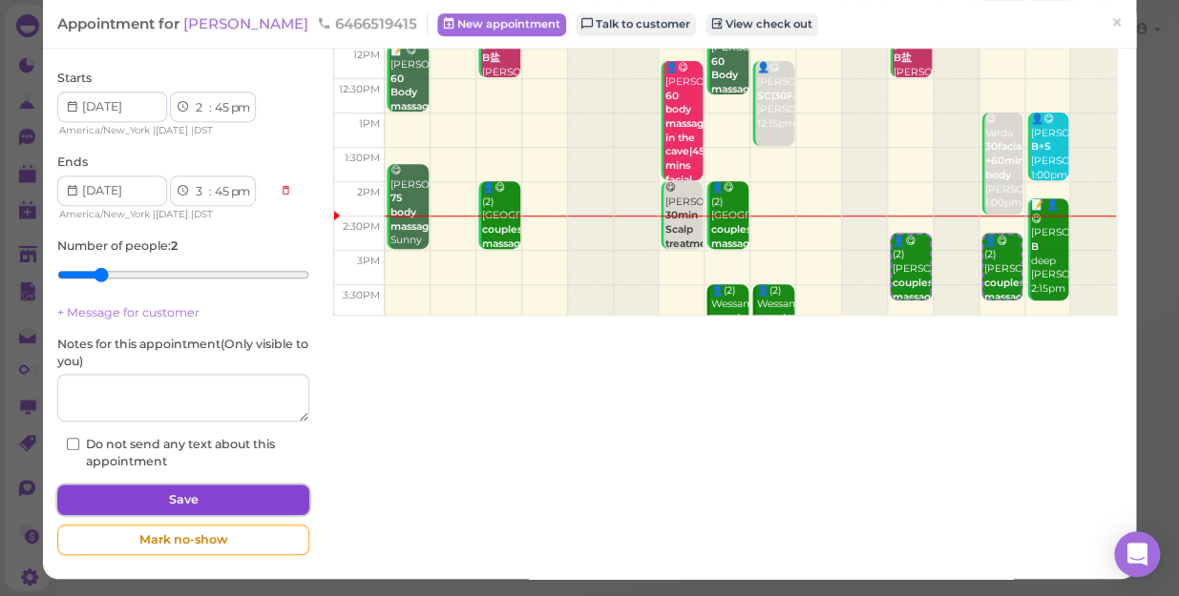
click at [180, 494] on button "Save" at bounding box center [183, 500] width 252 height 31
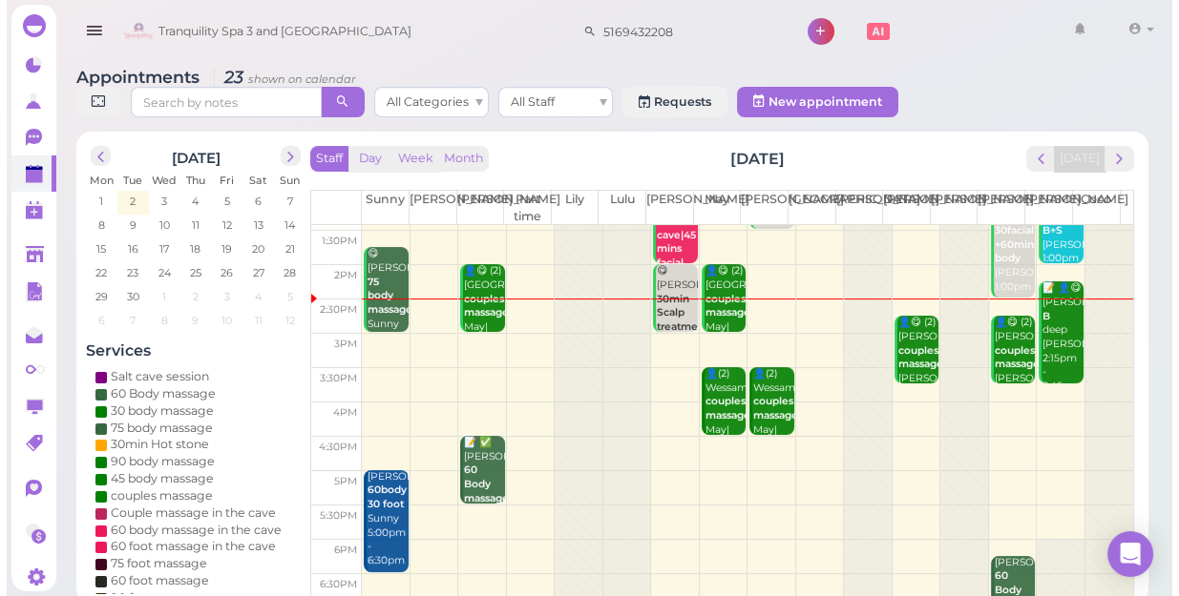
scroll to position [260, 0]
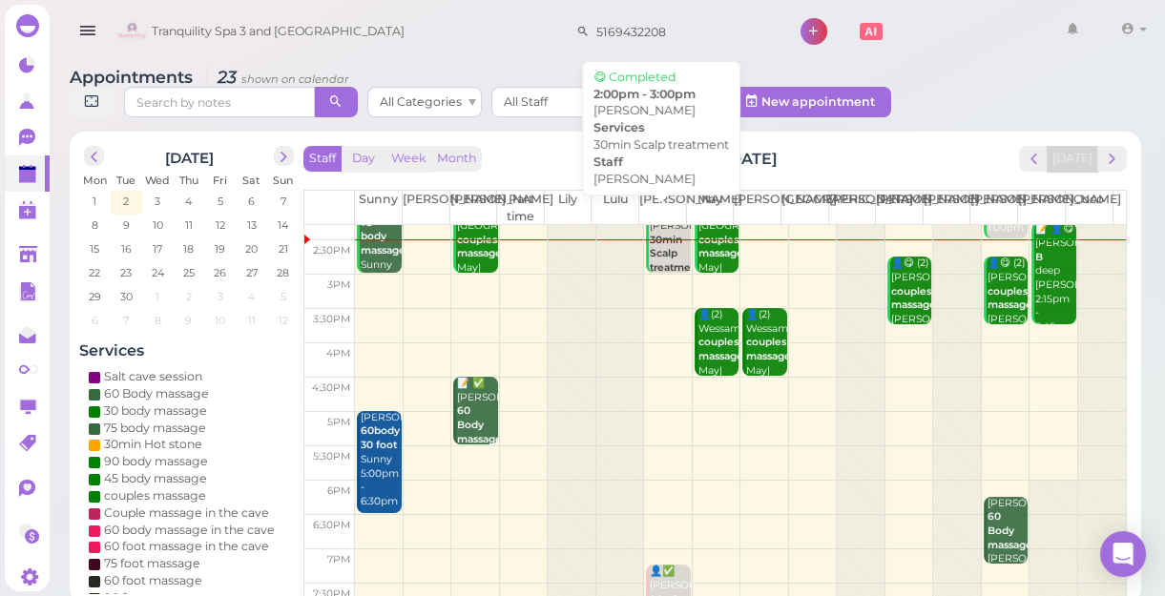
click at [661, 258] on b "30min Scalp treatment" at bounding box center [676, 254] width 52 height 40
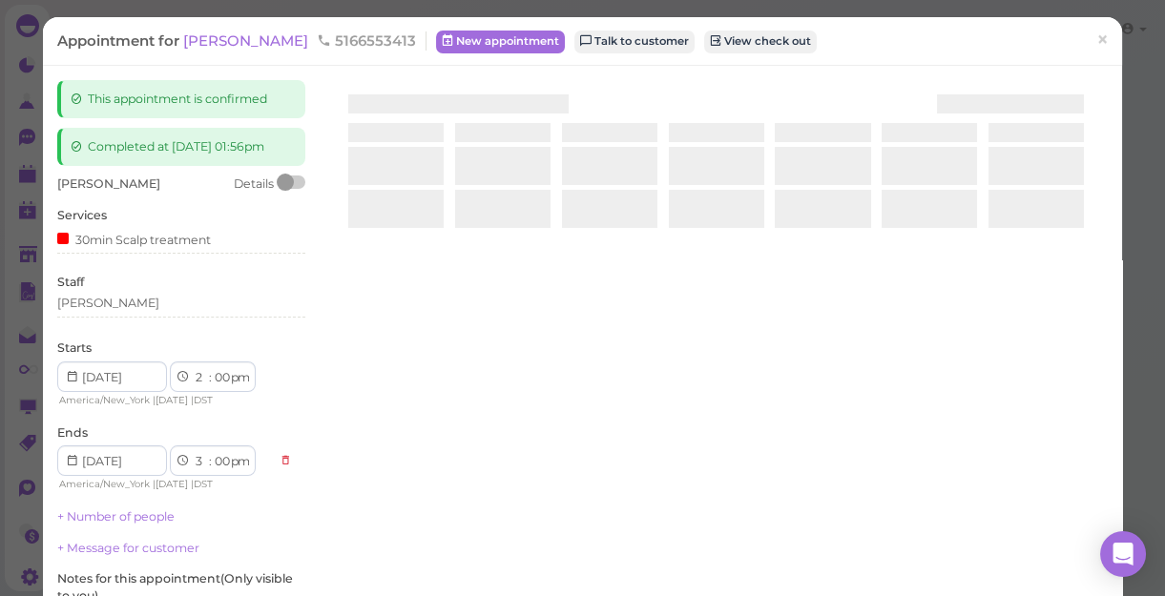
click at [661, 258] on div at bounding box center [715, 306] width 783 height 453
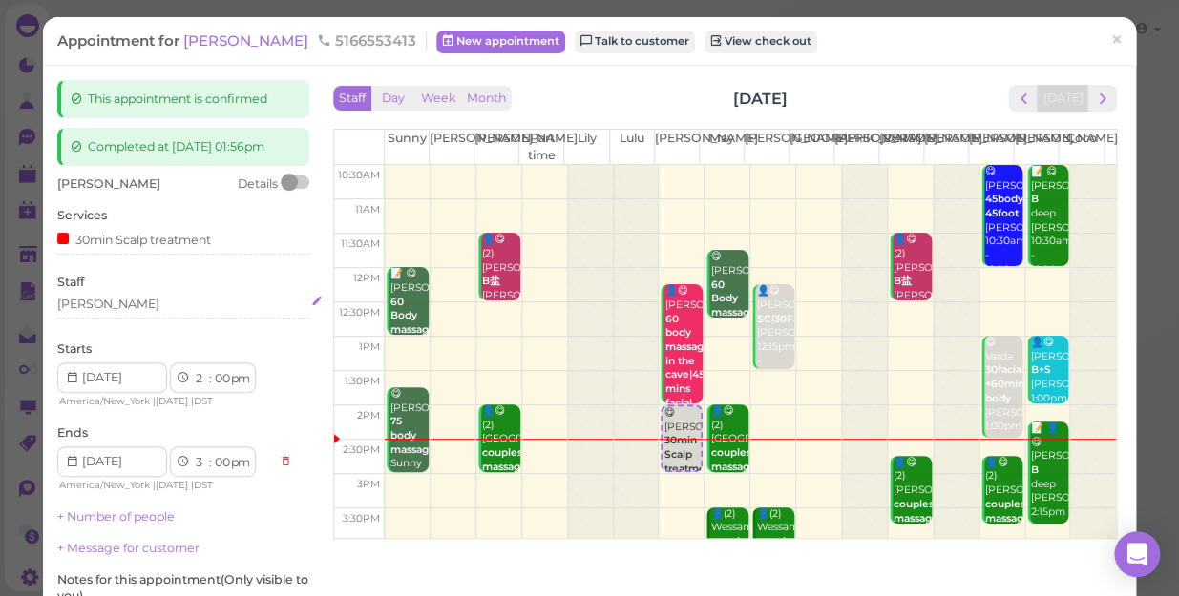
click at [91, 299] on div "[PERSON_NAME]" at bounding box center [183, 304] width 252 height 17
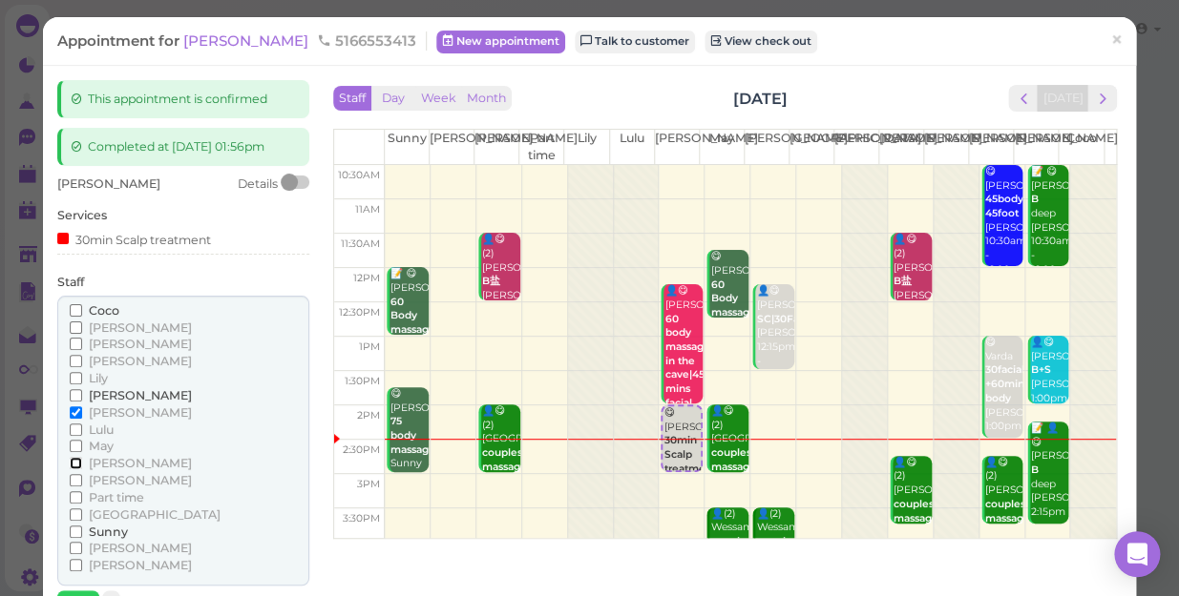
click at [73, 457] on input "[PERSON_NAME]" at bounding box center [76, 463] width 12 height 12
click at [73, 409] on input "[PERSON_NAME]" at bounding box center [76, 413] width 12 height 12
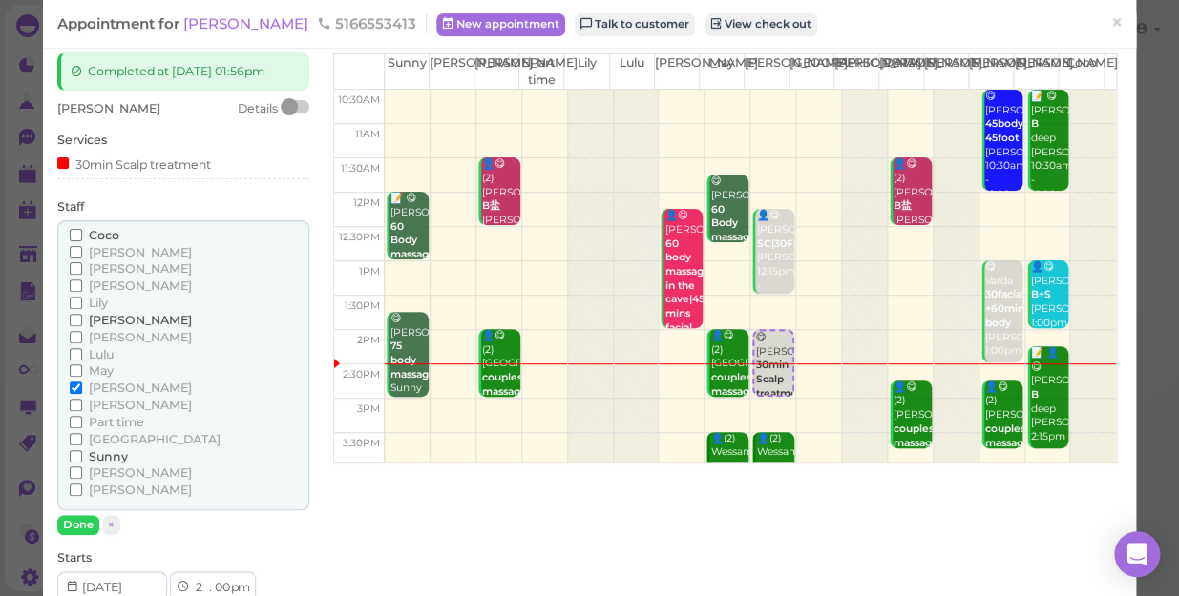
scroll to position [173, 0]
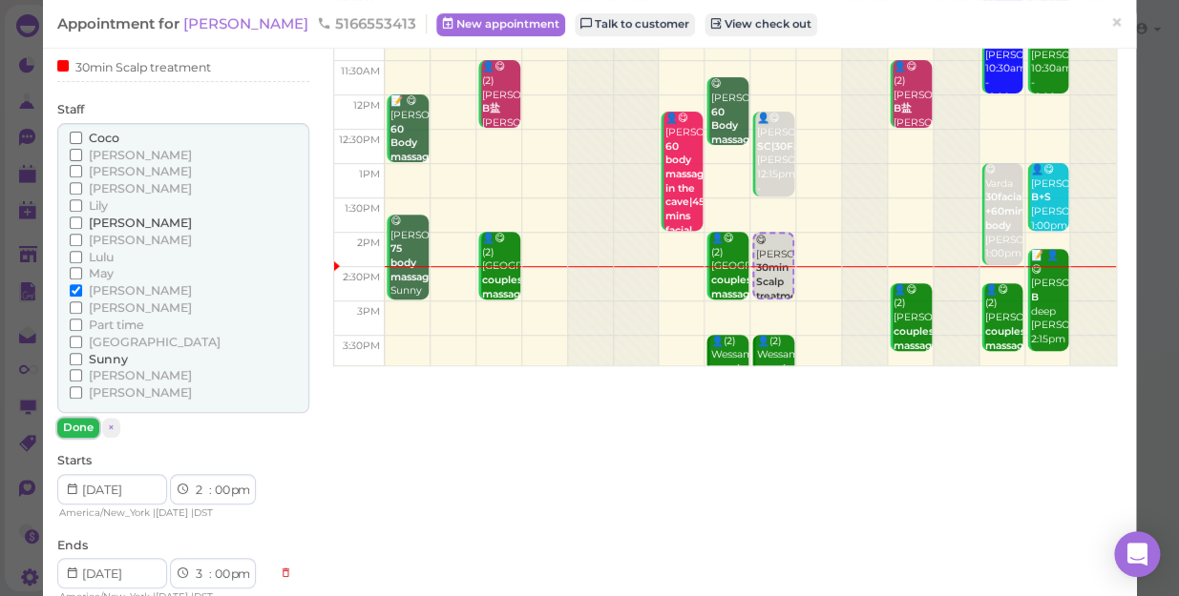
click at [88, 427] on button "Done" at bounding box center [78, 428] width 42 height 20
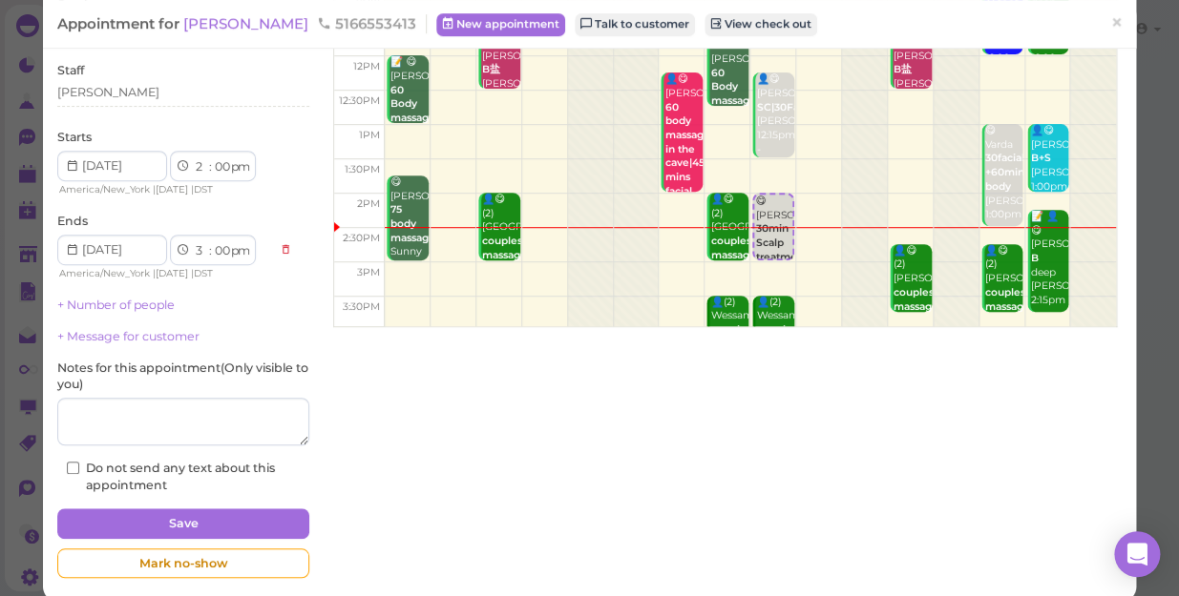
scroll to position [234, 0]
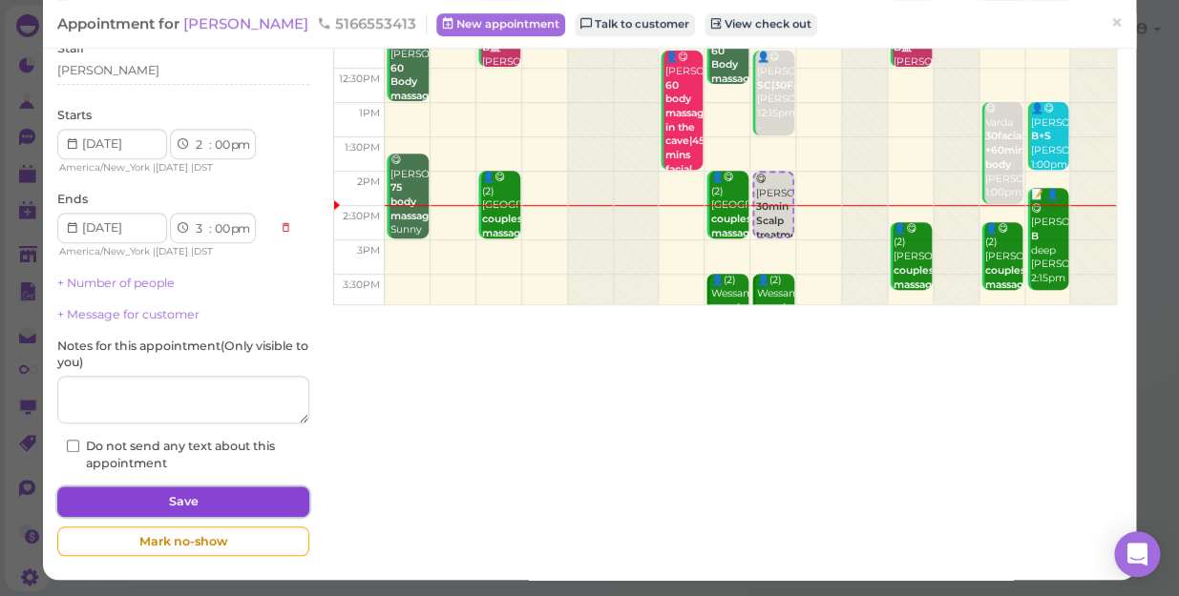
click at [191, 495] on button "Save" at bounding box center [183, 502] width 252 height 31
select select "2"
select select "30"
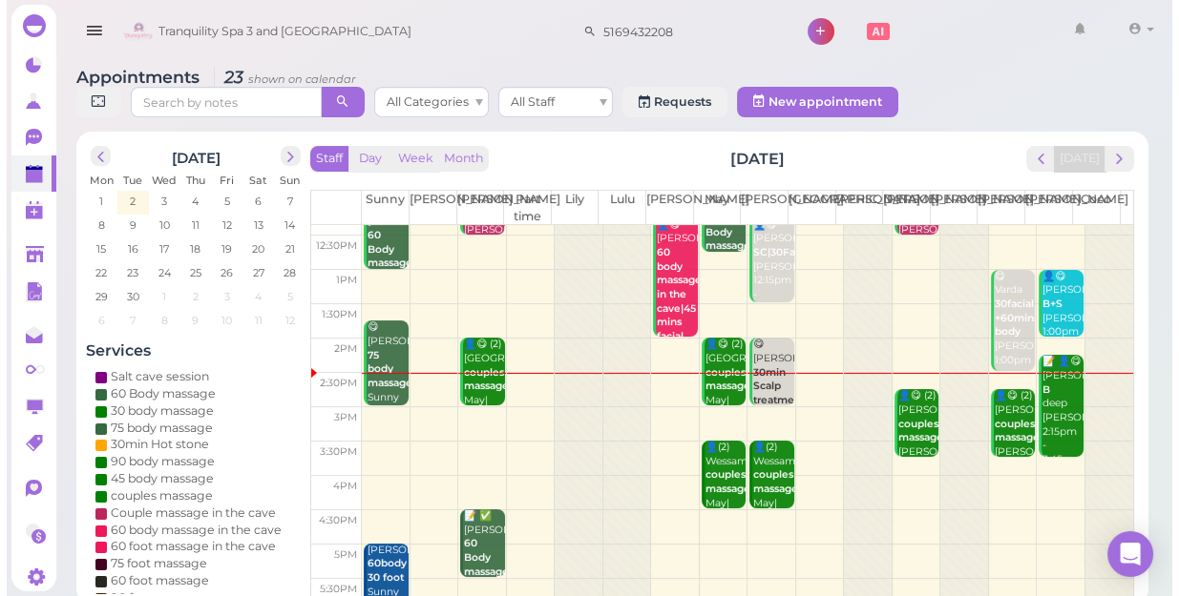
scroll to position [260, 0]
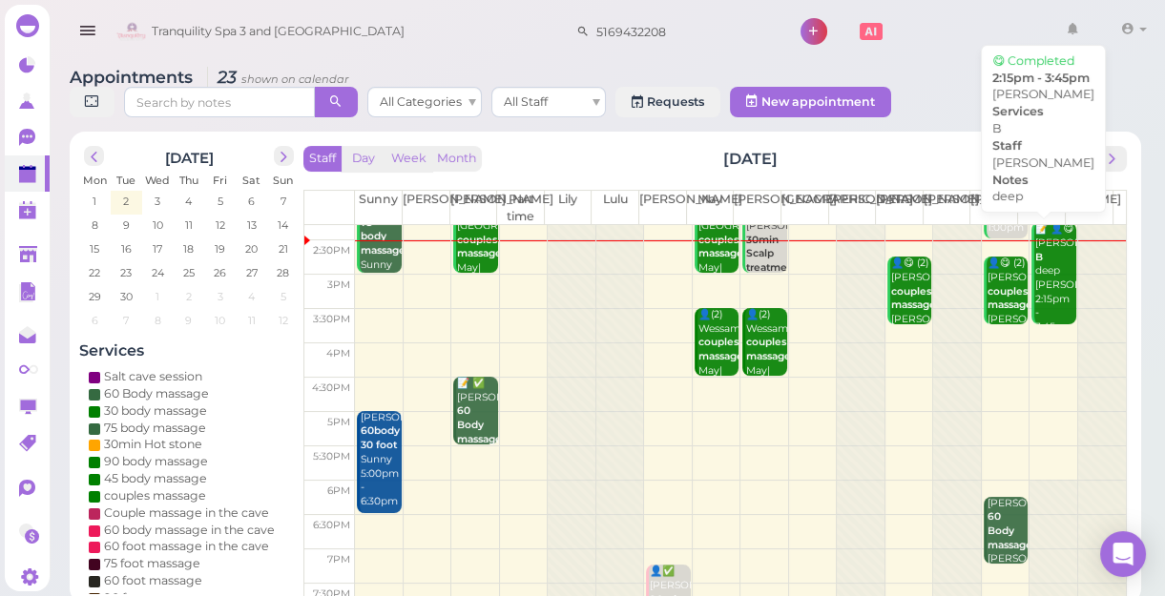
click at [1038, 303] on div "📝 👤😋 Alicia B deep Tina 2:15pm - 3:45pm" at bounding box center [1054, 278] width 41 height 113
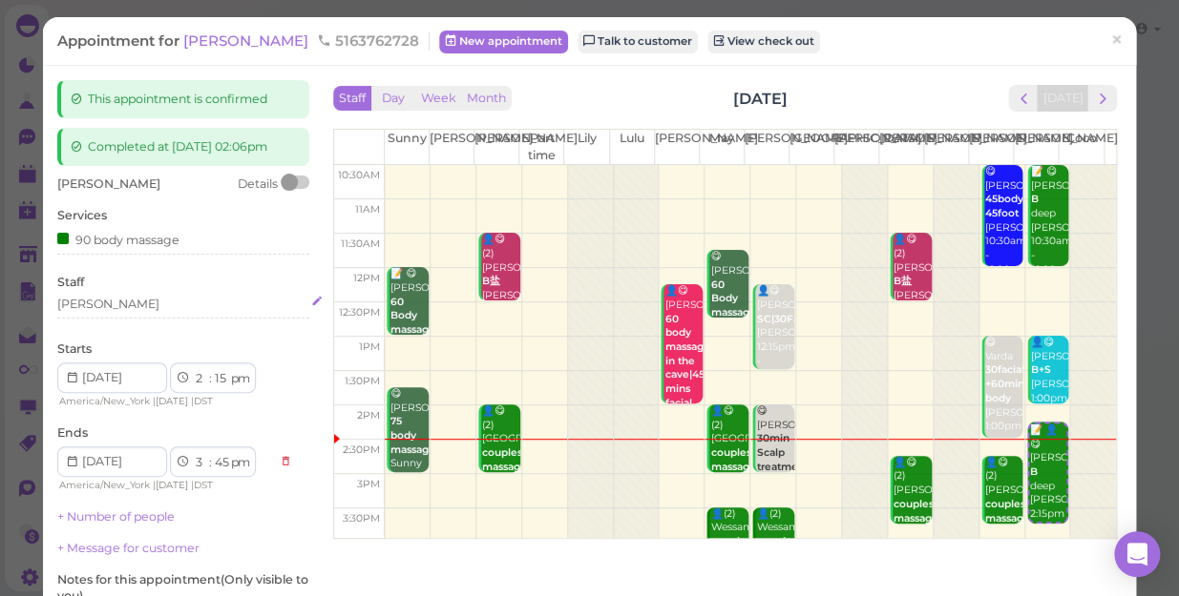
click at [91, 313] on div "[PERSON_NAME]" at bounding box center [183, 304] width 252 height 17
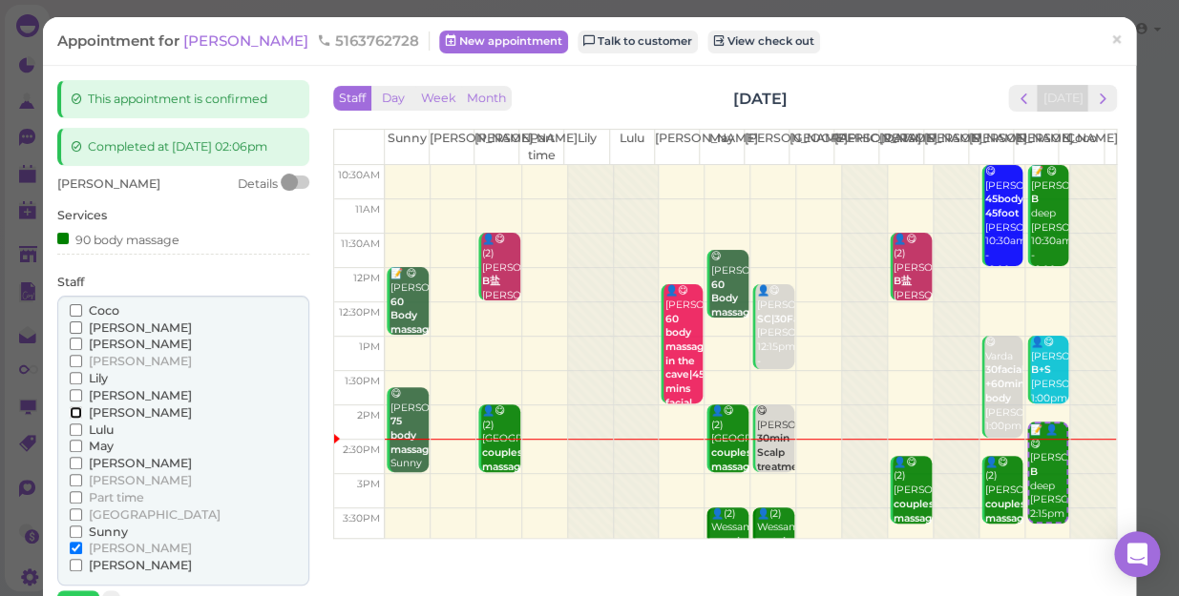
click at [74, 419] on input "[PERSON_NAME]" at bounding box center [76, 413] width 12 height 12
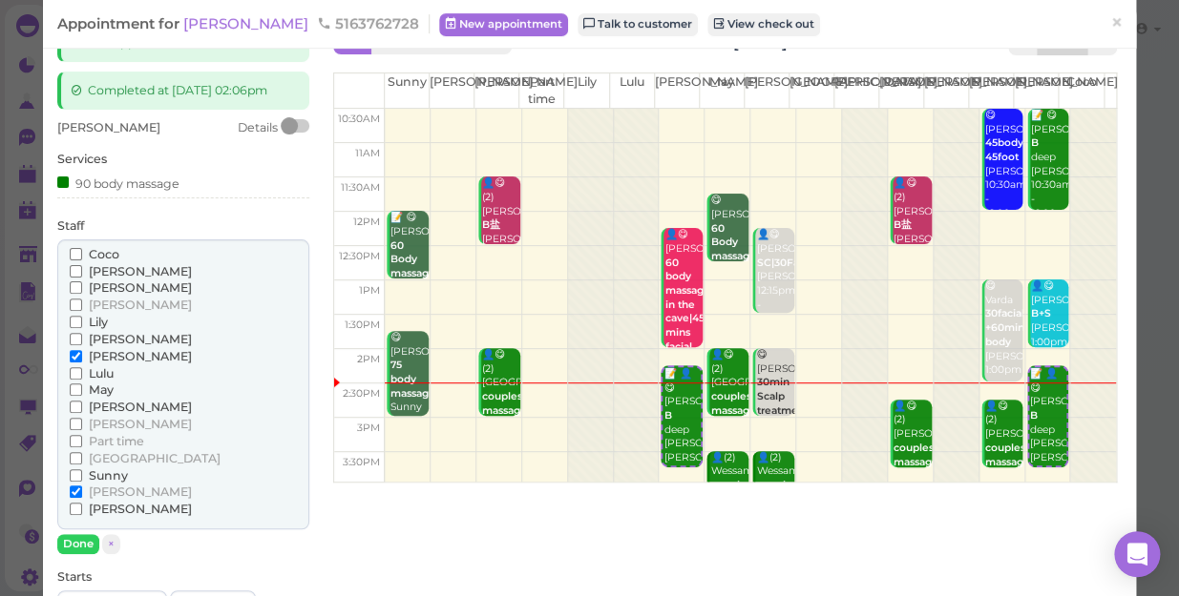
scroll to position [86, 0]
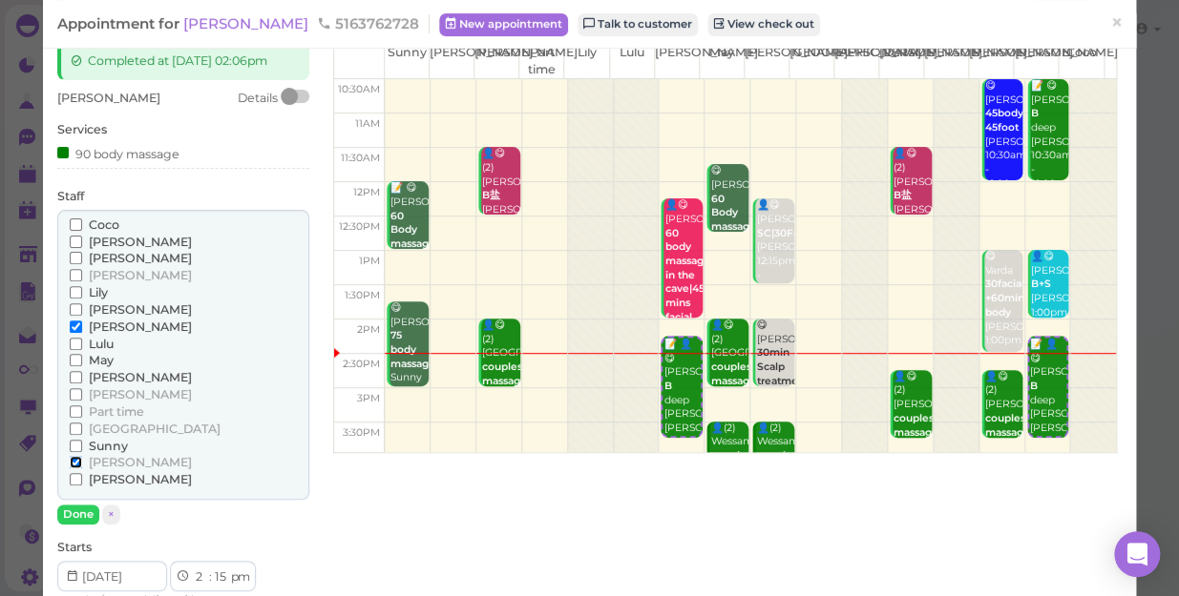
click at [73, 469] on input "[PERSON_NAME]" at bounding box center [76, 462] width 12 height 12
click at [79, 525] on button "Done" at bounding box center [78, 515] width 42 height 20
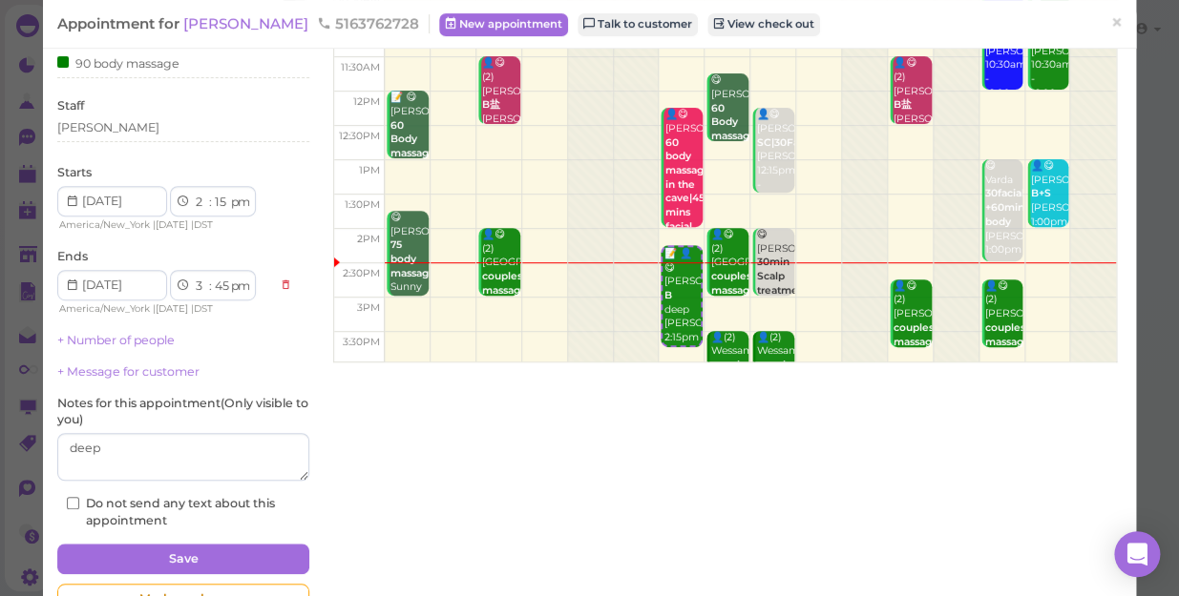
scroll to position [250, 0]
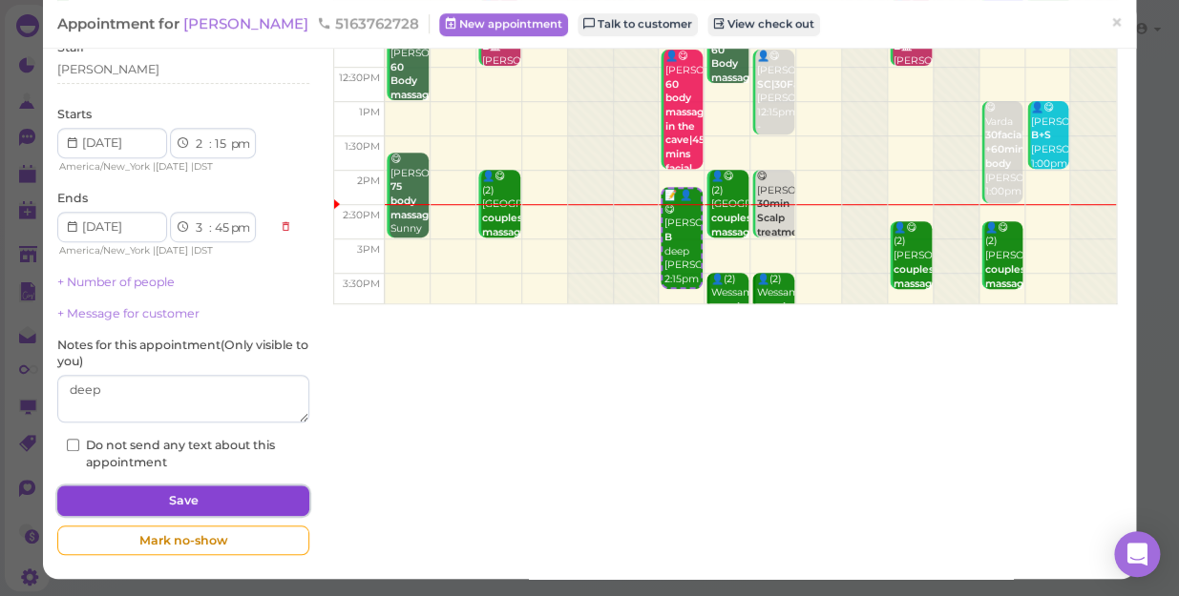
click at [222, 488] on button "Save" at bounding box center [183, 501] width 252 height 31
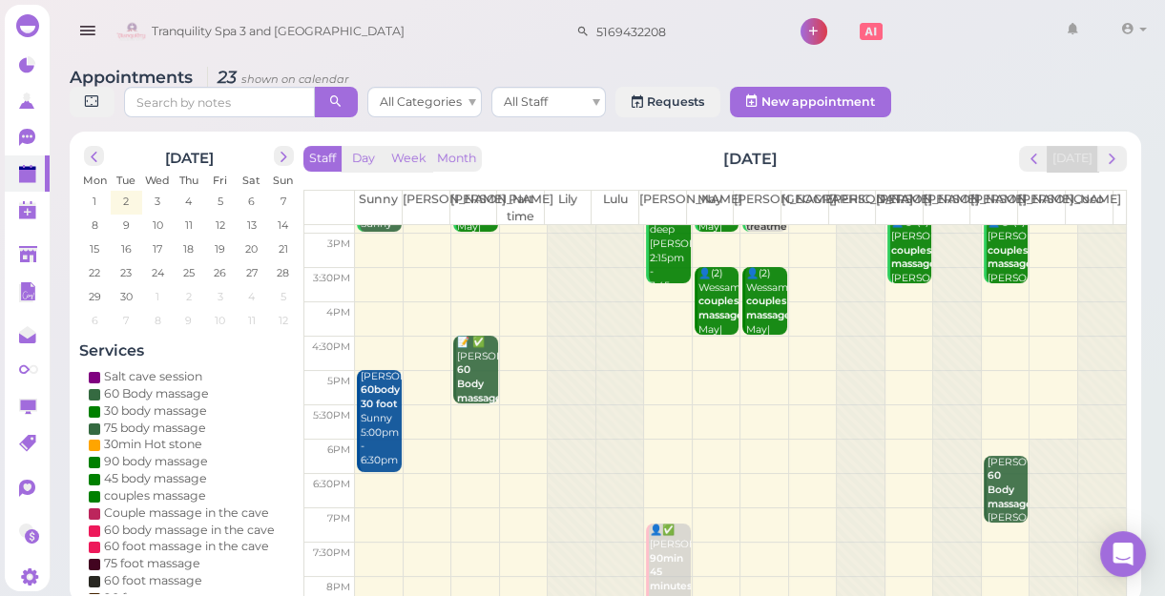
scroll to position [258, 0]
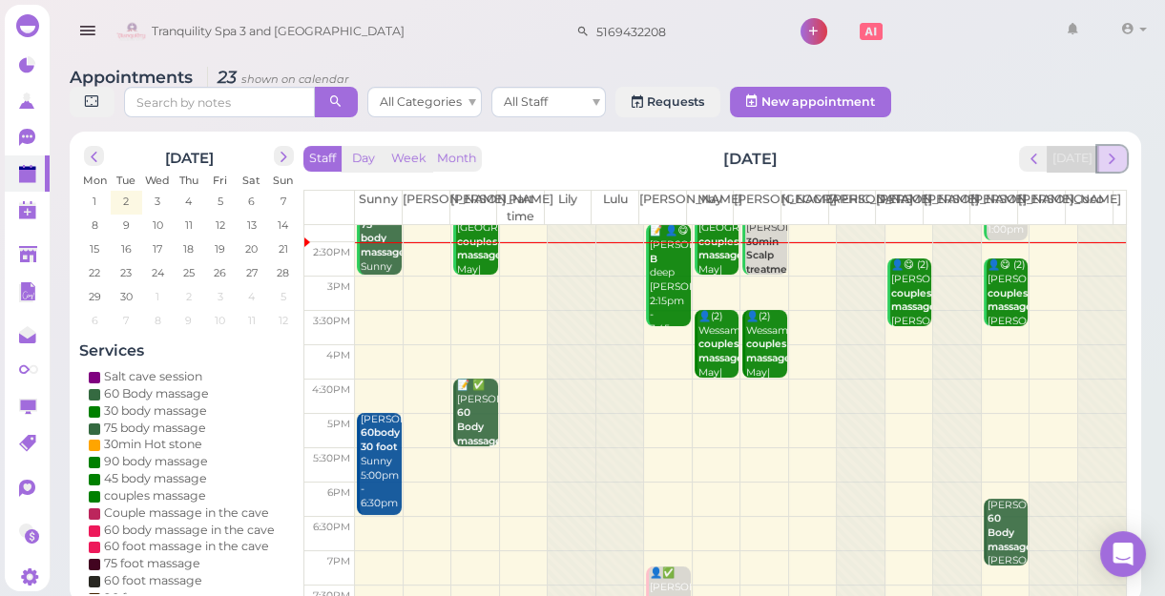
click at [1123, 156] on button "next" at bounding box center [1112, 159] width 30 height 26
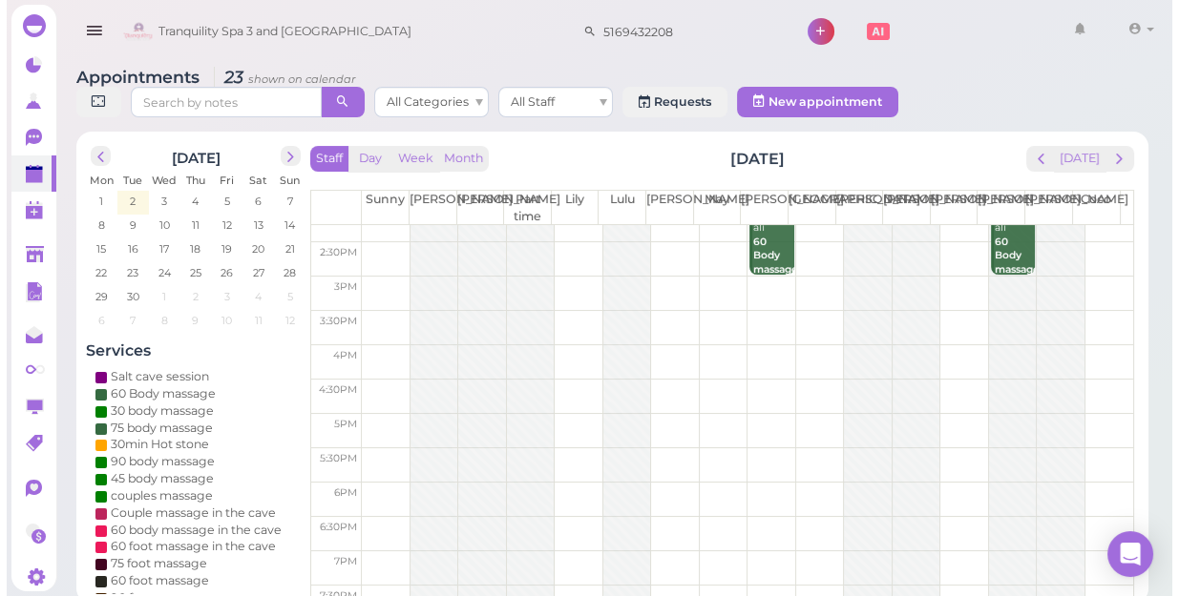
scroll to position [0, 0]
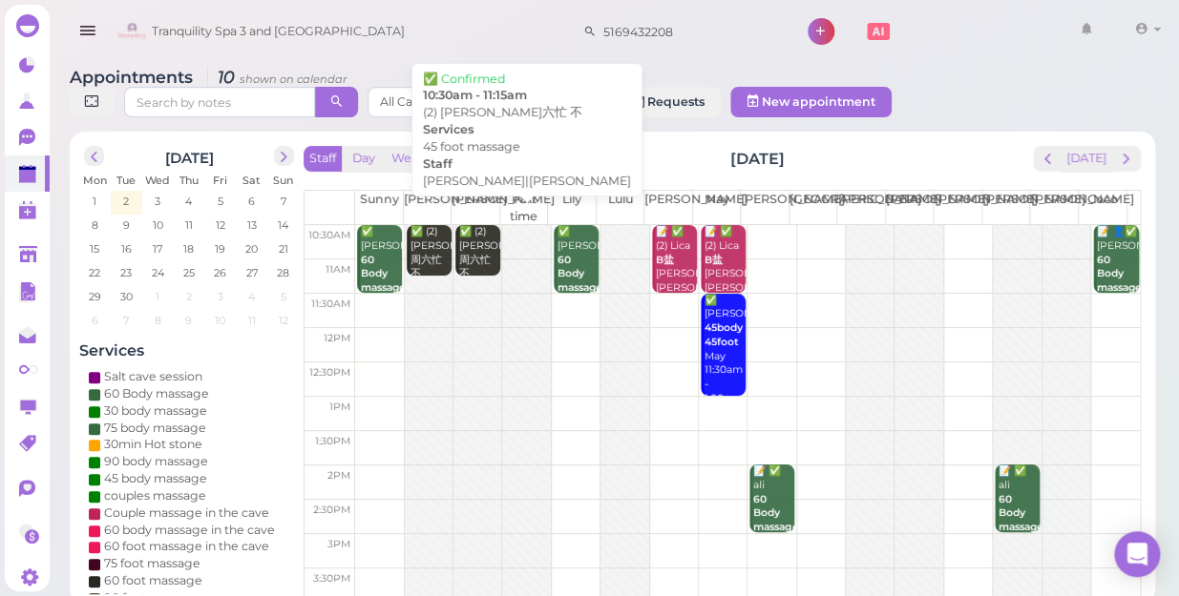
click at [472, 228] on div "✅ (2) LIZ 周六忙 不 45 foot massage Kelly|Nancy 10:30am - 11:15am" at bounding box center [479, 302] width 42 height 155
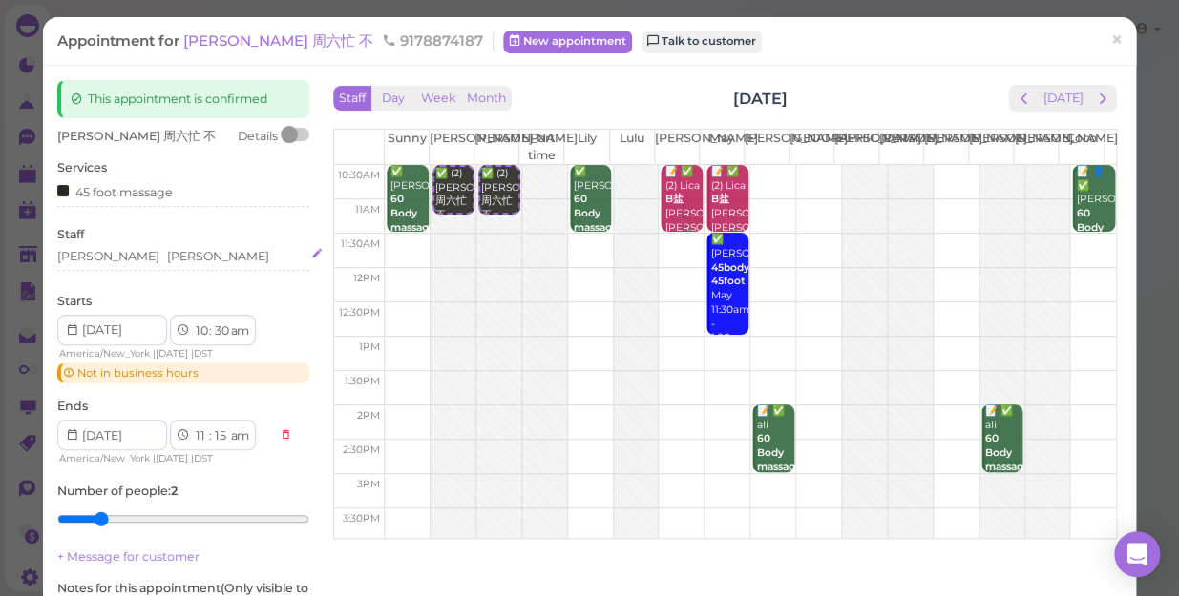
click at [167, 254] on div "[PERSON_NAME]" at bounding box center [218, 256] width 102 height 17
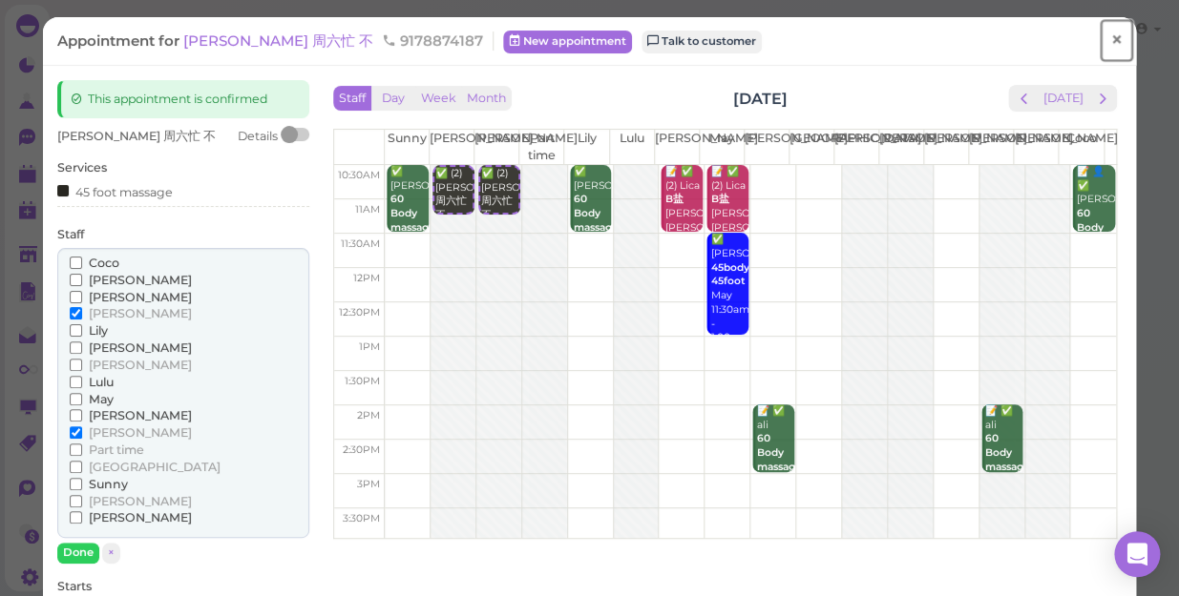
click at [1110, 39] on span "×" at bounding box center [1116, 40] width 12 height 27
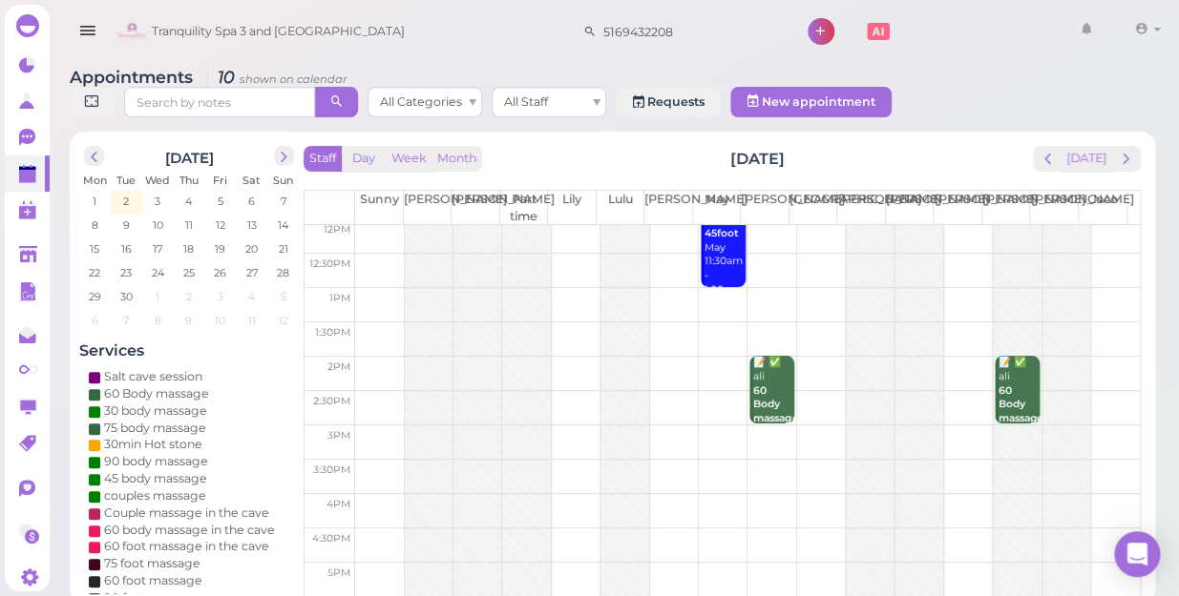
scroll to position [344, 0]
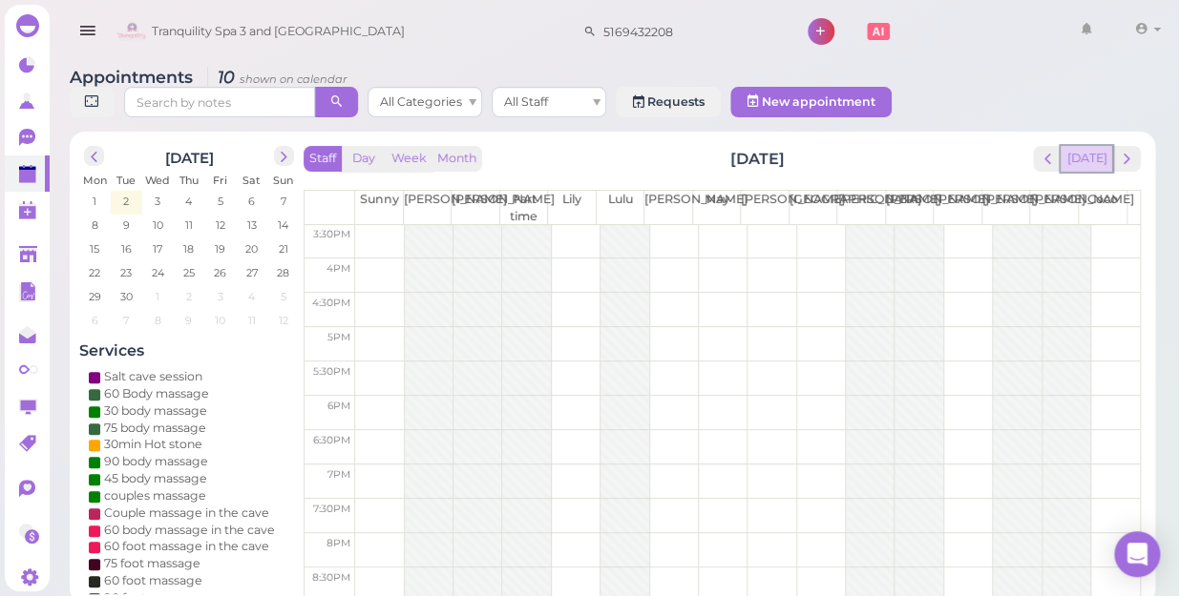
click at [1099, 146] on button "[DATE]" at bounding box center [1086, 159] width 52 height 26
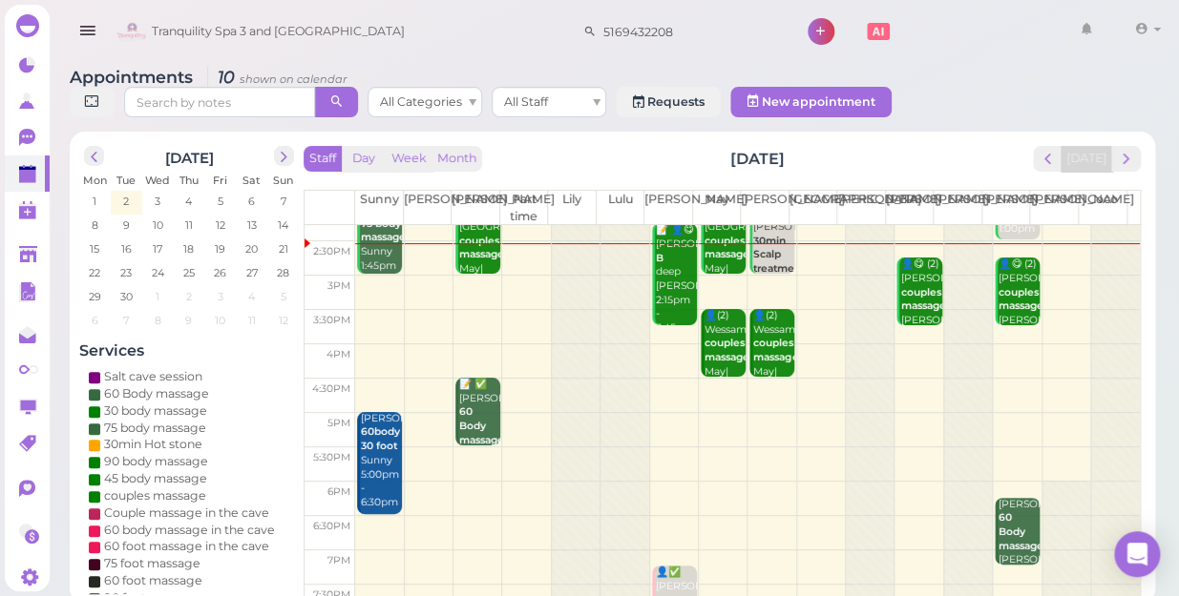
scroll to position [260, 0]
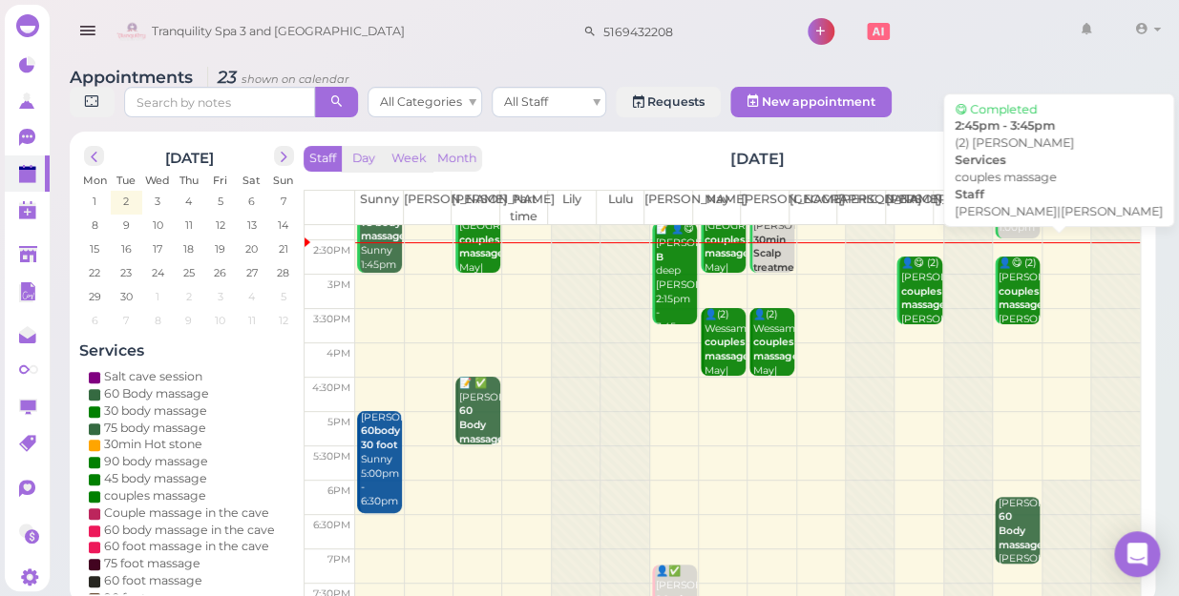
click at [997, 278] on div "👤😋 (2) Sarah couples massage Helen|Linda 2:45pm - 3:45pm" at bounding box center [1018, 320] width 42 height 126
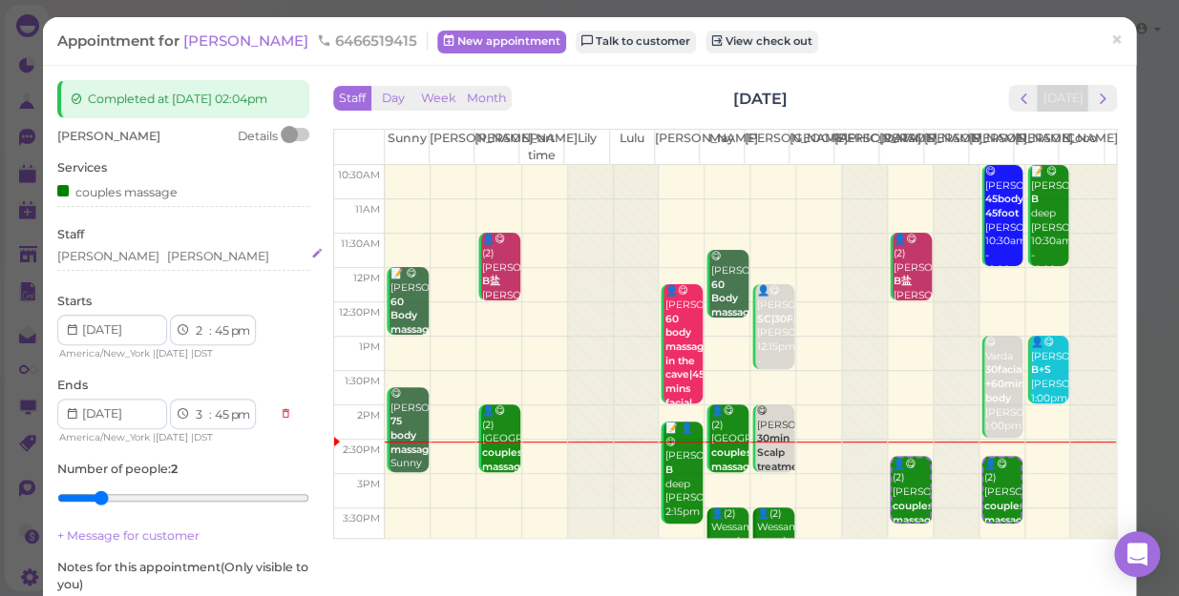
click at [151, 265] on div "Helen Linda" at bounding box center [183, 256] width 252 height 17
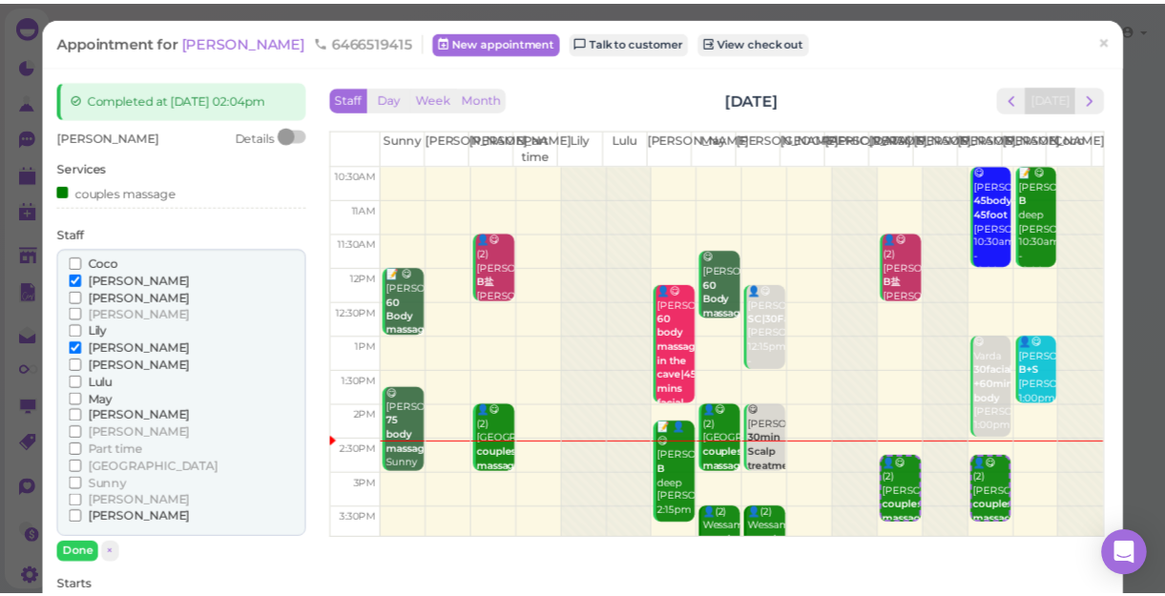
scroll to position [173, 0]
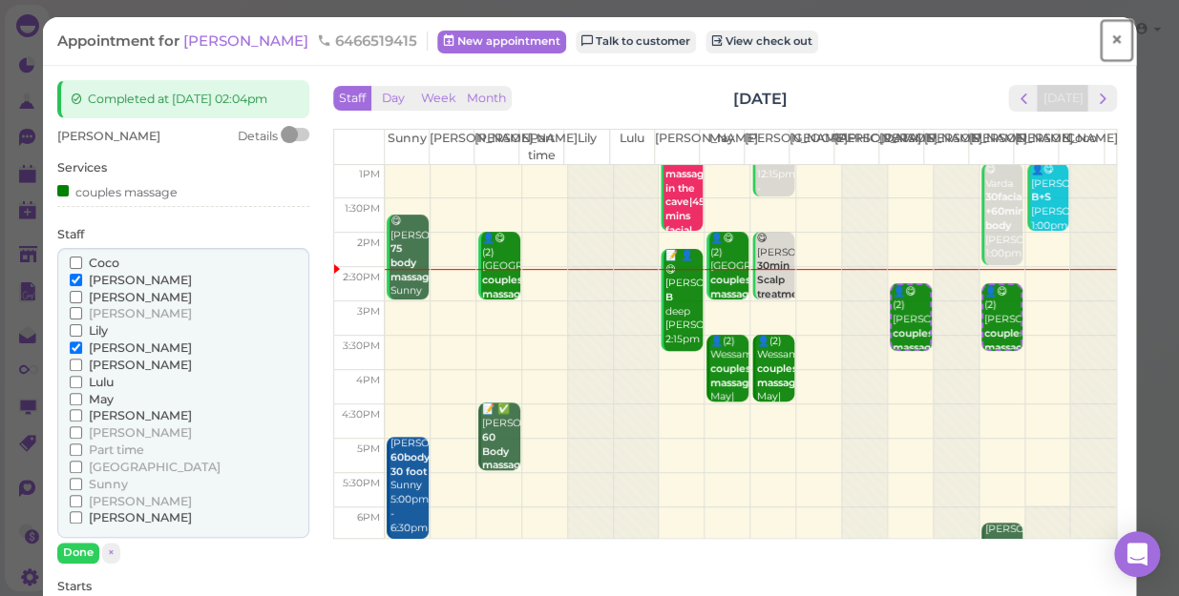
click at [1110, 31] on span "×" at bounding box center [1116, 40] width 12 height 27
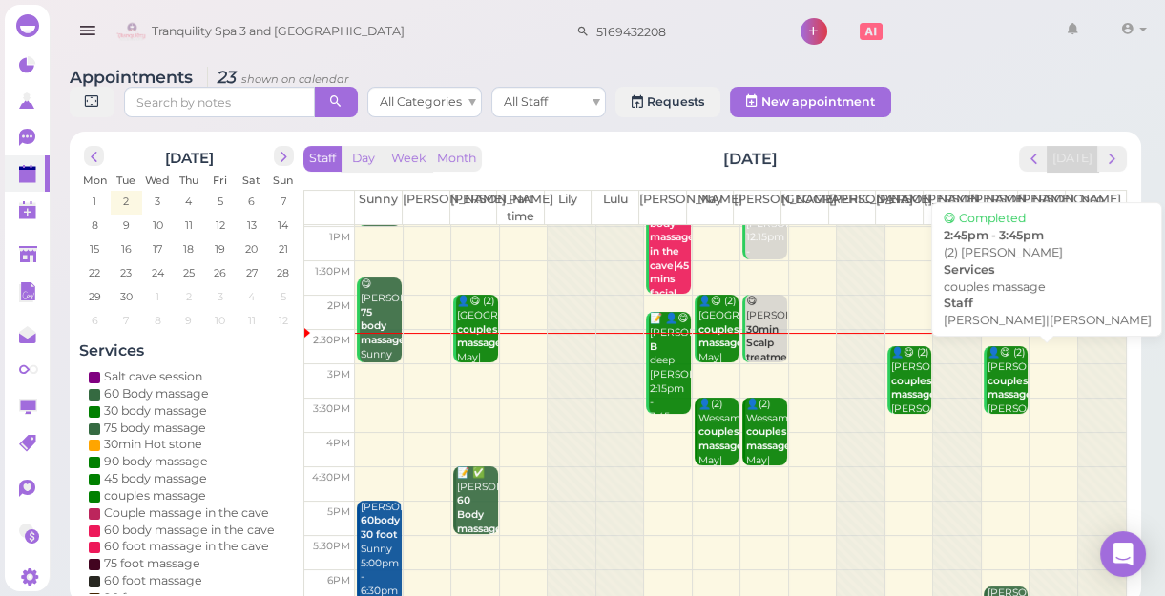
scroll to position [173, 0]
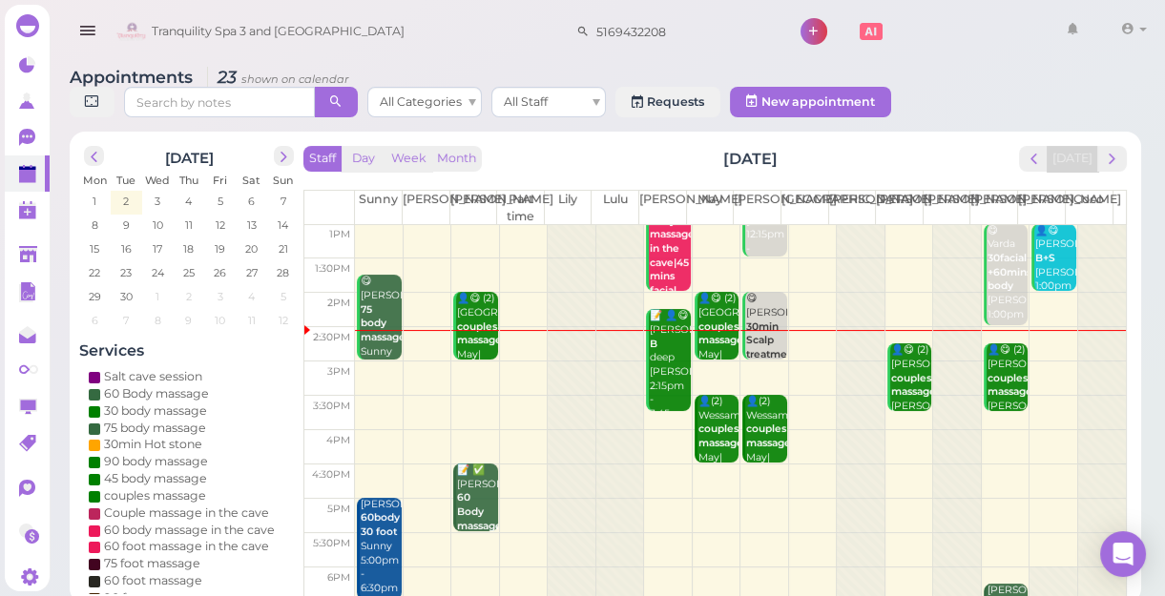
click at [998, 419] on td at bounding box center [740, 413] width 771 height 34
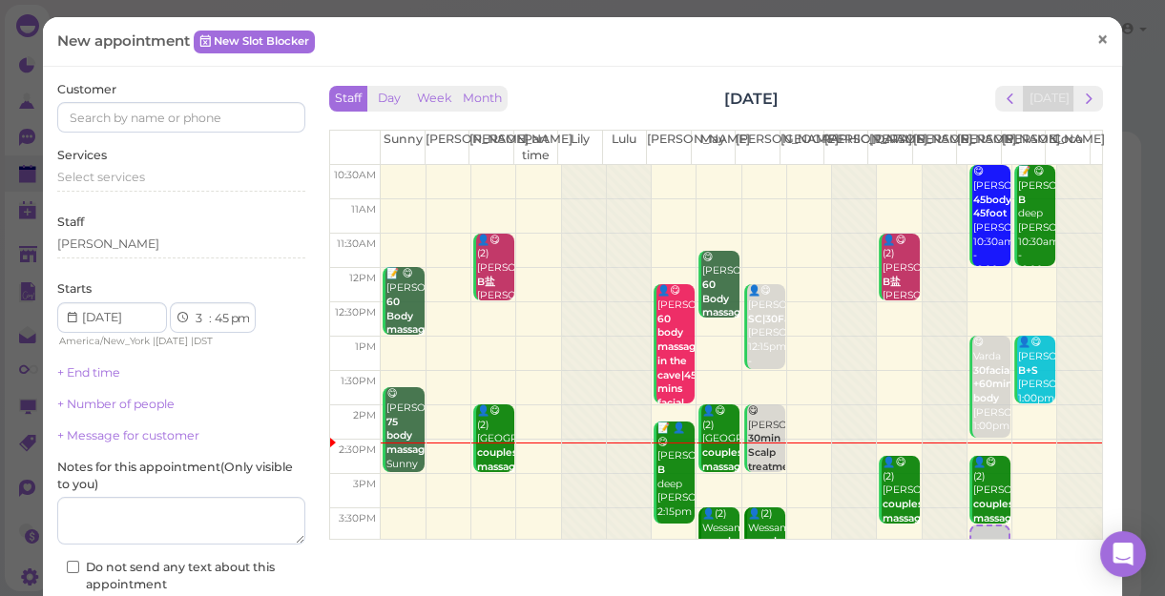
click at [1096, 41] on span "×" at bounding box center [1102, 39] width 12 height 27
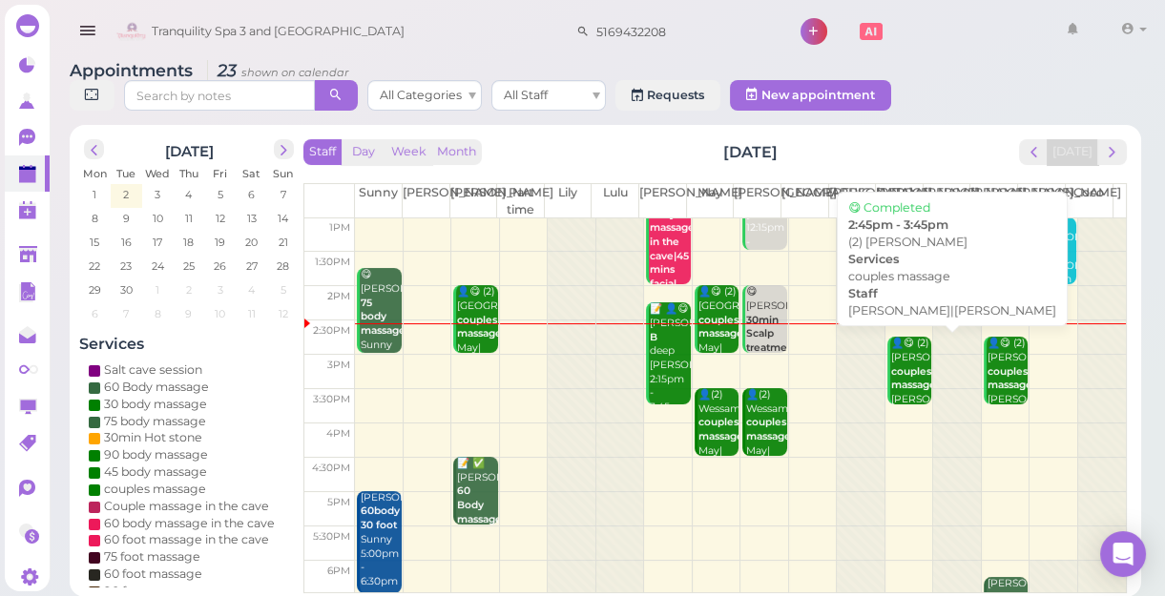
click at [907, 389] on b "couples massage" at bounding box center [913, 378] width 45 height 27
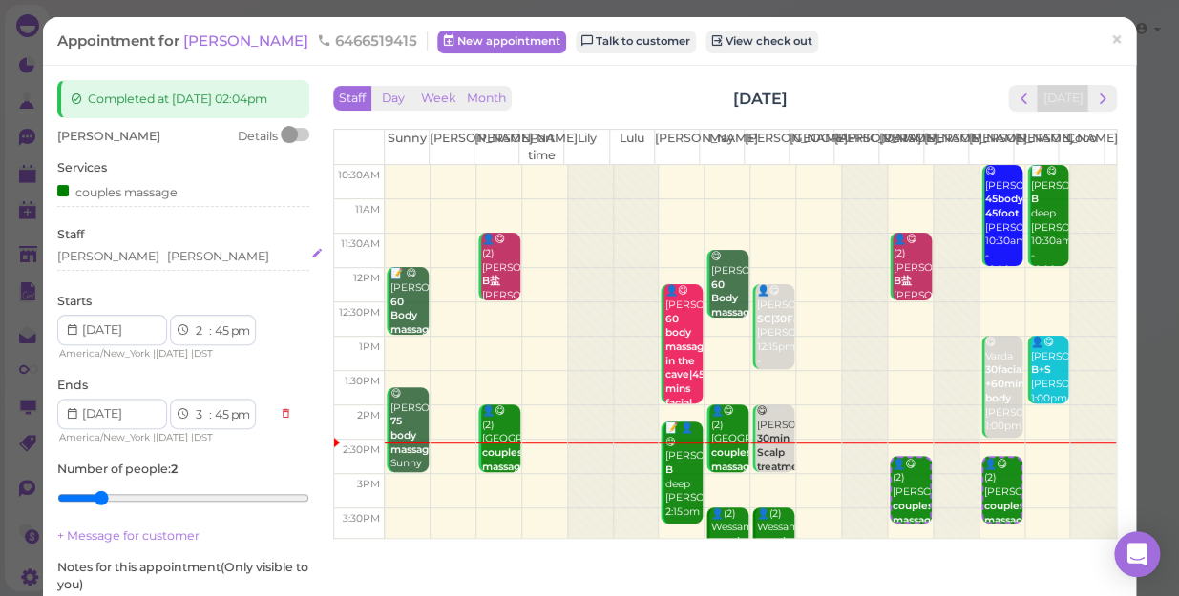
click at [167, 265] on div "[PERSON_NAME]" at bounding box center [218, 256] width 102 height 17
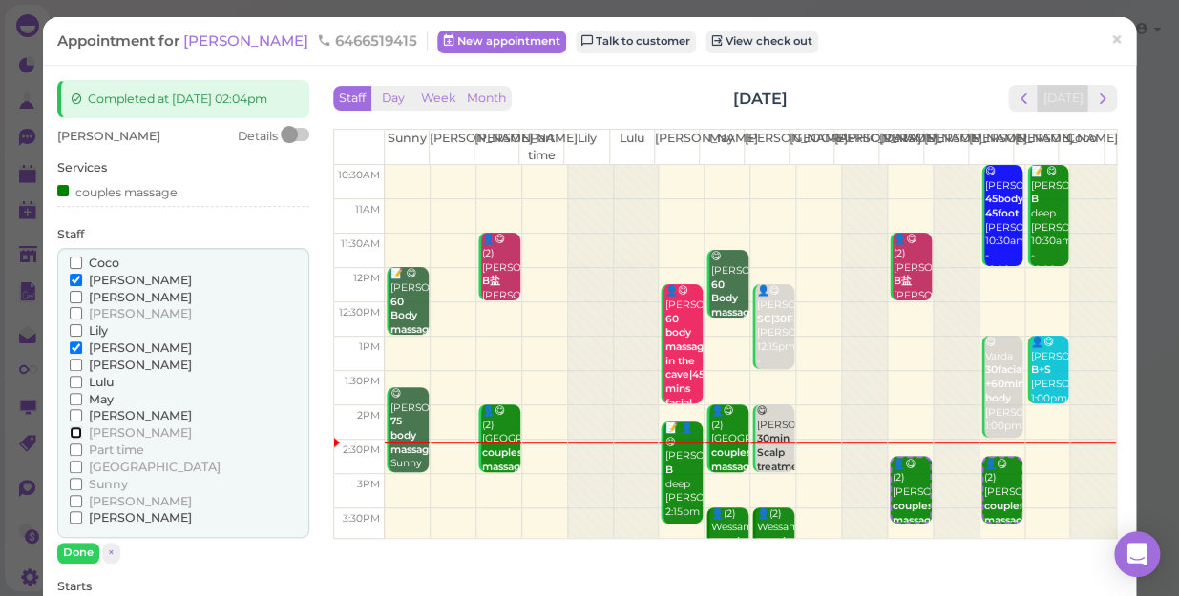
click at [72, 439] on input "[PERSON_NAME]" at bounding box center [76, 433] width 12 height 12
click at [73, 354] on input "[PERSON_NAME]" at bounding box center [76, 348] width 12 height 12
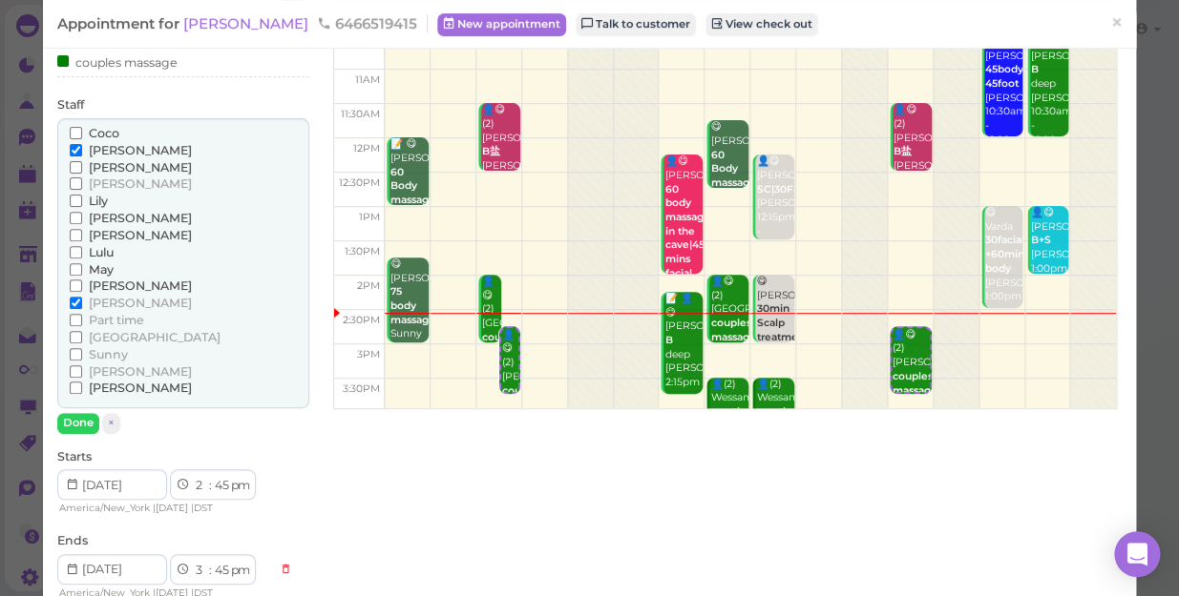
scroll to position [173, 0]
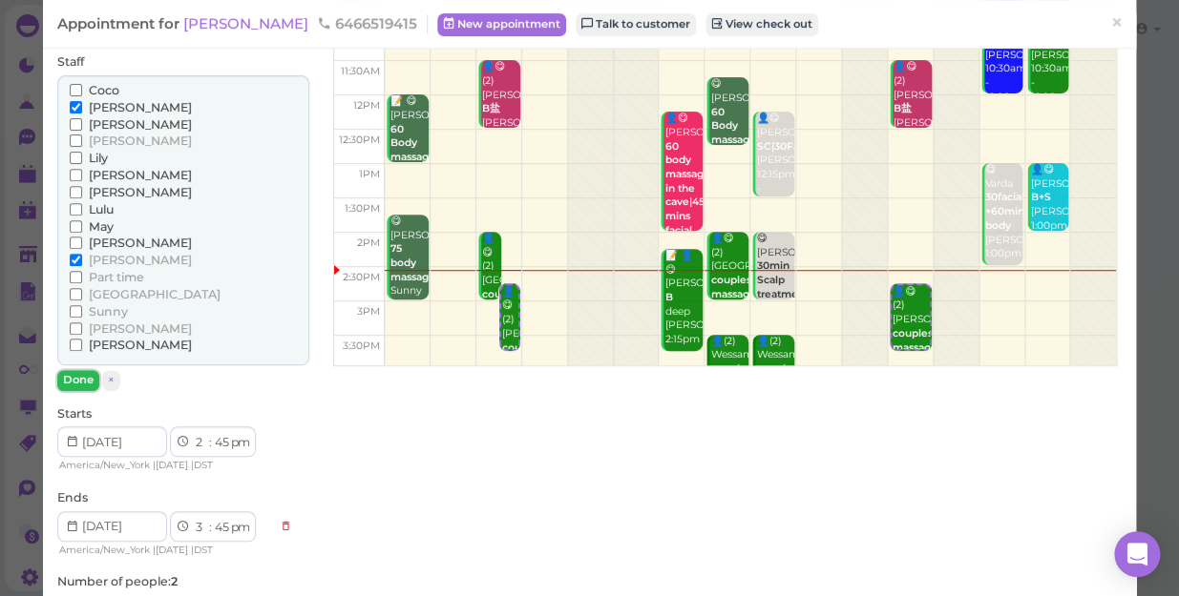
click at [82, 390] on button "Done" at bounding box center [78, 380] width 42 height 20
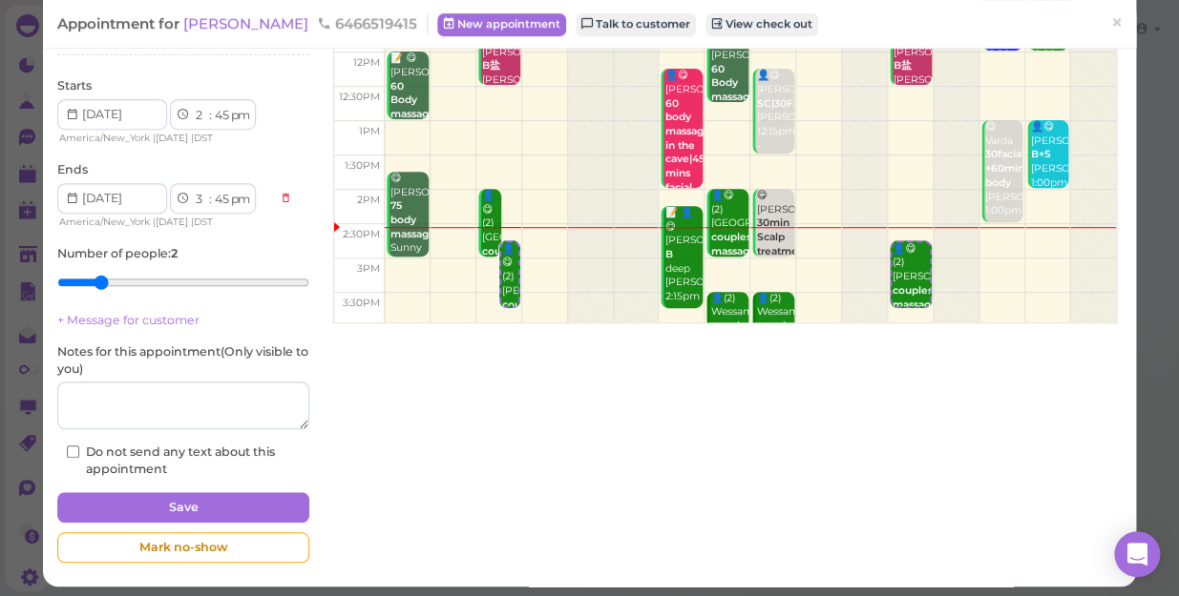
scroll to position [239, 0]
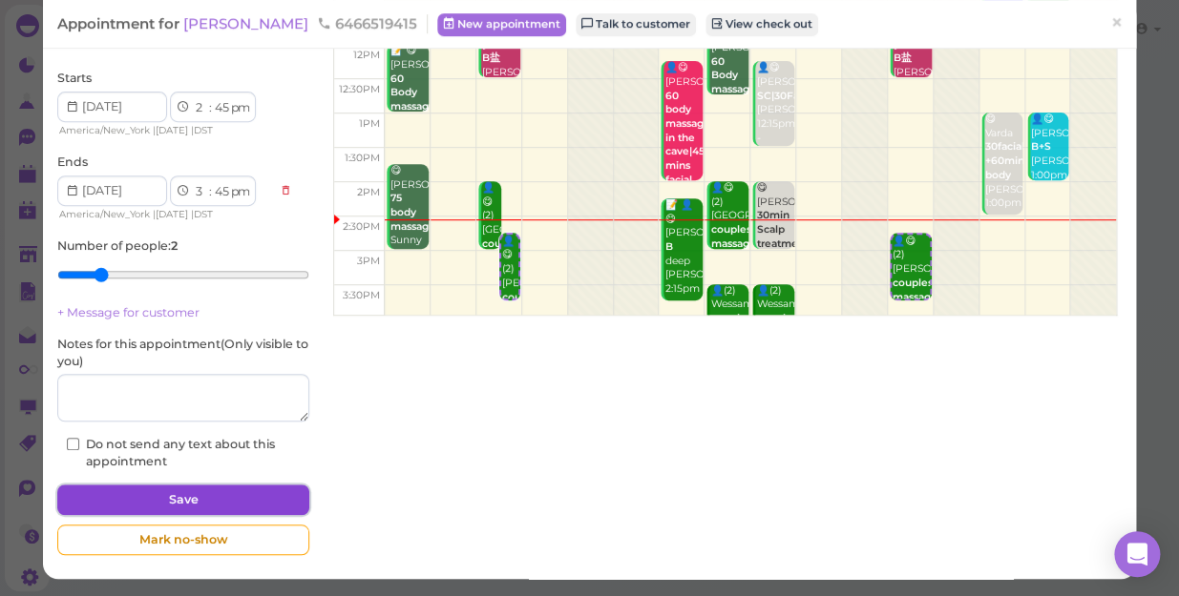
click at [163, 490] on button "Save" at bounding box center [183, 500] width 252 height 31
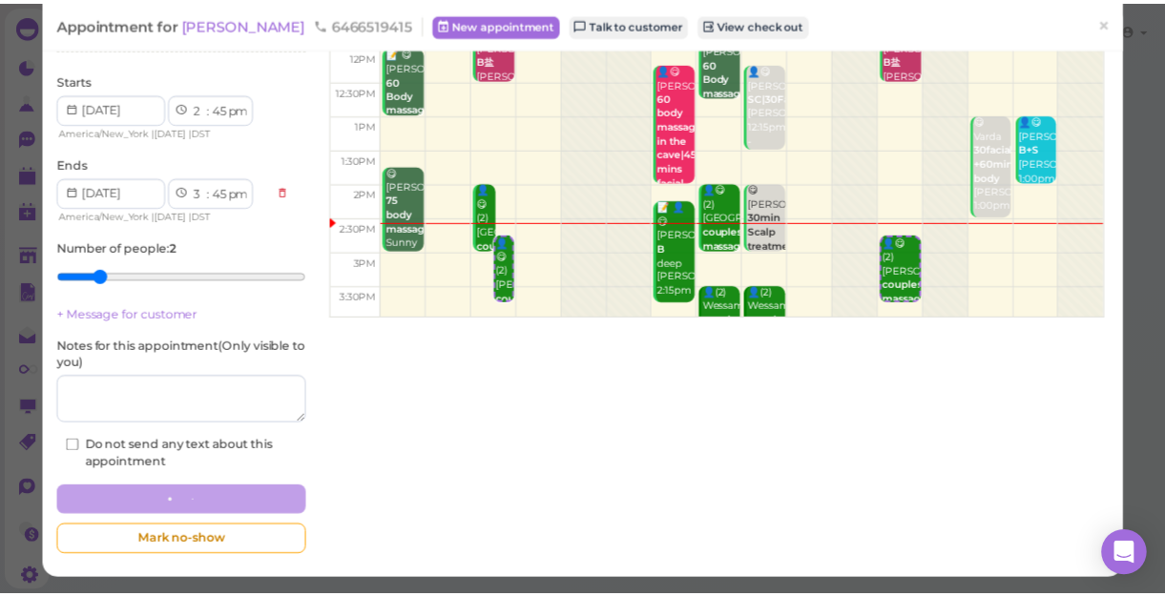
scroll to position [238, 0]
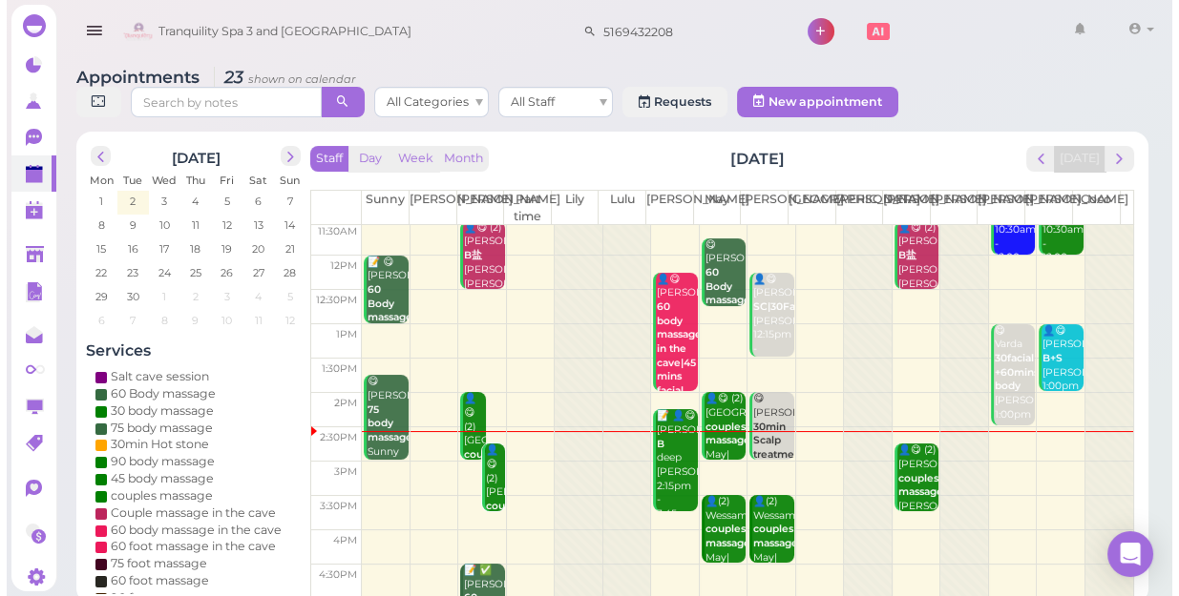
scroll to position [173, 0]
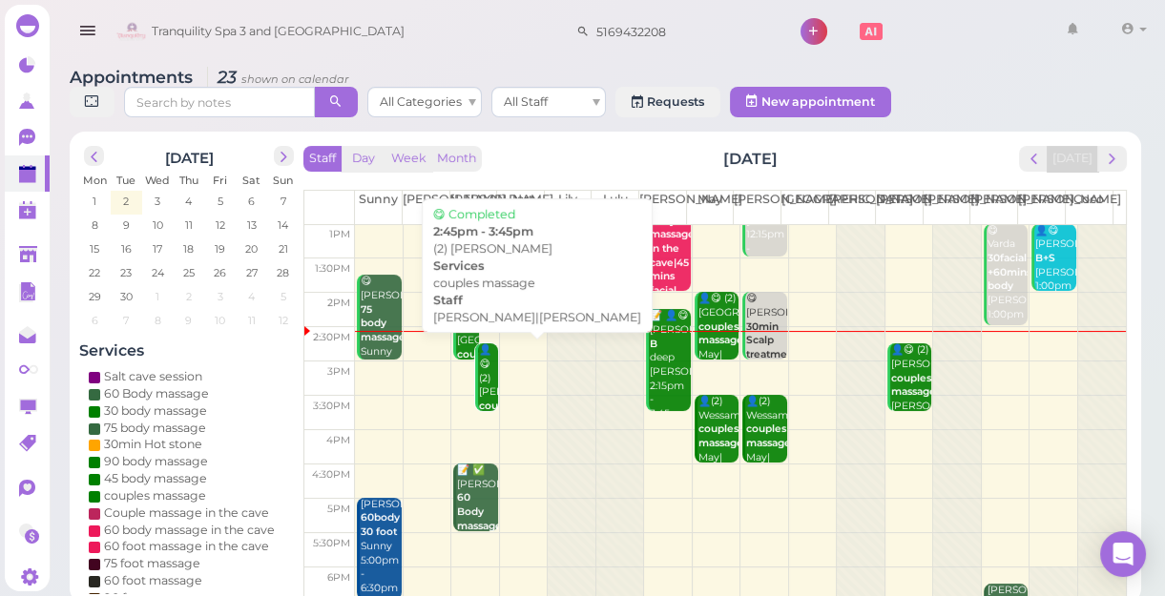
click at [486, 394] on div "👤😋 (2) Sarah couples massage Helen|Nancy 2:45pm - 3:45pm" at bounding box center [487, 421] width 19 height 155
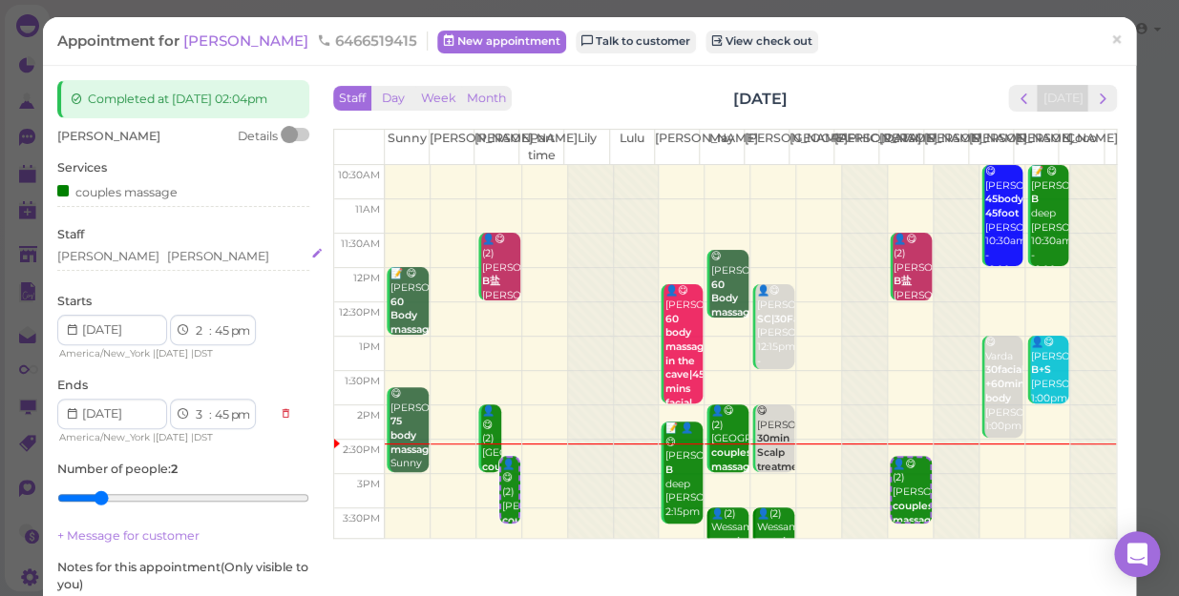
click at [147, 265] on div "Helen Nancy" at bounding box center [183, 256] width 252 height 17
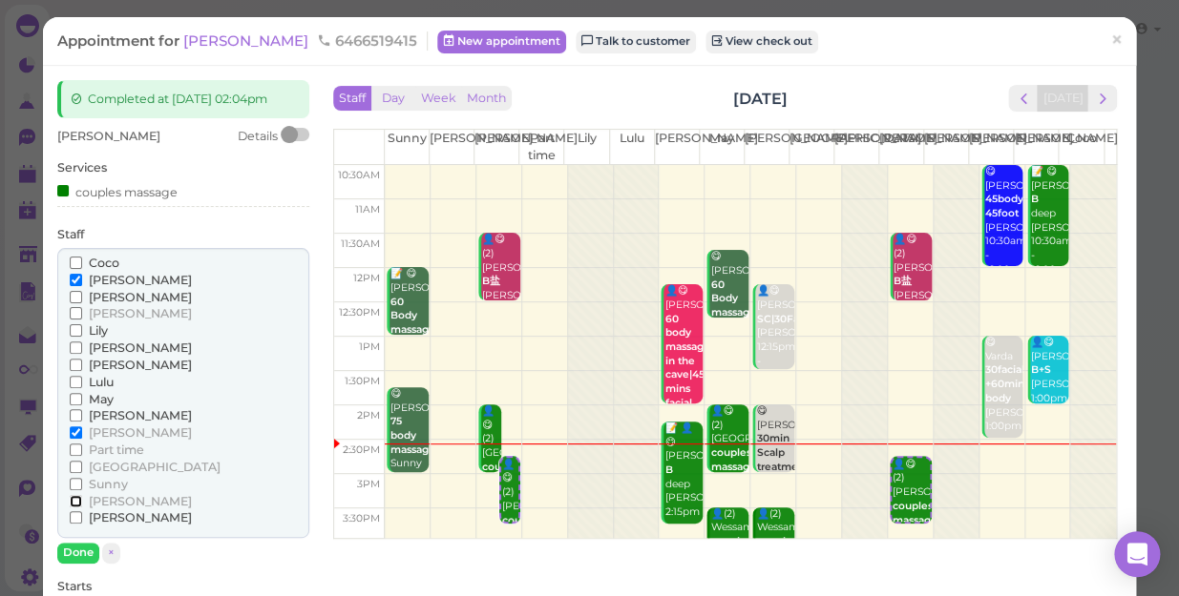
click at [75, 508] on input "[PERSON_NAME]" at bounding box center [76, 501] width 12 height 12
click at [73, 439] on input "[PERSON_NAME]" at bounding box center [76, 433] width 12 height 12
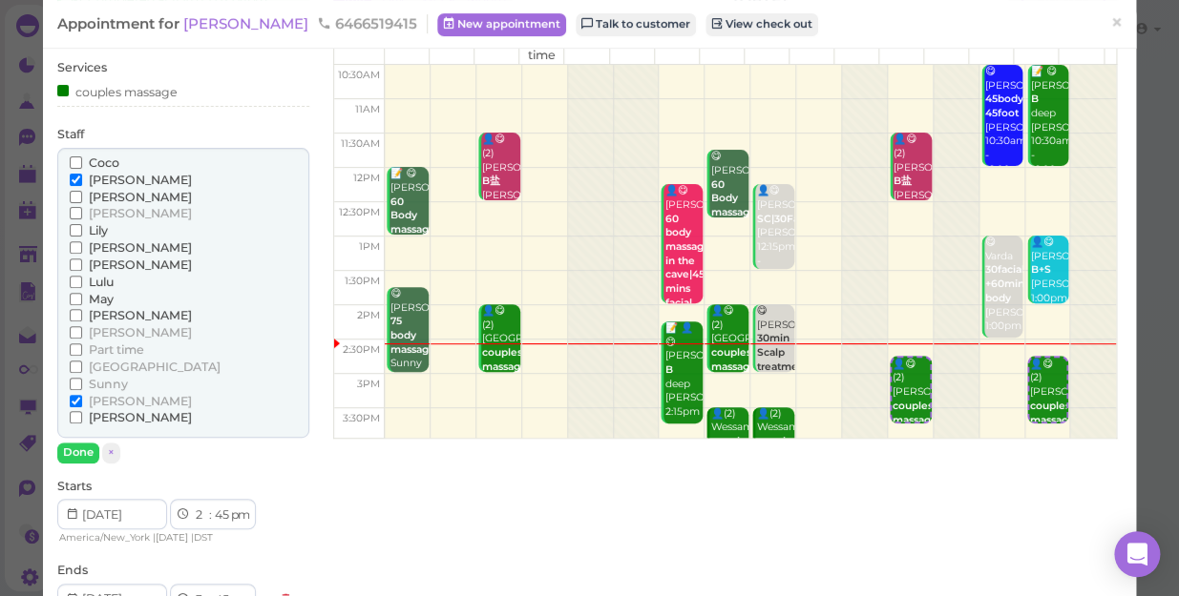
scroll to position [260, 0]
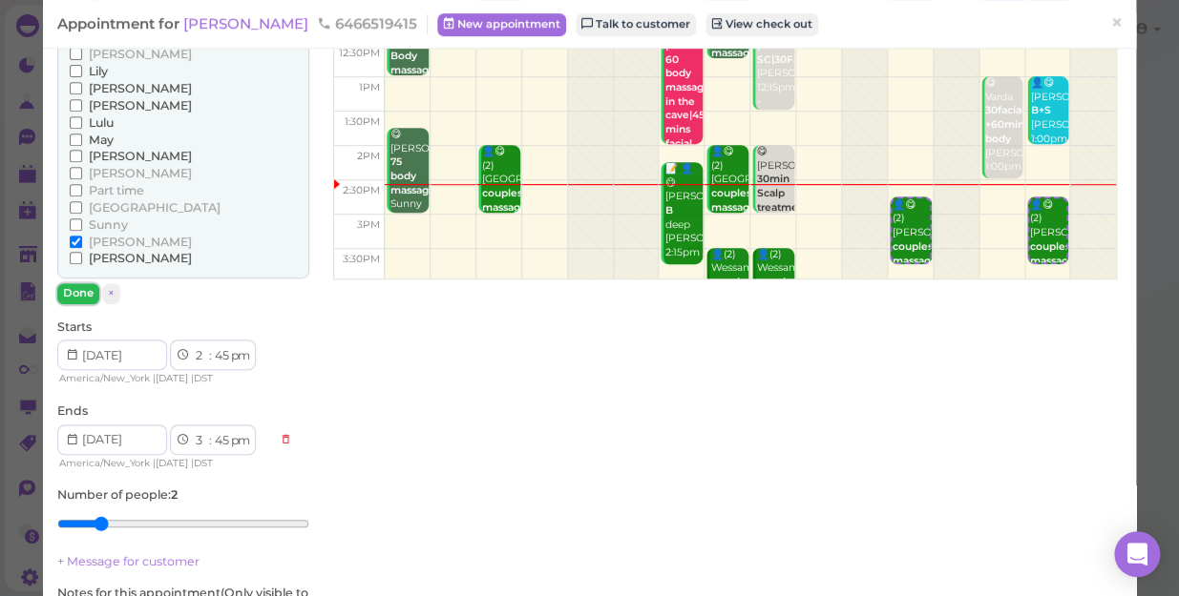
click at [82, 303] on button "Done" at bounding box center [78, 293] width 42 height 20
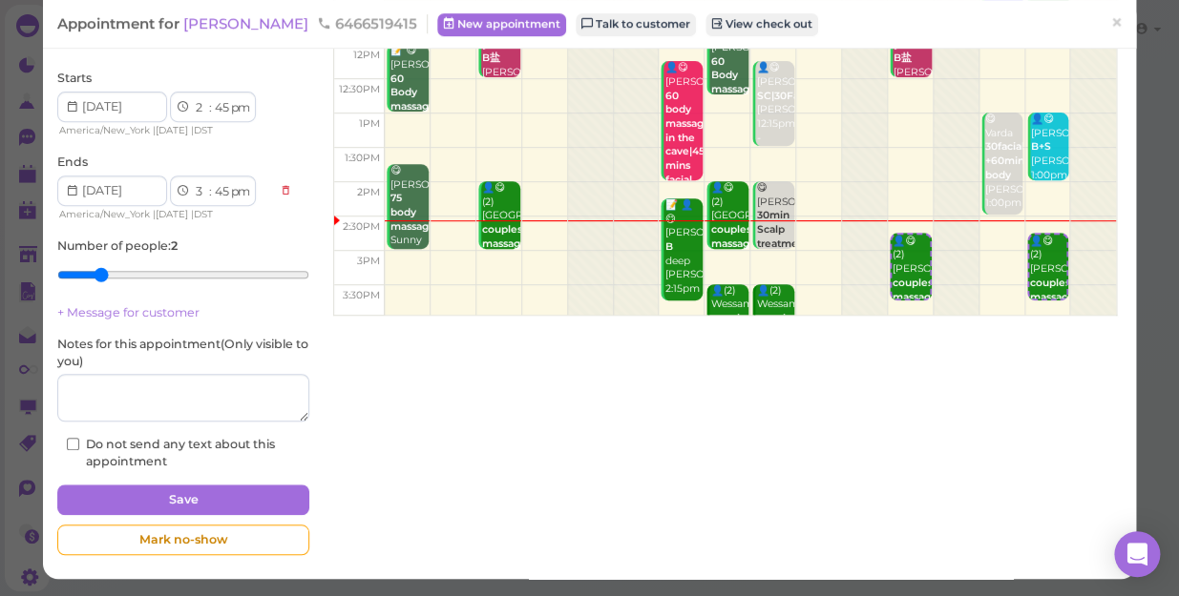
scroll to position [239, 0]
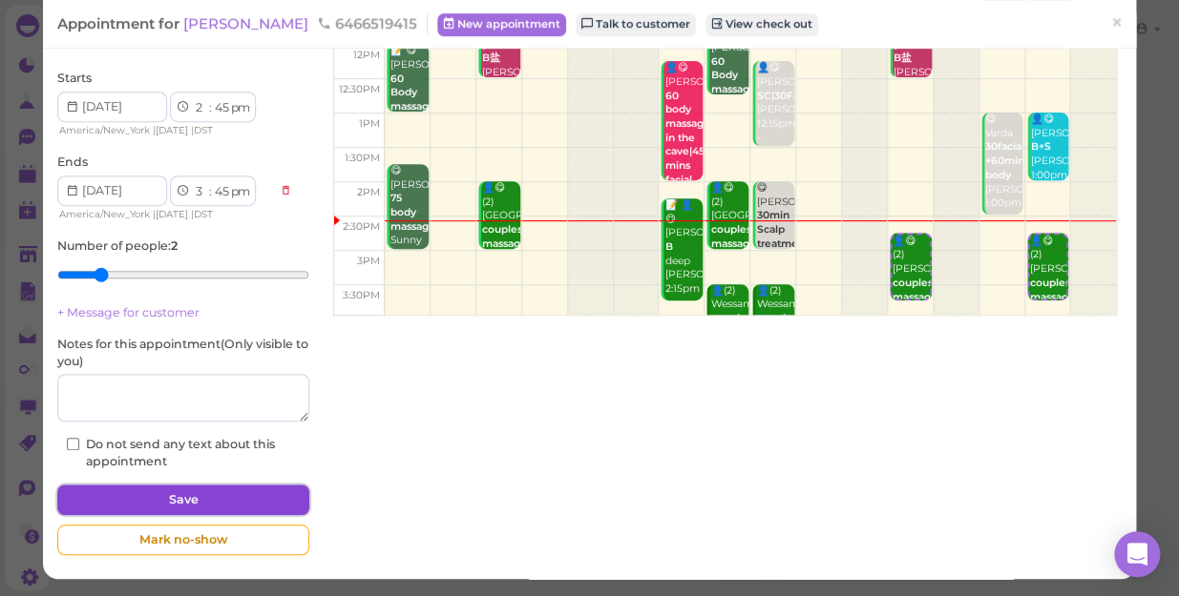
click at [236, 495] on button "Save" at bounding box center [183, 500] width 252 height 31
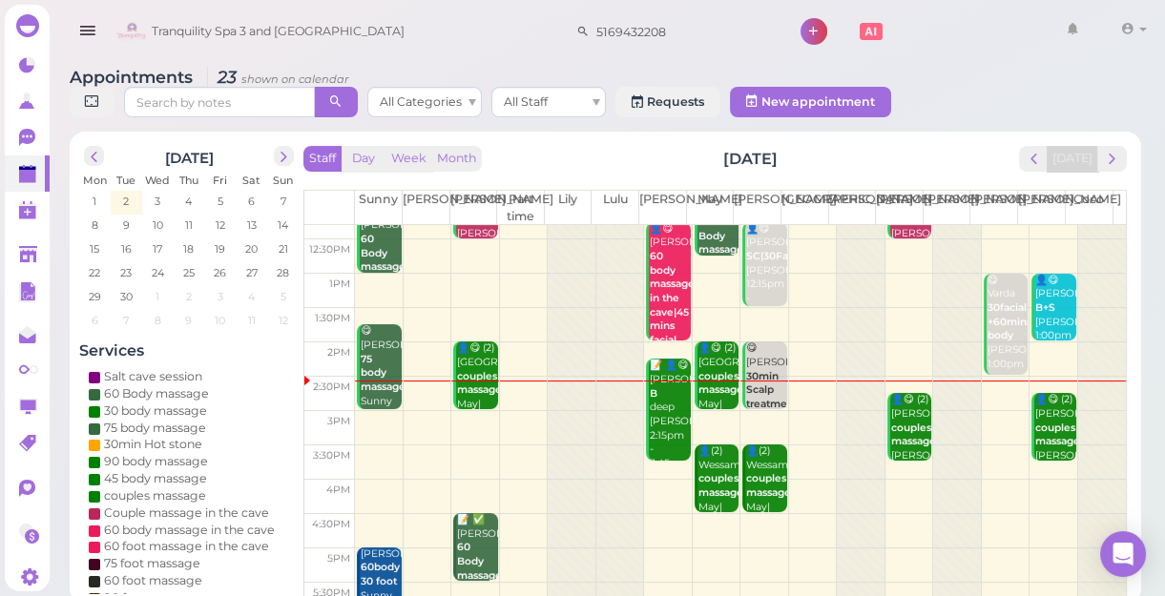
scroll to position [85, 0]
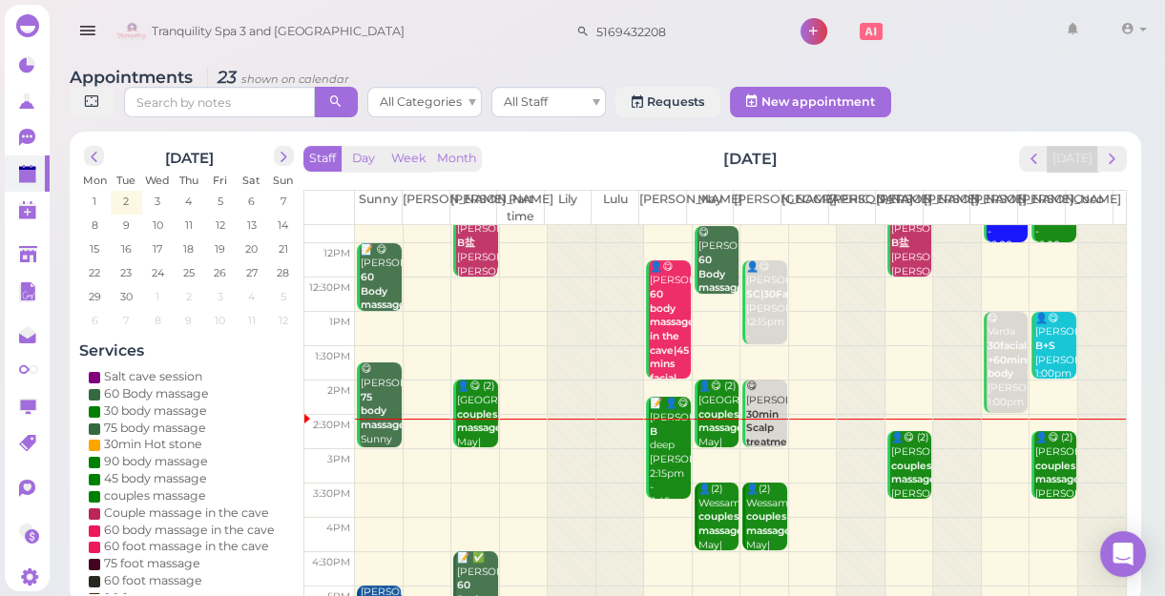
click at [989, 470] on td at bounding box center [740, 466] width 771 height 34
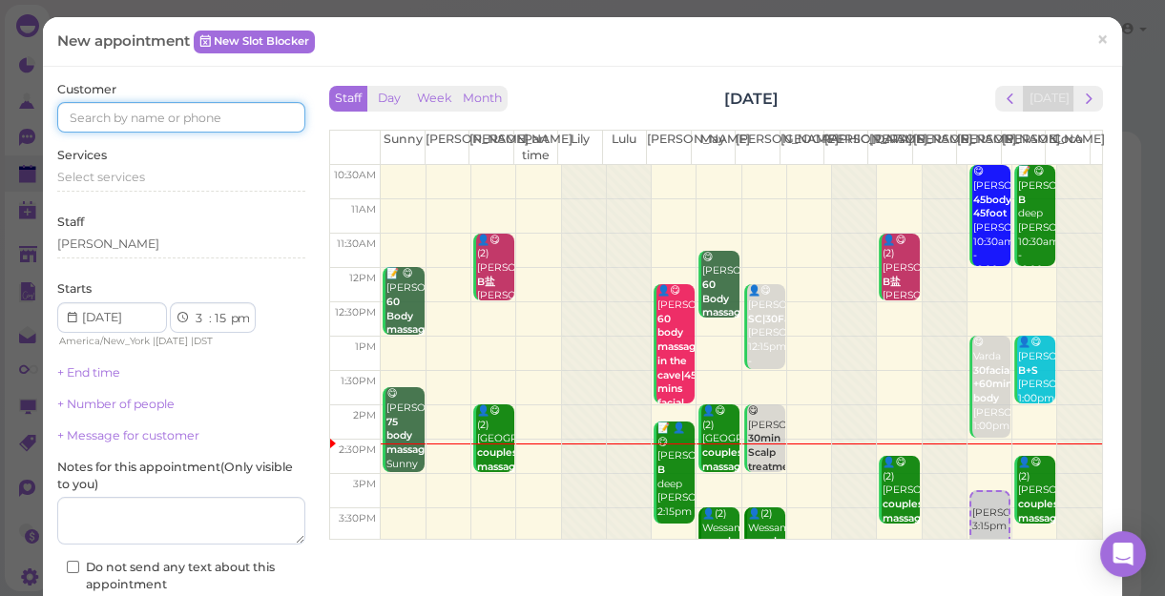
click at [260, 113] on input at bounding box center [181, 117] width 248 height 31
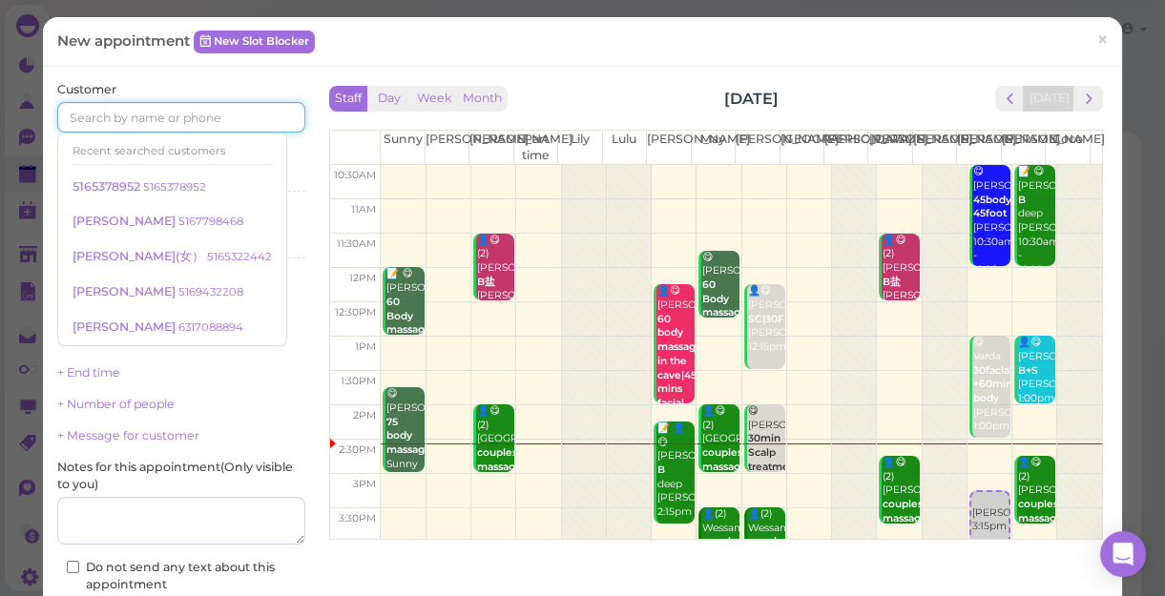
click at [153, 119] on input at bounding box center [181, 117] width 248 height 31
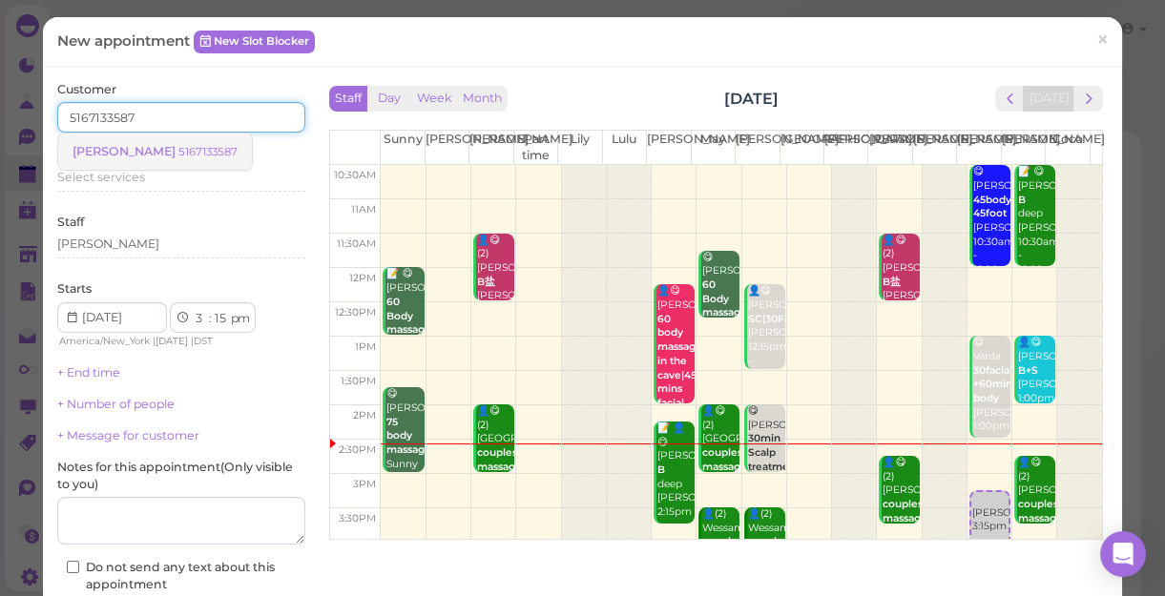
type input "5167133587"
click at [178, 146] on small "5167133587" at bounding box center [207, 151] width 59 height 13
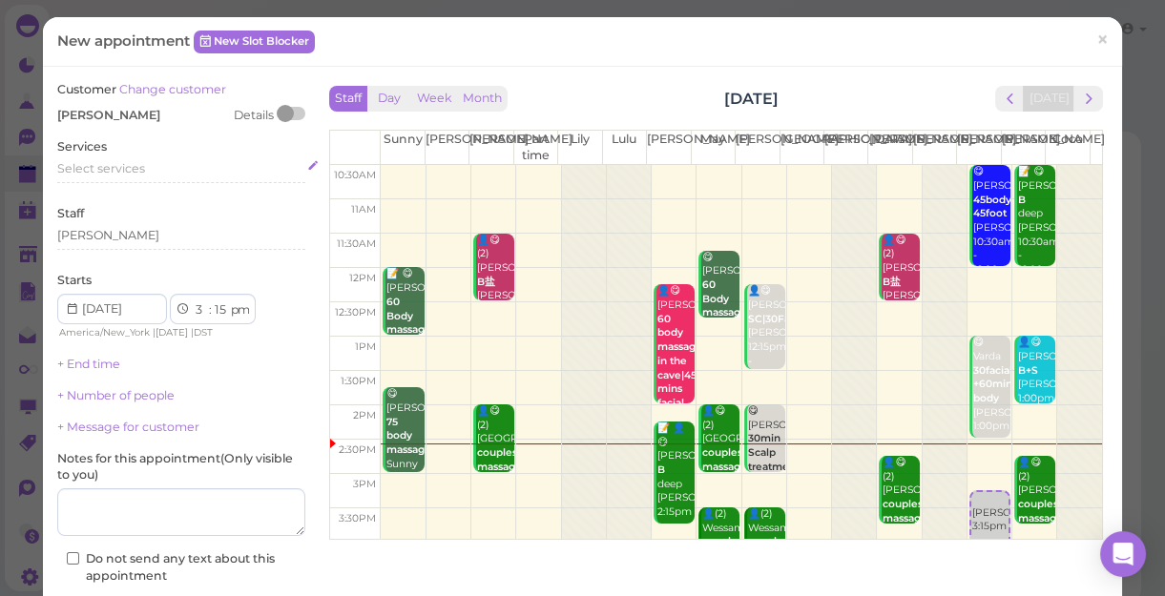
click at [152, 167] on div "Select services" at bounding box center [181, 168] width 248 height 17
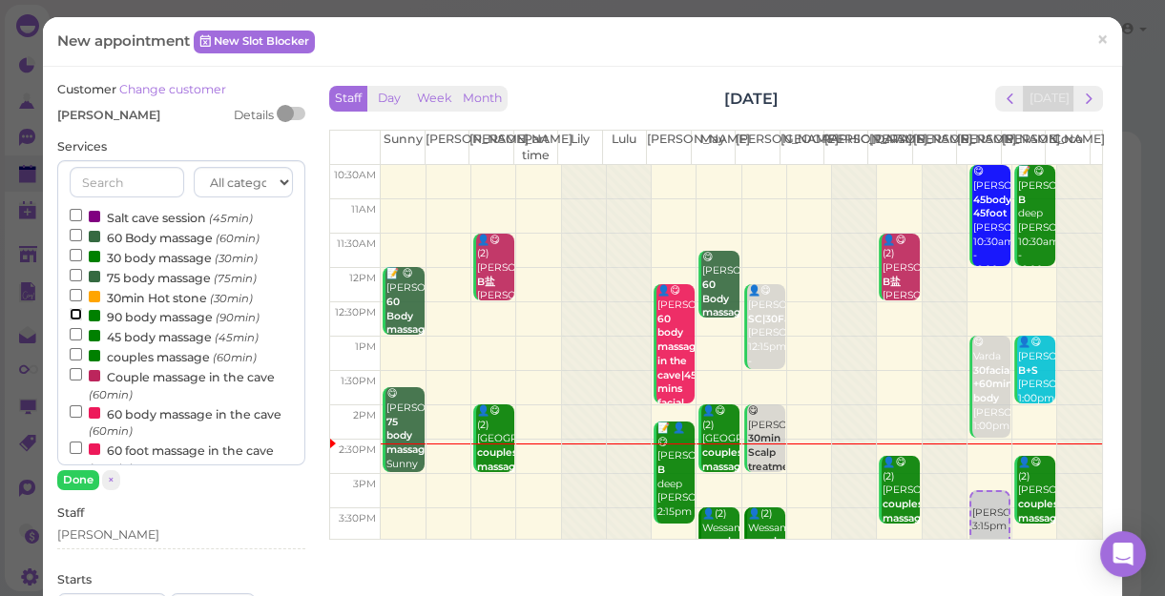
click at [75, 315] on input "90 body massage (90min)" at bounding box center [76, 314] width 12 height 12
click at [82, 480] on button "Done" at bounding box center [78, 480] width 42 height 20
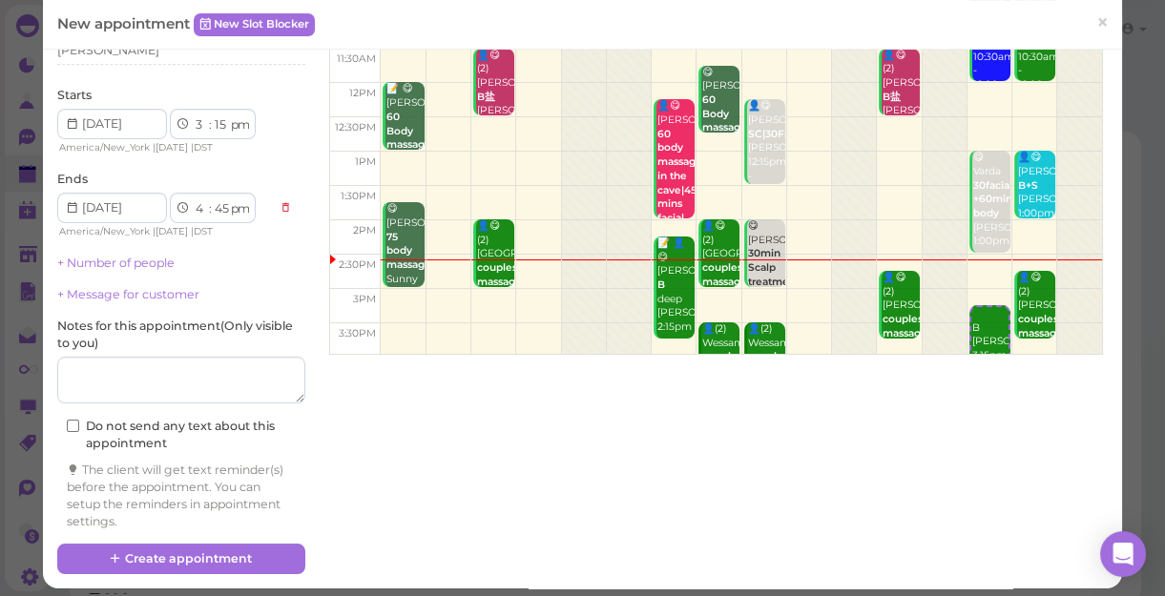
scroll to position [194, 0]
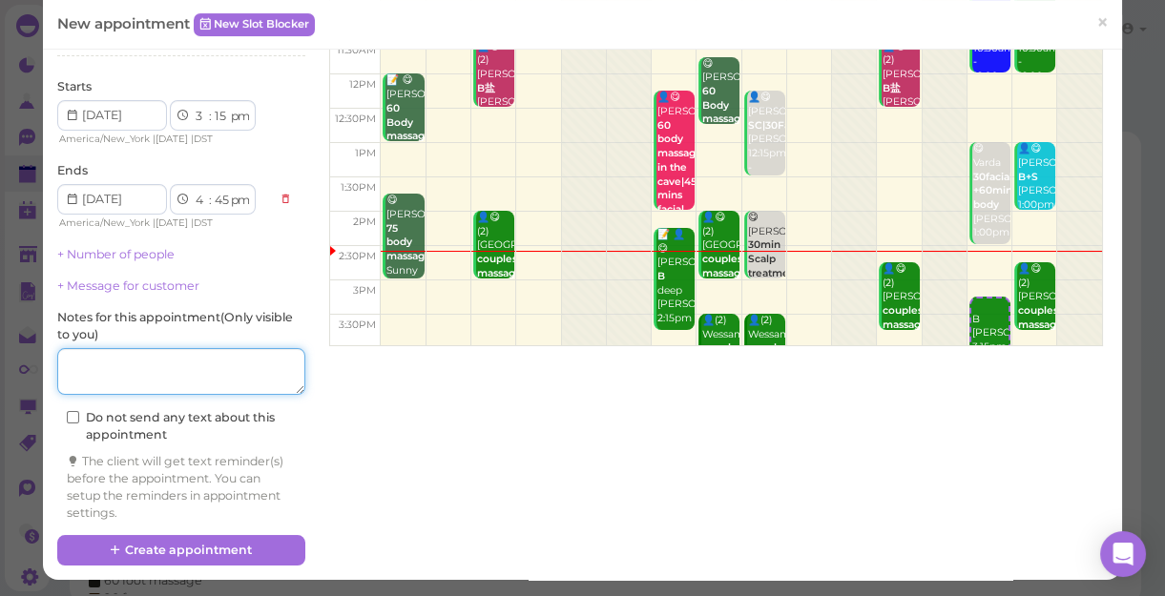
click at [139, 383] on textarea at bounding box center [181, 372] width 248 height 48
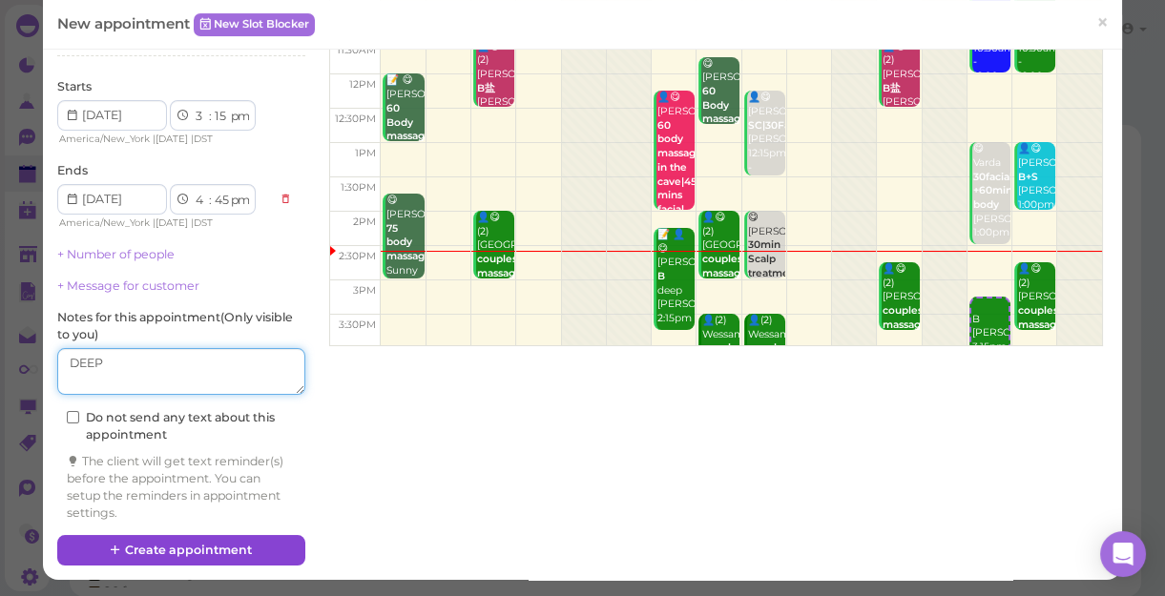
type textarea "DEEP"
click at [203, 548] on button "Create appointment" at bounding box center [181, 550] width 248 height 31
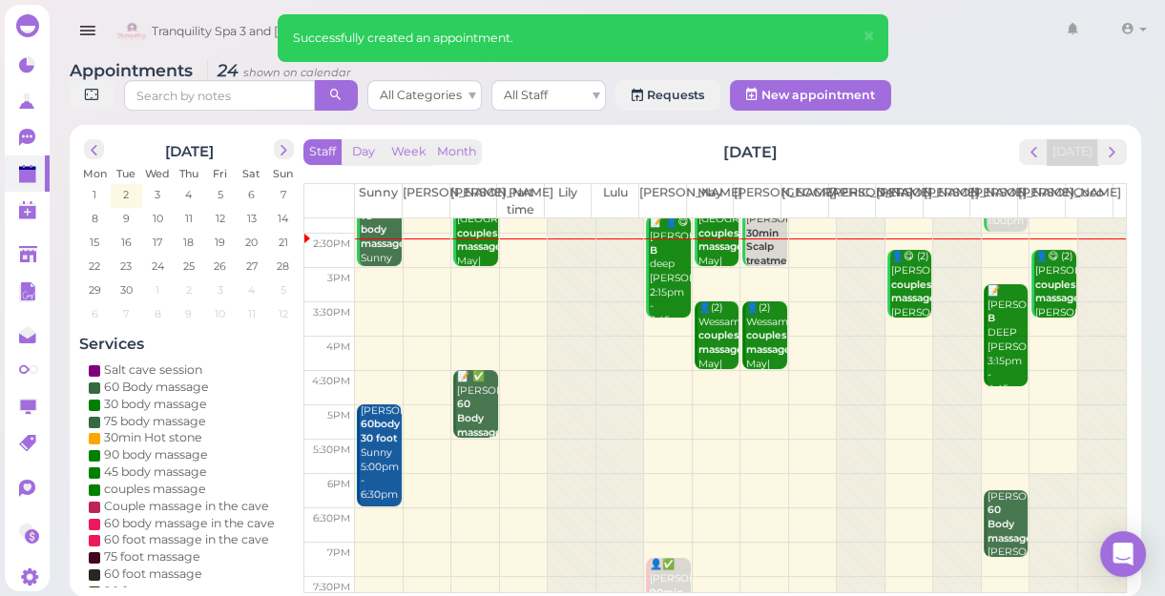
scroll to position [173, 0]
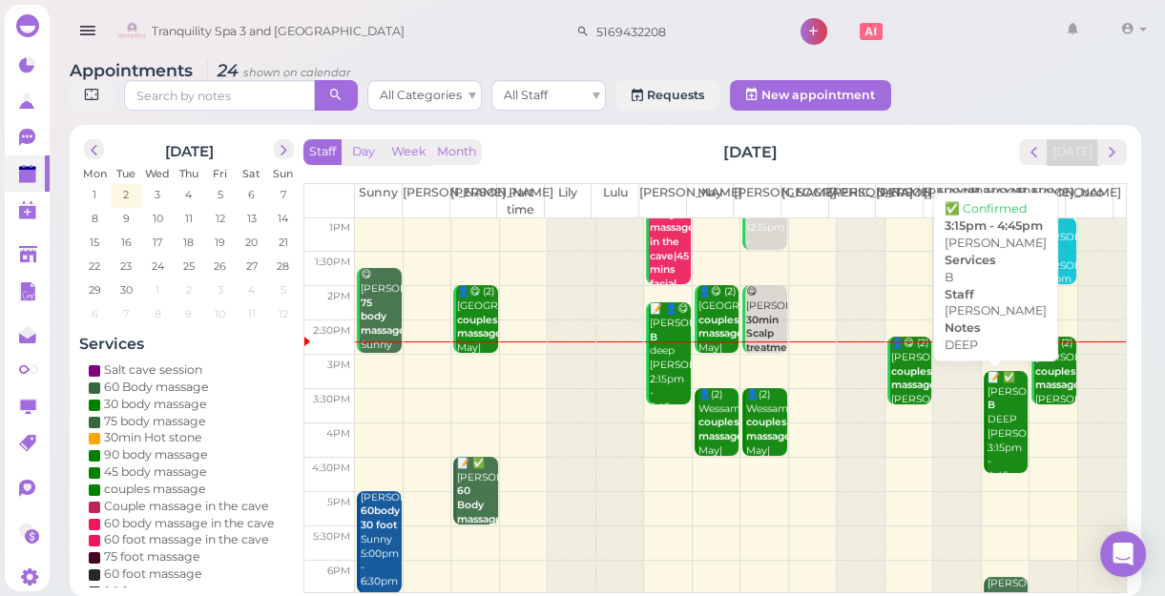
click at [990, 443] on div "📝 ✅ Nicolas B DEEP Linda 3:15pm - 4:45pm" at bounding box center [1007, 427] width 41 height 113
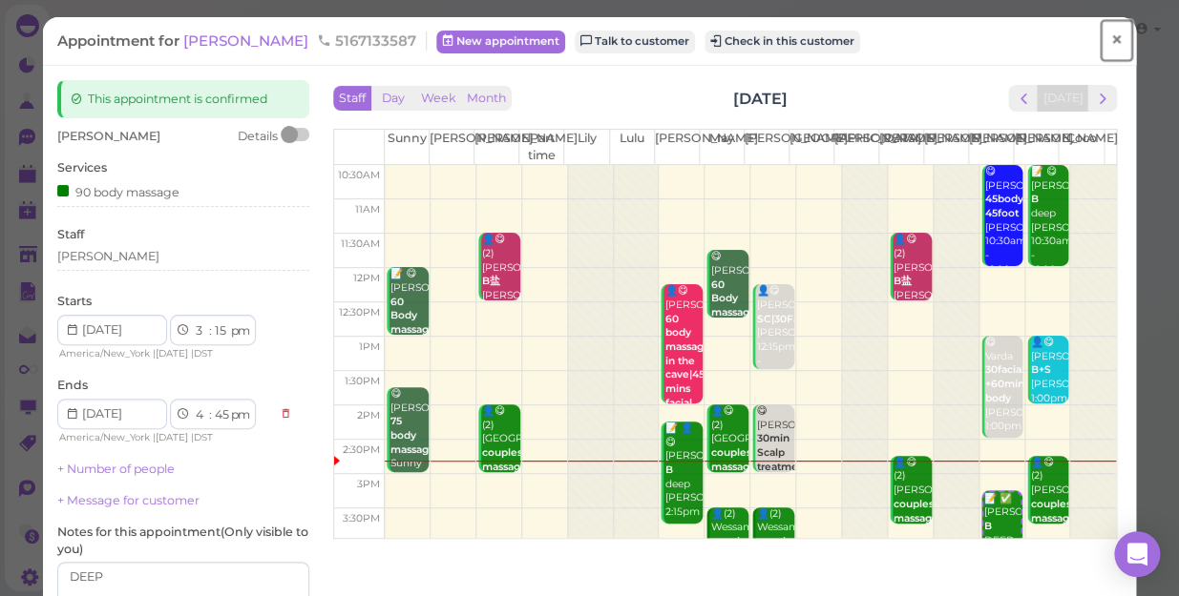
click at [1110, 39] on span "×" at bounding box center [1116, 40] width 12 height 27
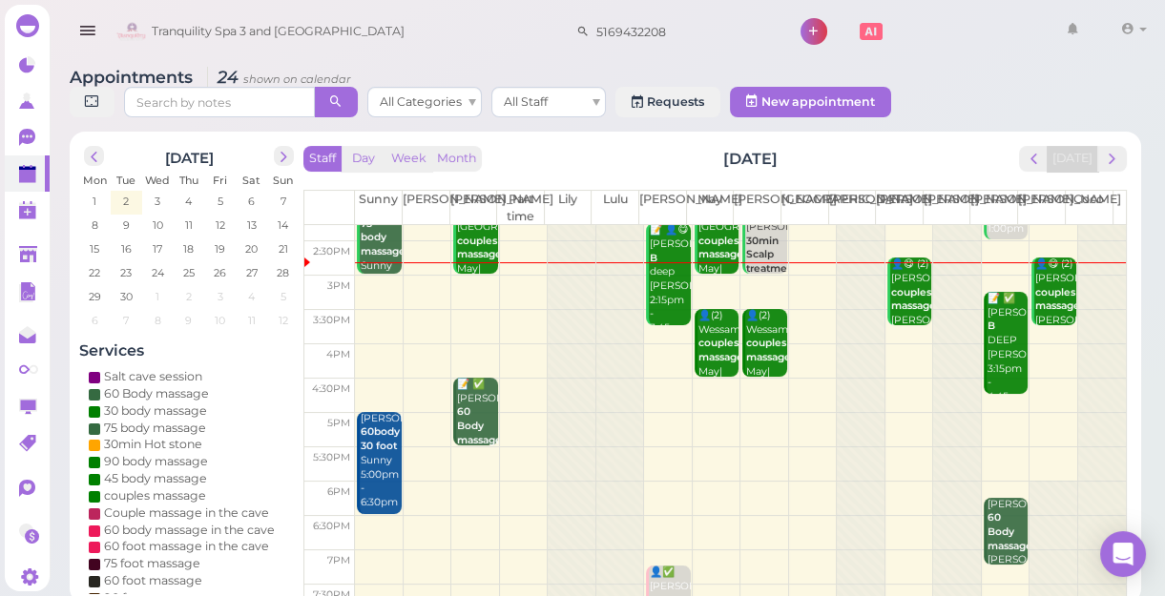
scroll to position [260, 0]
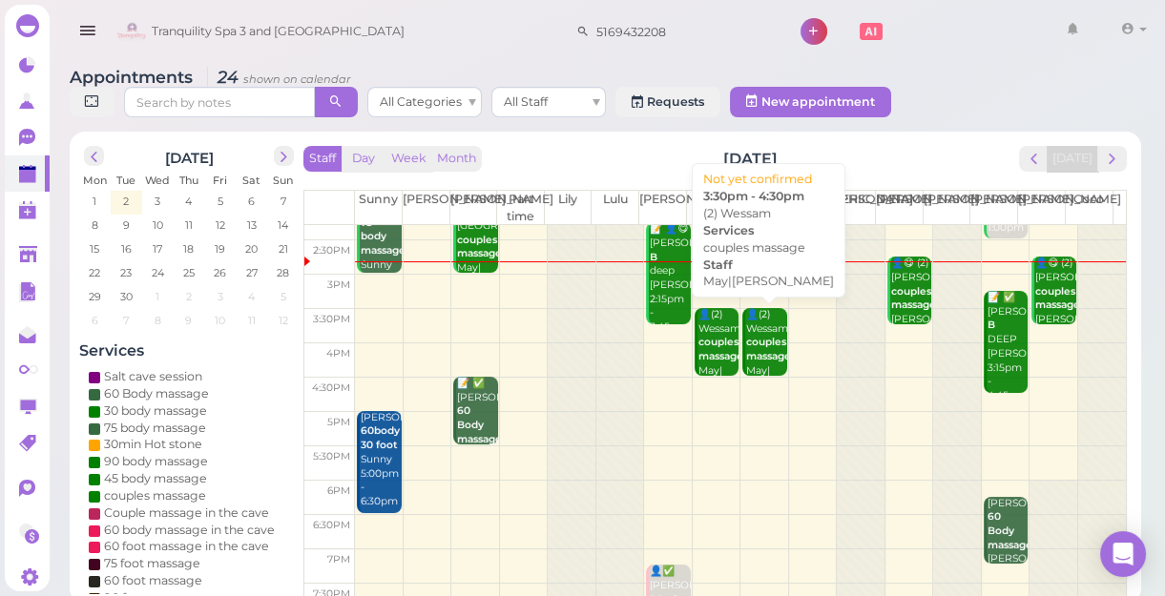
click at [751, 344] on b "couples massage" at bounding box center [768, 349] width 45 height 27
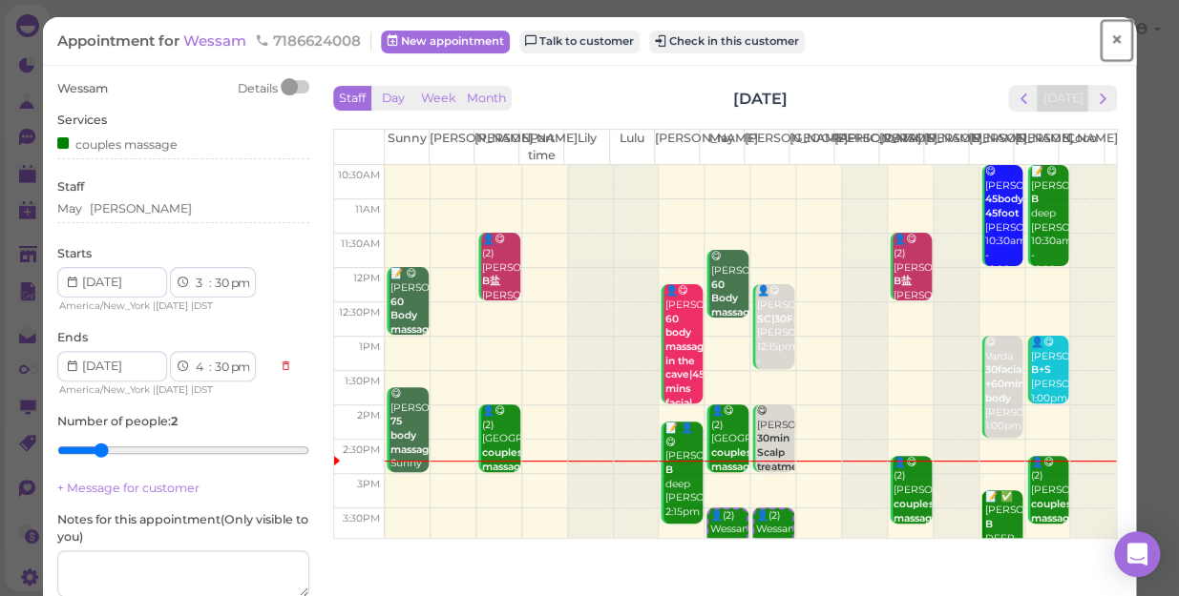
click at [1110, 39] on span "×" at bounding box center [1116, 40] width 12 height 27
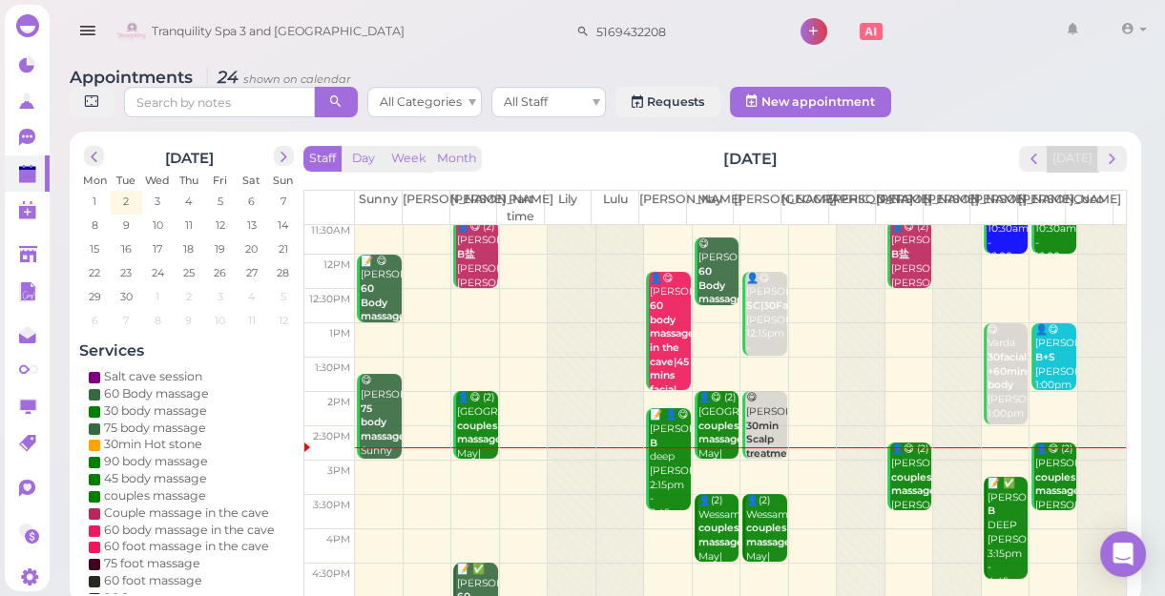
scroll to position [173, 0]
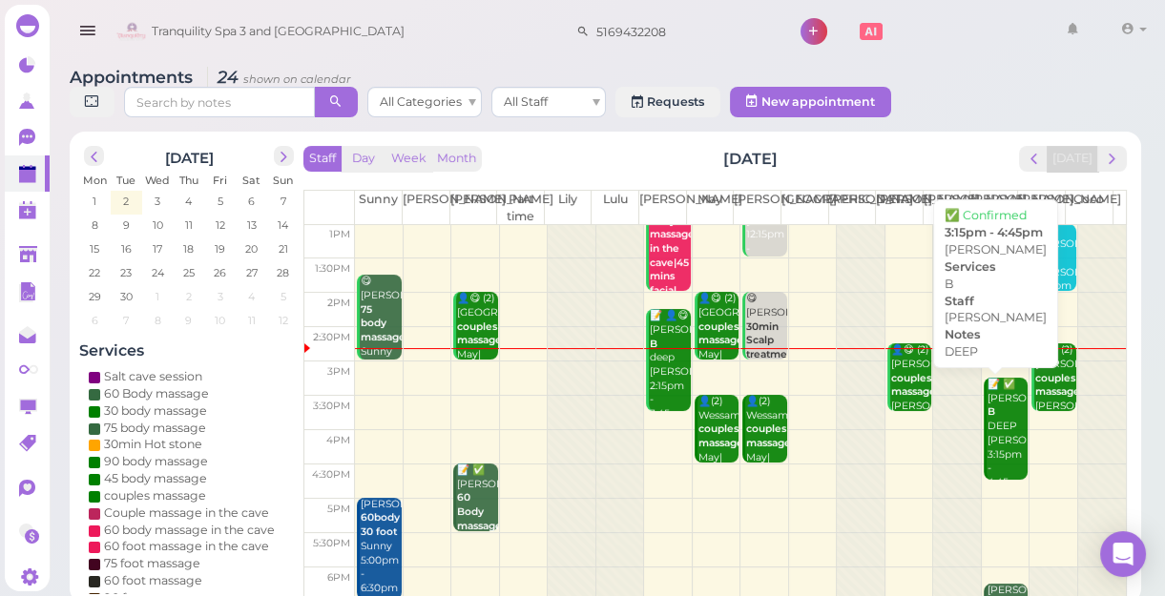
click at [988, 452] on div "📝 ✅ Nicolas B DEEP Linda 3:15pm - 4:45pm" at bounding box center [1007, 434] width 41 height 113
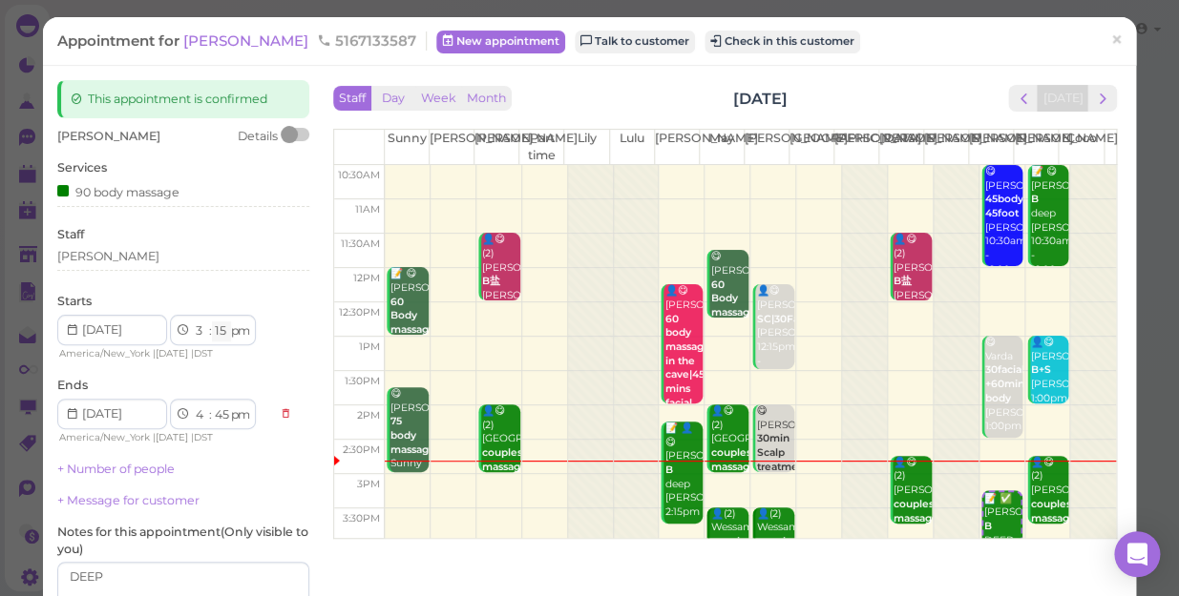
click at [220, 334] on select "00 05 10 15 20 25 30 35 40 45 50 55" at bounding box center [221, 332] width 19 height 20
click at [1110, 41] on span "×" at bounding box center [1116, 40] width 12 height 27
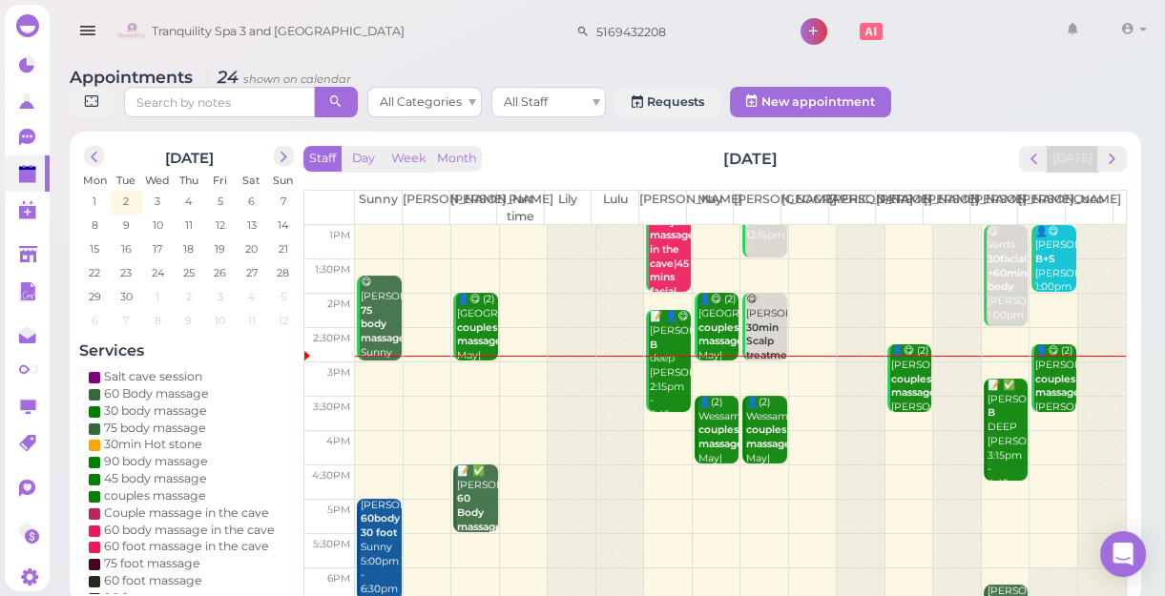
scroll to position [173, 0]
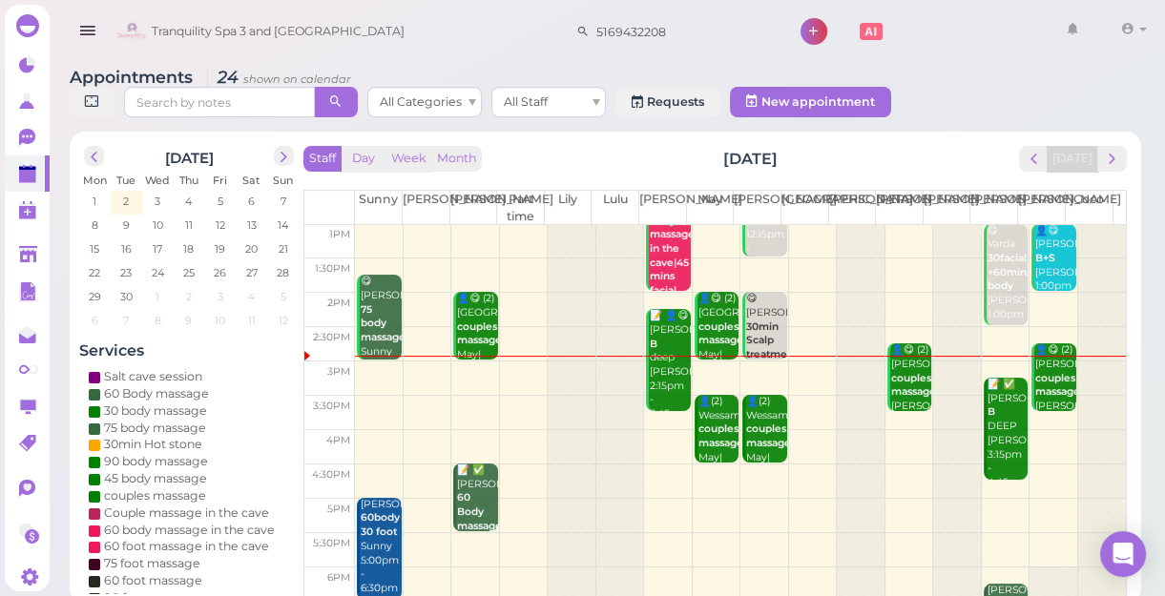
click at [382, 396] on td at bounding box center [740, 413] width 771 height 34
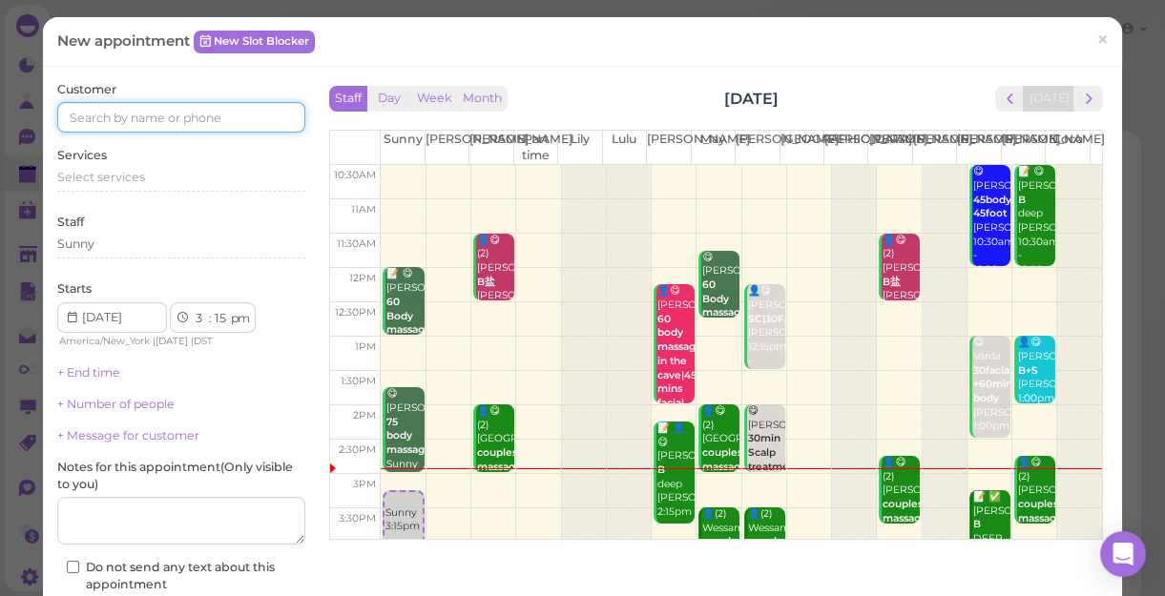
click at [215, 115] on input at bounding box center [181, 117] width 248 height 31
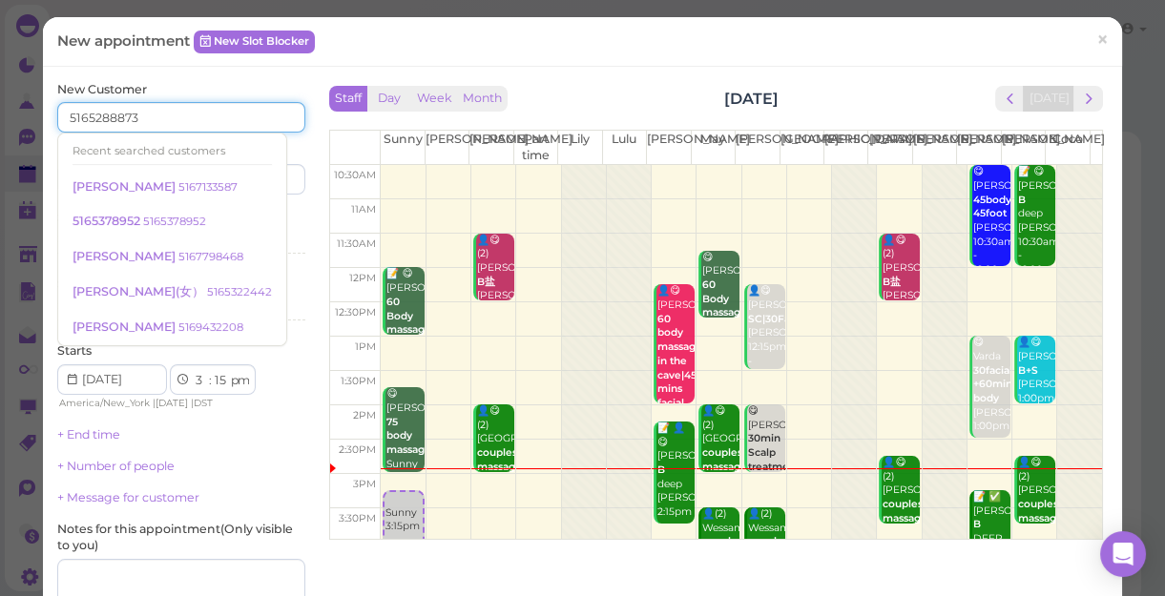
type input "5165288873"
click at [277, 149] on div "Last name" at bounding box center [245, 168] width 119 height 52
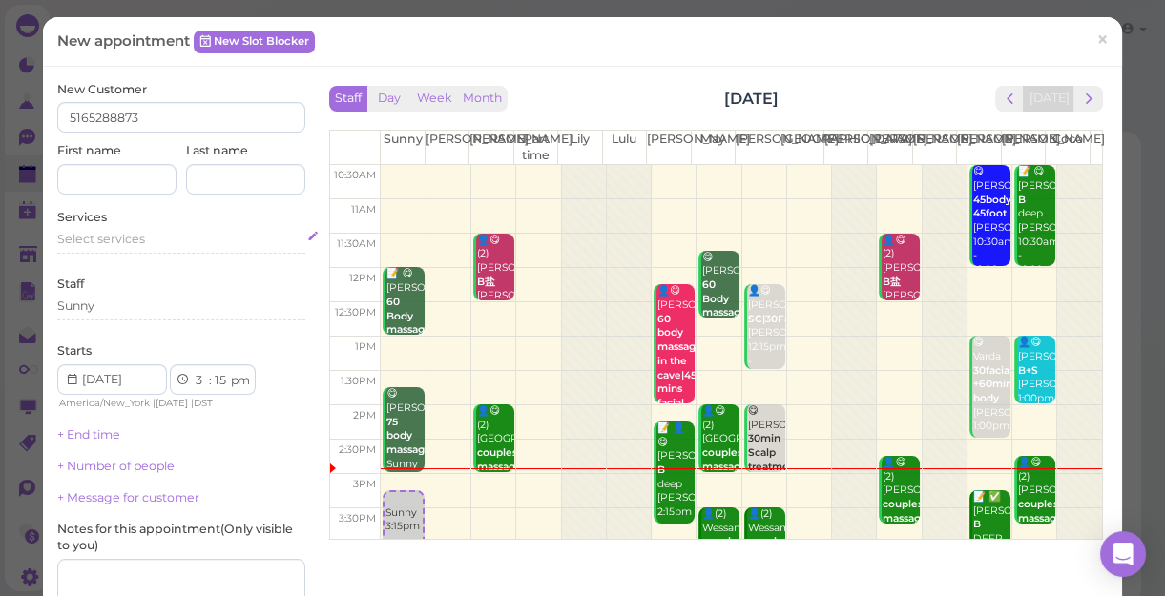
click at [141, 232] on span "Select services" at bounding box center [101, 239] width 88 height 14
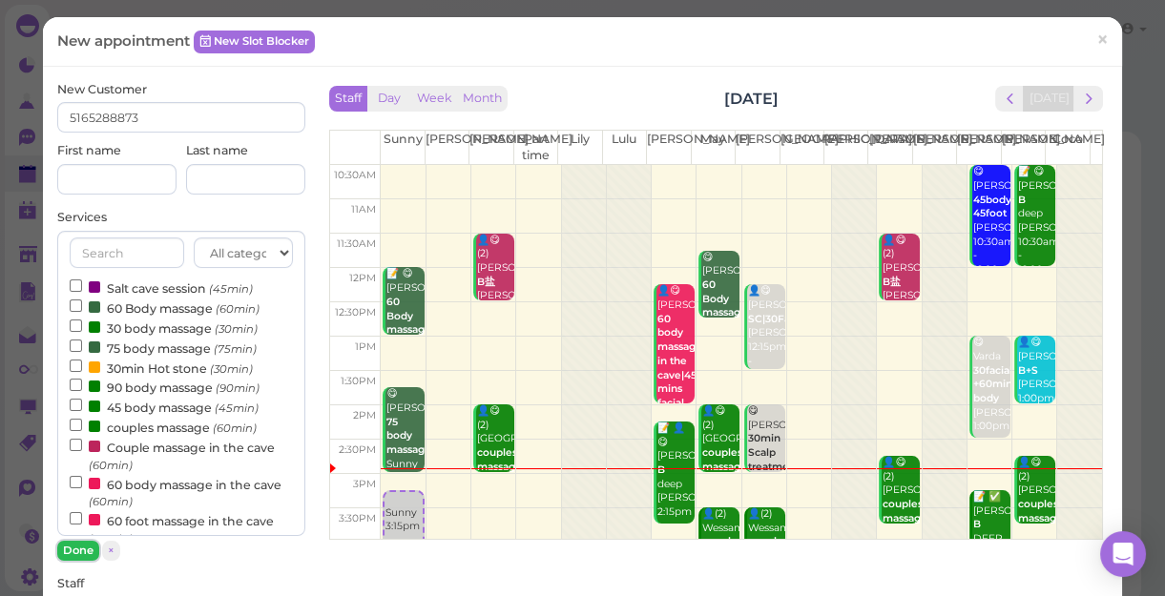
click at [77, 546] on button "Done" at bounding box center [78, 551] width 42 height 20
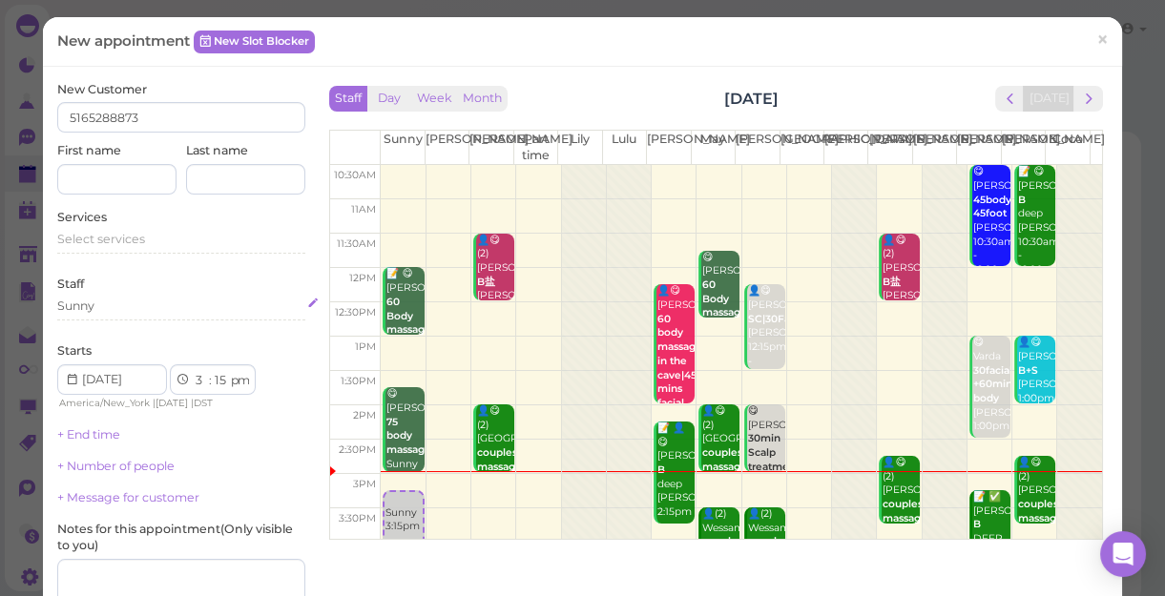
click at [111, 305] on div "Sunny" at bounding box center [181, 306] width 248 height 17
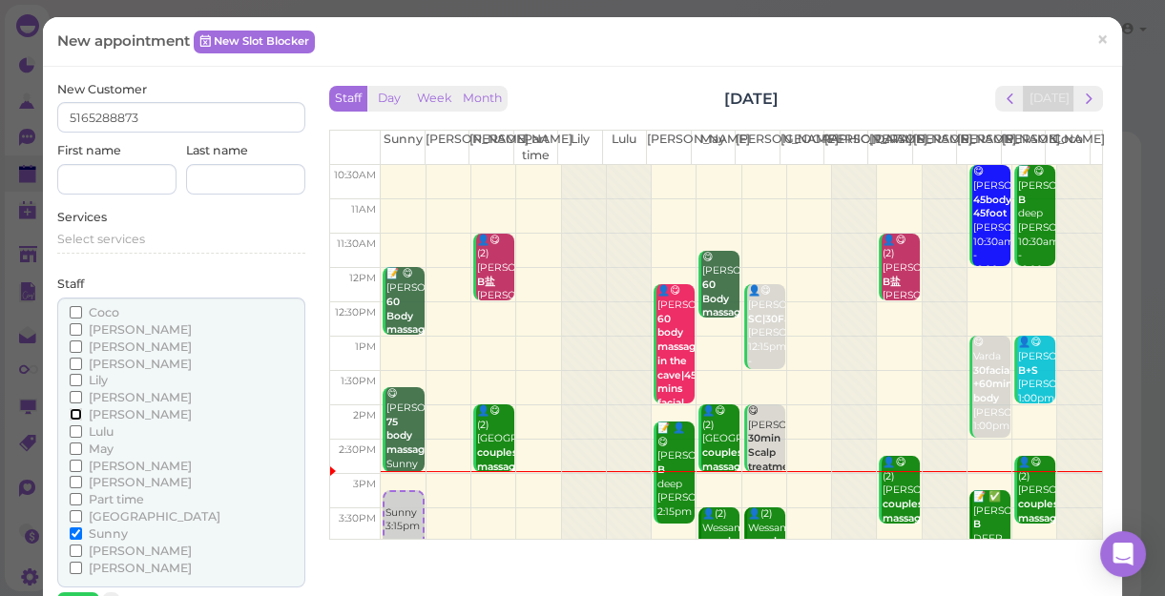
click at [72, 415] on input "[PERSON_NAME]" at bounding box center [76, 414] width 12 height 12
click at [71, 466] on input "[PERSON_NAME]" at bounding box center [76, 466] width 12 height 12
click at [73, 410] on input "[PERSON_NAME]" at bounding box center [76, 414] width 12 height 12
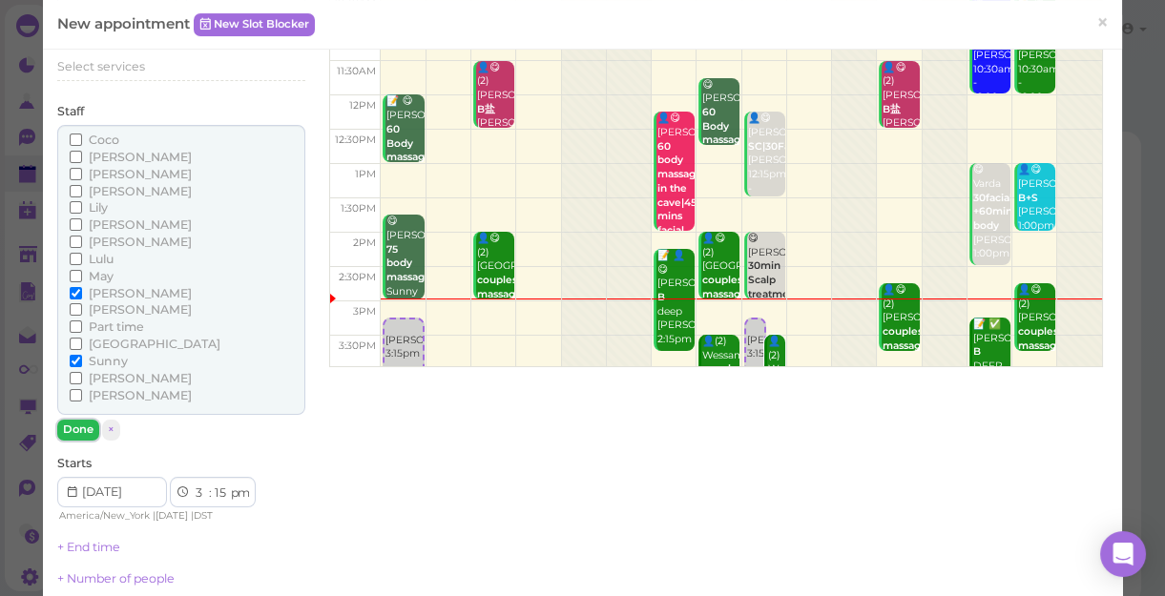
click at [75, 430] on button "Done" at bounding box center [78, 430] width 42 height 20
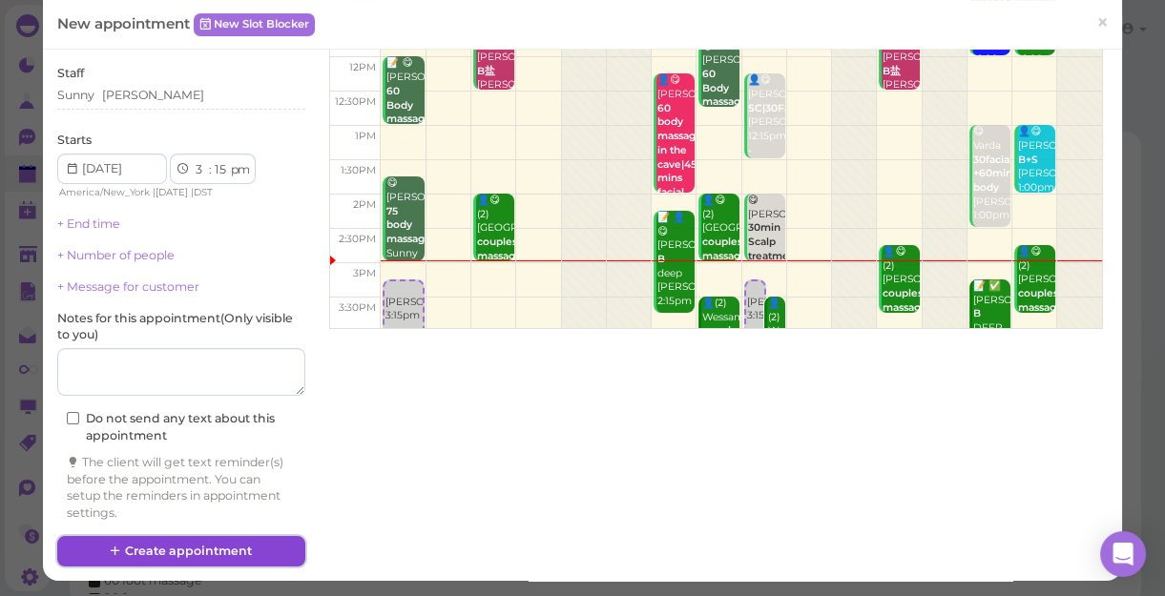
click at [232, 542] on button "Create appointment" at bounding box center [181, 551] width 248 height 31
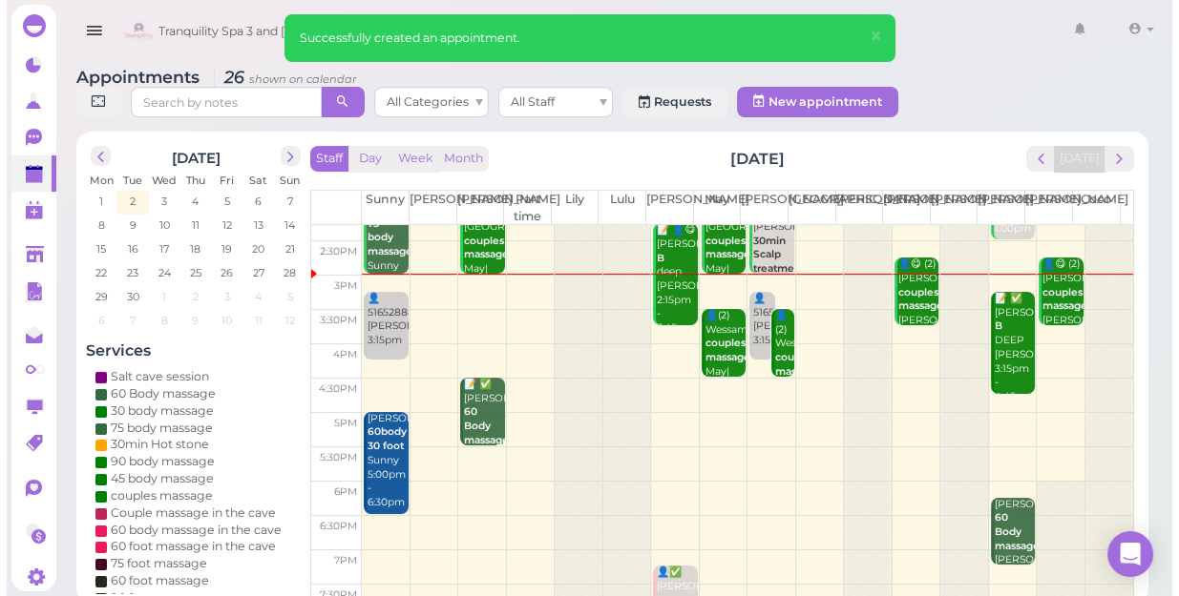
scroll to position [260, 0]
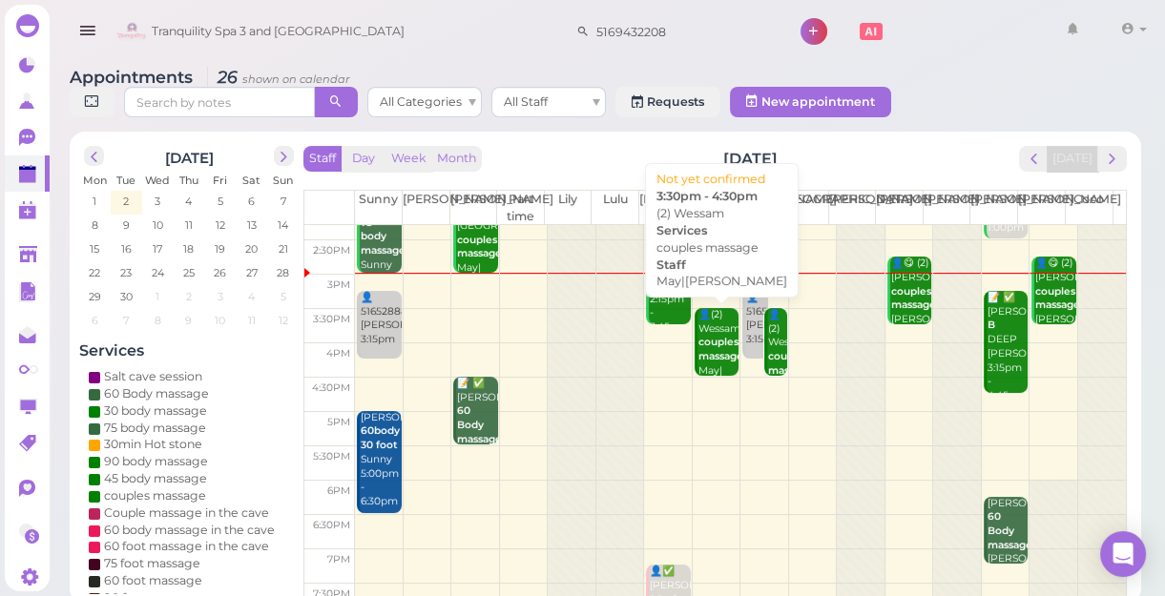
click at [712, 367] on div "👤(2) Wessam couples massage May|Mike 3:30pm - 4:30pm" at bounding box center [718, 371] width 41 height 126
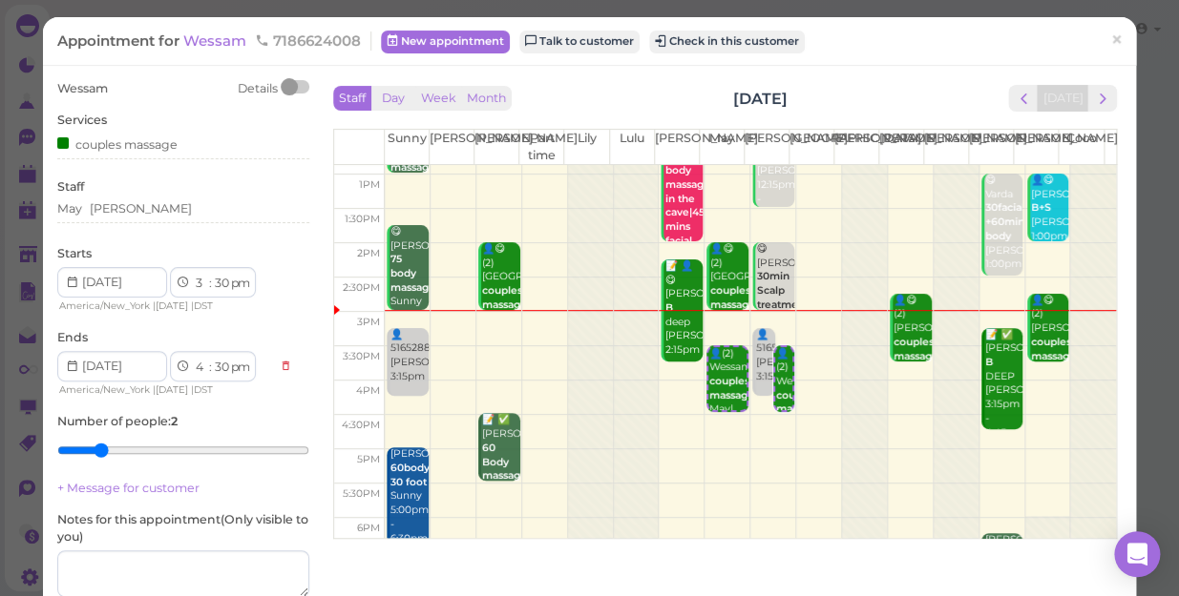
scroll to position [173, 0]
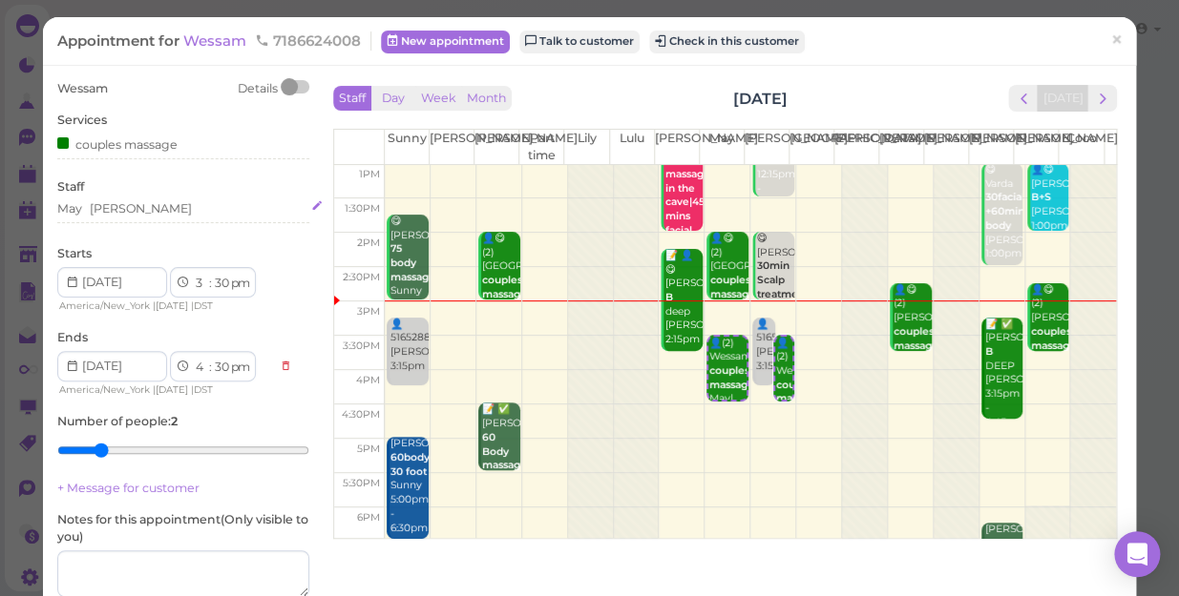
click at [134, 217] on div "May [PERSON_NAME]" at bounding box center [183, 208] width 252 height 17
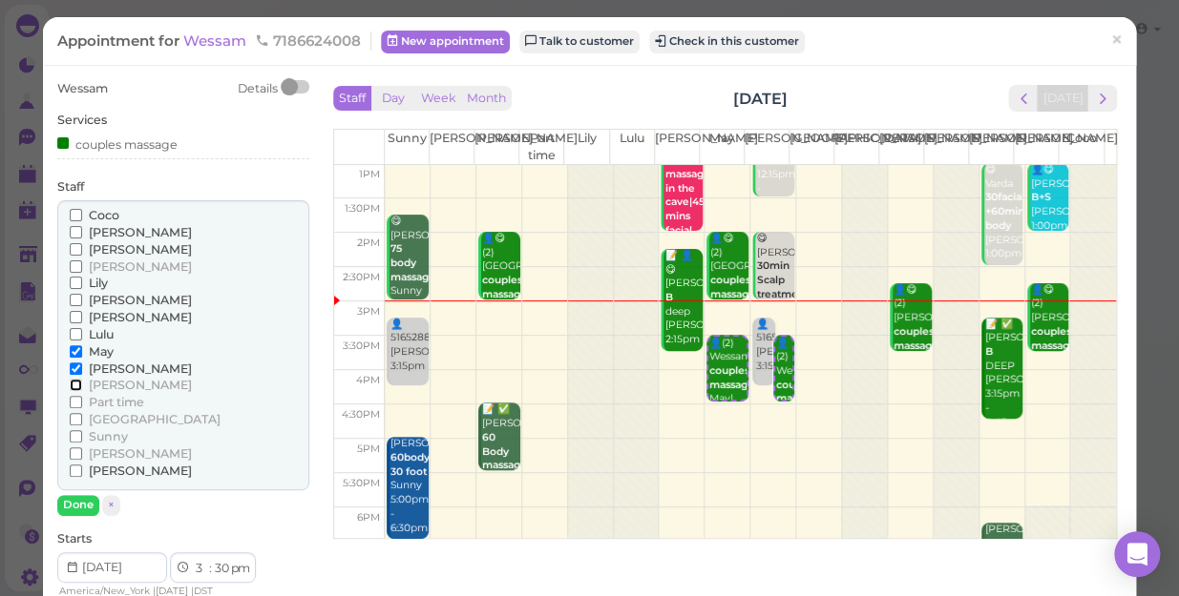
click at [73, 384] on input "[PERSON_NAME]" at bounding box center [76, 385] width 12 height 12
click at [76, 366] on input "[PERSON_NAME]" at bounding box center [76, 369] width 12 height 12
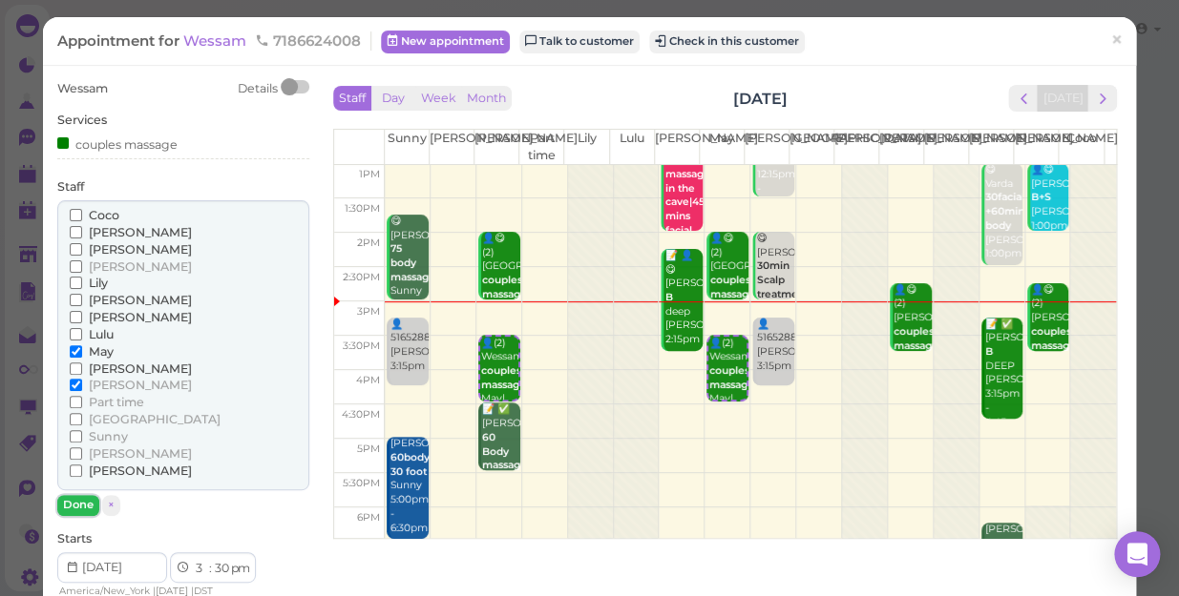
click at [77, 504] on button "Done" at bounding box center [78, 505] width 42 height 20
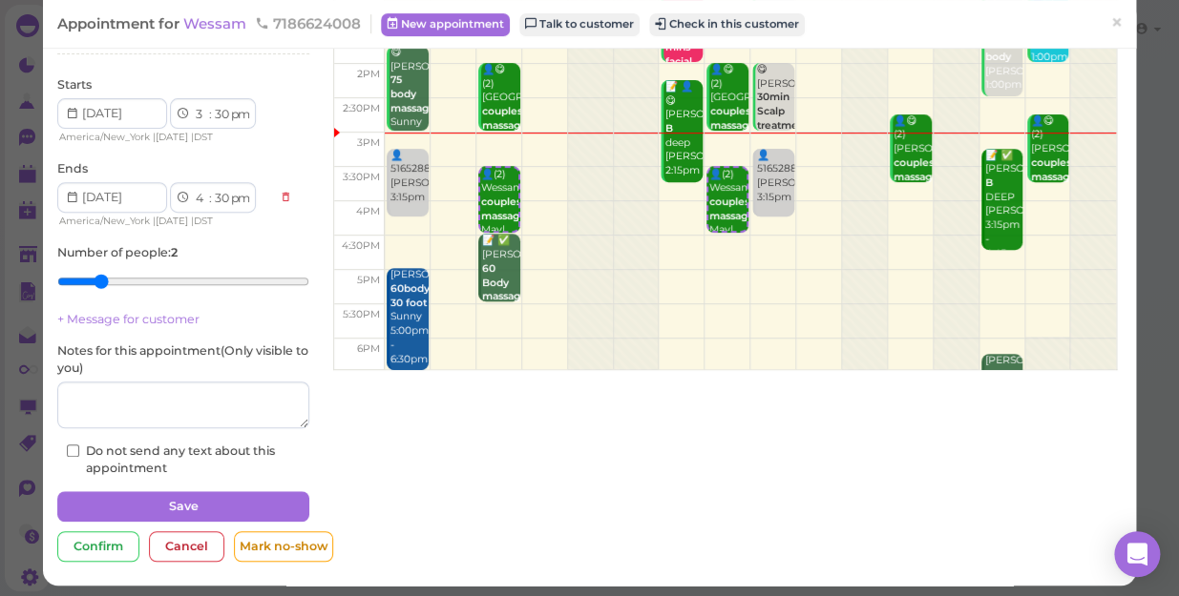
scroll to position [174, 0]
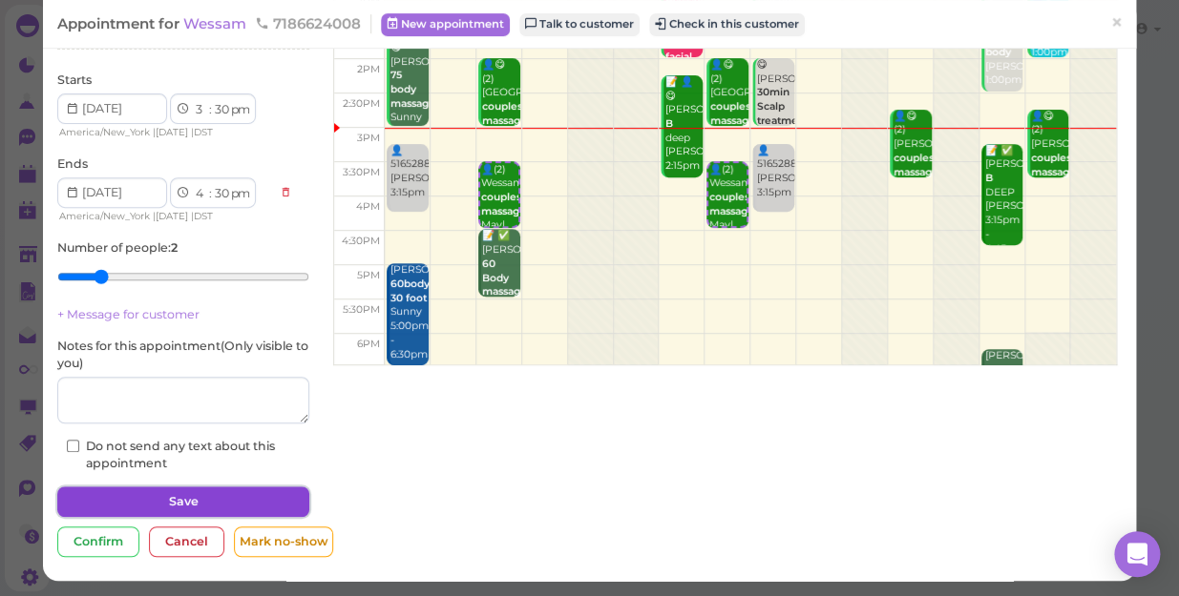
click at [161, 500] on button "Save" at bounding box center [183, 502] width 252 height 31
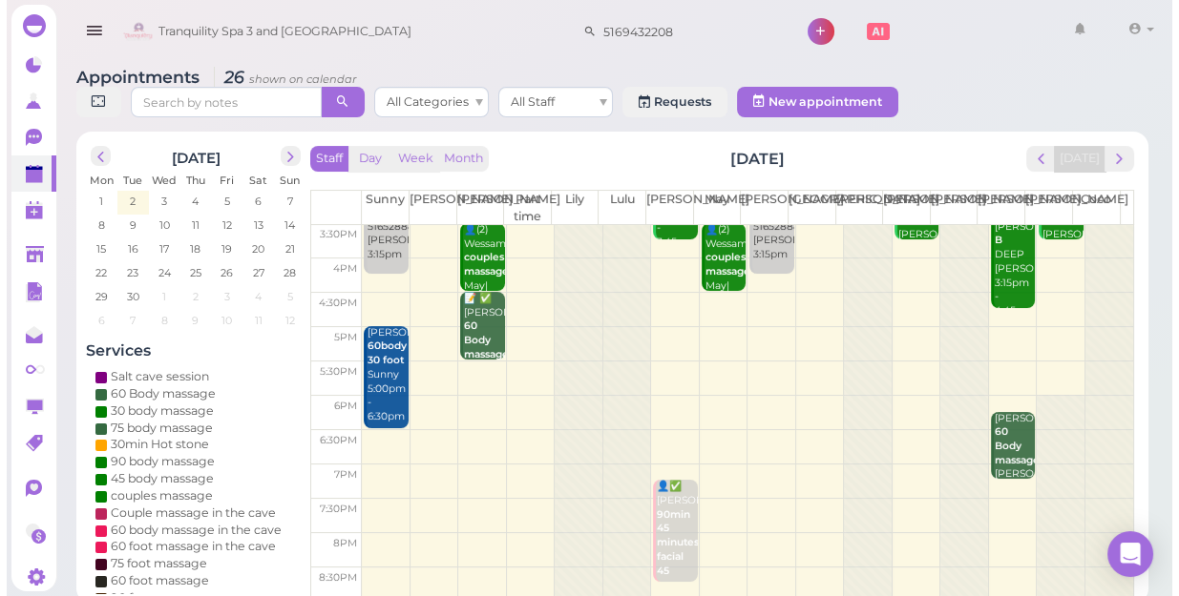
scroll to position [258, 0]
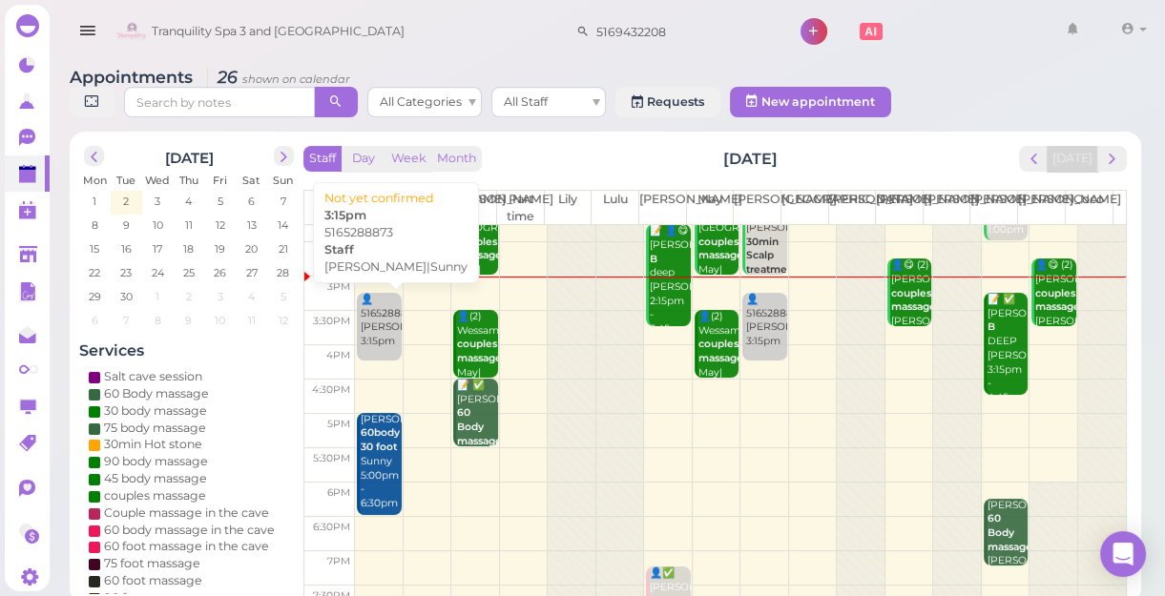
click at [368, 347] on div "👤5165288873 Mike|Sunny 3:15pm" at bounding box center [380, 321] width 41 height 56
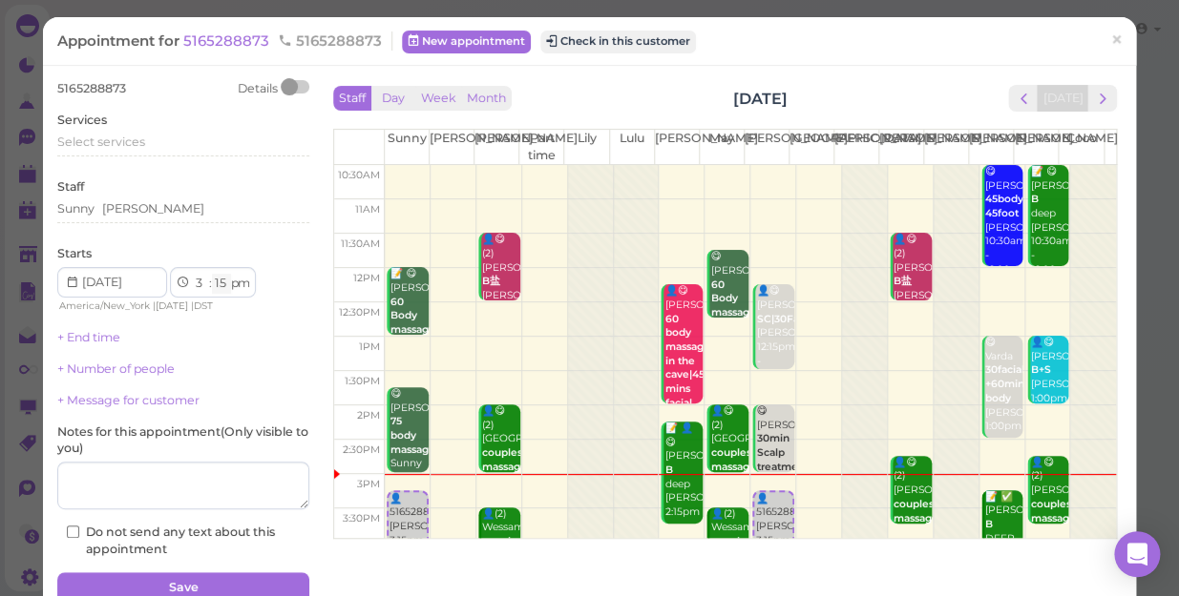
click at [220, 285] on select "00 05 10 15 20 25 30 35 40 45 50 55" at bounding box center [221, 284] width 19 height 20
select select "30"
click at [212, 274] on select "00 05 10 15 20 25 30 35 40 45 50 55" at bounding box center [221, 284] width 19 height 20
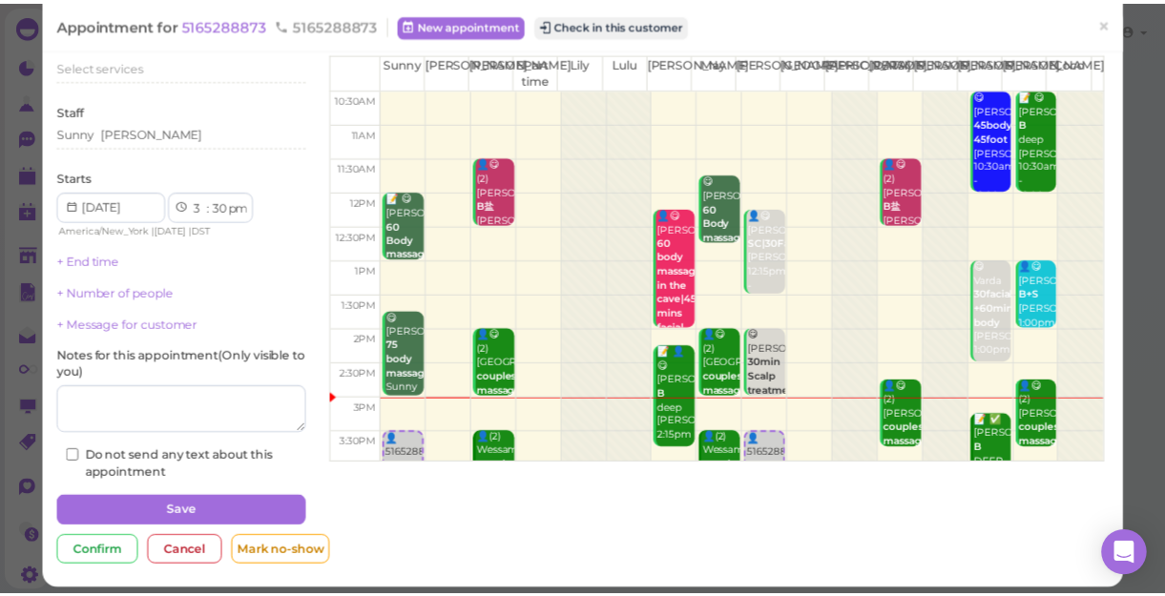
scroll to position [86, 0]
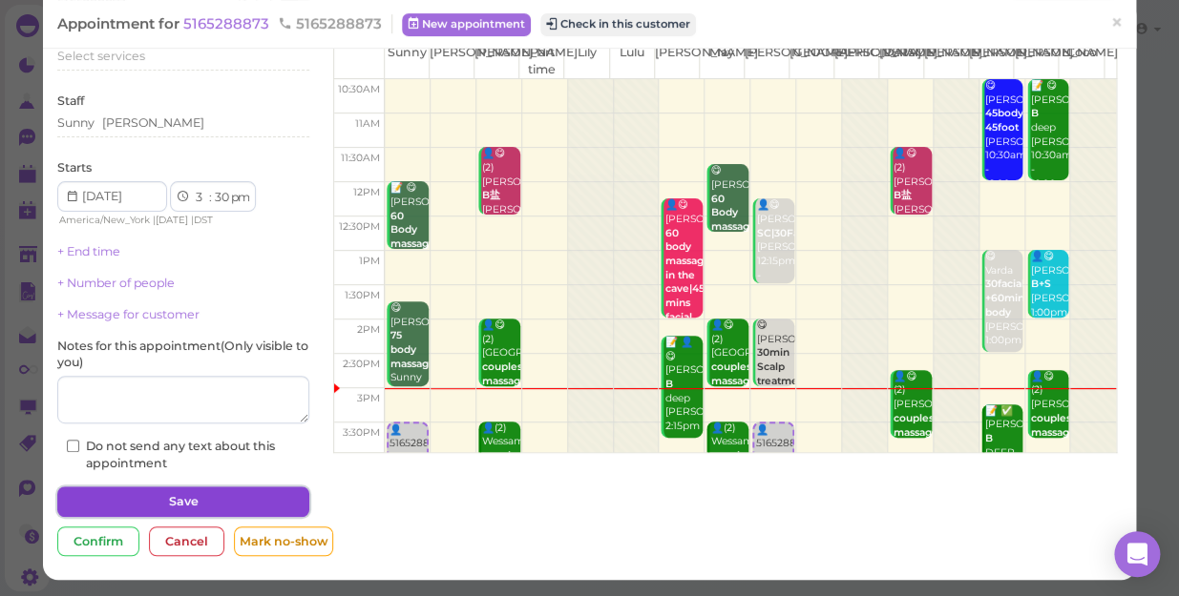
click at [230, 499] on button "Save" at bounding box center [183, 502] width 252 height 31
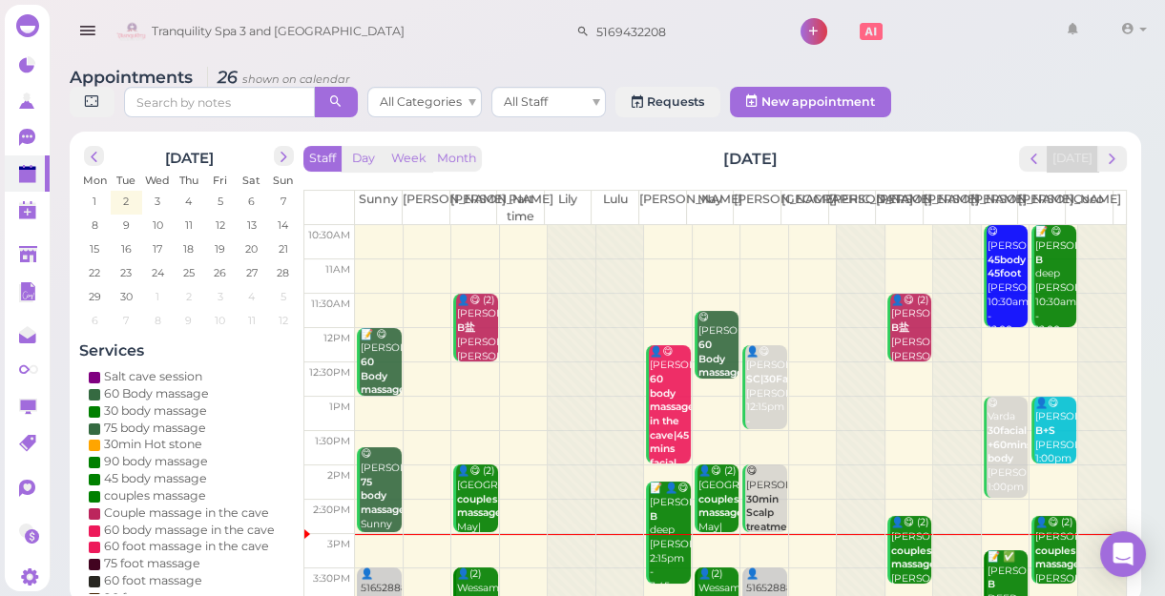
scroll to position [260, 0]
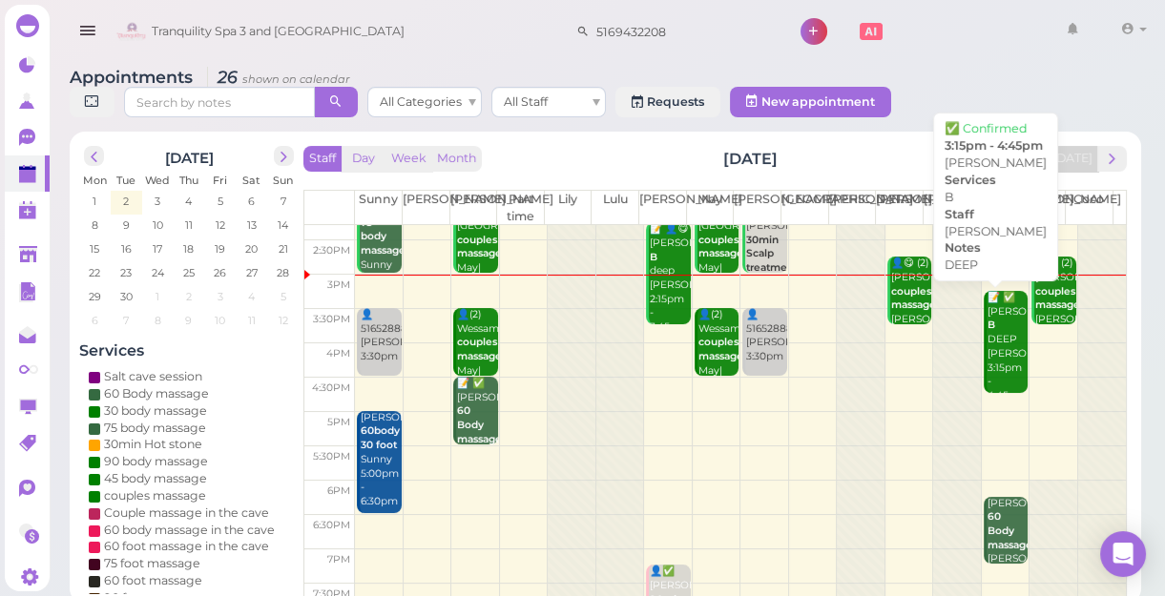
click at [992, 361] on div "📝 ✅ Nicolas B DEEP Linda 3:15pm - 4:45pm" at bounding box center [1007, 347] width 41 height 113
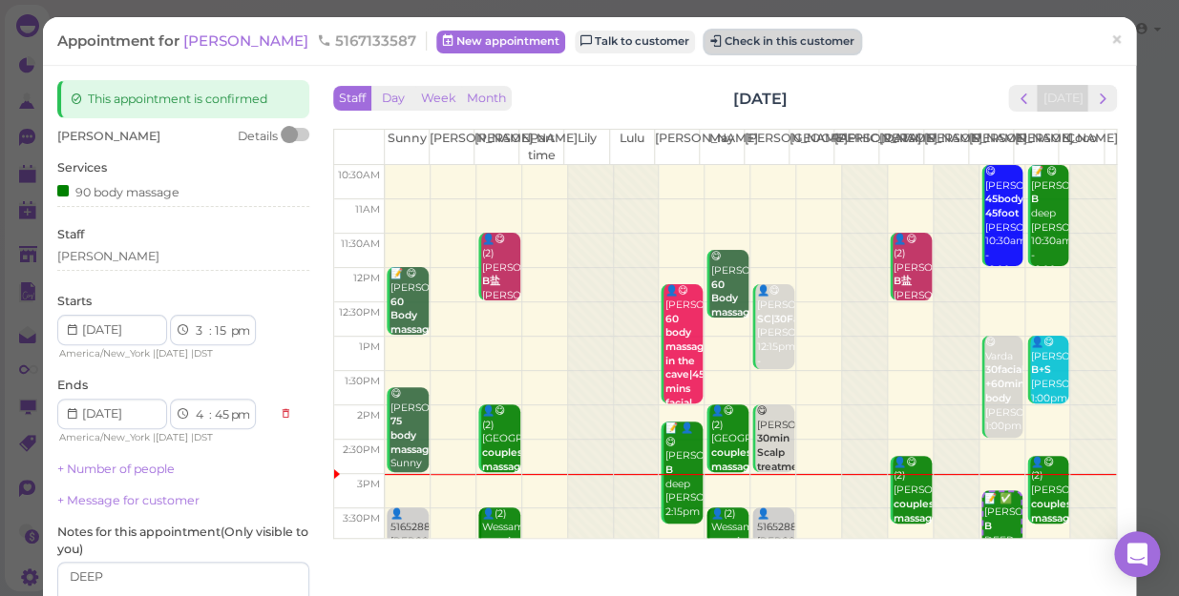
click at [704, 49] on button "Check in this customer" at bounding box center [782, 42] width 156 height 23
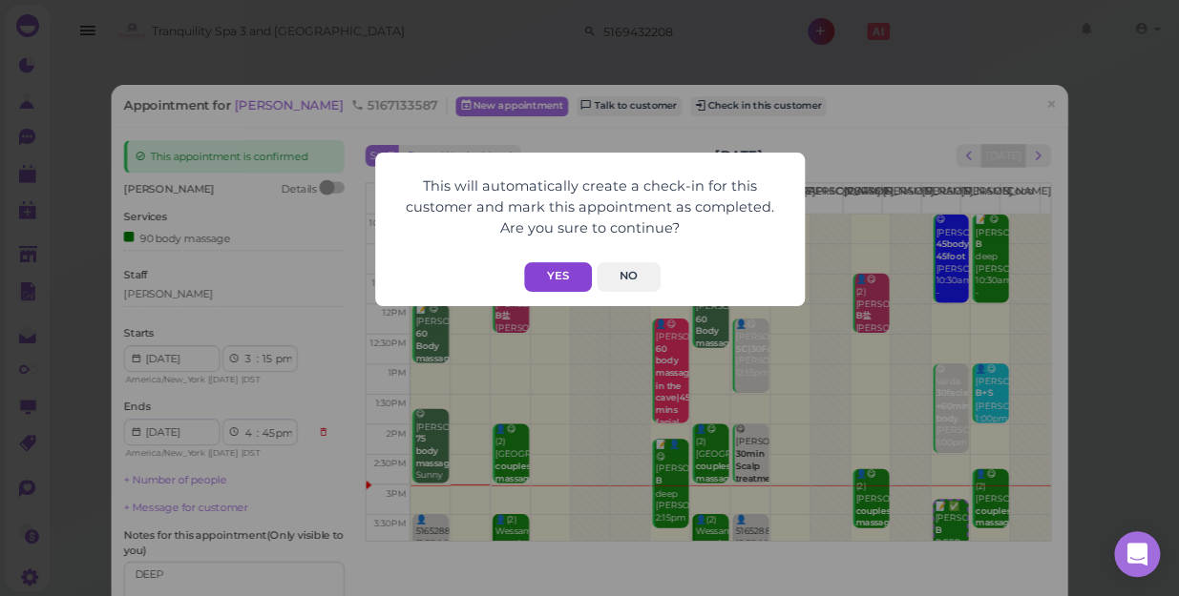
click at [571, 267] on button "Yes" at bounding box center [558, 277] width 68 height 30
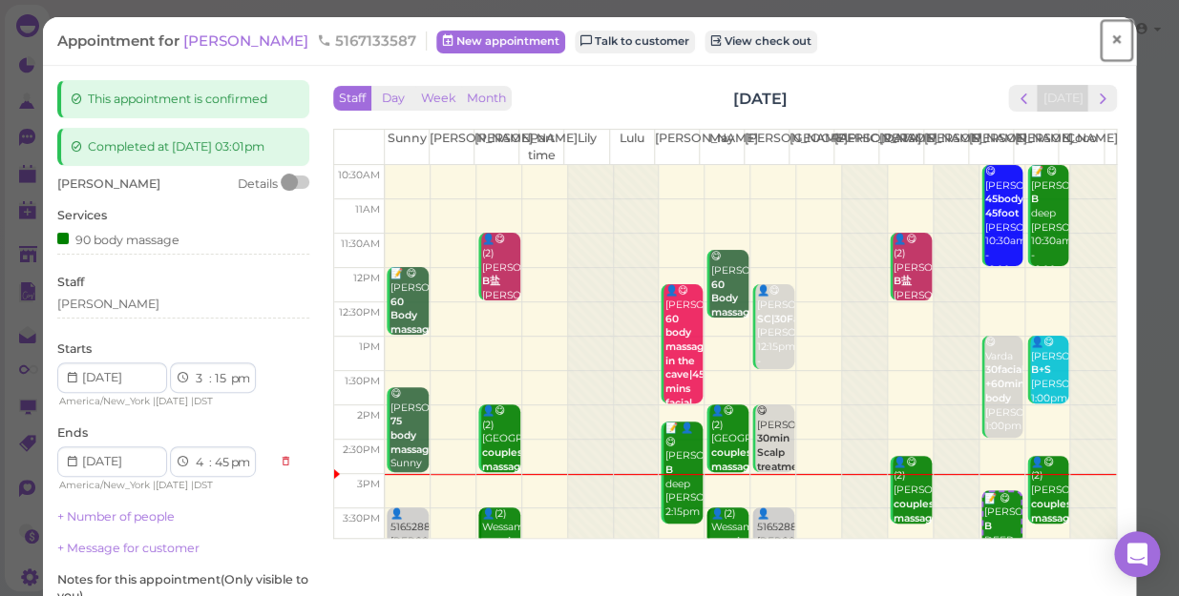
click at [1110, 40] on span "×" at bounding box center [1116, 40] width 12 height 27
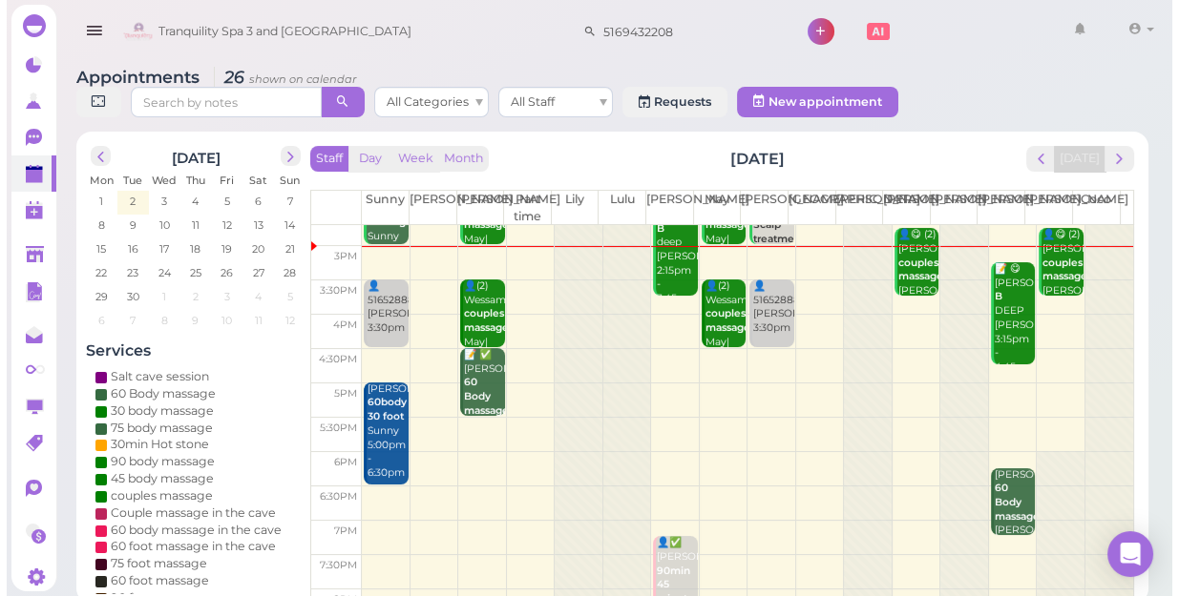
scroll to position [258, 0]
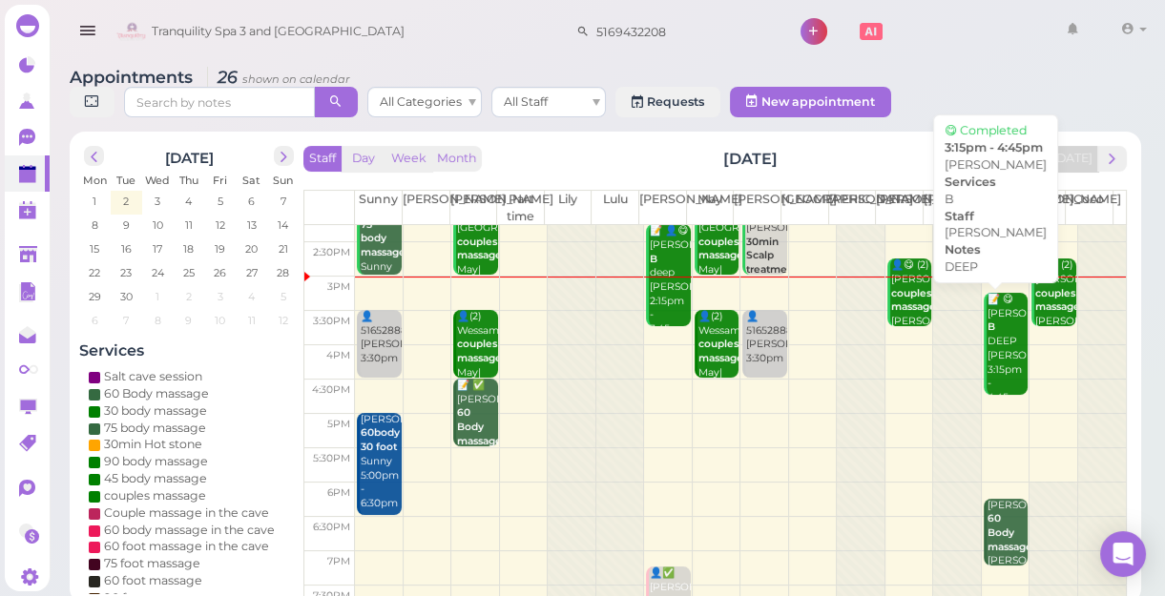
click at [995, 347] on div "📝 😋 Nicolas B DEEP Linda 3:15pm - 4:45pm" at bounding box center [1007, 349] width 41 height 113
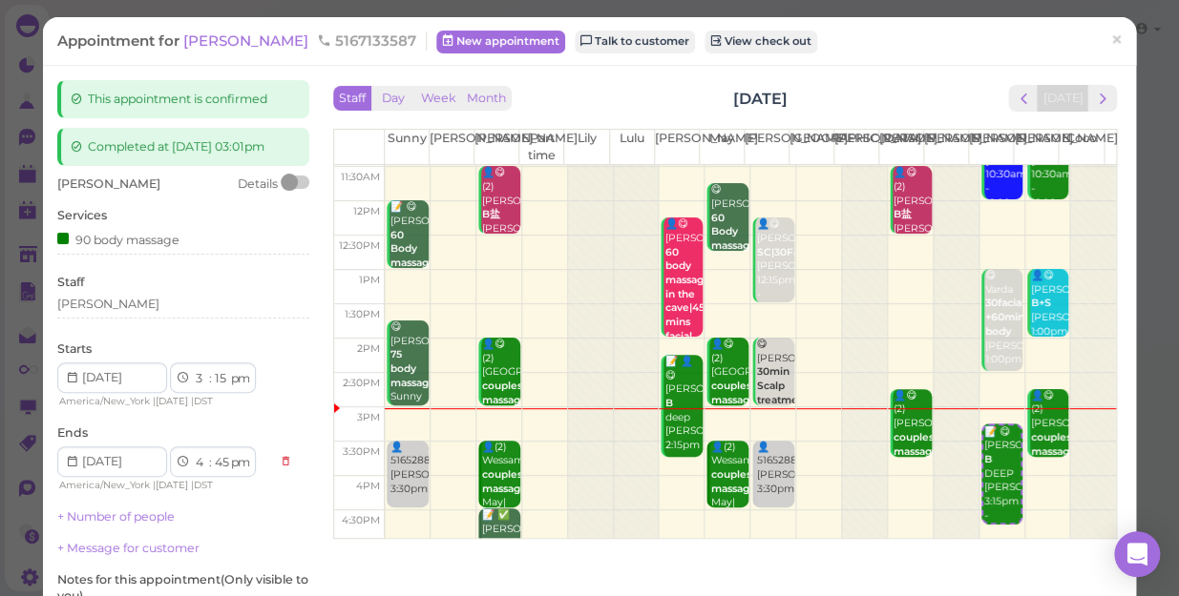
scroll to position [86, 0]
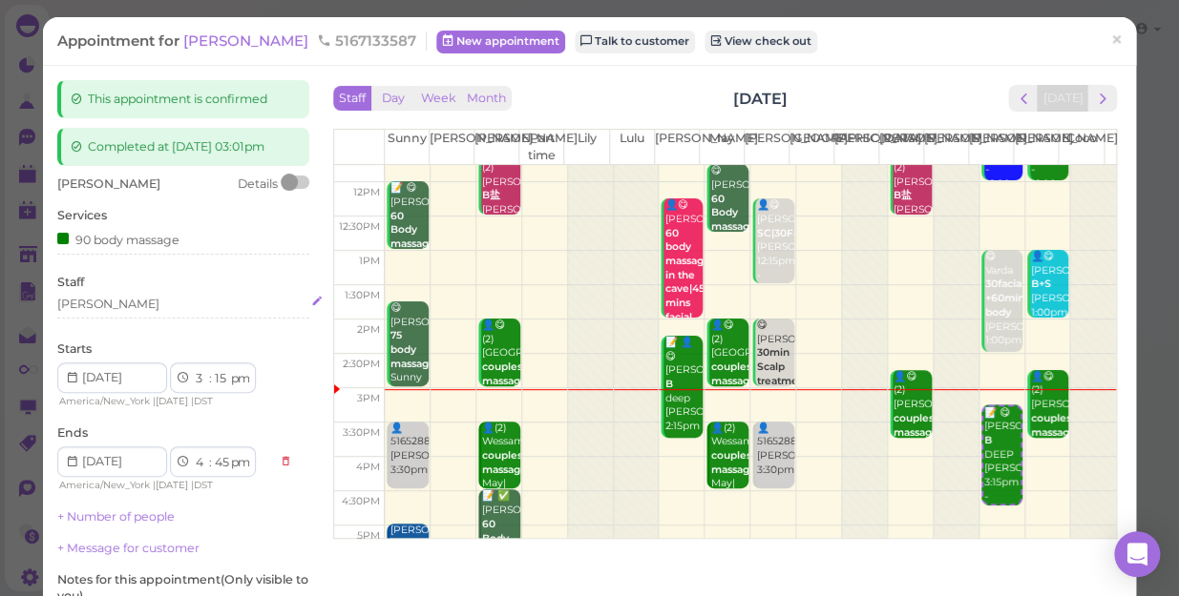
click at [97, 303] on div "[PERSON_NAME]" at bounding box center [183, 304] width 252 height 17
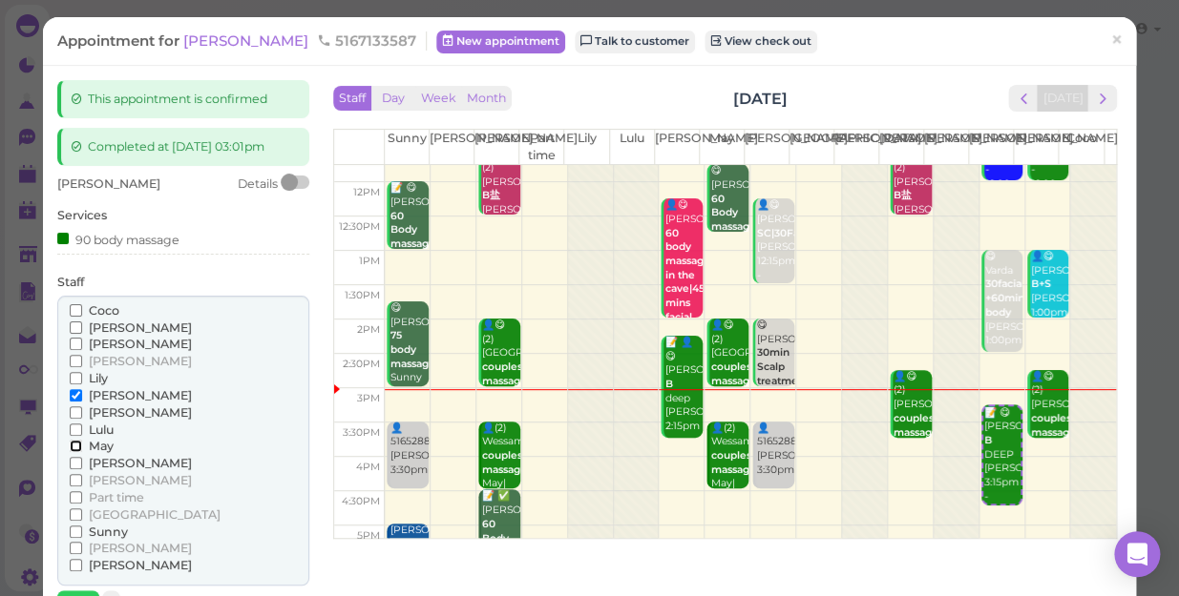
click at [73, 447] on input "May" at bounding box center [76, 446] width 12 height 12
click at [77, 389] on input "[PERSON_NAME]" at bounding box center [76, 395] width 12 height 12
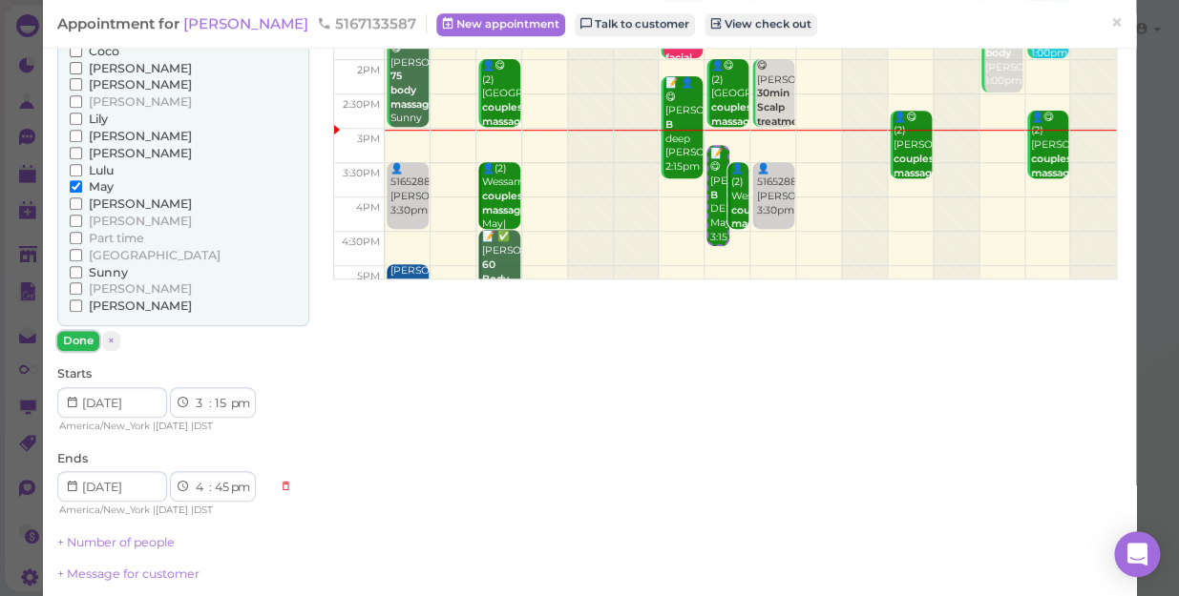
click at [69, 338] on button "Done" at bounding box center [78, 341] width 42 height 20
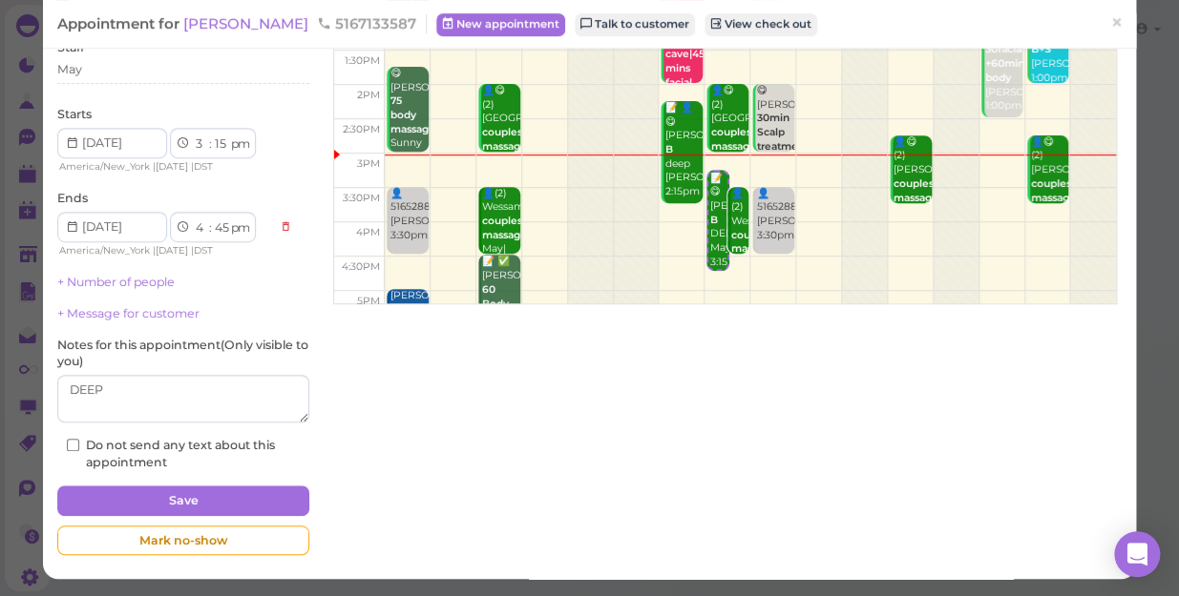
scroll to position [234, 0]
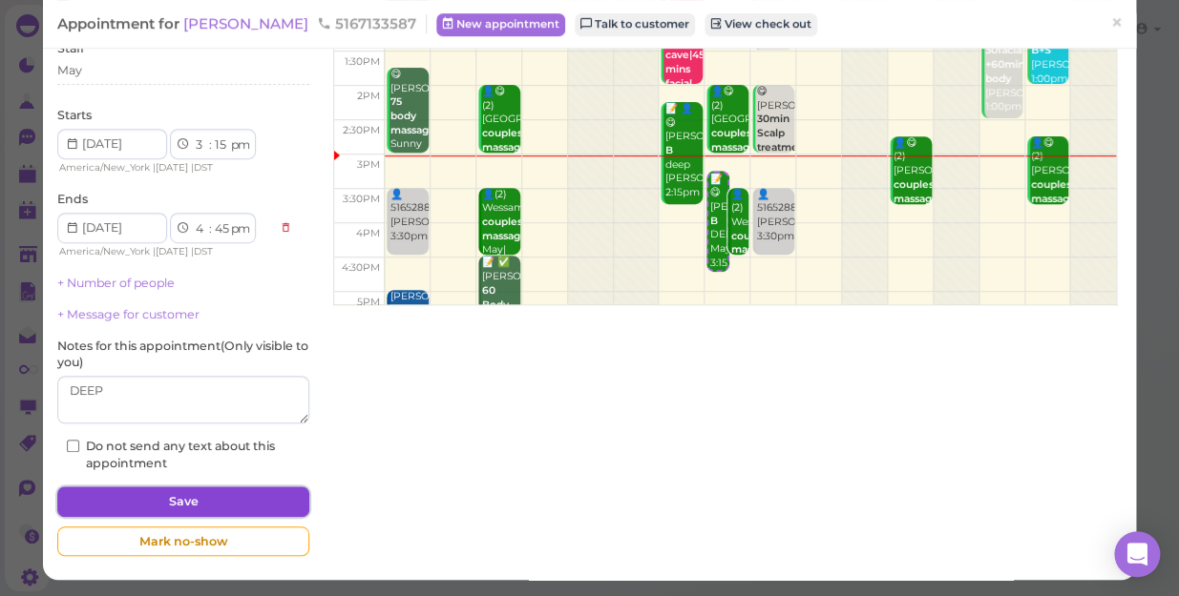
click at [188, 500] on button "Save" at bounding box center [183, 502] width 252 height 31
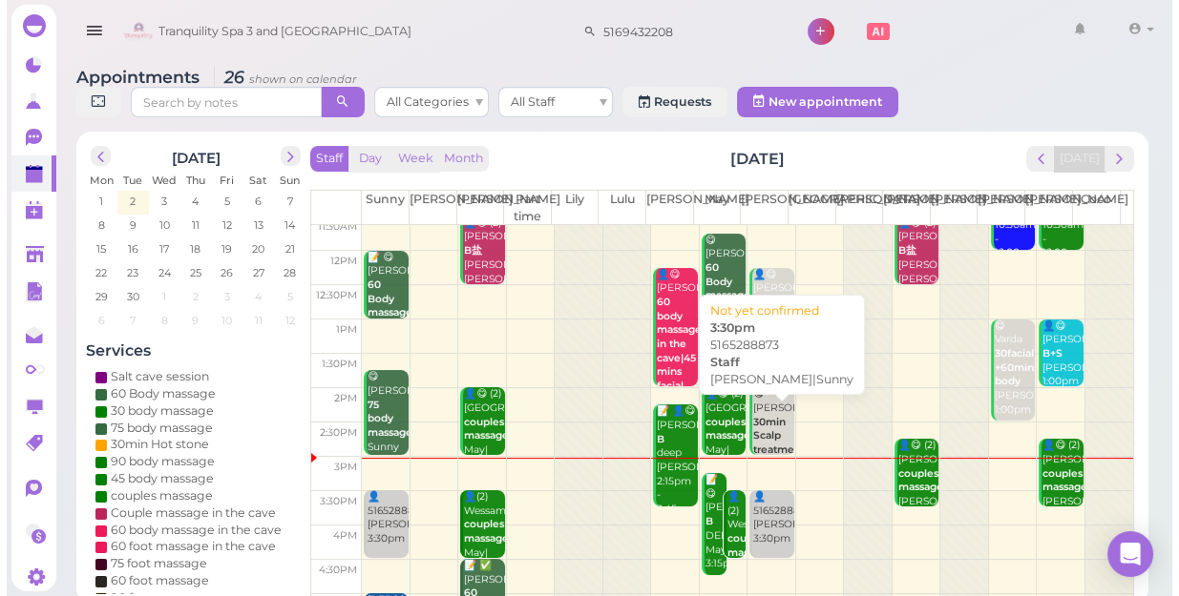
scroll to position [260, 0]
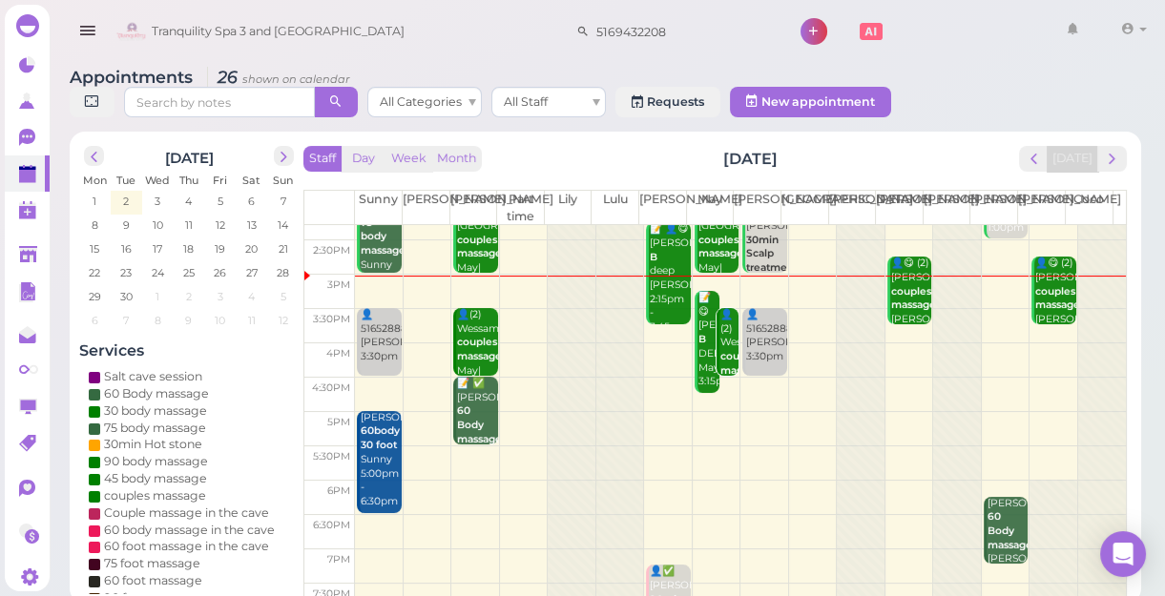
click at [720, 345] on div "👤(2) Wessam couples massage May|Nancy 3:30pm - 4:30pm" at bounding box center [729, 378] width 19 height 140
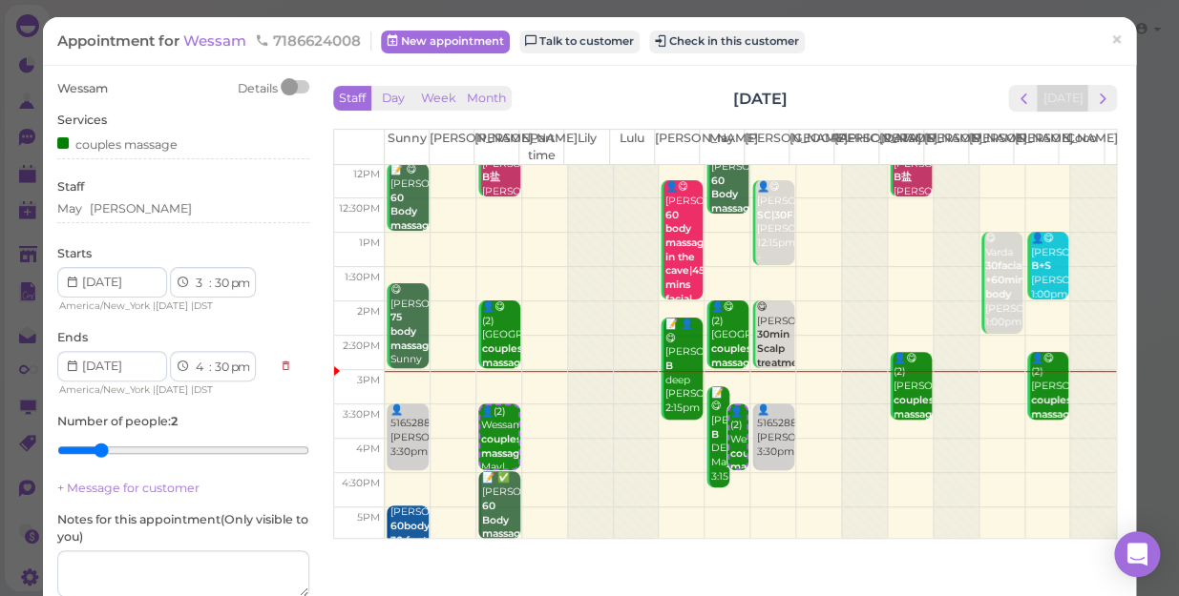
scroll to position [173, 0]
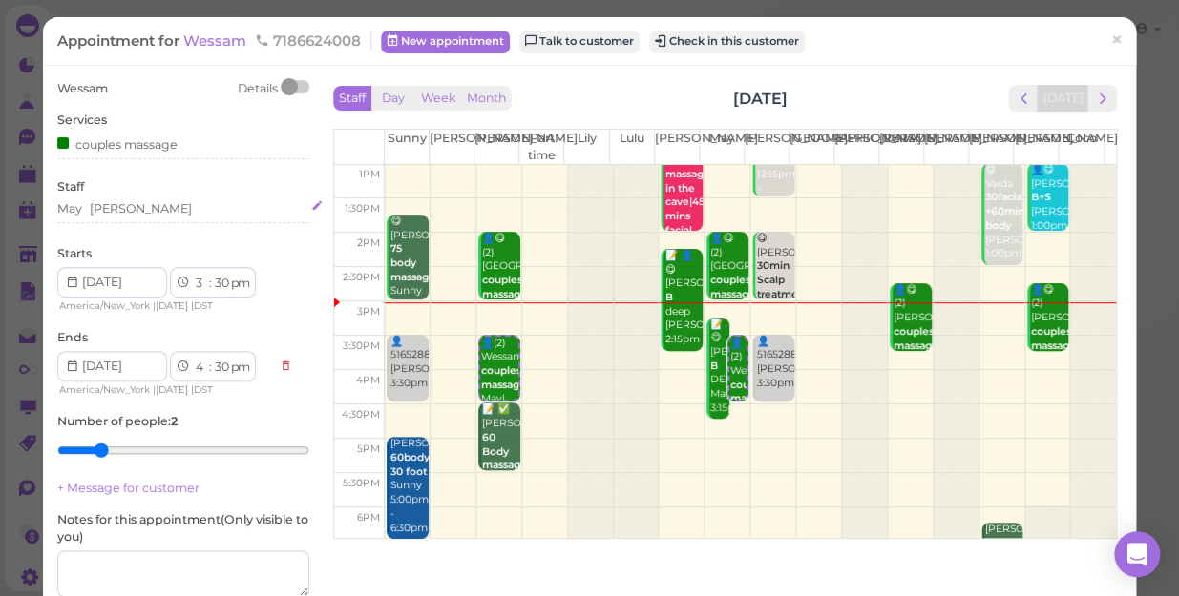
click at [133, 209] on div "May Nancy" at bounding box center [183, 208] width 252 height 17
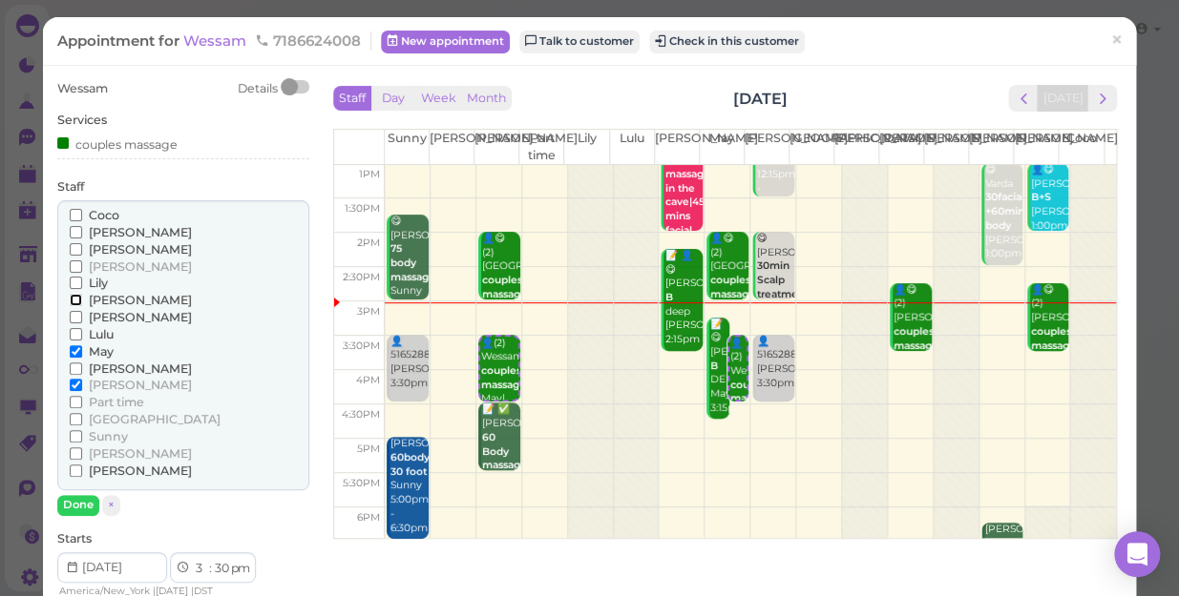
click at [75, 296] on input "[PERSON_NAME]" at bounding box center [76, 300] width 12 height 12
click at [74, 347] on input "May" at bounding box center [76, 351] width 12 height 12
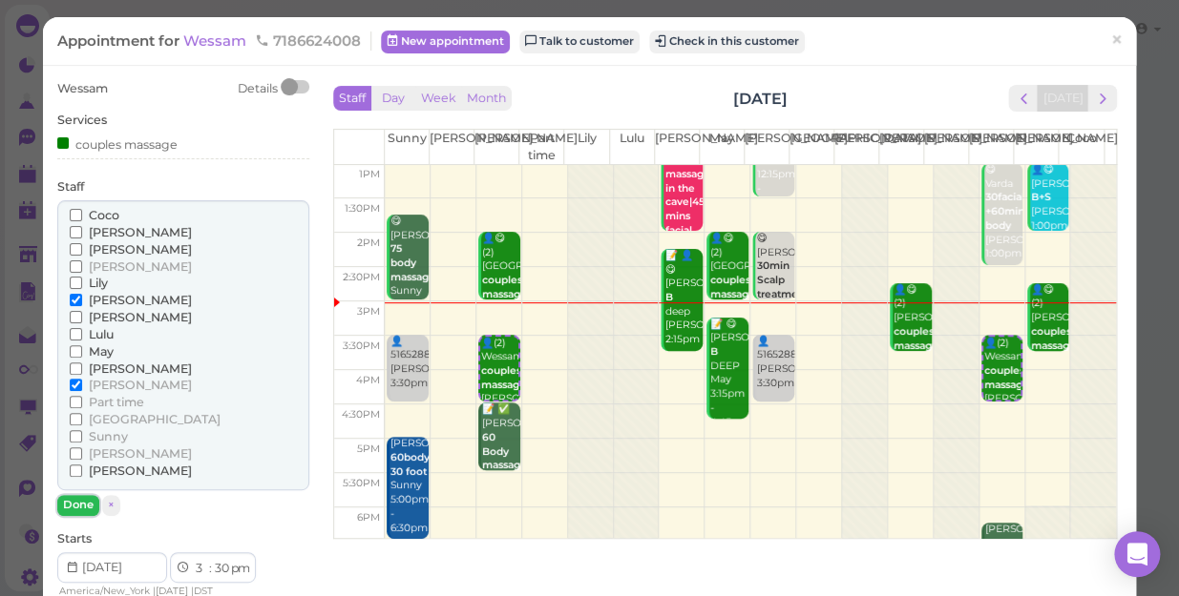
click at [77, 505] on button "Done" at bounding box center [78, 505] width 42 height 20
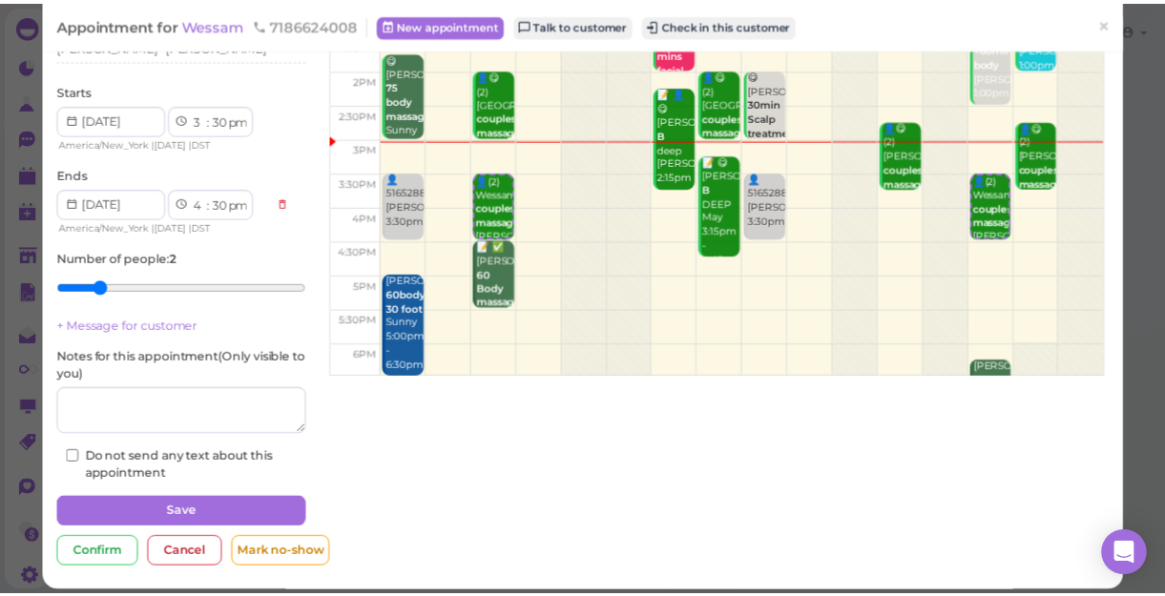
scroll to position [174, 0]
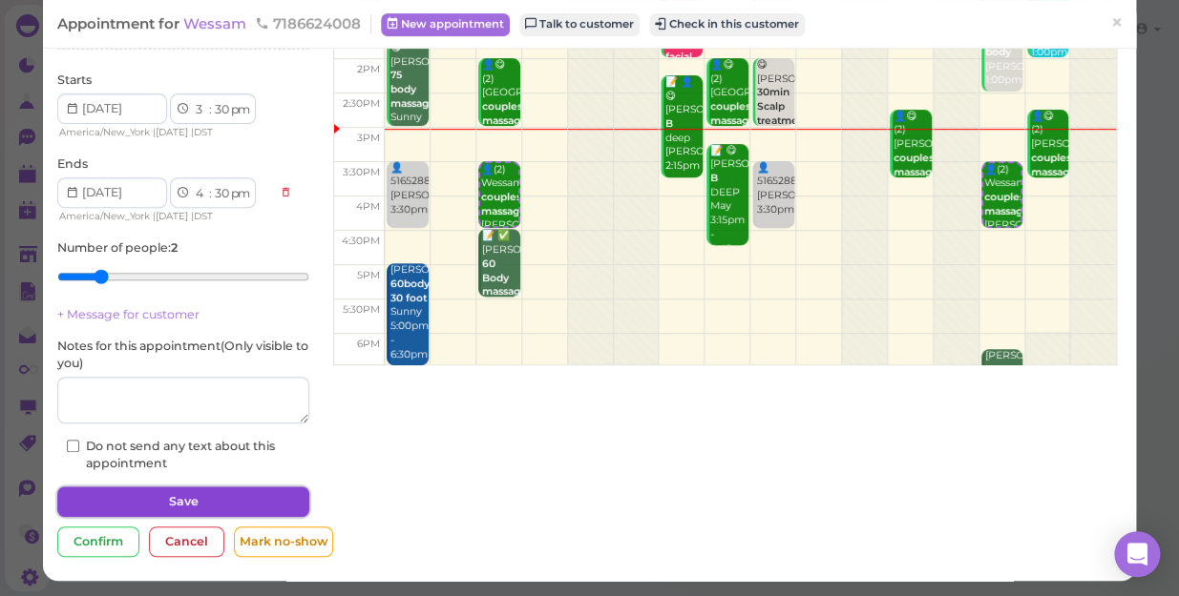
click at [250, 510] on button "Save" at bounding box center [183, 502] width 252 height 31
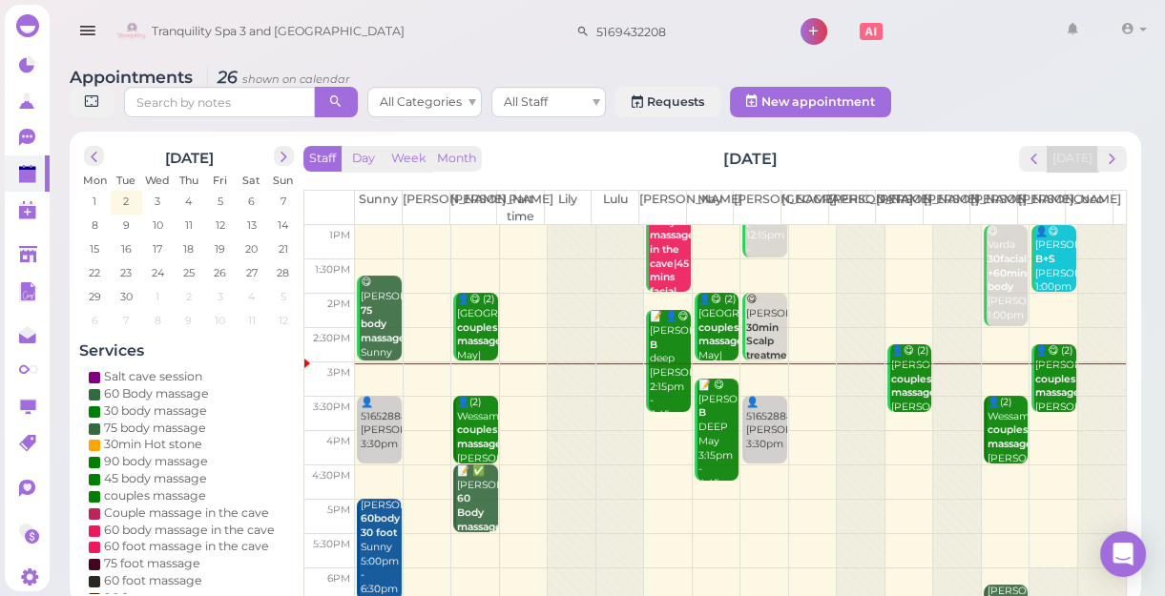
scroll to position [172, 0]
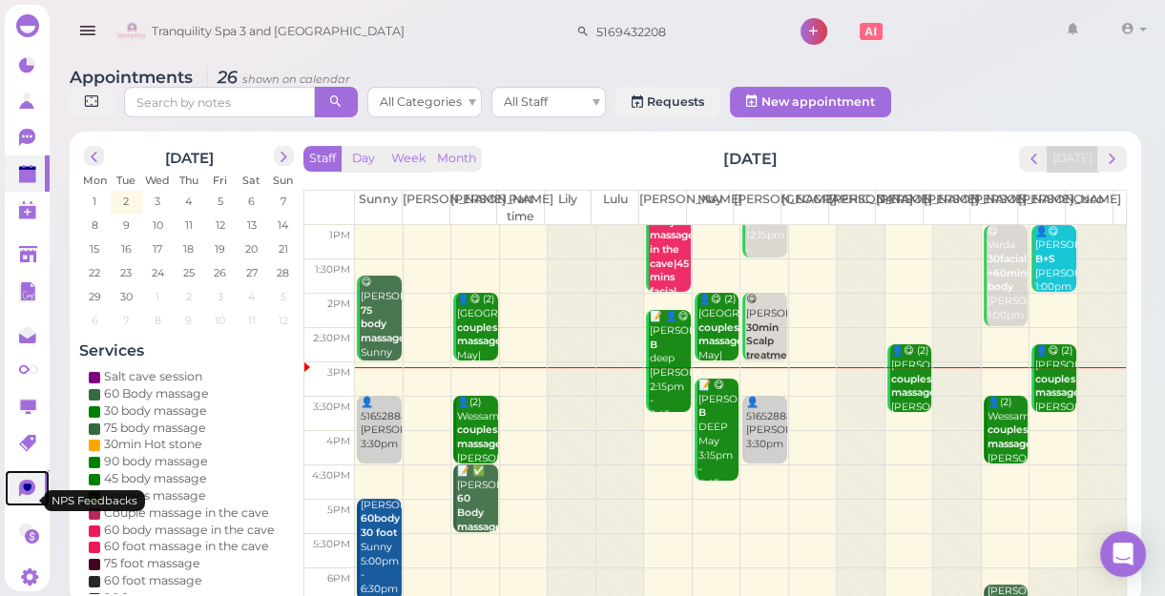
click at [25, 491] on icon at bounding box center [28, 488] width 9 height 8
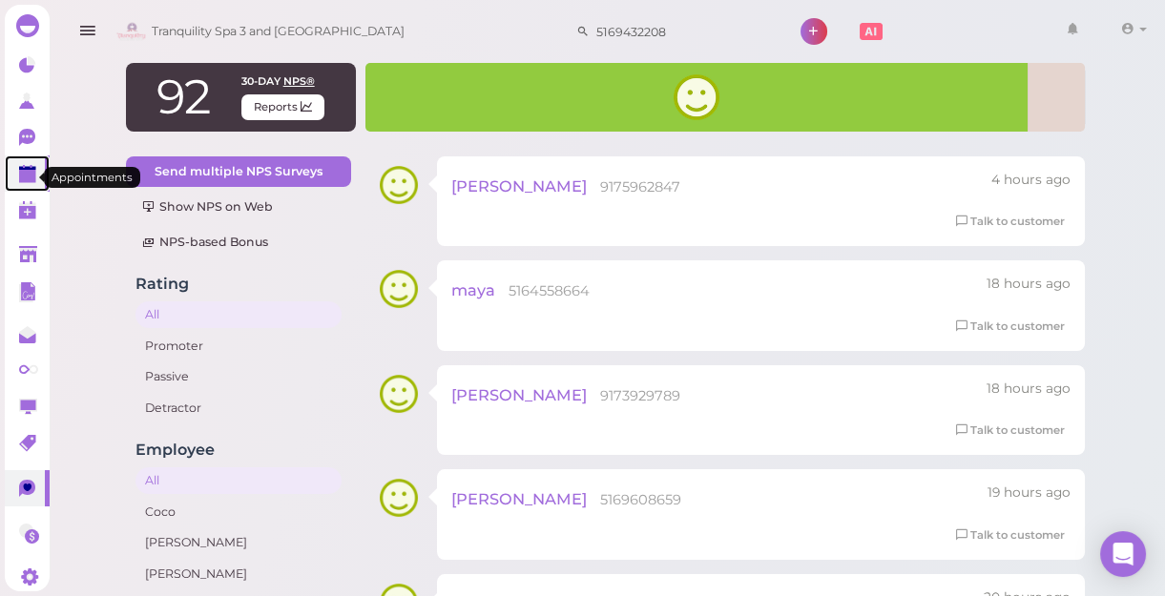
click at [22, 178] on polygon at bounding box center [27, 176] width 17 height 13
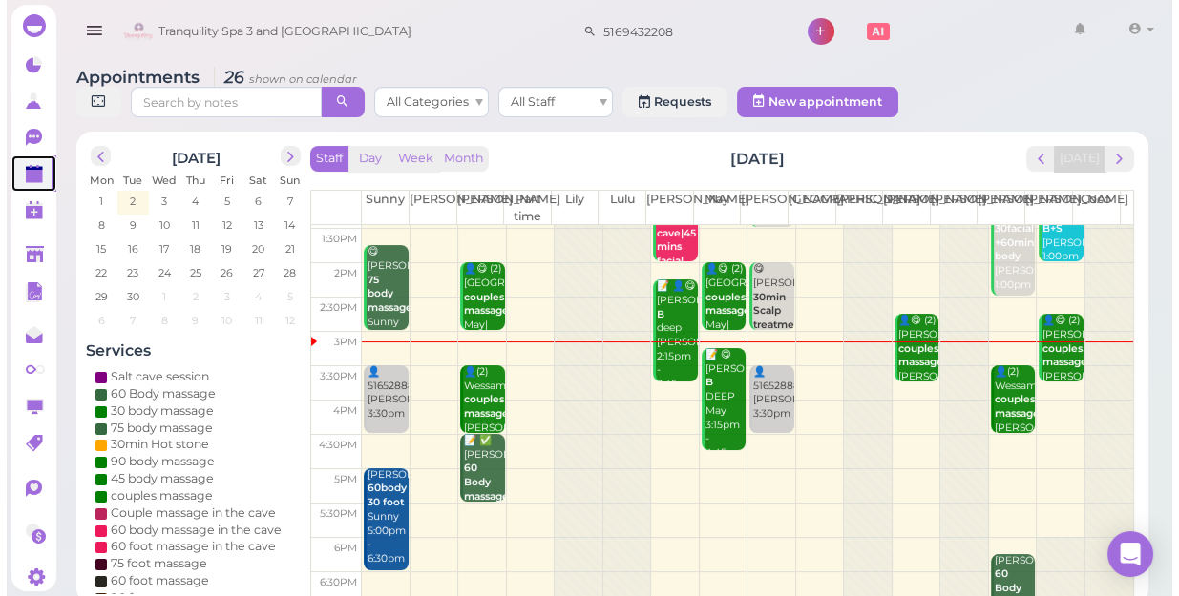
scroll to position [173, 0]
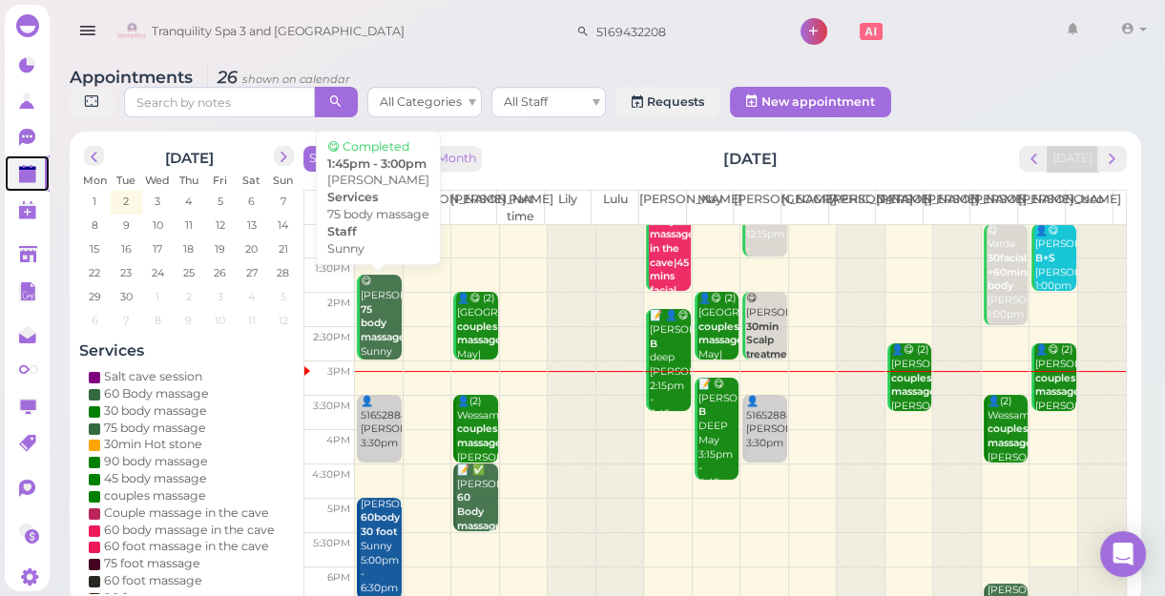
click at [378, 319] on b "75 body massage" at bounding box center [383, 323] width 45 height 40
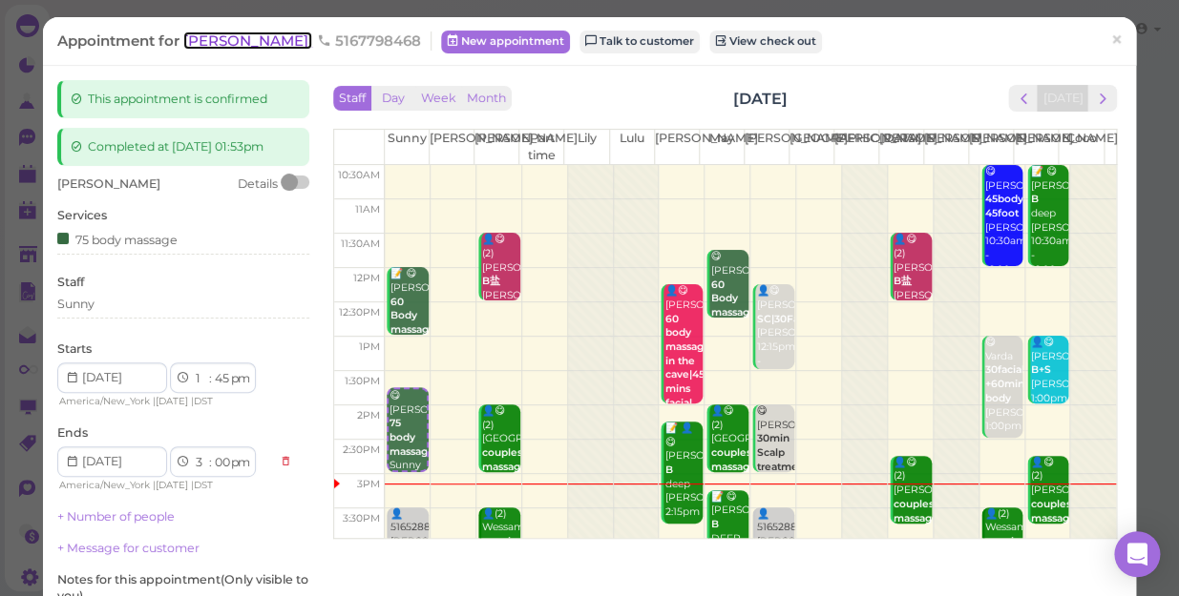
click at [207, 42] on span "[PERSON_NAME]" at bounding box center [247, 40] width 129 height 18
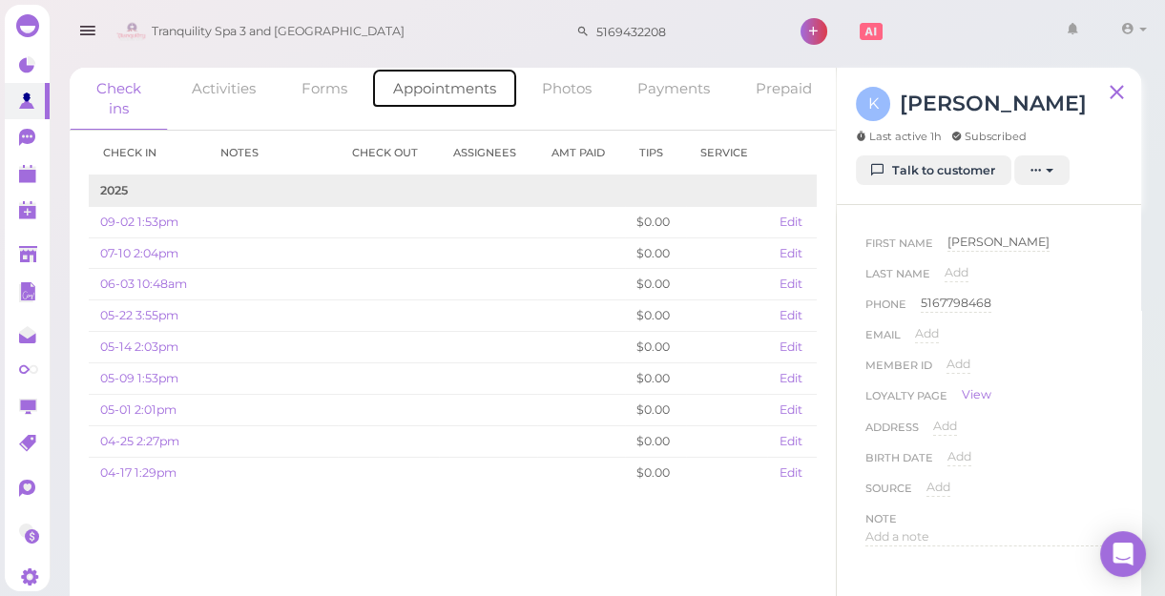
click at [448, 89] on link "Appointments" at bounding box center [444, 88] width 147 height 41
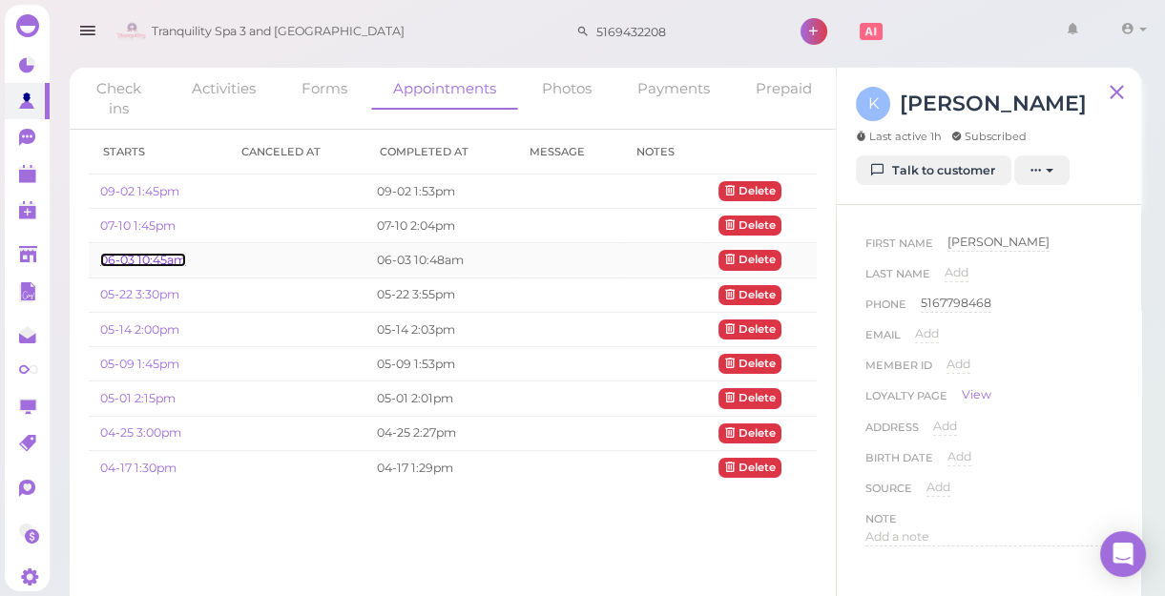
click at [159, 259] on link "06-03 10:45am" at bounding box center [143, 260] width 86 height 14
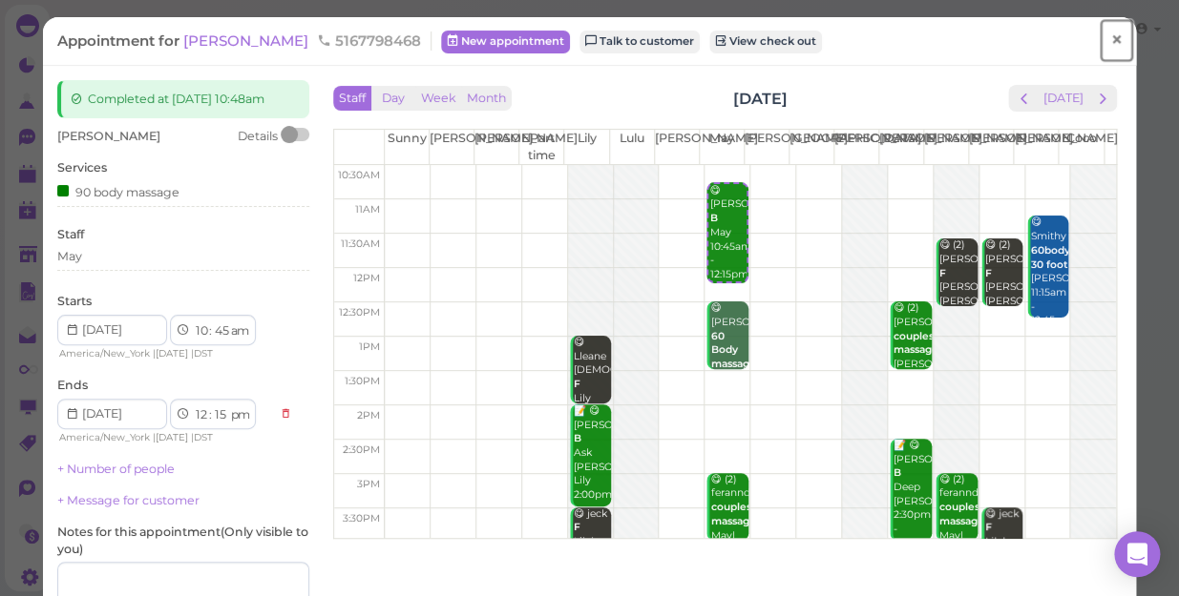
click at [1110, 45] on span "×" at bounding box center [1116, 40] width 12 height 27
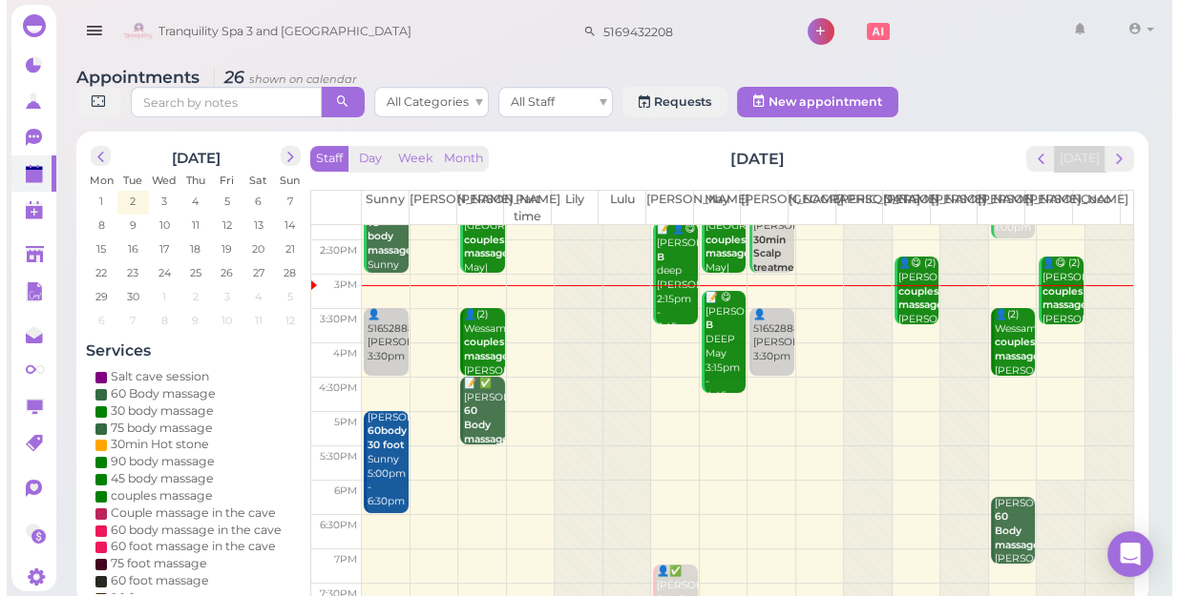
scroll to position [173, 0]
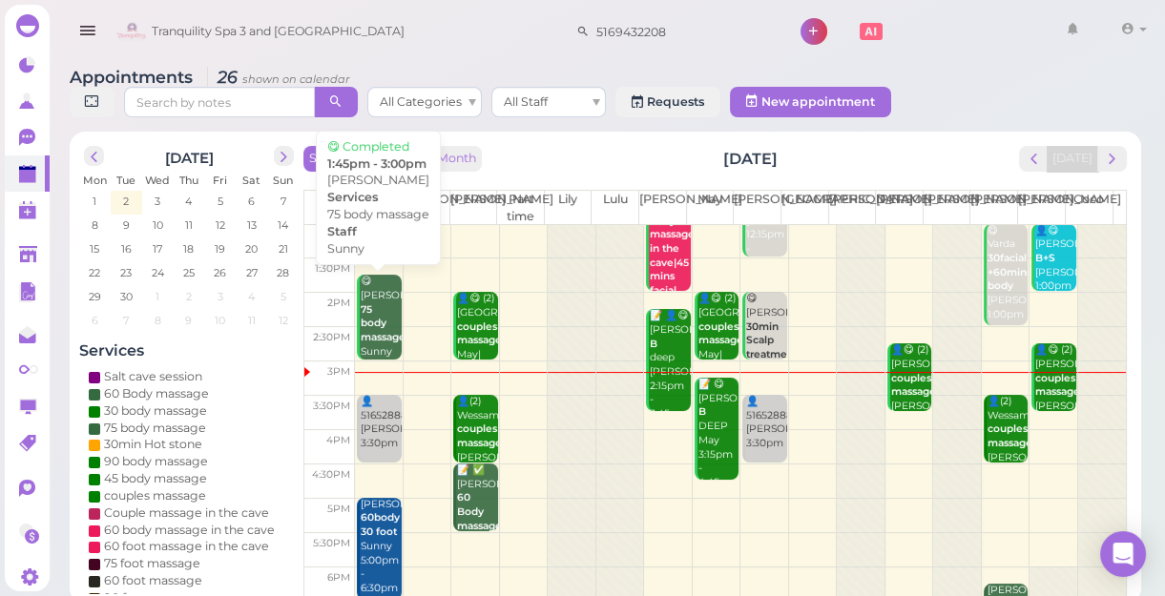
click at [369, 312] on b "75 body massage" at bounding box center [383, 323] width 45 height 40
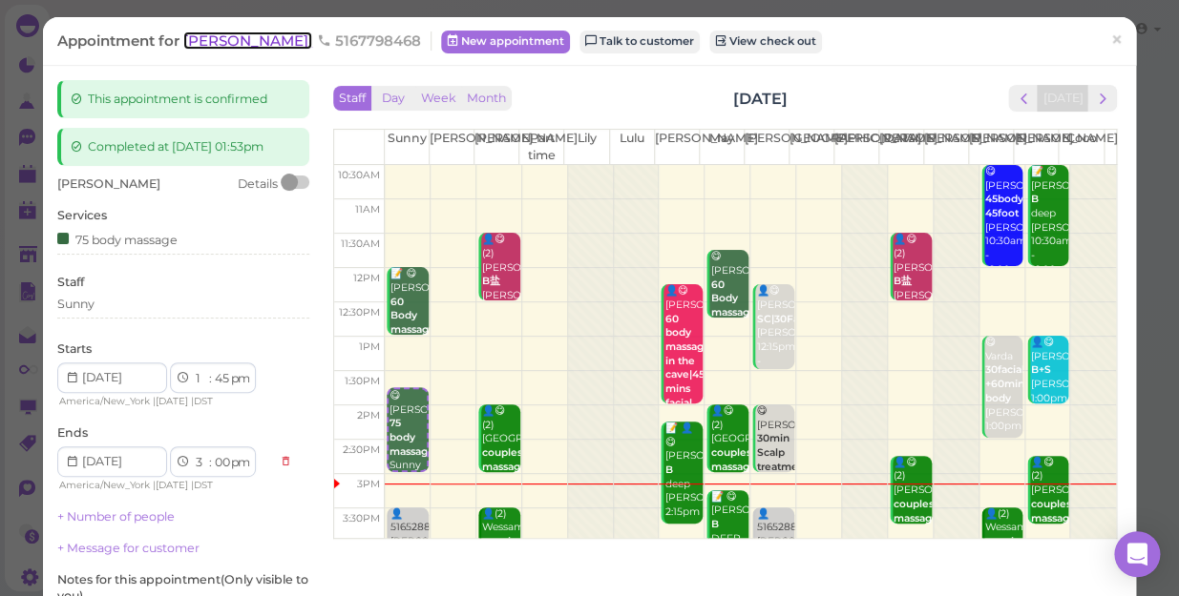
click at [206, 47] on span "[PERSON_NAME]" at bounding box center [247, 40] width 129 height 18
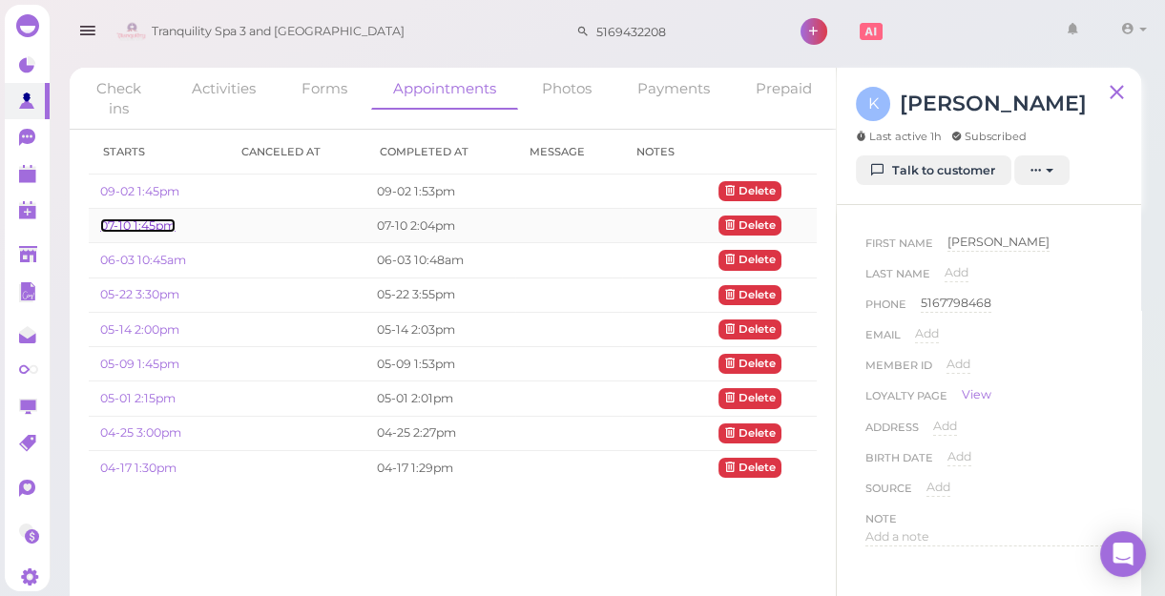
click at [156, 225] on link "07-10 1:45pm" at bounding box center [137, 226] width 75 height 14
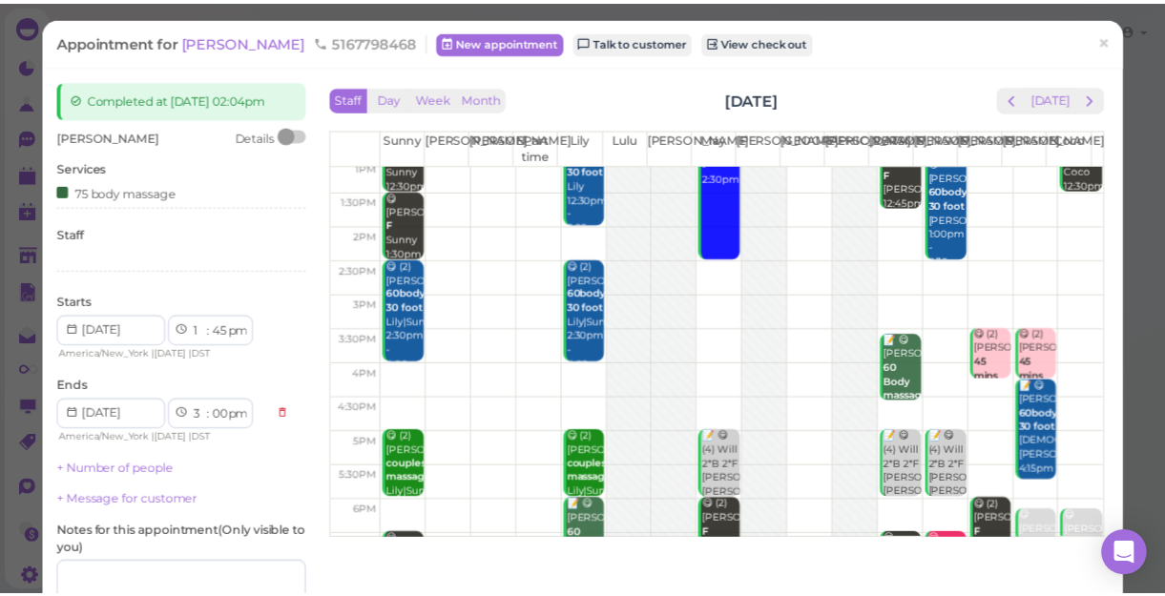
scroll to position [172, 0]
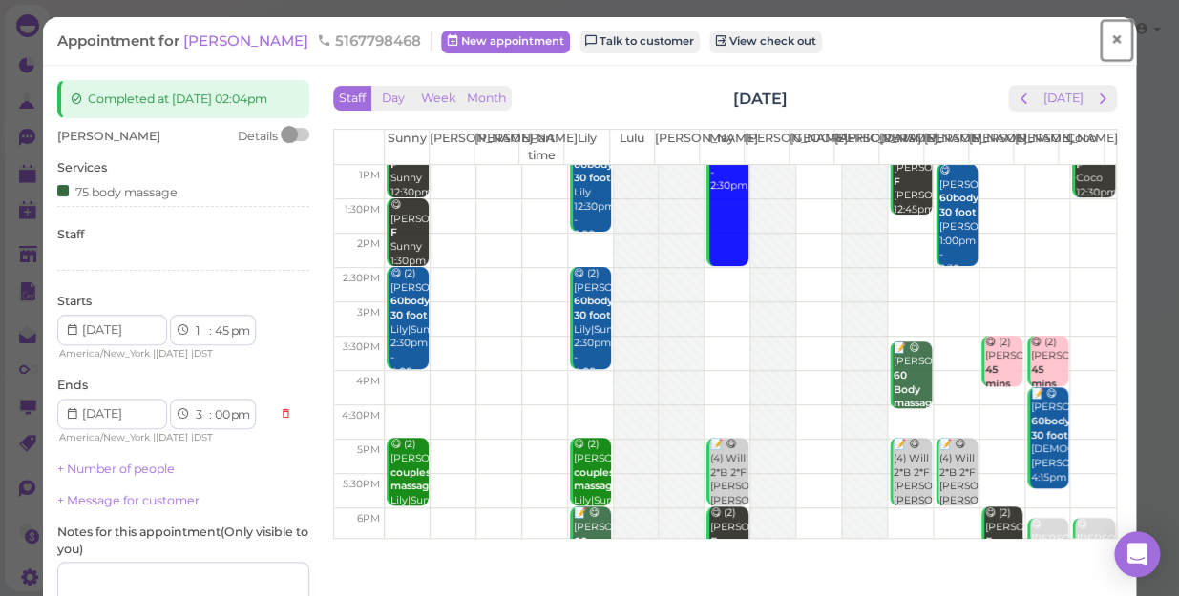
click at [1110, 36] on span "×" at bounding box center [1116, 40] width 12 height 27
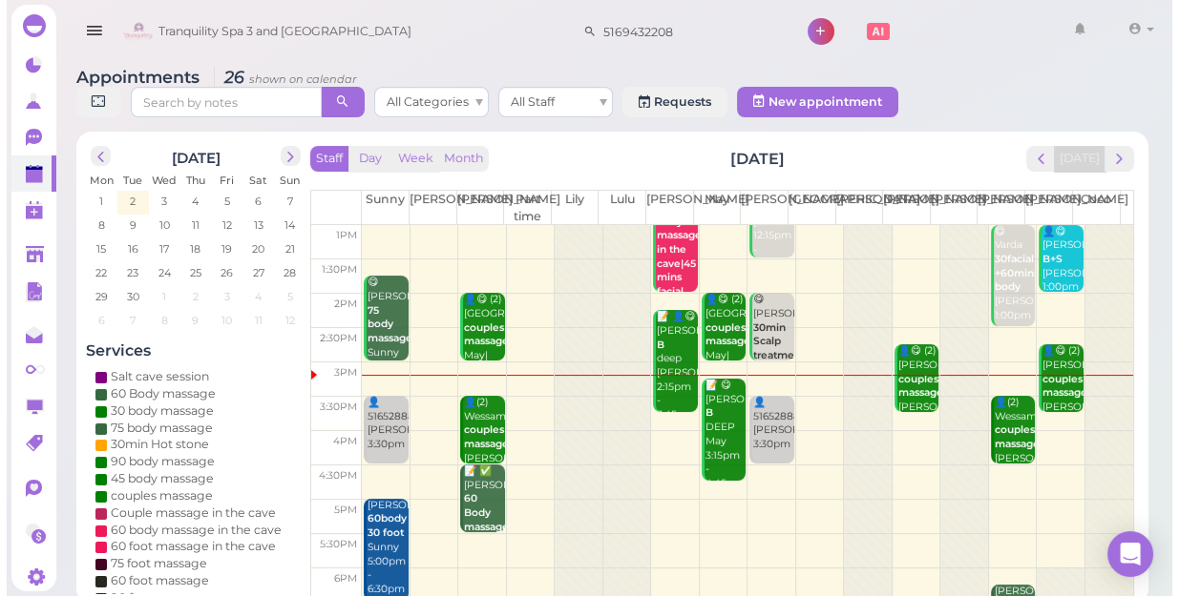
scroll to position [173, 0]
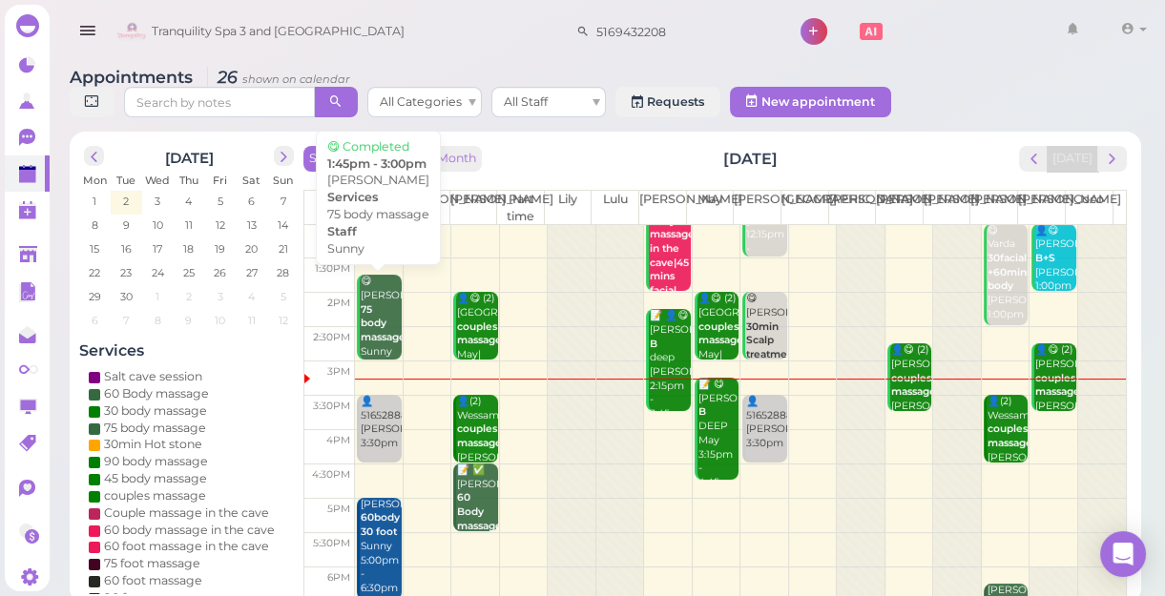
click at [381, 330] on div "😋 Kelly 75 body massage Sunny 1:45pm - 3:00pm" at bounding box center [380, 338] width 41 height 126
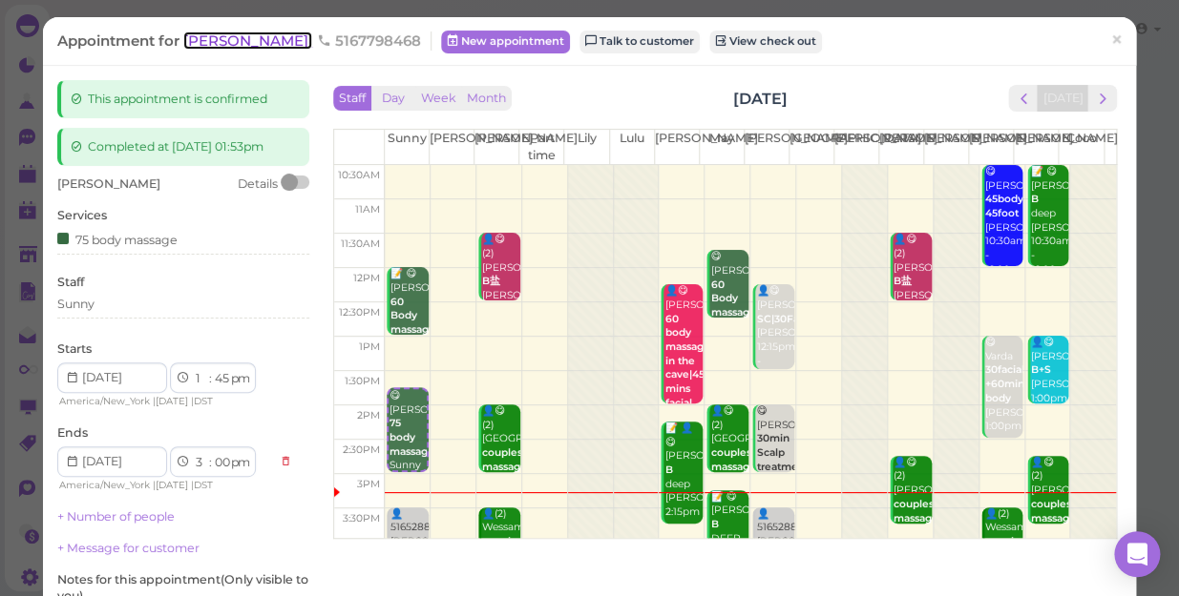
click at [206, 37] on span "[PERSON_NAME]" at bounding box center [247, 40] width 129 height 18
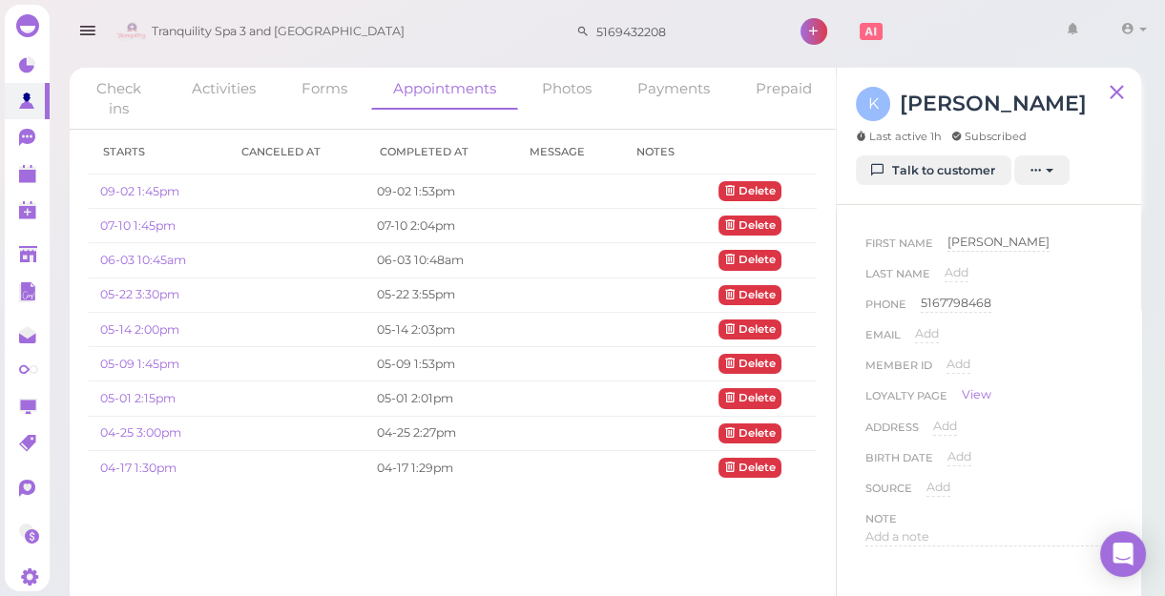
click at [410, 152] on th "Completed at" at bounding box center [440, 152] width 150 height 45
click at [140, 293] on link "05-22 3:30pm" at bounding box center [139, 294] width 79 height 14
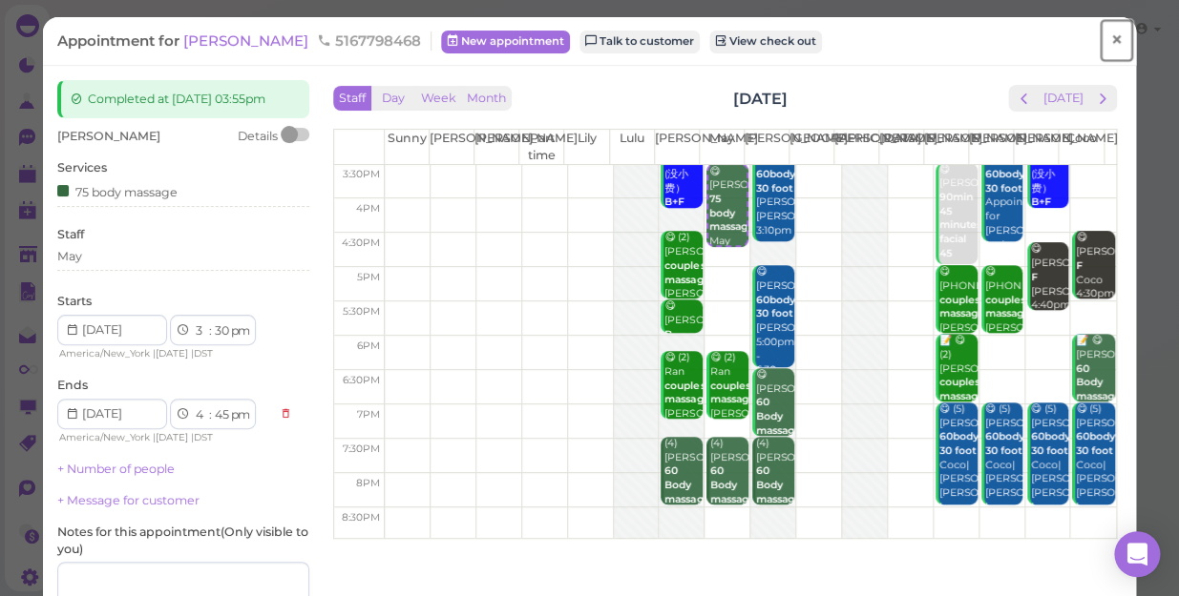
click at [1110, 38] on span "×" at bounding box center [1116, 40] width 12 height 27
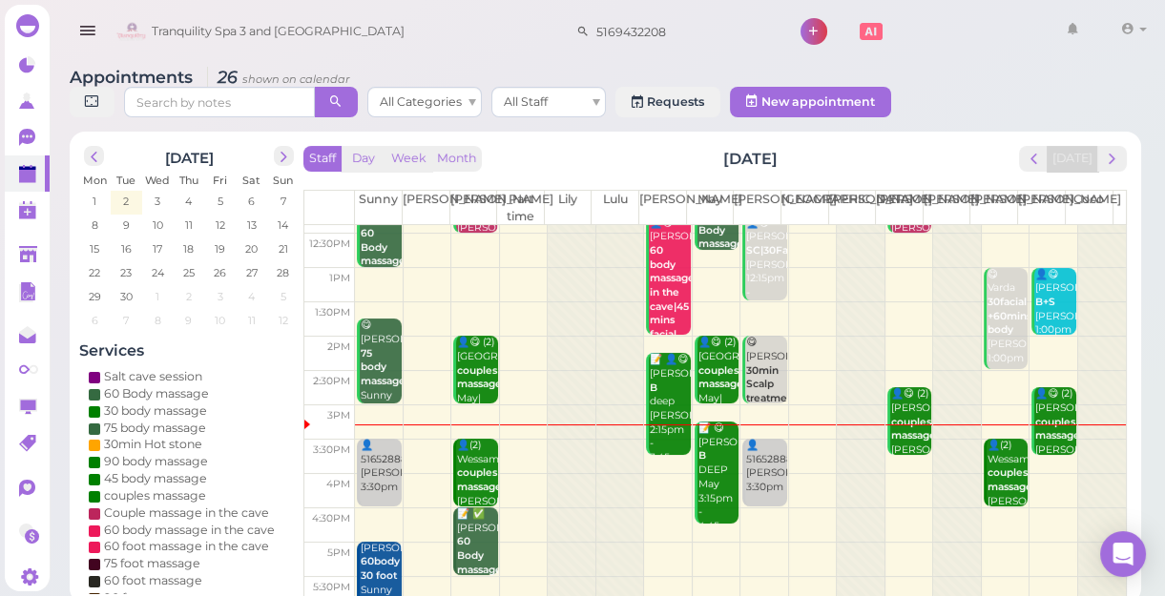
scroll to position [260, 0]
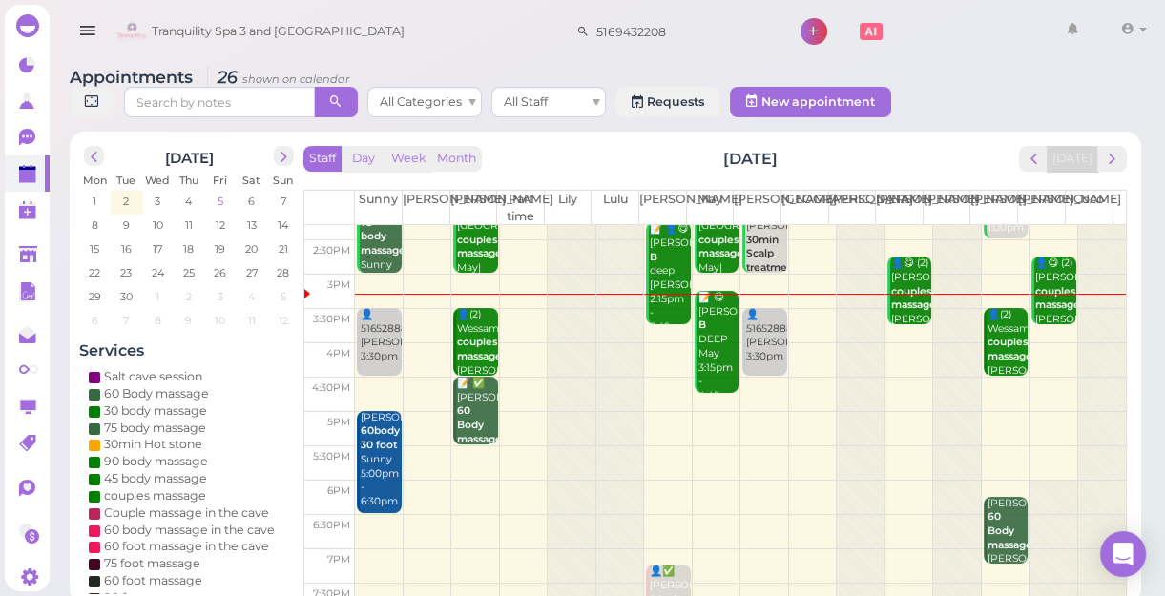
click at [222, 201] on span "5" at bounding box center [221, 201] width 10 height 17
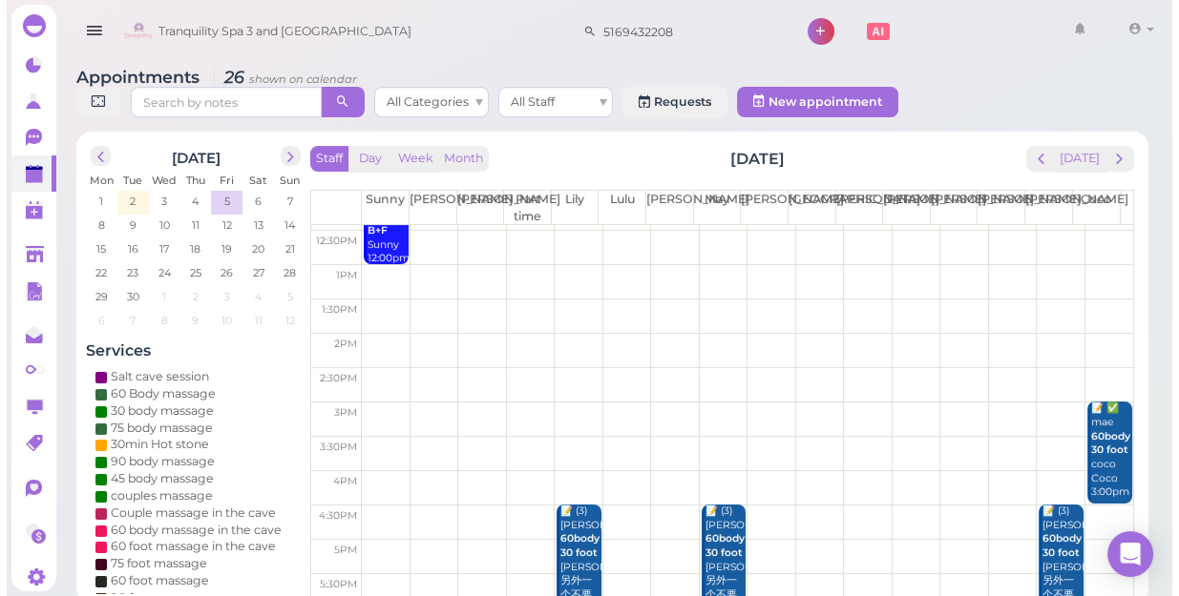
scroll to position [344, 0]
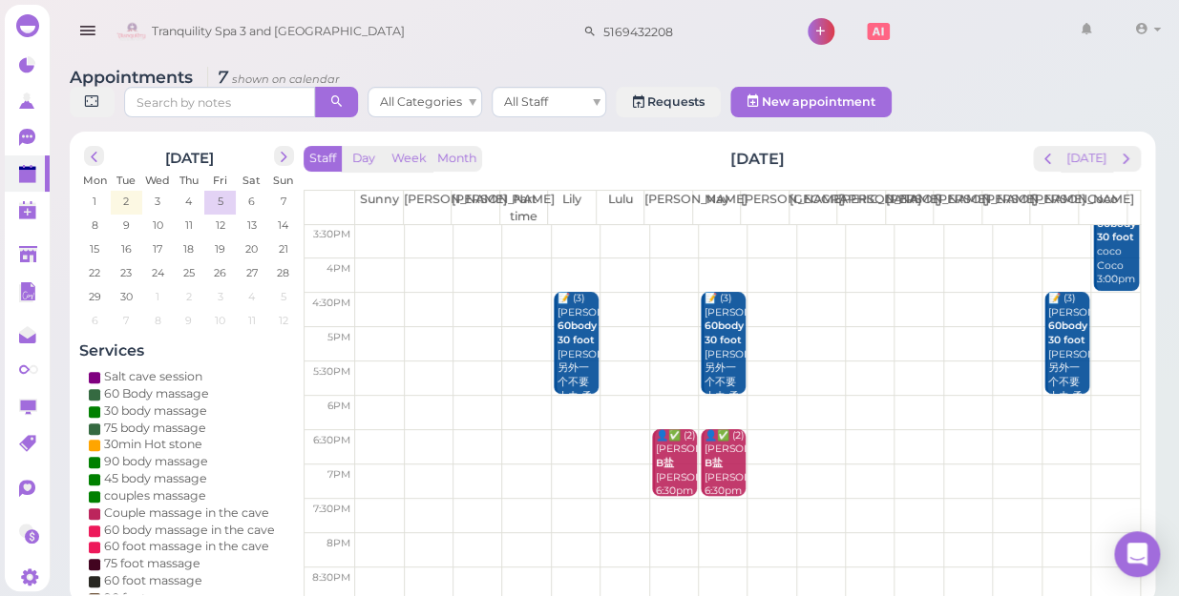
click at [1111, 465] on td at bounding box center [747, 482] width 784 height 34
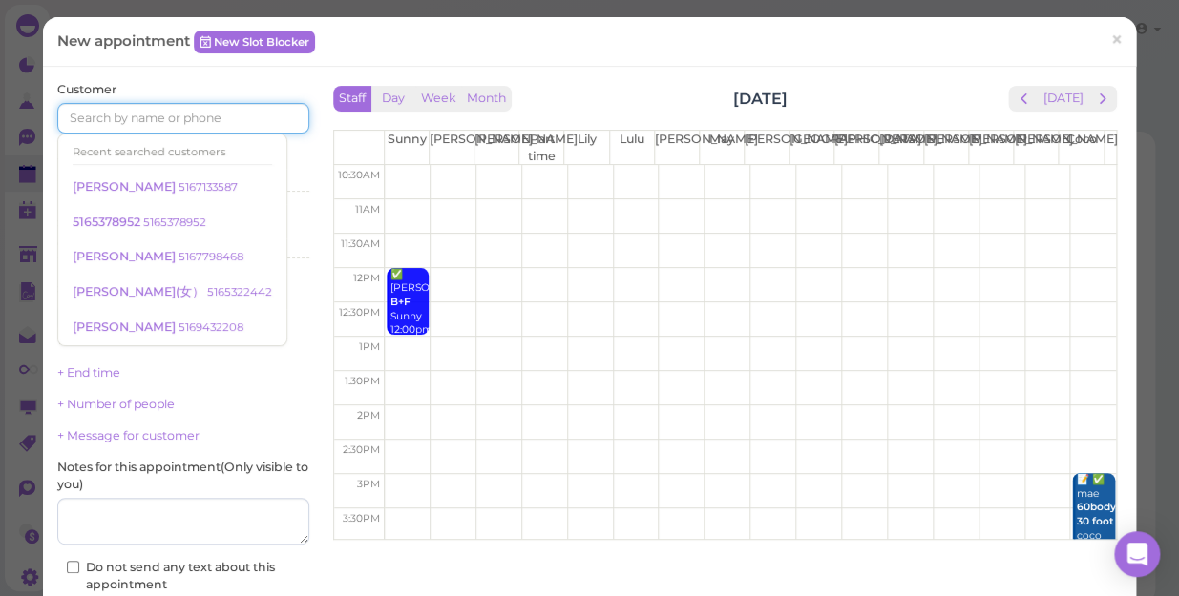
click at [198, 120] on input at bounding box center [183, 118] width 252 height 31
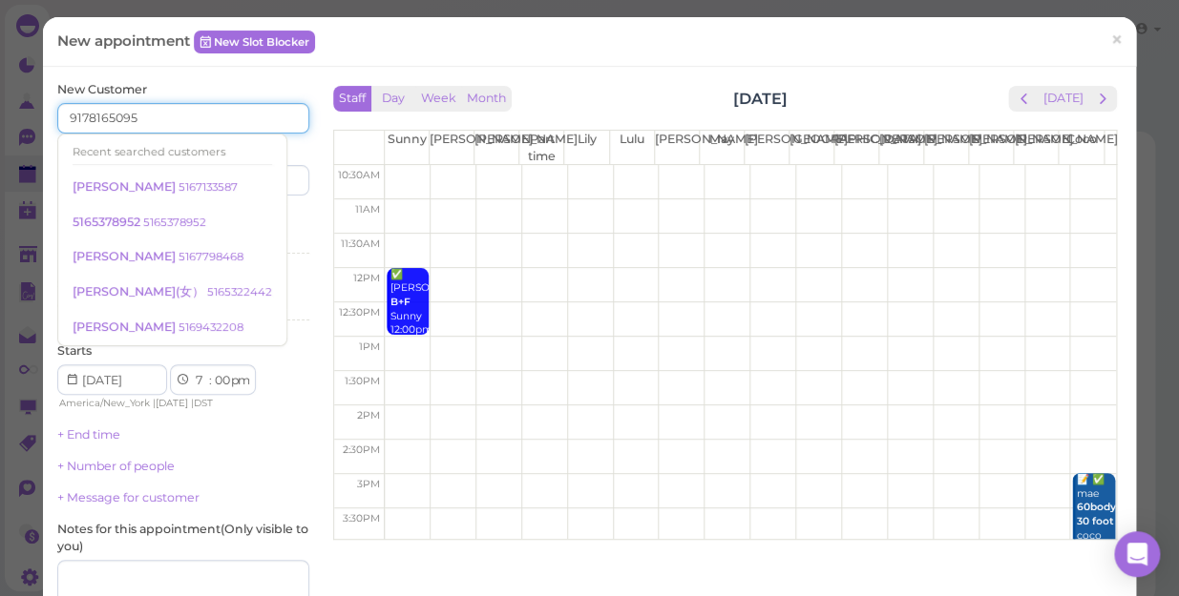
type input "9178165095"
click at [260, 223] on div "Services Select services" at bounding box center [183, 236] width 252 height 52
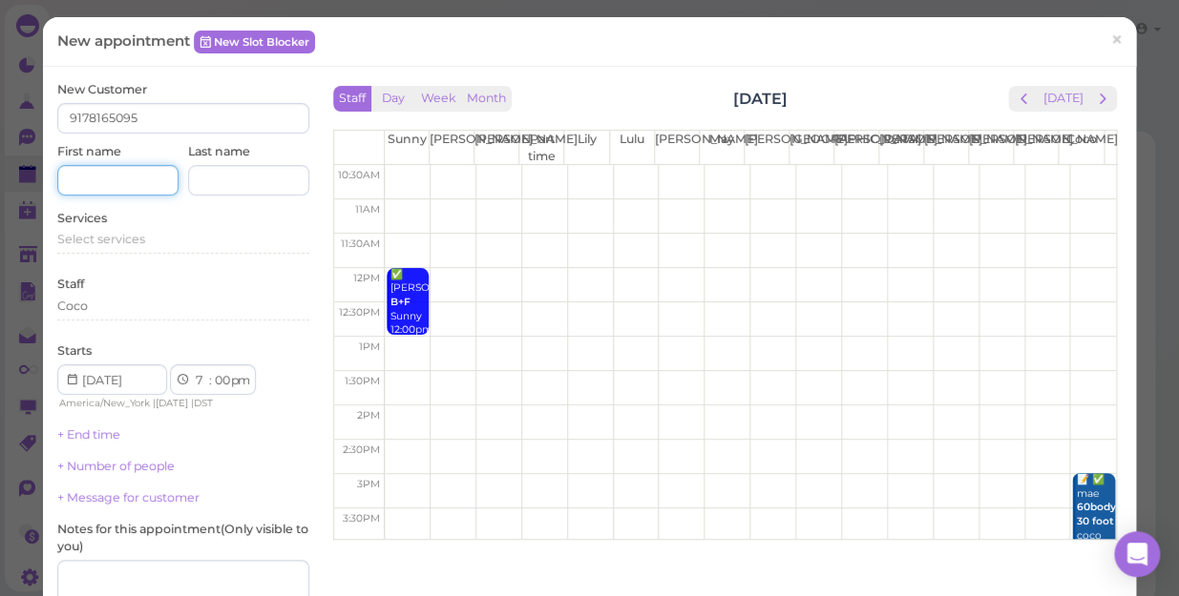
click at [81, 177] on input at bounding box center [117, 180] width 121 height 31
type input "[PERSON_NAME]"
click at [134, 241] on span "Select services" at bounding box center [101, 239] width 88 height 14
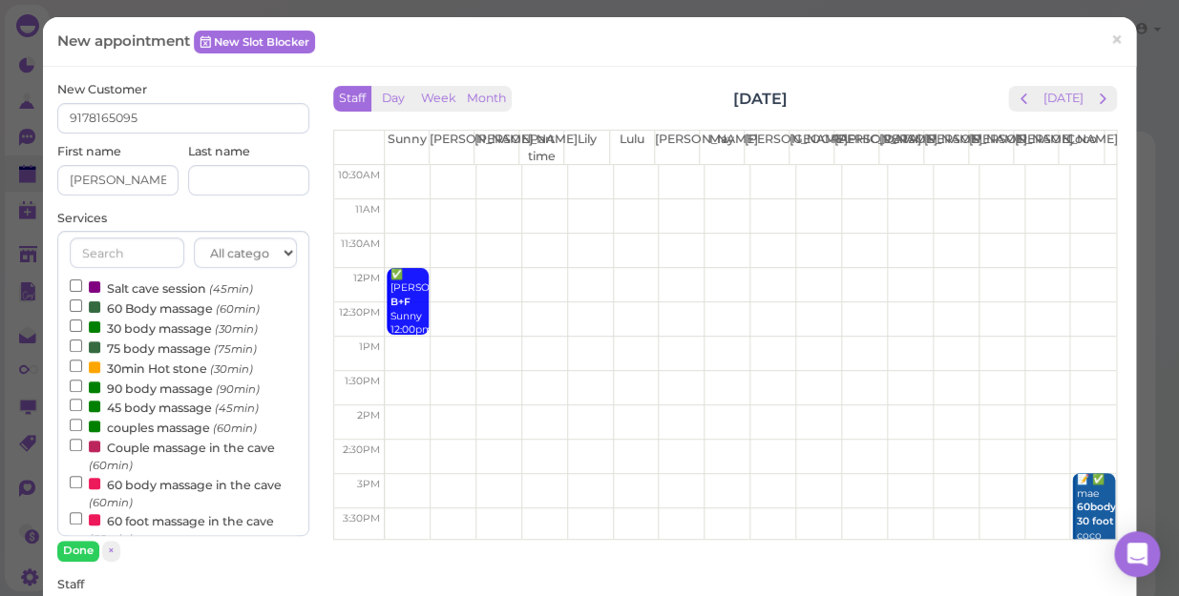
click at [143, 302] on label "60 Body massage (60min)" at bounding box center [165, 308] width 190 height 20
click at [82, 302] on input "60 Body massage (60min)" at bounding box center [76, 306] width 12 height 12
click at [78, 541] on button "Done" at bounding box center [78, 551] width 42 height 20
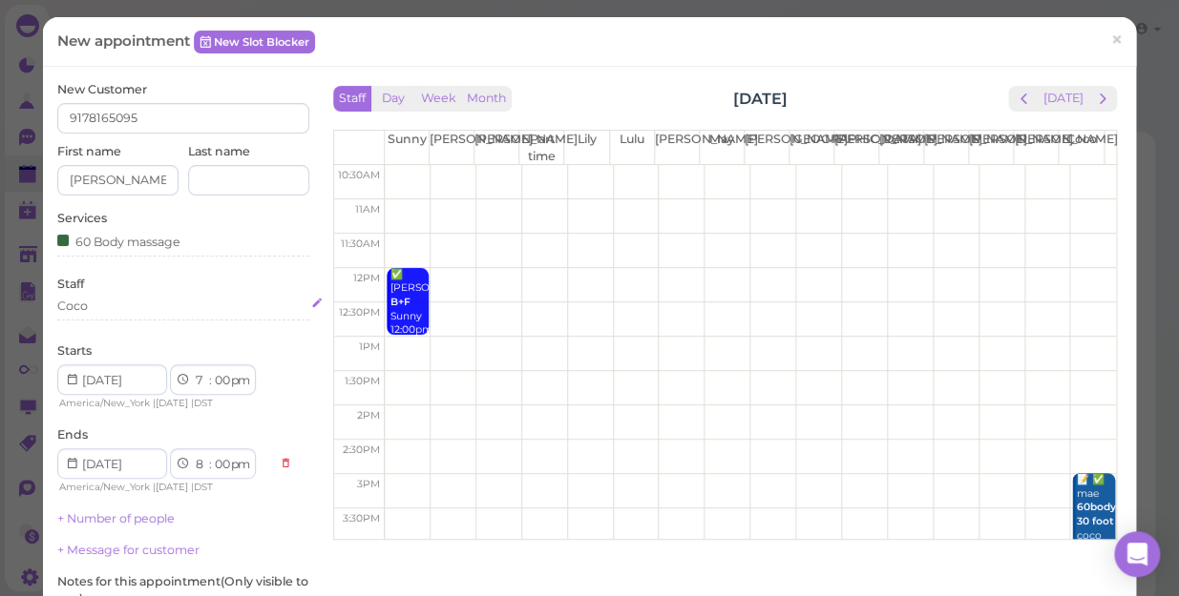
click at [111, 308] on div "Coco" at bounding box center [183, 306] width 252 height 17
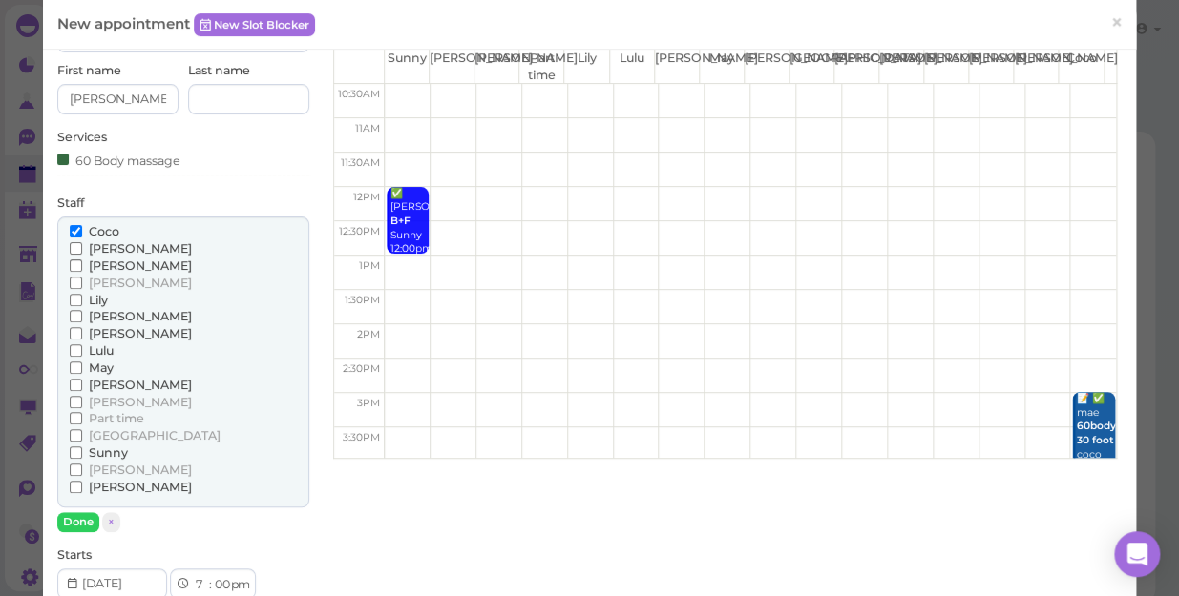
scroll to position [173, 0]
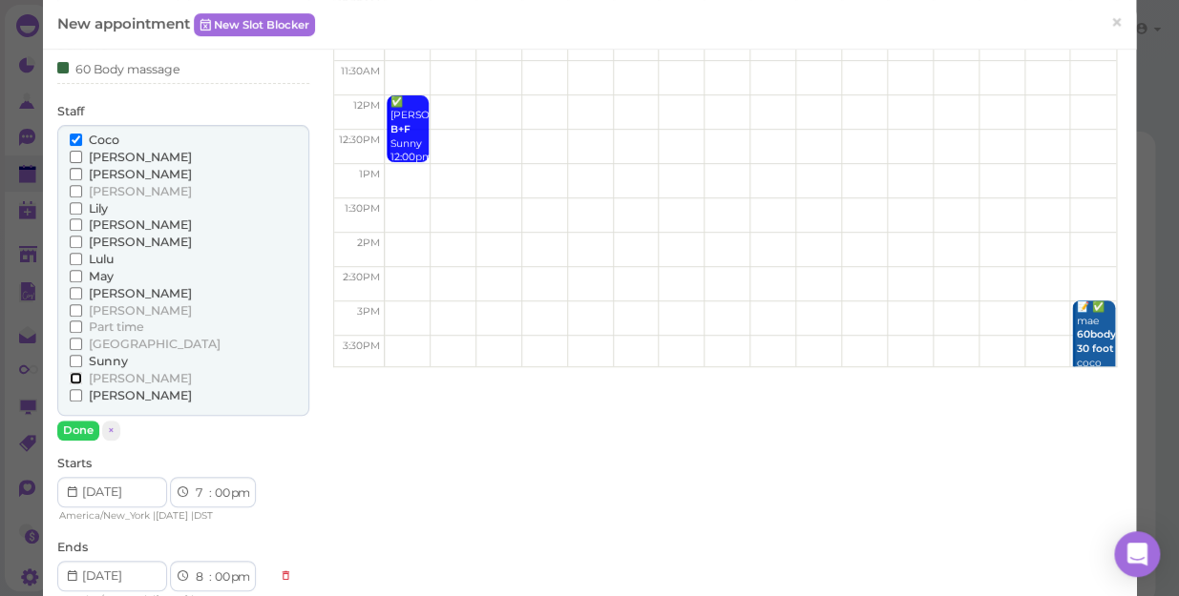
click at [73, 379] on input "[PERSON_NAME]" at bounding box center [76, 378] width 12 height 12
click at [70, 428] on button "Done" at bounding box center [78, 431] width 42 height 20
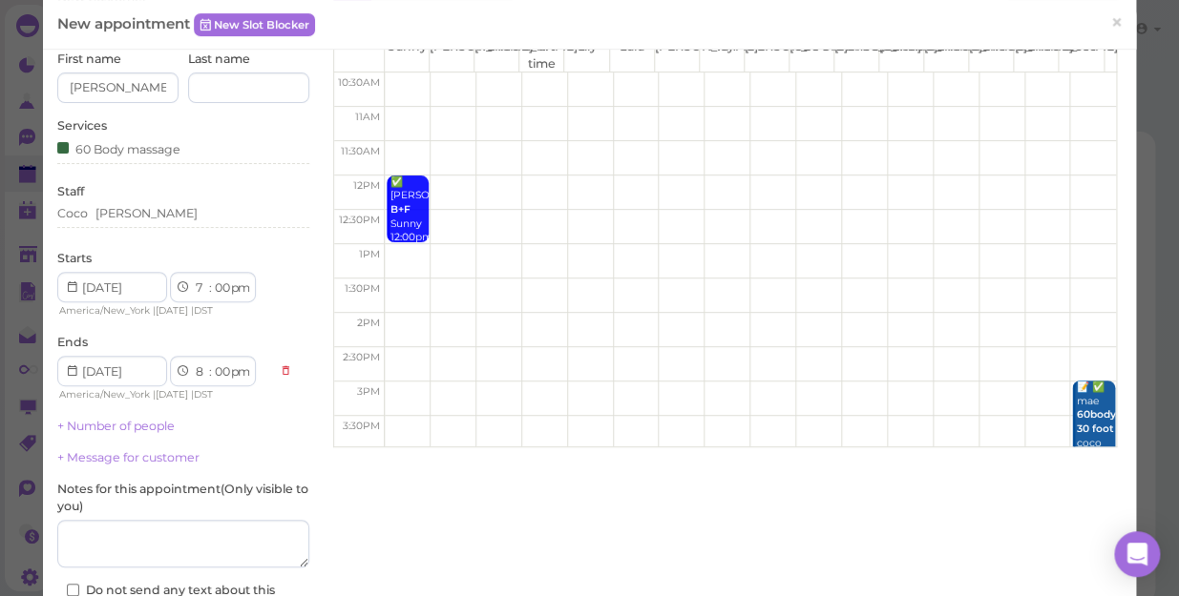
scroll to position [91, 0]
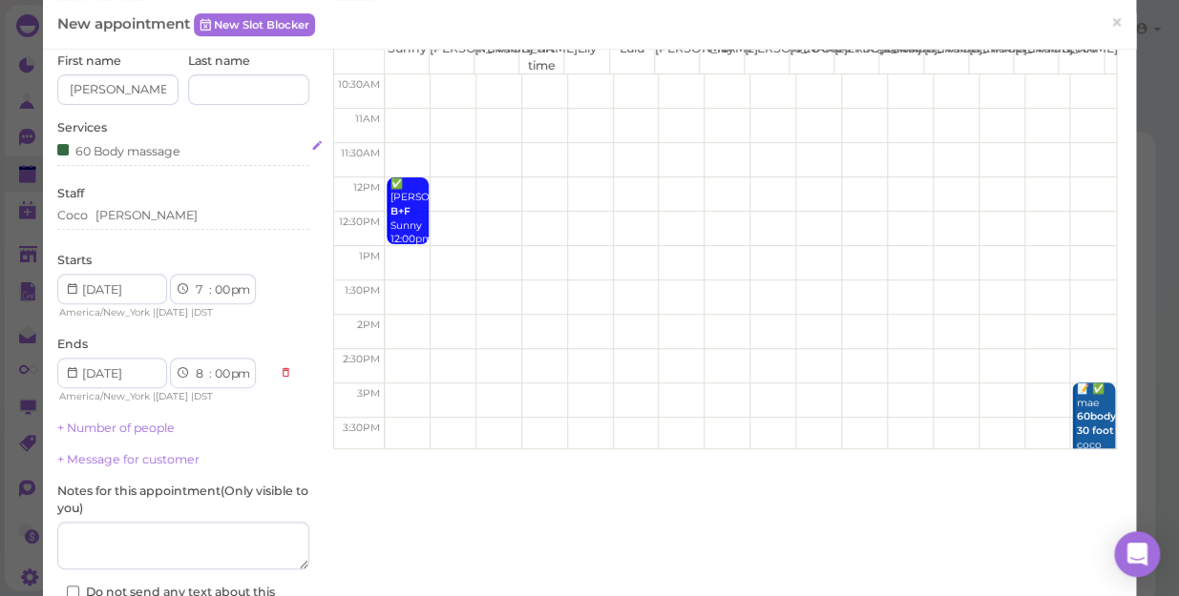
click at [198, 152] on div "60 Body massage" at bounding box center [183, 150] width 252 height 20
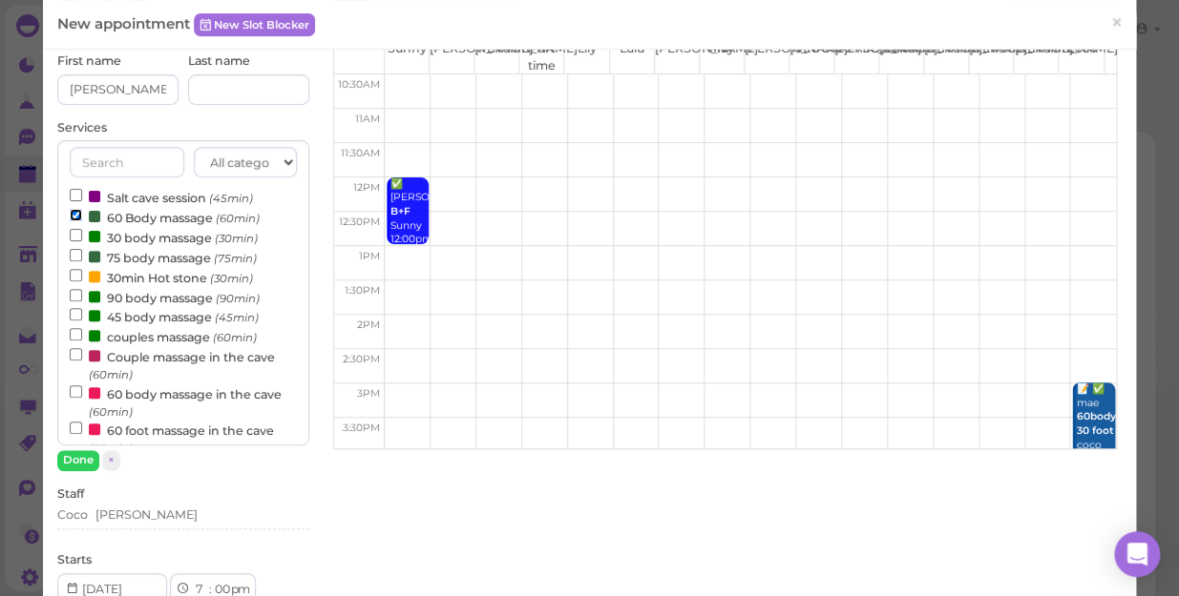
click at [72, 218] on input "60 Body massage (60min)" at bounding box center [76, 215] width 12 height 12
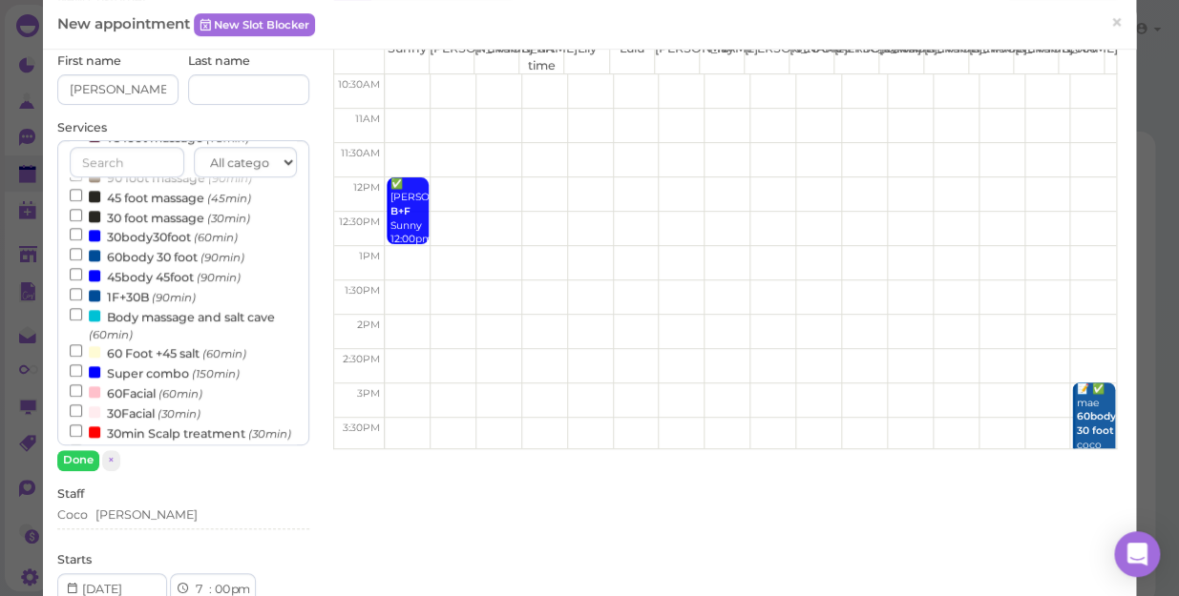
scroll to position [346, 0]
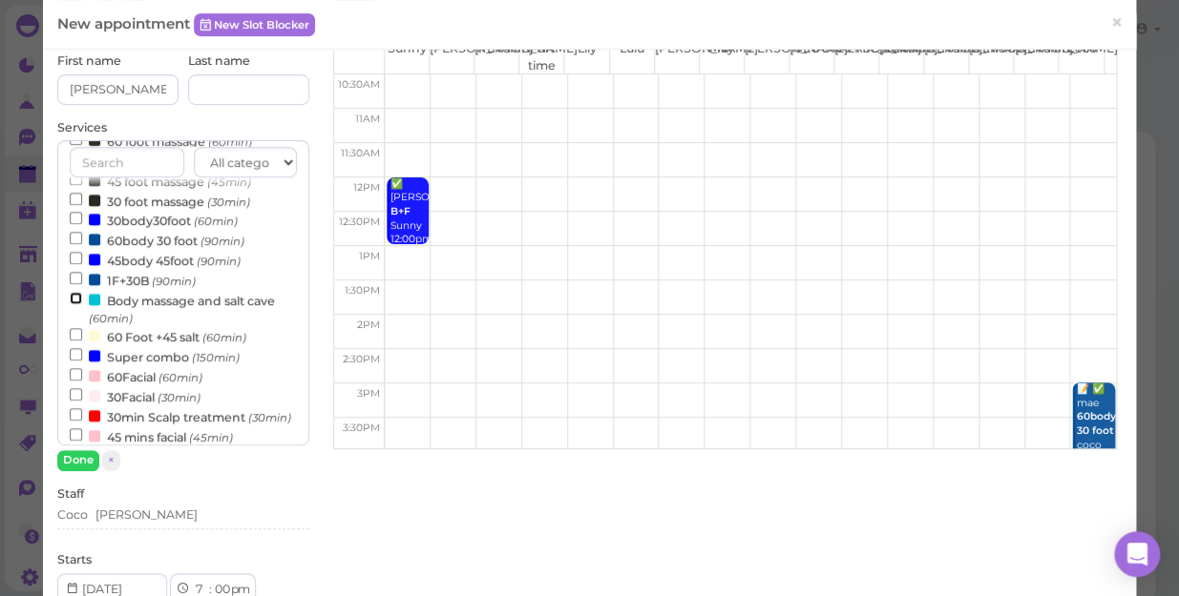
click at [73, 300] on input "Body massage and salt cave (60min)" at bounding box center [76, 298] width 12 height 12
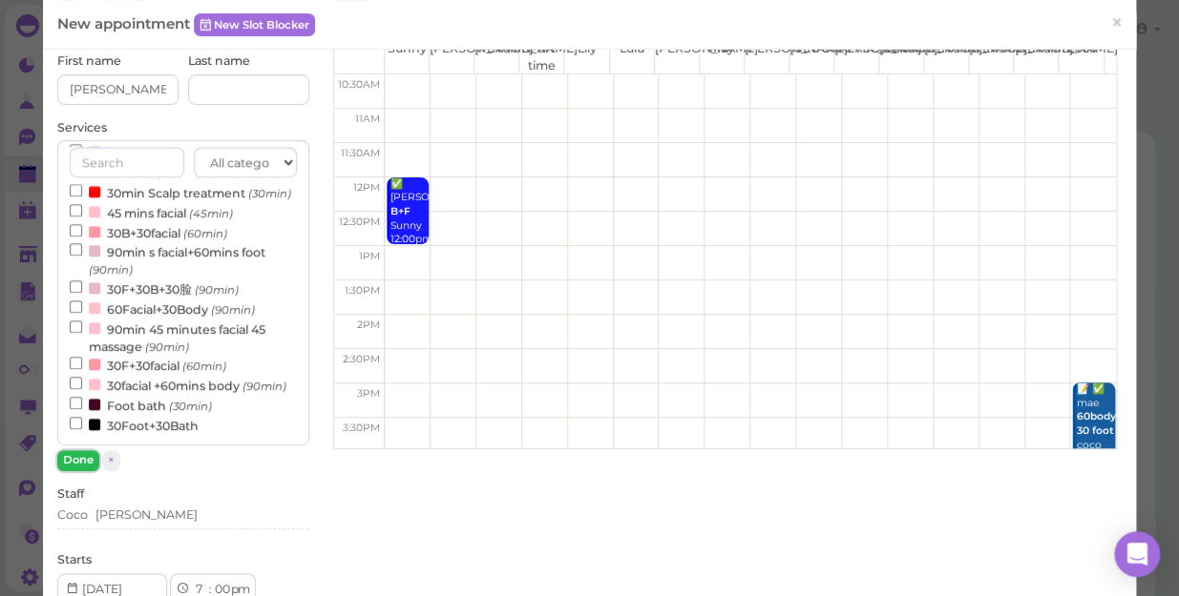
click at [79, 457] on button "Done" at bounding box center [78, 460] width 42 height 20
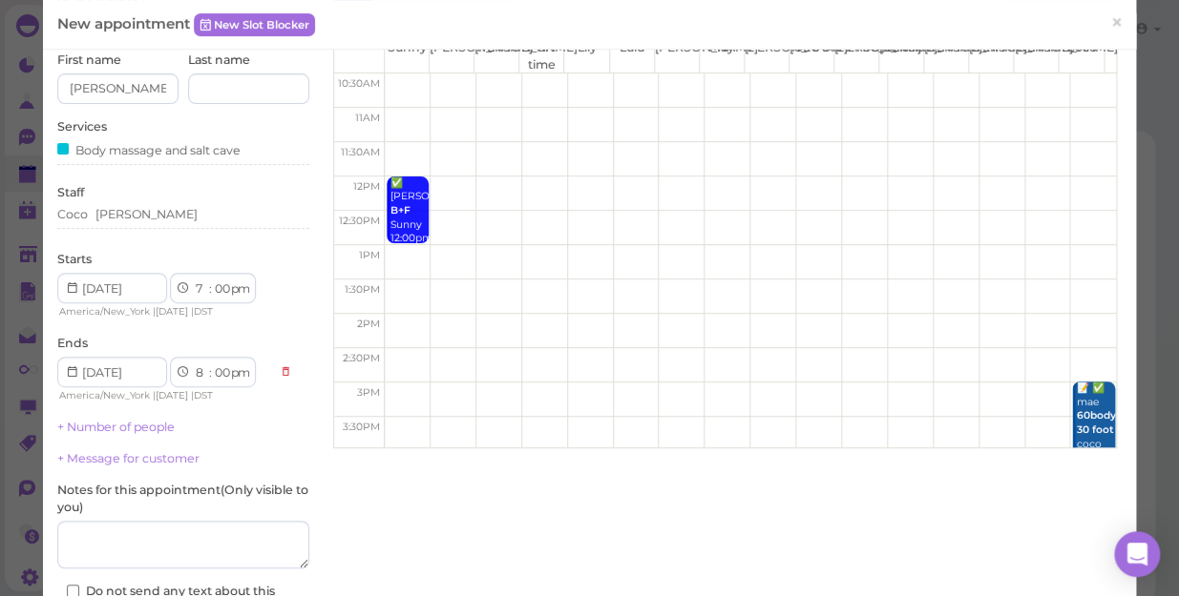
scroll to position [91, 0]
click at [124, 216] on div "Coco Tina" at bounding box center [183, 215] width 252 height 17
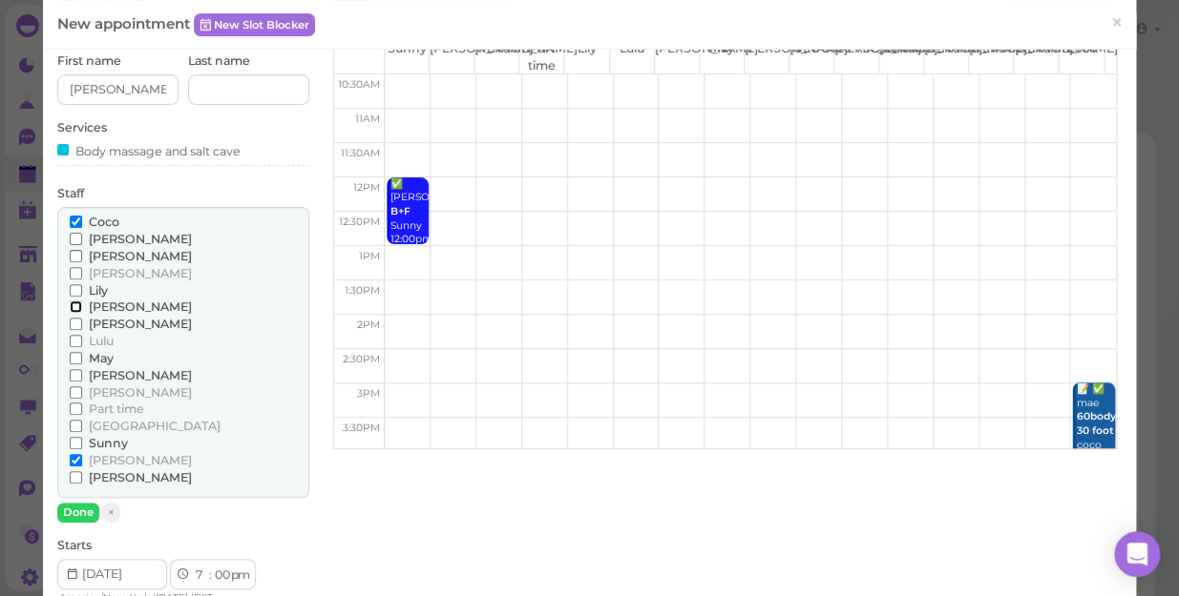
click at [75, 307] on input "[PERSON_NAME]" at bounding box center [76, 307] width 12 height 12
click at [81, 506] on button "Done" at bounding box center [78, 513] width 42 height 20
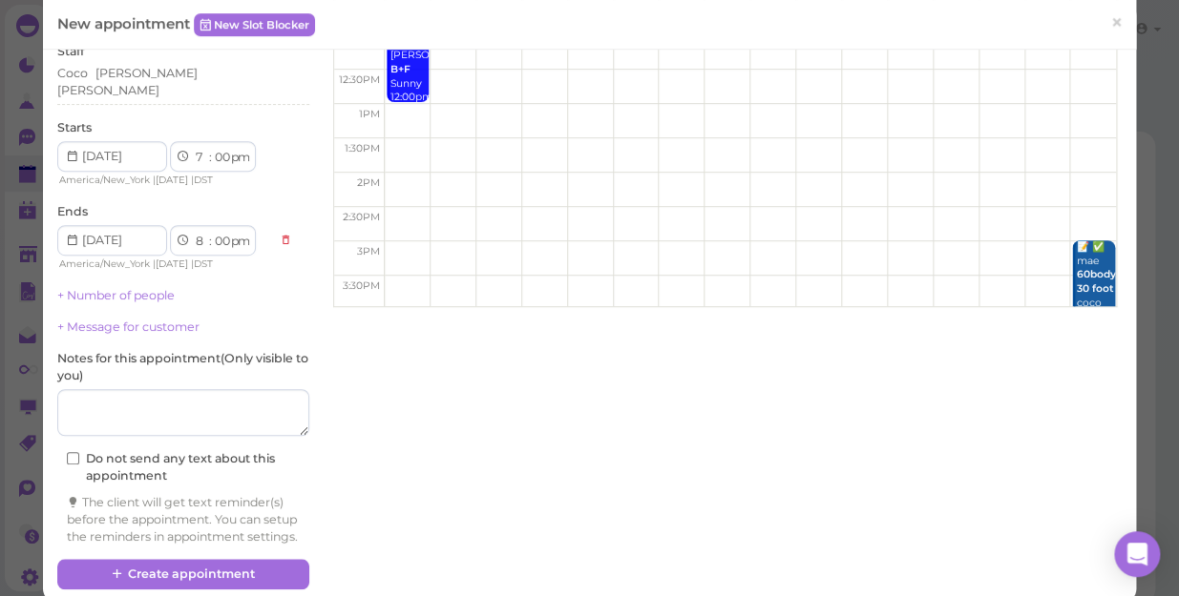
scroll to position [264, 0]
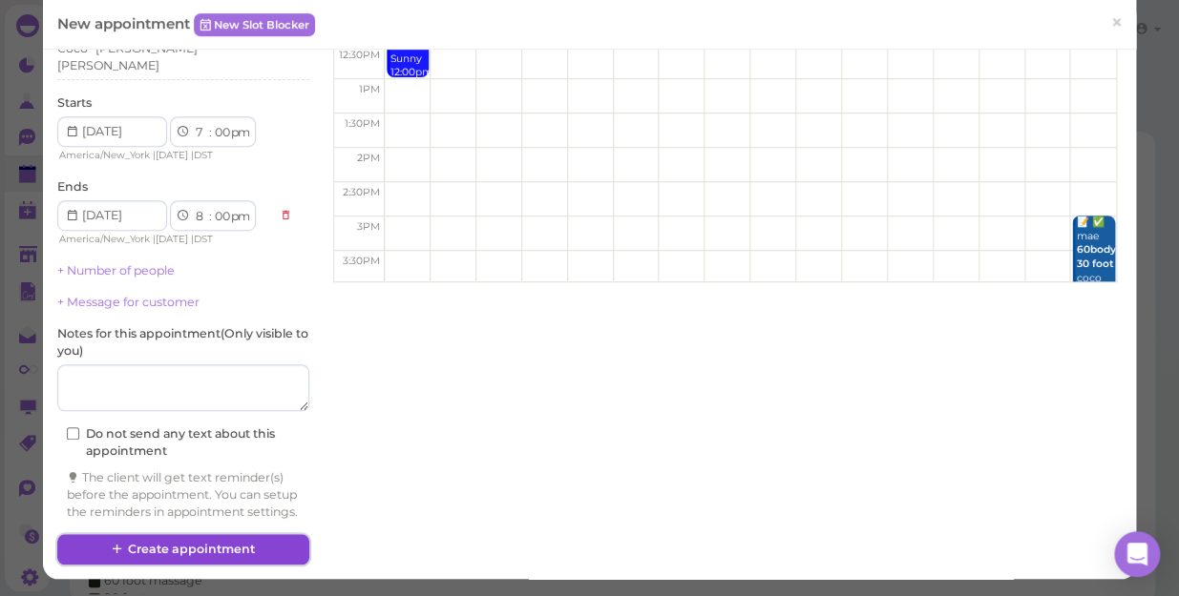
click at [277, 542] on button "Create appointment" at bounding box center [183, 549] width 252 height 31
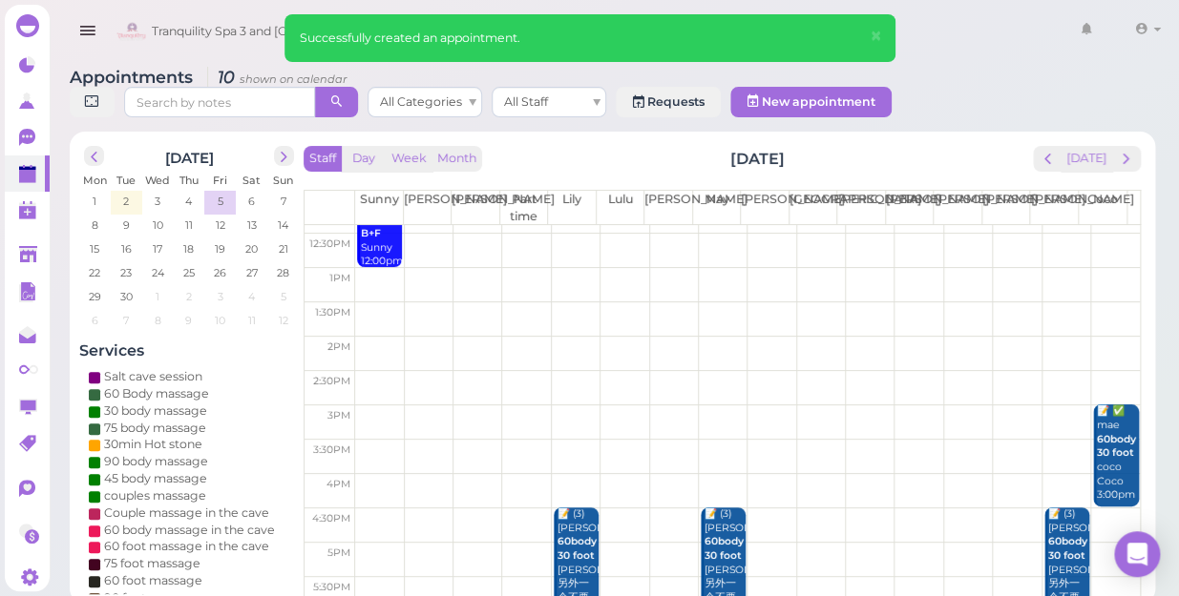
scroll to position [344, 0]
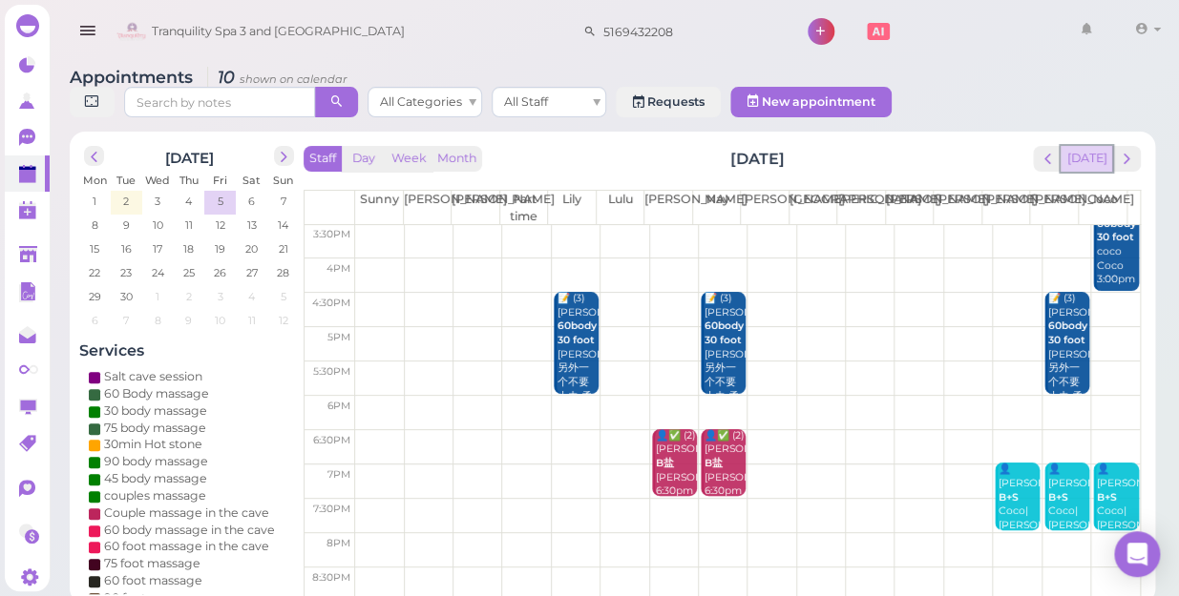
click at [1089, 146] on button "[DATE]" at bounding box center [1086, 159] width 52 height 26
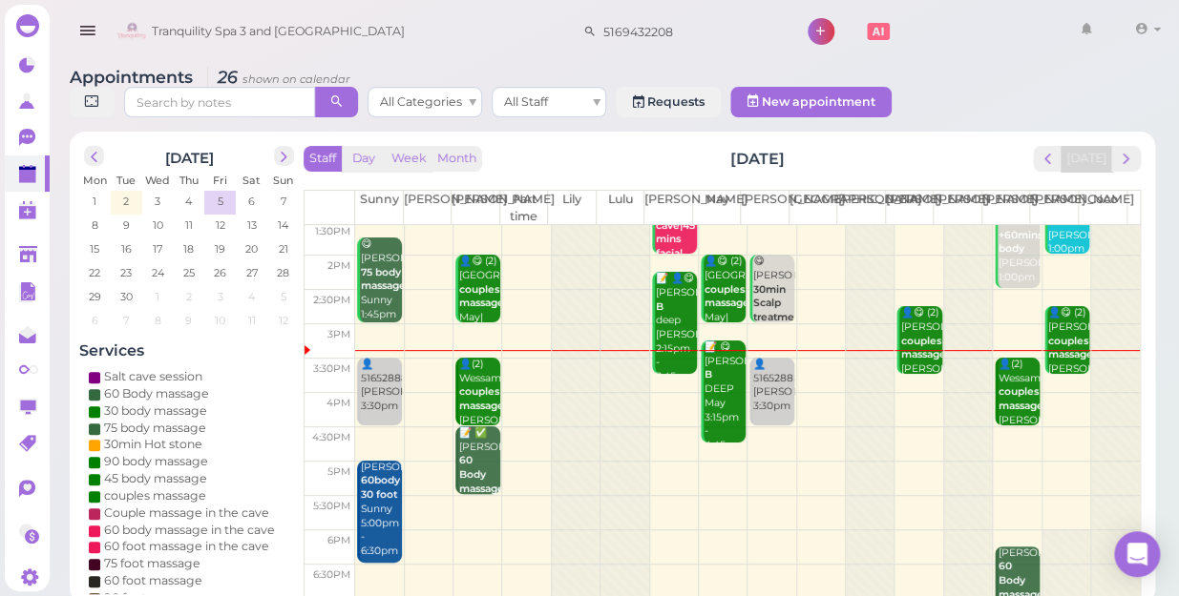
scroll to position [172, 0]
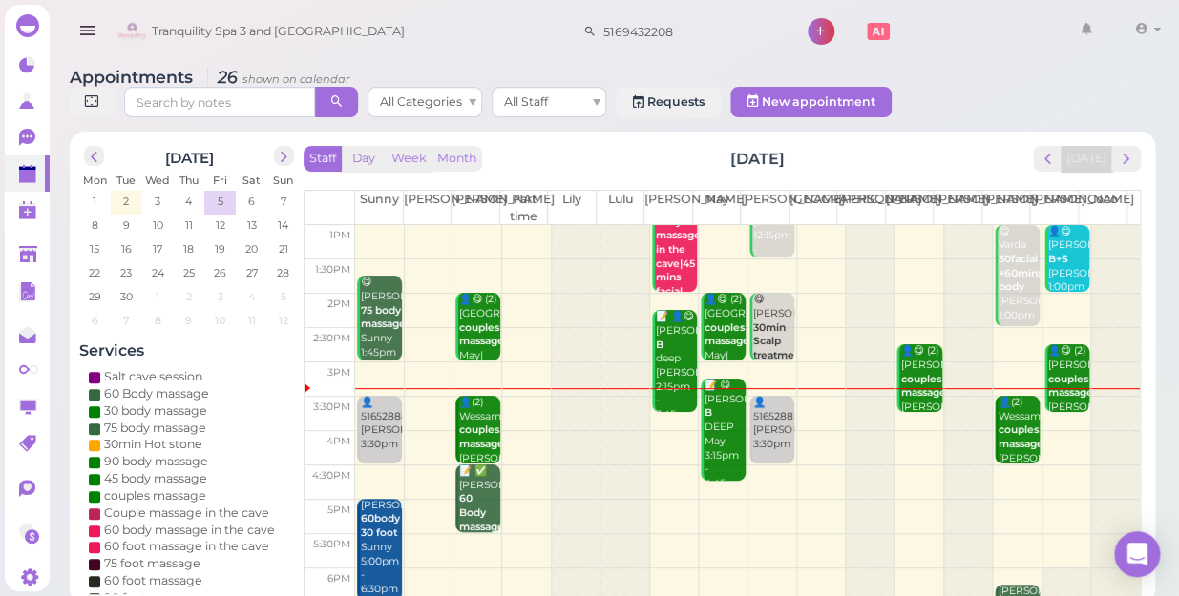
click at [1005, 466] on td at bounding box center [747, 483] width 784 height 34
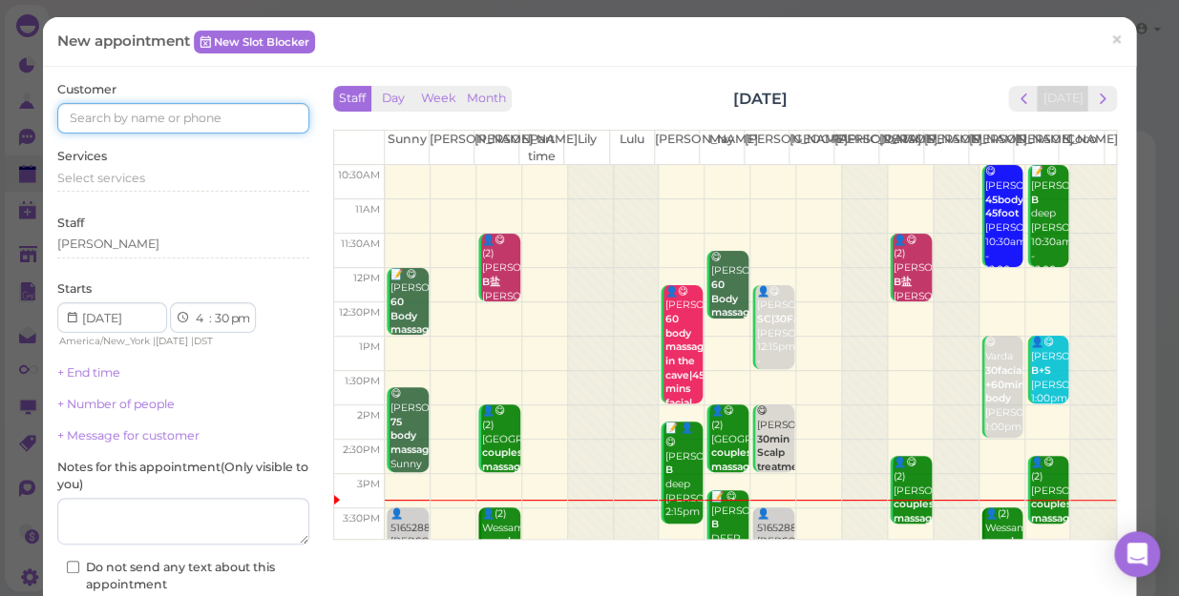
click at [262, 108] on input at bounding box center [183, 118] width 252 height 31
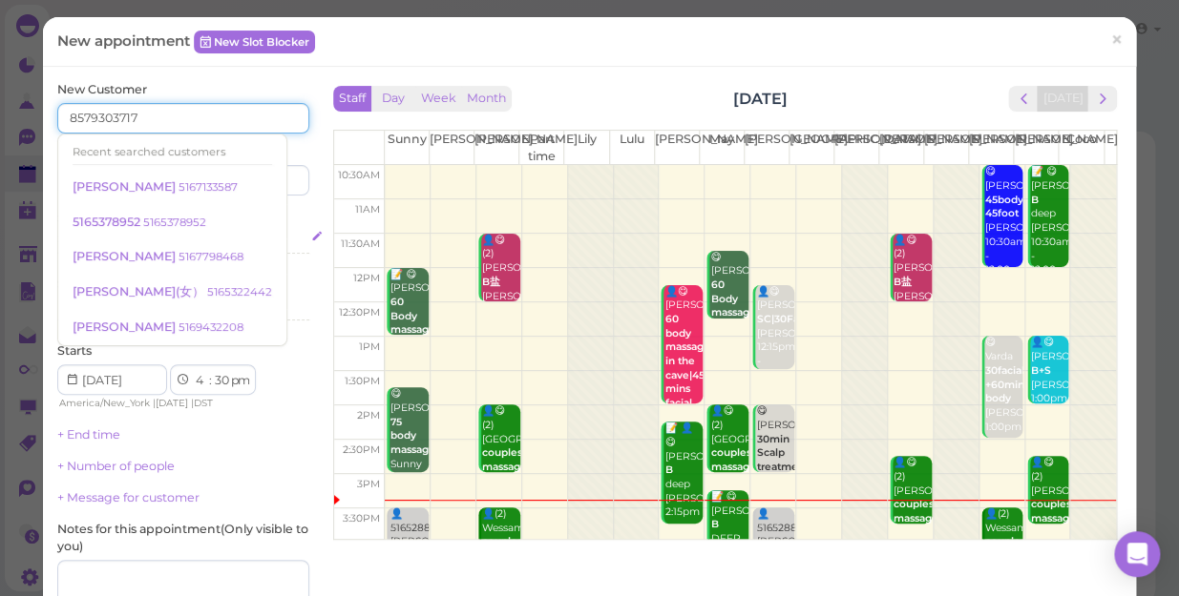
type input "8579303717"
click at [266, 236] on div "Select services" at bounding box center [183, 239] width 252 height 17
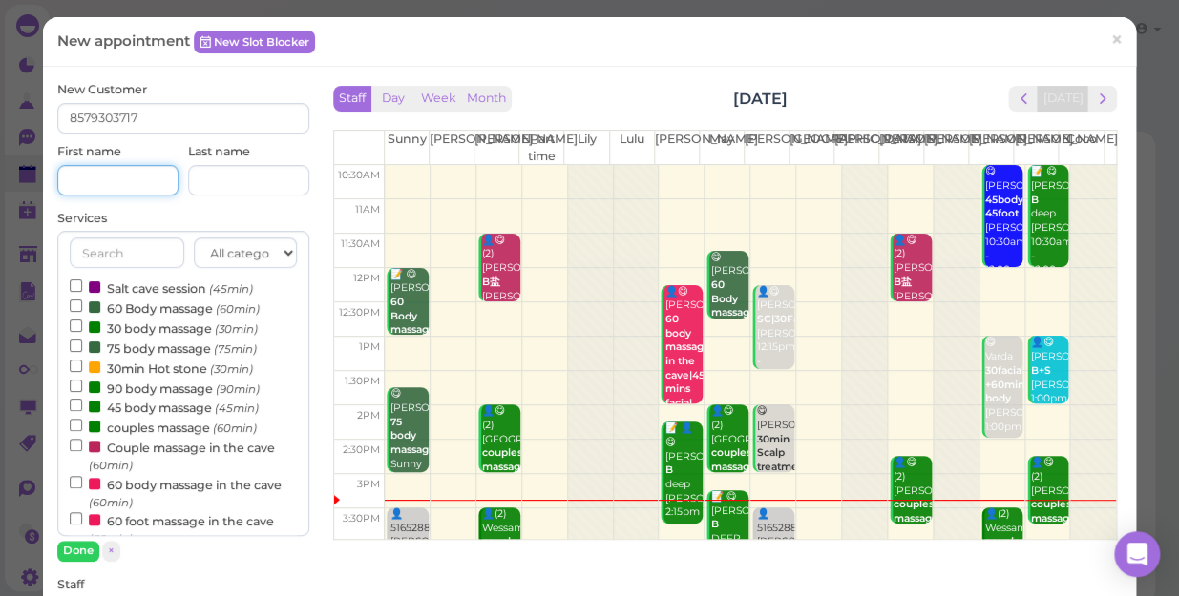
click at [139, 178] on input at bounding box center [117, 180] width 121 height 31
click at [136, 171] on input "[PERSON_NAME]" at bounding box center [117, 180] width 121 height 31
type input "S"
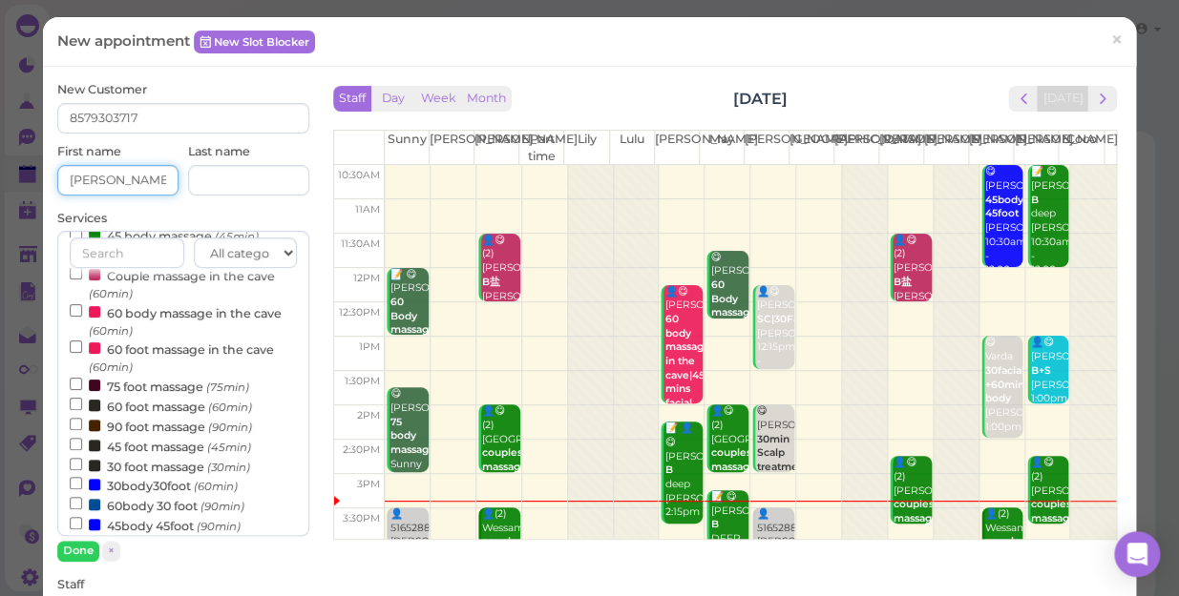
scroll to position [173, 0]
click at [152, 175] on input "[PERSON_NAME]" at bounding box center [117, 180] width 121 height 31
type input "S"
type input "a"
type input "[PERSON_NAME]"
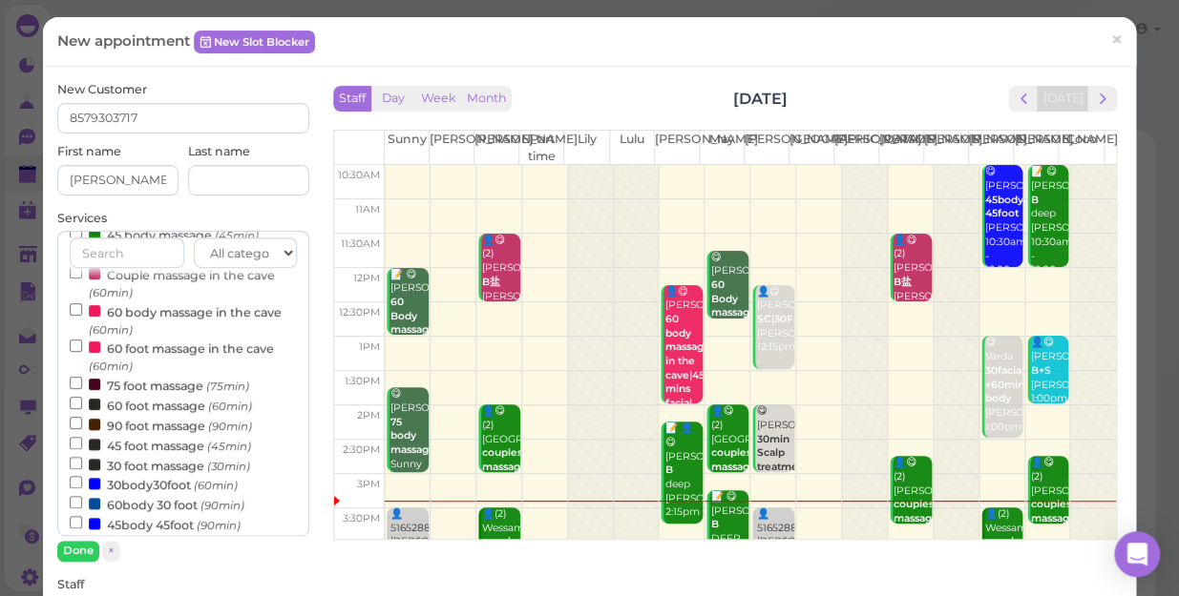
click at [70, 218] on label "Services" at bounding box center [82, 218] width 50 height 17
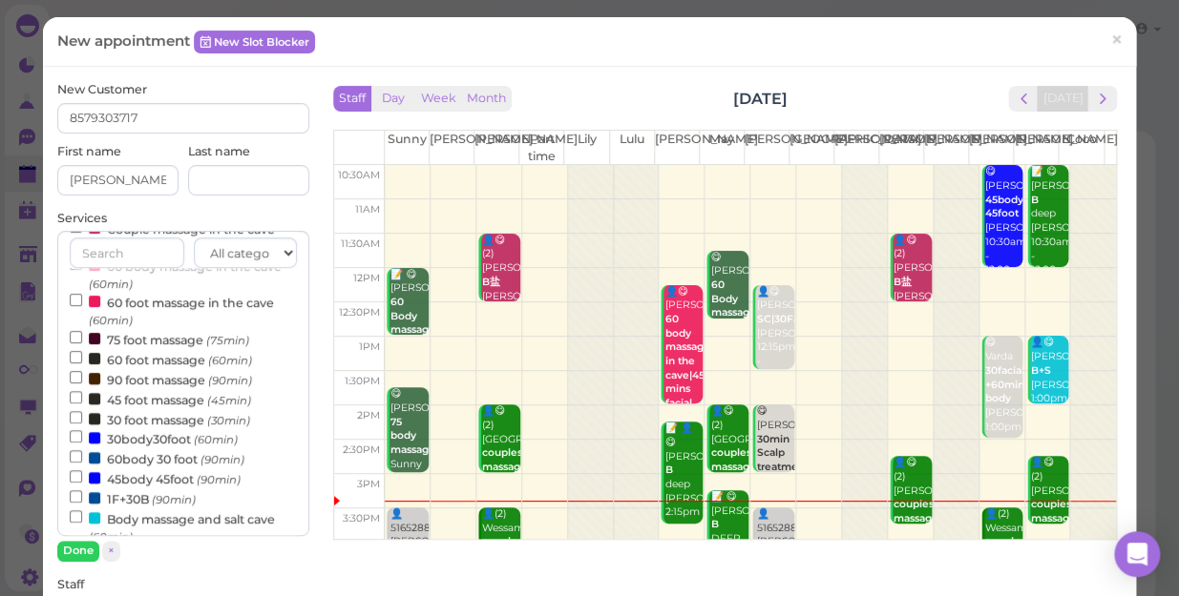
scroll to position [260, 0]
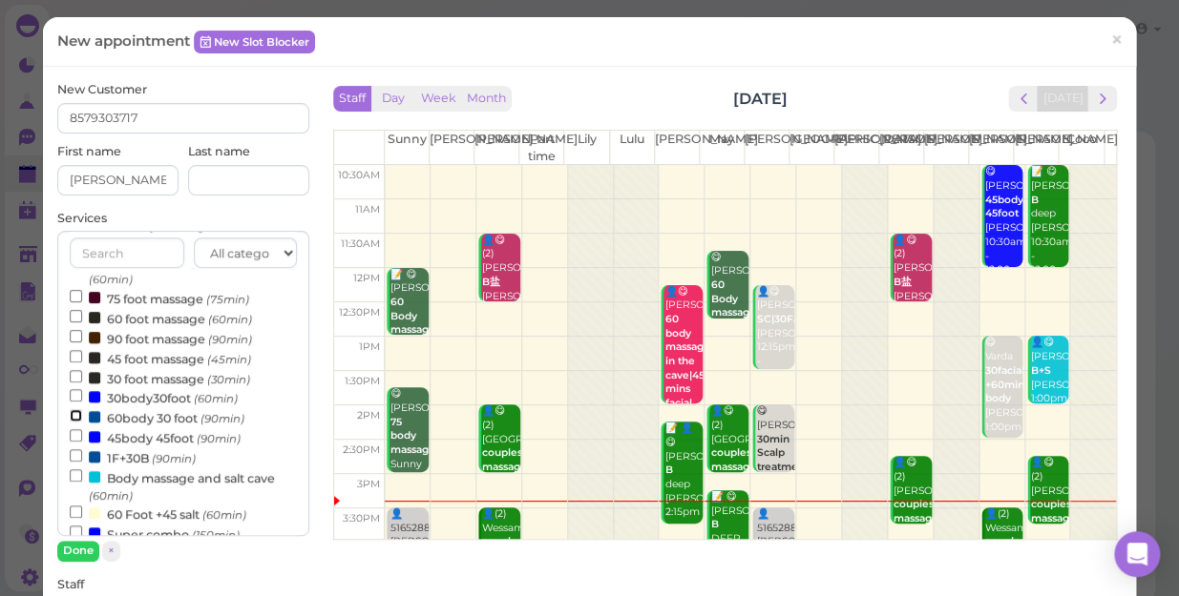
click at [74, 418] on input "60body 30 foot (90min)" at bounding box center [76, 415] width 12 height 12
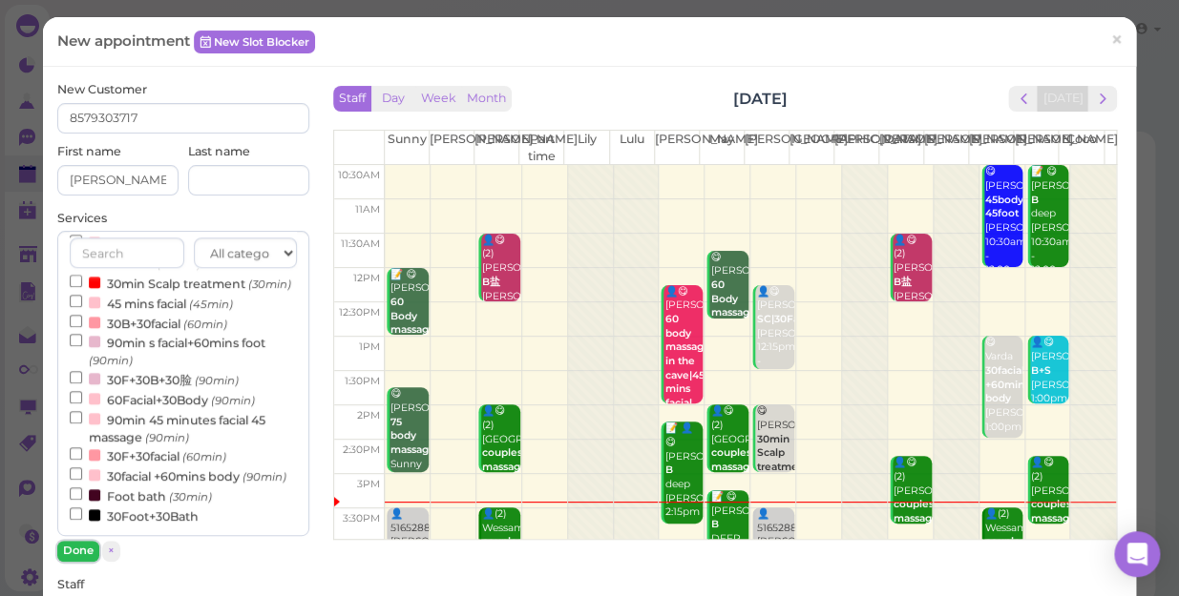
click at [81, 542] on button "Done" at bounding box center [78, 551] width 42 height 20
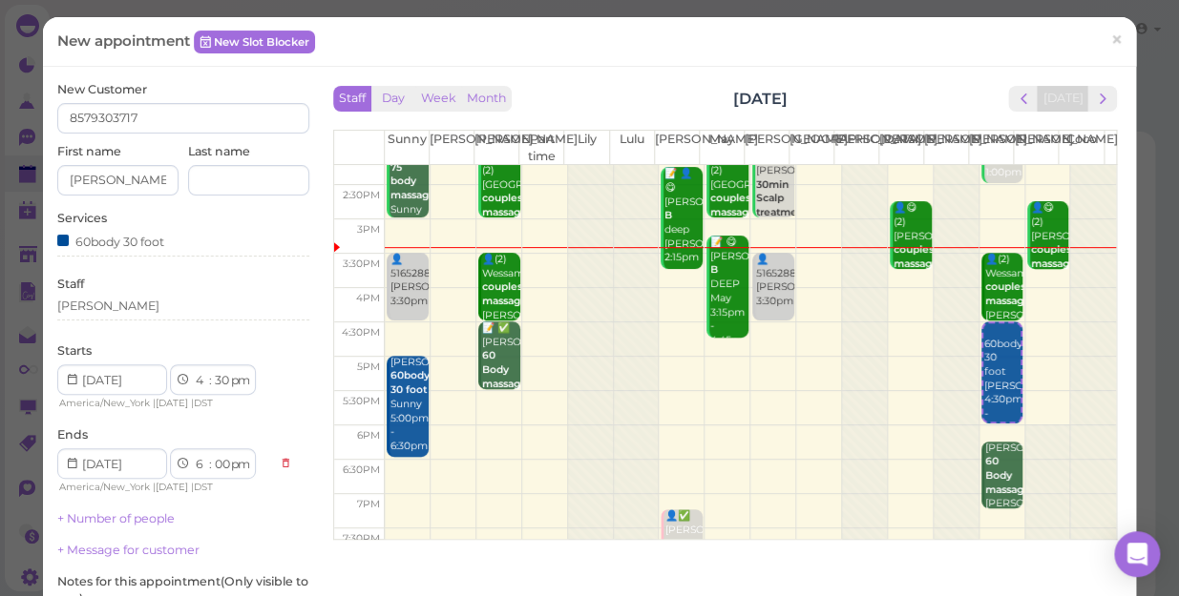
scroll to position [260, 0]
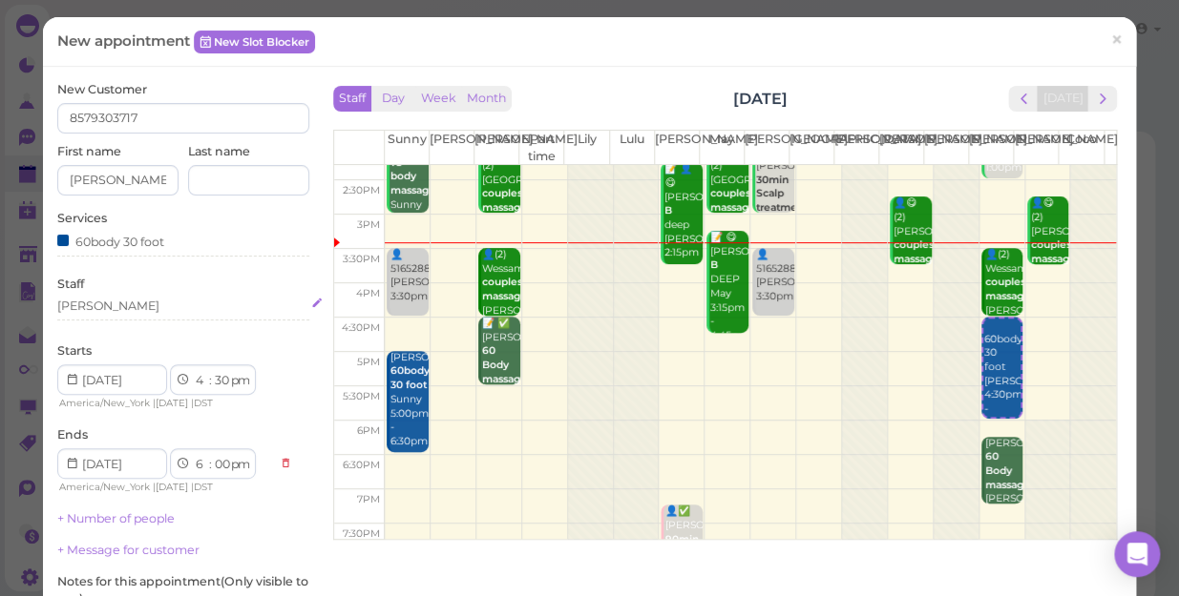
click at [105, 303] on div "[PERSON_NAME]" at bounding box center [183, 306] width 252 height 17
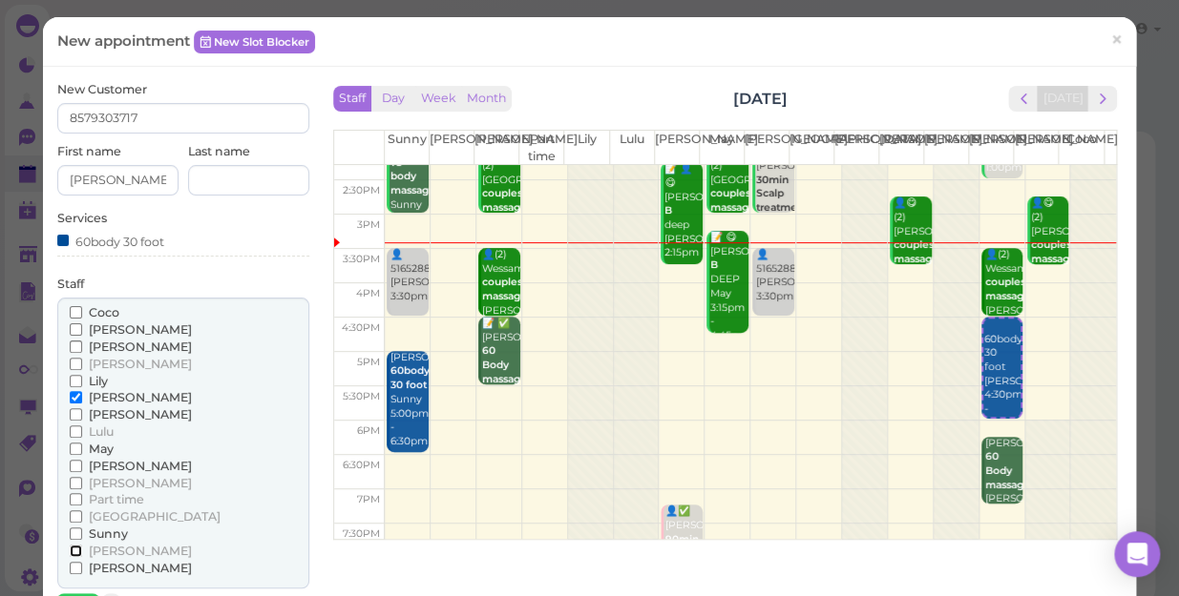
click at [74, 545] on input "[PERSON_NAME]" at bounding box center [76, 551] width 12 height 12
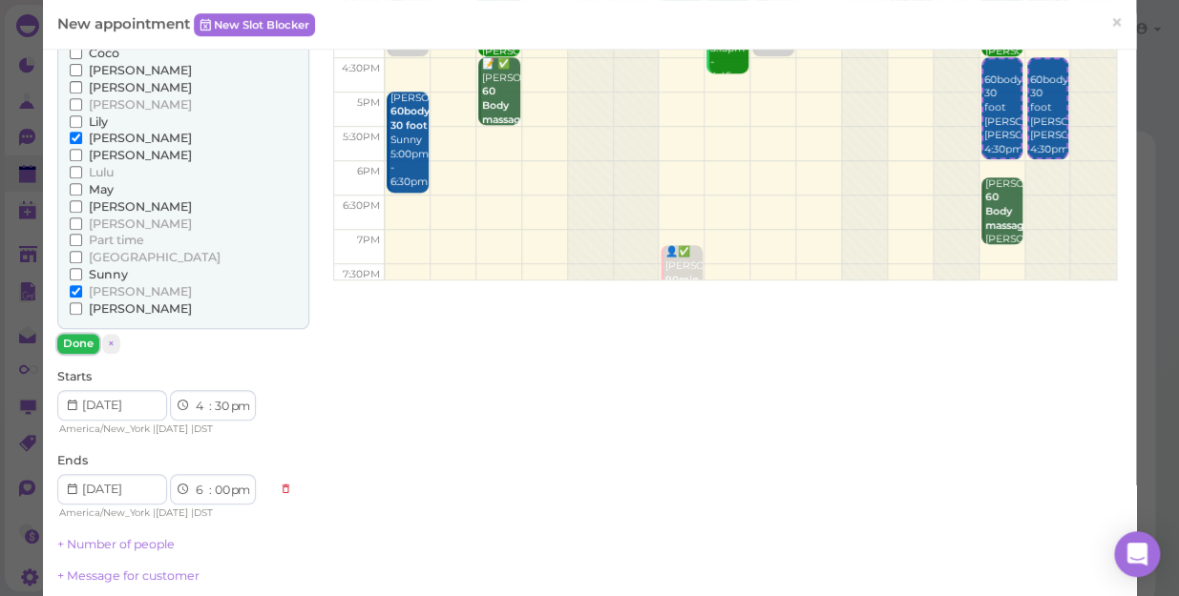
click at [75, 339] on button "Done" at bounding box center [78, 344] width 42 height 20
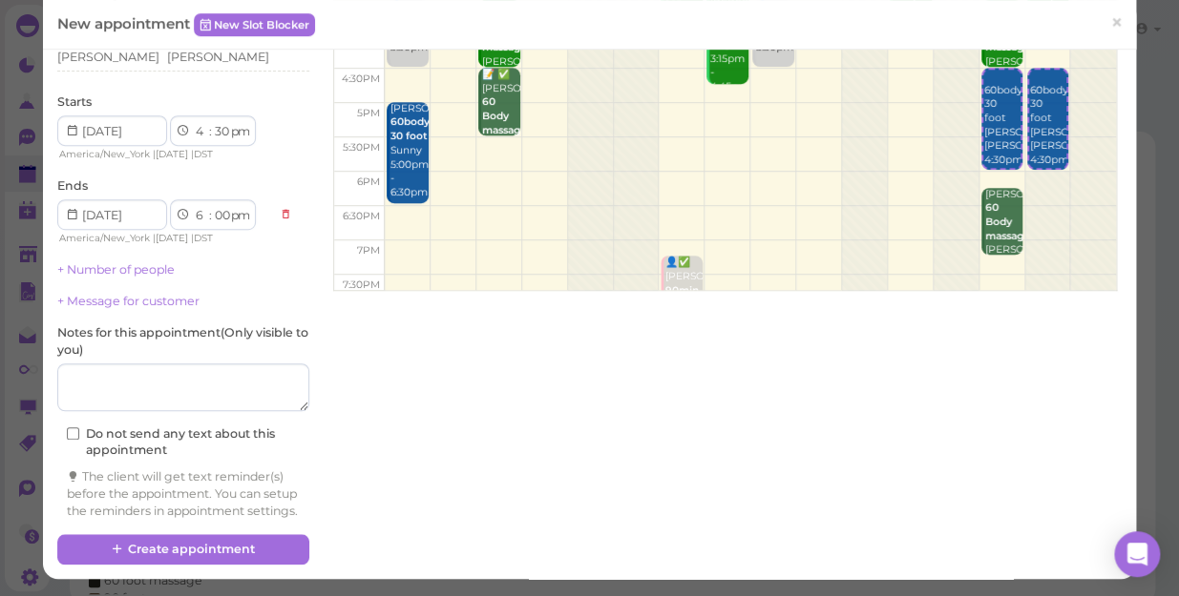
scroll to position [264, 0]
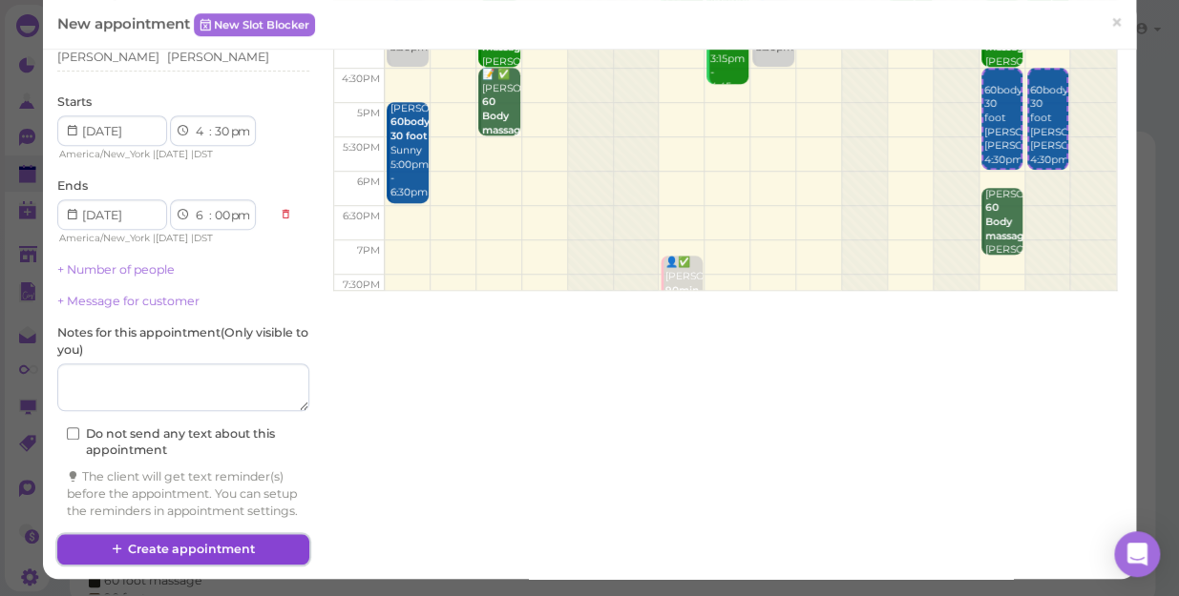
click at [264, 550] on button "Create appointment" at bounding box center [183, 549] width 252 height 31
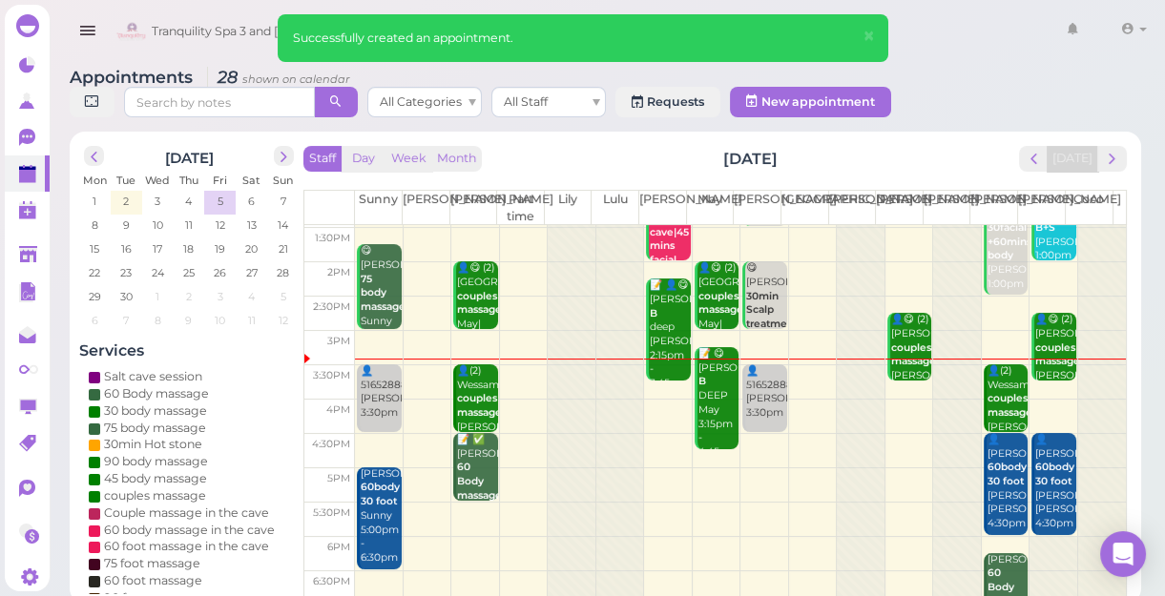
scroll to position [173, 0]
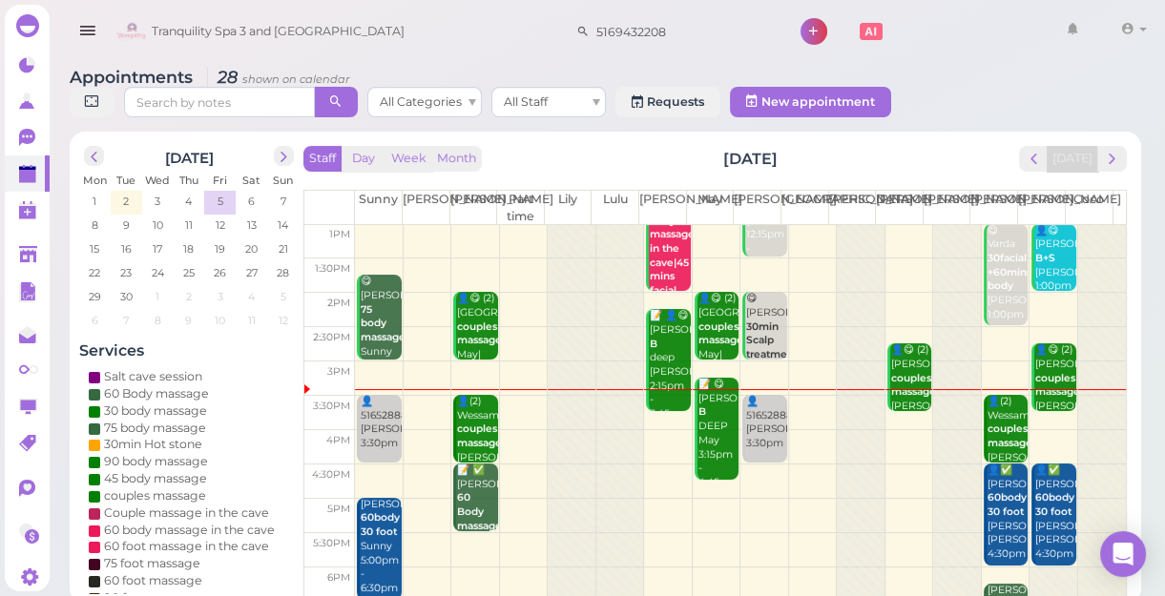
click at [896, 389] on div at bounding box center [910, 389] width 48 height 1
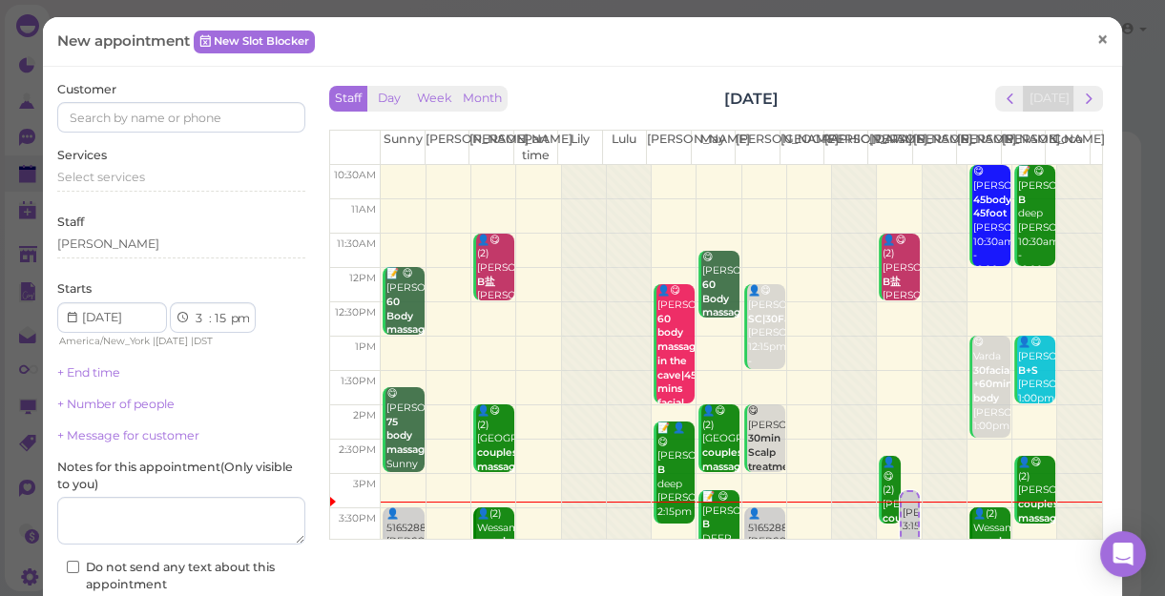
click at [1096, 38] on span "×" at bounding box center [1102, 39] width 12 height 27
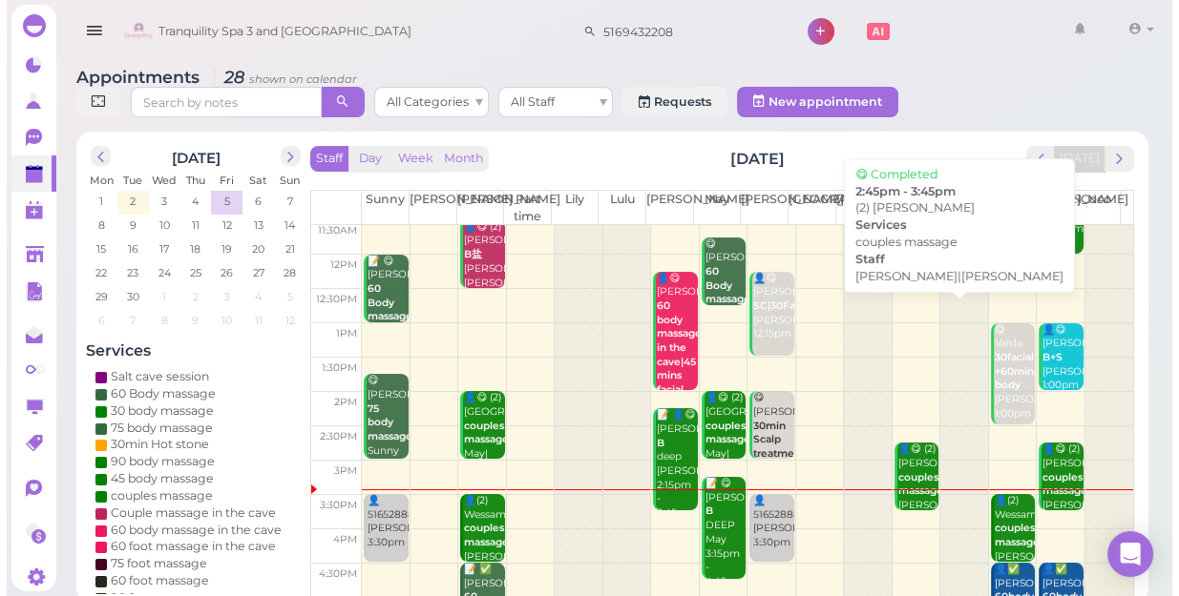
scroll to position [260, 0]
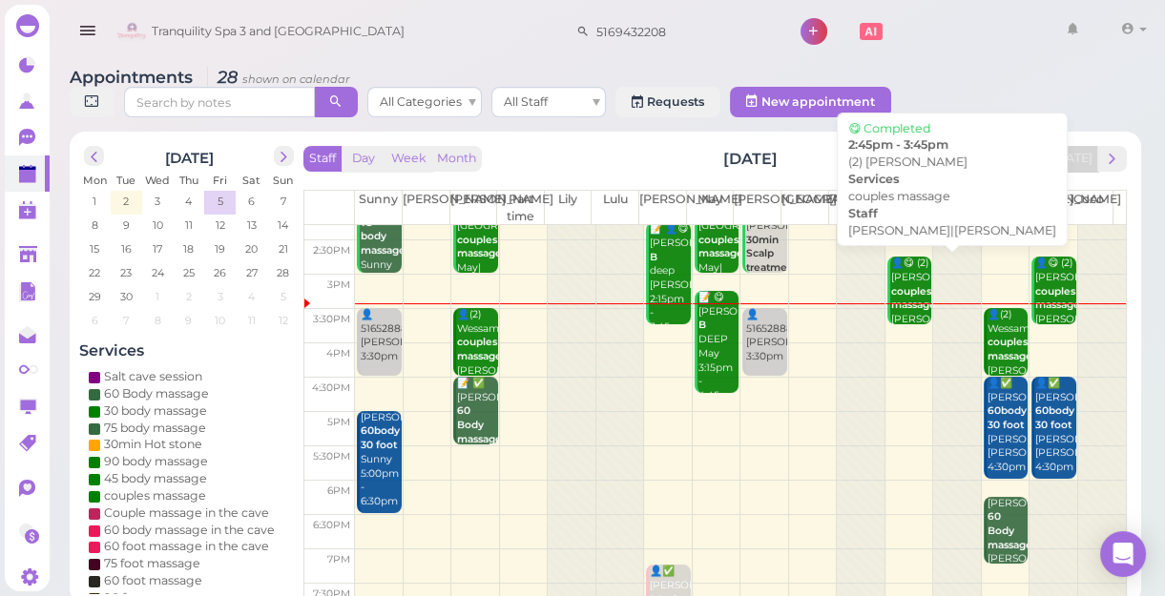
click at [901, 285] on div "👤😋 (2) Sarah couples massage Helen|Tina 2:45pm - 3:45pm" at bounding box center [910, 320] width 41 height 126
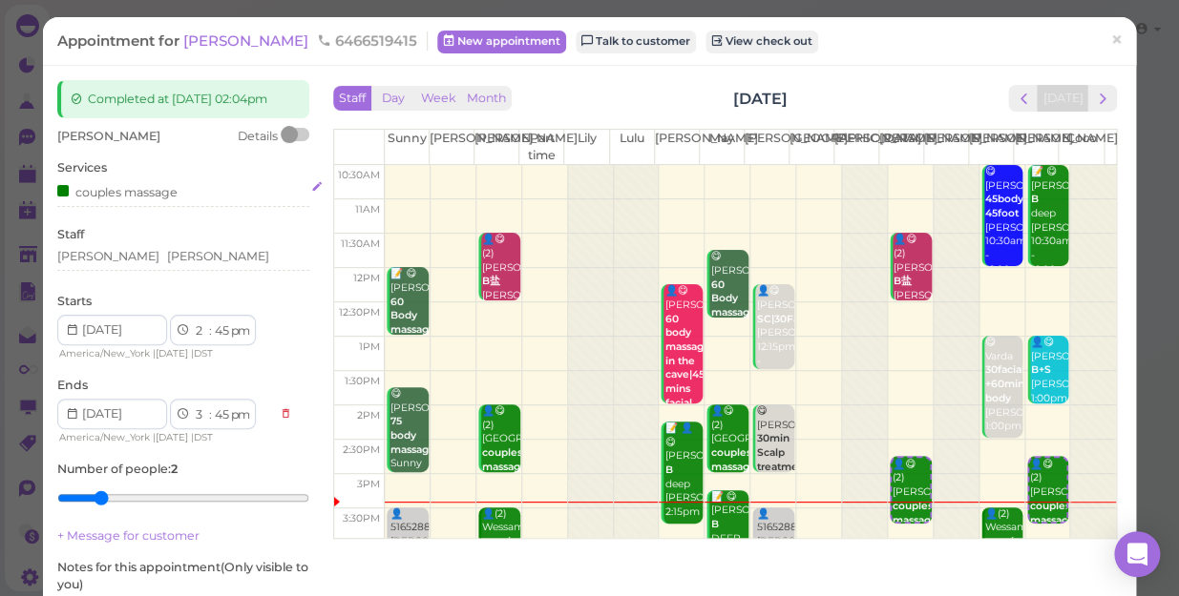
click at [179, 201] on div "couples massage" at bounding box center [183, 191] width 252 height 20
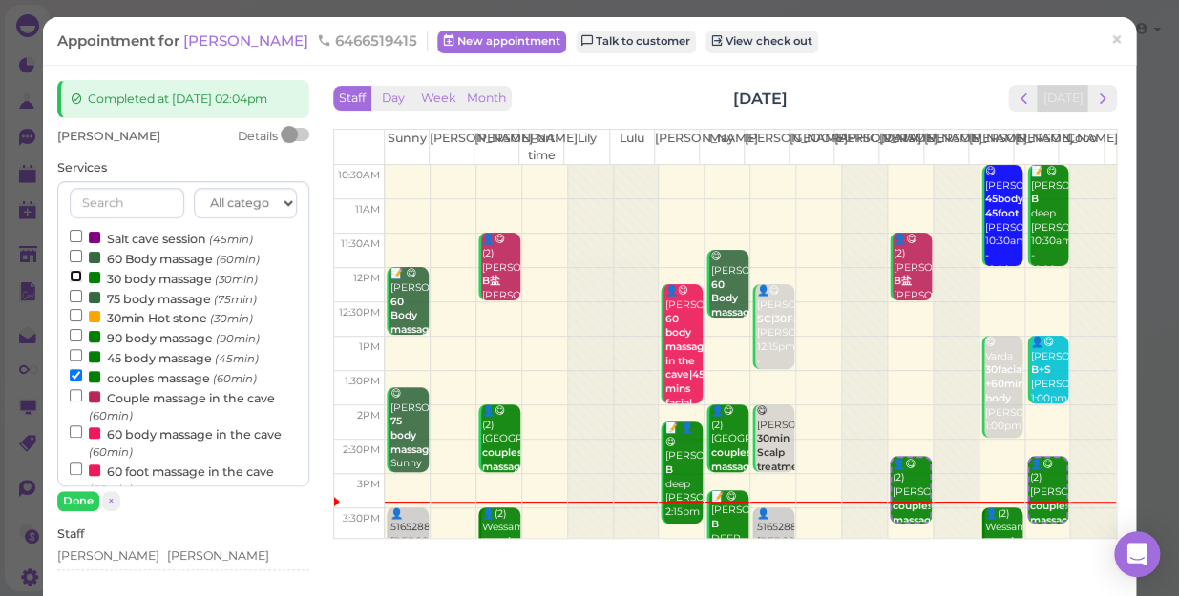
click at [73, 282] on input "30 body massage (30min)" at bounding box center [76, 276] width 12 height 12
select select "4"
select select "15"
click at [77, 511] on button "Done" at bounding box center [78, 501] width 42 height 20
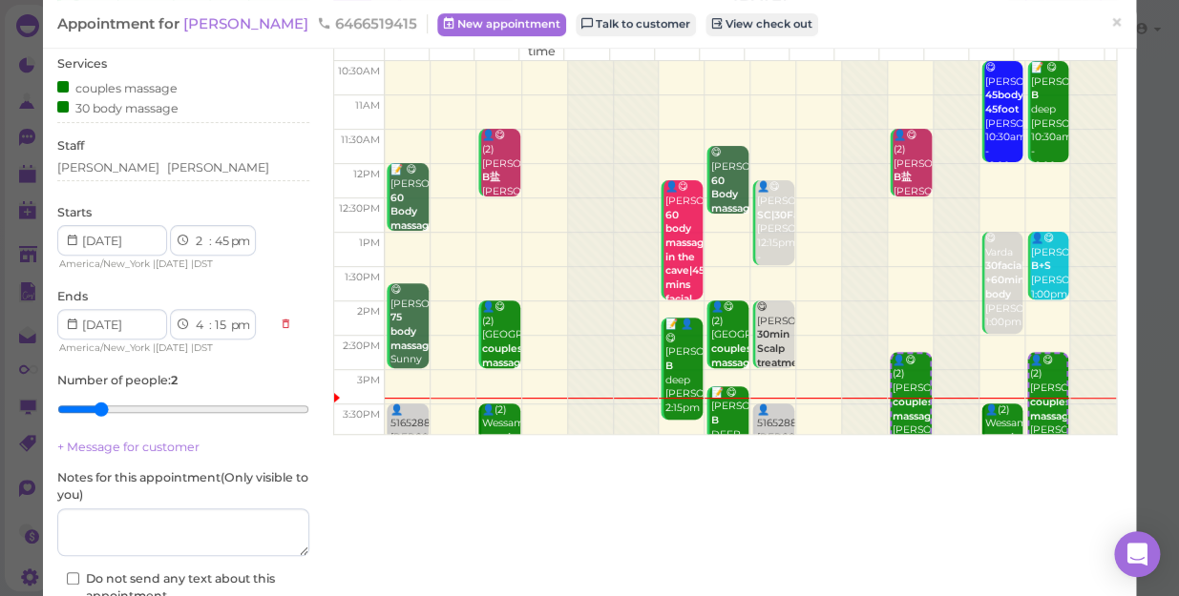
scroll to position [254, 0]
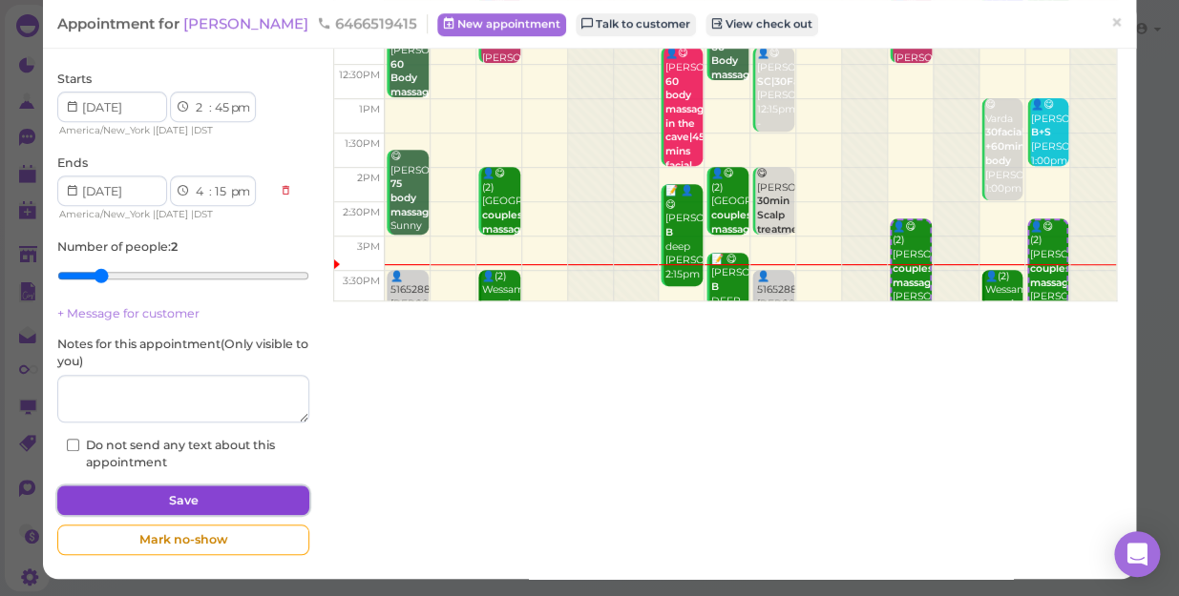
click at [207, 496] on button "Save" at bounding box center [183, 501] width 252 height 31
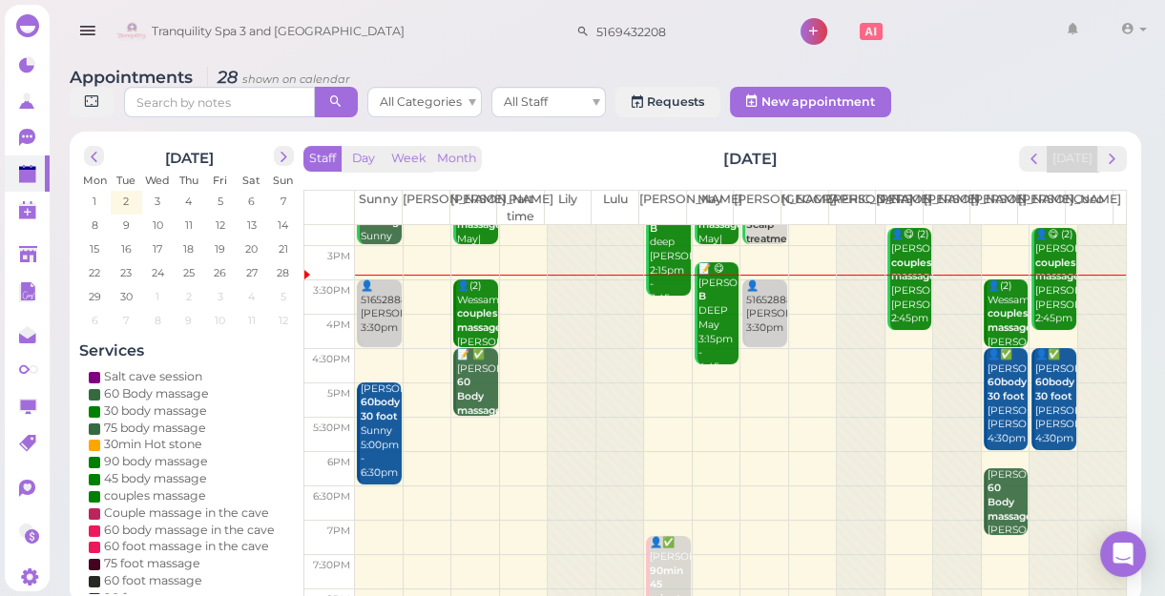
scroll to position [258, 0]
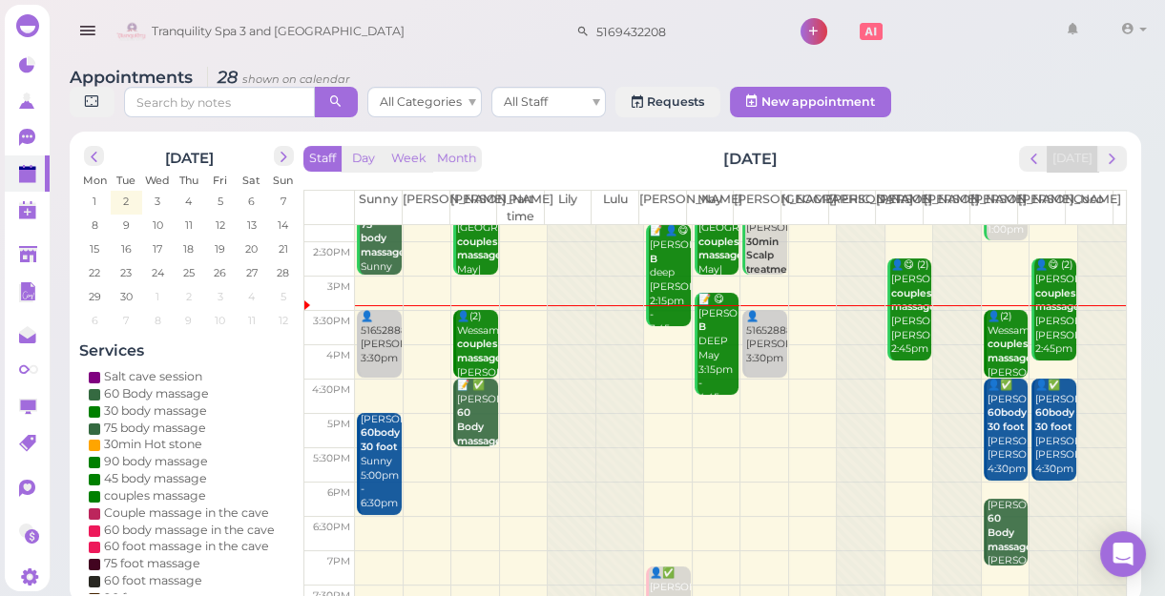
click at [661, 348] on td at bounding box center [740, 362] width 771 height 34
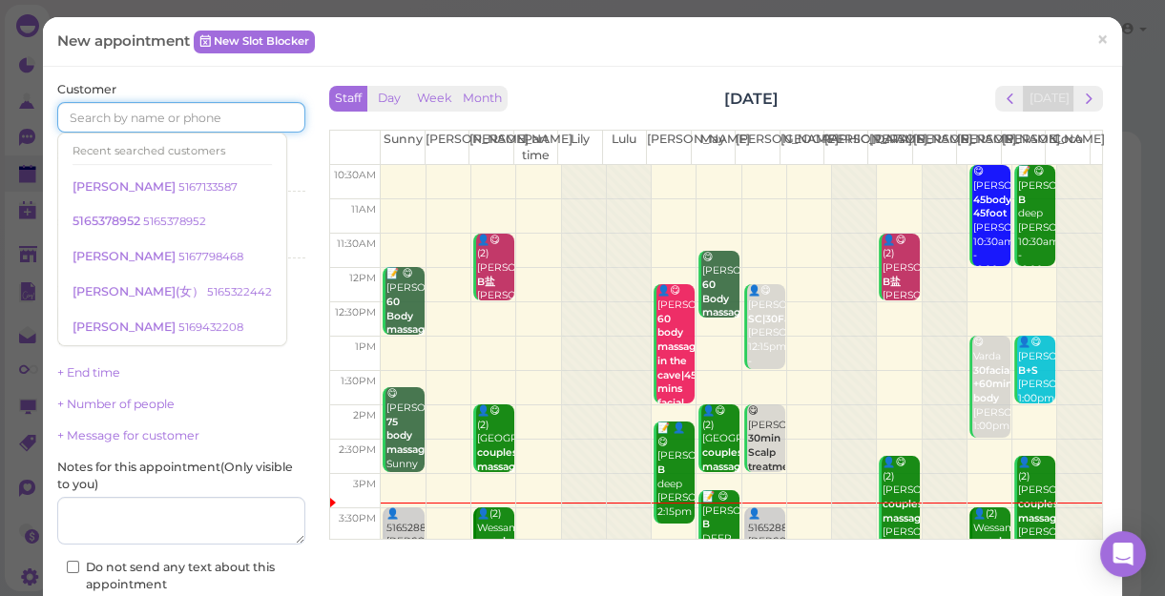
click at [200, 116] on input at bounding box center [181, 117] width 248 height 31
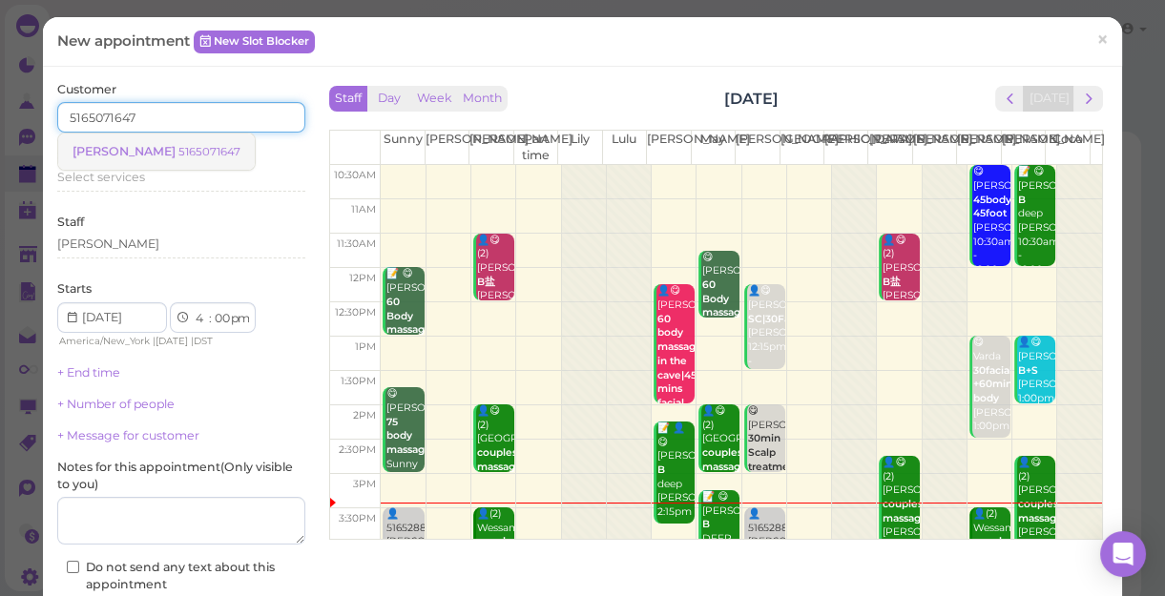
type input "5165071647"
click at [178, 153] on small "5165071647" at bounding box center [209, 151] width 62 height 13
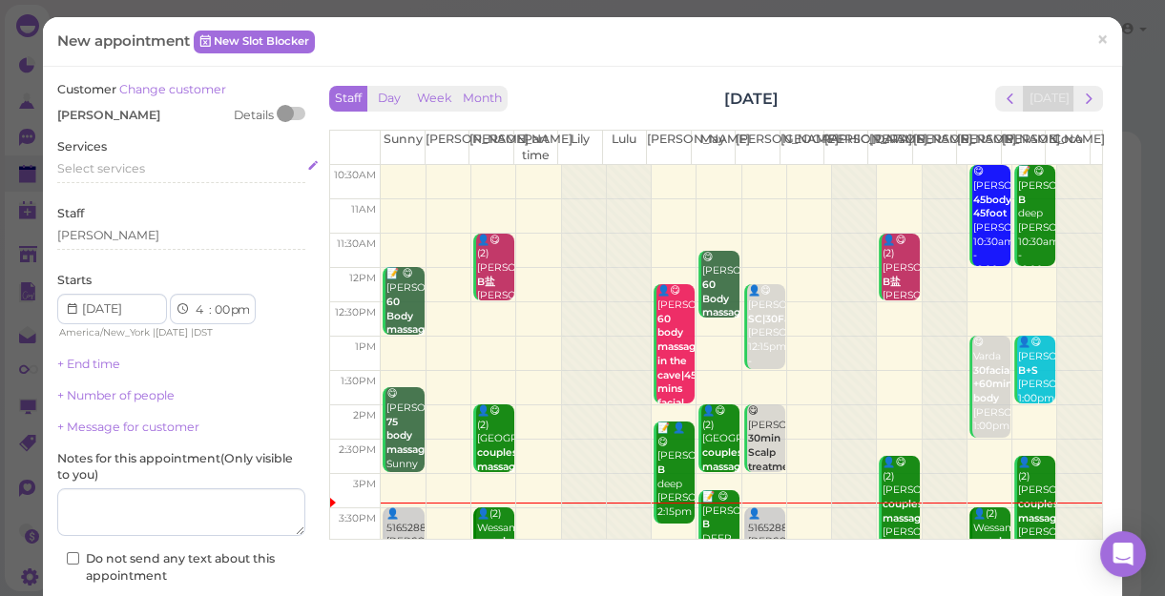
click at [159, 172] on div "Select services" at bounding box center [181, 168] width 248 height 17
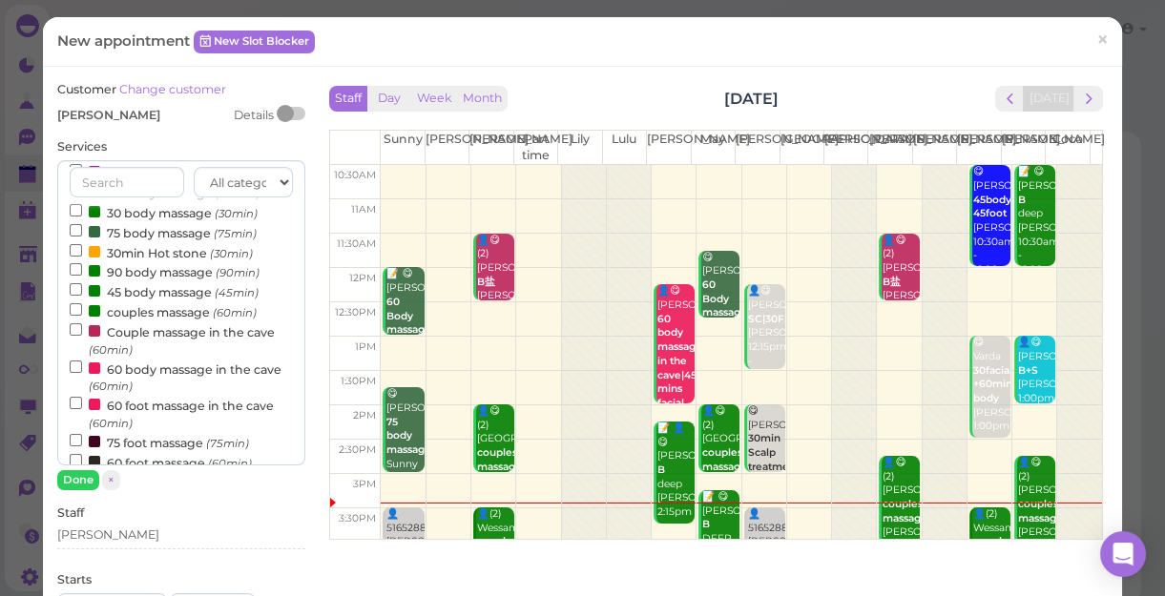
scroll to position [173, 0]
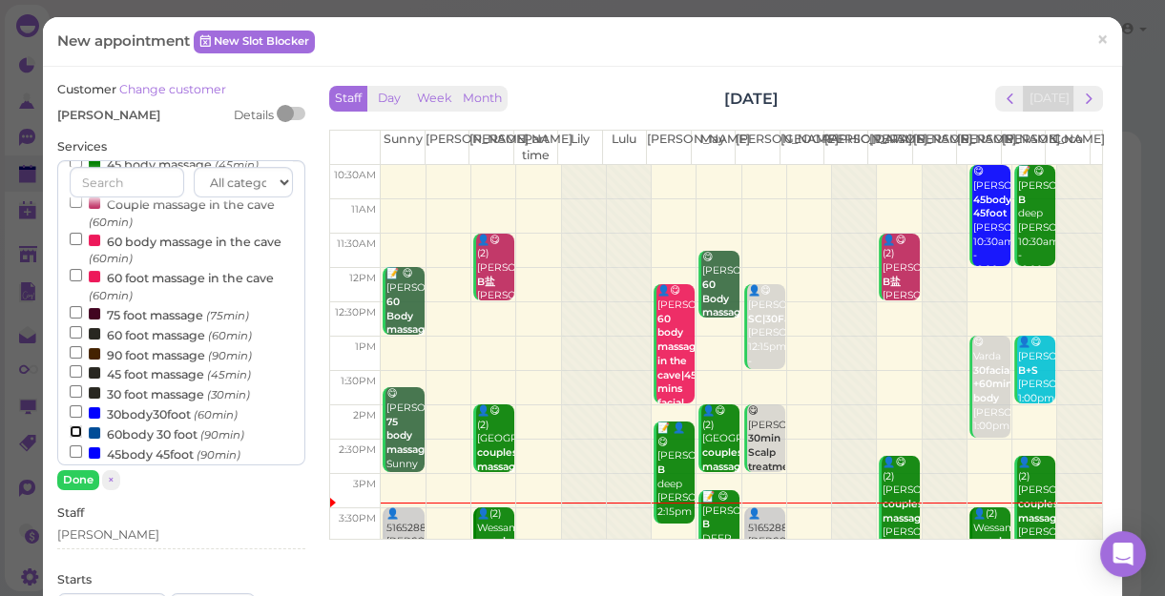
click at [70, 431] on input "60body 30 foot (90min)" at bounding box center [76, 432] width 12 height 12
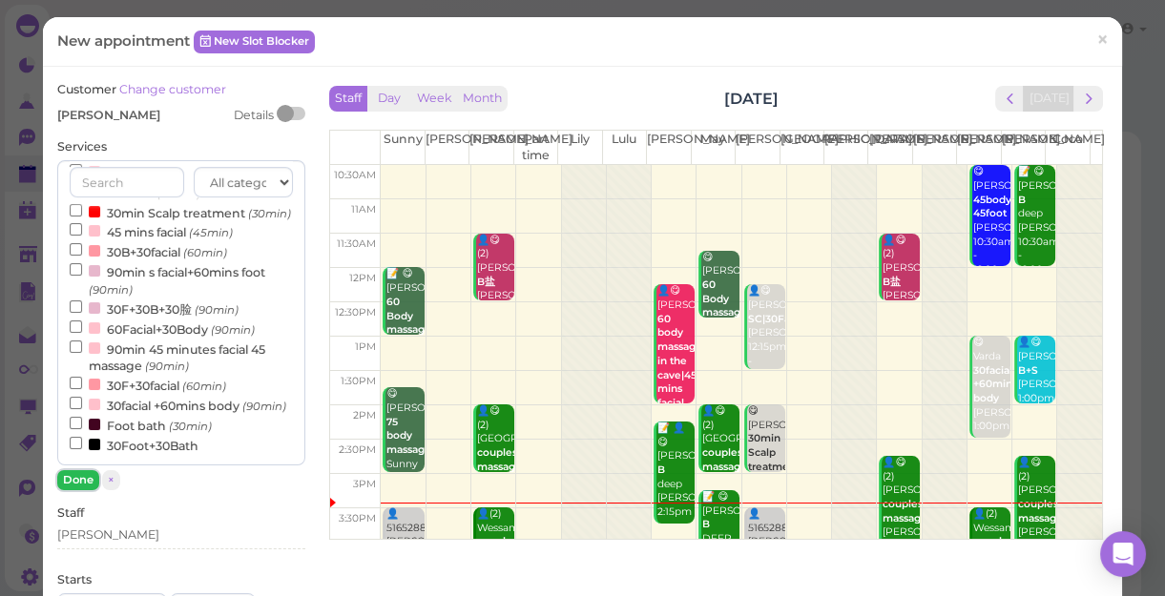
click at [84, 476] on button "Done" at bounding box center [78, 480] width 42 height 20
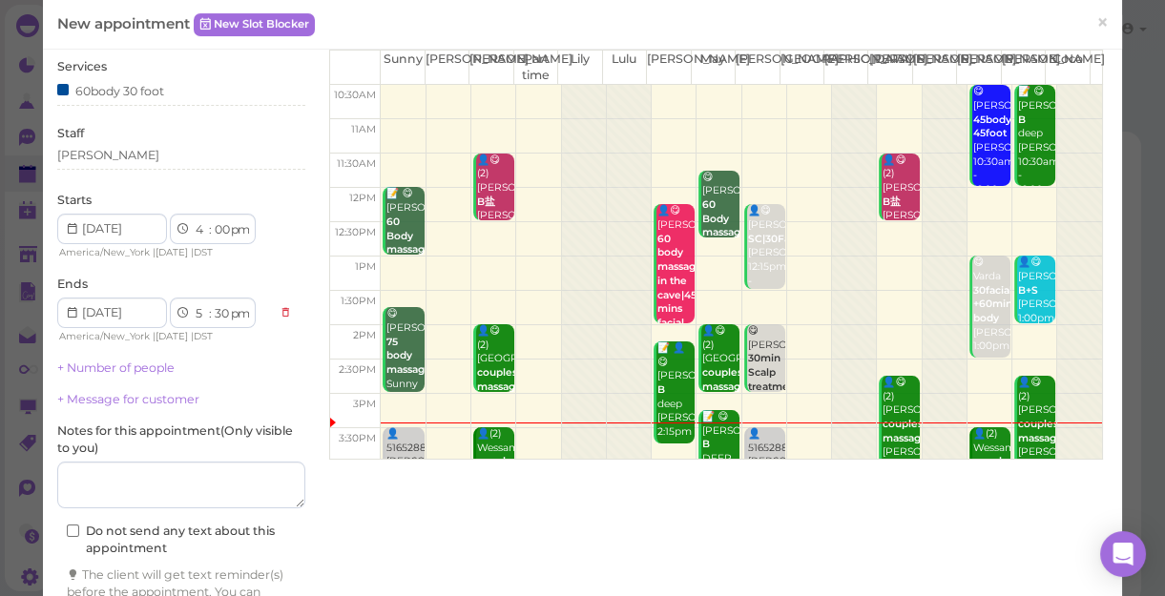
scroll to position [194, 0]
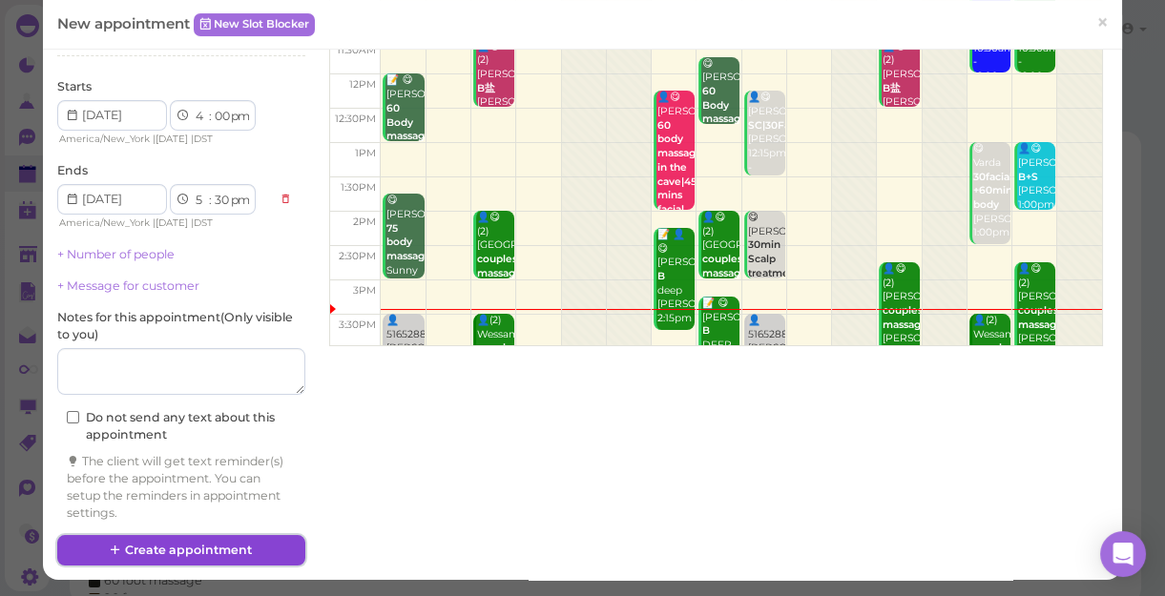
click at [253, 548] on button "Create appointment" at bounding box center [181, 550] width 248 height 31
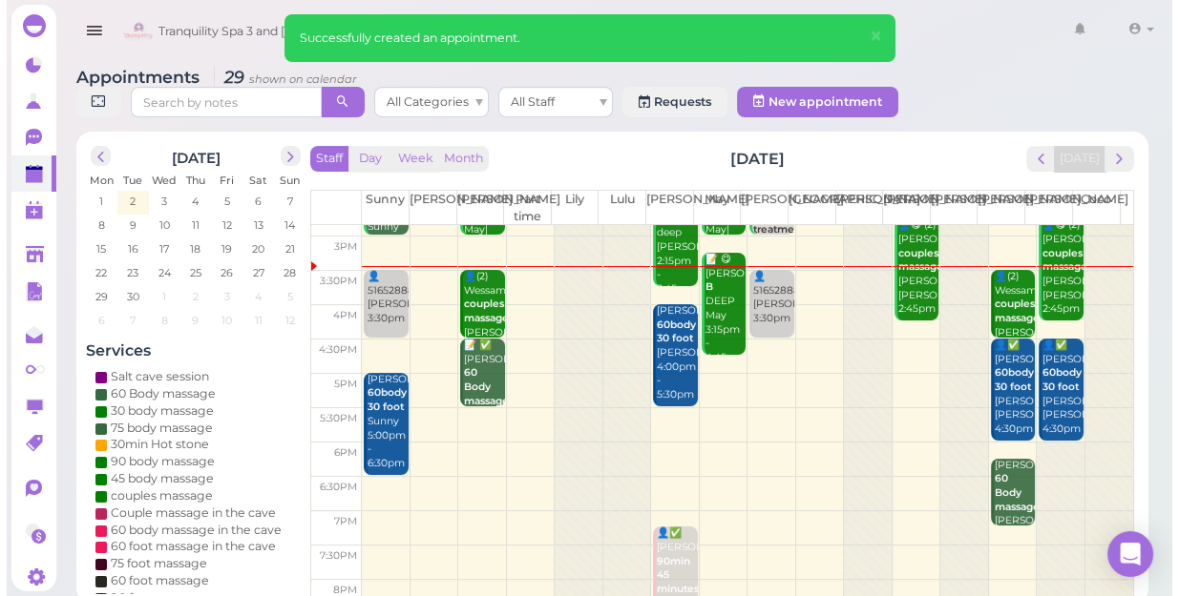
scroll to position [258, 0]
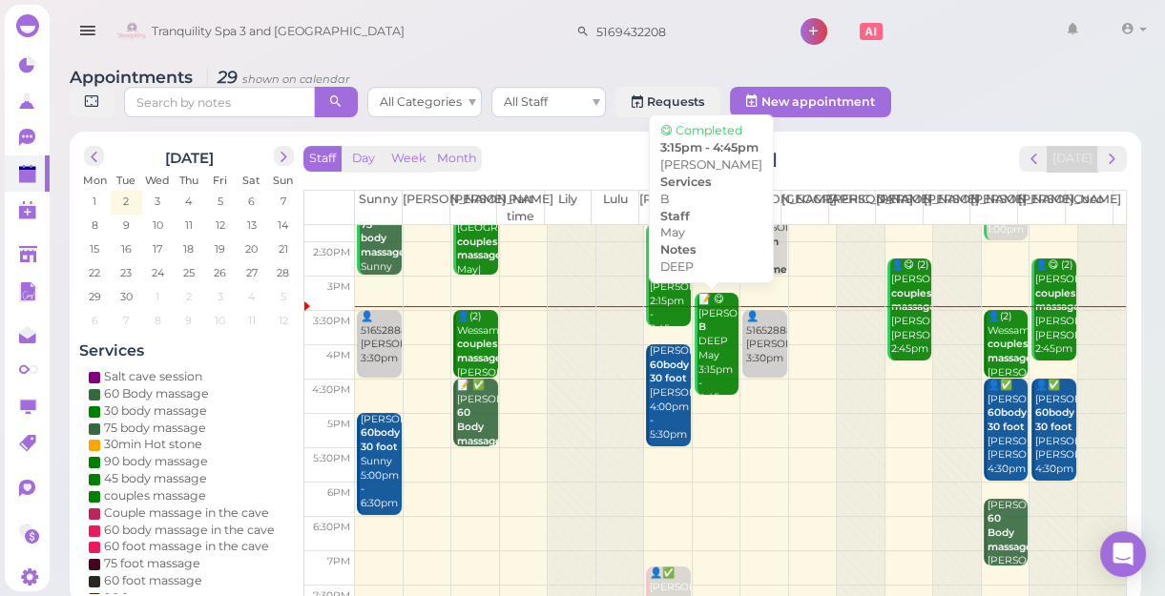
click at [707, 360] on div "📝 😋 Nicolas B DEEP May 3:15pm - 4:45pm" at bounding box center [718, 349] width 41 height 113
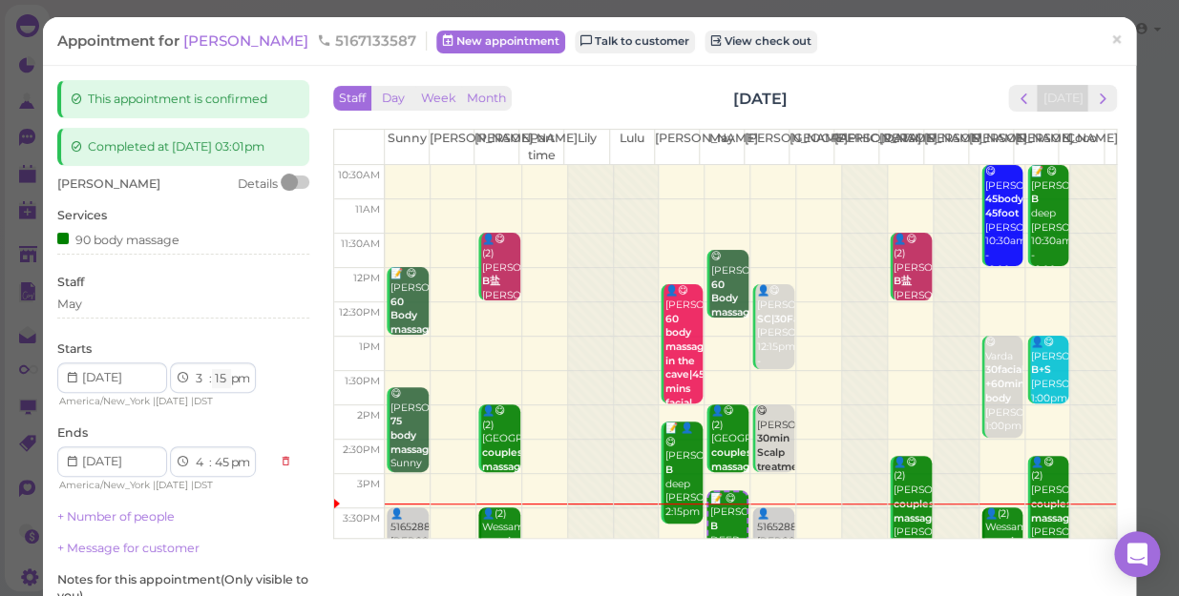
click at [227, 382] on select "00 05 10 15 20 25 30 35 40 45 50 55" at bounding box center [221, 379] width 19 height 20
select select "30"
click at [212, 369] on select "00 05 10 15 20 25 30 35 40 45 50 55" at bounding box center [221, 379] width 19 height 20
select select "5"
select select "00"
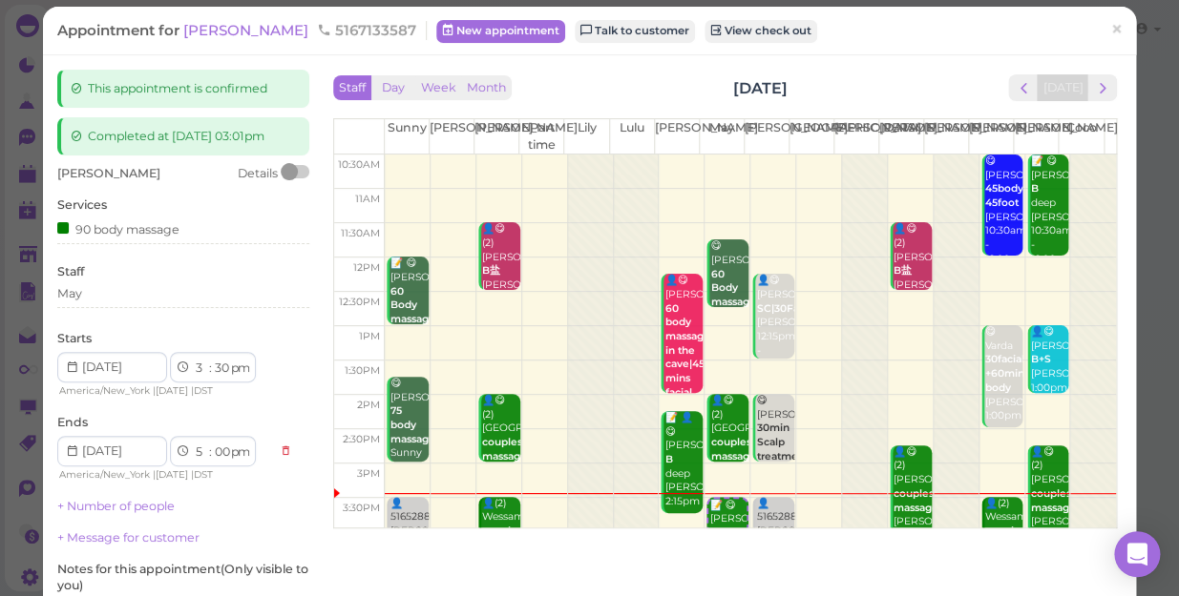
scroll to position [234, 0]
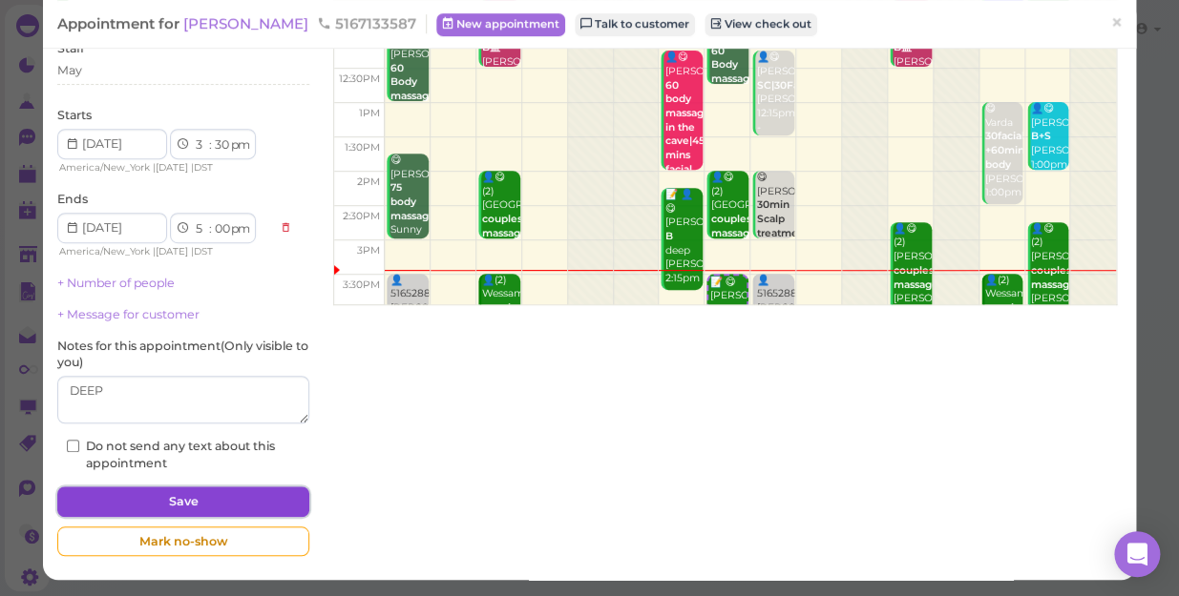
click at [243, 496] on button "Save" at bounding box center [183, 502] width 252 height 31
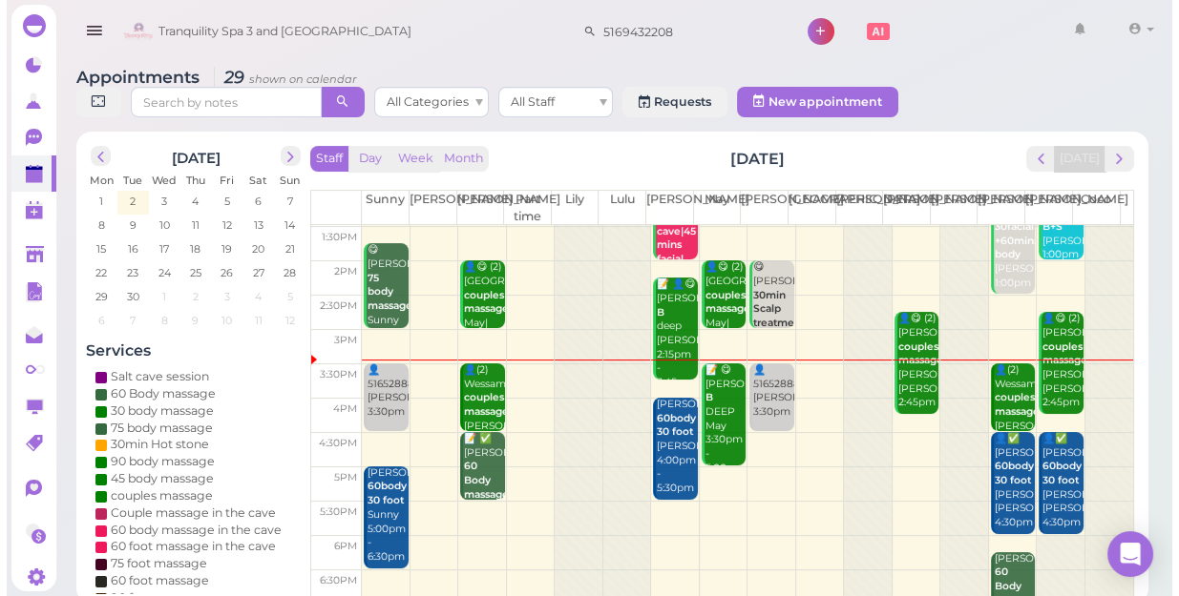
scroll to position [260, 0]
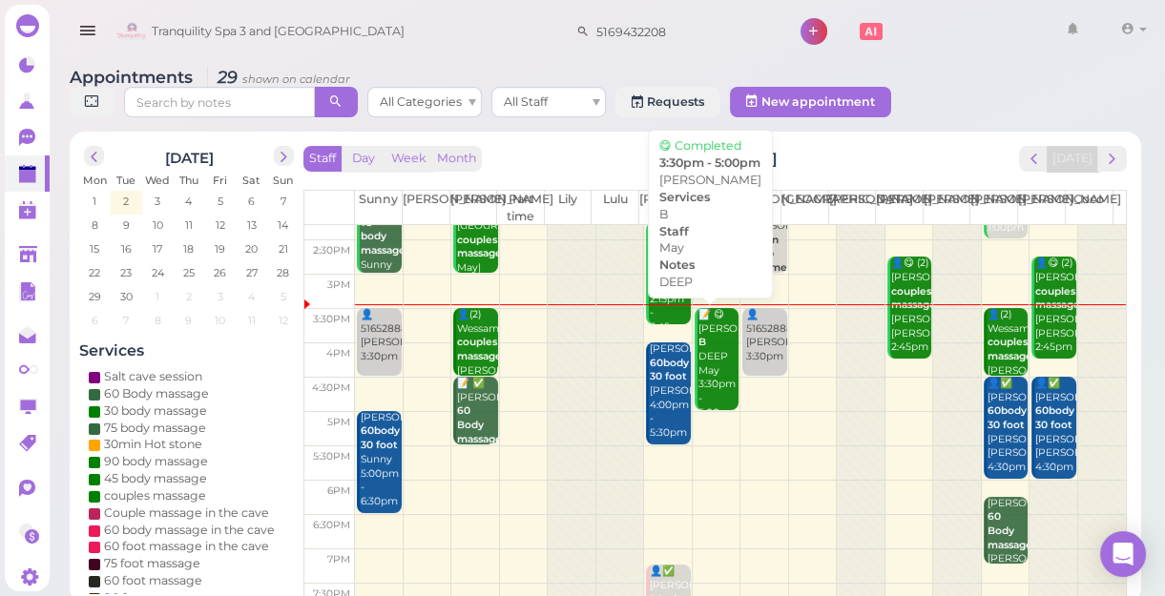
click at [706, 363] on div "📝 😋 Nicolas B DEEP May 3:30pm - 5:00pm" at bounding box center [718, 364] width 41 height 113
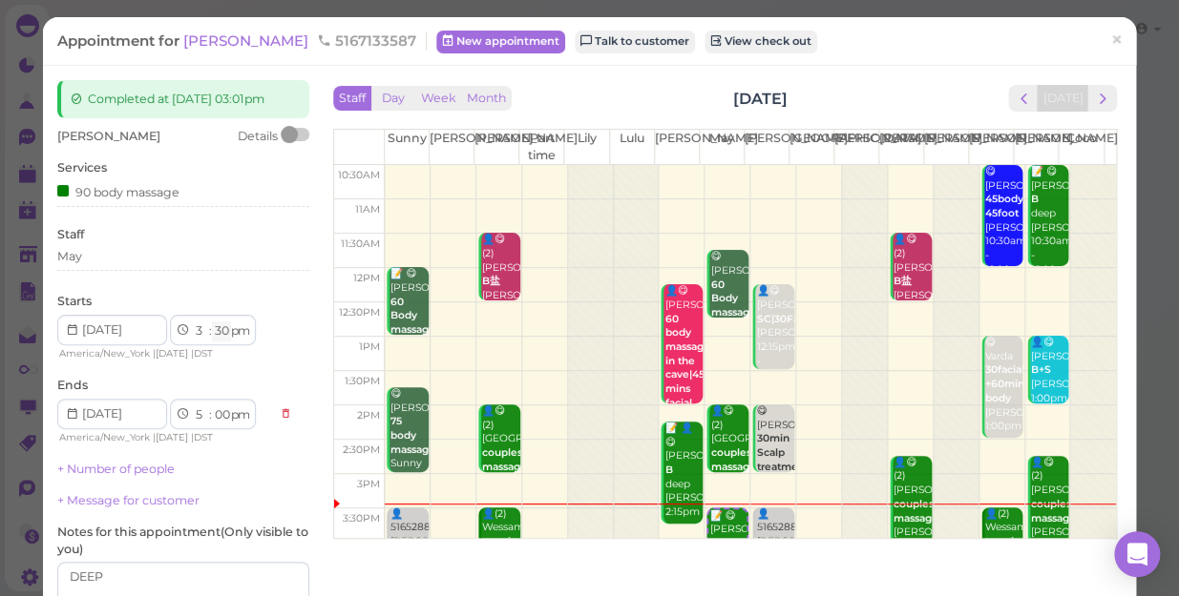
click at [221, 334] on select "00 05 10 15 20 25 30 35 40 45 50 55" at bounding box center [221, 332] width 19 height 20
select select "00"
click at [212, 322] on select "00 05 10 15 20 25 30 35 40 45 50 55" at bounding box center [221, 332] width 19 height 20
select select "4"
select select "30"
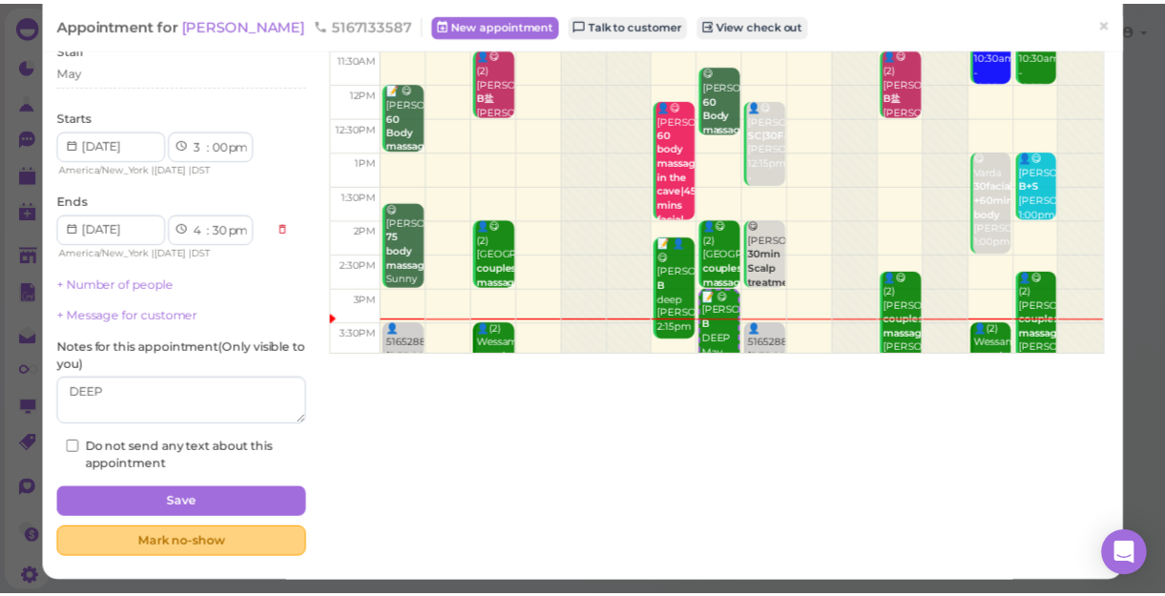
scroll to position [186, 0]
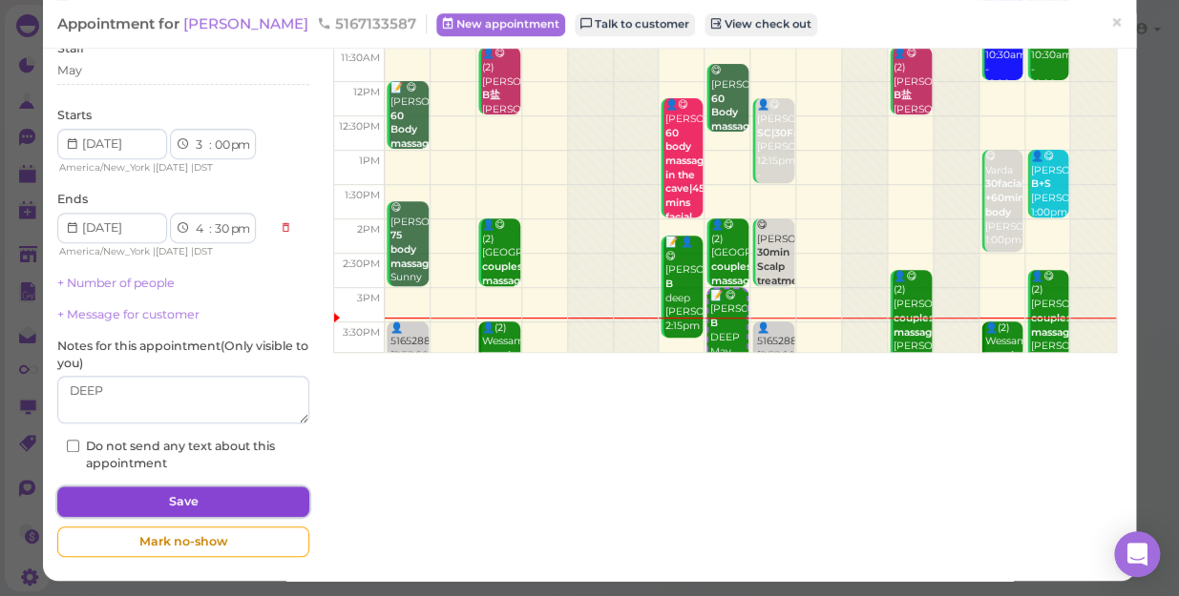
click at [240, 497] on button "Save" at bounding box center [183, 502] width 252 height 31
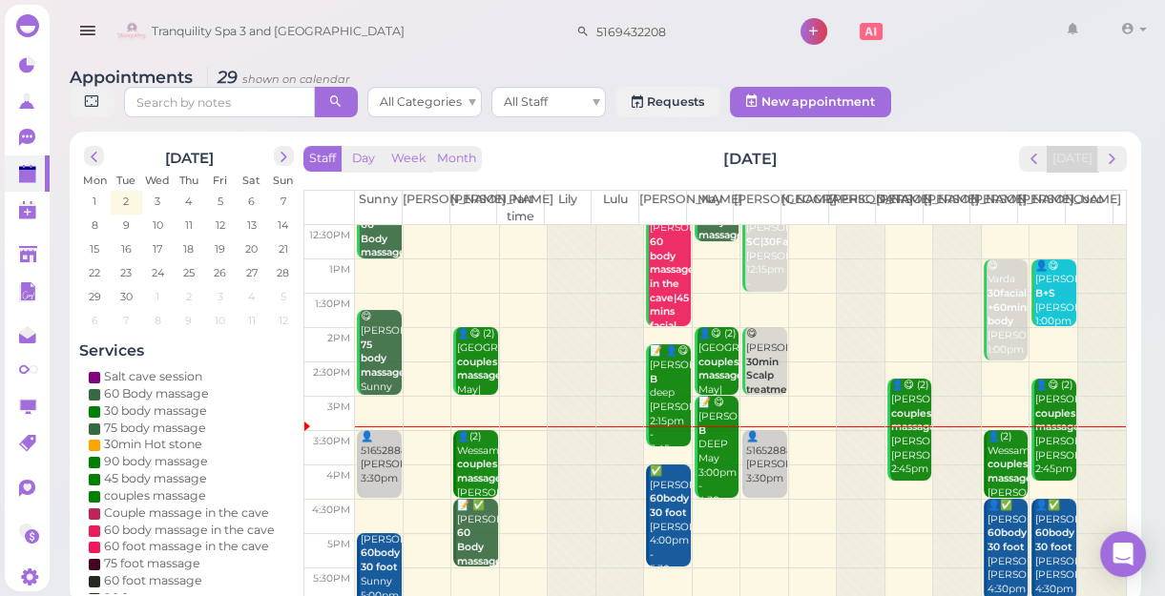
scroll to position [260, 0]
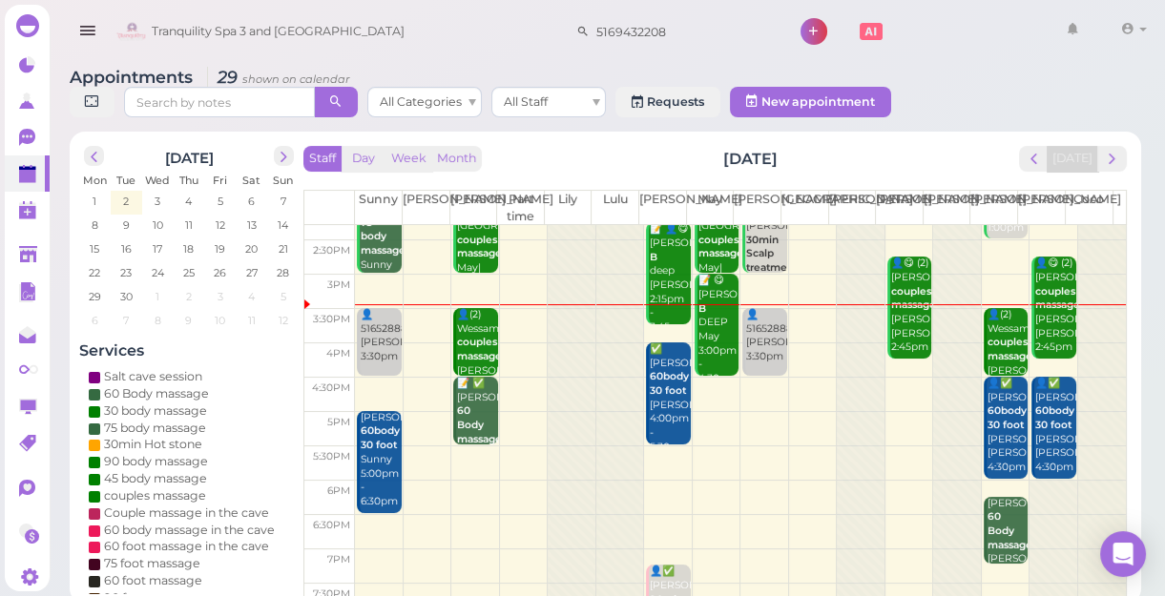
click at [896, 381] on td at bounding box center [740, 395] width 771 height 34
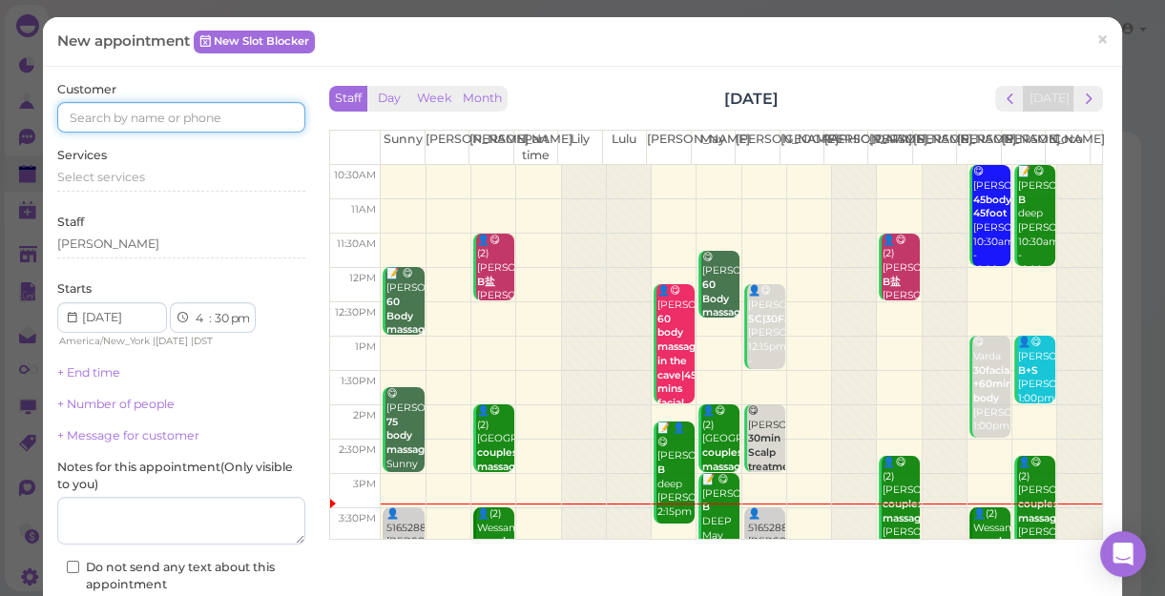
click at [225, 112] on input at bounding box center [181, 117] width 248 height 31
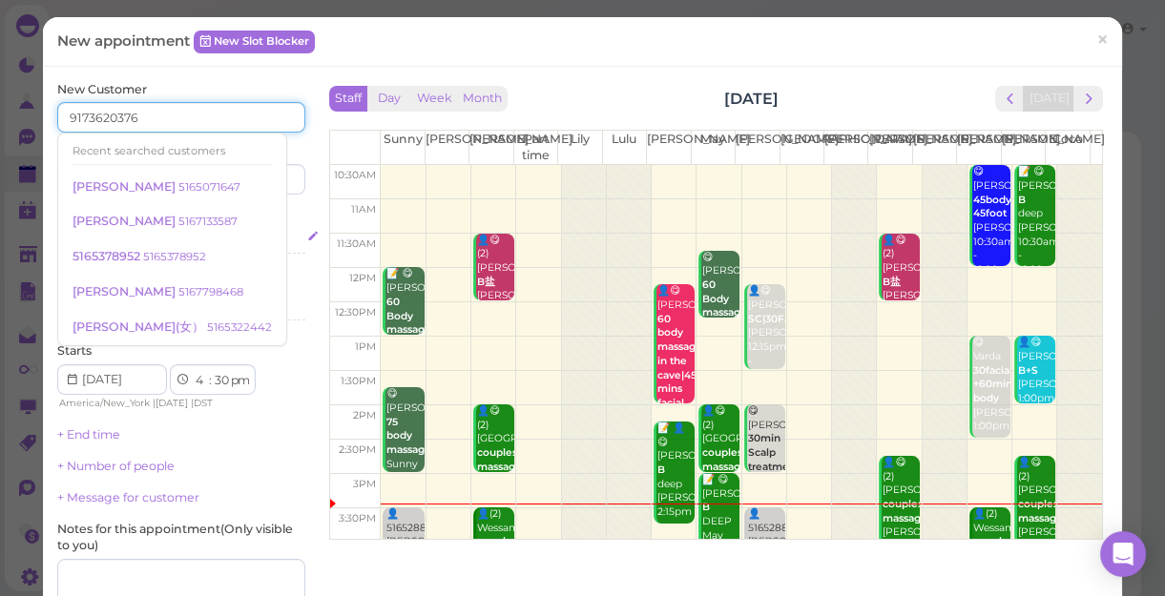
type input "9173620376"
click at [271, 240] on div "Select services" at bounding box center [181, 239] width 248 height 17
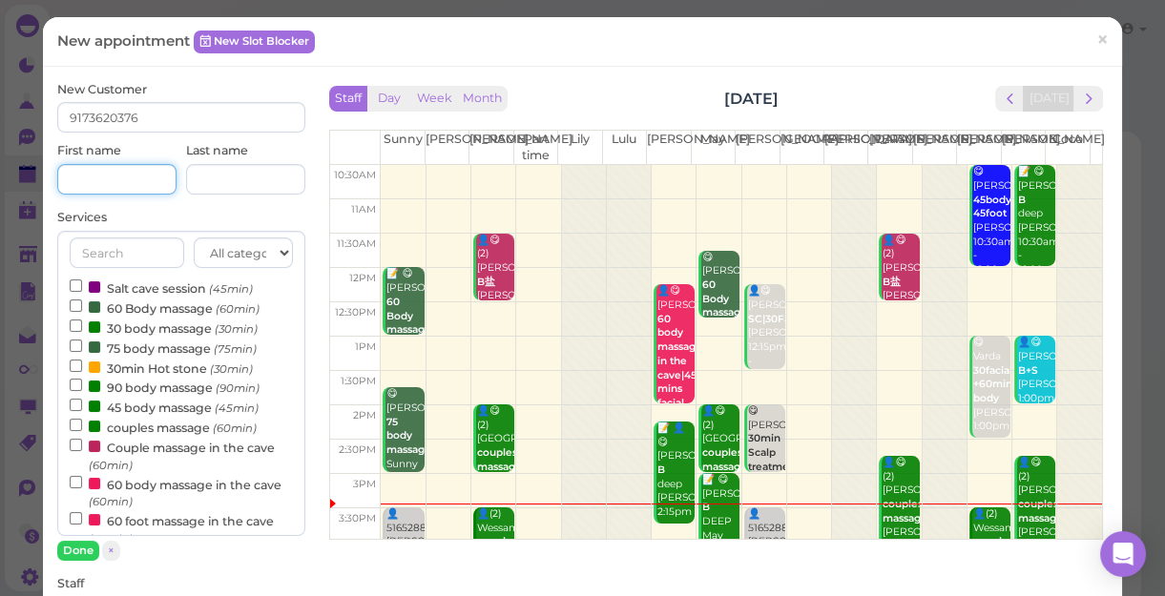
click at [122, 181] on input at bounding box center [116, 179] width 119 height 31
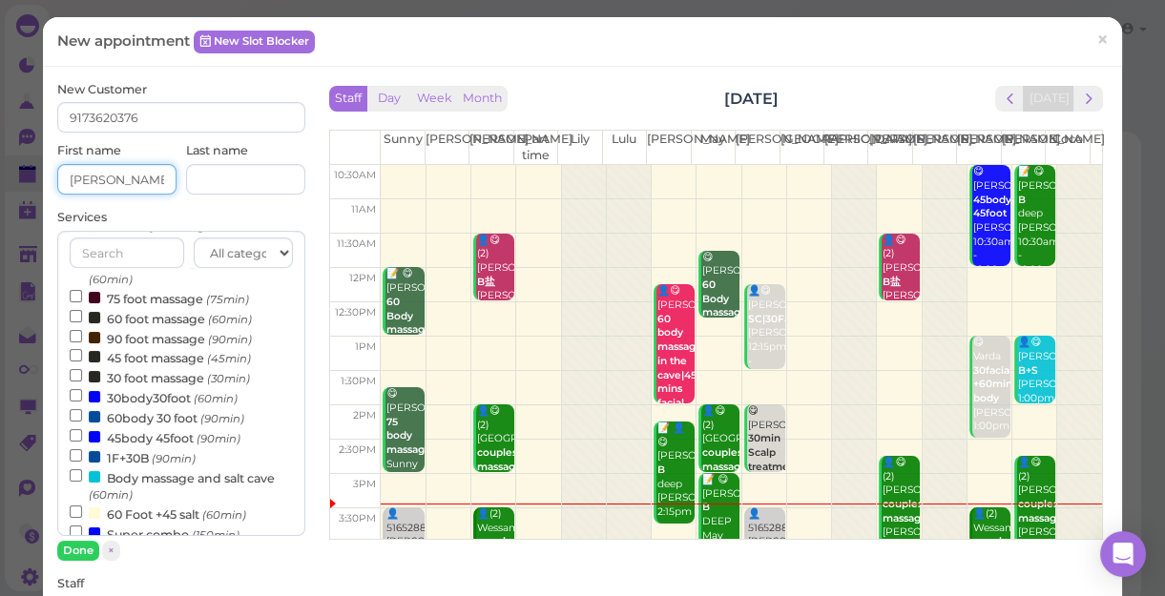
type input "[PERSON_NAME]"
click at [74, 398] on input "30body30foot (60min)" at bounding box center [76, 395] width 12 height 12
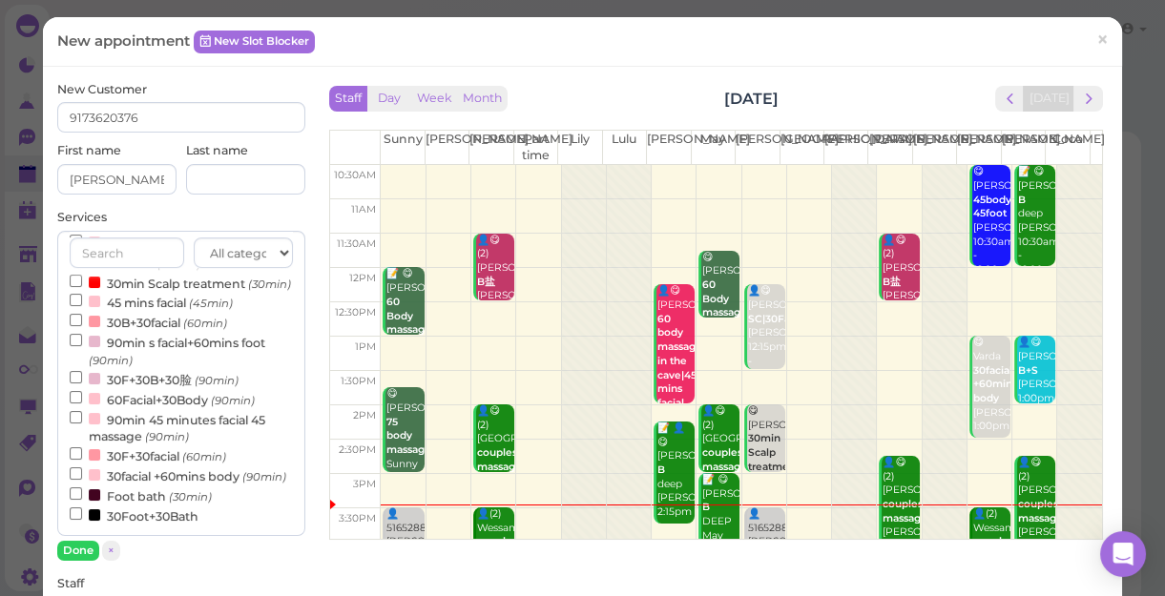
click at [84, 538] on div "All categories Relax session Full body Full body full body Salt cave massage Sa…" at bounding box center [181, 396] width 248 height 330
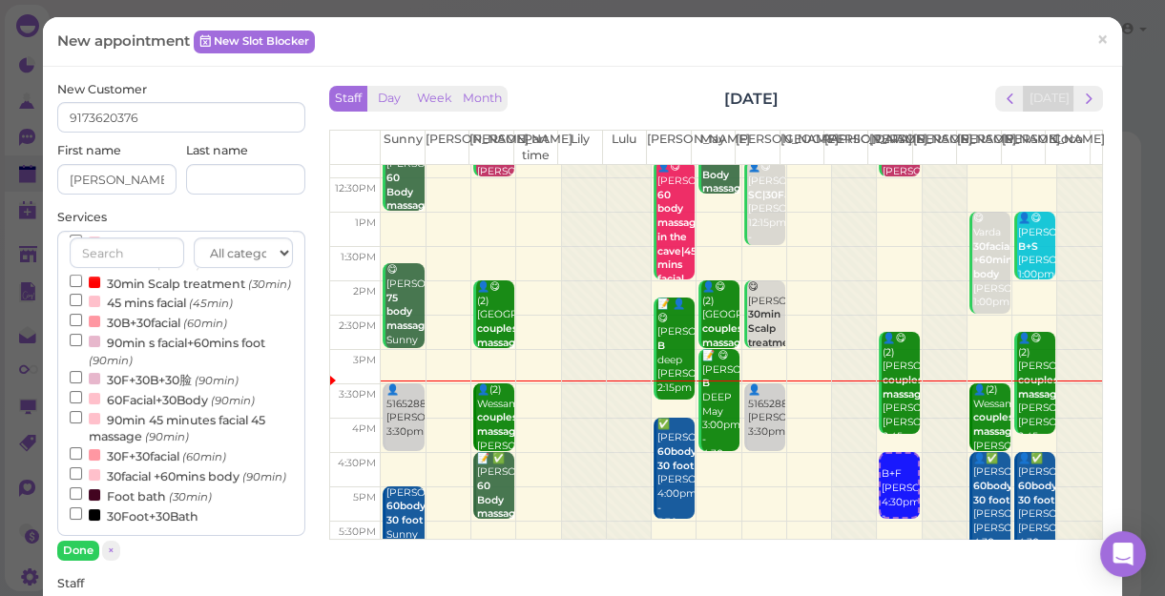
scroll to position [344, 0]
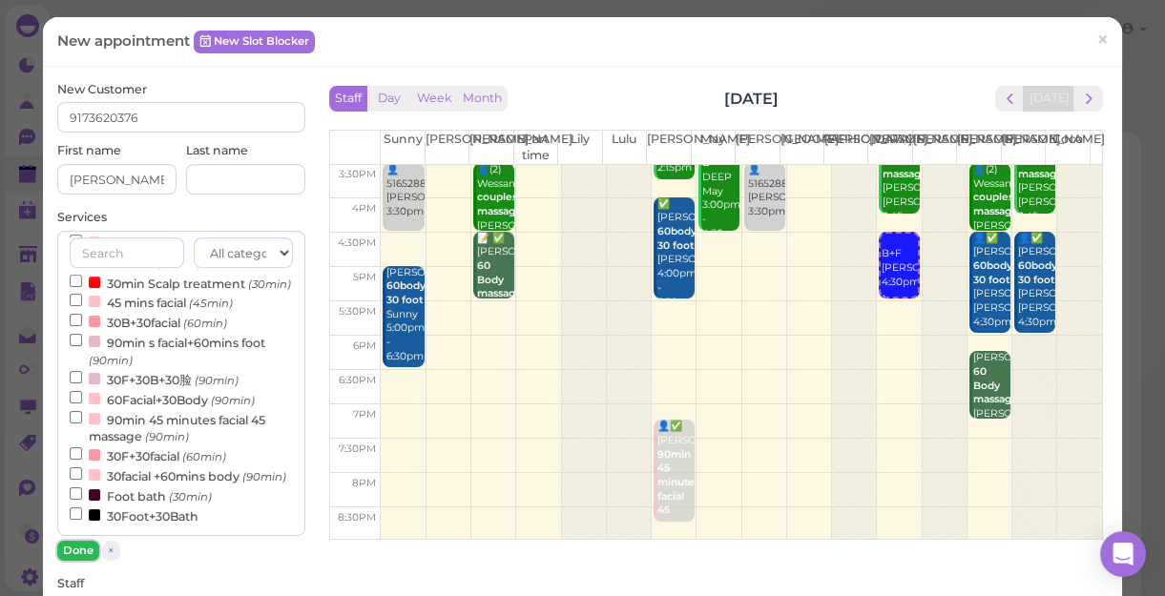
click at [82, 544] on button "Done" at bounding box center [78, 551] width 42 height 20
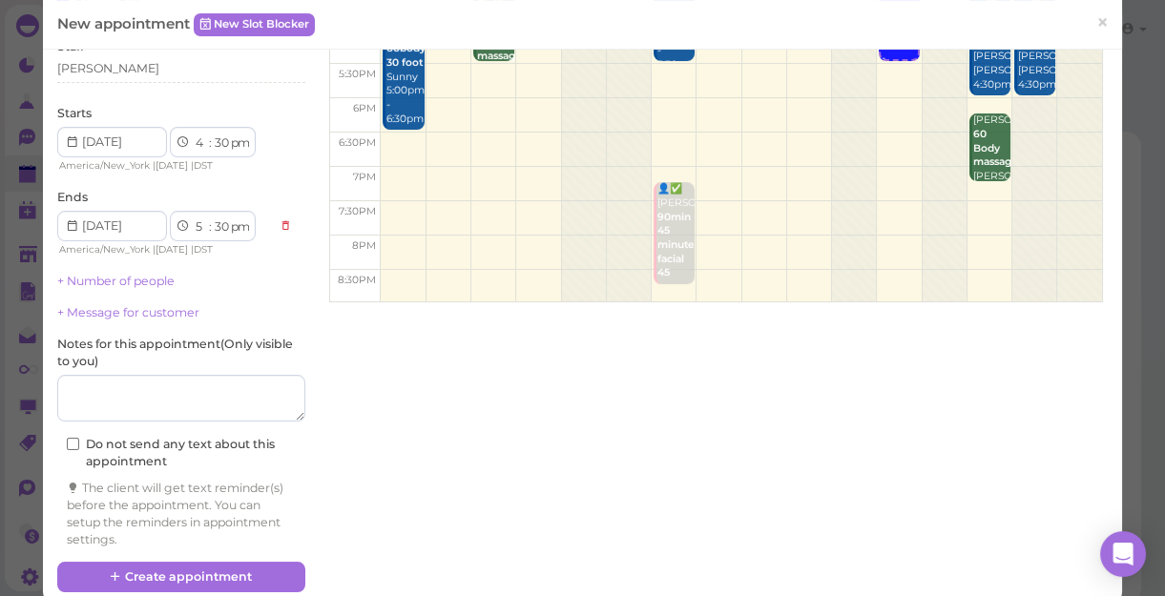
scroll to position [260, 0]
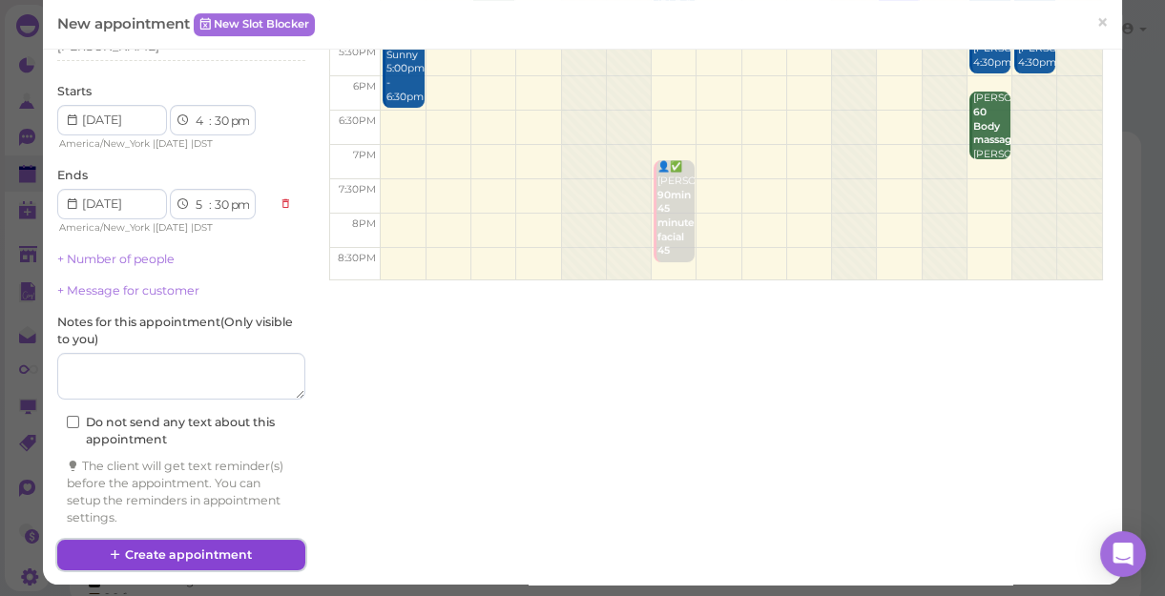
click at [252, 543] on button "Create appointment" at bounding box center [181, 555] width 248 height 31
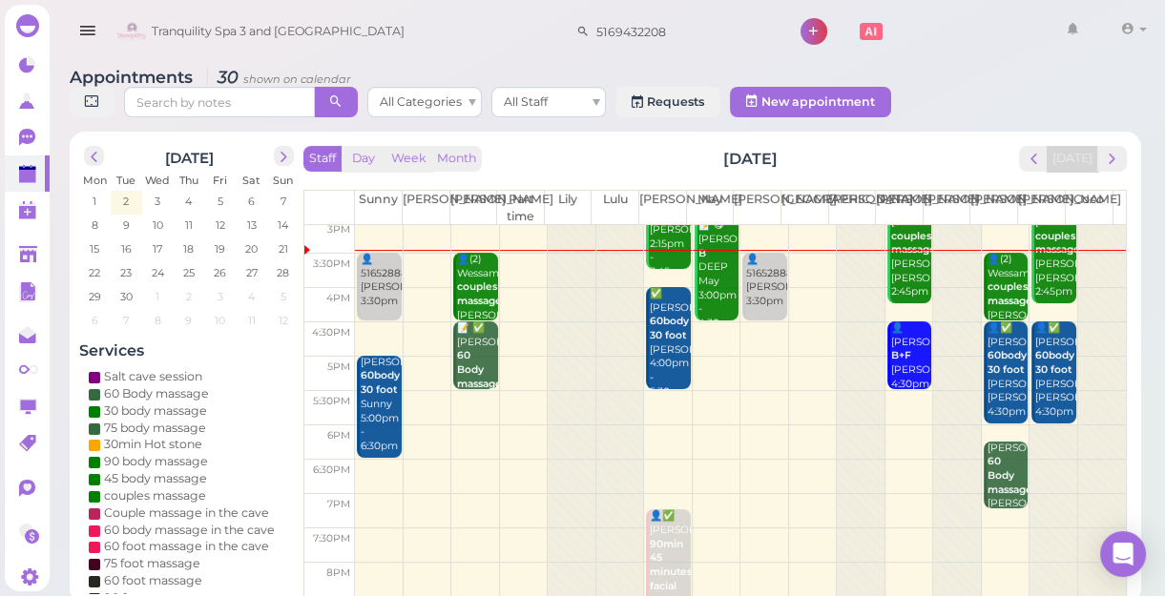
scroll to position [344, 0]
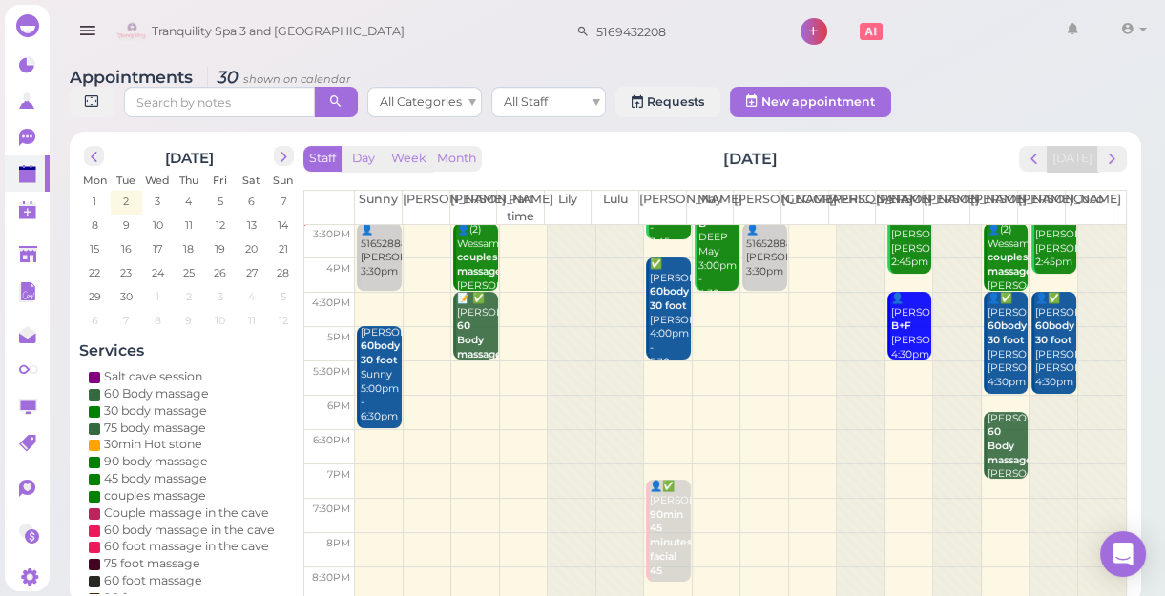
click at [901, 434] on td at bounding box center [740, 447] width 771 height 34
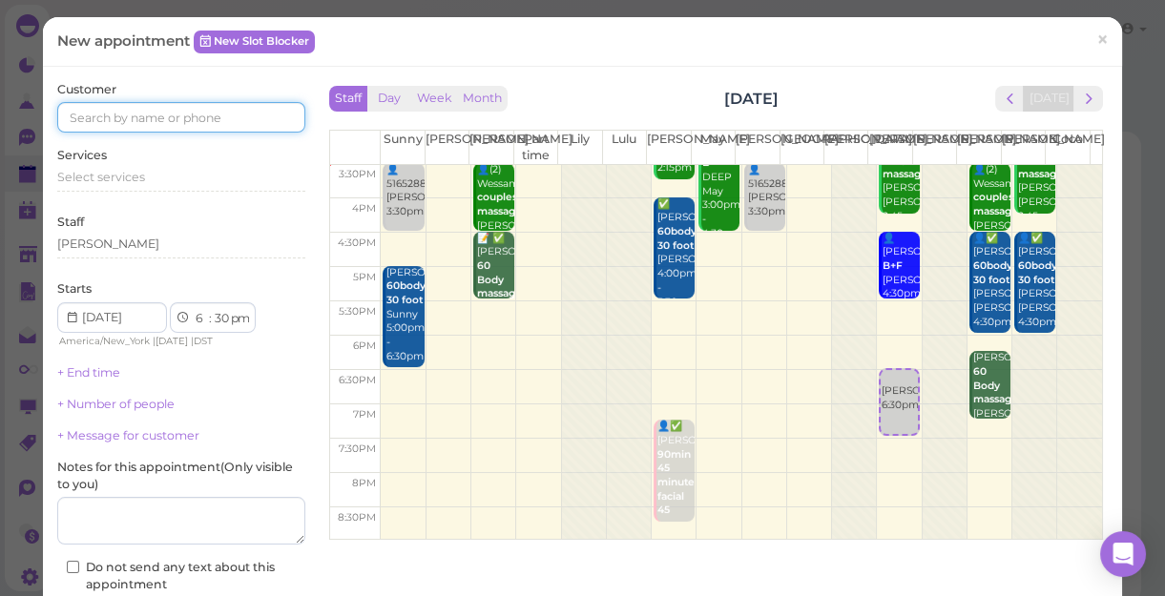
click at [170, 116] on input at bounding box center [181, 117] width 248 height 31
type input "3475536664"
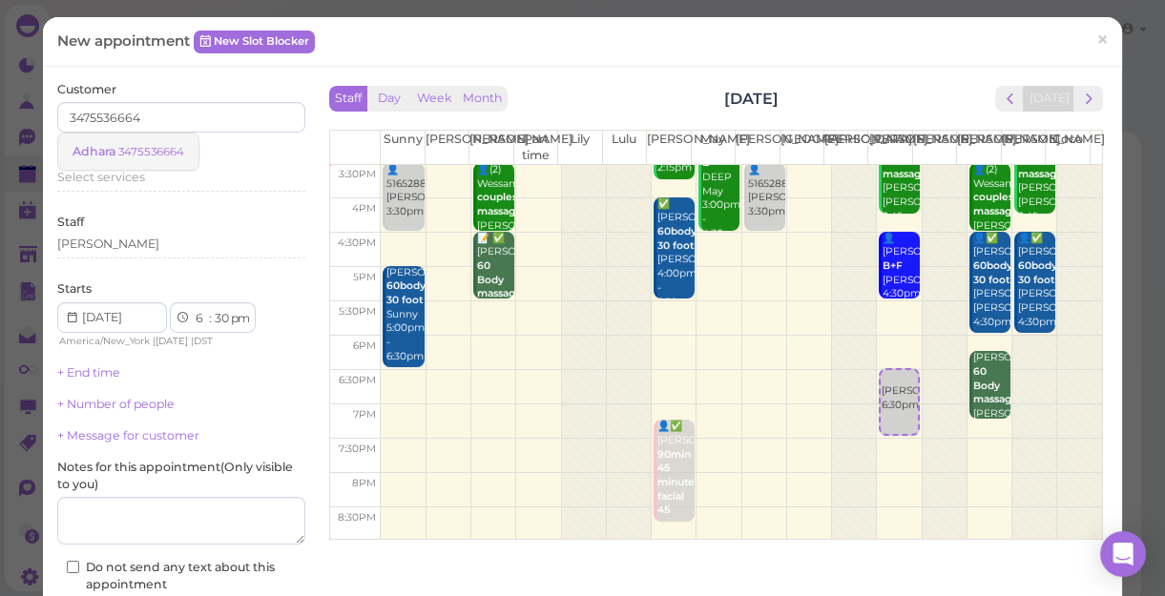
click at [150, 147] on small "3475536664" at bounding box center [151, 151] width 66 height 13
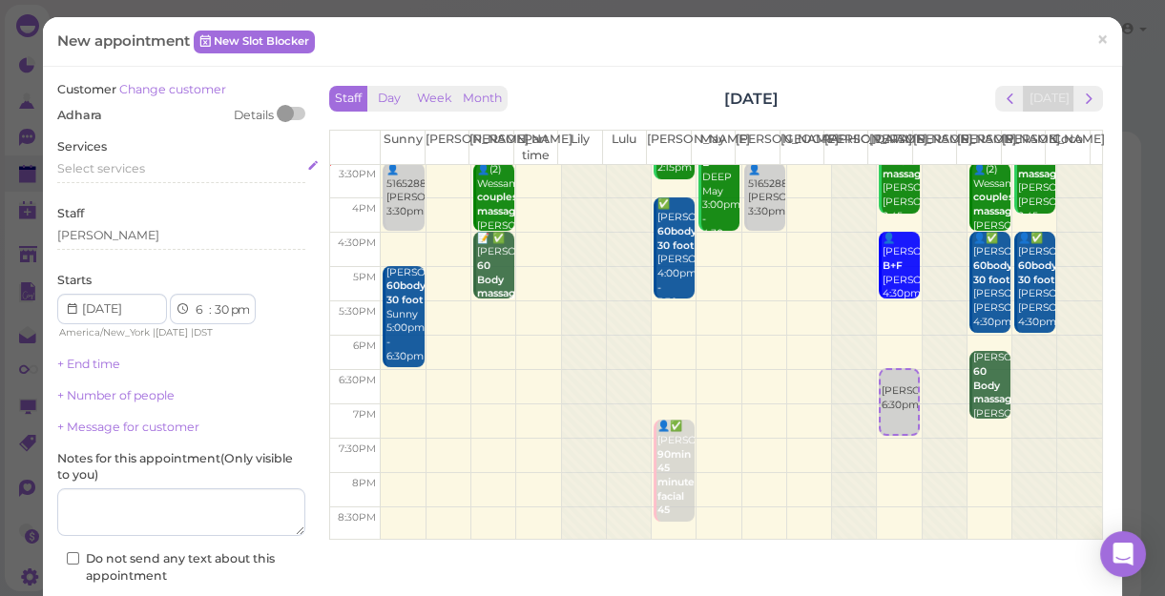
click at [147, 163] on div "Select services" at bounding box center [181, 168] width 248 height 17
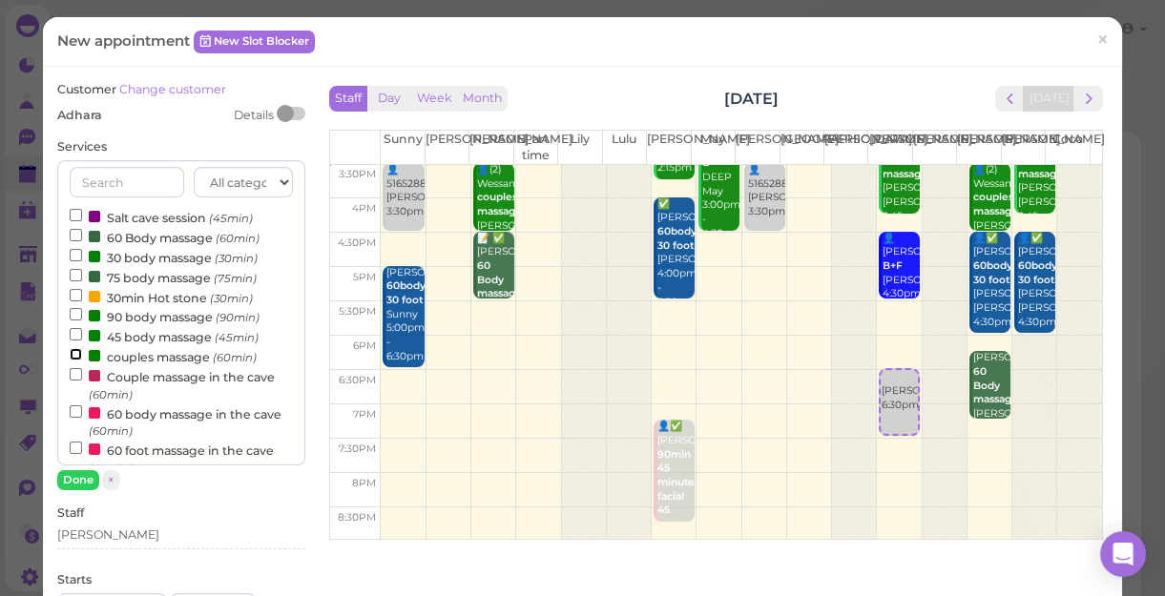
click at [71, 354] on input "couples massage (60min)" at bounding box center [76, 354] width 12 height 12
click at [84, 485] on button "Done" at bounding box center [78, 480] width 42 height 20
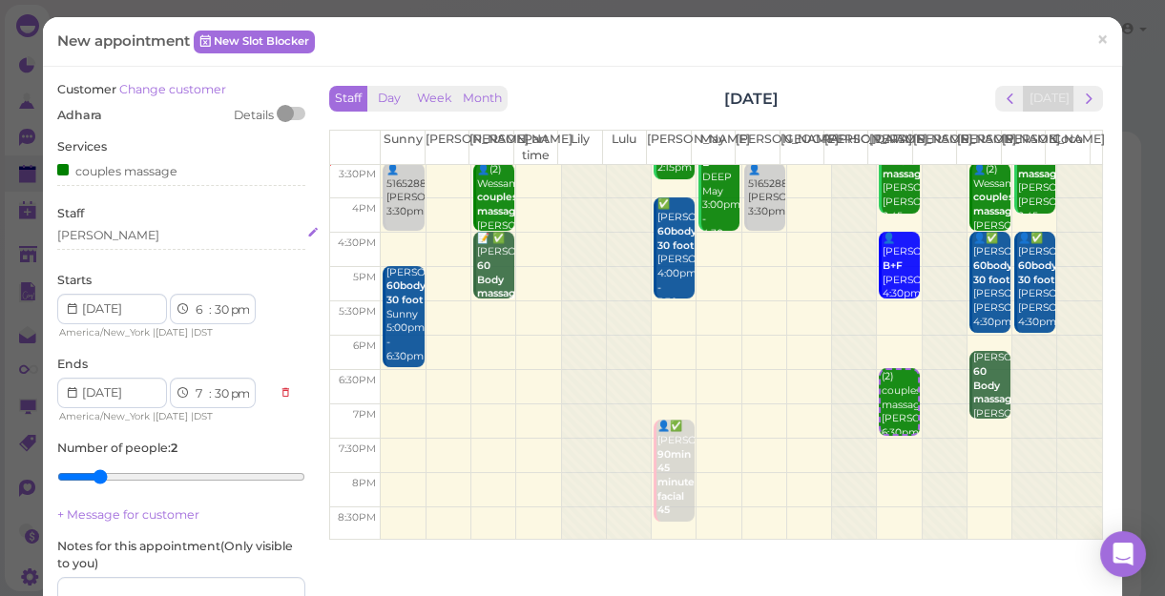
click at [109, 240] on div "[PERSON_NAME]" at bounding box center [181, 235] width 248 height 17
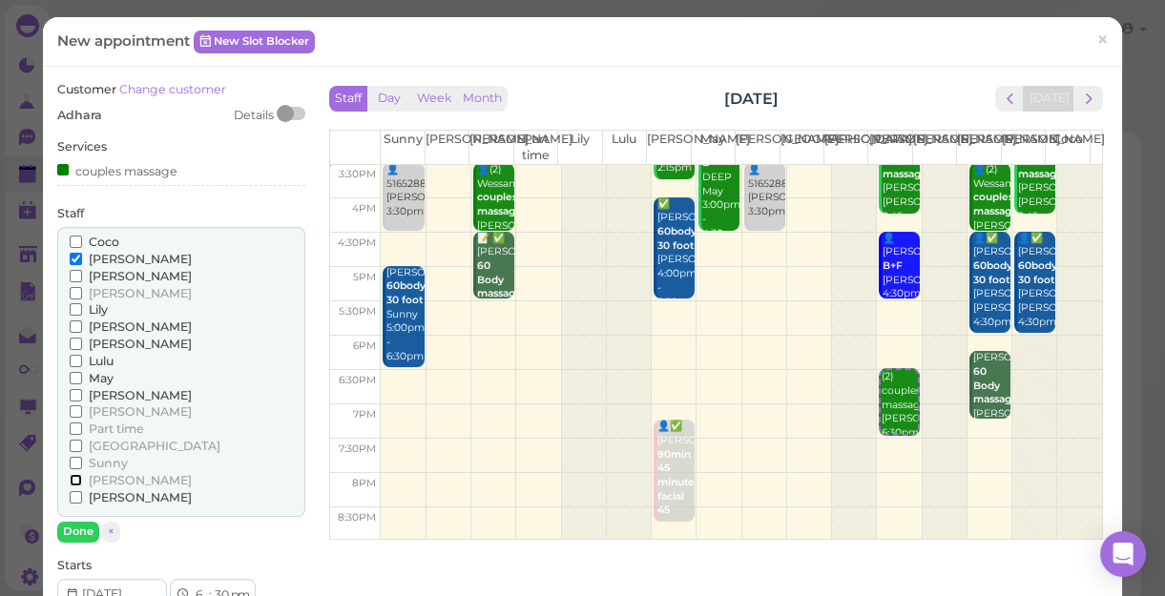
click at [73, 479] on input "[PERSON_NAME]" at bounding box center [76, 480] width 12 height 12
click at [68, 532] on button "Done" at bounding box center [78, 532] width 42 height 20
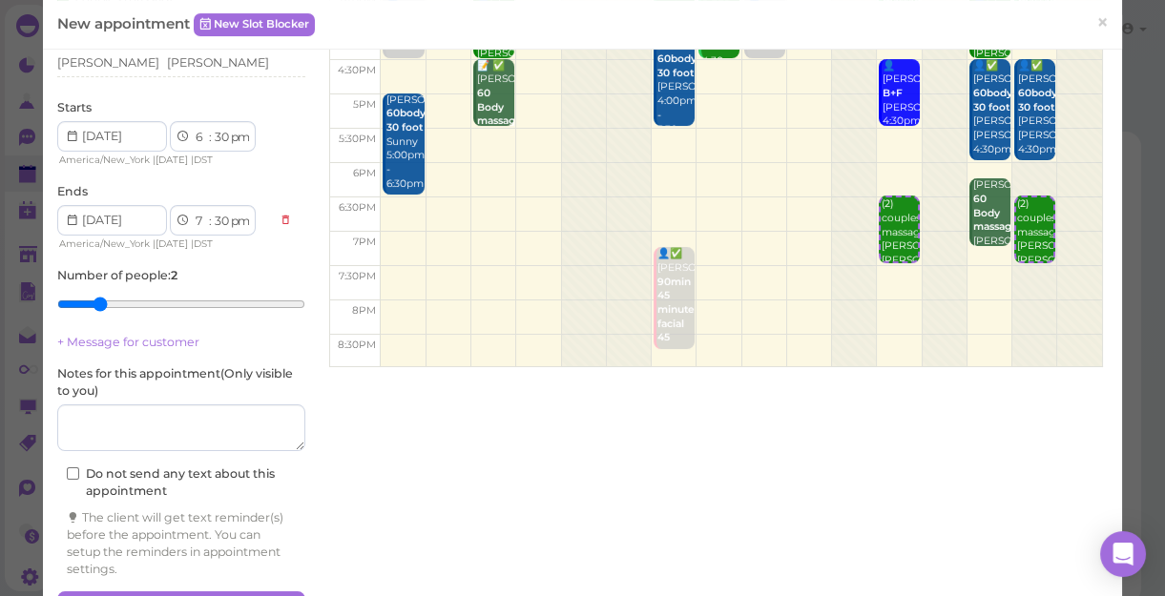
scroll to position [229, 0]
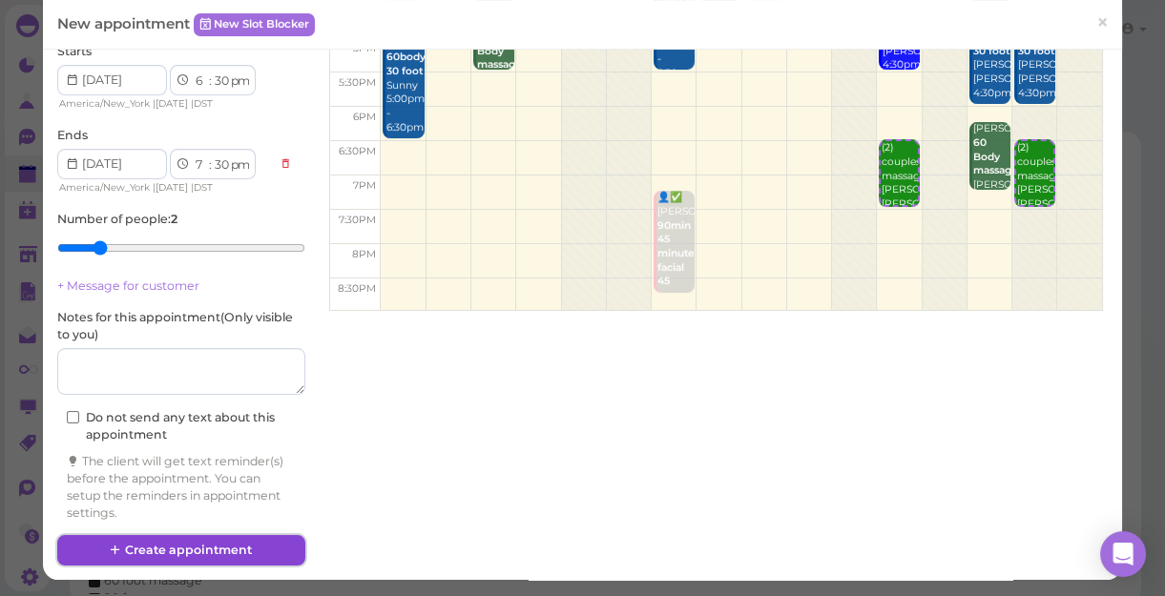
click at [258, 541] on button "Create appointment" at bounding box center [181, 550] width 248 height 31
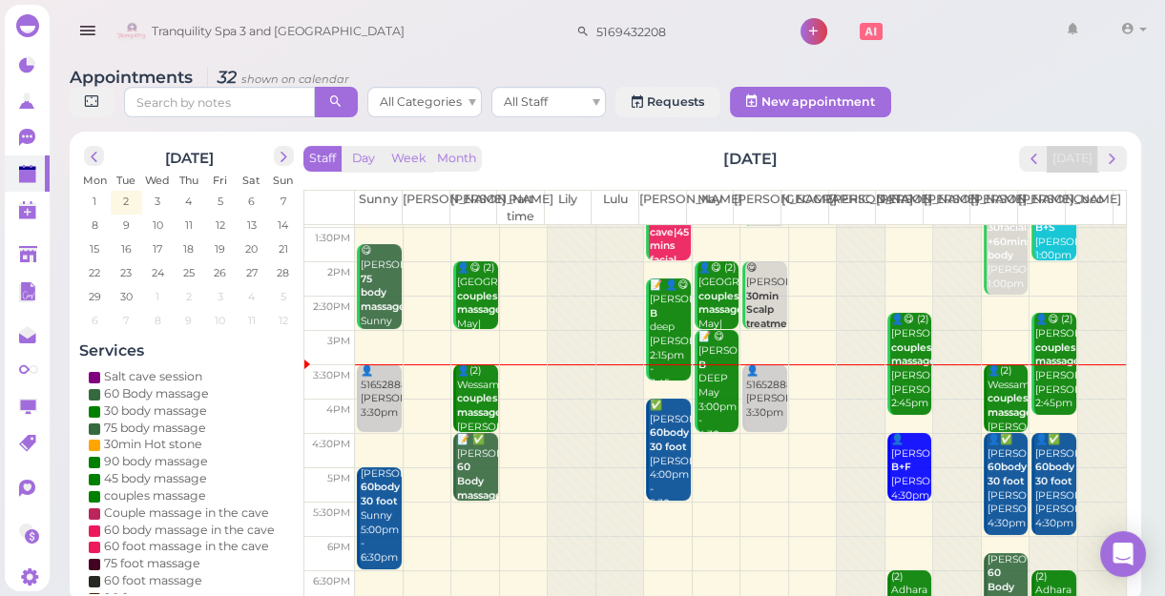
scroll to position [173, 0]
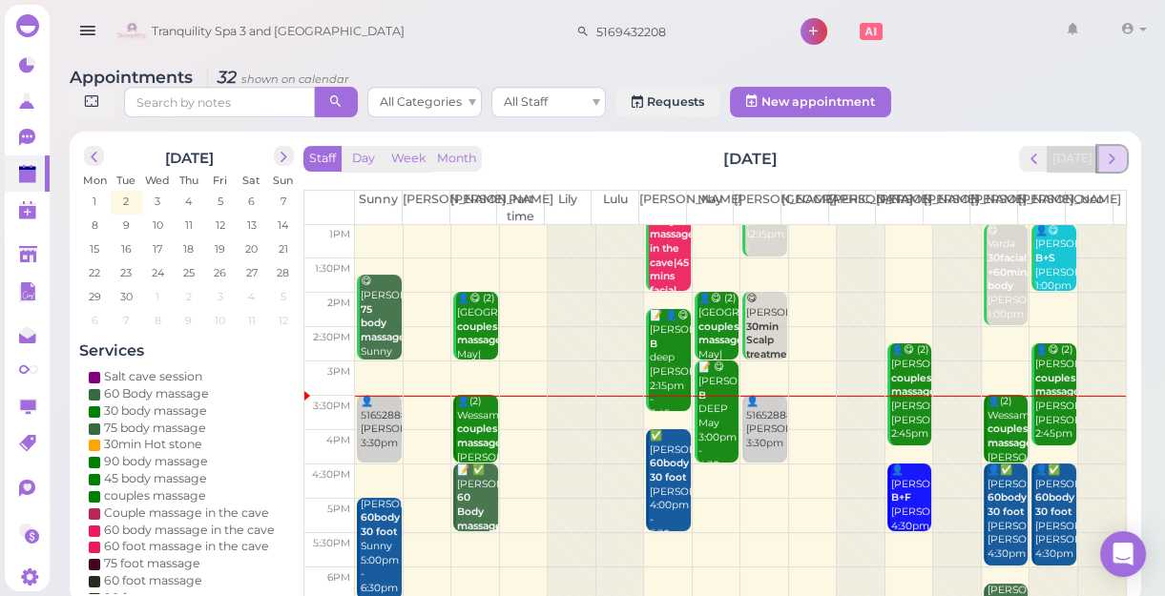
click at [1116, 164] on span "next" at bounding box center [1112, 159] width 18 height 18
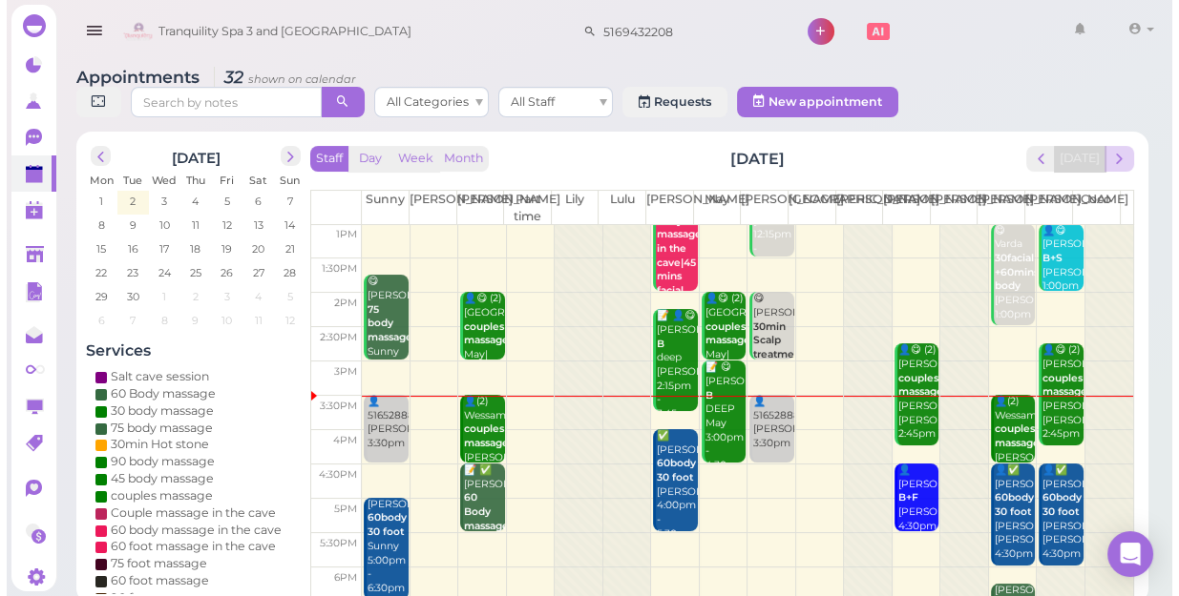
scroll to position [0, 0]
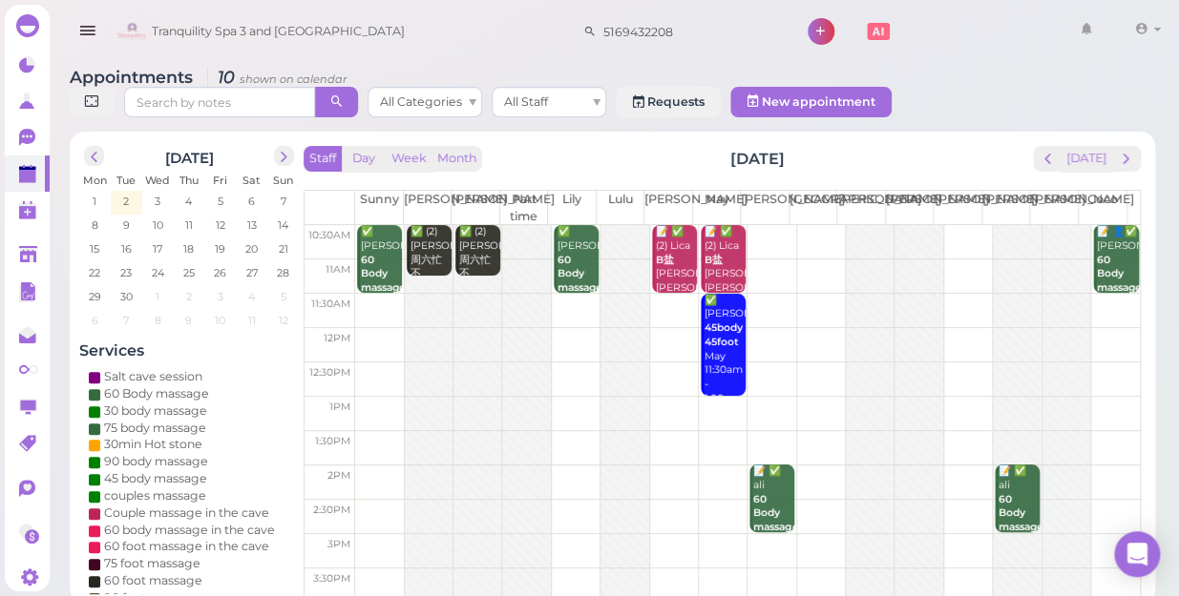
click at [1107, 294] on td at bounding box center [747, 311] width 784 height 34
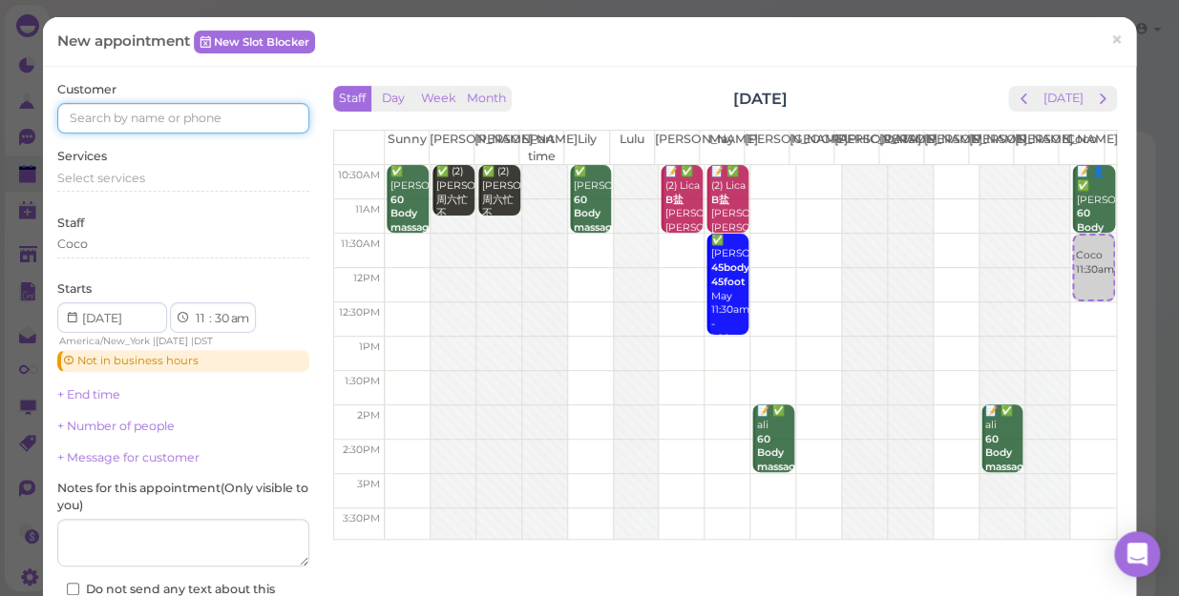
click at [259, 115] on input at bounding box center [183, 118] width 252 height 31
type input "5163533945"
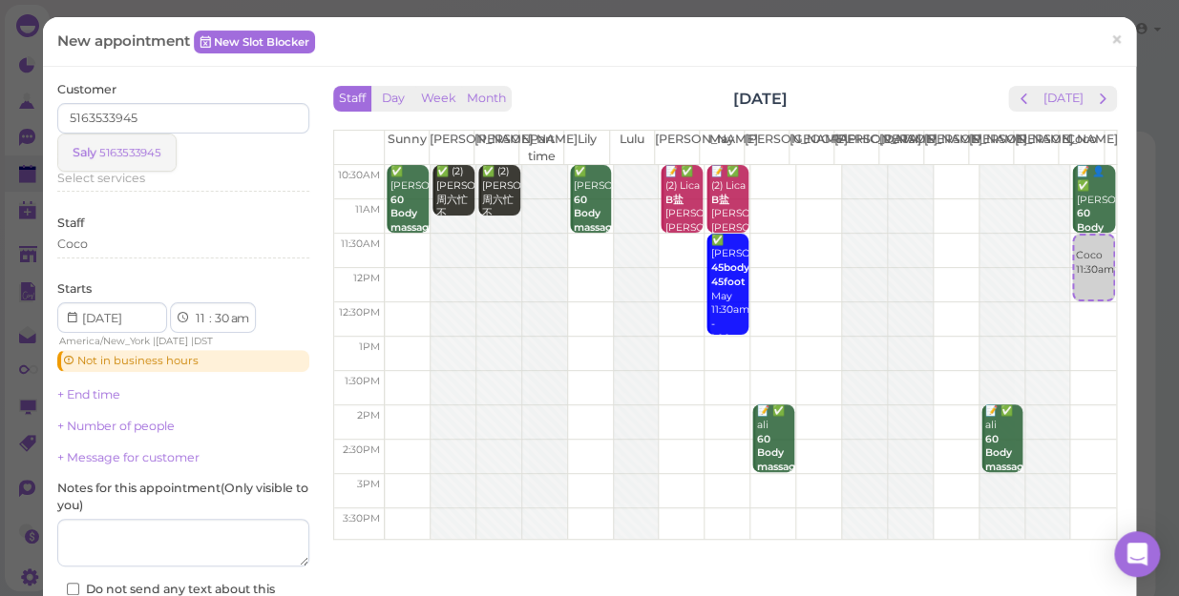
click at [155, 153] on small "5163533945" at bounding box center [130, 152] width 62 height 13
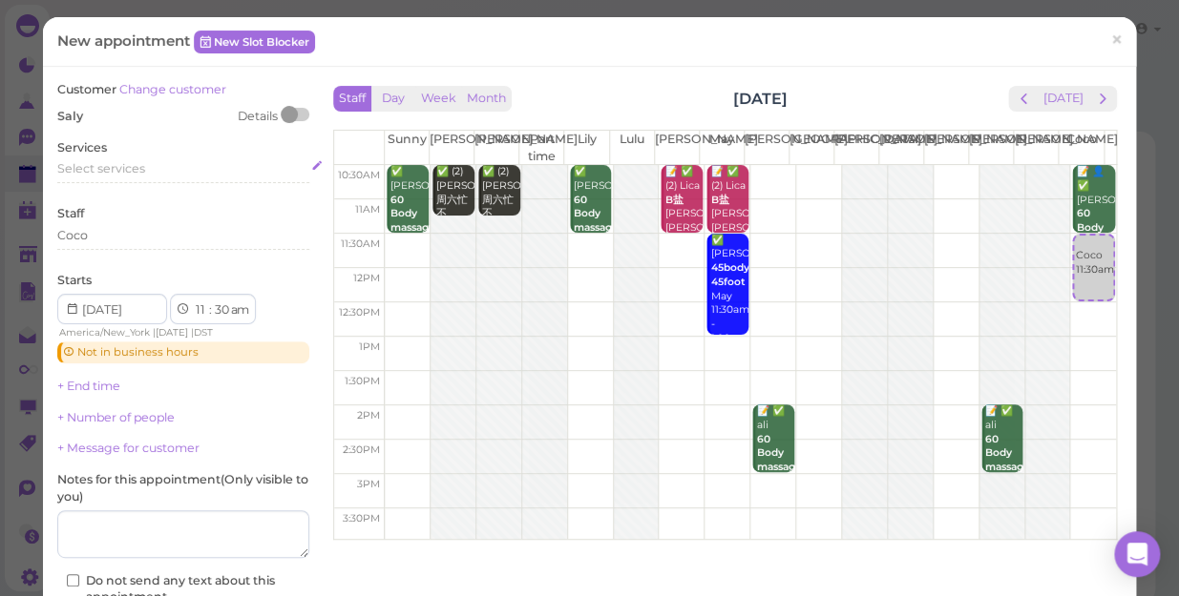
click at [157, 167] on div "Select services" at bounding box center [183, 168] width 252 height 17
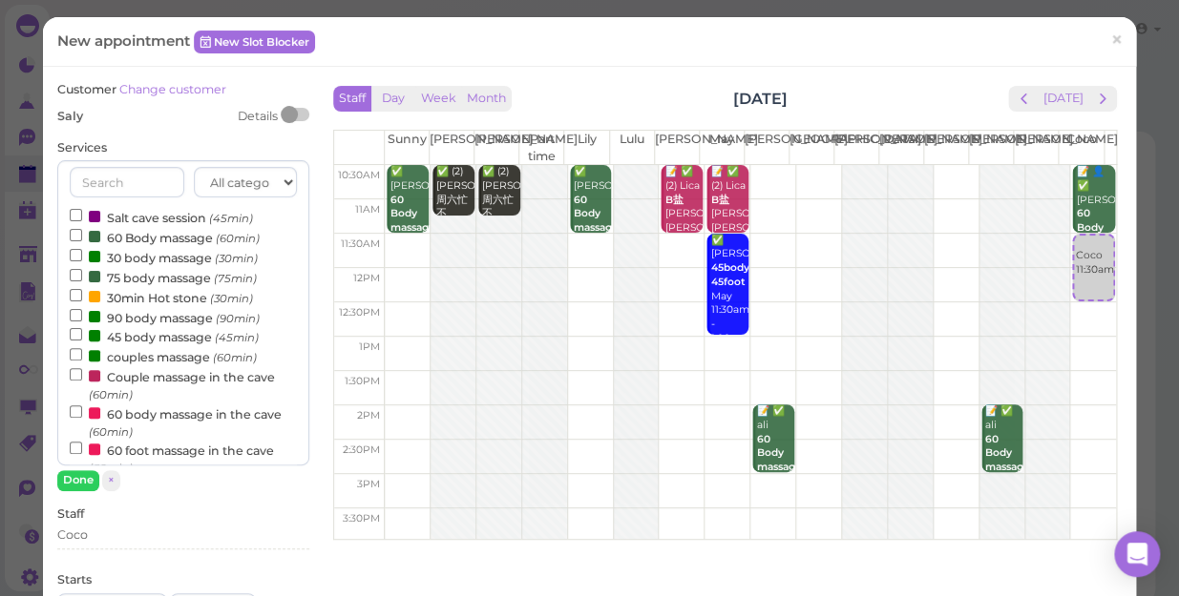
click at [143, 240] on label "60 Body massage (60min)" at bounding box center [165, 237] width 190 height 20
click at [82, 240] on input "60 Body massage (60min)" at bounding box center [76, 235] width 12 height 12
click at [82, 481] on button "Done" at bounding box center [78, 480] width 42 height 20
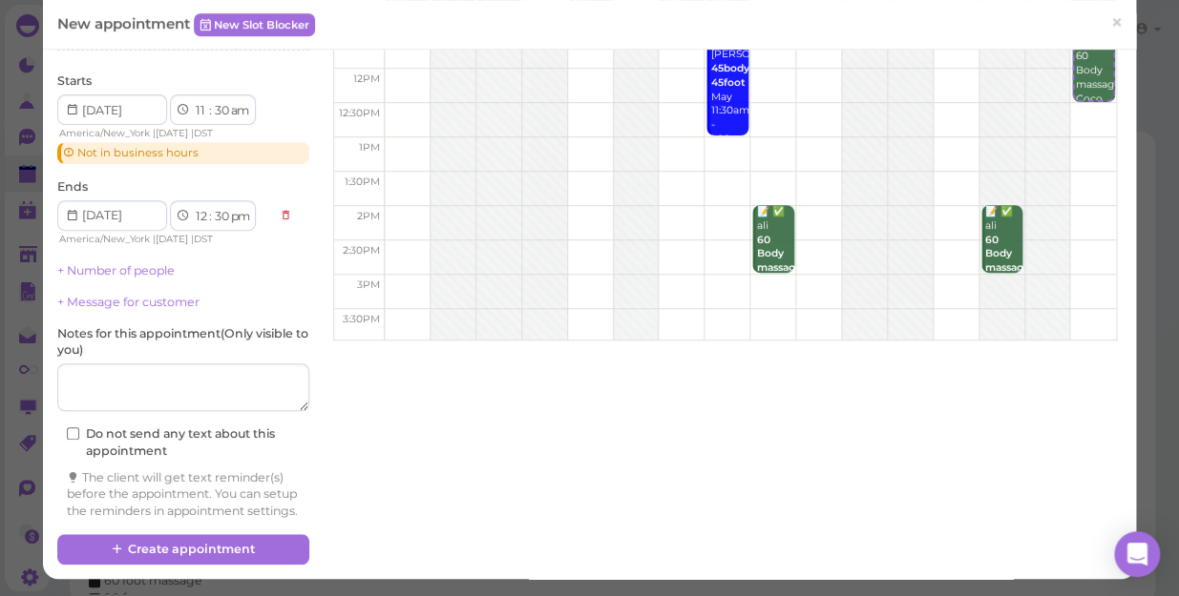
scroll to position [215, 0]
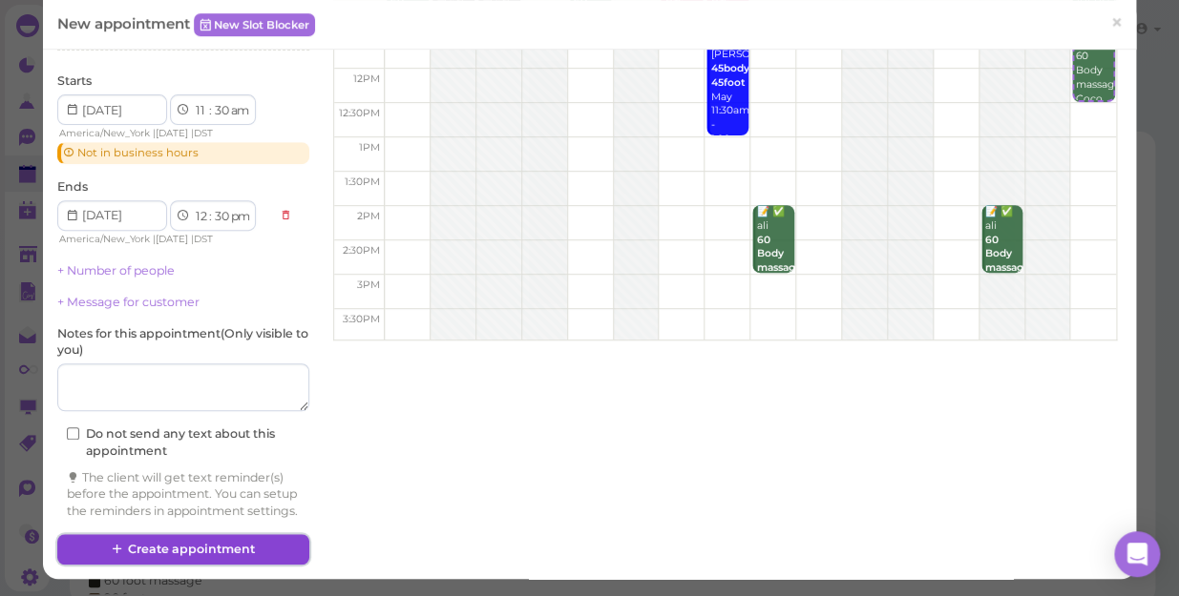
click at [283, 542] on button "Create appointment" at bounding box center [183, 549] width 252 height 31
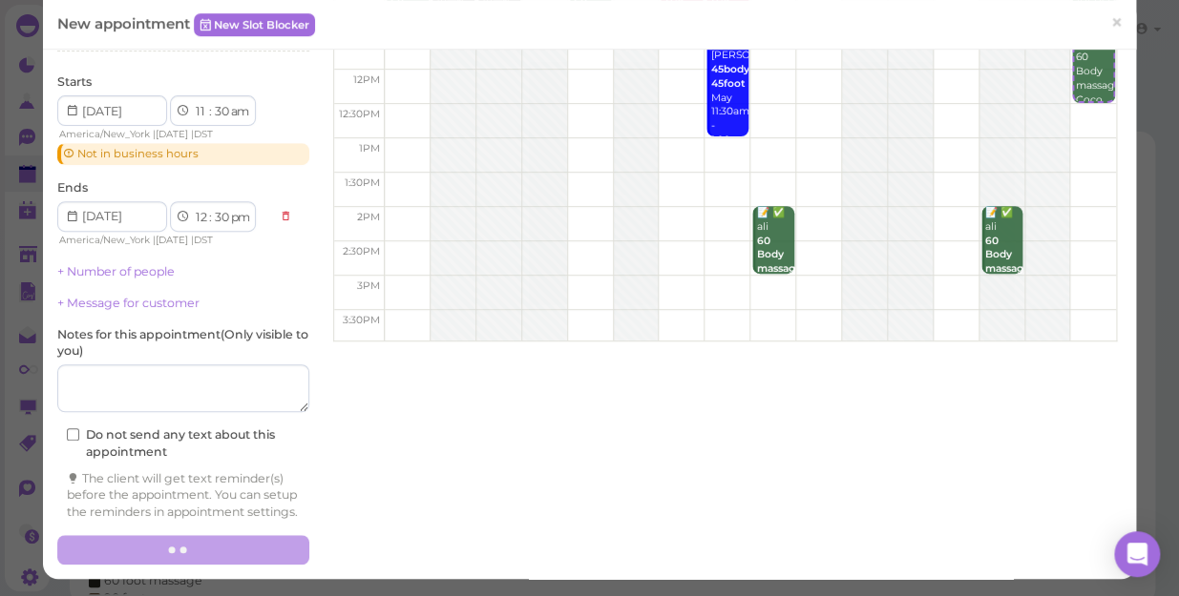
scroll to position [0, 0]
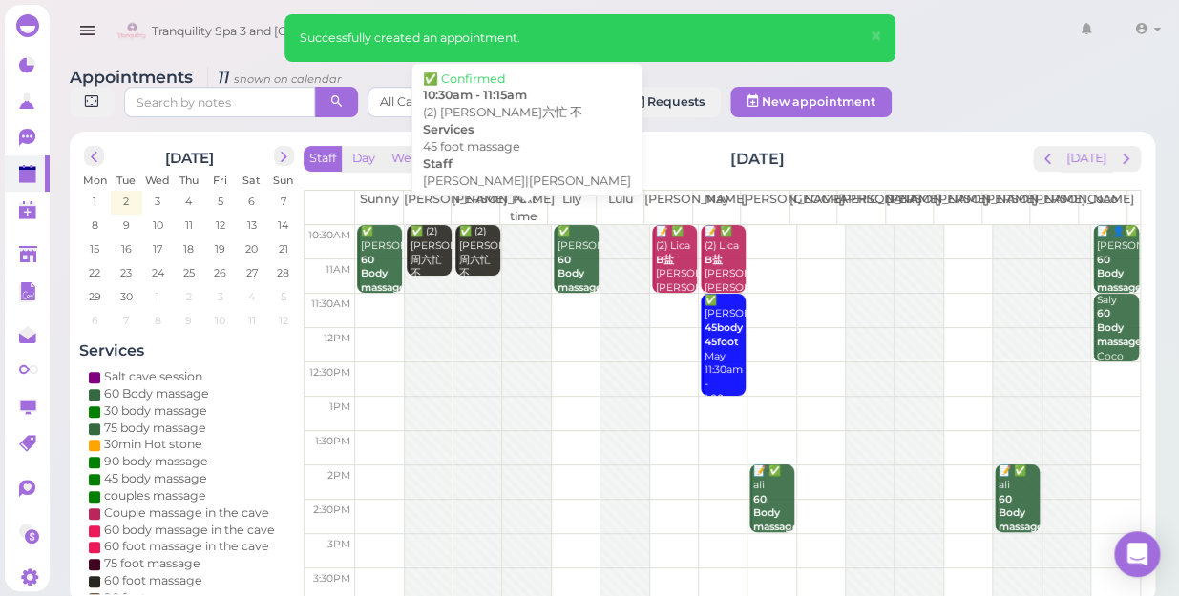
click at [485, 282] on b "45 foot massage" at bounding box center [481, 295] width 45 height 27
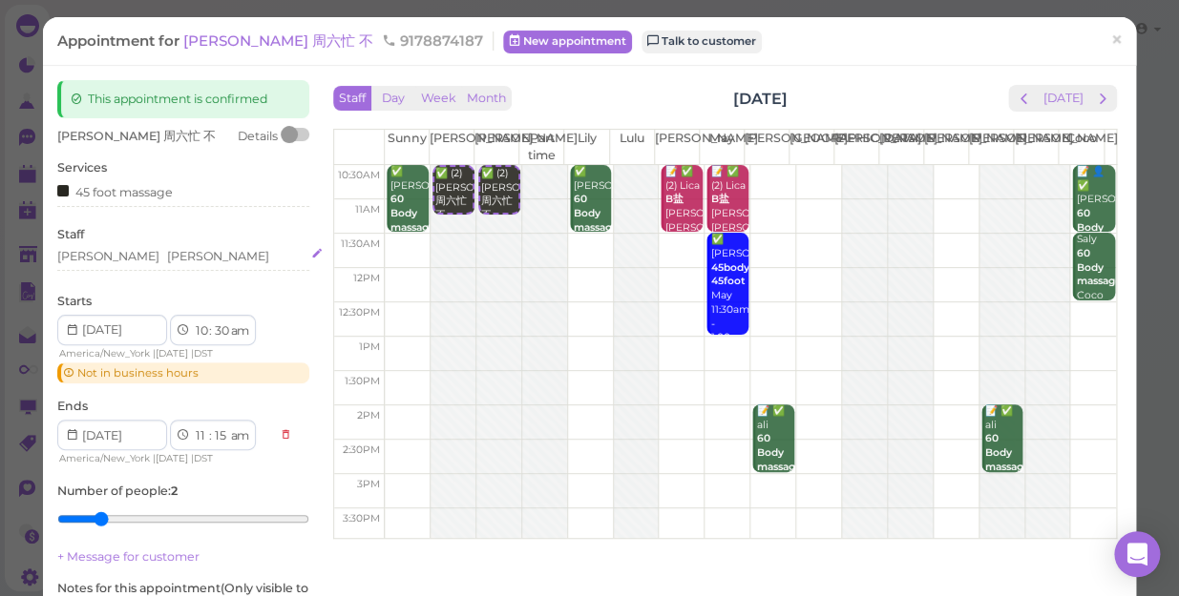
click at [135, 254] on div "Kelly Nancy" at bounding box center [183, 256] width 252 height 17
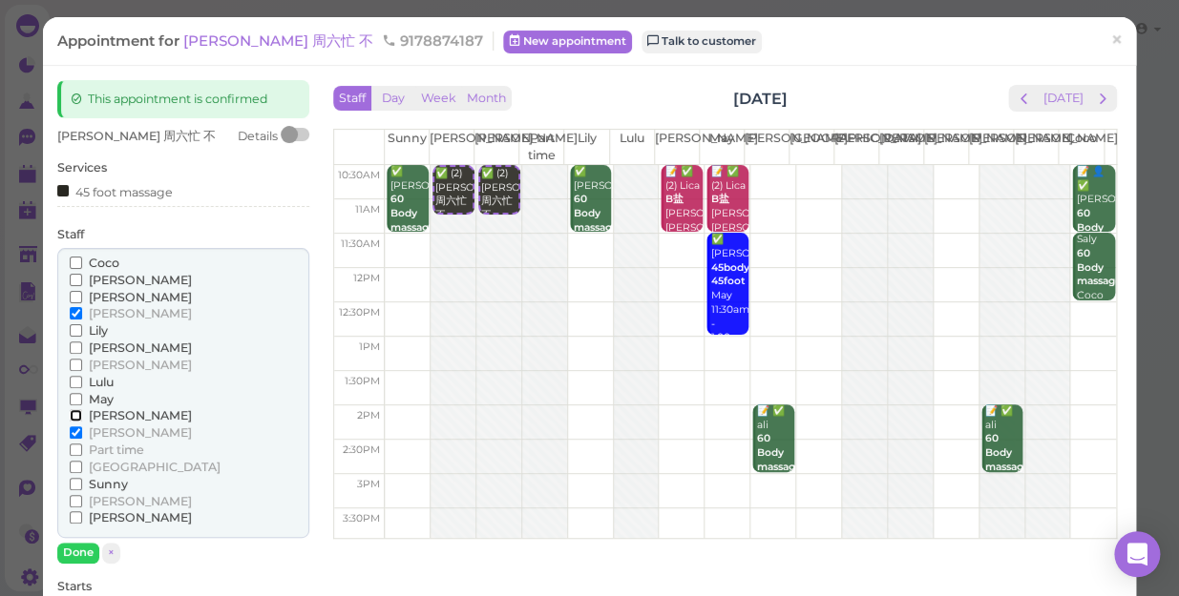
click at [73, 415] on input "[PERSON_NAME]" at bounding box center [76, 415] width 12 height 12
click at [75, 521] on input "[PERSON_NAME]" at bounding box center [76, 517] width 12 height 12
click at [73, 432] on input "[PERSON_NAME]" at bounding box center [76, 433] width 12 height 12
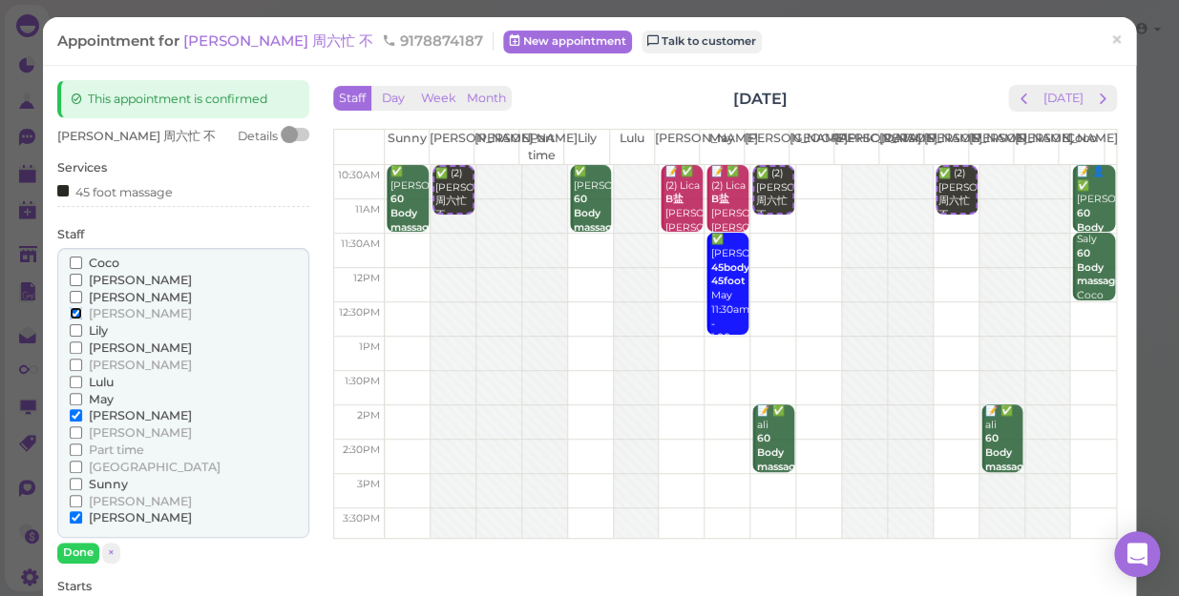
click at [73, 313] on input "[PERSON_NAME]" at bounding box center [76, 313] width 12 height 12
click at [77, 547] on button "Done" at bounding box center [78, 553] width 42 height 20
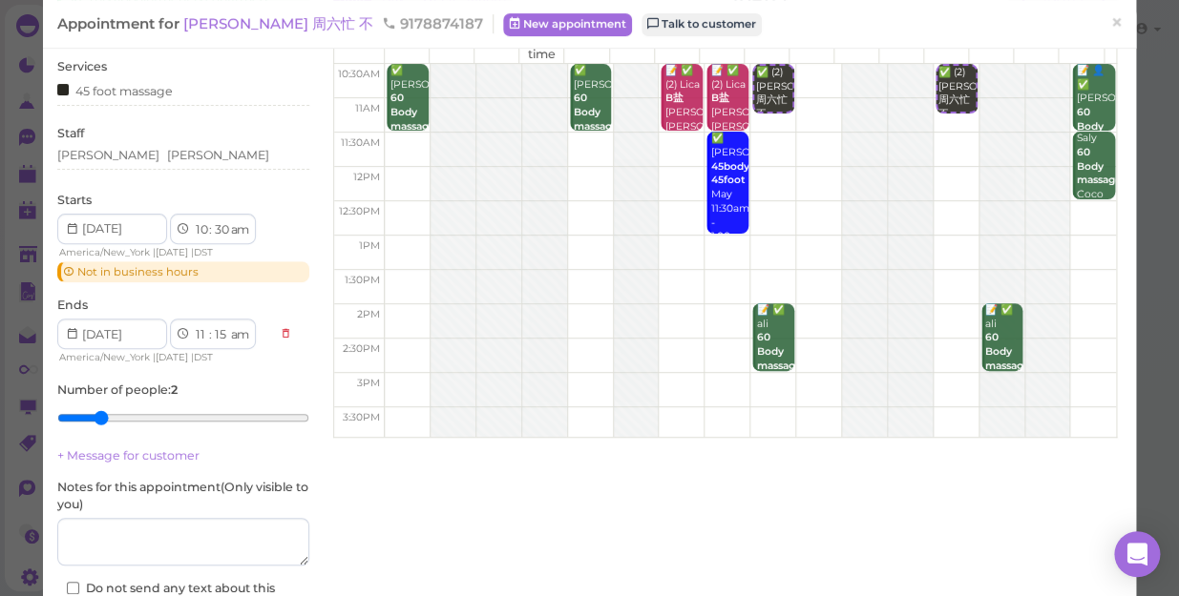
scroll to position [242, 0]
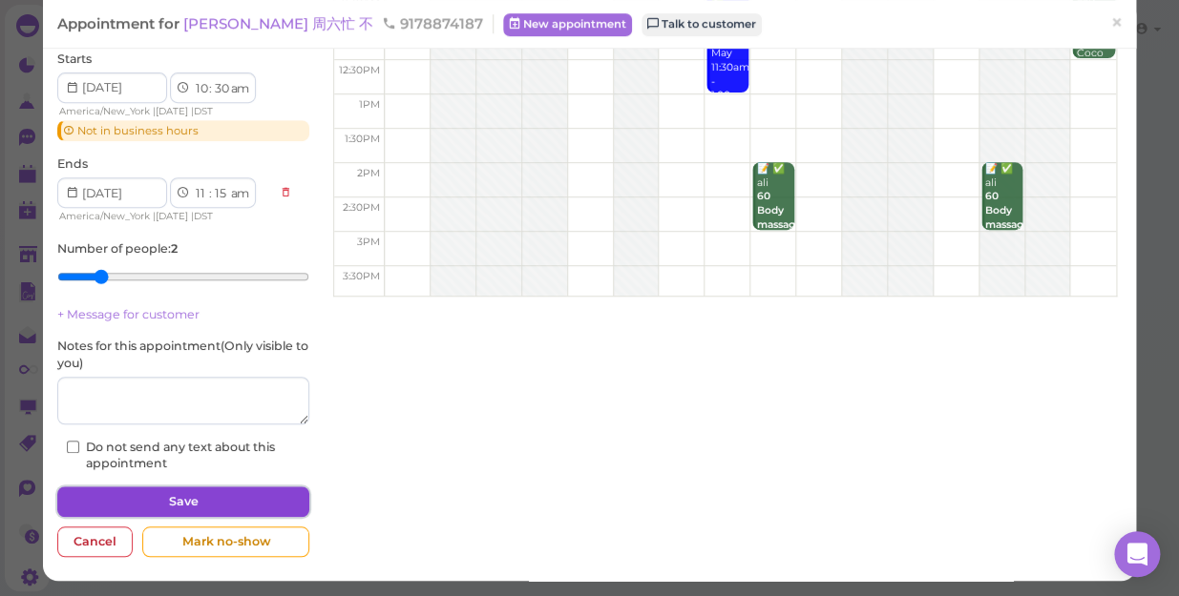
click at [240, 502] on button "Save" at bounding box center [183, 502] width 252 height 31
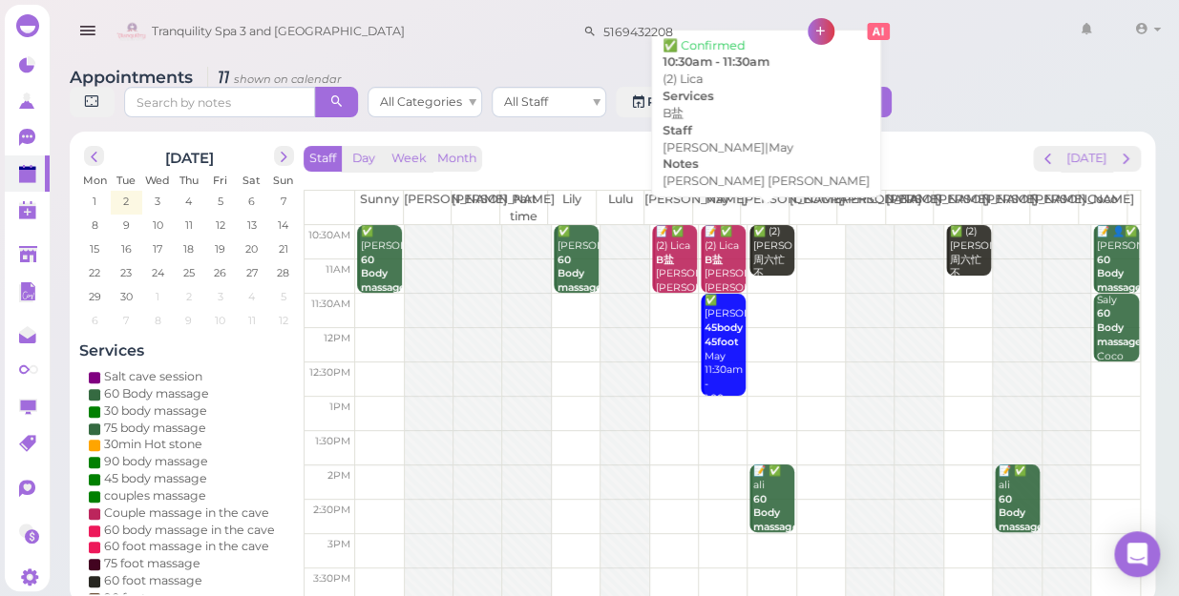
click at [706, 254] on b "B盐" at bounding box center [713, 260] width 18 height 12
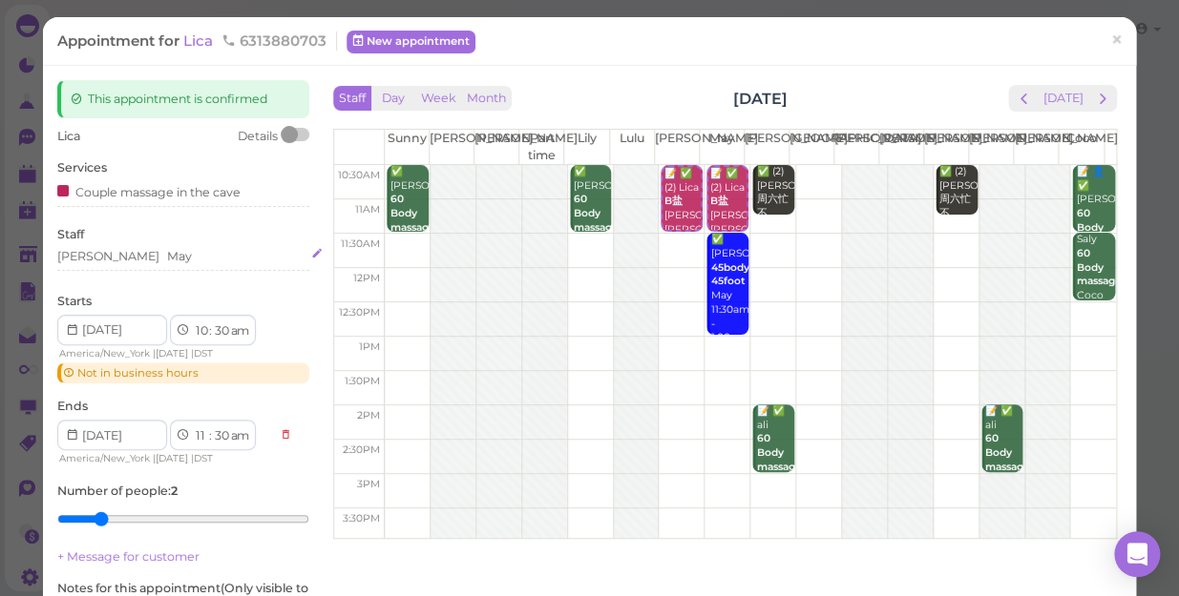
click at [119, 258] on div "Lisa May" at bounding box center [183, 256] width 252 height 17
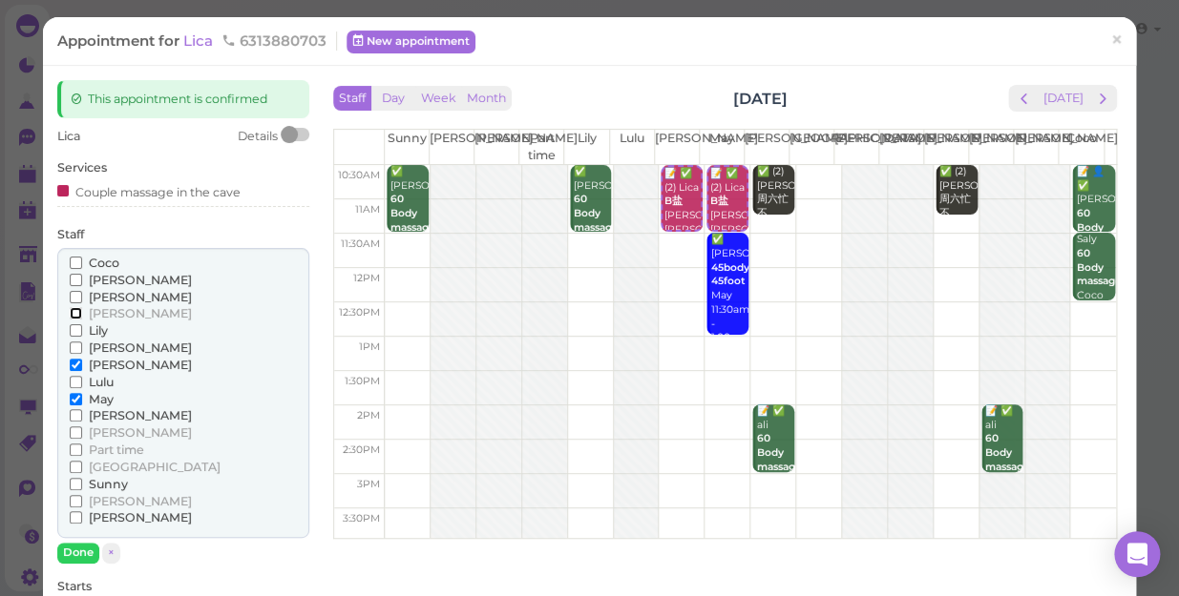
click at [73, 315] on input "[PERSON_NAME]" at bounding box center [76, 313] width 12 height 12
click at [75, 367] on input "[PERSON_NAME]" at bounding box center [76, 365] width 12 height 12
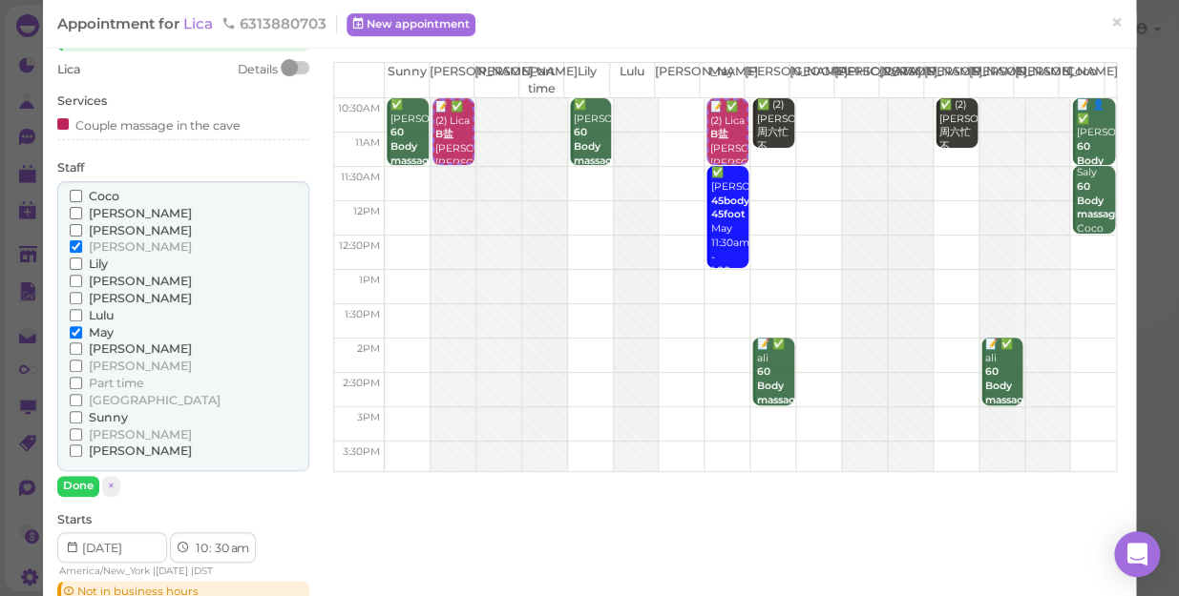
scroll to position [173, 0]
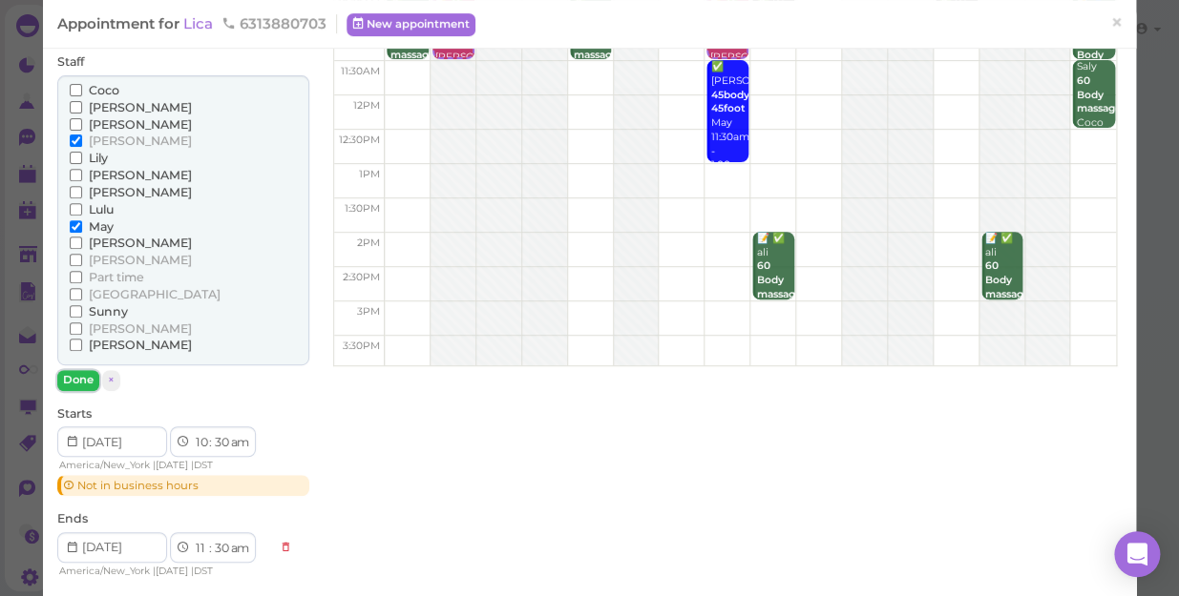
click at [74, 376] on button "Done" at bounding box center [78, 380] width 42 height 20
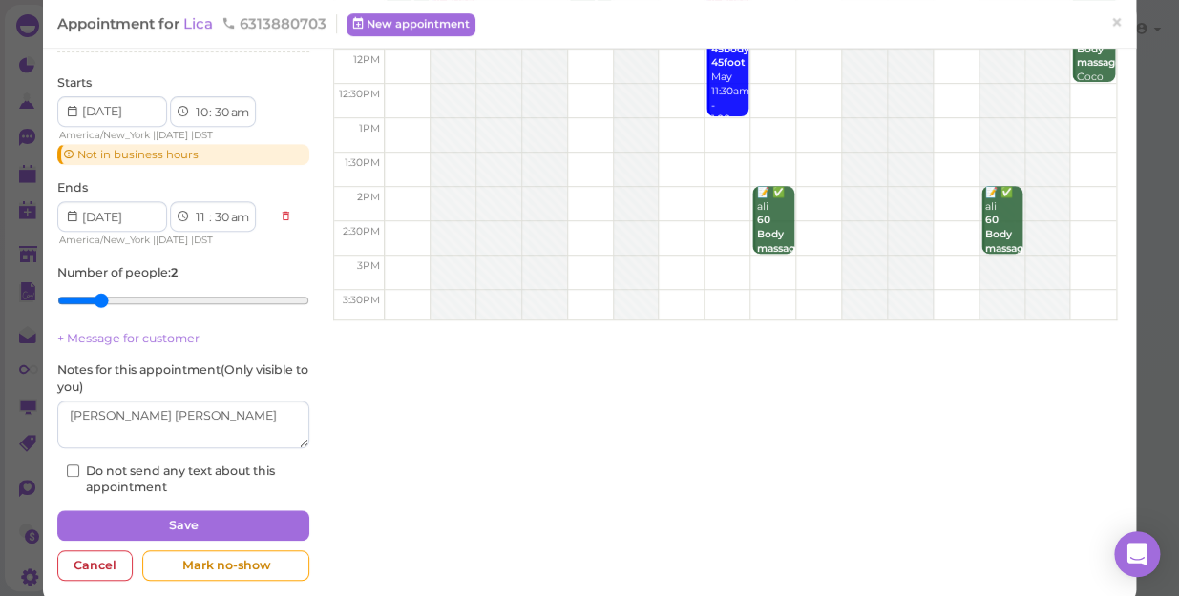
scroll to position [242, 0]
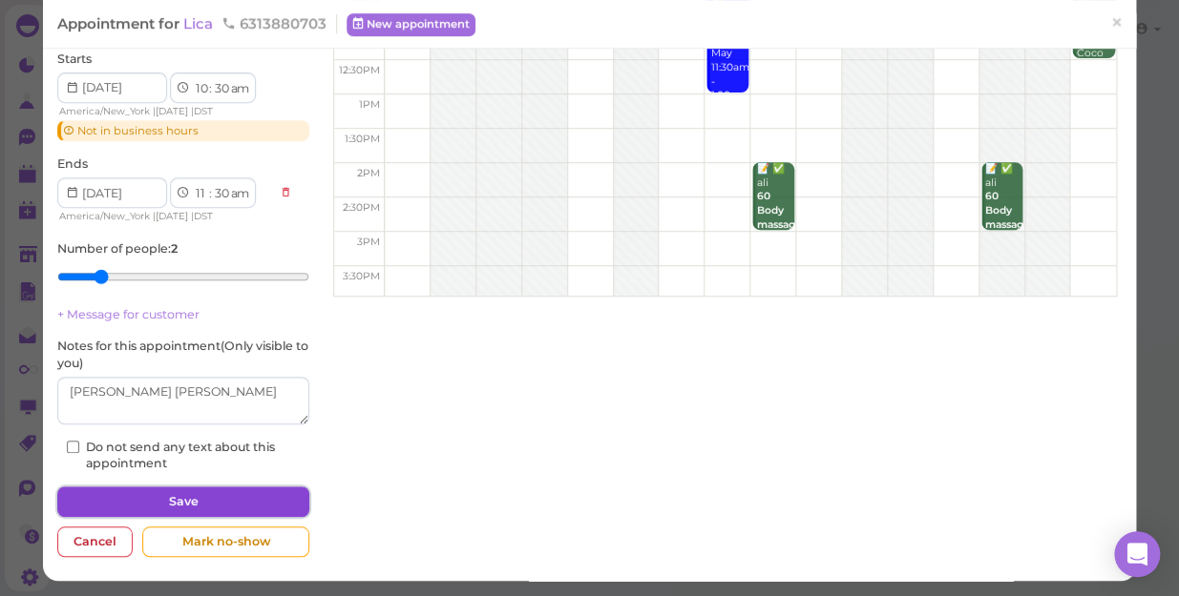
click at [270, 499] on button "Save" at bounding box center [183, 502] width 252 height 31
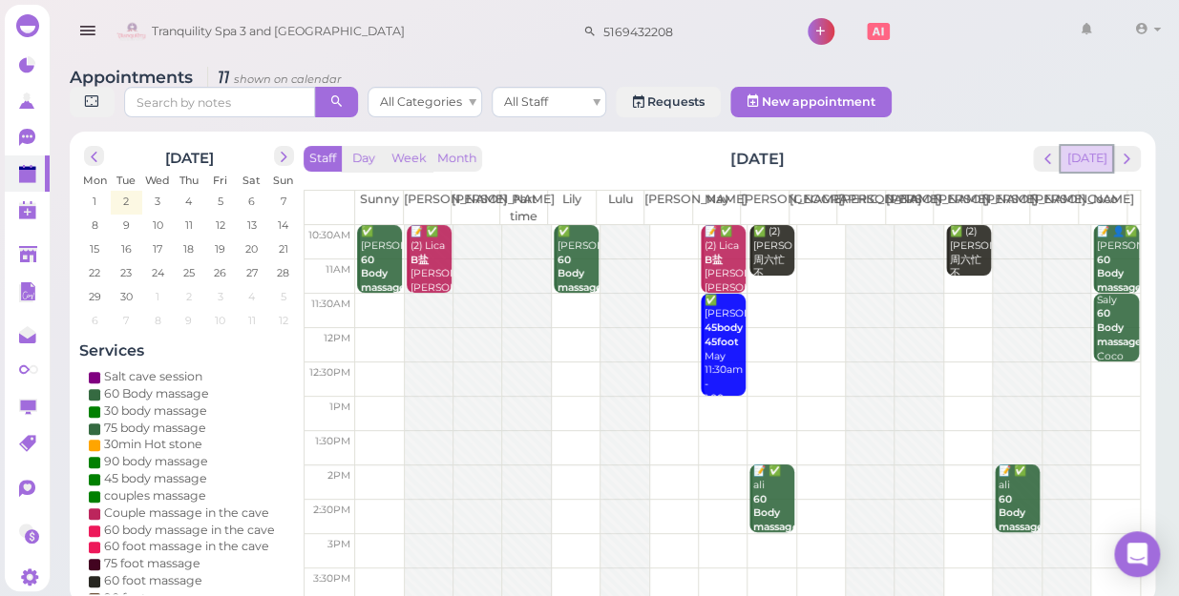
click at [1099, 146] on button "[DATE]" at bounding box center [1086, 159] width 52 height 26
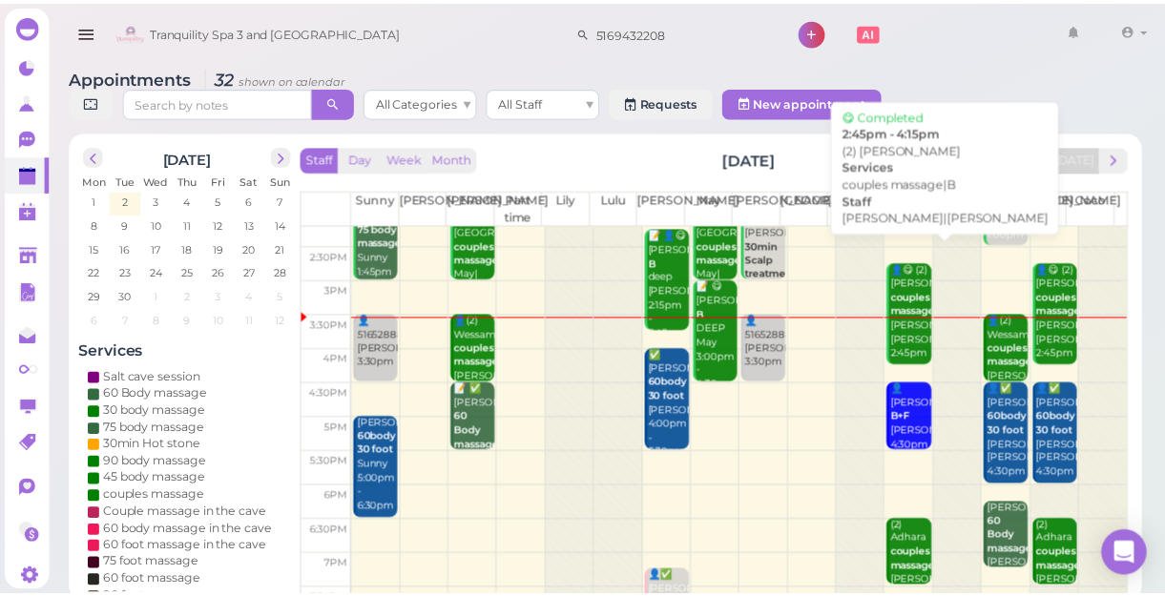
scroll to position [260, 0]
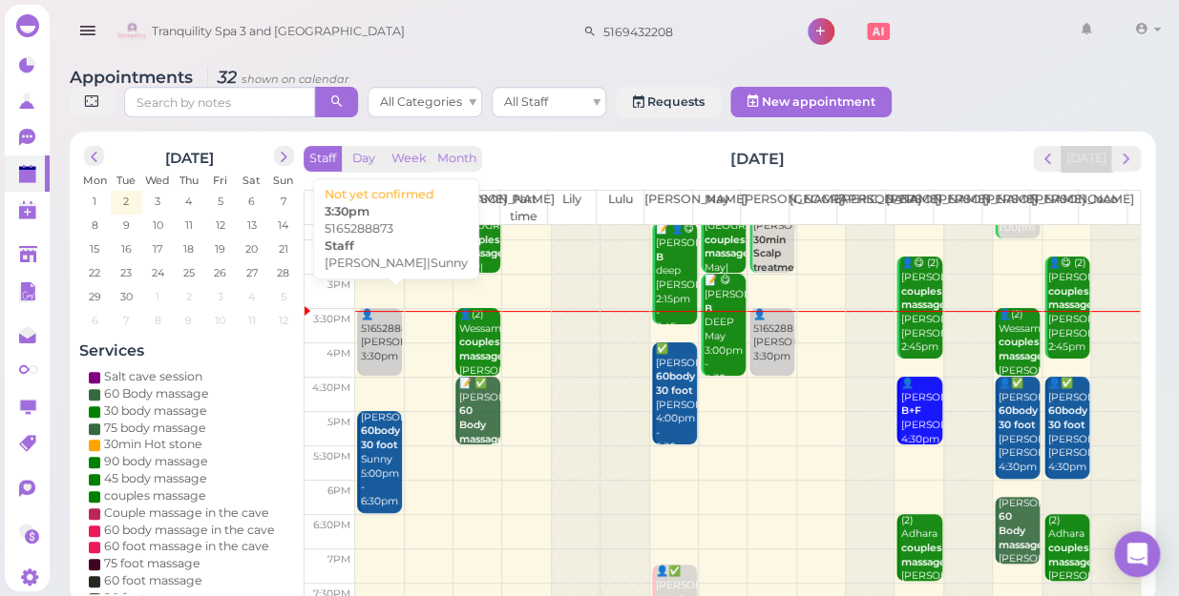
click at [370, 338] on div "👤5165288873 Mike|Sunny 3:30pm" at bounding box center [381, 336] width 42 height 56
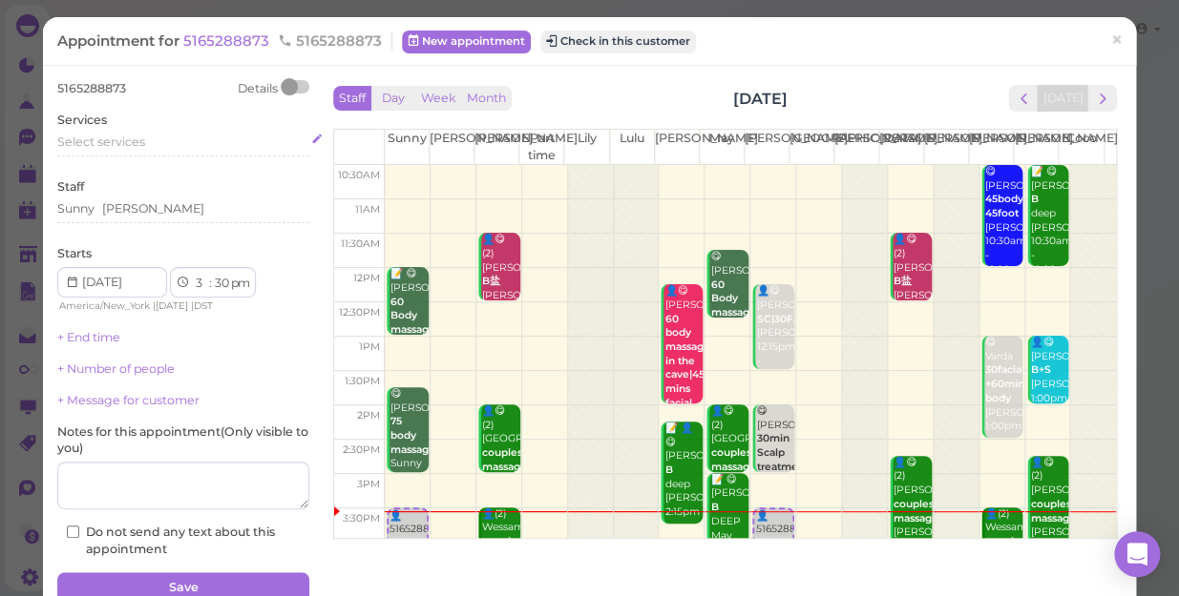
click at [149, 143] on div "Select services" at bounding box center [183, 142] width 252 height 17
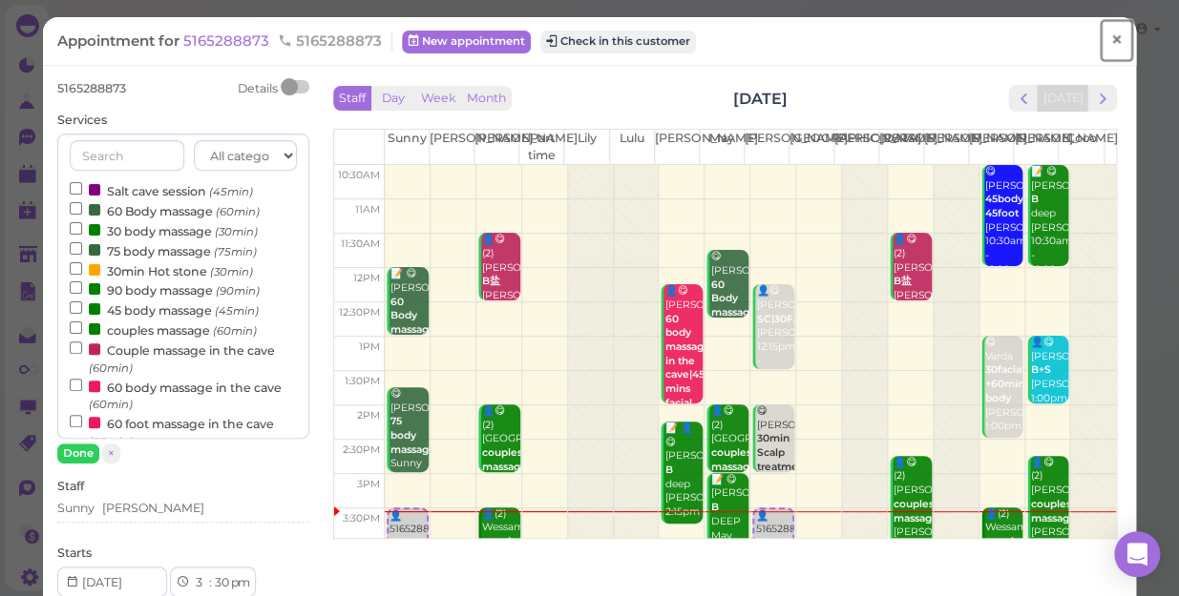
click at [1110, 41] on span "×" at bounding box center [1116, 40] width 12 height 27
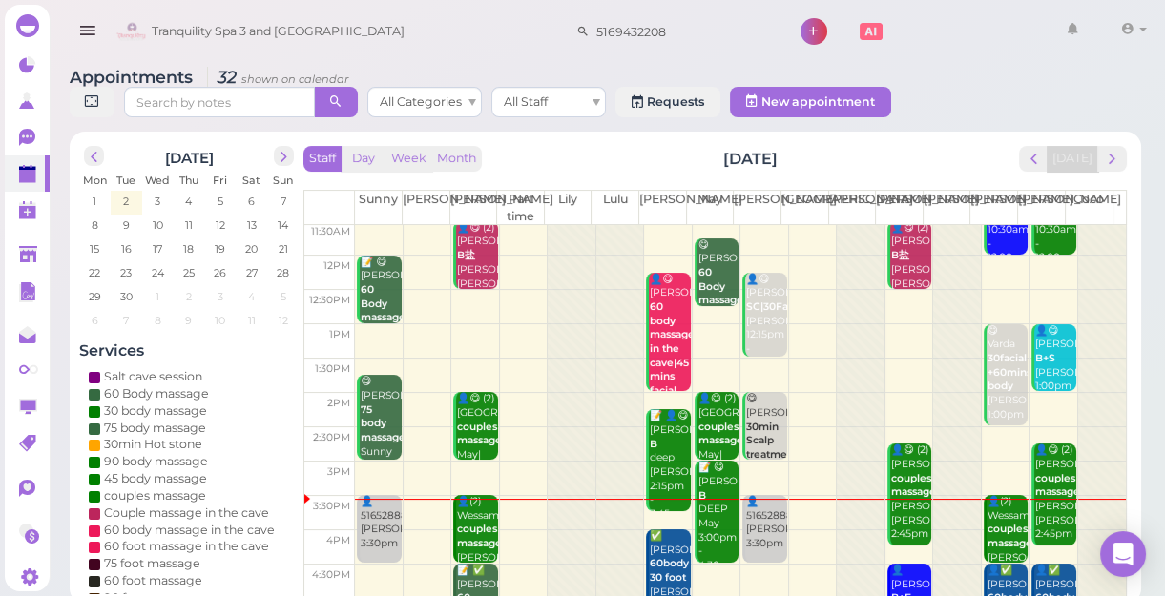
scroll to position [173, 0]
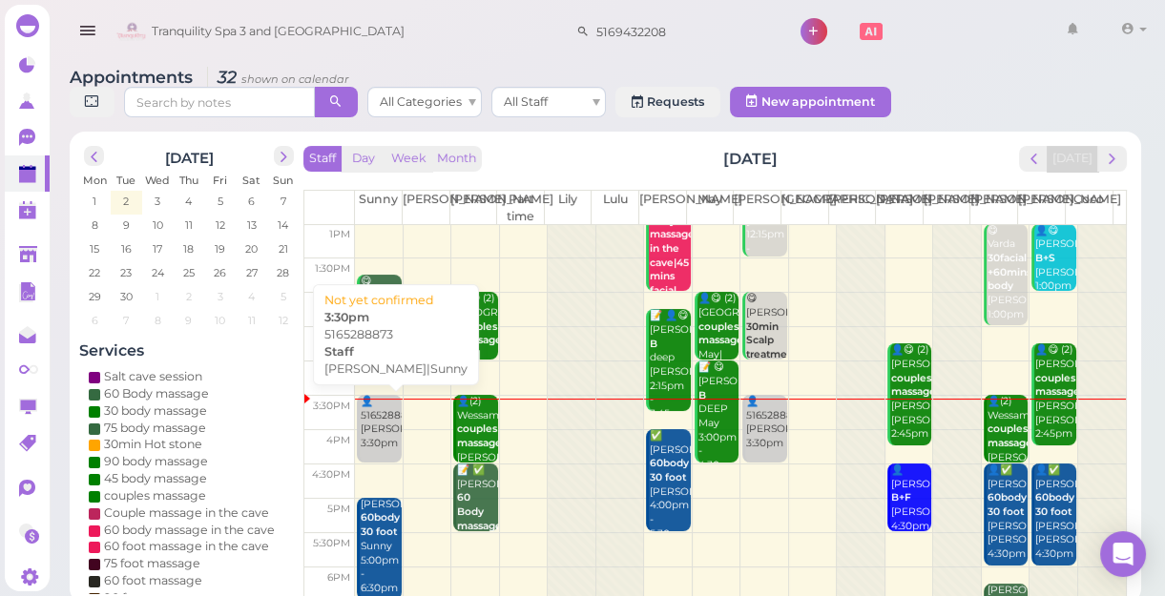
click at [384, 431] on div "👤5165288873 Mike|Sunny 3:30pm" at bounding box center [380, 423] width 41 height 56
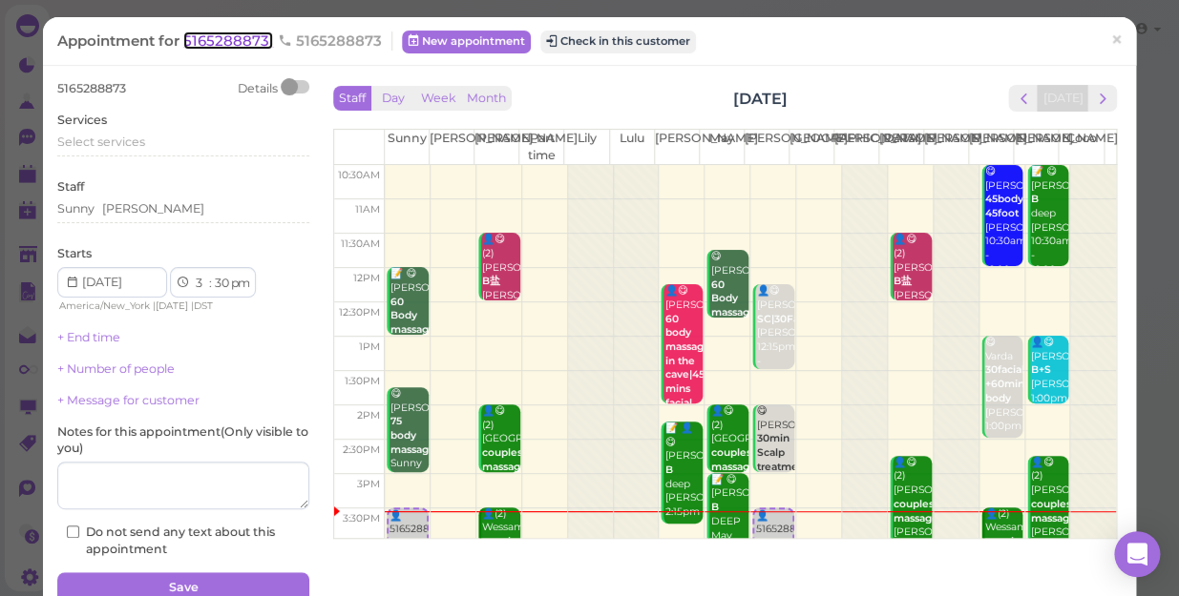
click at [243, 36] on span "5165288873" at bounding box center [228, 40] width 90 height 18
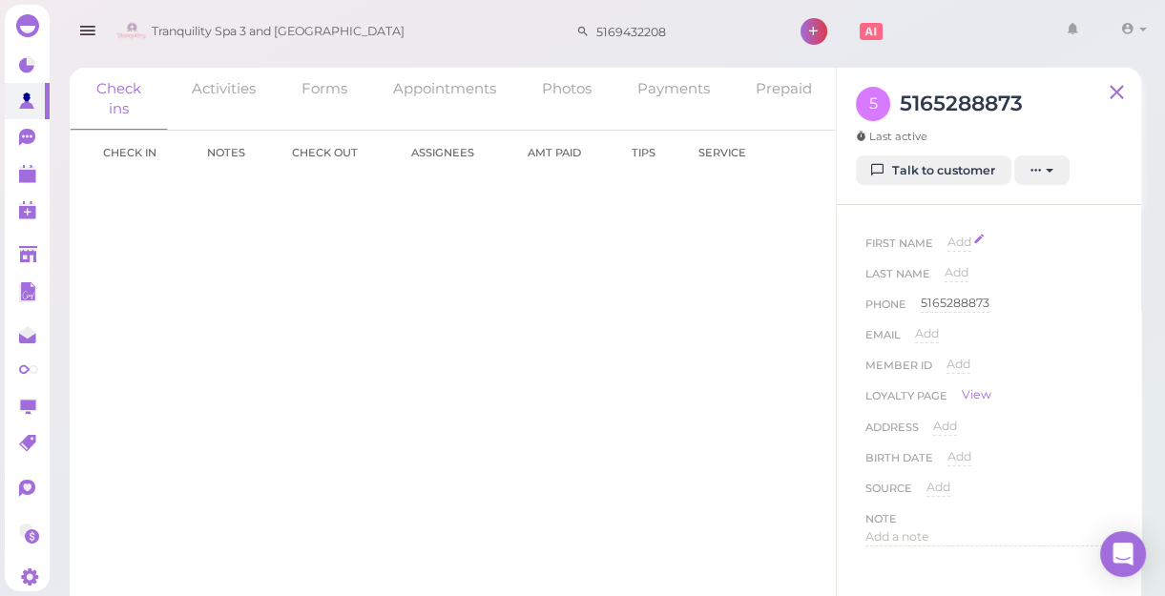
click at [965, 245] on span "Add" at bounding box center [960, 242] width 24 height 14
type input "Shelly"
click at [964, 275] on button "Done" at bounding box center [970, 276] width 42 height 20
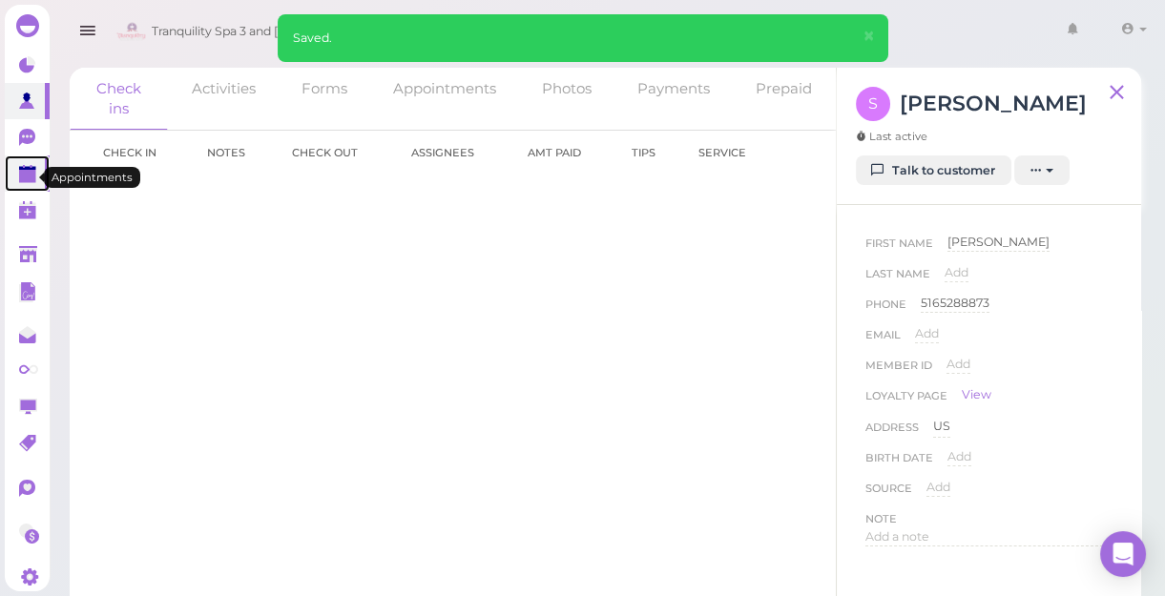
click at [22, 176] on polygon at bounding box center [27, 176] width 17 height 13
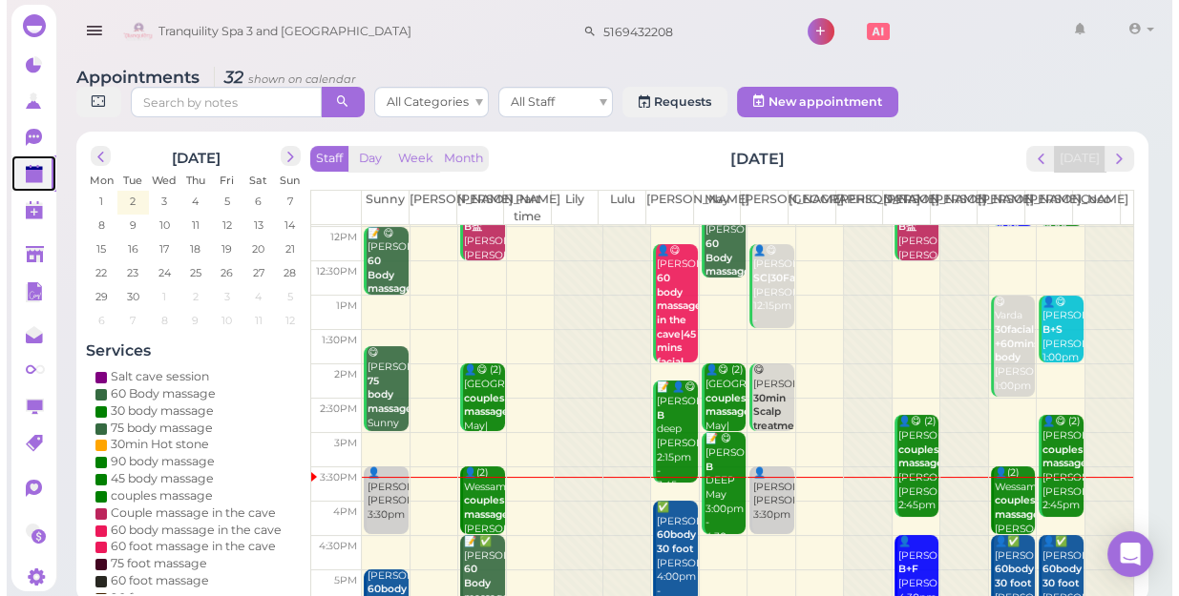
scroll to position [260, 0]
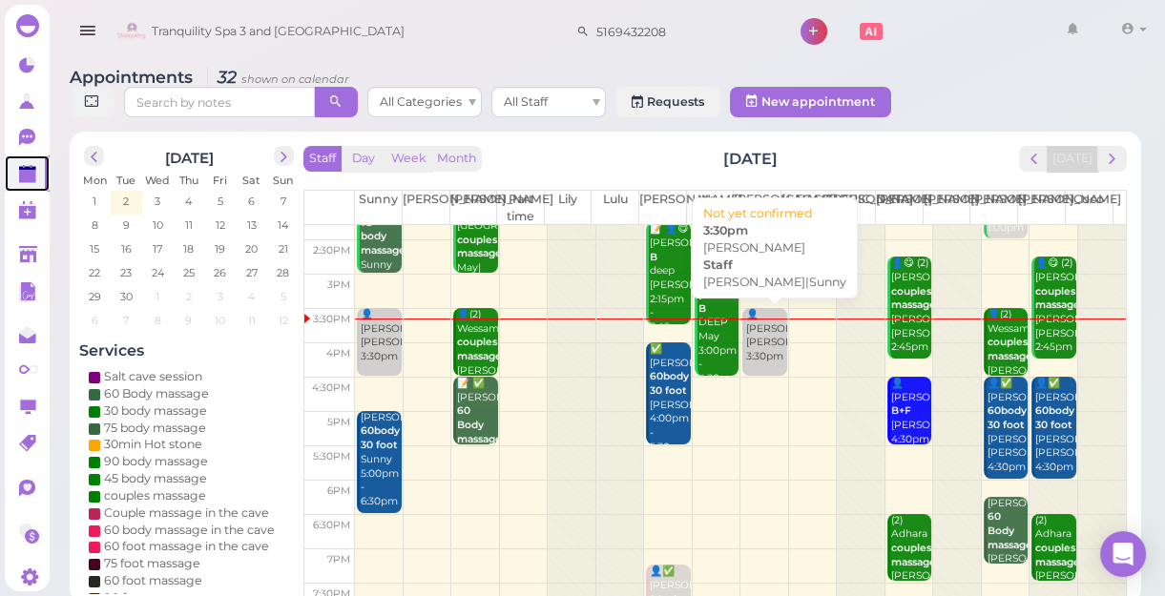
click at [749, 359] on div "👤Shelly Mike|Sunny 3:30pm" at bounding box center [765, 336] width 41 height 56
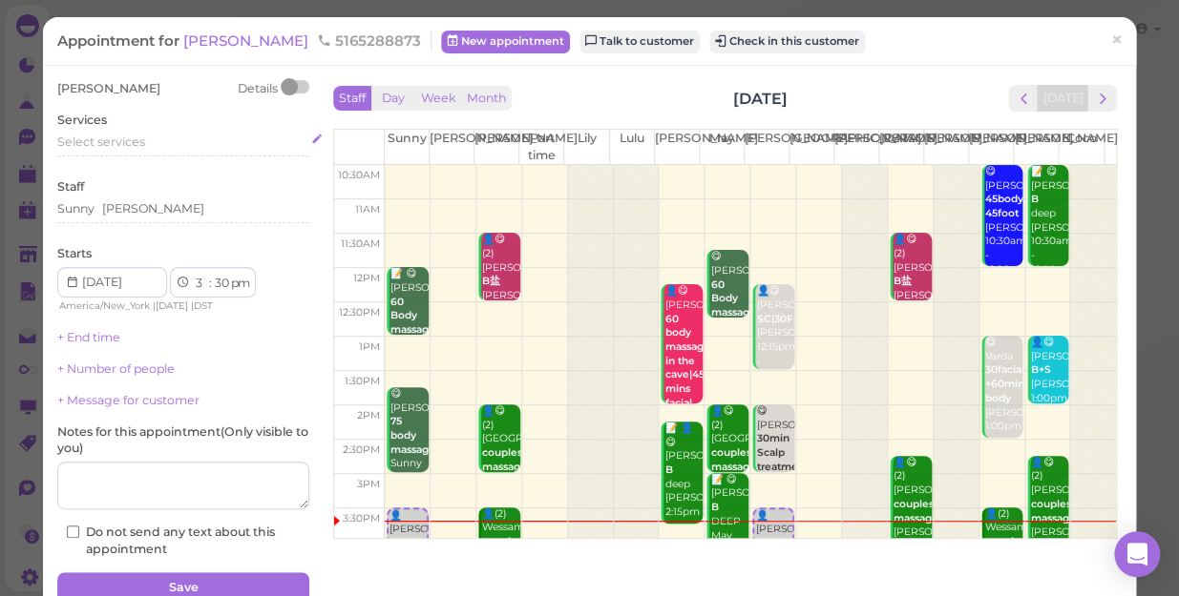
click at [134, 143] on span "Select services" at bounding box center [101, 142] width 88 height 14
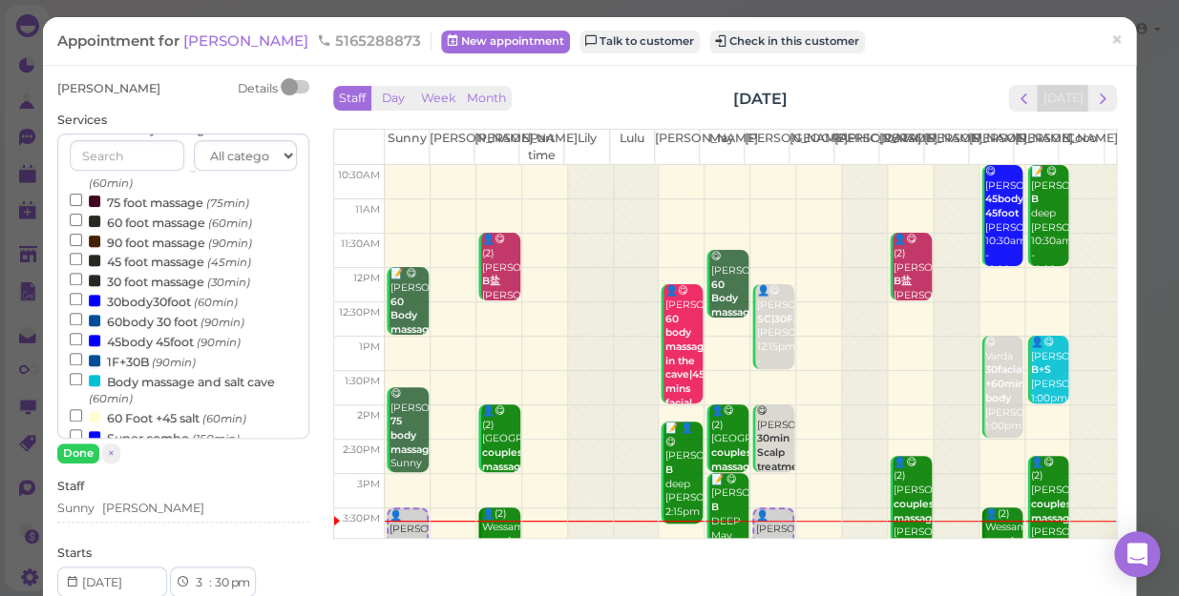
scroll to position [260, 0]
click at [72, 318] on input "60body 30 foot (90min)" at bounding box center [76, 318] width 12 height 12
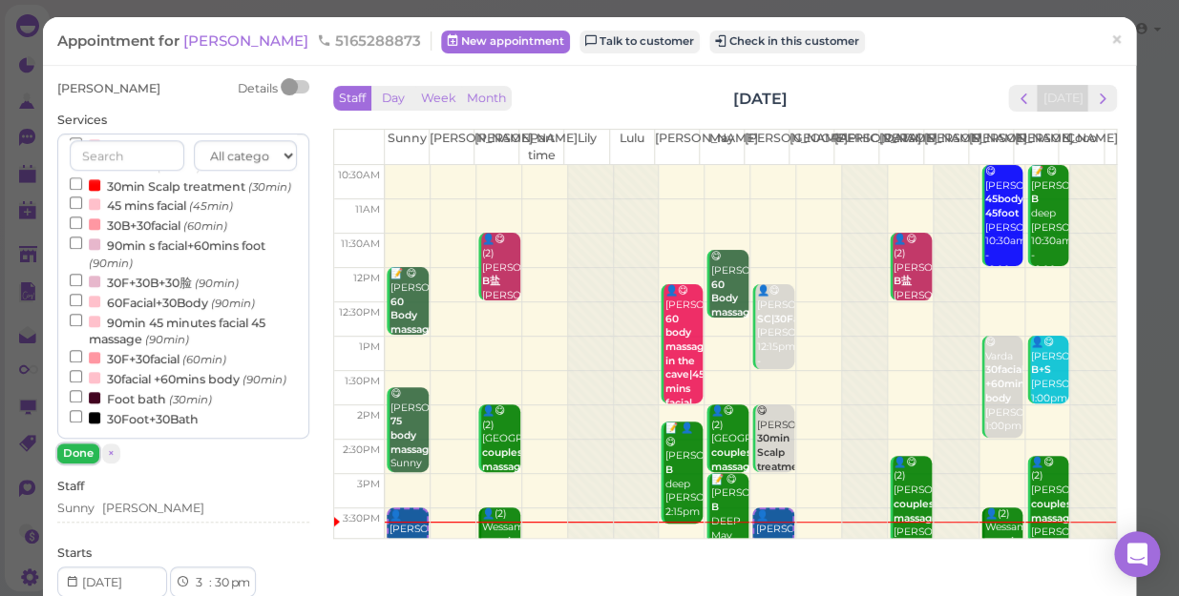
click at [76, 448] on button "Done" at bounding box center [78, 454] width 42 height 20
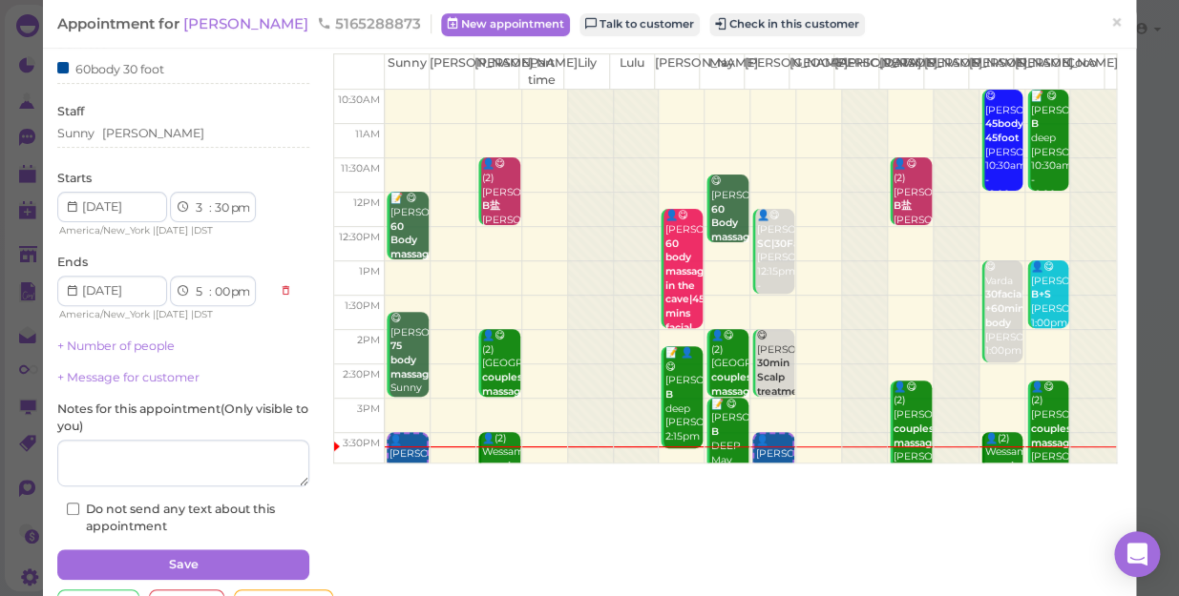
scroll to position [138, 0]
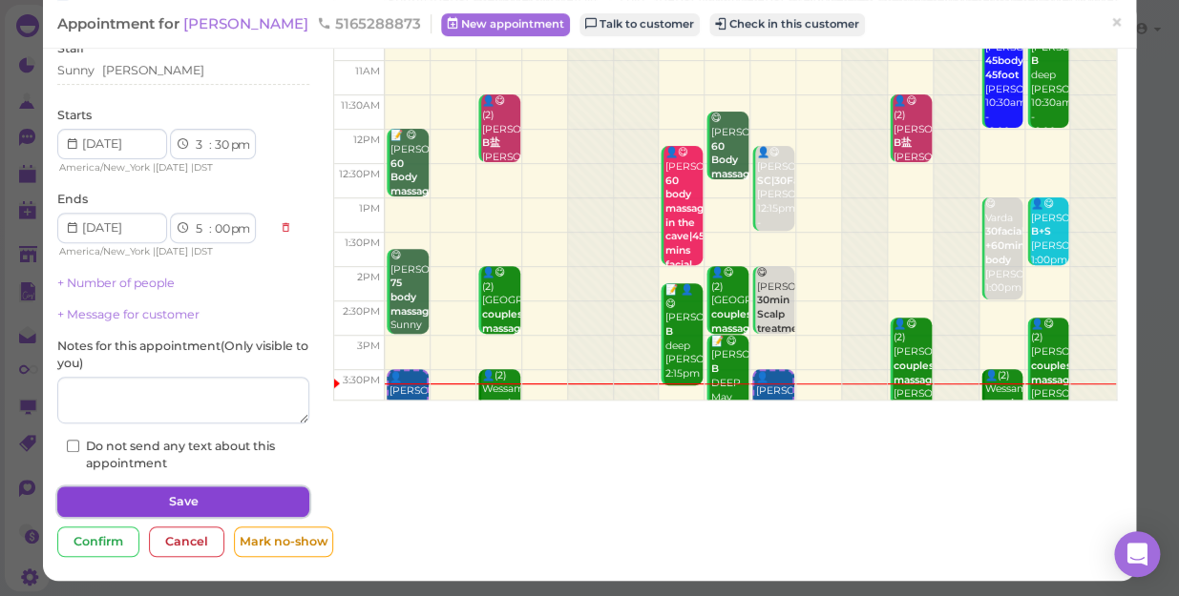
click at [224, 491] on button "Save" at bounding box center [183, 502] width 252 height 31
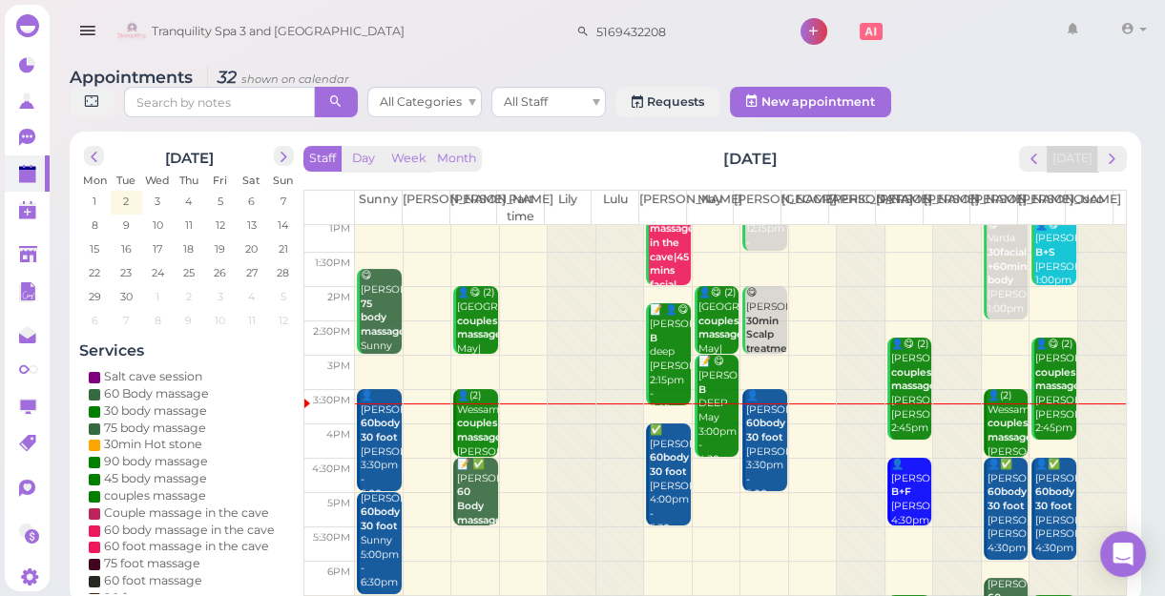
scroll to position [172, 0]
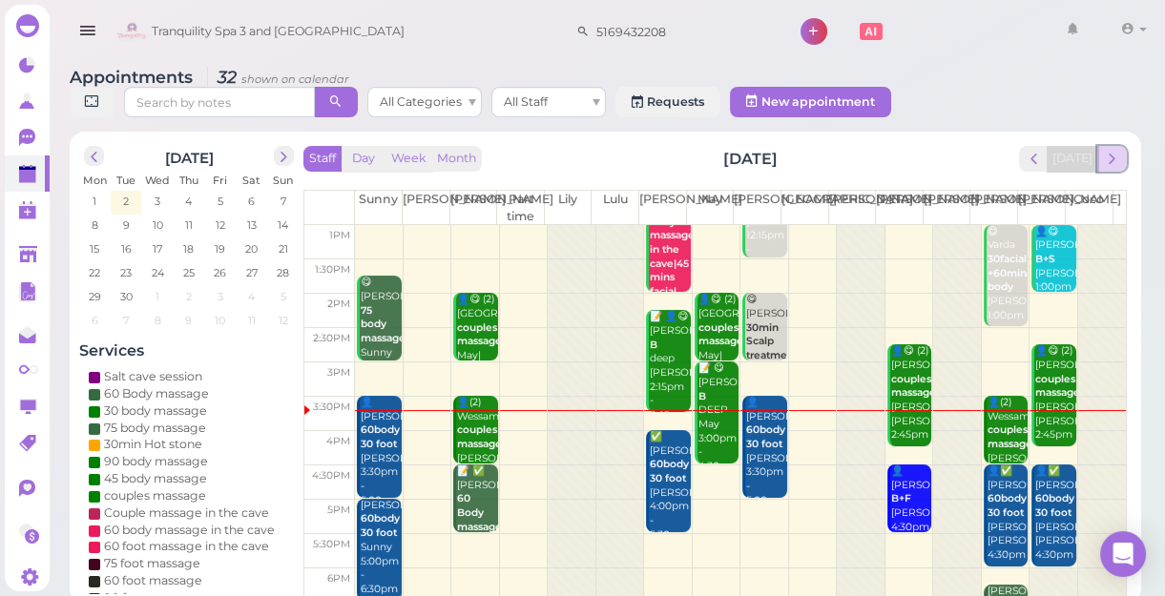
click at [1115, 156] on span "next" at bounding box center [1112, 159] width 18 height 18
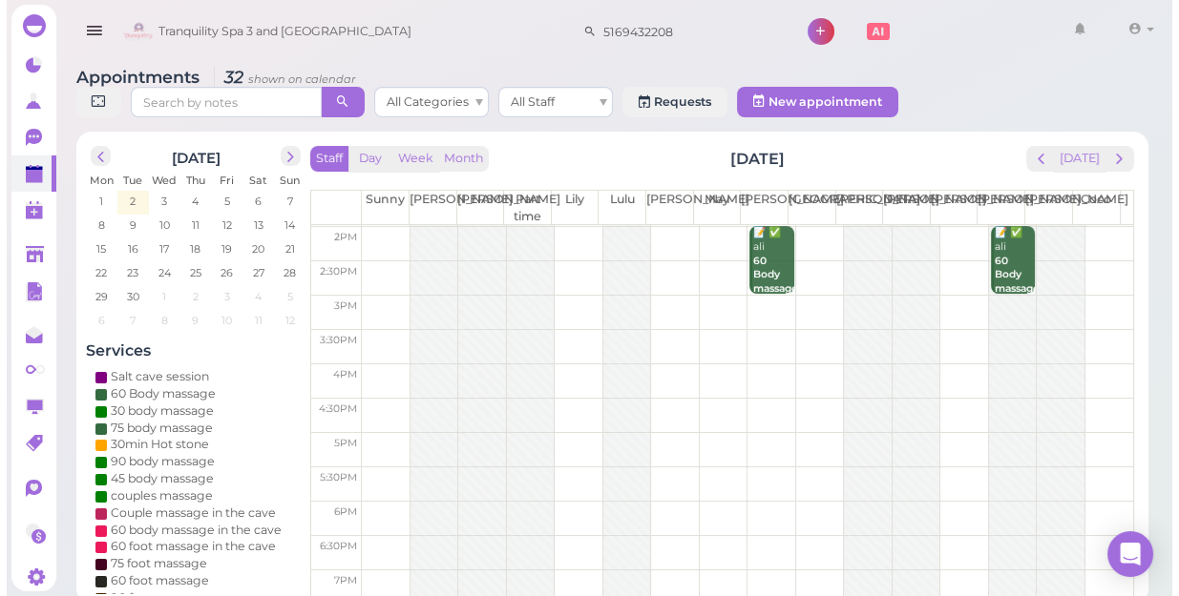
scroll to position [260, 0]
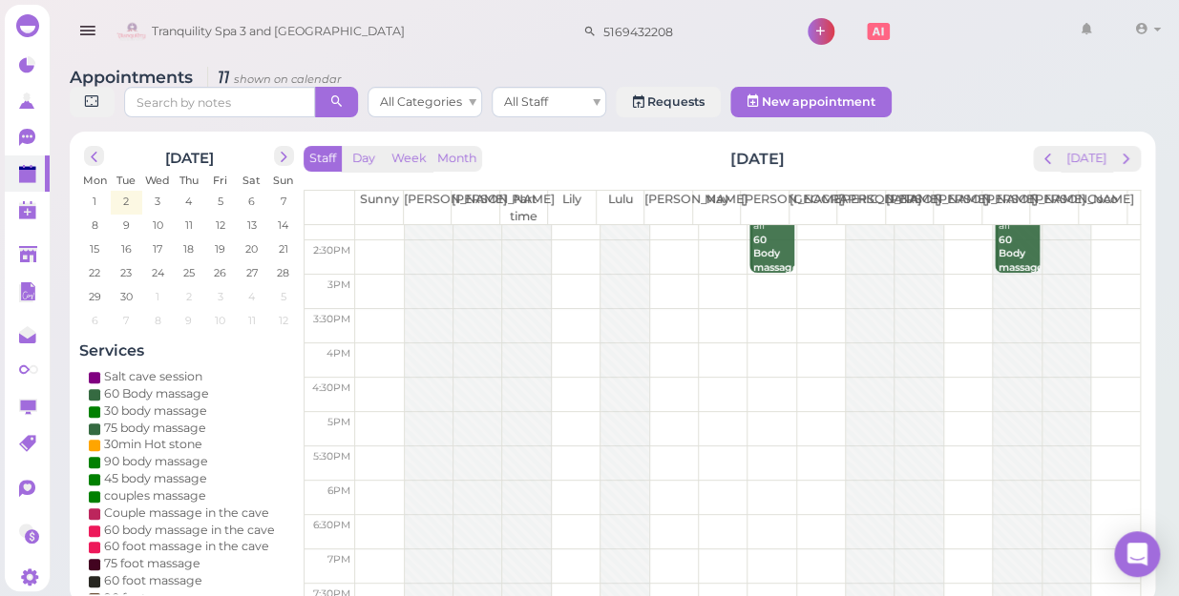
click at [376, 344] on td at bounding box center [747, 361] width 784 height 34
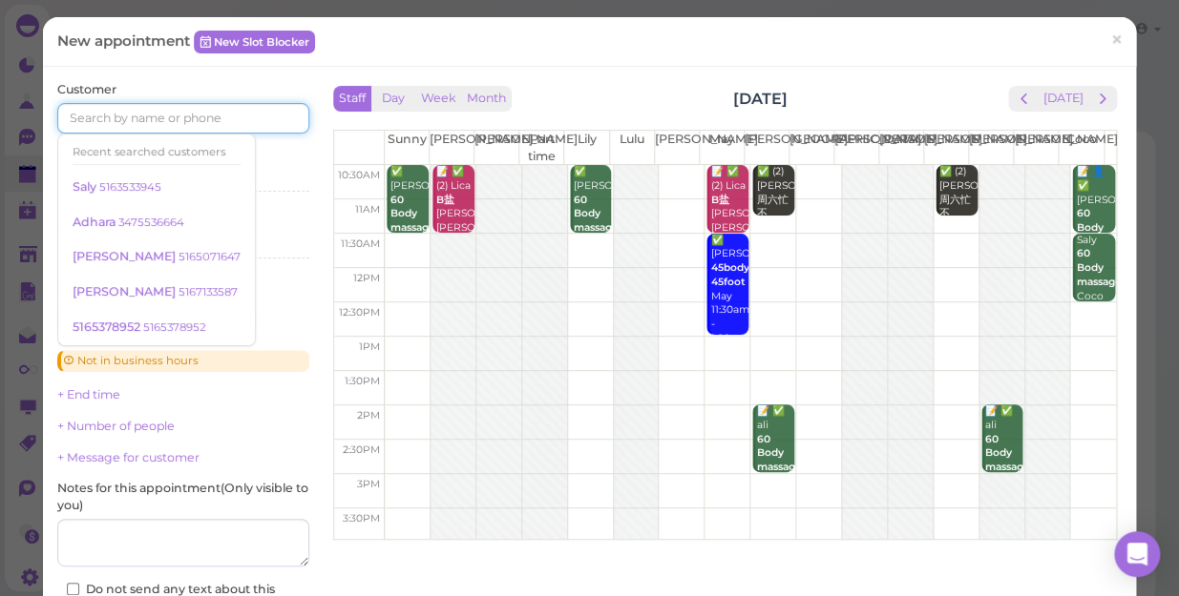
click at [249, 117] on input at bounding box center [183, 118] width 252 height 31
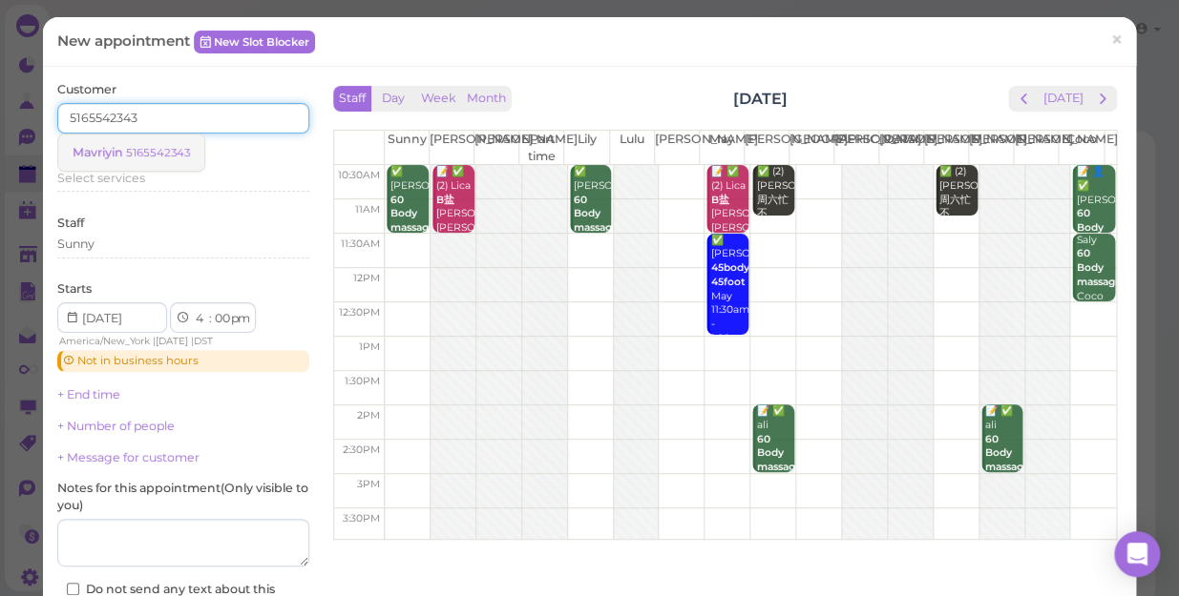
type input "5165542343"
click at [170, 154] on small "5165542343" at bounding box center [158, 152] width 64 height 13
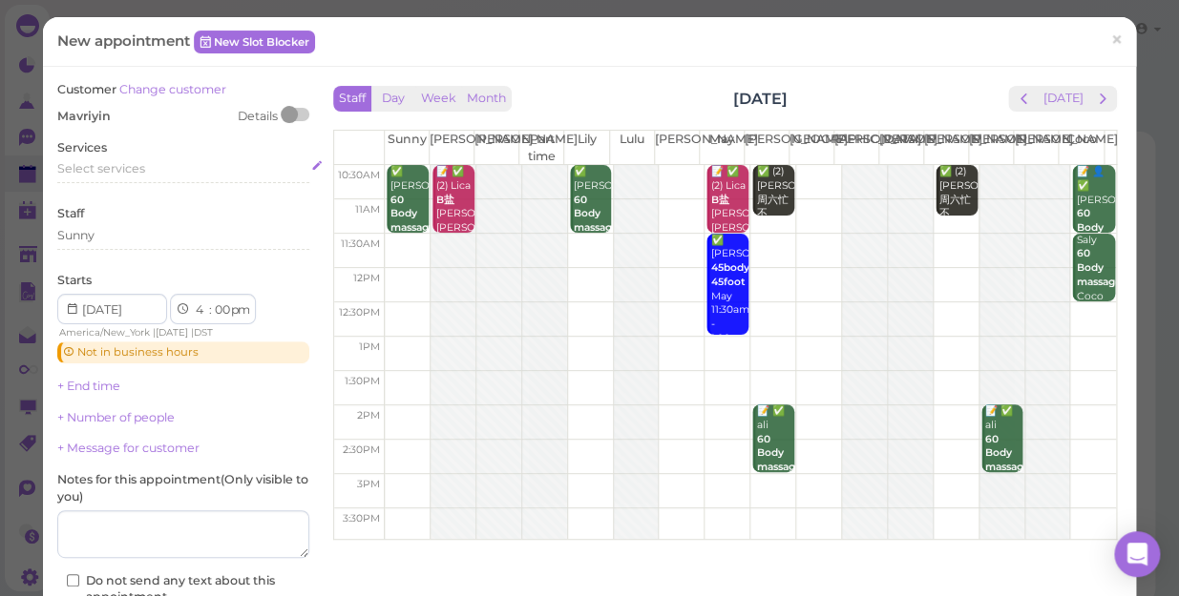
click at [150, 166] on div "Select services" at bounding box center [183, 168] width 252 height 17
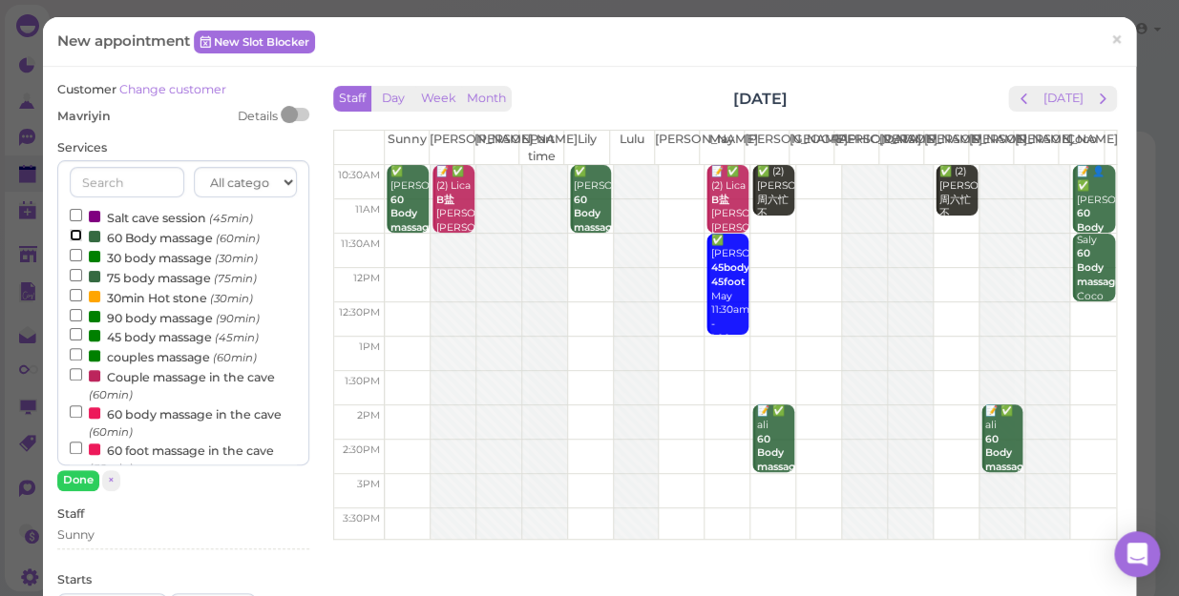
click at [73, 230] on input "60 Body massage (60min)" at bounding box center [76, 235] width 12 height 12
click at [82, 477] on button "Done" at bounding box center [78, 480] width 42 height 20
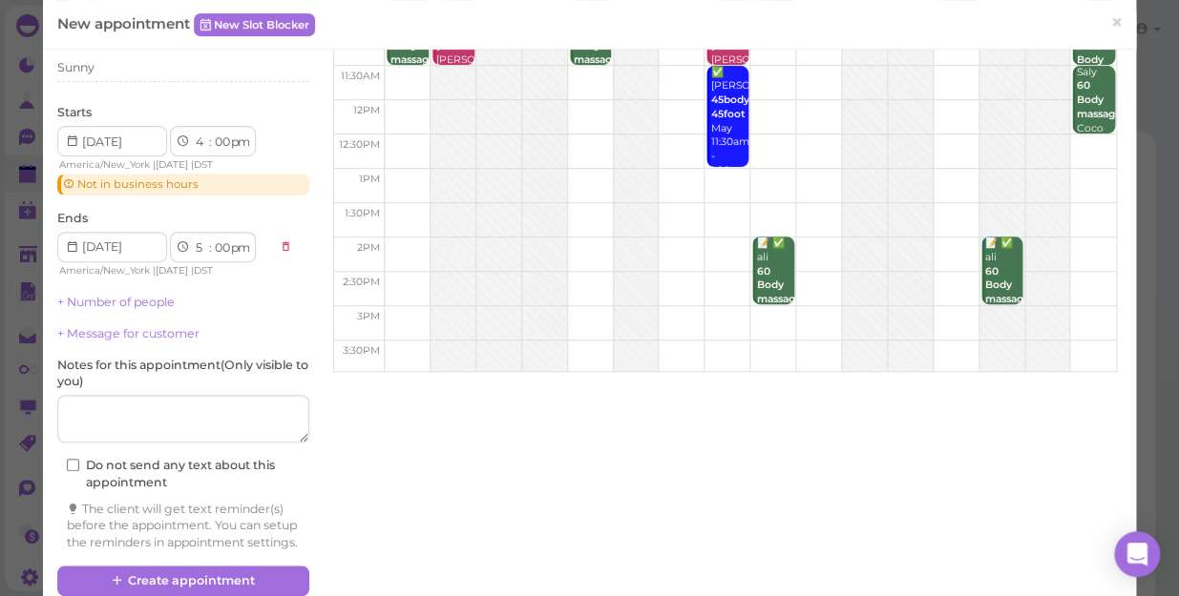
scroll to position [173, 0]
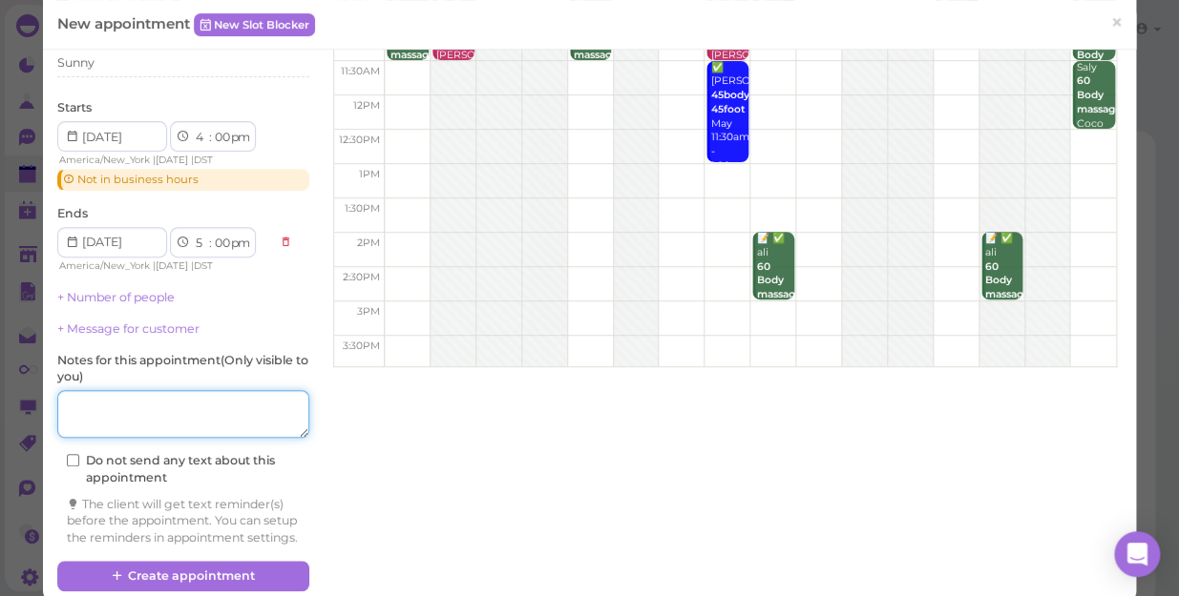
click at [145, 417] on textarea at bounding box center [183, 414] width 252 height 48
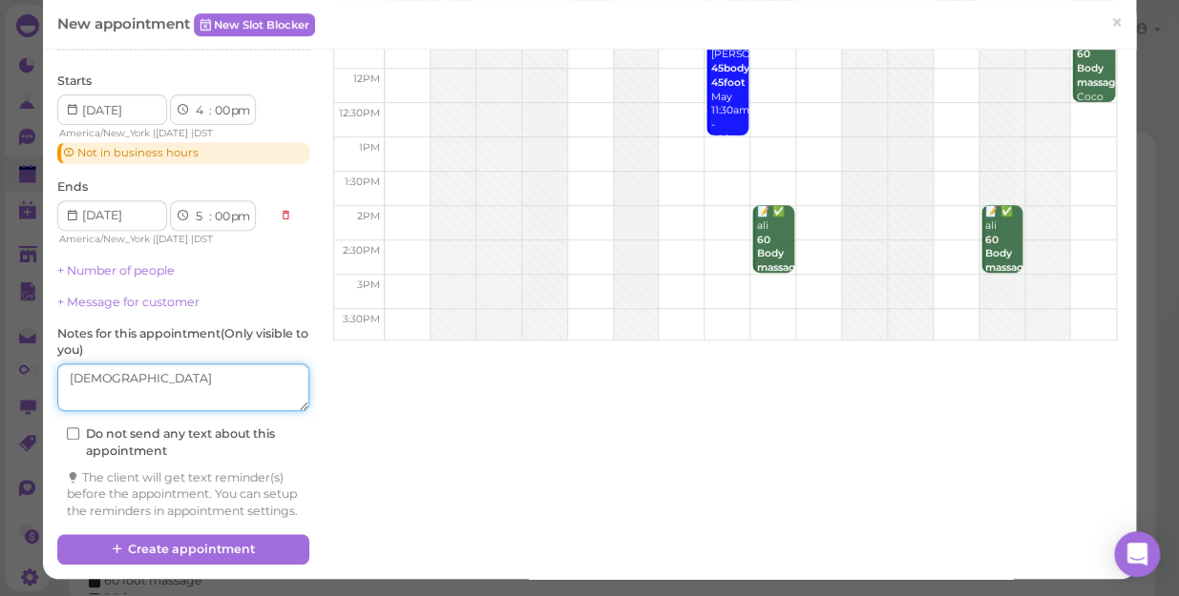
scroll to position [215, 0]
type textarea "[DEMOGRAPHIC_DATA]"
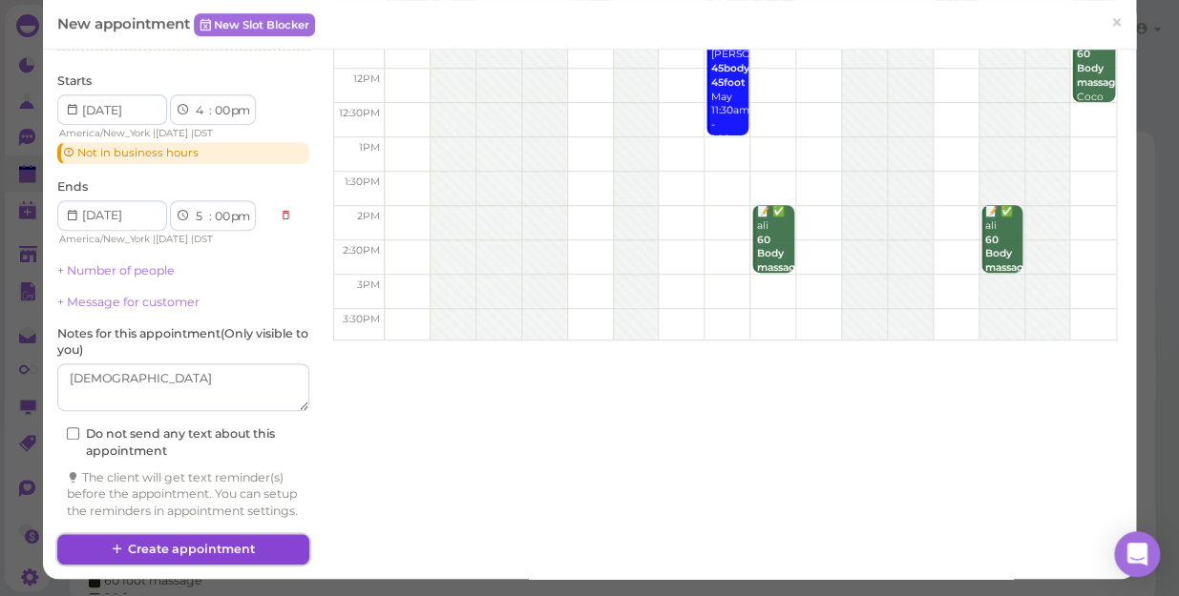
click at [219, 545] on button "Create appointment" at bounding box center [183, 549] width 252 height 31
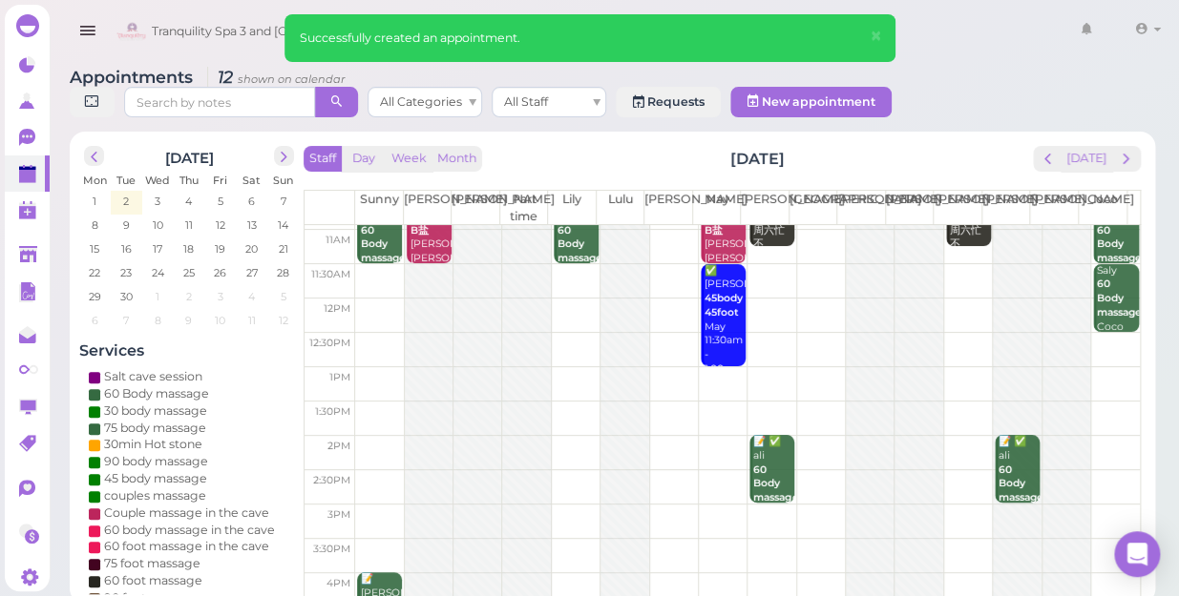
scroll to position [0, 0]
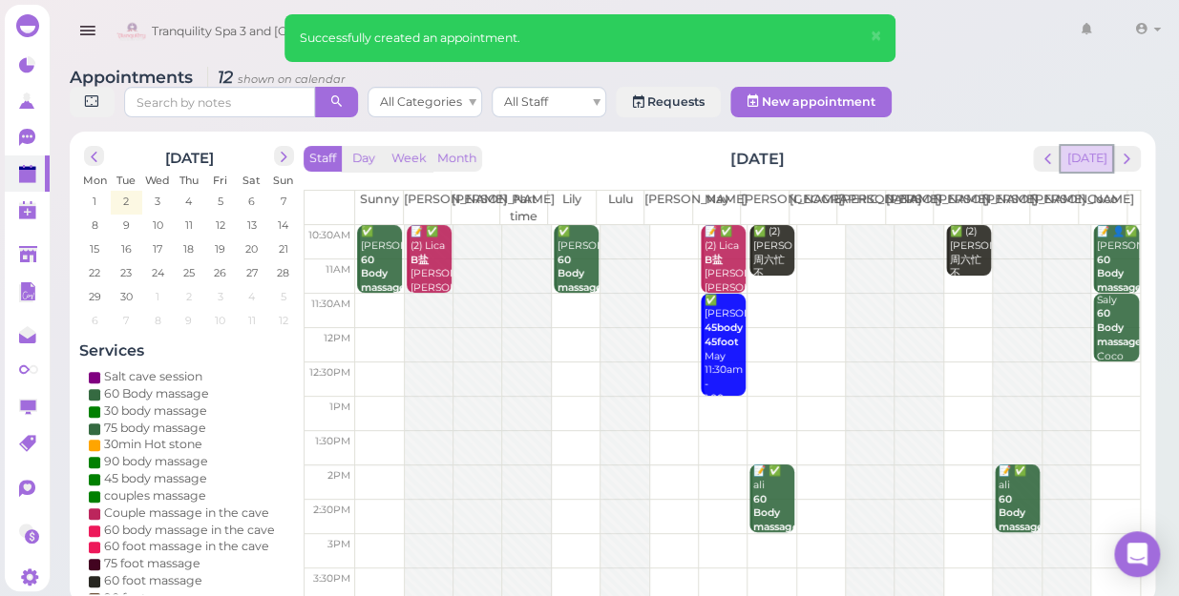
click at [1092, 146] on button "[DATE]" at bounding box center [1086, 159] width 52 height 26
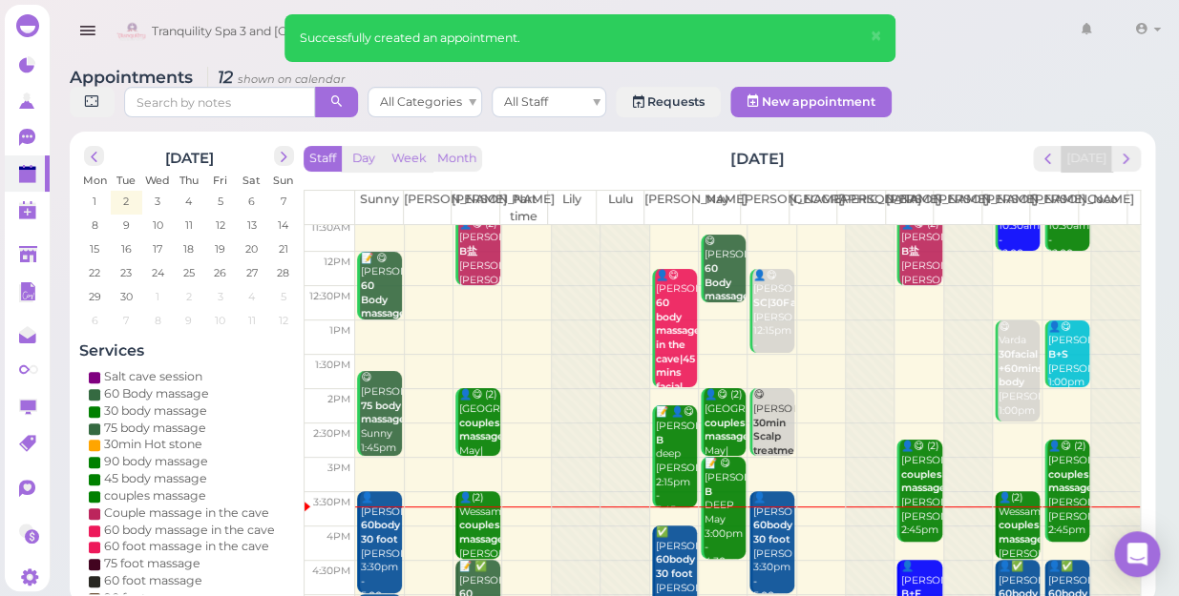
scroll to position [260, 0]
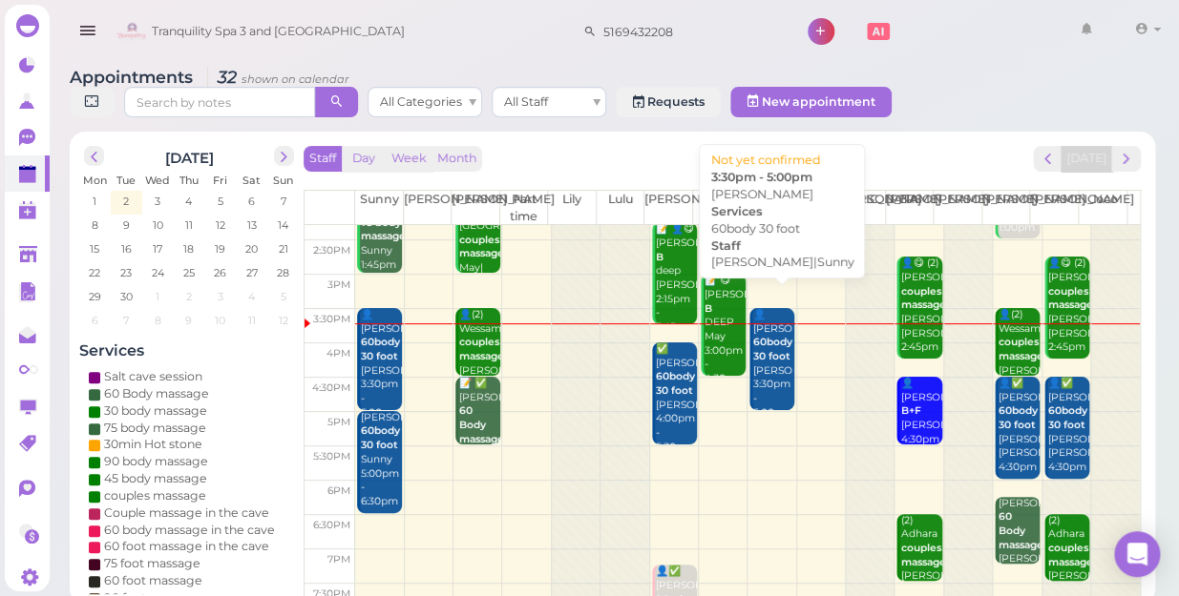
click at [760, 365] on div "👤Shelly 60body 30 foot Mike|Sunny 3:30pm - 5:00pm" at bounding box center [773, 364] width 42 height 113
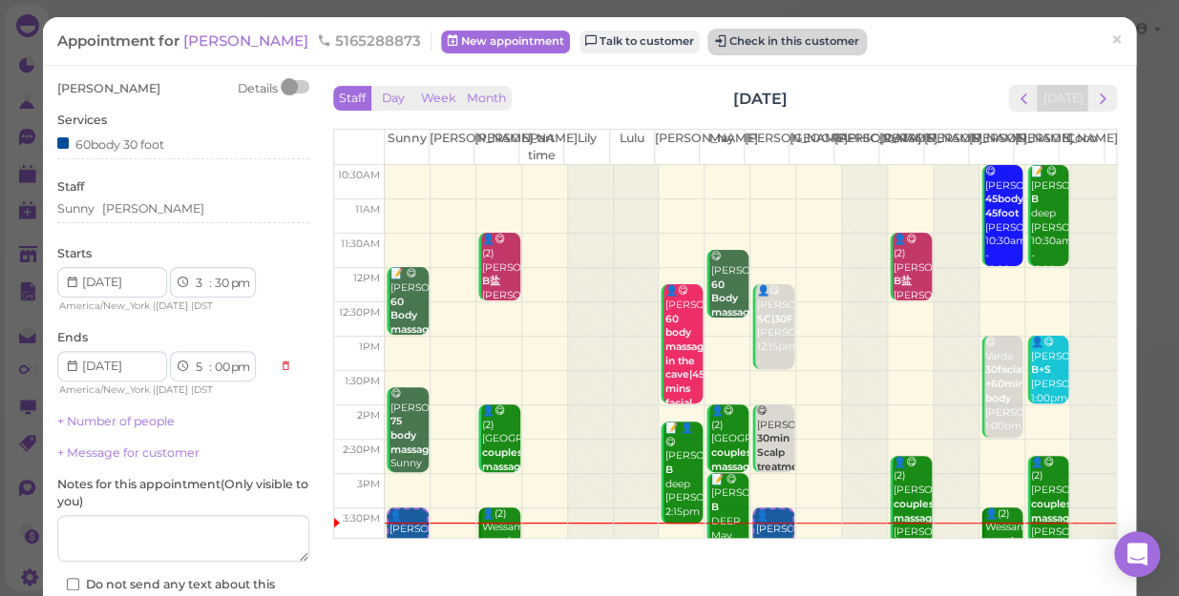
click at [709, 50] on button "Check in this customer" at bounding box center [787, 42] width 156 height 23
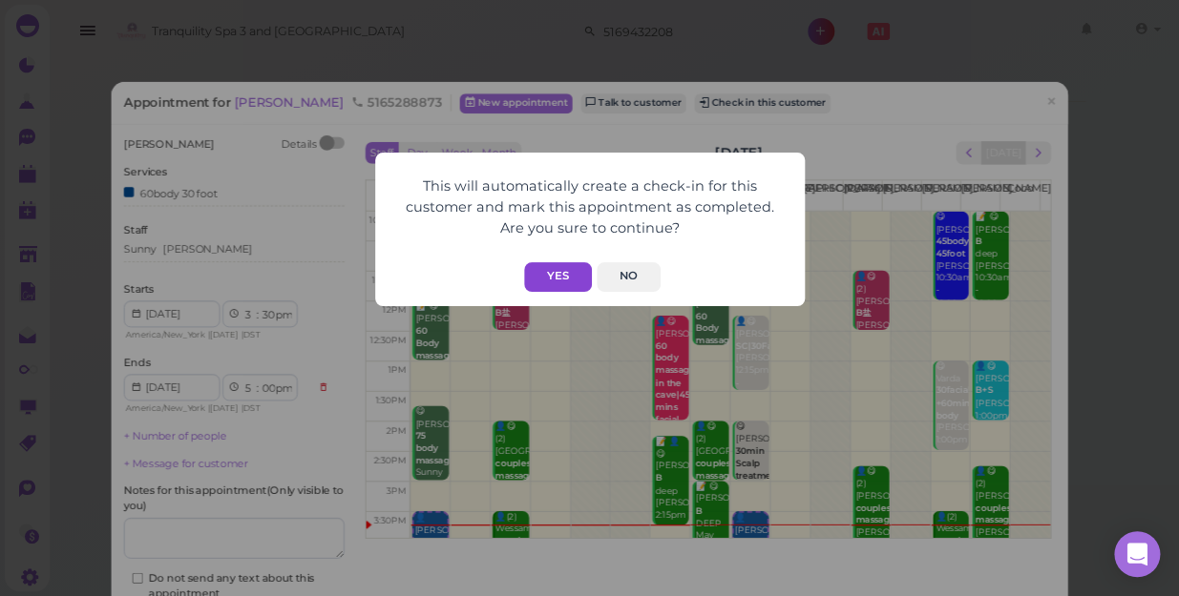
click at [556, 267] on button "Yes" at bounding box center [558, 277] width 68 height 30
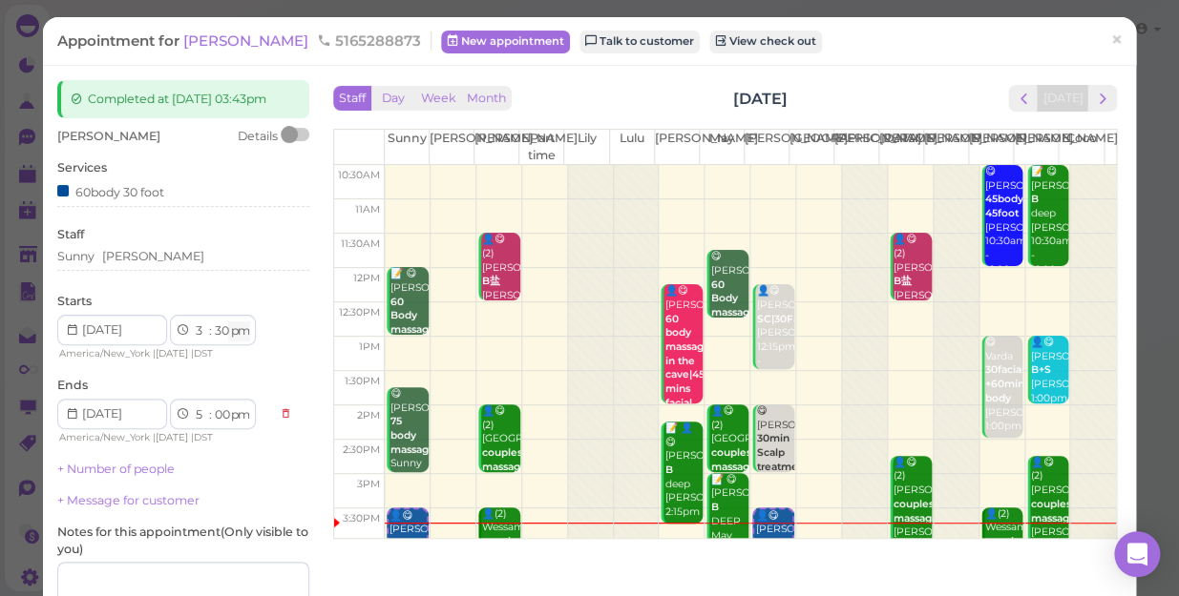
click at [230, 333] on select "am pm" at bounding box center [239, 332] width 22 height 20
click at [225, 331] on select "00 05 10 15 20 25 30 35 40 45 50 55" at bounding box center [221, 332] width 19 height 20
select select "45"
click at [212, 322] on select "00 05 10 15 20 25 30 35 40 45 50 55" at bounding box center [221, 332] width 19 height 20
select select "15"
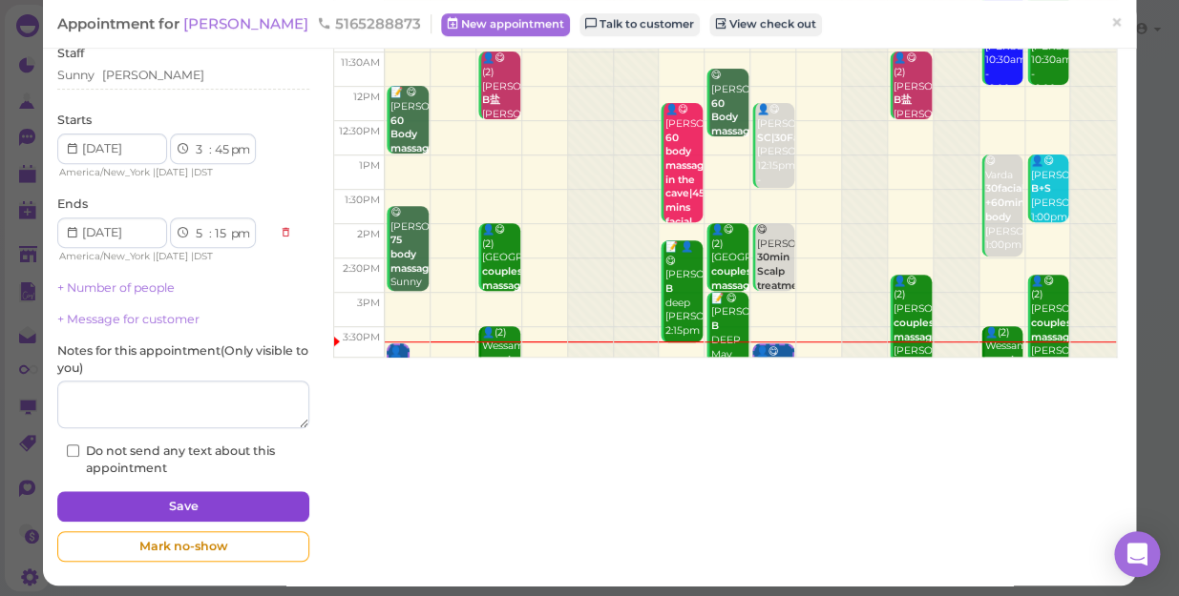
scroll to position [186, 0]
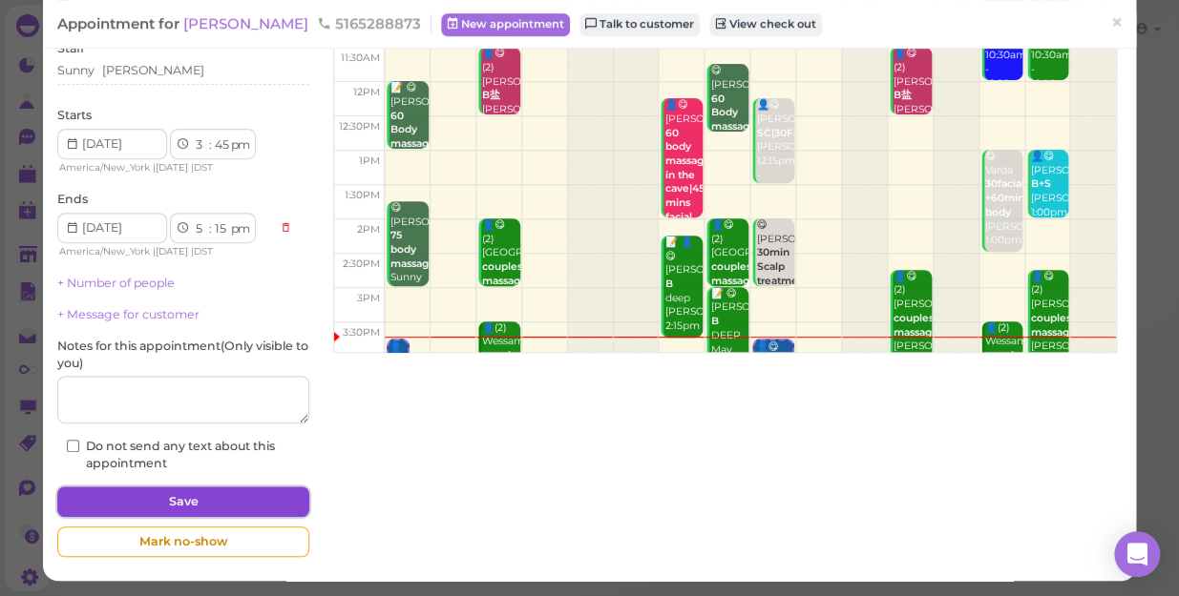
click at [250, 501] on button "Save" at bounding box center [183, 502] width 252 height 31
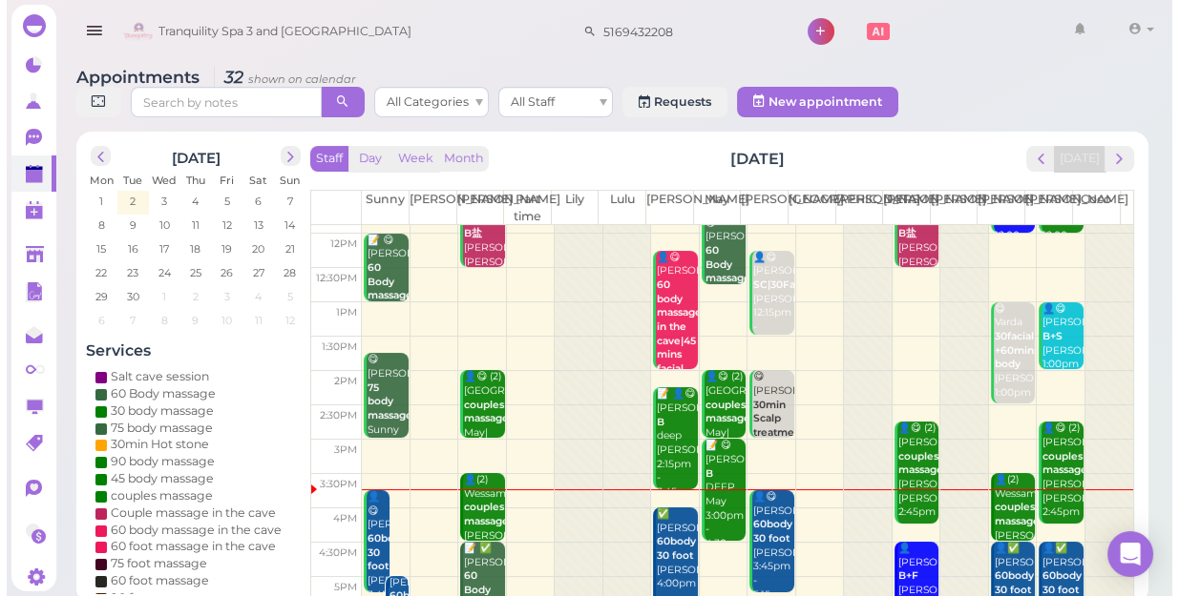
scroll to position [260, 0]
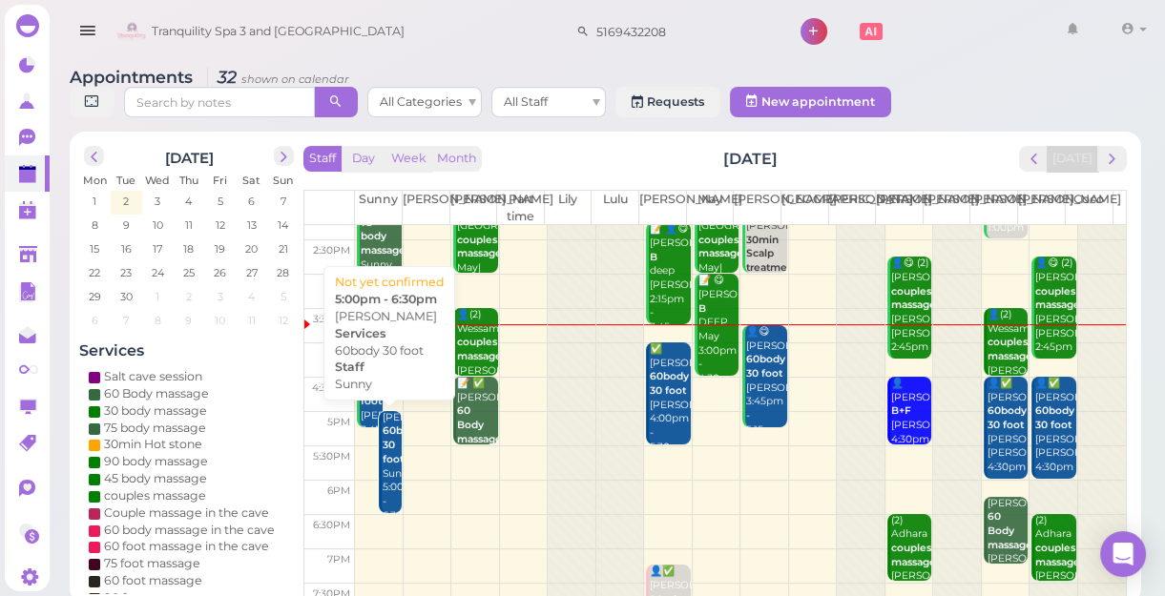
click at [388, 496] on div "Nabina 60body 30 foot Sunny 5:00pm - 6:30pm" at bounding box center [391, 467] width 19 height 113
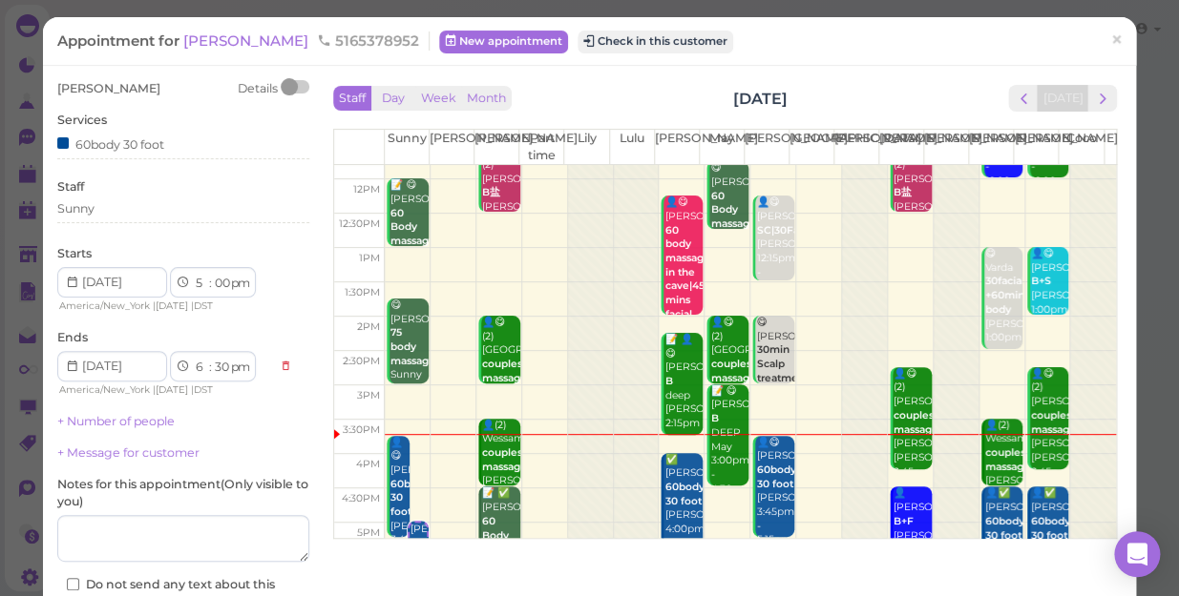
scroll to position [173, 0]
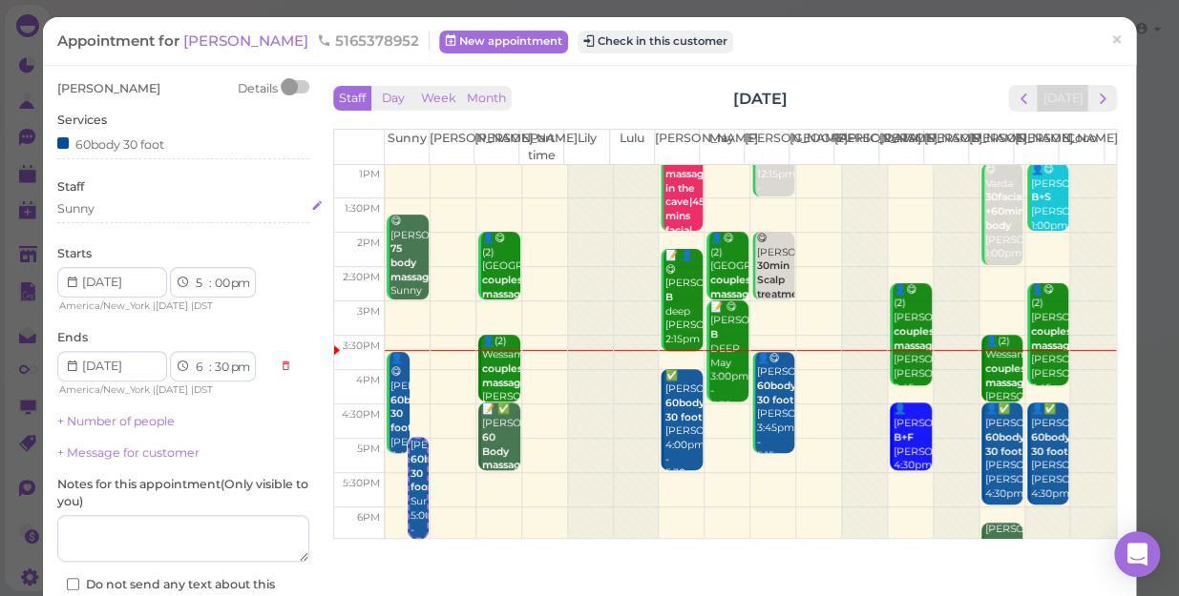
click at [95, 200] on div "Sunny" at bounding box center [183, 208] width 252 height 17
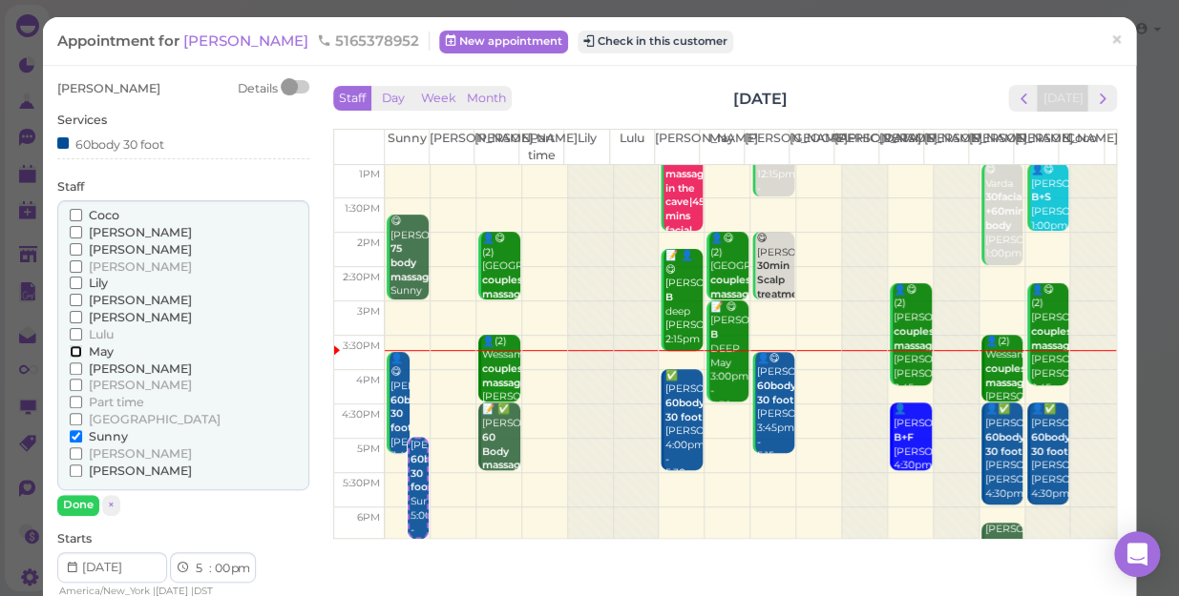
click at [73, 347] on input "May" at bounding box center [76, 351] width 12 height 12
click at [72, 437] on input "Sunny" at bounding box center [76, 436] width 12 height 12
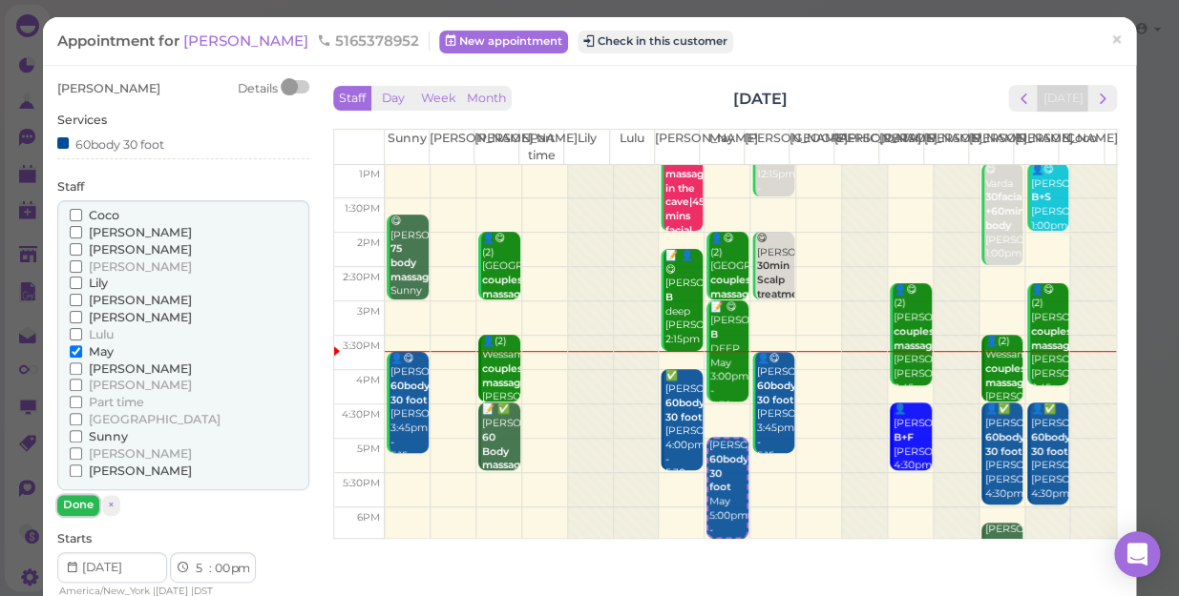
click at [78, 506] on button "Done" at bounding box center [78, 505] width 42 height 20
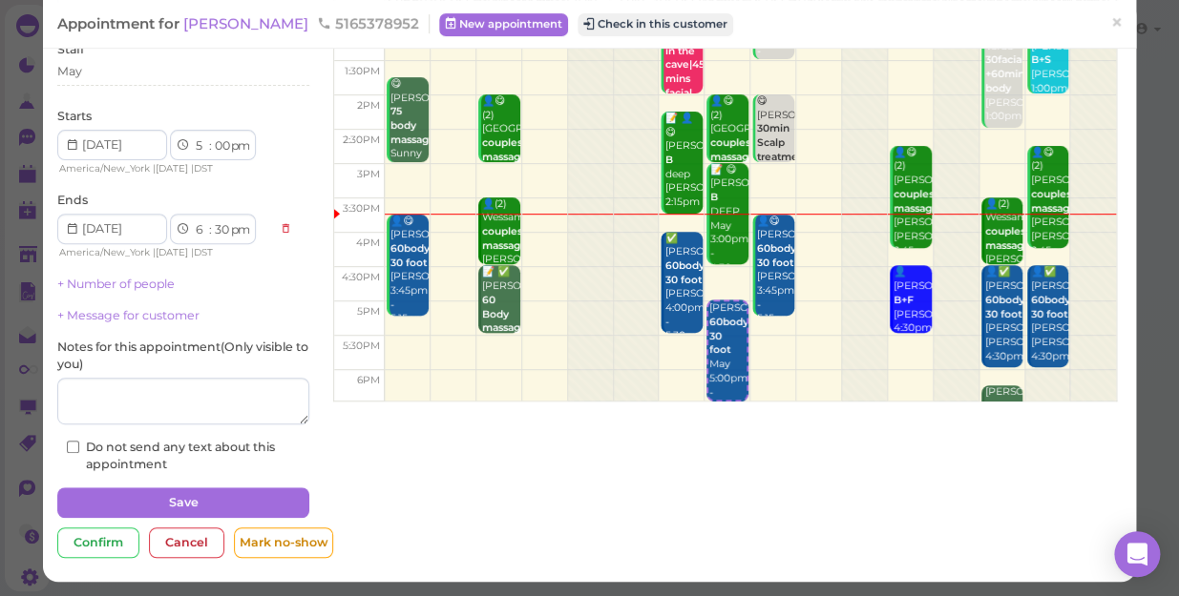
scroll to position [138, 0]
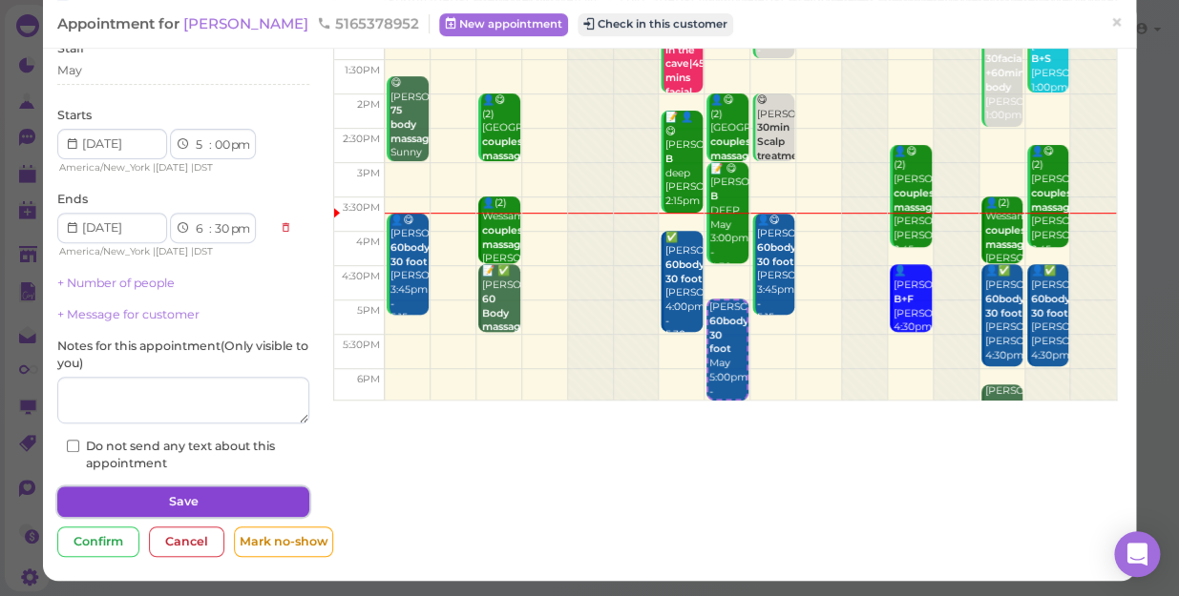
click at [208, 498] on button "Save" at bounding box center [183, 502] width 252 height 31
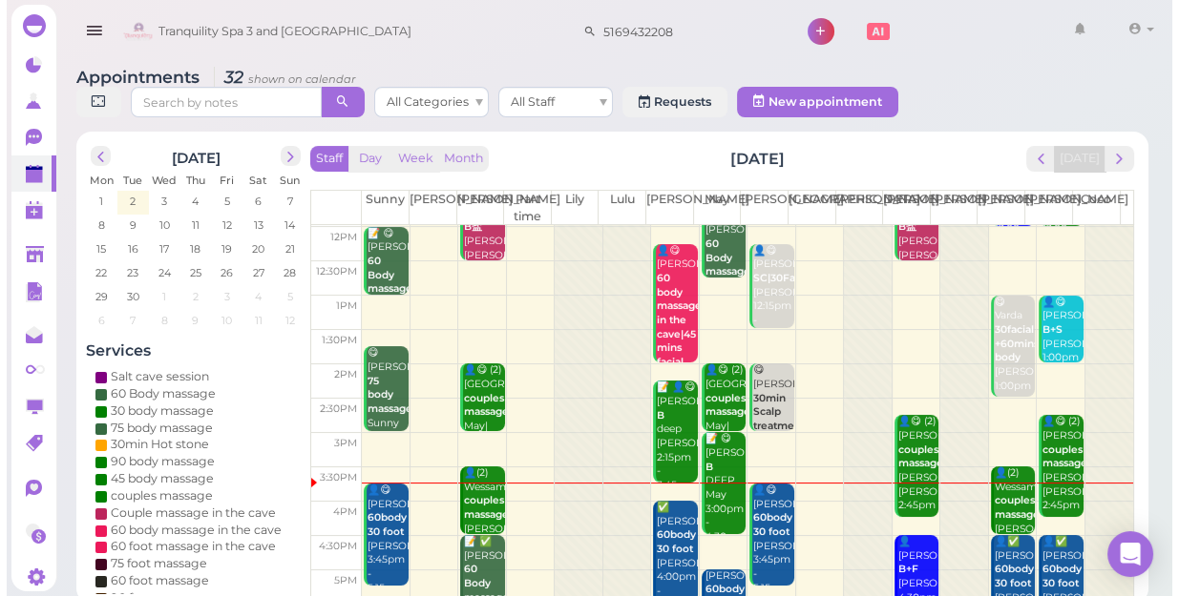
scroll to position [260, 0]
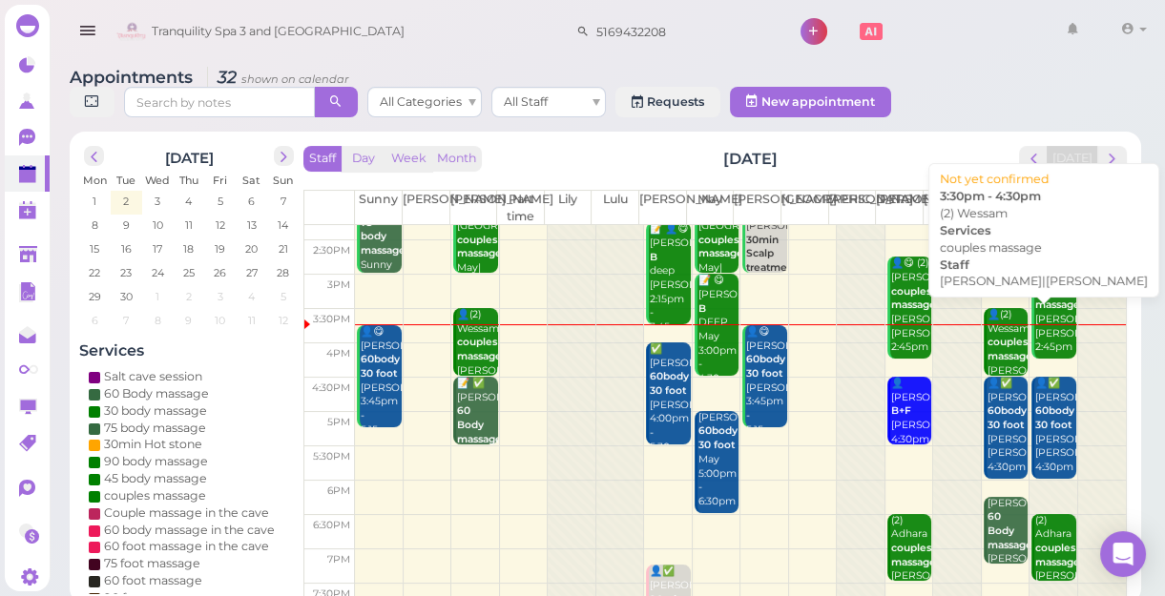
click at [989, 352] on b "couples massage" at bounding box center [1010, 349] width 45 height 27
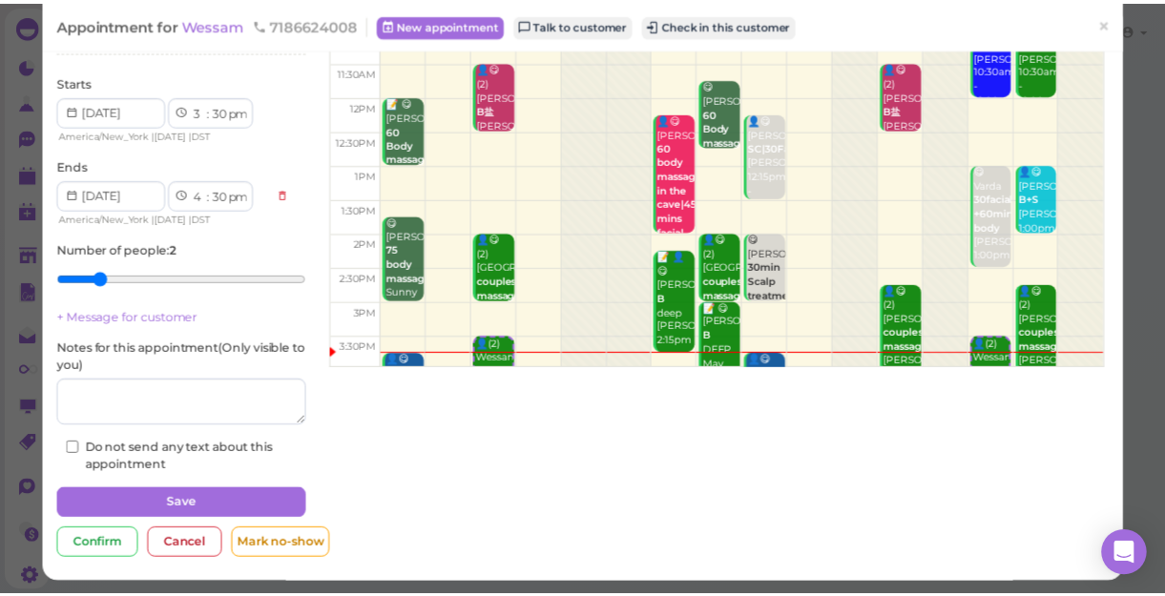
scroll to position [173, 0]
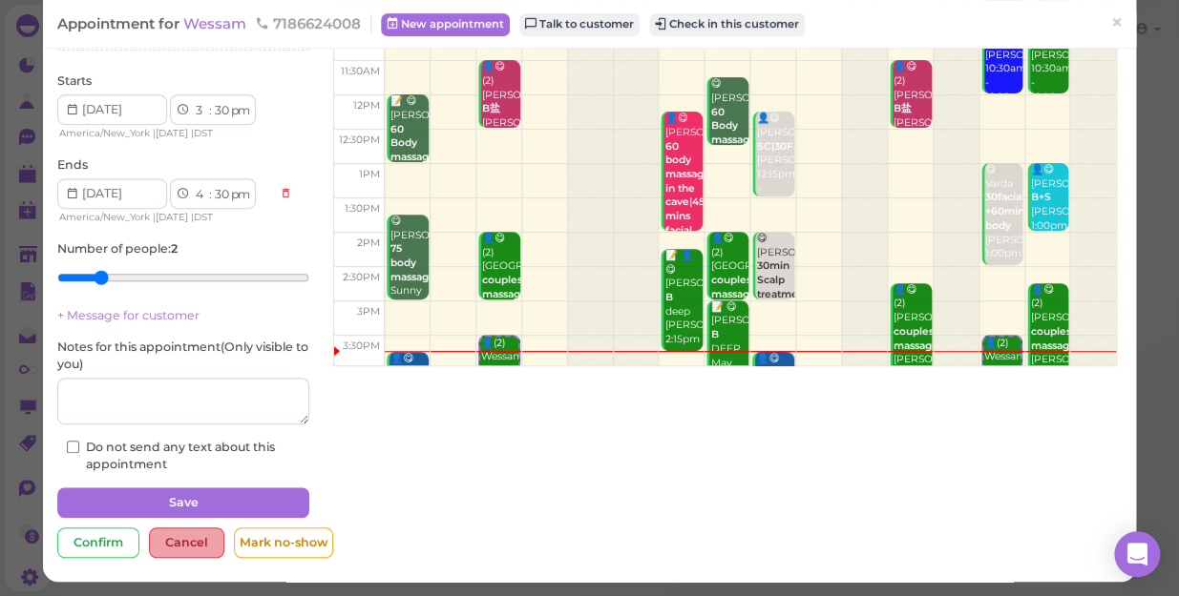
click at [178, 538] on div "Cancel" at bounding box center [186, 543] width 75 height 31
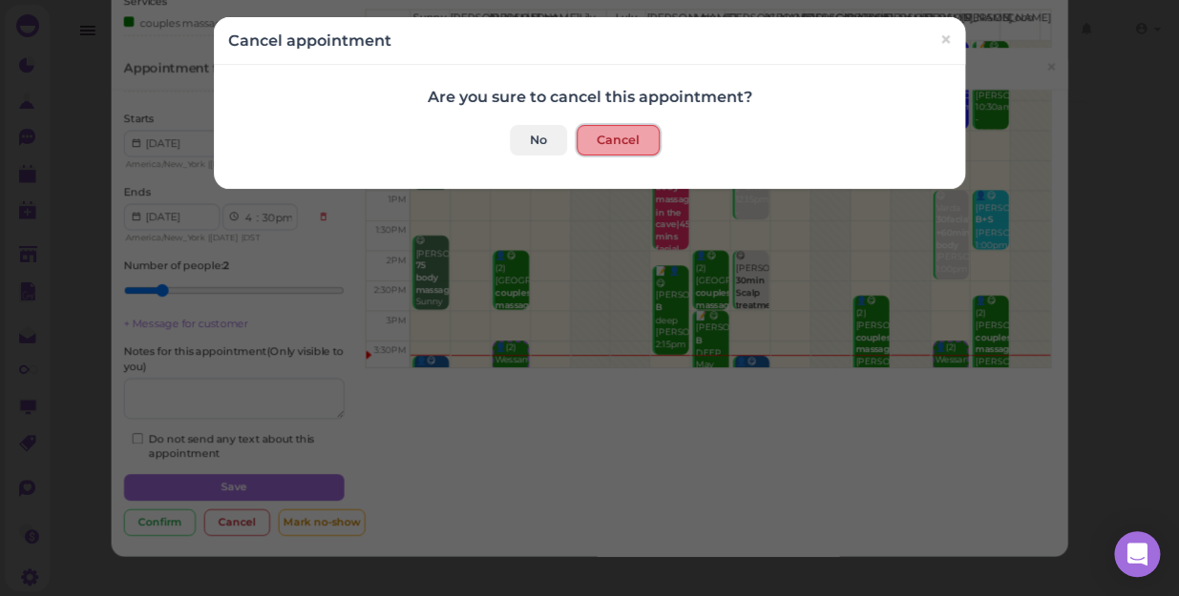
click at [617, 141] on button "Cancel" at bounding box center [617, 140] width 83 height 31
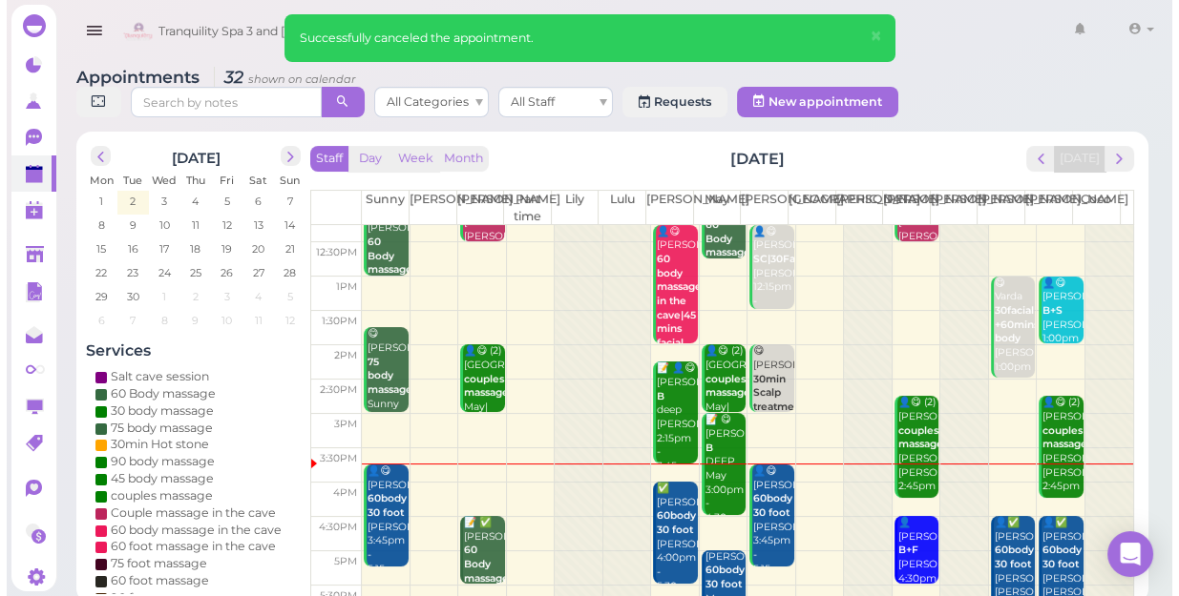
scroll to position [260, 0]
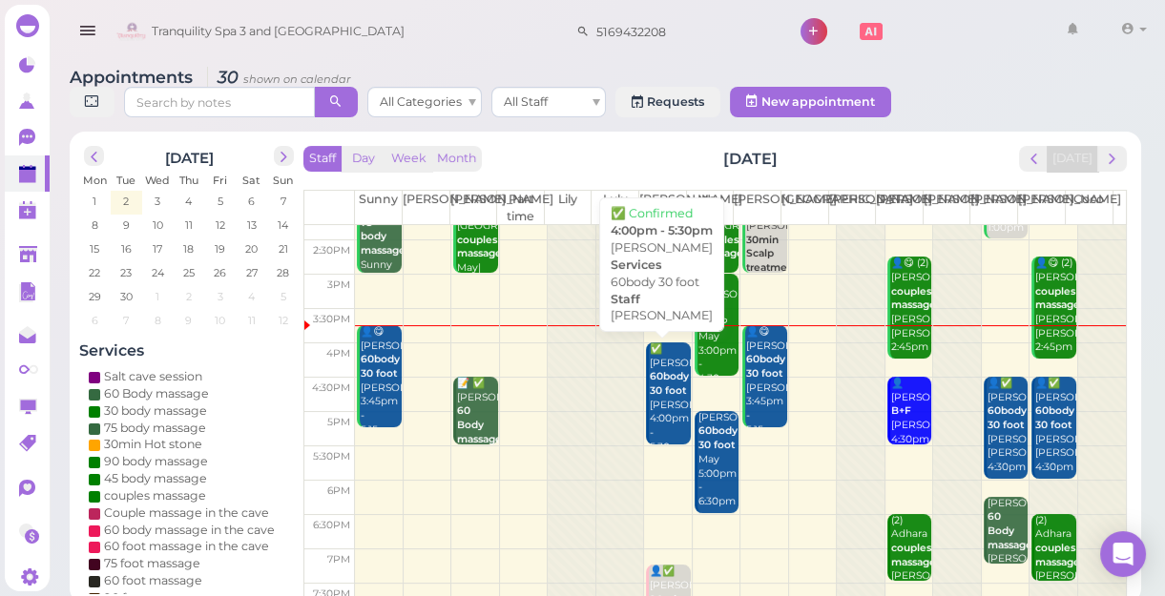
click at [668, 379] on b "60body 30 foot" at bounding box center [669, 383] width 39 height 27
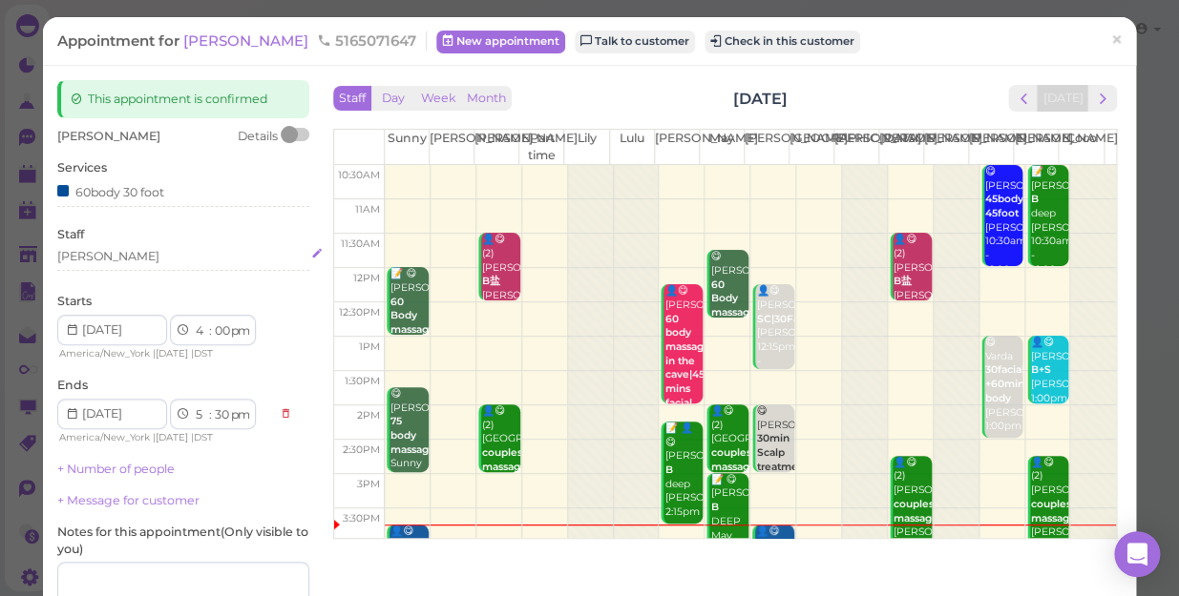
click at [88, 259] on div "[PERSON_NAME]" at bounding box center [183, 256] width 252 height 17
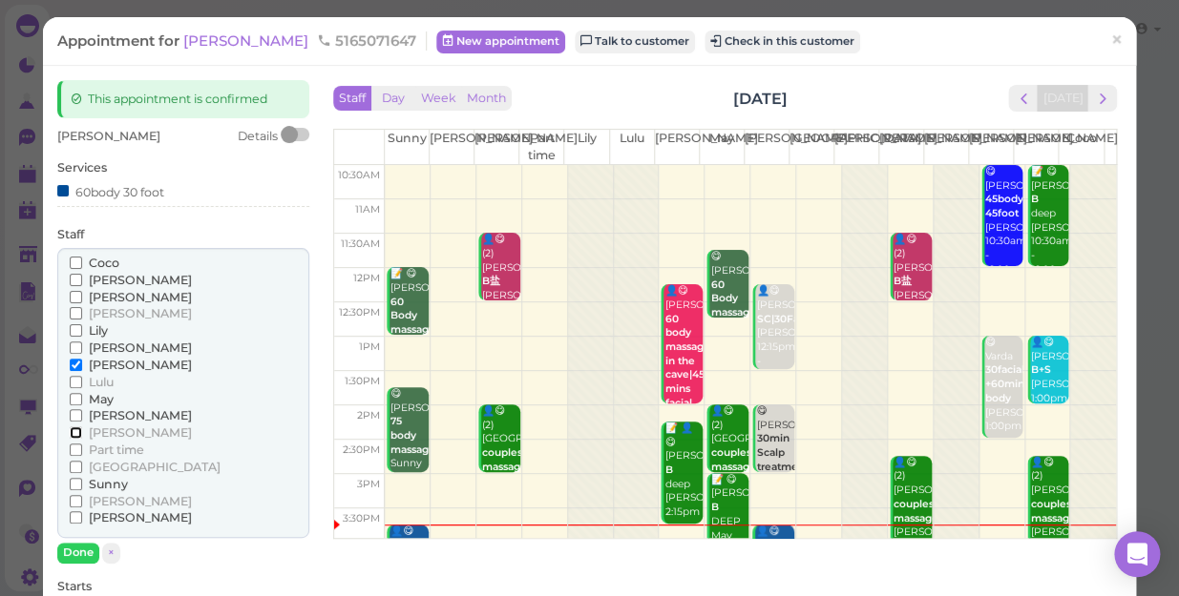
click at [70, 431] on input "[PERSON_NAME]" at bounding box center [76, 433] width 12 height 12
click at [72, 363] on input "[PERSON_NAME]" at bounding box center [76, 365] width 12 height 12
click at [74, 550] on button "Done" at bounding box center [78, 553] width 42 height 20
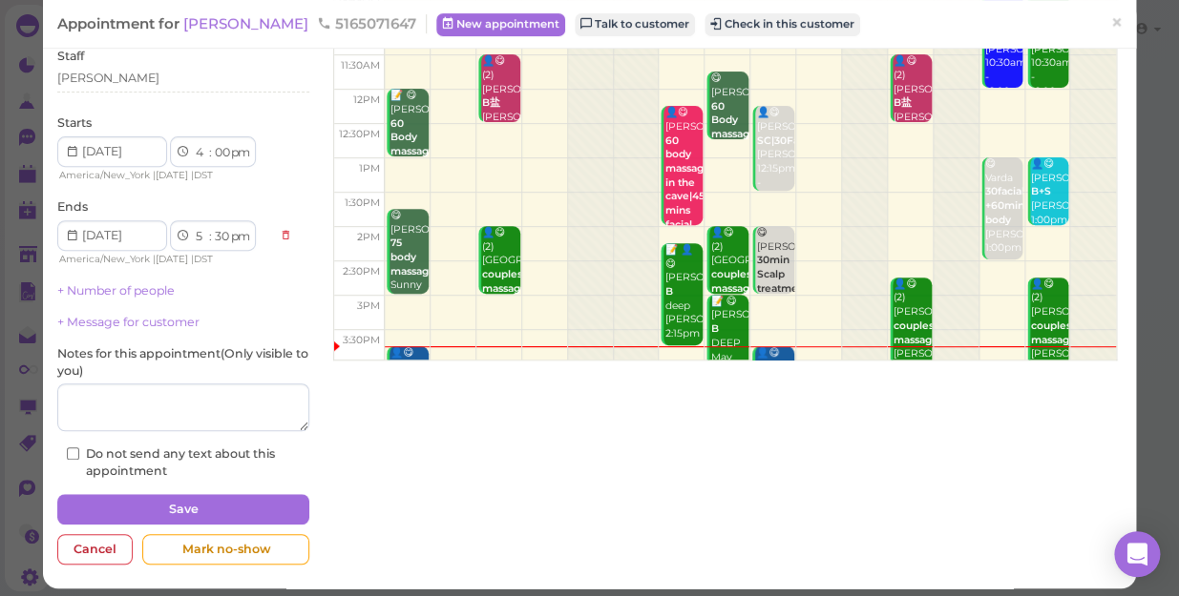
scroll to position [186, 0]
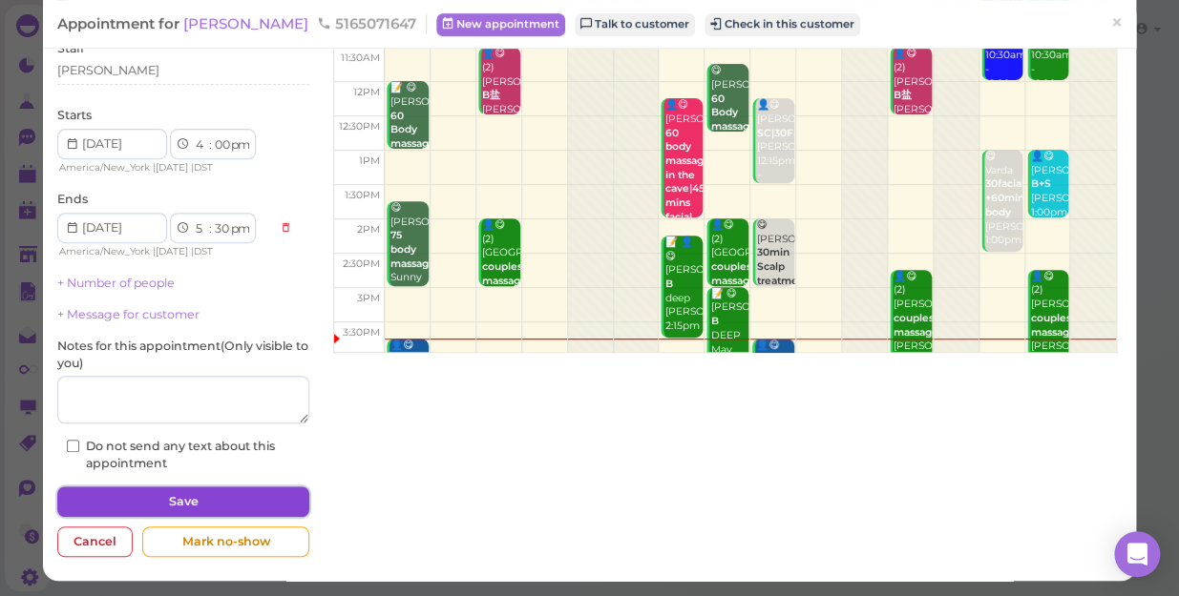
click at [172, 491] on button "Save" at bounding box center [183, 502] width 252 height 31
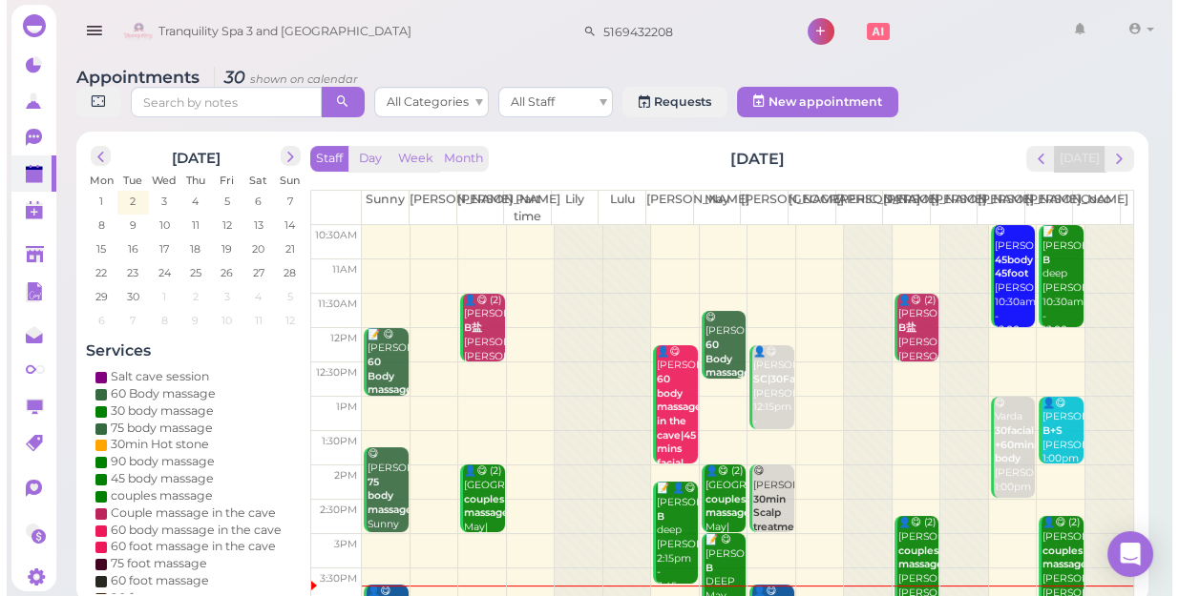
scroll to position [344, 0]
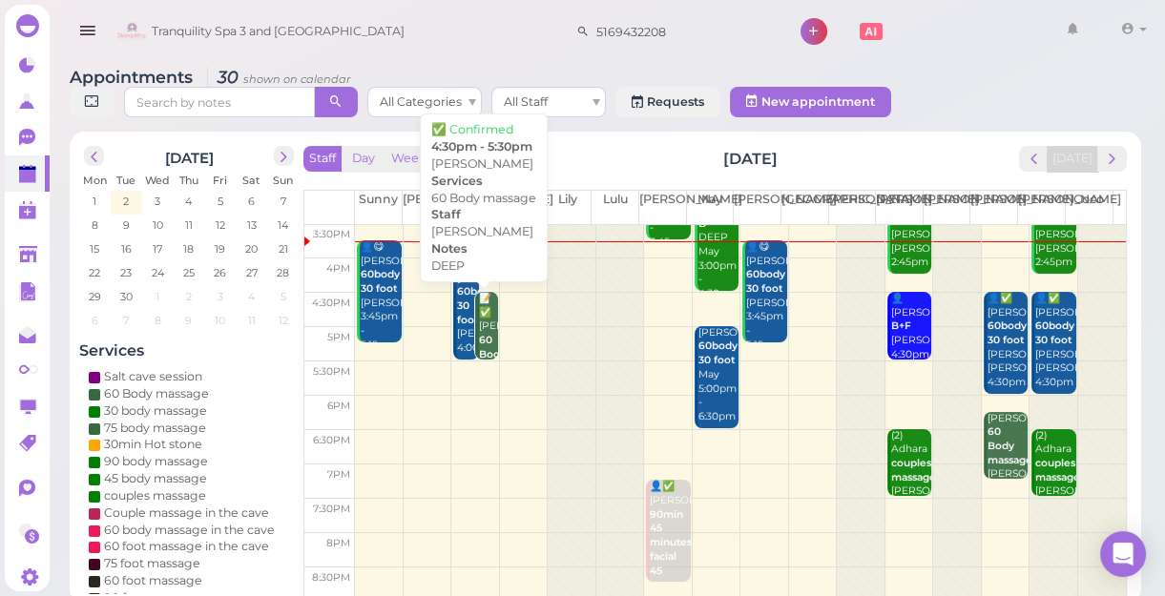
click at [481, 338] on b "60 Body massage" at bounding box center [501, 354] width 45 height 40
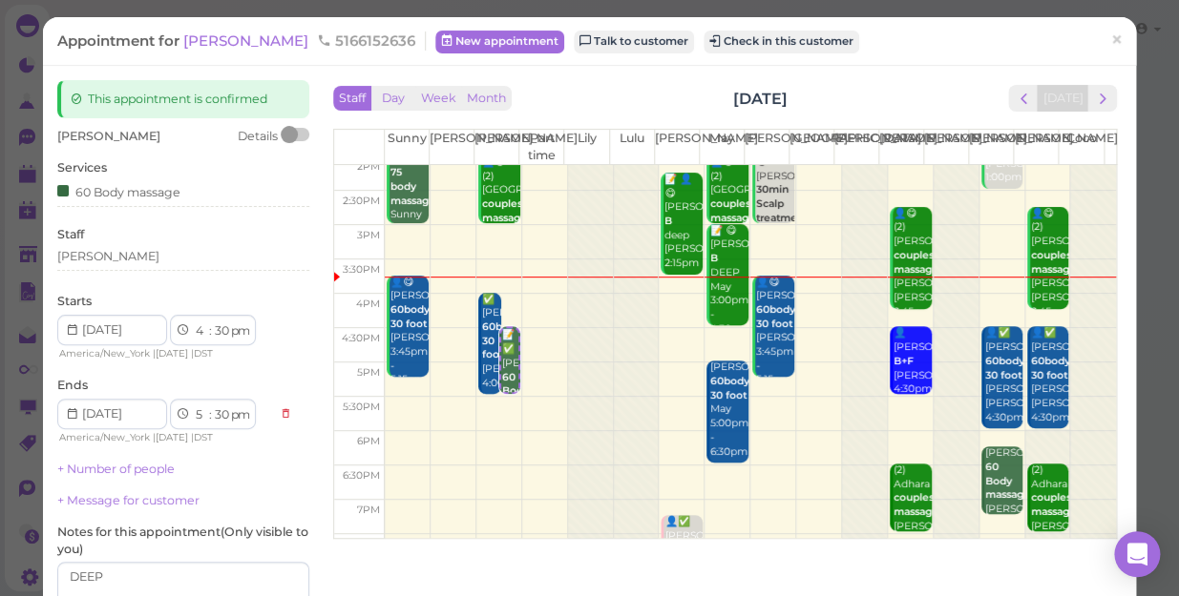
scroll to position [260, 0]
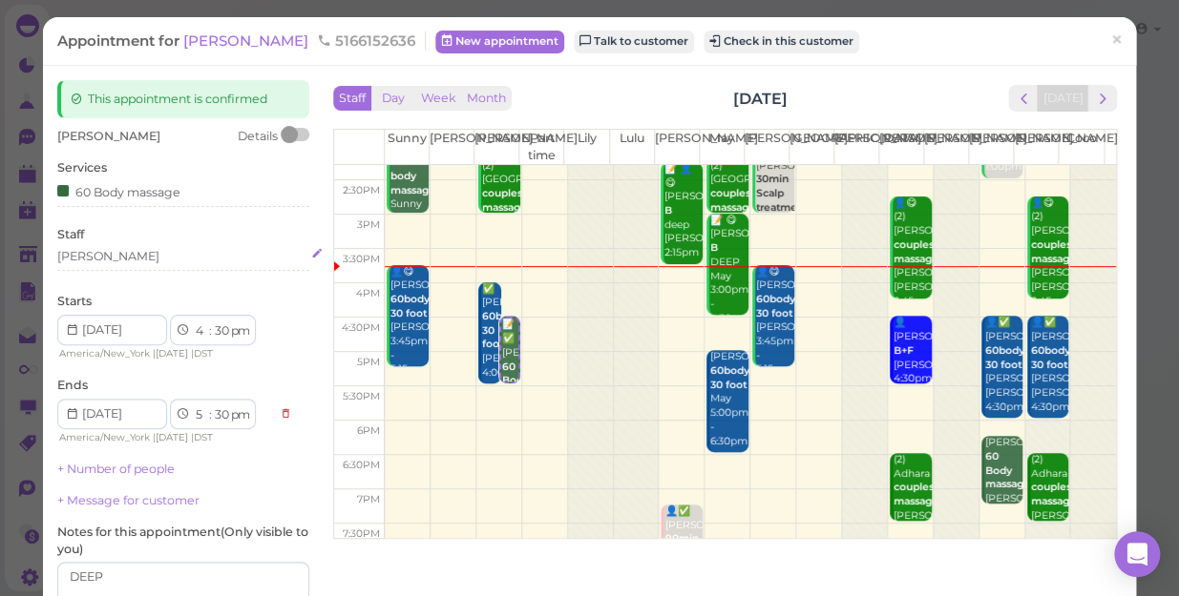
click at [101, 256] on div "[PERSON_NAME]" at bounding box center [183, 256] width 252 height 17
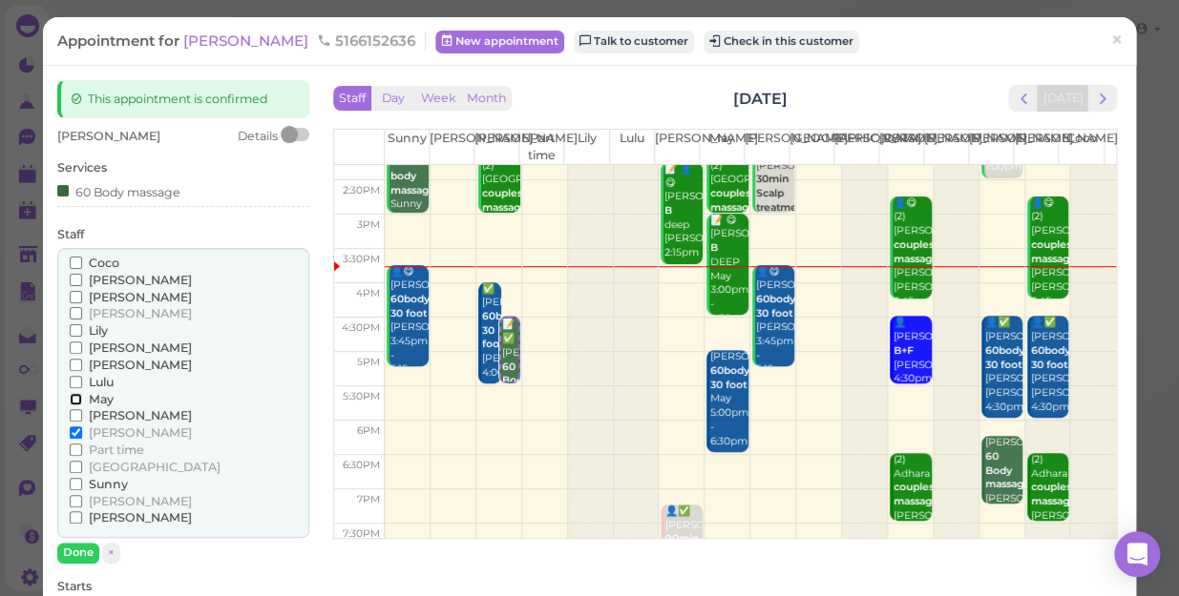
click at [72, 397] on input "May" at bounding box center [76, 399] width 12 height 12
click at [73, 428] on input "[PERSON_NAME]" at bounding box center [76, 433] width 12 height 12
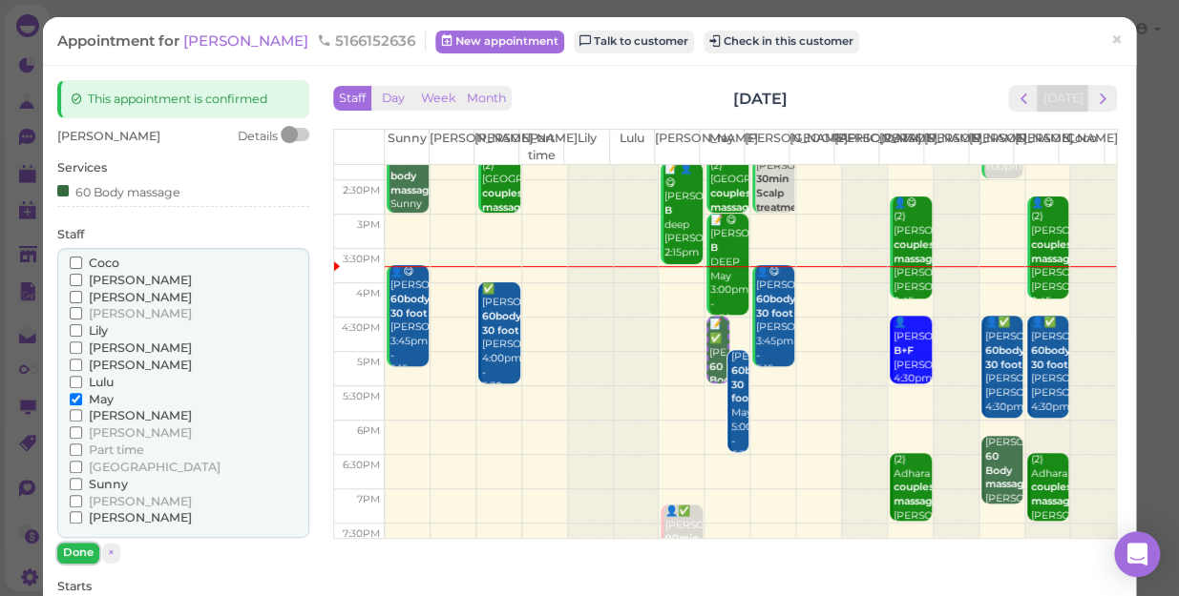
click at [87, 546] on button "Done" at bounding box center [78, 553] width 42 height 20
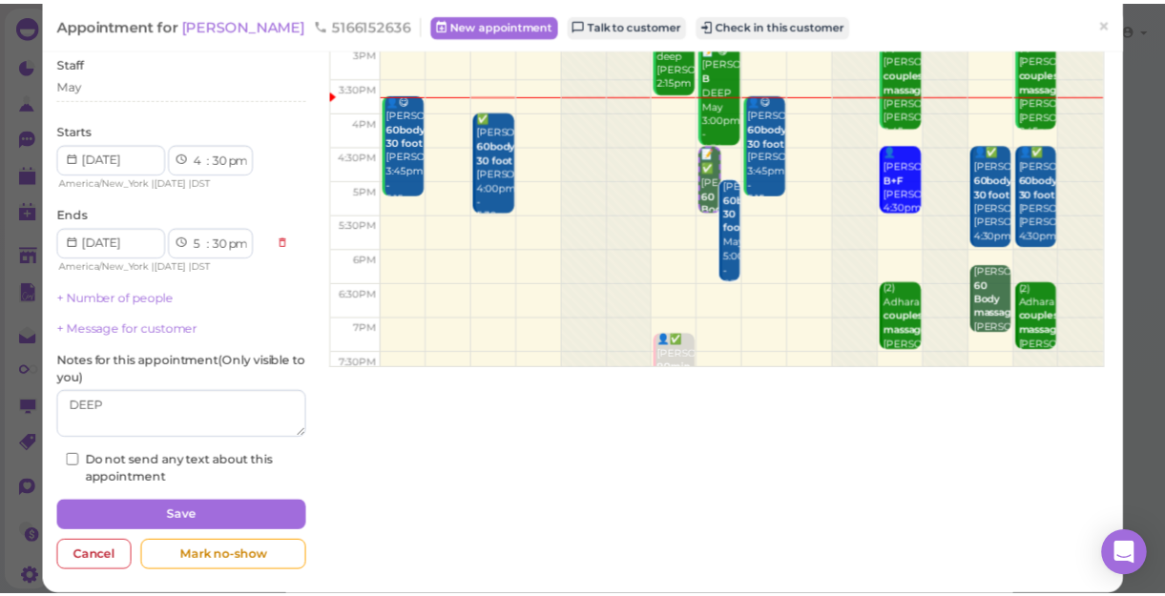
scroll to position [173, 0]
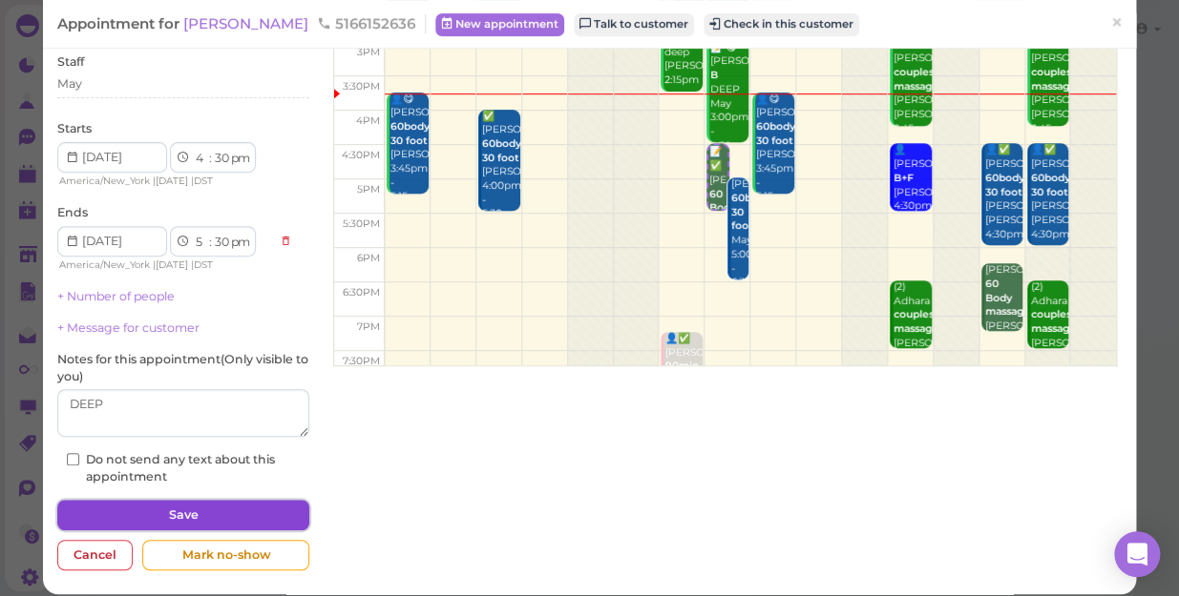
click at [125, 509] on button "Save" at bounding box center [183, 515] width 252 height 31
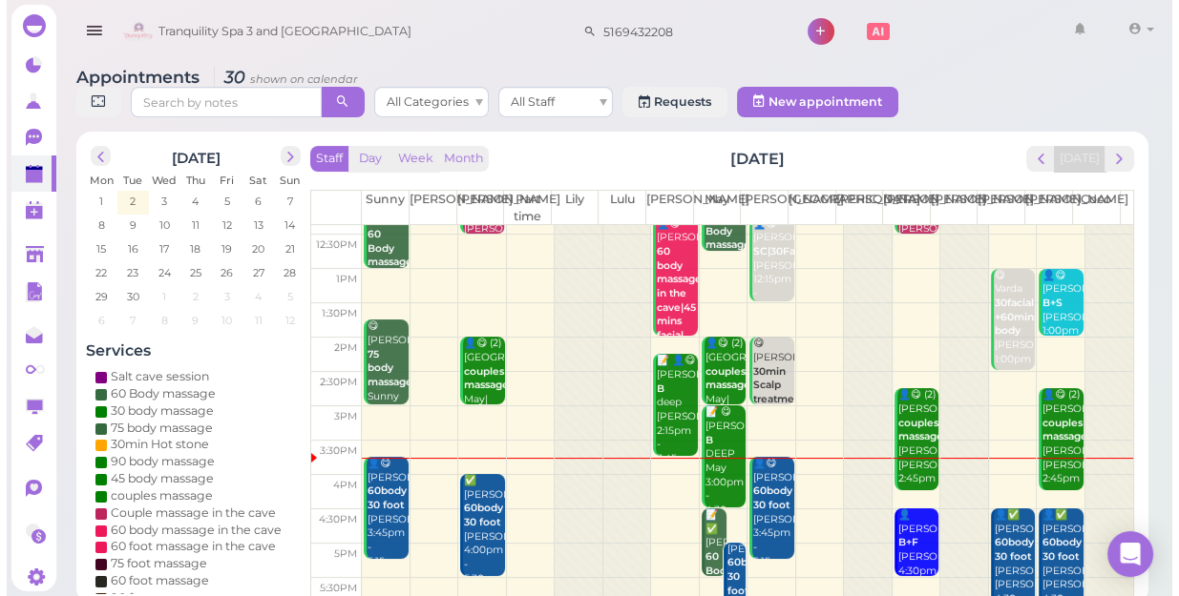
scroll to position [260, 0]
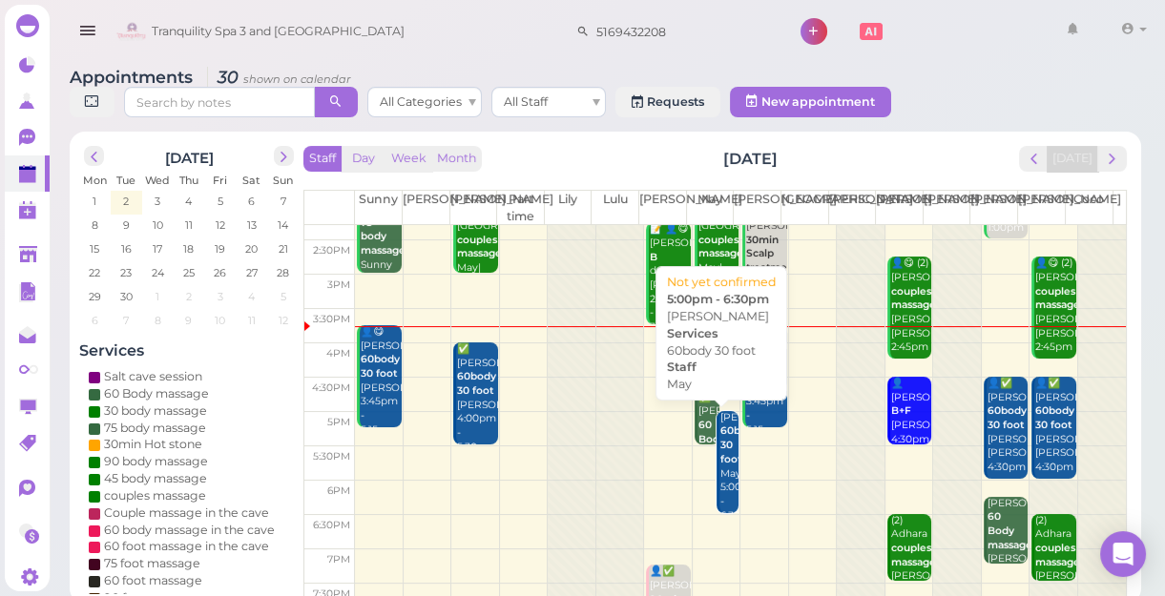
click at [726, 460] on b "60body 30 foot" at bounding box center [739, 445] width 39 height 40
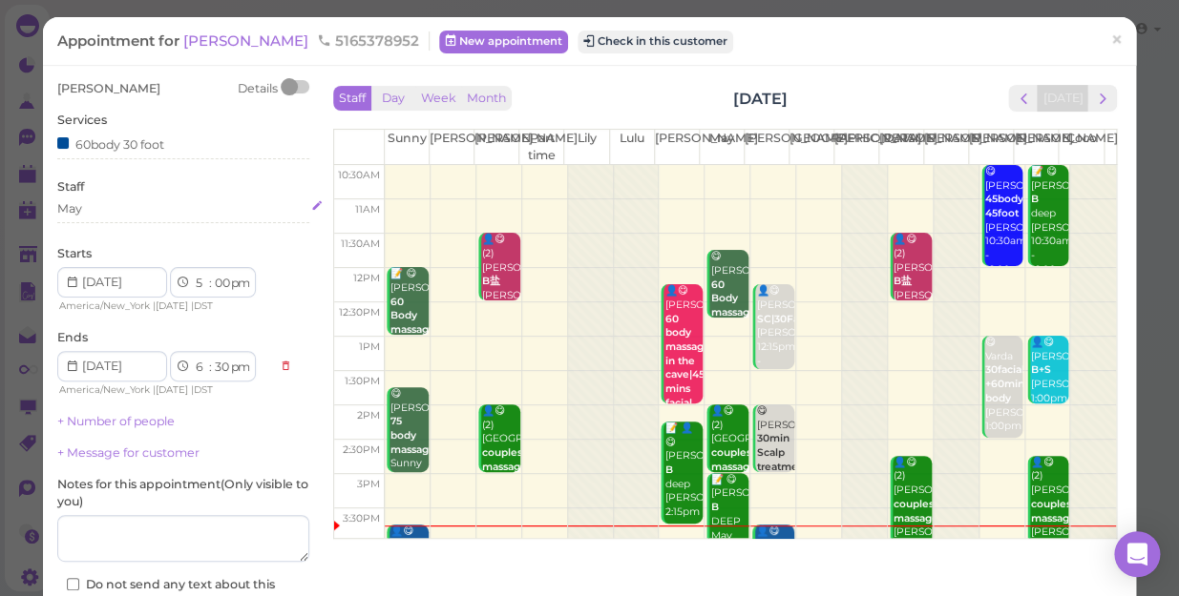
click at [95, 206] on div "May" at bounding box center [183, 208] width 252 height 17
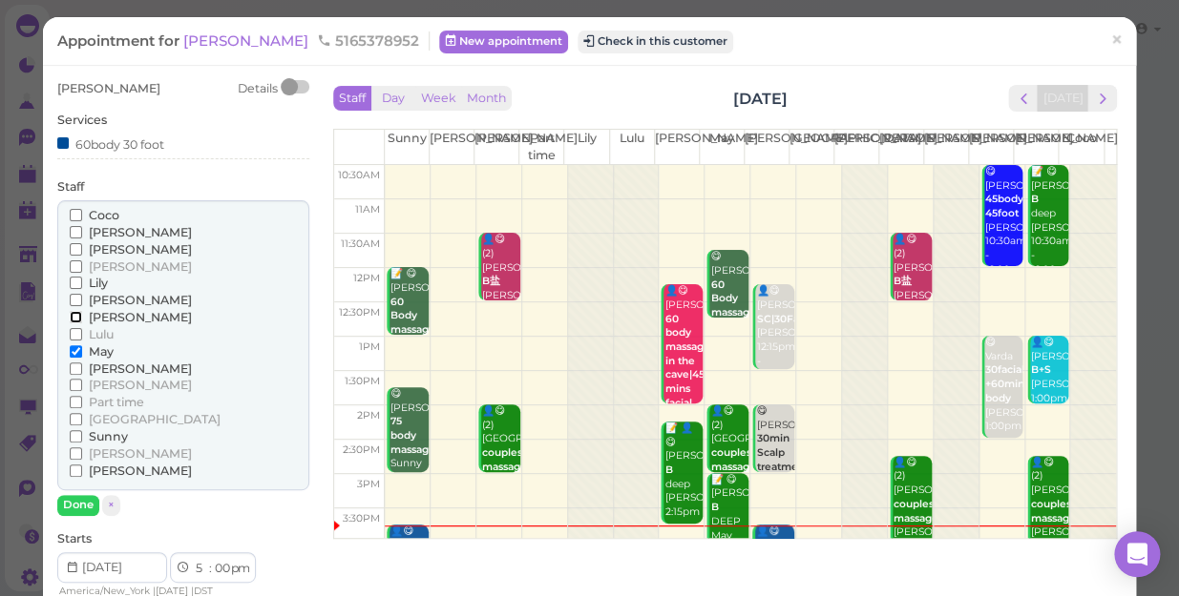
click at [76, 311] on input "[PERSON_NAME]" at bounding box center [76, 317] width 12 height 12
click at [71, 345] on input "May" at bounding box center [76, 351] width 12 height 12
click at [76, 499] on button "Done" at bounding box center [78, 505] width 42 height 20
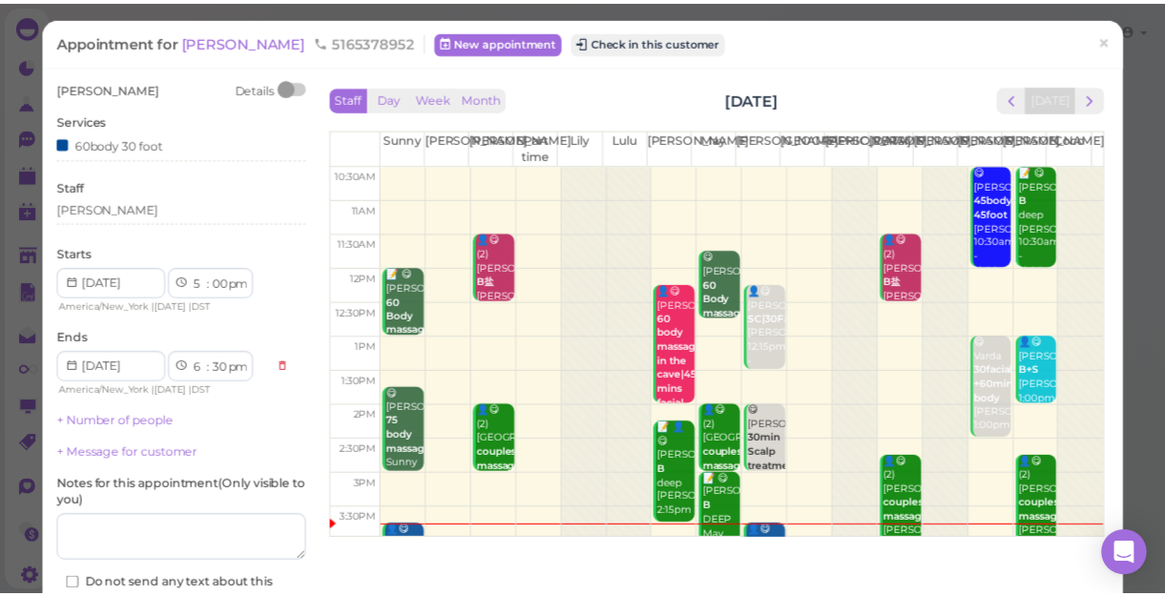
scroll to position [138, 0]
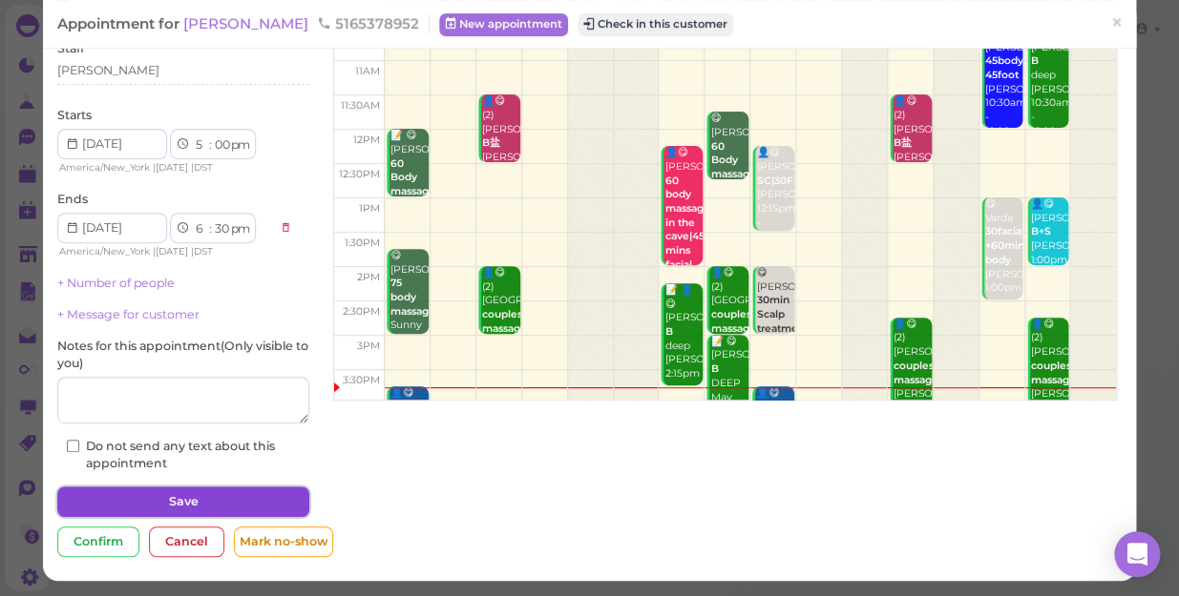
click at [173, 496] on button "Save" at bounding box center [183, 502] width 252 height 31
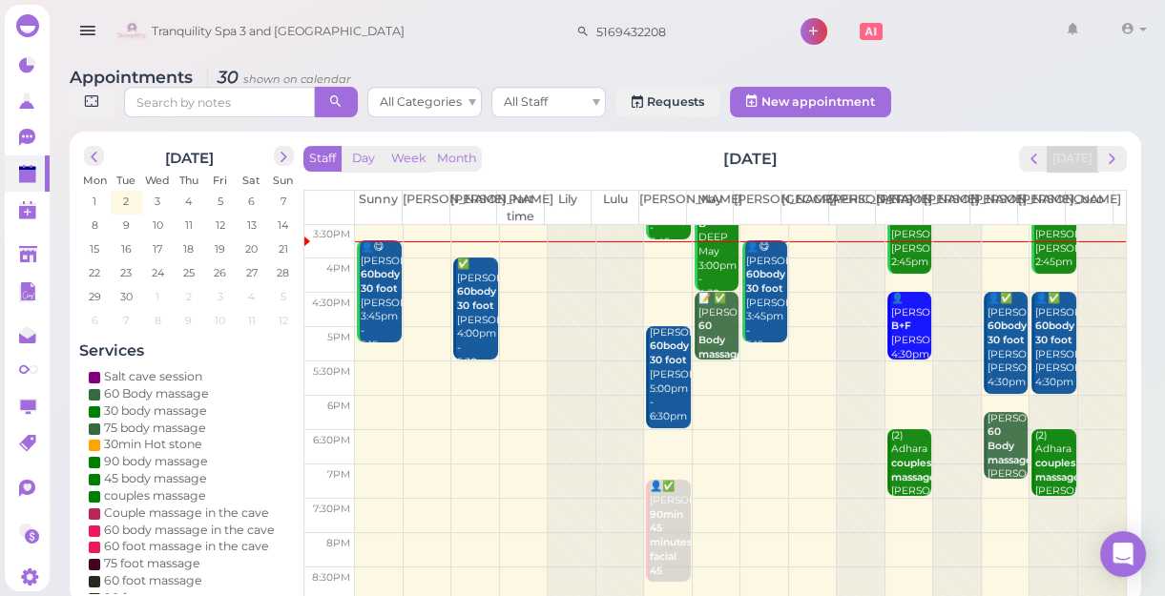
scroll to position [258, 0]
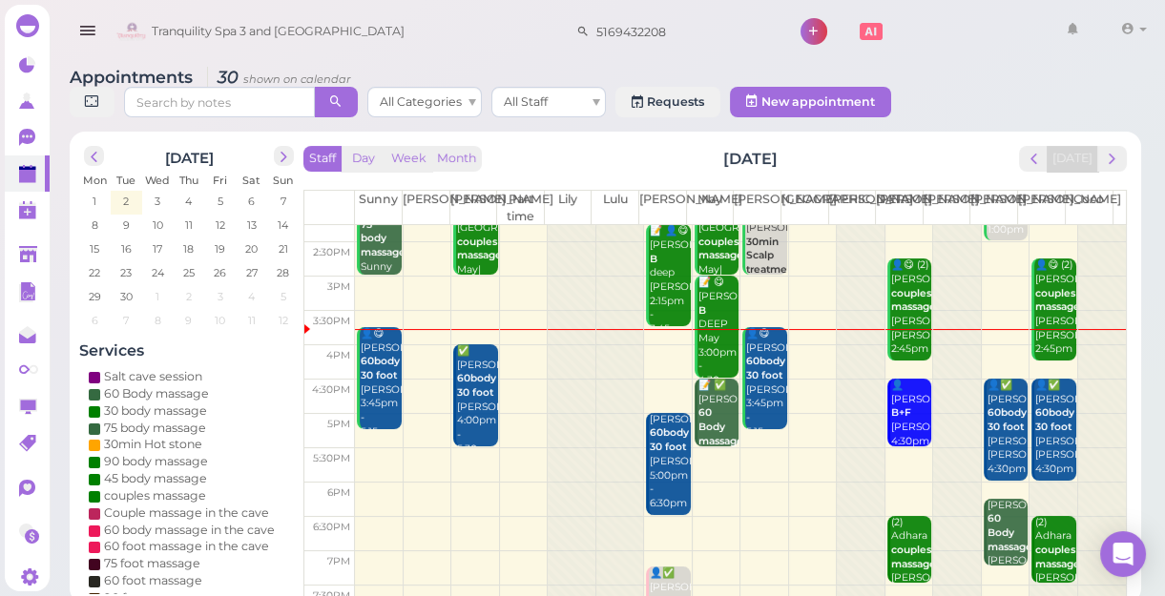
click at [658, 331] on td at bounding box center [740, 328] width 771 height 34
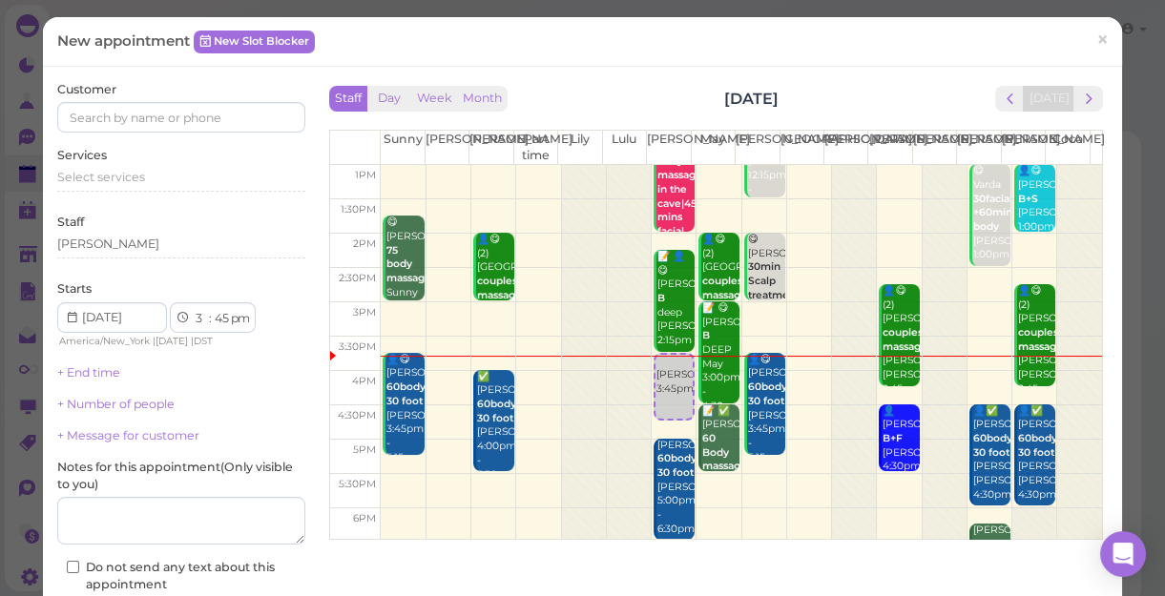
scroll to position [173, 0]
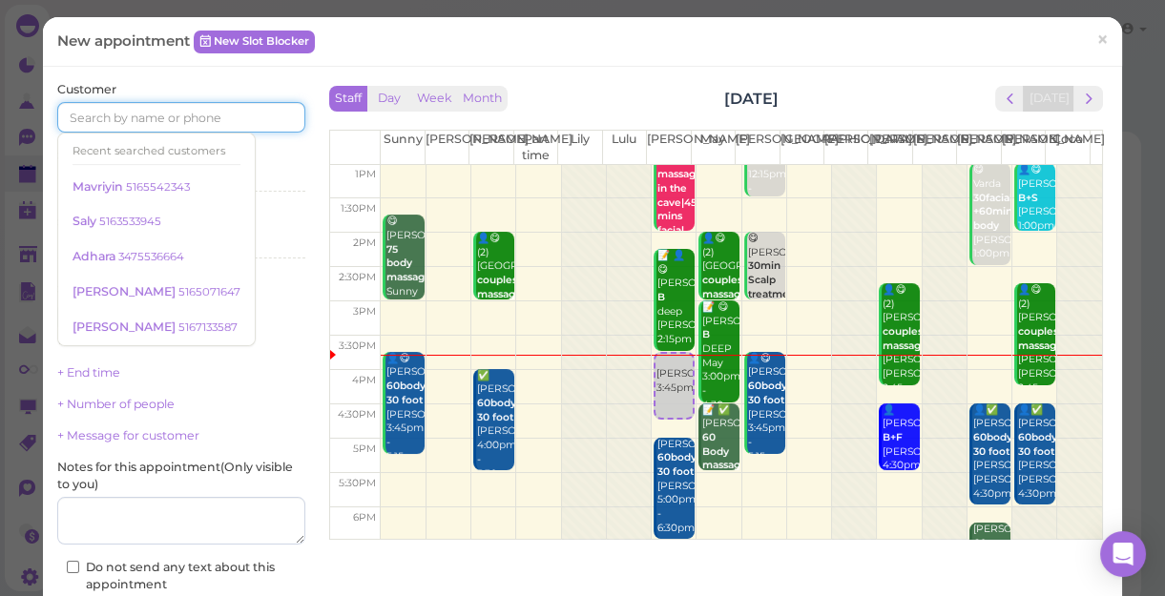
click at [261, 117] on input at bounding box center [181, 117] width 248 height 31
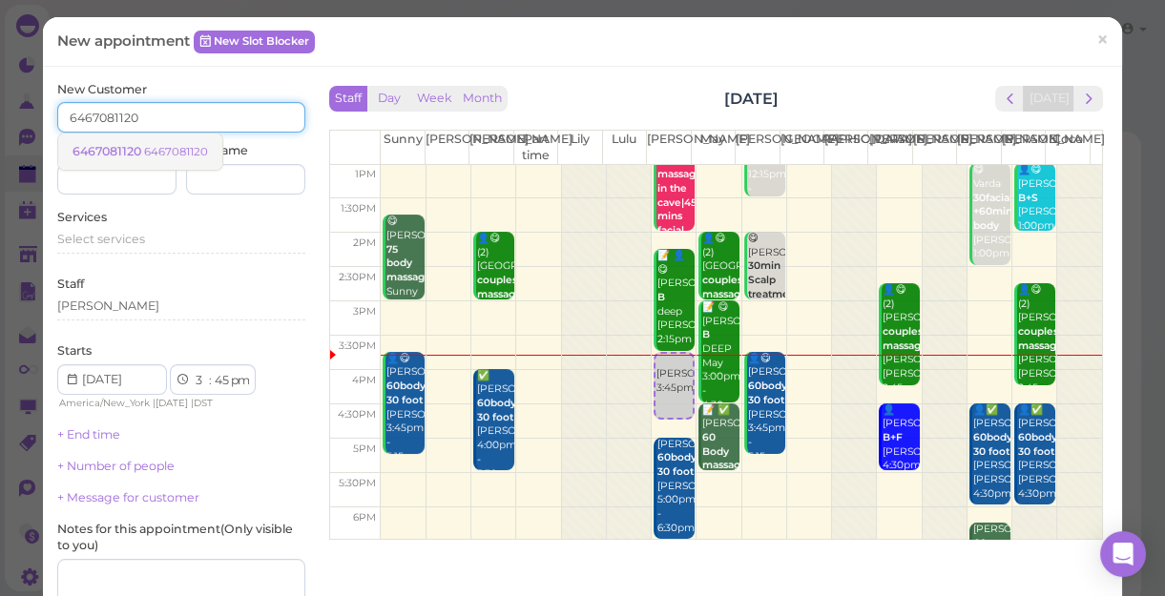
type input "6467081120"
click at [208, 142] on link "6467081120 6467081120" at bounding box center [140, 152] width 164 height 36
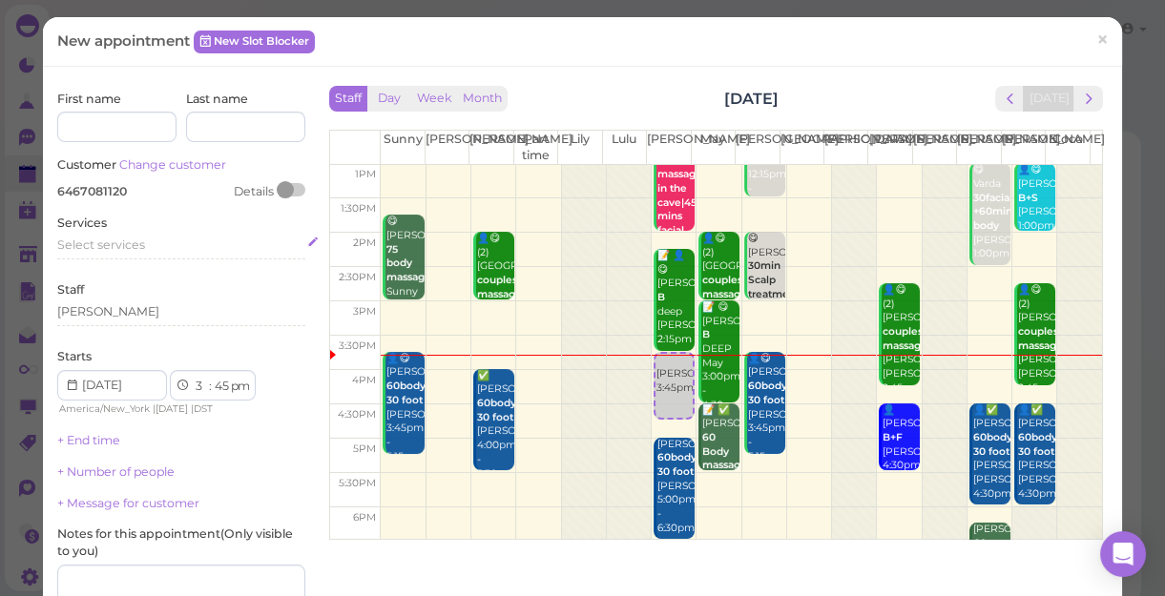
click at [150, 243] on div "Select services" at bounding box center [181, 245] width 248 height 17
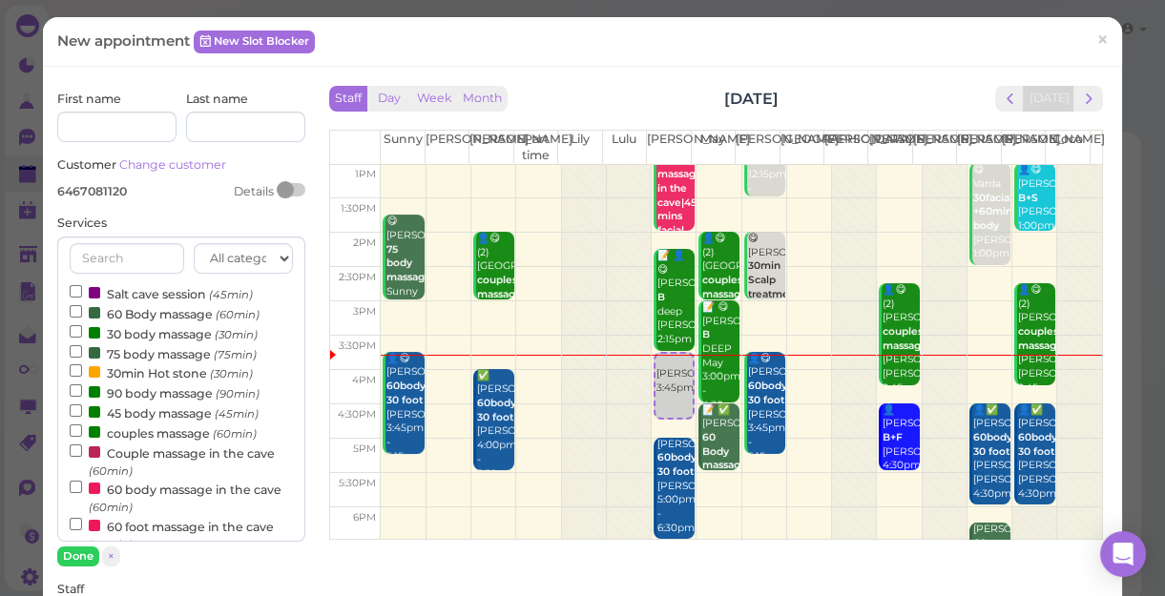
click at [145, 314] on label "60 Body massage (60min)" at bounding box center [165, 313] width 190 height 20
click at [82, 314] on input "60 Body massage (60min)" at bounding box center [76, 311] width 12 height 12
click at [73, 553] on button "Done" at bounding box center [78, 557] width 42 height 20
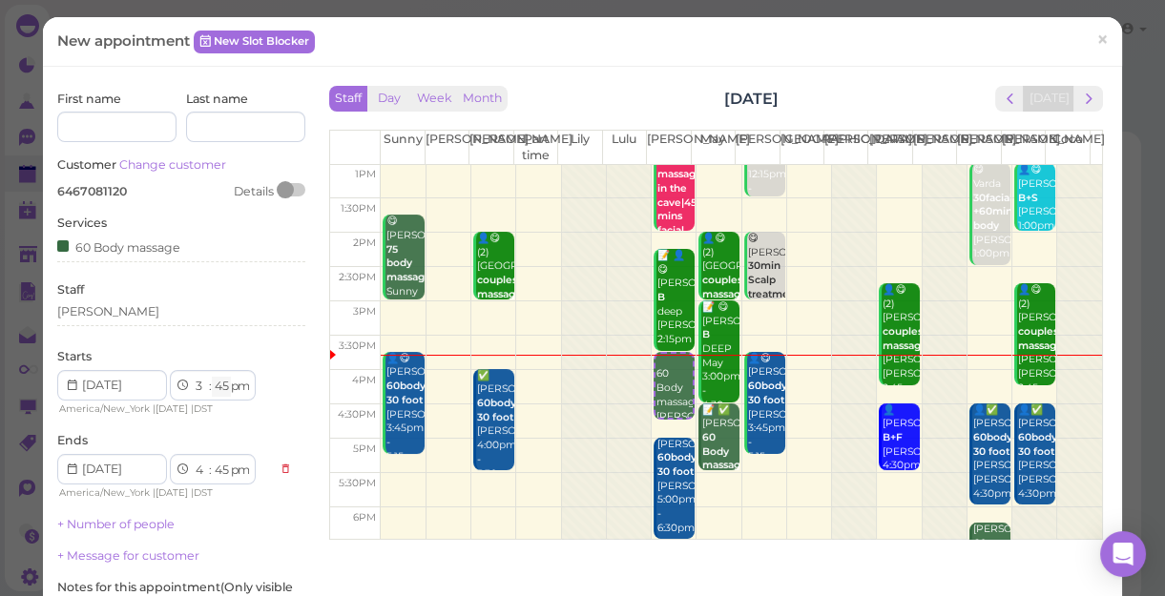
click at [224, 385] on select "00 05 10 15 20 25 30 35 40 45 50 55" at bounding box center [221, 387] width 19 height 20
select select "50"
click at [212, 377] on select "00 05 10 15 20 25 30 35 40 45 50 55" at bounding box center [221, 387] width 19 height 20
select select "50"
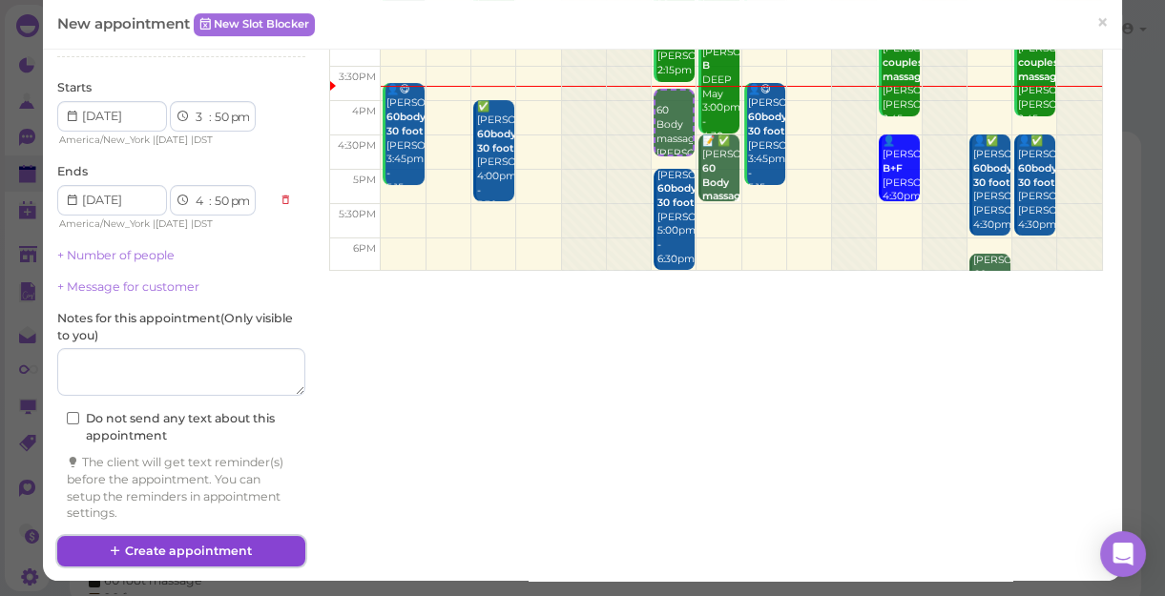
click at [231, 549] on button "Create appointment" at bounding box center [181, 551] width 248 height 31
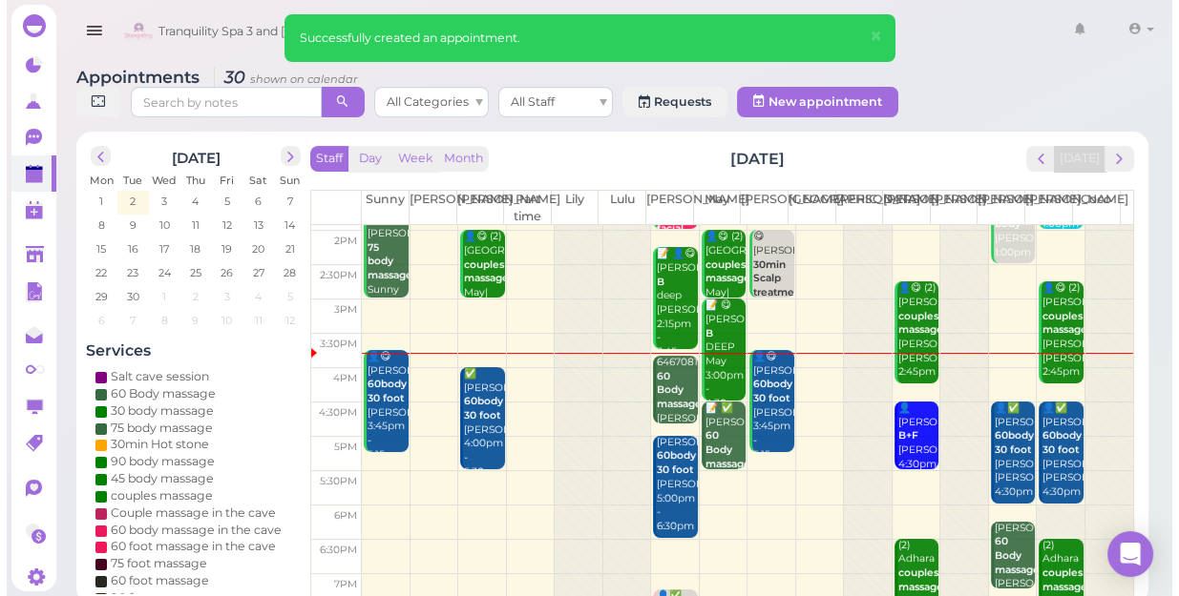
scroll to position [260, 0]
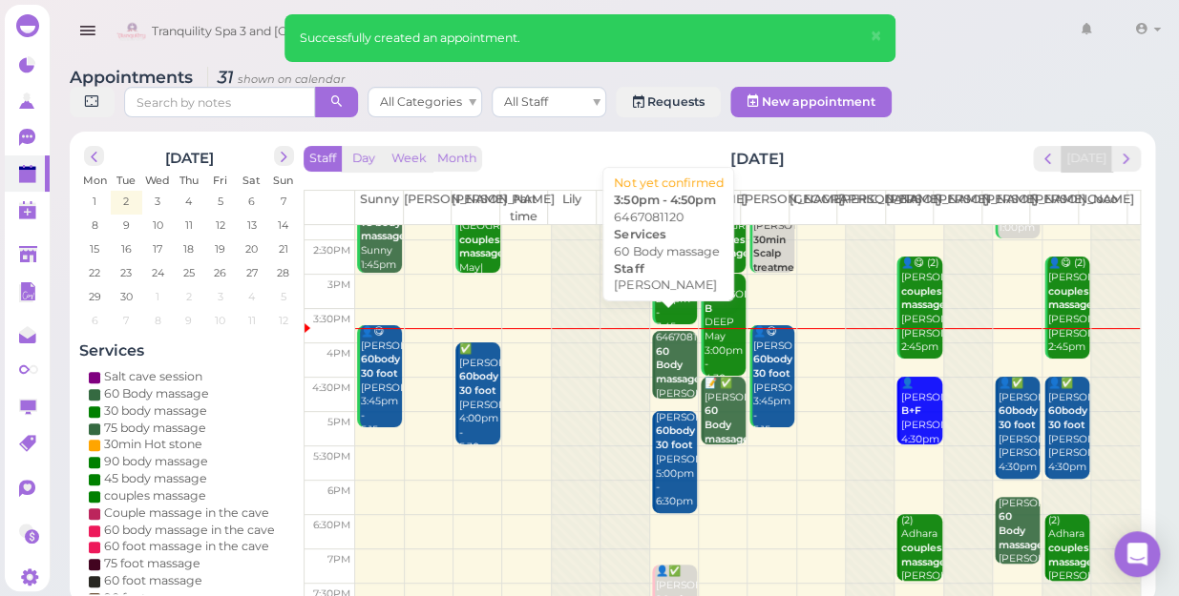
click at [670, 346] on b "60 Body massage" at bounding box center [678, 365] width 45 height 40
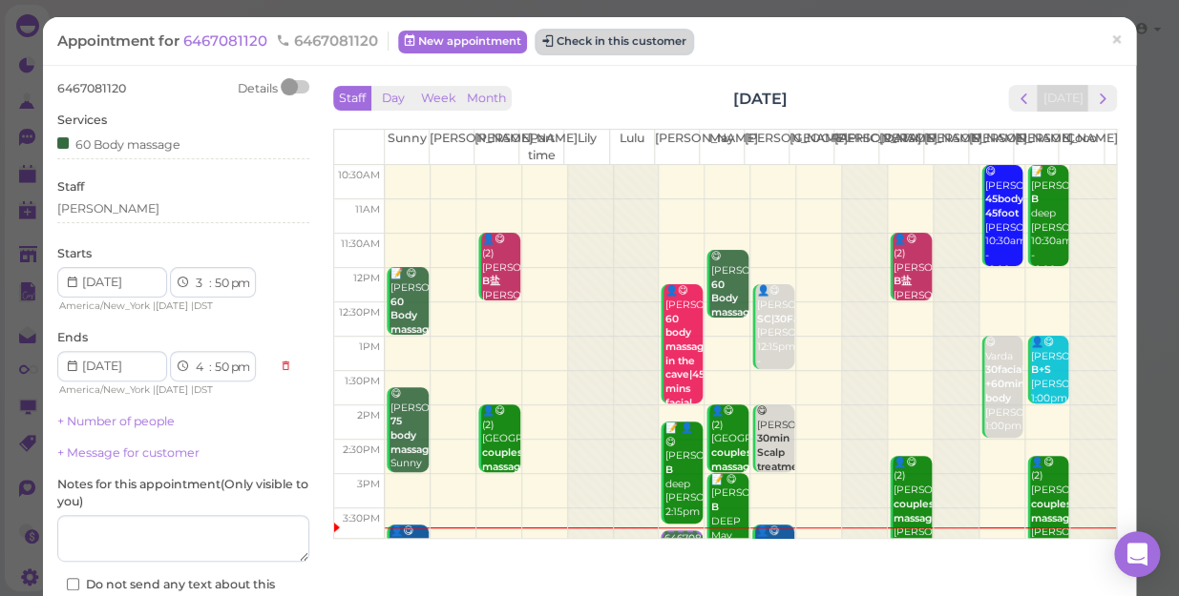
click at [654, 40] on button "Check in this customer" at bounding box center [614, 42] width 156 height 23
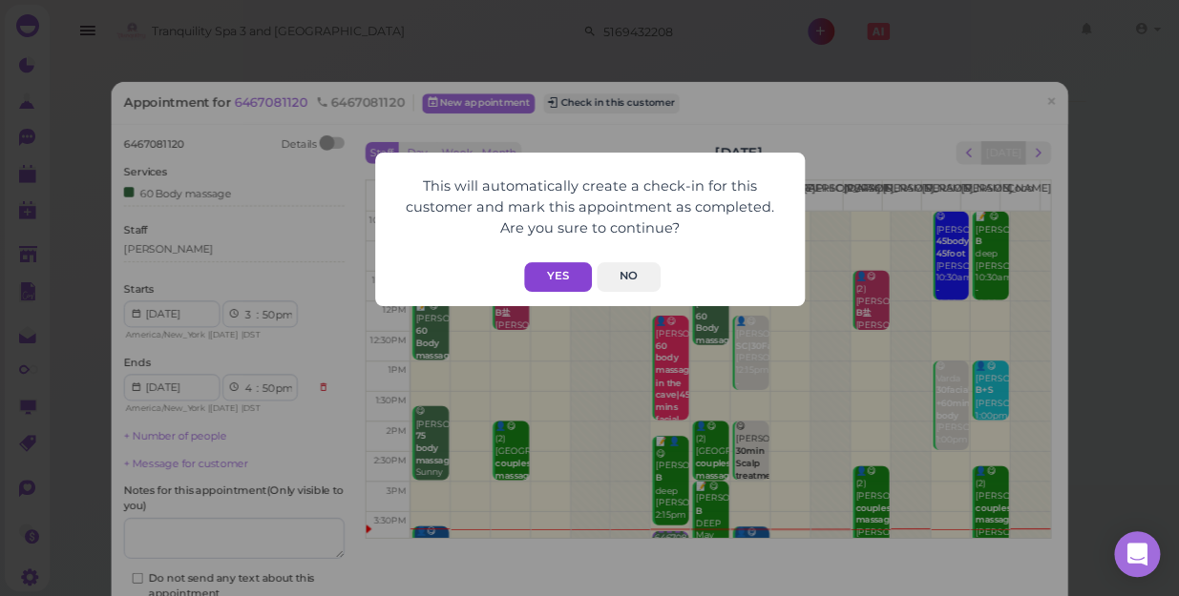
click at [557, 279] on button "Yes" at bounding box center [558, 277] width 68 height 30
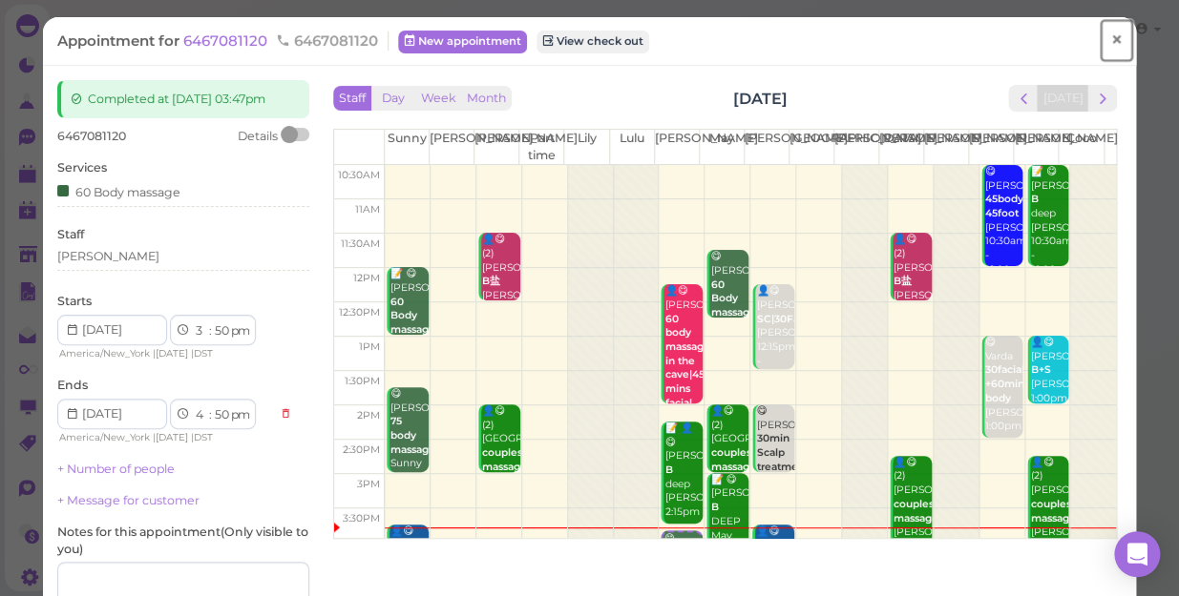
click at [1110, 38] on span "×" at bounding box center [1116, 40] width 12 height 27
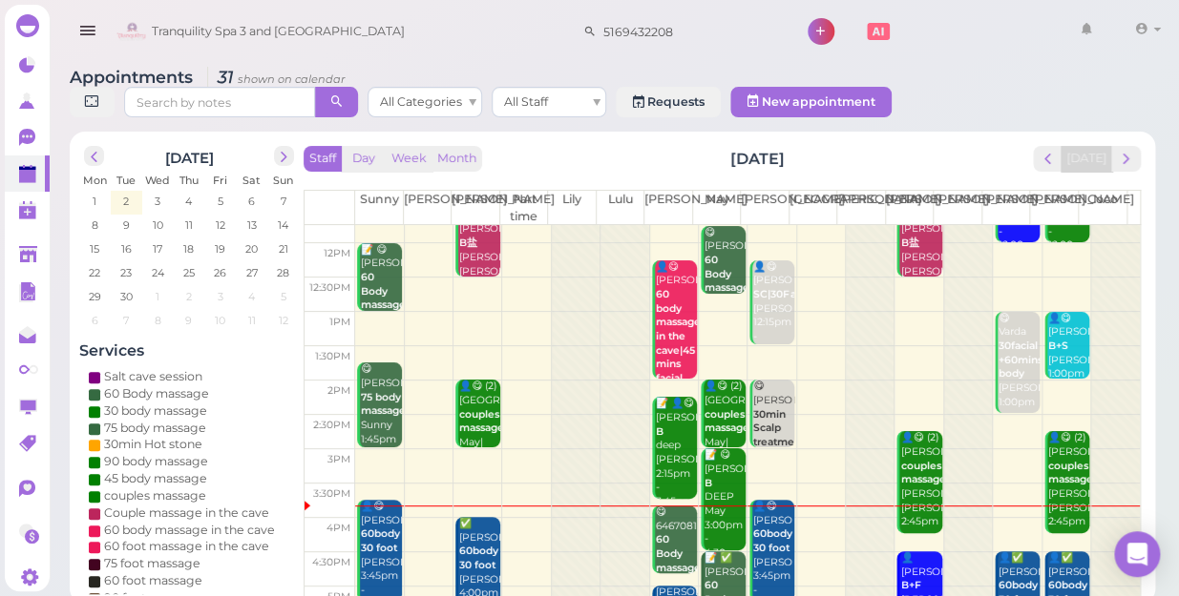
scroll to position [172, 0]
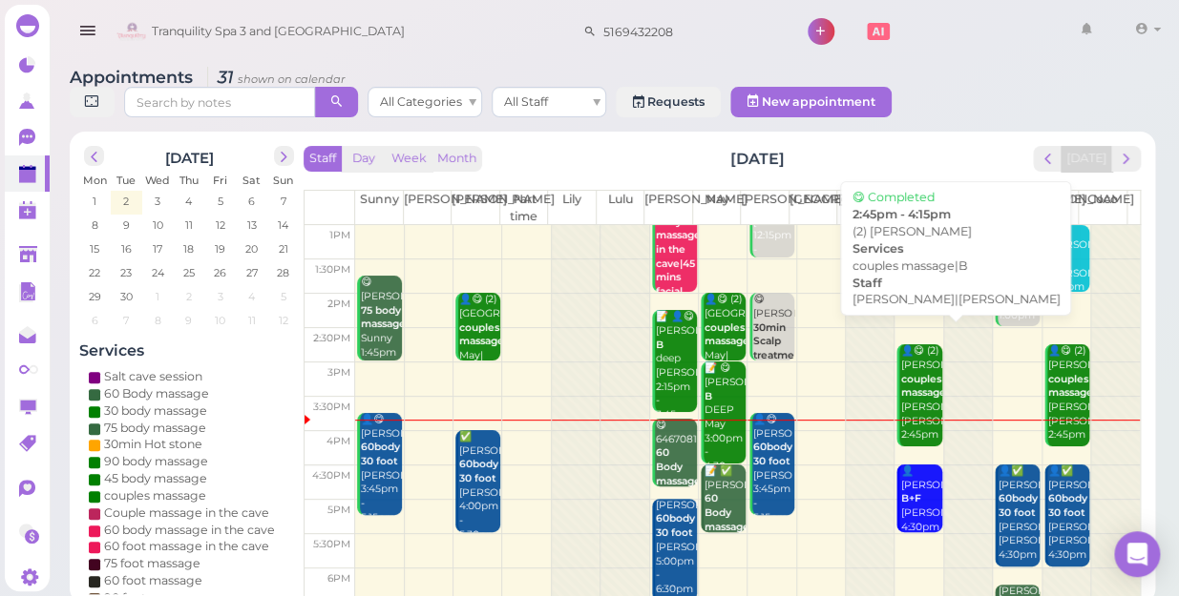
click at [918, 407] on div "👤😋 (2) Sarah couples massage|B Helen|Tina 2:45pm - 4:15pm" at bounding box center [920, 407] width 42 height 126
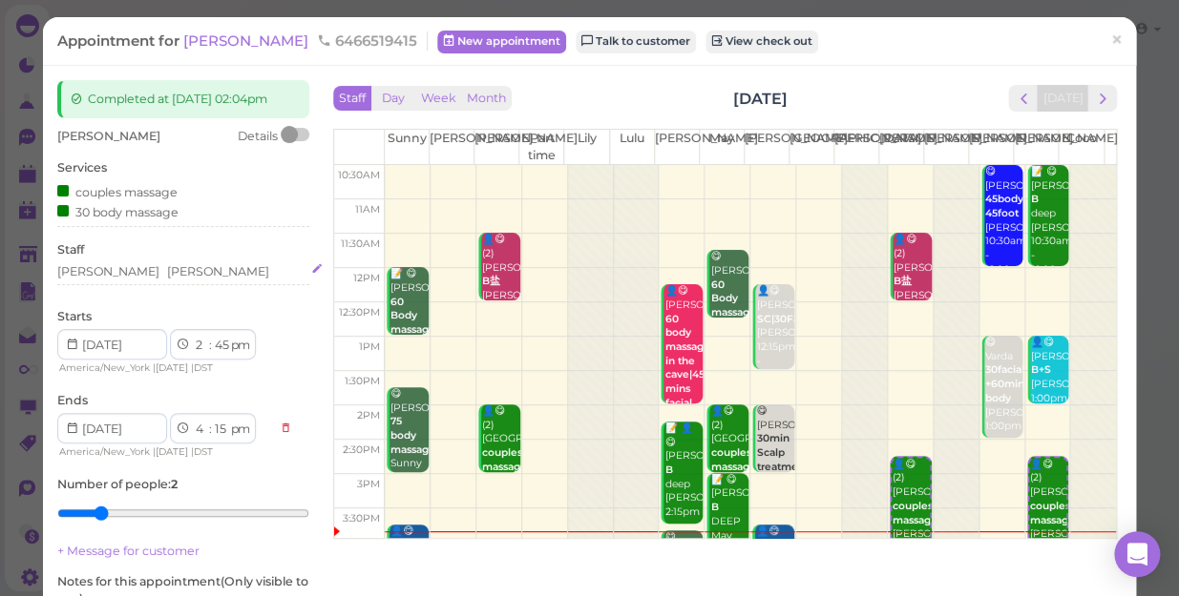
click at [126, 281] on div "Helen Tina" at bounding box center [183, 271] width 252 height 17
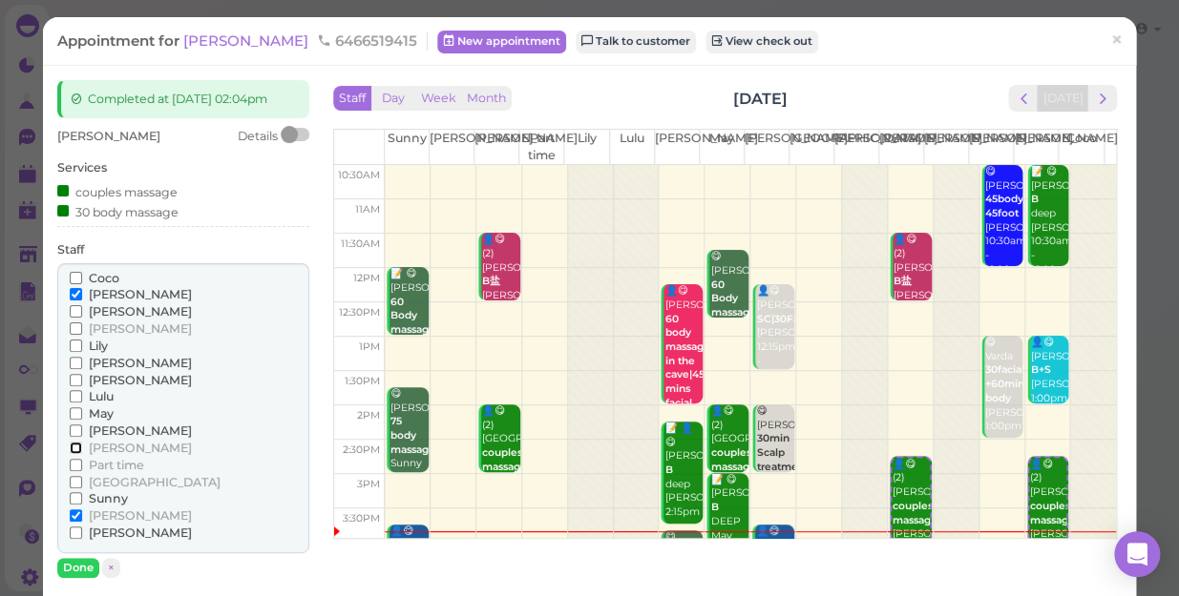
click at [73, 454] on input "[PERSON_NAME]" at bounding box center [76, 448] width 12 height 12
click at [76, 522] on input "[PERSON_NAME]" at bounding box center [76, 516] width 12 height 12
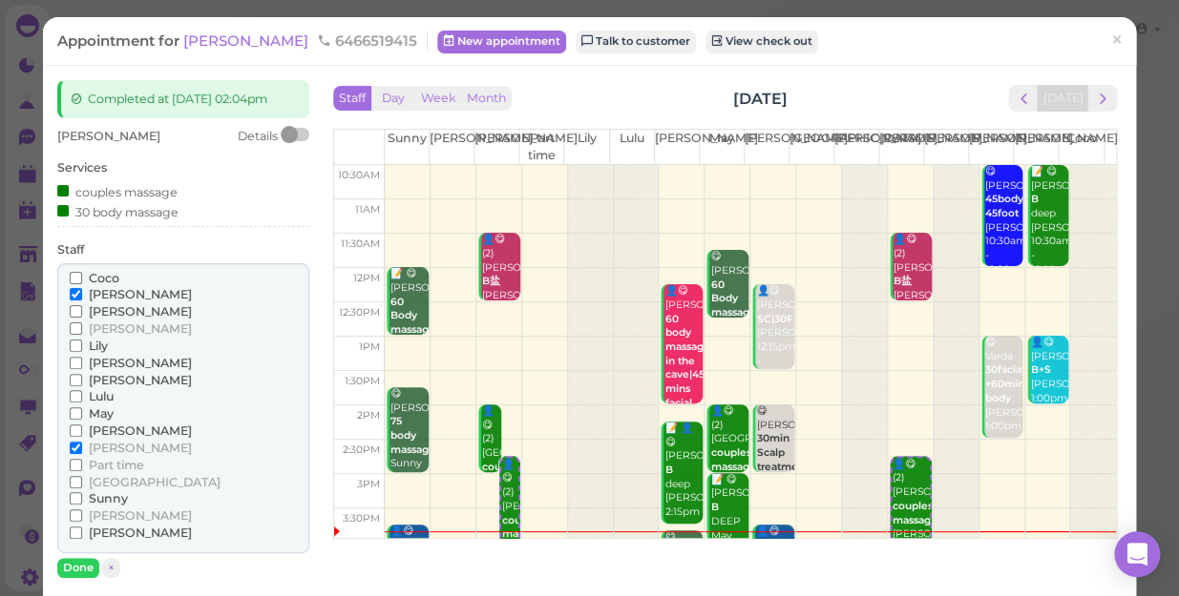
scroll to position [86, 0]
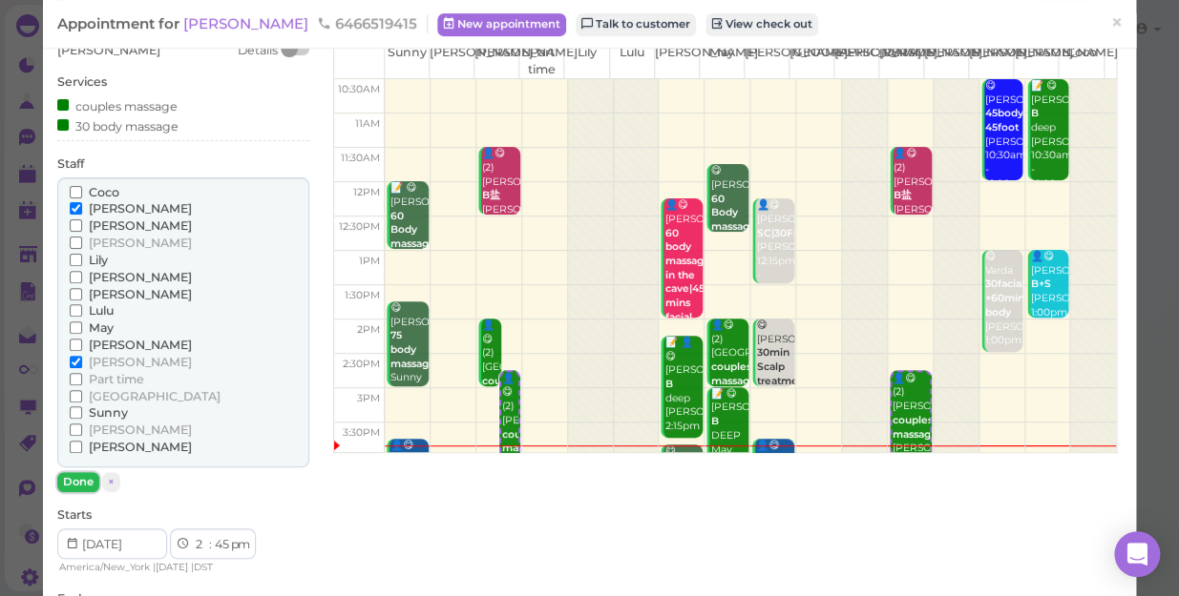
click at [76, 492] on button "Done" at bounding box center [78, 482] width 42 height 20
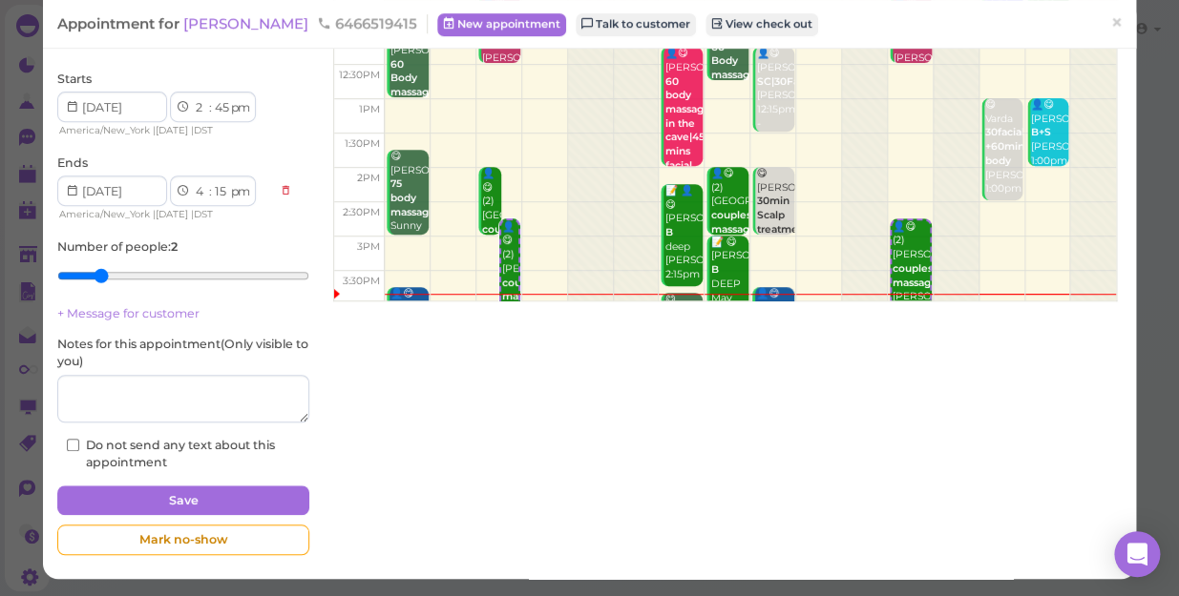
scroll to position [254, 0]
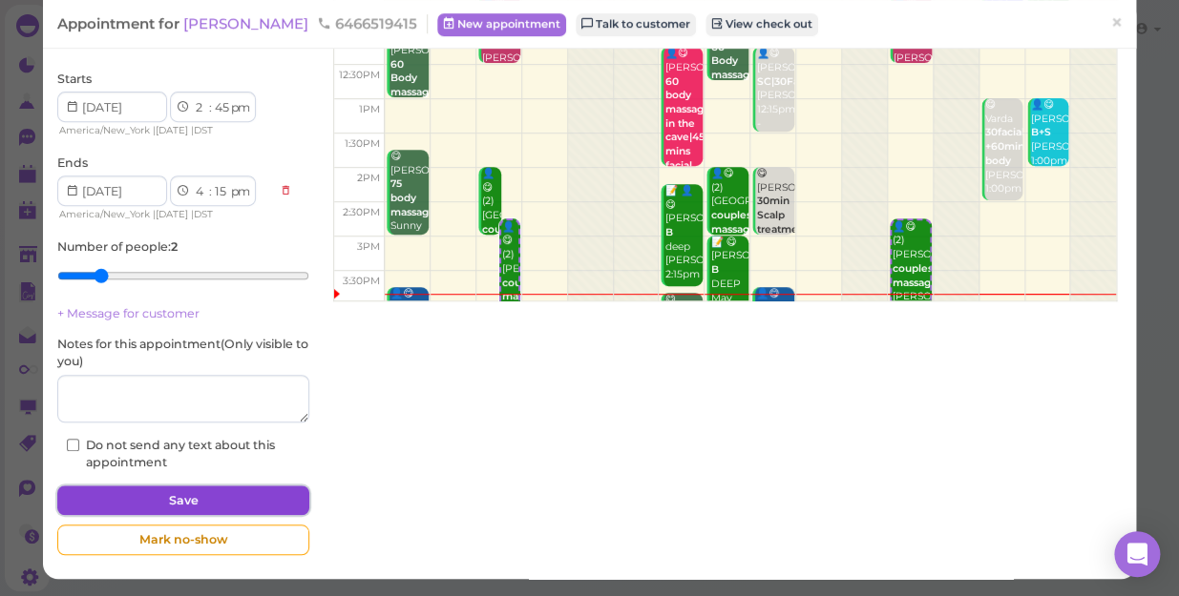
click at [181, 496] on button "Save" at bounding box center [183, 501] width 252 height 31
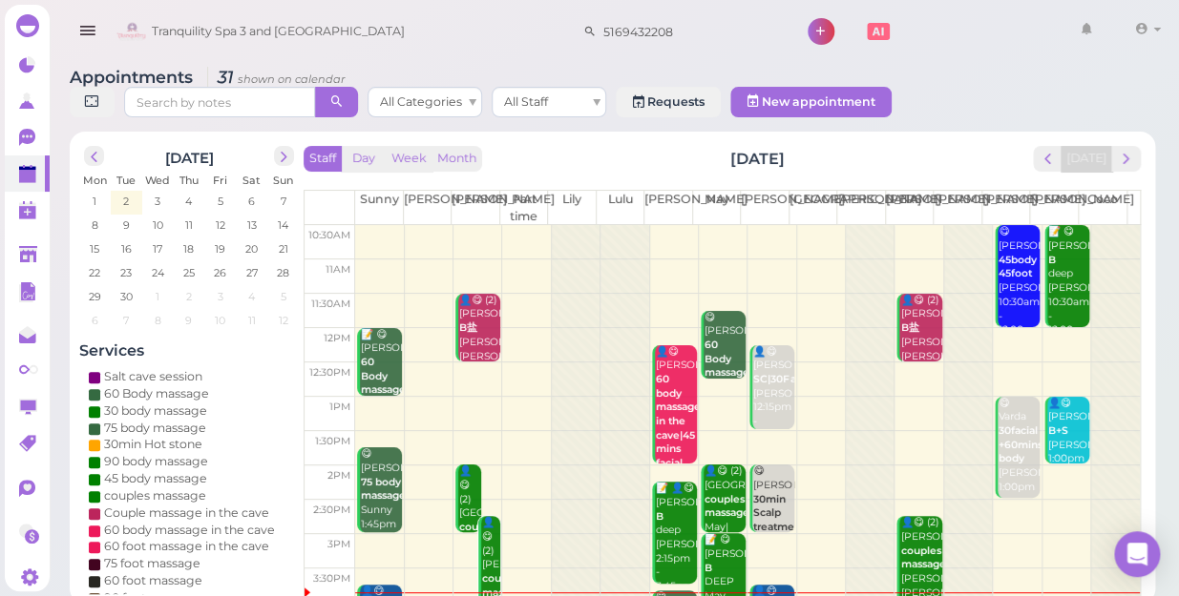
scroll to position [86, 0]
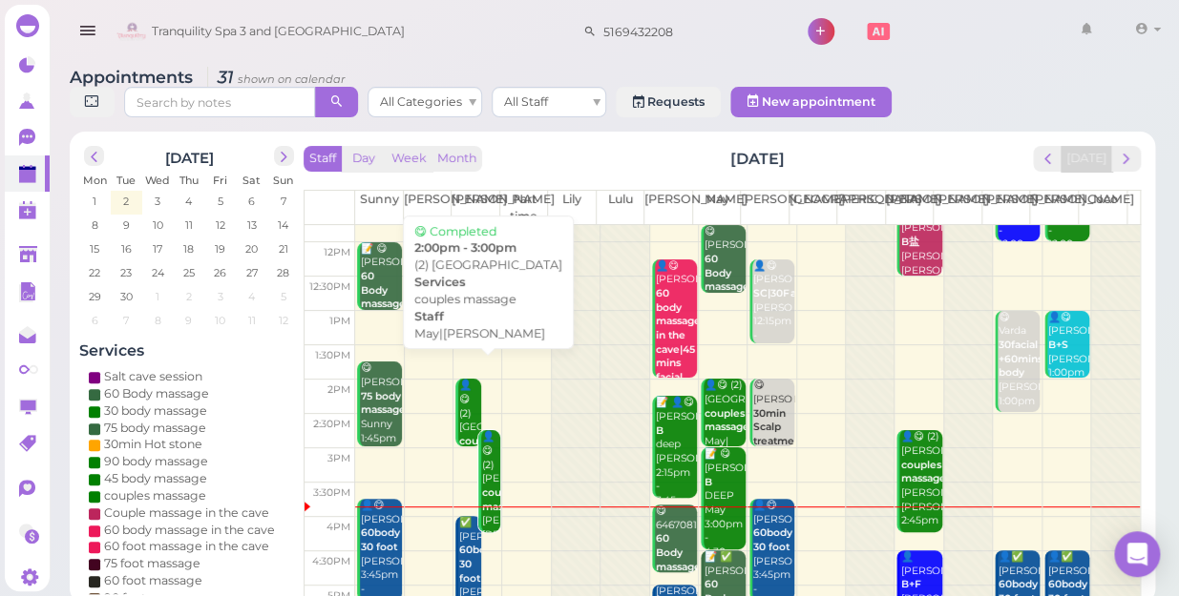
click at [458, 382] on div "👤😋 (2) Sydney couples massage May|Nancy 2:00pm - 3:00pm" at bounding box center [469, 456] width 23 height 155
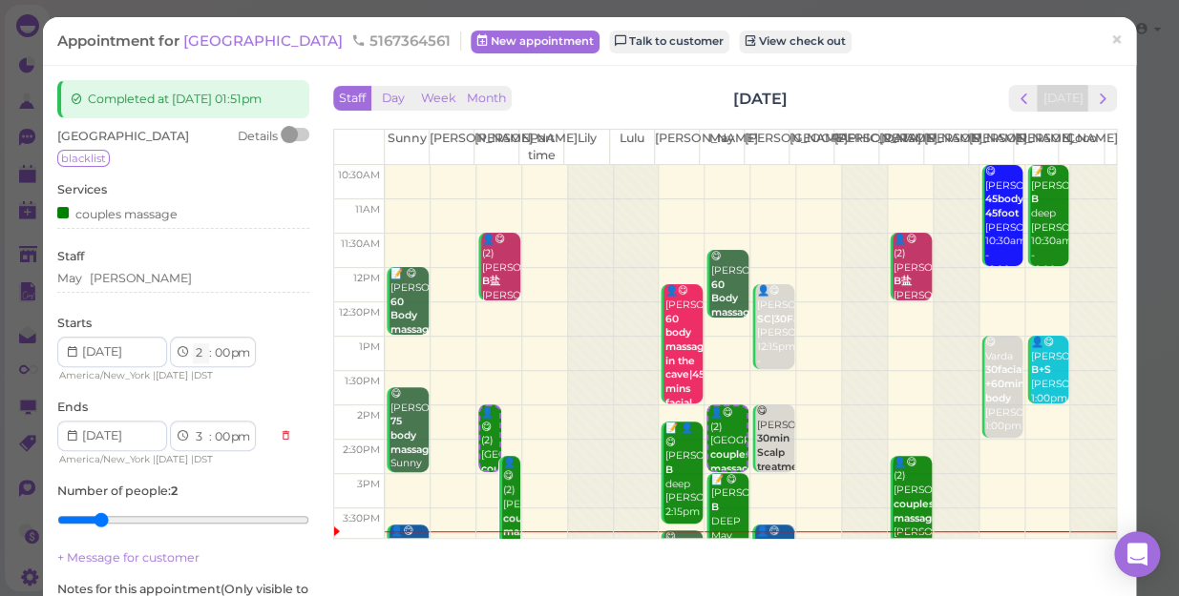
click at [200, 344] on select "1 2 3 4 5 6 7 8 9 10 11 12" at bounding box center [201, 354] width 16 height 20
select select "1"
click at [193, 344] on select "1 2 3 4 5 6 7 8 9 10 11 12" at bounding box center [201, 354] width 16 height 20
select select "2"
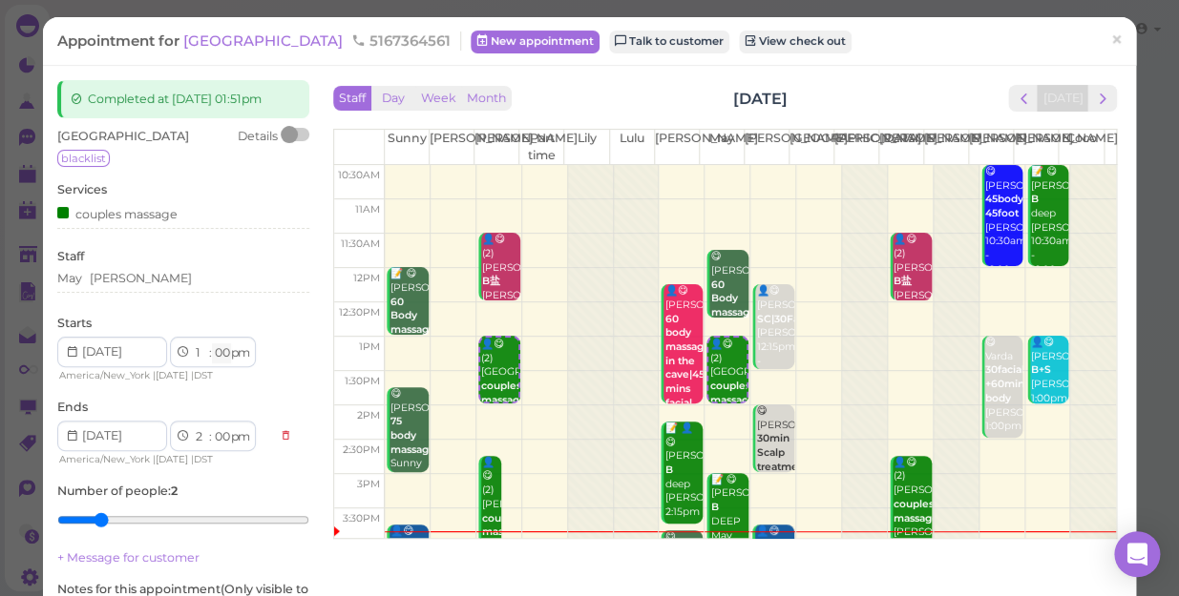
click at [218, 353] on select "00 05 10 15 20 25 30 35 40 45 50 55" at bounding box center [221, 354] width 19 height 20
select select "45"
click at [212, 344] on select "00 05 10 15 20 25 30 35 40 45 50 55" at bounding box center [221, 354] width 19 height 20
select select "45"
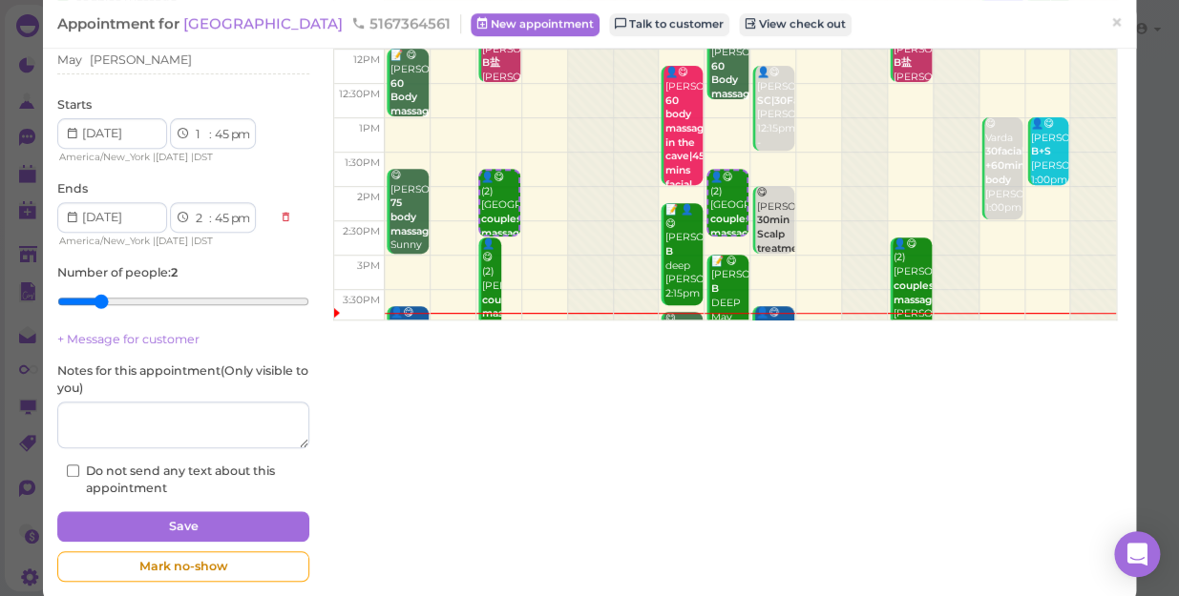
scroll to position [243, 0]
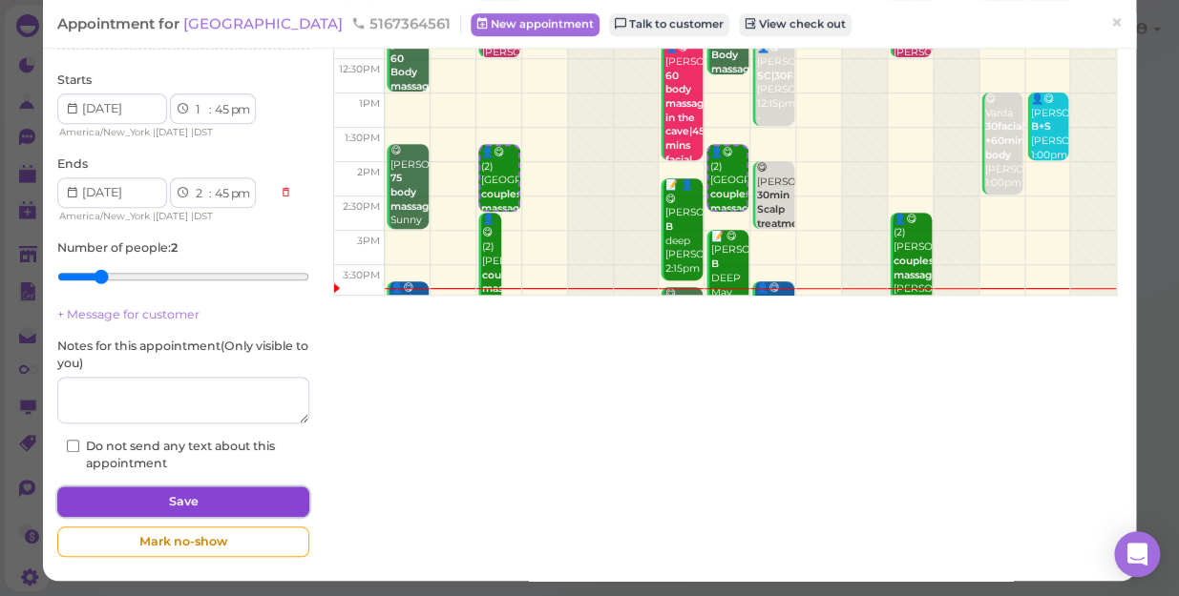
click at [231, 493] on button "Save" at bounding box center [183, 502] width 252 height 31
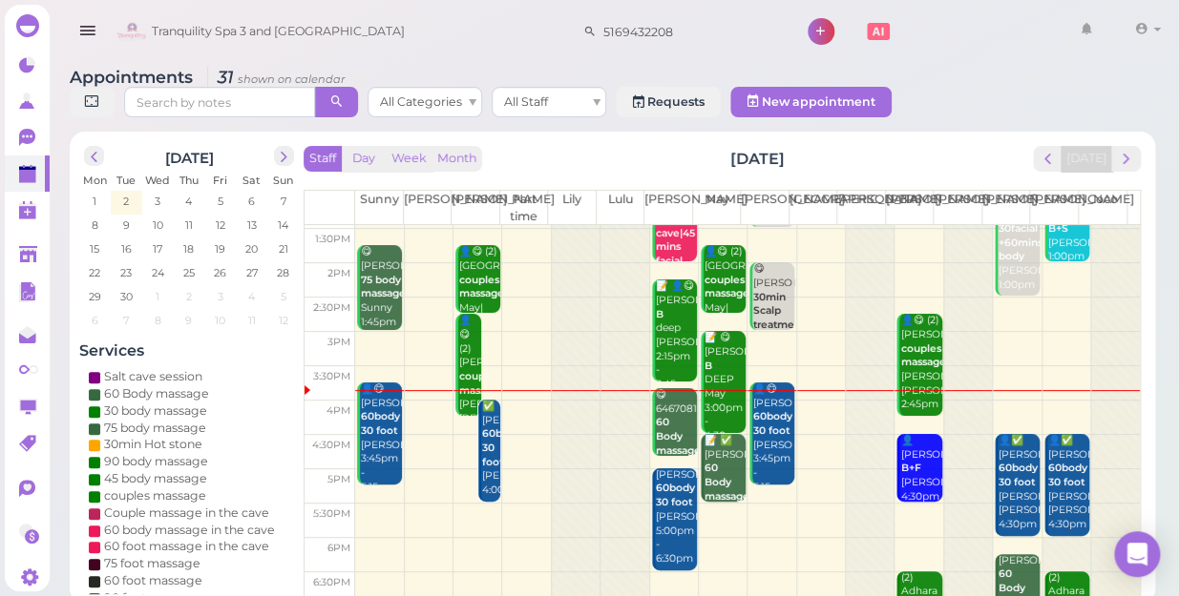
scroll to position [173, 0]
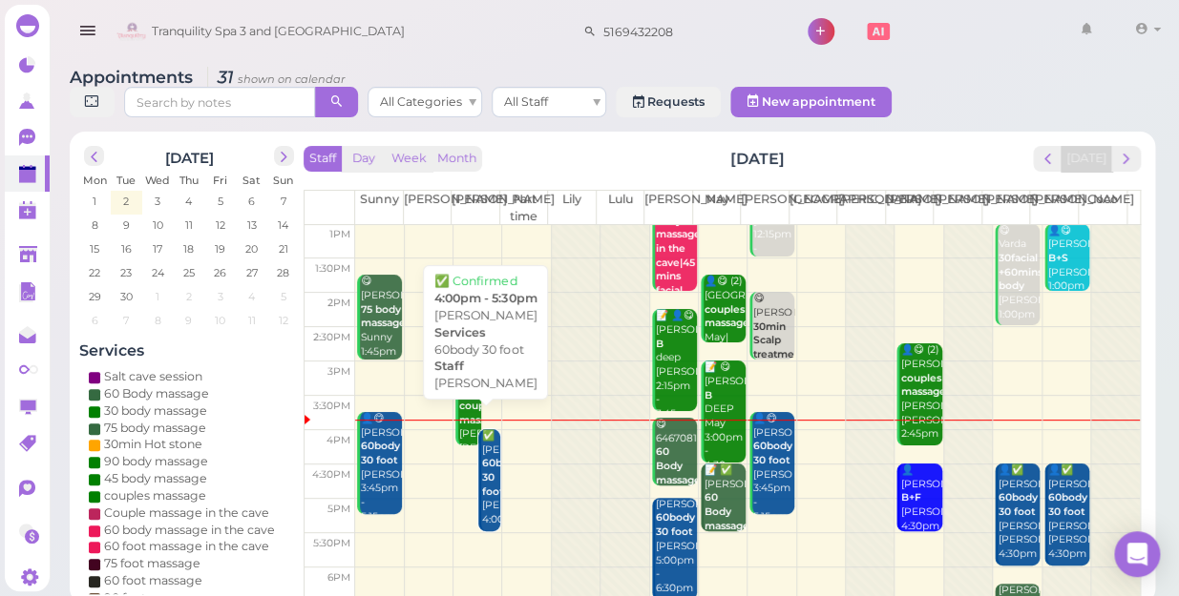
click at [488, 471] on b "60body 30 foot" at bounding box center [501, 477] width 39 height 40
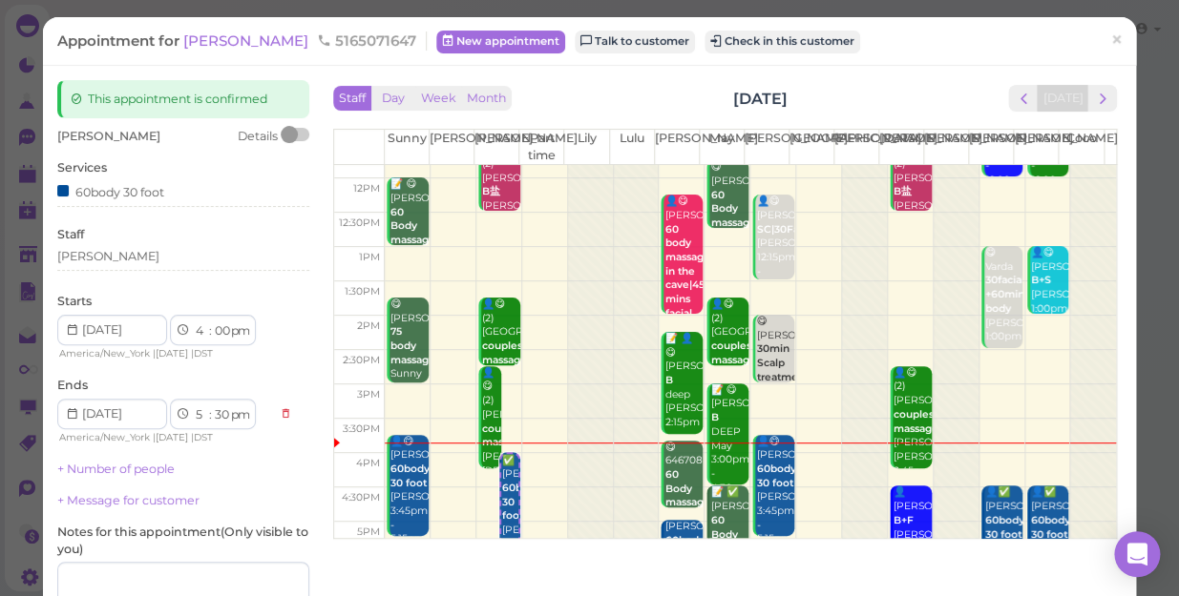
scroll to position [173, 0]
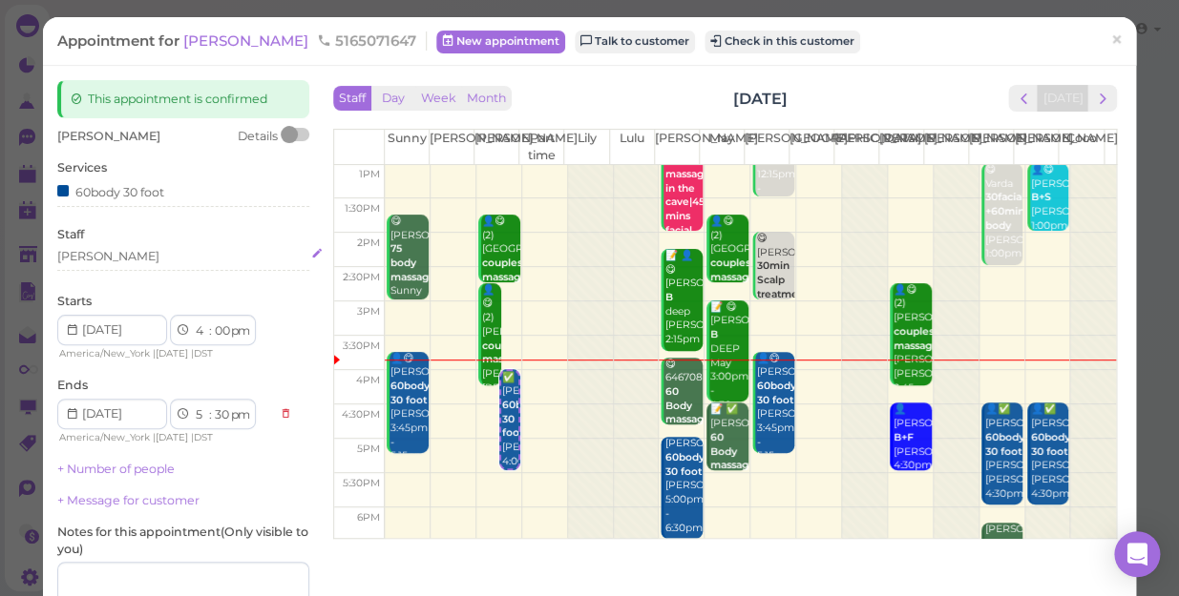
click at [95, 250] on div "[PERSON_NAME]" at bounding box center [183, 256] width 252 height 17
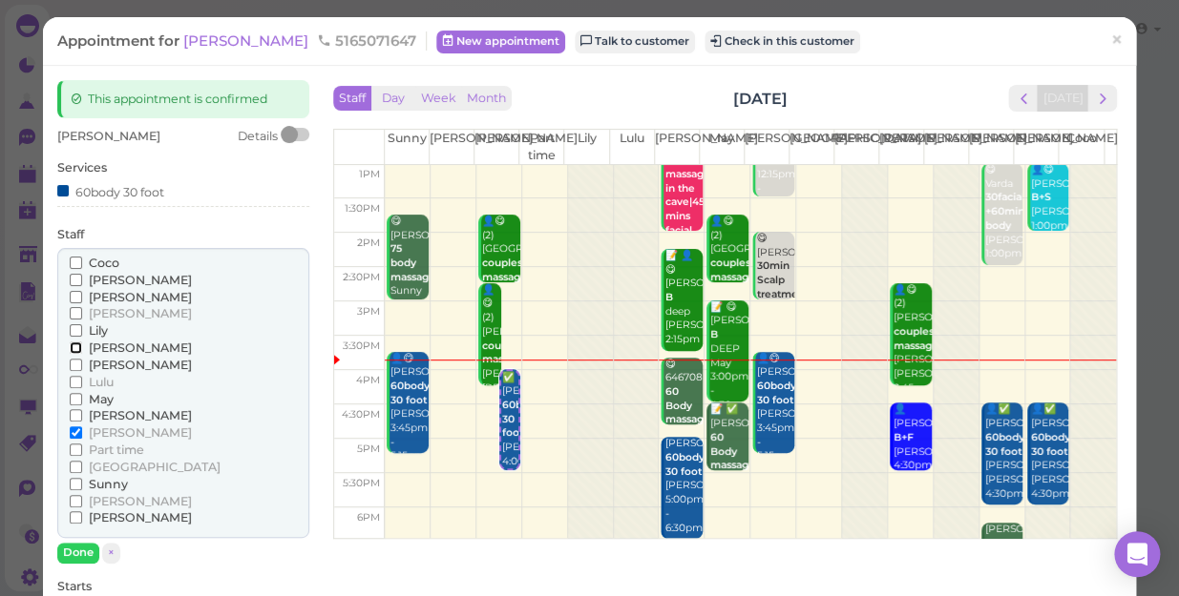
click at [70, 345] on input "[PERSON_NAME]" at bounding box center [76, 348] width 12 height 12
click at [72, 429] on input "[PERSON_NAME]" at bounding box center [76, 433] width 12 height 12
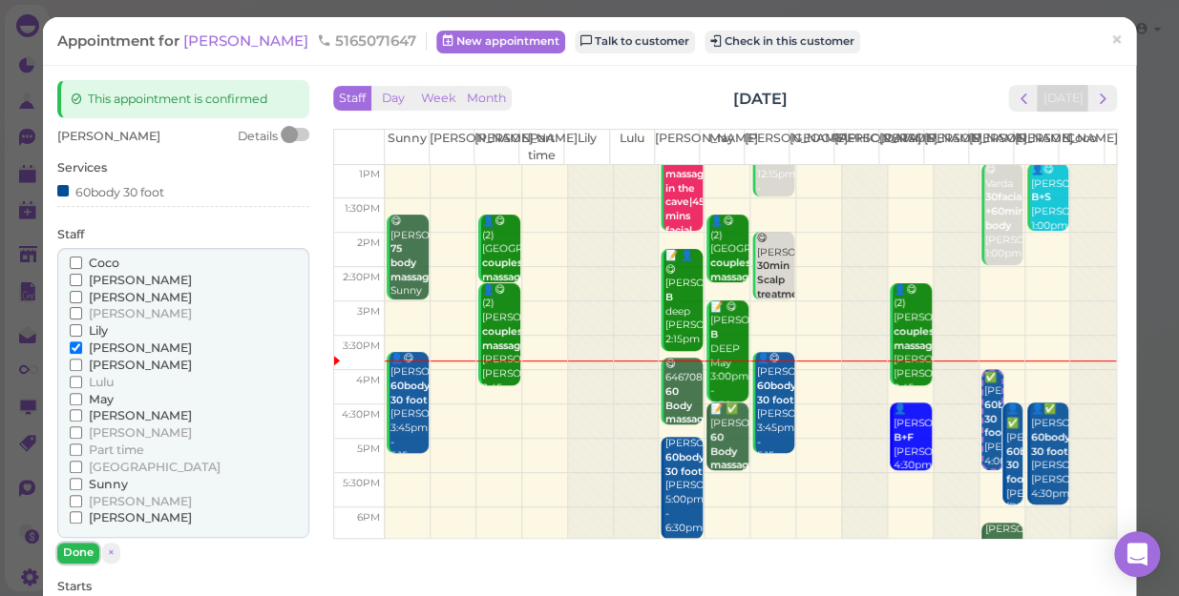
click at [82, 547] on button "Done" at bounding box center [78, 553] width 42 height 20
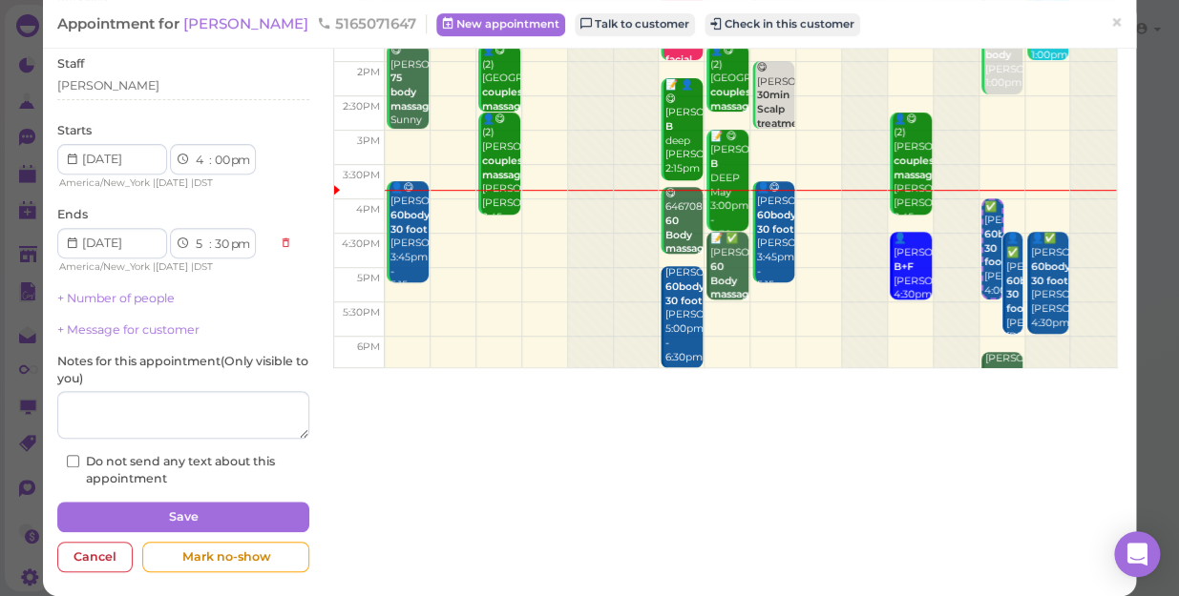
scroll to position [186, 0]
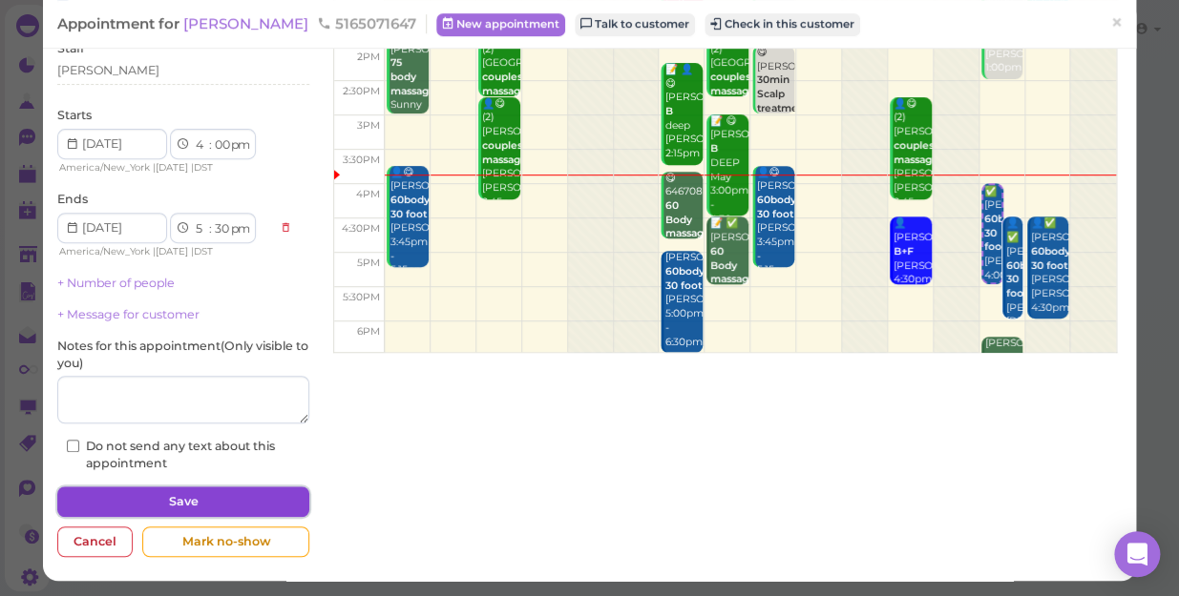
click at [232, 498] on button "Save" at bounding box center [183, 502] width 252 height 31
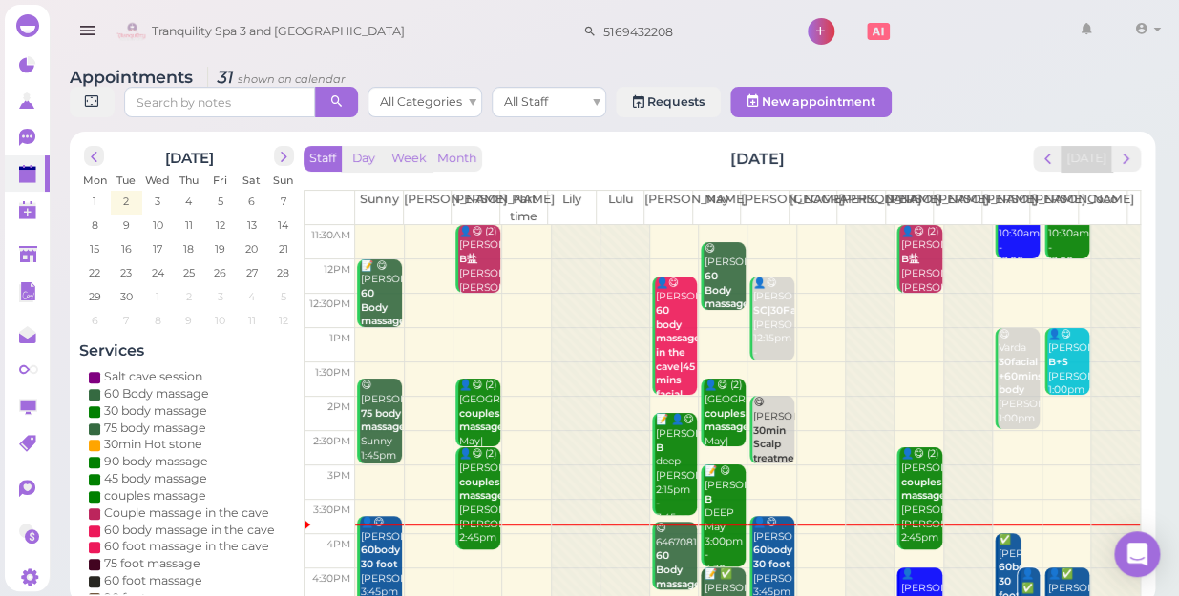
scroll to position [173, 0]
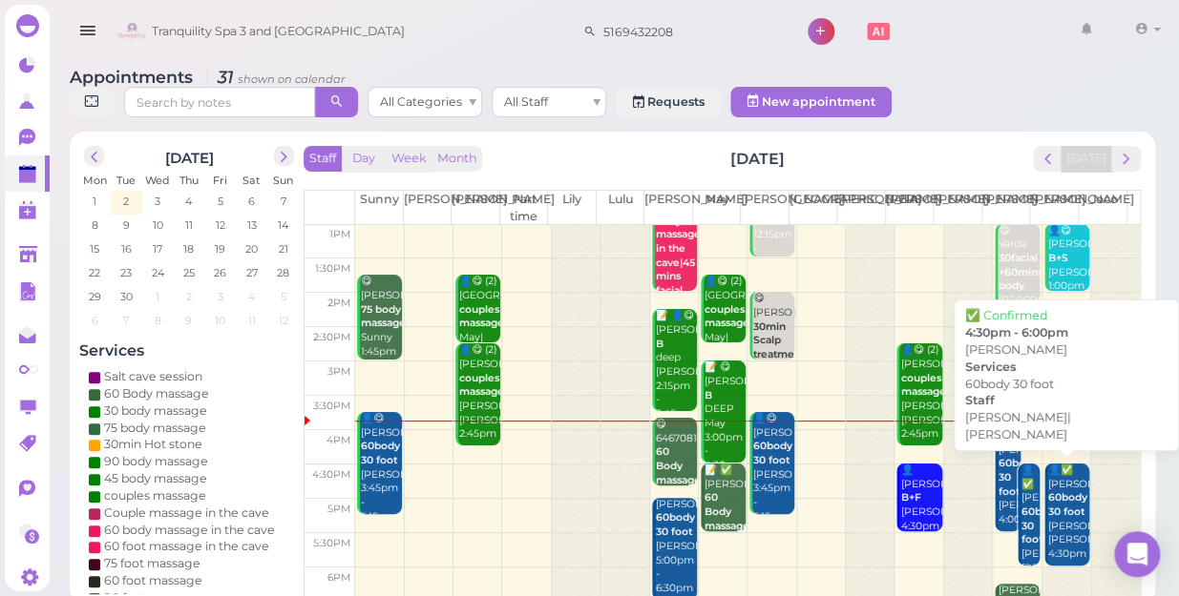
click at [1021, 508] on b "60body 30 foot" at bounding box center [1040, 526] width 39 height 40
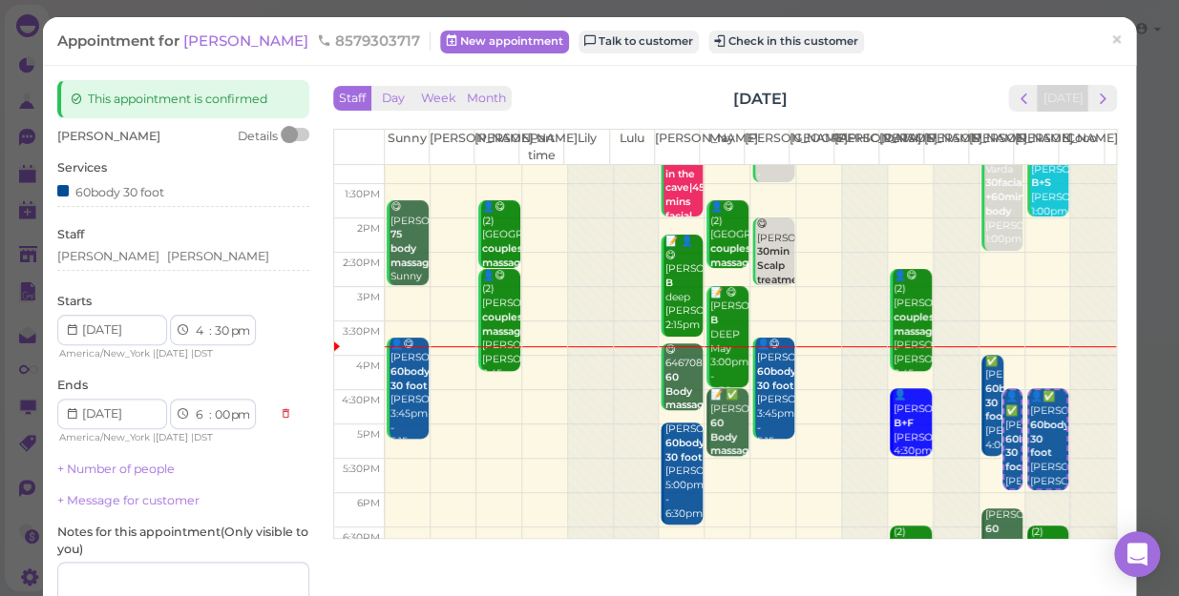
scroll to position [260, 0]
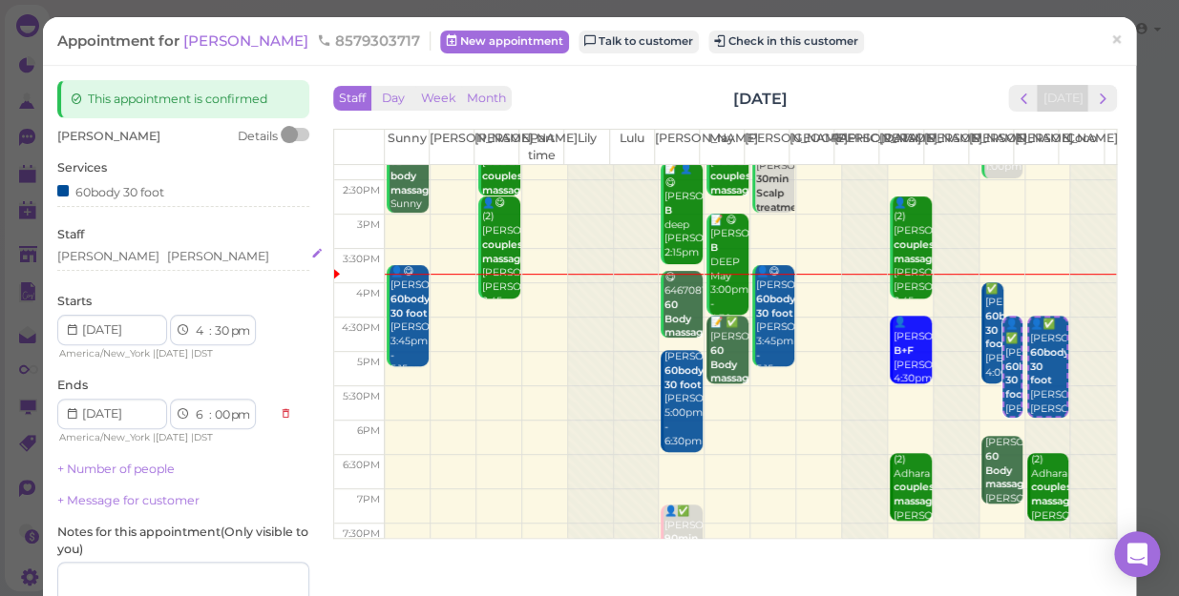
click at [130, 249] on div "[PERSON_NAME] [PERSON_NAME]" at bounding box center [183, 256] width 252 height 17
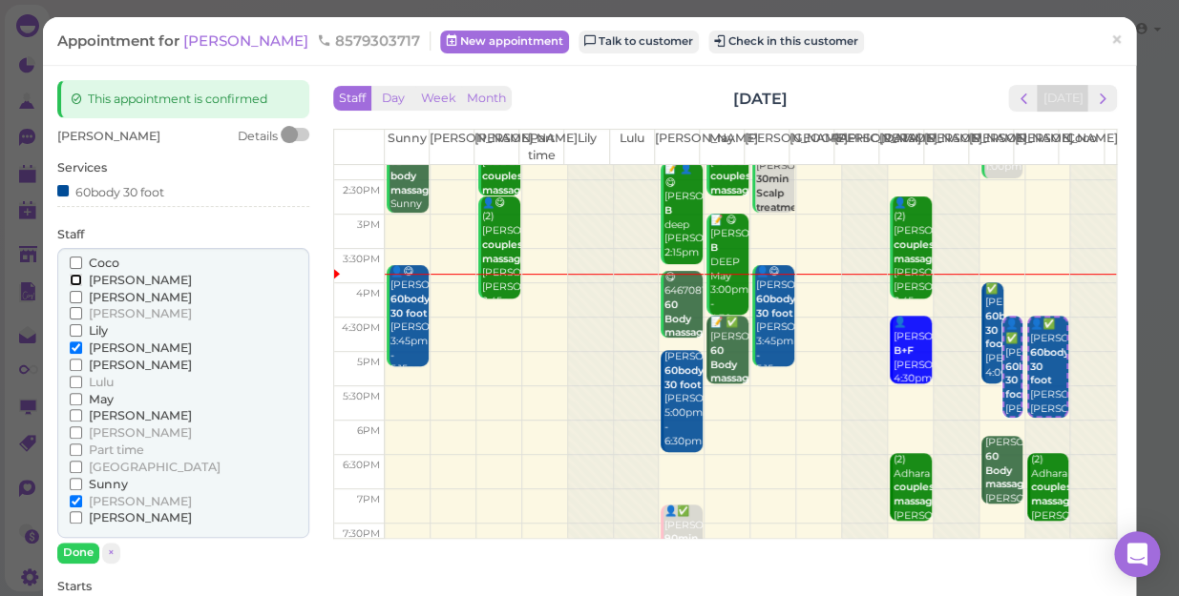
click at [70, 277] on input "[PERSON_NAME]" at bounding box center [76, 280] width 12 height 12
click at [75, 342] on input "[PERSON_NAME]" at bounding box center [76, 348] width 12 height 12
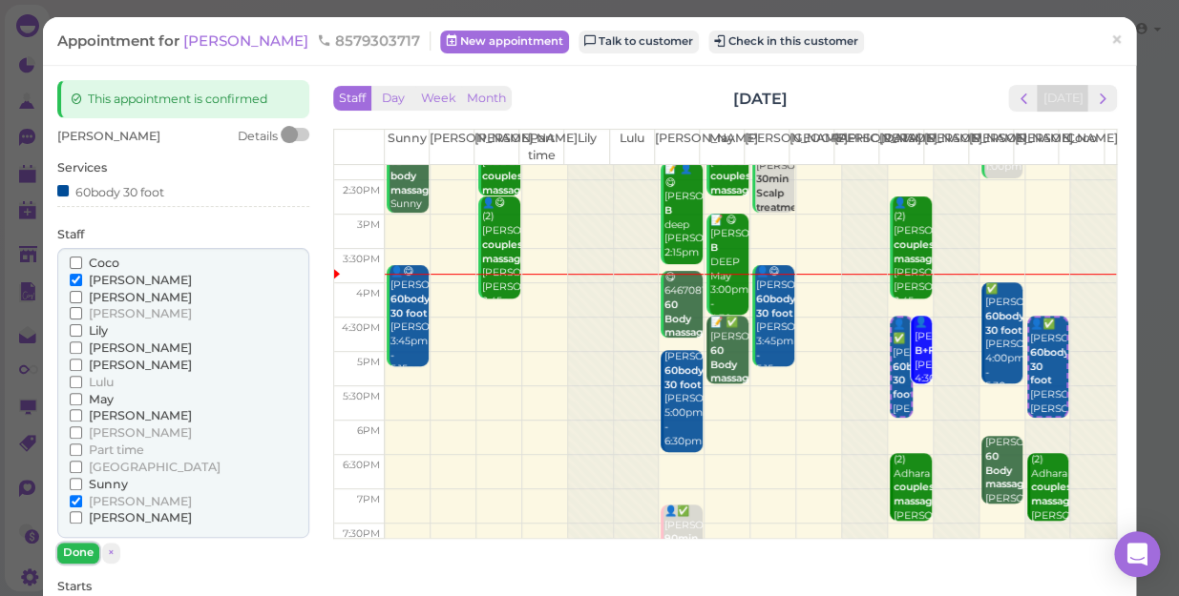
click at [76, 546] on button "Done" at bounding box center [78, 553] width 42 height 20
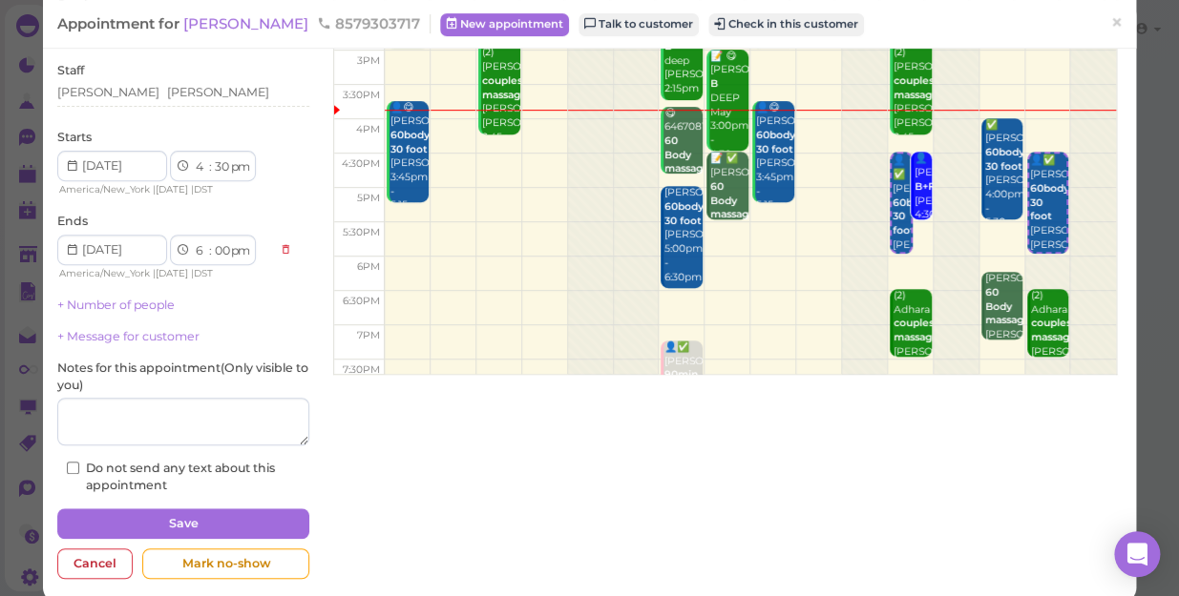
scroll to position [186, 0]
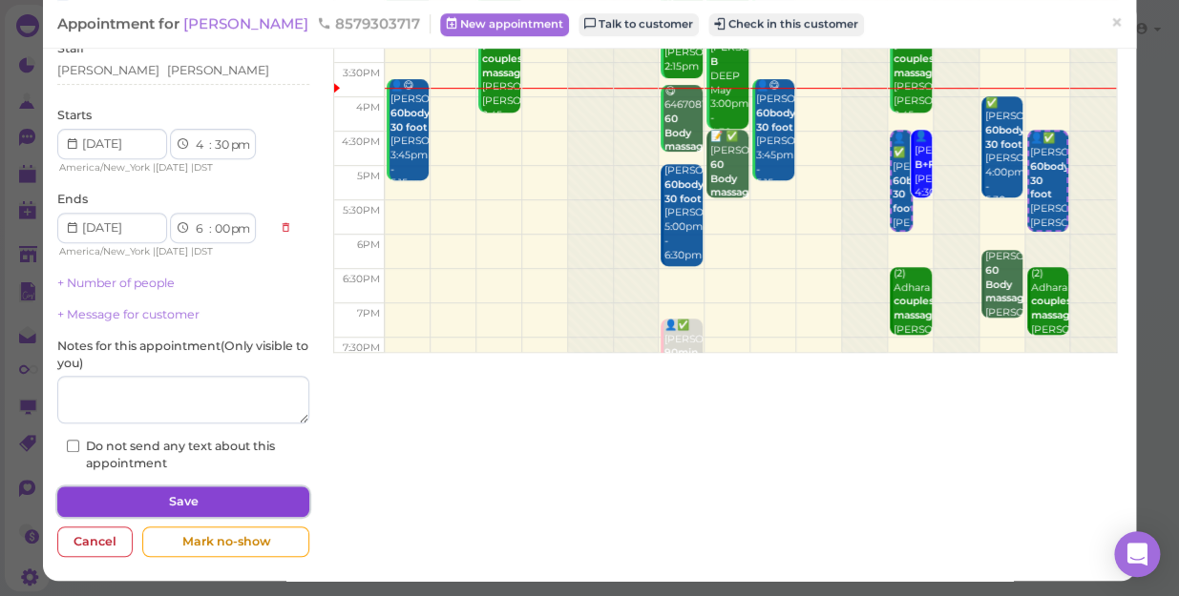
click at [234, 497] on button "Save" at bounding box center [183, 502] width 252 height 31
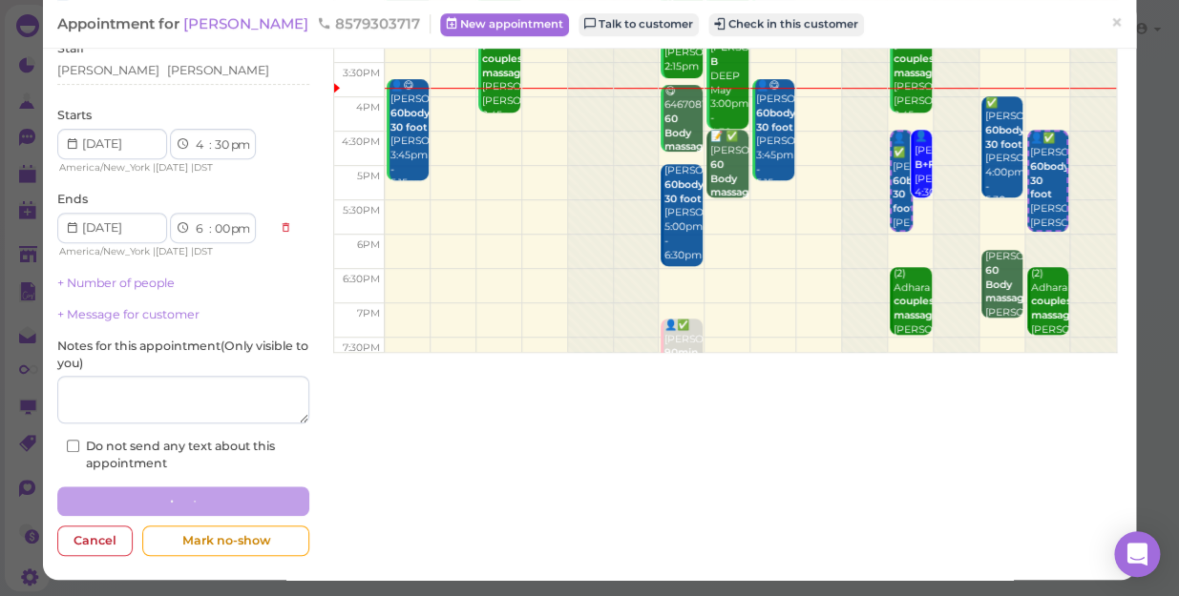
scroll to position [185, 0]
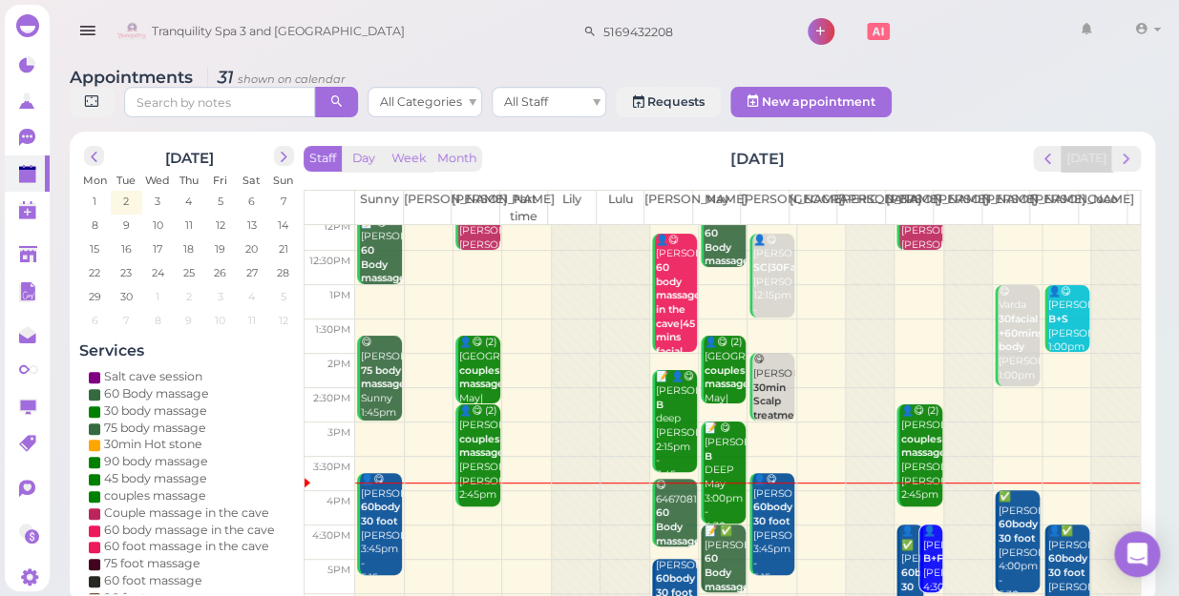
scroll to position [260, 0]
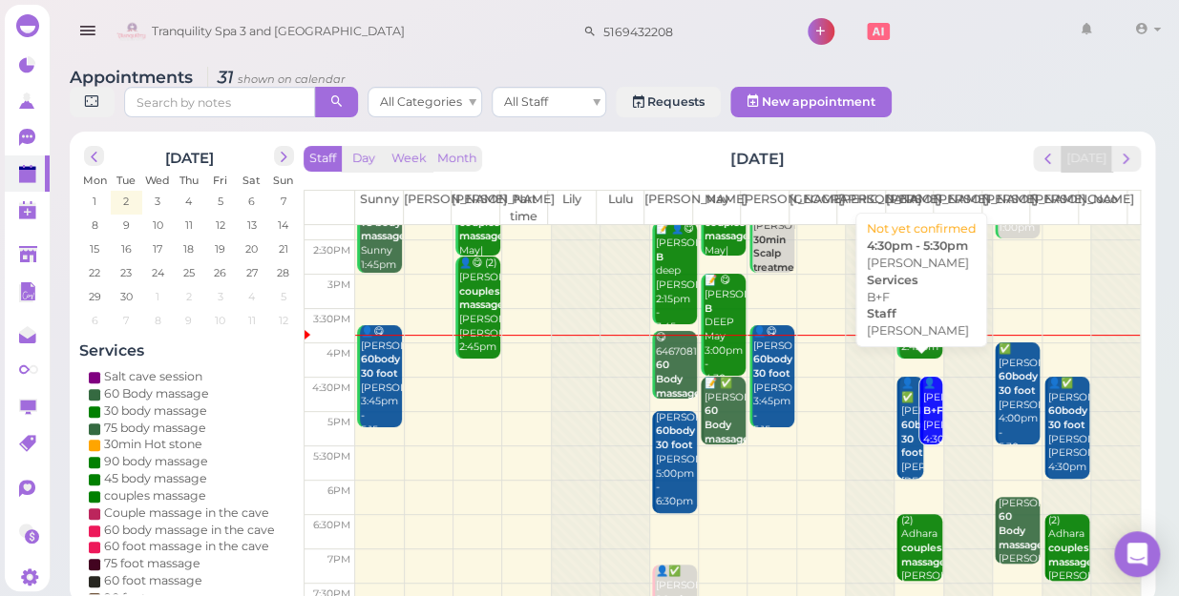
click at [928, 399] on div "👤Elise B+F Helen 4:30pm - 5:30pm" at bounding box center [932, 426] width 20 height 98
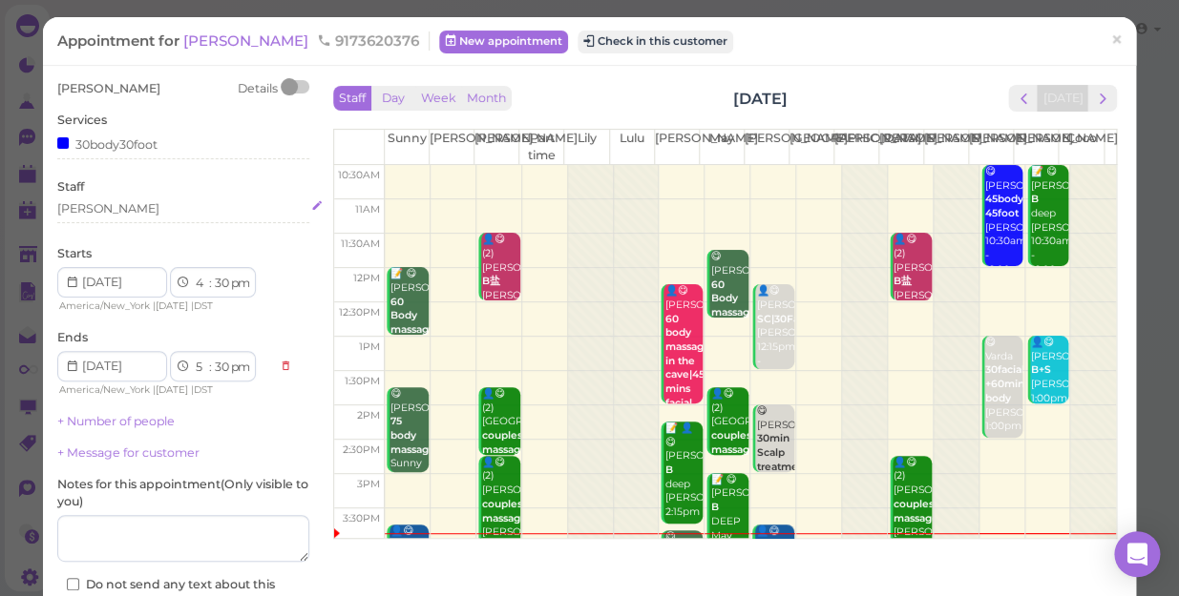
click at [95, 212] on div "[PERSON_NAME]" at bounding box center [183, 208] width 252 height 17
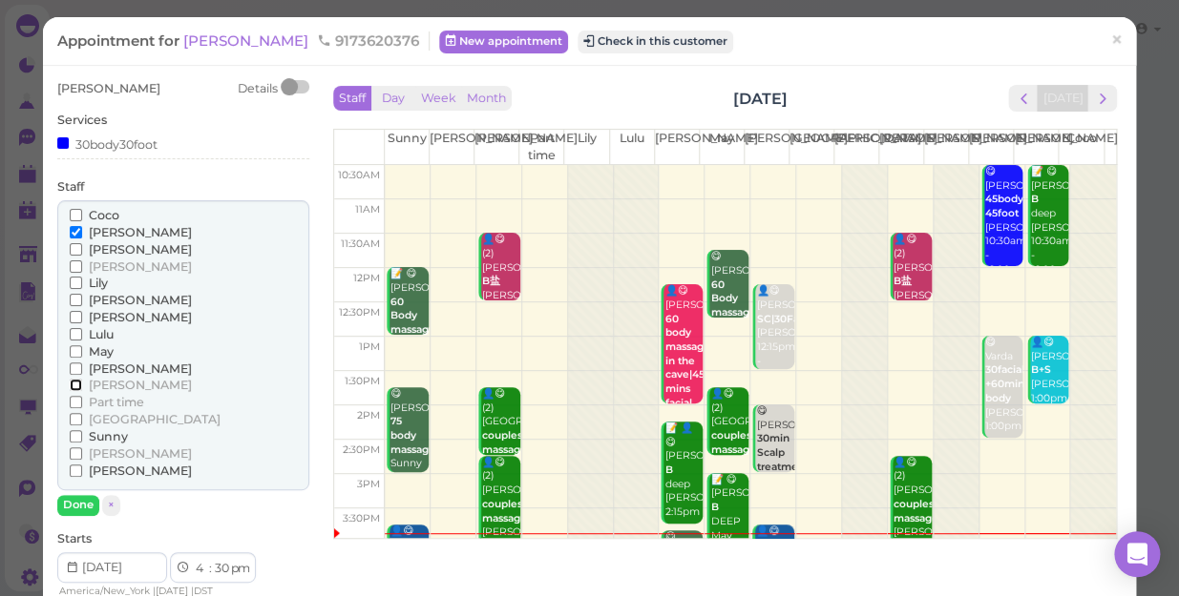
click at [73, 382] on input "[PERSON_NAME]" at bounding box center [76, 385] width 12 height 12
click at [71, 228] on input "[PERSON_NAME]" at bounding box center [76, 232] width 12 height 12
click at [81, 502] on button "Done" at bounding box center [78, 505] width 42 height 20
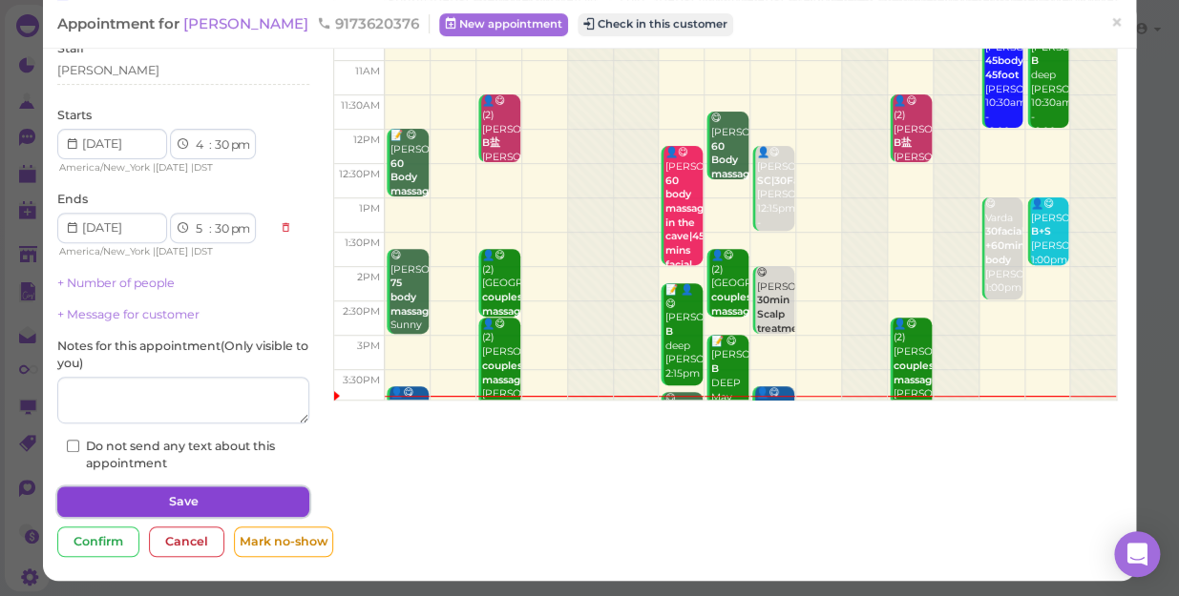
click at [181, 501] on button "Save" at bounding box center [183, 502] width 252 height 31
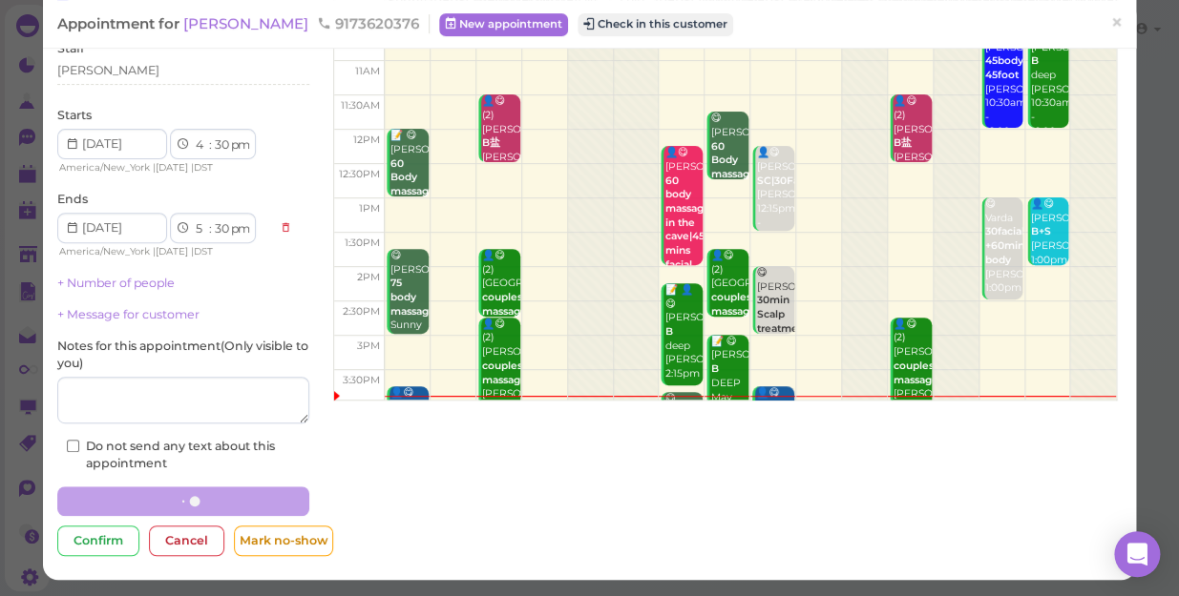
scroll to position [137, 0]
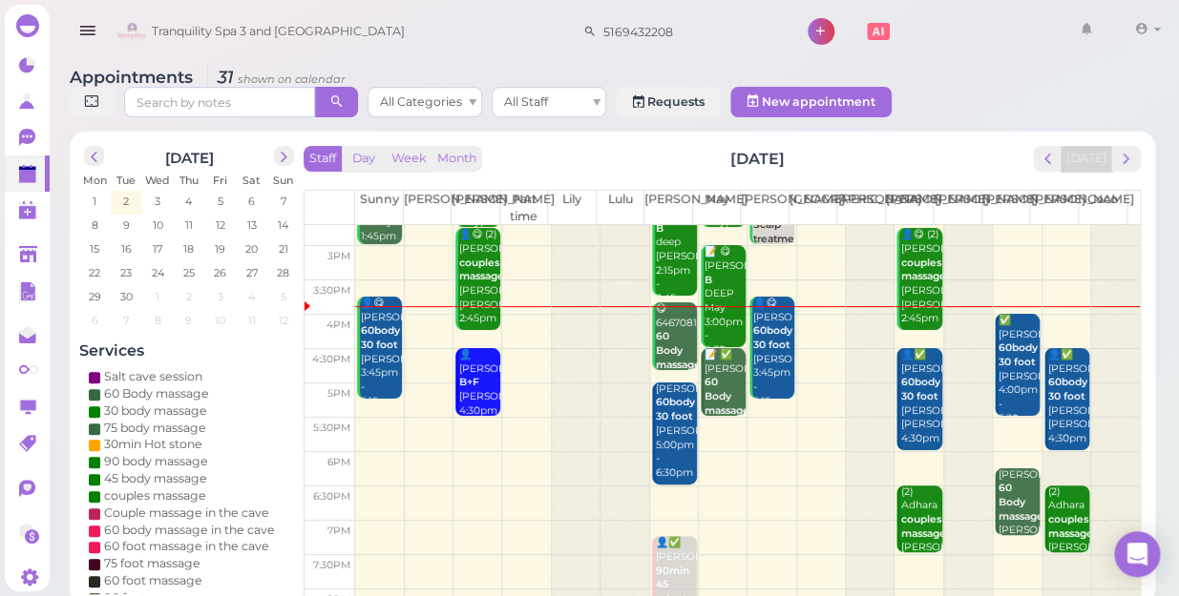
scroll to position [258, 0]
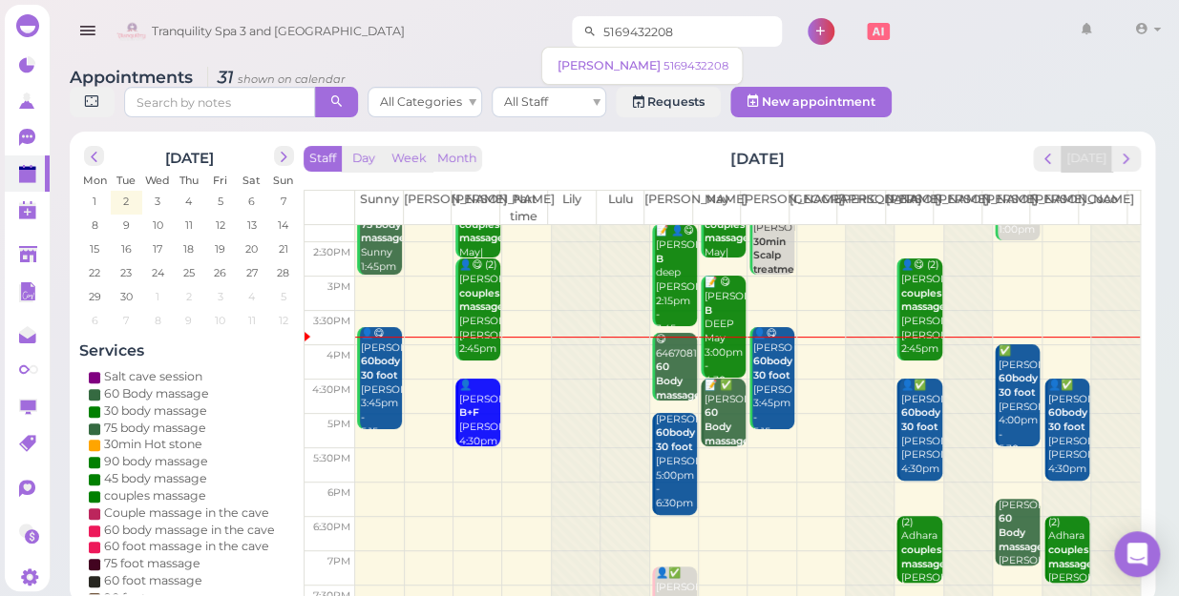
click at [667, 34] on input "5169432208" at bounding box center [688, 31] width 185 height 31
type input "5"
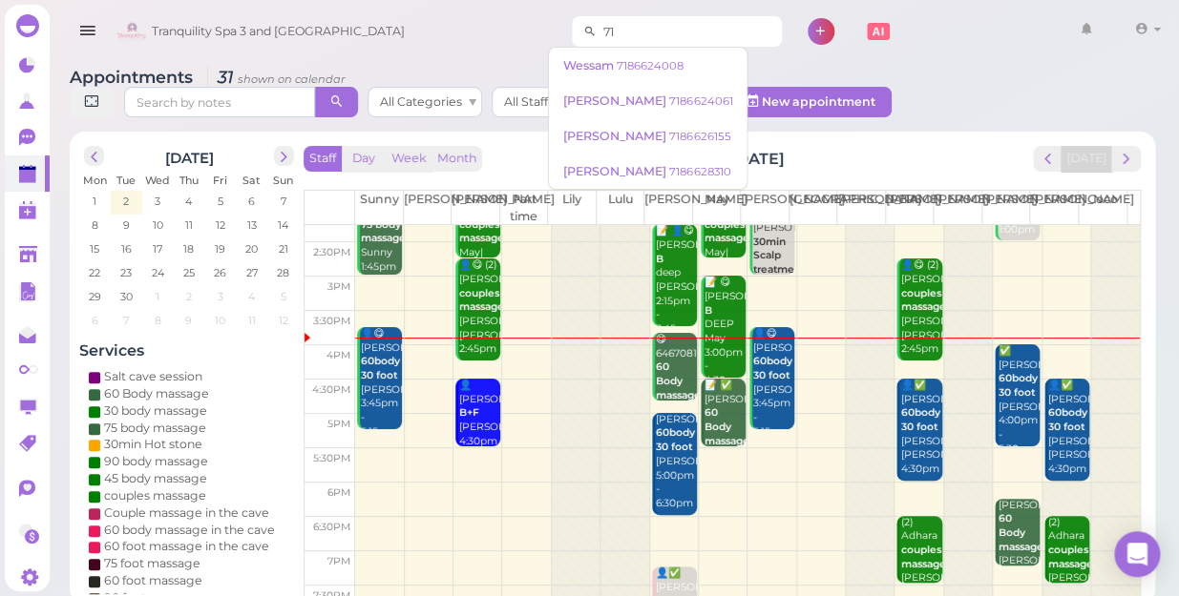
type input "7"
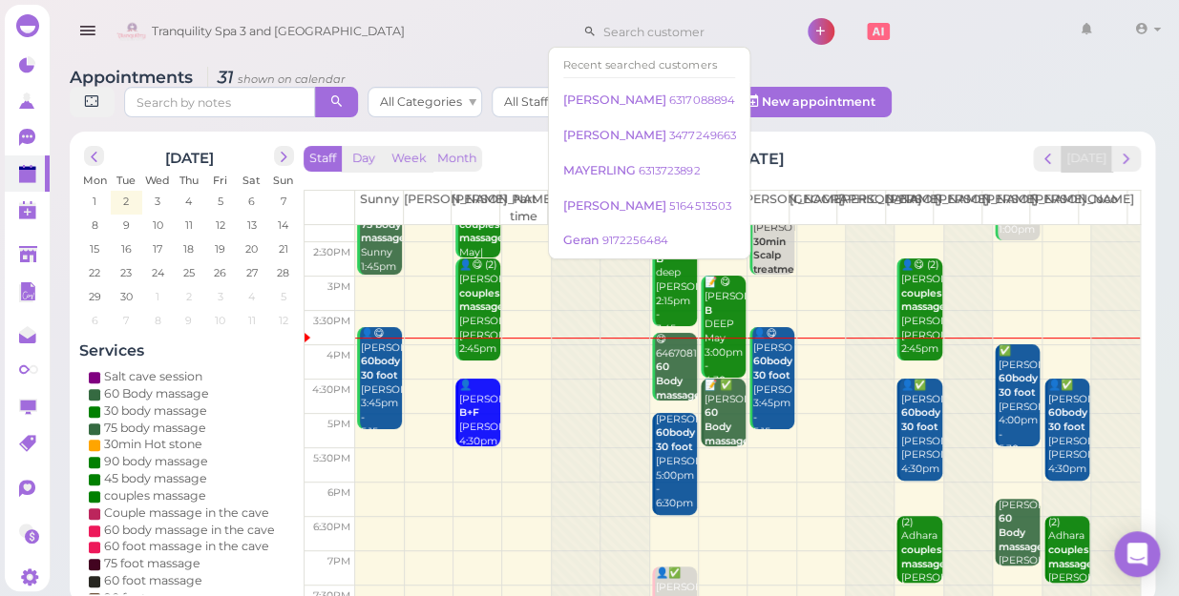
click at [919, 21] on div "Tranquility Spa 3 and Salt Cave 1 Account Refer Friends" at bounding box center [639, 32] width 1055 height 54
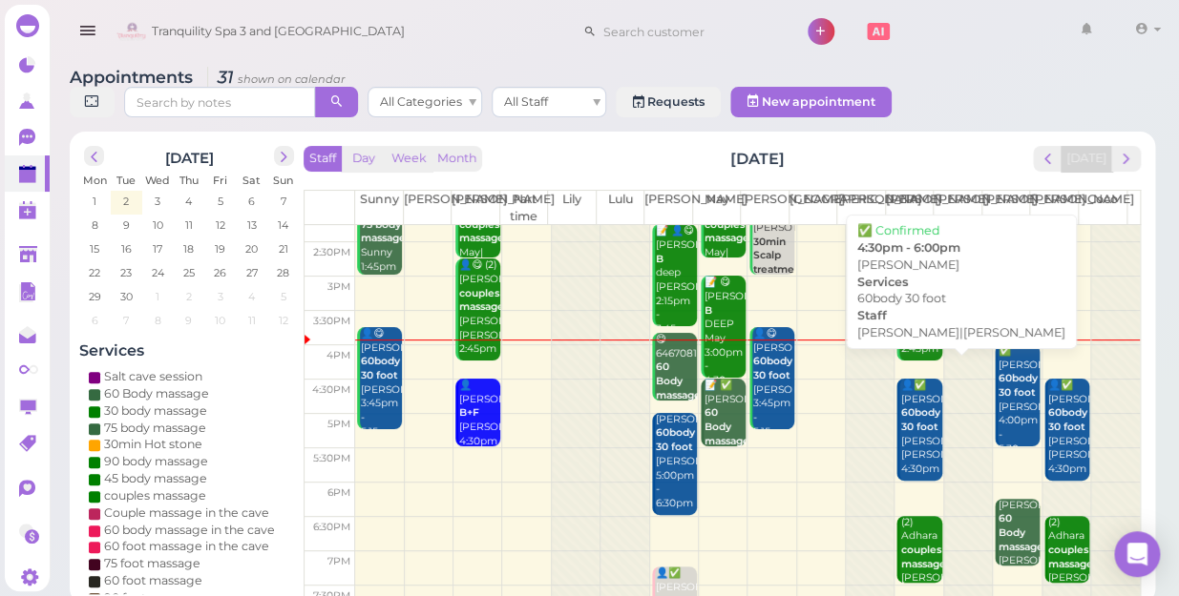
click at [906, 427] on div "👤✅ Anna 60body 30 foot Helen|Tina 4:30pm - 6:00pm" at bounding box center [920, 442] width 42 height 126
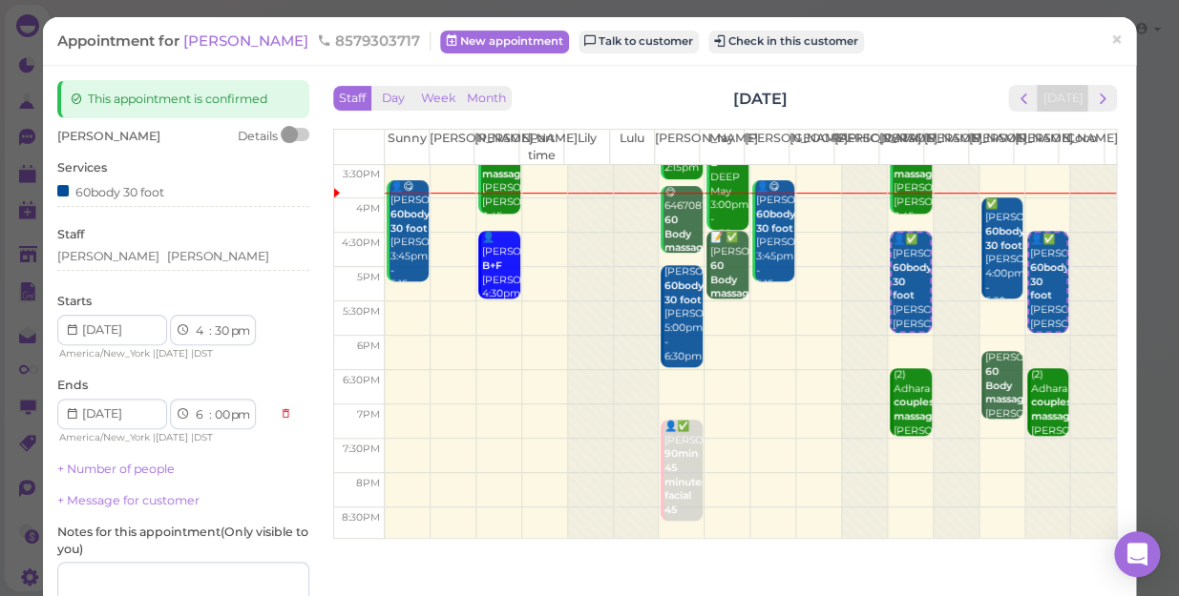
scroll to position [258, 0]
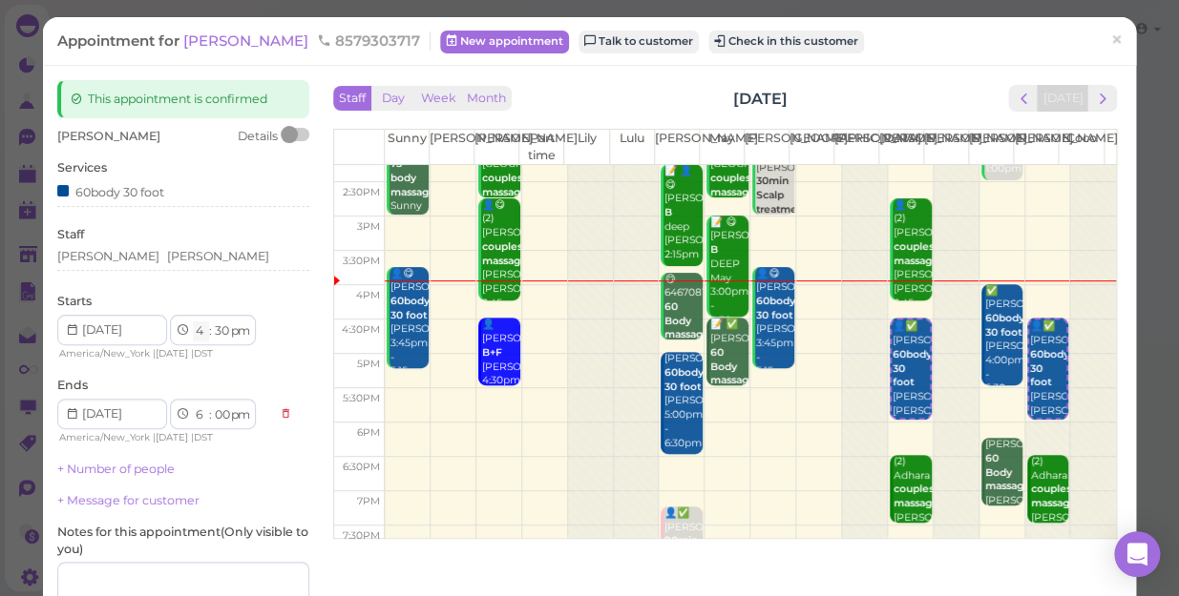
click at [200, 333] on select "1 2 3 4 5 6 7 8 9 10 11 12" at bounding box center [201, 332] width 16 height 20
select select "5"
click at [193, 322] on select "1 2 3 4 5 6 7 8 9 10 11 12" at bounding box center [201, 332] width 16 height 20
select select "7"
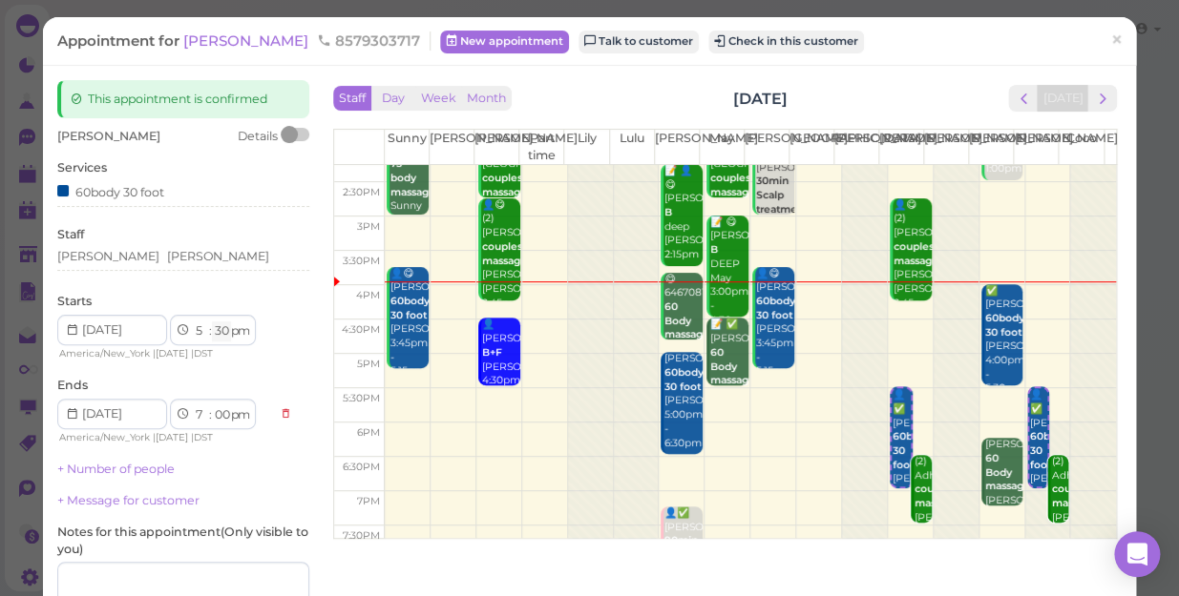
click at [225, 330] on select "00 05 10 15 20 25 30 35 40 45 50 55" at bounding box center [221, 332] width 19 height 20
select select "00"
click at [212, 322] on select "00 05 10 15 20 25 30 35 40 45 50 55" at bounding box center [221, 332] width 19 height 20
select select "6"
select select "30"
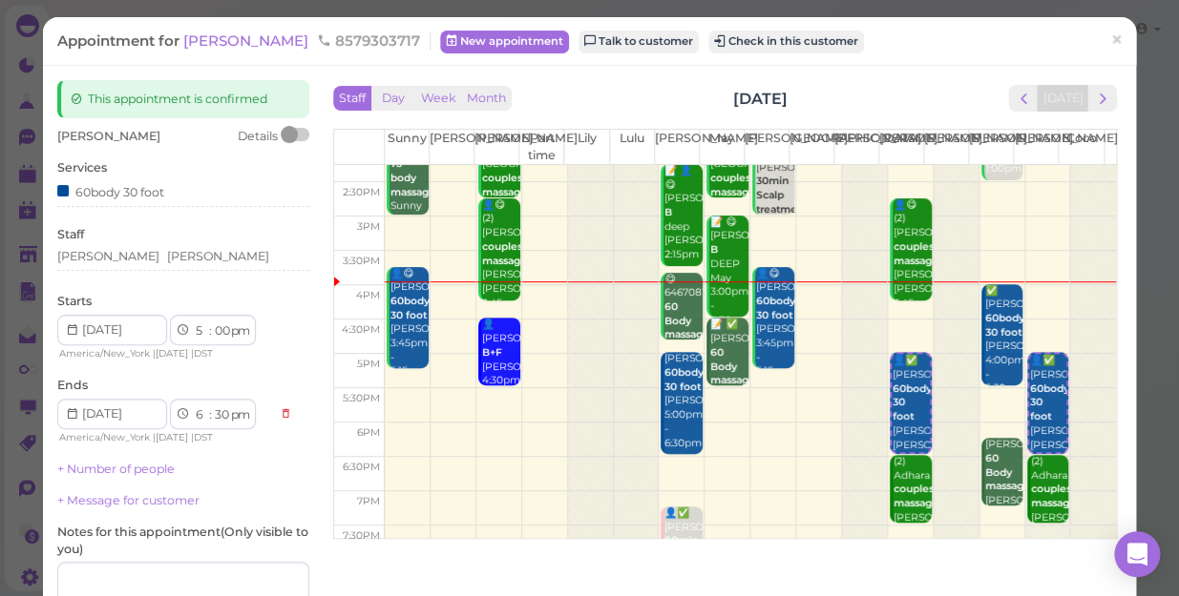
scroll to position [173, 0]
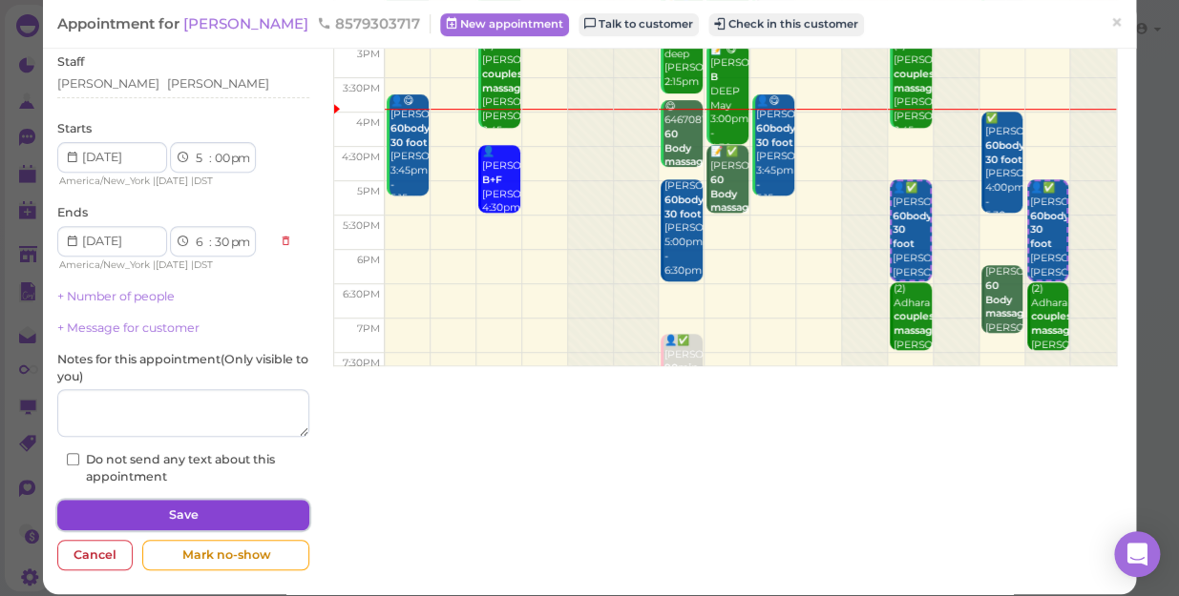
click at [230, 501] on button "Save" at bounding box center [183, 515] width 252 height 31
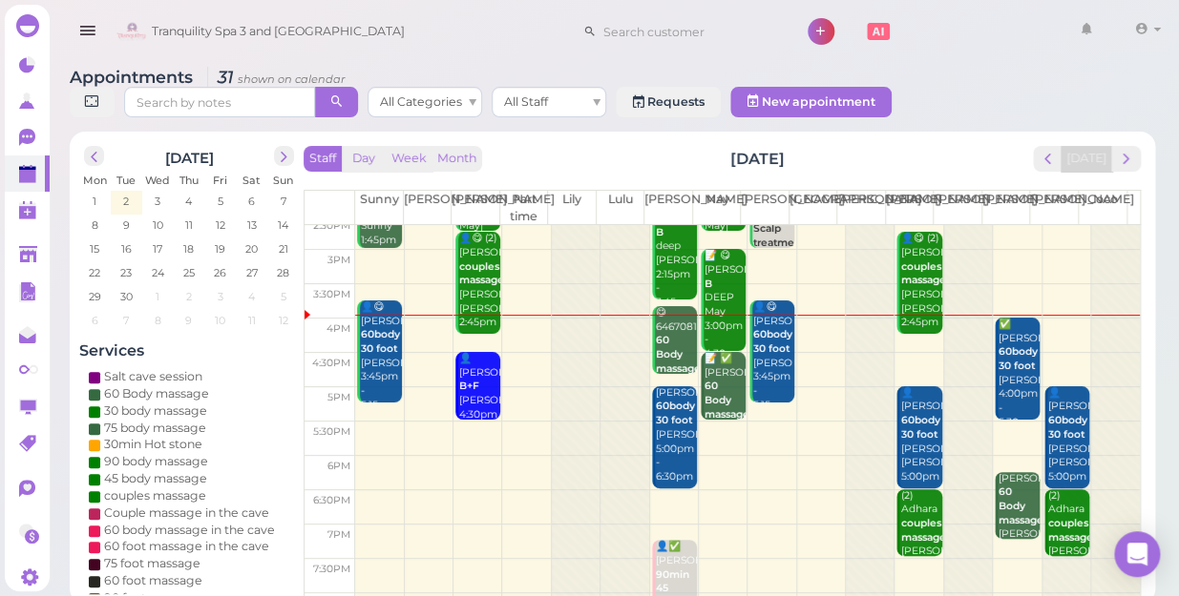
scroll to position [344, 0]
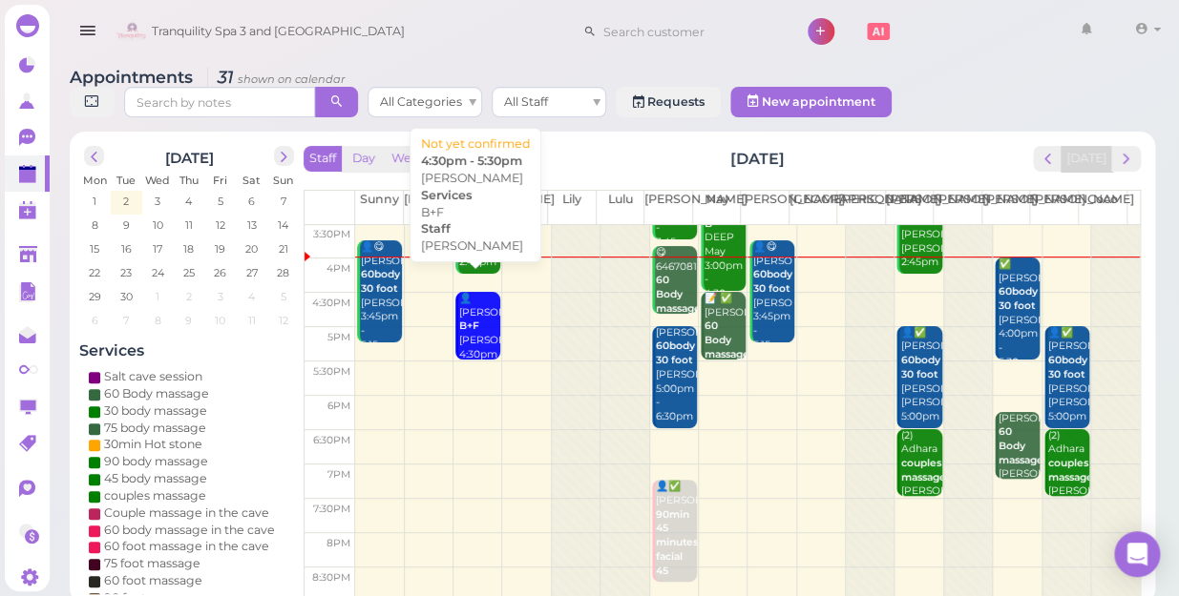
click at [470, 316] on div "👤Elise B+F Nancy 4:30pm - 5:30pm" at bounding box center [479, 341] width 42 height 98
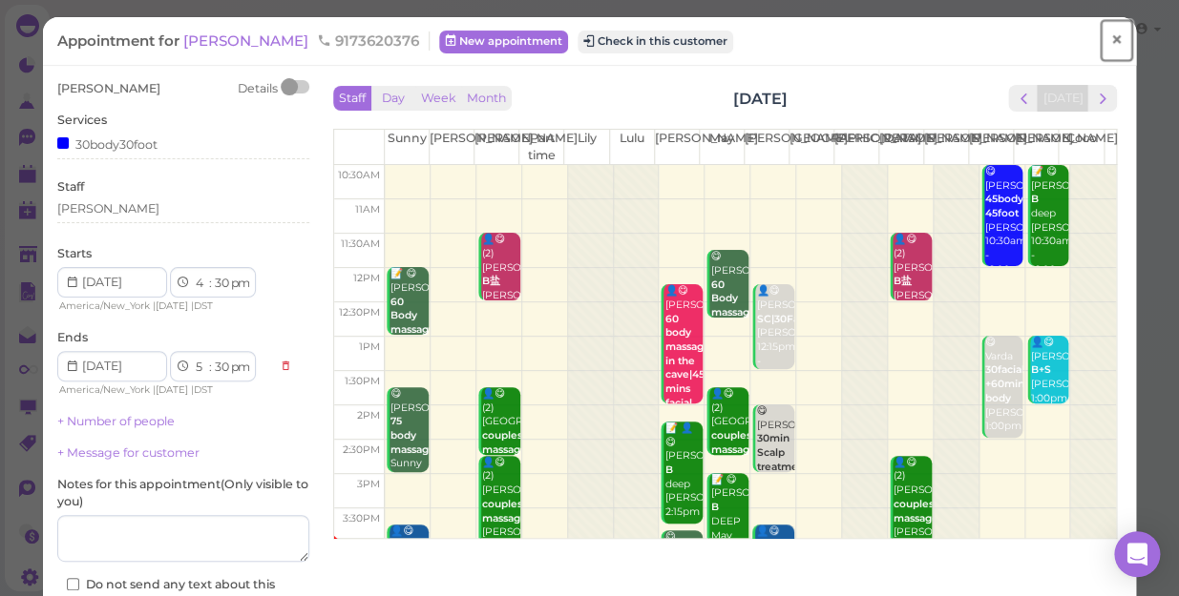
click at [1110, 36] on span "×" at bounding box center [1116, 40] width 12 height 27
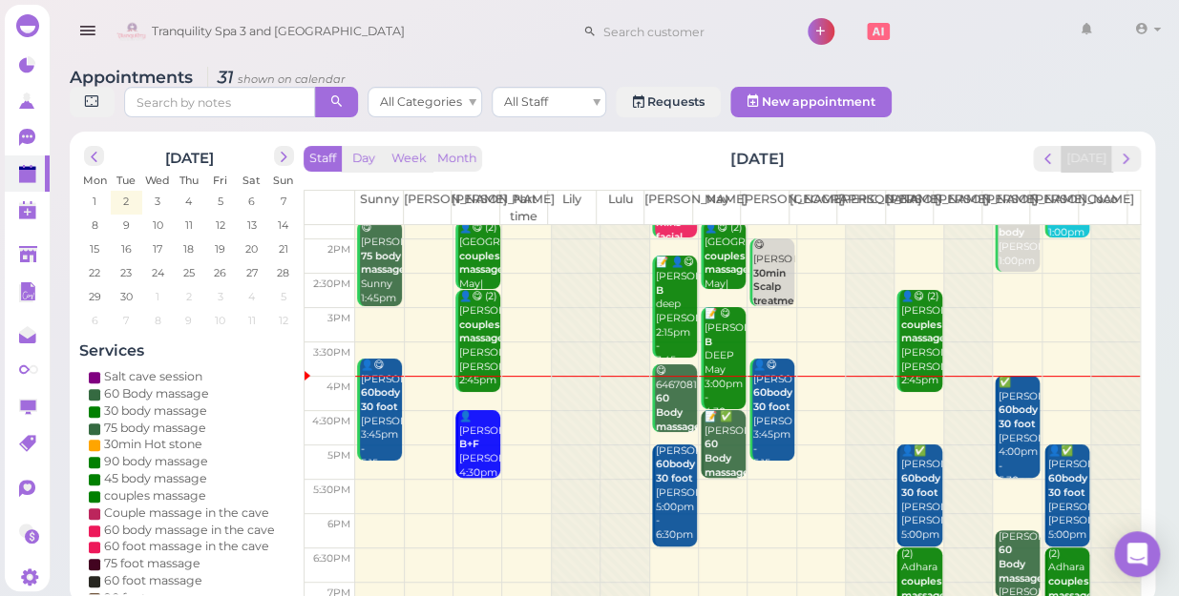
scroll to position [344, 0]
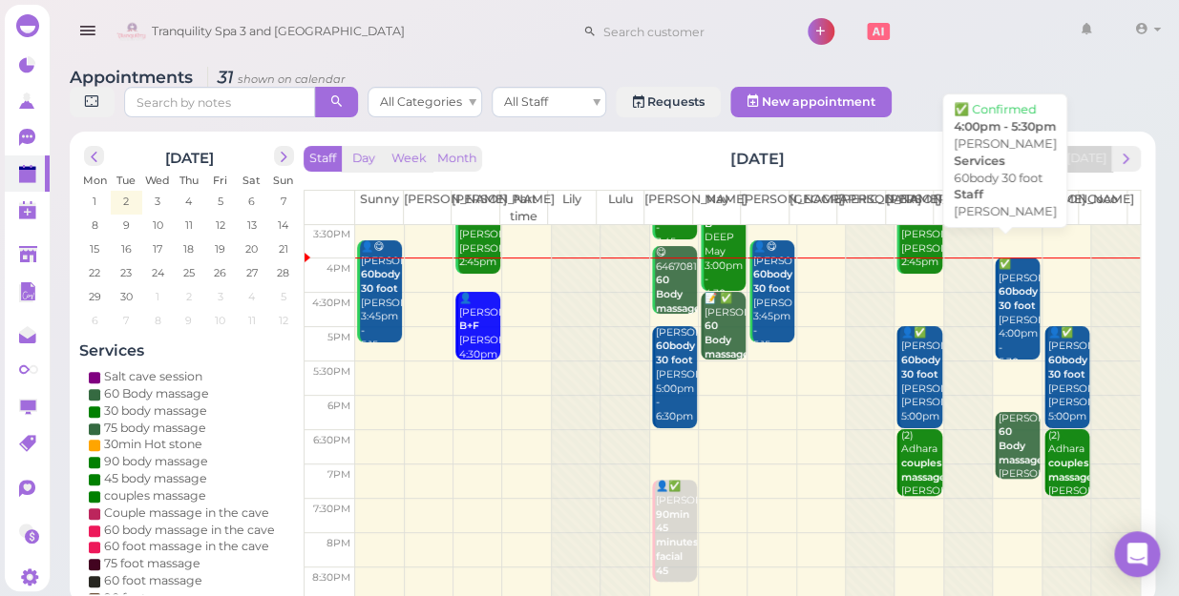
click at [1007, 285] on b "60body 30 foot" at bounding box center [1017, 298] width 39 height 27
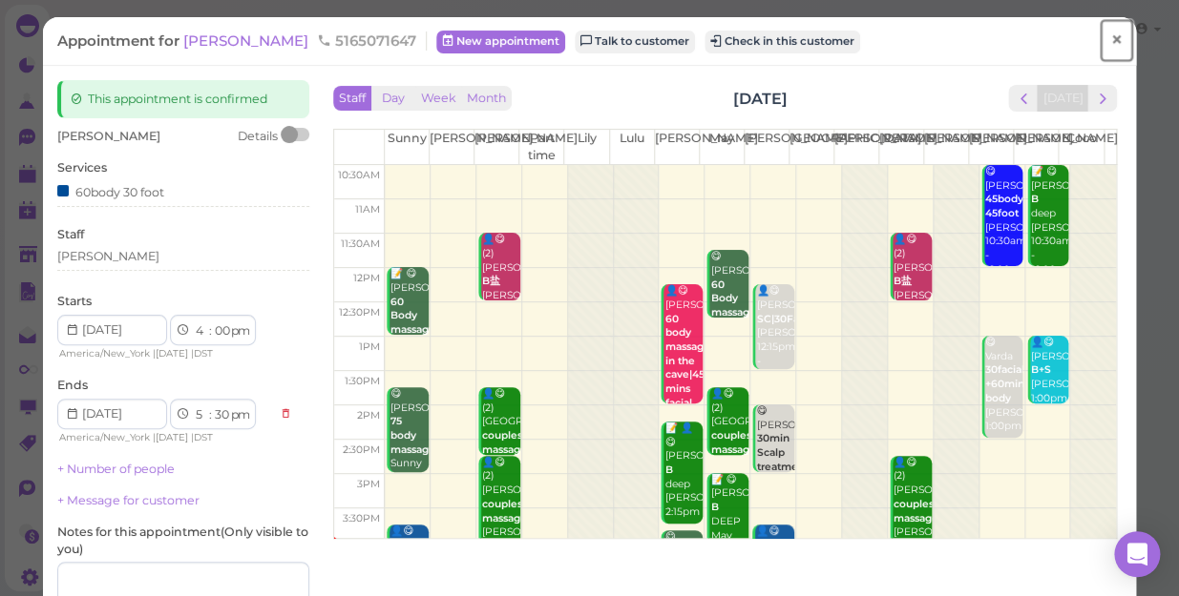
click at [1110, 39] on link "×" at bounding box center [1115, 40] width 35 height 45
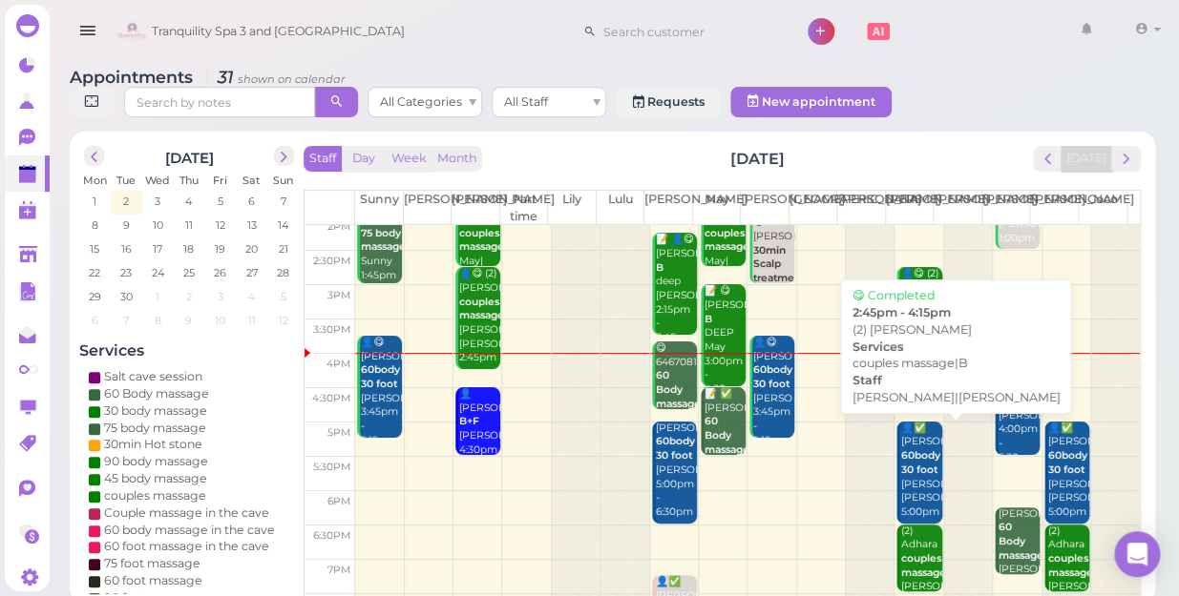
scroll to position [260, 0]
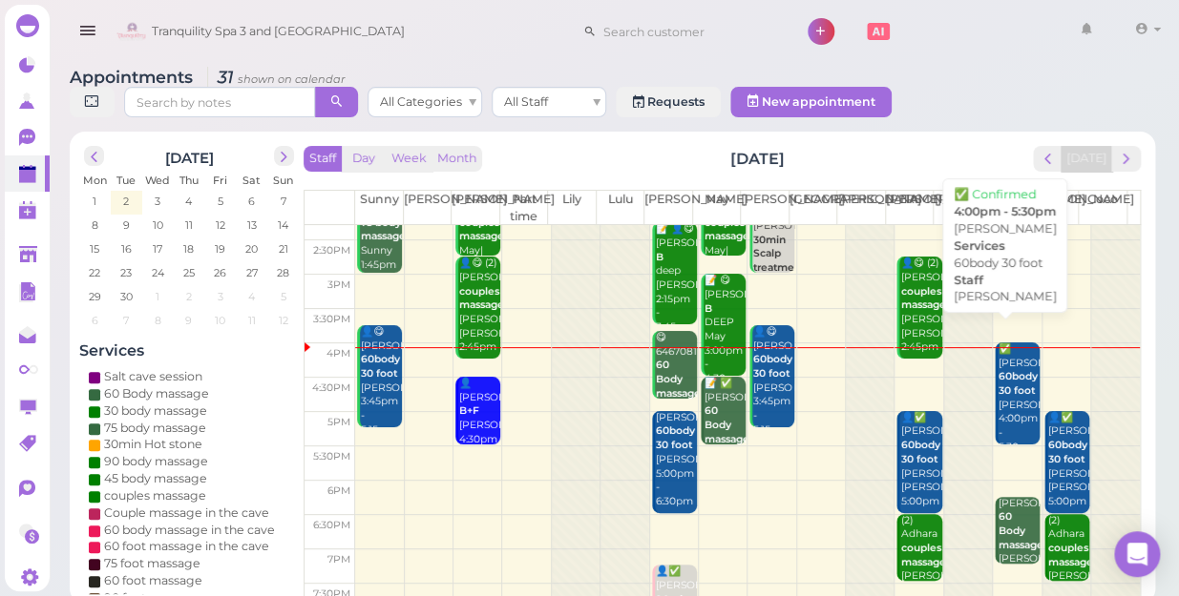
click at [1012, 372] on b "60body 30 foot" at bounding box center [1017, 383] width 39 height 27
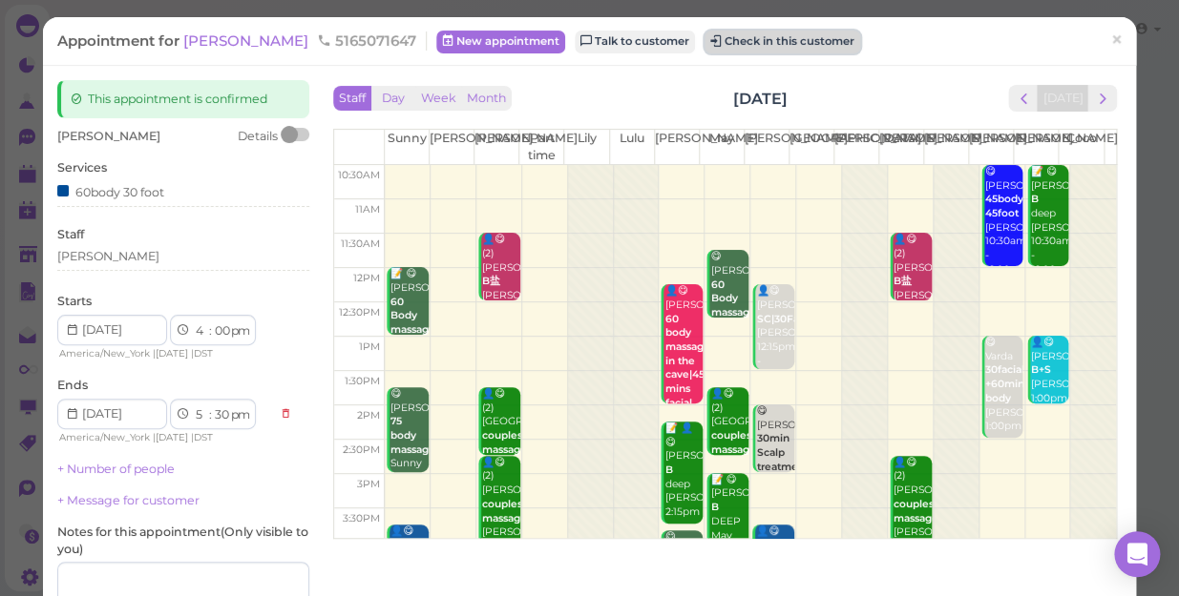
click at [719, 48] on button "Check in this customer" at bounding box center [782, 42] width 156 height 23
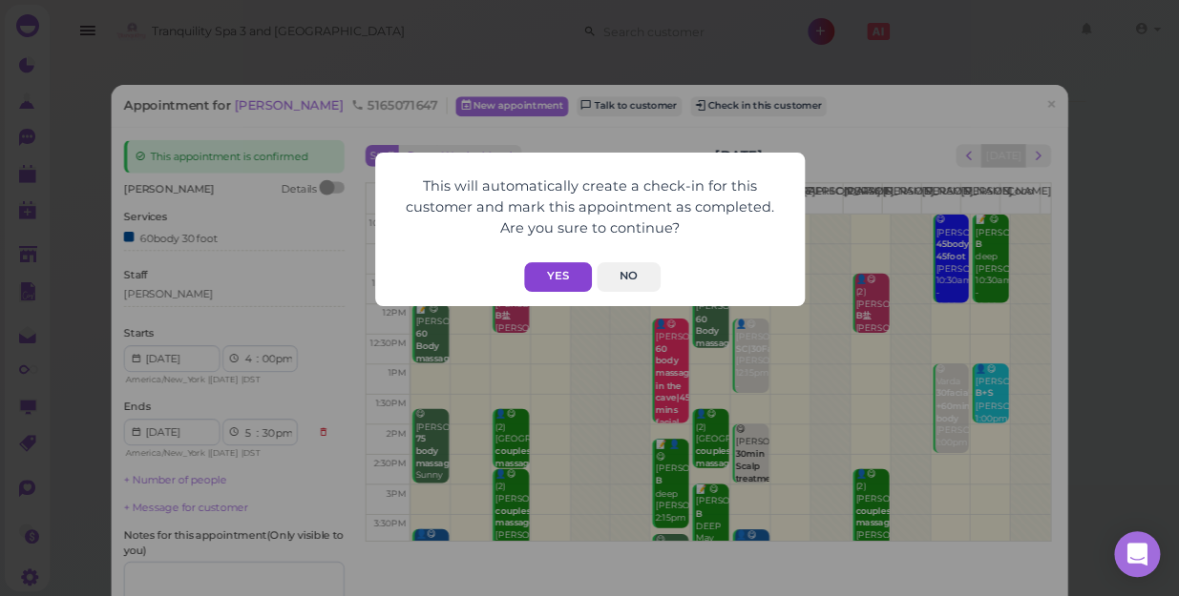
click at [559, 280] on button "Yes" at bounding box center [558, 277] width 68 height 30
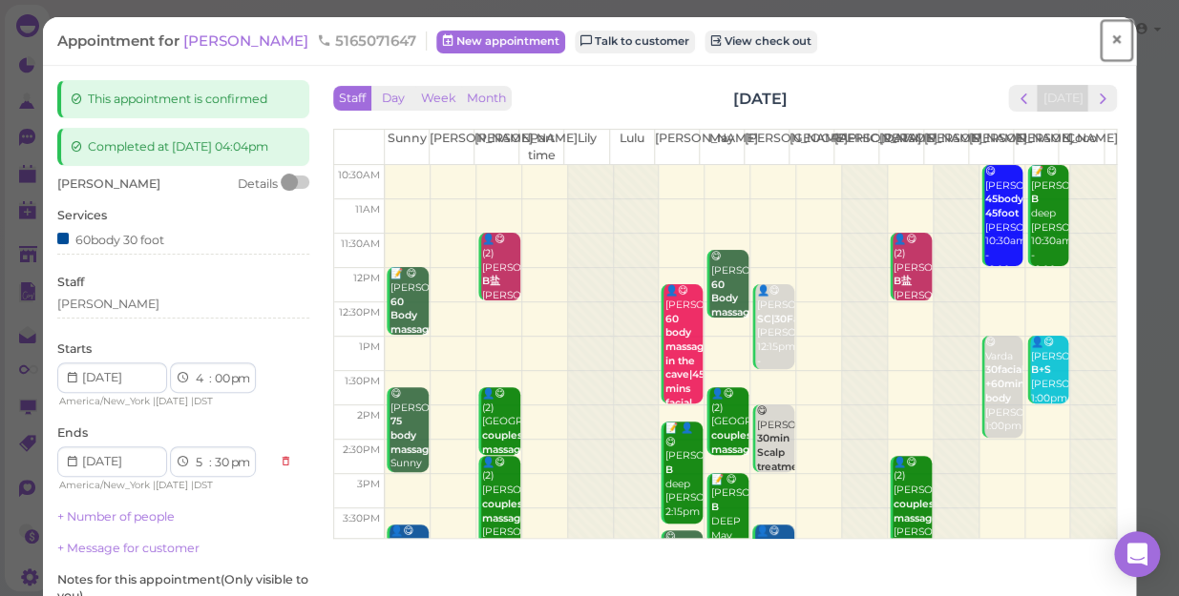
click at [1110, 44] on span "×" at bounding box center [1116, 40] width 12 height 27
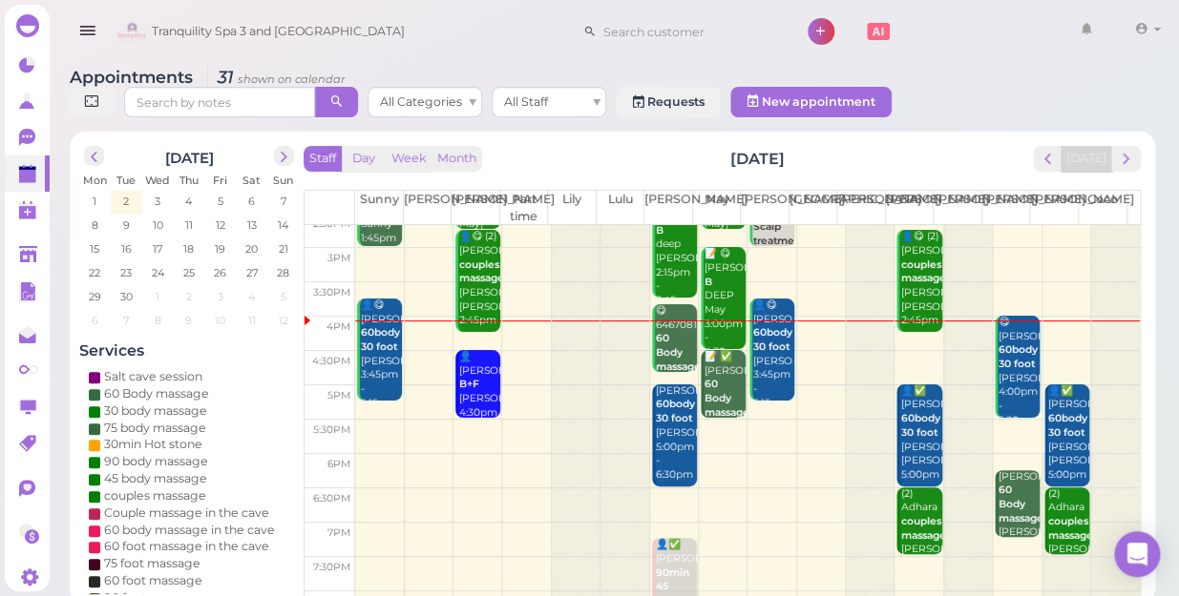
scroll to position [344, 0]
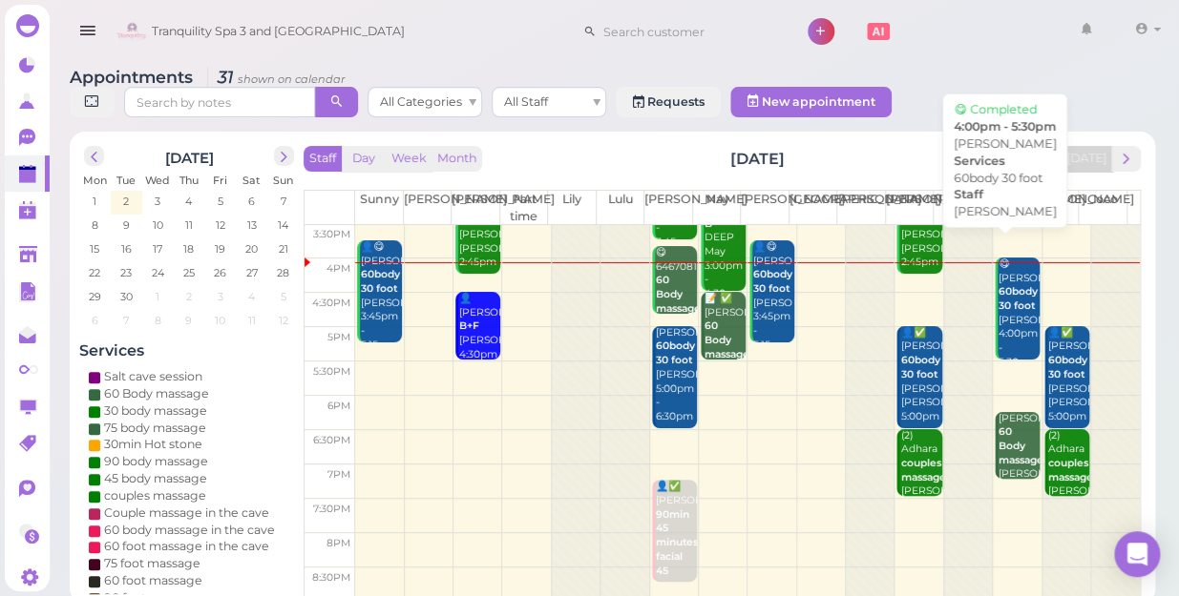
click at [1002, 301] on div "😋 Jennifer 60body 30 foot Linda 4:00pm - 5:30pm" at bounding box center [1018, 314] width 42 height 113
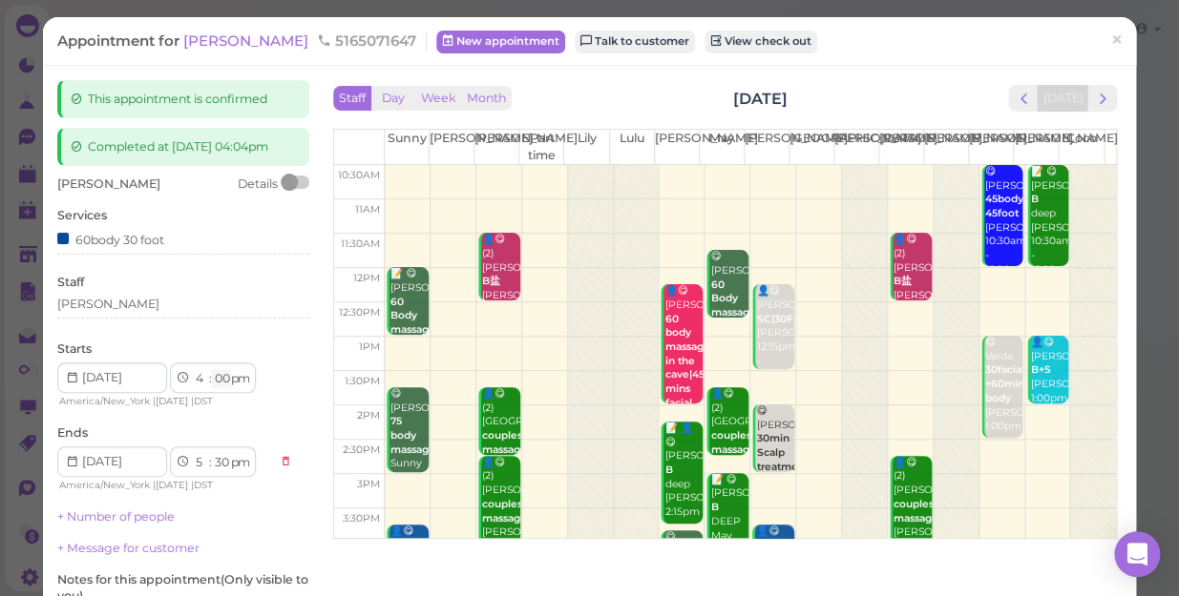
click at [219, 389] on select "00 05 10 15 20 25 30 35 40 45 50 55" at bounding box center [221, 379] width 19 height 20
select select "15"
click at [212, 386] on select "00 05 10 15 20 25 30 35 40 45 50 55" at bounding box center [221, 379] width 19 height 20
select select "45"
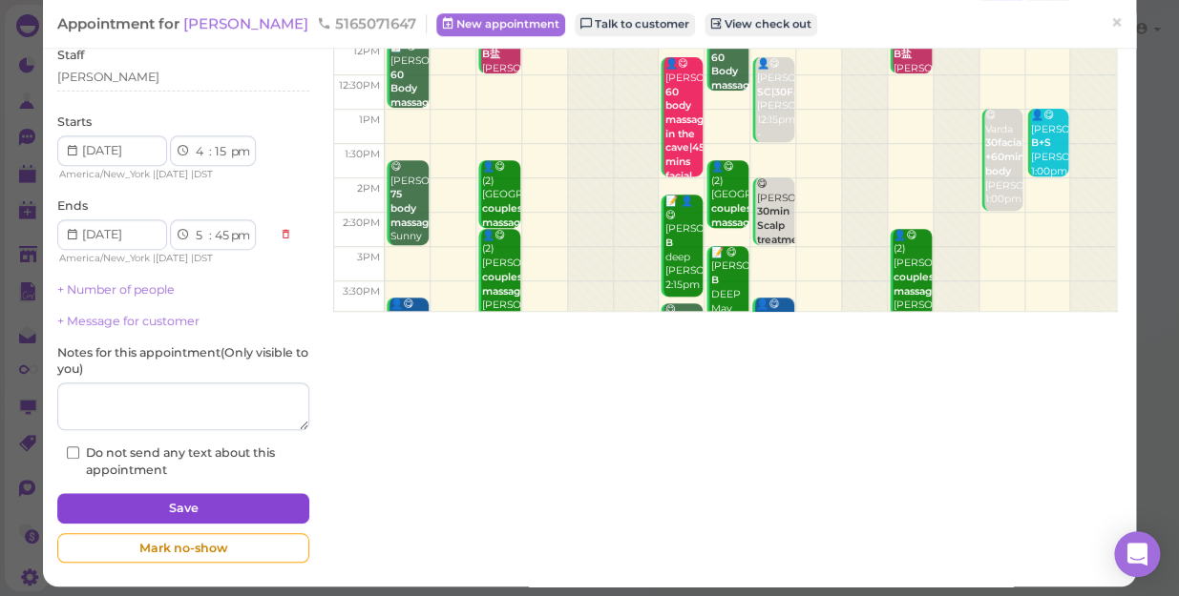
scroll to position [250, 0]
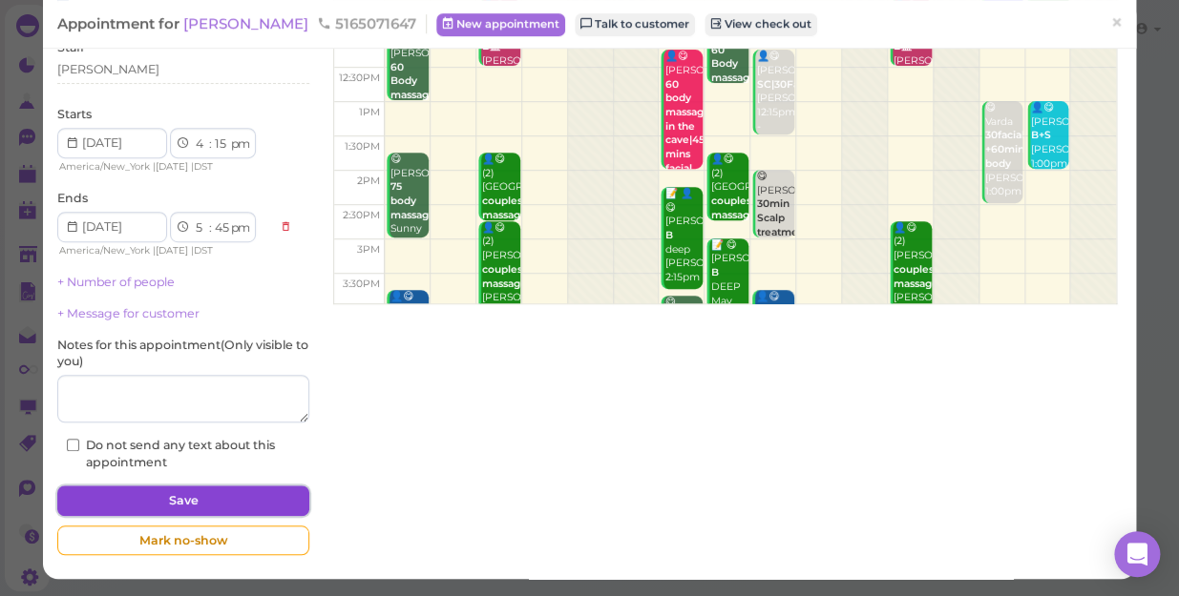
click at [278, 496] on button "Save" at bounding box center [183, 501] width 252 height 31
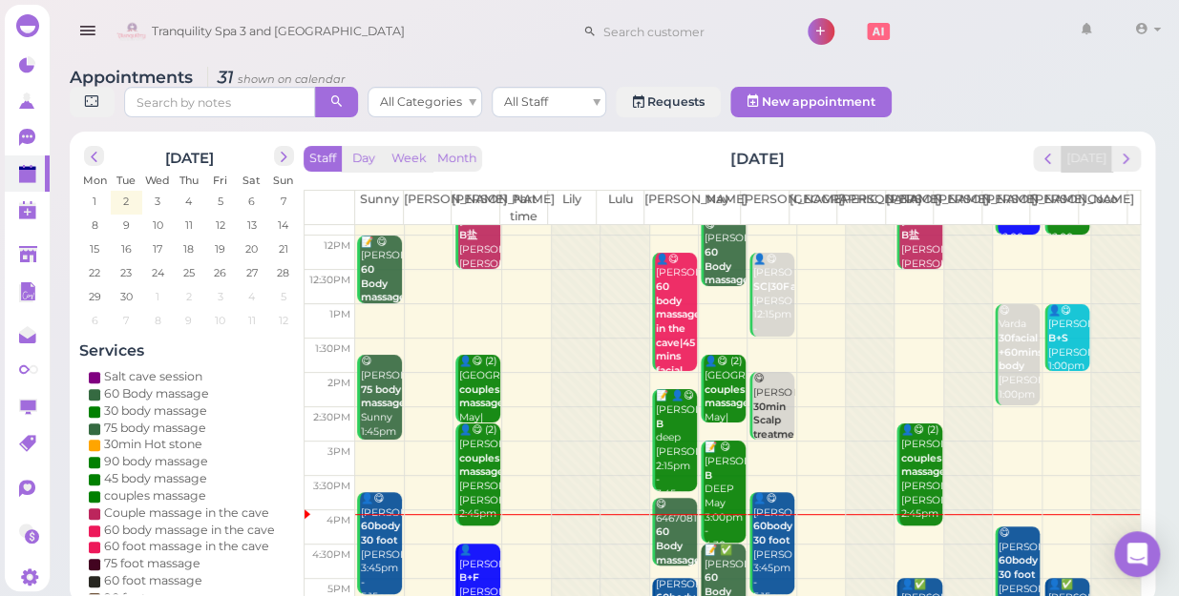
scroll to position [260, 0]
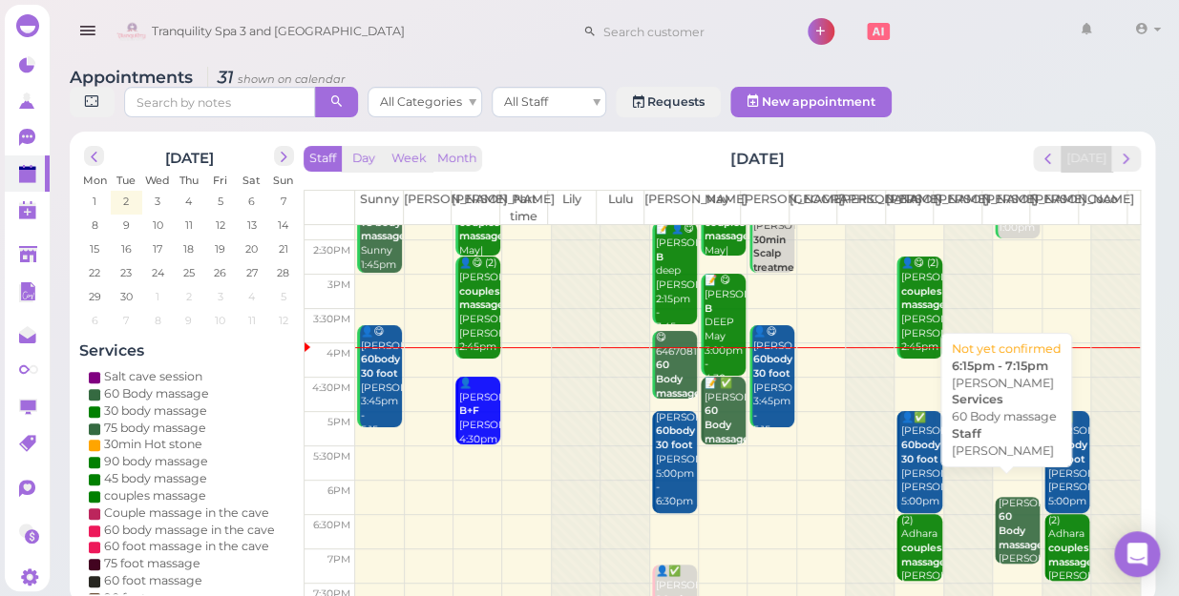
click at [1004, 520] on b "60 Body massage" at bounding box center [1020, 531] width 45 height 40
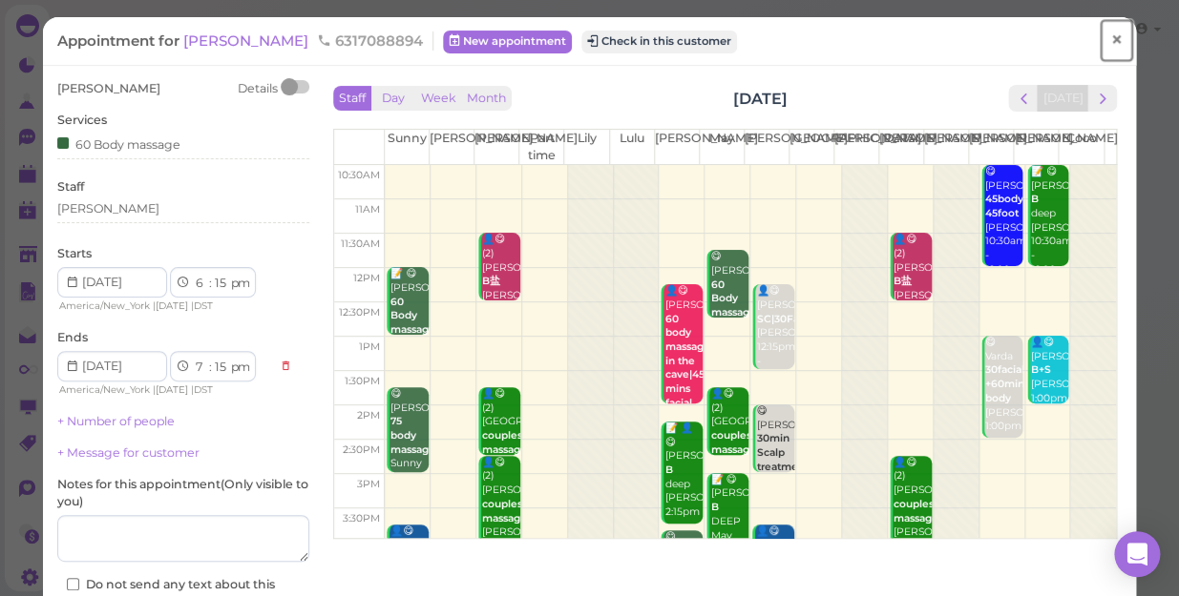
click at [1110, 38] on span "×" at bounding box center [1116, 40] width 12 height 27
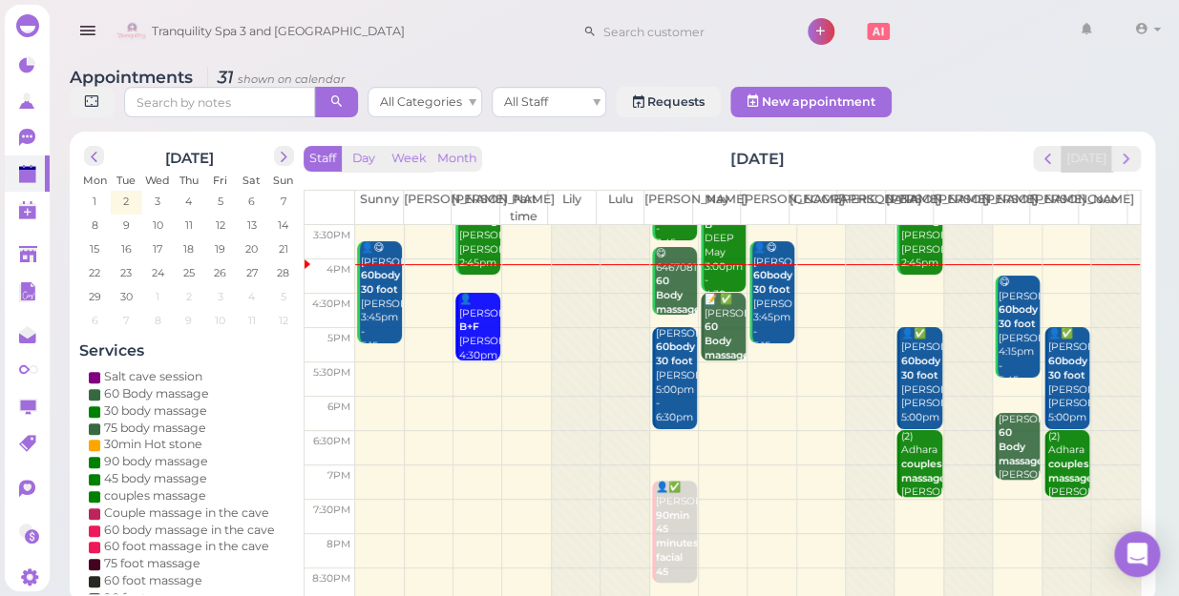
scroll to position [344, 0]
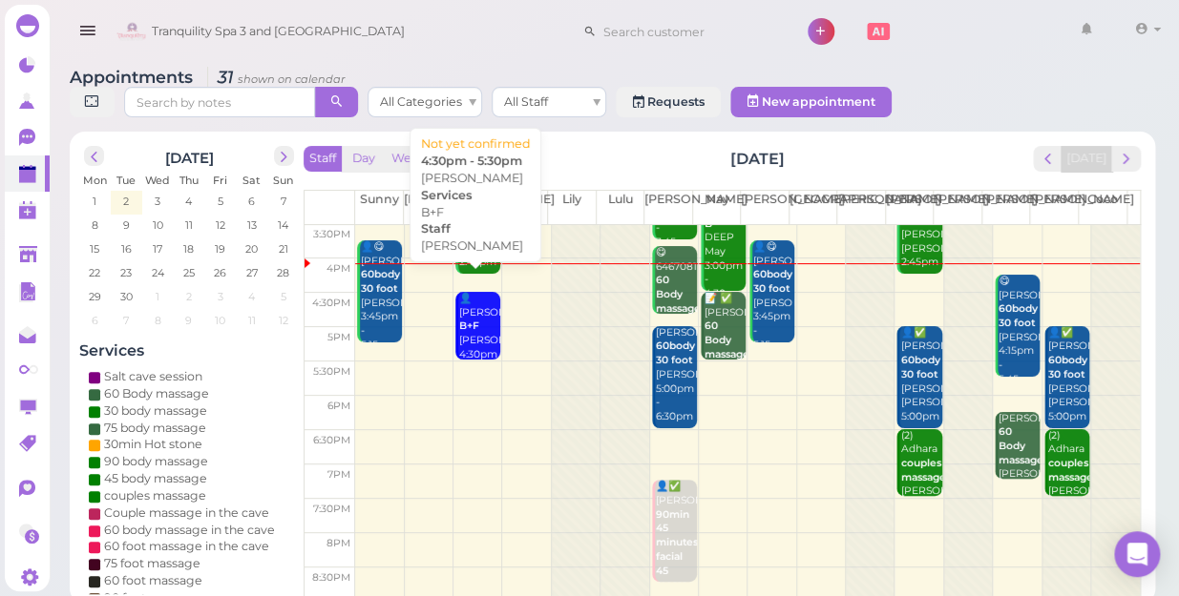
click at [470, 316] on div "👤Elise B+F Nancy 4:30pm - 5:30pm" at bounding box center [479, 341] width 42 height 98
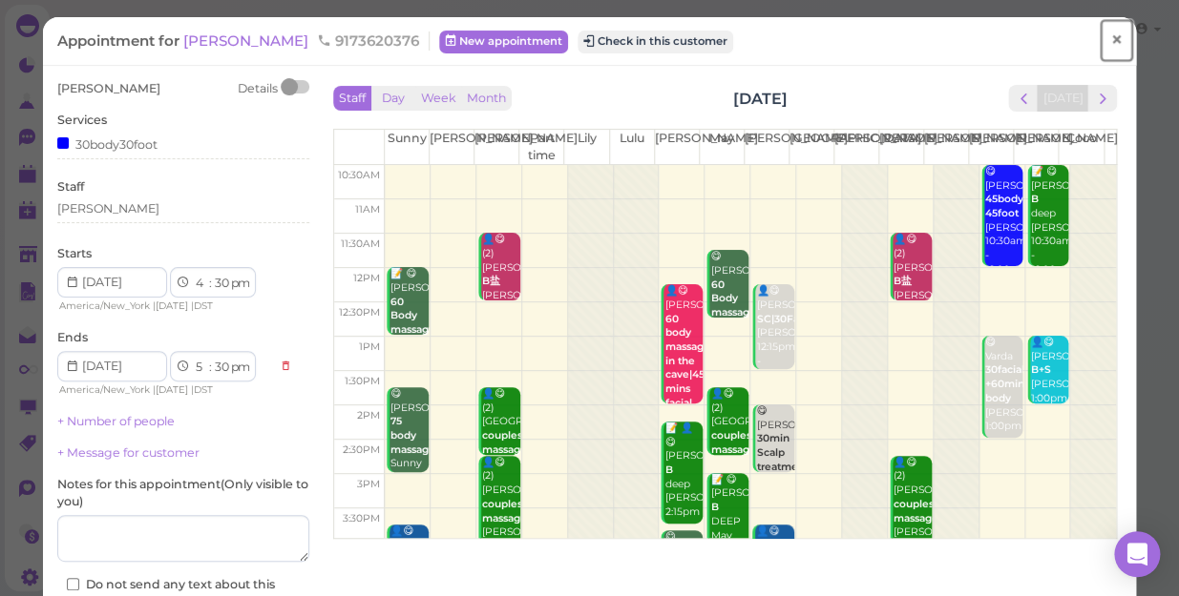
click at [1110, 40] on span "×" at bounding box center [1116, 40] width 12 height 27
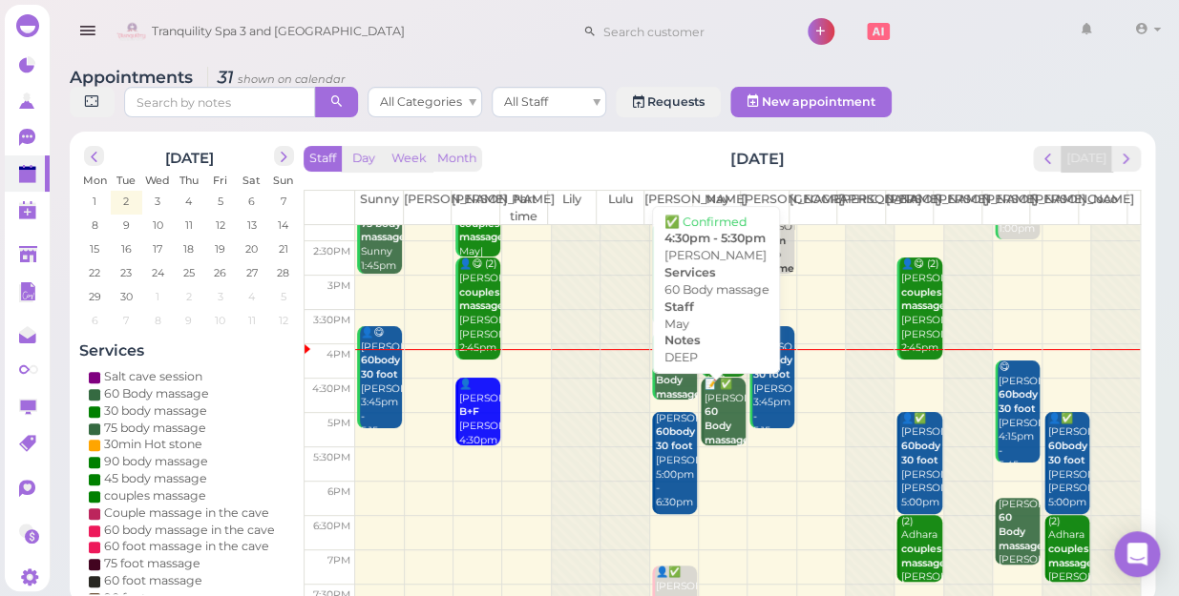
scroll to position [260, 0]
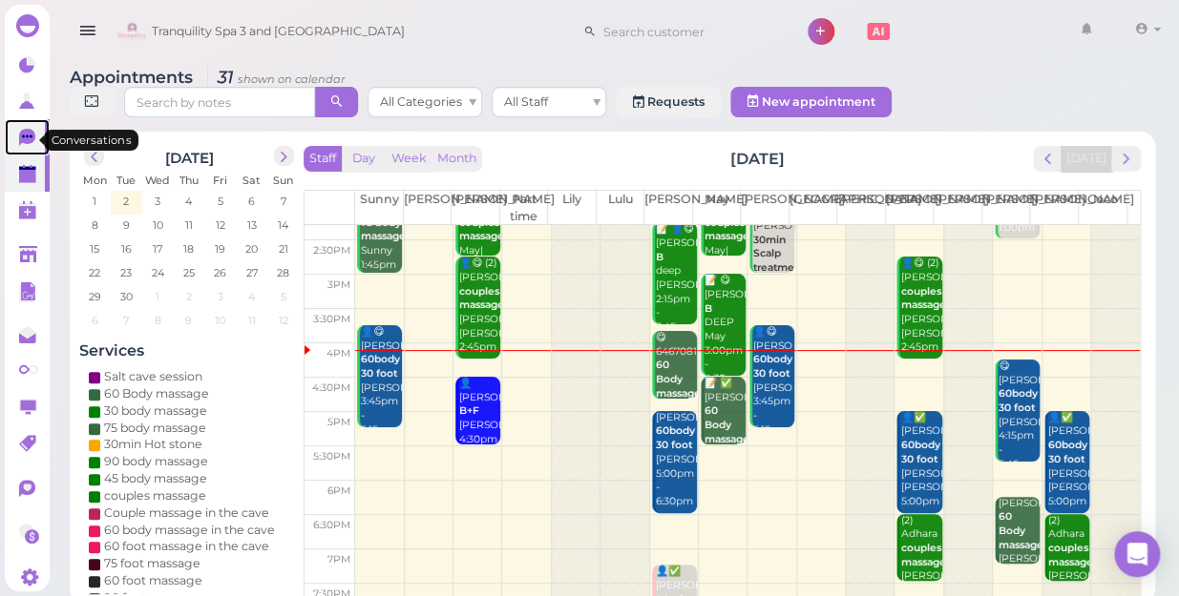
click at [25, 134] on icon at bounding box center [27, 137] width 16 height 17
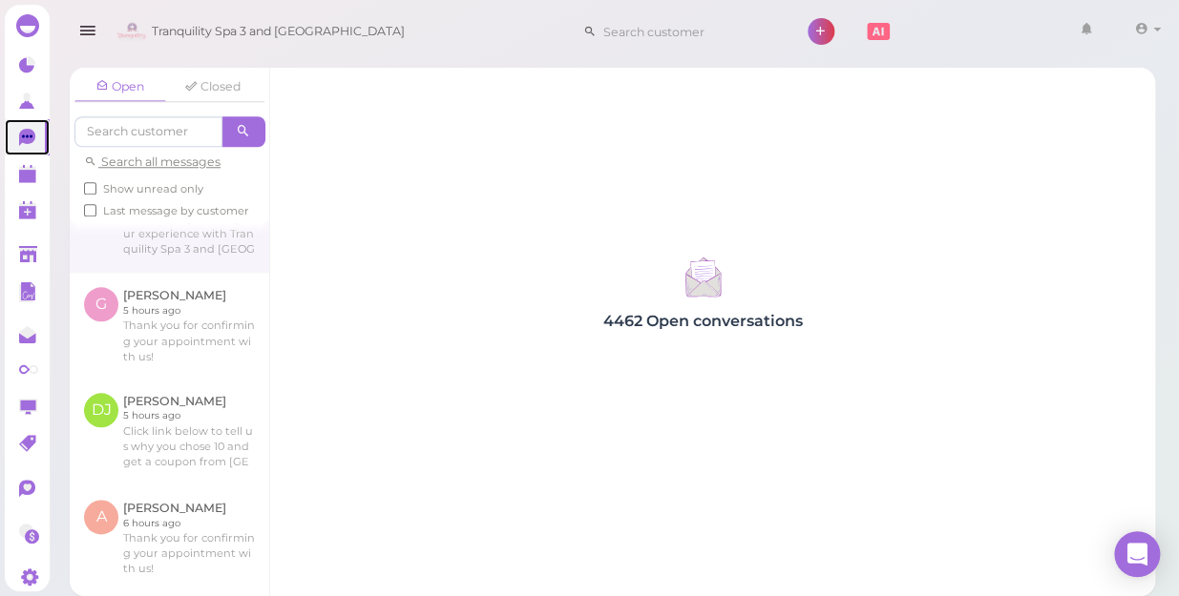
scroll to position [433, 0]
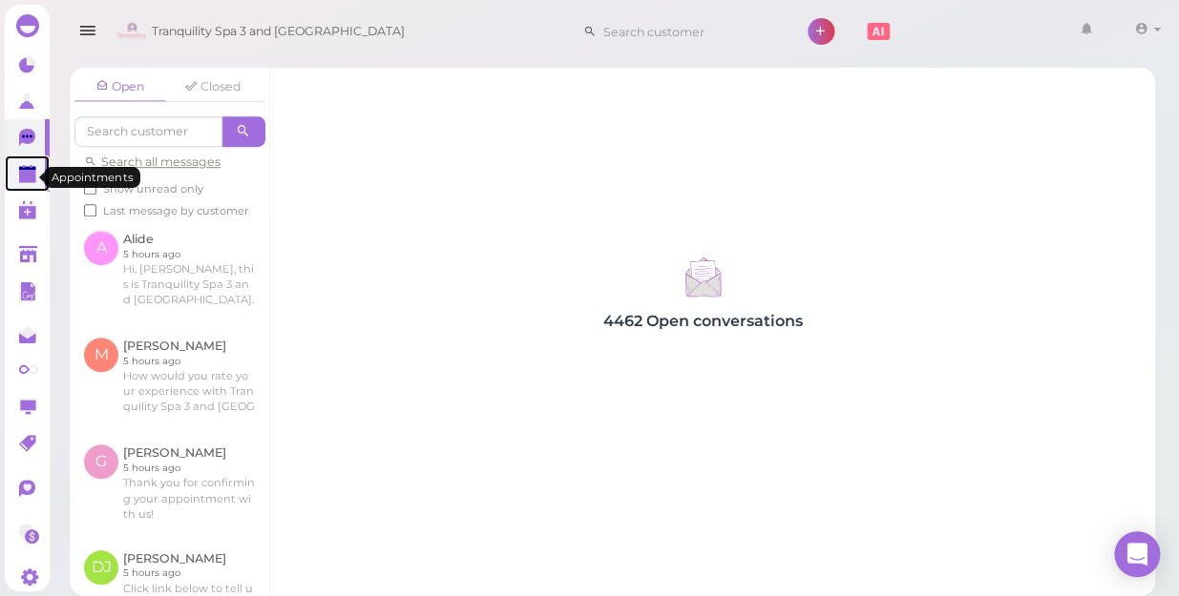
click at [21, 182] on polygon at bounding box center [27, 176] width 17 height 13
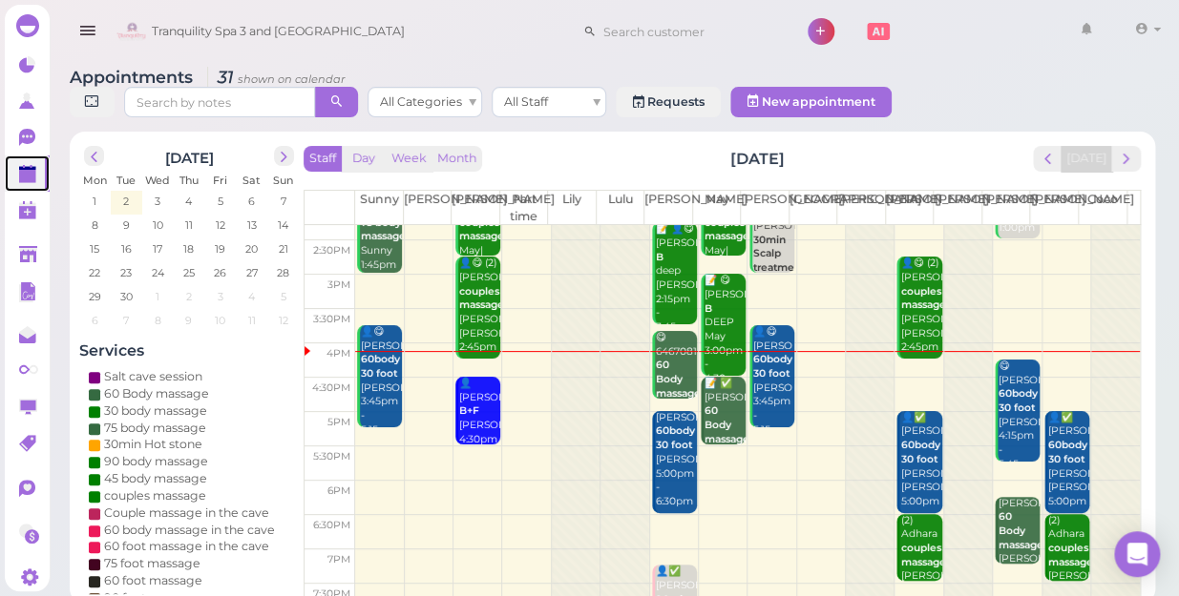
scroll to position [344, 0]
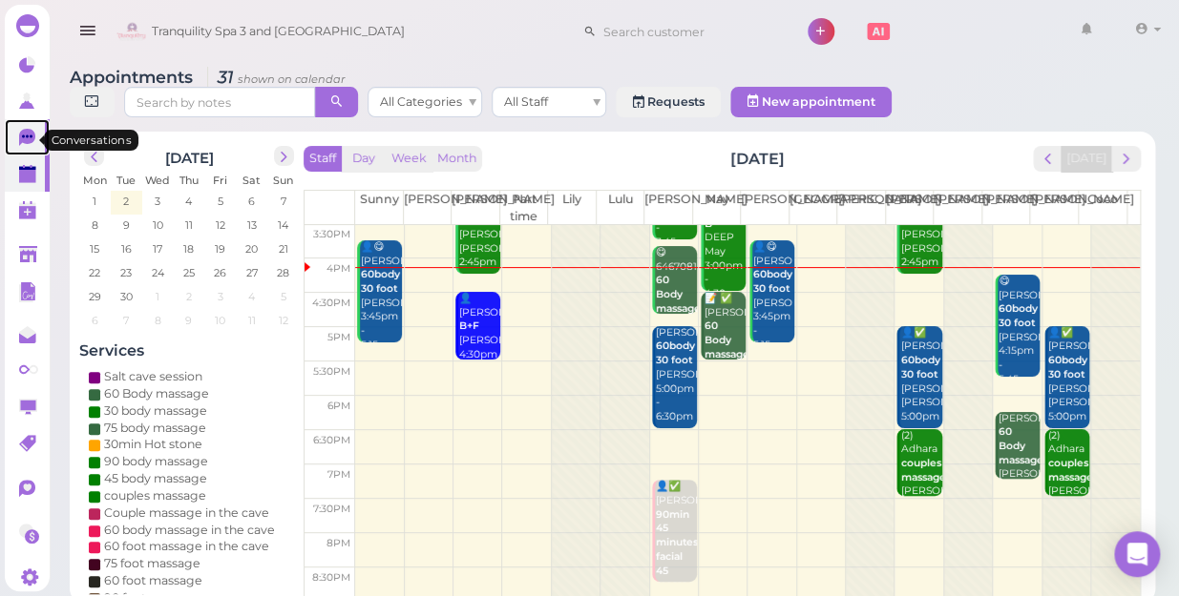
click at [20, 138] on icon at bounding box center [27, 137] width 16 height 17
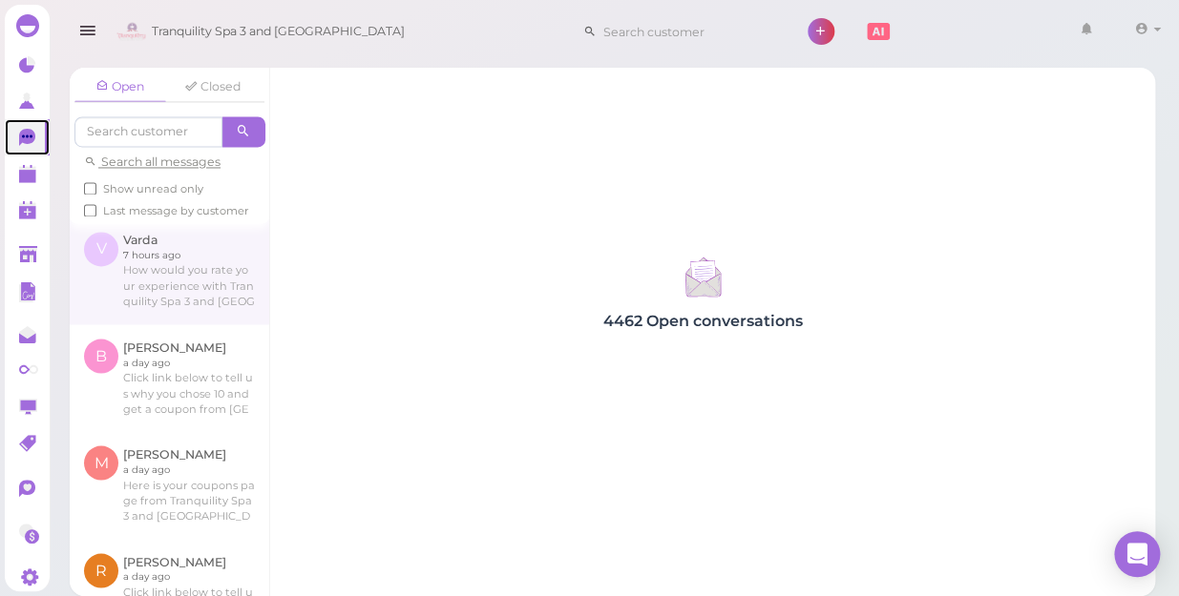
scroll to position [954, 0]
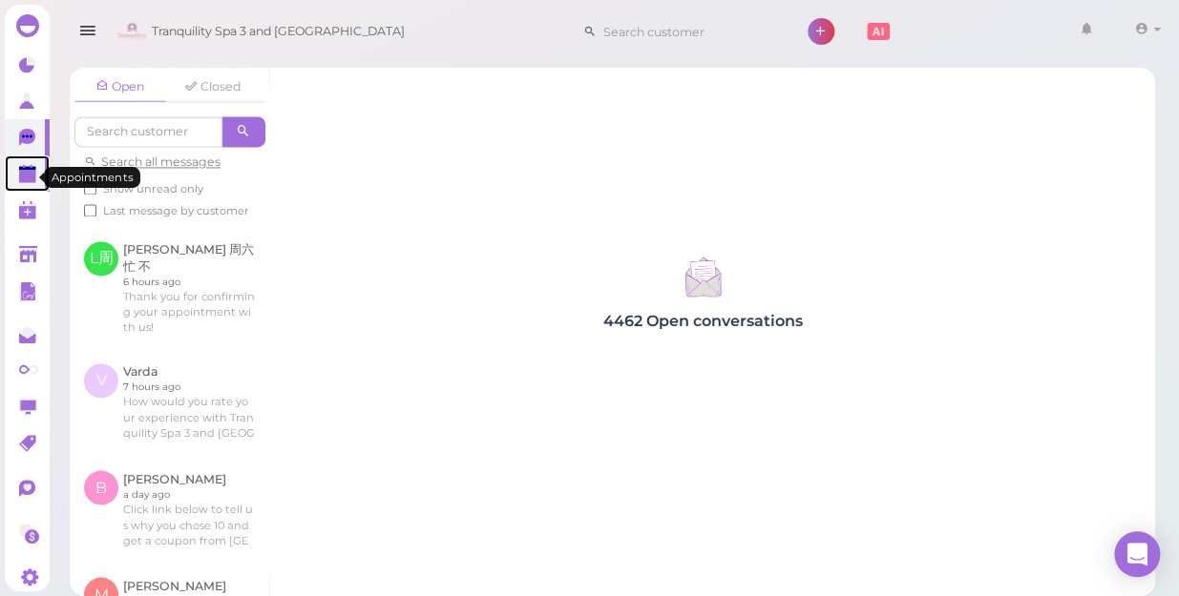
click at [29, 183] on polygon at bounding box center [27, 176] width 17 height 13
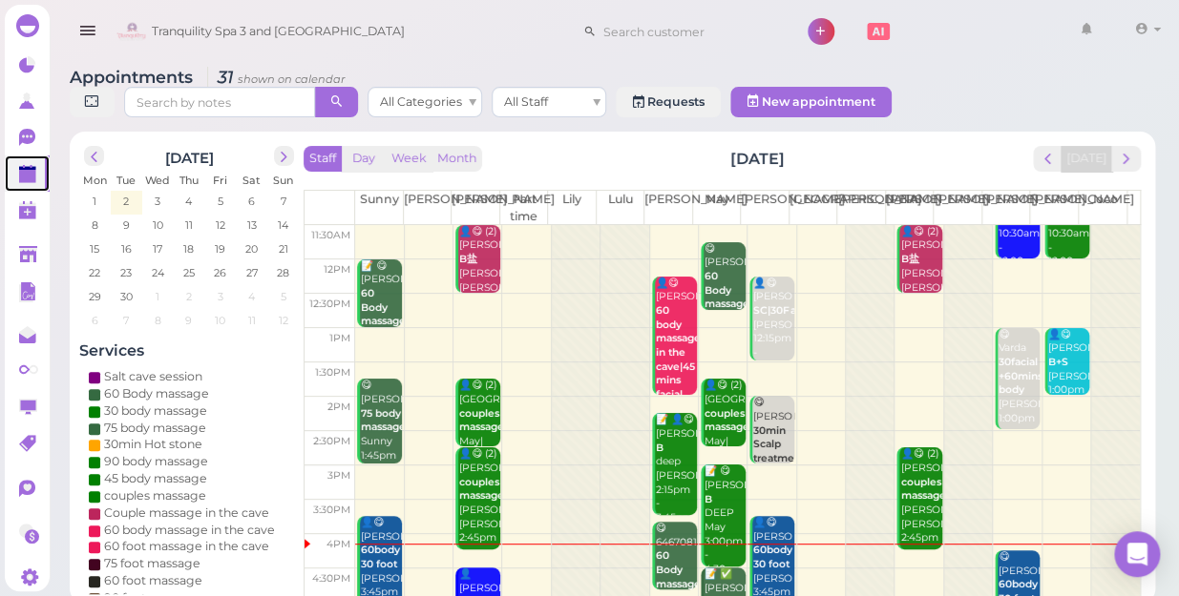
scroll to position [173, 0]
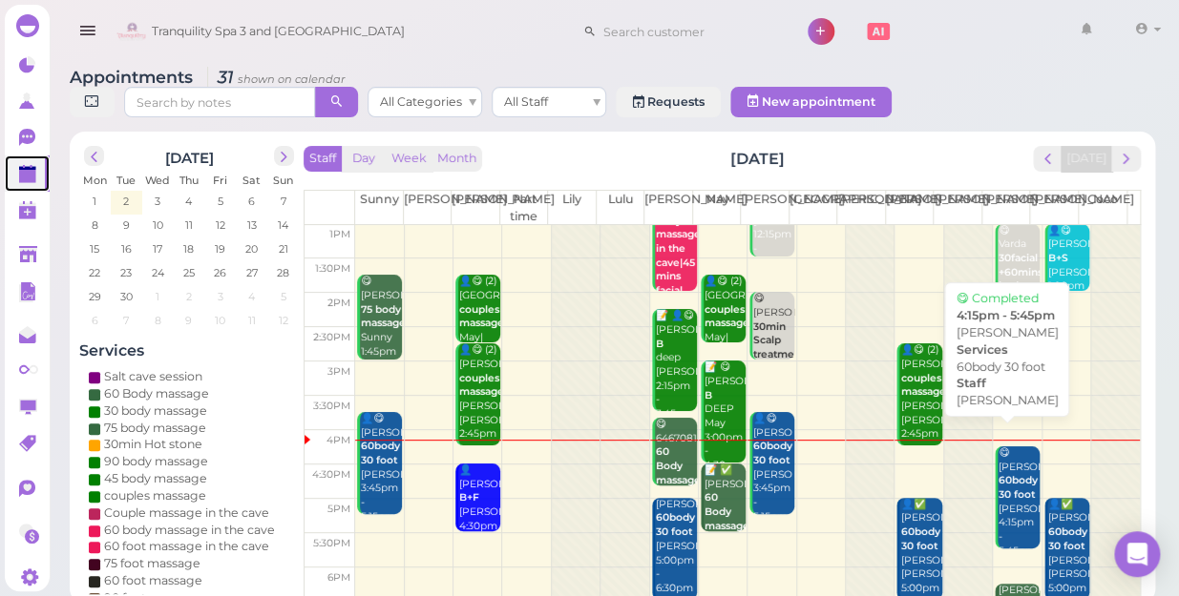
click at [1004, 474] on b "60body 30 foot" at bounding box center [1017, 487] width 39 height 27
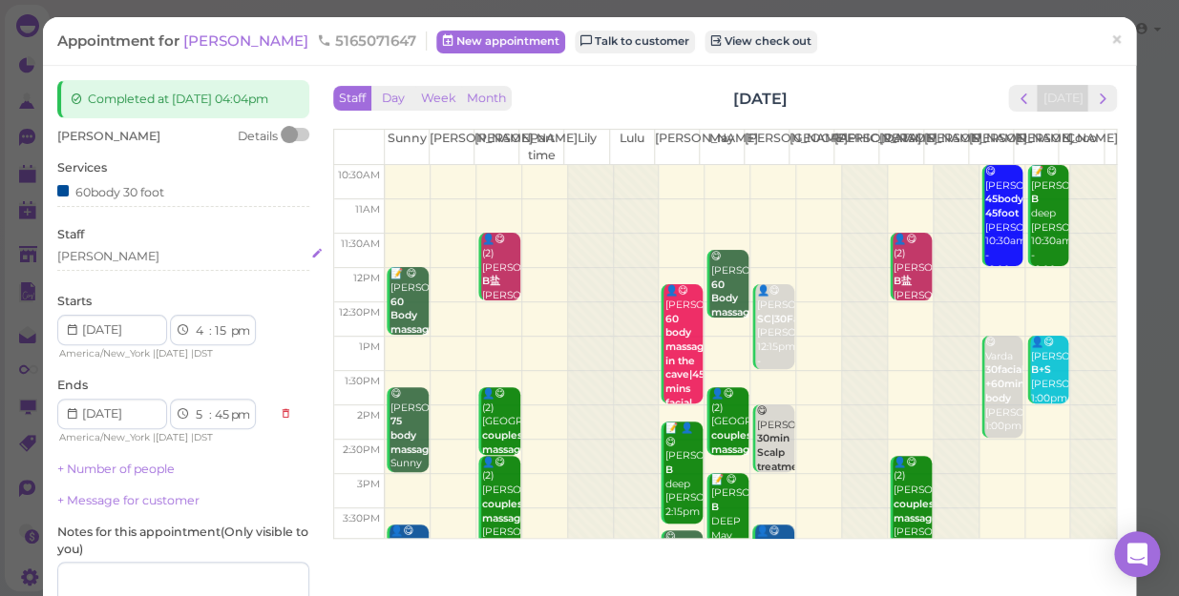
click at [105, 265] on div "[PERSON_NAME]" at bounding box center [183, 256] width 252 height 17
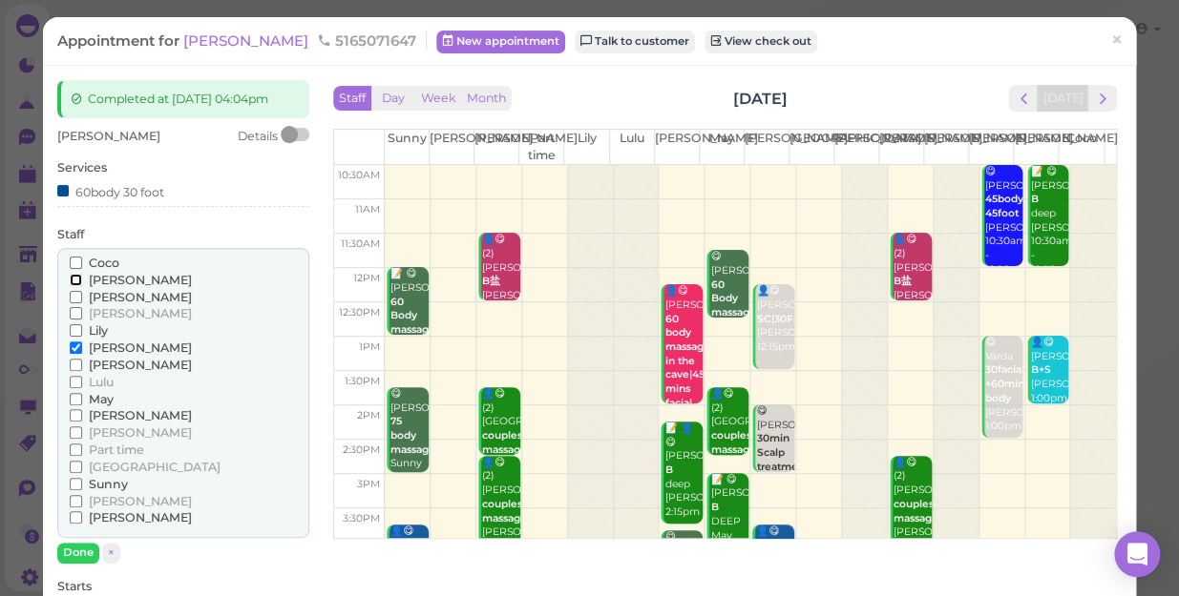
click at [75, 286] on input "[PERSON_NAME]" at bounding box center [76, 280] width 12 height 12
click at [75, 354] on input "[PERSON_NAME]" at bounding box center [76, 348] width 12 height 12
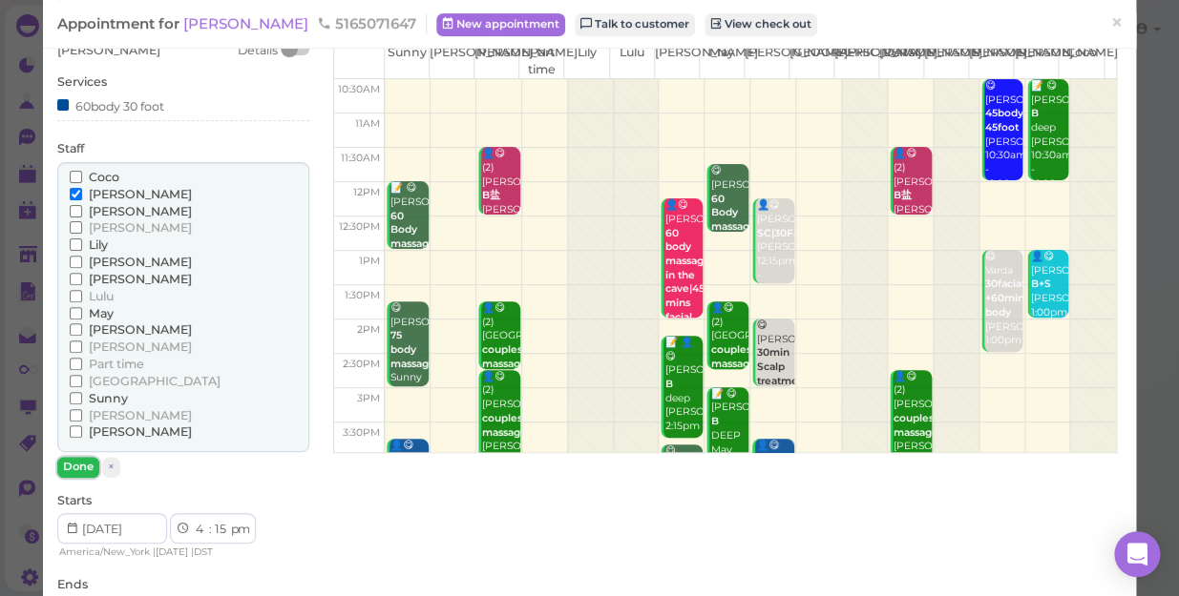
click at [76, 476] on button "Done" at bounding box center [78, 467] width 42 height 20
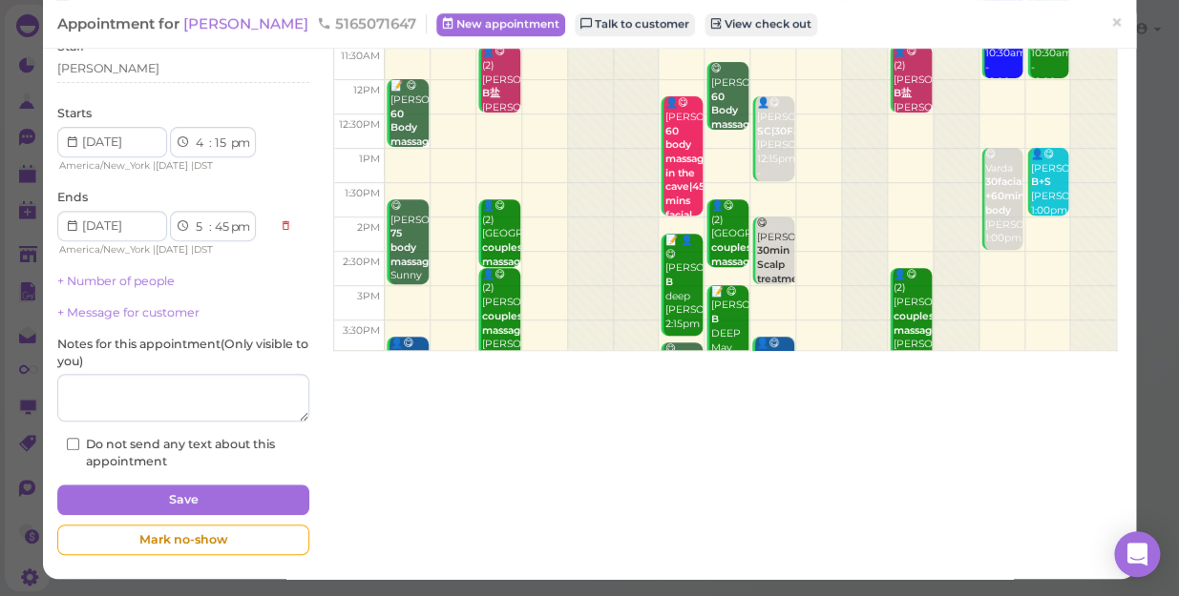
scroll to position [203, 0]
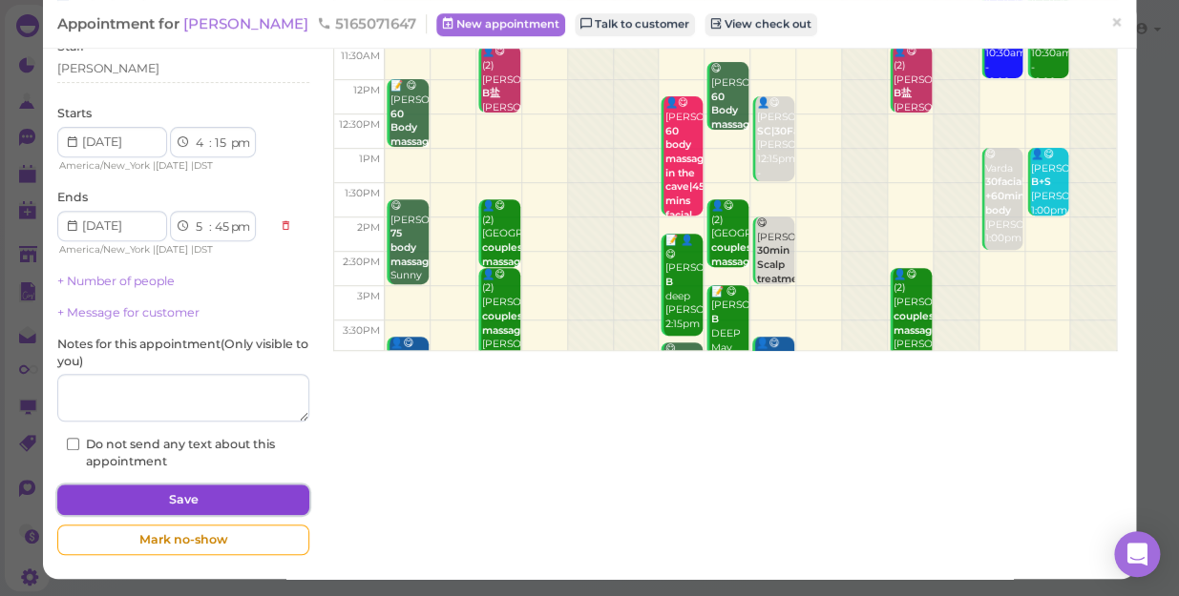
click at [193, 500] on button "Save" at bounding box center [183, 500] width 252 height 31
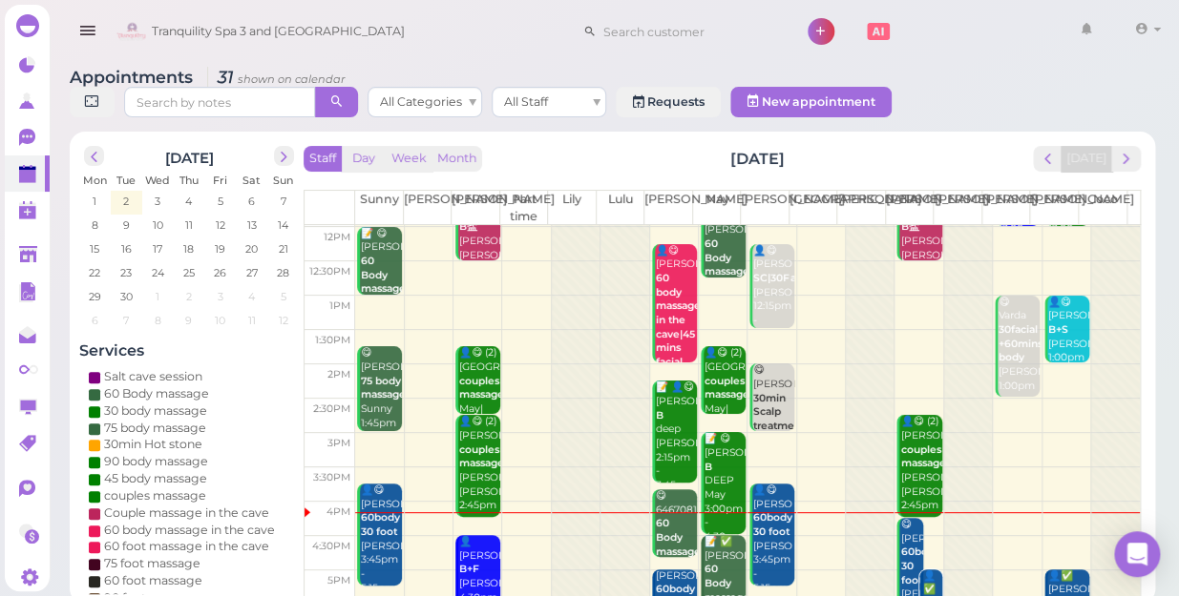
scroll to position [260, 0]
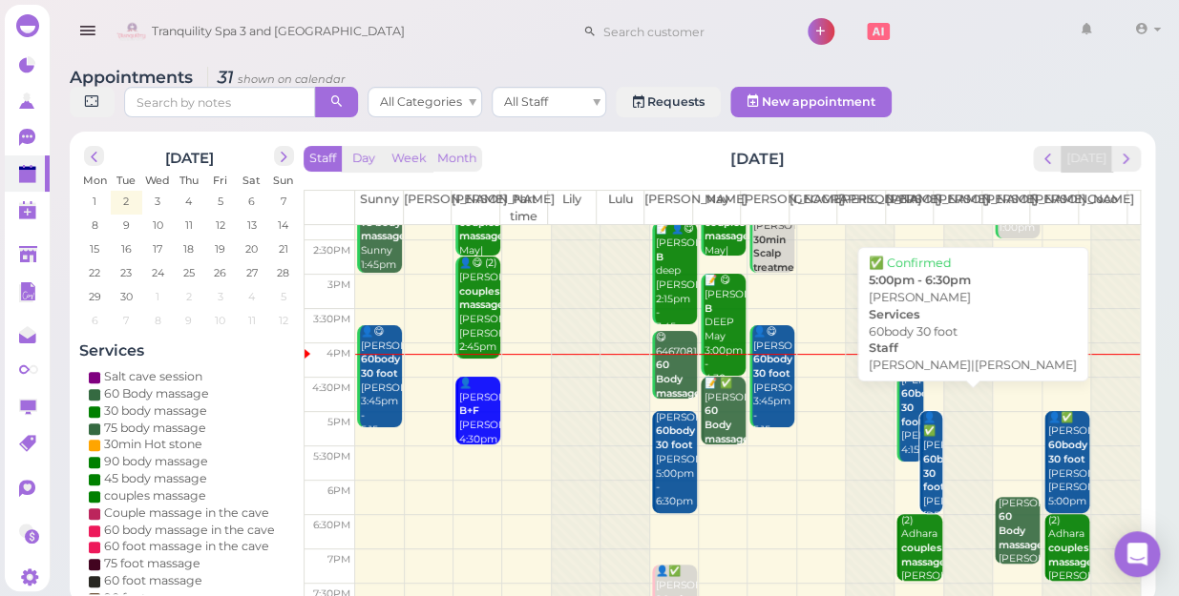
click at [923, 453] on b "60body 30 foot" at bounding box center [942, 473] width 39 height 40
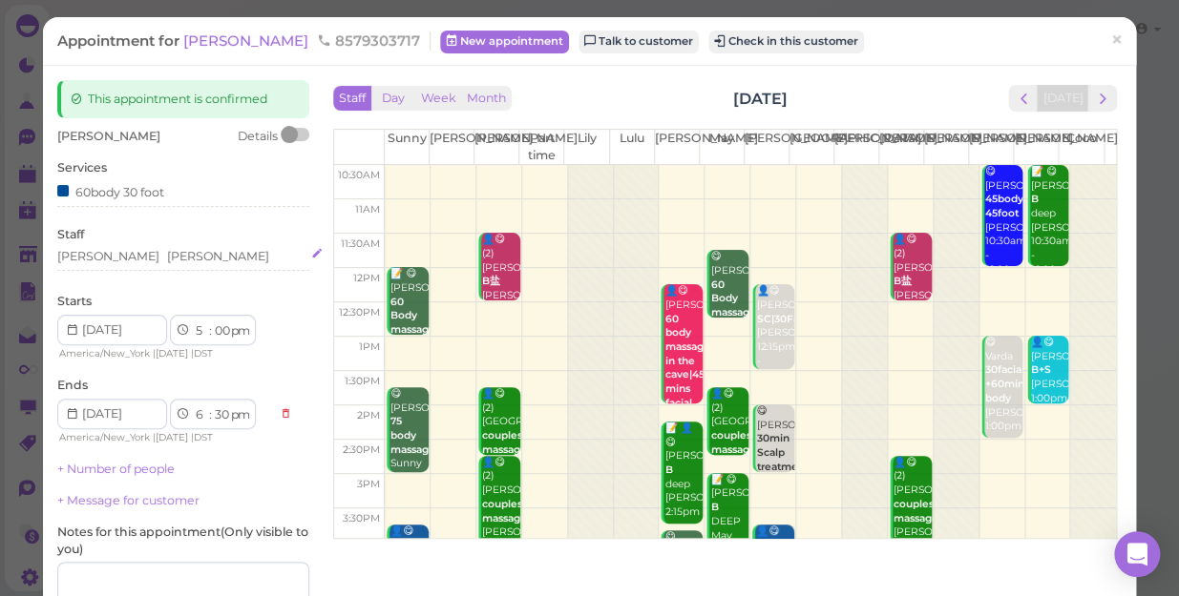
click at [134, 257] on div "Tina Helen" at bounding box center [183, 256] width 252 height 17
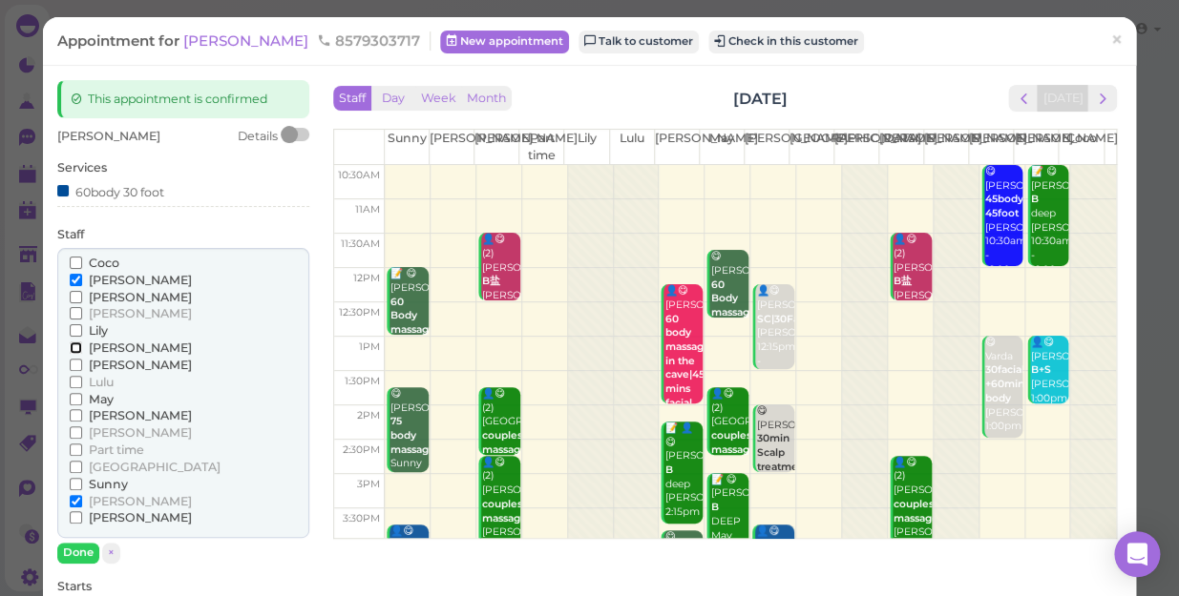
click at [77, 345] on input "[PERSON_NAME]" at bounding box center [76, 348] width 12 height 12
click at [78, 272] on label "[PERSON_NAME]" at bounding box center [131, 280] width 122 height 17
click at [78, 274] on input "[PERSON_NAME]" at bounding box center [76, 280] width 12 height 12
click at [73, 550] on button "Done" at bounding box center [78, 553] width 42 height 20
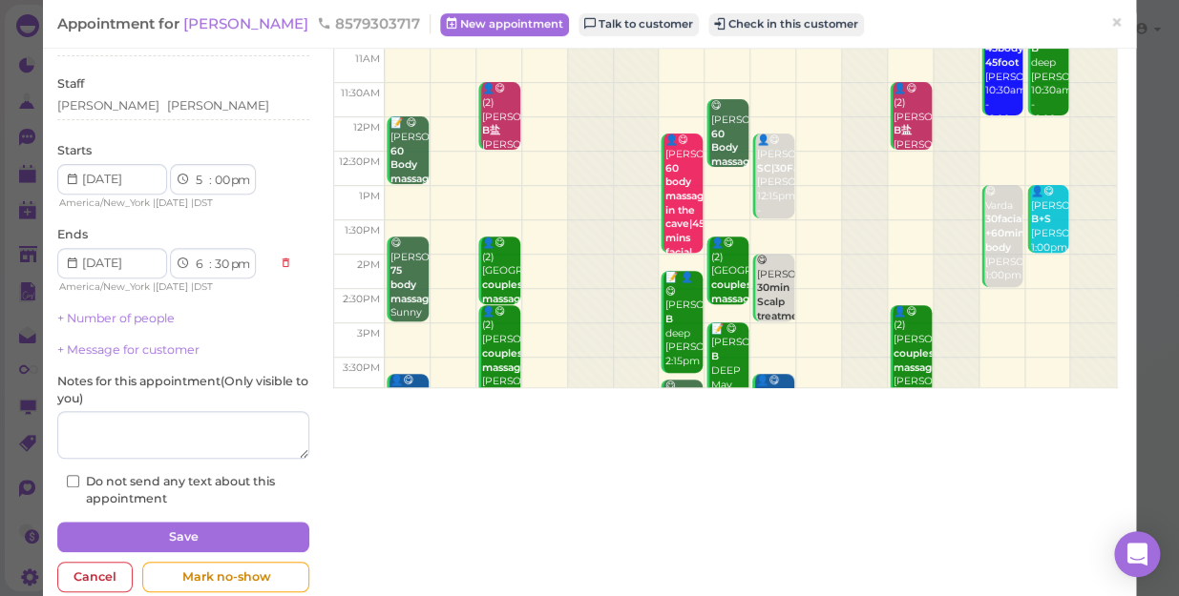
scroll to position [173, 0]
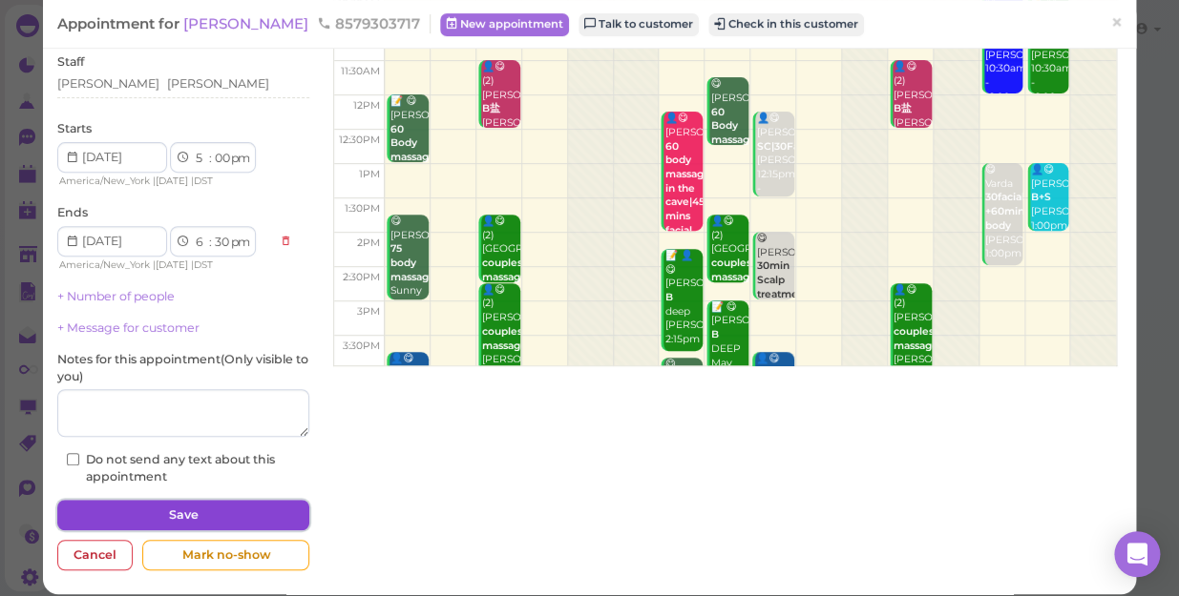
click at [223, 508] on button "Save" at bounding box center [183, 515] width 252 height 31
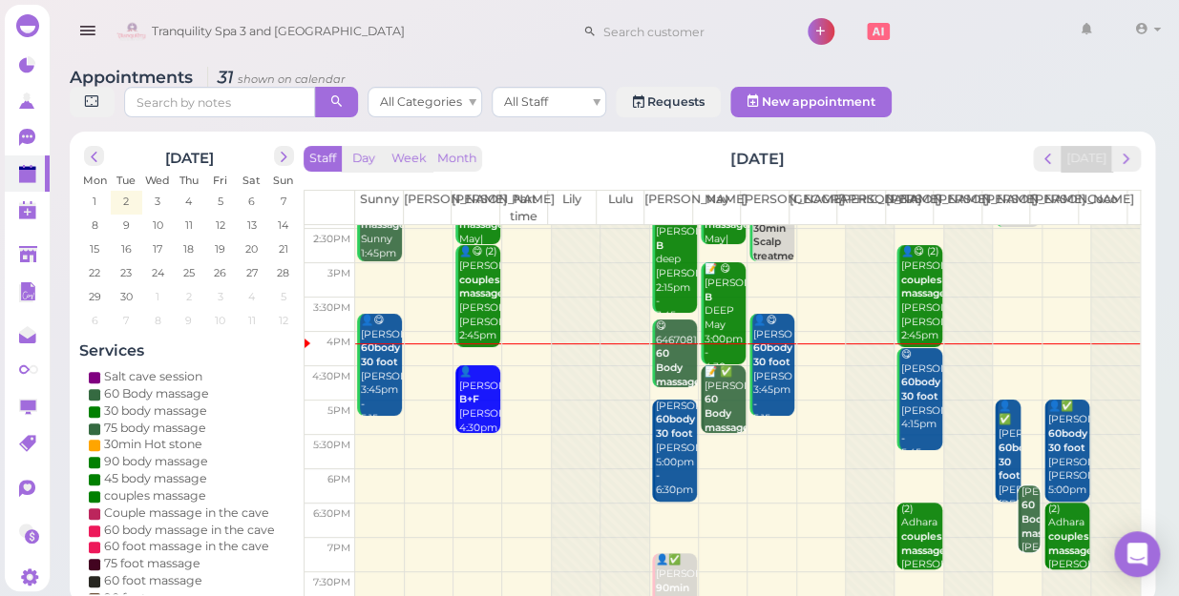
scroll to position [344, 0]
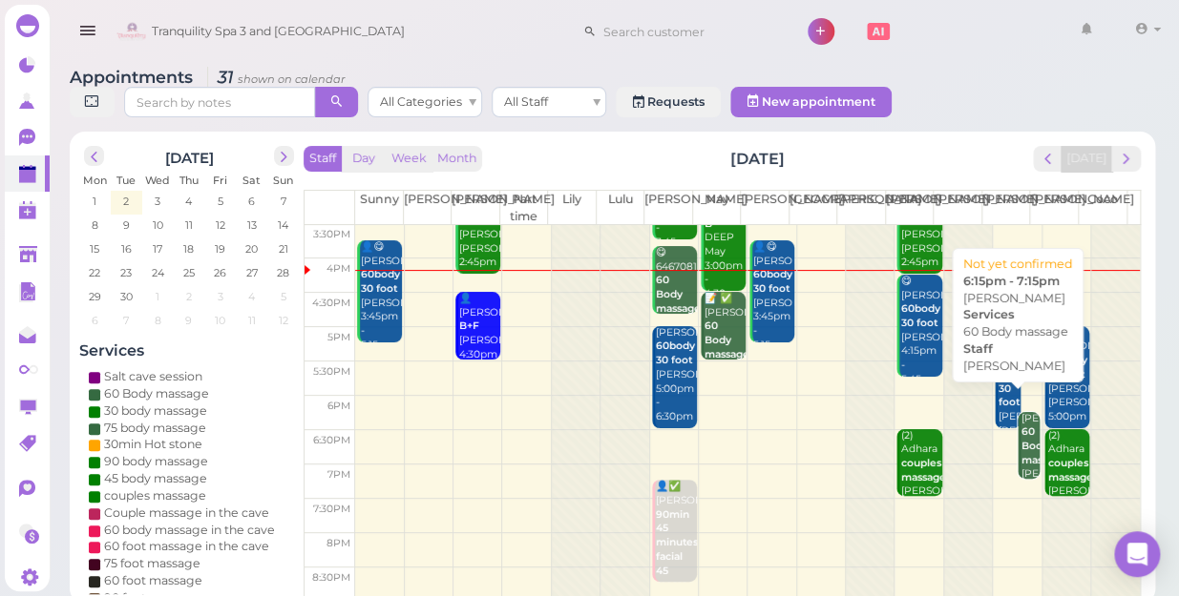
click at [1021, 442] on b "60 Body massage" at bounding box center [1043, 446] width 45 height 40
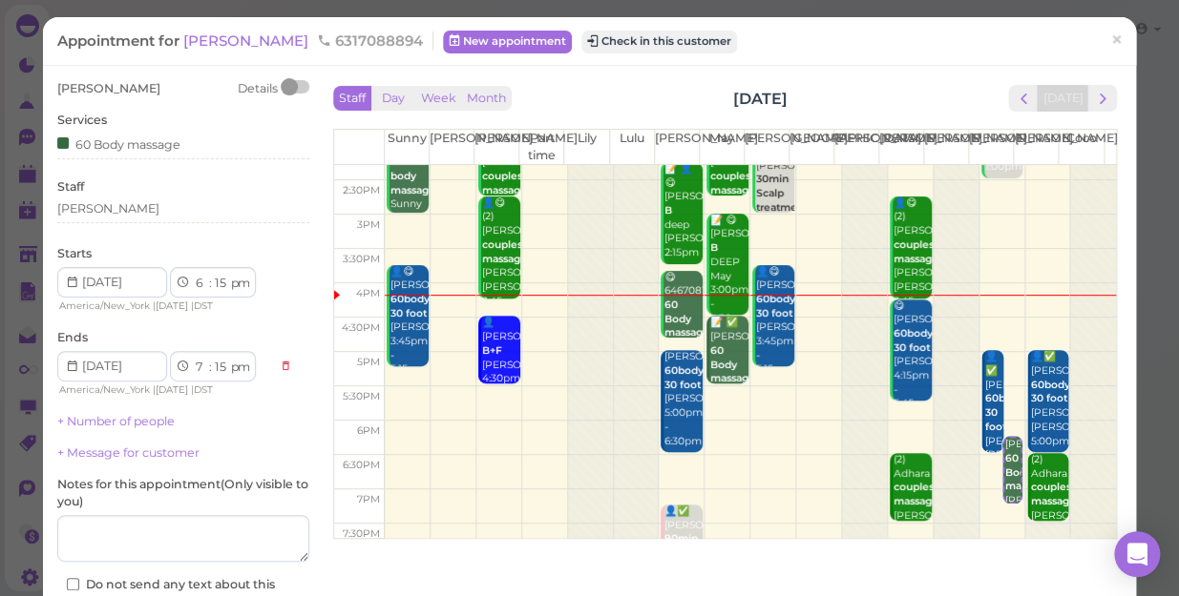
scroll to position [344, 0]
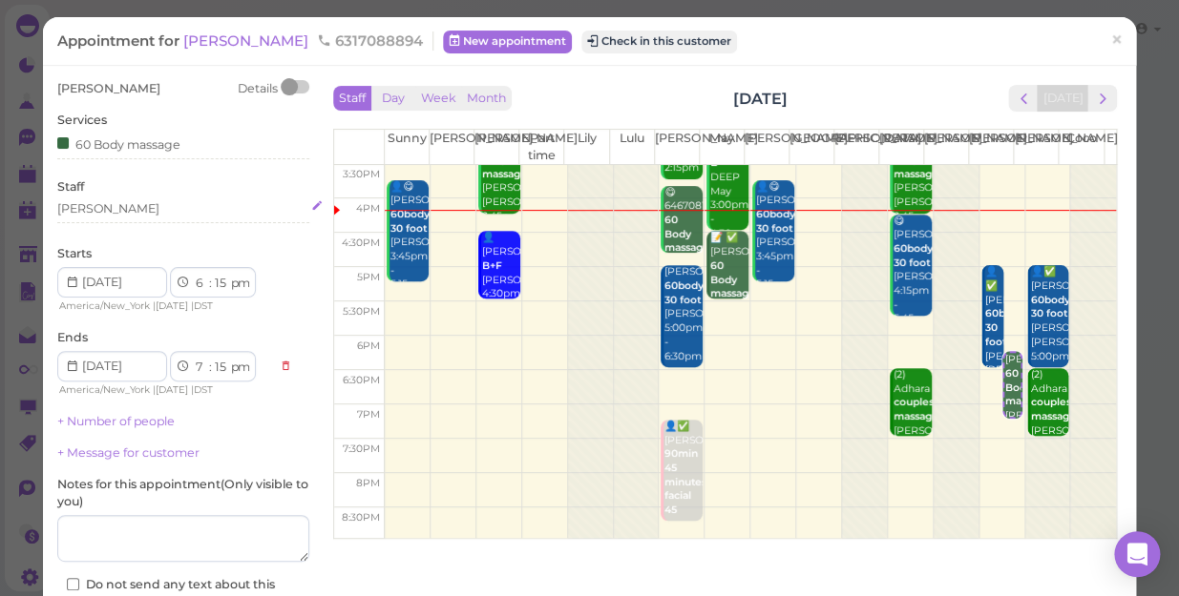
click at [95, 211] on div "[PERSON_NAME]" at bounding box center [183, 208] width 252 height 17
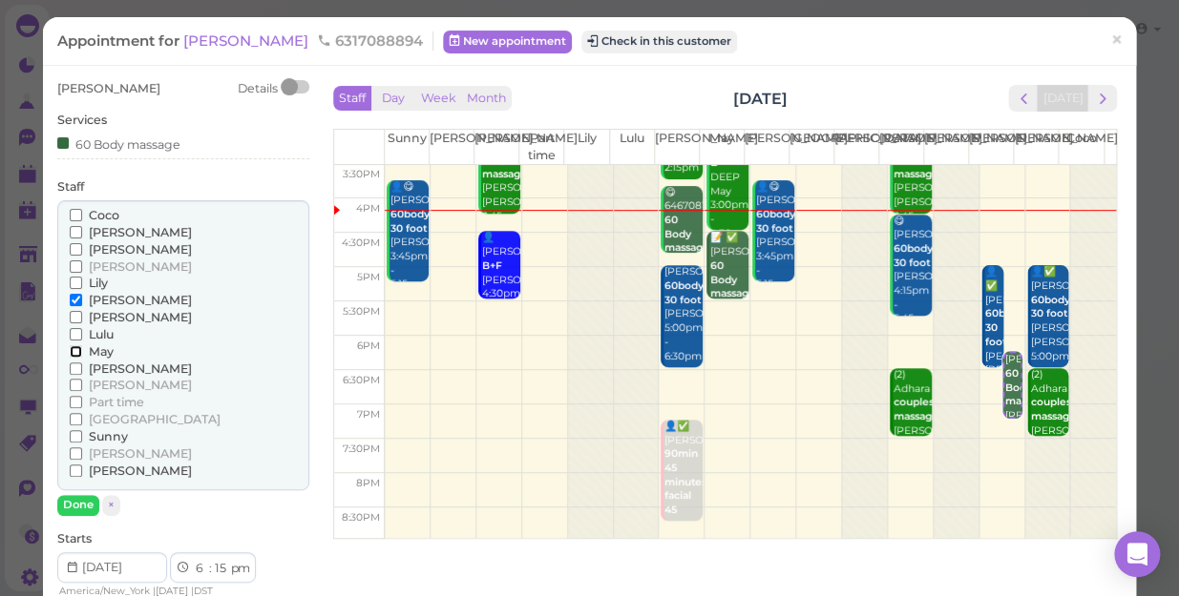
click at [73, 351] on input "May" at bounding box center [76, 351] width 12 height 12
click at [72, 301] on input "[PERSON_NAME]" at bounding box center [76, 300] width 12 height 12
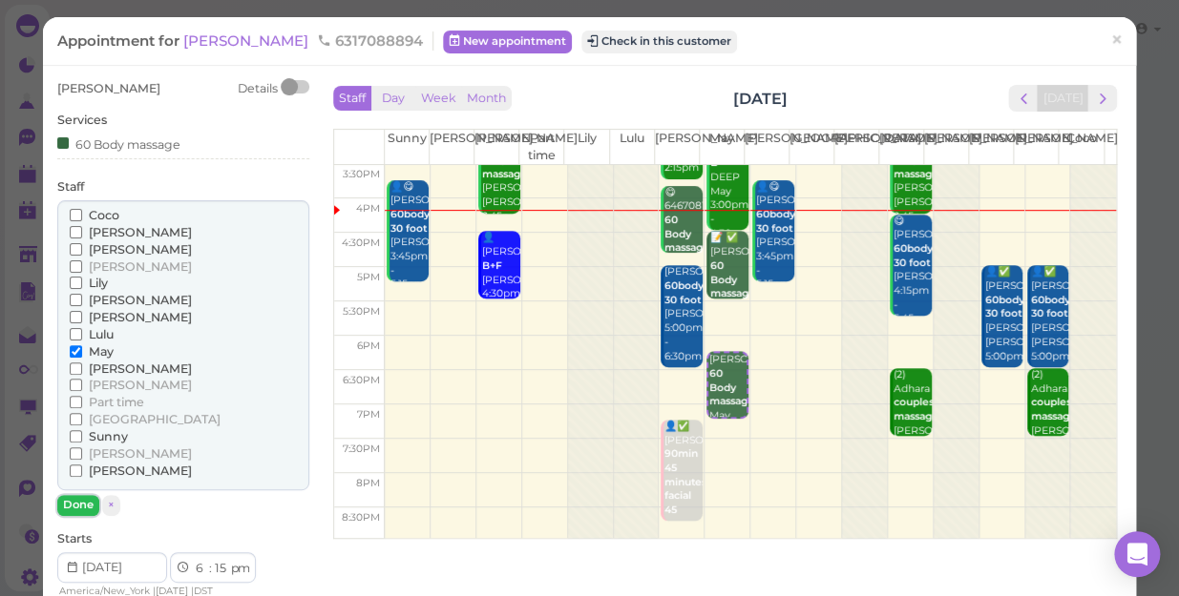
click at [67, 500] on button "Done" at bounding box center [78, 505] width 42 height 20
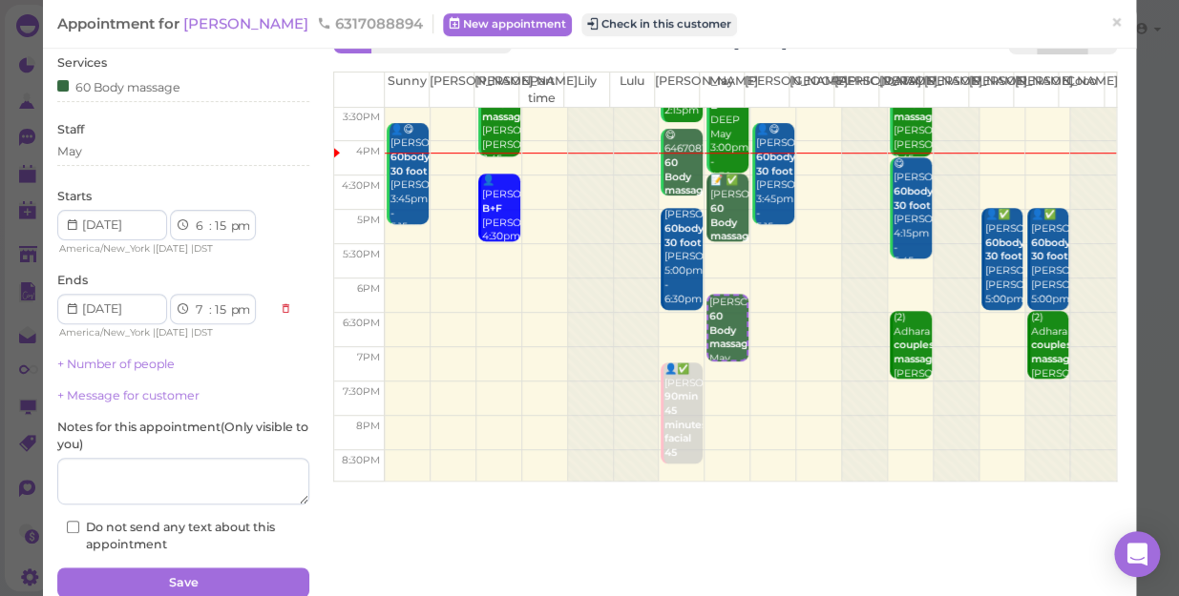
scroll to position [138, 0]
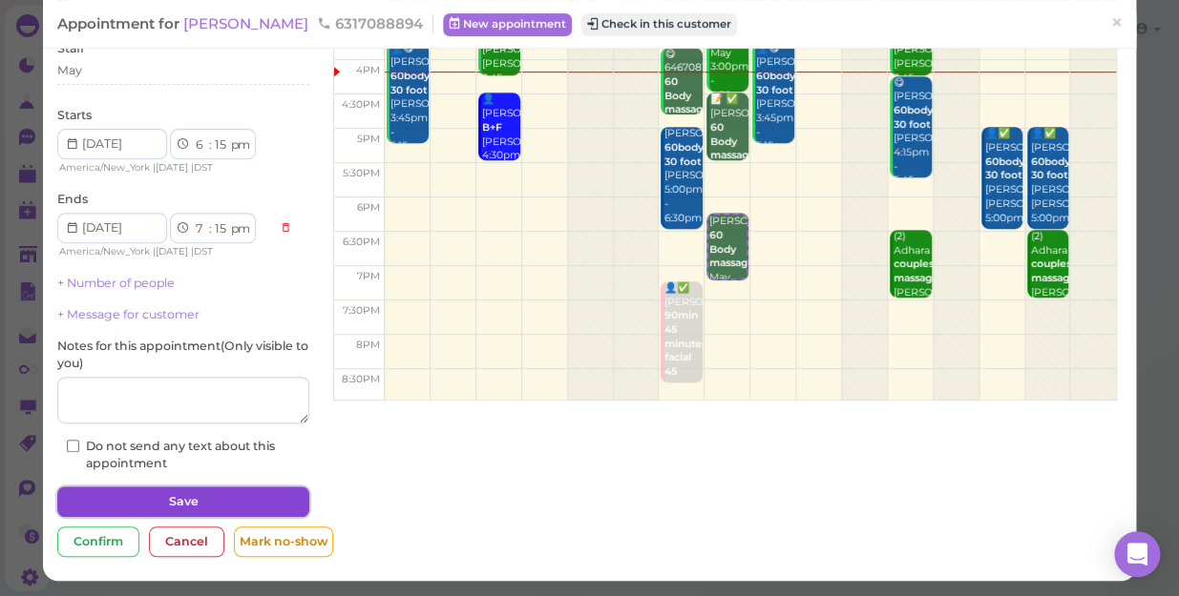
click at [217, 495] on button "Save" at bounding box center [183, 502] width 252 height 31
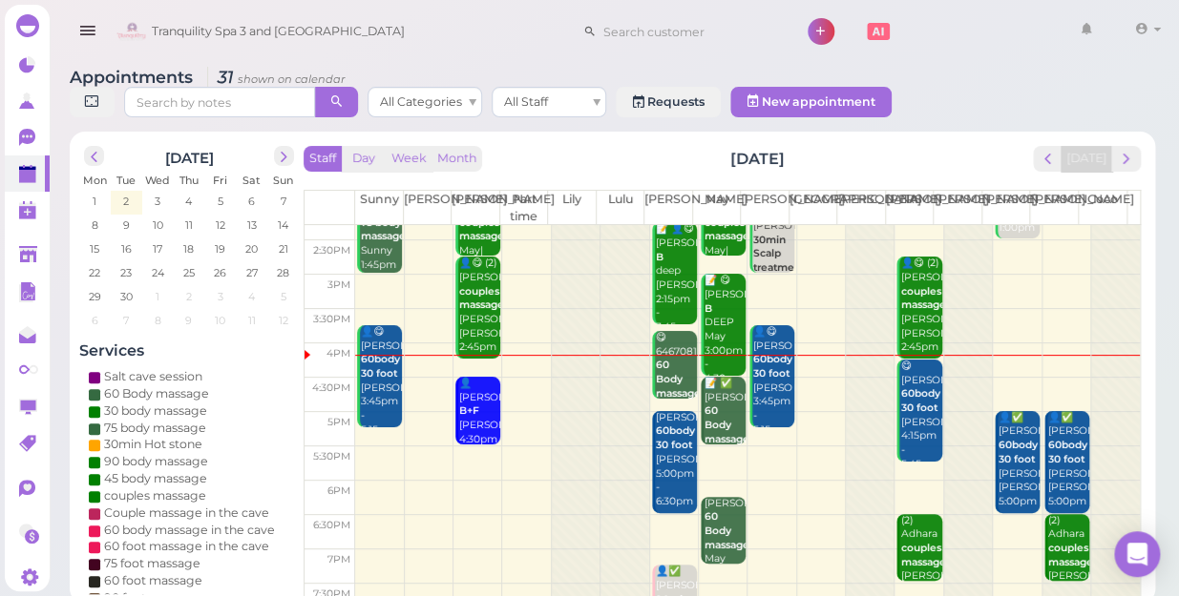
scroll to position [344, 0]
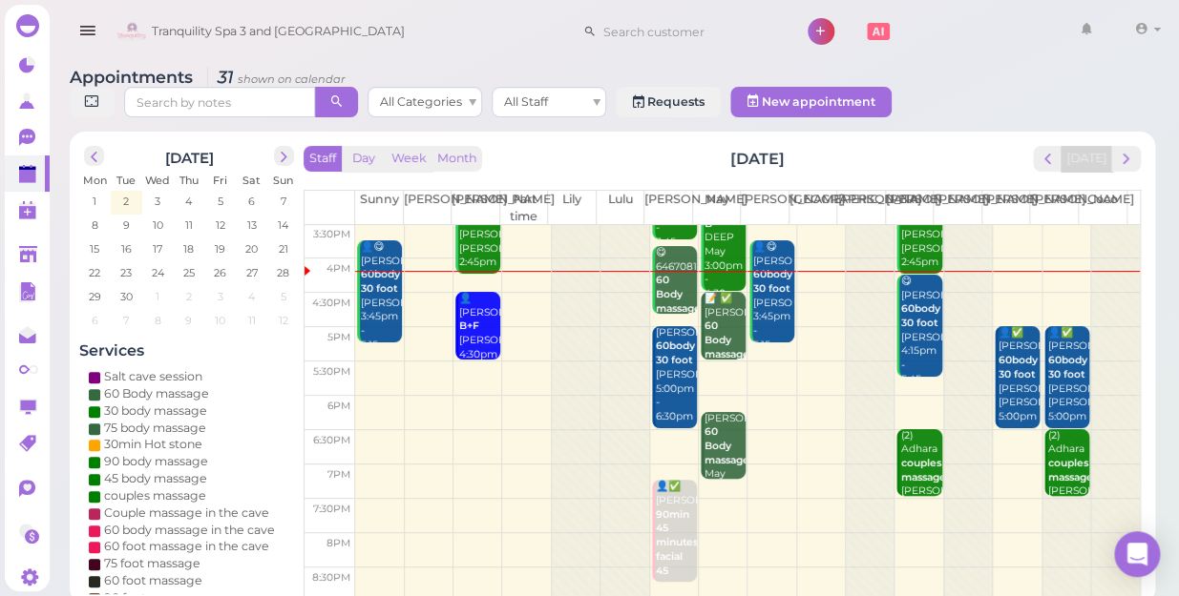
click at [997, 262] on td at bounding box center [747, 276] width 784 height 34
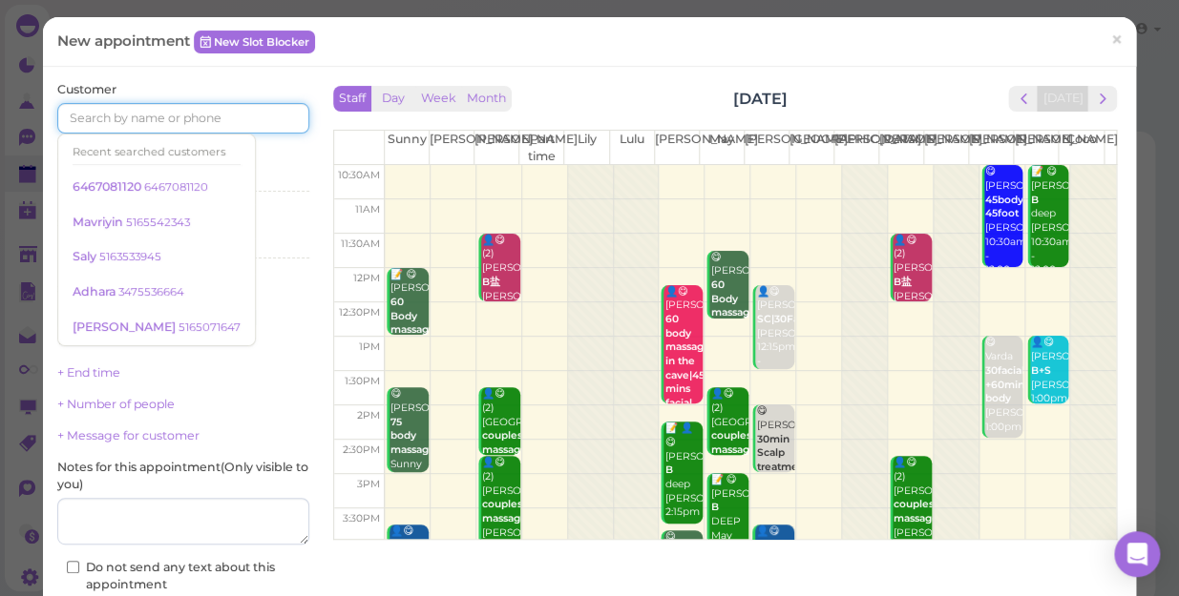
click at [245, 119] on input at bounding box center [183, 118] width 252 height 31
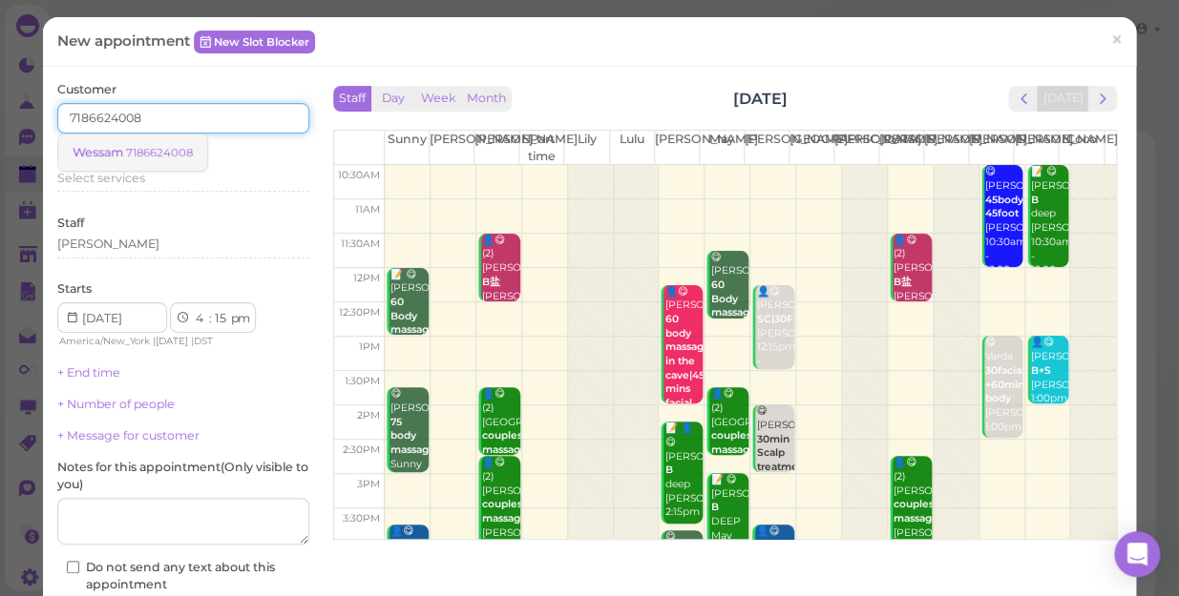
type input "7186624008"
click at [179, 152] on small "7186624008" at bounding box center [159, 152] width 67 height 13
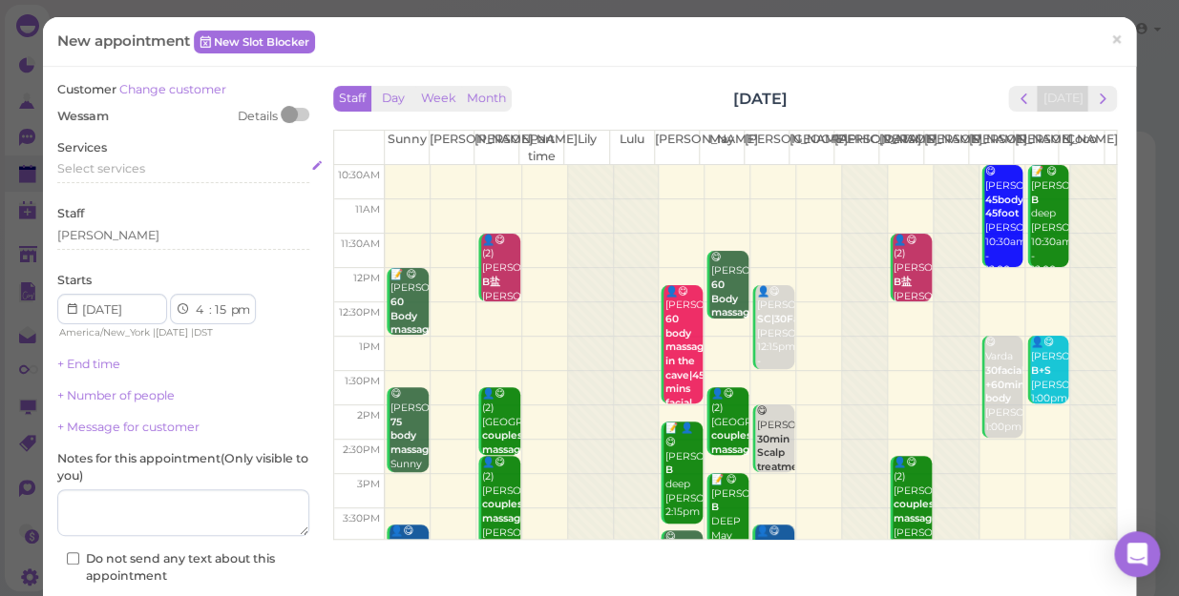
click at [153, 172] on div "Select services" at bounding box center [183, 168] width 252 height 17
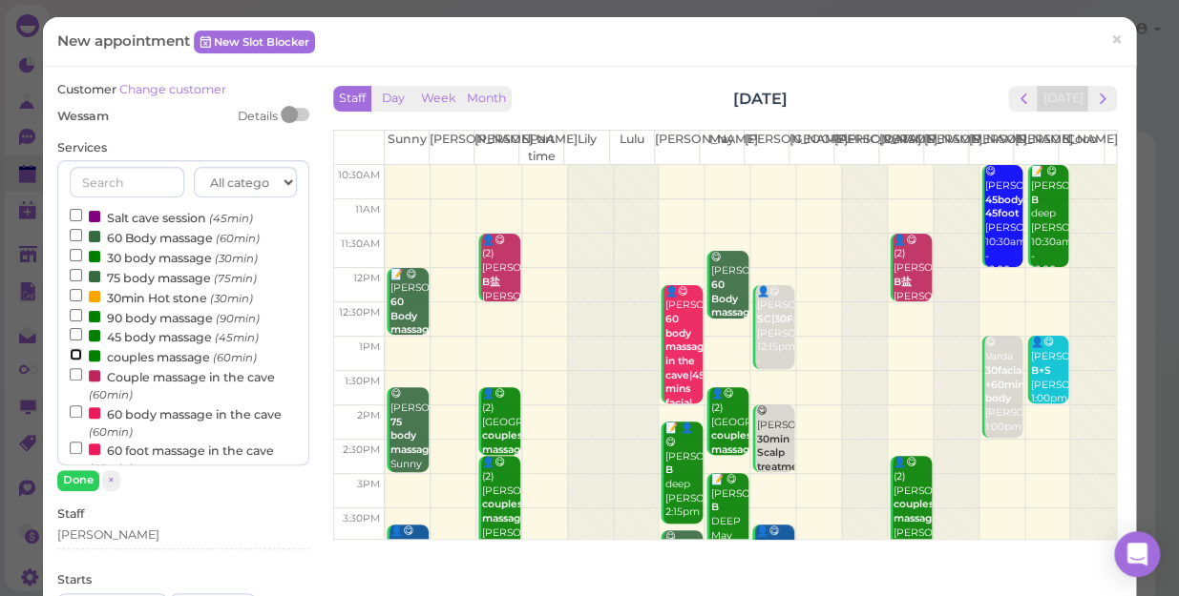
click at [72, 355] on input "couples massage (60min)" at bounding box center [76, 354] width 12 height 12
click at [72, 481] on button "Done" at bounding box center [78, 480] width 42 height 20
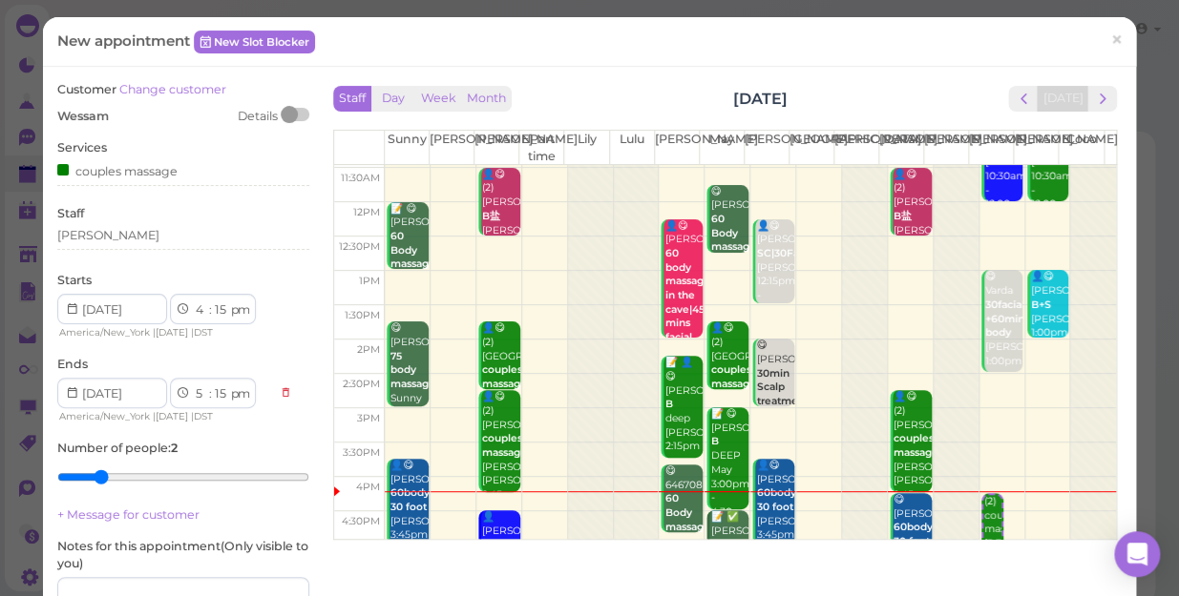
scroll to position [173, 0]
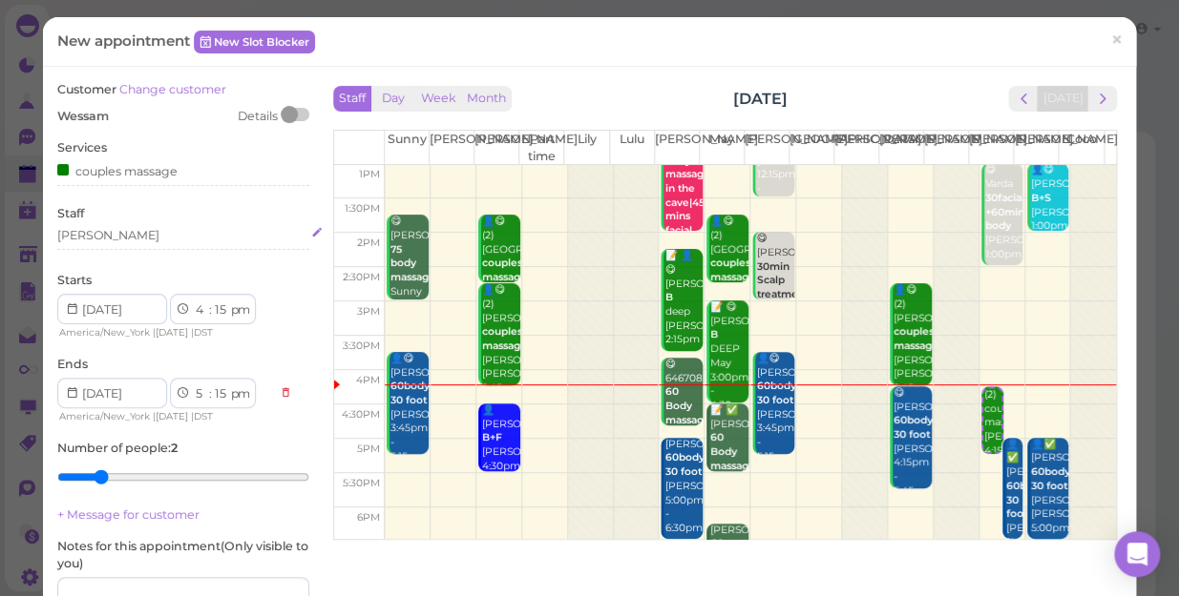
click at [99, 233] on div "[PERSON_NAME]" at bounding box center [183, 235] width 252 height 17
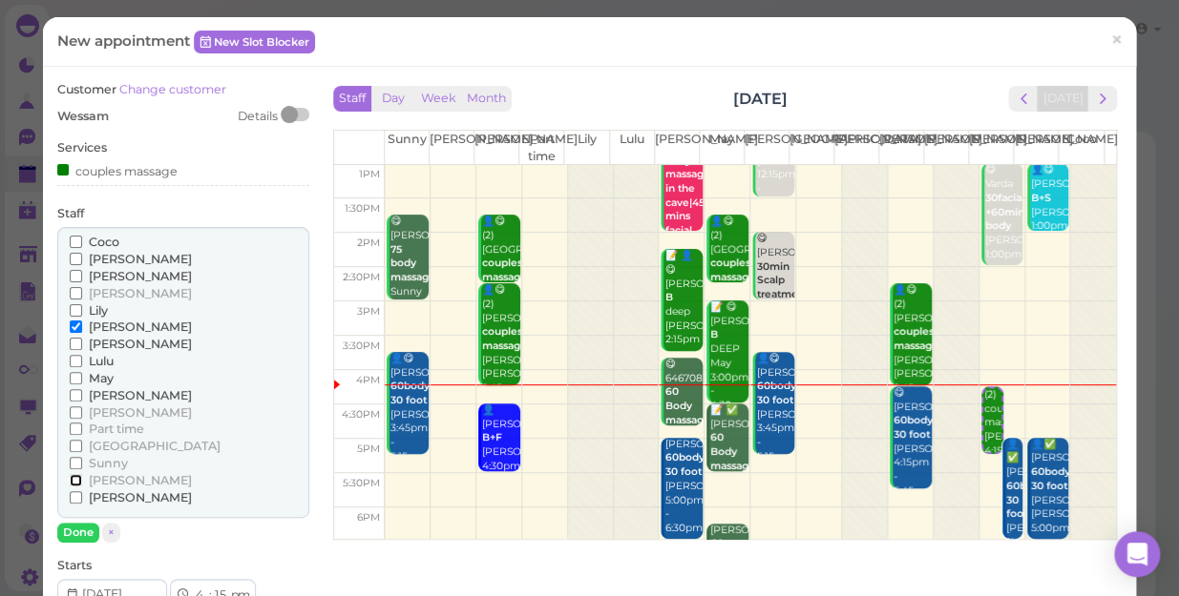
click at [73, 476] on input "[PERSON_NAME]" at bounding box center [76, 480] width 12 height 12
click at [68, 528] on button "Done" at bounding box center [78, 533] width 42 height 20
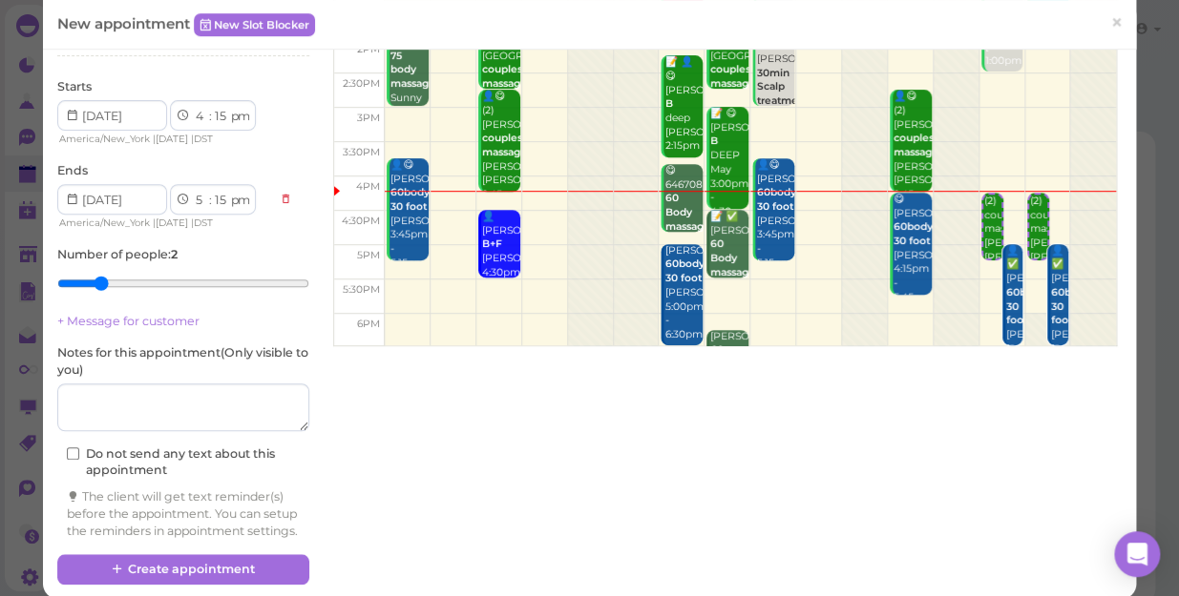
scroll to position [229, 0]
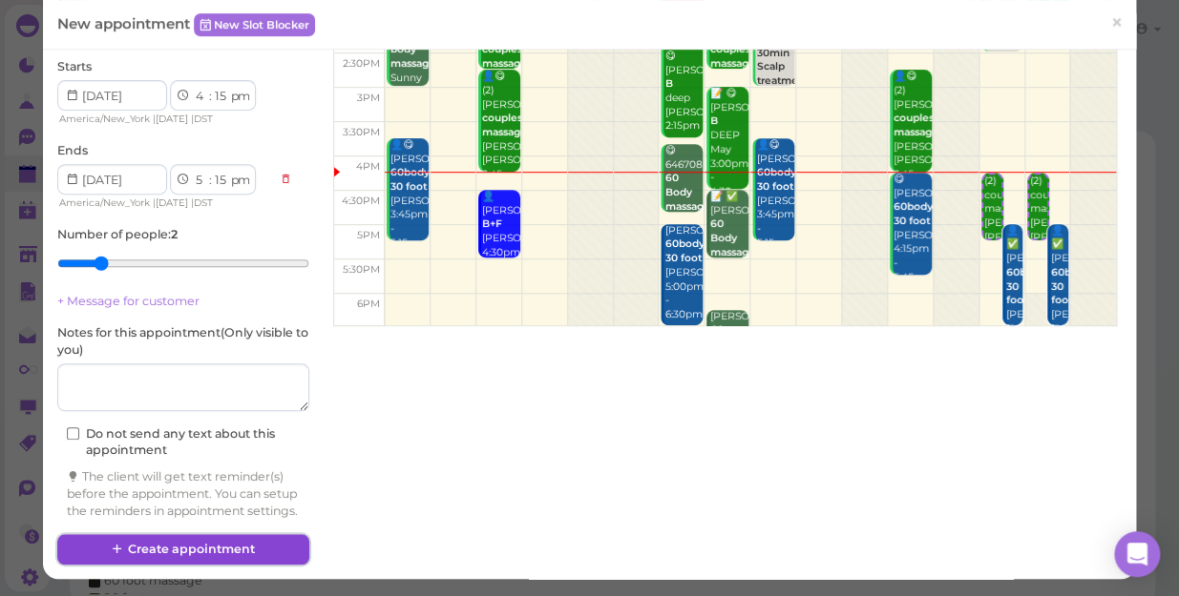
click at [223, 540] on button "Create appointment" at bounding box center [183, 549] width 252 height 31
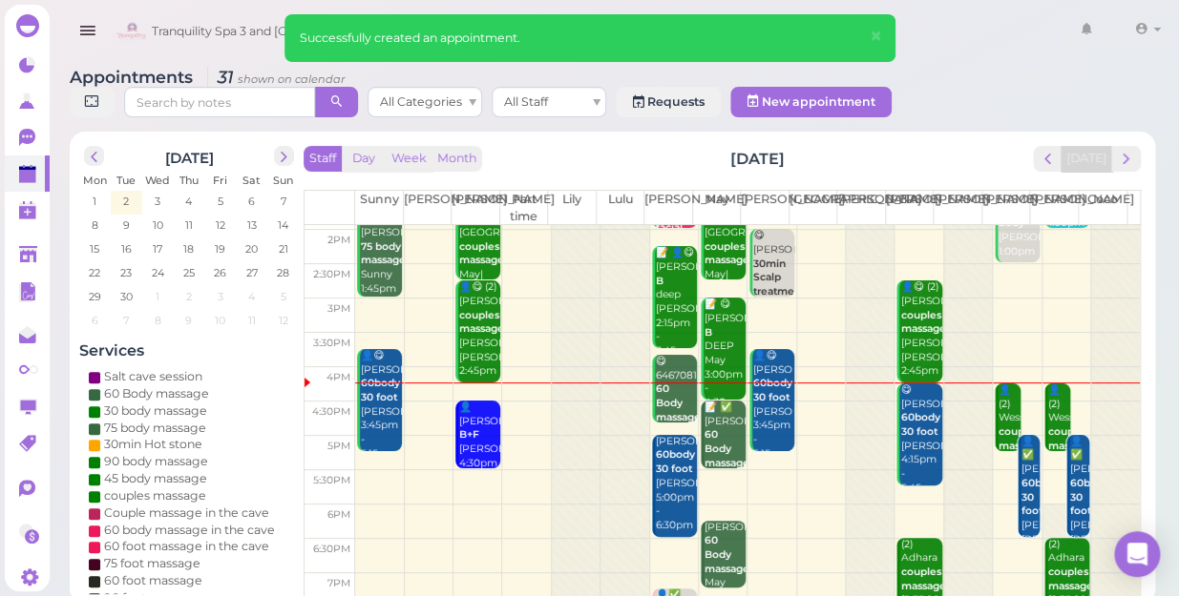
scroll to position [260, 0]
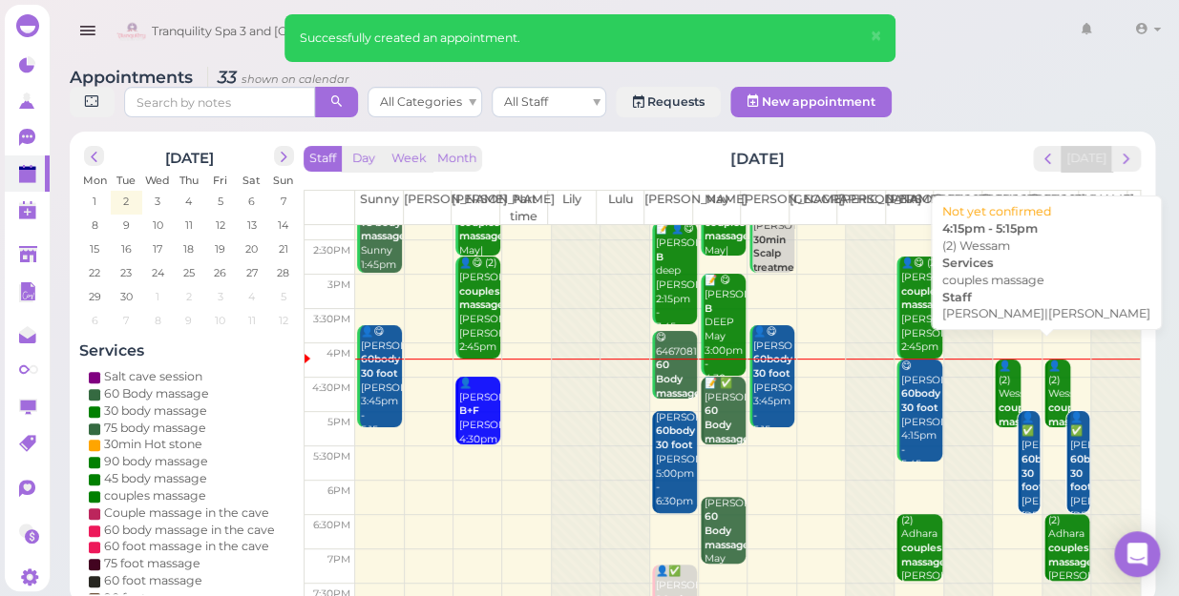
click at [997, 372] on div "👤(2) Wessam couples massage Linda|Tina 4:15pm - 5:15pm" at bounding box center [1008, 430] width 23 height 140
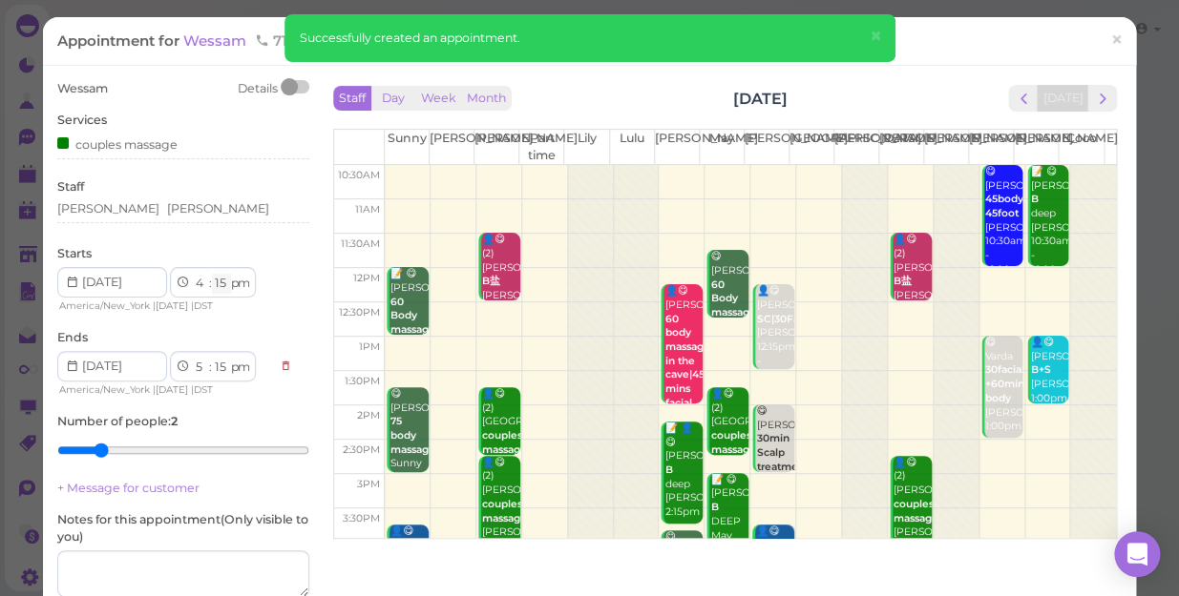
click at [217, 282] on select "00 05 10 15 20 25 30 35 40 45 50 55" at bounding box center [221, 284] width 19 height 20
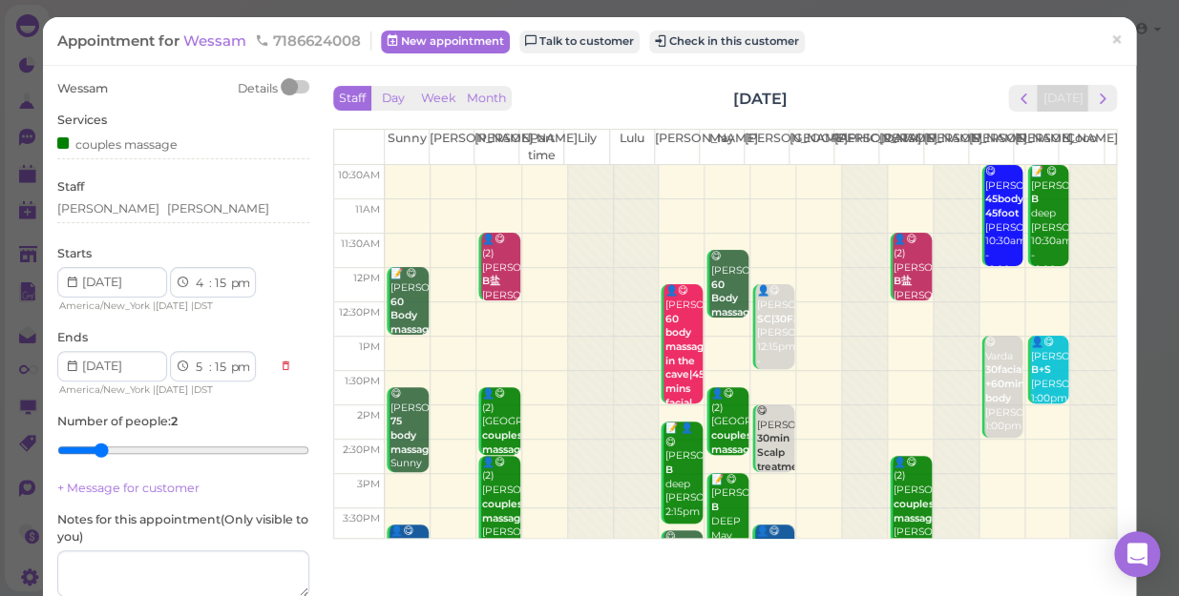
select select "00"
click at [212, 274] on select "00 05 10 15 20 25 30 35 40 45 50 55" at bounding box center [221, 284] width 19 height 20
select select "00"
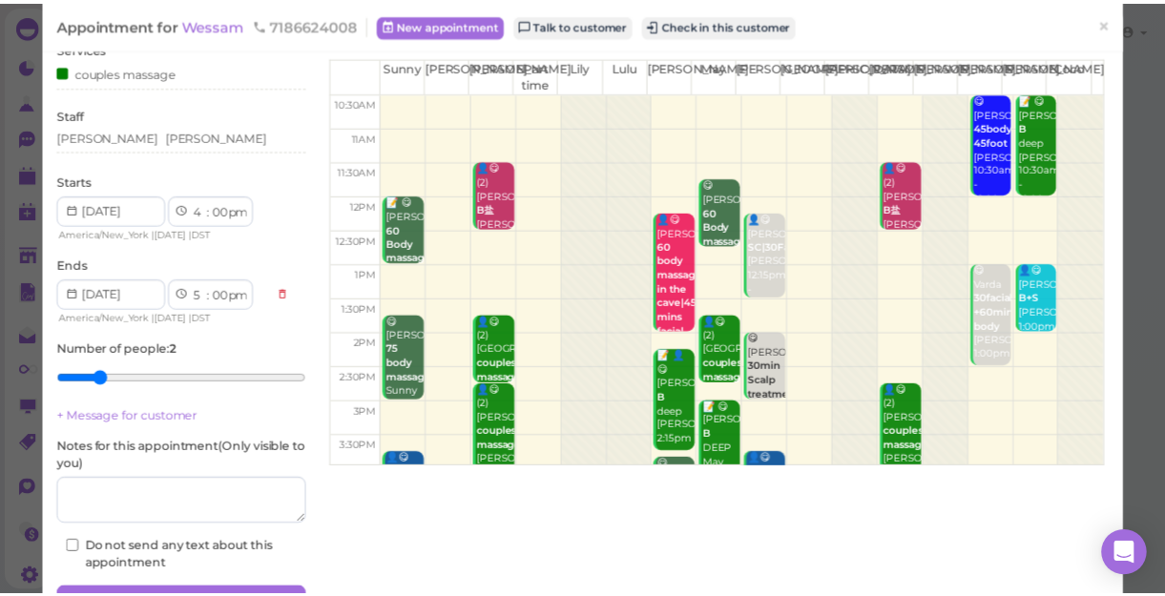
scroll to position [173, 0]
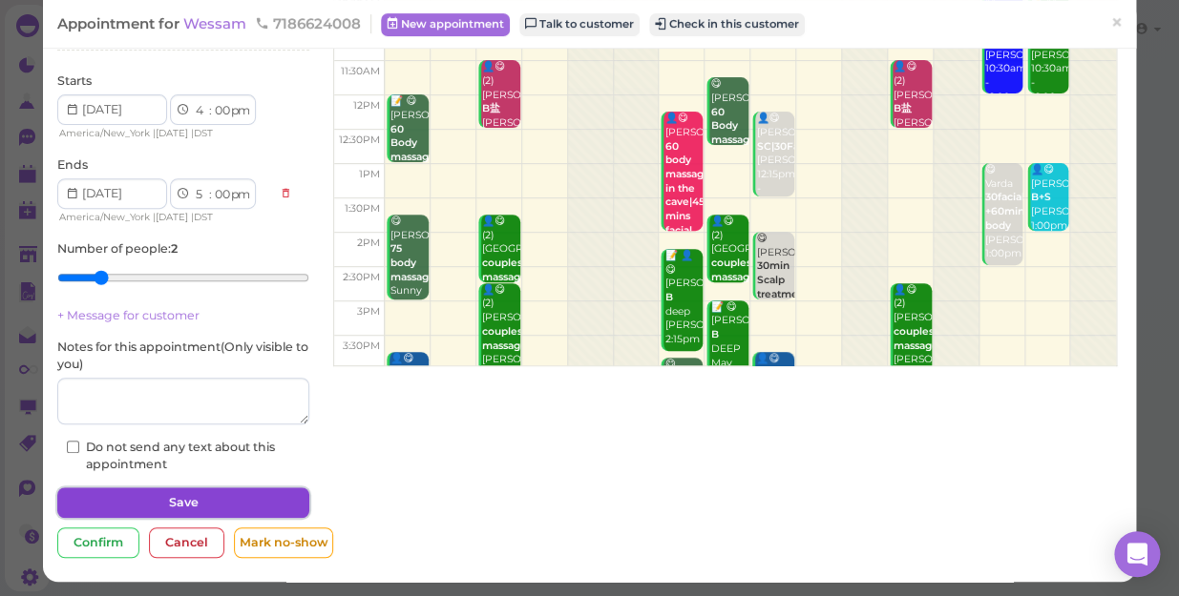
click at [258, 507] on button "Save" at bounding box center [183, 503] width 252 height 31
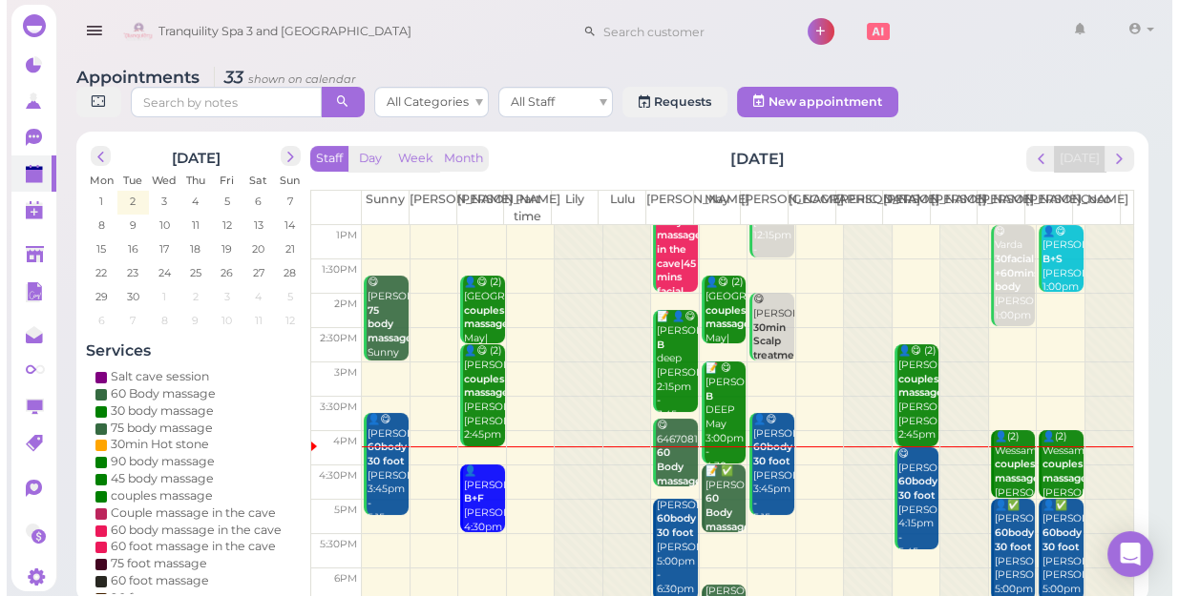
scroll to position [173, 0]
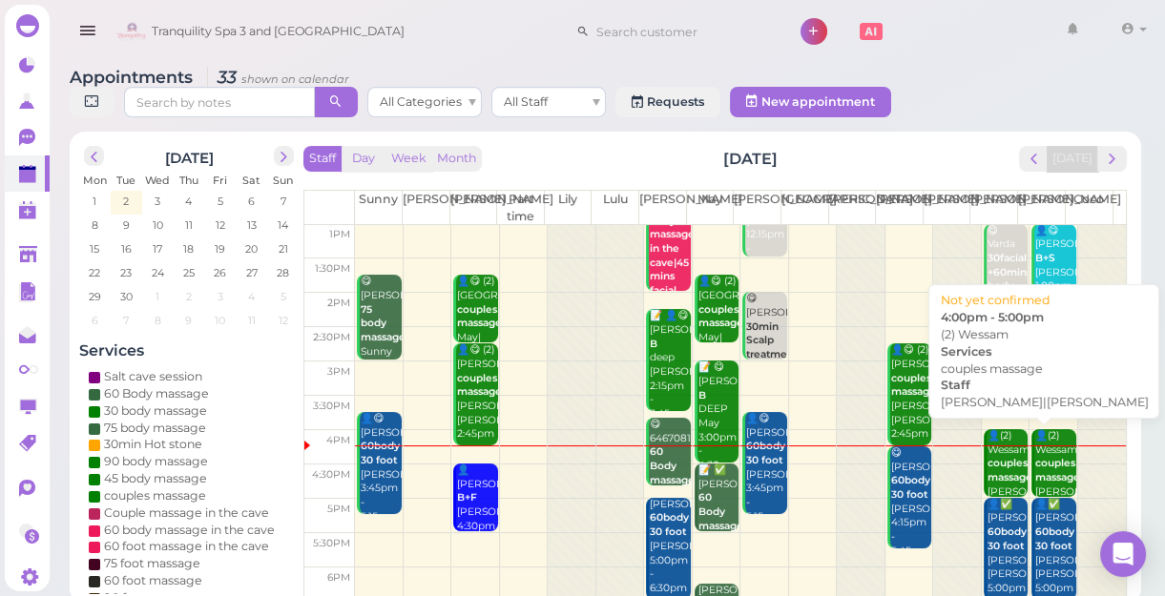
click at [997, 457] on b "couples massage" at bounding box center [1010, 470] width 45 height 27
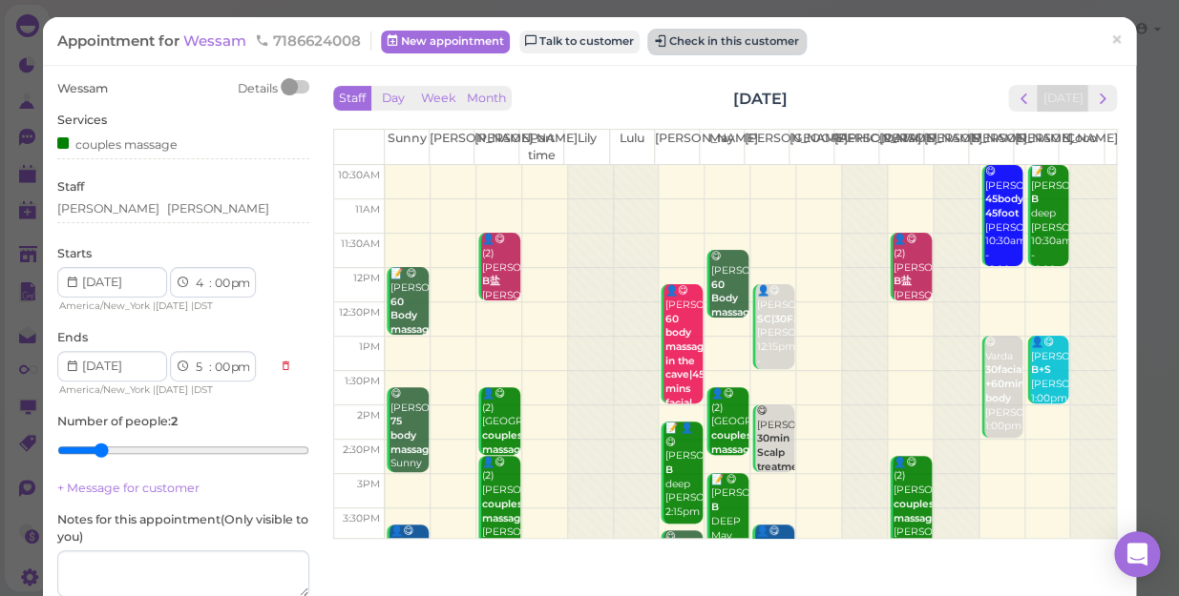
click at [747, 34] on button "Check in this customer" at bounding box center [727, 42] width 156 height 23
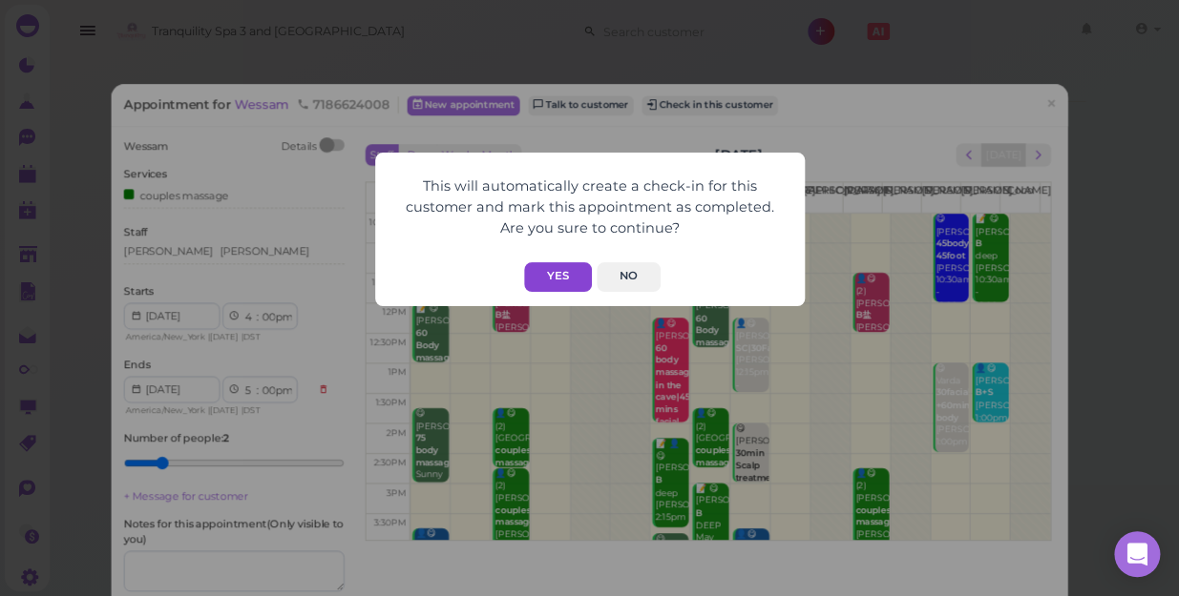
click at [556, 280] on button "Yes" at bounding box center [558, 277] width 68 height 30
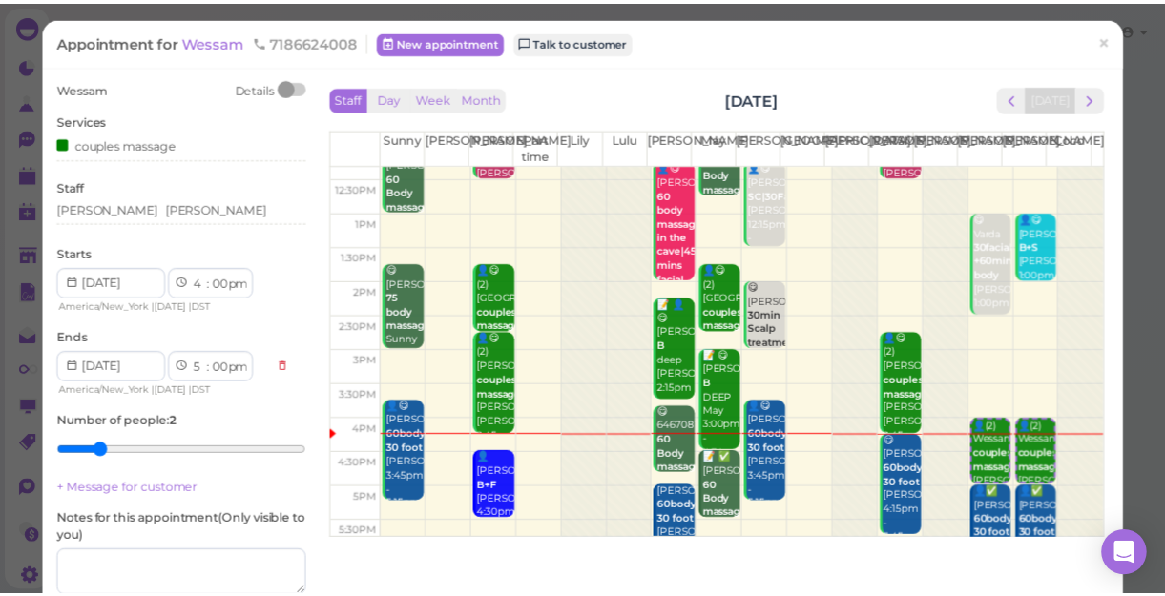
scroll to position [344, 0]
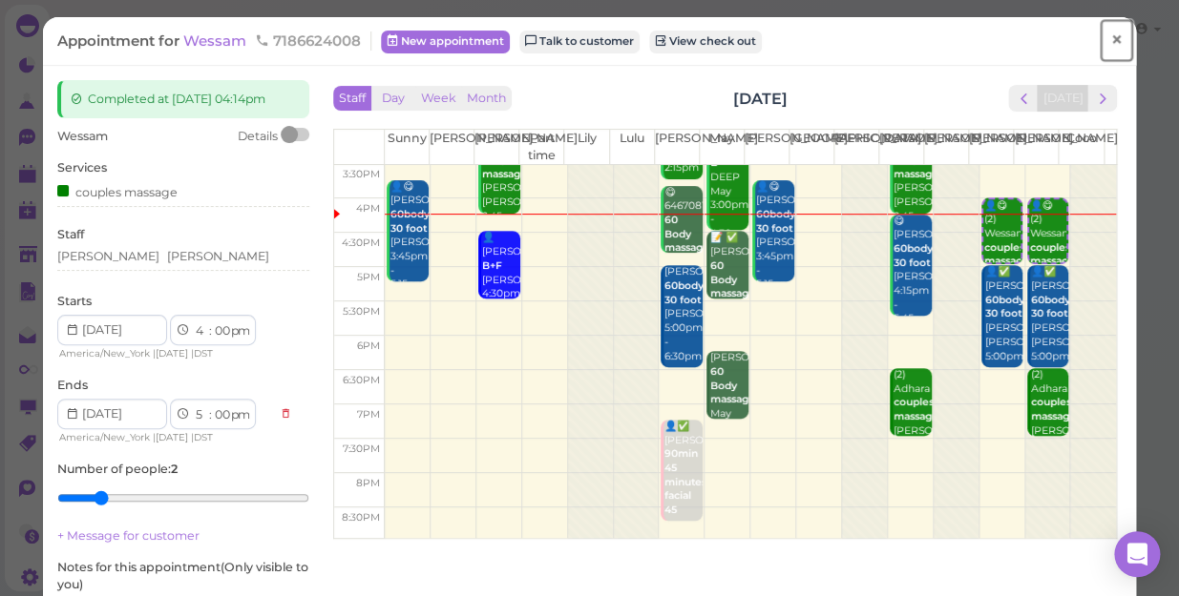
click at [1110, 43] on span "×" at bounding box center [1116, 40] width 12 height 27
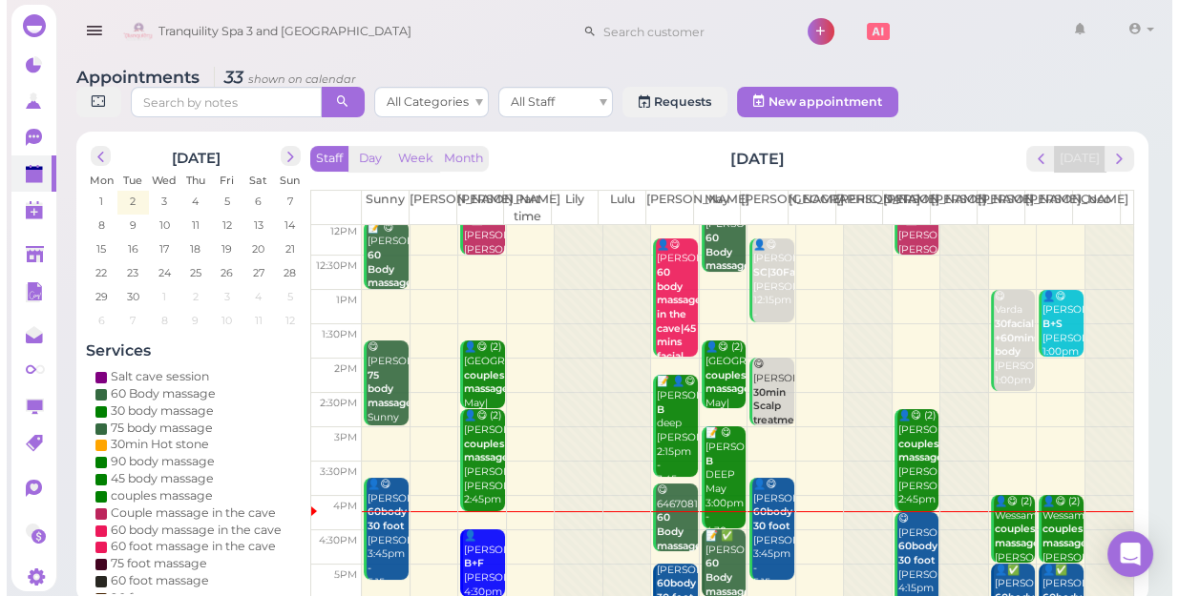
scroll to position [260, 0]
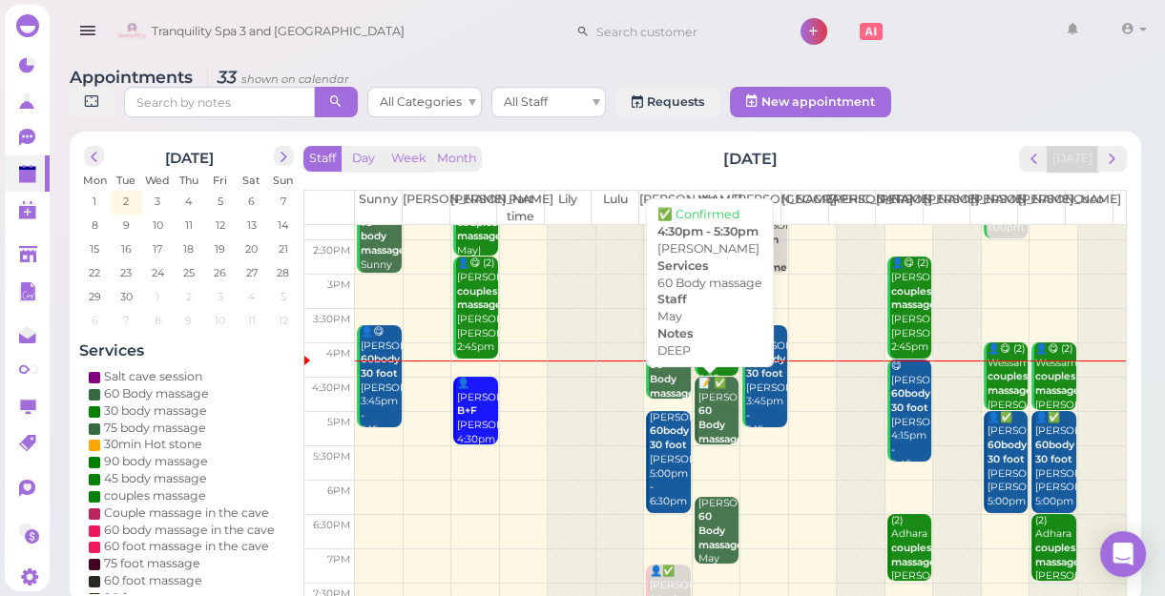
click at [712, 420] on b "60 Body massage" at bounding box center [721, 425] width 45 height 40
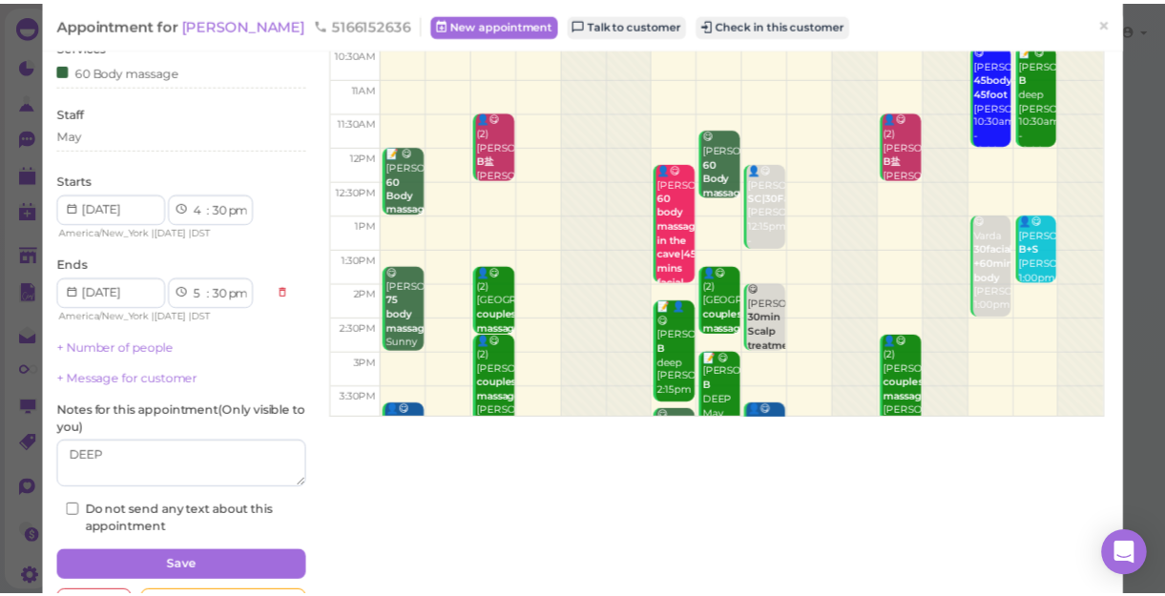
scroll to position [12, 0]
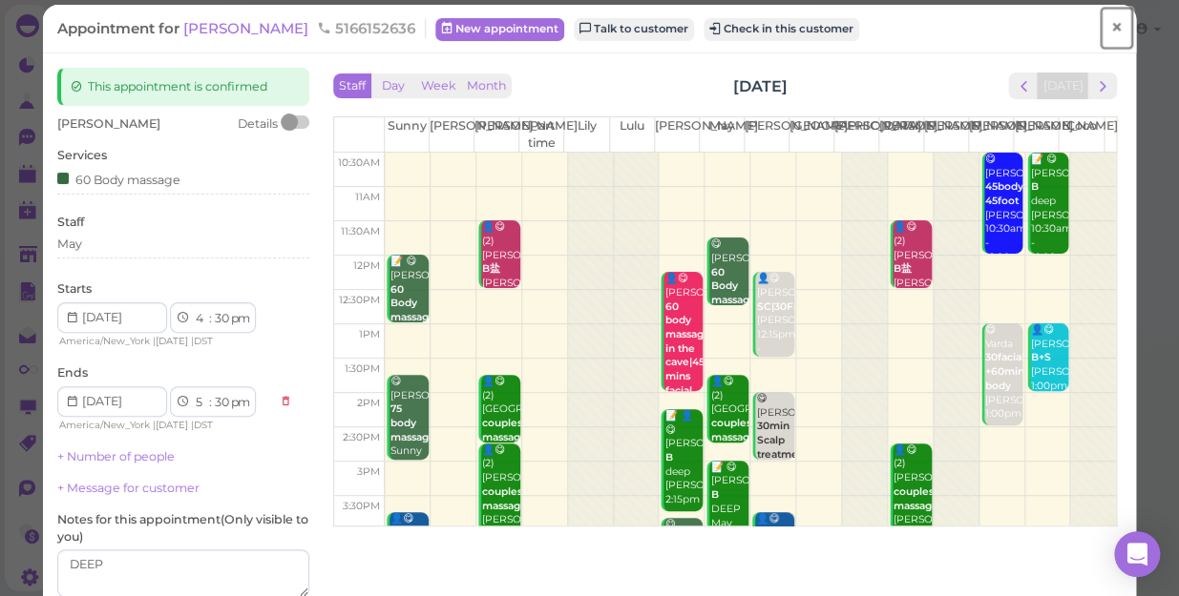
click at [1110, 31] on span "×" at bounding box center [1116, 27] width 12 height 27
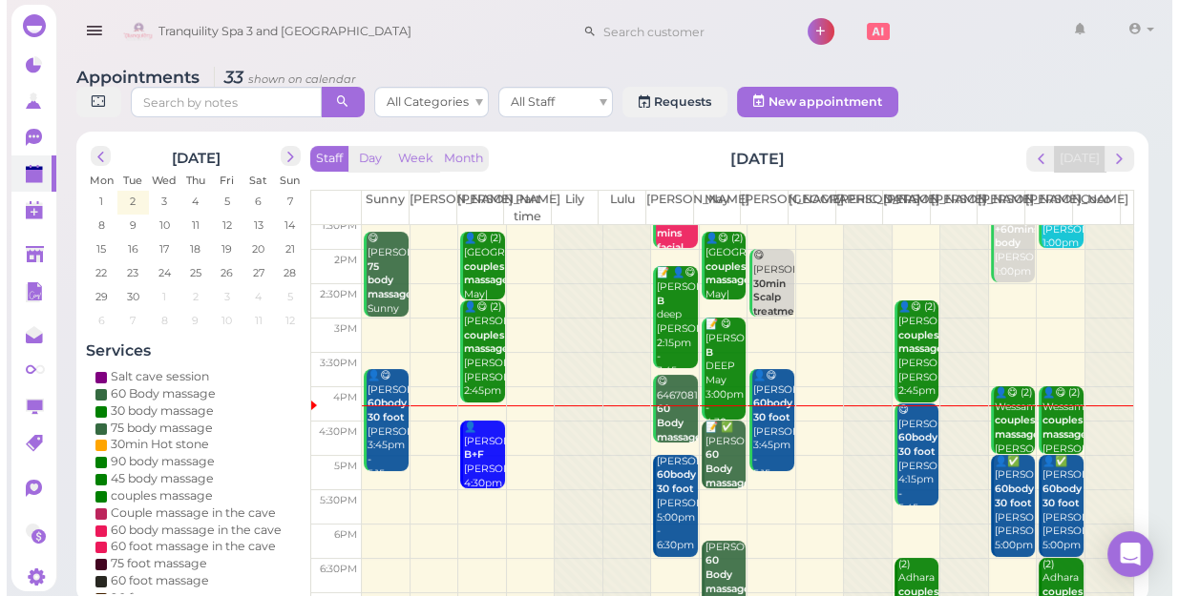
scroll to position [344, 0]
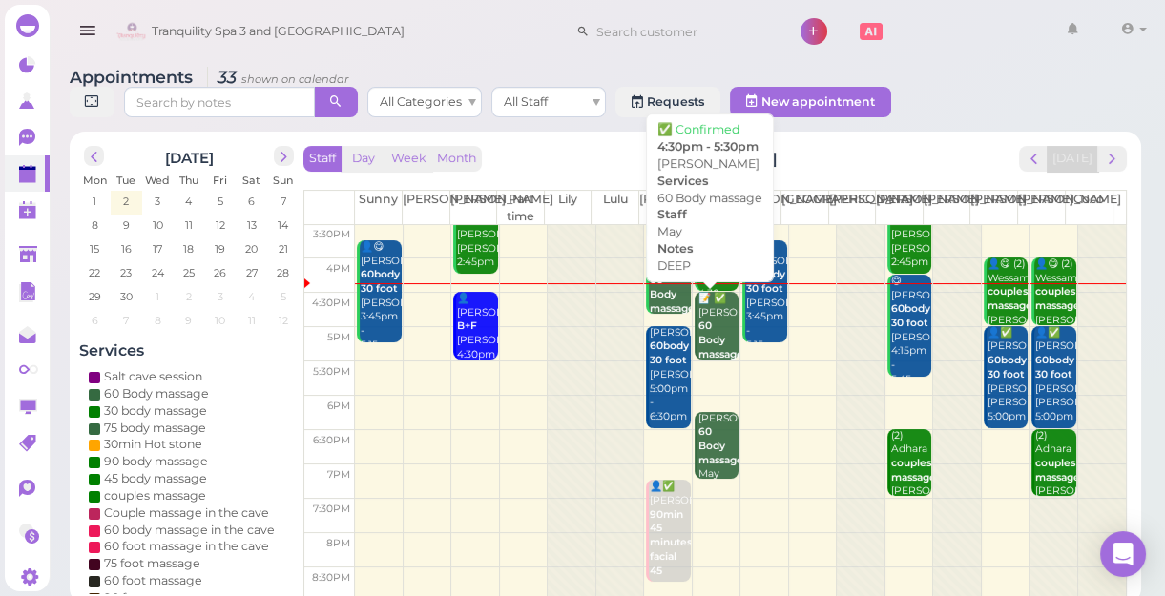
click at [699, 347] on b "60 Body massage" at bounding box center [721, 340] width 45 height 40
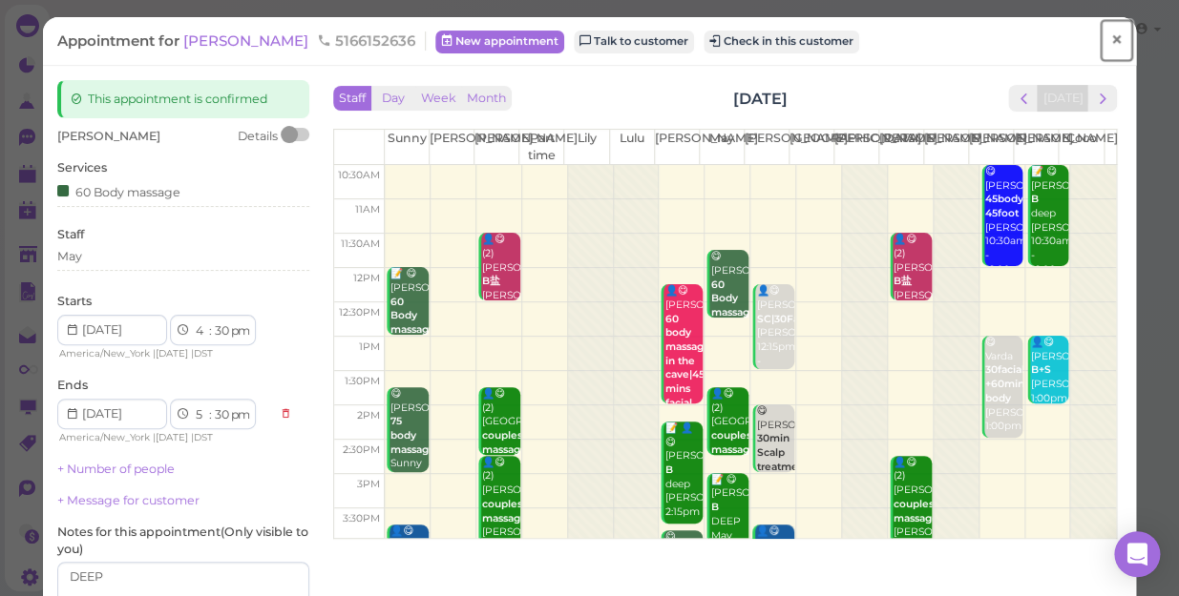
click at [1110, 42] on span "×" at bounding box center [1116, 40] width 12 height 27
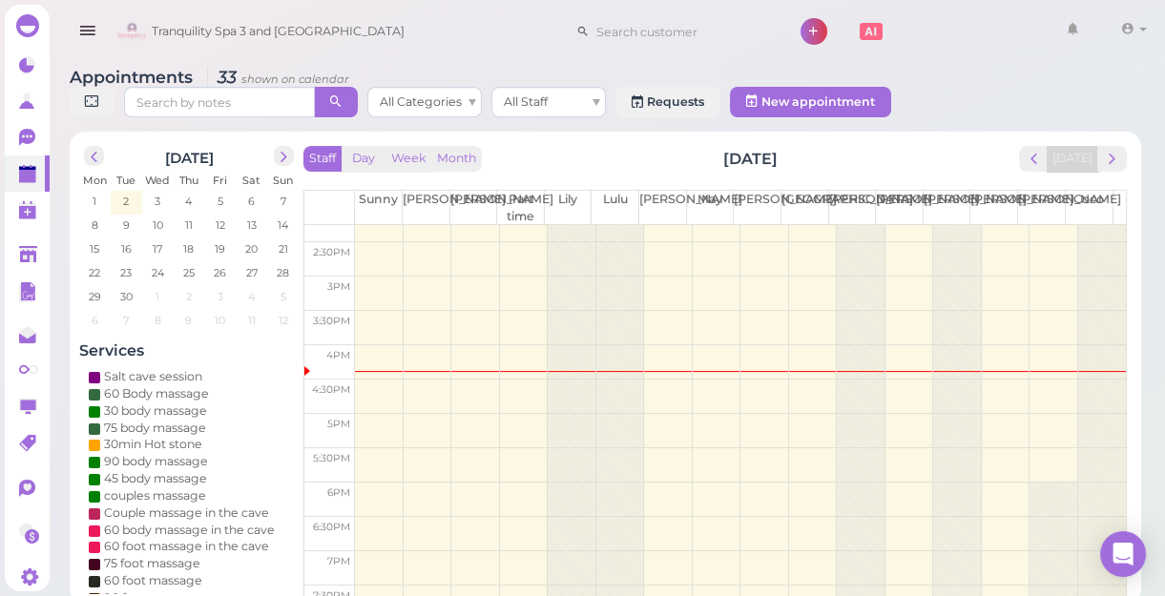
scroll to position [260, 0]
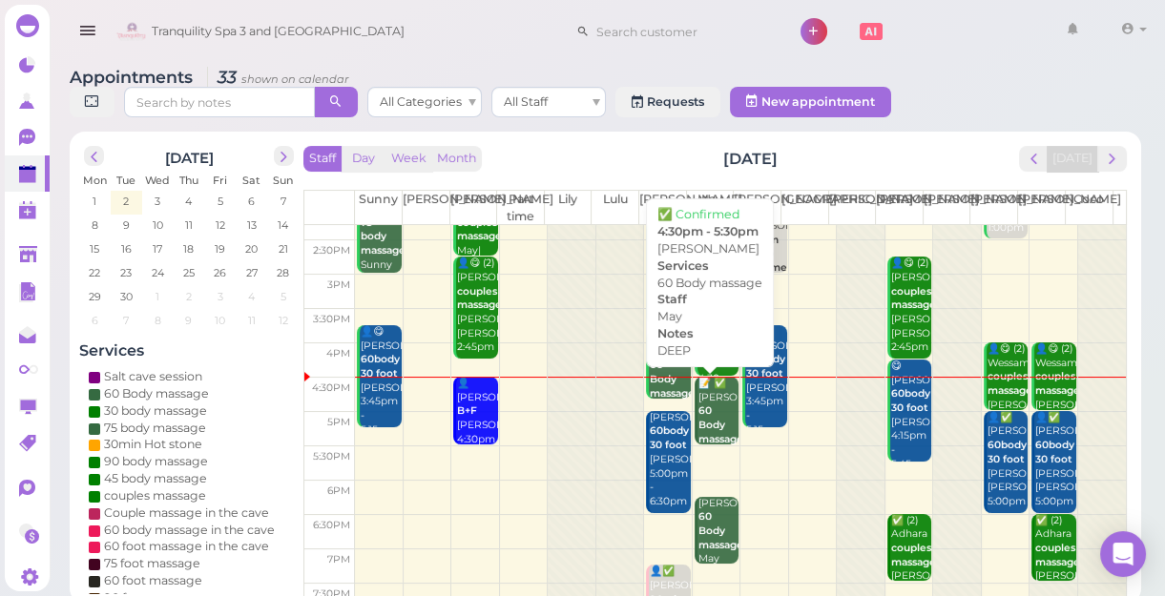
click at [698, 431] on div "📝 ✅ Aaliyah 60 Body massage DEEP May 4:30pm - 5:30pm" at bounding box center [718, 447] width 41 height 140
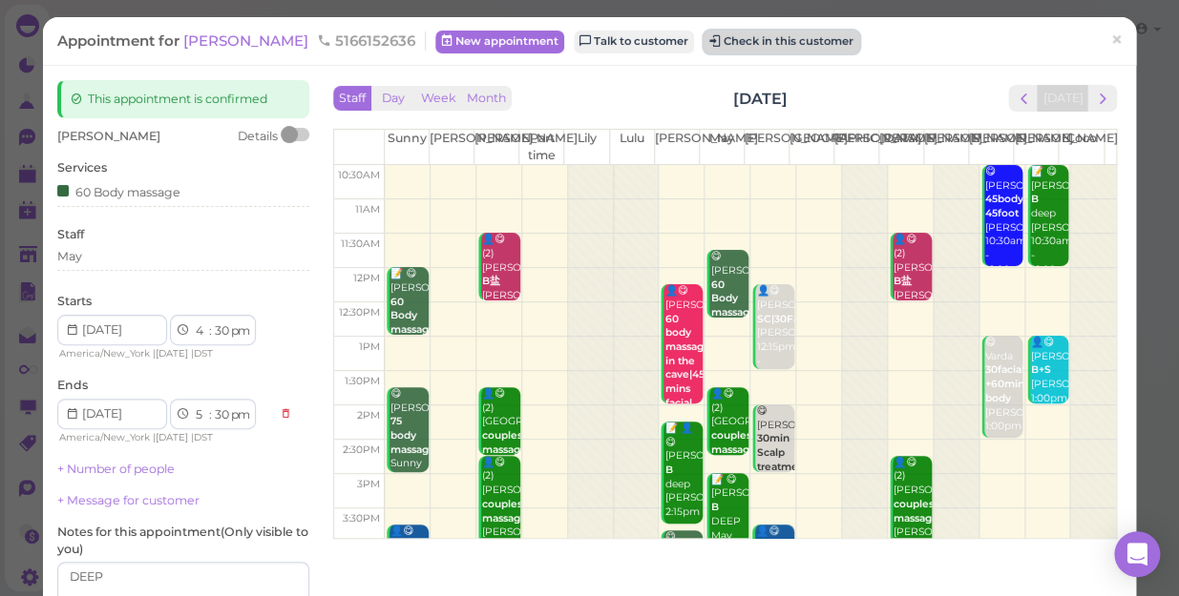
click at [703, 43] on button "Check in this customer" at bounding box center [781, 42] width 156 height 23
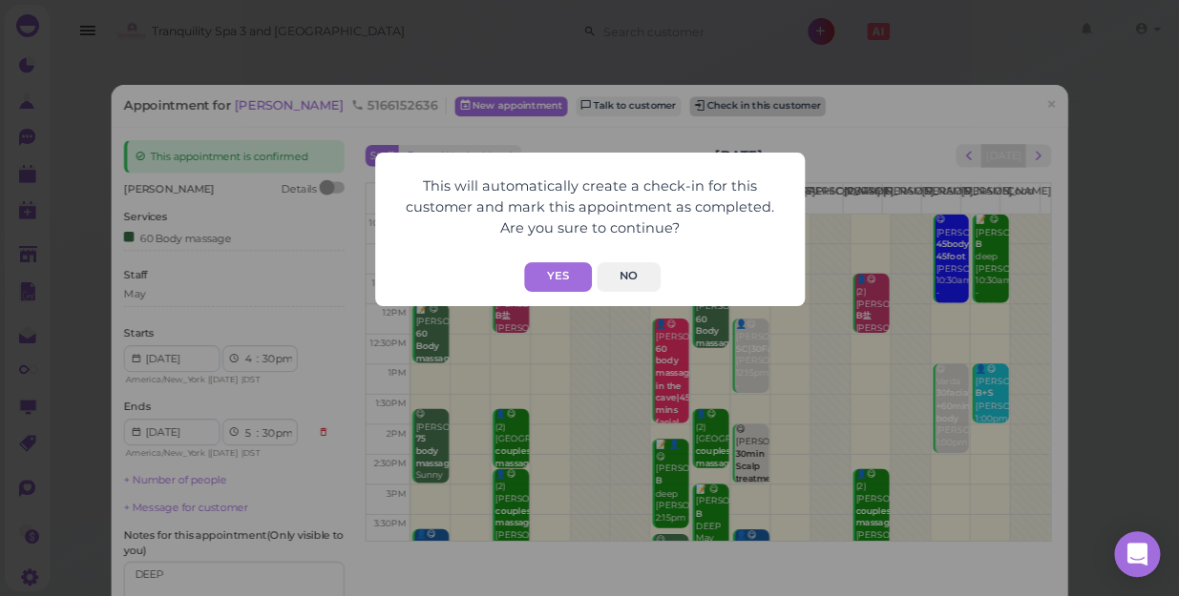
click at [687, 43] on div "This will automatically create a check-in for this customer and mark this appoi…" at bounding box center [589, 298] width 1179 height 596
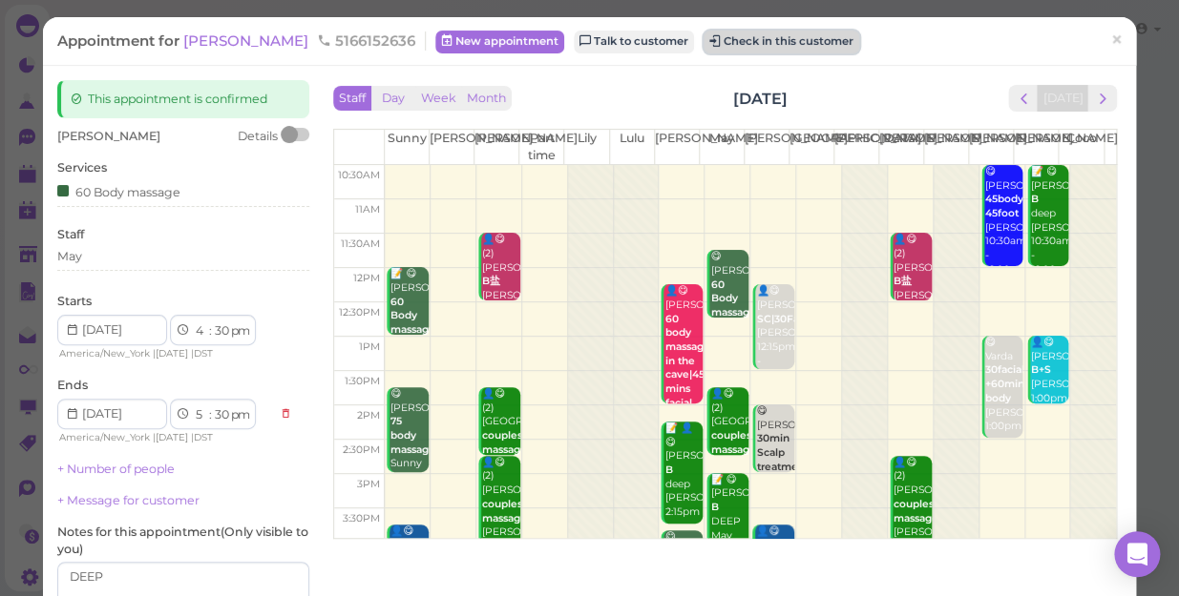
drag, startPoint x: 687, startPoint y: 43, endPoint x: 675, endPoint y: 42, distance: 12.4
click at [703, 42] on button "Check in this customer" at bounding box center [781, 42] width 156 height 23
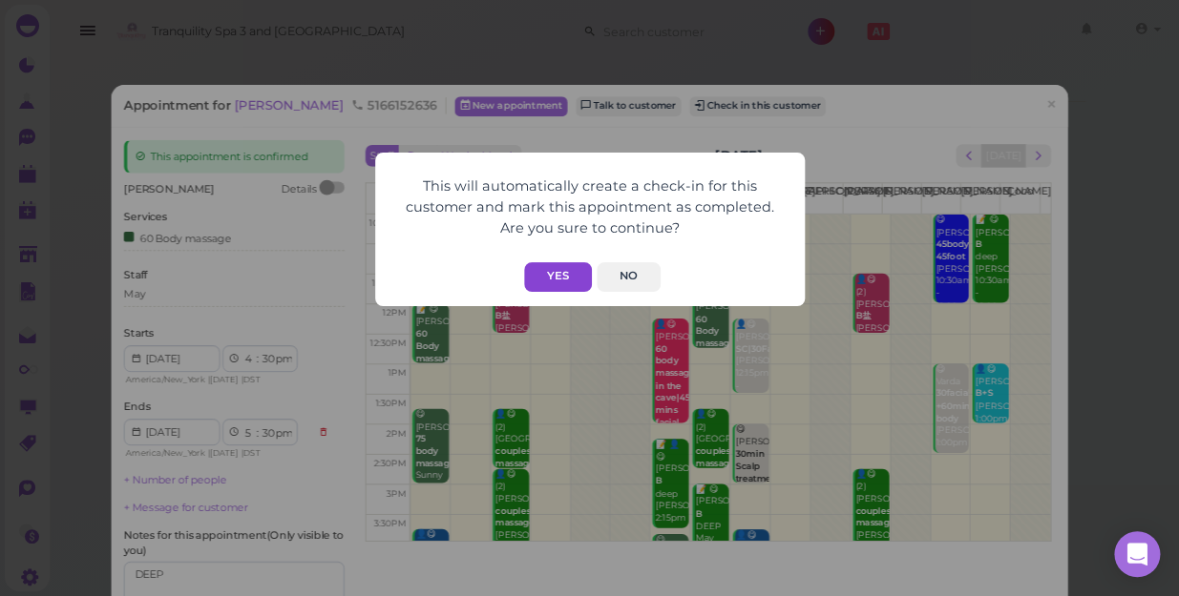
click at [554, 271] on button "Yes" at bounding box center [558, 277] width 68 height 30
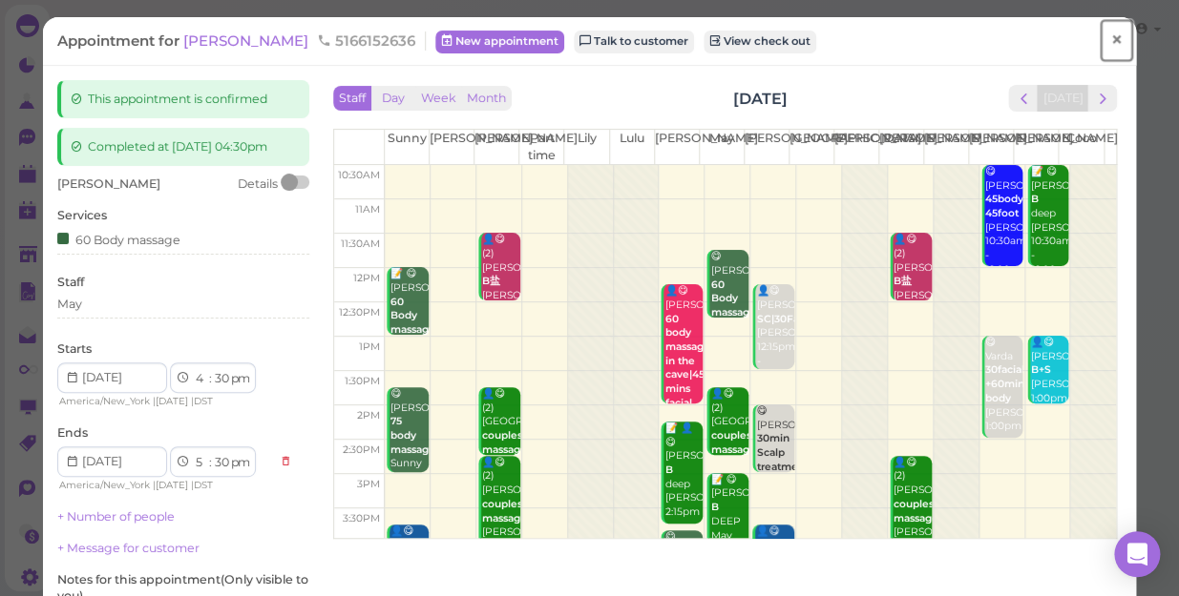
click at [1110, 41] on span "×" at bounding box center [1116, 40] width 12 height 27
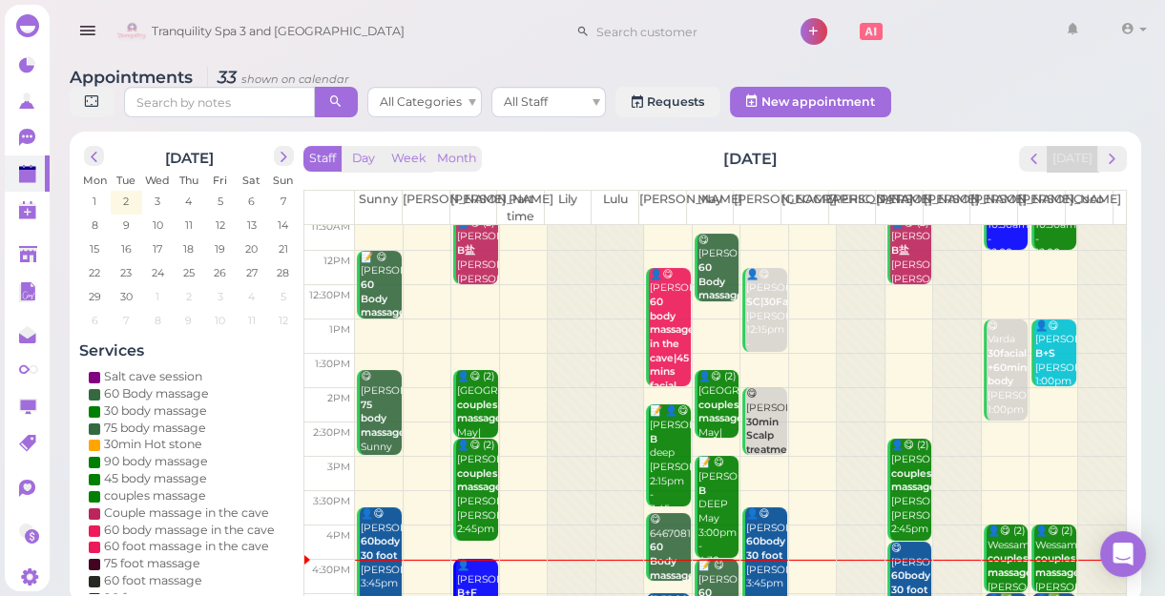
scroll to position [173, 0]
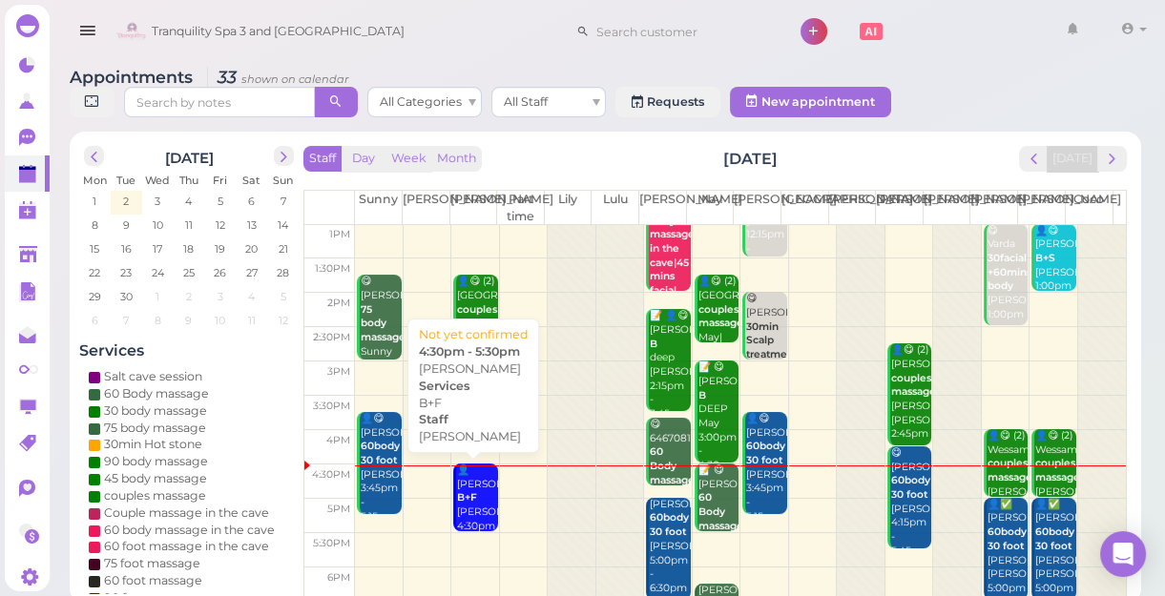
click at [487, 486] on div "👤Elise B+F Nancy 4:30pm - 5:30pm" at bounding box center [476, 513] width 41 height 98
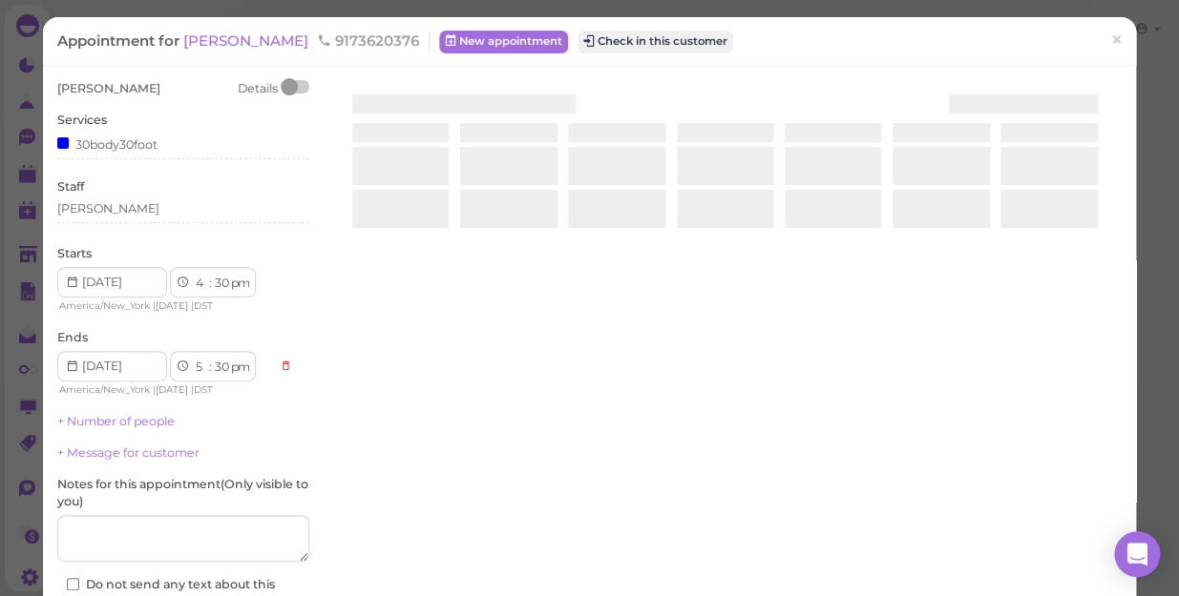
click at [487, 486] on div at bounding box center [724, 306] width 793 height 453
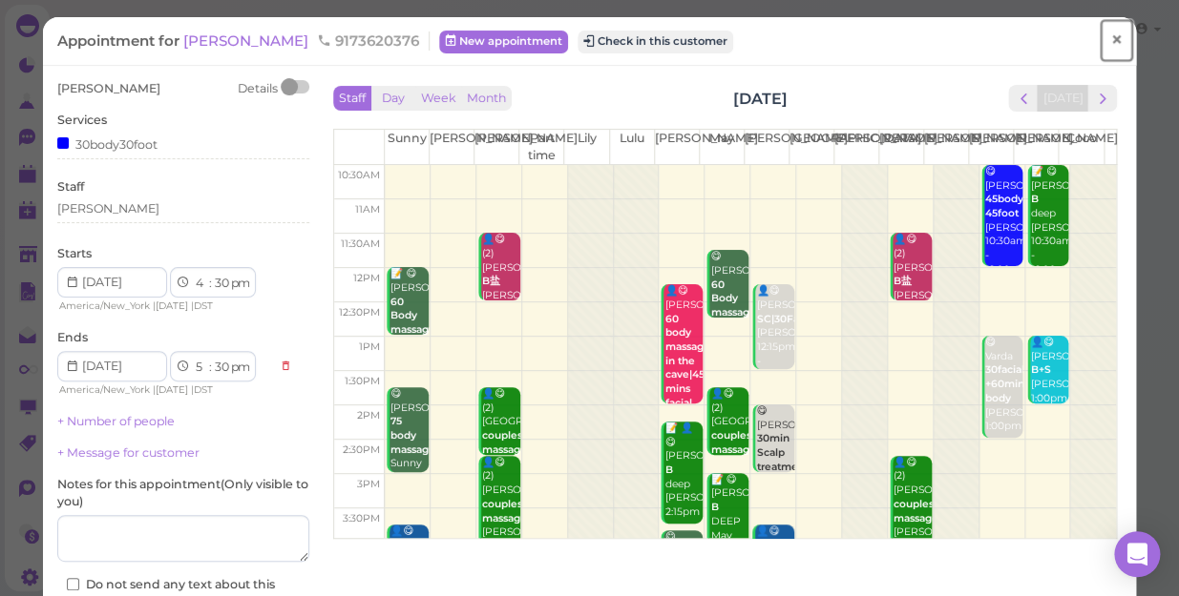
click at [1110, 48] on span "×" at bounding box center [1116, 40] width 12 height 27
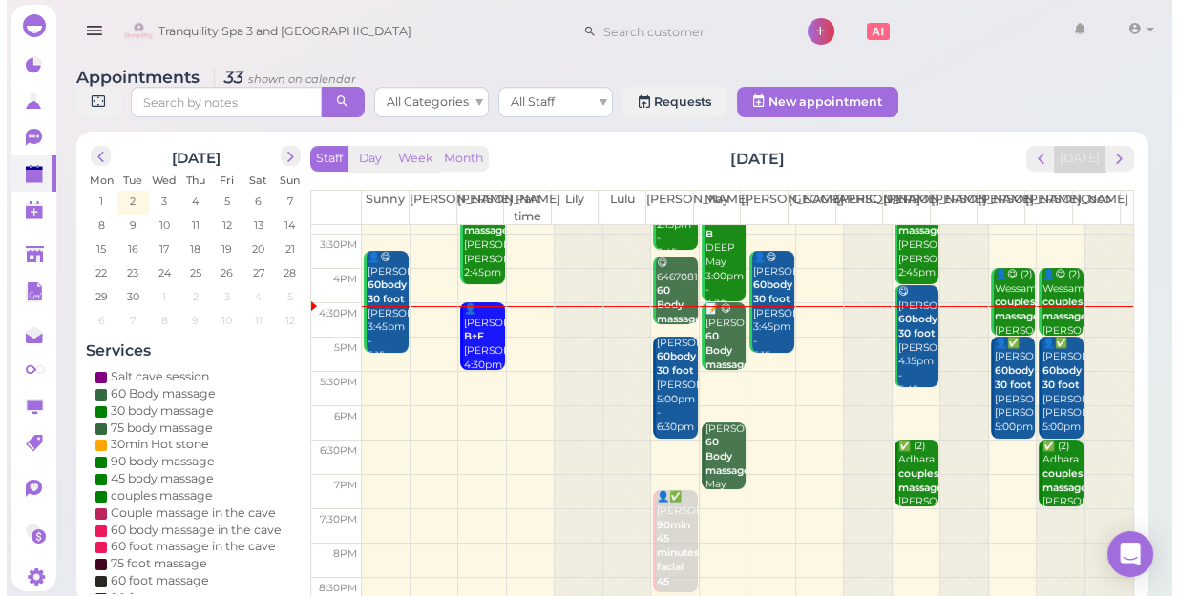
scroll to position [344, 0]
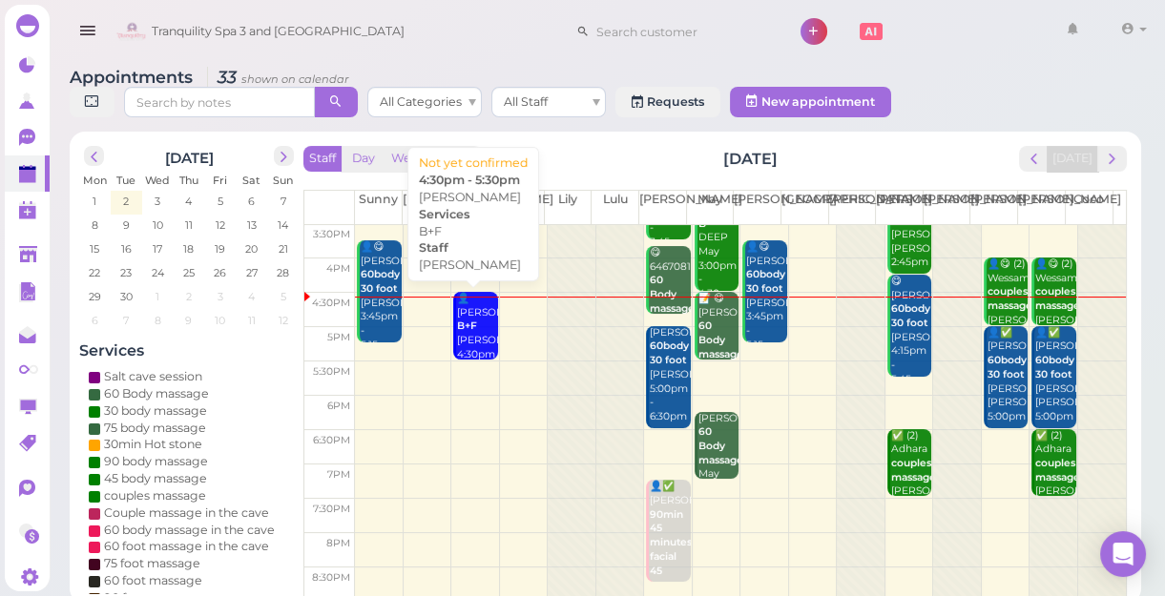
click at [460, 334] on div "👤Elise B+F Nancy 4:30pm - 5:30pm" at bounding box center [476, 341] width 41 height 98
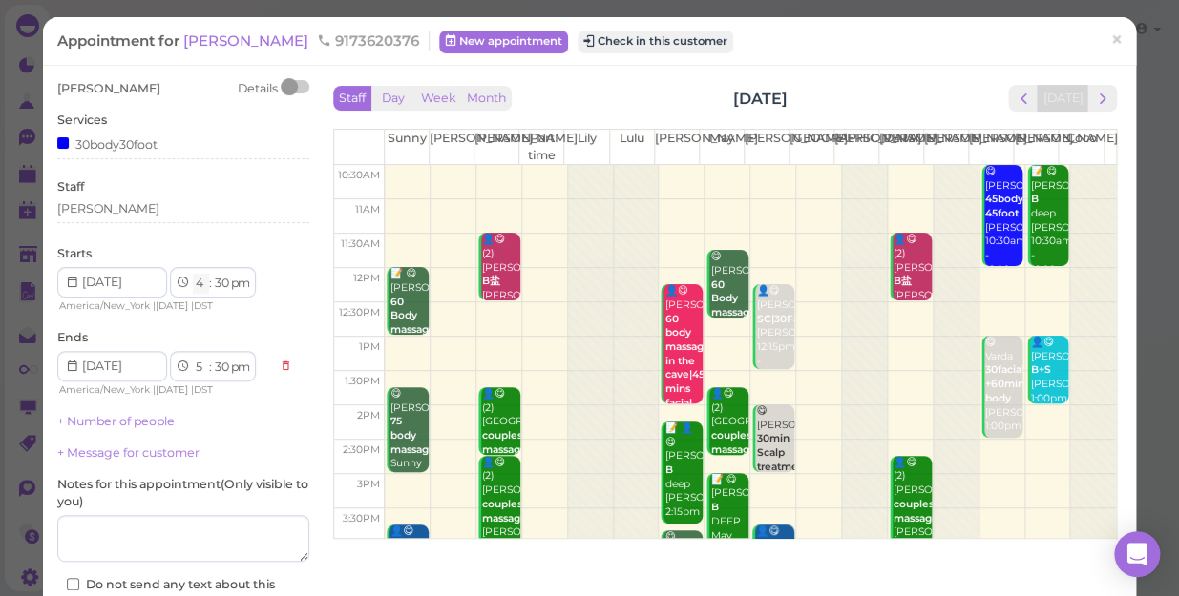
click at [196, 293] on select "1 2 3 4 5 6 7 8 9 10 11 12" at bounding box center [201, 284] width 16 height 20
select select "5"
click at [193, 274] on select "1 2 3 4 5 6 7 8 9 10 11 12" at bounding box center [201, 284] width 16 height 20
select select "6"
click at [219, 287] on select "00 05 10 15 20 25 30 35 40 45 50 55" at bounding box center [221, 284] width 19 height 20
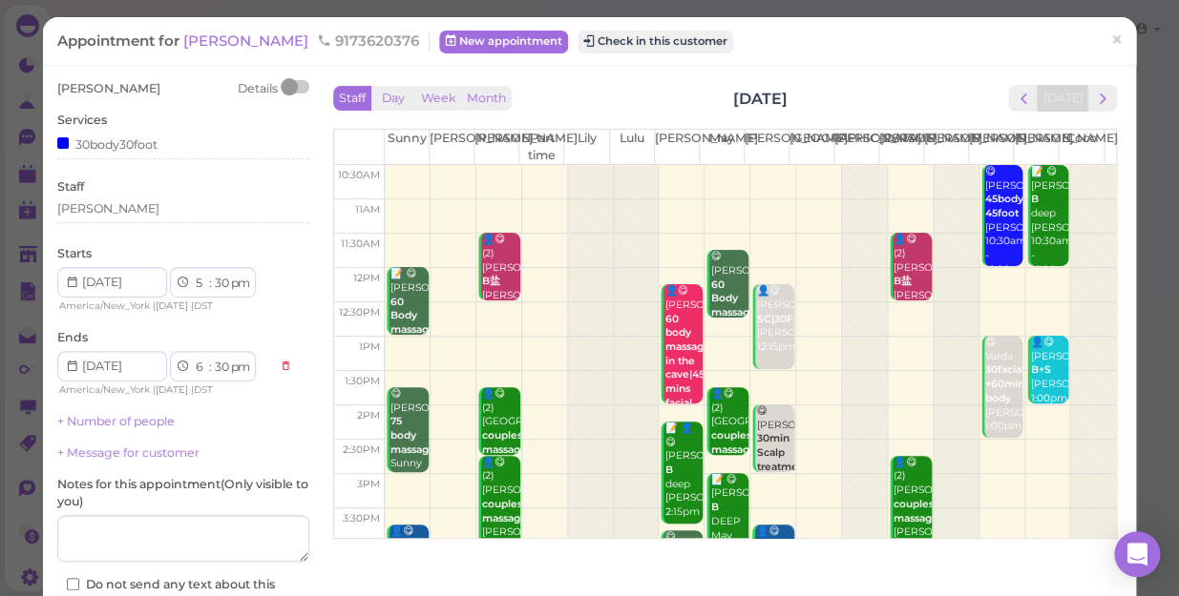
select select "00"
click at [212, 274] on select "00 05 10 15 20 25 30 35 40 45 50 55" at bounding box center [221, 284] width 19 height 20
select select "00"
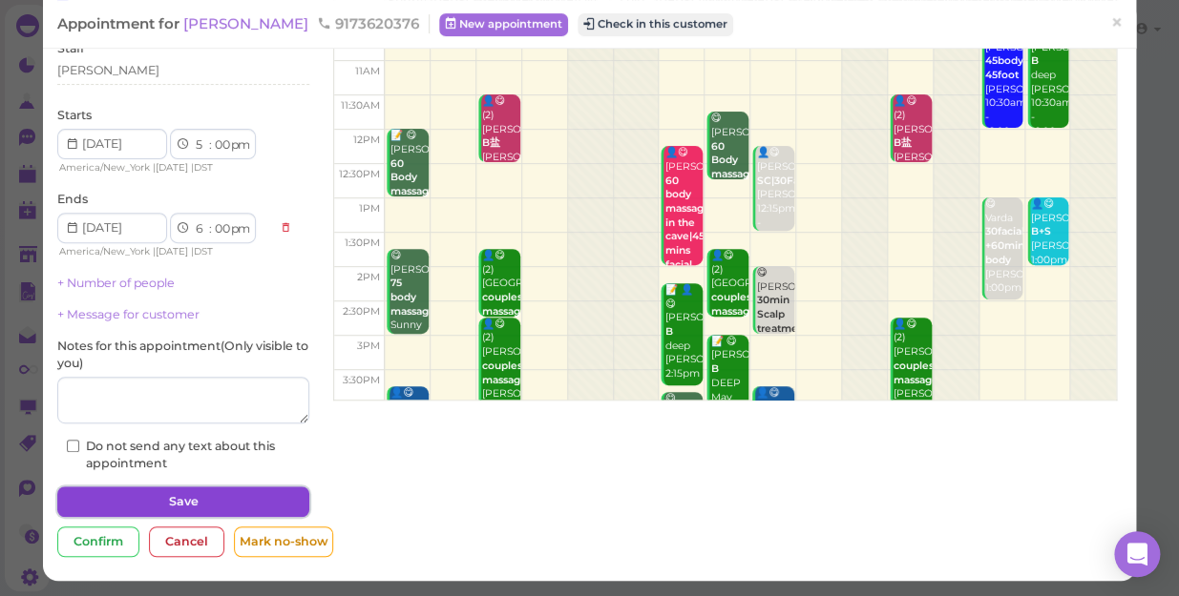
click at [274, 496] on button "Save" at bounding box center [183, 502] width 252 height 31
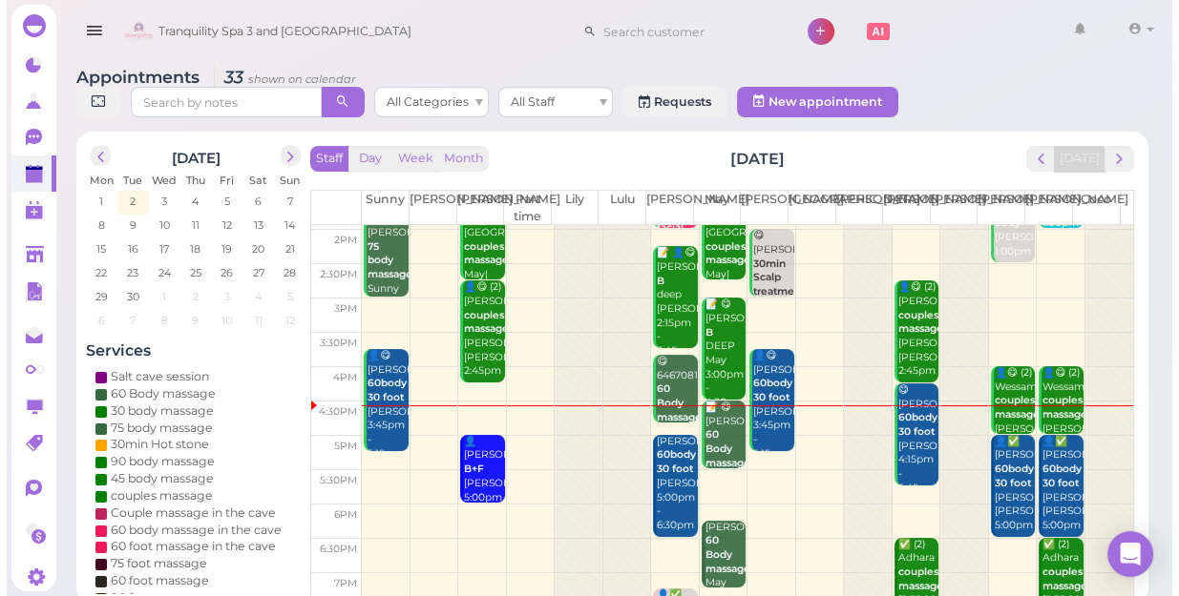
scroll to position [344, 0]
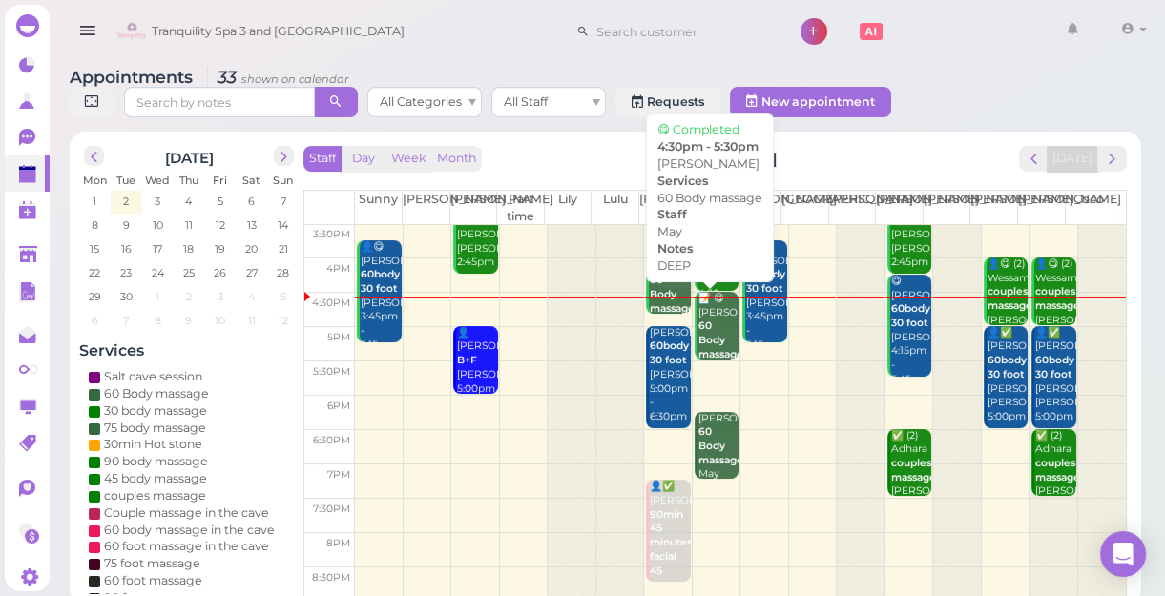
click at [704, 335] on b "60 Body massage" at bounding box center [721, 340] width 45 height 40
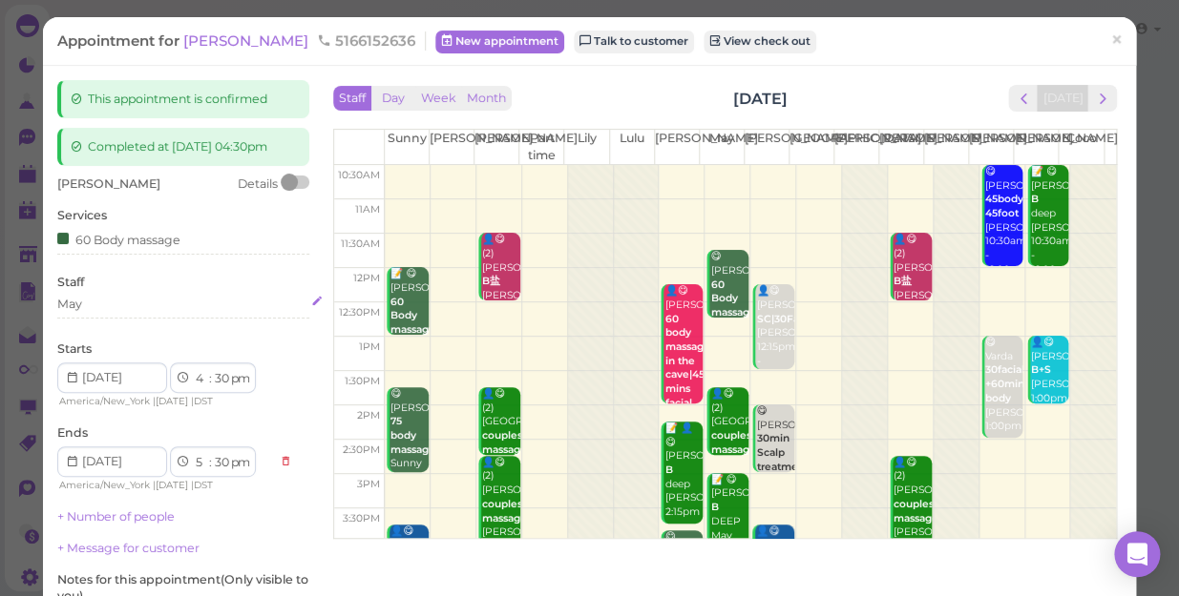
click at [80, 313] on div "May" at bounding box center [69, 304] width 25 height 17
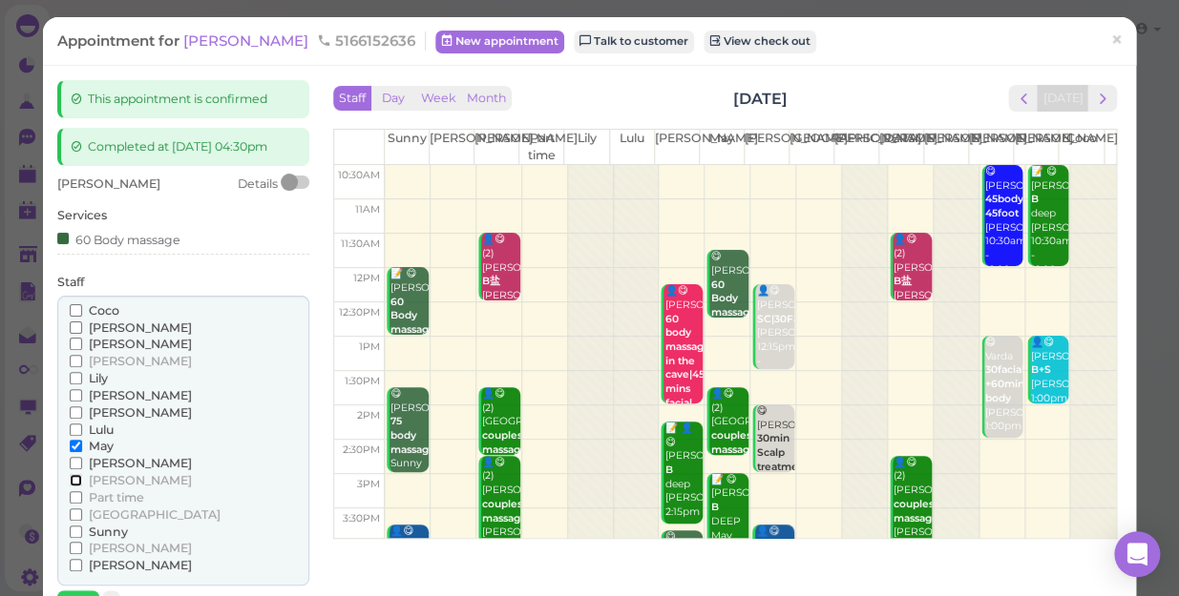
click at [73, 487] on input "[PERSON_NAME]" at bounding box center [76, 480] width 12 height 12
click at [76, 452] on input "May" at bounding box center [76, 446] width 12 height 12
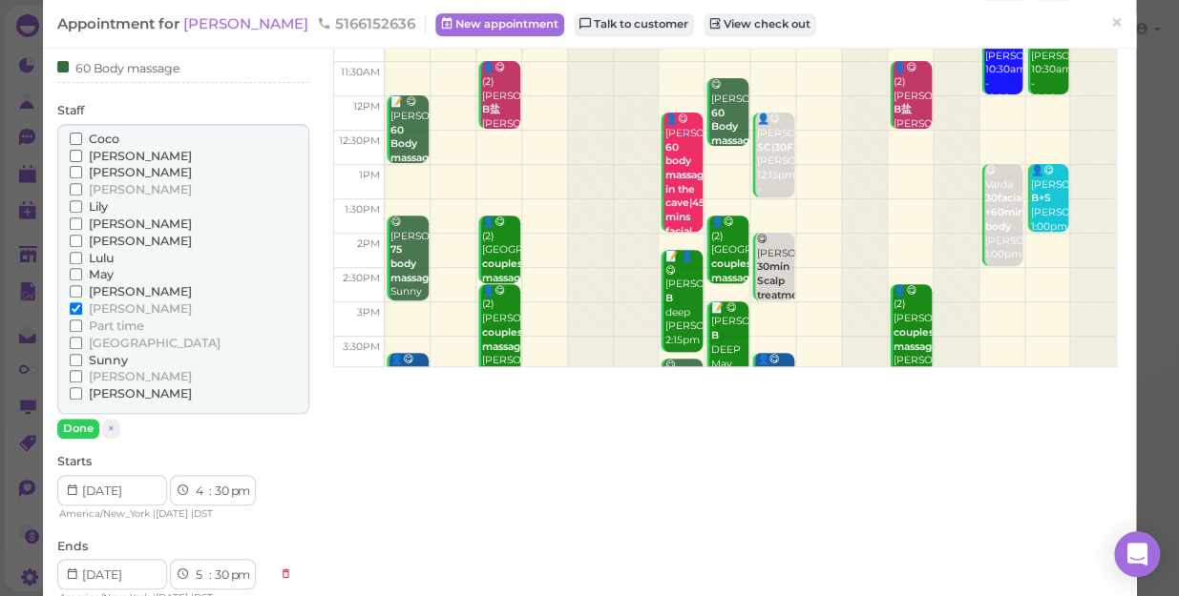
scroll to position [173, 0]
click at [74, 438] on button "Done" at bounding box center [78, 428] width 42 height 20
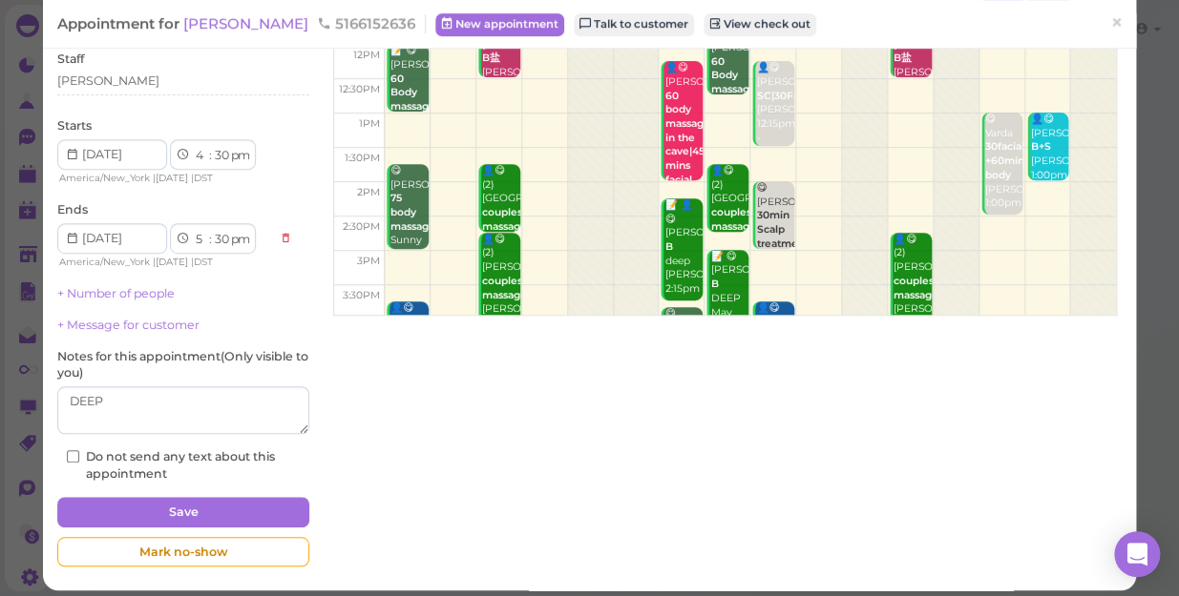
scroll to position [250, 0]
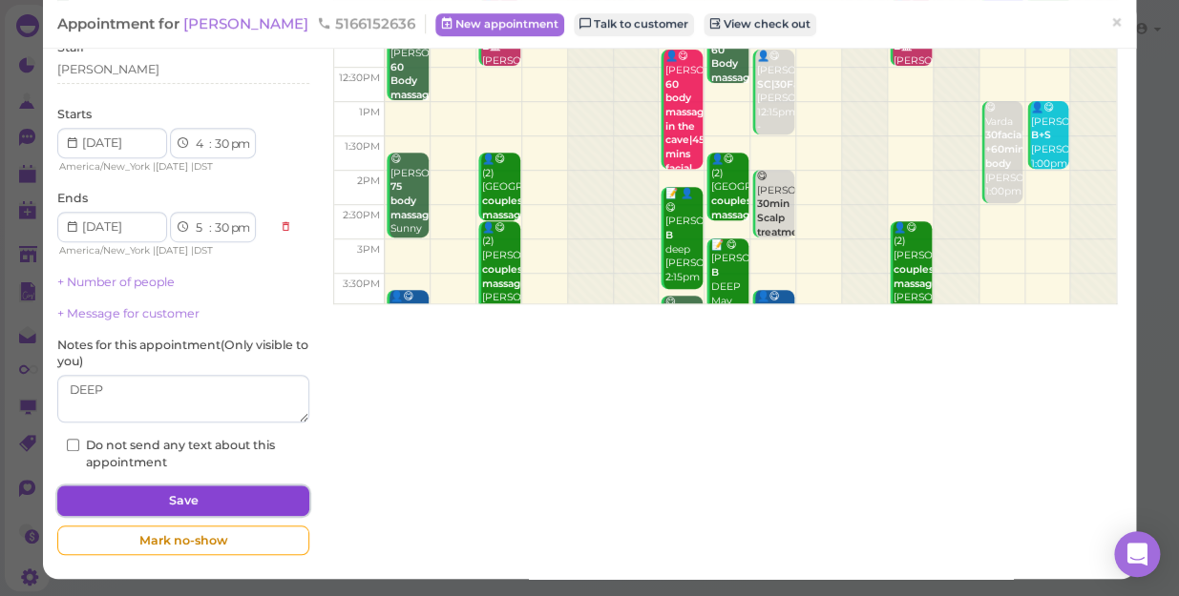
click at [219, 494] on button "Save" at bounding box center [183, 501] width 252 height 31
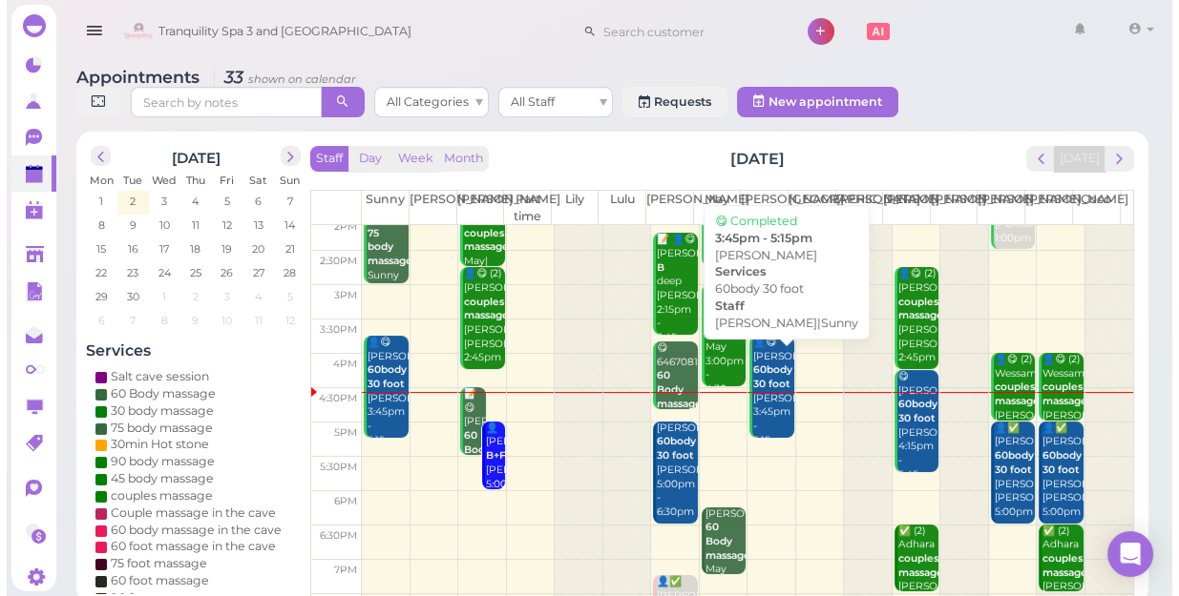
scroll to position [260, 0]
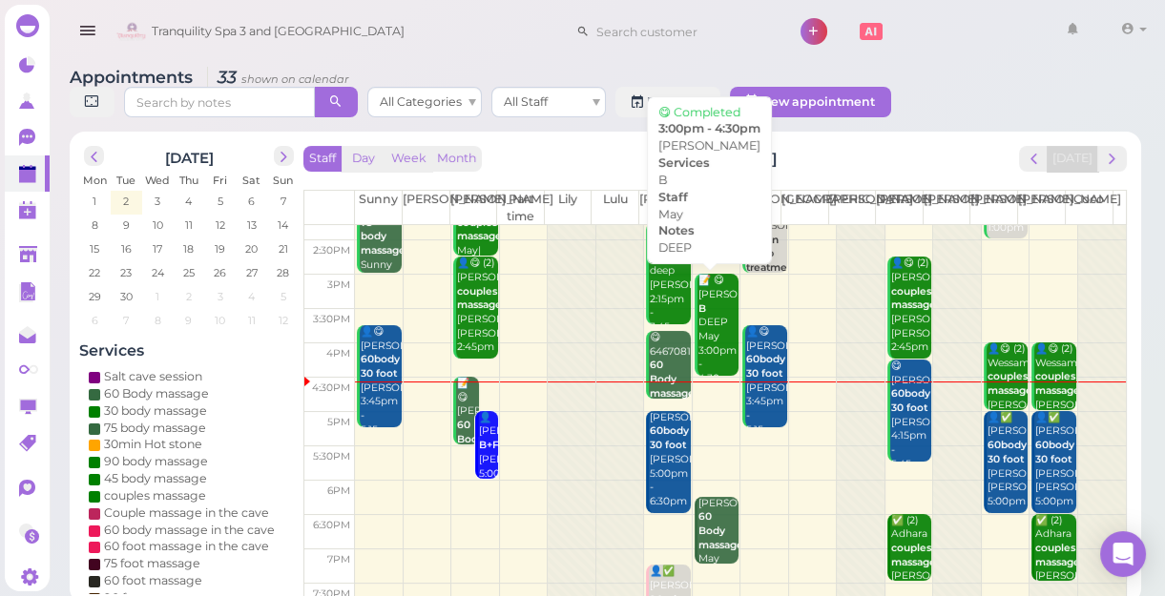
click at [708, 352] on div "📝 😋 Nicolas B DEEP May 3:00pm - 4:30pm" at bounding box center [718, 330] width 41 height 113
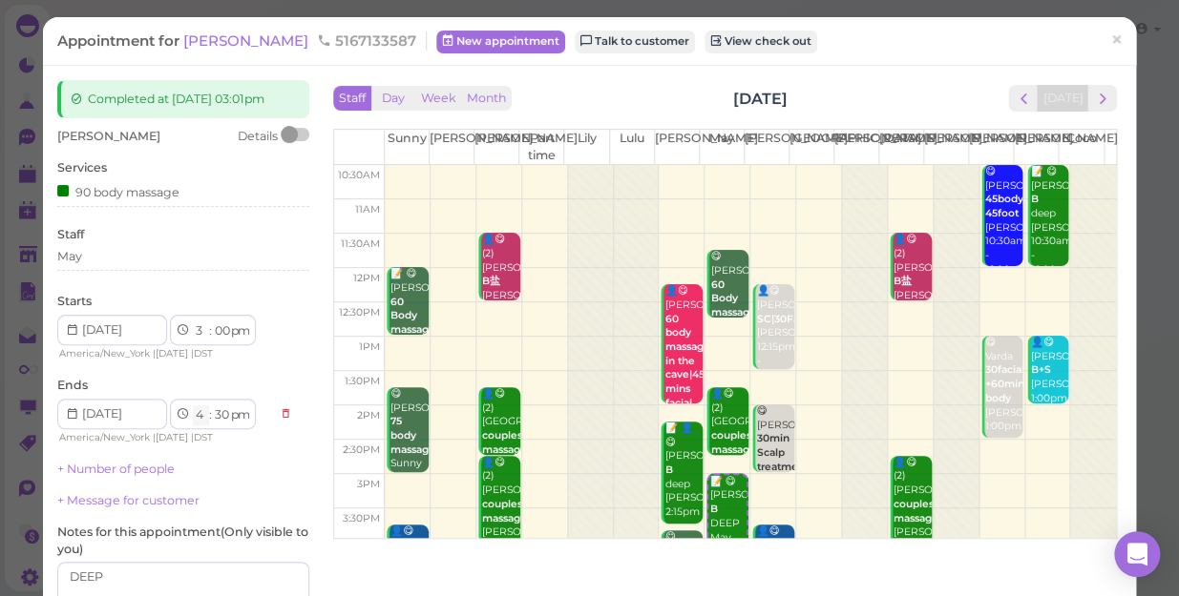
click at [199, 412] on select "1 2 3 4 5 6 7 8 9 10 11 12" at bounding box center [201, 416] width 16 height 20
select select "5"
click at [193, 406] on select "1 2 3 4 5 6 7 8 9 10 11 12" at bounding box center [201, 416] width 16 height 20
click at [221, 409] on select "00 05 10 15 20 25 30 35 40 45 50 55" at bounding box center [221, 416] width 19 height 20
select select "00"
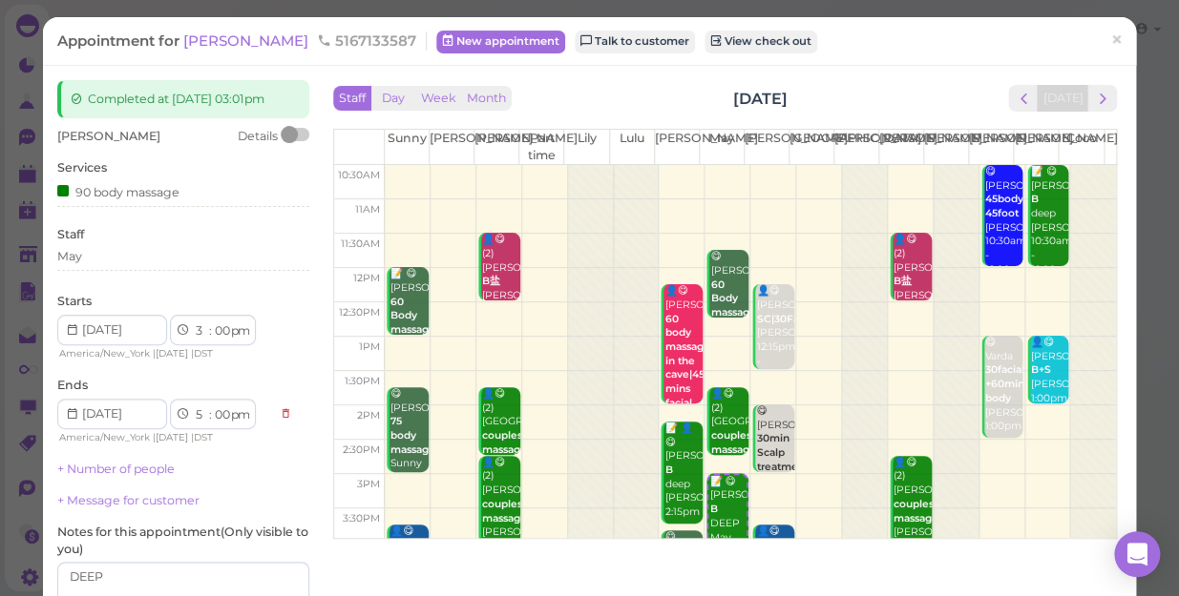
click at [212, 406] on select "00 05 10 15 20 25 30 35 40 45 50 55" at bounding box center [221, 416] width 19 height 20
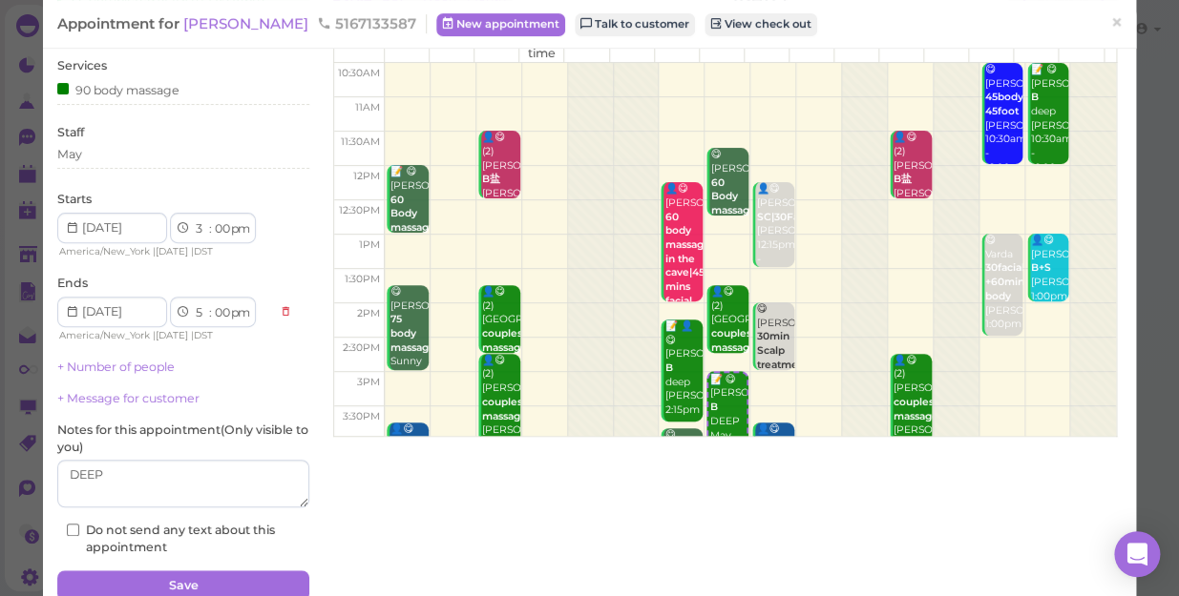
scroll to position [186, 0]
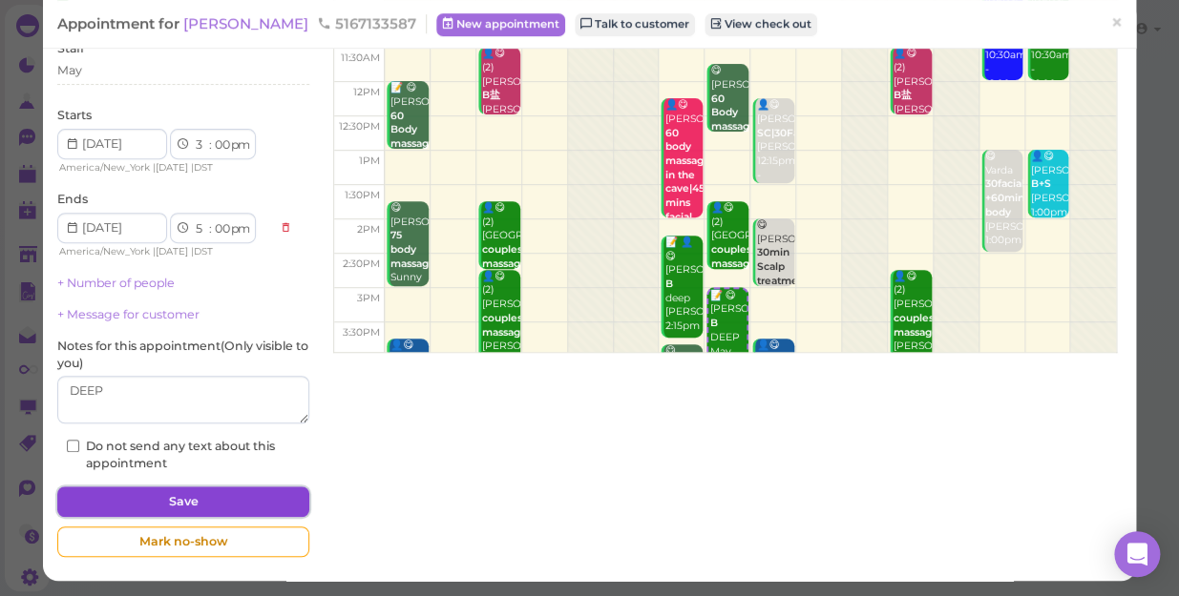
click at [236, 502] on button "Save" at bounding box center [183, 502] width 252 height 31
select select "4"
select select "30"
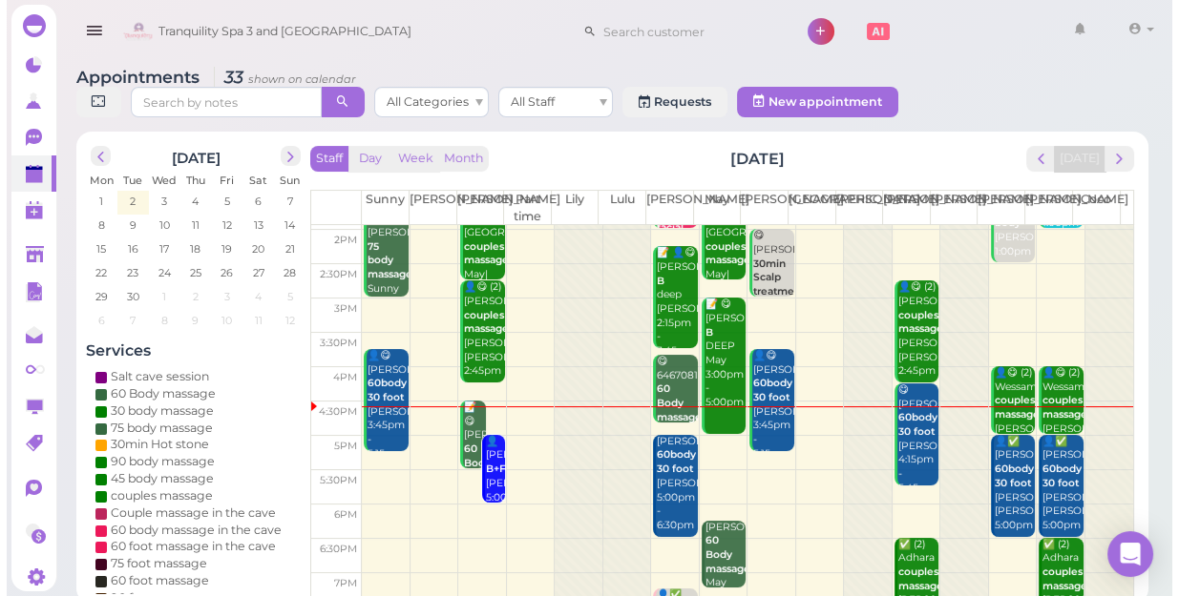
scroll to position [260, 0]
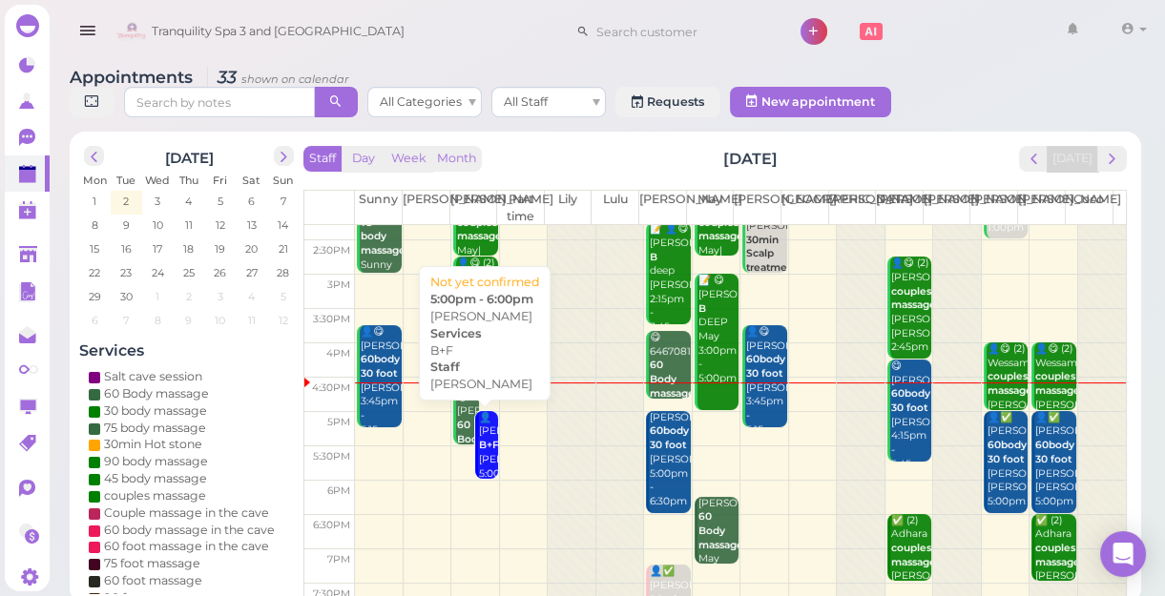
click at [485, 442] on b "B+F" at bounding box center [489, 445] width 20 height 12
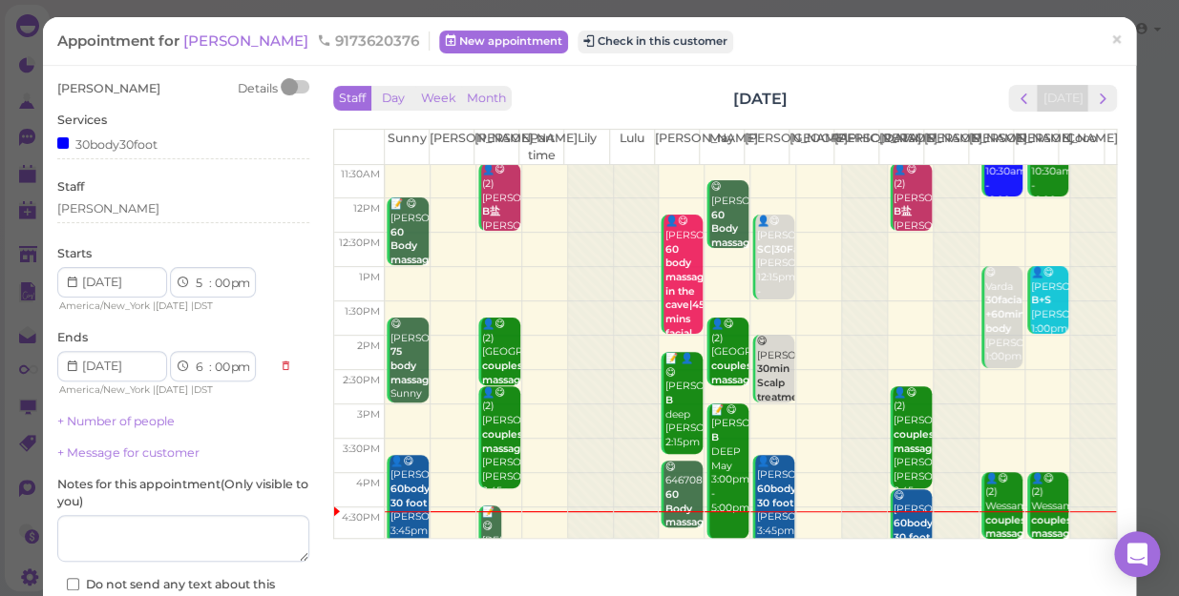
scroll to position [260, 0]
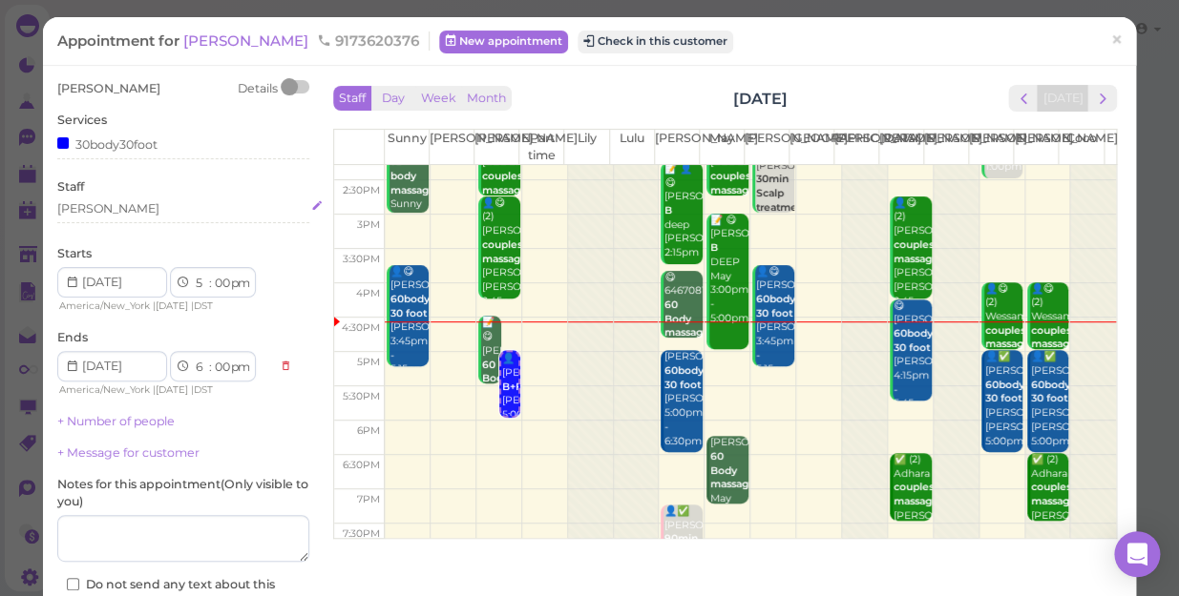
click at [115, 210] on div "[PERSON_NAME]" at bounding box center [183, 208] width 252 height 17
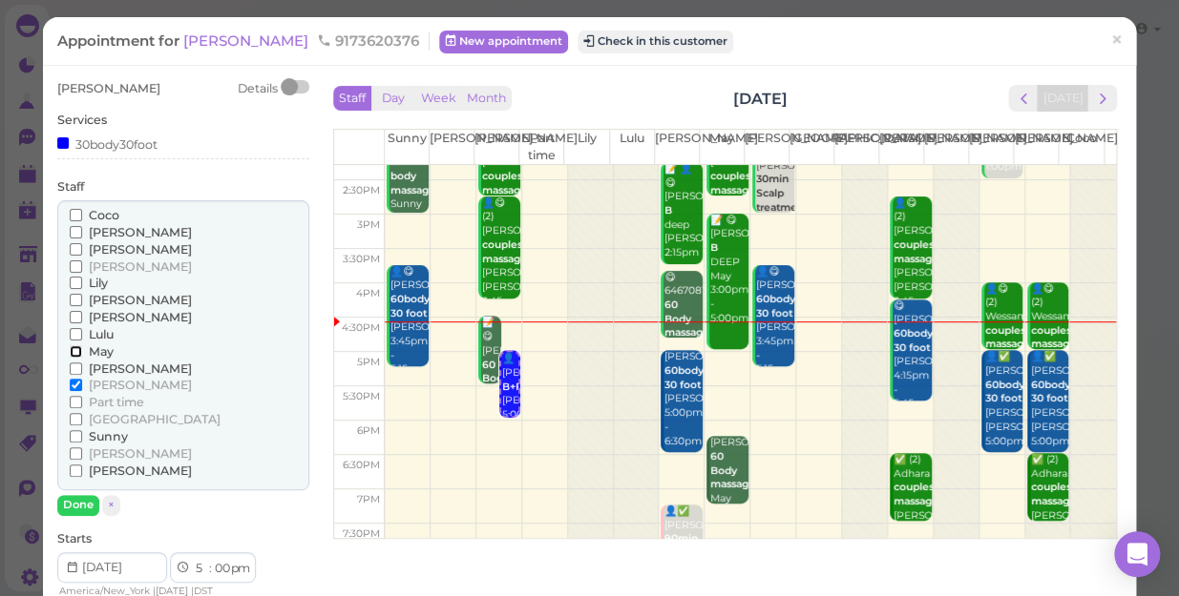
click at [71, 348] on input "May" at bounding box center [76, 351] width 12 height 12
click at [72, 382] on input "[PERSON_NAME]" at bounding box center [76, 385] width 12 height 12
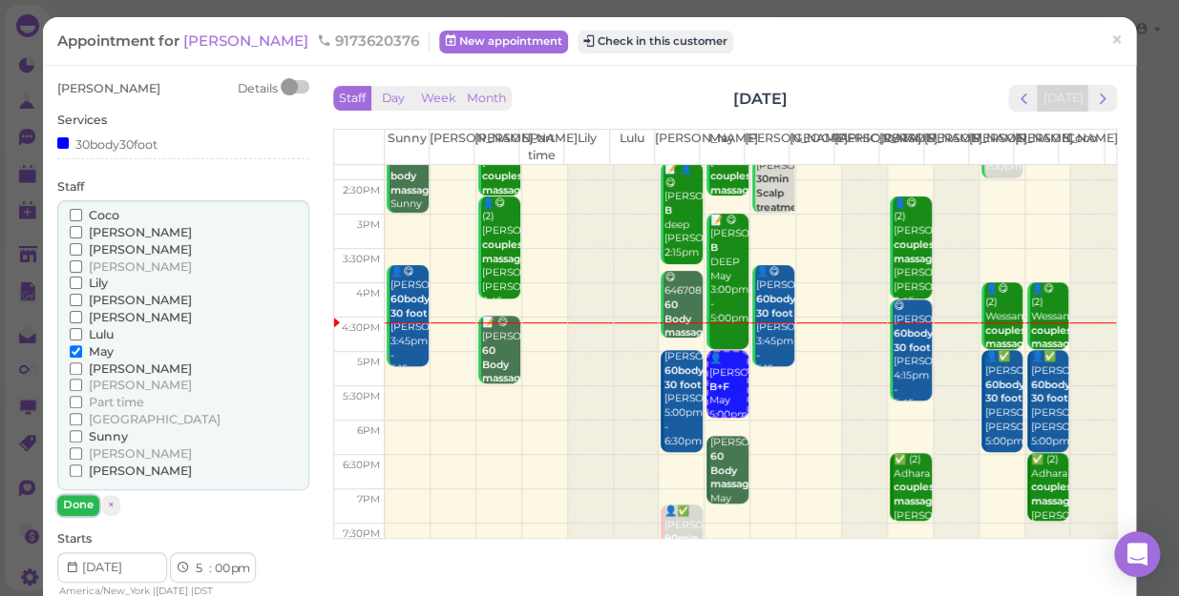
click at [74, 505] on button "Done" at bounding box center [78, 505] width 42 height 20
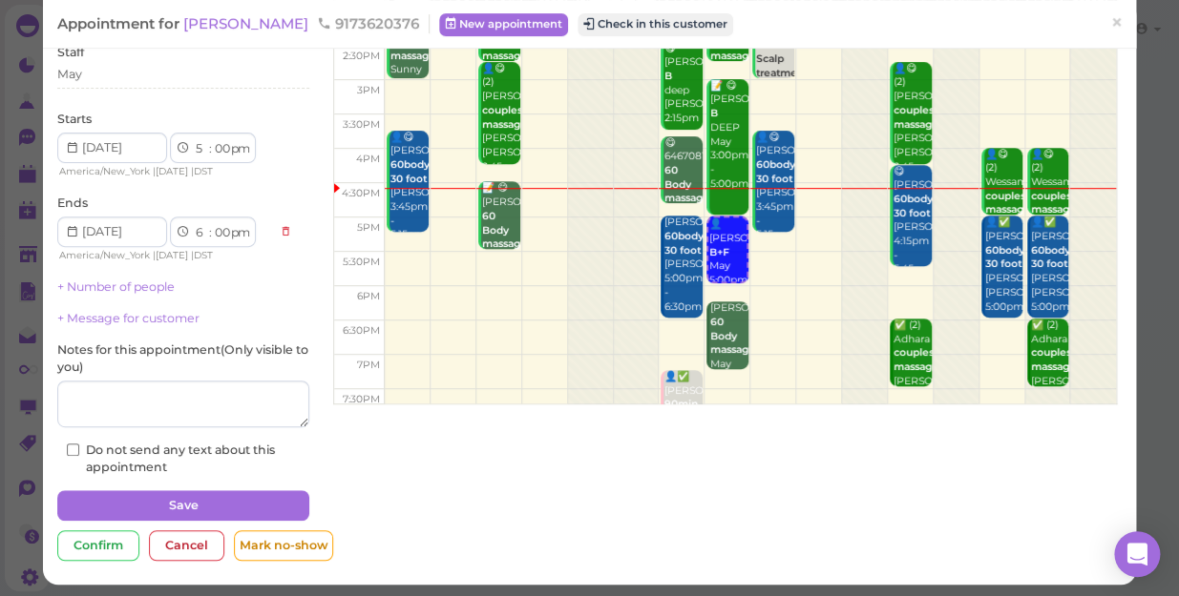
scroll to position [138, 0]
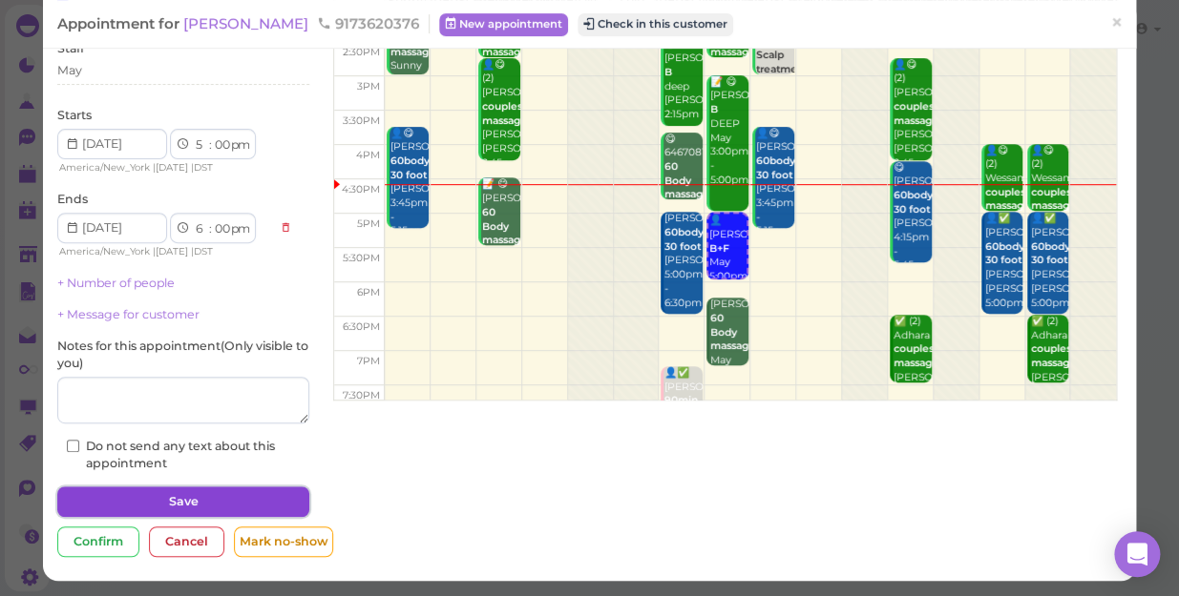
click at [140, 494] on button "Save" at bounding box center [183, 502] width 252 height 31
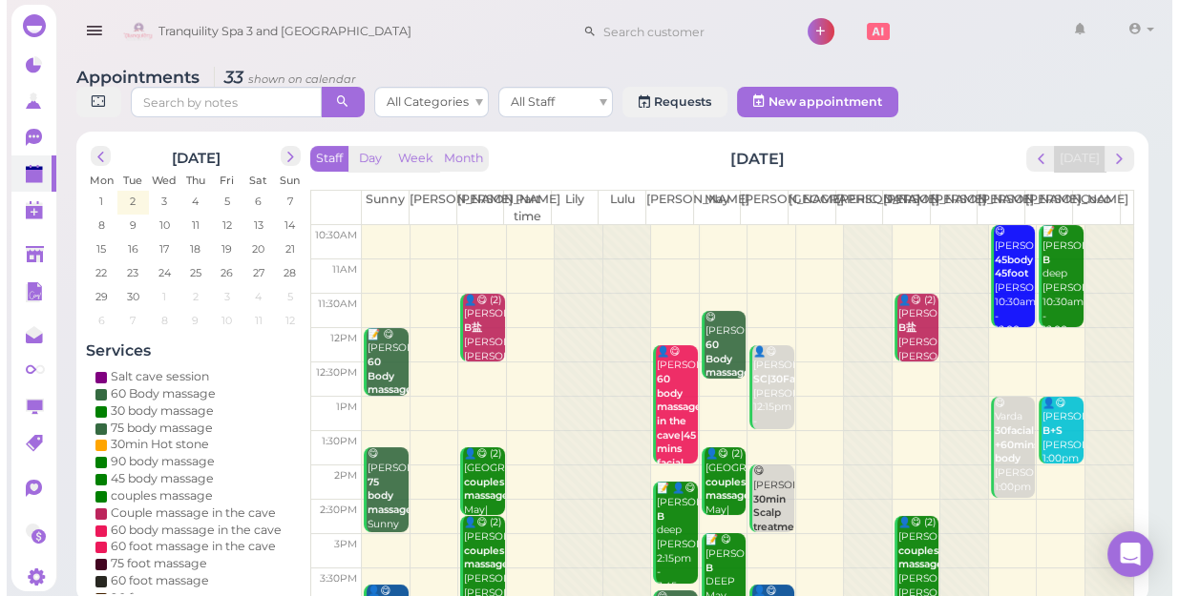
scroll to position [344, 0]
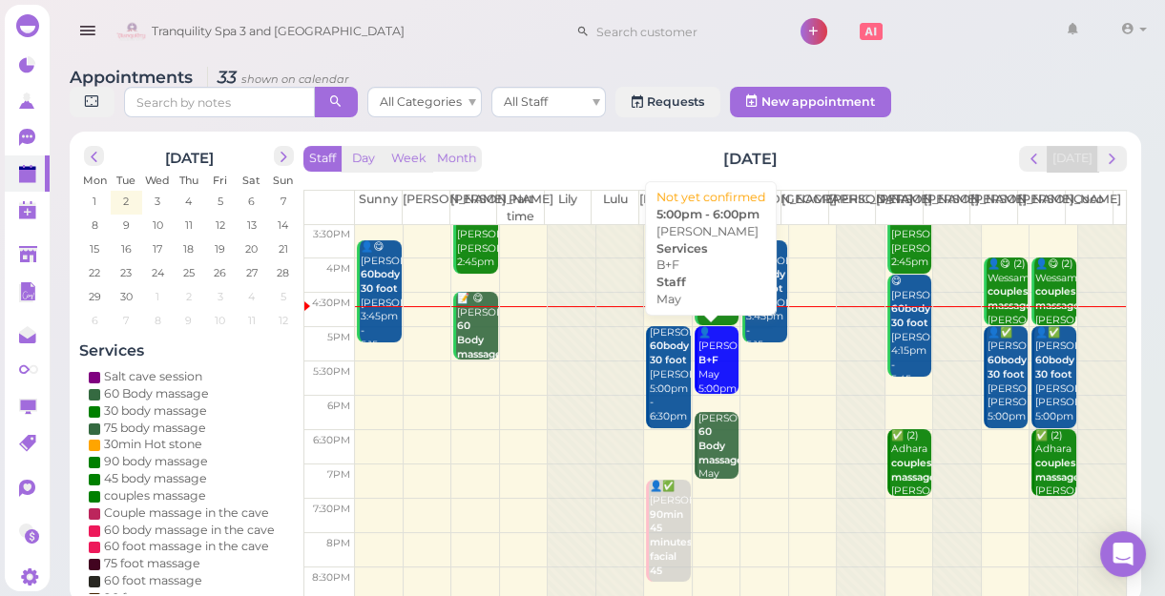
click at [709, 358] on div "👤Elise B+F May 5:00pm - 6:00pm" at bounding box center [718, 375] width 41 height 98
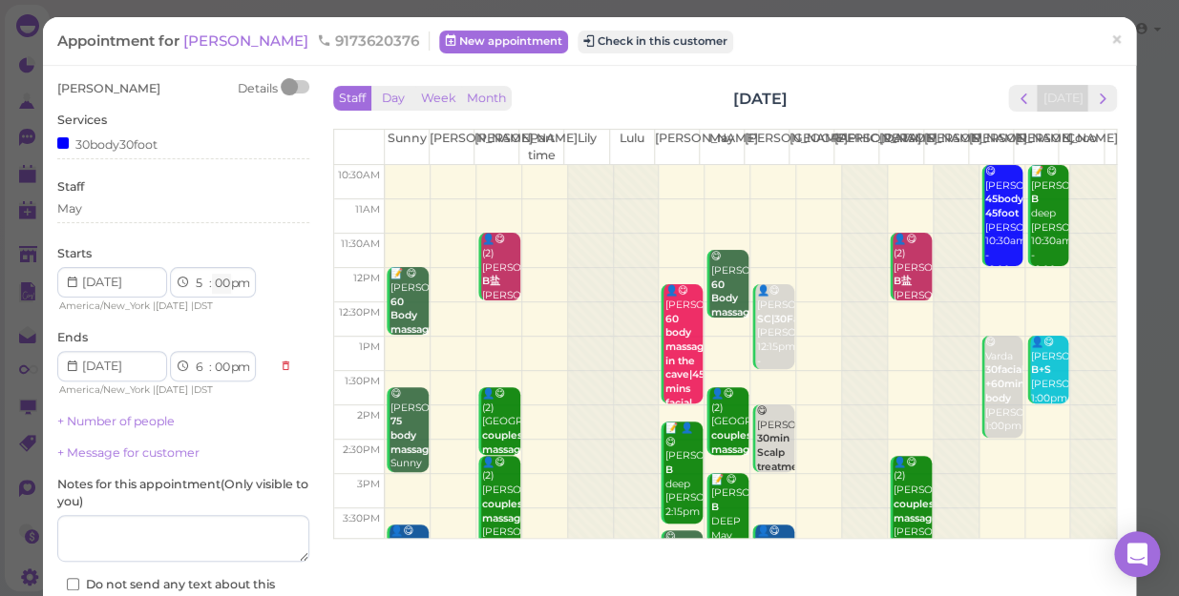
click at [224, 283] on select "00 05 10 15 20 25 30 35 40 45 50 55" at bounding box center [221, 284] width 19 height 20
select select "15"
click at [212, 274] on select "00 05 10 15 20 25 30 35 40 45 50 55" at bounding box center [221, 284] width 19 height 20
select select "15"
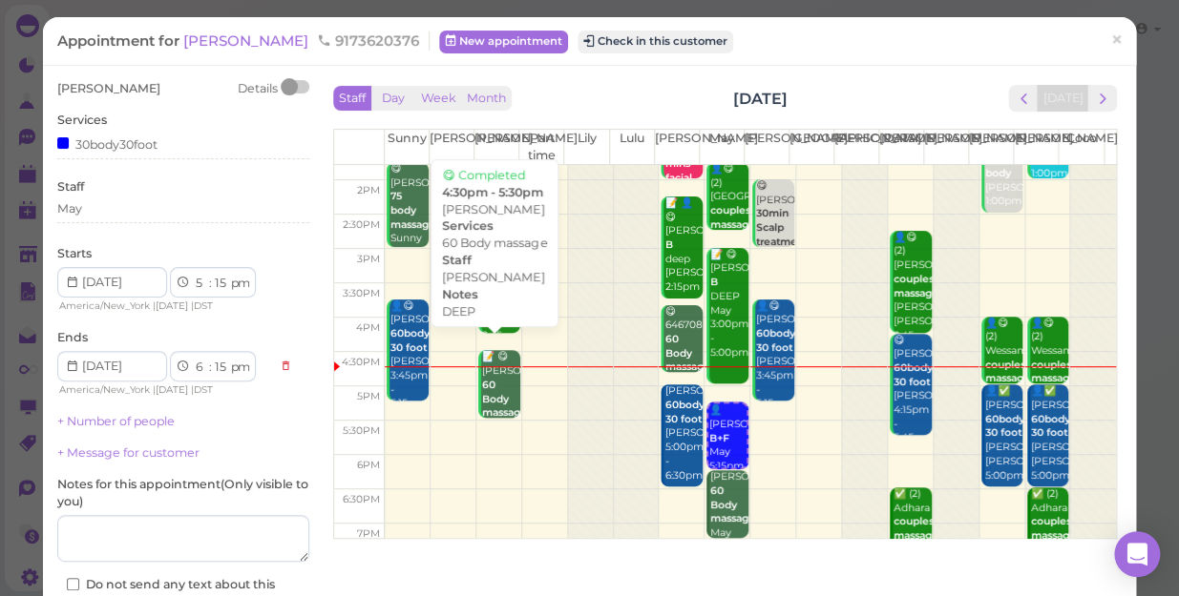
scroll to position [260, 0]
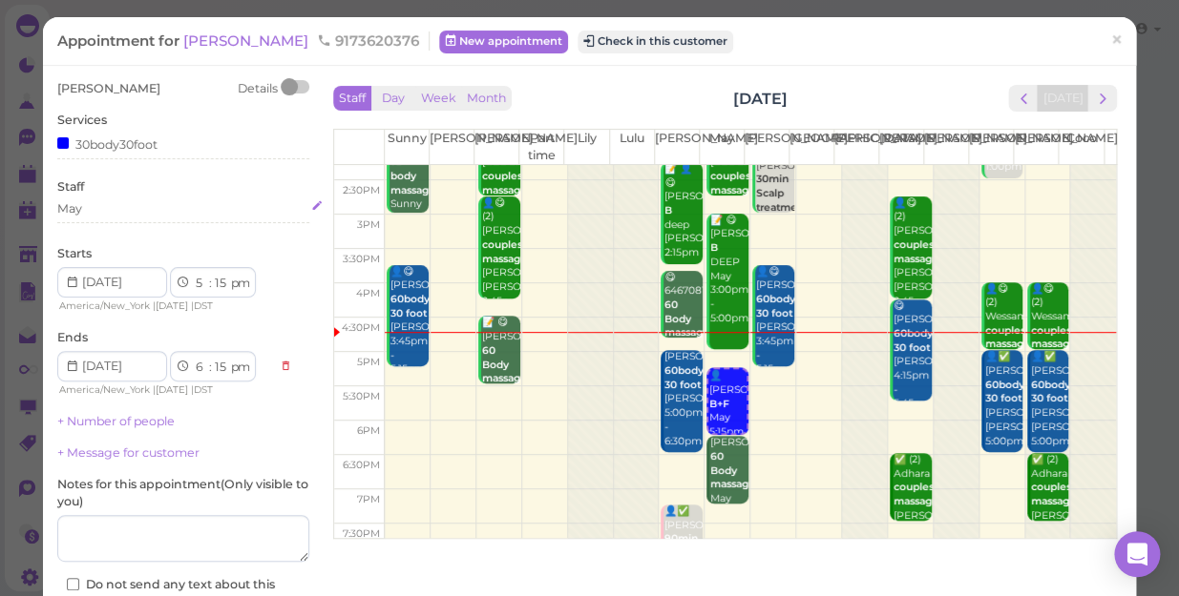
click at [86, 215] on div "May" at bounding box center [183, 208] width 252 height 17
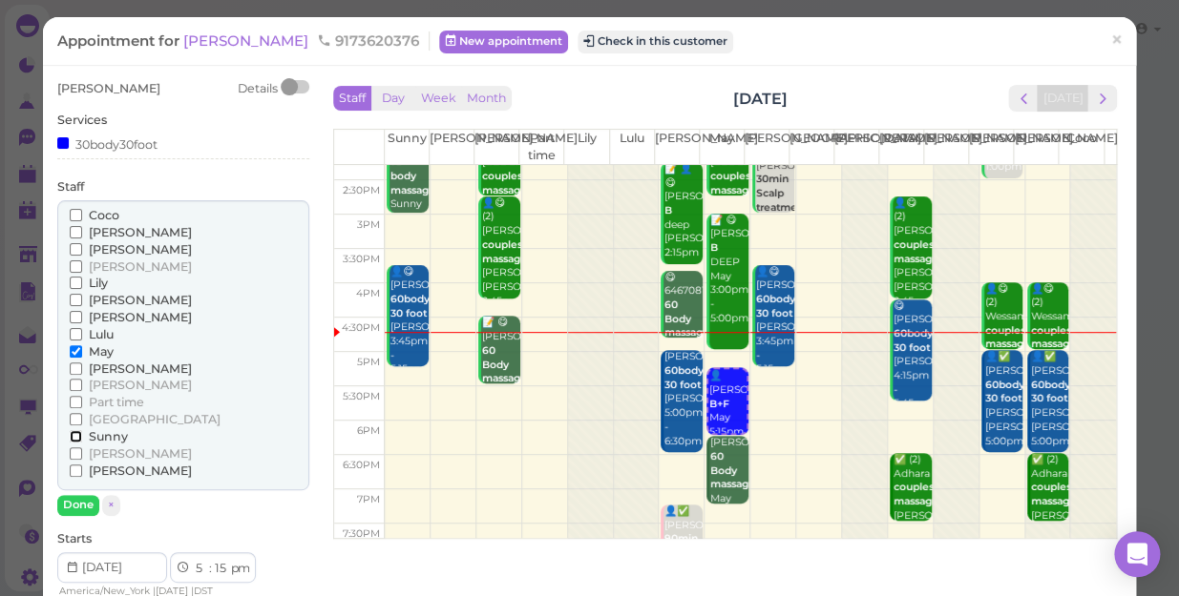
click at [76, 435] on input "Sunny" at bounding box center [76, 436] width 12 height 12
click at [73, 353] on input "May" at bounding box center [76, 351] width 12 height 12
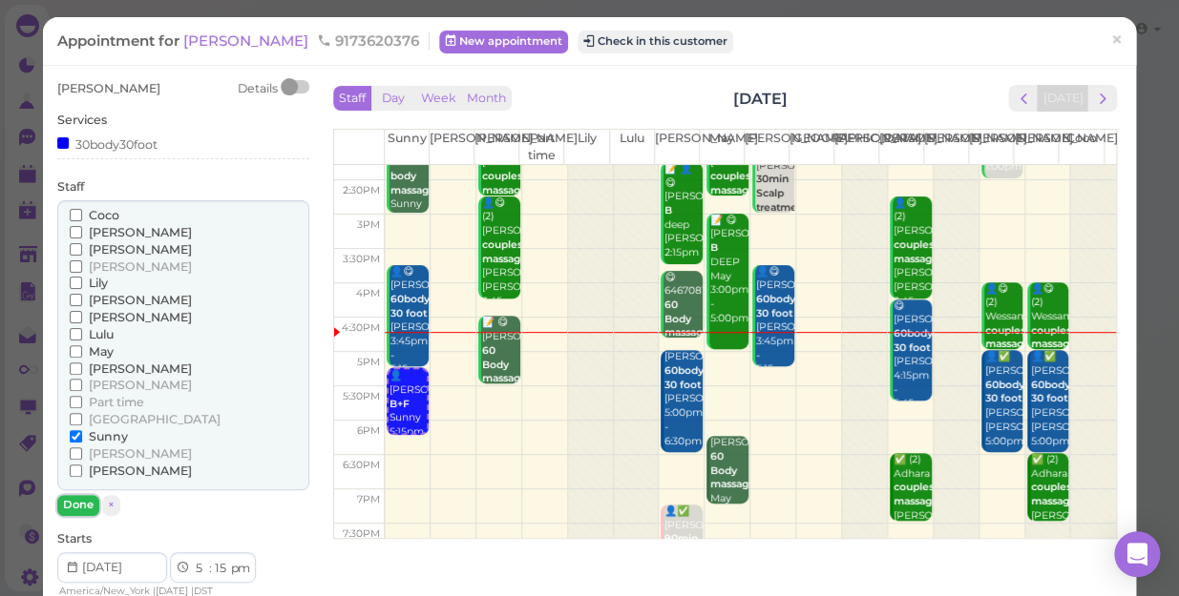
click at [75, 501] on button "Done" at bounding box center [78, 505] width 42 height 20
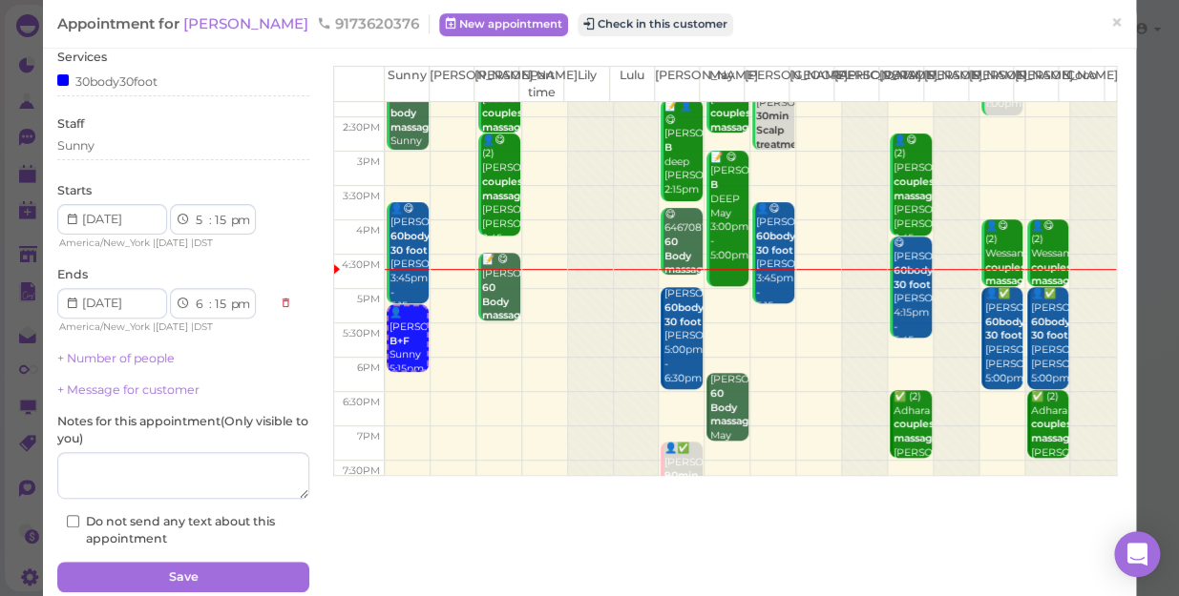
scroll to position [138, 0]
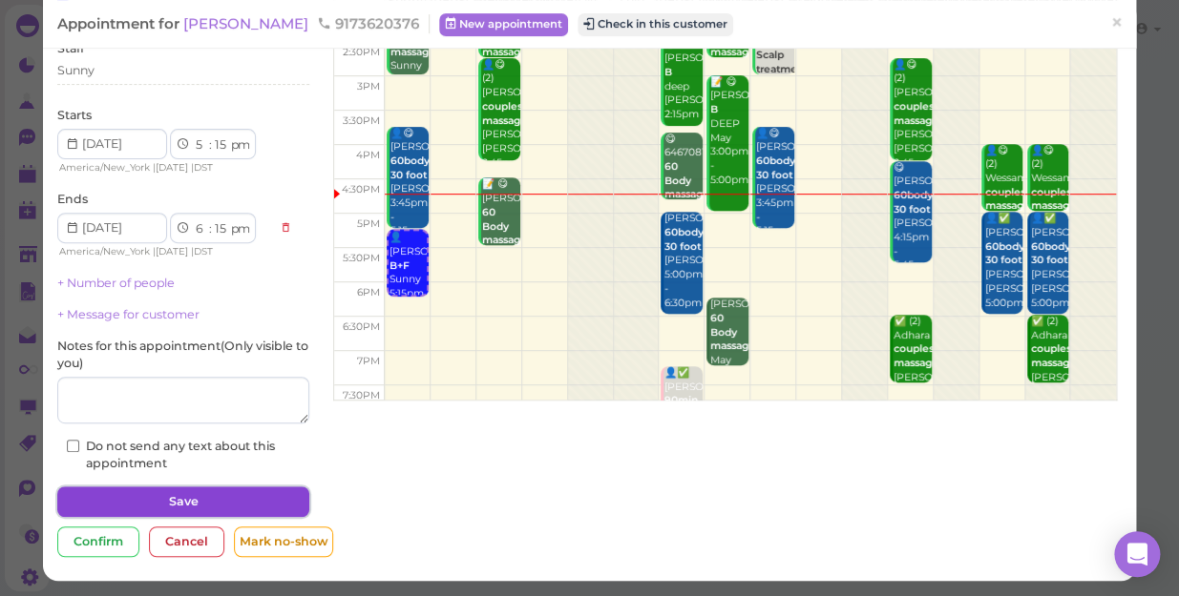
click at [172, 499] on button "Save" at bounding box center [183, 502] width 252 height 31
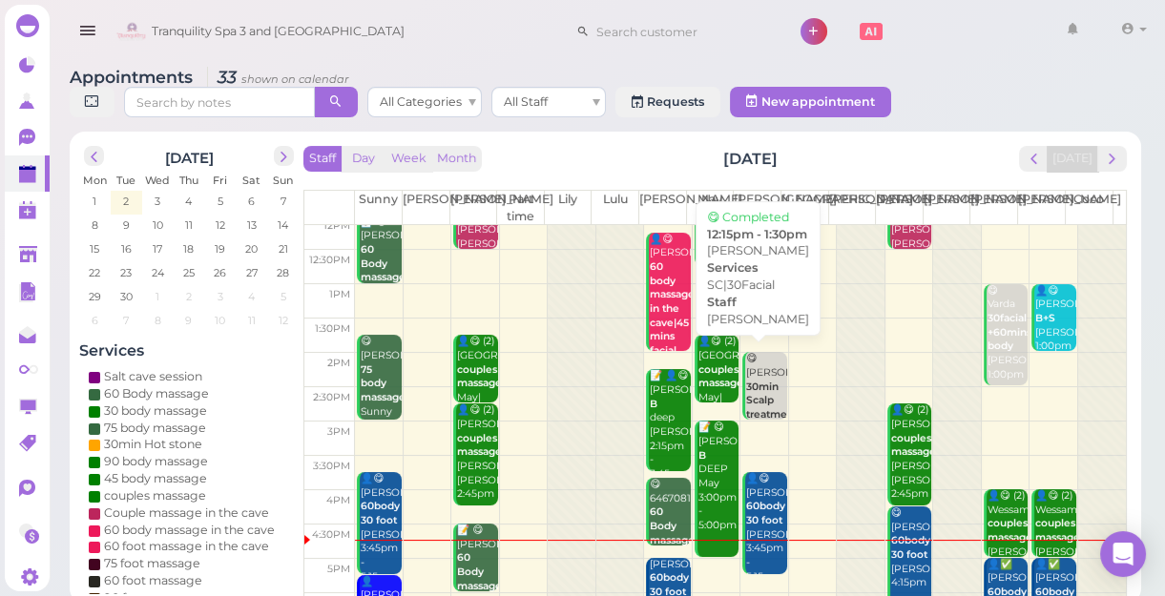
scroll to position [260, 0]
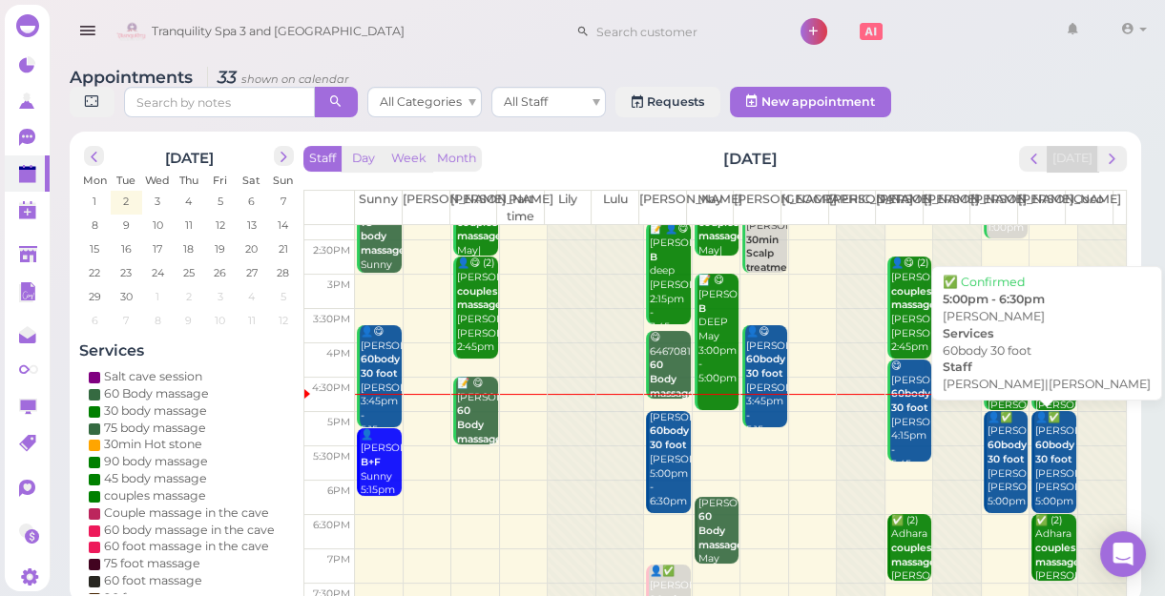
click at [993, 477] on div "👤✅ Anna 60body 30 foot Linda|Tina 5:00pm - 6:30pm" at bounding box center [1007, 474] width 41 height 126
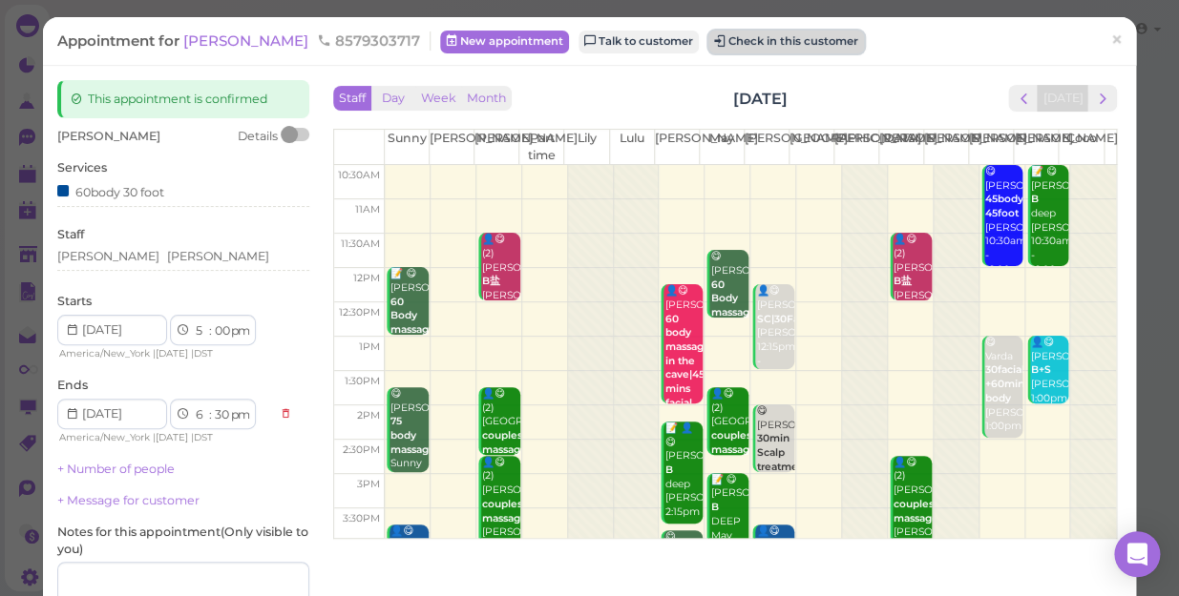
click at [708, 39] on button "Check in this customer" at bounding box center [786, 42] width 156 height 23
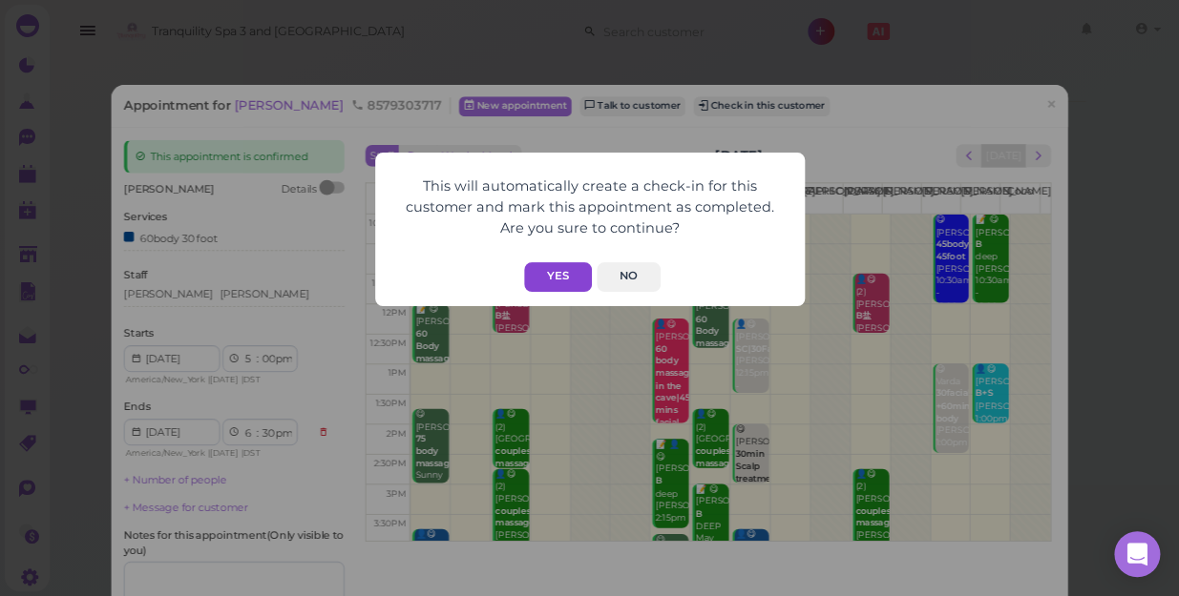
click at [556, 283] on button "Yes" at bounding box center [558, 277] width 68 height 30
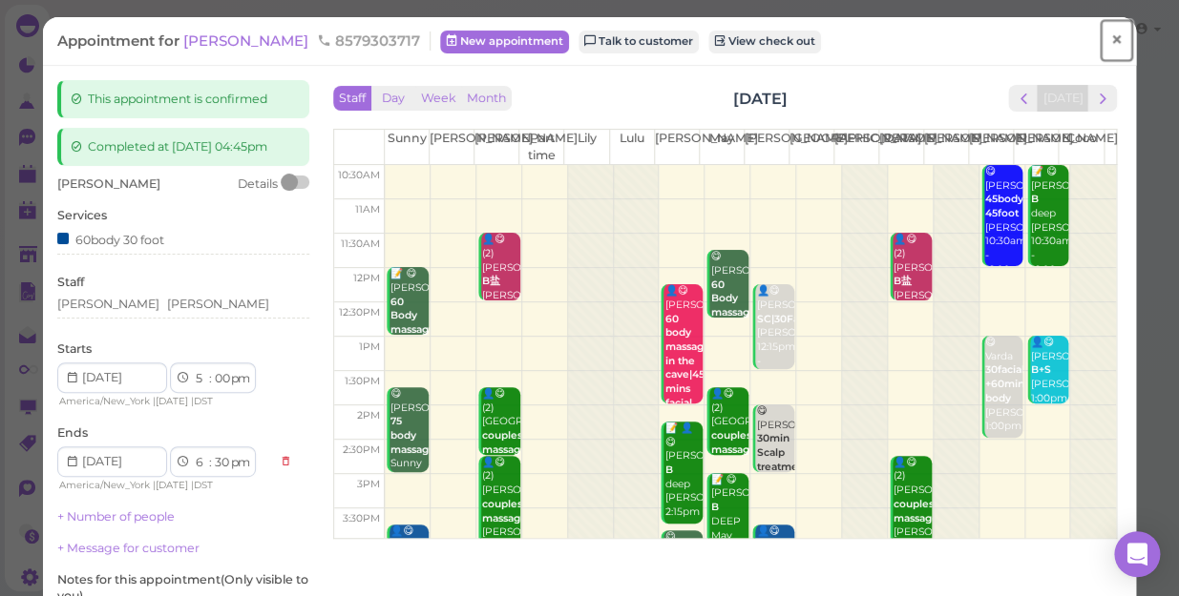
click at [1110, 35] on span "×" at bounding box center [1116, 40] width 12 height 27
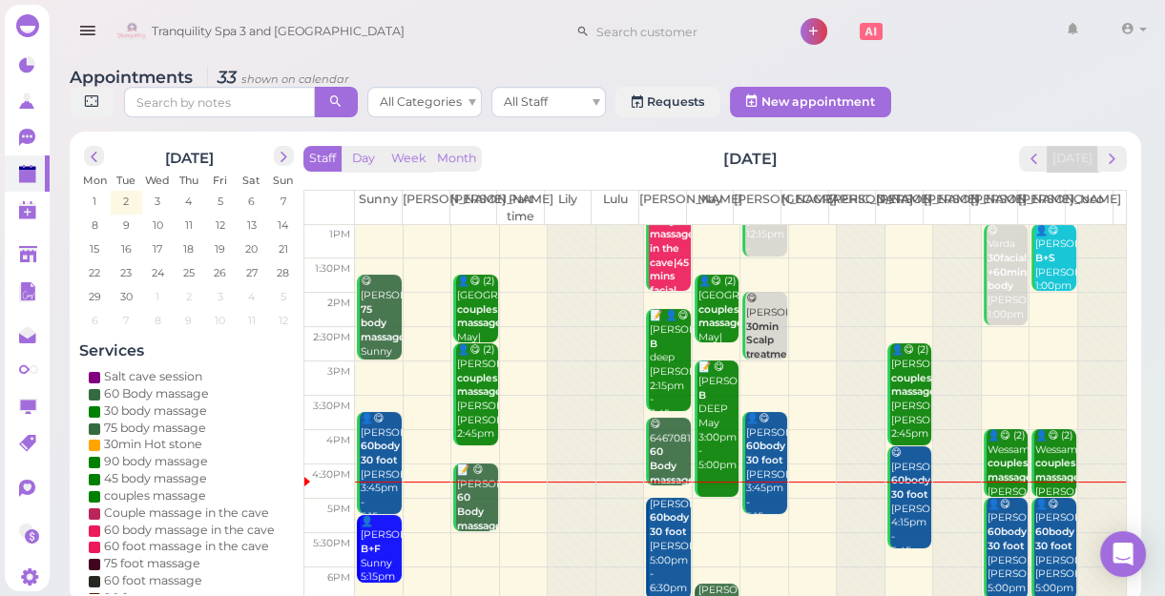
scroll to position [260, 0]
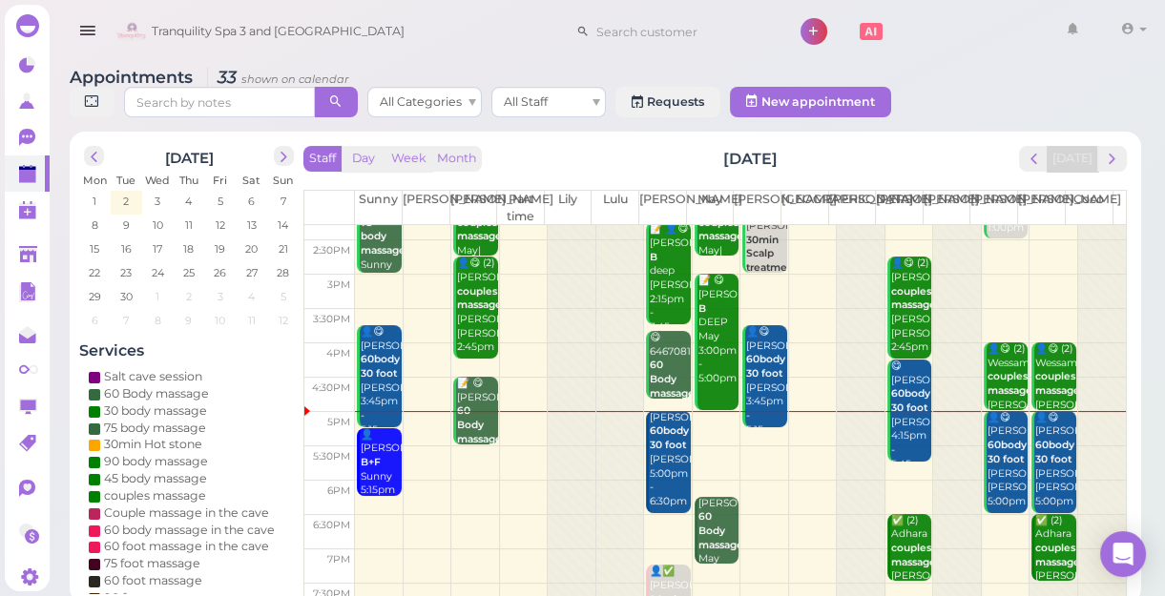
click at [711, 421] on td at bounding box center [740, 429] width 771 height 34
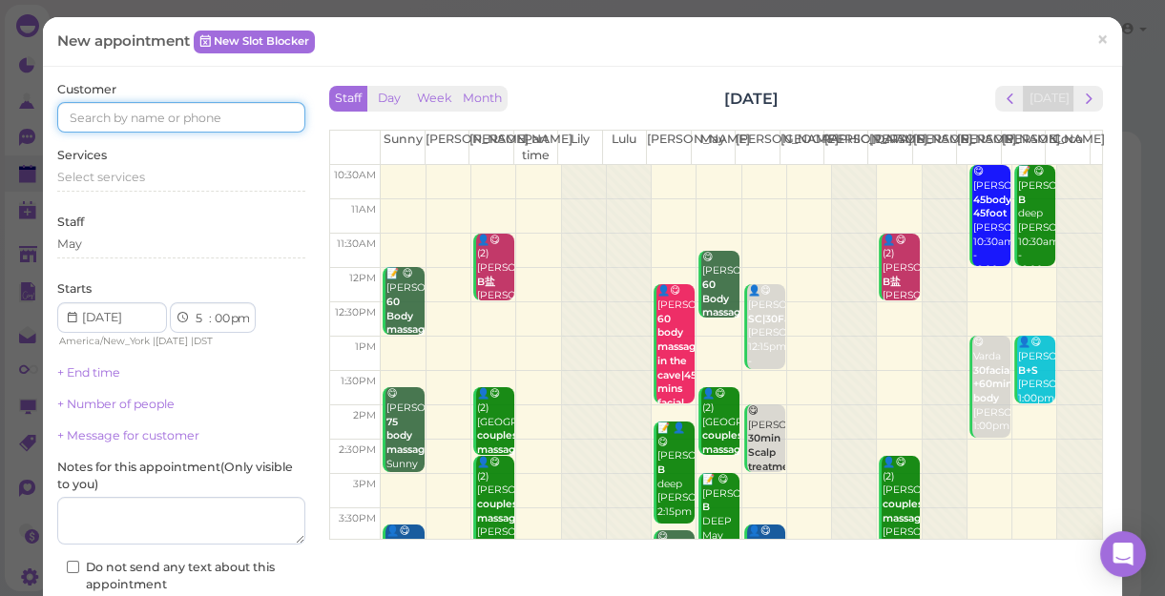
click at [238, 118] on input at bounding box center [181, 117] width 248 height 31
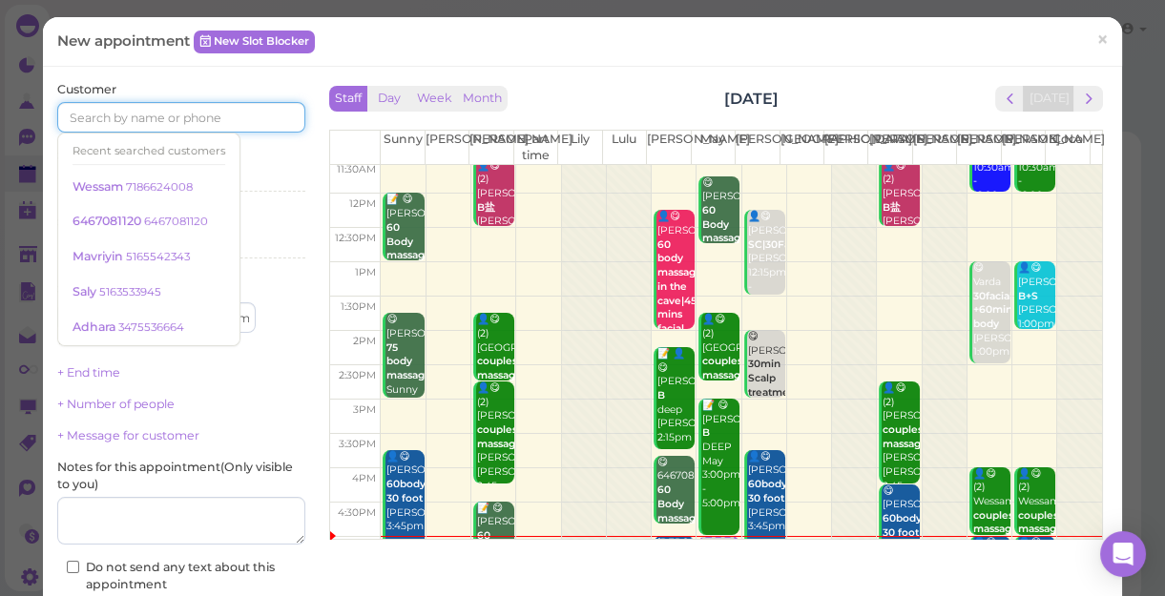
scroll to position [173, 0]
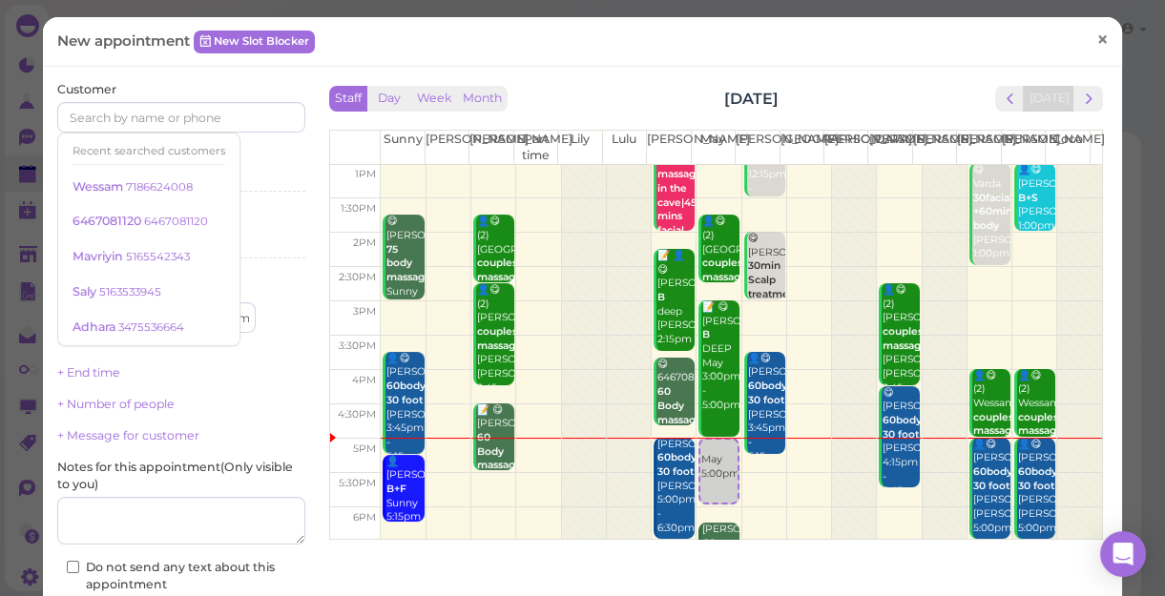
click at [1096, 40] on span "×" at bounding box center [1102, 39] width 12 height 27
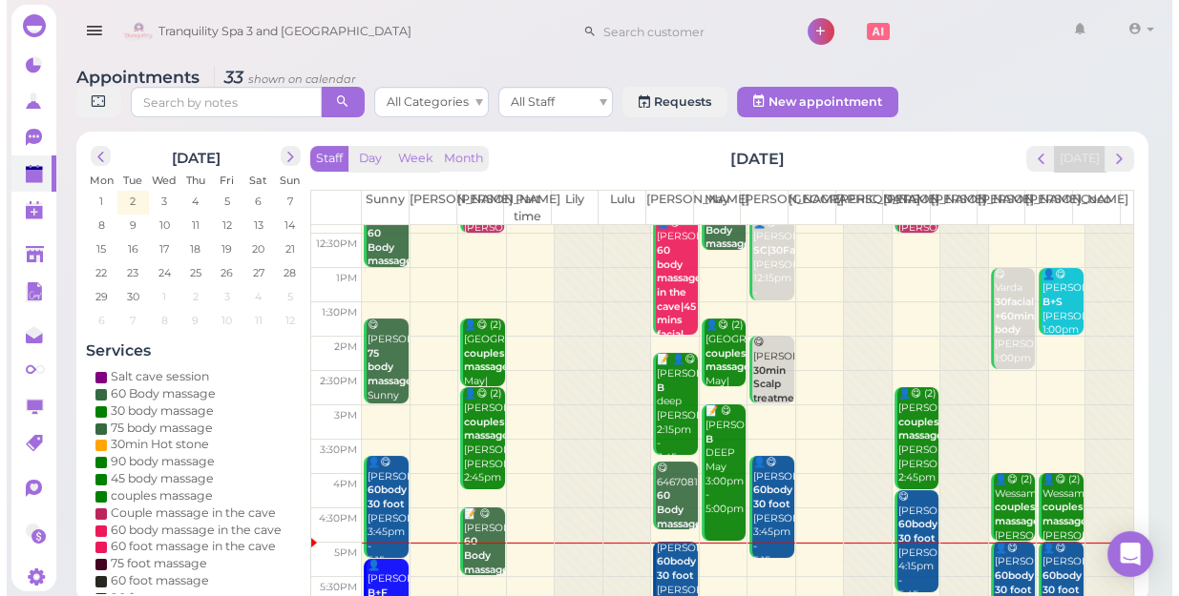
scroll to position [344, 0]
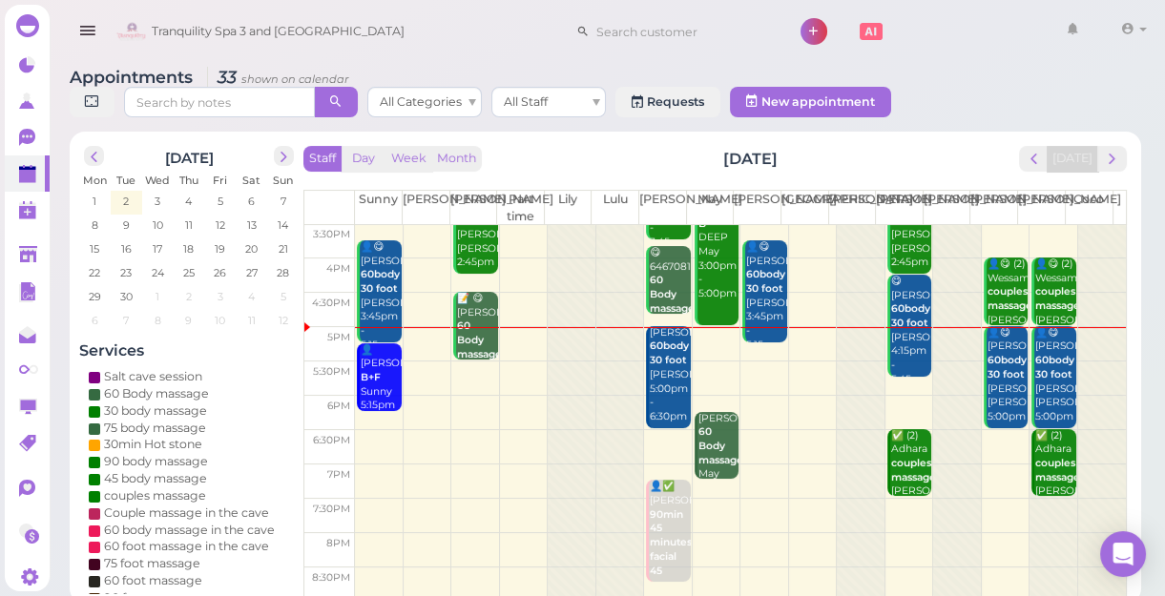
click at [940, 76] on div "Appointments 33 shown on calendar All Categories All Staff Requests New appoint…" at bounding box center [606, 95] width 1072 height 54
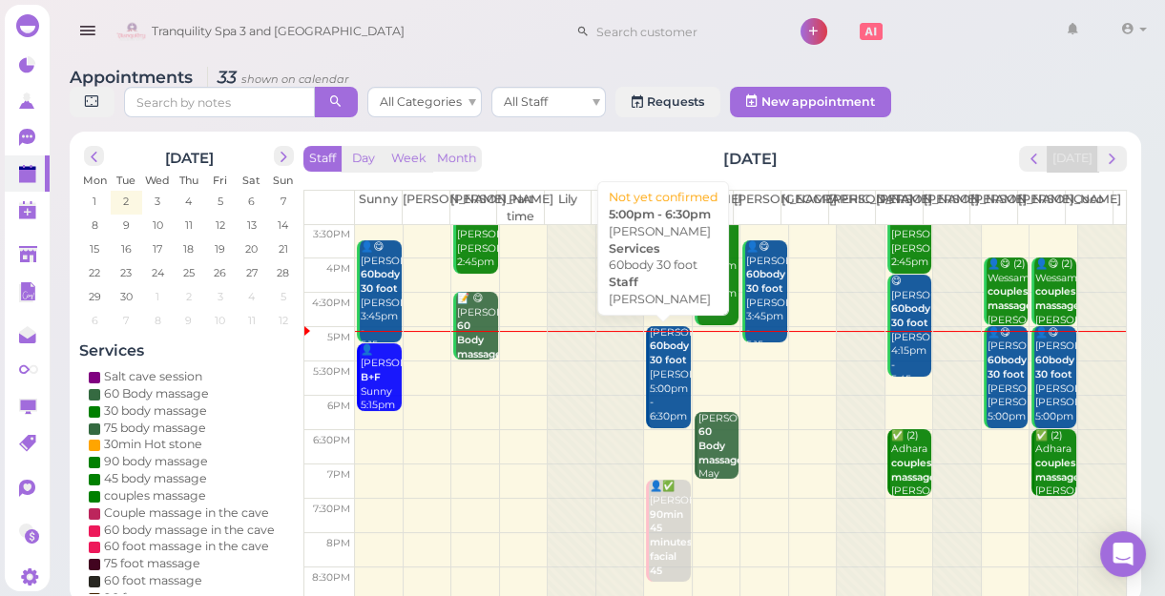
click at [665, 367] on div "Nabina 60body 30 foot Lisa 5:00pm - 6:30pm" at bounding box center [669, 375] width 41 height 98
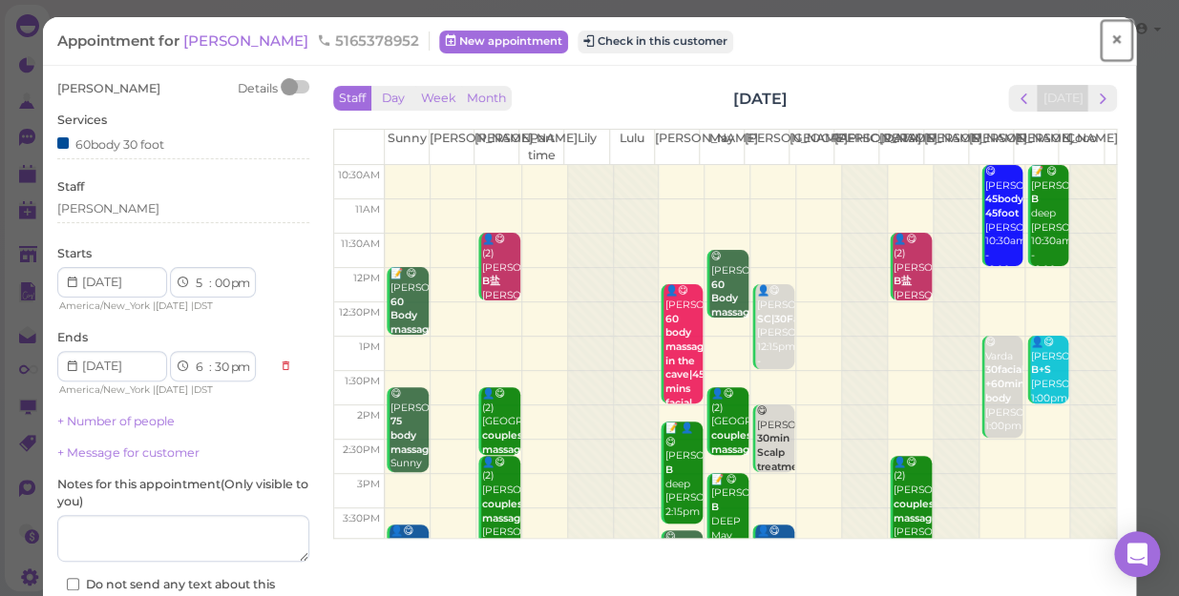
click at [1110, 41] on span "×" at bounding box center [1116, 40] width 12 height 27
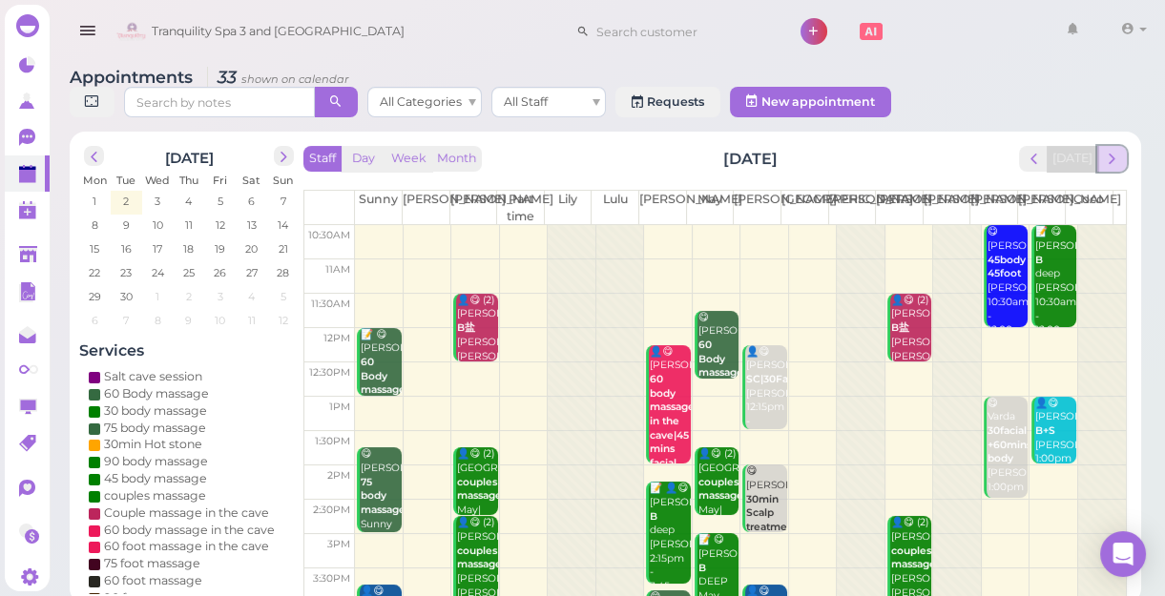
click at [1115, 164] on span "next" at bounding box center [1112, 159] width 18 height 18
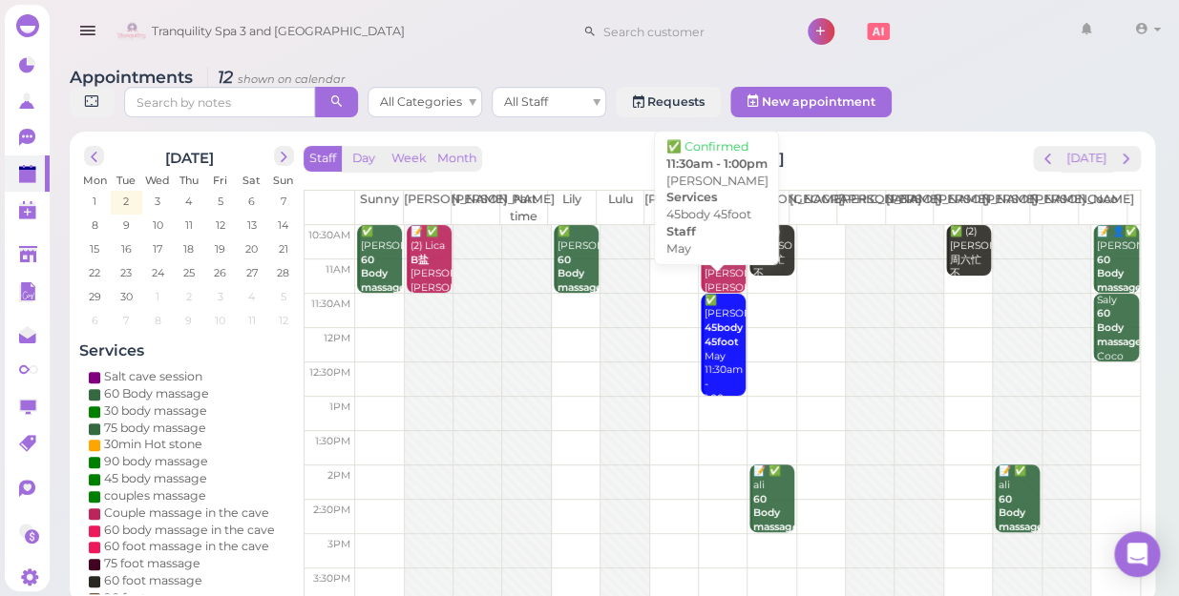
click at [713, 324] on b "45body 45foot" at bounding box center [723, 335] width 38 height 27
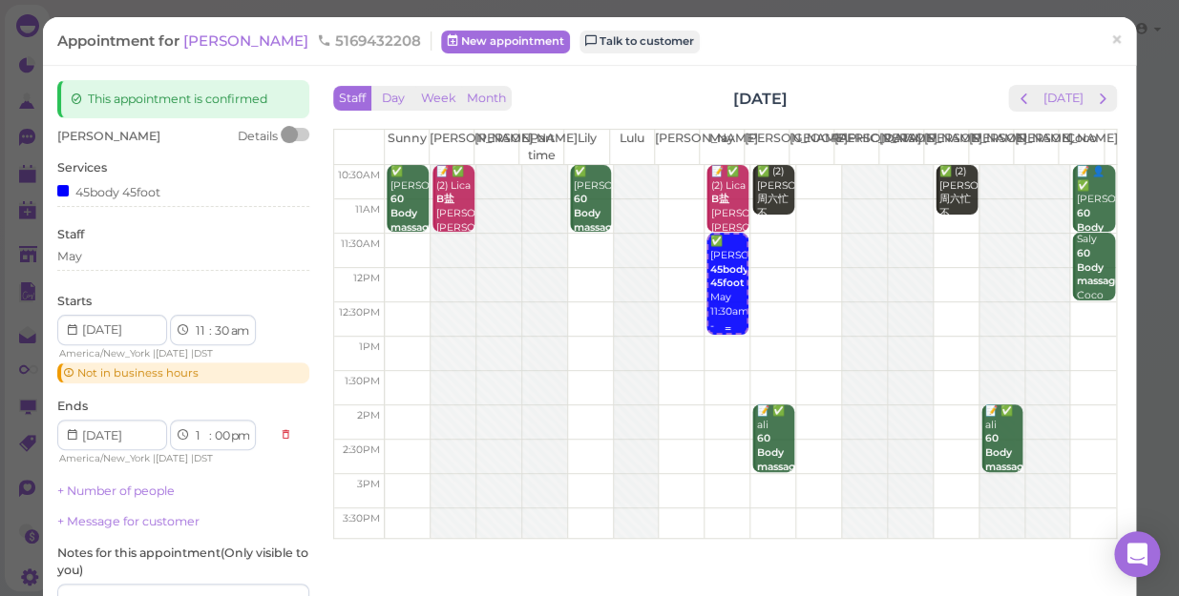
click at [716, 316] on div "✅ Darlene 45body 45foot May 11:30am - 1:00pm" at bounding box center [727, 291] width 38 height 113
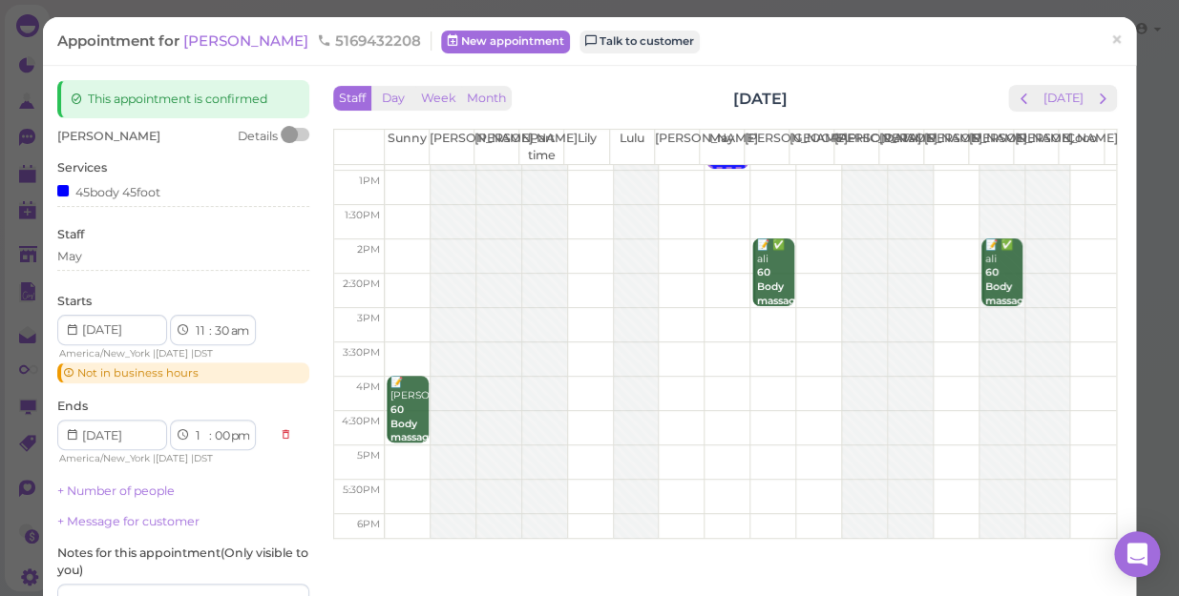
scroll to position [173, 0]
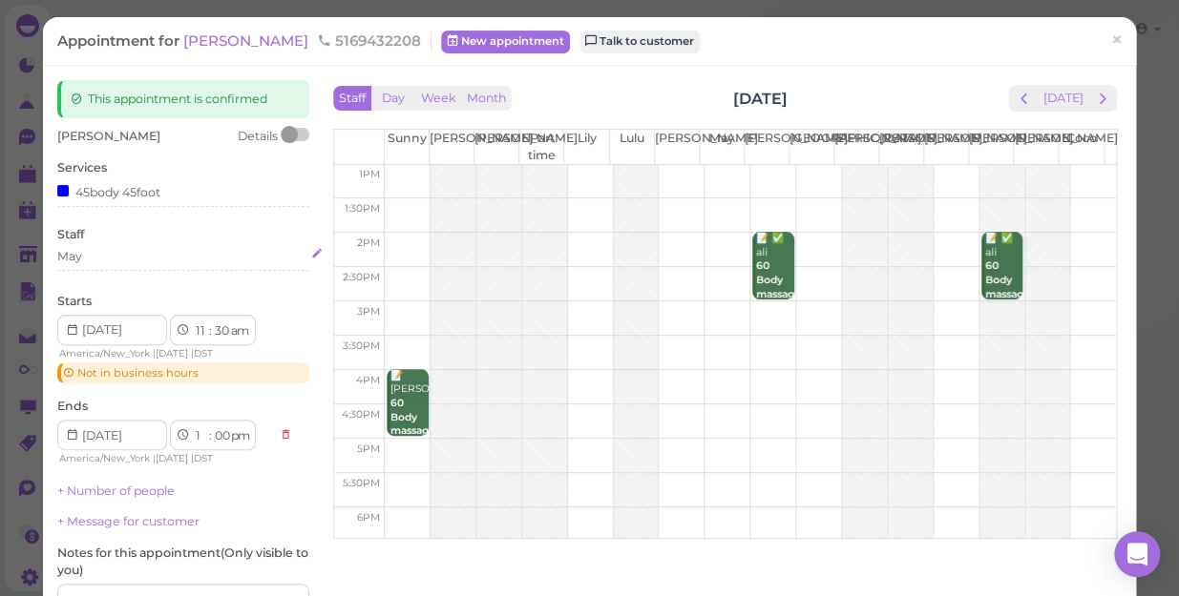
click at [93, 260] on div "May" at bounding box center [183, 256] width 252 height 17
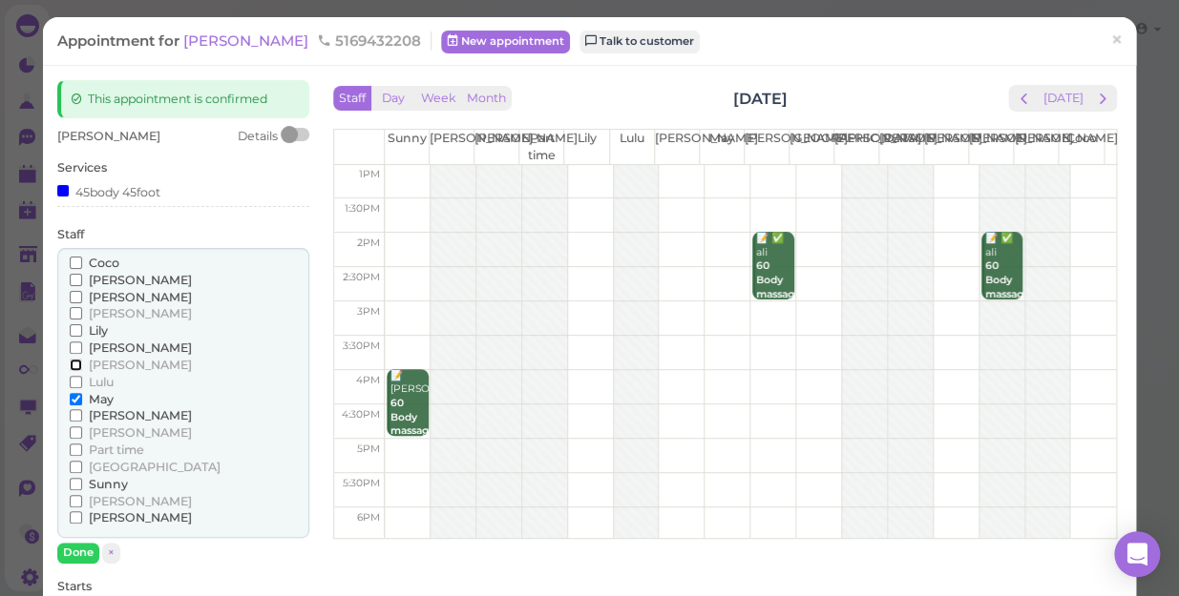
click at [71, 365] on input "[PERSON_NAME]" at bounding box center [76, 365] width 12 height 12
click at [67, 330] on div "[PERSON_NAME] [PERSON_NAME] [PERSON_NAME] [PERSON_NAME] [PERSON_NAME] Lulu" at bounding box center [183, 393] width 252 height 291
click at [73, 331] on input "Lily" at bounding box center [76, 330] width 12 height 12
click at [77, 549] on button "Done" at bounding box center [78, 553] width 42 height 20
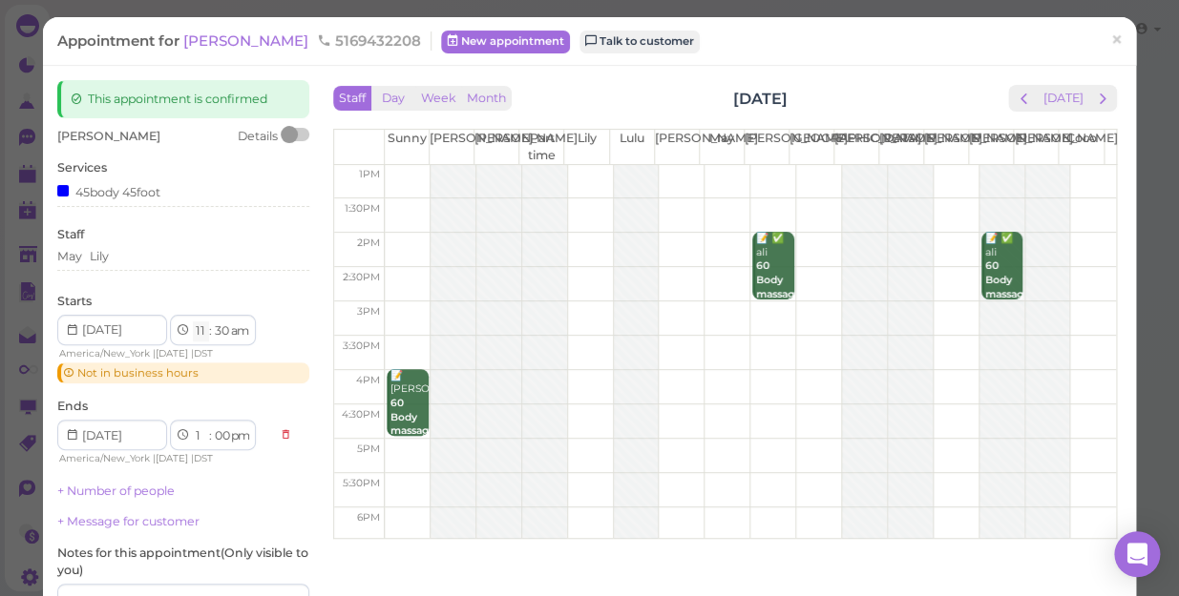
click at [199, 334] on select "1 2 3 4 5 6 7 8 9 10 11 12" at bounding box center [201, 332] width 16 height 20
select select "6"
click at [193, 322] on select "1 2 3 4 5 6 7 8 9 10 11 12" at bounding box center [201, 332] width 16 height 20
select select "pm"
select select "8"
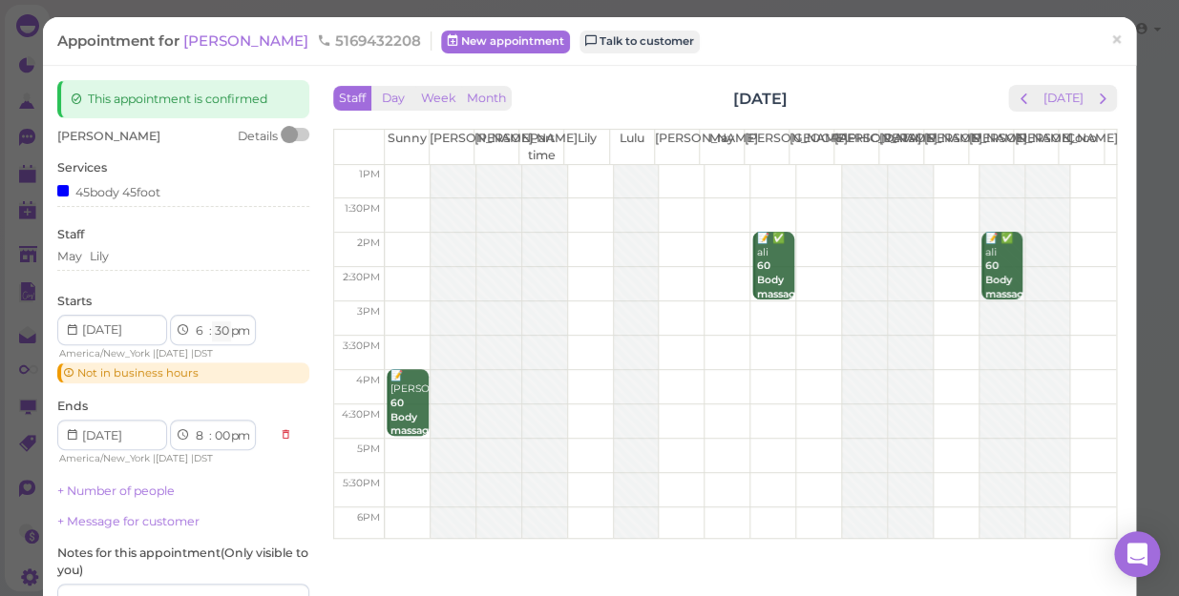
click at [217, 327] on select "00 05 10 15 20 25 30 35 40 45 50 55" at bounding box center [221, 332] width 19 height 20
select select "00"
click at [212, 322] on select "00 05 10 15 20 25 30 35 40 45 50 55" at bounding box center [221, 332] width 19 height 20
select select "7"
select select "30"
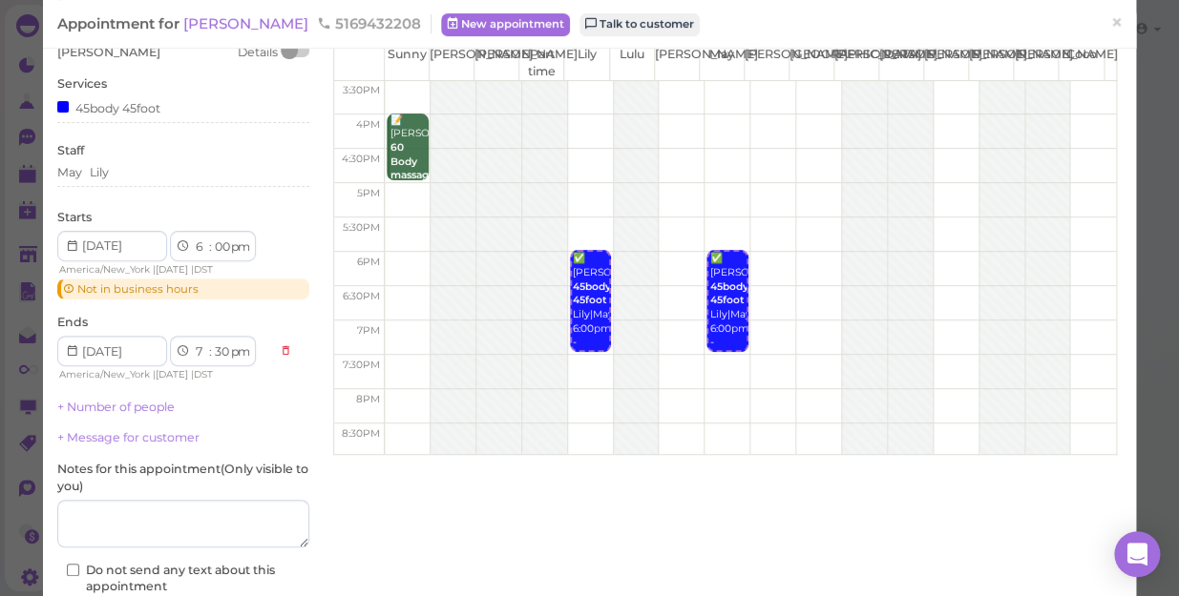
scroll to position [207, 0]
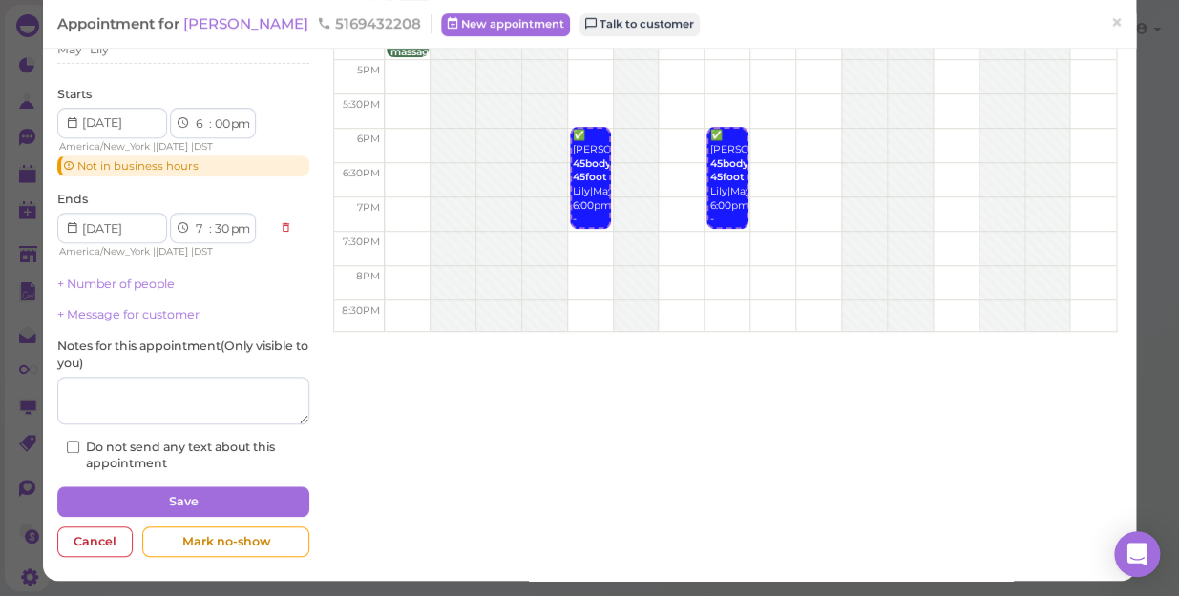
click at [180, 286] on div "+ Number of people" at bounding box center [183, 284] width 252 height 17
click at [159, 285] on link "+ Number of people" at bounding box center [115, 284] width 117 height 14
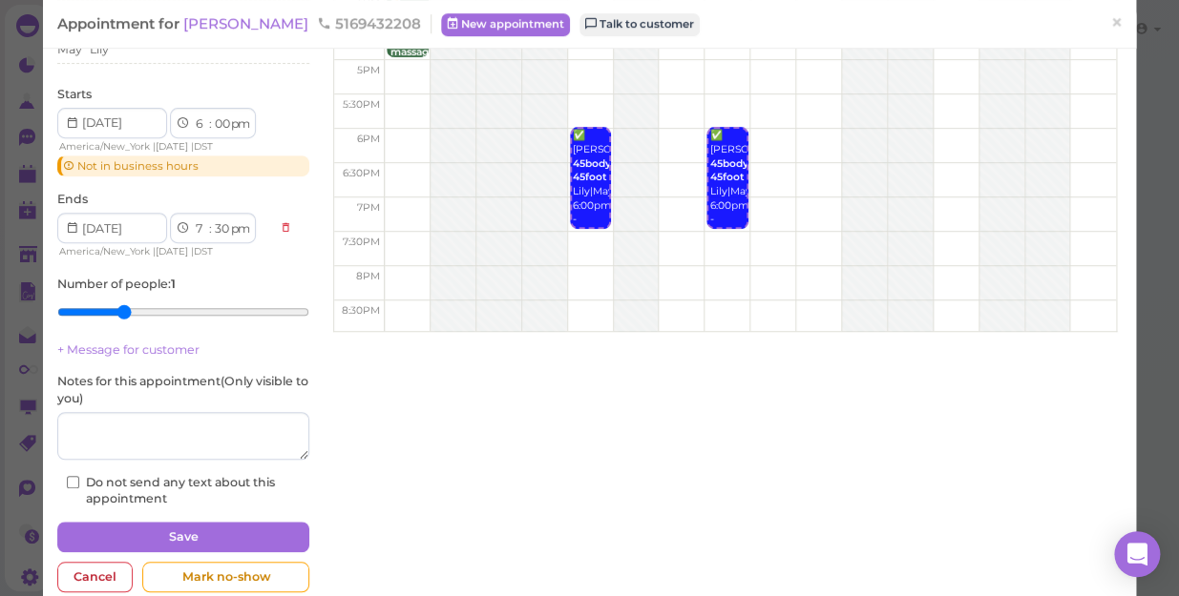
click at [115, 310] on input "range" at bounding box center [183, 312] width 252 height 31
type input "2"
click at [100, 306] on input "range" at bounding box center [183, 312] width 252 height 31
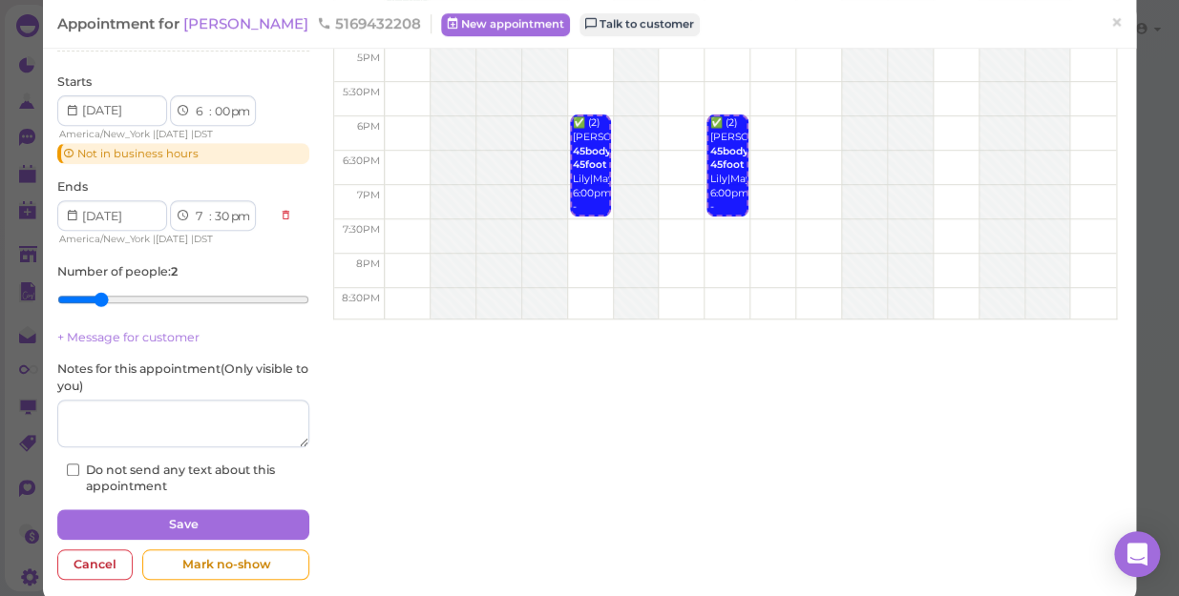
scroll to position [242, 0]
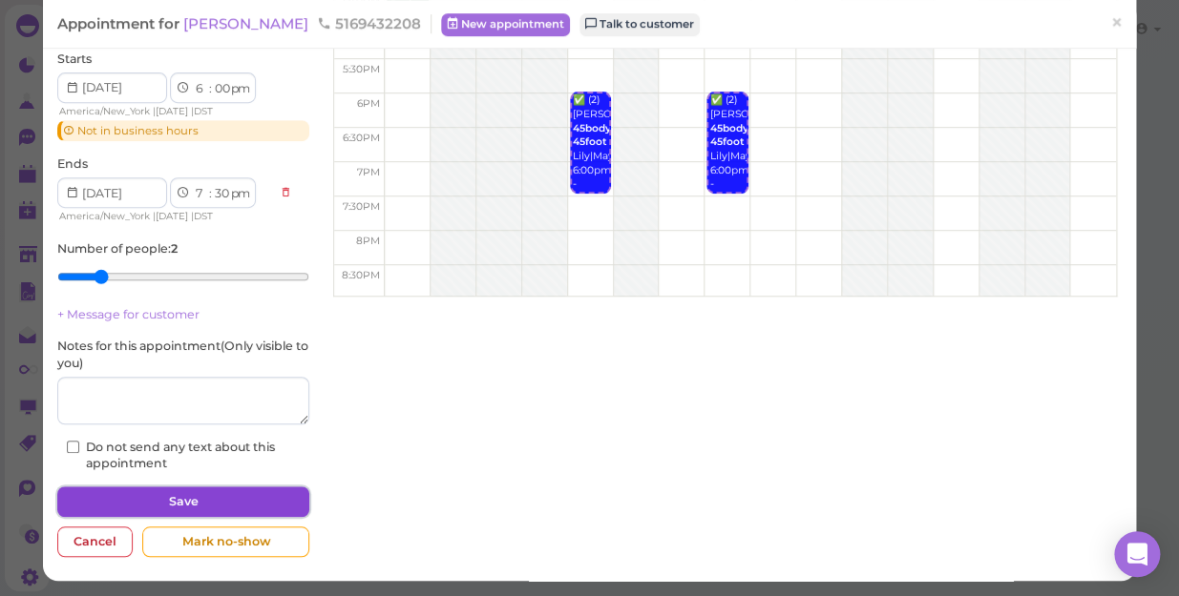
click at [173, 487] on button "Save" at bounding box center [183, 502] width 252 height 31
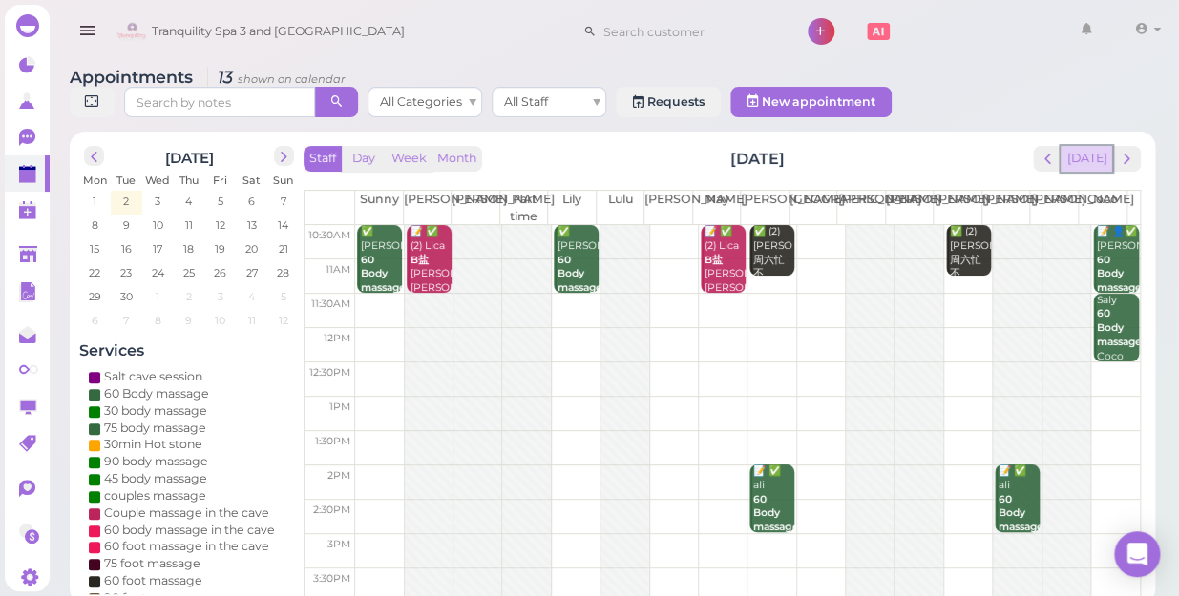
click at [1092, 146] on button "[DATE]" at bounding box center [1086, 159] width 52 height 26
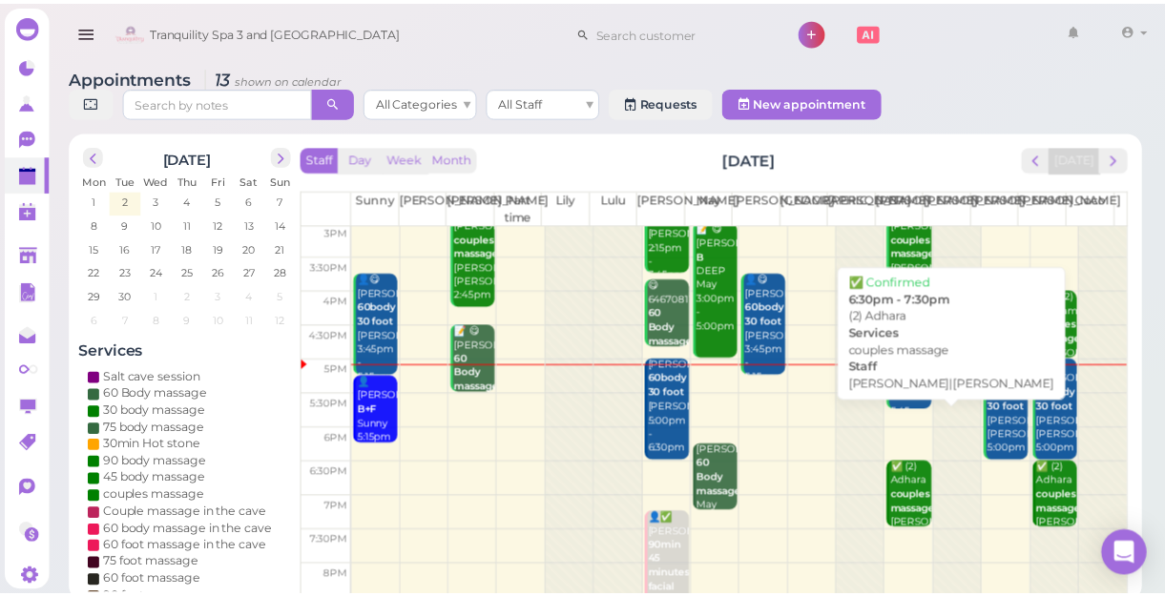
scroll to position [344, 0]
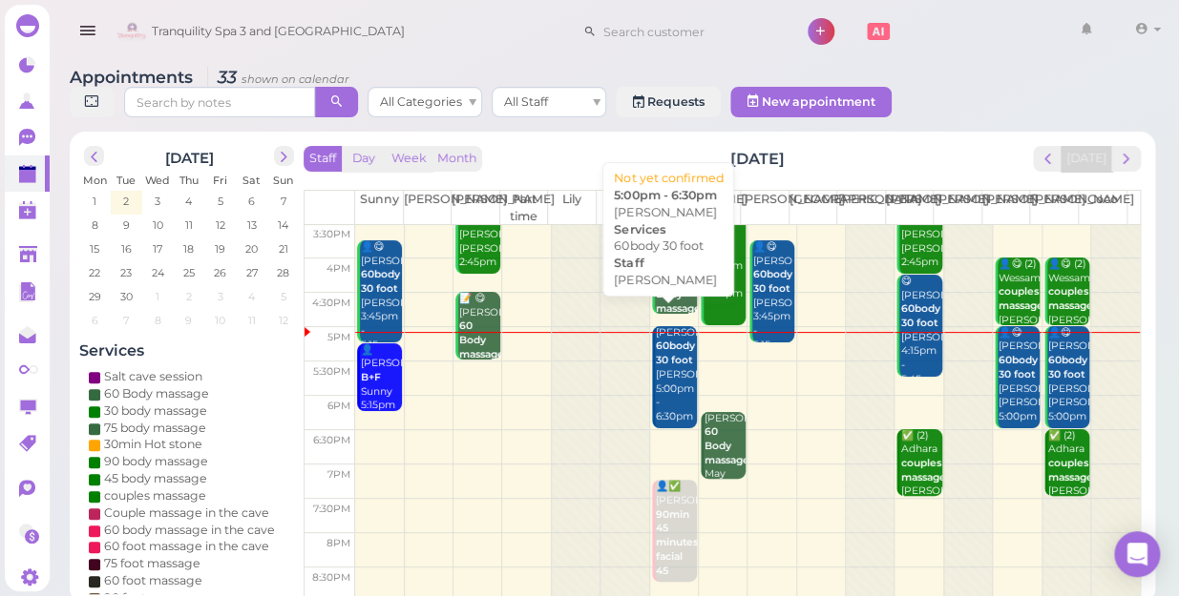
click at [657, 356] on div "Nabina 60body 30 foot Lisa 5:00pm - 6:30pm" at bounding box center [676, 375] width 42 height 98
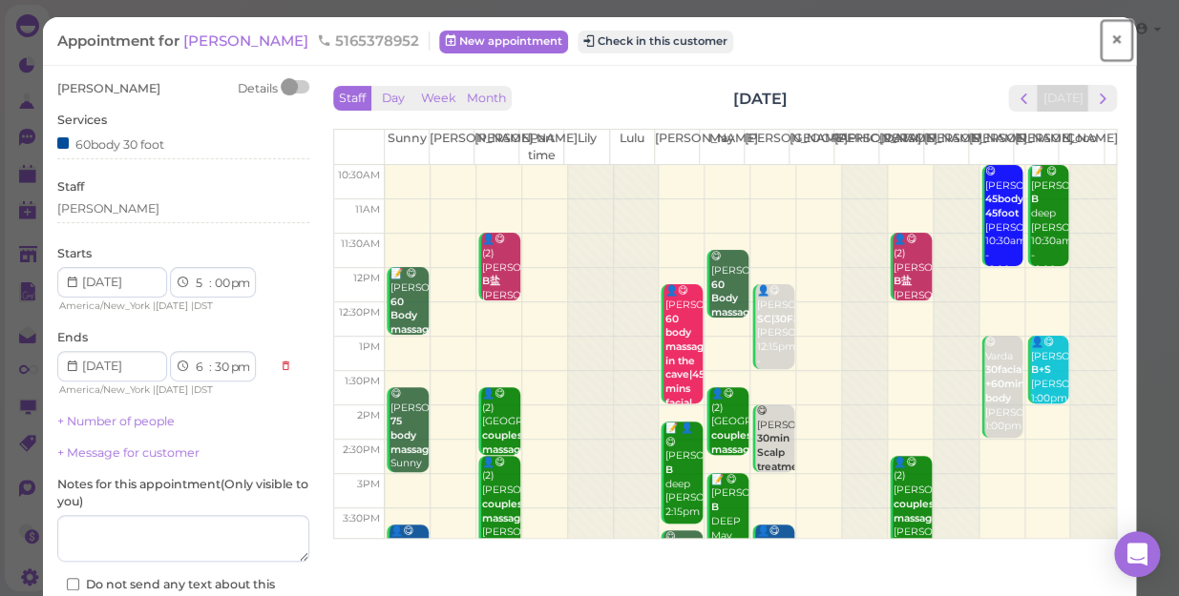
click at [1110, 38] on span "×" at bounding box center [1116, 40] width 12 height 27
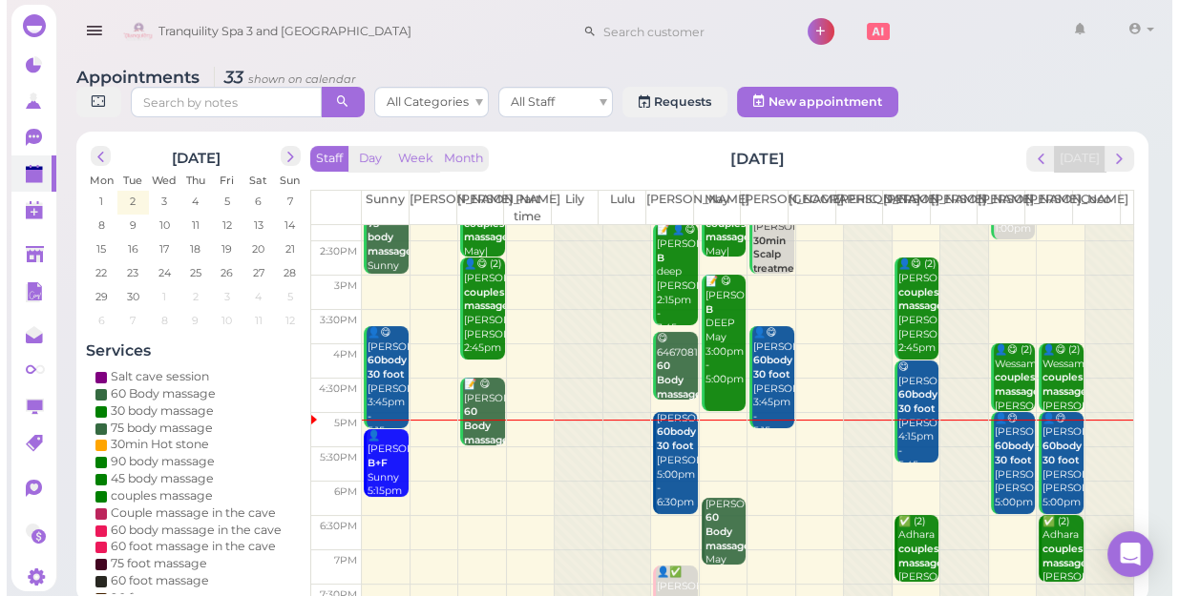
scroll to position [260, 0]
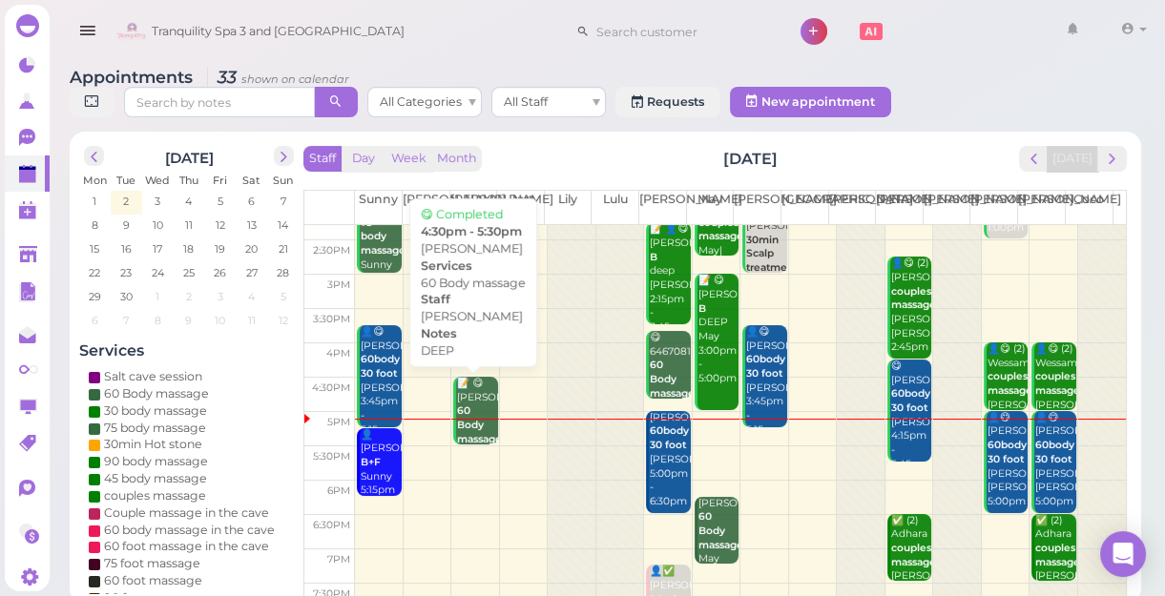
click at [469, 423] on b "60 Body massage" at bounding box center [479, 425] width 45 height 40
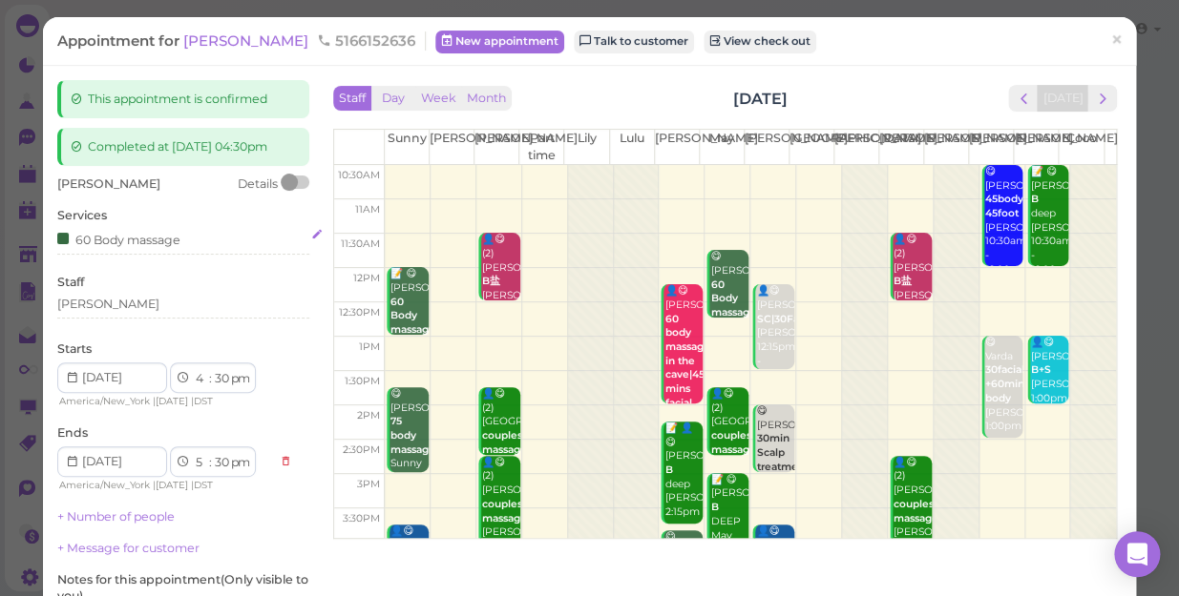
click at [180, 249] on div "60 Body massage" at bounding box center [118, 239] width 123 height 20
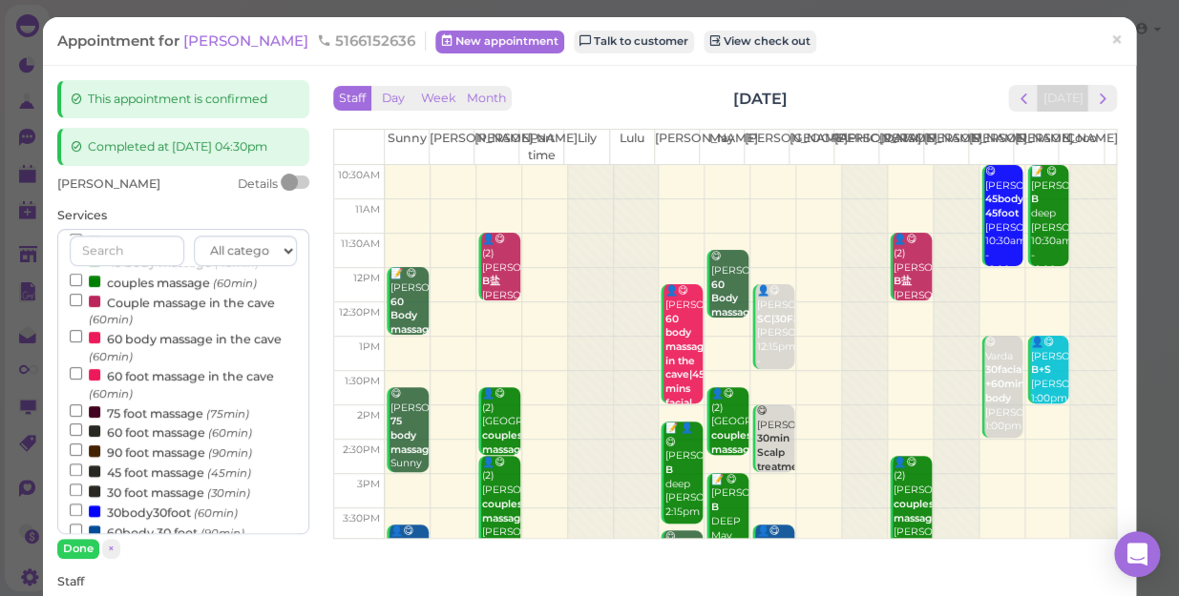
scroll to position [173, 0]
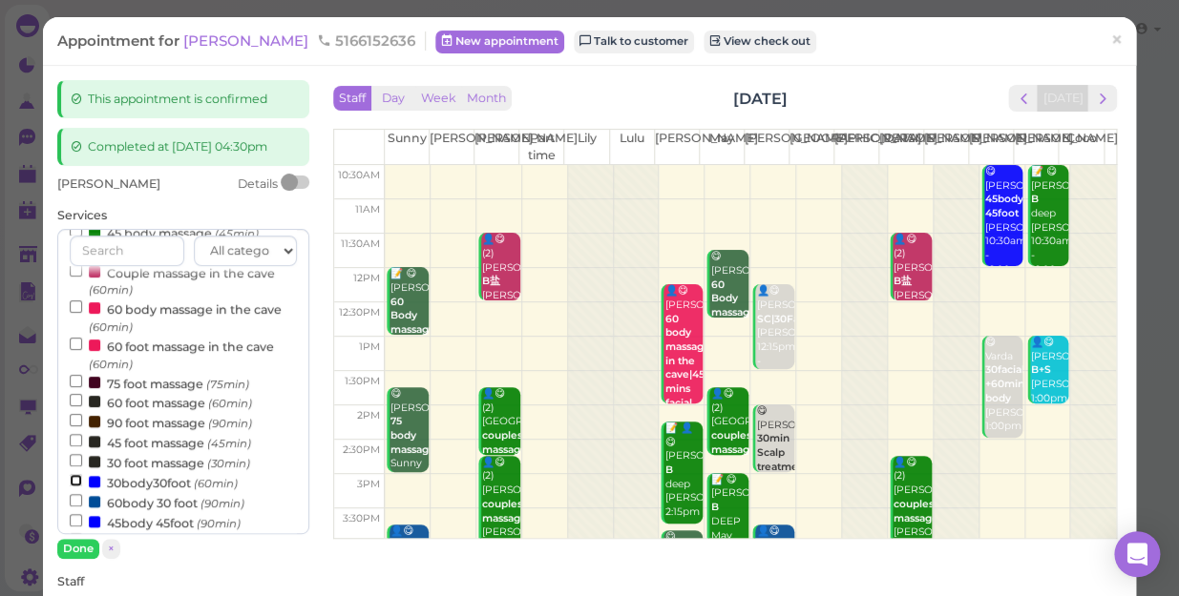
click at [73, 487] on input "30body30foot (60min)" at bounding box center [76, 480] width 12 height 12
select select "6"
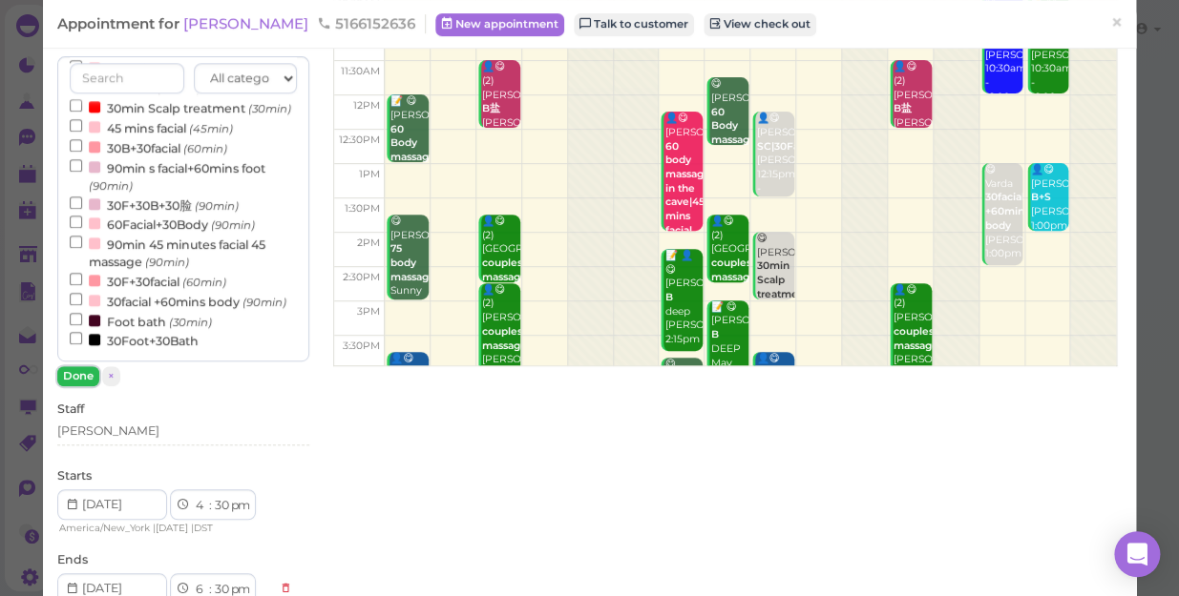
click at [78, 386] on button "Done" at bounding box center [78, 376] width 42 height 20
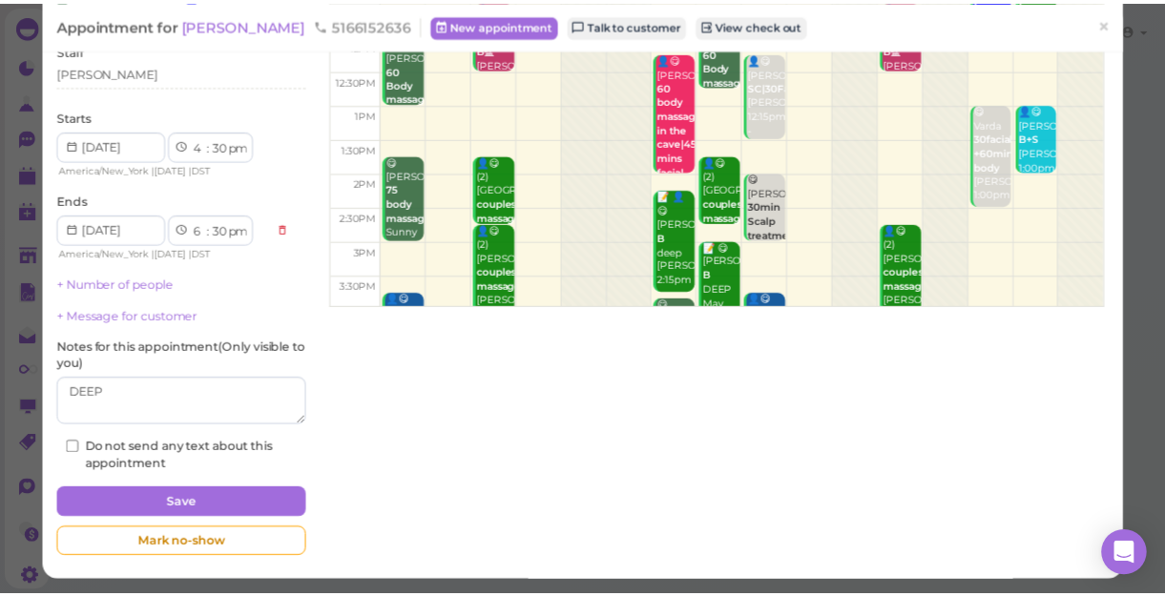
scroll to position [250, 0]
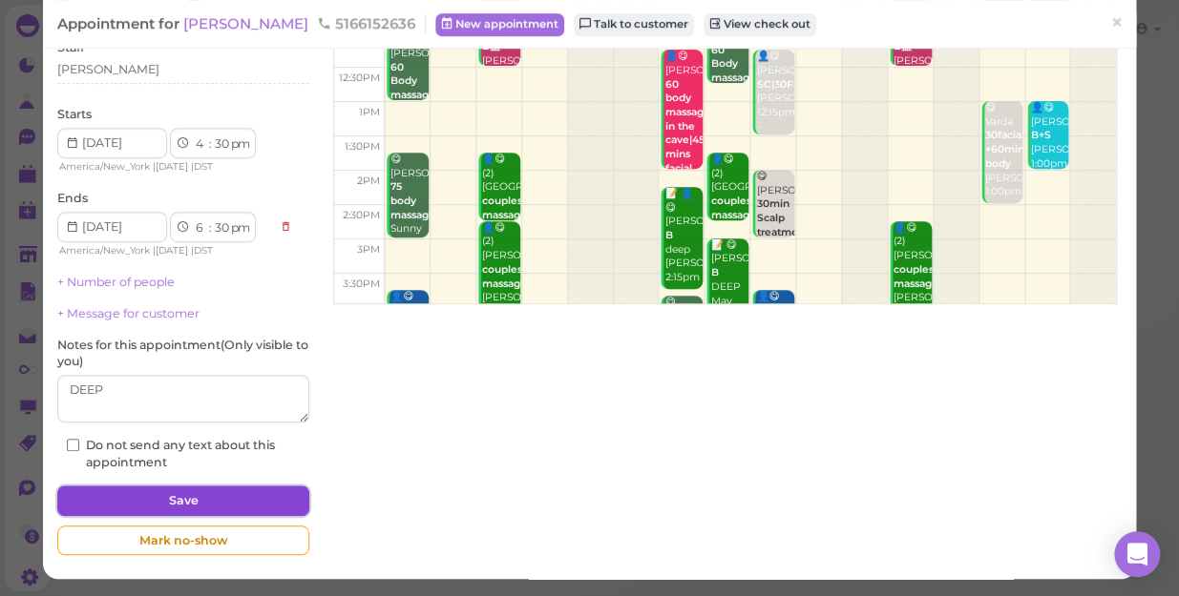
click at [248, 497] on button "Save" at bounding box center [183, 501] width 252 height 31
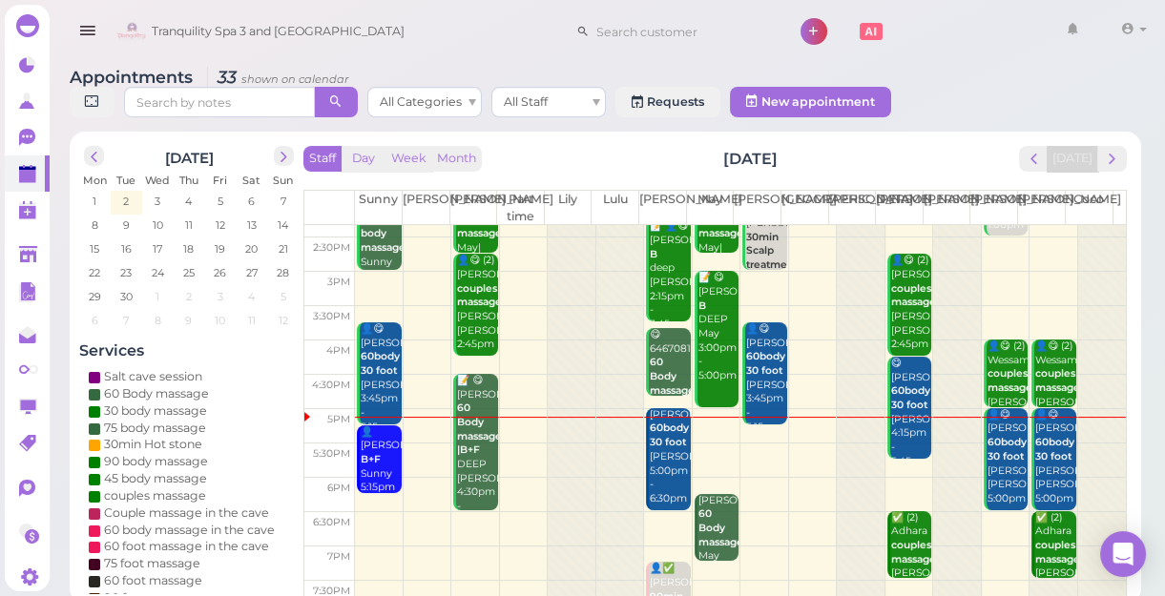
scroll to position [344, 0]
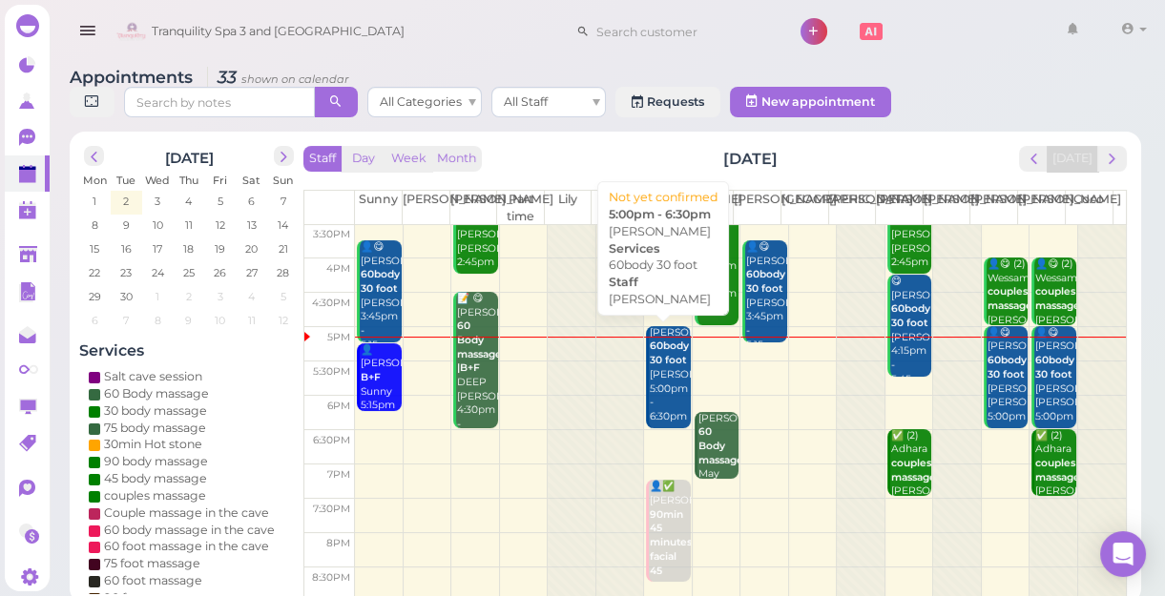
click at [655, 385] on div "Nabina 60body 30 foot Lisa 5:00pm - 6:30pm" at bounding box center [669, 375] width 41 height 98
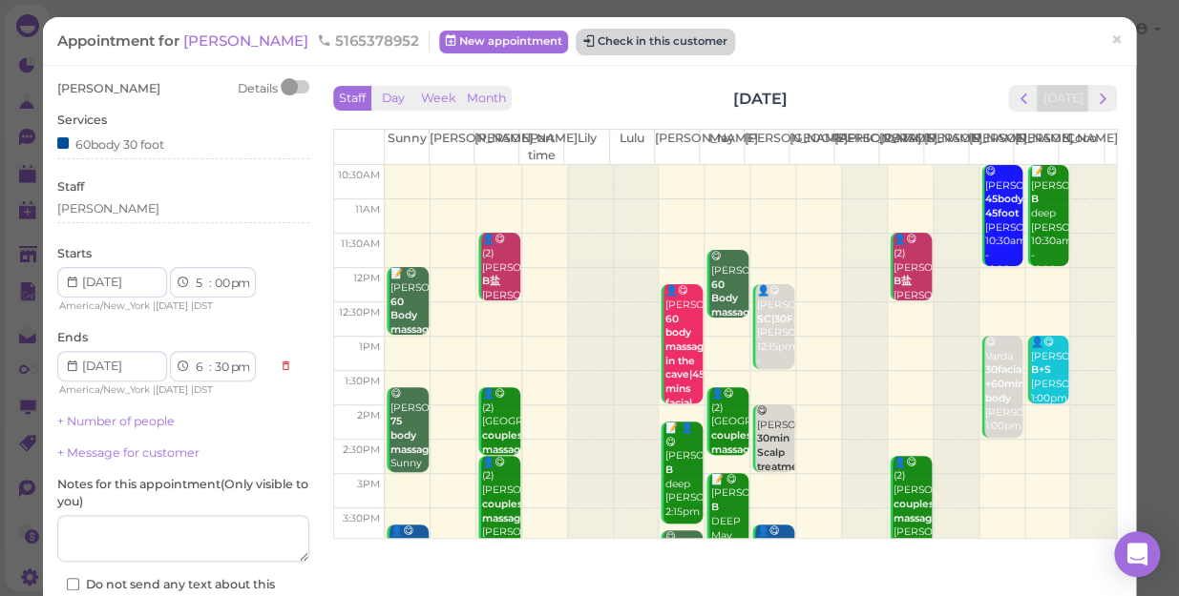
click at [581, 47] on button "Check in this customer" at bounding box center [655, 42] width 156 height 23
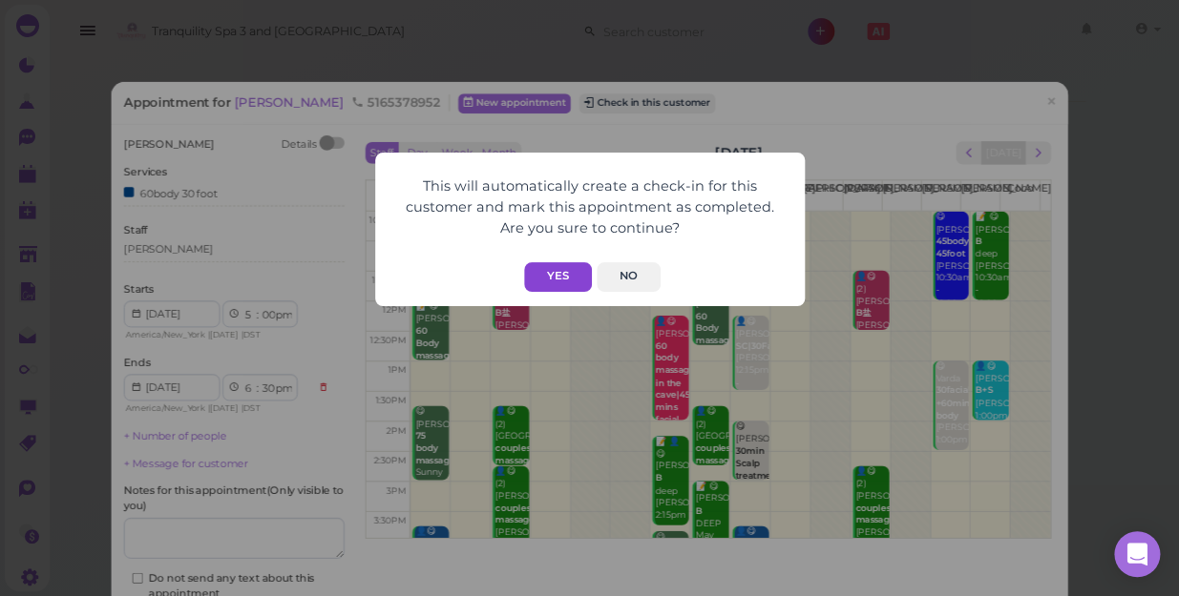
click at [552, 263] on button "Yes" at bounding box center [558, 277] width 68 height 30
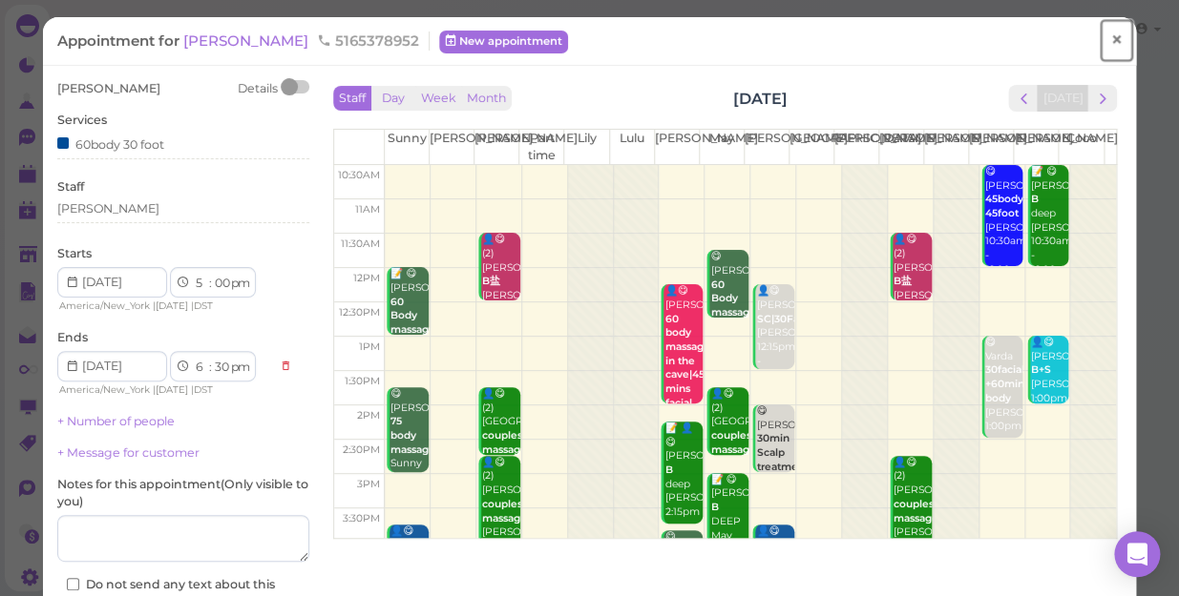
click at [1110, 41] on span "×" at bounding box center [1116, 40] width 12 height 27
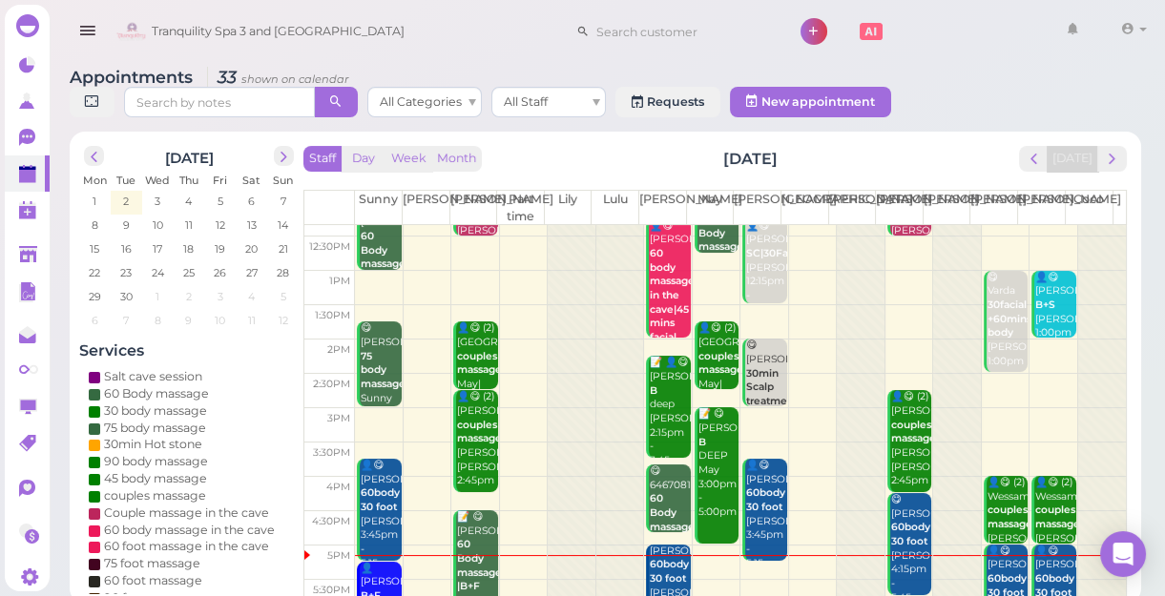
scroll to position [260, 0]
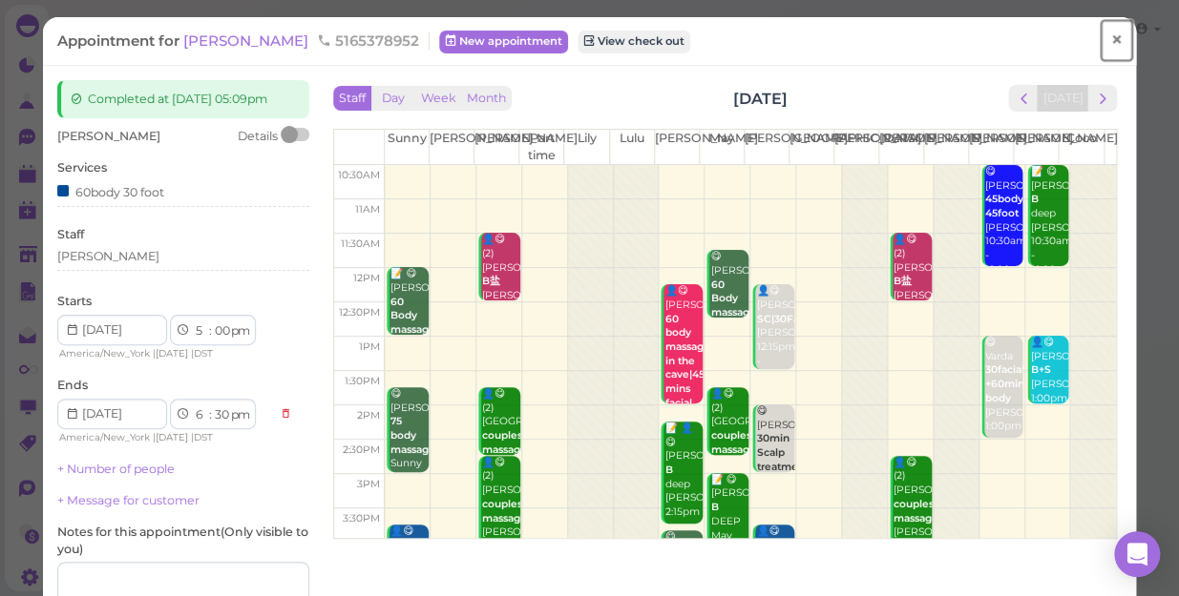
click at [1110, 44] on span "×" at bounding box center [1116, 40] width 12 height 27
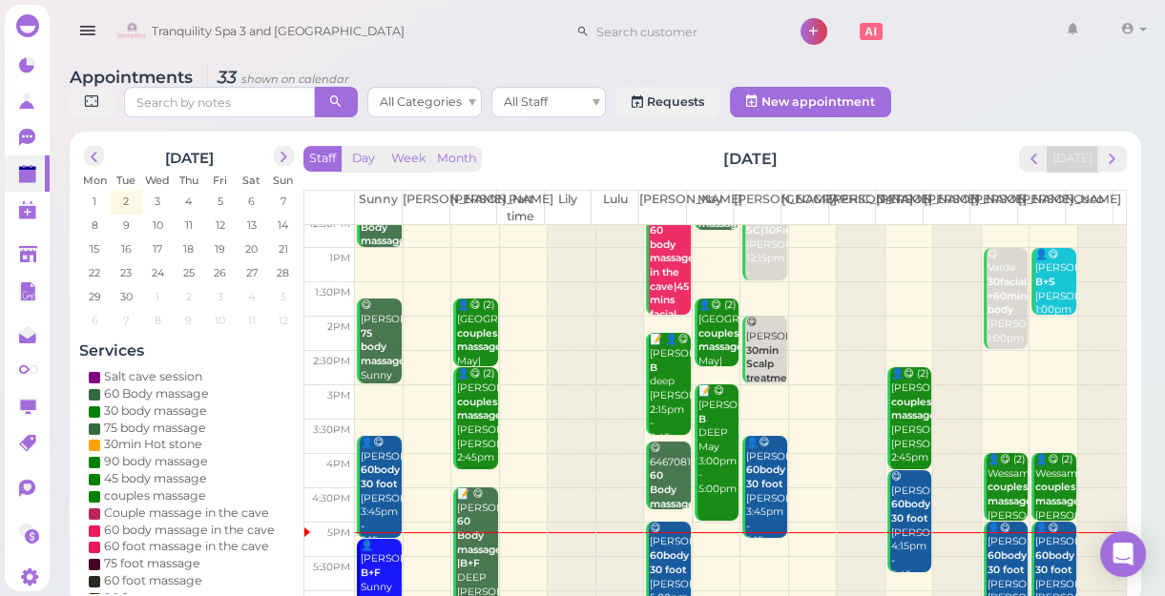
scroll to position [344, 0]
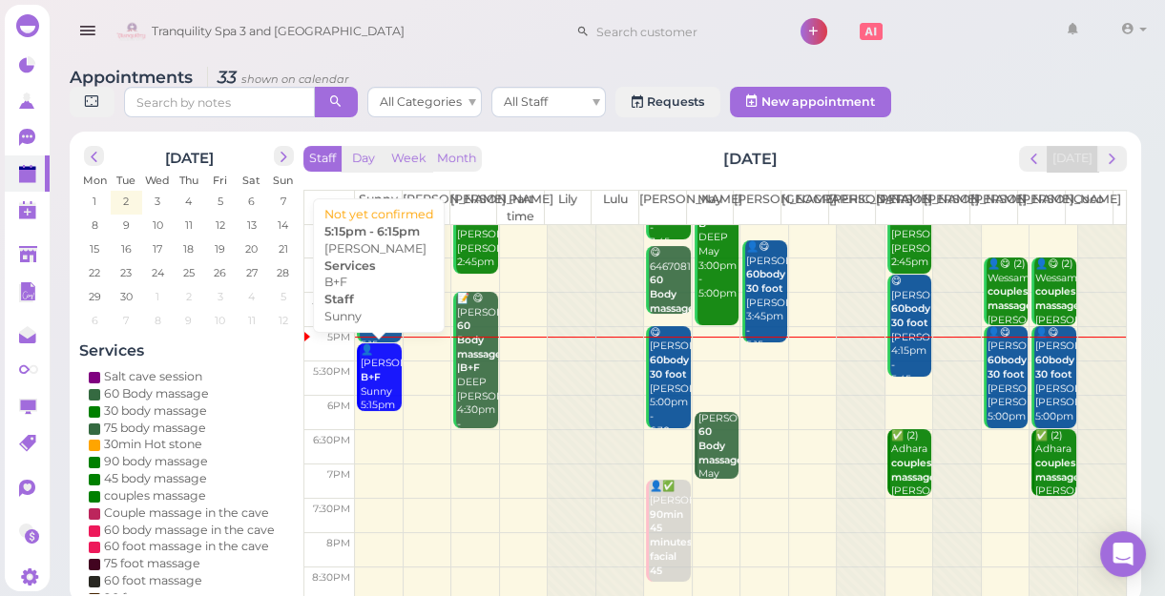
click at [381, 391] on div "👤[PERSON_NAME]+F Sunny 5:15pm - 6:15pm" at bounding box center [380, 393] width 41 height 98
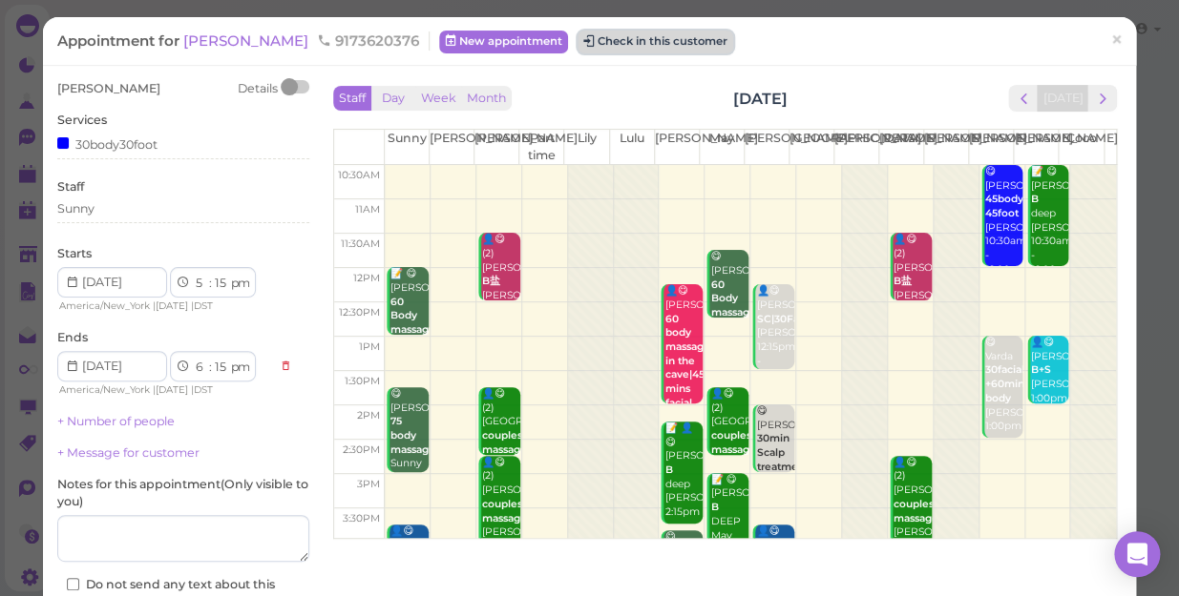
click at [577, 41] on button "Check in this customer" at bounding box center [655, 42] width 156 height 23
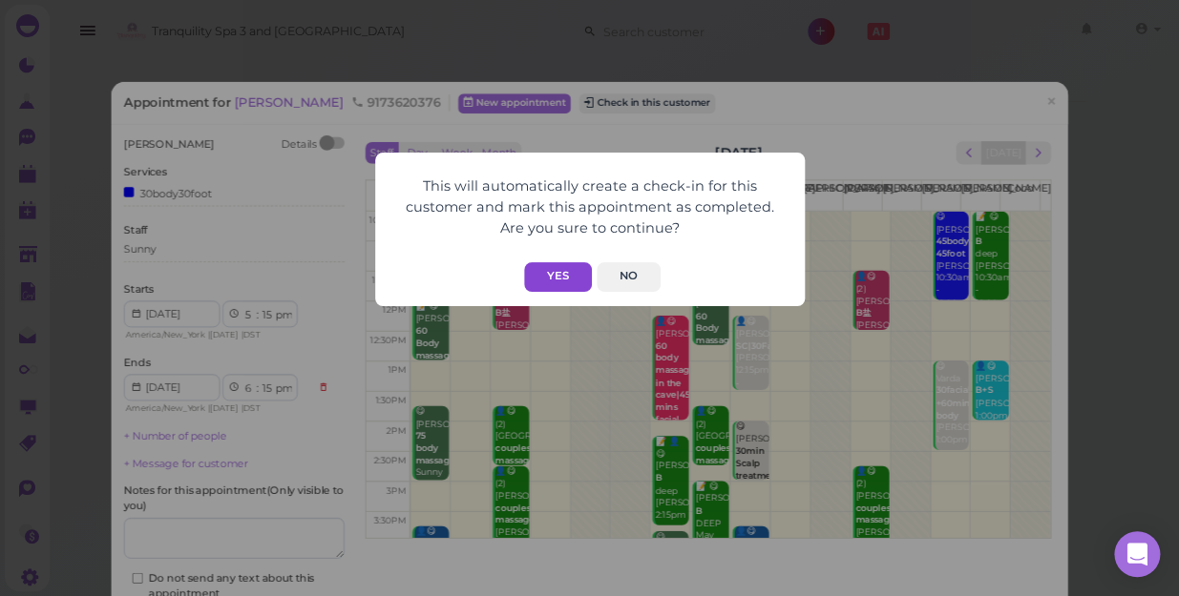
click at [546, 275] on button "Yes" at bounding box center [558, 277] width 68 height 30
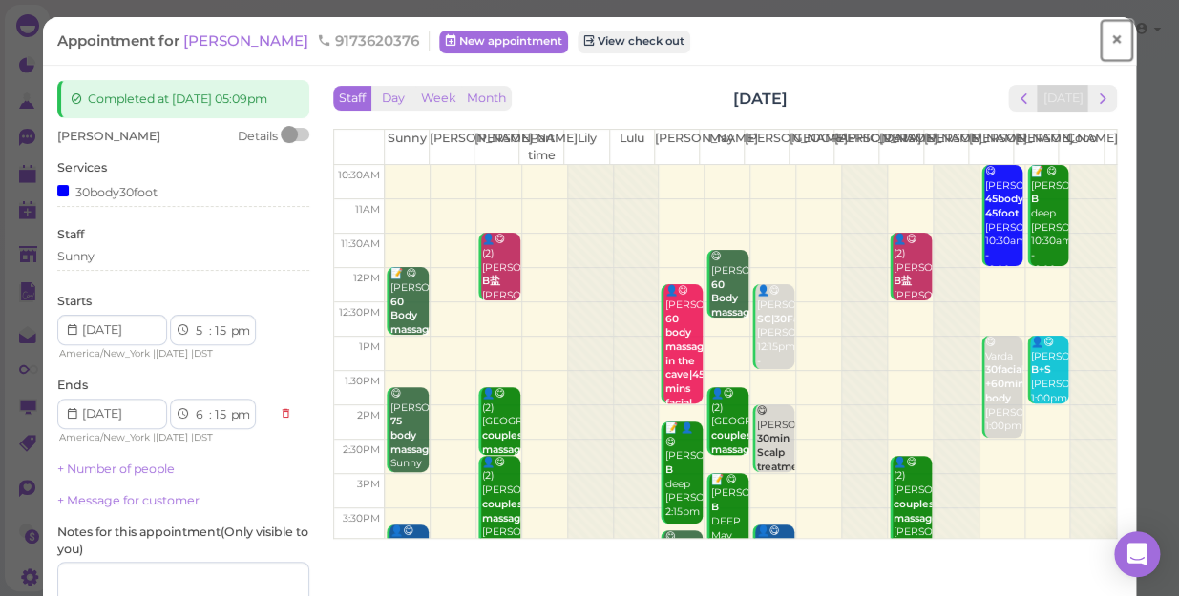
click at [1110, 40] on span "×" at bounding box center [1116, 40] width 12 height 27
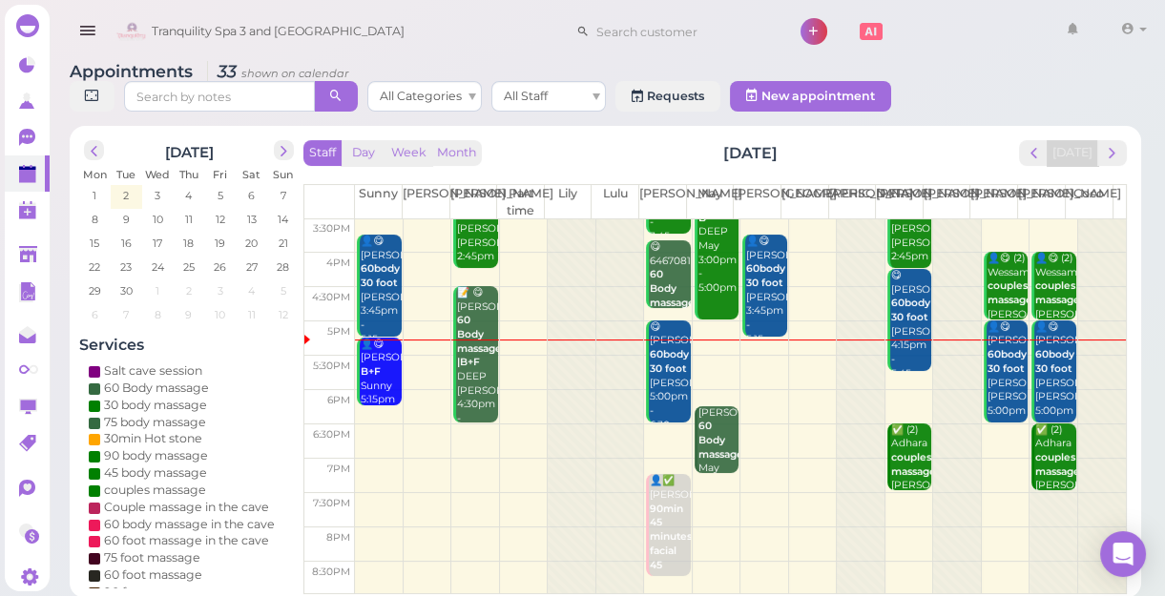
scroll to position [7, 0]
click at [219, 262] on span "26" at bounding box center [220, 266] width 16 height 17
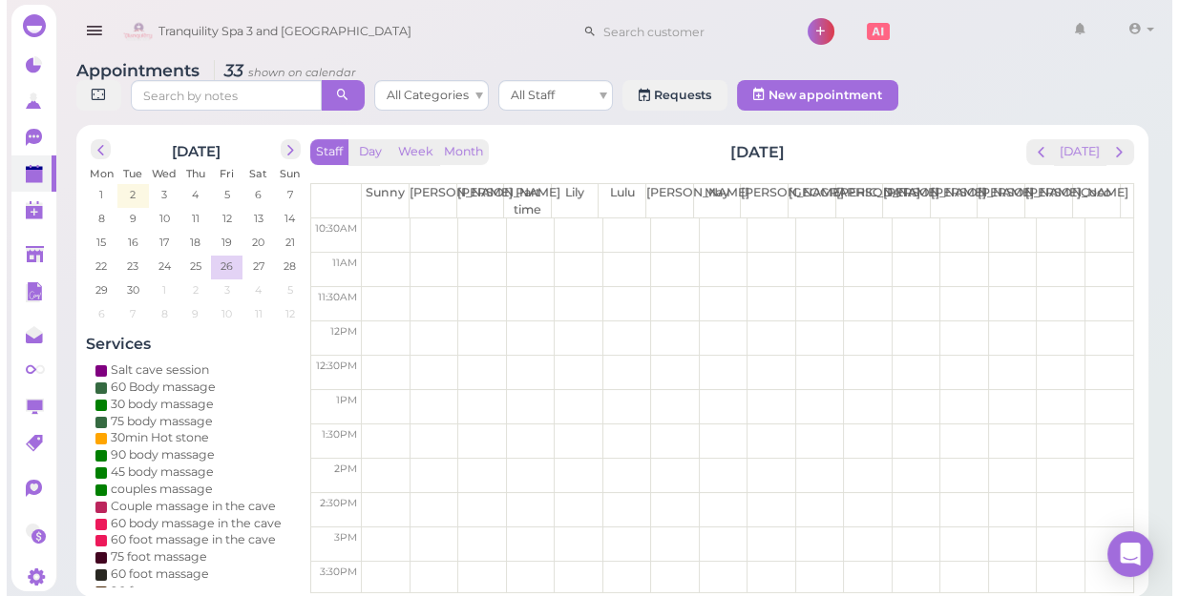
scroll to position [0, 0]
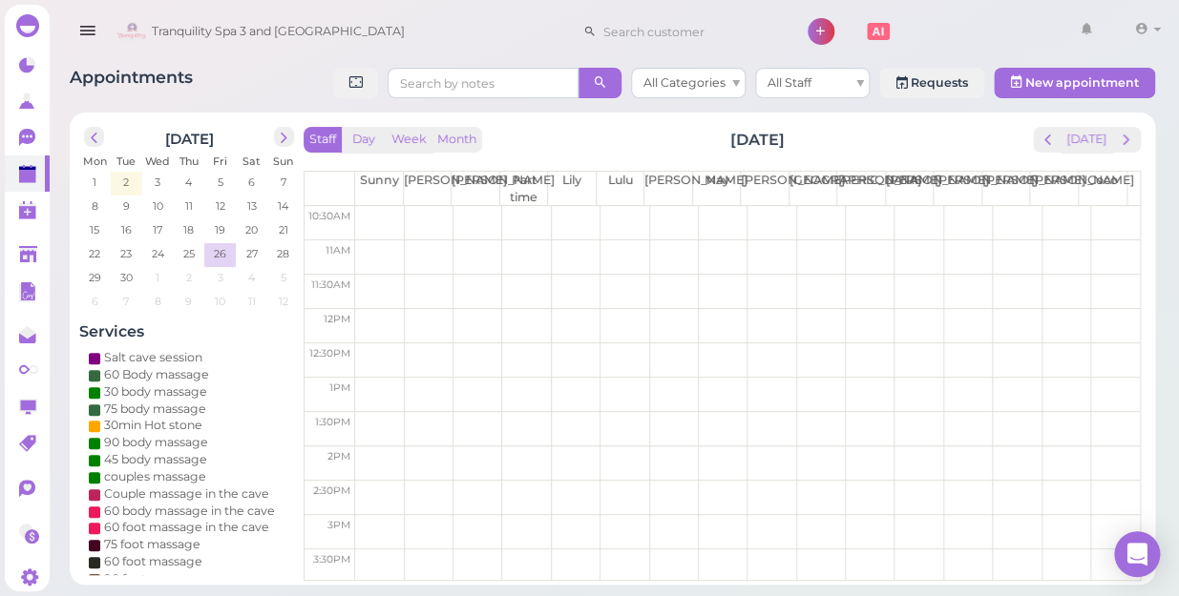
click at [666, 412] on td at bounding box center [747, 429] width 784 height 34
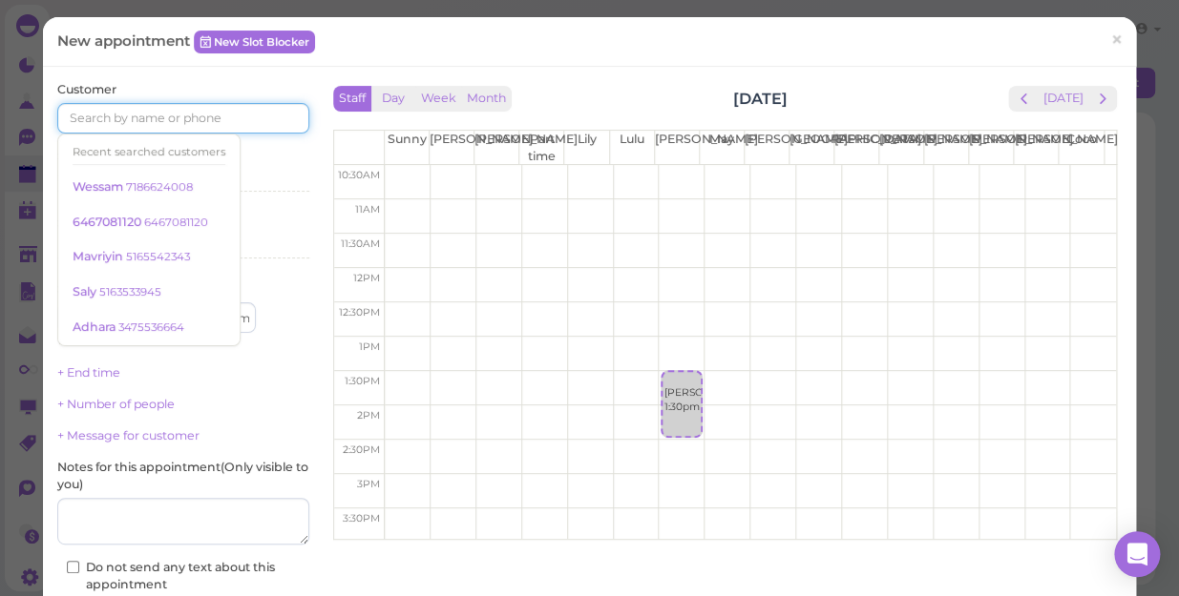
click at [229, 128] on input at bounding box center [183, 118] width 252 height 31
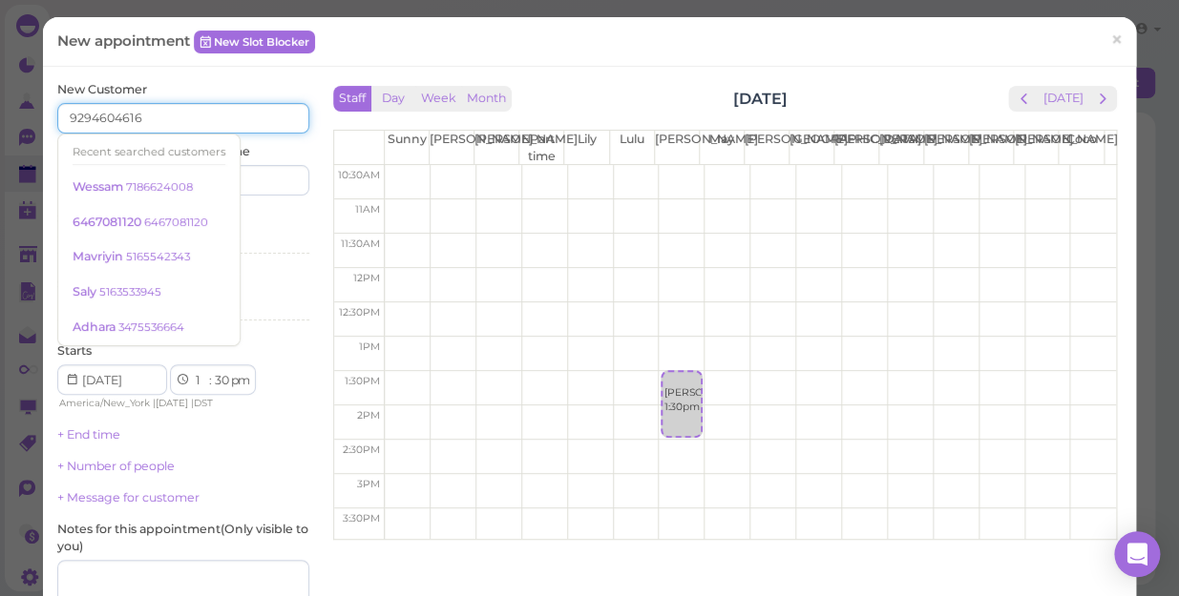
type input "9294604616"
click at [261, 222] on div "Services Select services" at bounding box center [183, 236] width 252 height 52
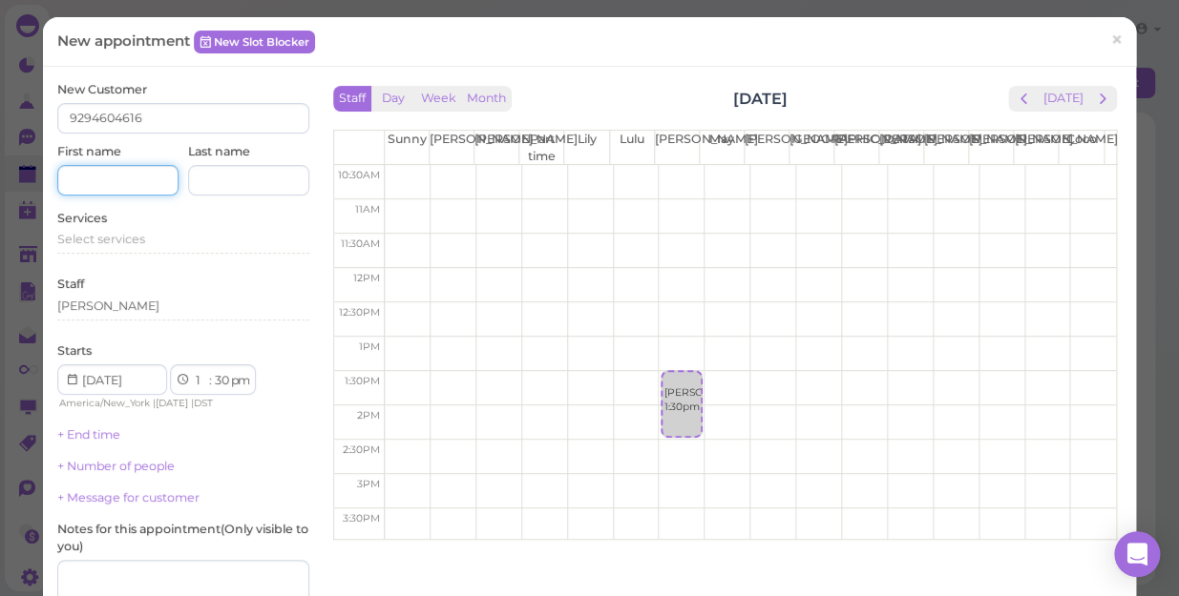
click at [150, 181] on input at bounding box center [117, 180] width 121 height 31
type input "Jaymie"
click at [136, 237] on span "Select services" at bounding box center [101, 239] width 88 height 14
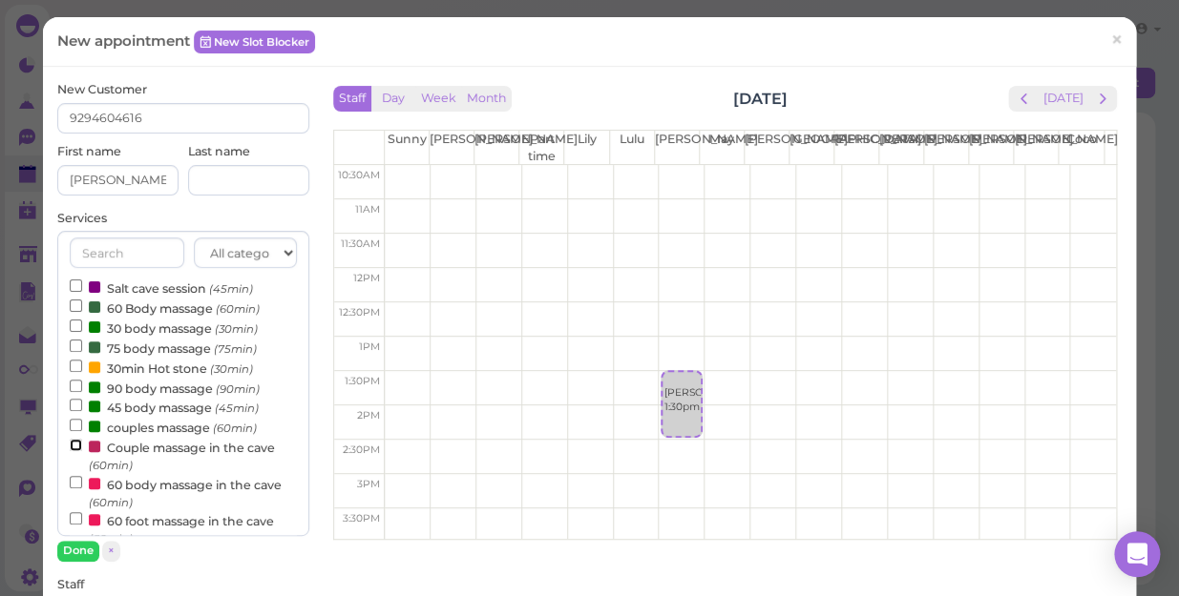
click at [72, 448] on input "Couple massage in the cave (60min)" at bounding box center [76, 445] width 12 height 12
click at [76, 542] on button "Done" at bounding box center [78, 551] width 42 height 20
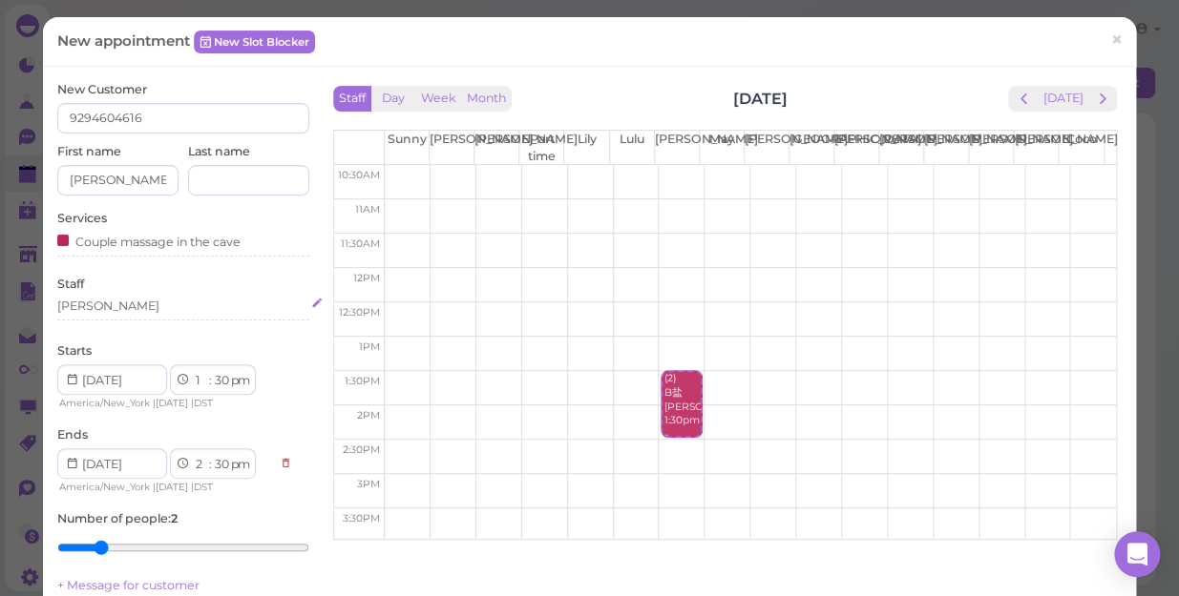
click at [115, 311] on div "[PERSON_NAME]" at bounding box center [183, 306] width 252 height 17
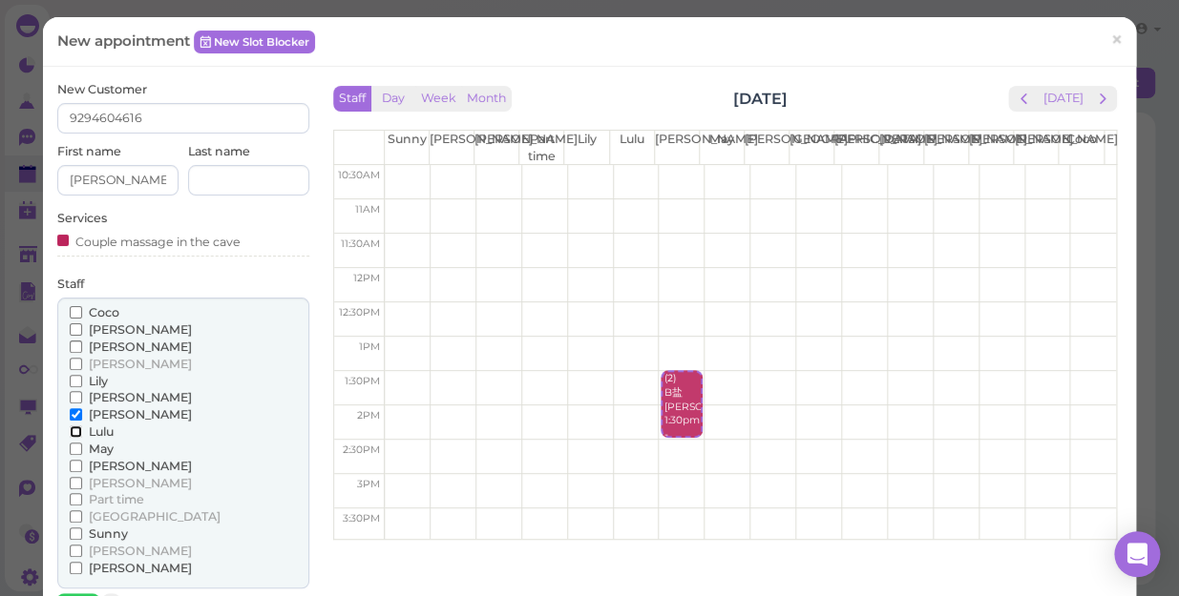
click at [72, 428] on input "Lulu" at bounding box center [76, 432] width 12 height 12
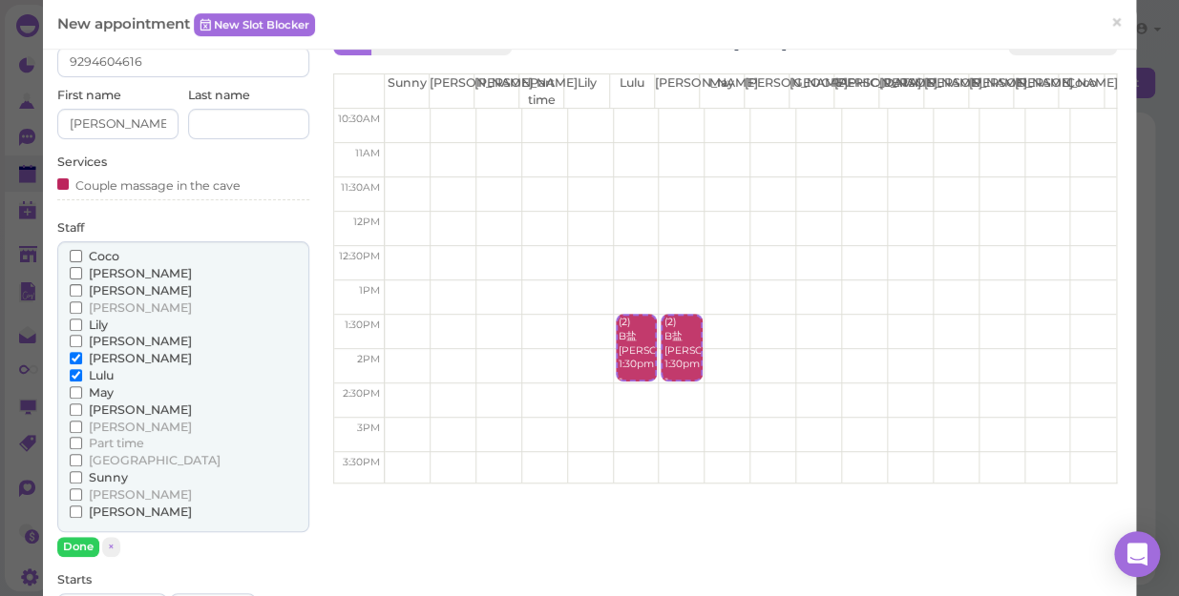
scroll to position [86, 0]
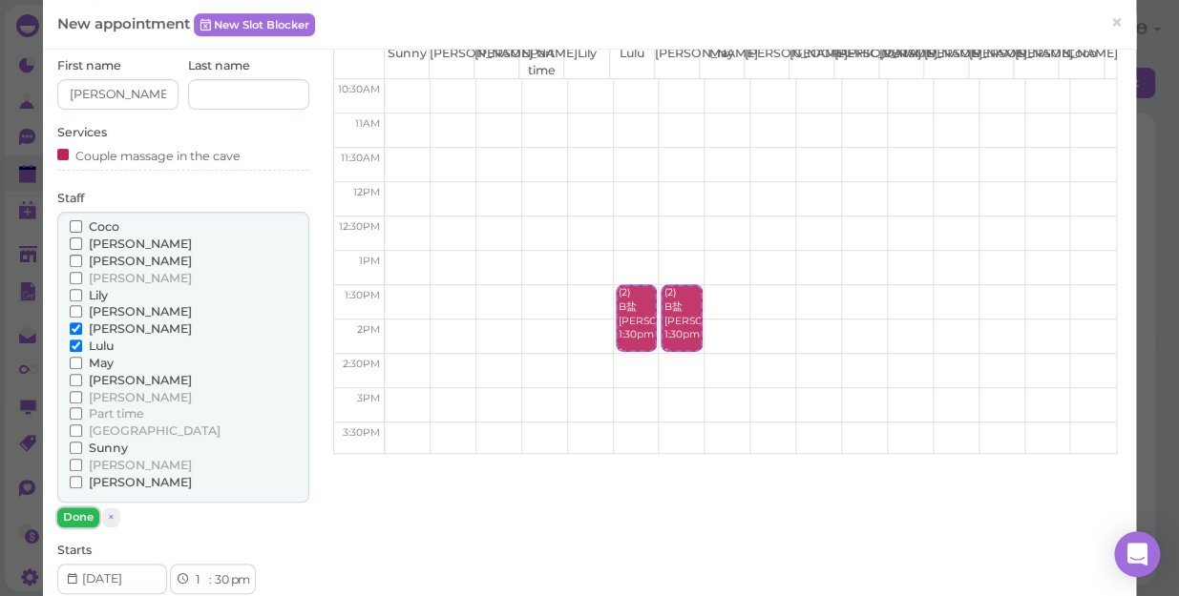
click at [77, 511] on button "Done" at bounding box center [78, 518] width 42 height 20
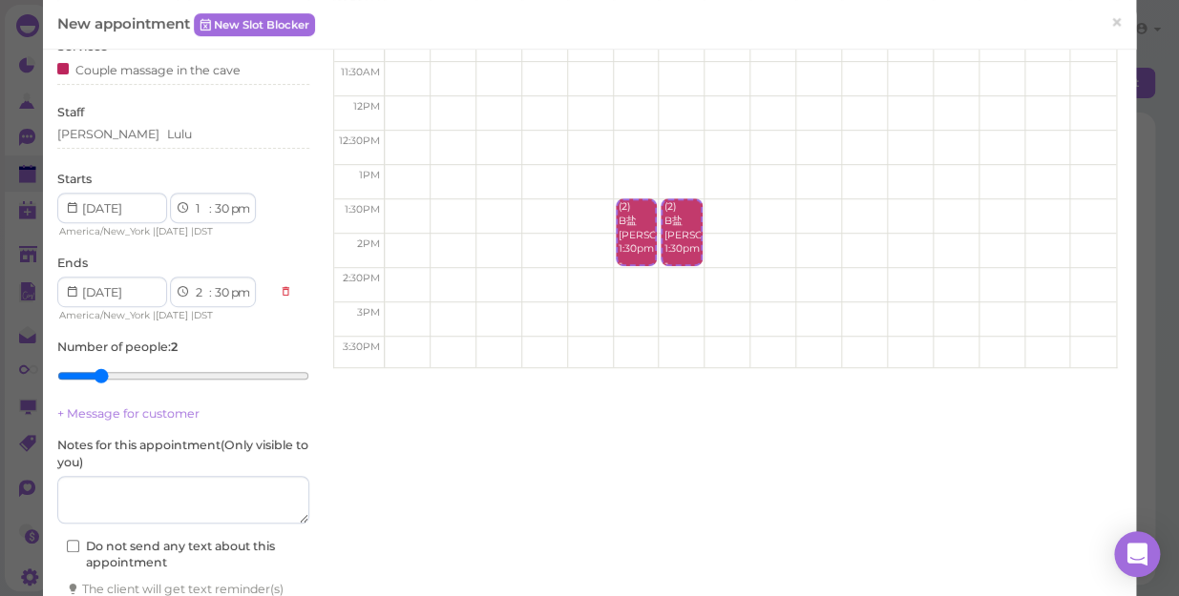
scroll to position [300, 0]
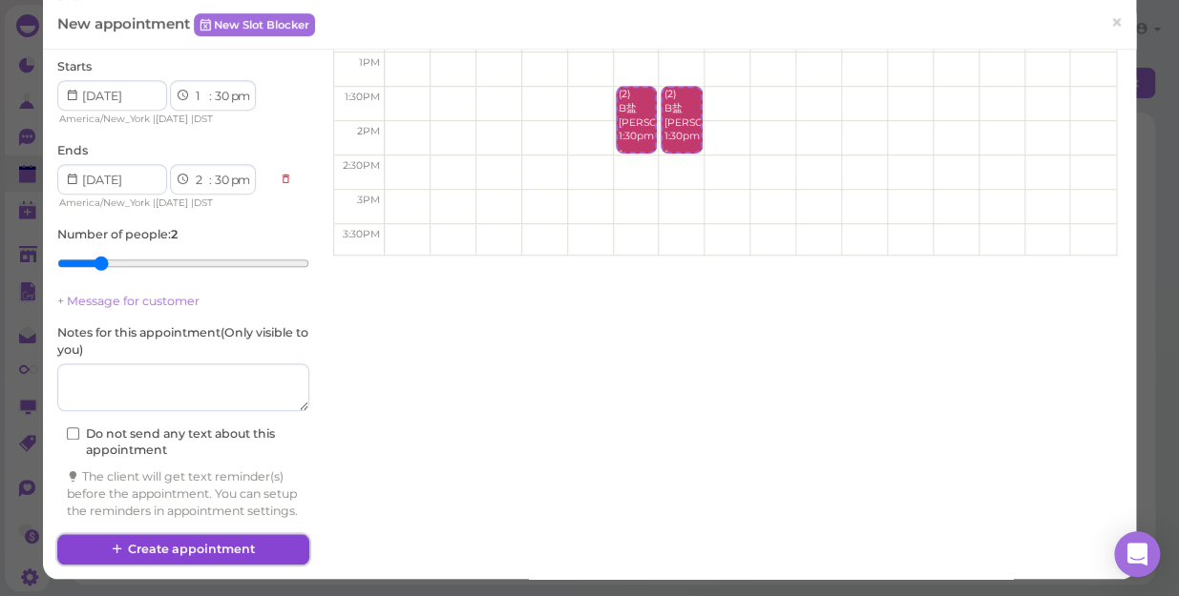
click at [239, 544] on button "Create appointment" at bounding box center [183, 549] width 252 height 31
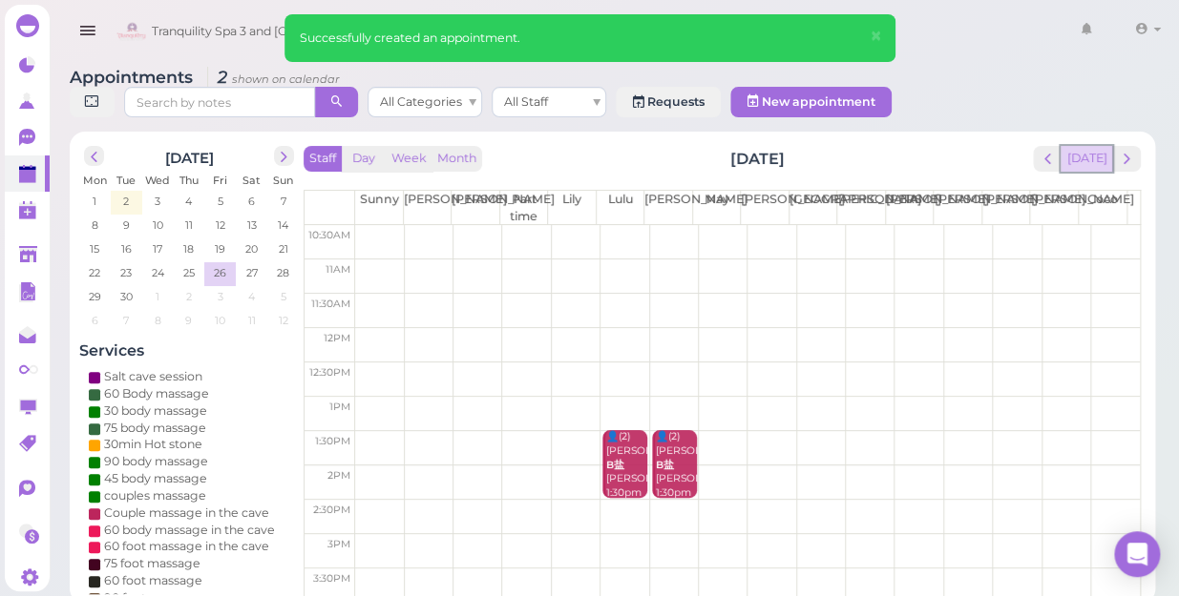
click at [1087, 146] on button "[DATE]" at bounding box center [1086, 159] width 52 height 26
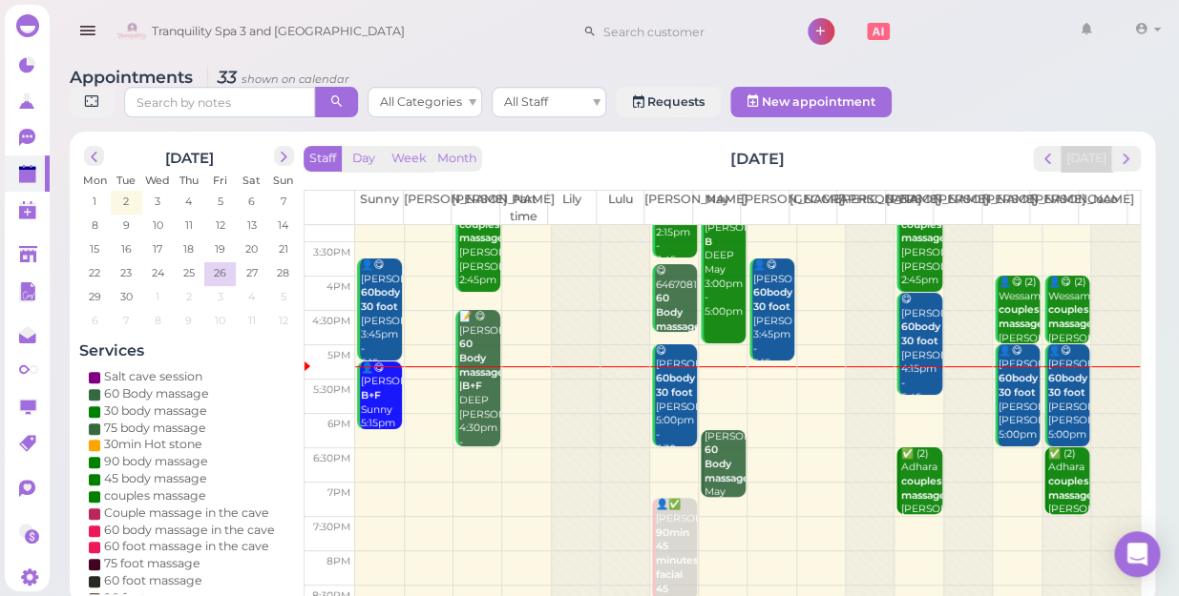
scroll to position [344, 0]
